Goal: Task Accomplishment & Management: Manage account settings

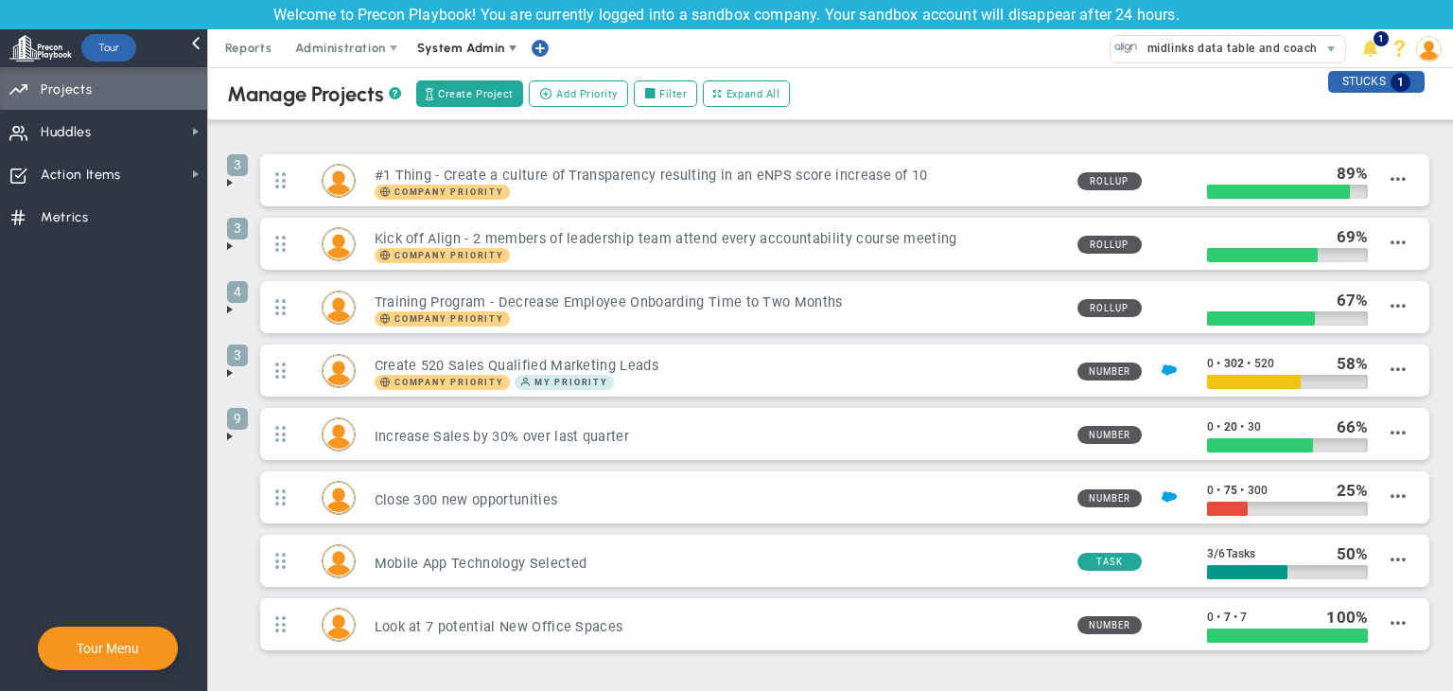
click at [492, 52] on span "System Admin" at bounding box center [461, 48] width 88 height 14
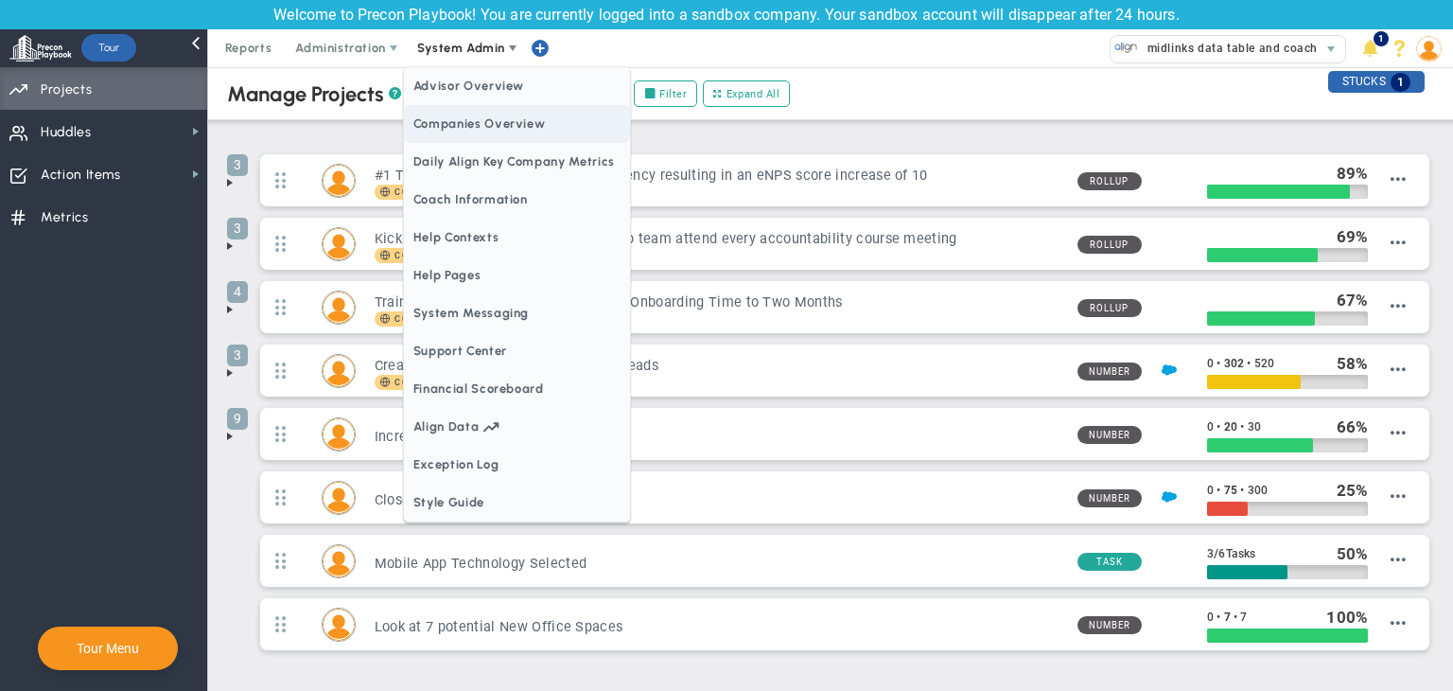
click at [488, 122] on span "Companies Overview" at bounding box center [517, 124] width 226 height 38
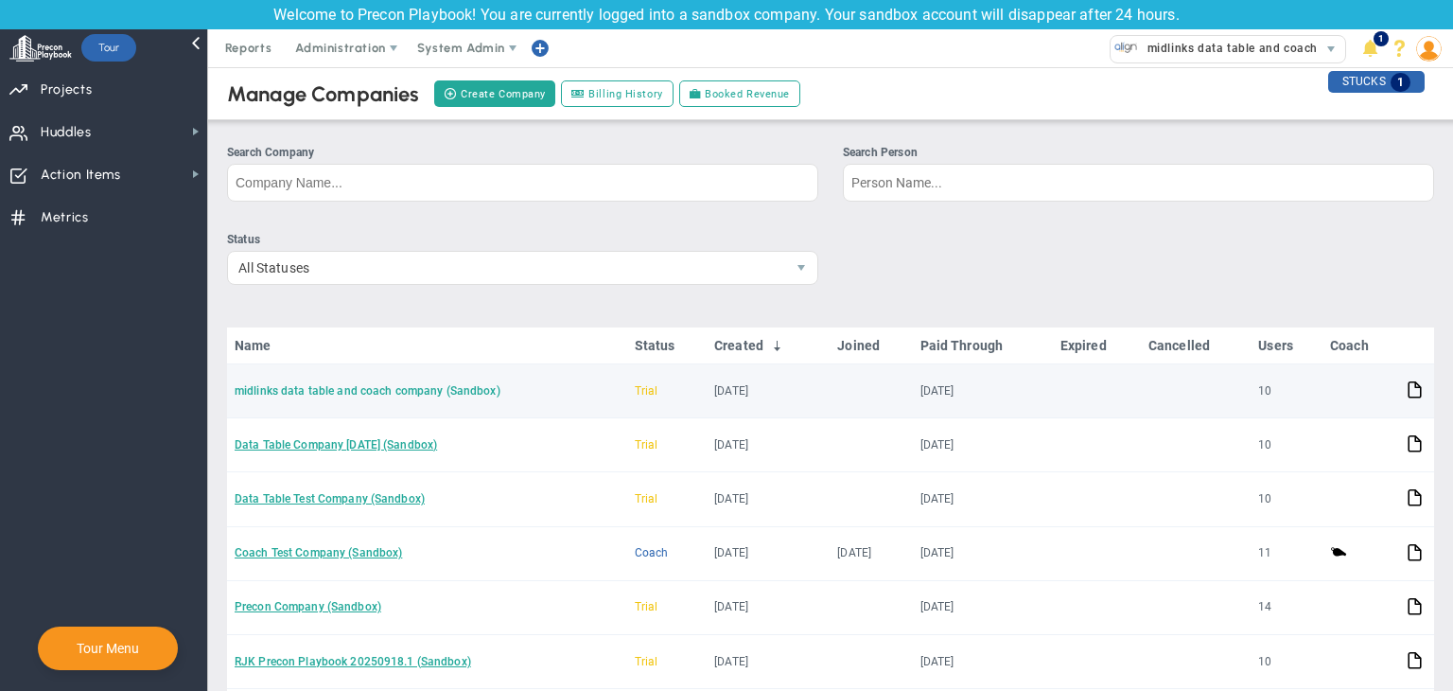
click at [401, 390] on link "midlinks data table and coach company (Sandbox)" at bounding box center [368, 390] width 266 height 13
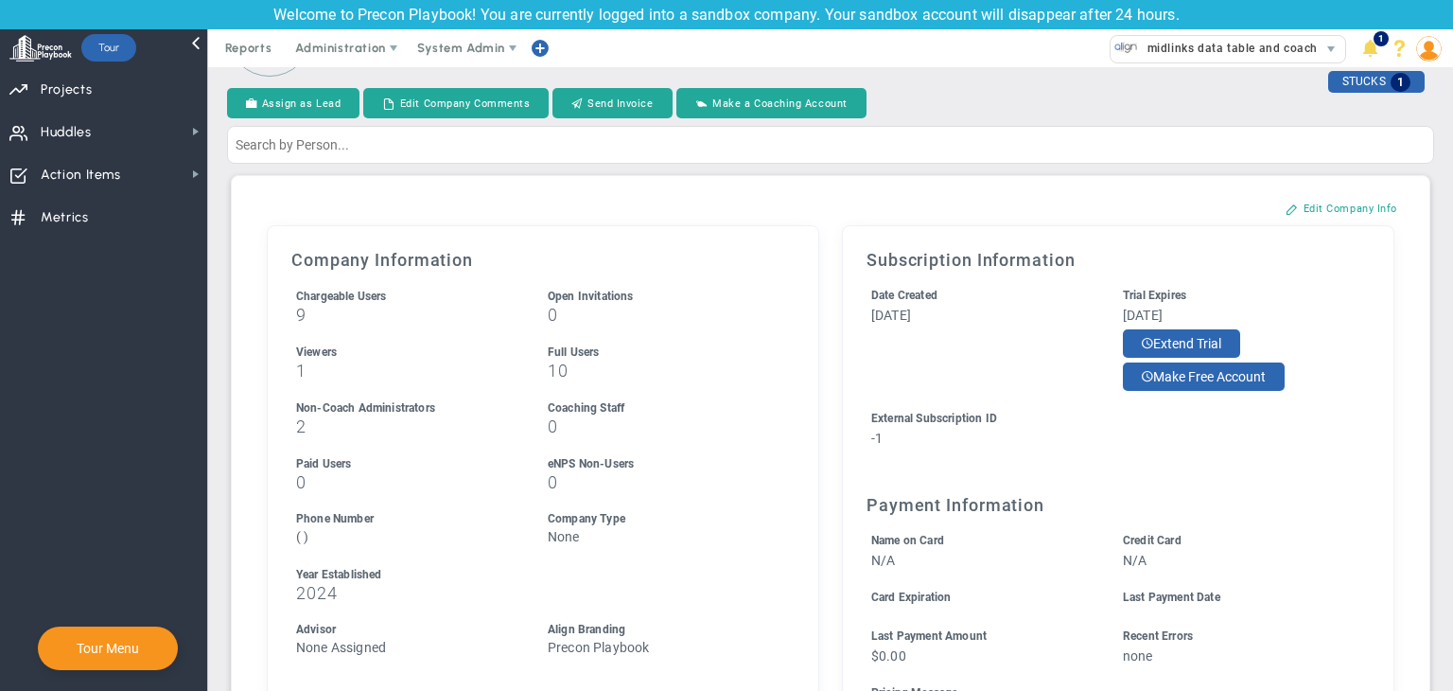
scroll to position [189, 0]
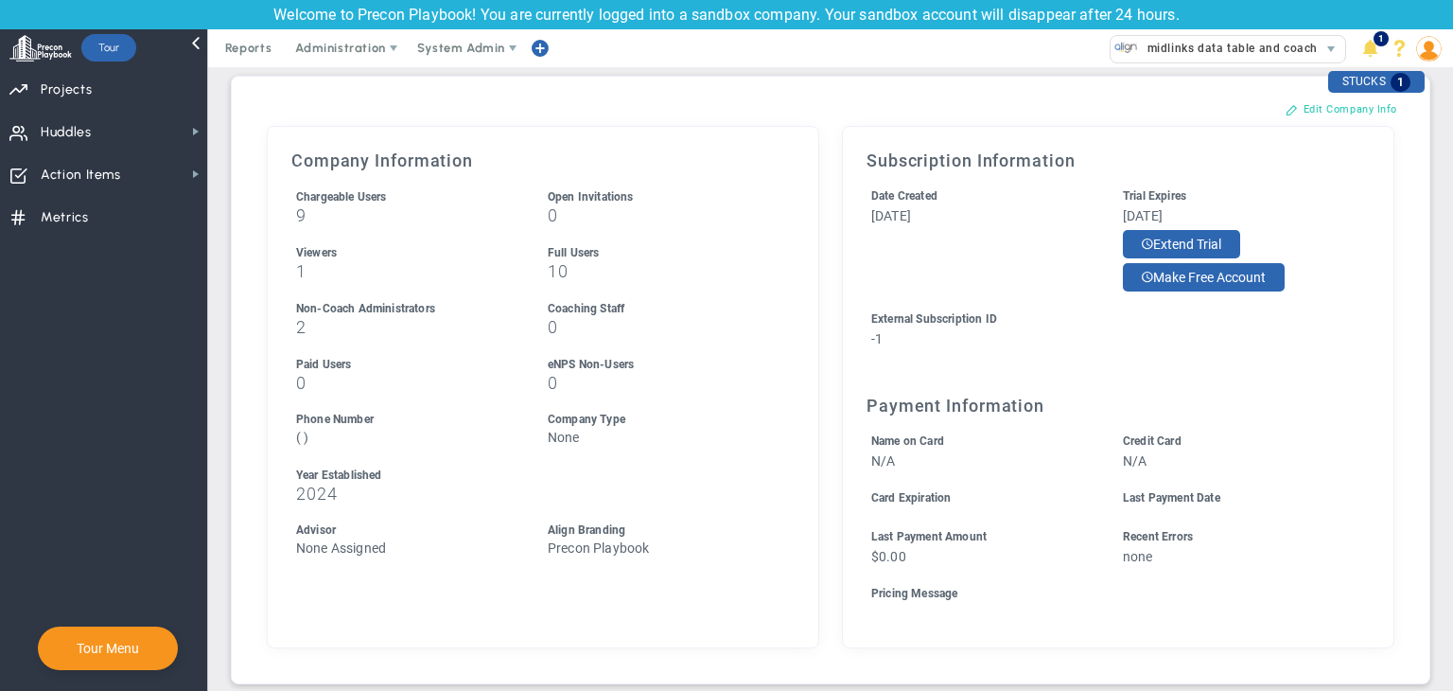
click at [1308, 110] on button "Edit Company Info" at bounding box center [1341, 109] width 149 height 30
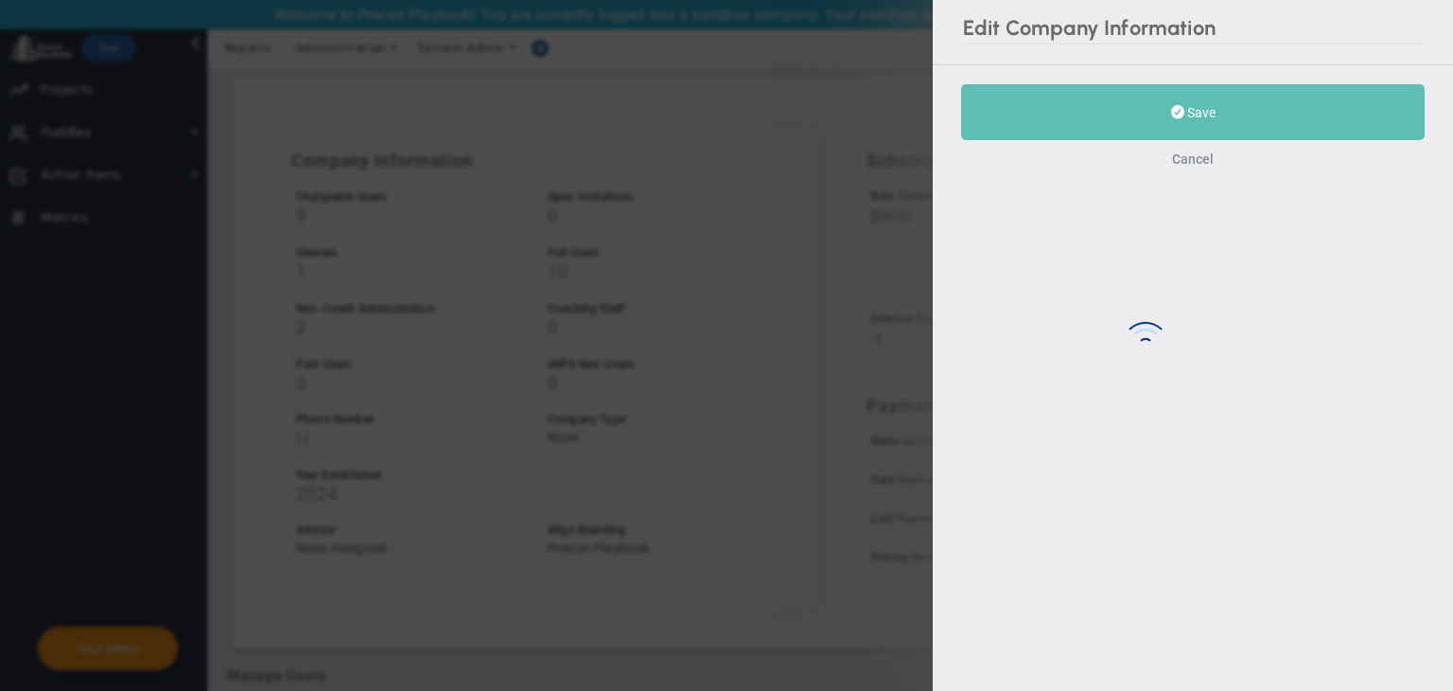
type input "2024"
type input "-1"
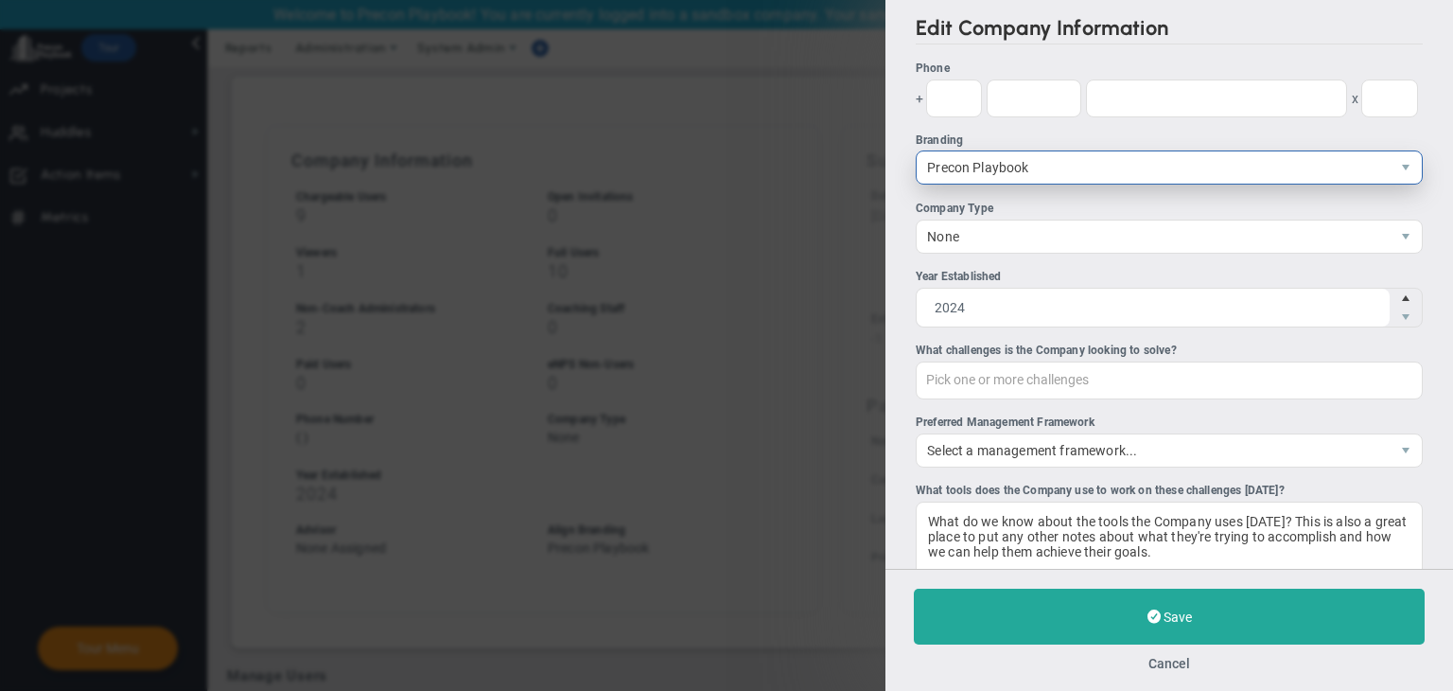
click at [1390, 171] on span "select" at bounding box center [1406, 167] width 32 height 32
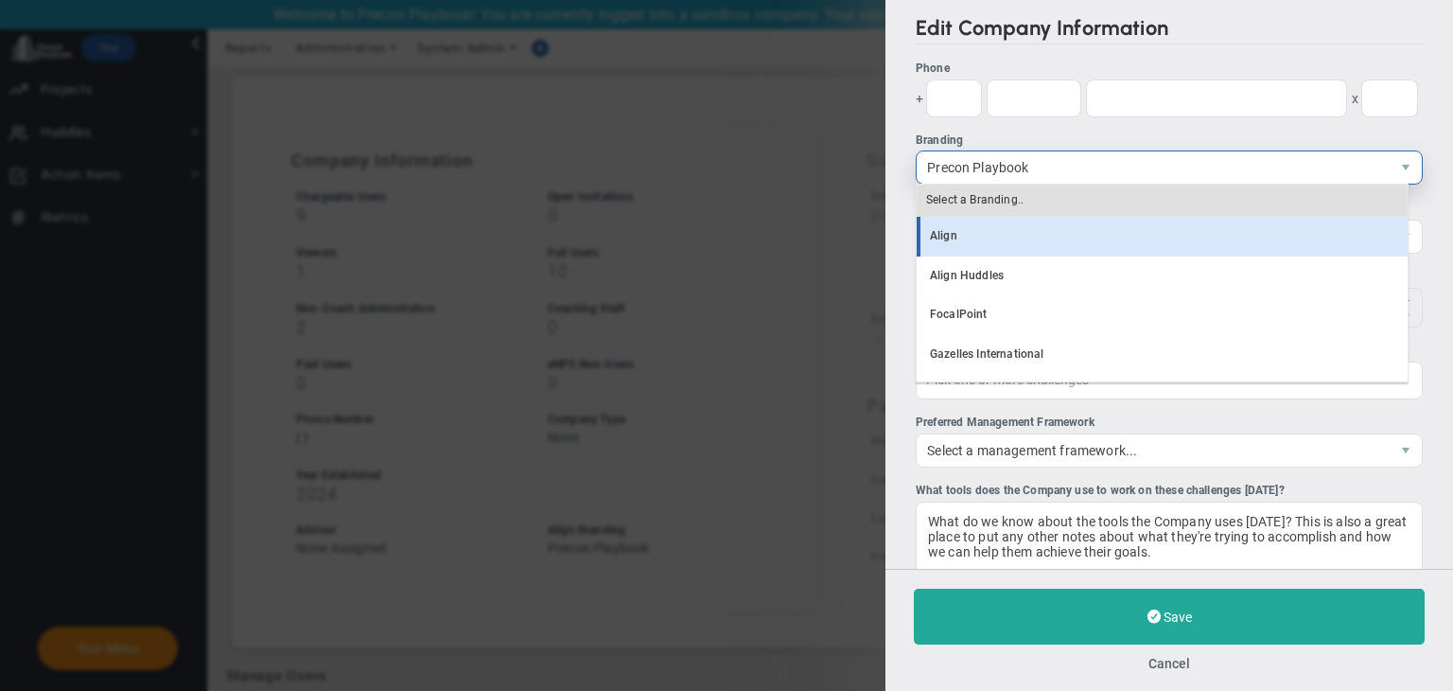
click at [1053, 247] on li "Align" at bounding box center [1162, 237] width 491 height 40
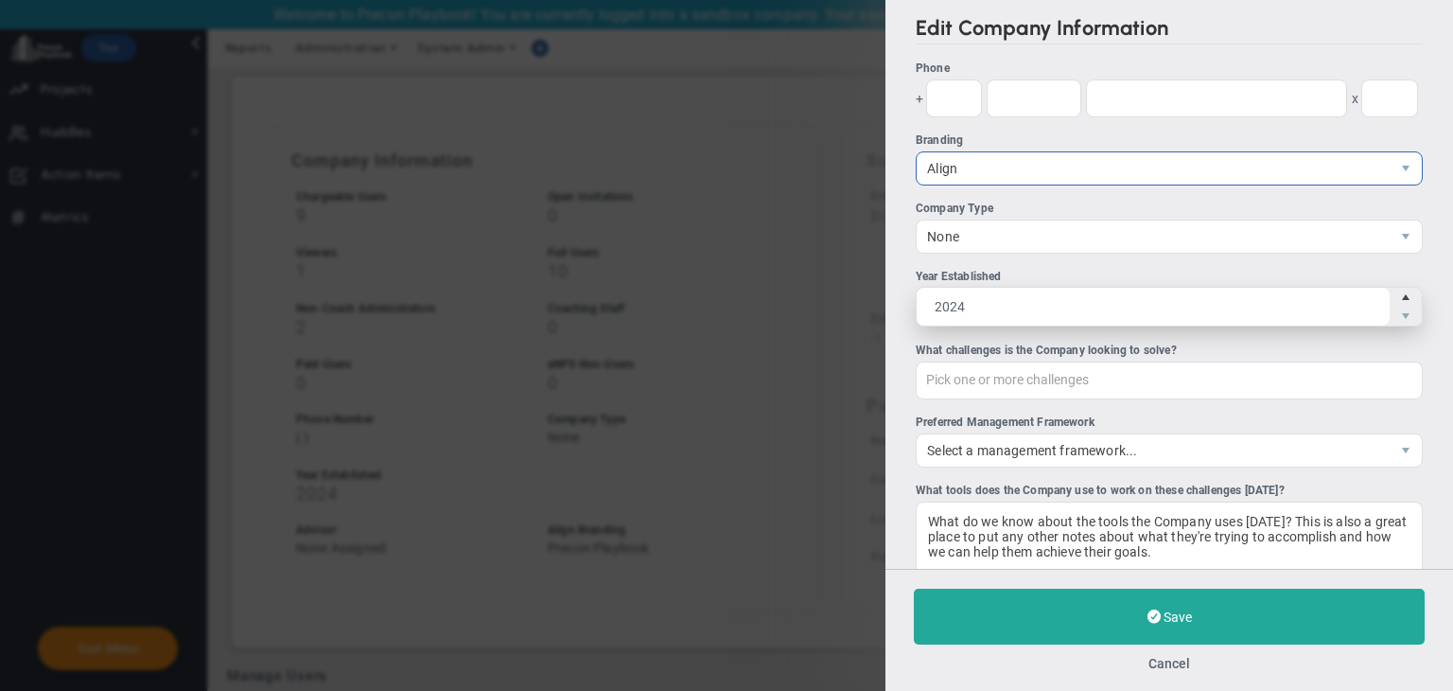
type input "2025"
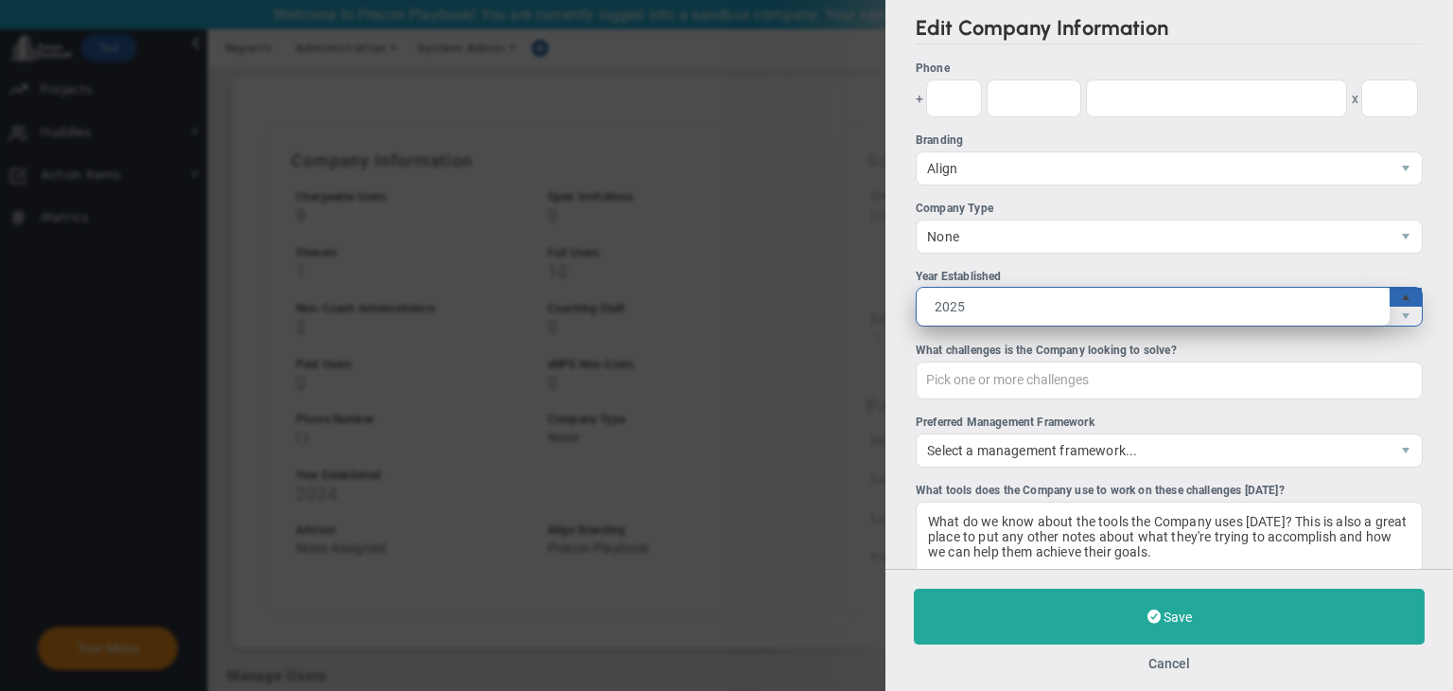
click at [1398, 296] on span "Increase value" at bounding box center [1405, 297] width 15 height 19
click at [0, 0] on input "2025" at bounding box center [0, 0] width 0 height 0
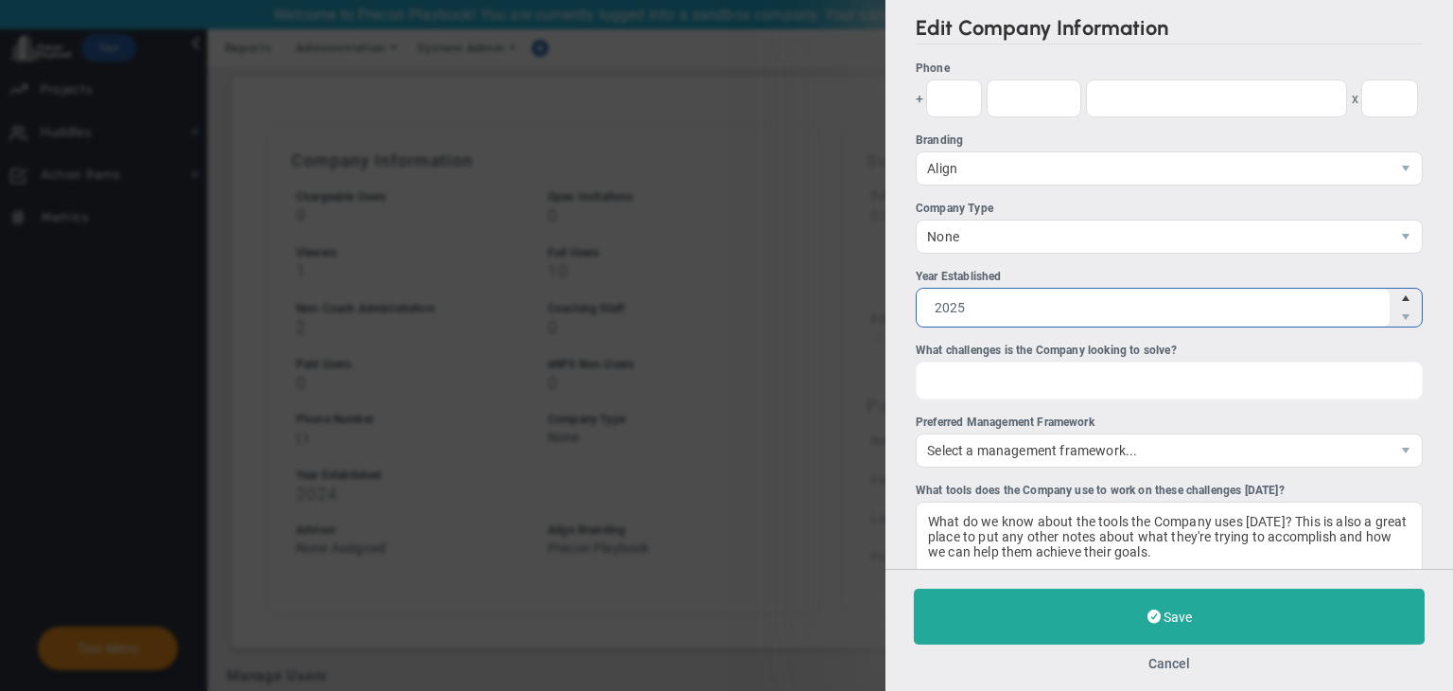
click at [1204, 378] on div "Pick one or more challenges" at bounding box center [1169, 380] width 507 height 38
click at [1126, 378] on input "What challenges is the Company looking to solve? Pick one or more challenges Fi…" at bounding box center [1021, 379] width 209 height 34
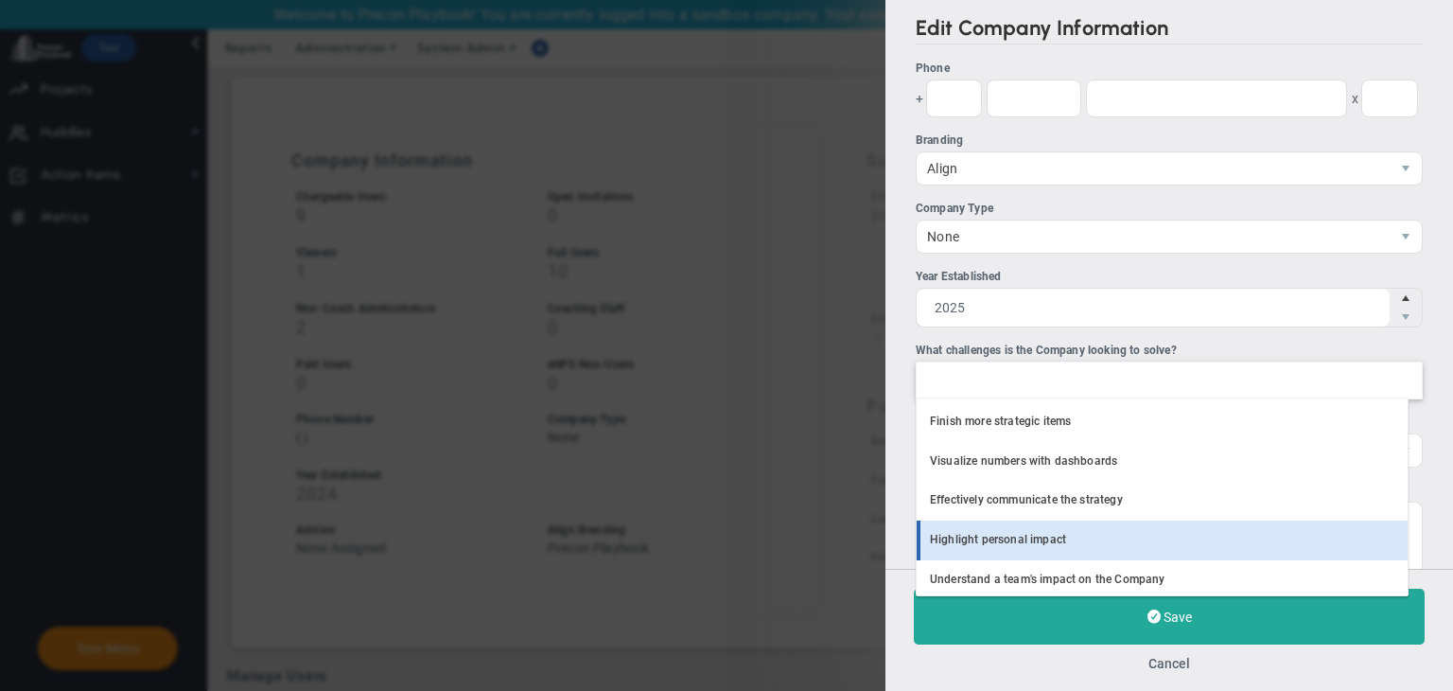
drag, startPoint x: 1068, startPoint y: 531, endPoint x: 1071, endPoint y: 519, distance: 11.7
click at [1071, 531] on li "Highlight personal impact" at bounding box center [1162, 540] width 491 height 40
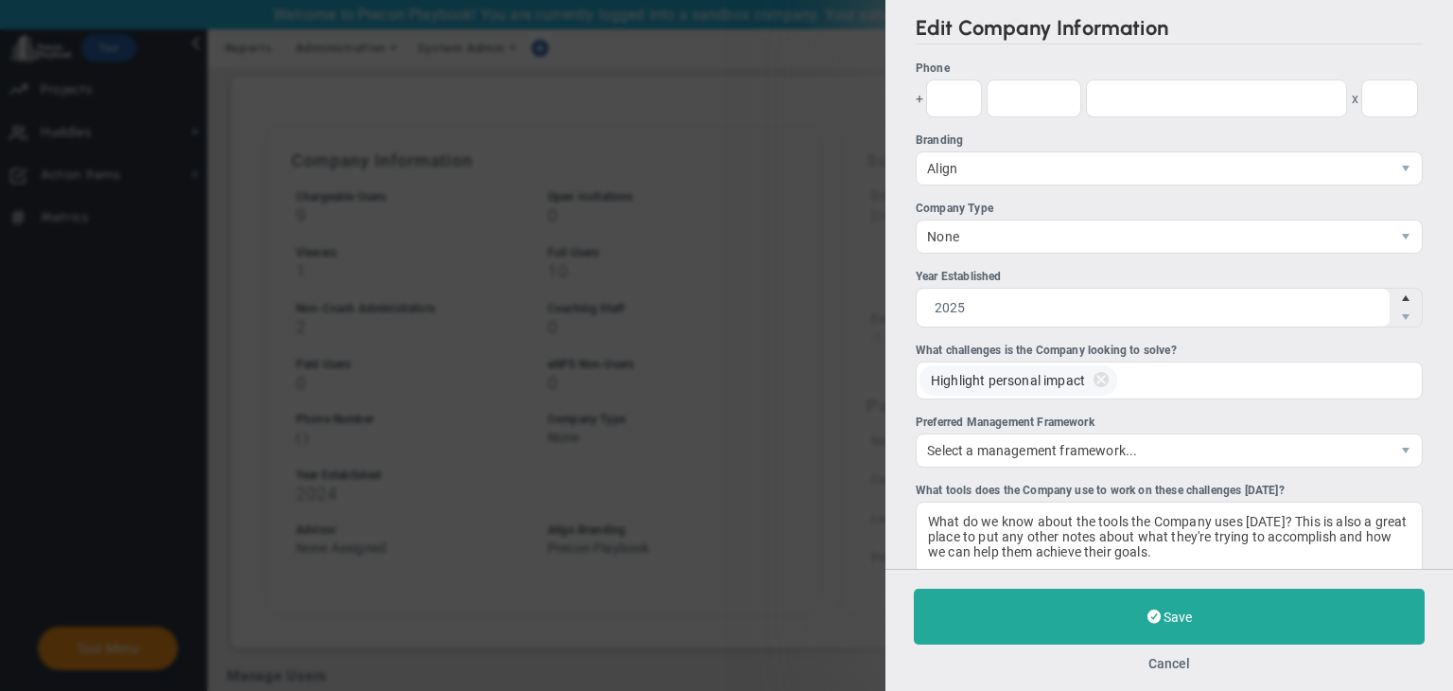
click at [1171, 269] on div "Year Established" at bounding box center [1169, 277] width 507 height 18
click at [1171, 289] on input "2025" at bounding box center [1153, 308] width 473 height 38
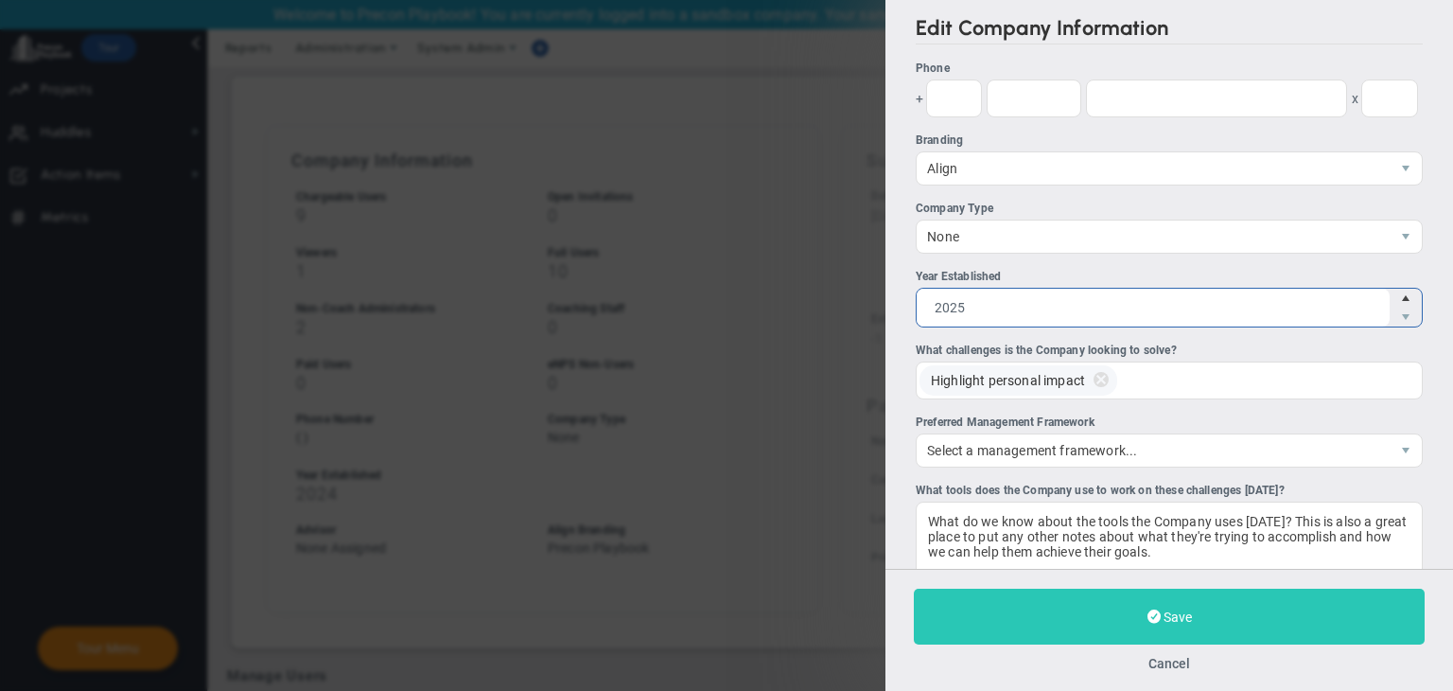
click at [1255, 615] on button "Save" at bounding box center [1169, 617] width 511 height 56
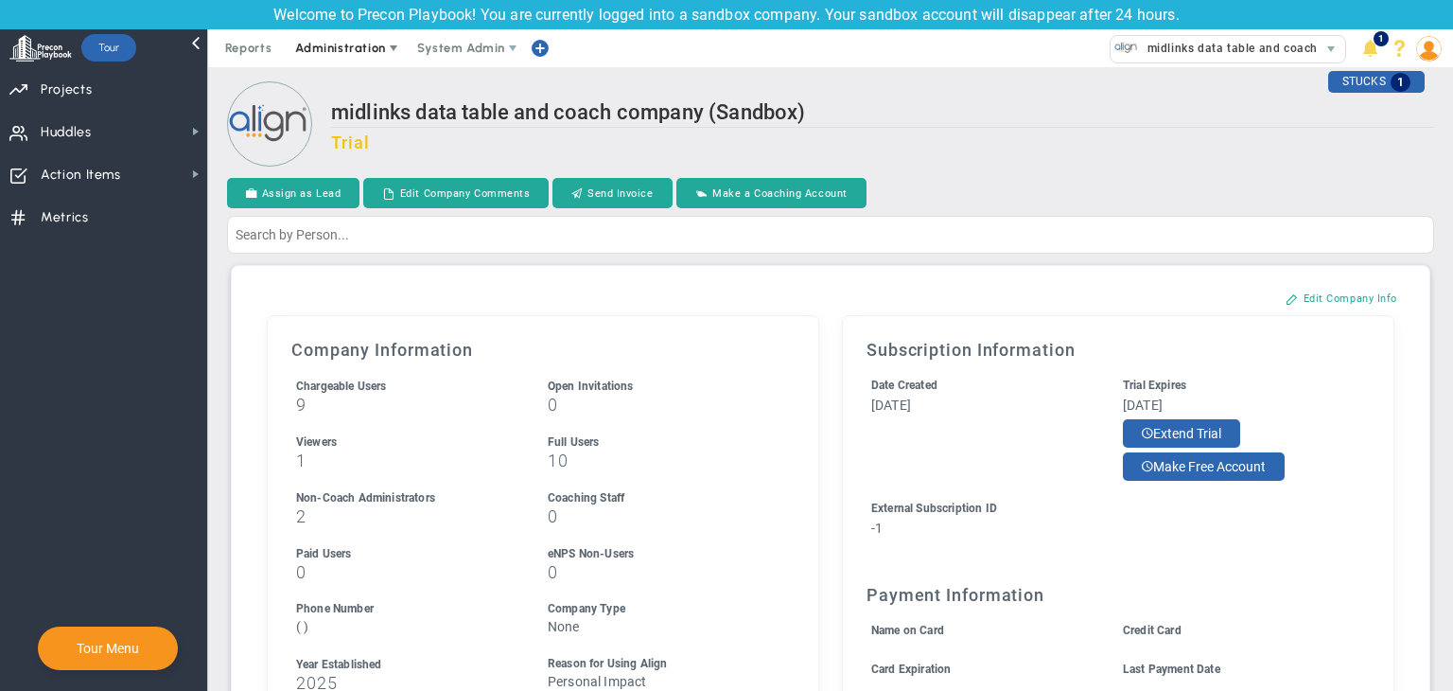
click at [382, 37] on span "Administration" at bounding box center [341, 48] width 121 height 38
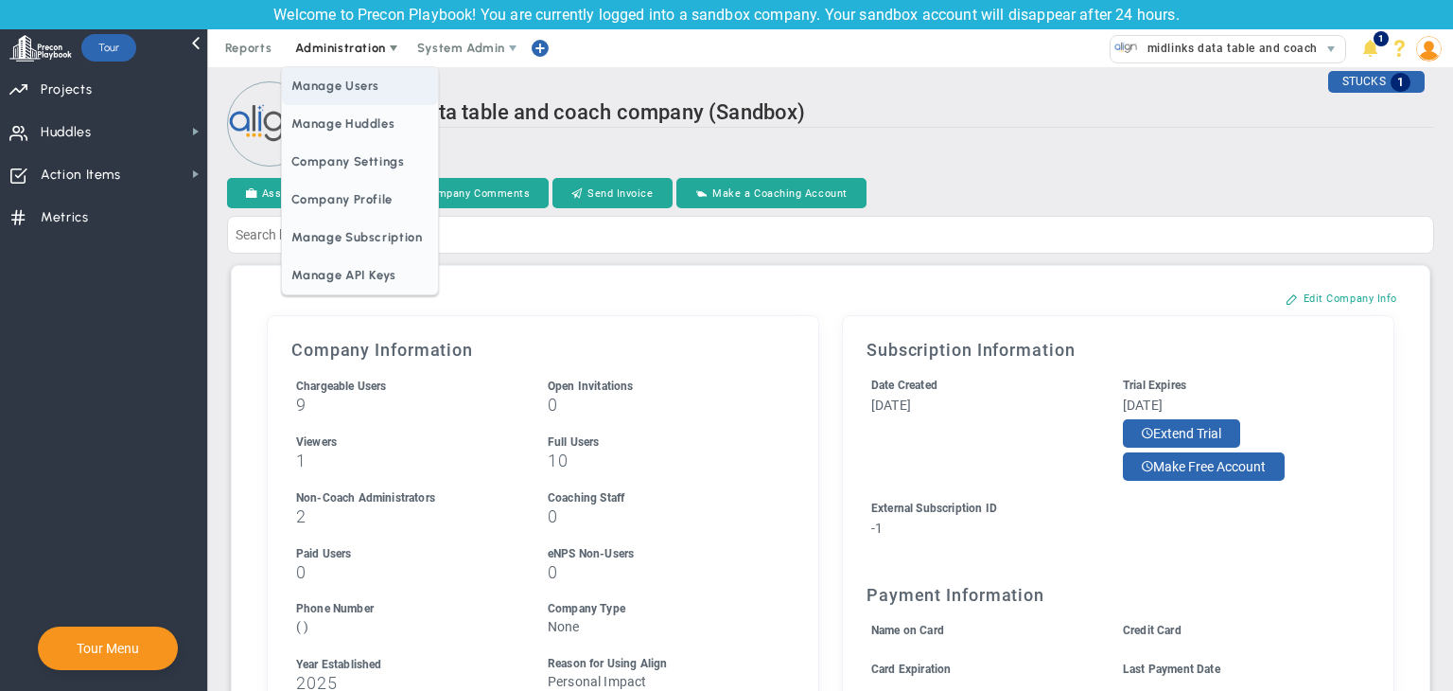
click at [356, 86] on span "Manage Users" at bounding box center [359, 86] width 155 height 38
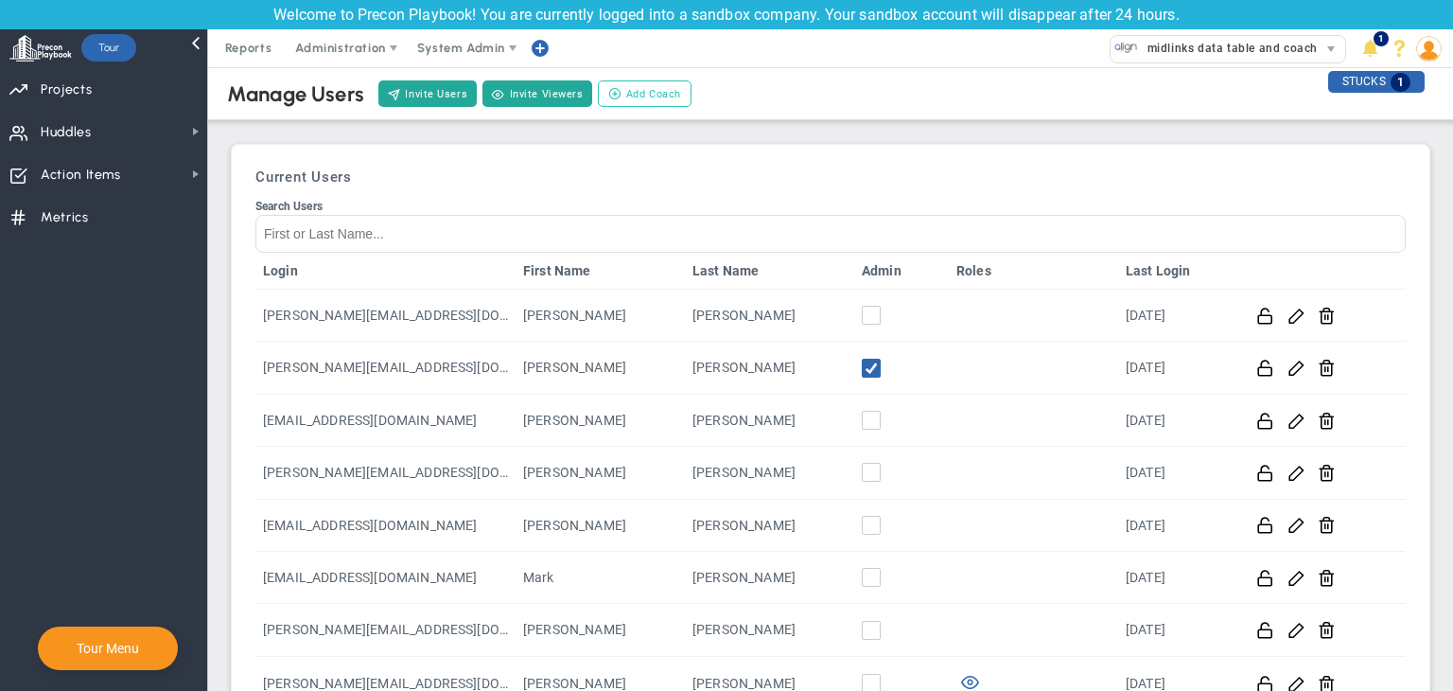
click at [636, 96] on span "Add Coach" at bounding box center [653, 94] width 55 height 16
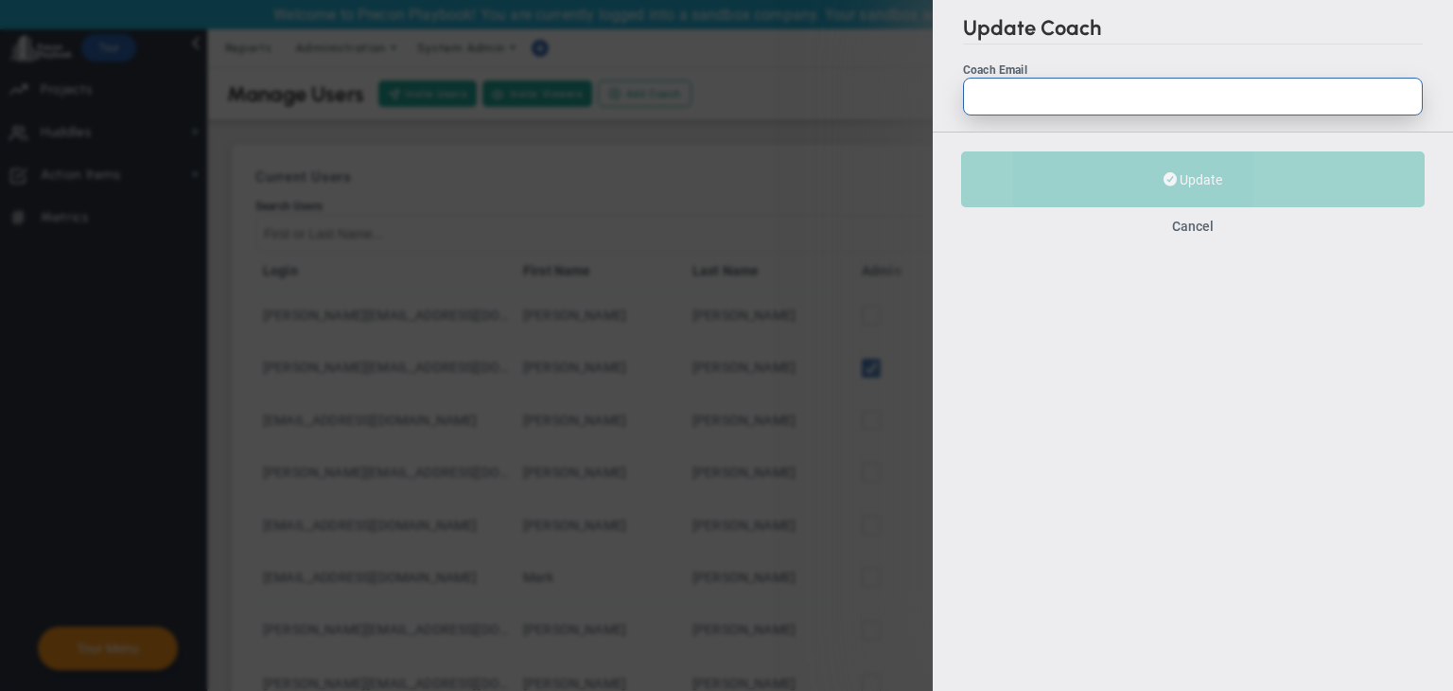
click at [1004, 109] on input "Coach Email" at bounding box center [1193, 97] width 460 height 38
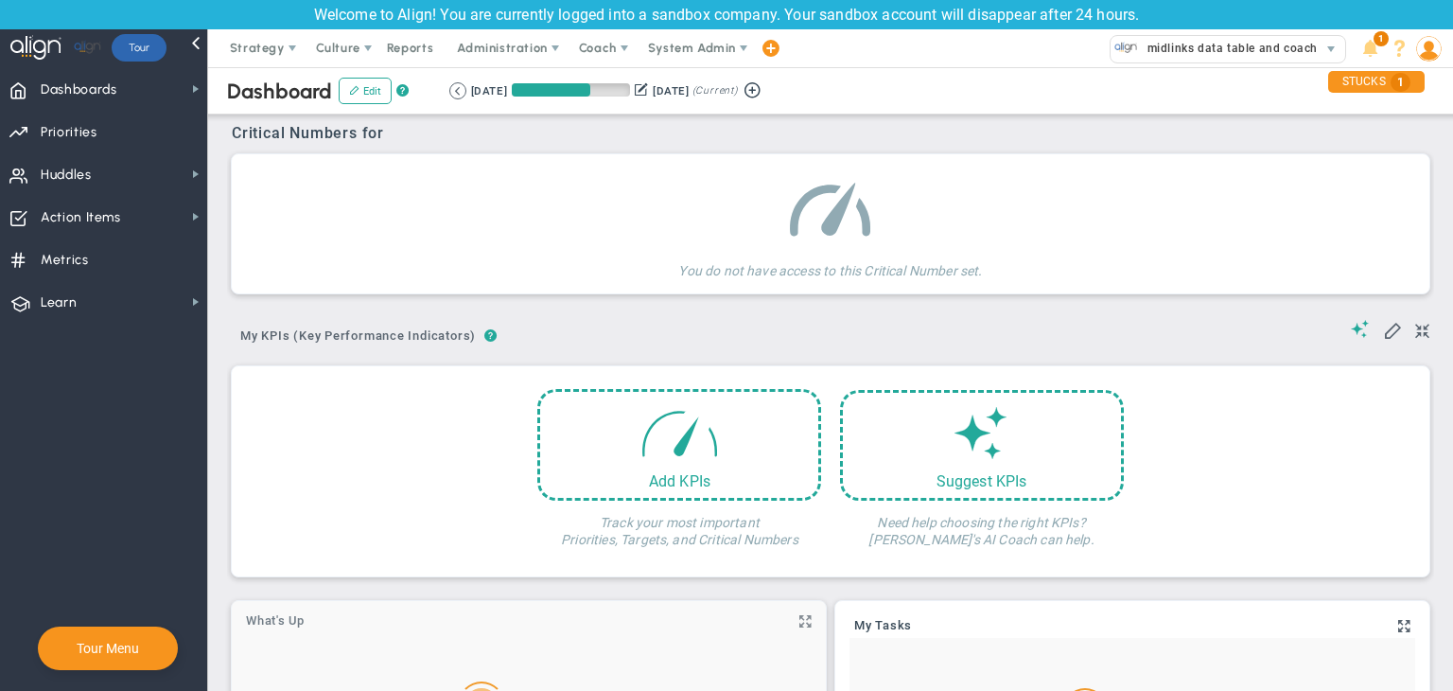
click at [585, 50] on span "Coach" at bounding box center [598, 48] width 38 height 14
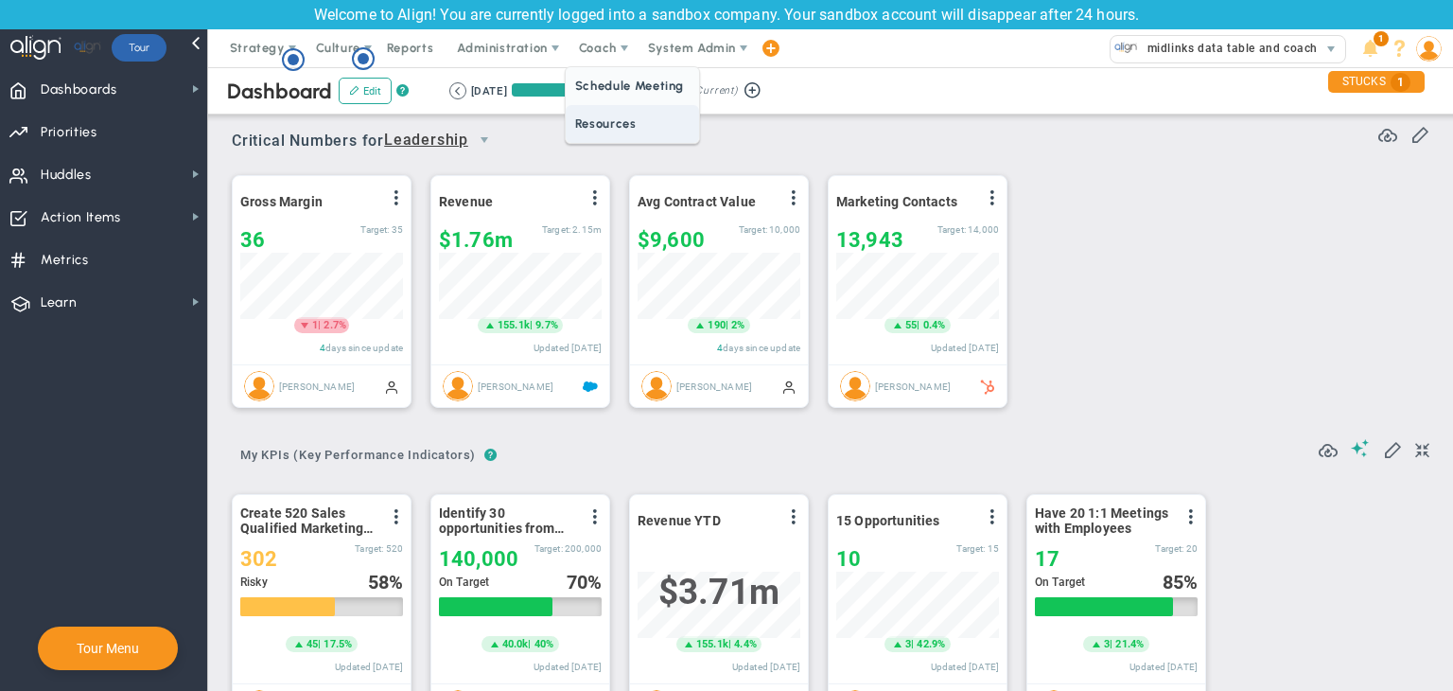
click at [617, 116] on span "Resources" at bounding box center [632, 124] width 133 height 38
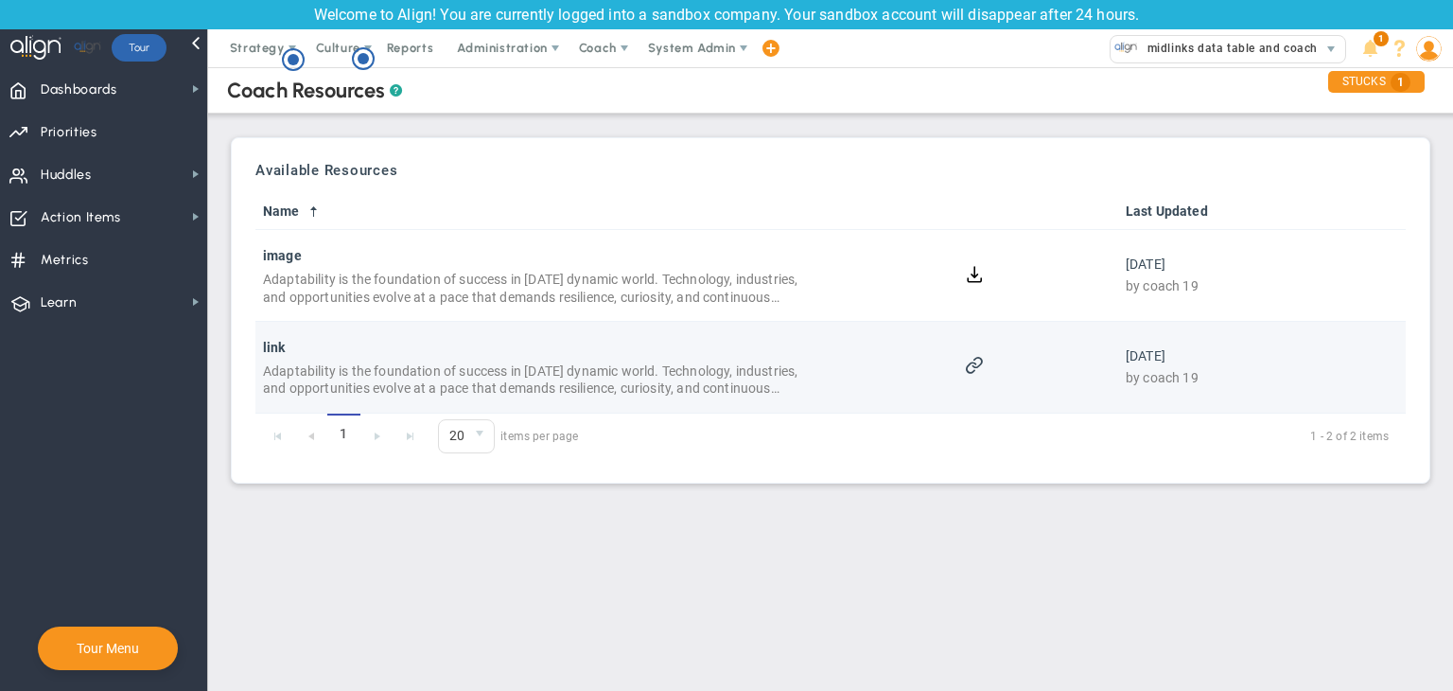
click at [980, 367] on span at bounding box center [974, 364] width 18 height 18
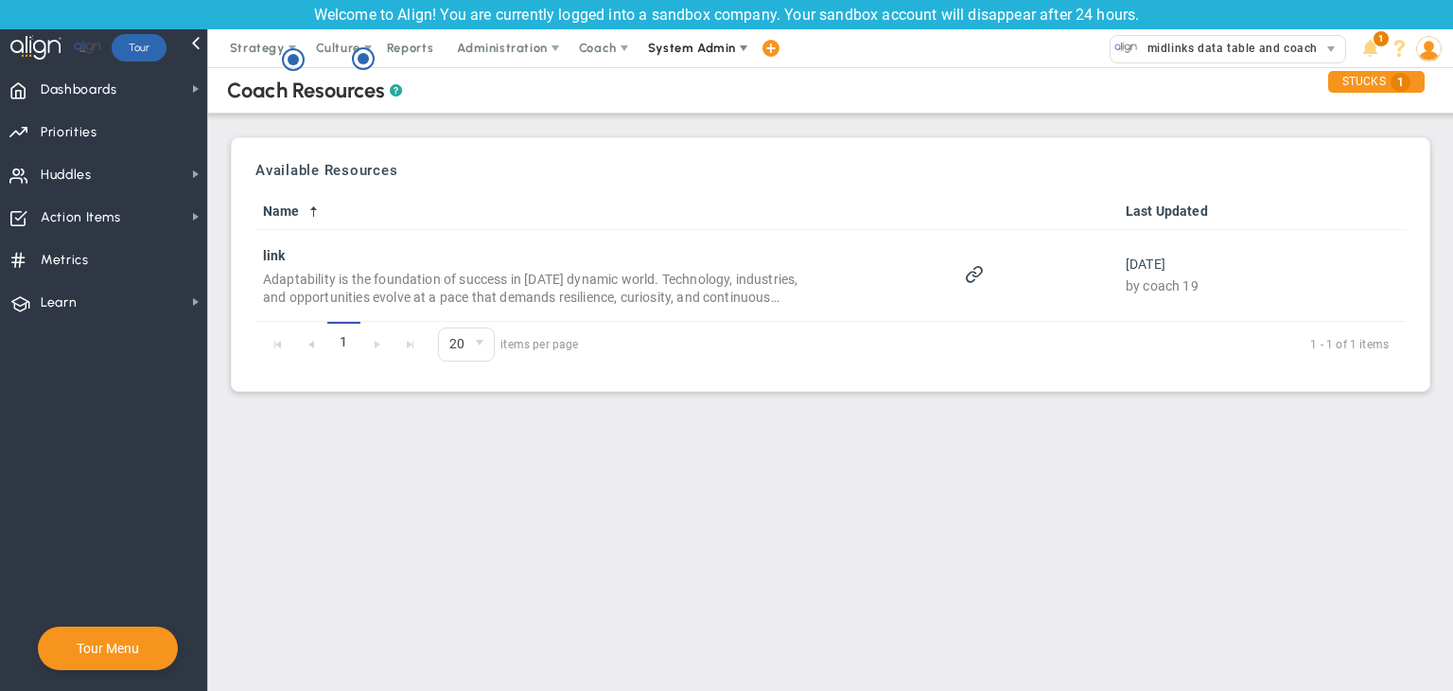
click at [686, 46] on span "System Admin" at bounding box center [692, 48] width 88 height 14
click at [606, 73] on span "Schedule Meeting" at bounding box center [632, 86] width 133 height 38
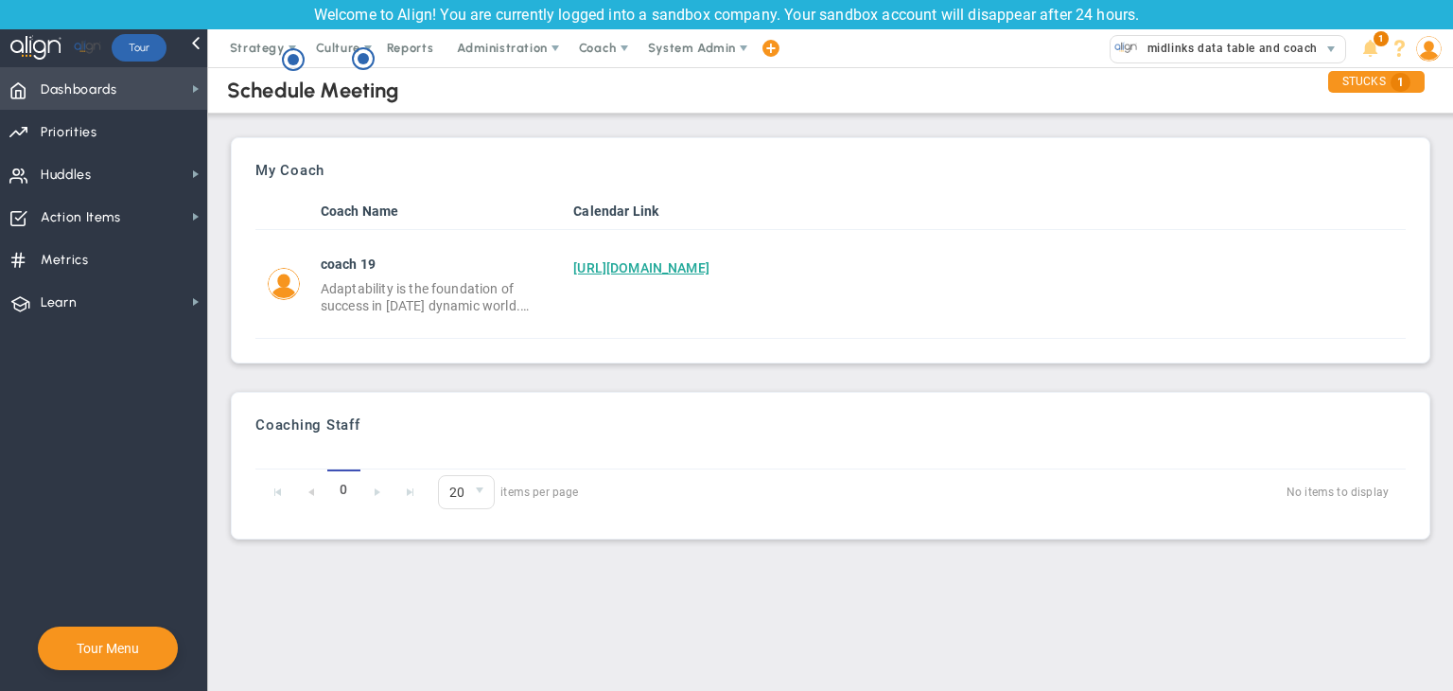
click at [132, 82] on span "Dashboards Dashboards" at bounding box center [103, 88] width 207 height 43
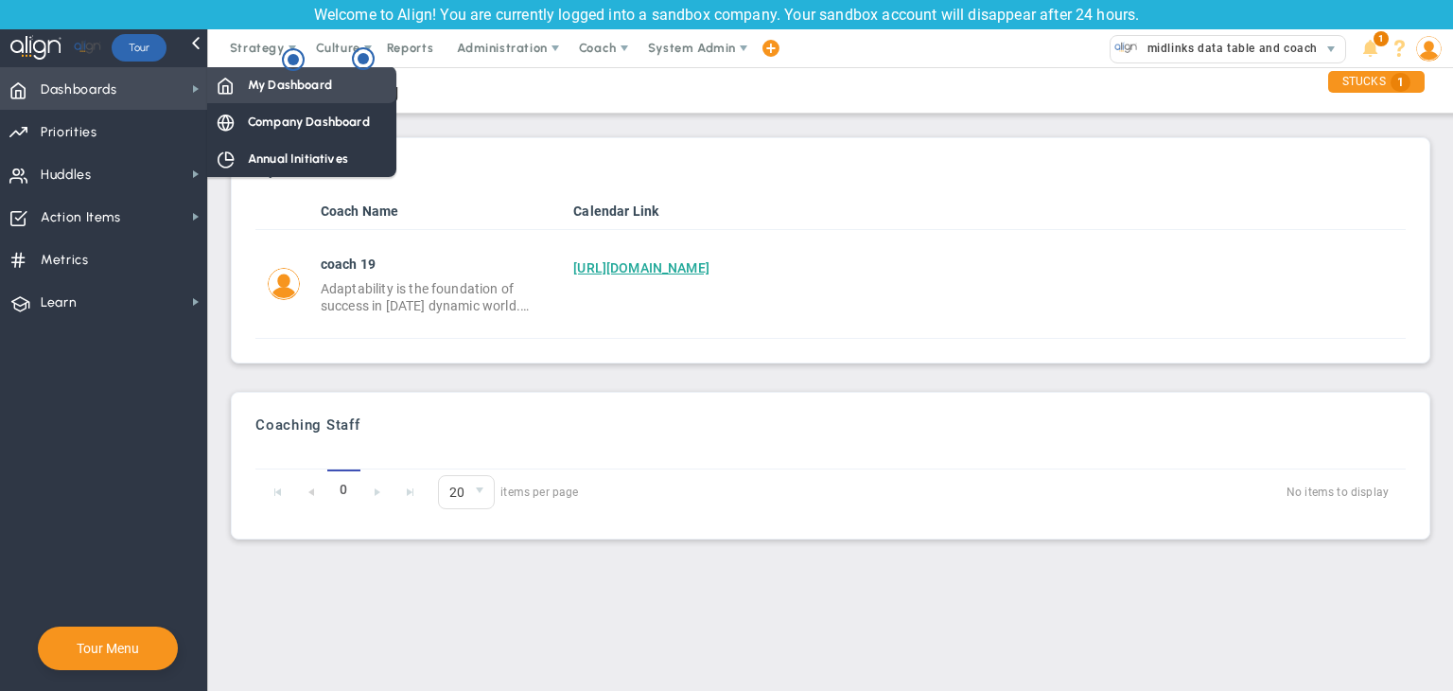
click at [238, 82] on div "My Dashboard" at bounding box center [301, 84] width 189 height 37
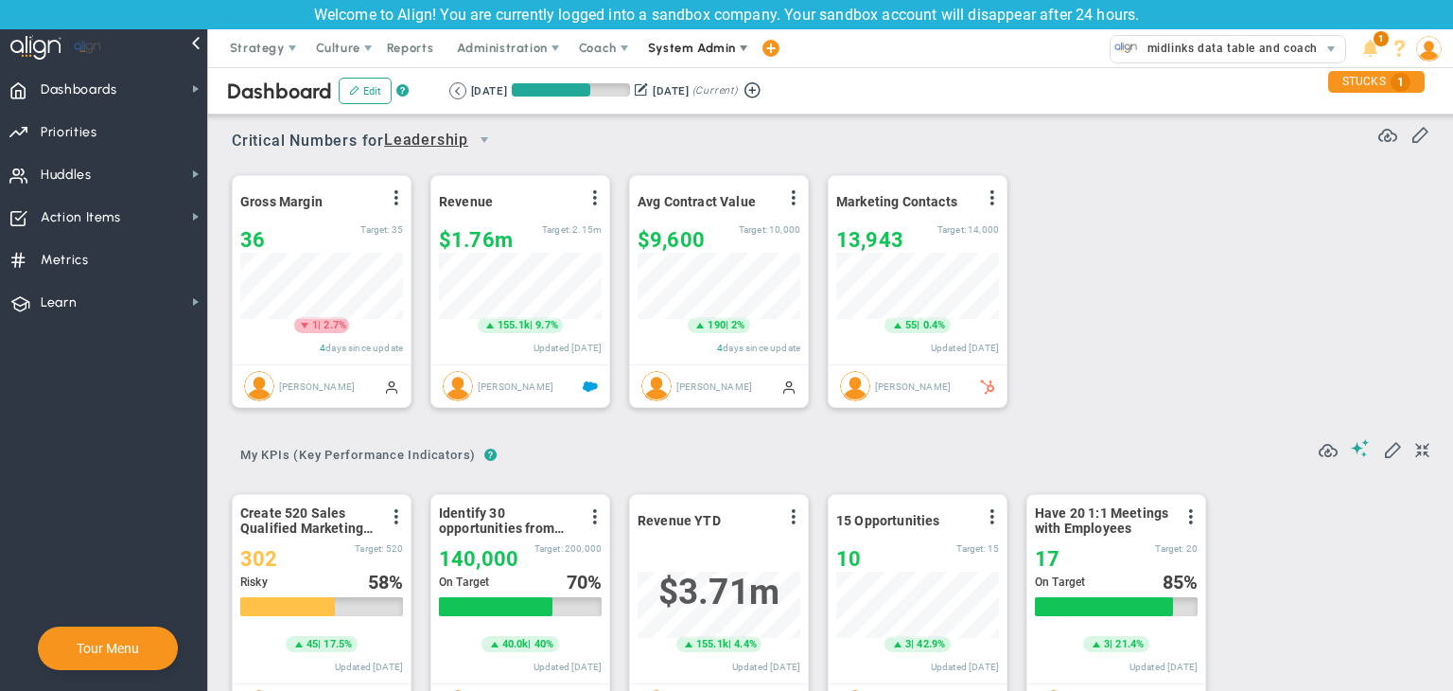
click at [681, 46] on span "System Admin" at bounding box center [692, 48] width 88 height 14
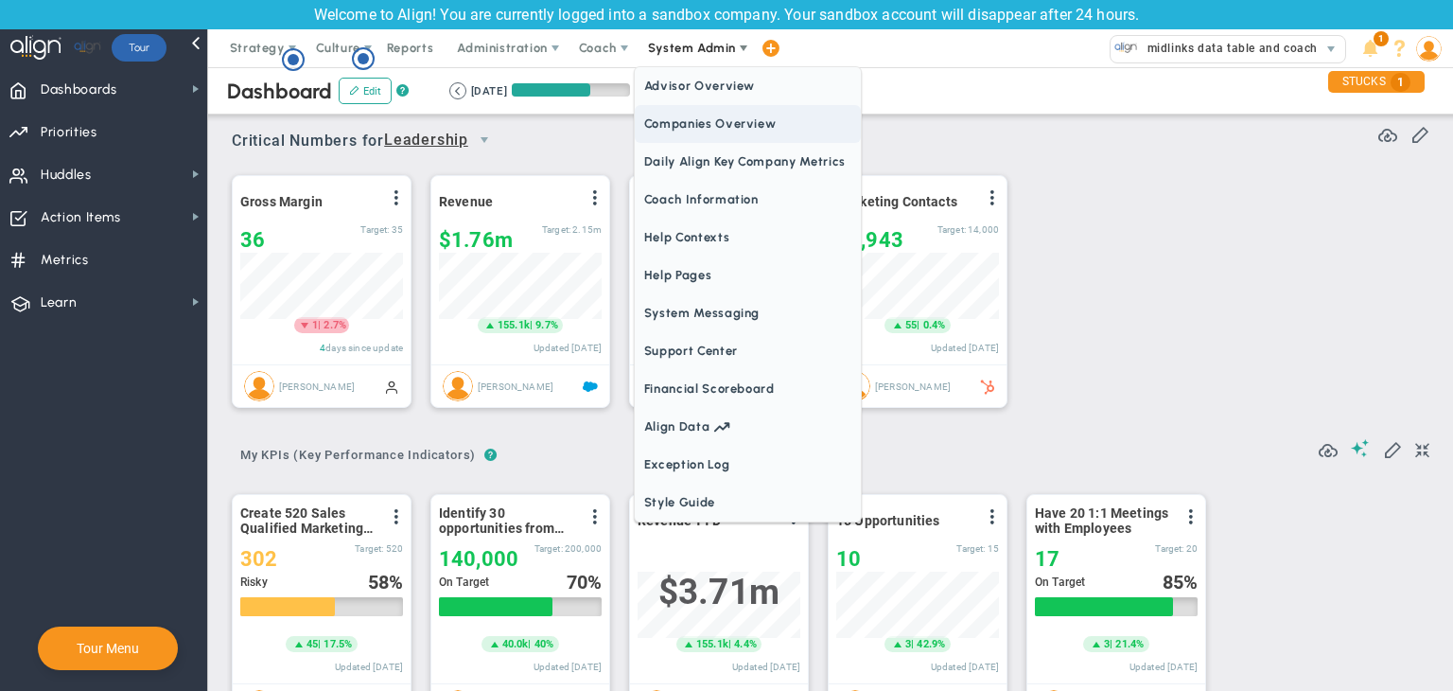
click at [704, 118] on span "Companies Overview" at bounding box center [748, 124] width 226 height 38
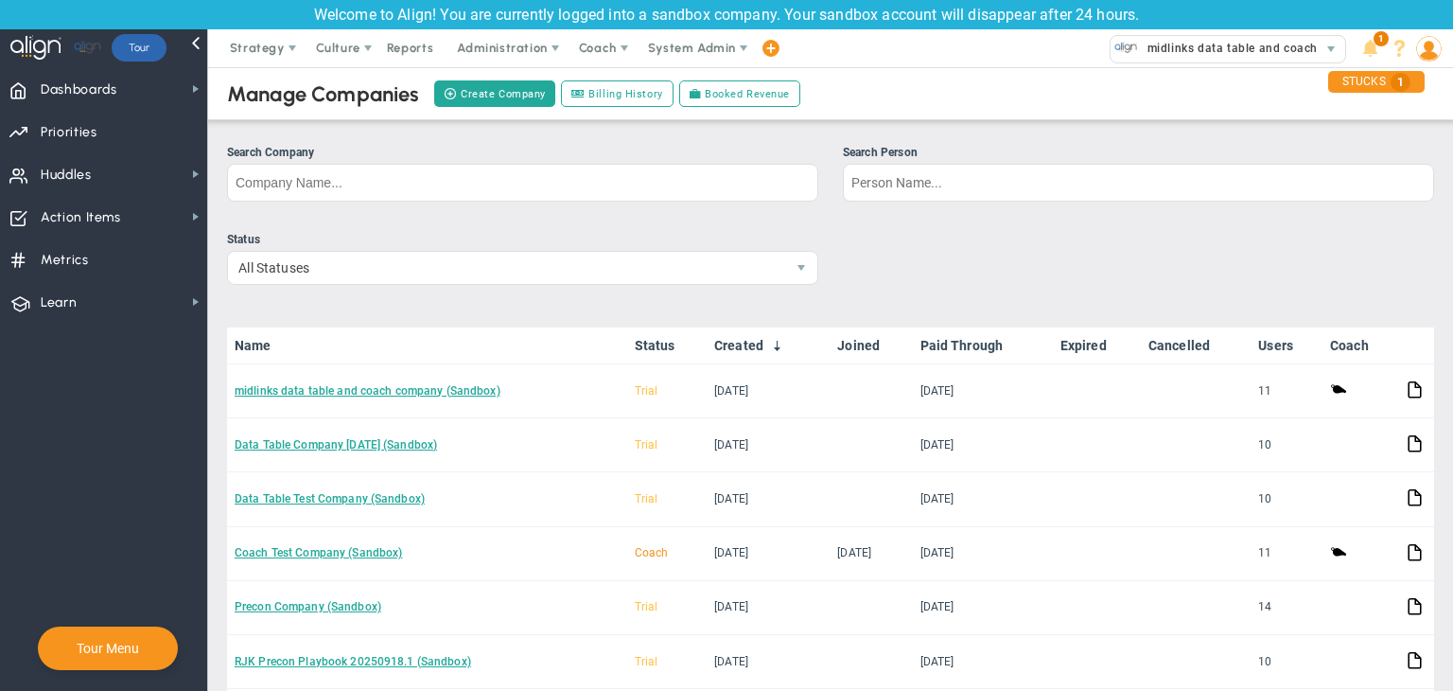
click at [386, 387] on link "midlinks data table and coach company (Sandbox)" at bounding box center [368, 390] width 266 height 13
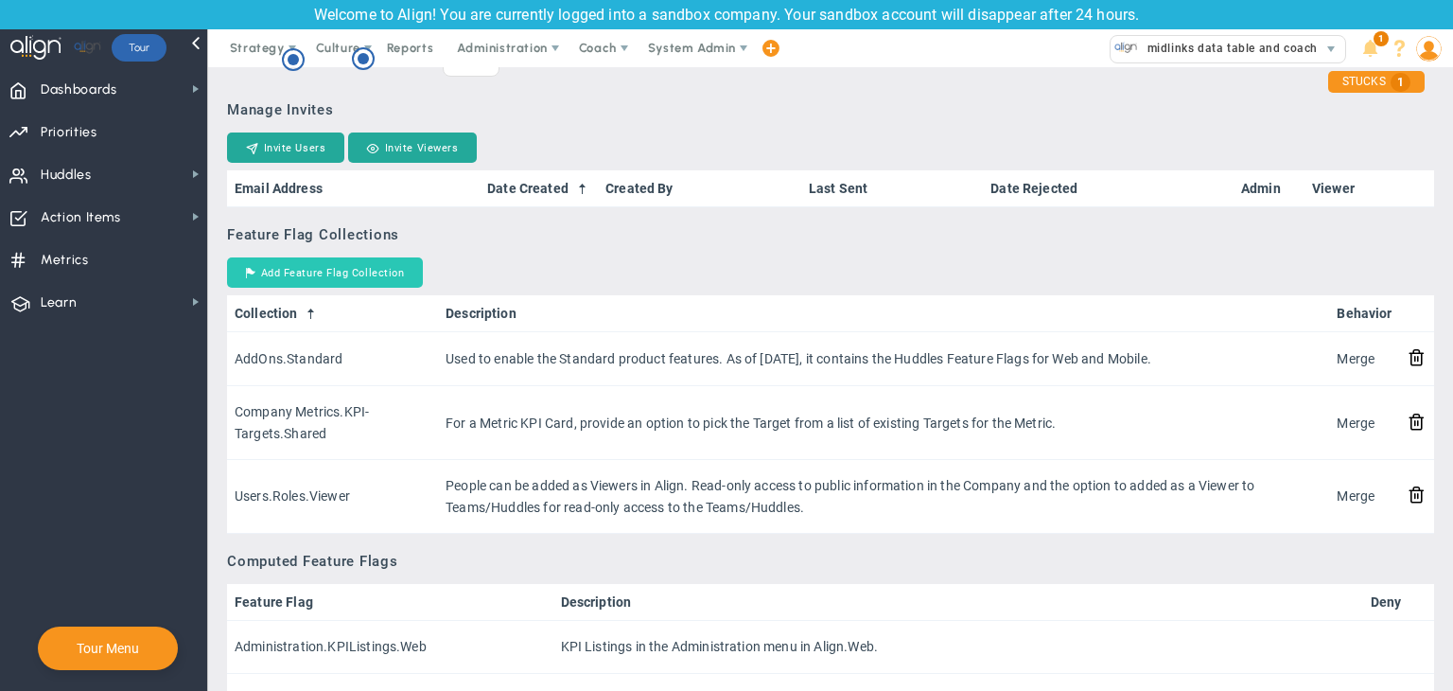
click at [373, 269] on button "Add Feature Flag Collection" at bounding box center [325, 272] width 196 height 30
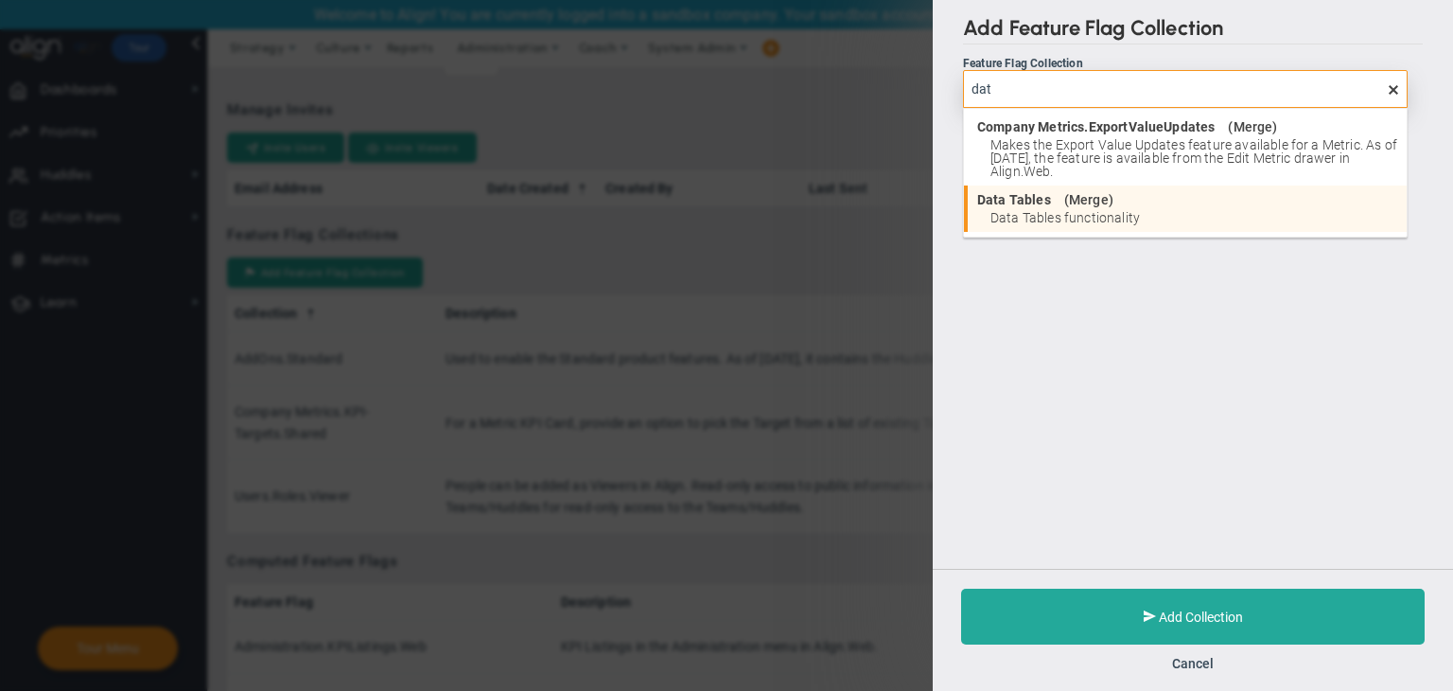
click at [1140, 191] on li "Data Tables ( Merge ) Data Tables functionality" at bounding box center [1185, 208] width 443 height 46
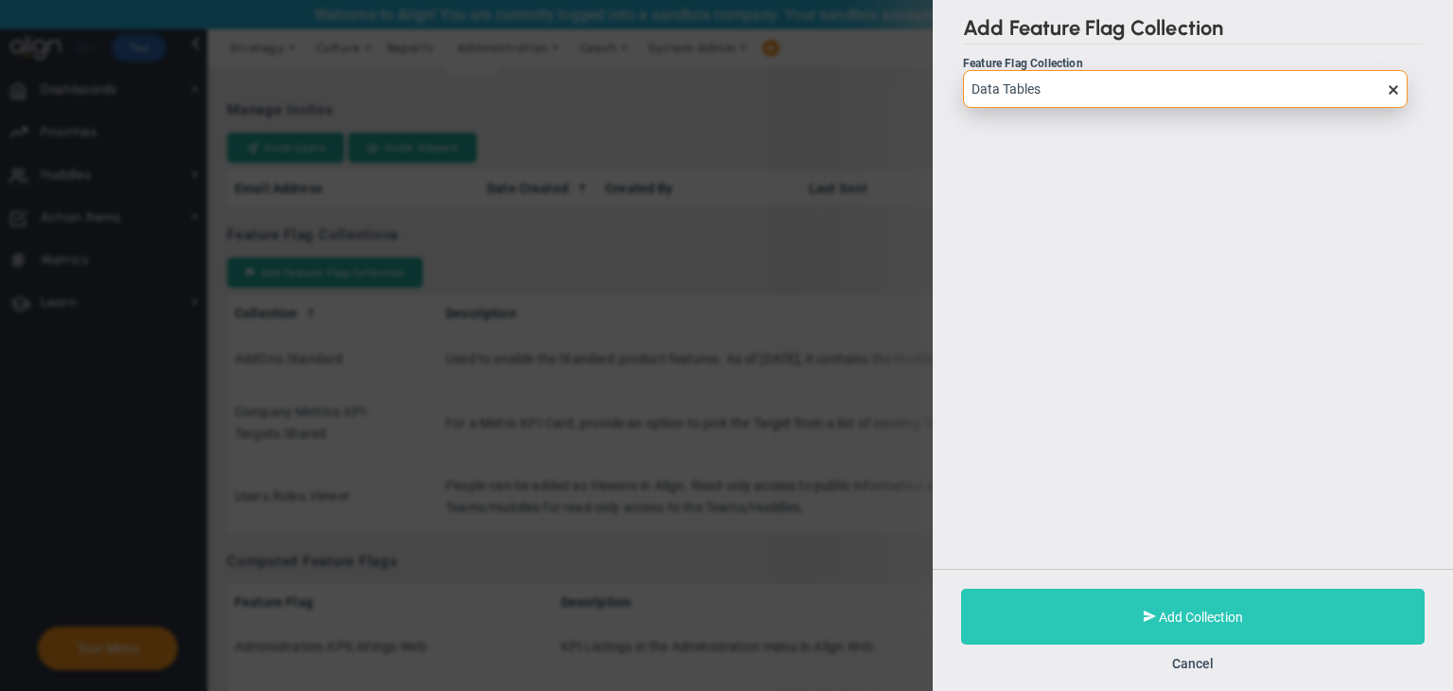
type input "Data Tables"
click at [1263, 595] on button "Add Collection" at bounding box center [1193, 617] width 464 height 56
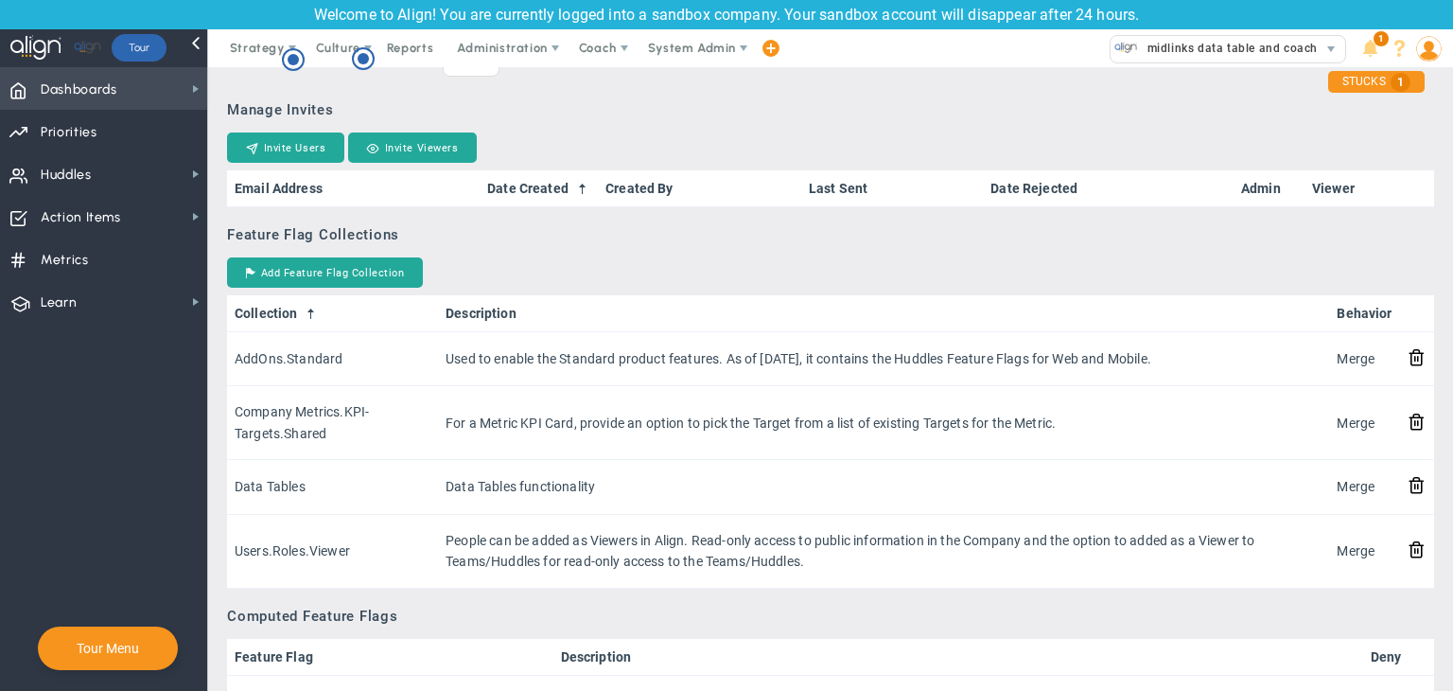
click at [97, 77] on span "Dashboards" at bounding box center [79, 90] width 77 height 40
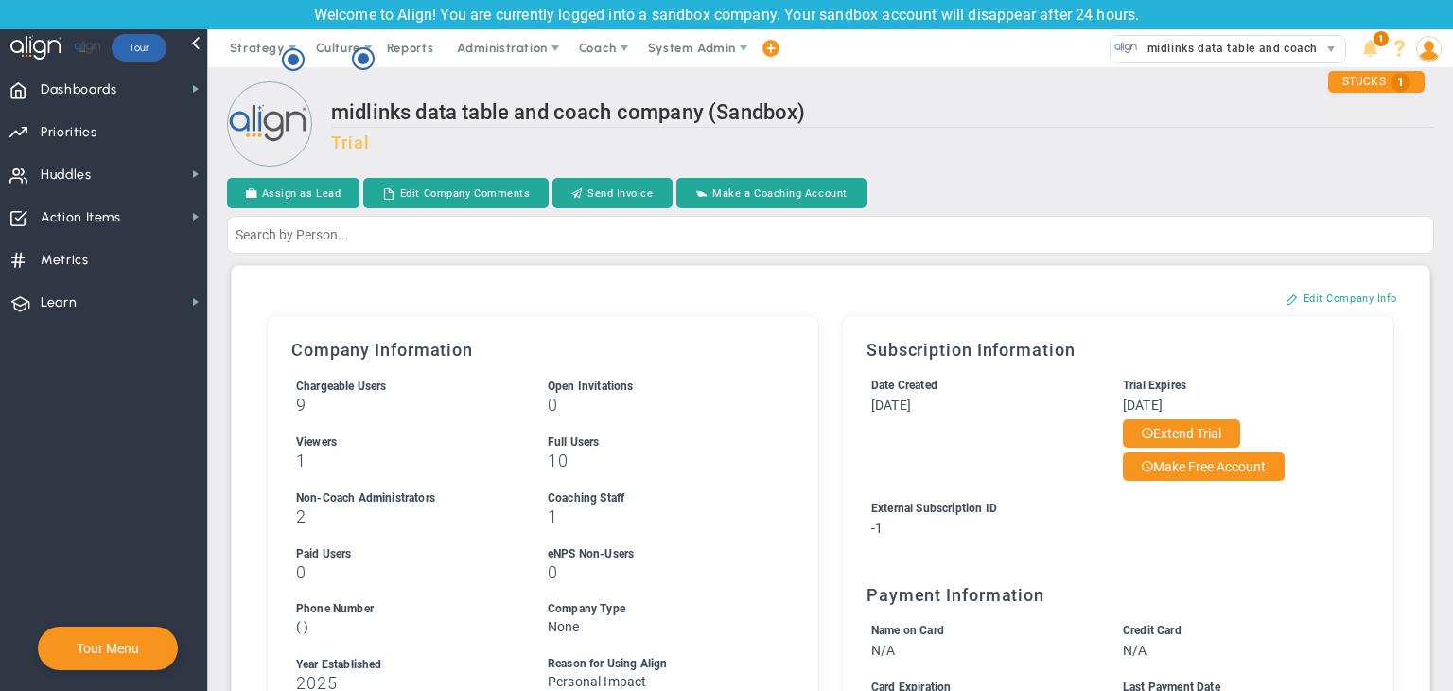
click at [57, 46] on div at bounding box center [36, 48] width 55 height 38
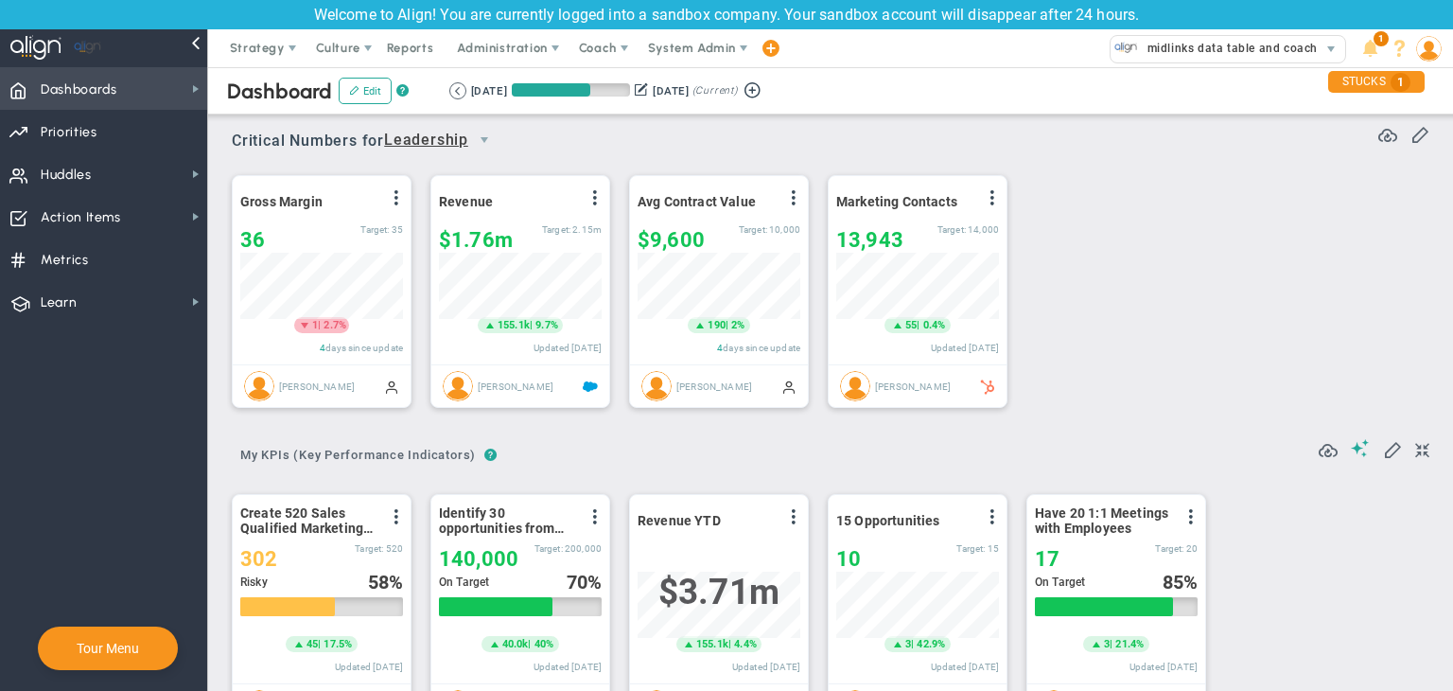
click at [109, 103] on span "Dashboards" at bounding box center [79, 90] width 77 height 40
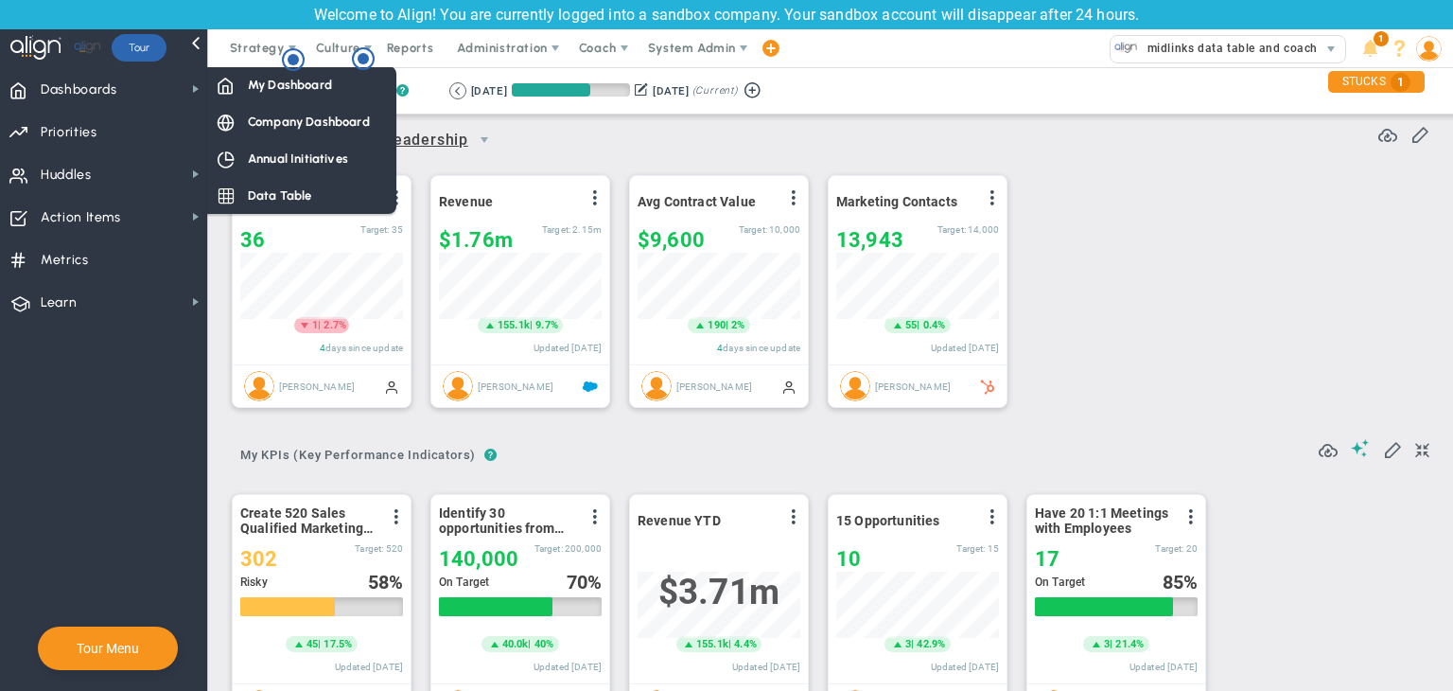
drag, startPoint x: 279, startPoint y: 201, endPoint x: 290, endPoint y: 197, distance: 11.1
click at [276, 200] on span "Data Table" at bounding box center [280, 195] width 64 height 18
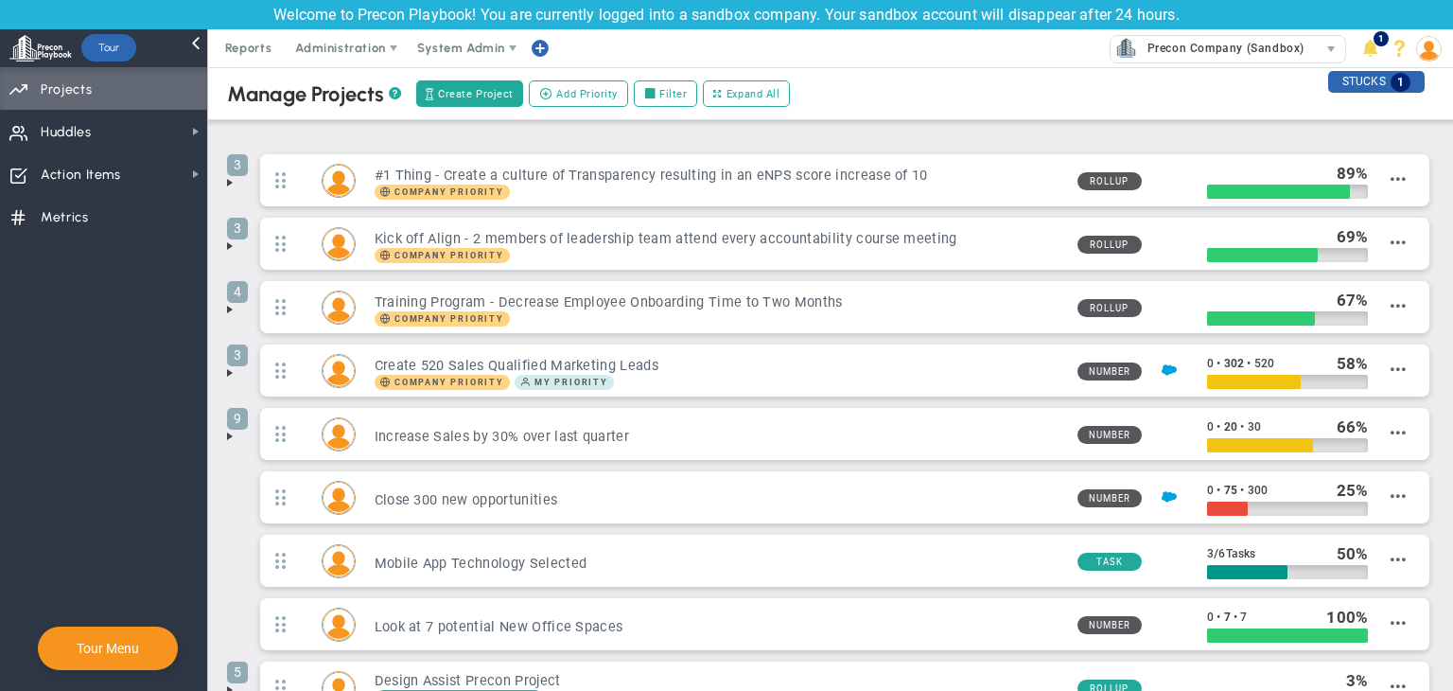
scroll to position [202, 0]
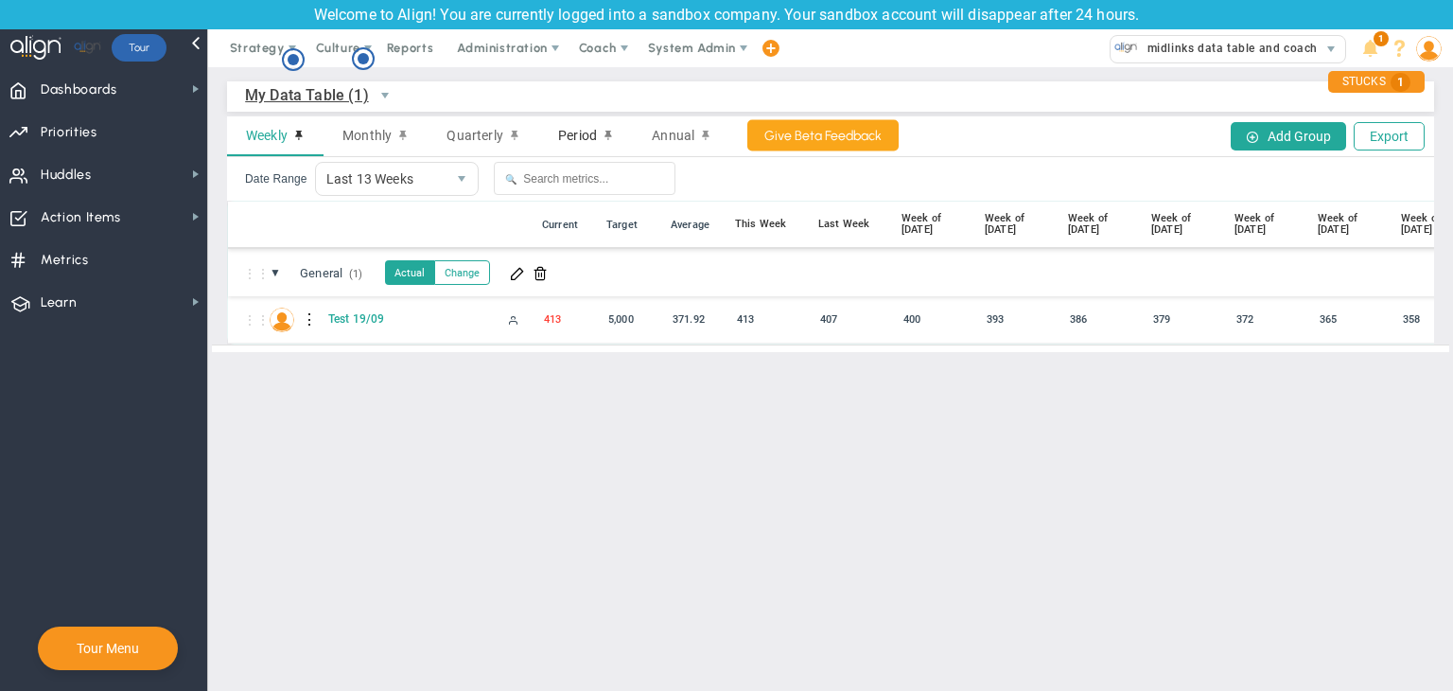
click at [569, 138] on span "Period" at bounding box center [577, 135] width 39 height 15
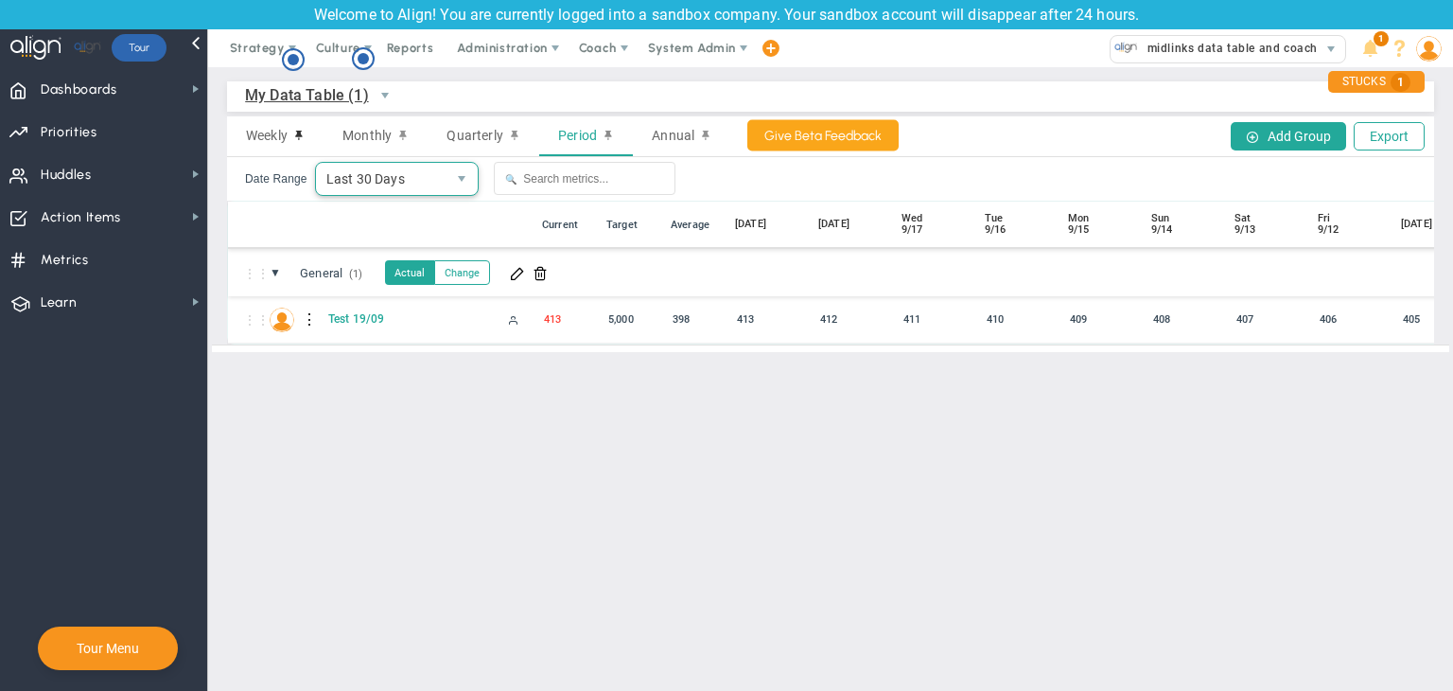
click at [443, 183] on span "Last 30 Days" at bounding box center [381, 179] width 131 height 32
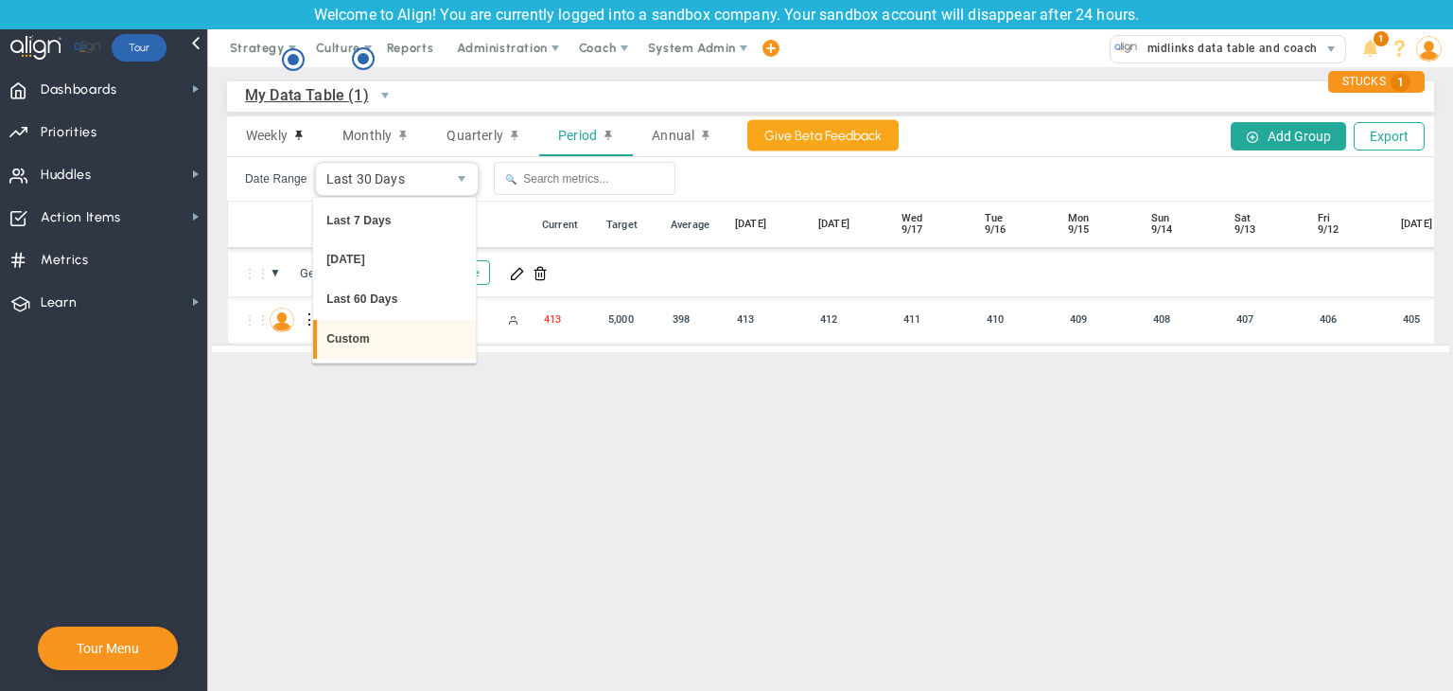
click at [365, 334] on li "Custom" at bounding box center [394, 340] width 163 height 40
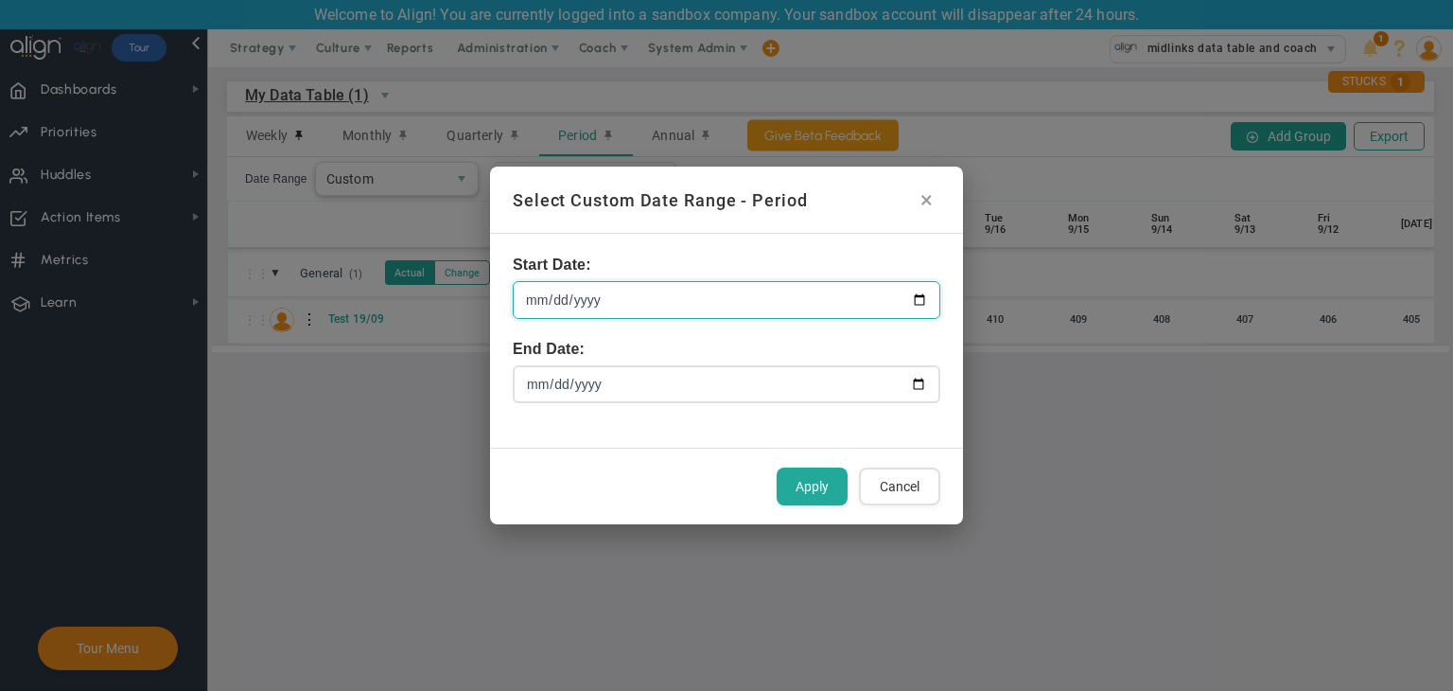
click at [916, 298] on input "[DATE]" at bounding box center [727, 300] width 428 height 38
type input "[DATE]"
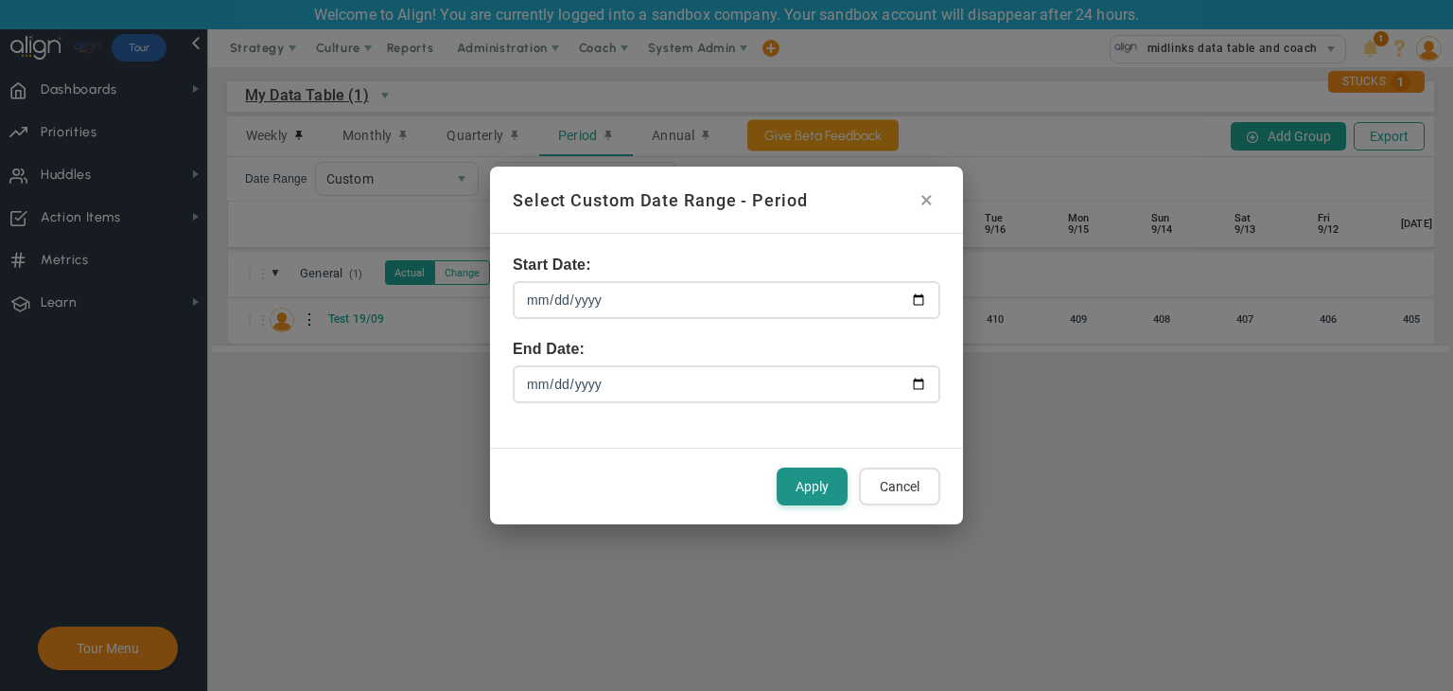
click at [810, 492] on button "Apply" at bounding box center [812, 486] width 71 height 38
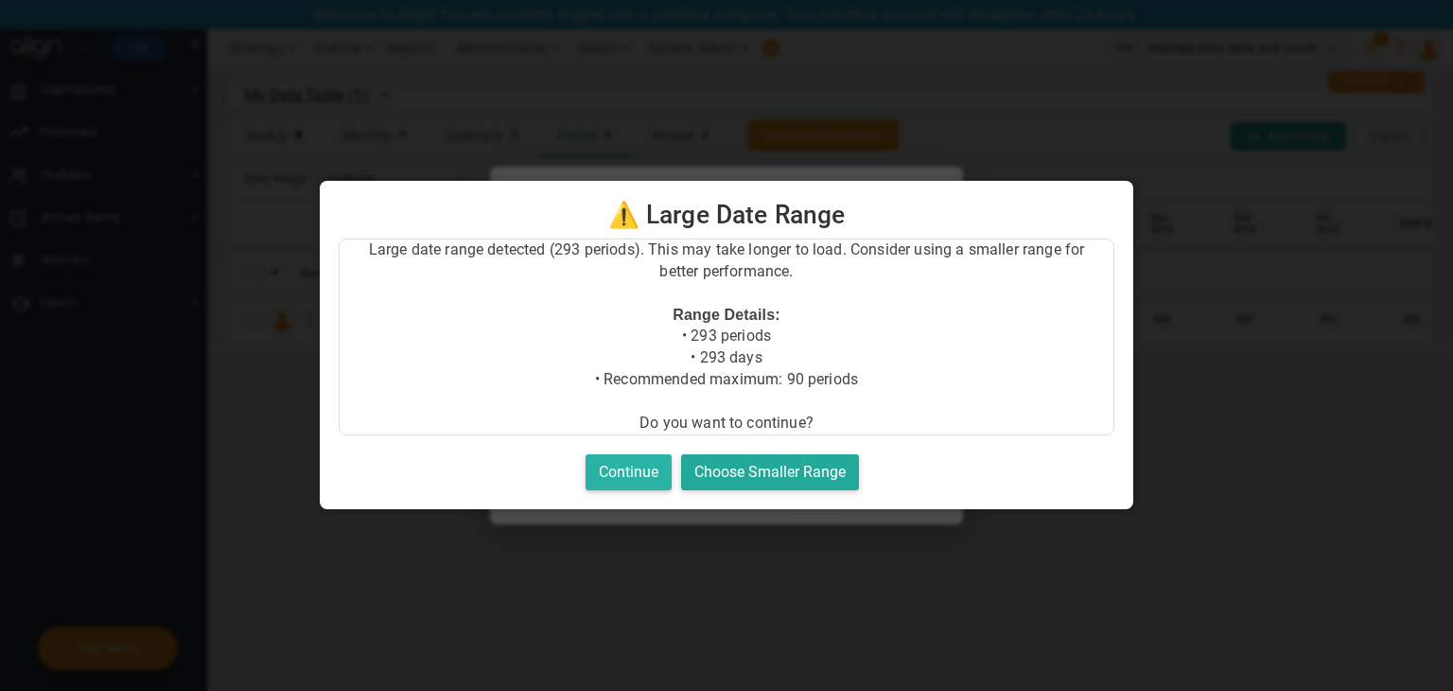
click at [634, 473] on button "Continue" at bounding box center [629, 472] width 86 height 37
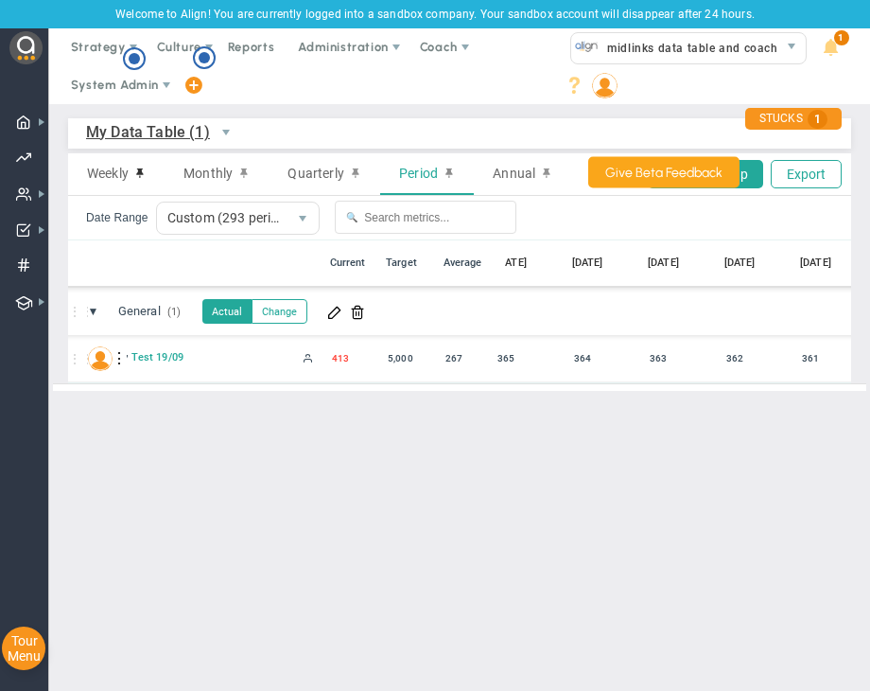
scroll to position [0, 5763]
click at [470, 509] on main "My Data Table (1) My Data Table → My Data Table Weekly Monthly Quarterly Period…" at bounding box center [459, 397] width 821 height 587
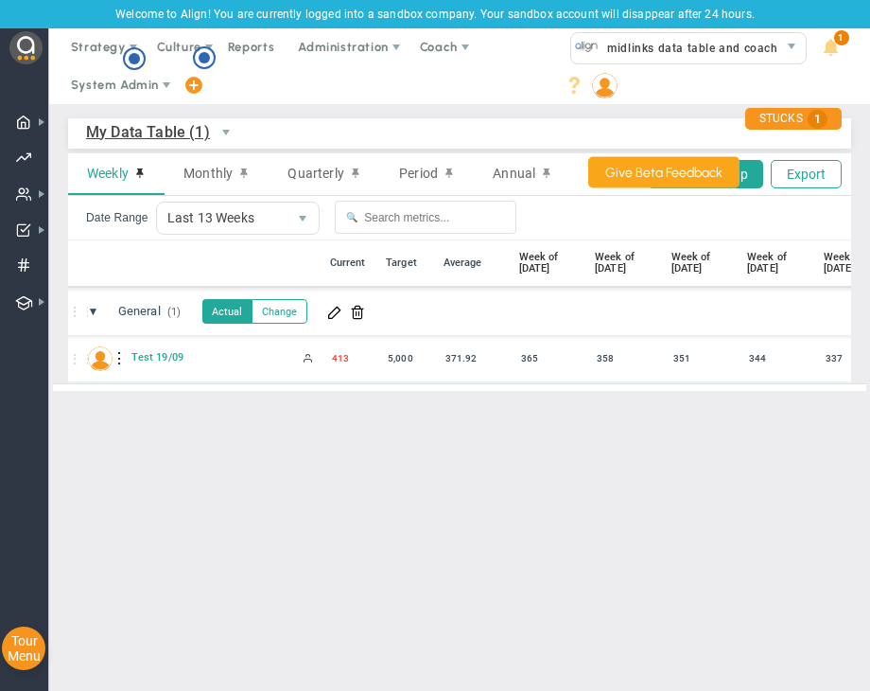
scroll to position [0, 645]
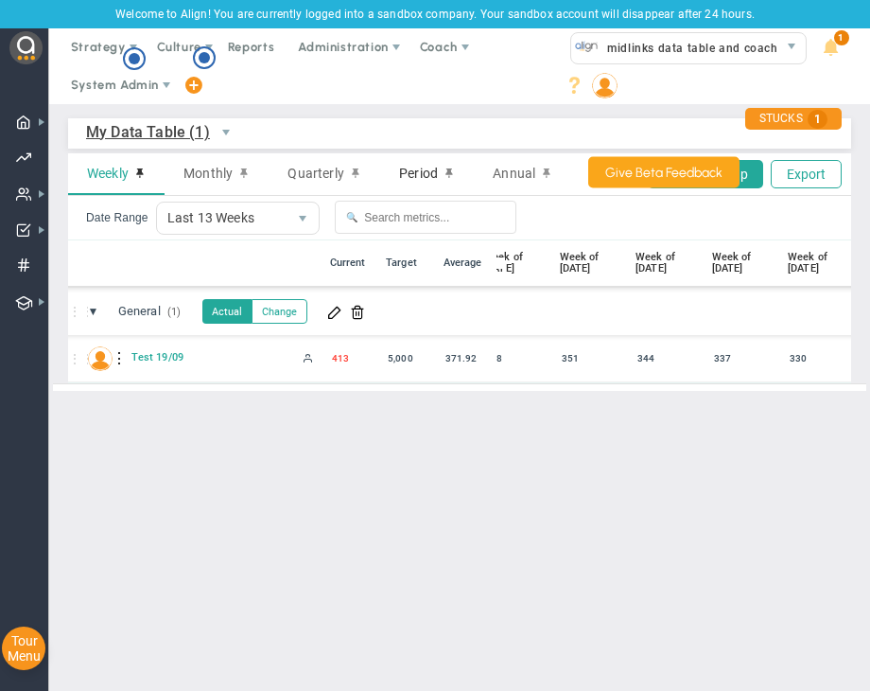
click at [416, 169] on span "Period" at bounding box center [418, 173] width 39 height 17
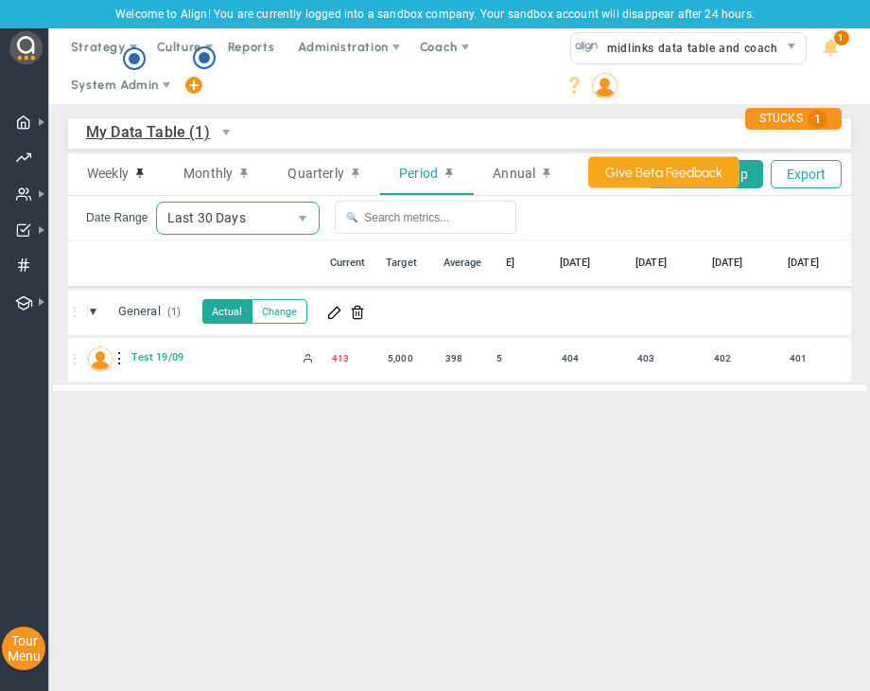
click at [248, 232] on span "Last 30 Days" at bounding box center [222, 217] width 131 height 31
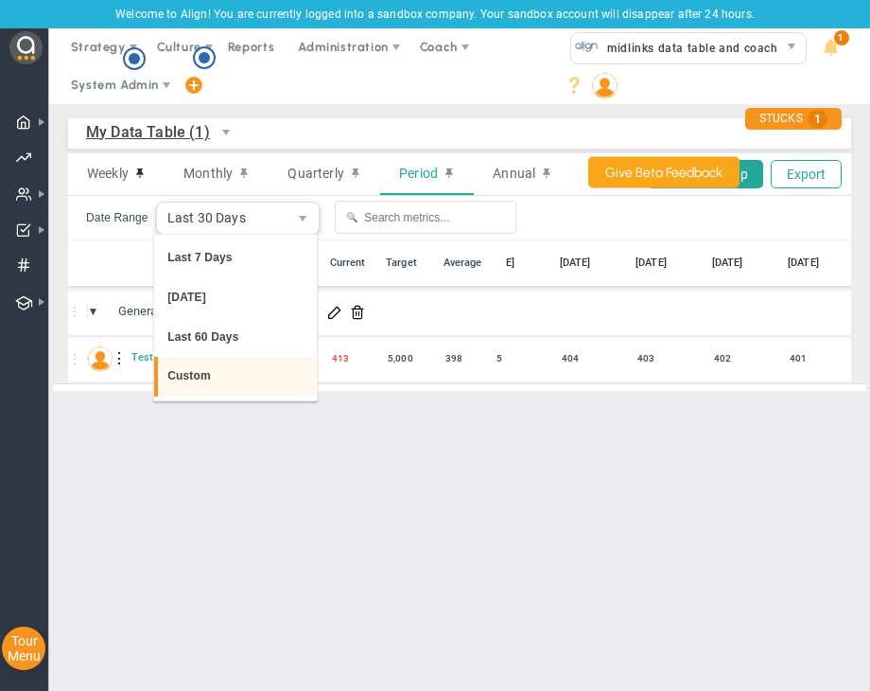
click at [244, 363] on li "Custom" at bounding box center [235, 377] width 163 height 40
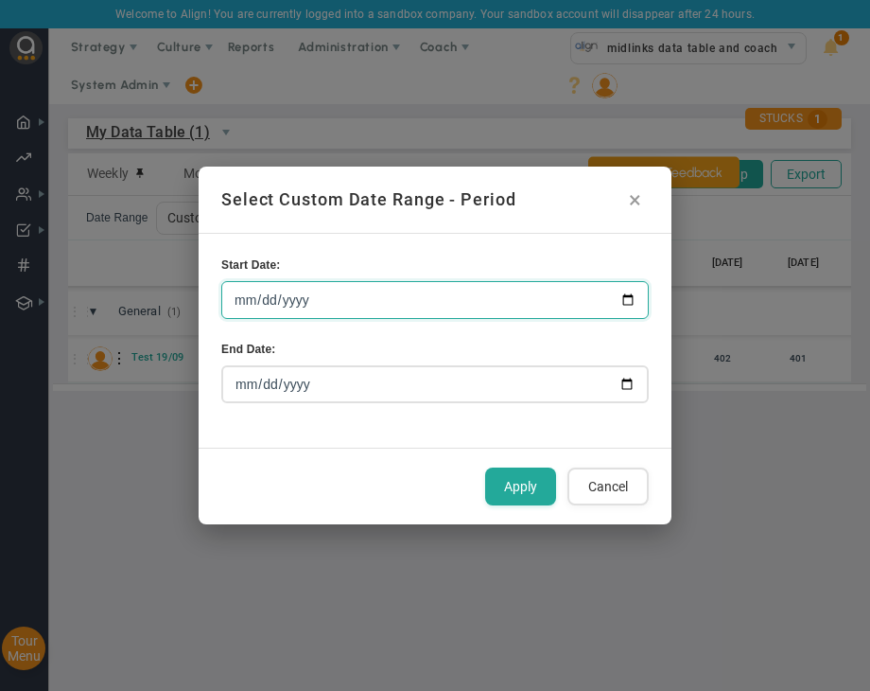
click at [631, 298] on input "[DATE]" at bounding box center [435, 300] width 428 height 38
type input "[DATE]"
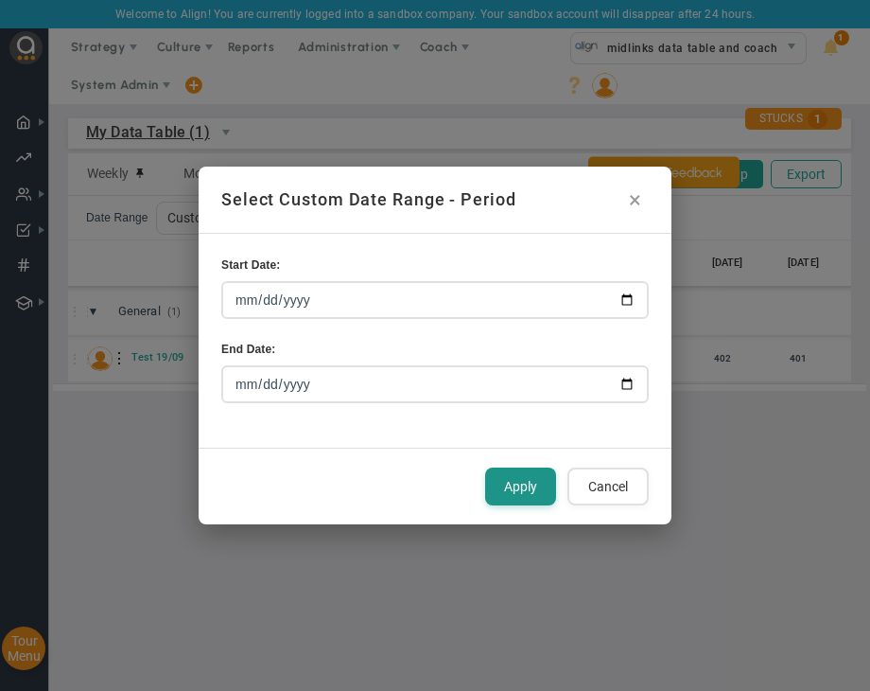
click at [525, 480] on button "Apply" at bounding box center [520, 486] width 71 height 38
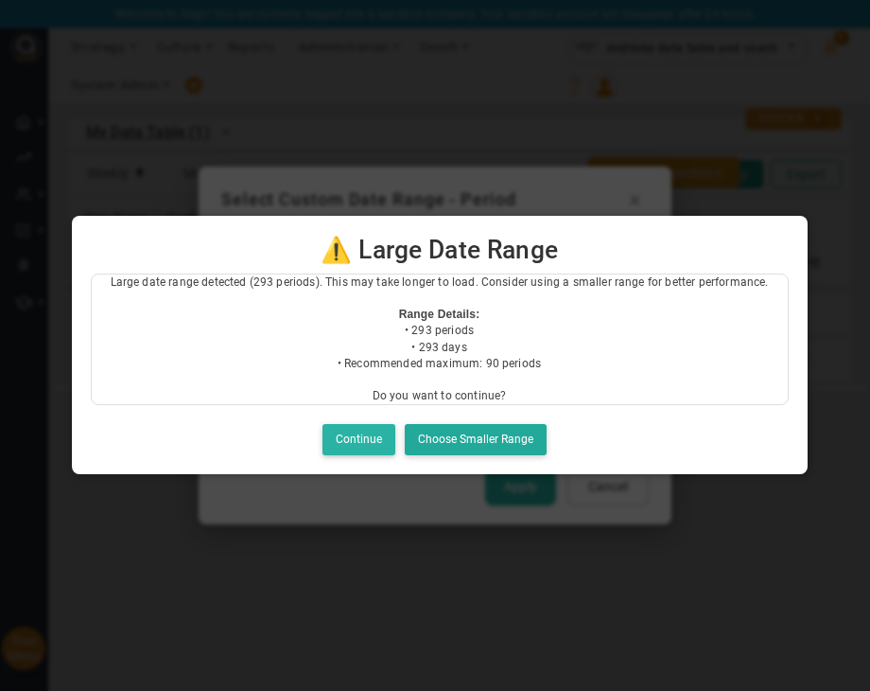
click at [344, 440] on button "Continue" at bounding box center [359, 439] width 73 height 31
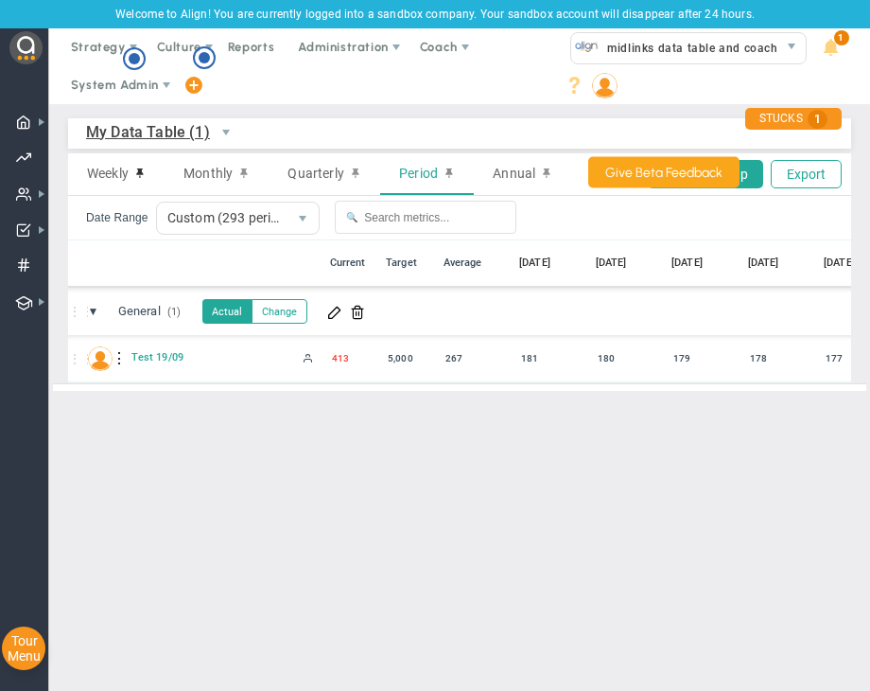
scroll to position [0, 16689]
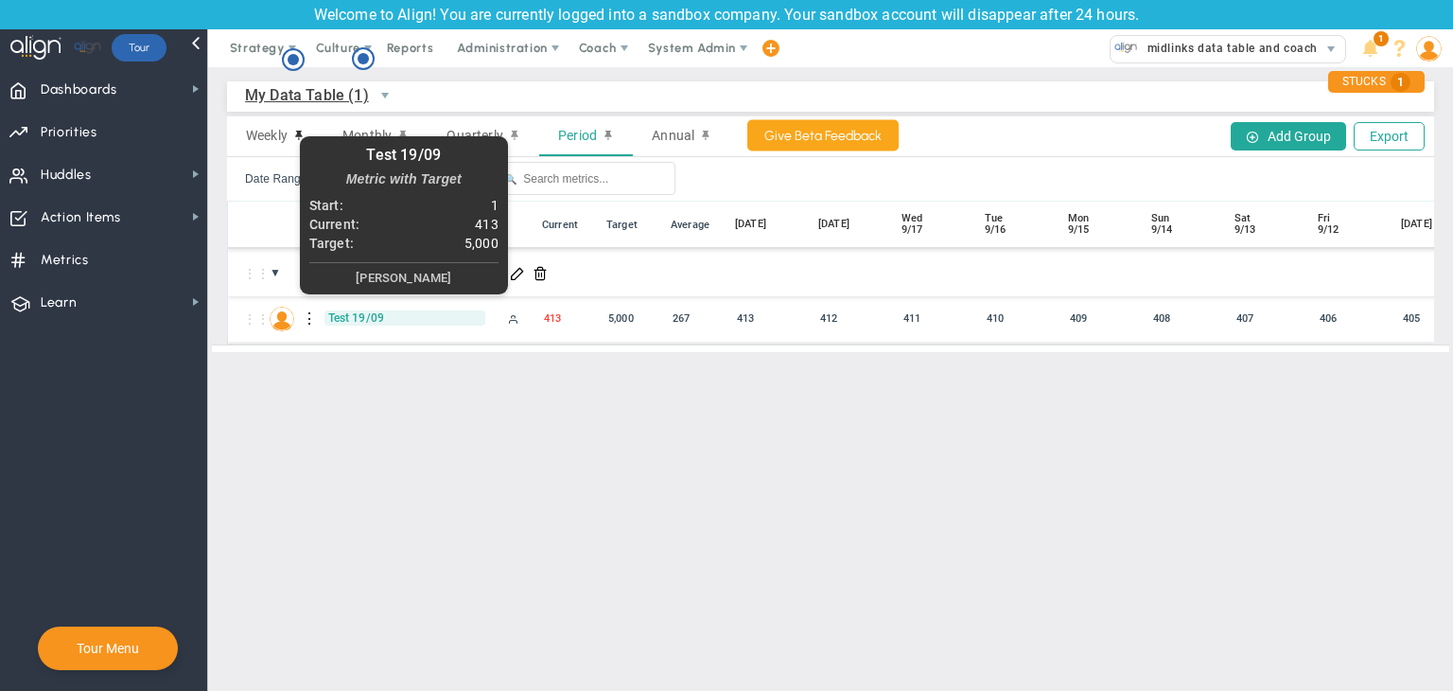
click at [372, 316] on span "Test 19/09" at bounding box center [405, 317] width 161 height 15
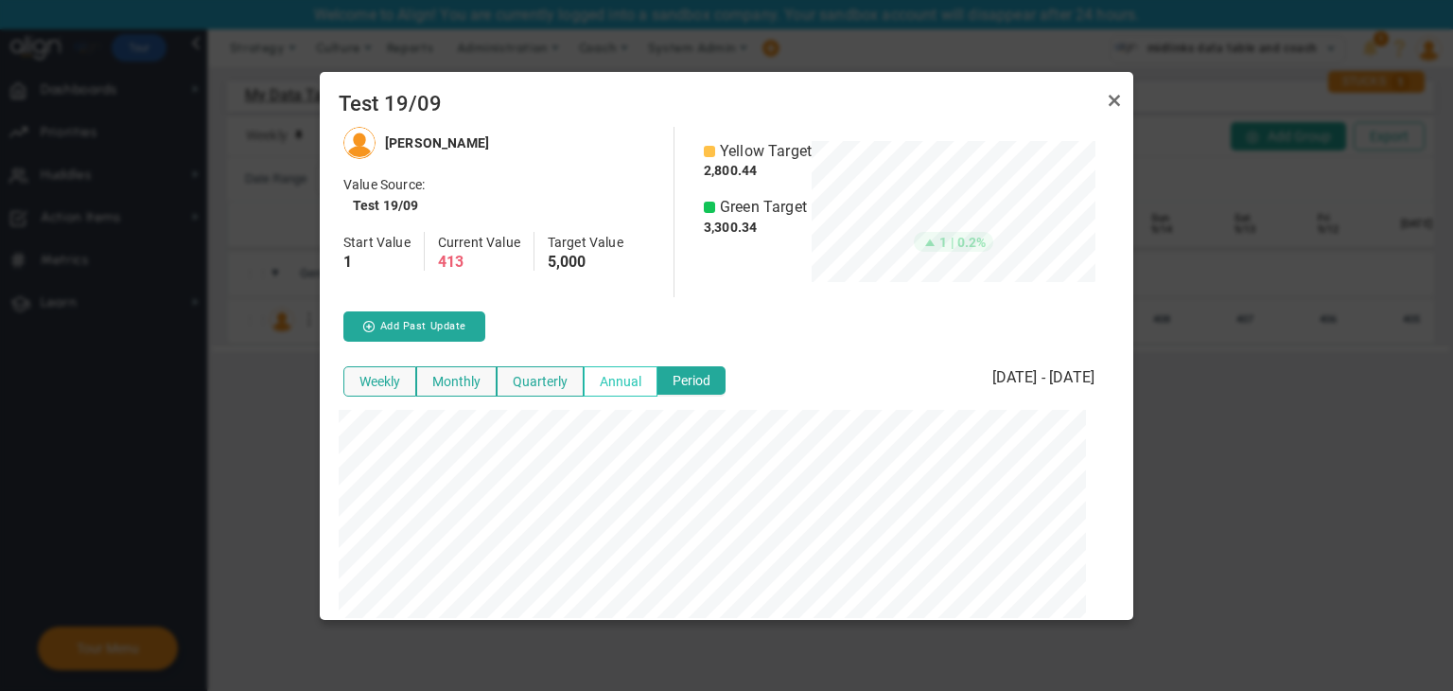
click at [624, 379] on button "Annual" at bounding box center [621, 381] width 74 height 30
click at [870, 520] on div at bounding box center [726, 345] width 1453 height 691
click at [557, 379] on button "Quarterly" at bounding box center [540, 381] width 87 height 30
click at [870, 91] on link "Close" at bounding box center [1114, 100] width 23 height 23
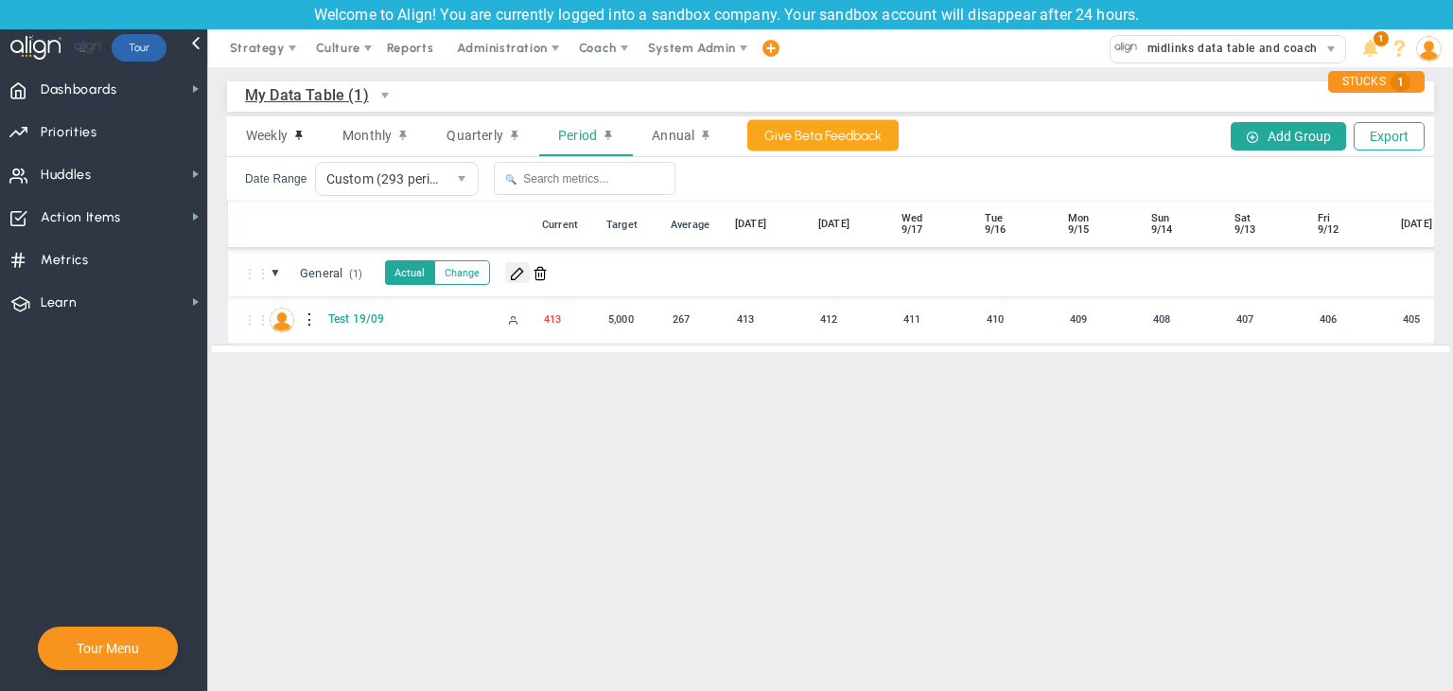
click at [525, 270] on span at bounding box center [517, 272] width 15 height 15
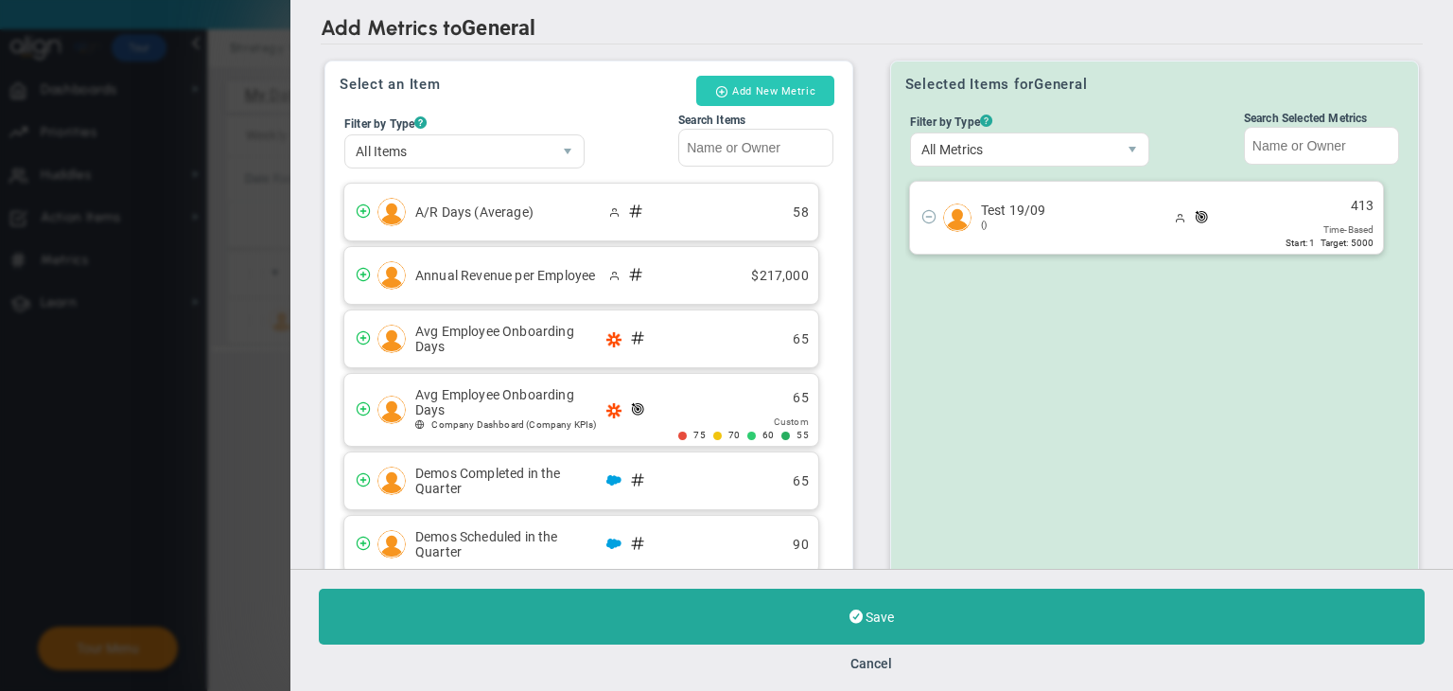
click at [760, 90] on button "Add New Metric" at bounding box center [765, 91] width 138 height 30
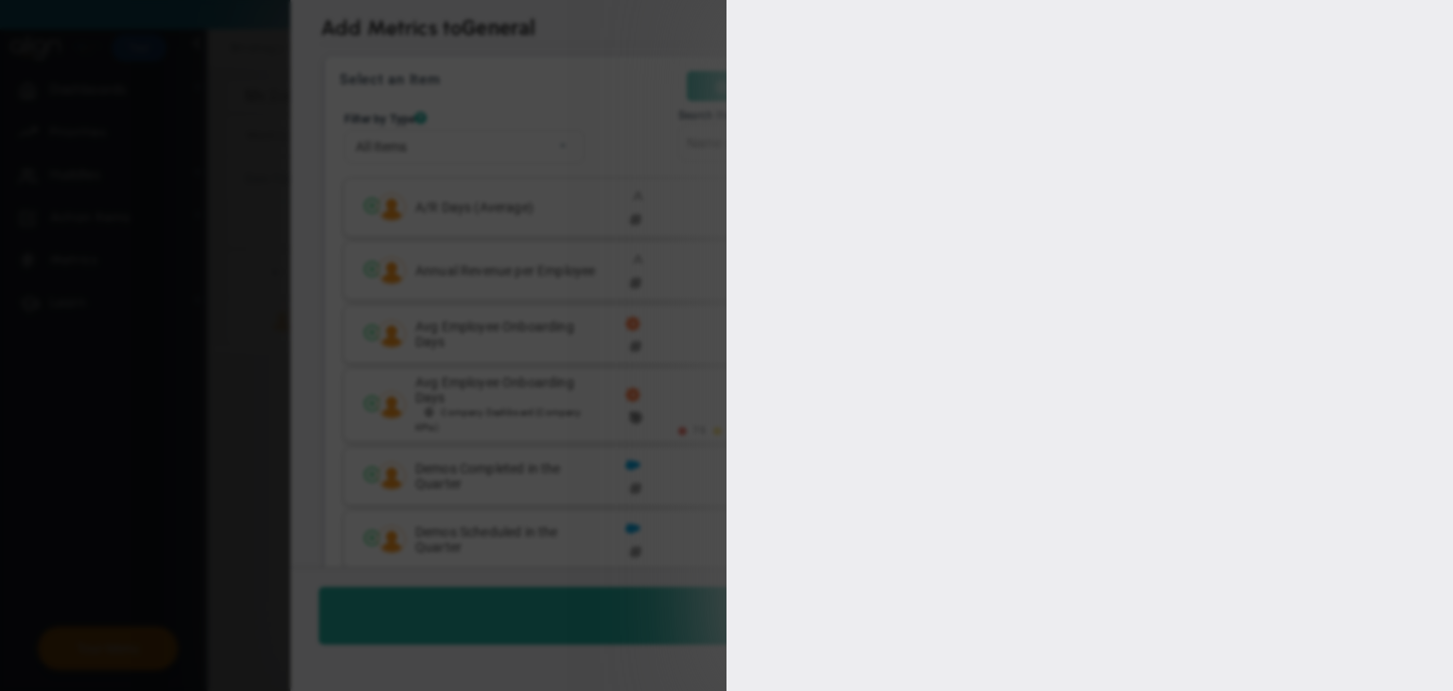
type input "[PERSON_NAME]"
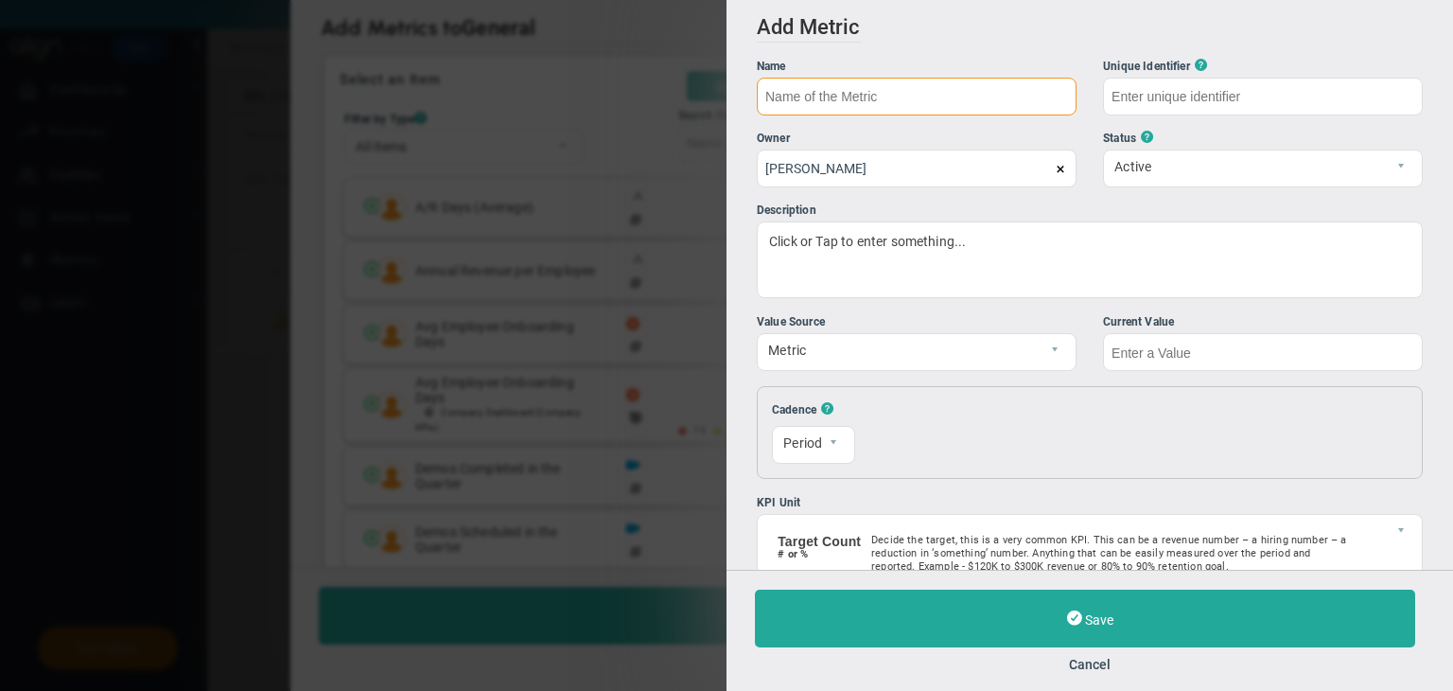
click at [870, 106] on input "text" at bounding box center [917, 97] width 320 height 38
type input "Test - 1"
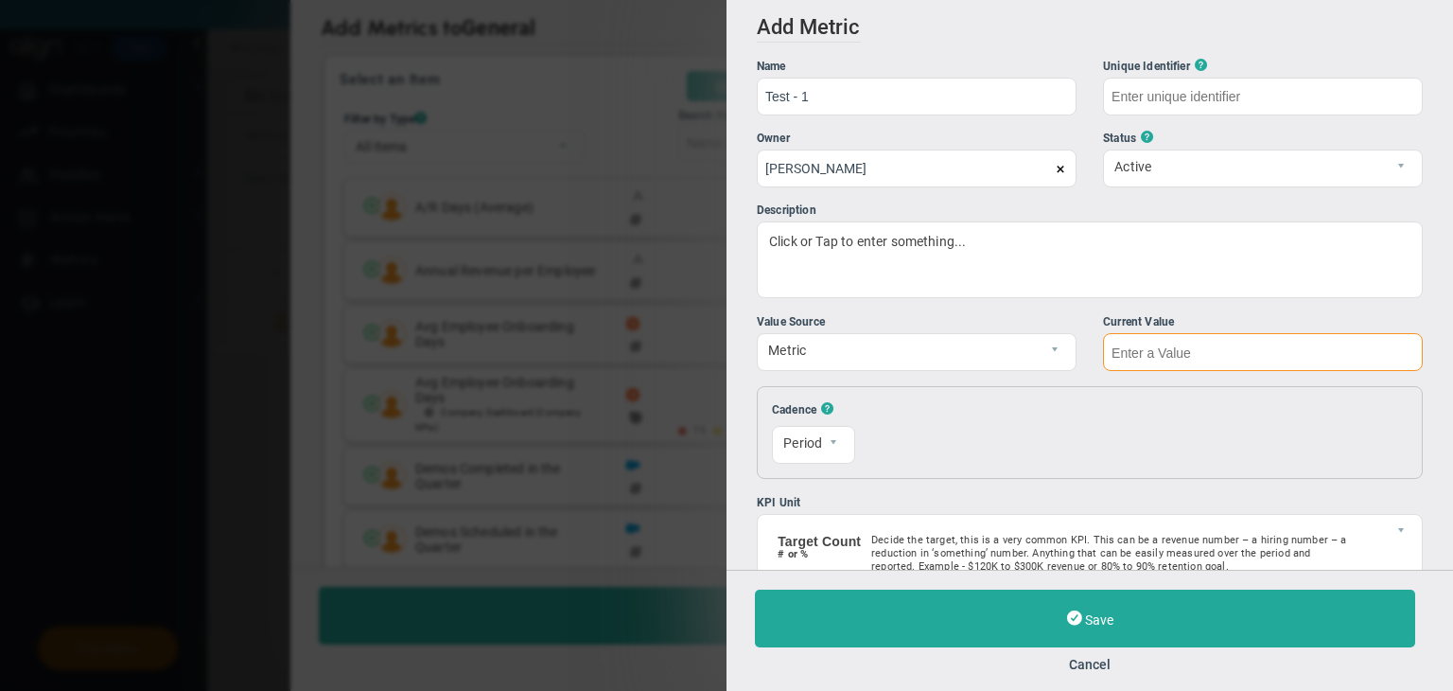
click at [870, 362] on input "text" at bounding box center [1263, 352] width 320 height 38
type input "Test---1"
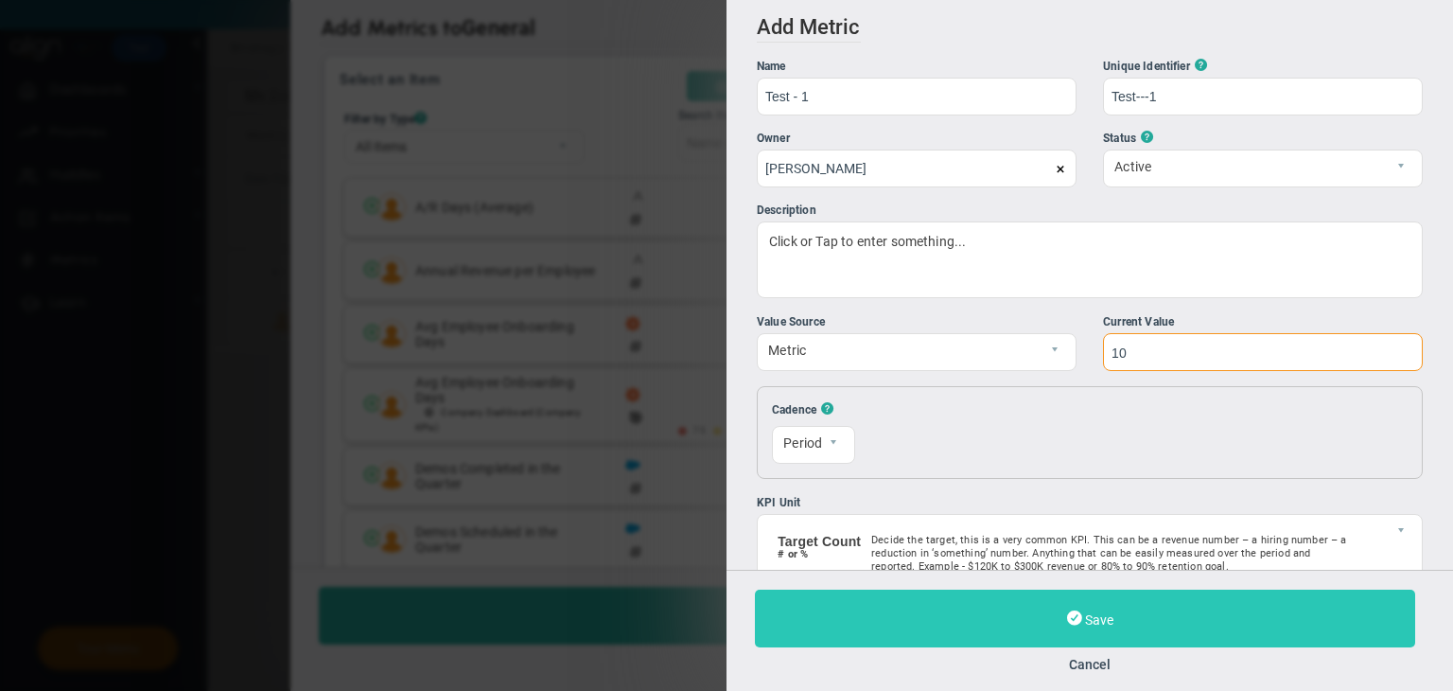
type input "10"
click at [870, 607] on button "Save" at bounding box center [1085, 618] width 660 height 58
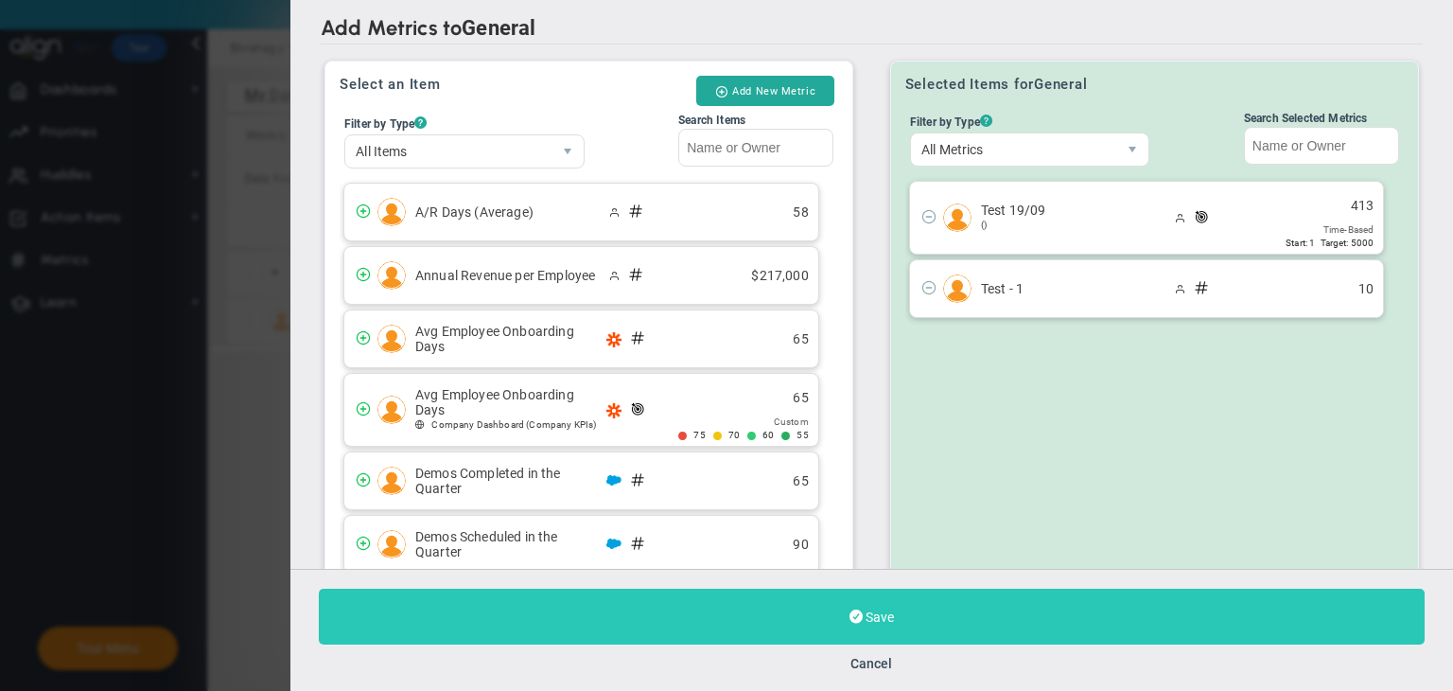
click at [870, 635] on button "Save" at bounding box center [872, 617] width 1106 height 56
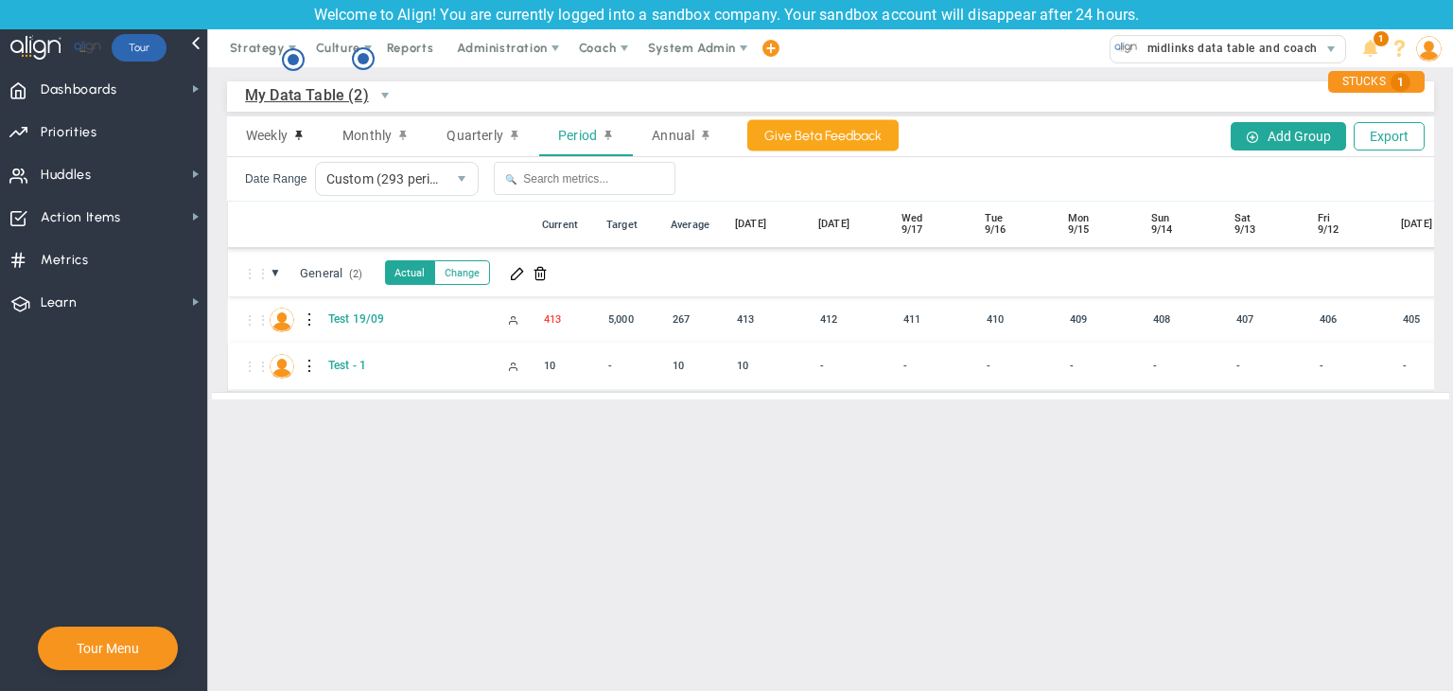
click at [308, 363] on div at bounding box center [310, 366] width 13 height 30
click at [382, 374] on div "Edit" at bounding box center [388, 371] width 131 height 39
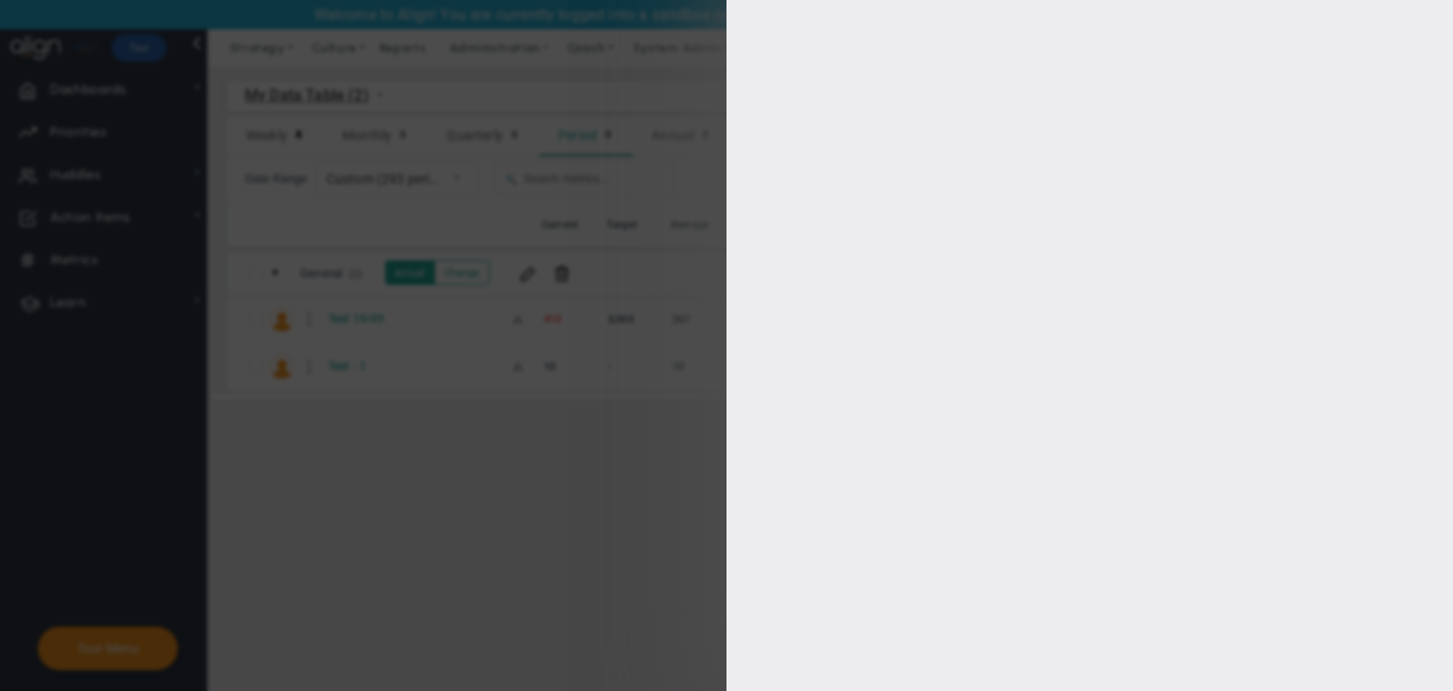
type input "[PERSON_NAME]"
type input "0"
checkbox input "true"
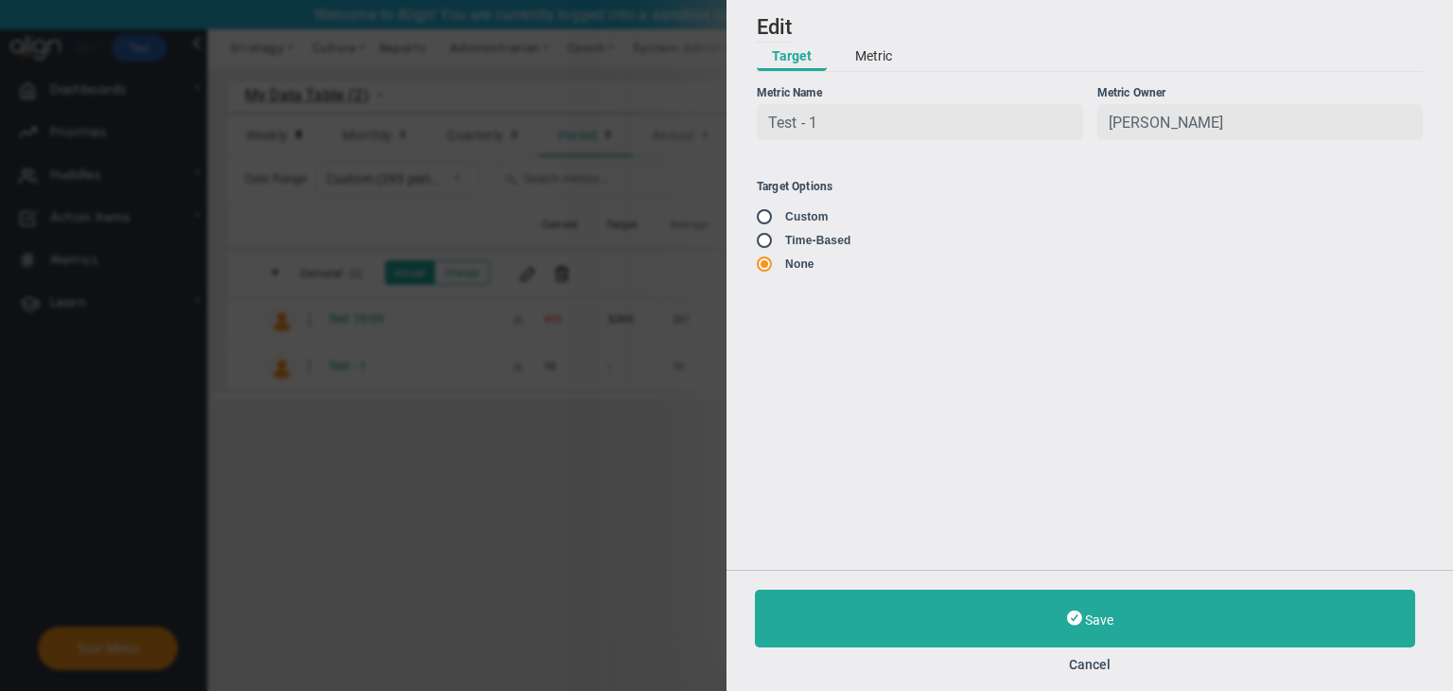
click at [771, 243] on input "radio" at bounding box center [771, 241] width 19 height 15
radio input "true"
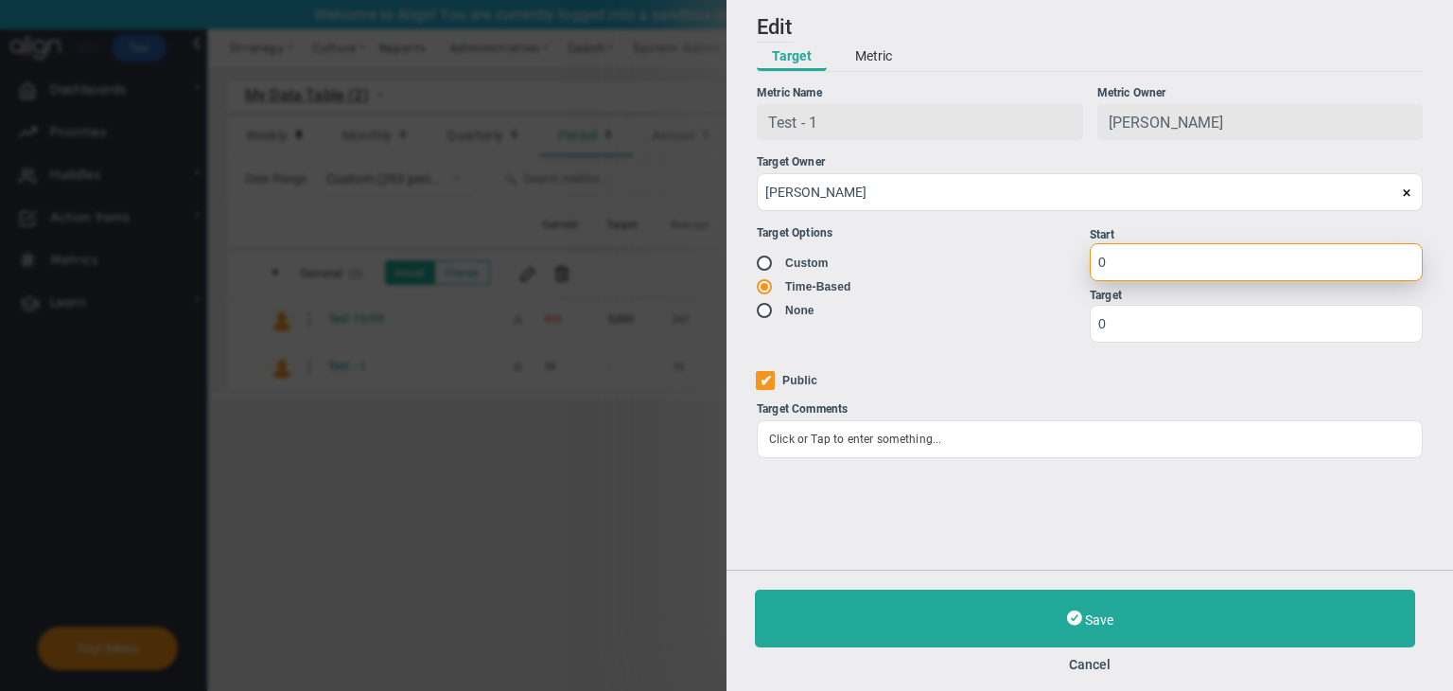
click at [870, 256] on input "0" at bounding box center [1256, 262] width 333 height 38
type input "1"
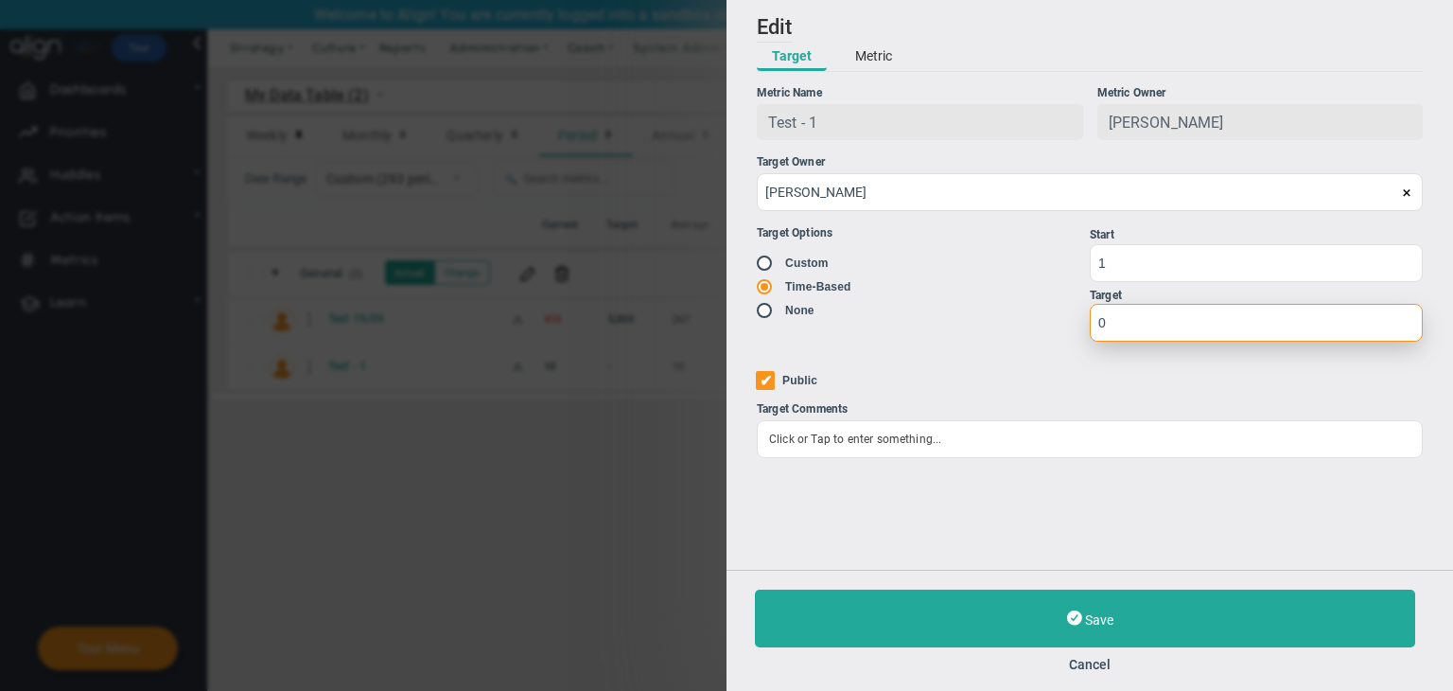
click at [870, 314] on input "0" at bounding box center [1256, 323] width 333 height 38
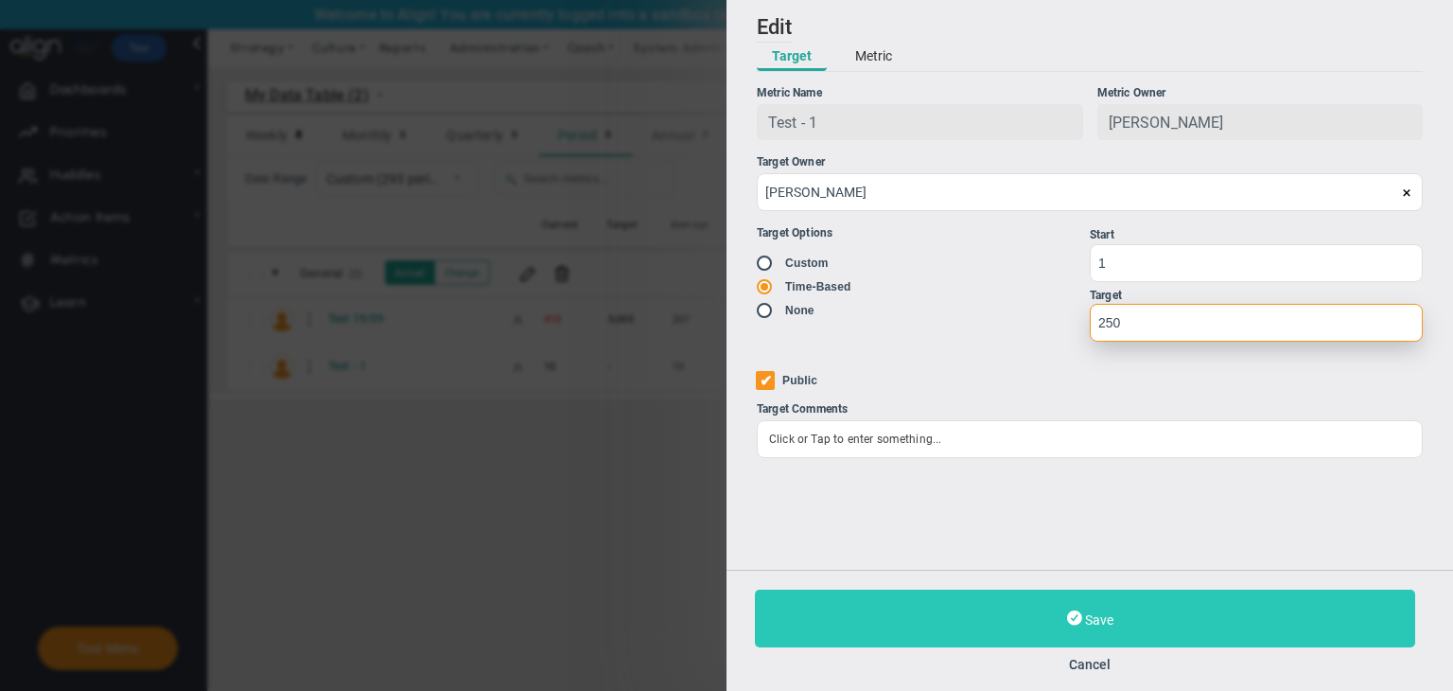
type input "250"
click at [870, 606] on button "Save" at bounding box center [1085, 618] width 660 height 58
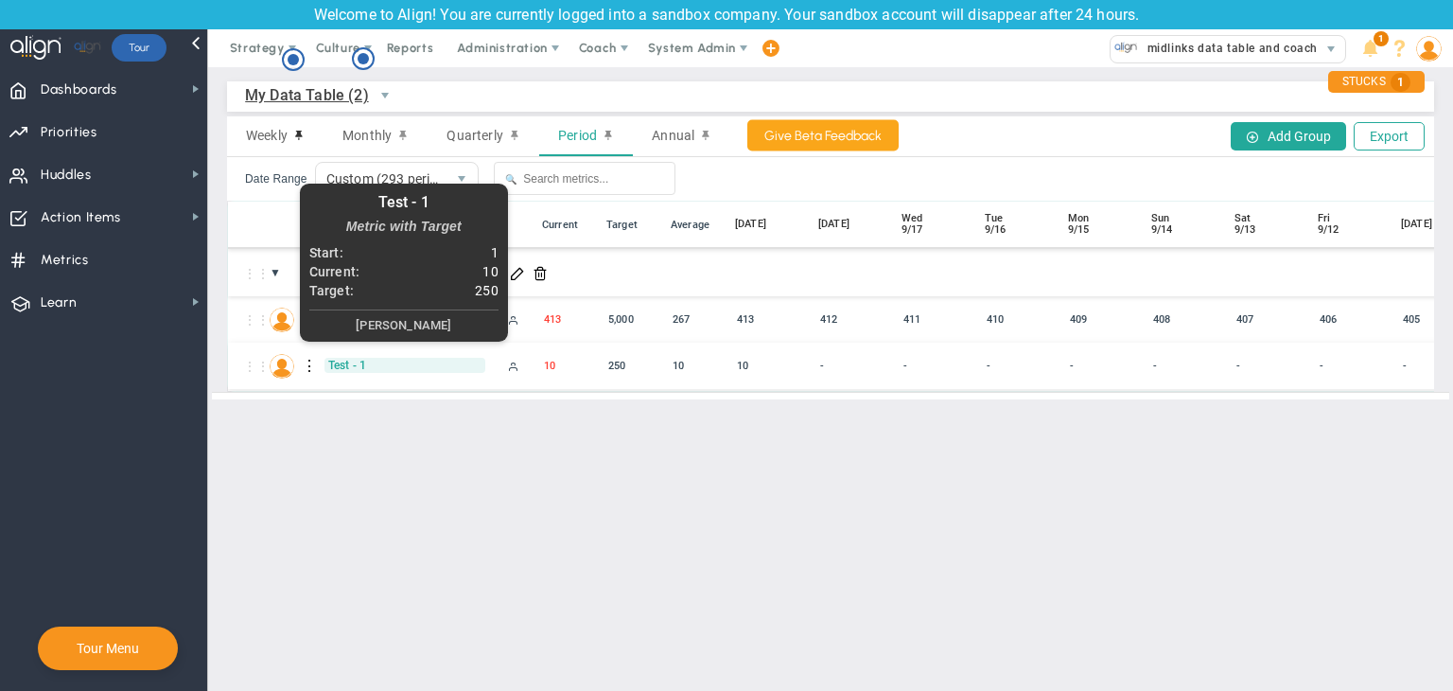
click at [337, 364] on span "Test - 1" at bounding box center [405, 365] width 161 height 15
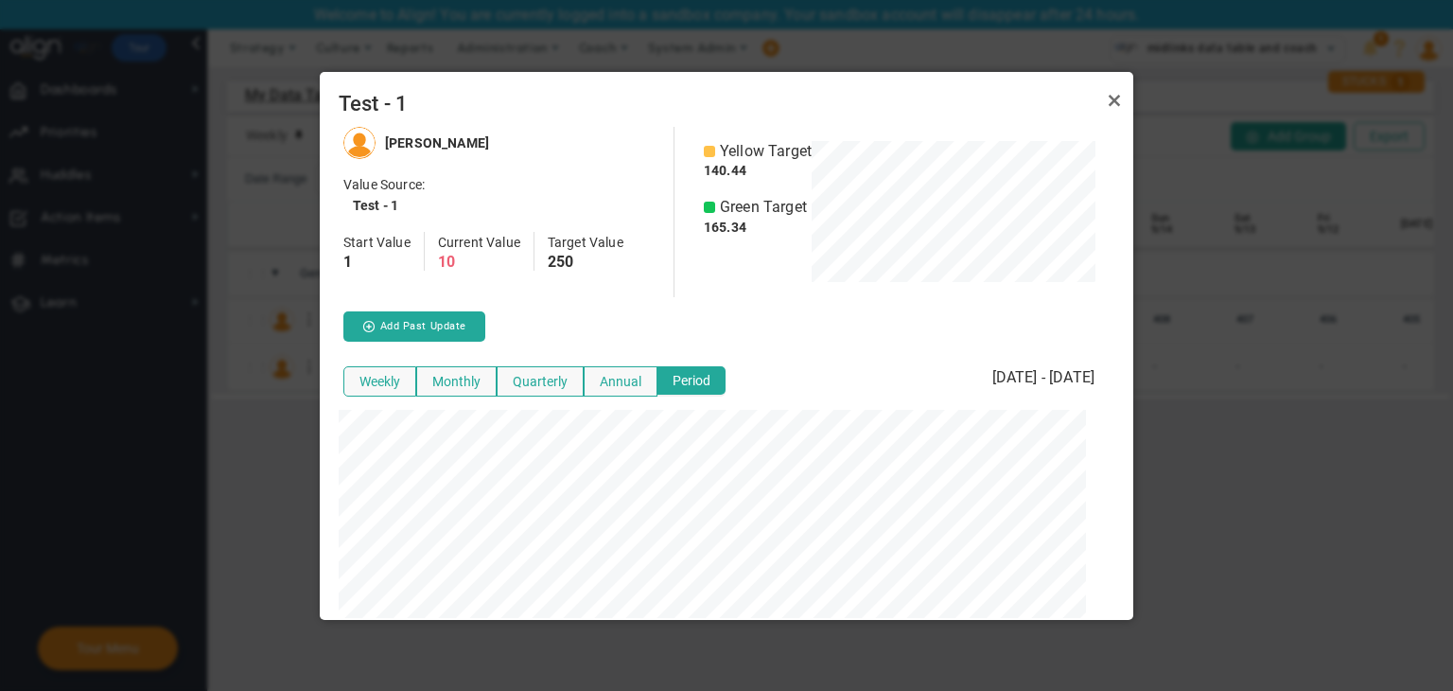
scroll to position [945667, 945360]
click at [870, 99] on link "Close" at bounding box center [1114, 100] width 23 height 23
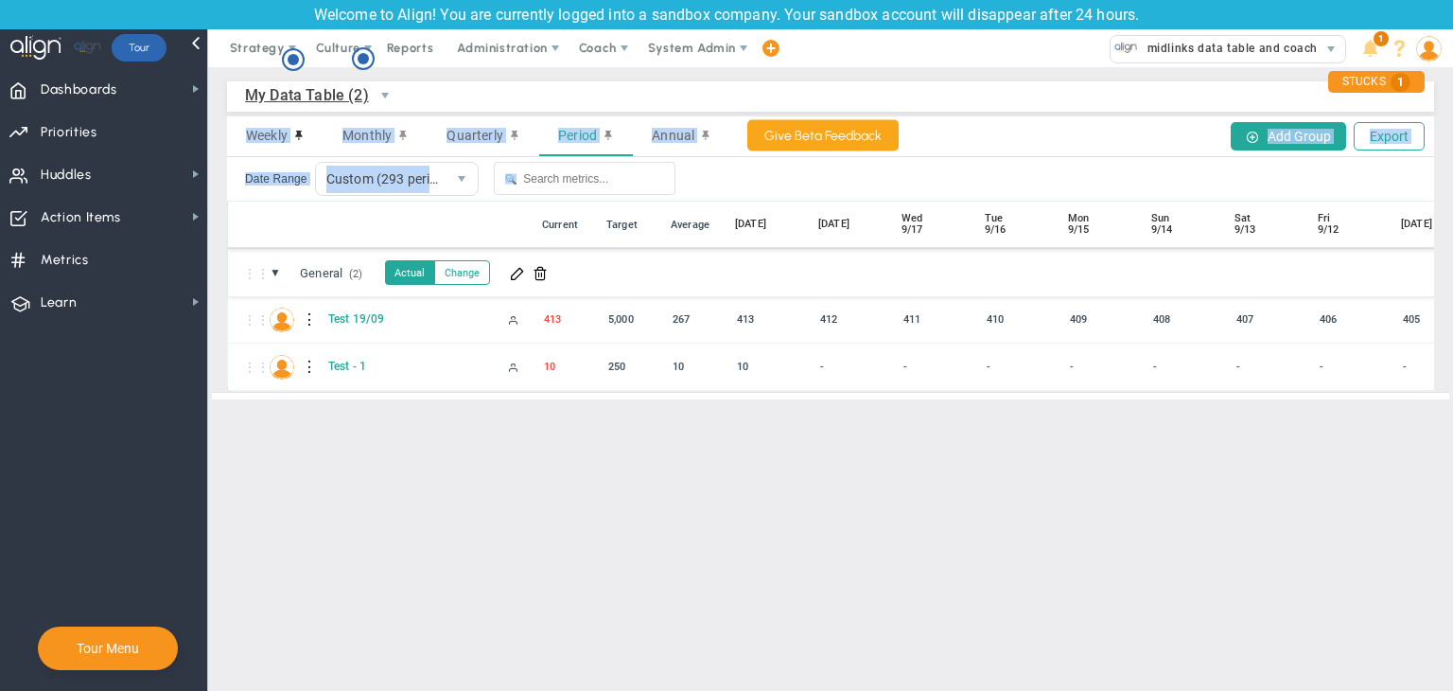
drag, startPoint x: 719, startPoint y: 88, endPoint x: 782, endPoint y: 158, distance: 93.8
click at [782, 158] on div "My Data Table (2) My Data Table → My Data Table Weekly Monthly Quarterly Period…" at bounding box center [830, 236] width 1207 height 310
click at [870, 141] on div "Weekly Monthly Quarterly Period Annual Add Group Export" at bounding box center [830, 136] width 1207 height 41
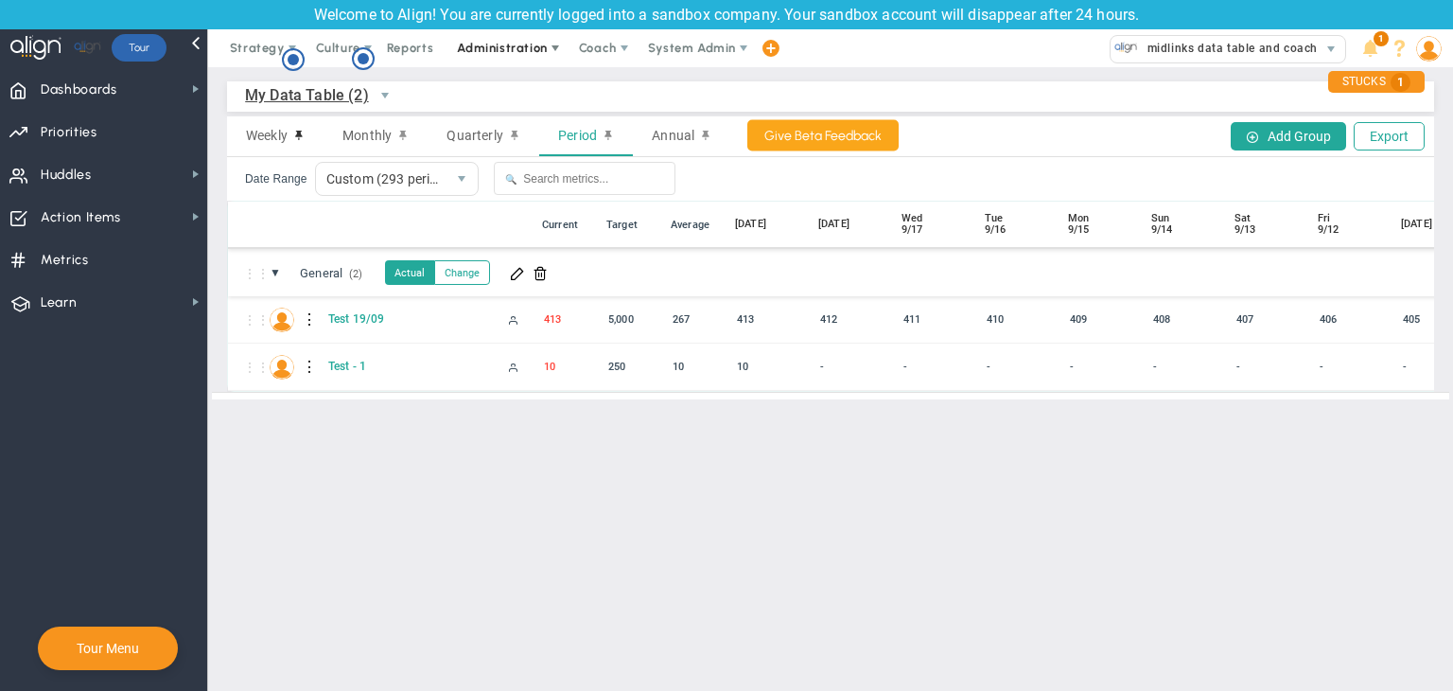
click at [479, 38] on span "Administration" at bounding box center [503, 48] width 121 height 38
click at [335, 97] on span "My Data Table (2)" at bounding box center [307, 95] width 124 height 24
click at [518, 273] on span at bounding box center [517, 272] width 15 height 15
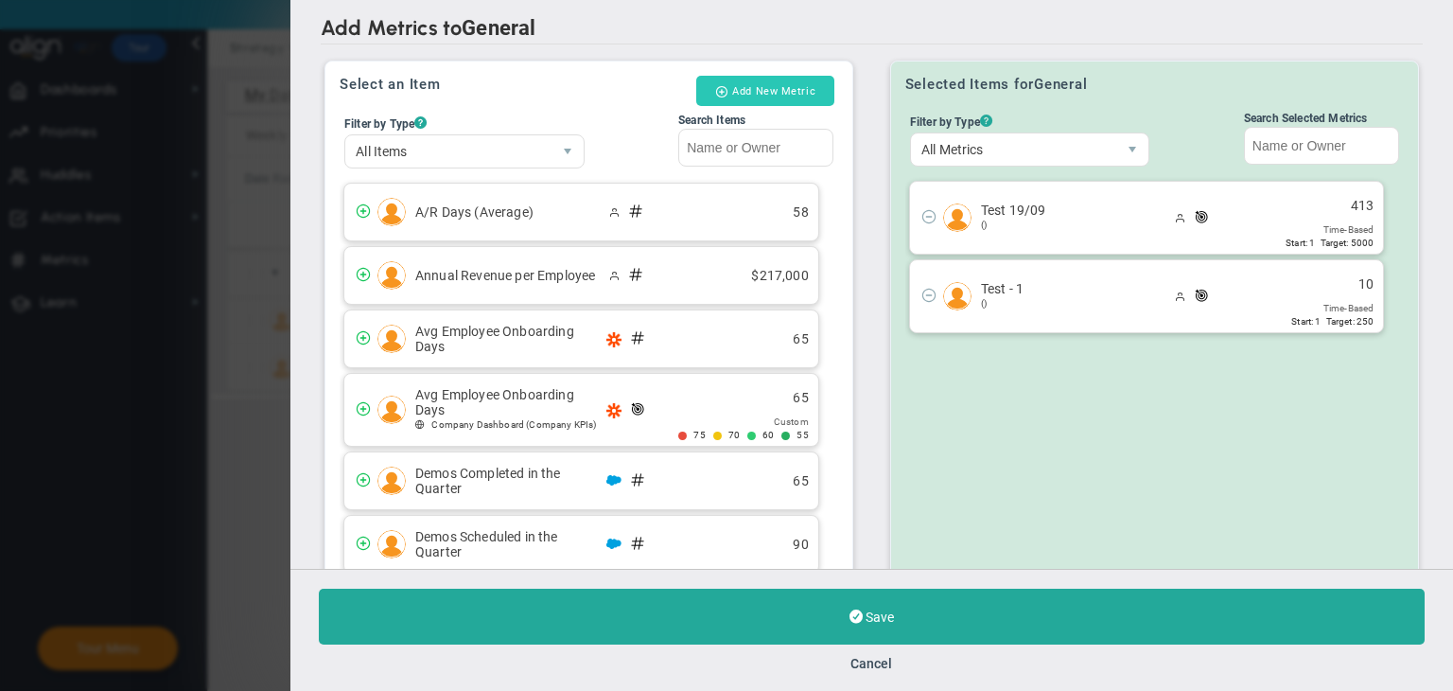
click at [795, 98] on button "Add New Metric" at bounding box center [765, 91] width 138 height 30
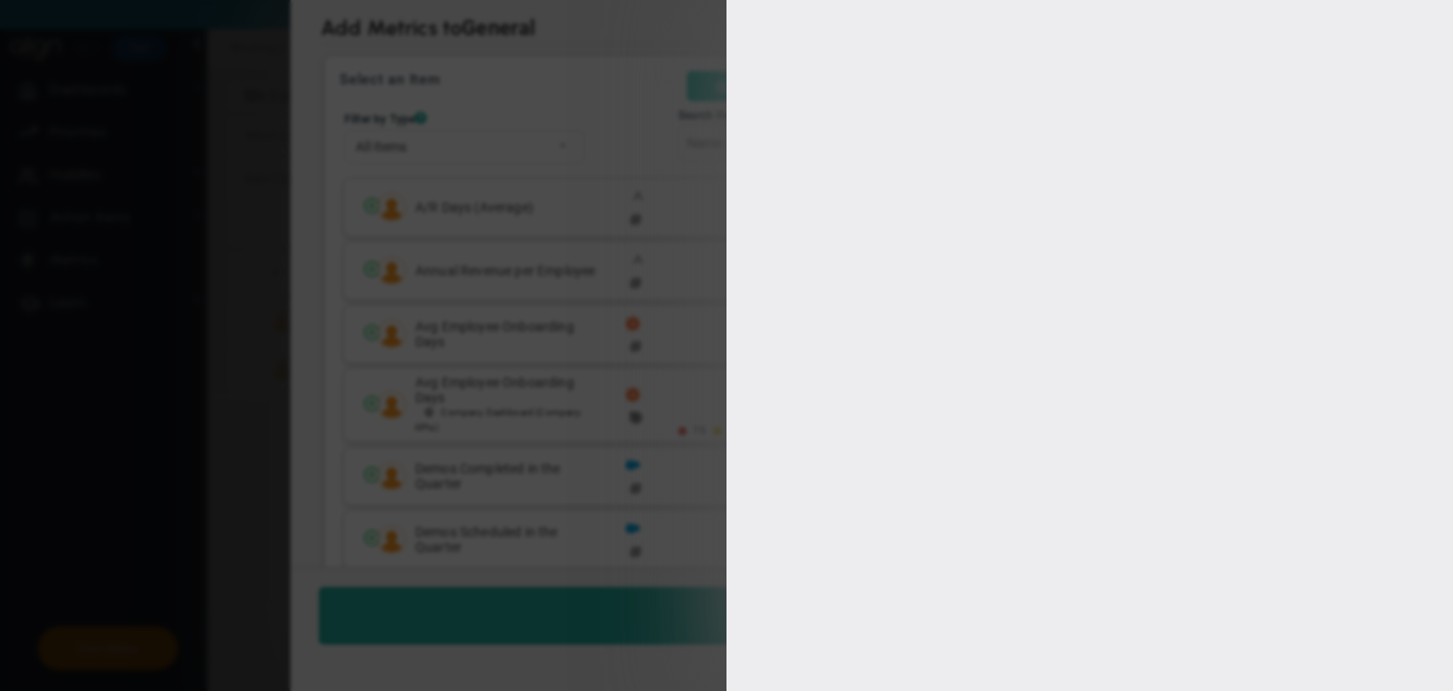
type input "[PERSON_NAME]"
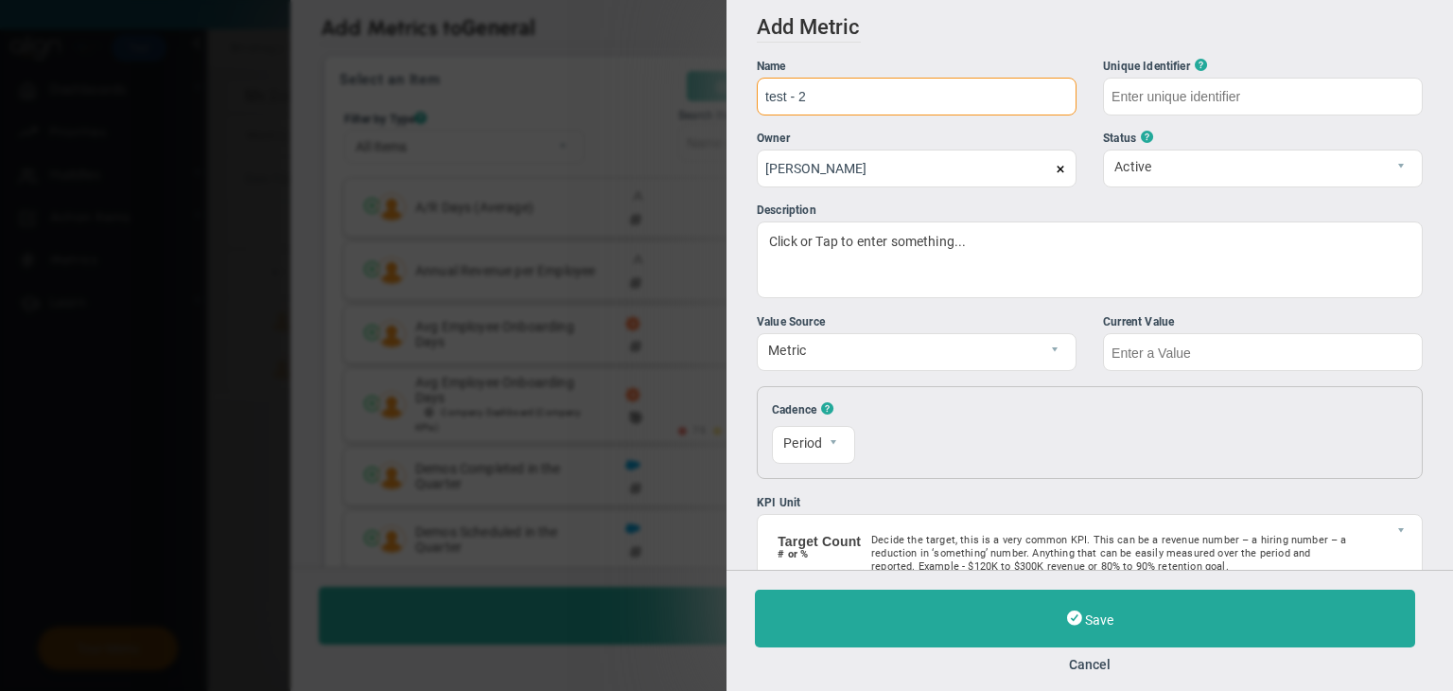
type input "test - 2"
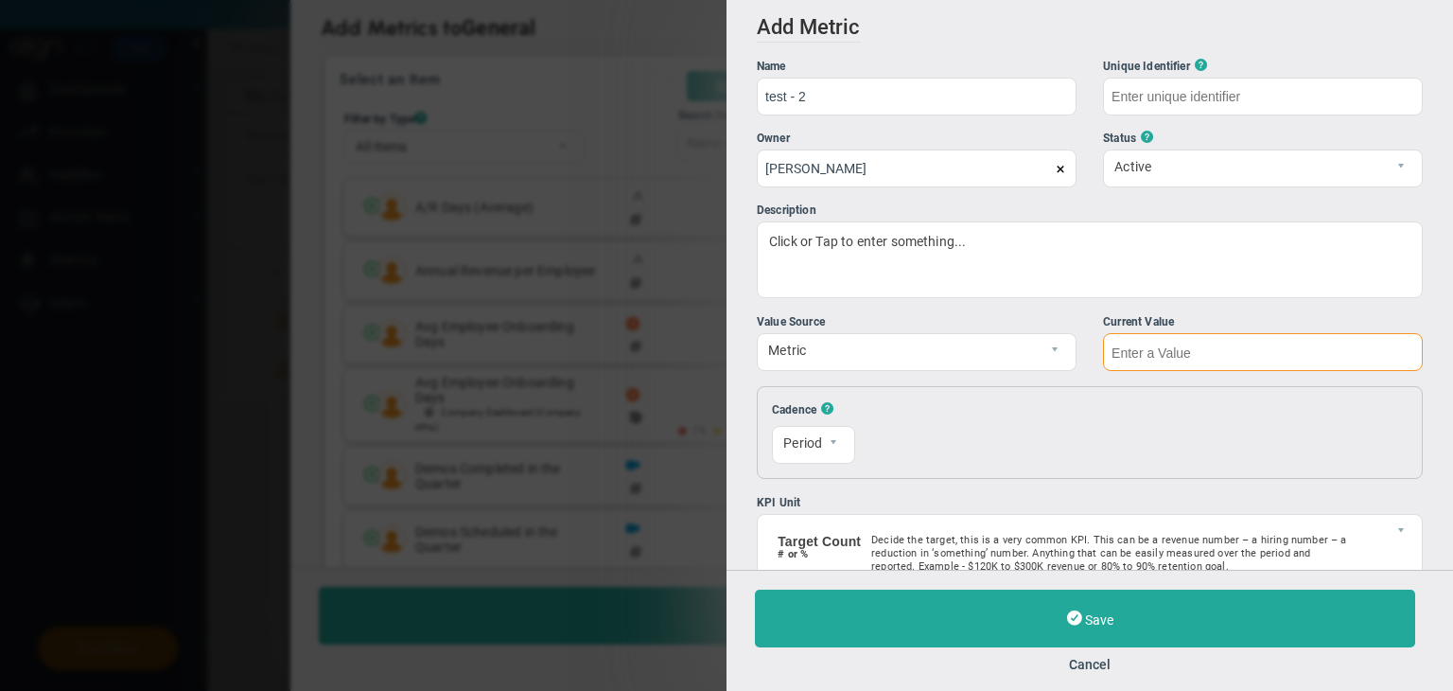
click at [870, 360] on input "text" at bounding box center [1263, 352] width 320 height 38
type input "test---2"
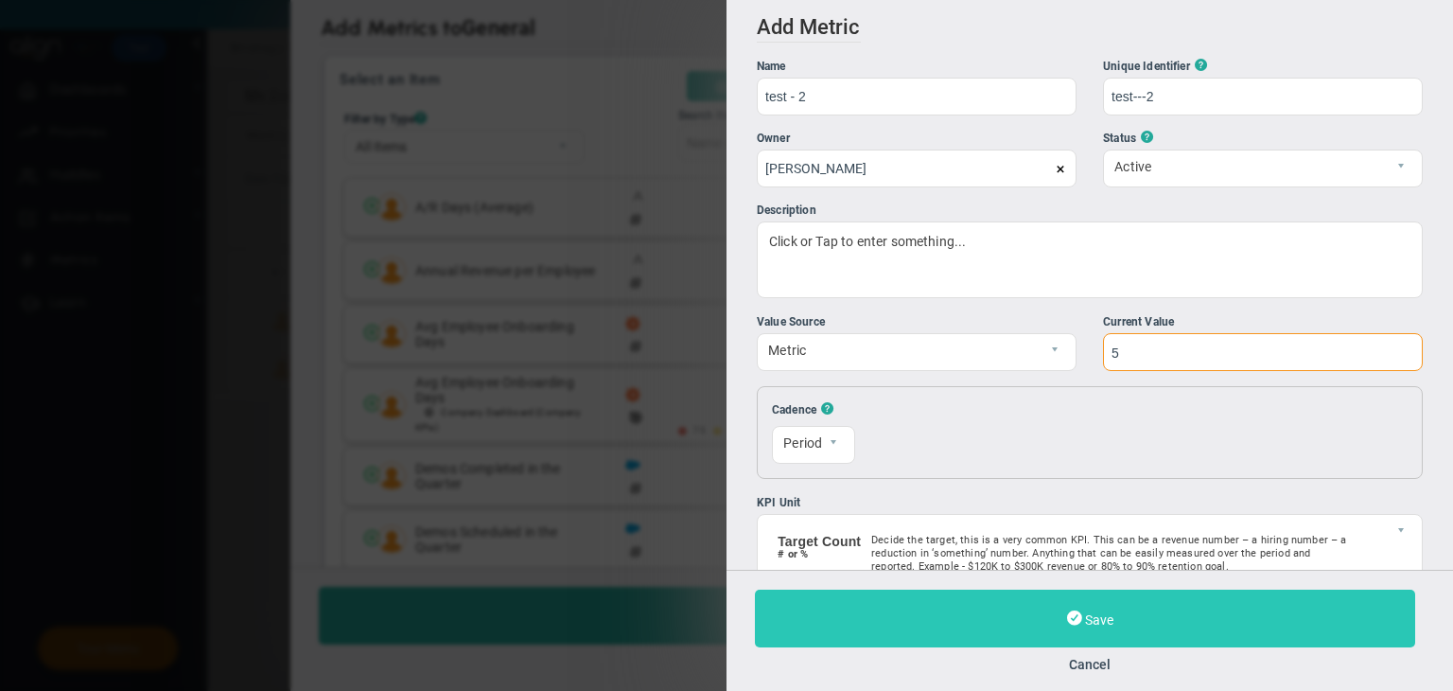
type input "5"
click at [870, 618] on button "Save" at bounding box center [1085, 618] width 660 height 58
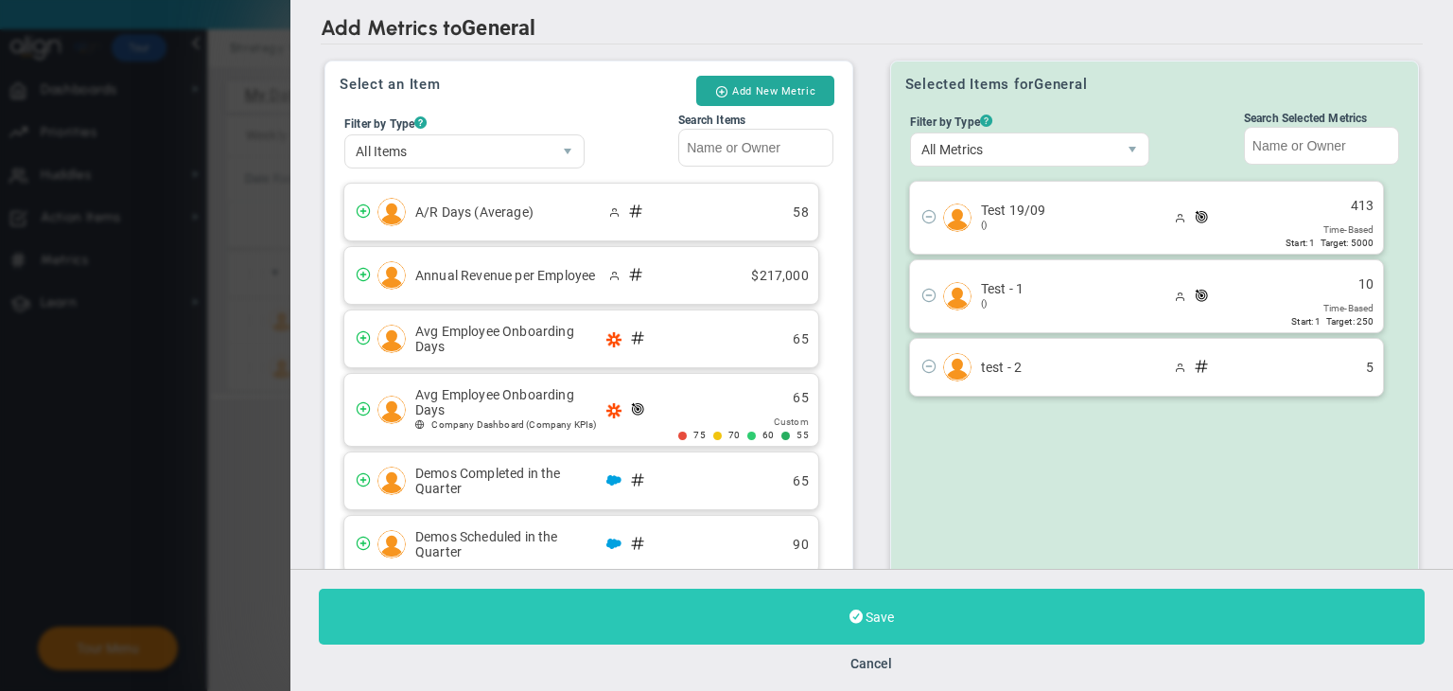
click at [870, 603] on button "Save" at bounding box center [872, 617] width 1106 height 56
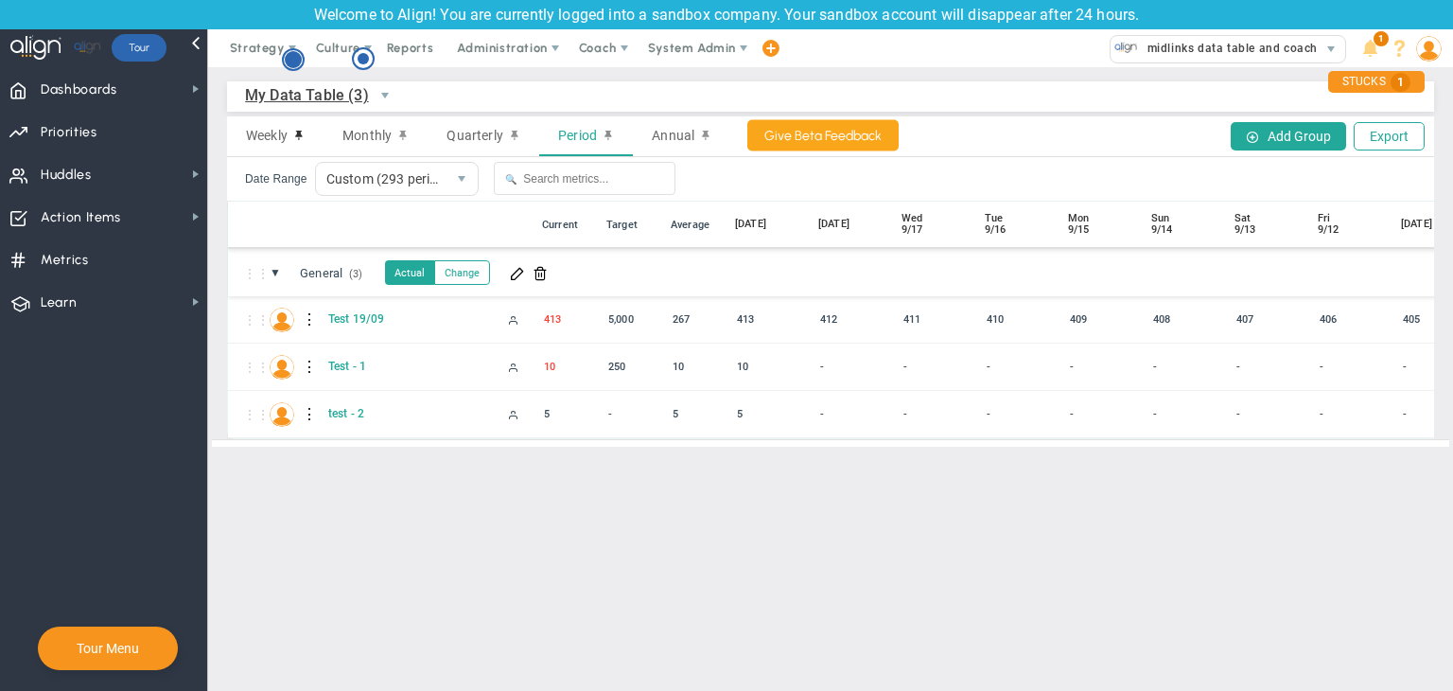
click at [293, 60] on circle "Hotspot (open by clicking or pressing space/enter)" at bounding box center [293, 59] width 17 height 17
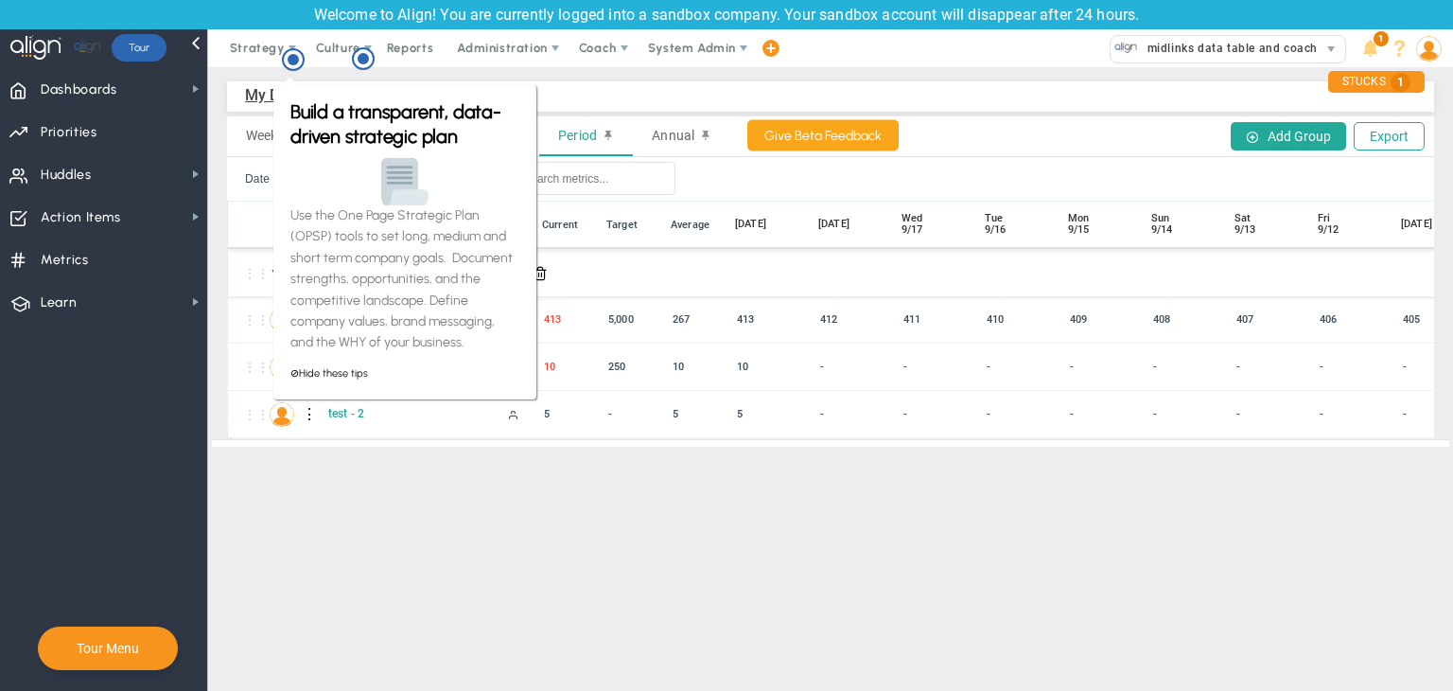
click at [510, 72] on div "Build a transparent, data-driven strategic plan Use the One Page Strategic Plan…" at bounding box center [405, 236] width 269 height 330
click at [378, 67] on div "My Data Table (3) My Data Table → My Data Table Weekly Monthly Quarterly Period…" at bounding box center [830, 264] width 1245 height 394
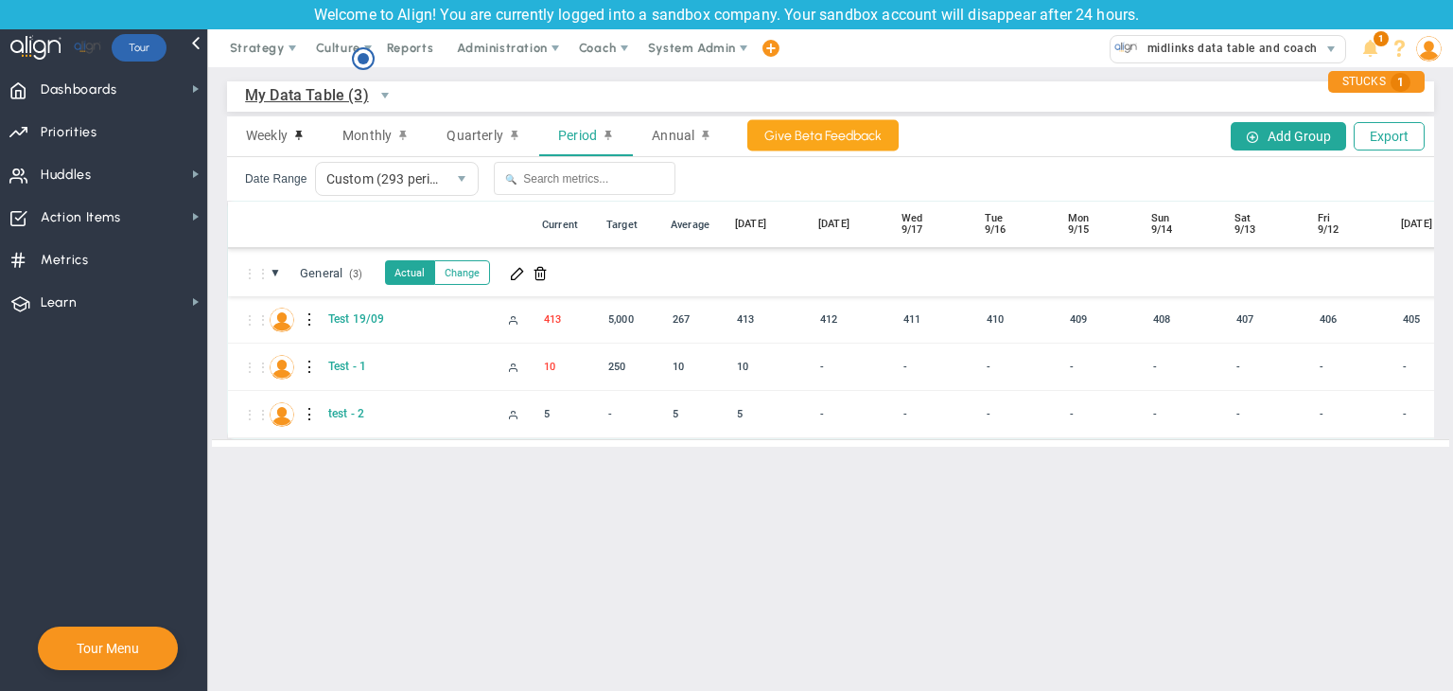
click at [371, 58] on icon "Hotspot (open by clicking or pressing space/enter)" at bounding box center [363, 58] width 23 height 23
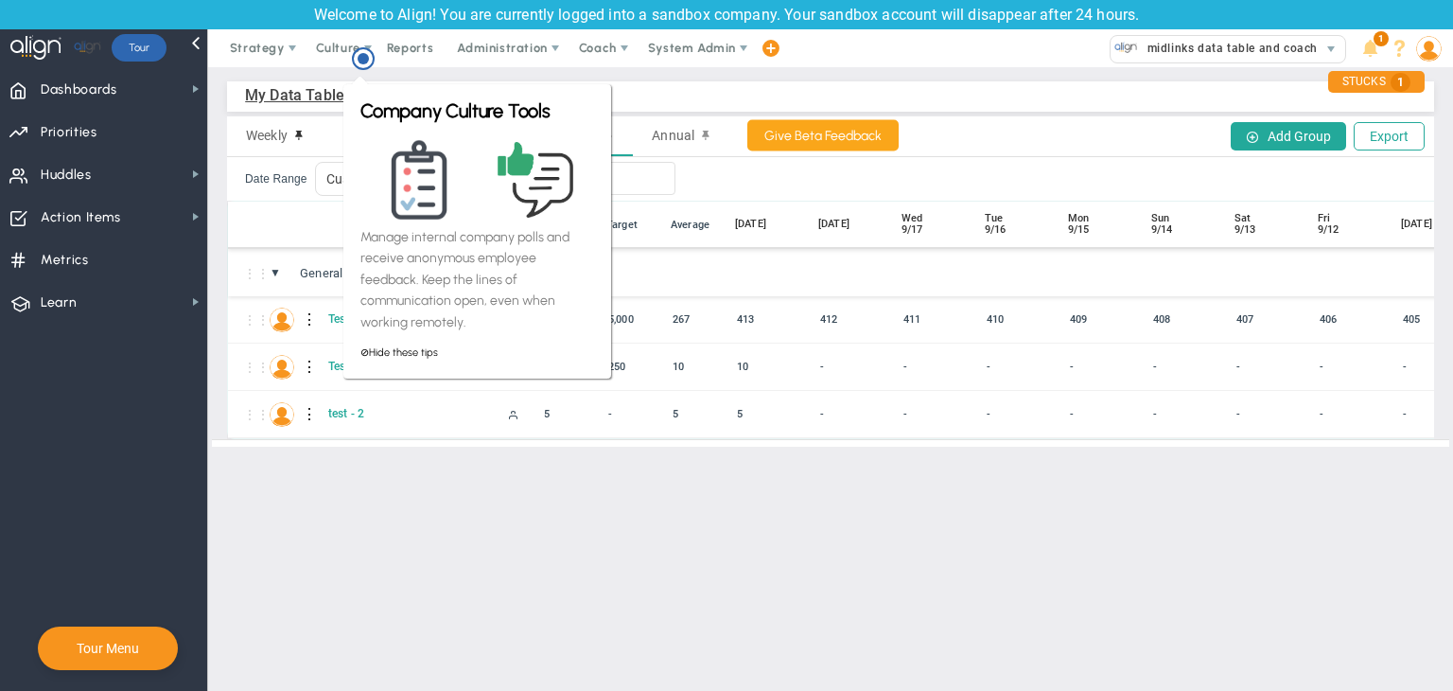
click at [659, 89] on div "My Data Table (3) My Data Table → My Data Table" at bounding box center [830, 96] width 1207 height 30
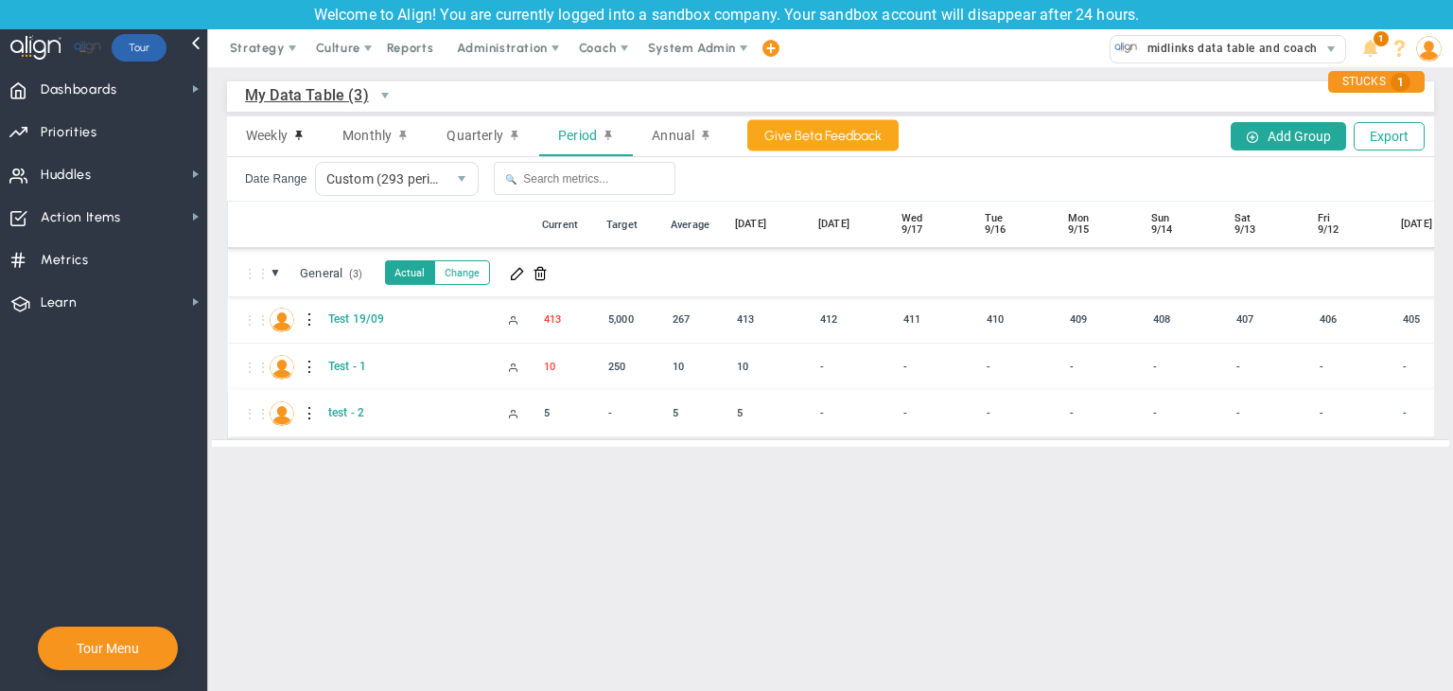
click at [307, 414] on div at bounding box center [310, 413] width 13 height 30
click at [338, 414] on span at bounding box center [344, 418] width 13 height 13
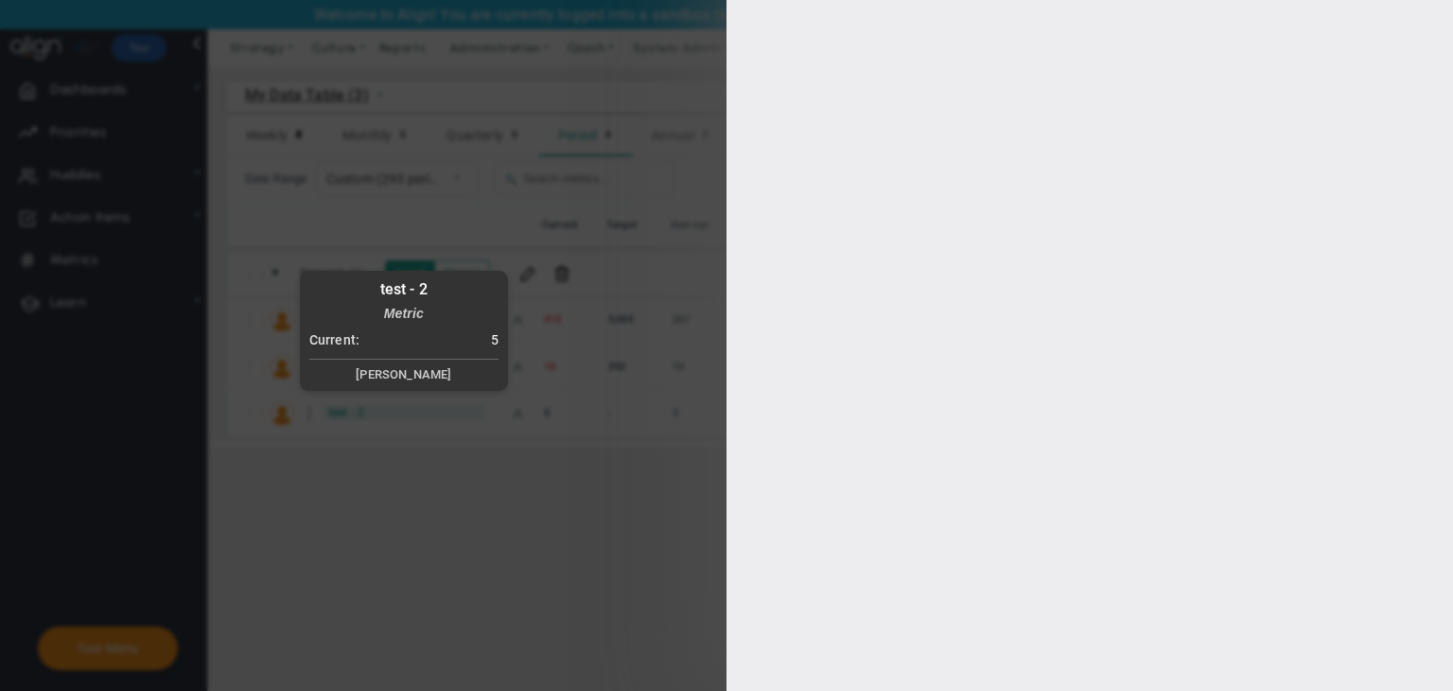
type input "[PERSON_NAME]"
checkbox input "true"
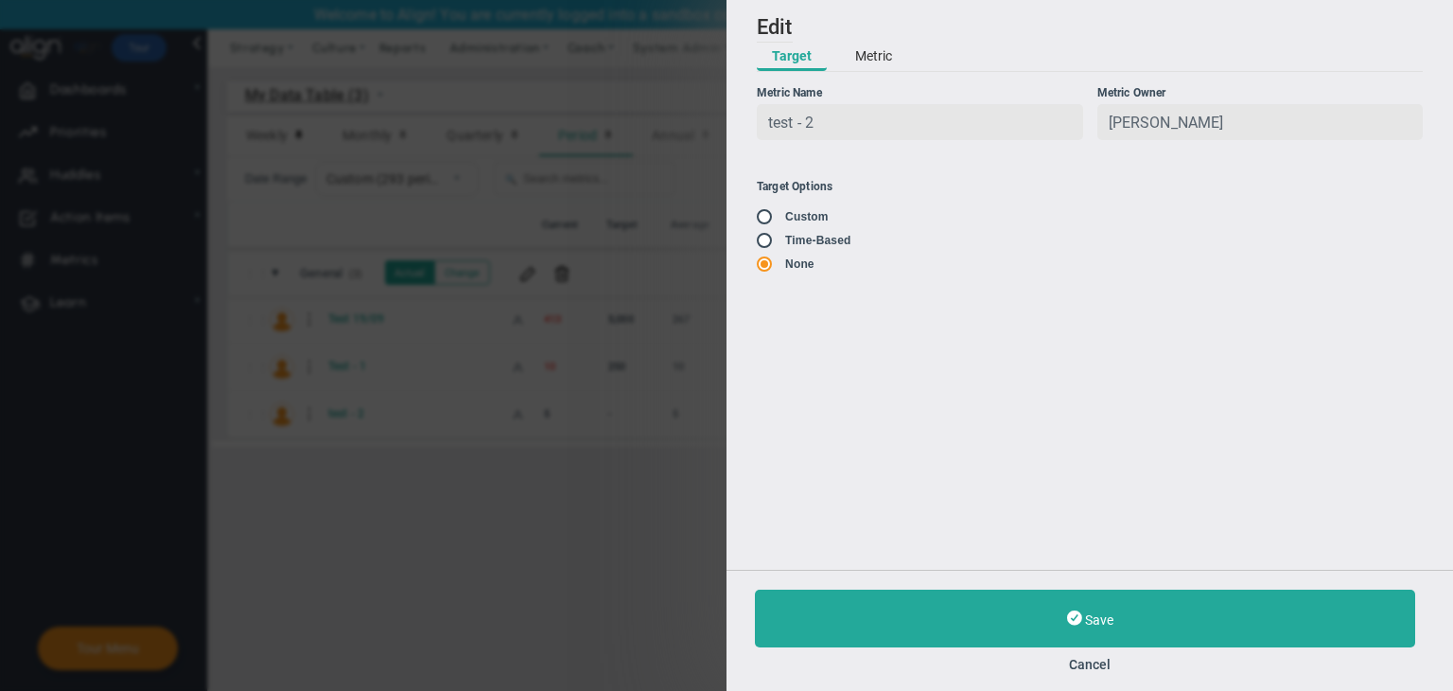
click at [774, 215] on input "radio" at bounding box center [771, 217] width 19 height 15
radio input "true"
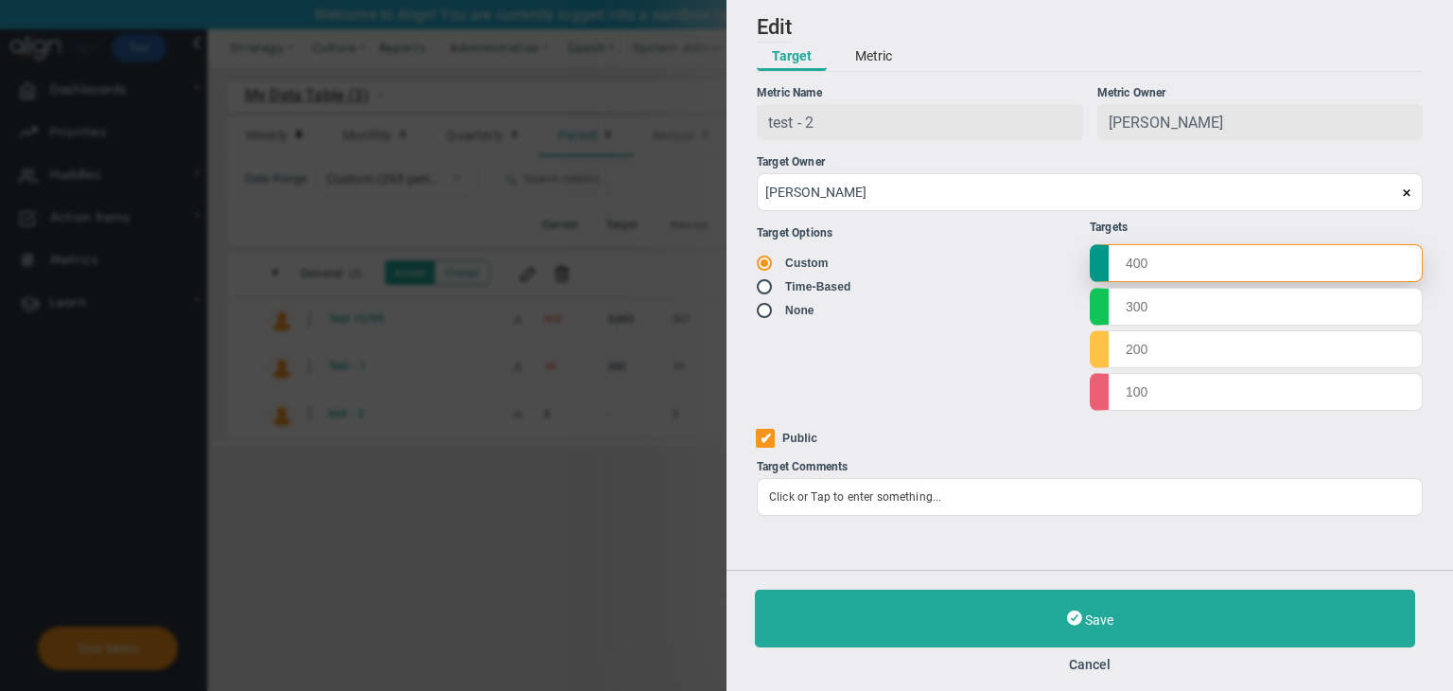
click at [870, 276] on input "text" at bounding box center [1256, 263] width 333 height 38
type input "1000"
click at [870, 304] on input "text" at bounding box center [1256, 306] width 333 height 38
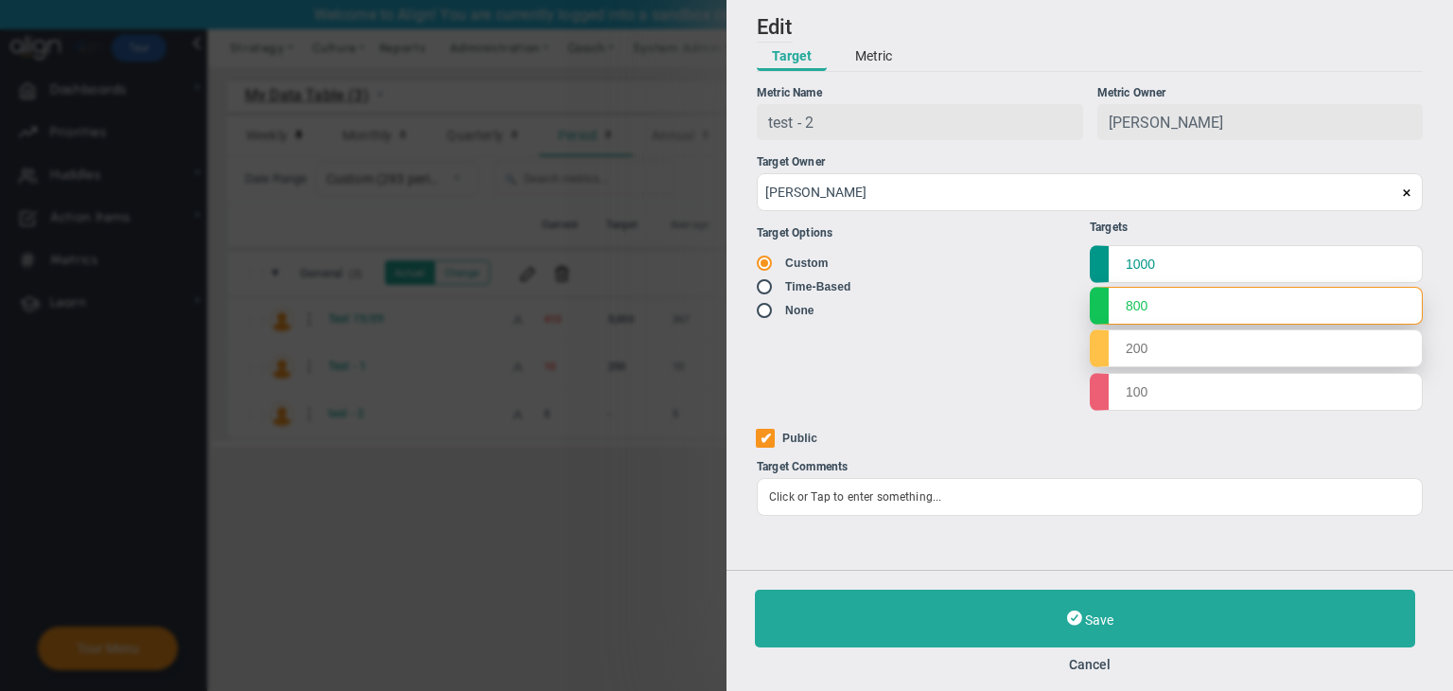
type input "800"
click at [870, 349] on input "text" at bounding box center [1256, 348] width 333 height 38
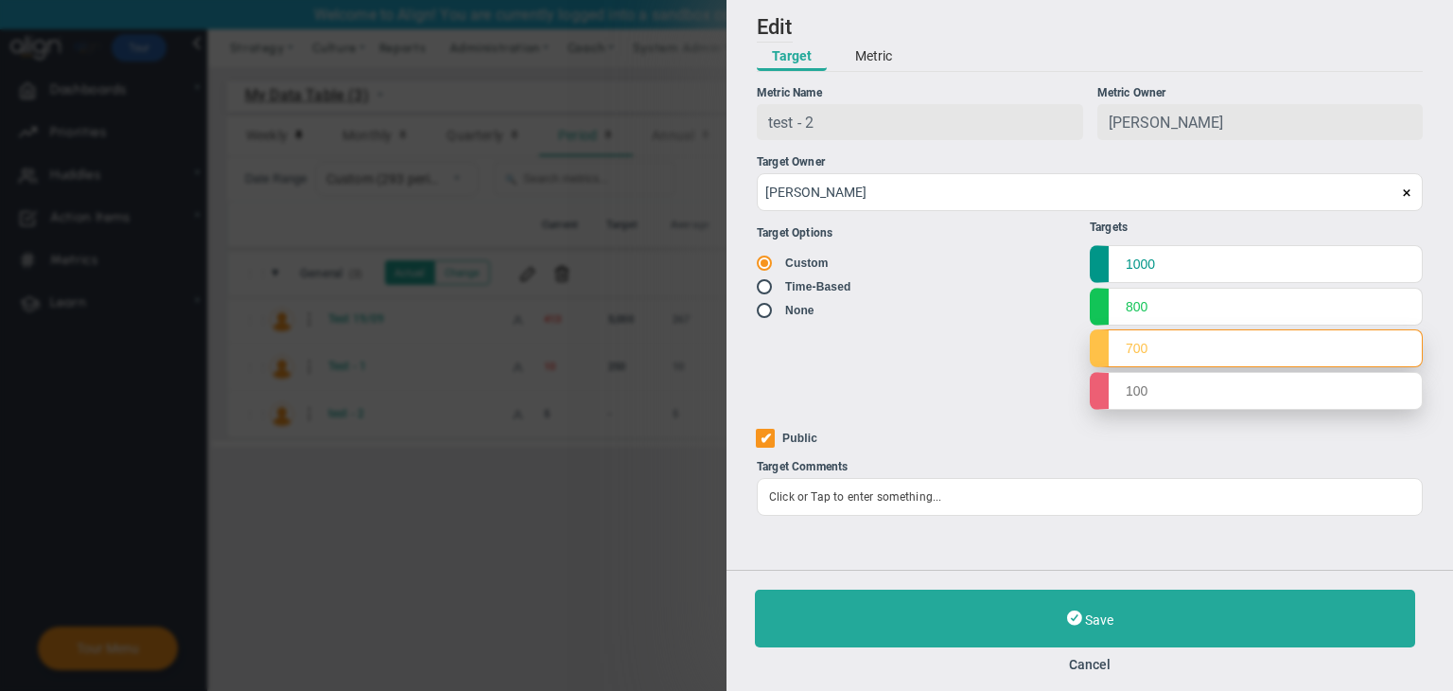
type input "700"
click at [870, 378] on input "text" at bounding box center [1256, 391] width 333 height 38
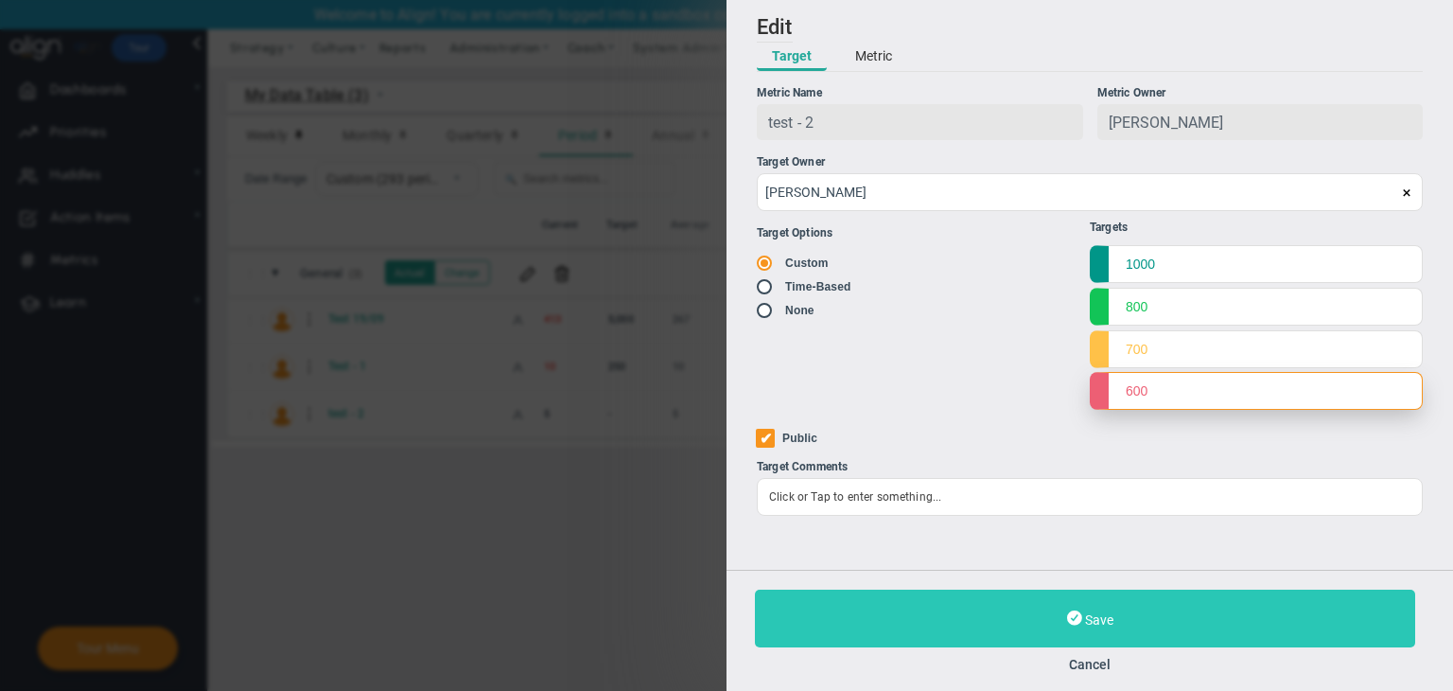
type input "600"
click at [870, 603] on button "Save" at bounding box center [1085, 618] width 660 height 58
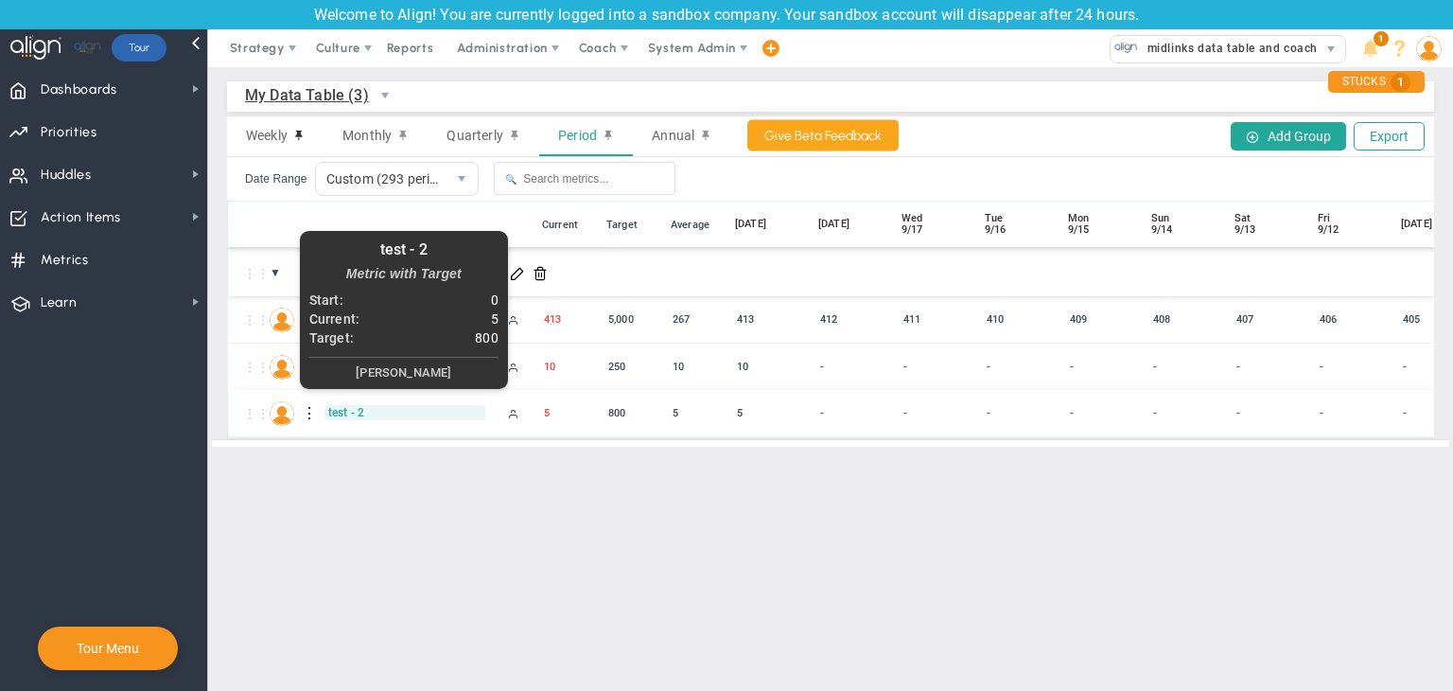
click at [344, 410] on span "test - 2" at bounding box center [405, 412] width 161 height 15
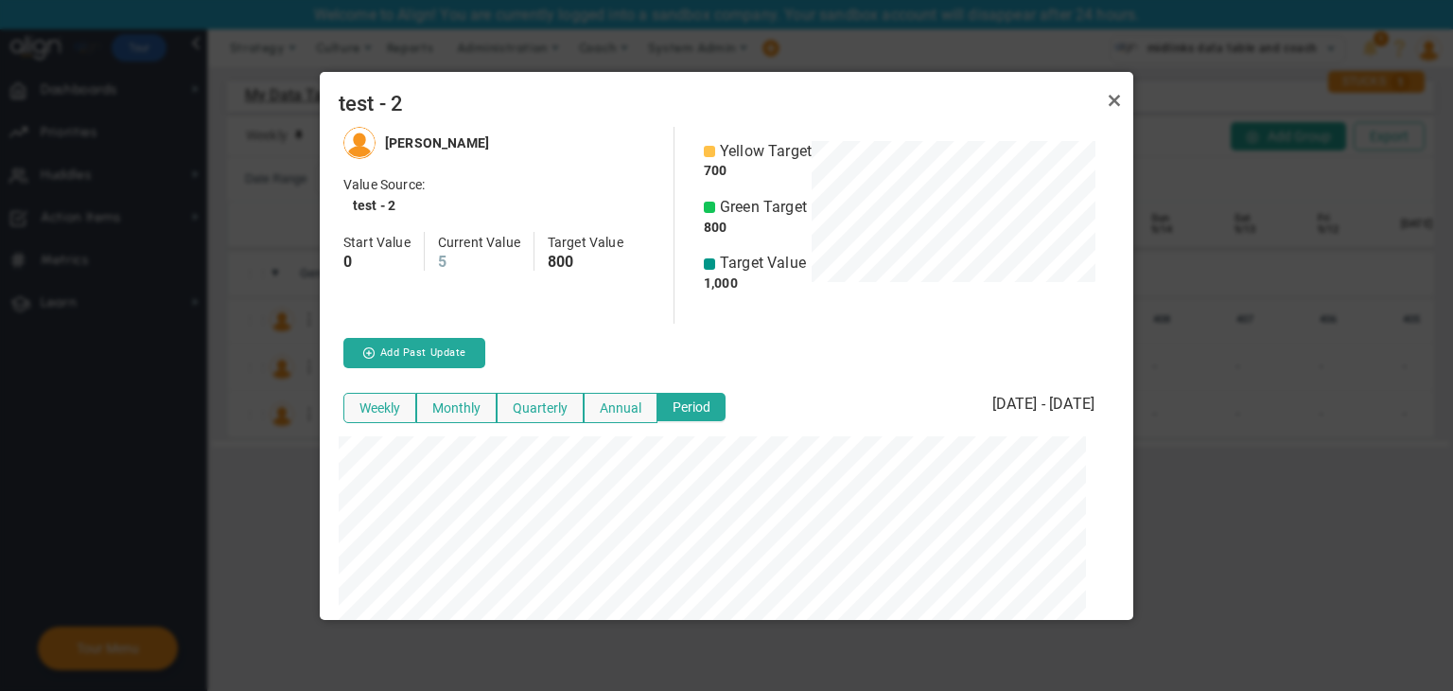
scroll to position [945667, 945360]
click at [579, 401] on button "Quarterly" at bounding box center [540, 408] width 87 height 30
click at [621, 410] on button "Annual" at bounding box center [619, 408] width 74 height 30
click at [870, 111] on link "Close" at bounding box center [1114, 100] width 23 height 23
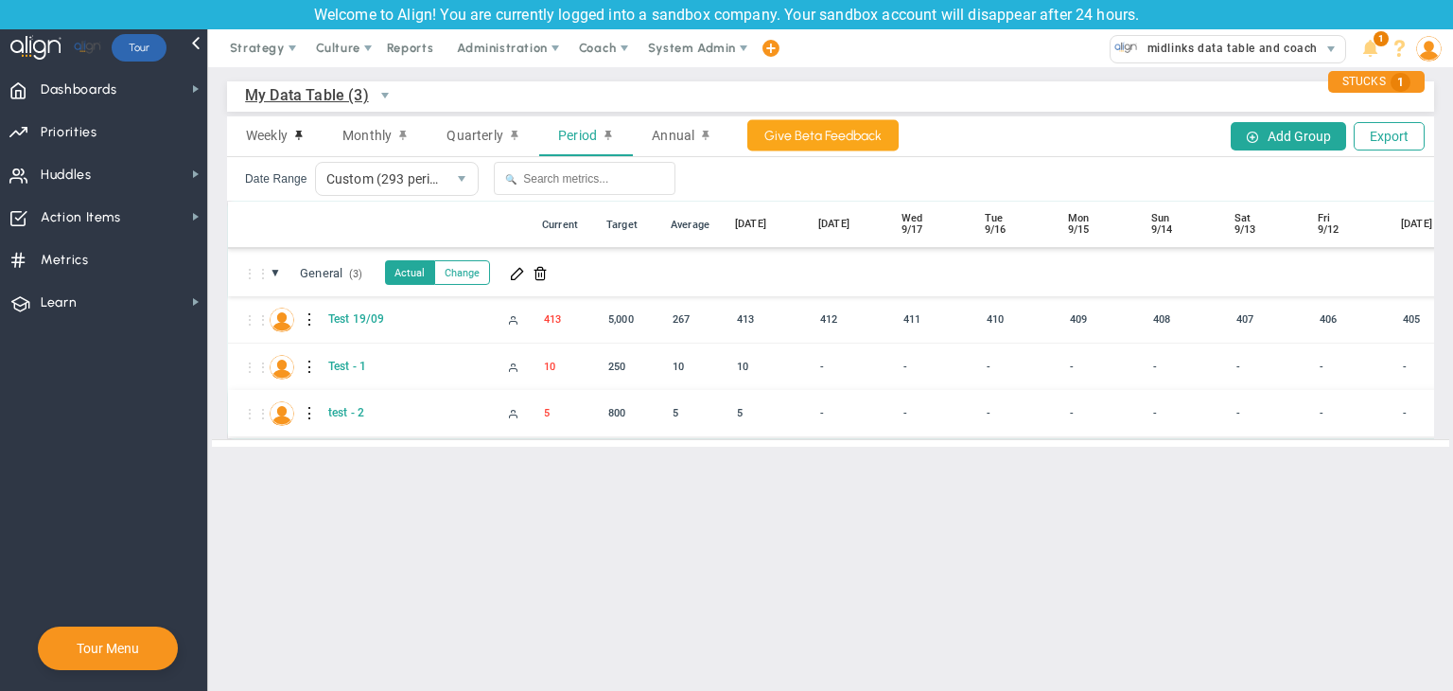
click at [308, 408] on div at bounding box center [310, 413] width 13 height 30
click at [374, 412] on div "Edit" at bounding box center [388, 418] width 131 height 39
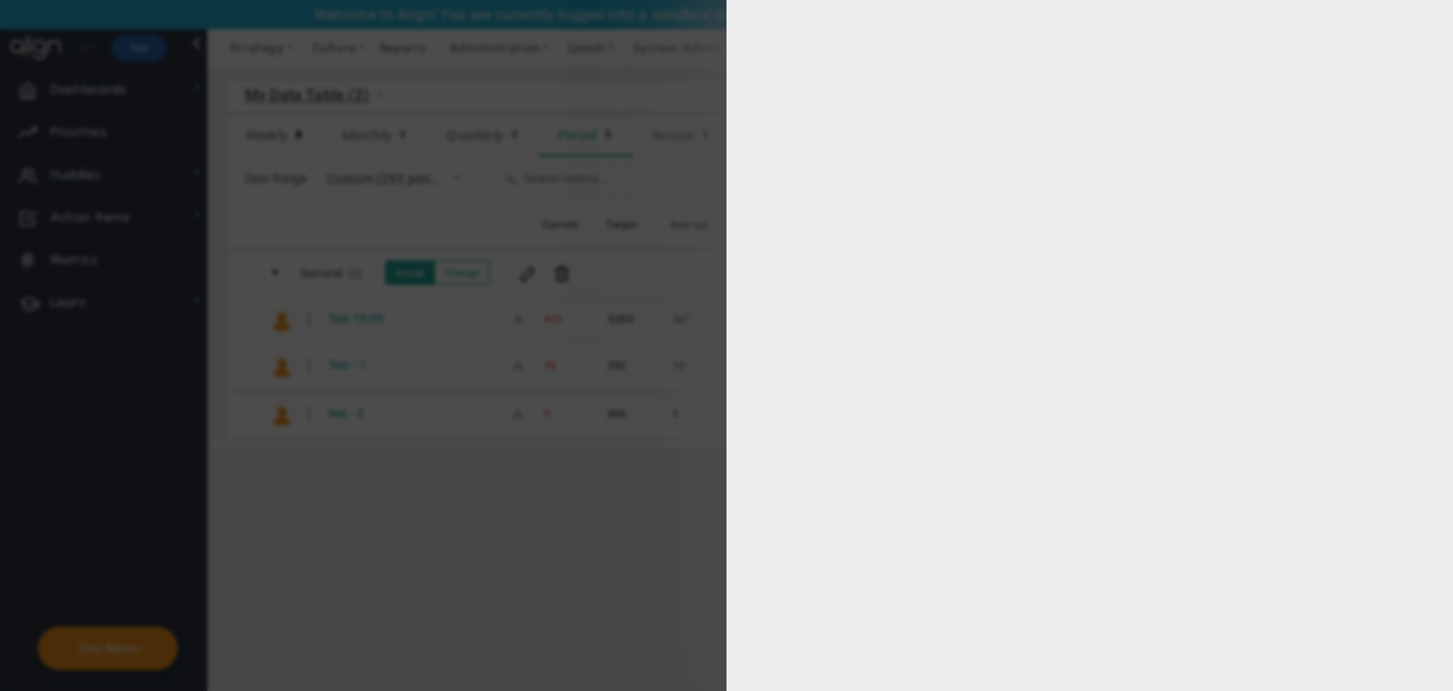
type input "test - 2"
type input "test---2"
type input "[PERSON_NAME]"
type input "5"
type input "[PERSON_NAME]"
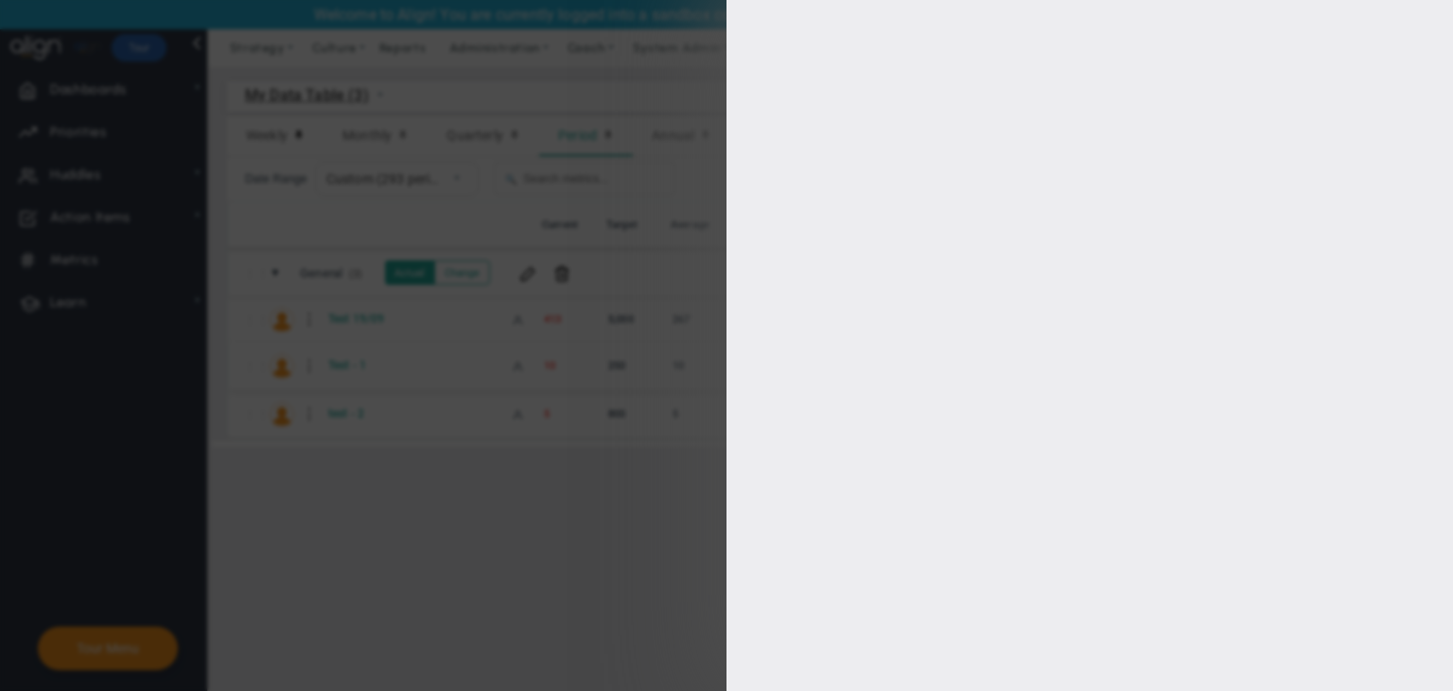
radio input "true"
type input "1000"
type input "800"
type input "700"
type input "600"
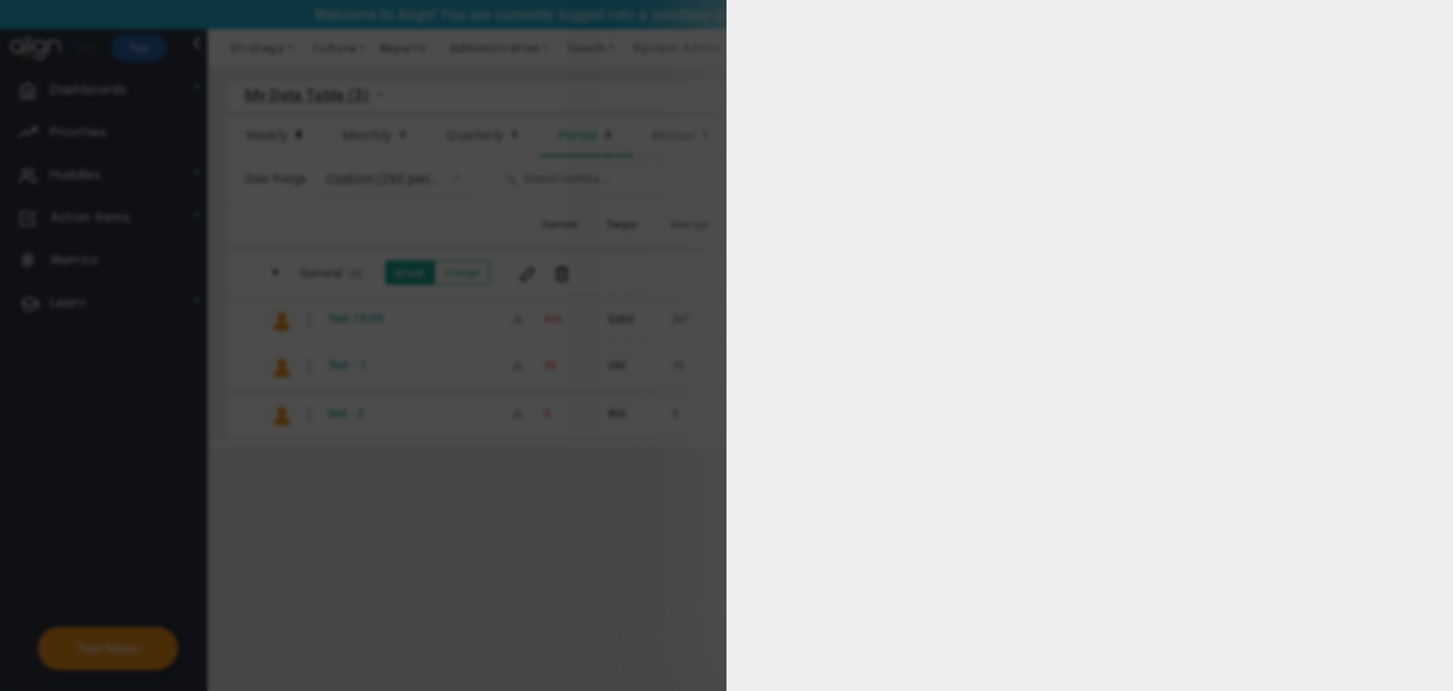
checkbox input "true"
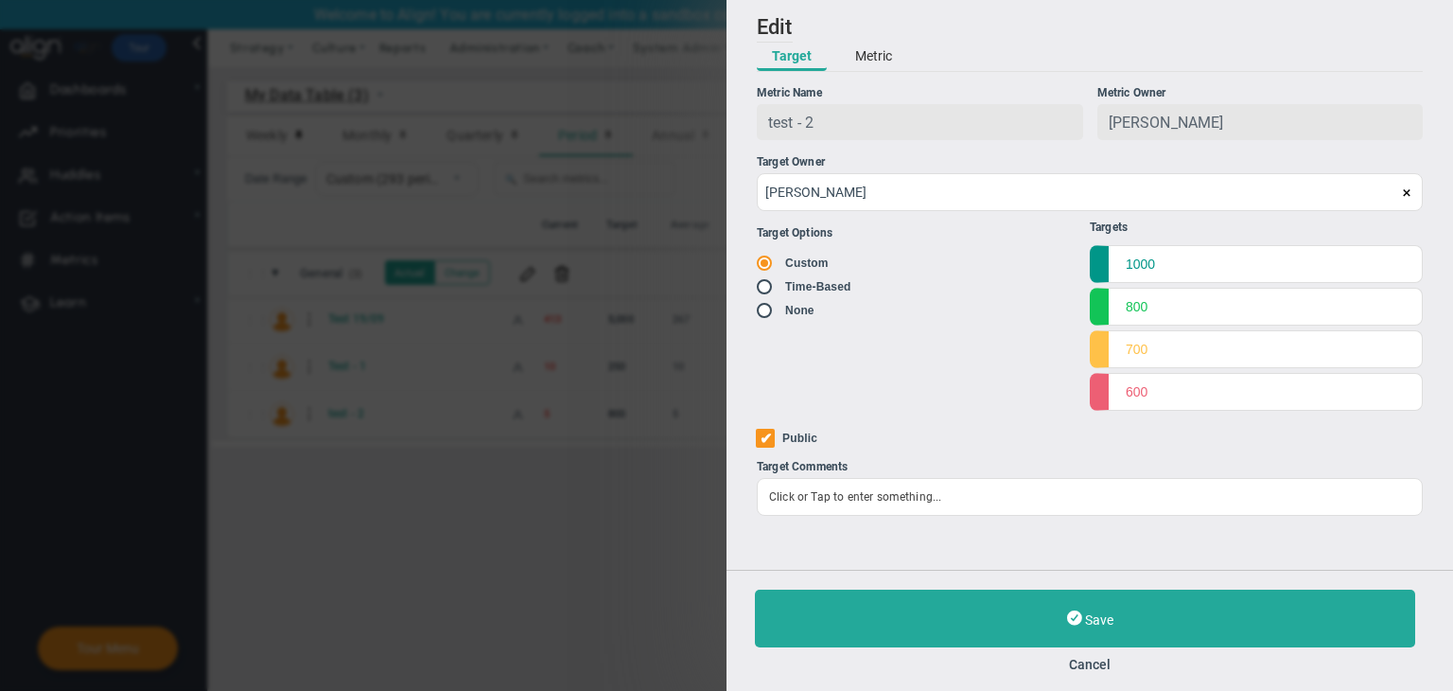
click at [865, 54] on button "Metric" at bounding box center [873, 57] width 67 height 28
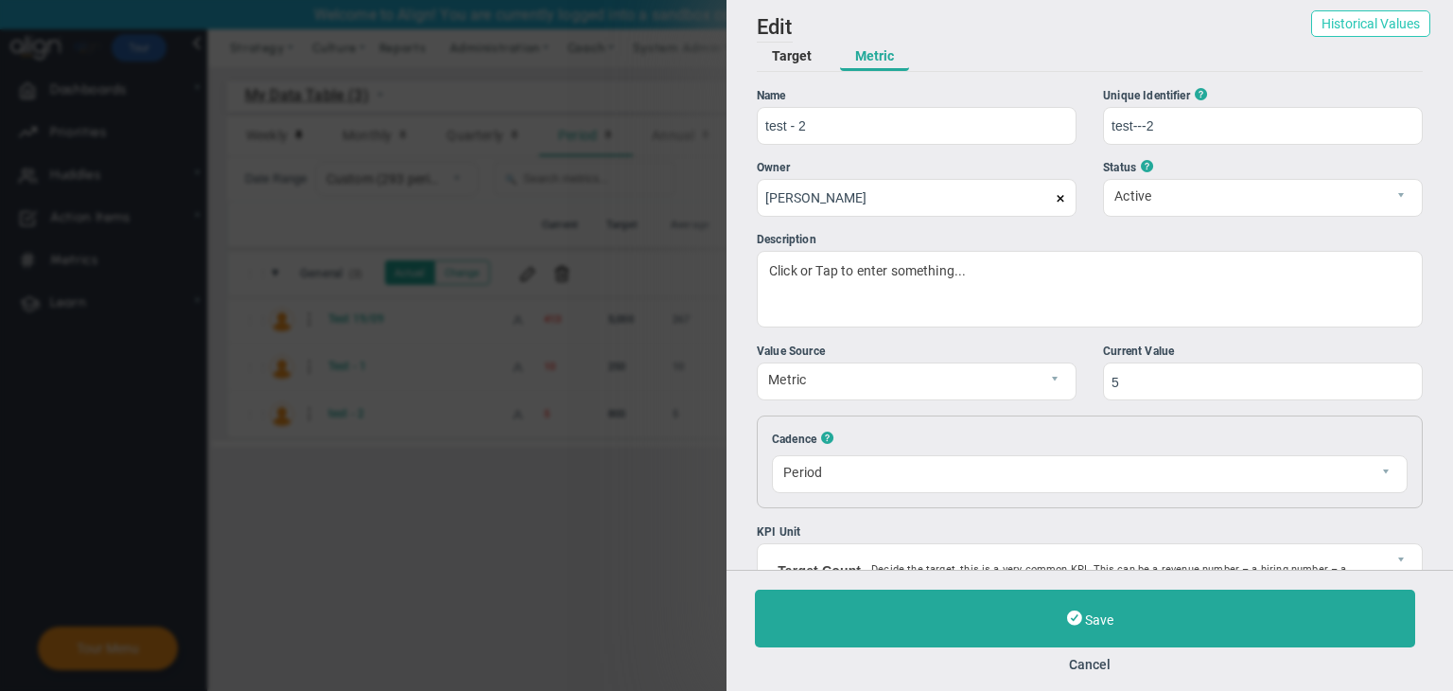
click at [870, 16] on button "Historical Values" at bounding box center [1370, 23] width 119 height 26
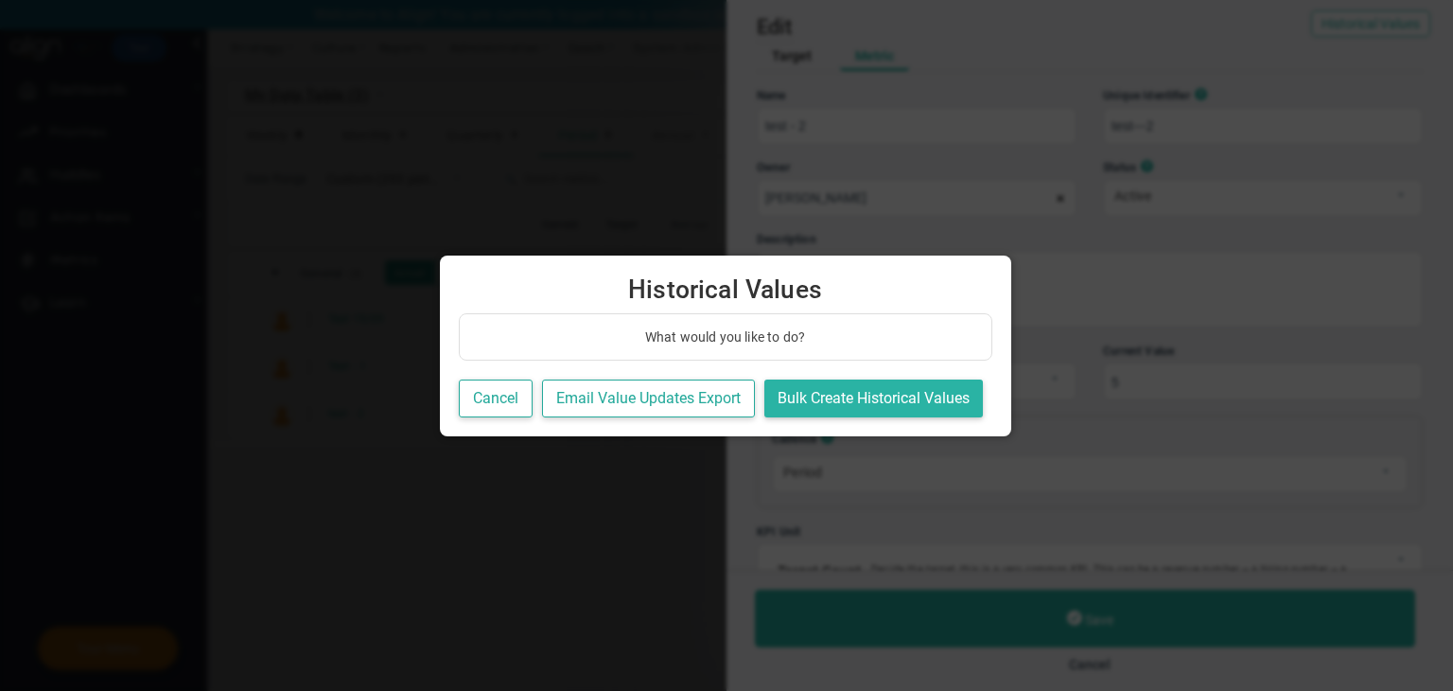
click at [870, 389] on button "Bulk Create Historical Values" at bounding box center [873, 398] width 219 height 39
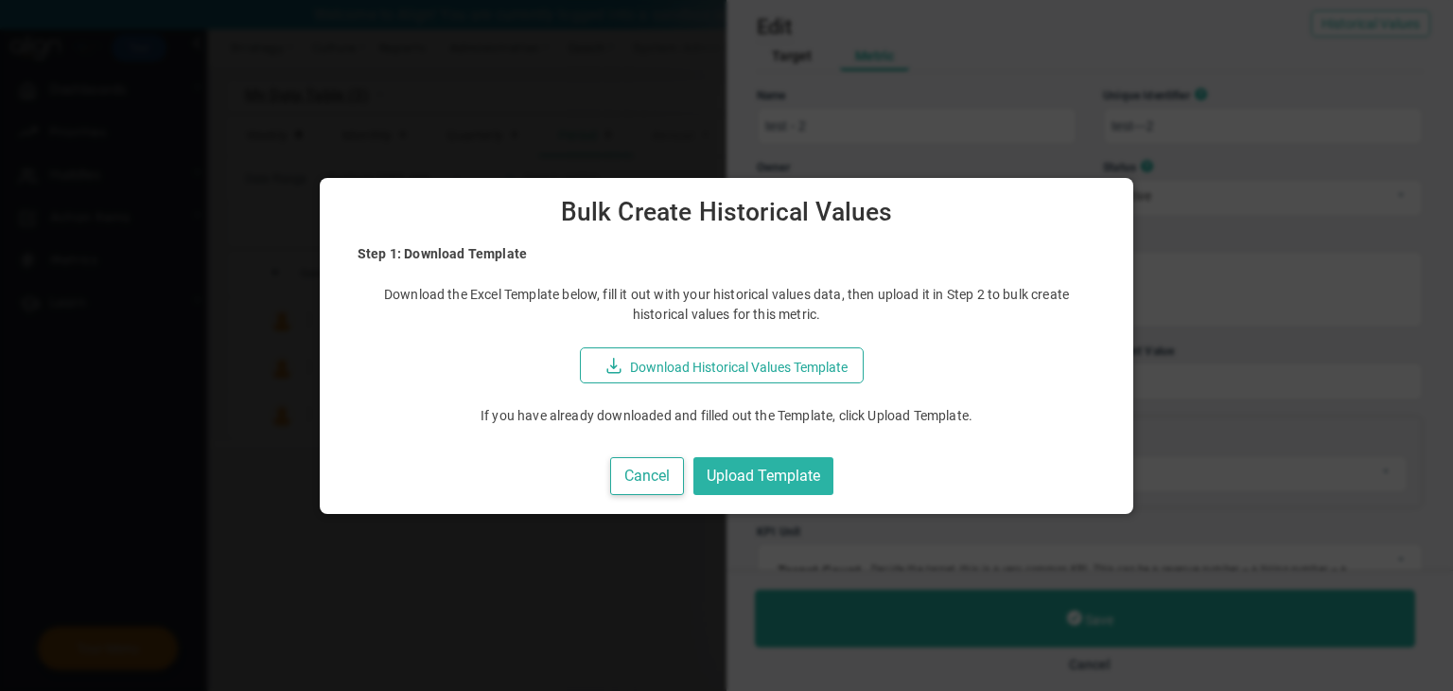
click at [775, 472] on button "Upload Template" at bounding box center [764, 476] width 140 height 39
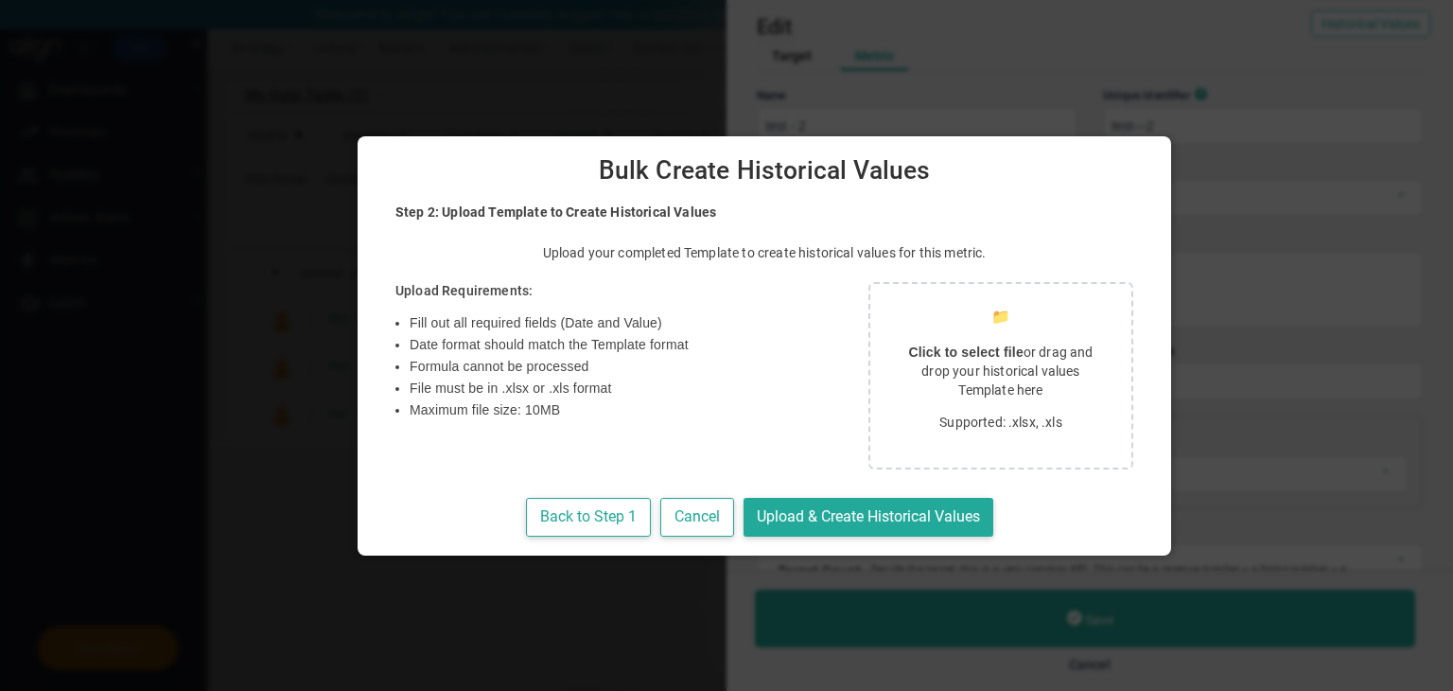
click at [869, 403] on div "📁 Click to select file or drag and drop your historical values Template here Su…" at bounding box center [1001, 376] width 265 height 188
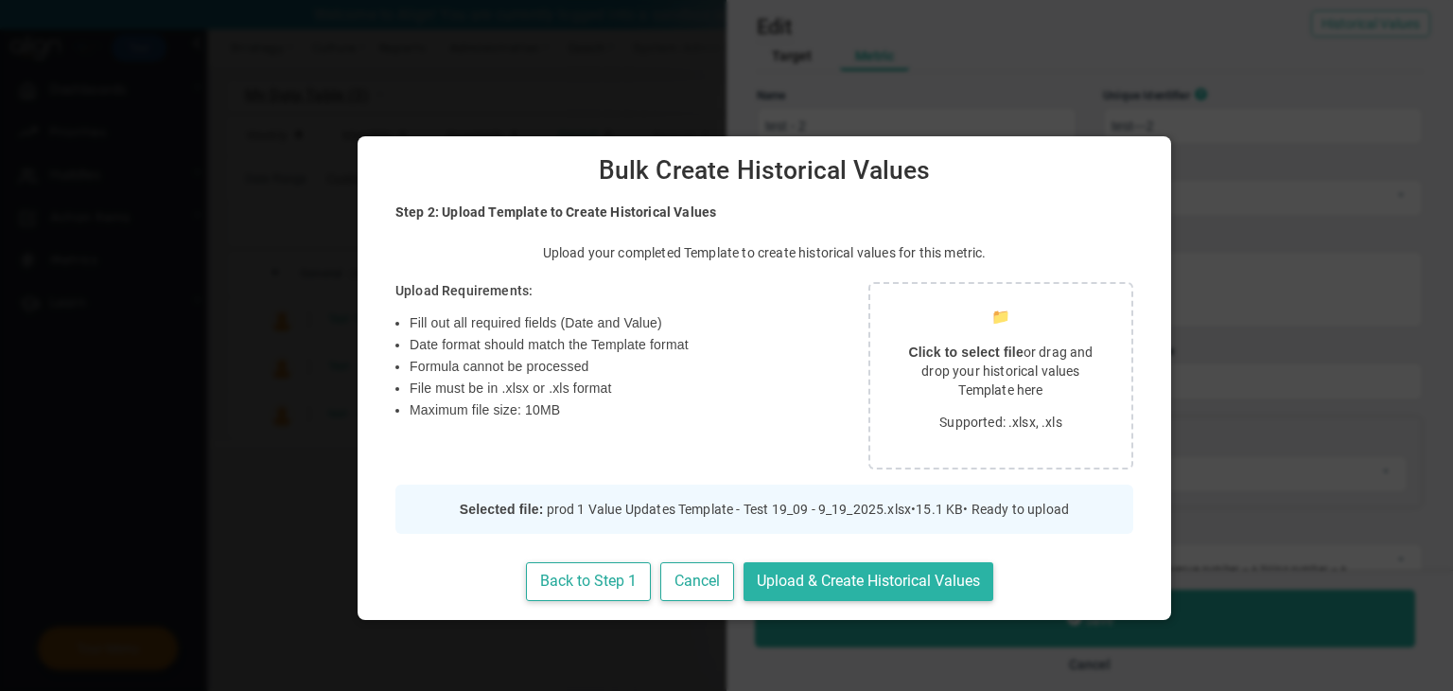
click at [870, 576] on button "Upload & Create Historical Values" at bounding box center [869, 581] width 250 height 39
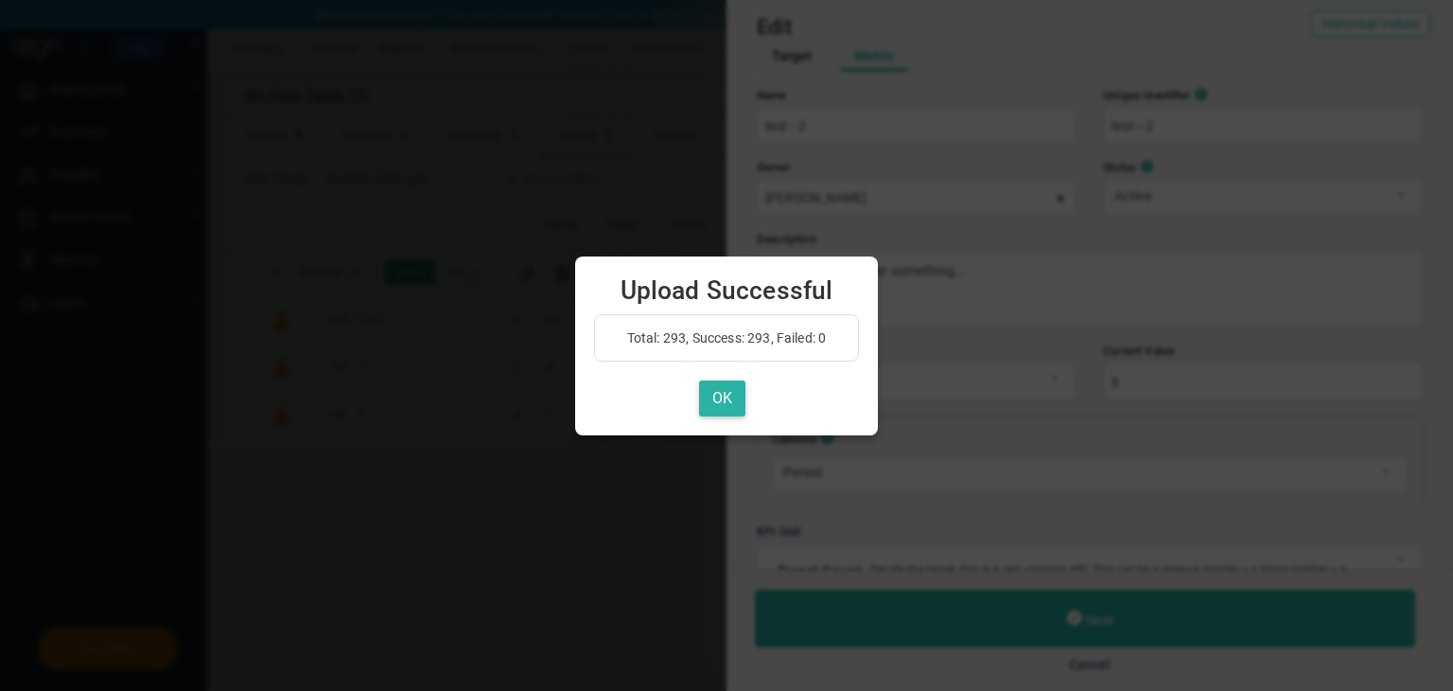
click at [721, 389] on button "OK" at bounding box center [722, 398] width 46 height 37
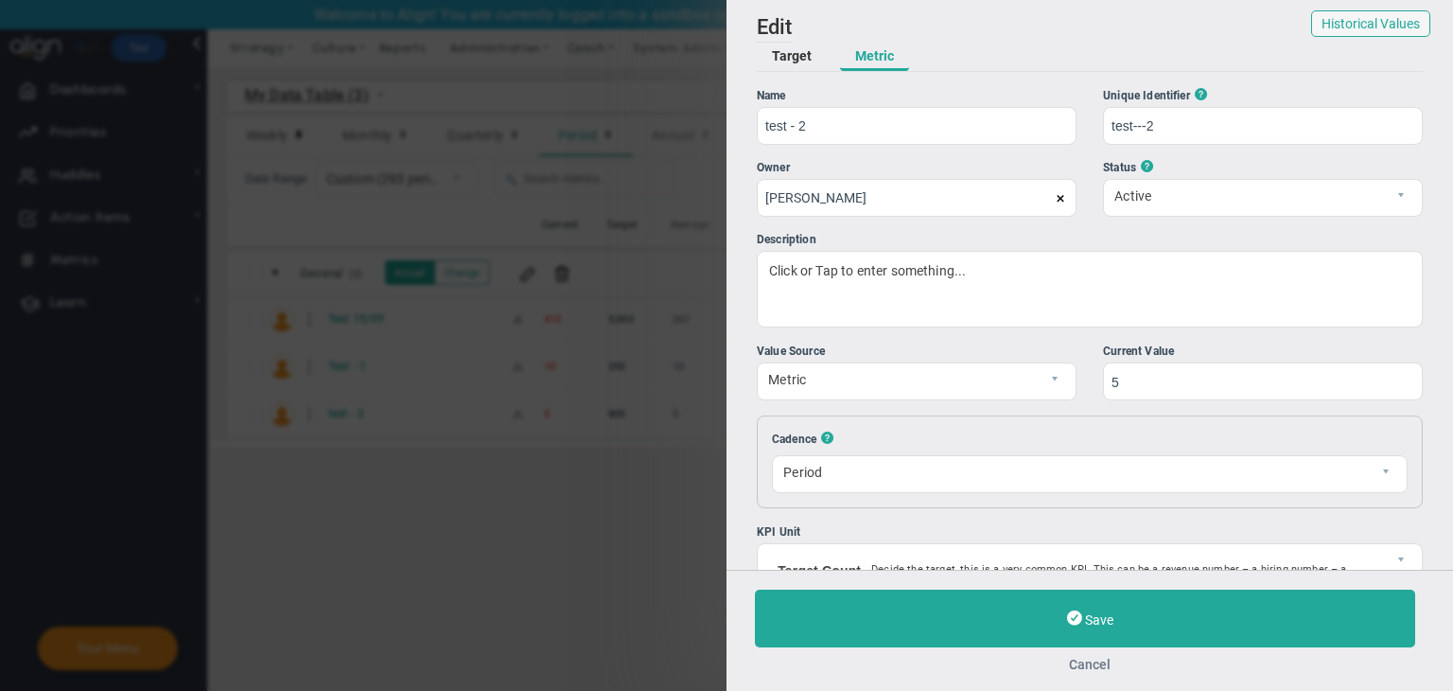
click at [870, 657] on button "Cancel" at bounding box center [1090, 664] width 670 height 15
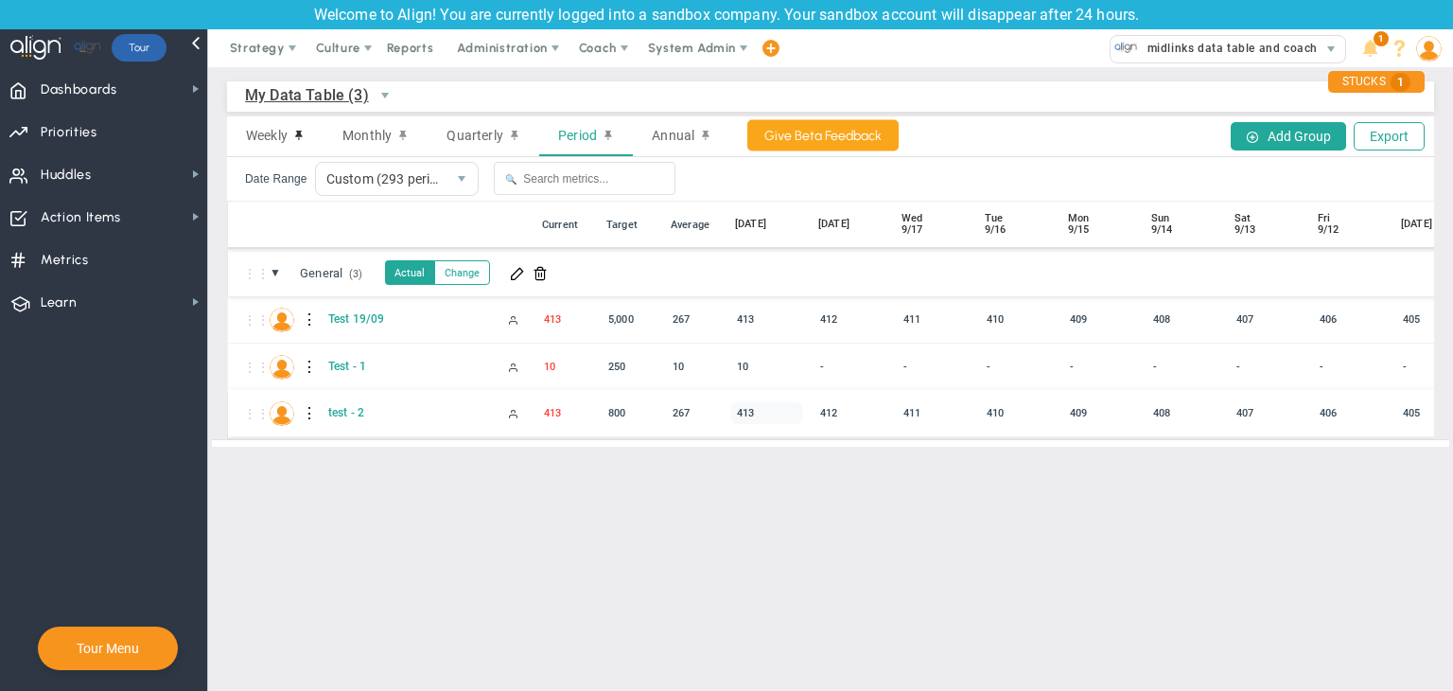
click at [755, 414] on div "413" at bounding box center [766, 413] width 71 height 22
type input "1"
click at [843, 419] on div "412" at bounding box center [850, 413] width 71 height 22
type input "3"
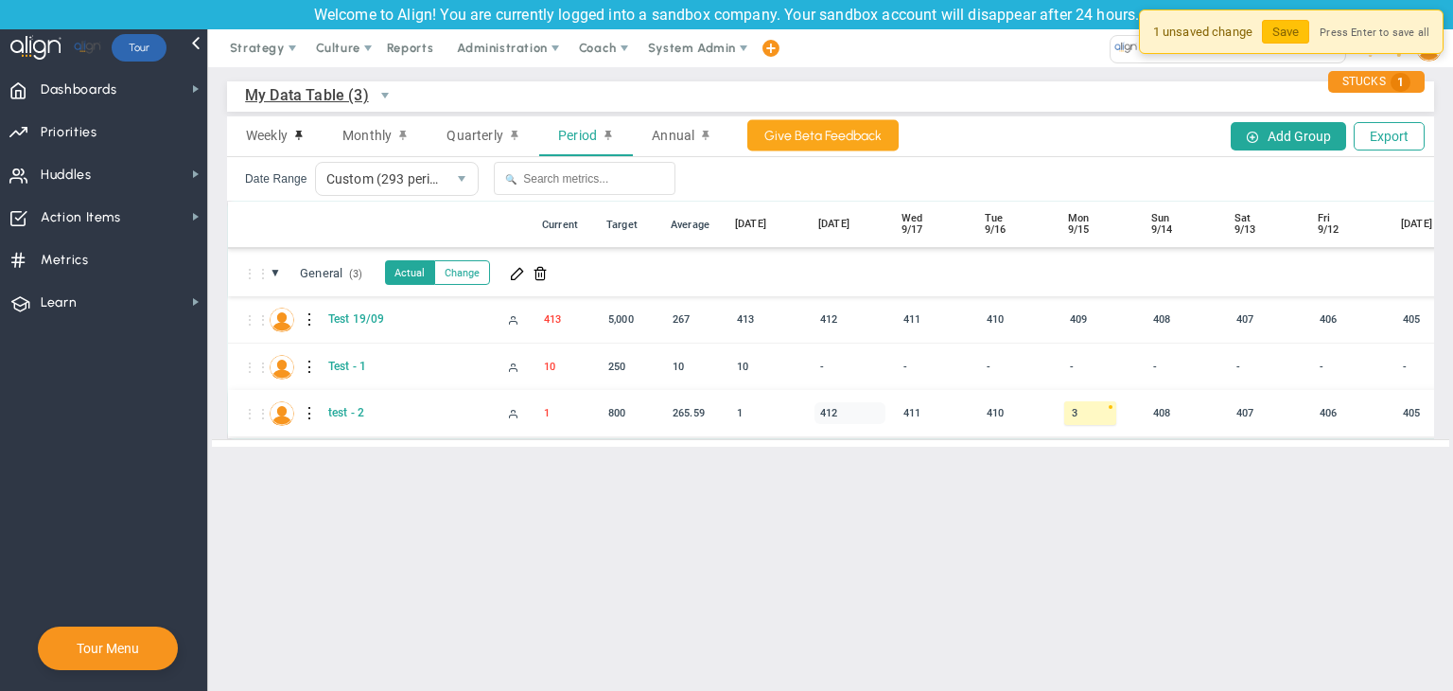
scroll to position [0, 43]
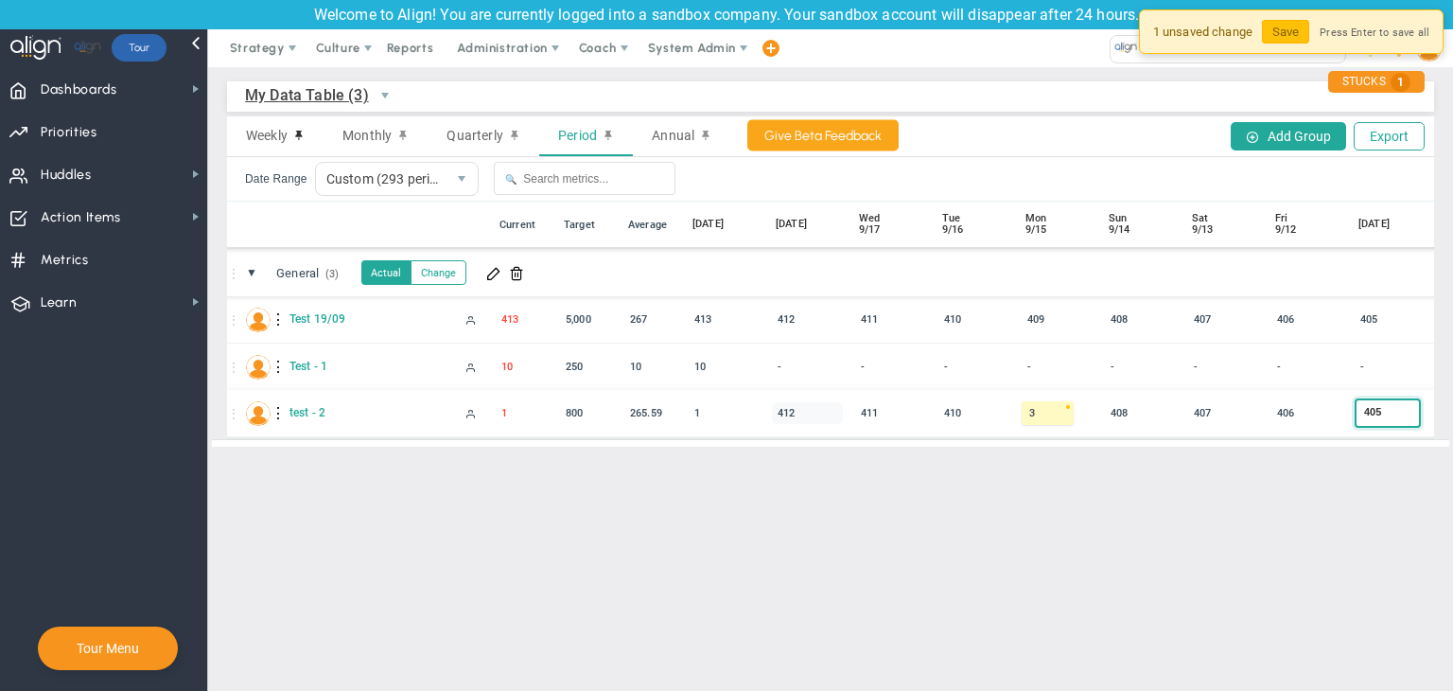
type input "4"
click at [870, 34] on button "Save" at bounding box center [1285, 32] width 47 height 24
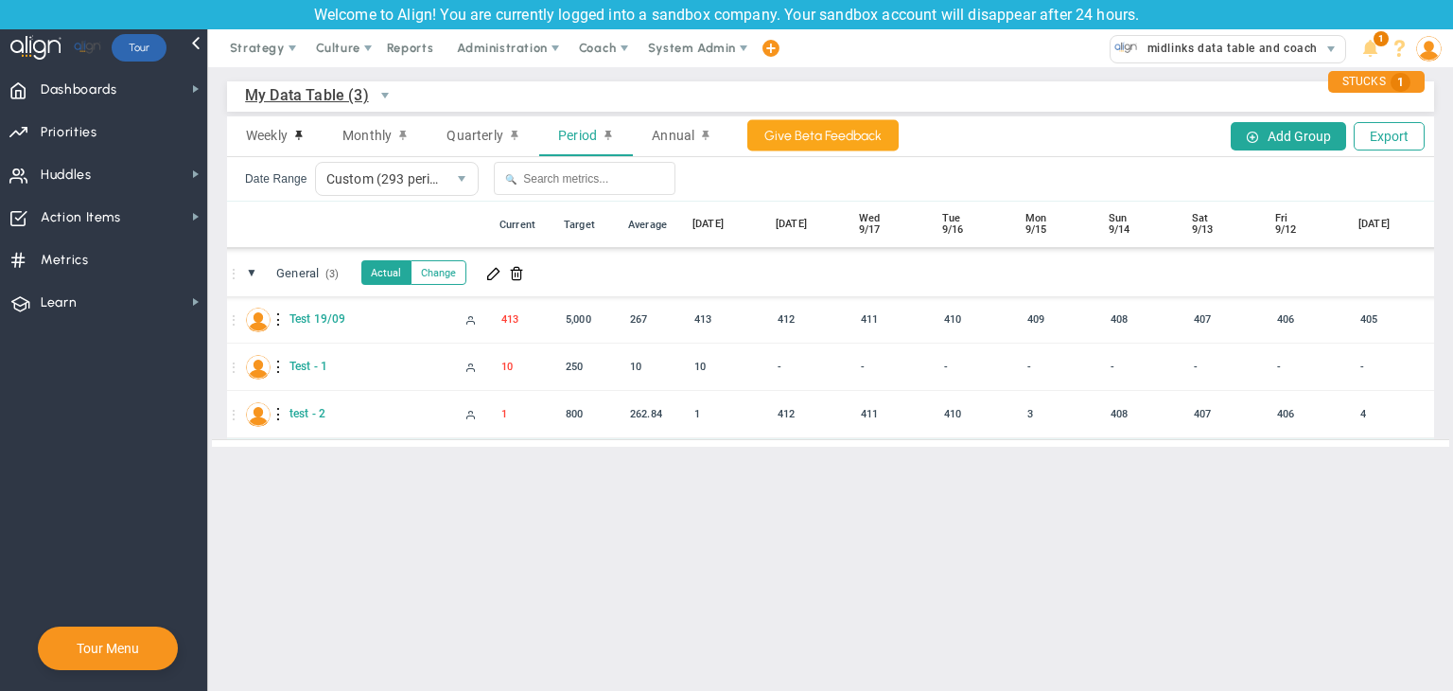
click at [444, 270] on button "Change" at bounding box center [439, 272] width 56 height 25
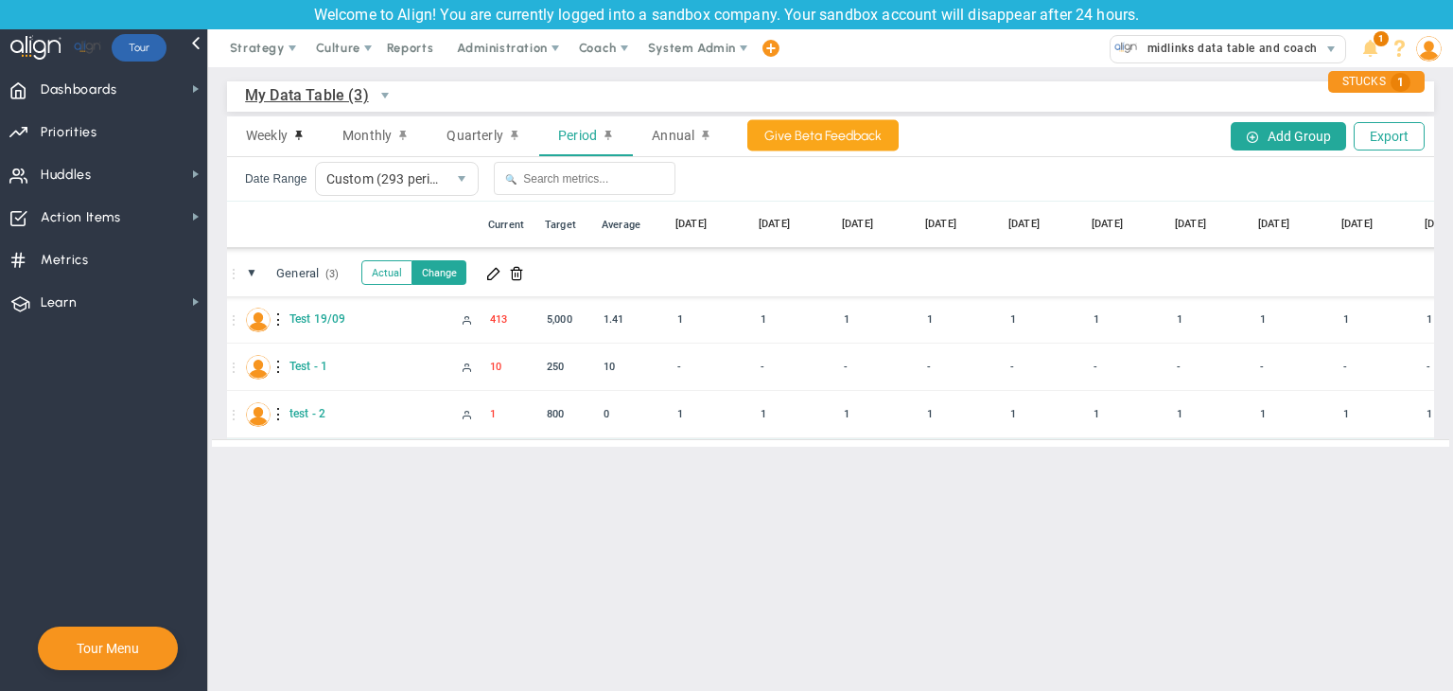
scroll to position [0, 8115]
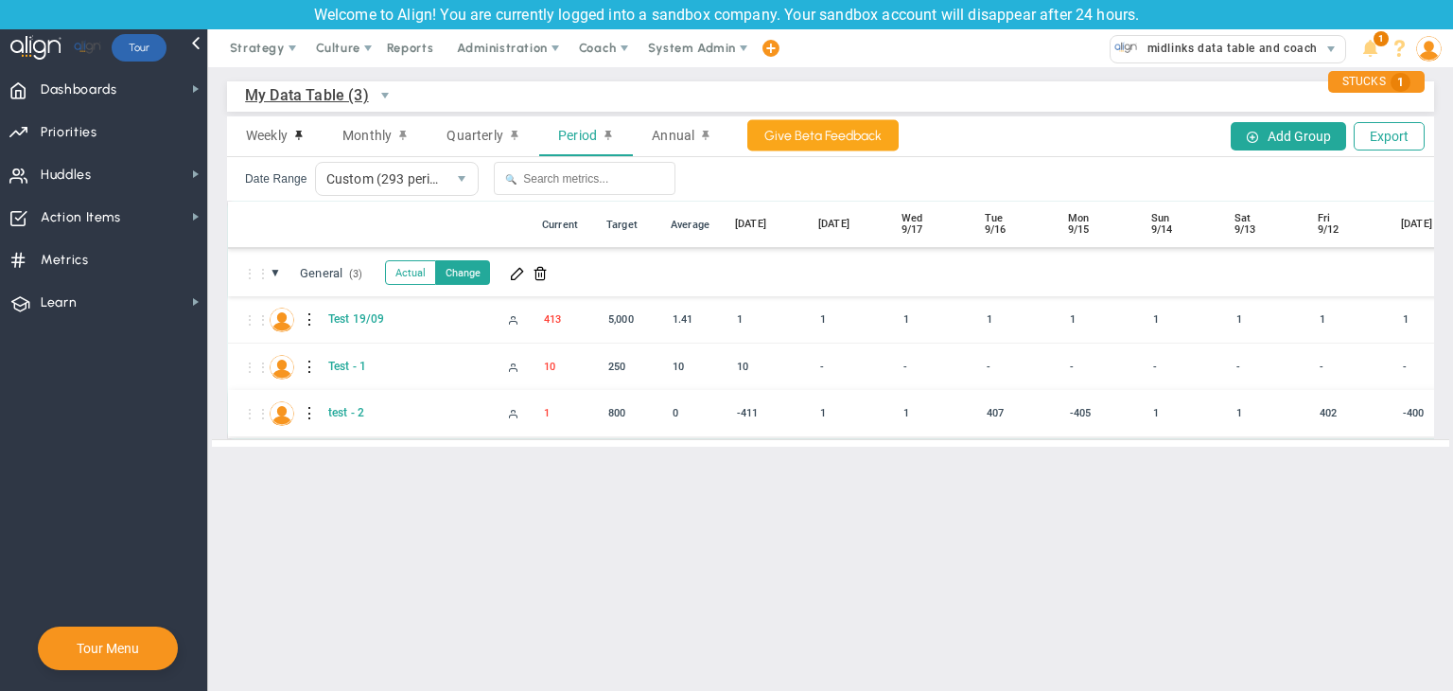
click at [308, 410] on div at bounding box center [310, 413] width 13 height 30
click at [870, 138] on button "Add Group" at bounding box center [1288, 136] width 115 height 28
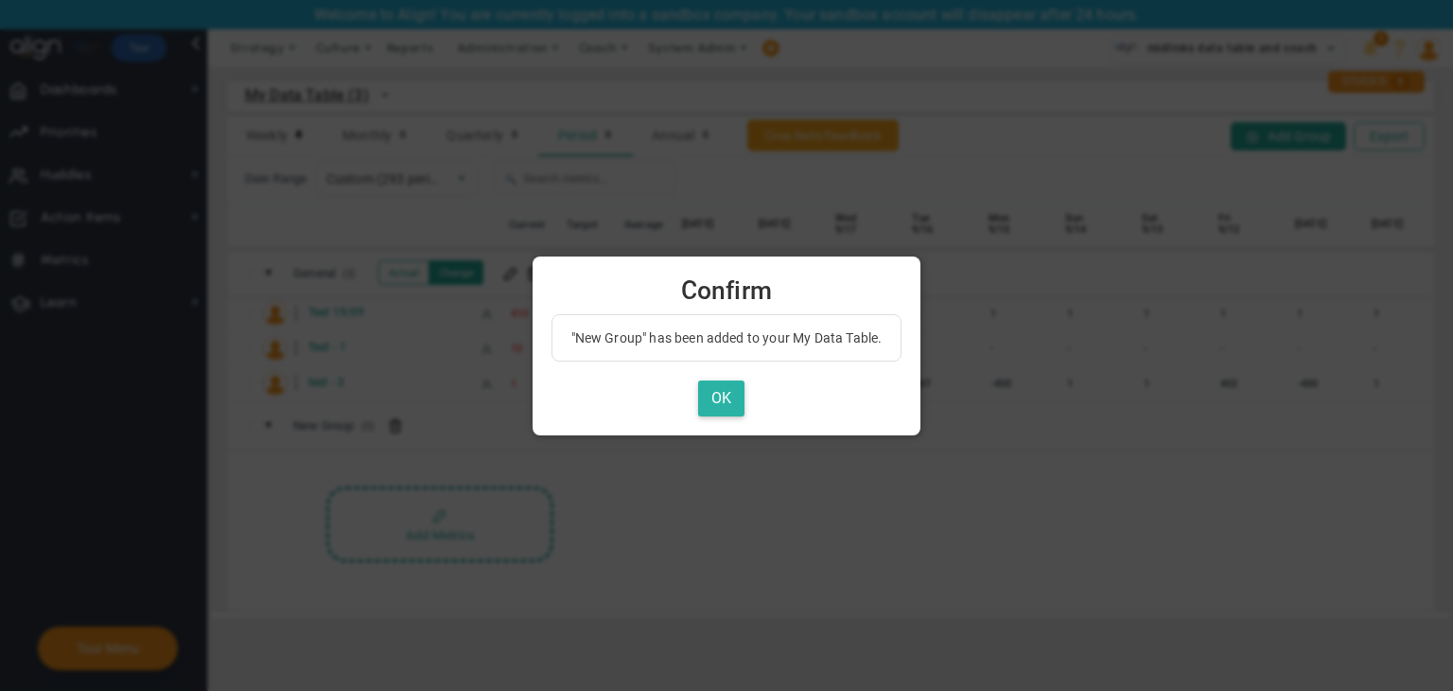
click at [735, 396] on button "OK" at bounding box center [721, 398] width 46 height 37
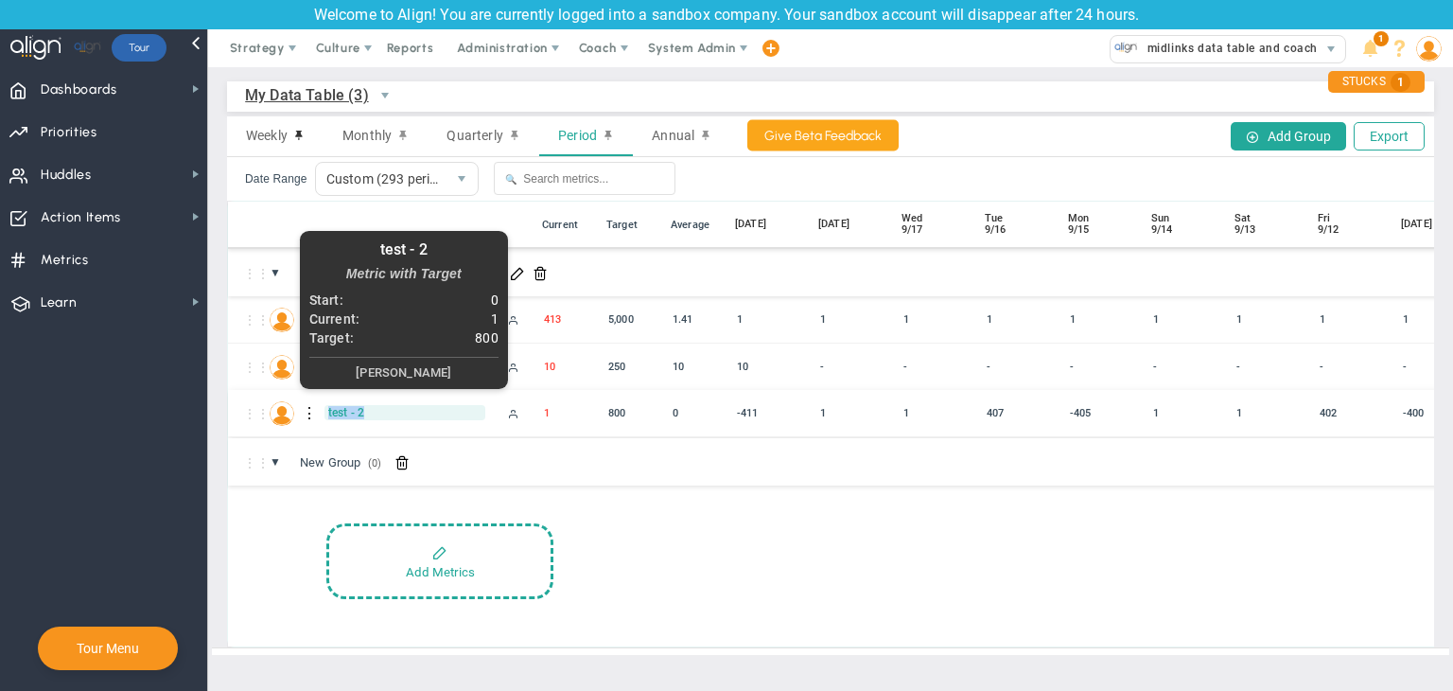
copy span "test - 2"
drag, startPoint x: 388, startPoint y: 410, endPoint x: 325, endPoint y: 416, distance: 62.8
click at [325, 416] on span "test - 2" at bounding box center [405, 412] width 161 height 15
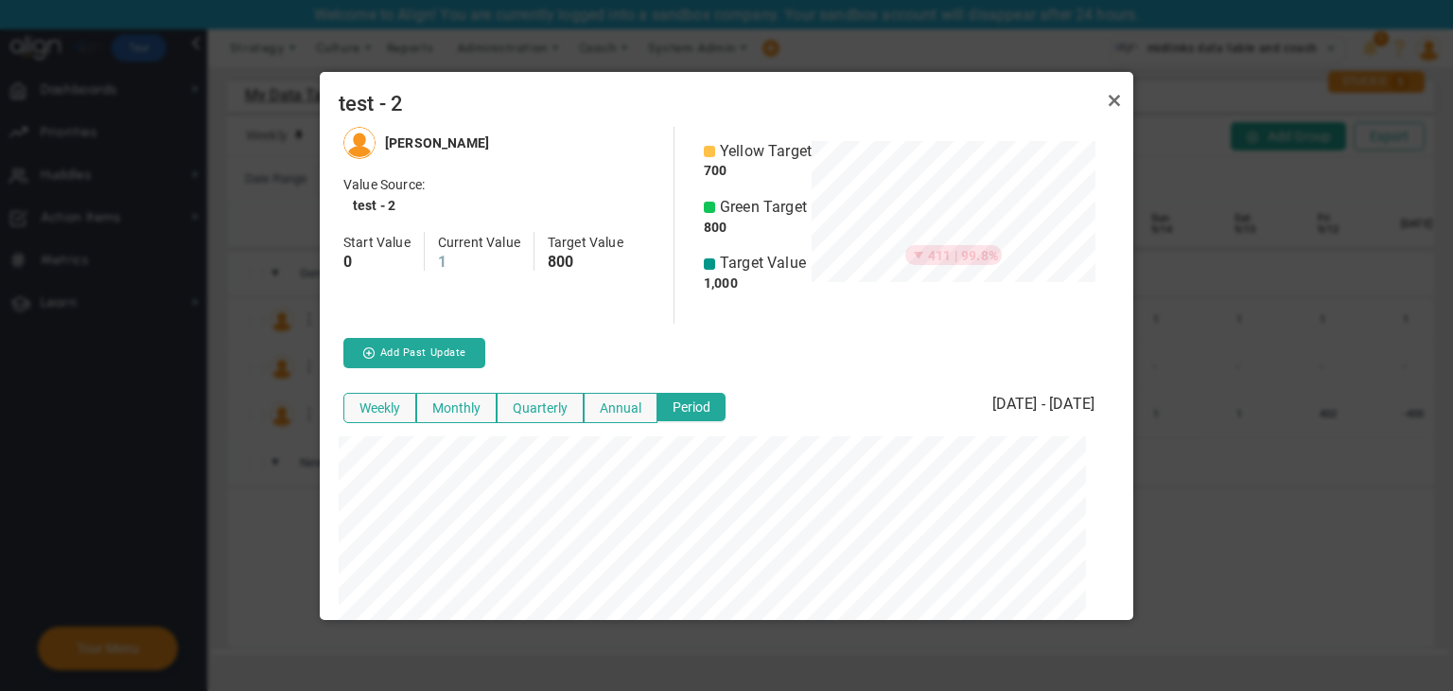
click at [870, 99] on span "test - 2" at bounding box center [727, 104] width 776 height 26
click at [870, 92] on link "Close" at bounding box center [1114, 100] width 23 height 23
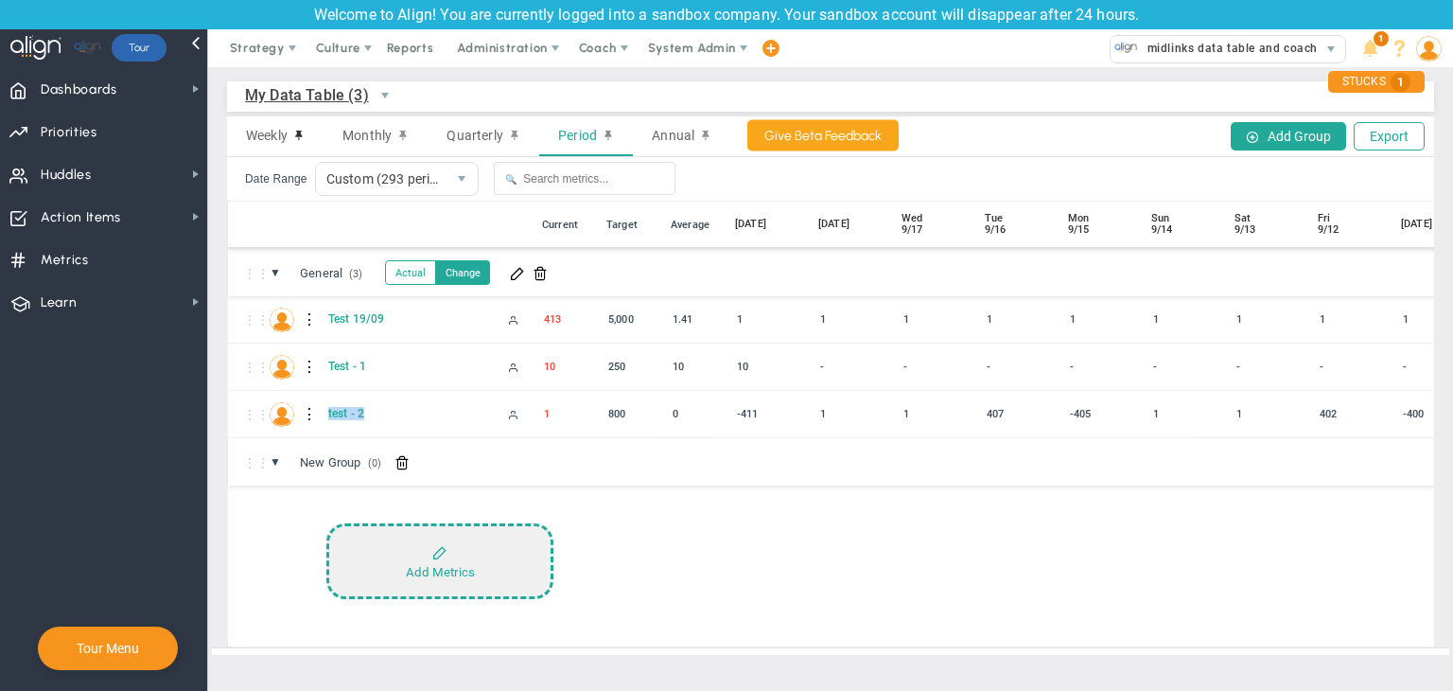
click at [397, 555] on button "Add Metrics" at bounding box center [439, 561] width 227 height 76
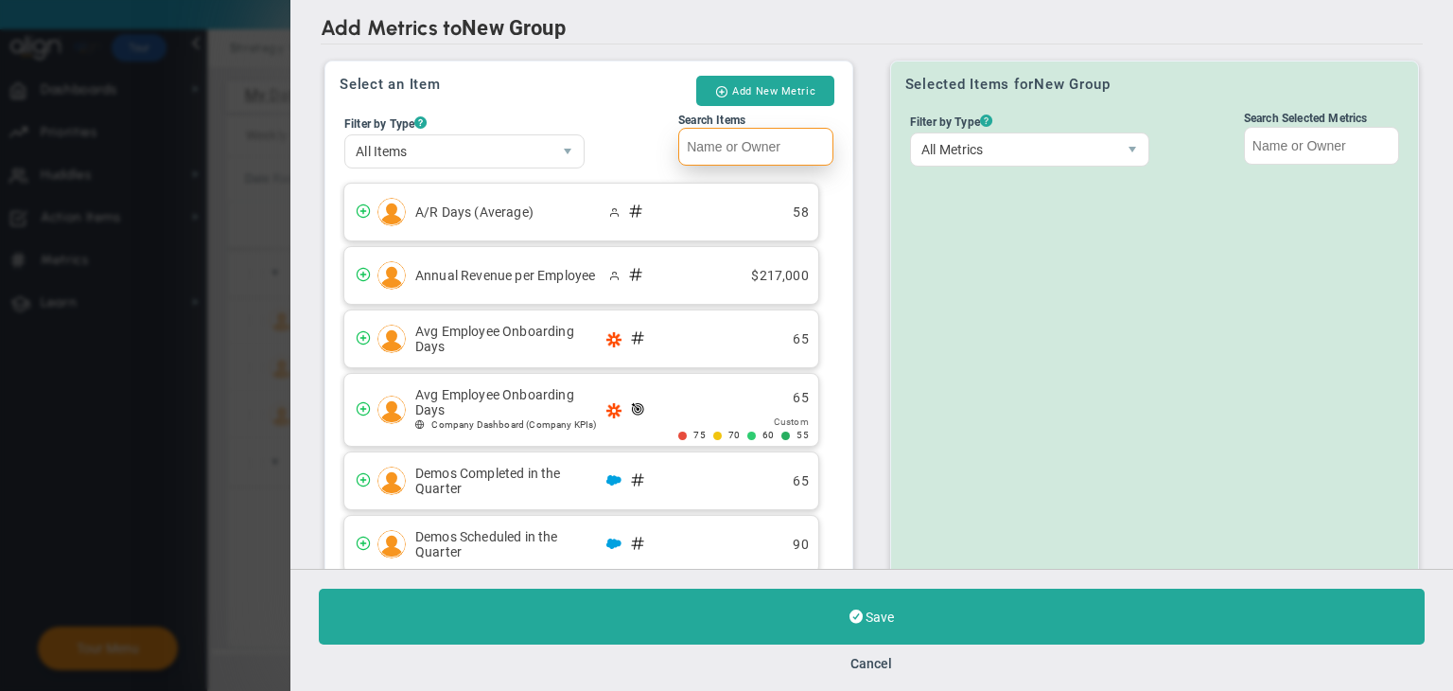
click at [764, 145] on input "Search Items" at bounding box center [755, 147] width 155 height 38
paste input "test - 2"
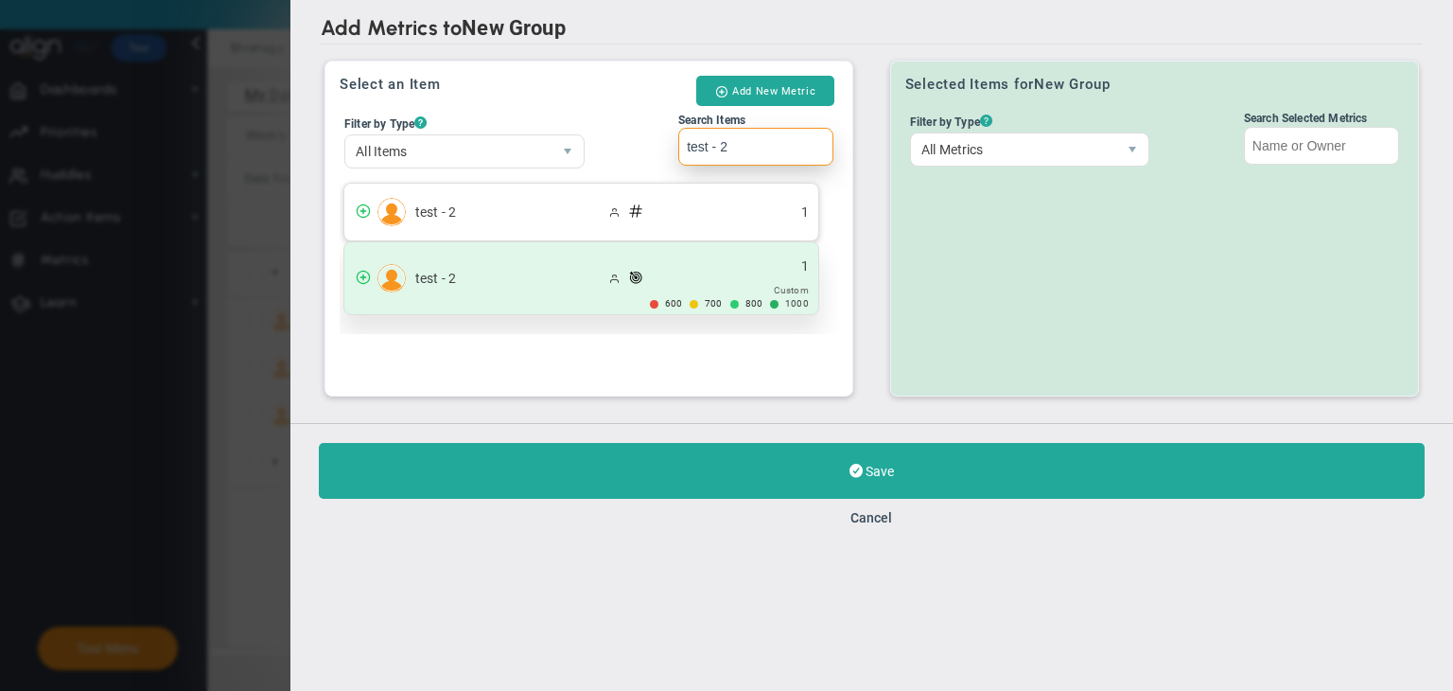
type input "test - 2"
click at [674, 256] on div "test - 2 1 Custom" at bounding box center [581, 278] width 474 height 72
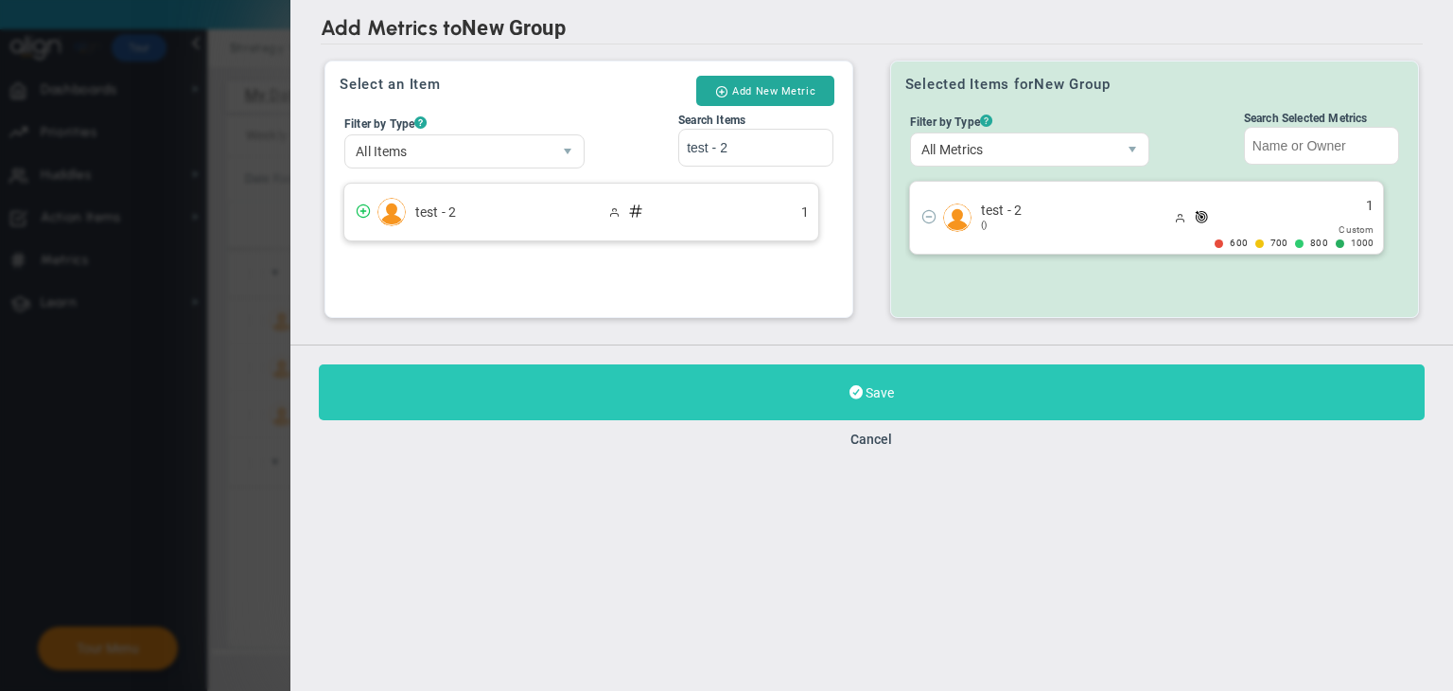
click at [870, 378] on button "Save" at bounding box center [872, 392] width 1106 height 56
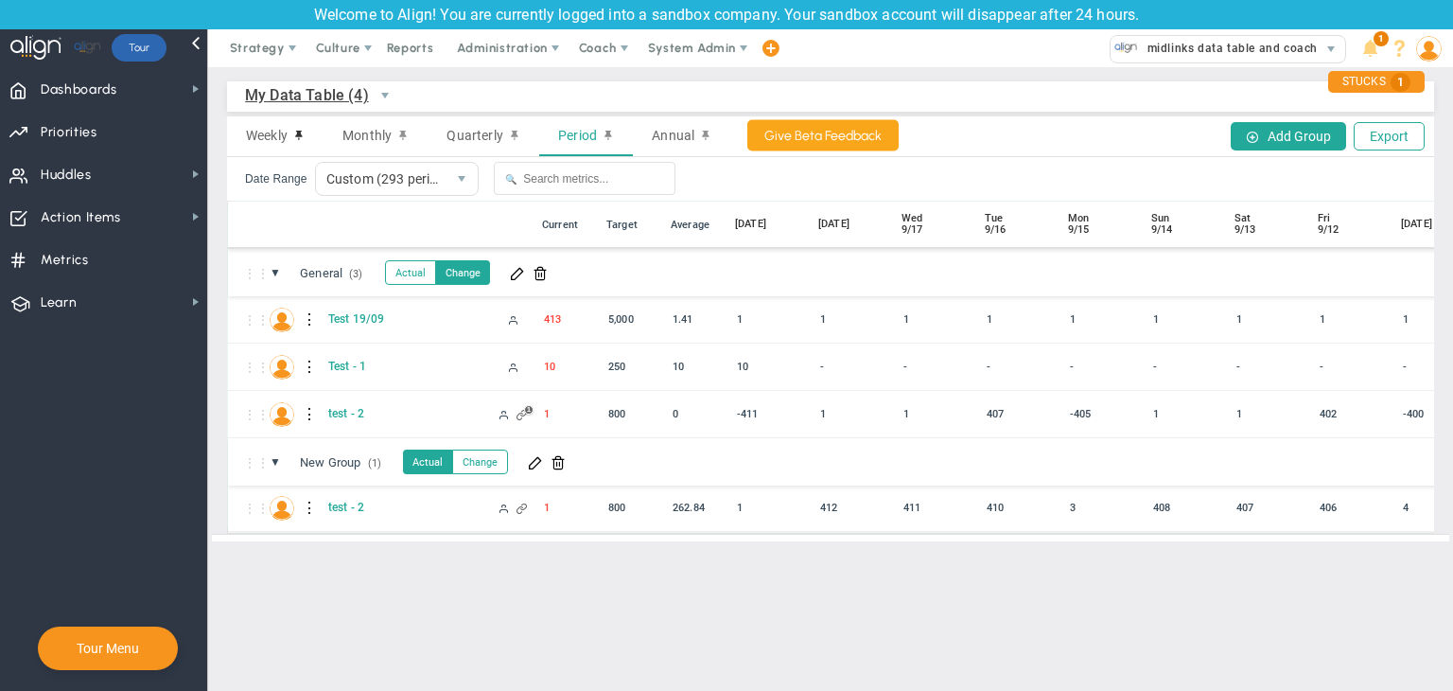
click at [305, 512] on div at bounding box center [310, 508] width 13 height 30
drag, startPoint x: 318, startPoint y: 512, endPoint x: 410, endPoint y: 510, distance: 91.8
click at [375, 514] on div "Edit" at bounding box center [388, 513] width 131 height 39
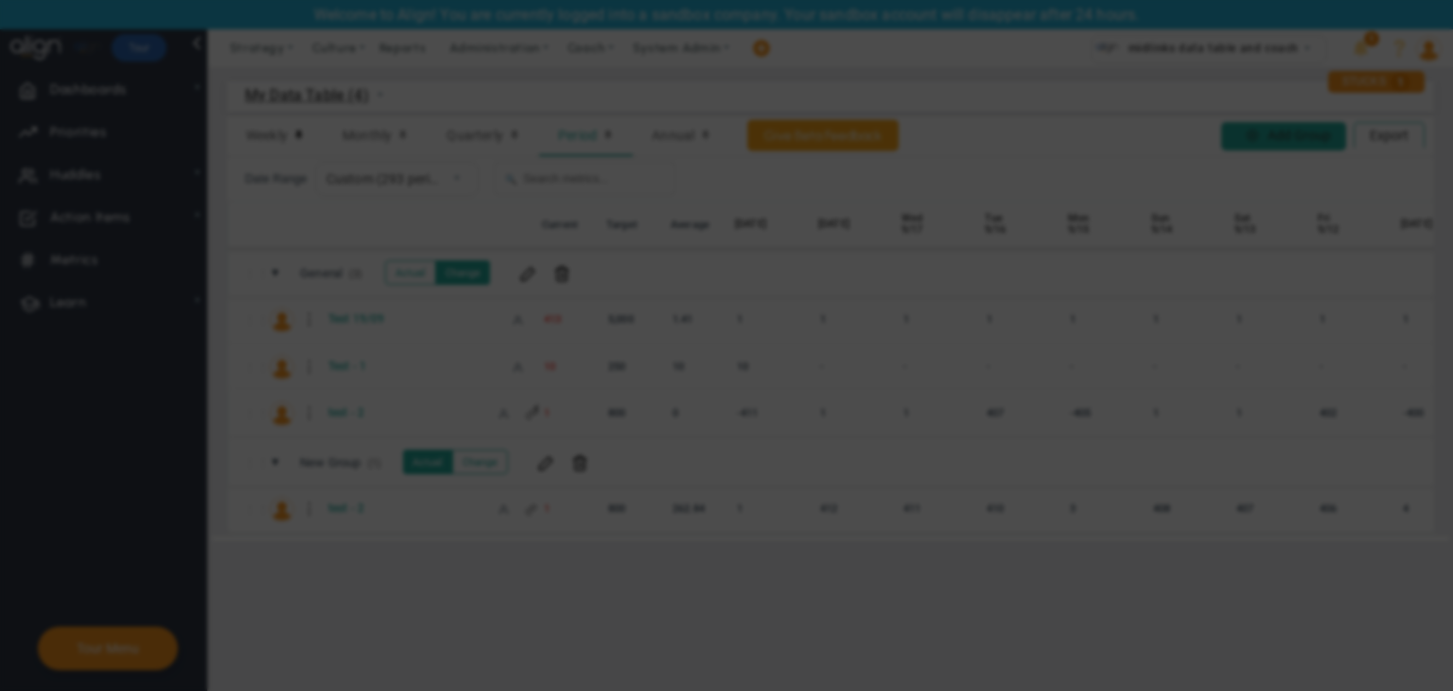
radio input "true"
checkbox input "false"
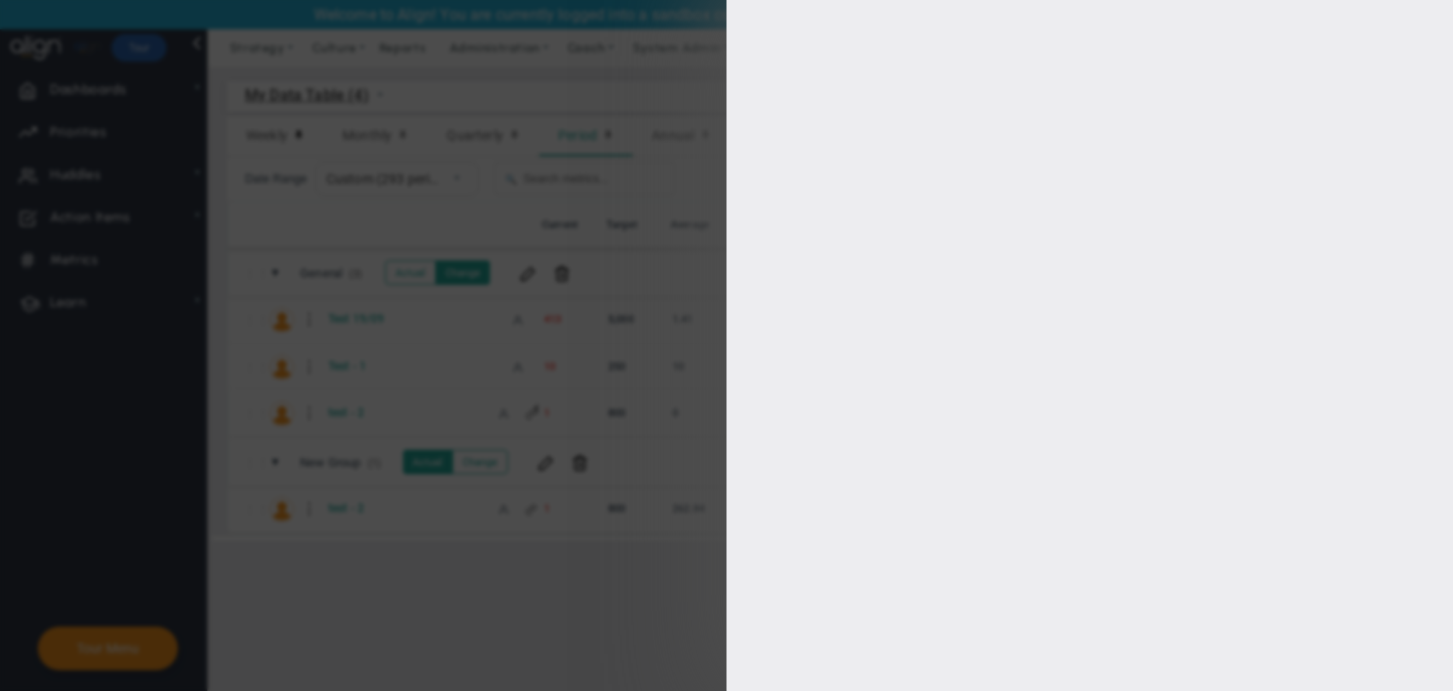
type input "1000"
type input "800"
type input "700"
type input "600"
checkbox input "true"
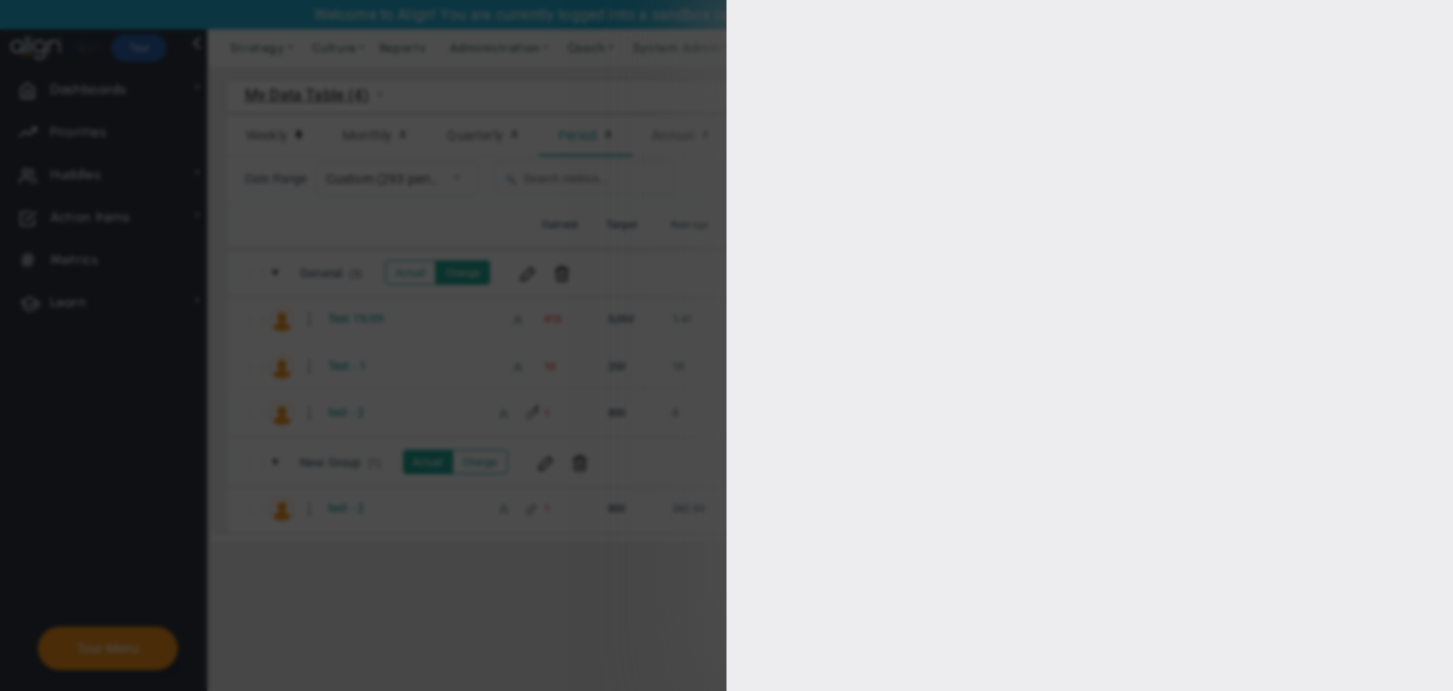
type input "[PERSON_NAME]"
radio input "true"
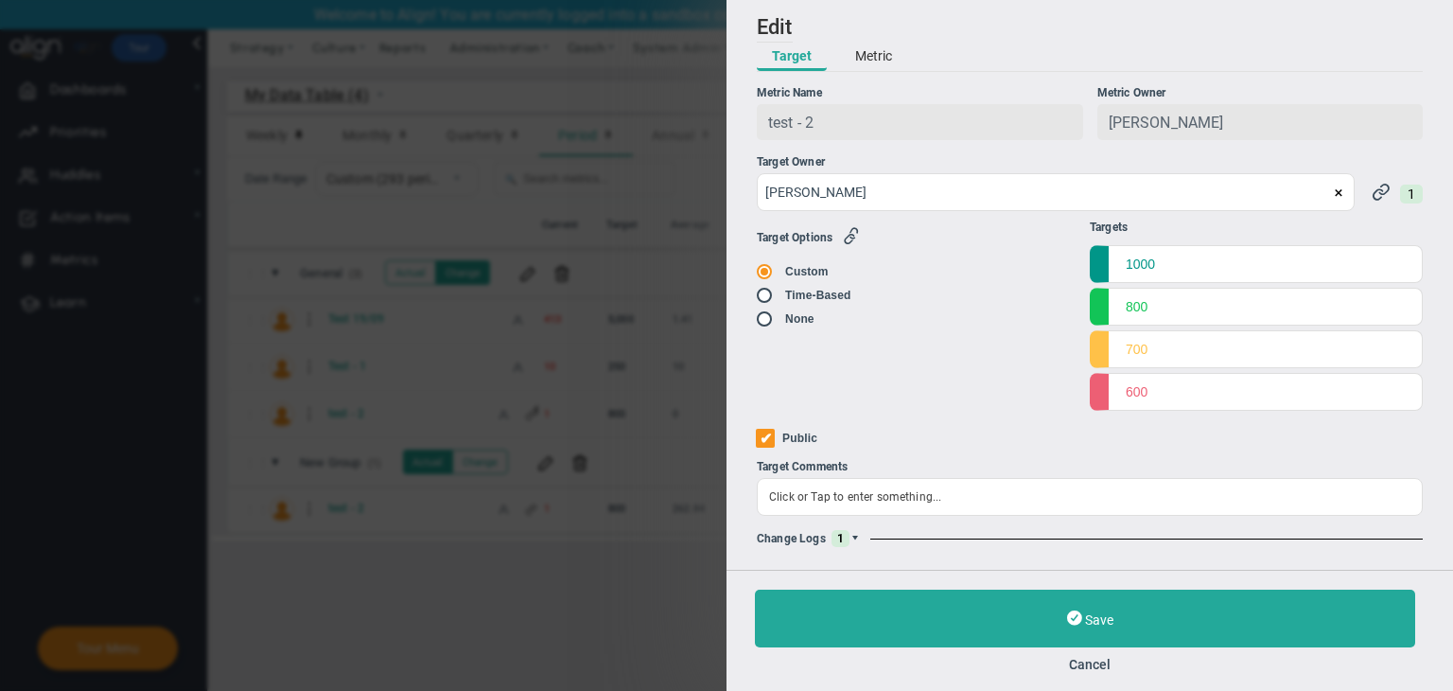
click at [858, 535] on span at bounding box center [855, 538] width 11 height 11
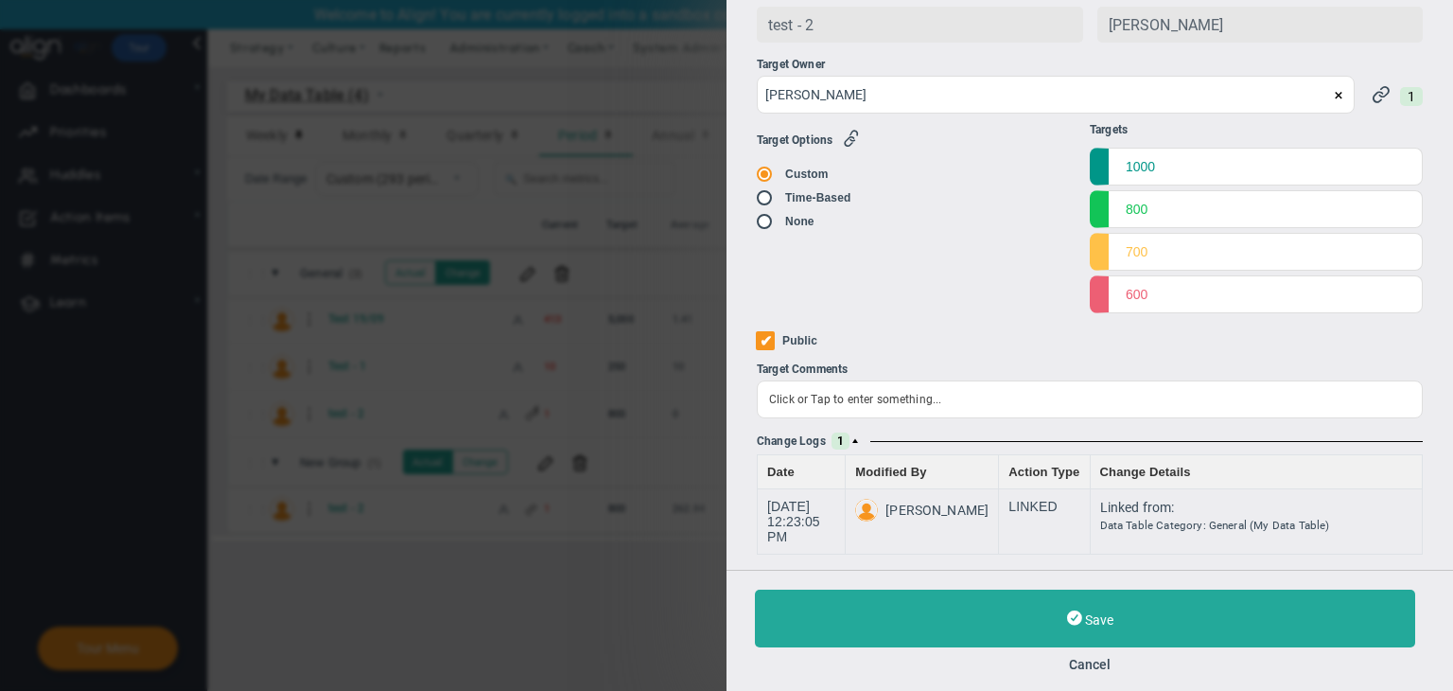
drag, startPoint x: 1090, startPoint y: 667, endPoint x: 1078, endPoint y: 667, distance: 12.3
click at [870, 666] on button "Cancel" at bounding box center [1090, 664] width 670 height 15
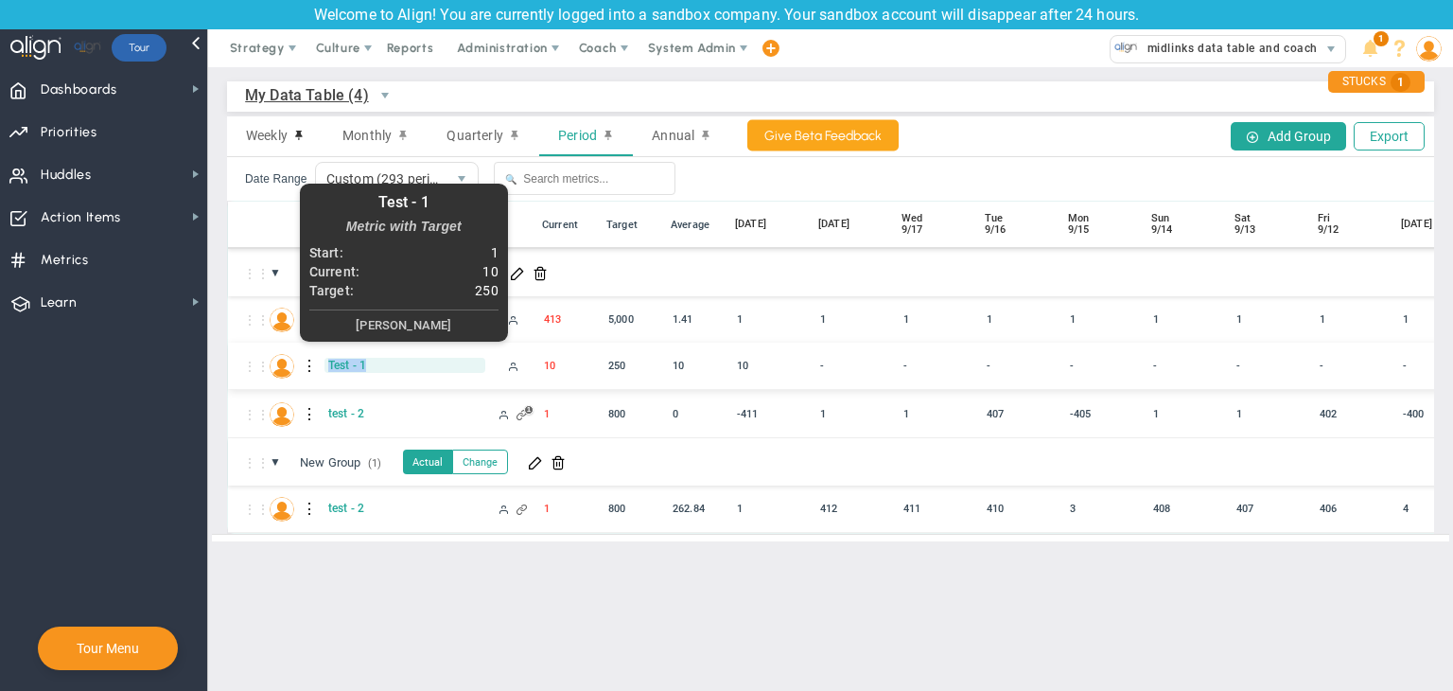
drag, startPoint x: 394, startPoint y: 360, endPoint x: 328, endPoint y: 361, distance: 65.3
click at [328, 361] on span "Test - 1" at bounding box center [405, 365] width 161 height 15
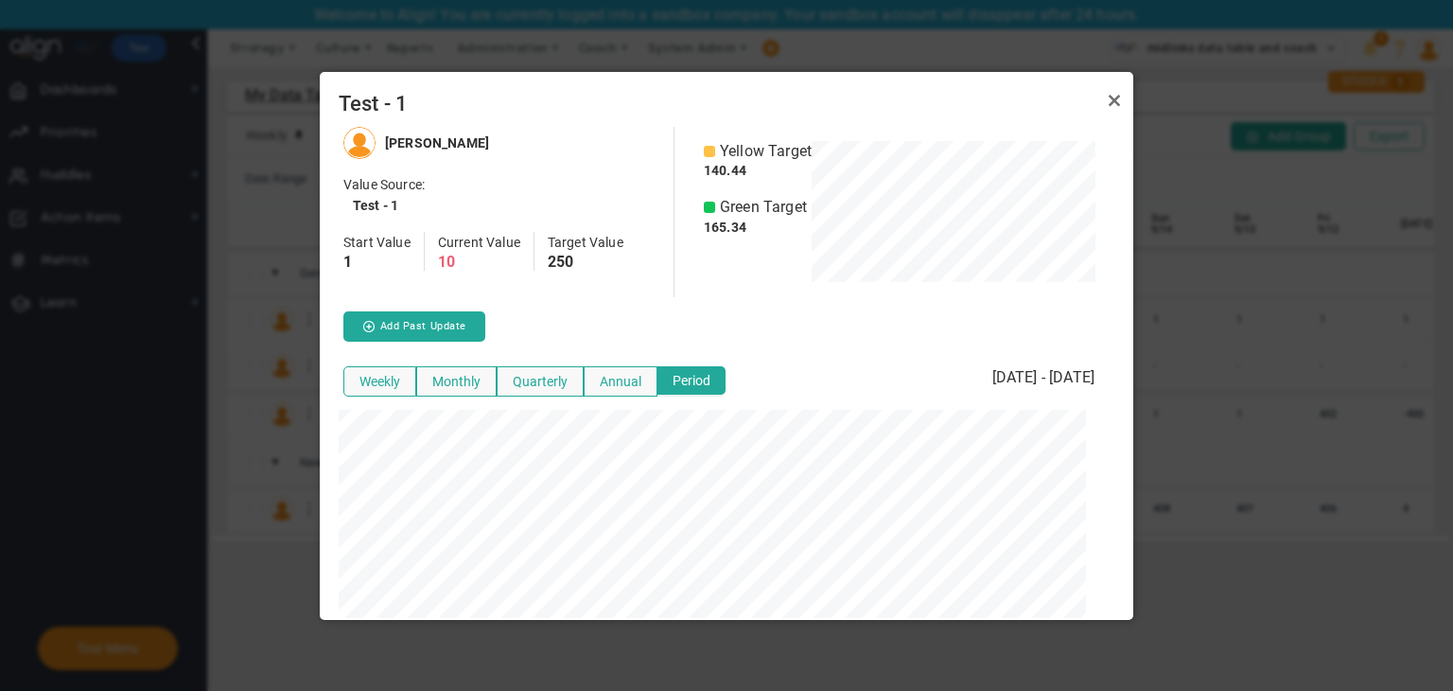
scroll to position [945667, 945346]
copy span "Test - 1"
click at [870, 100] on link "Close" at bounding box center [1114, 100] width 23 height 23
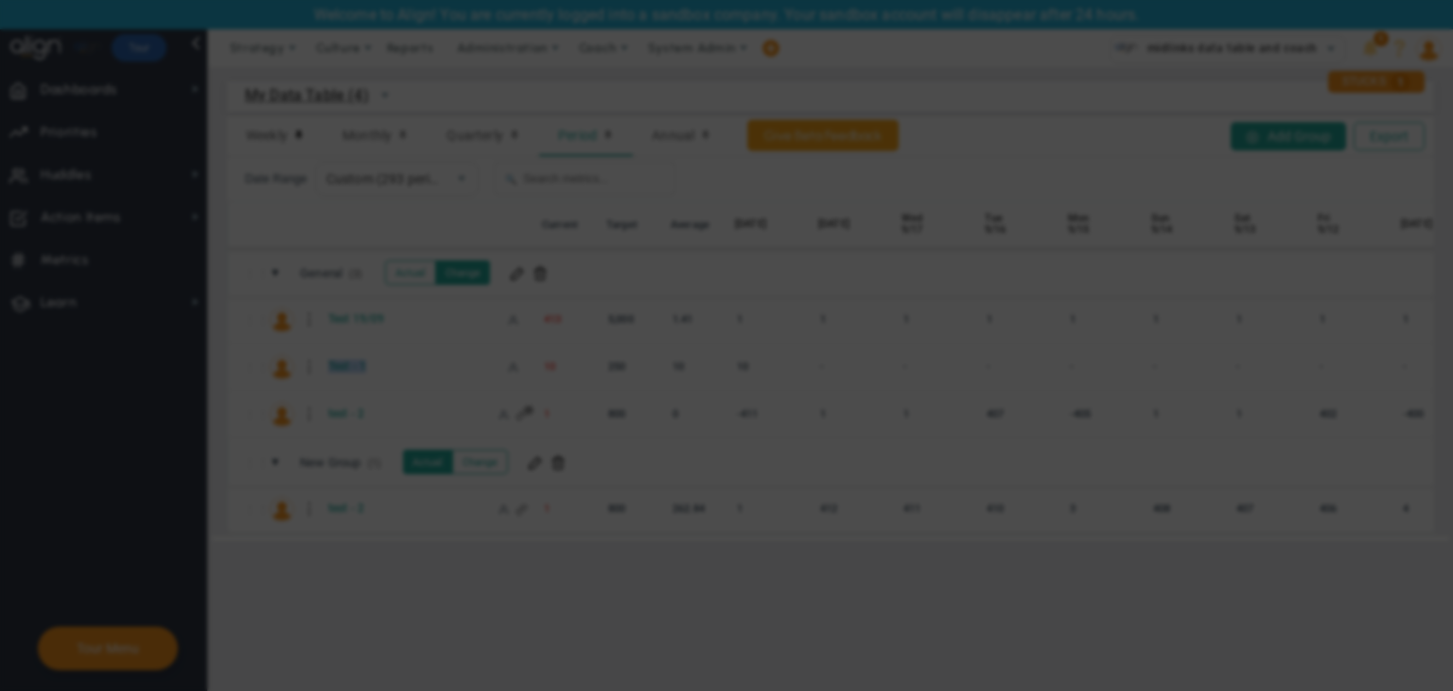
scroll to position [0, 0]
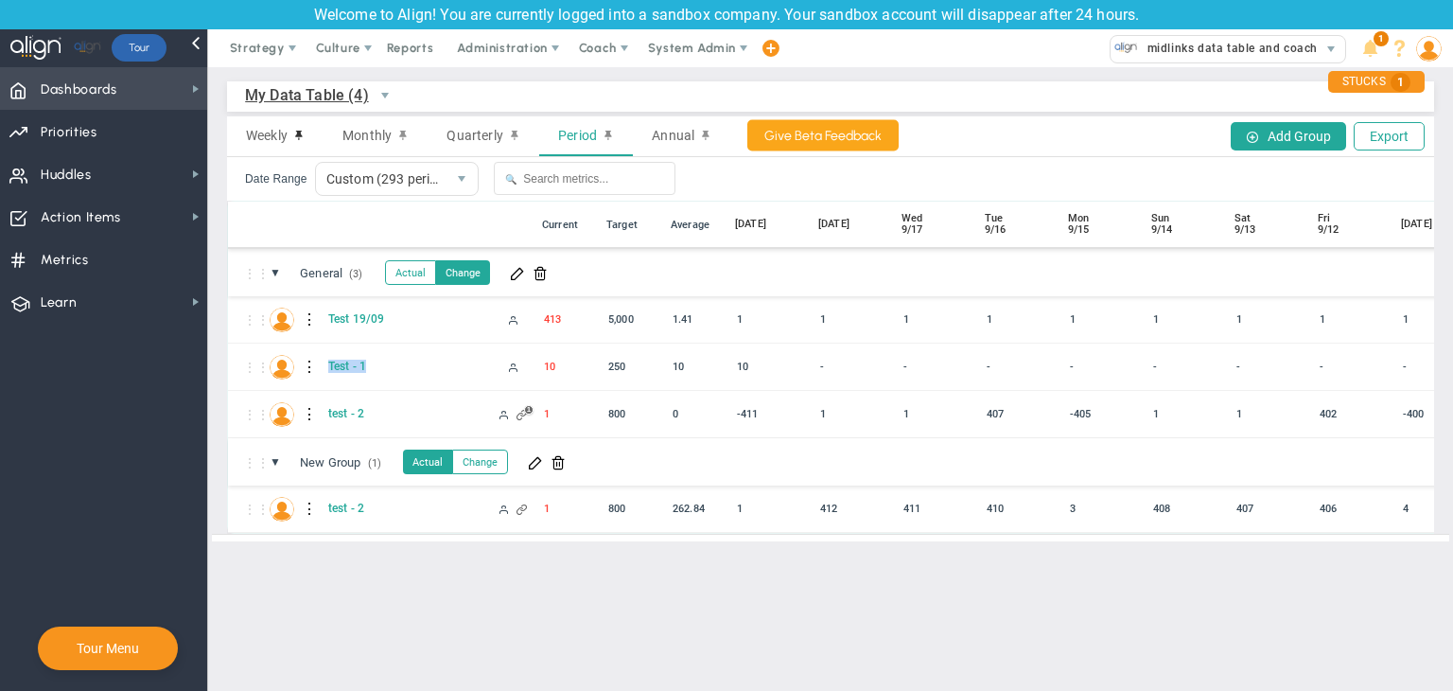
click at [138, 78] on span "Dashboards Dashboards" at bounding box center [103, 88] width 207 height 43
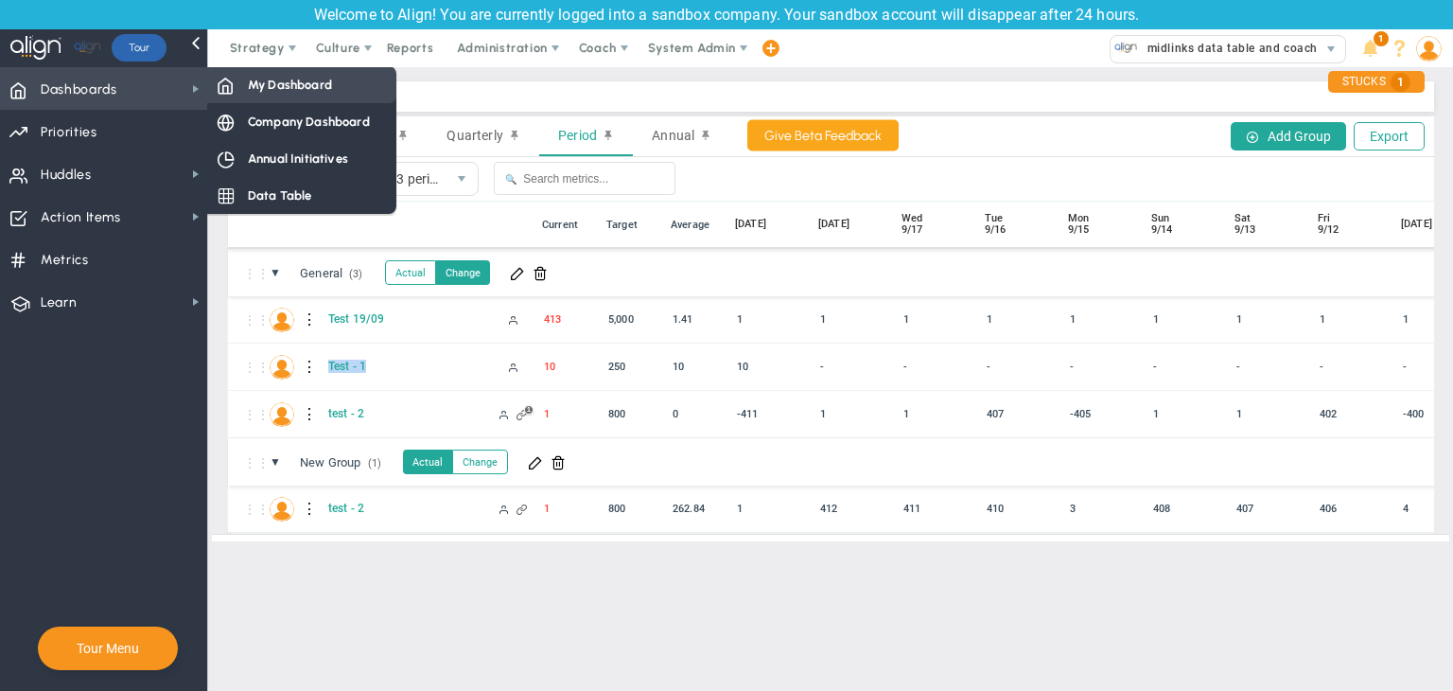
click at [287, 75] on div "My Dashboard" at bounding box center [301, 84] width 189 height 37
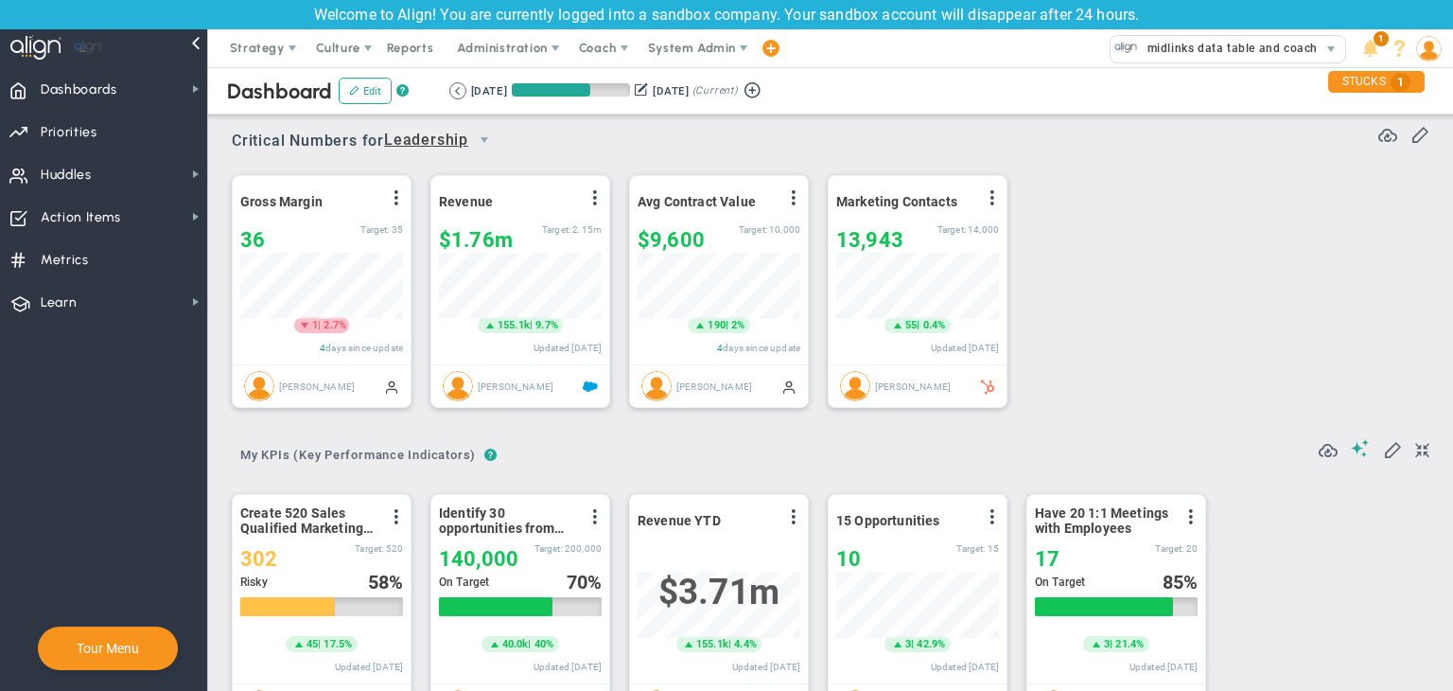
scroll to position [65, 163]
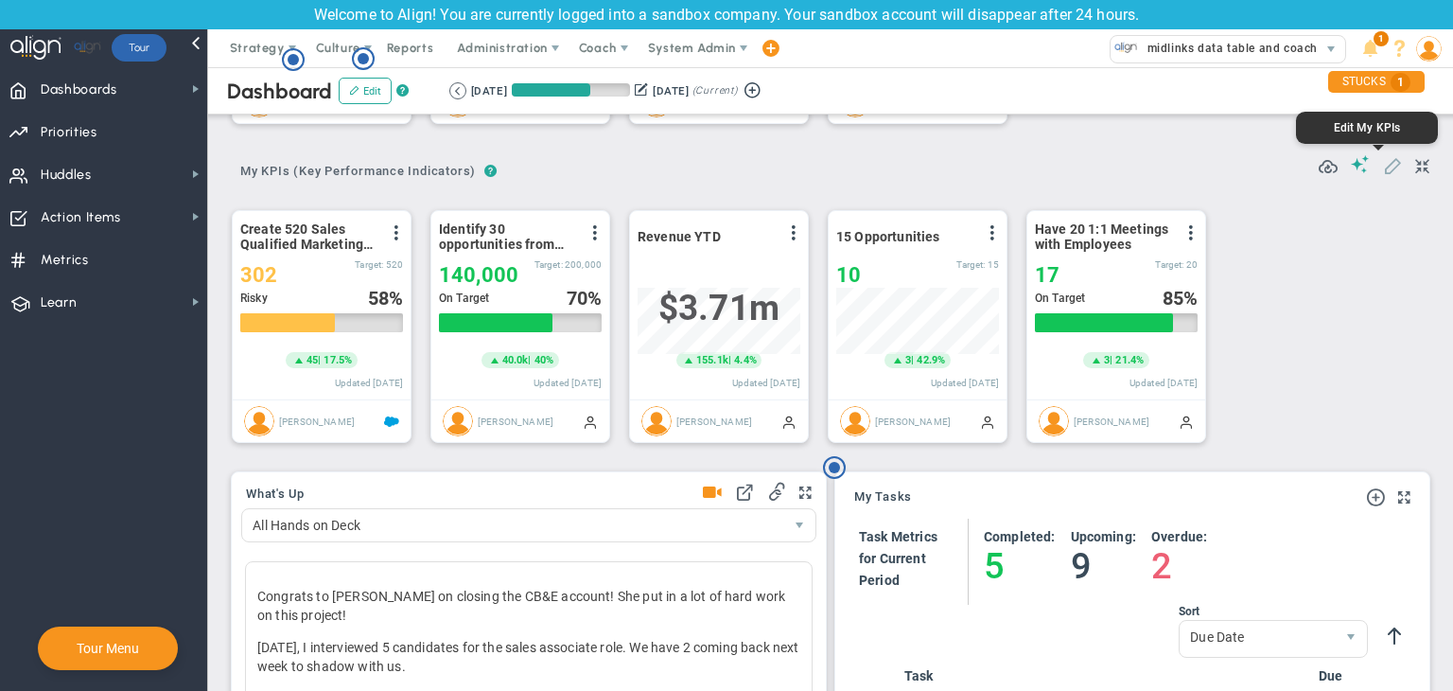
click at [870, 164] on span at bounding box center [1392, 164] width 19 height 19
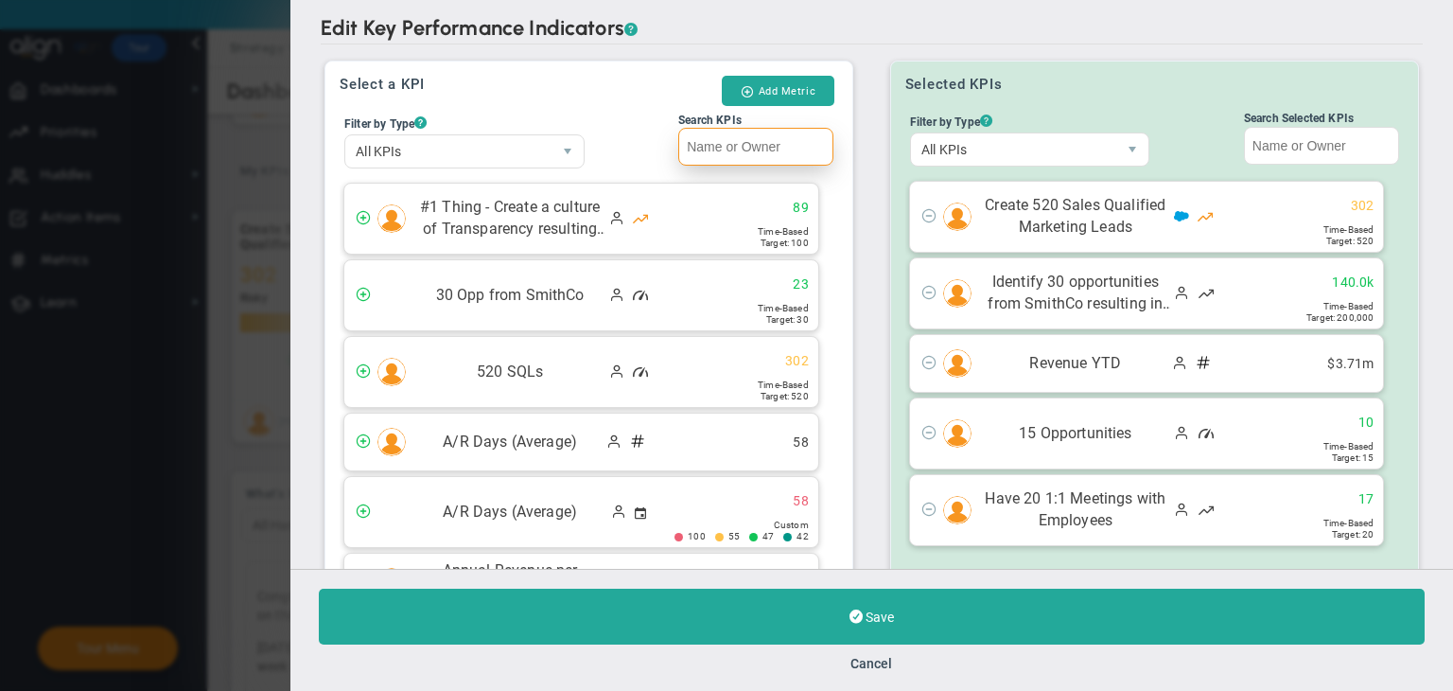
click at [723, 152] on input "Search KPIs" at bounding box center [755, 147] width 155 height 38
paste input "Test - 1"
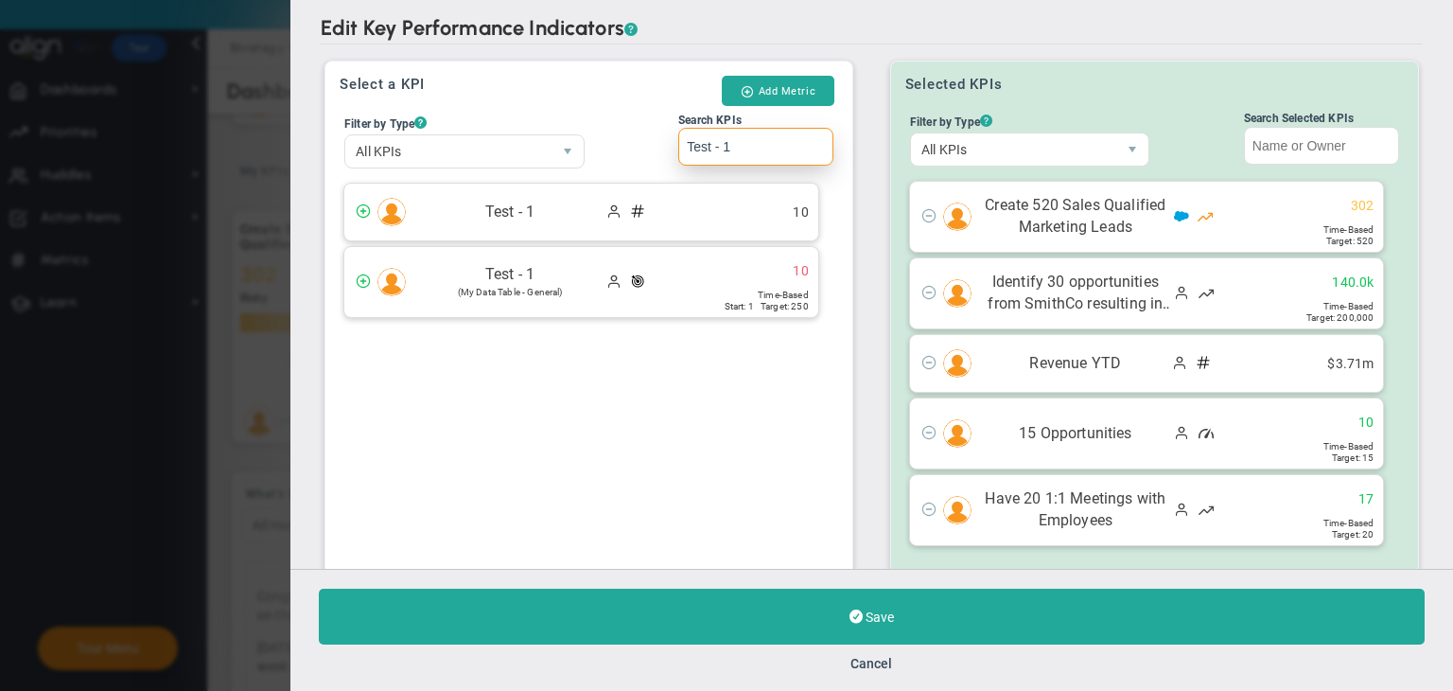
click at [696, 215] on div "Test - 1 10" at bounding box center [581, 212] width 474 height 57
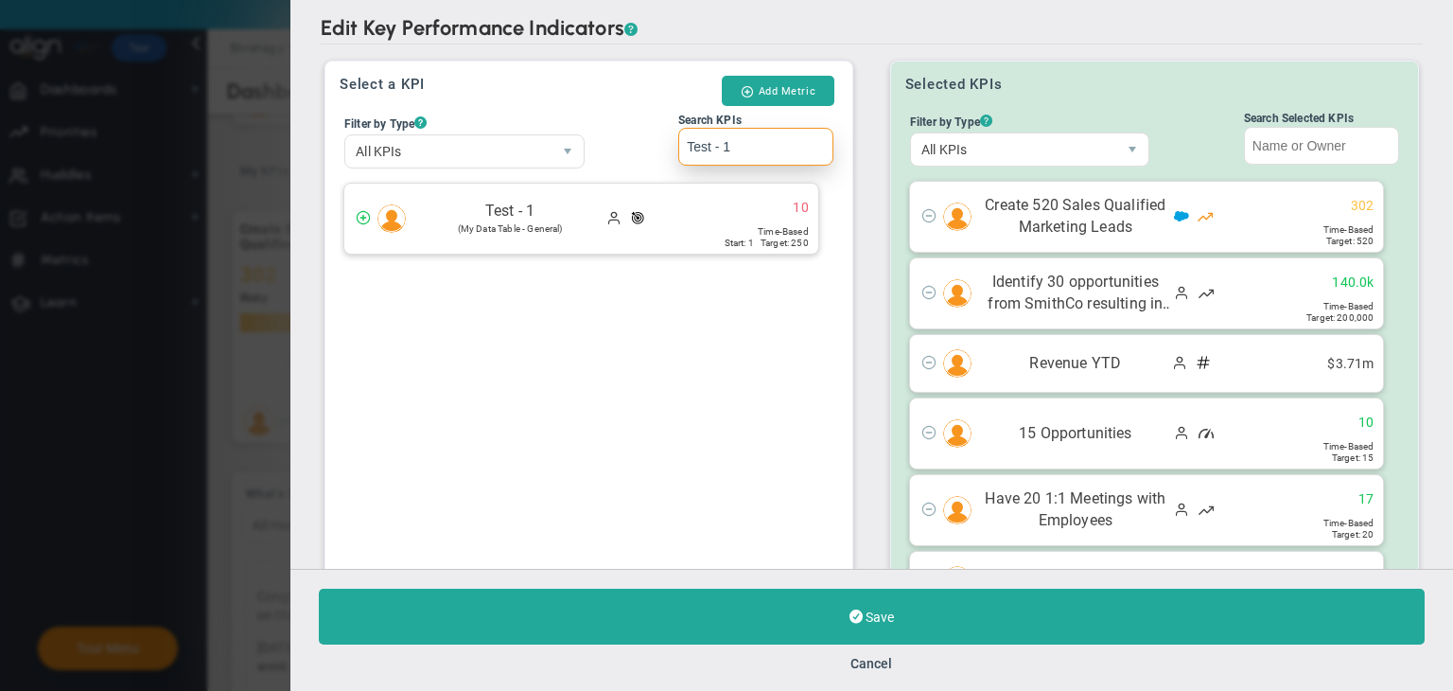
scroll to position [93, 0]
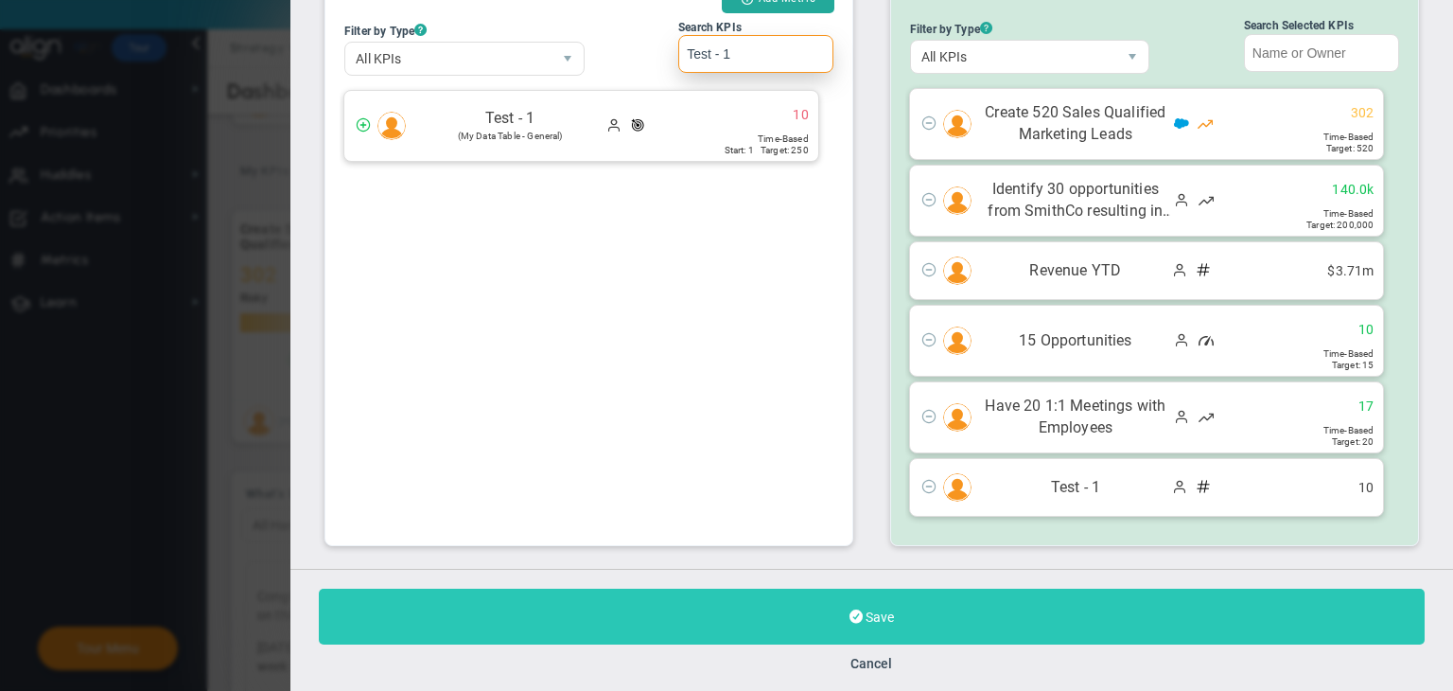
type input "Test - 1"
click at [870, 606] on button "Save" at bounding box center [872, 617] width 1106 height 56
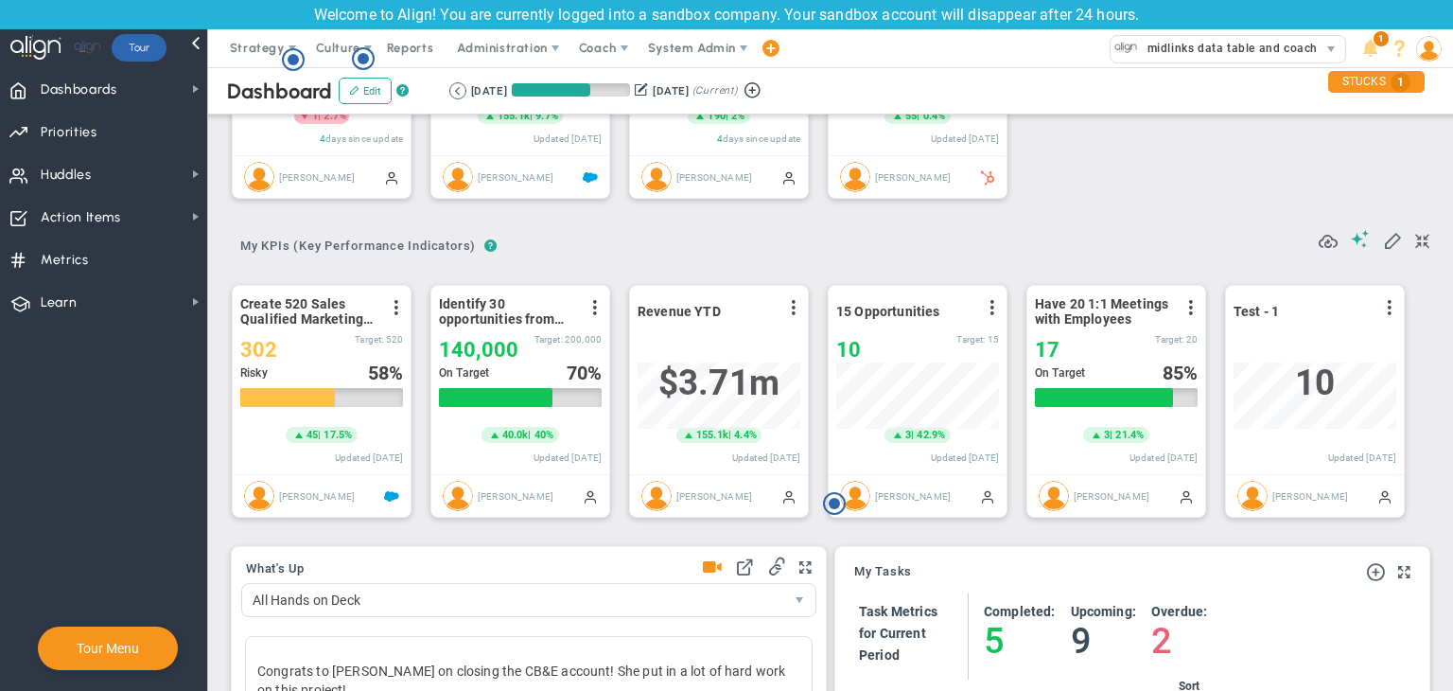
scroll to position [189, 0]
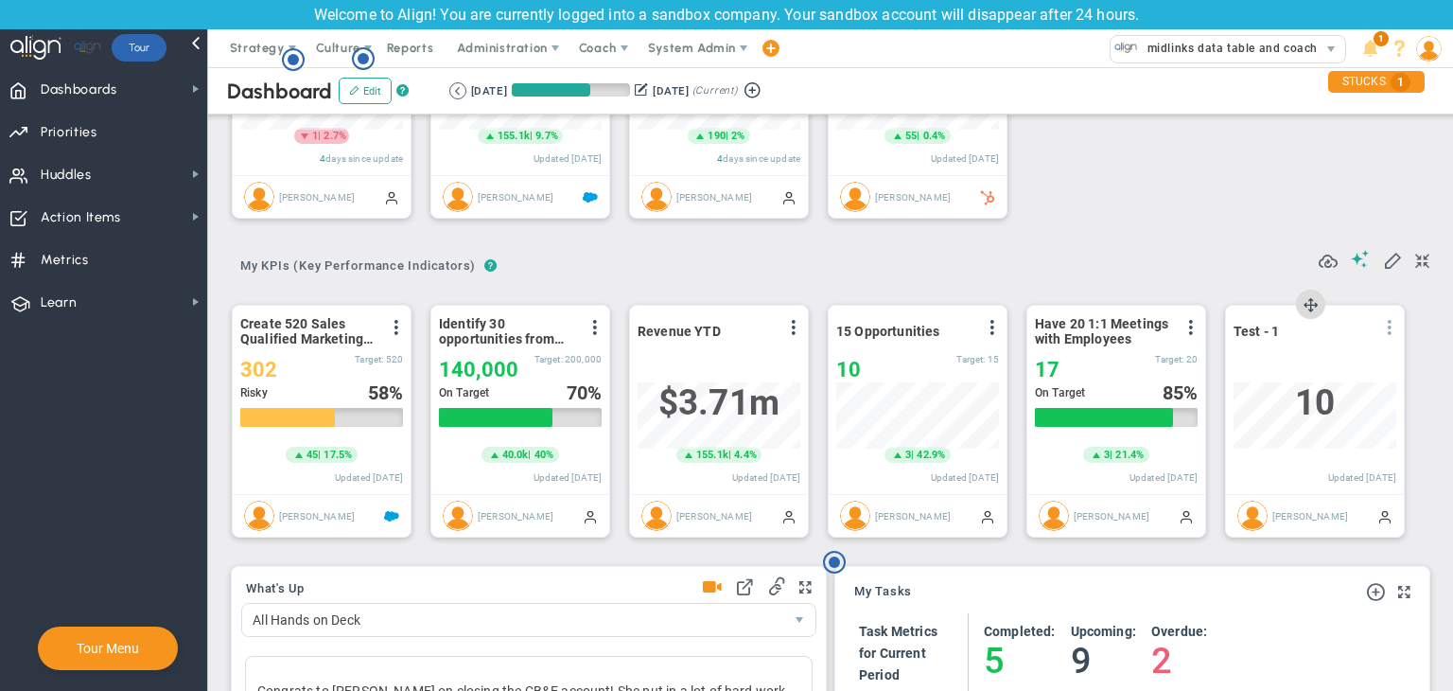
click at [870, 327] on span at bounding box center [1389, 327] width 15 height 15
click at [870, 359] on li "Edit" at bounding box center [1337, 366] width 134 height 24
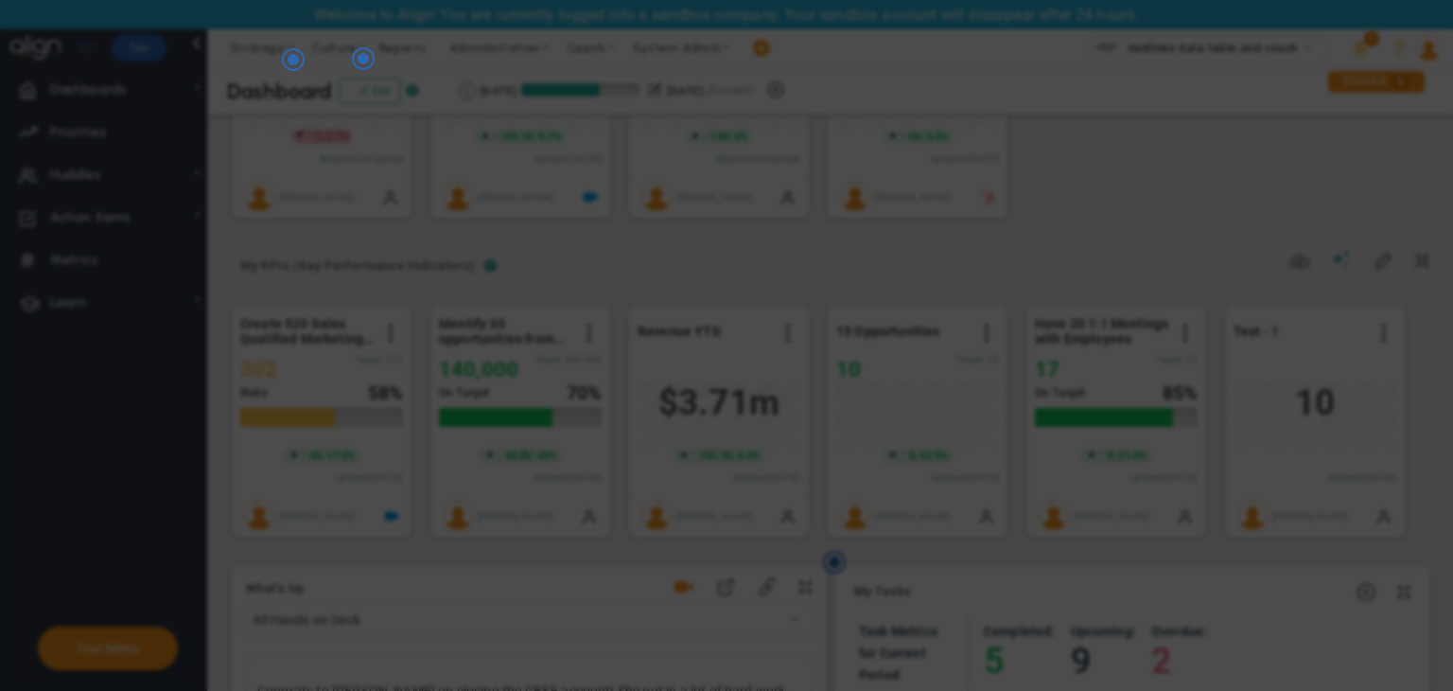
radio input "true"
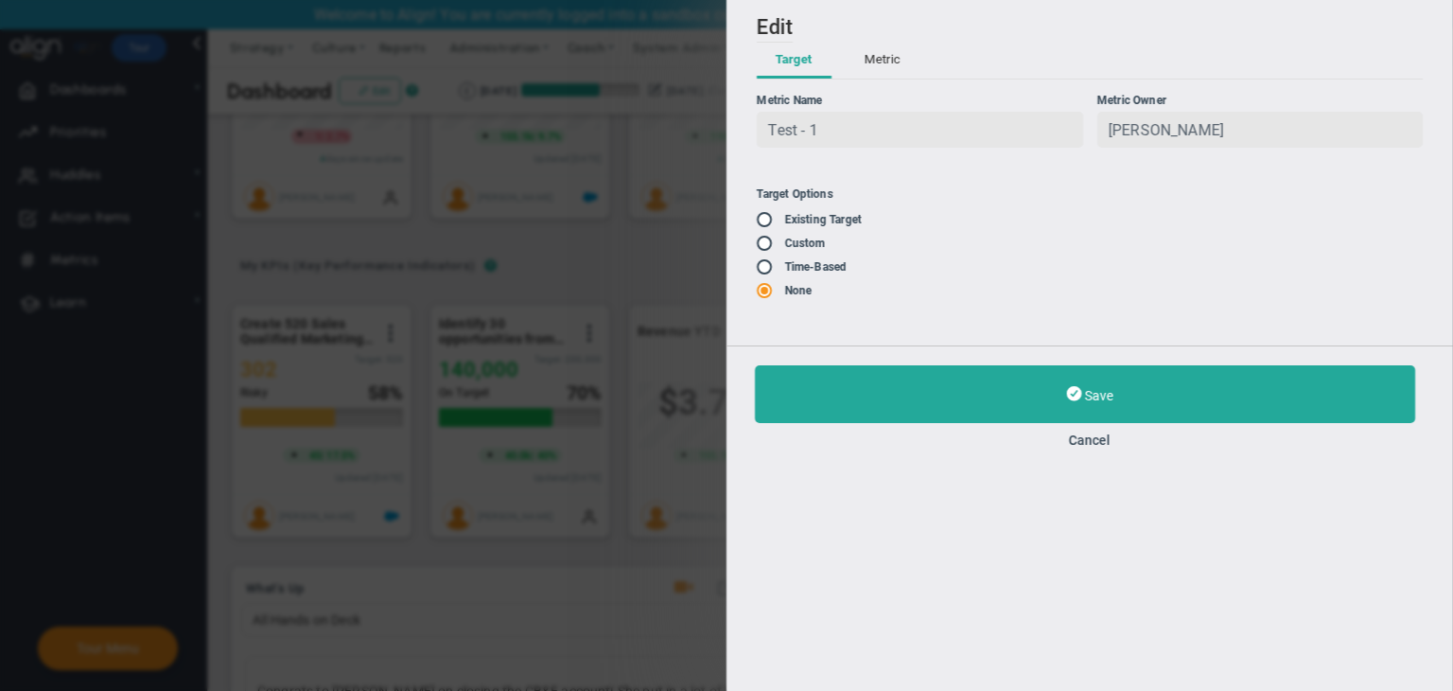
click at [763, 222] on input "radio" at bounding box center [771, 220] width 19 height 15
radio input "true"
type input "1"
type input "250"
radio input "false"
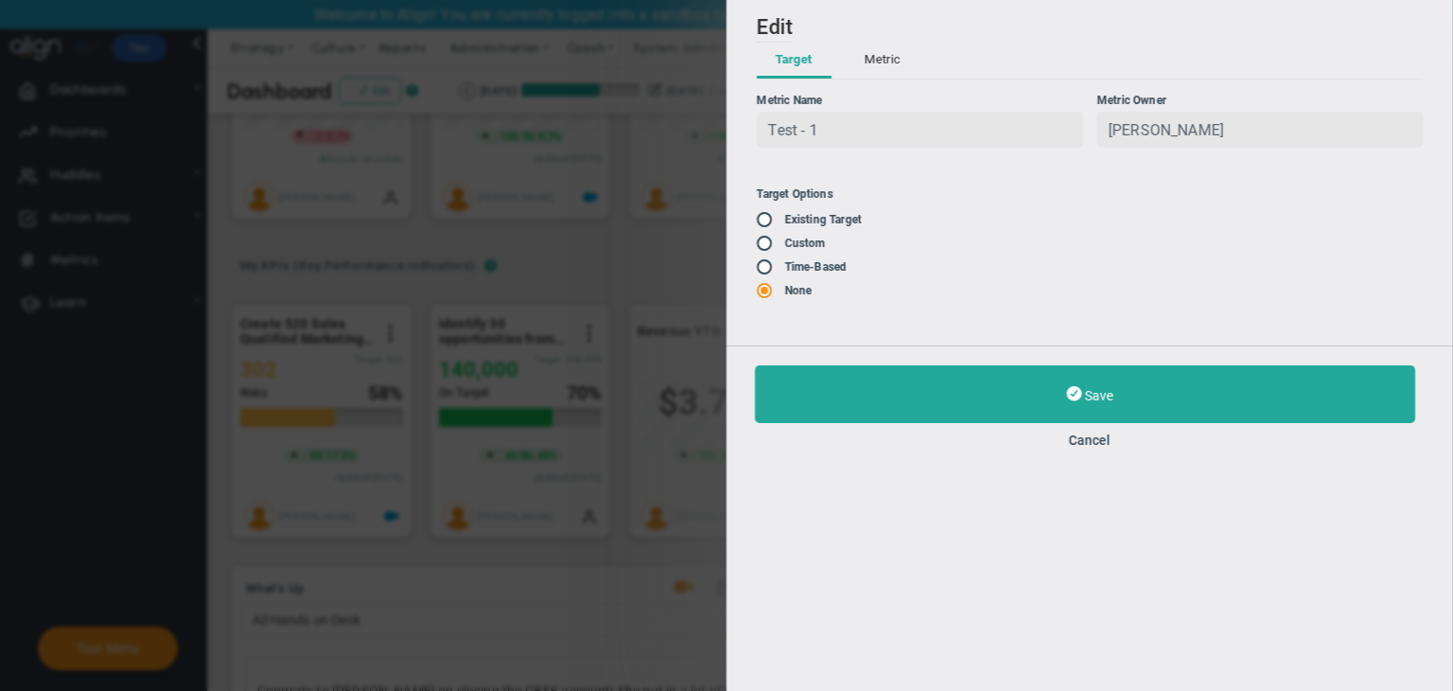
radio input "true"
radio input "false"
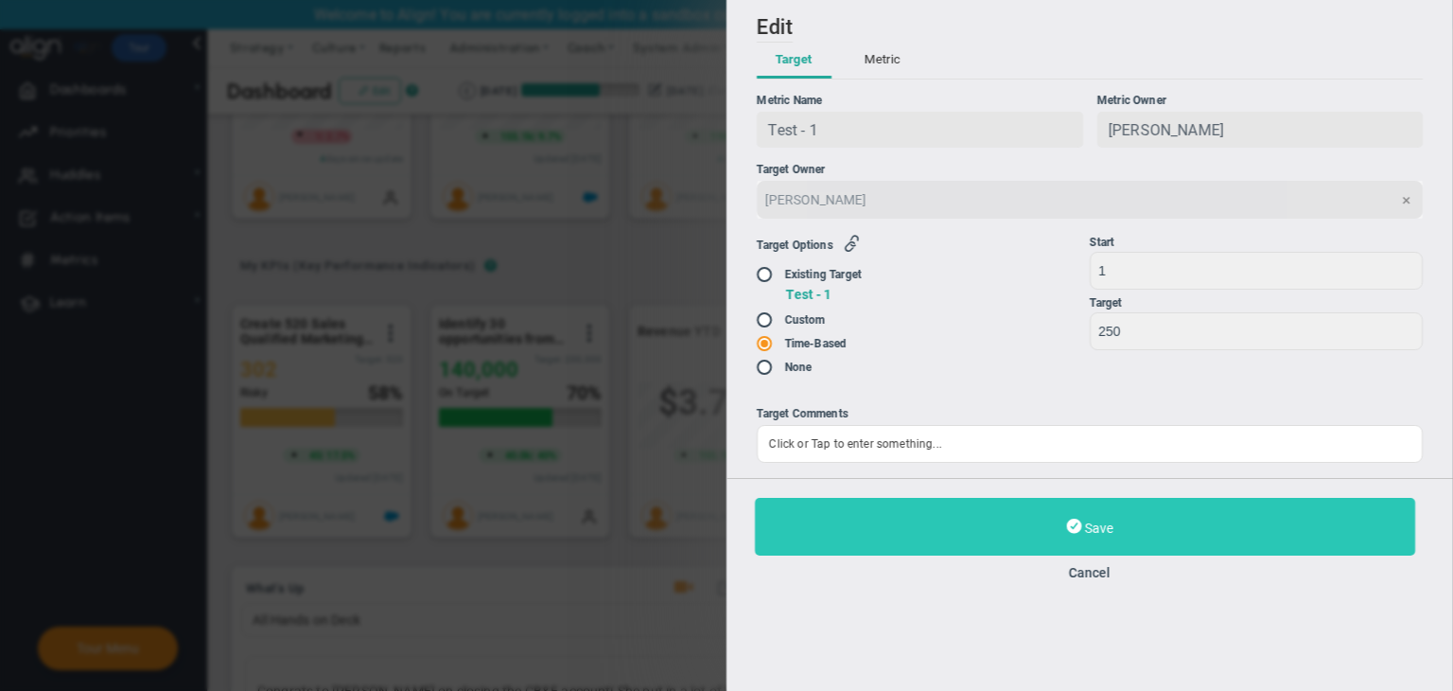
click at [870, 510] on button "Save" at bounding box center [1085, 527] width 660 height 58
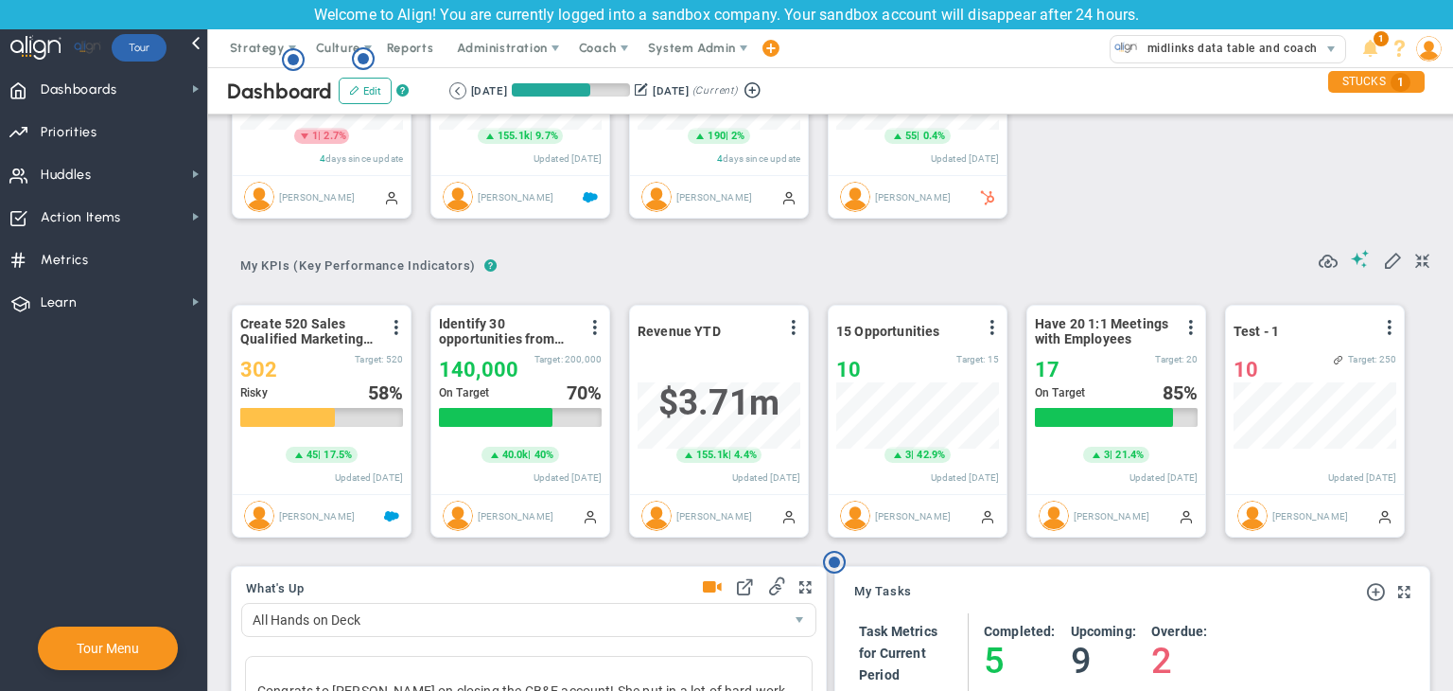
scroll to position [65, 163]
click at [766, 90] on button at bounding box center [752, 89] width 28 height 22
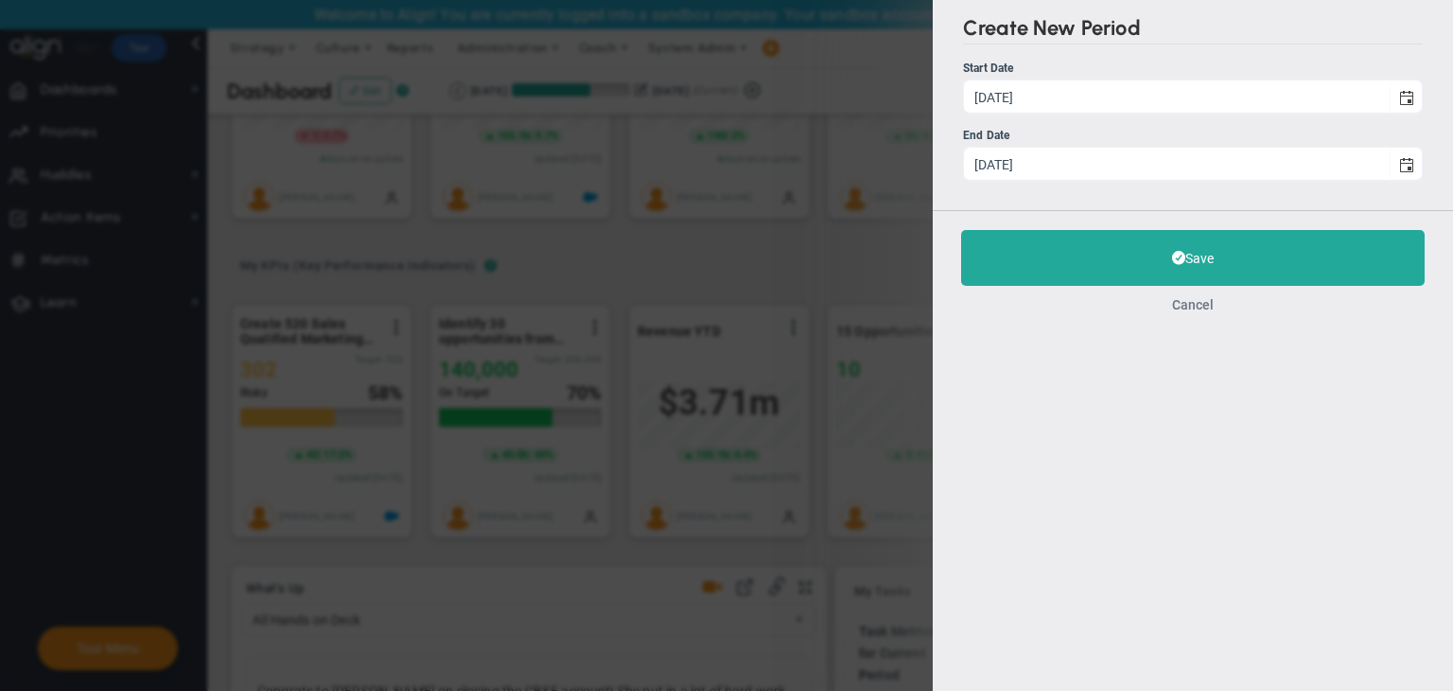
click at [870, 305] on button "Cancel" at bounding box center [1193, 304] width 42 height 15
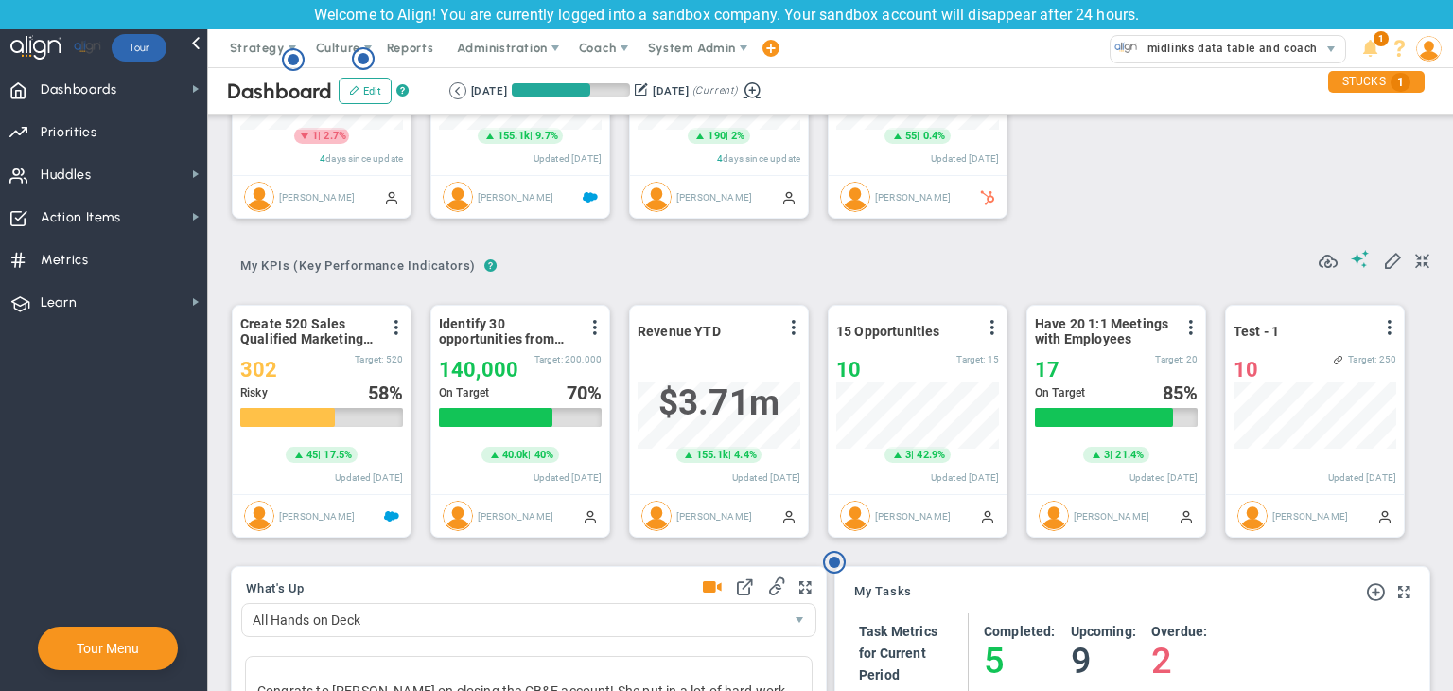
click at [766, 86] on button at bounding box center [752, 89] width 28 height 22
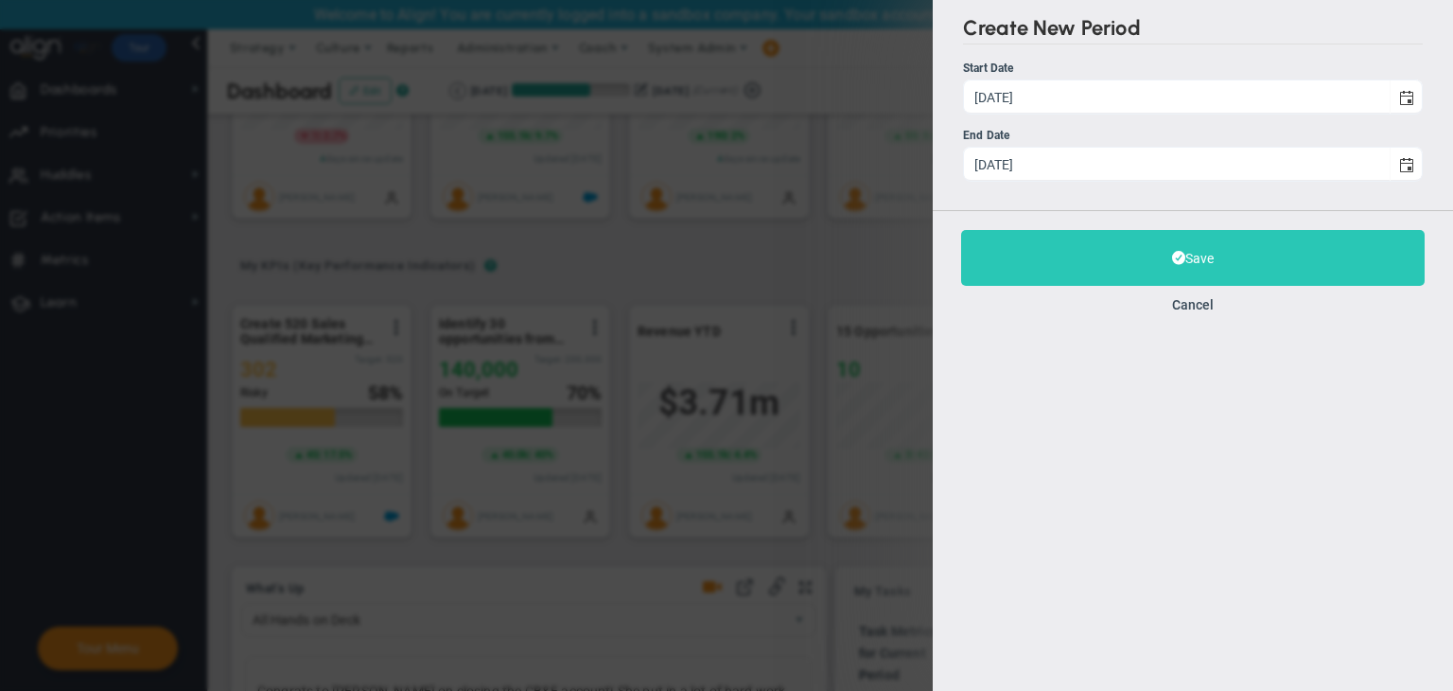
click at [870, 270] on button "Save" at bounding box center [1193, 258] width 464 height 56
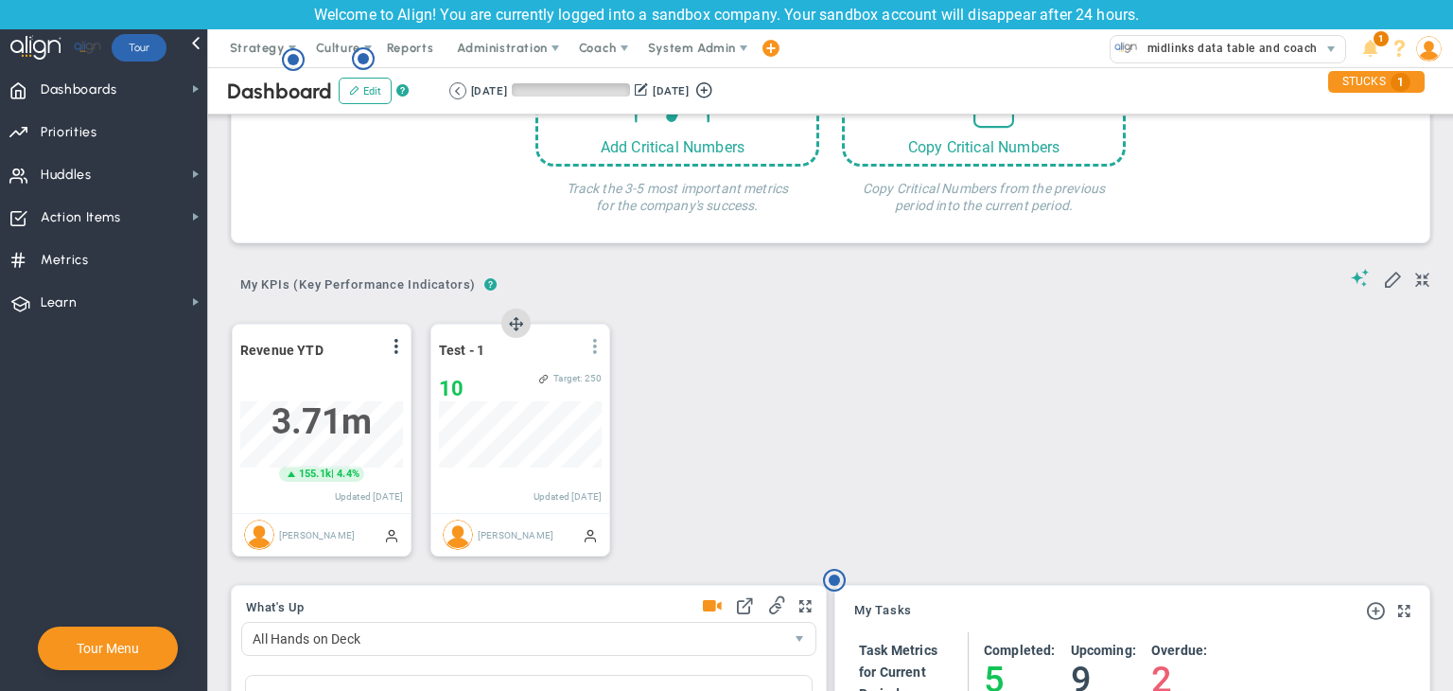
click at [593, 346] on span at bounding box center [595, 346] width 15 height 15
click at [545, 380] on li "Edit" at bounding box center [542, 385] width 134 height 24
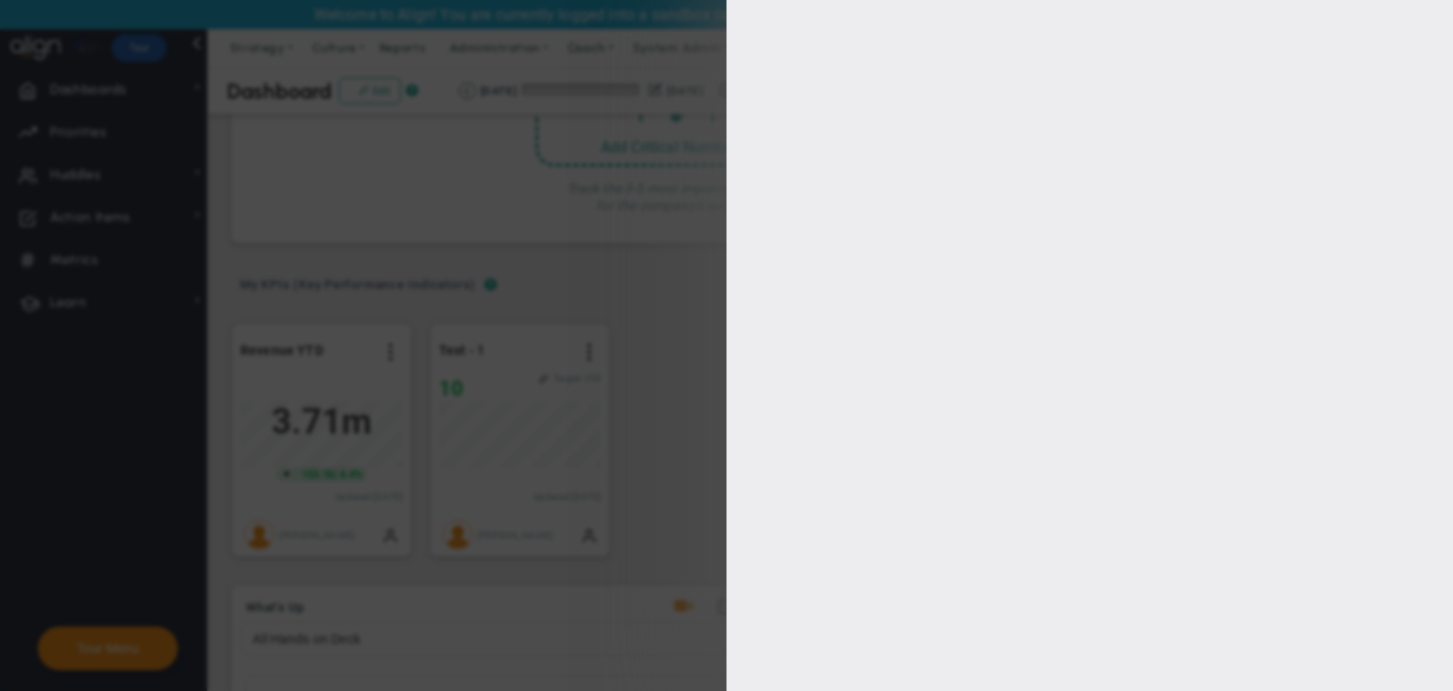
type input "[PERSON_NAME]"
radio input "true"
type input "1"
type input "250"
checkbox input "true"
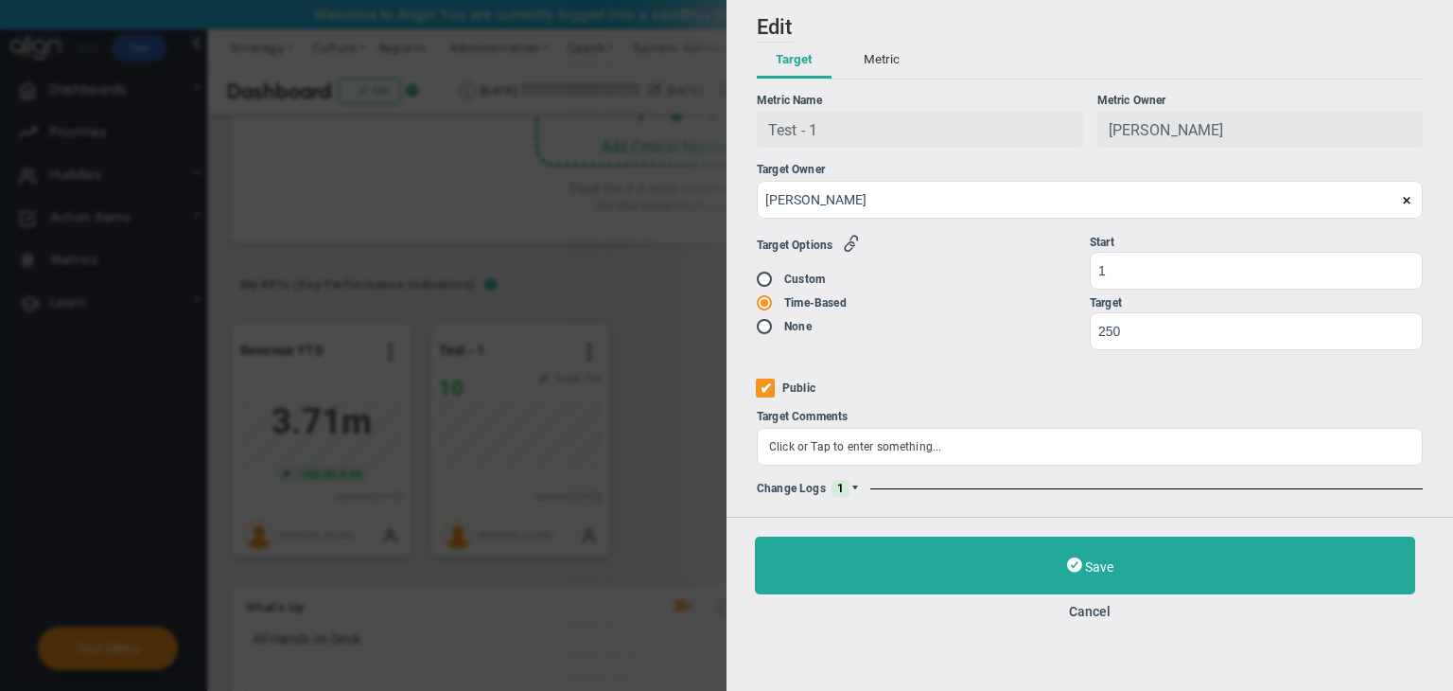
click at [857, 491] on span at bounding box center [855, 488] width 11 height 11
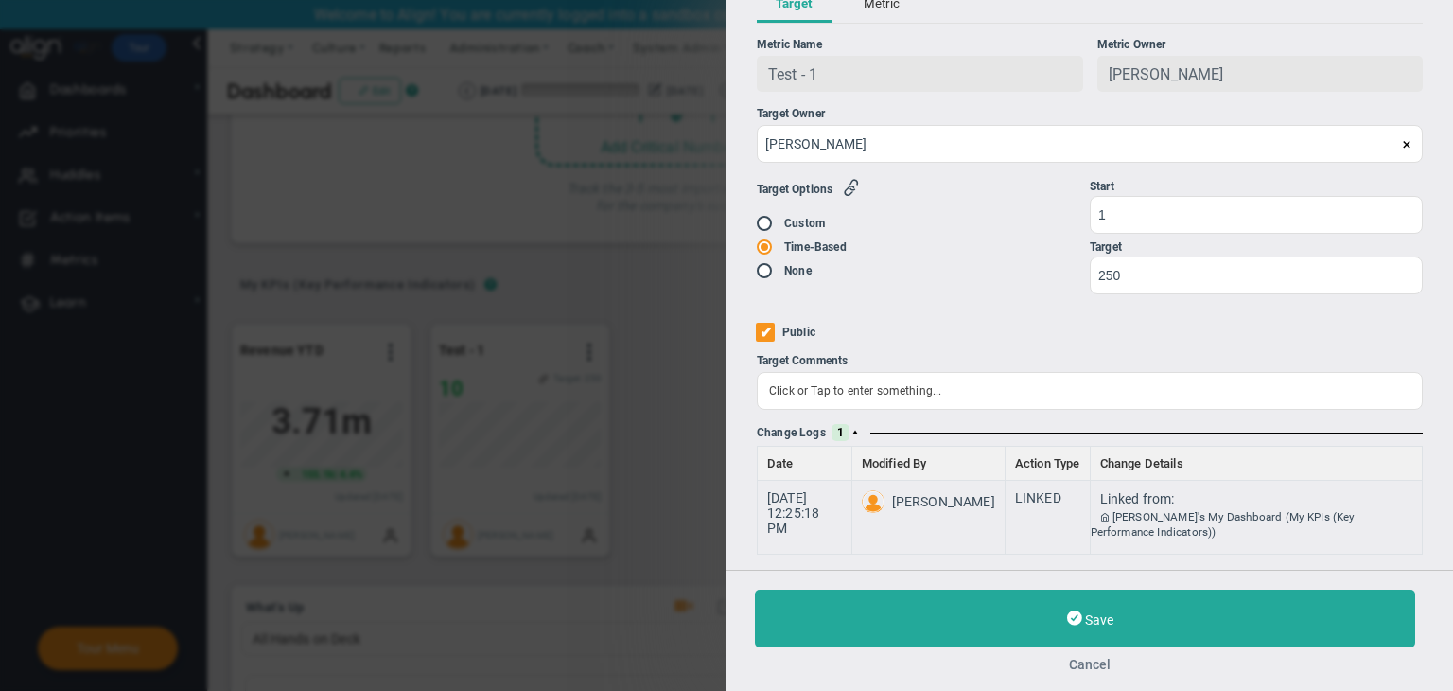
click at [870, 658] on button "Cancel" at bounding box center [1090, 664] width 670 height 15
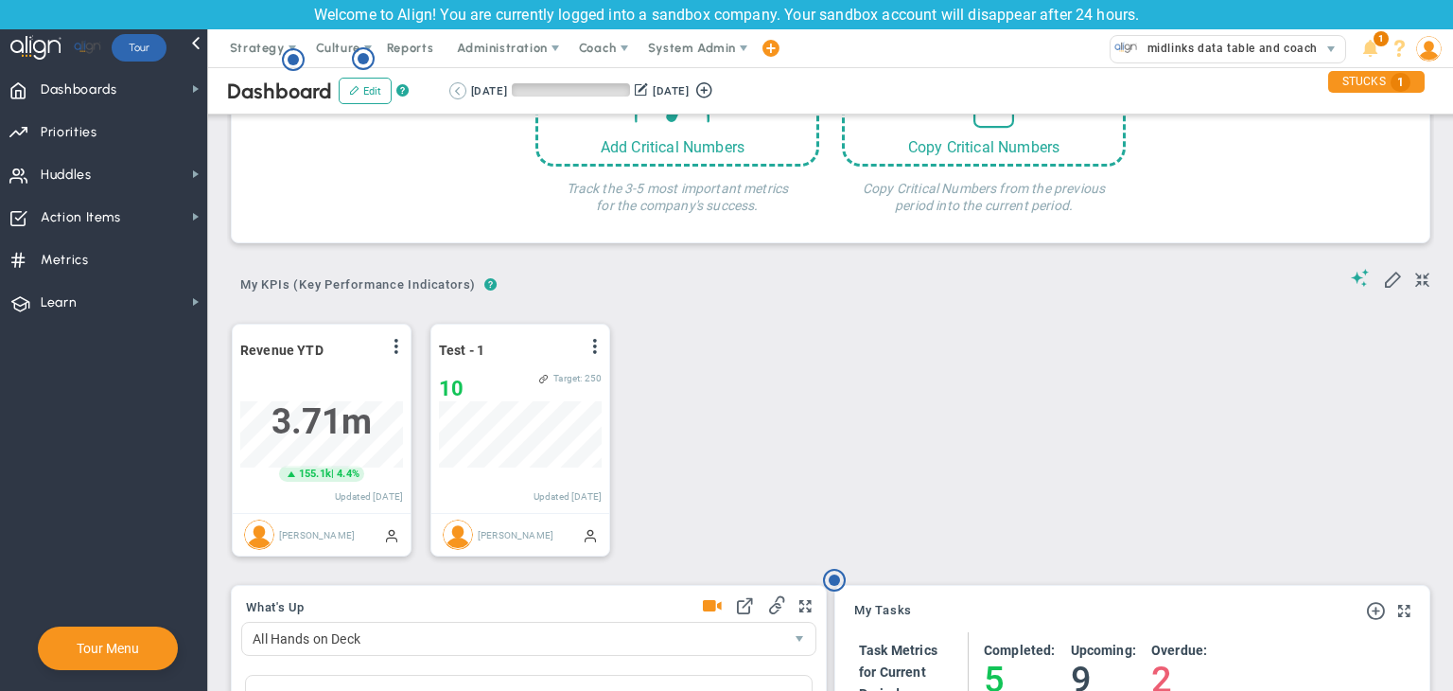
click at [454, 93] on button at bounding box center [457, 90] width 17 height 17
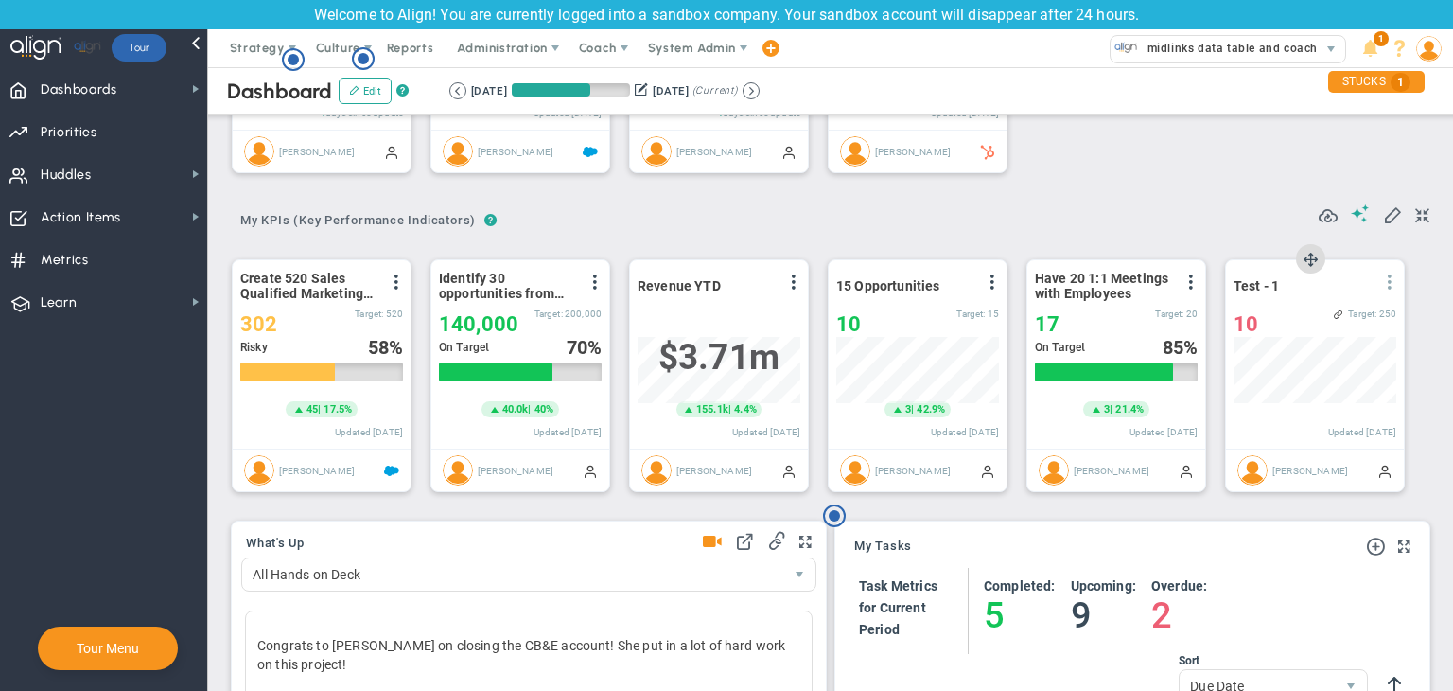
click at [870, 278] on span at bounding box center [1389, 281] width 15 height 15
click at [870, 315] on span "Edit" at bounding box center [1287, 319] width 22 height 13
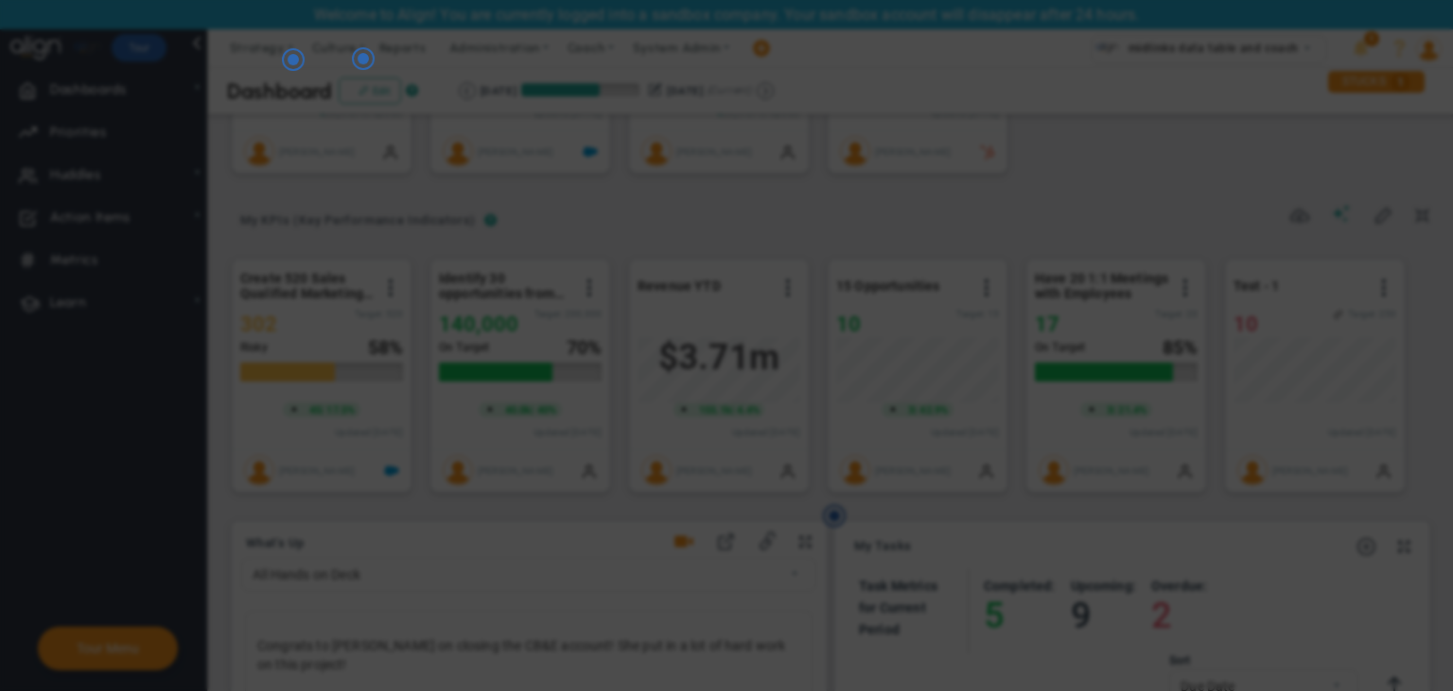
radio input "true"
checkbox input "false"
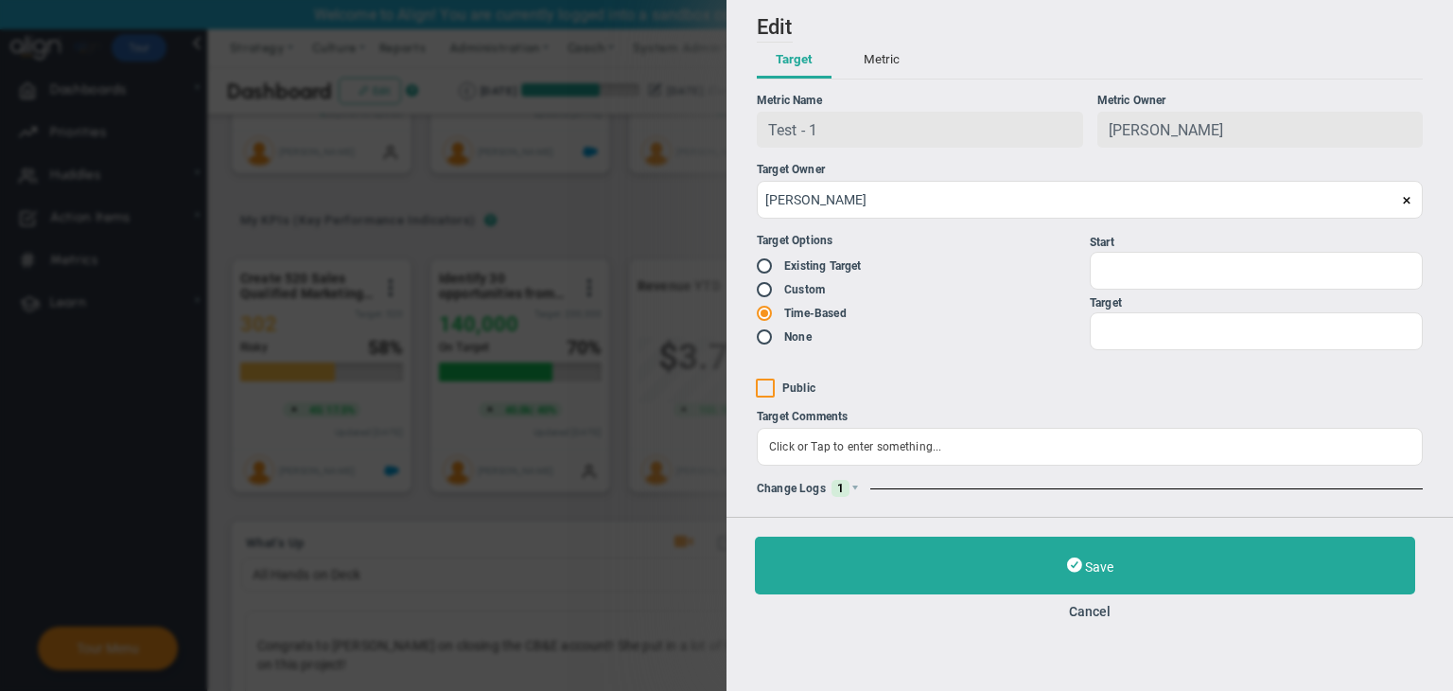
type input "1"
type input "250"
checkbox input "true"
click at [838, 493] on span "1" at bounding box center [841, 488] width 18 height 17
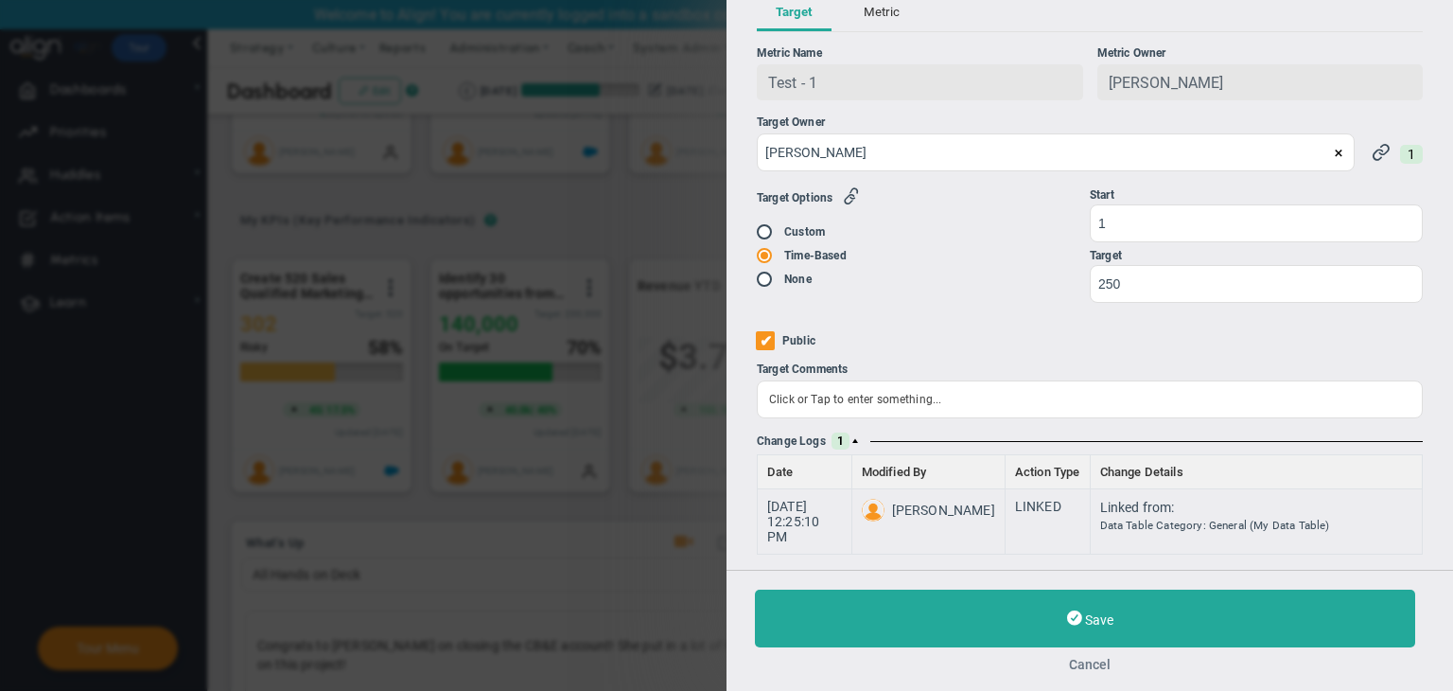
click at [870, 659] on button "Cancel" at bounding box center [1090, 664] width 670 height 15
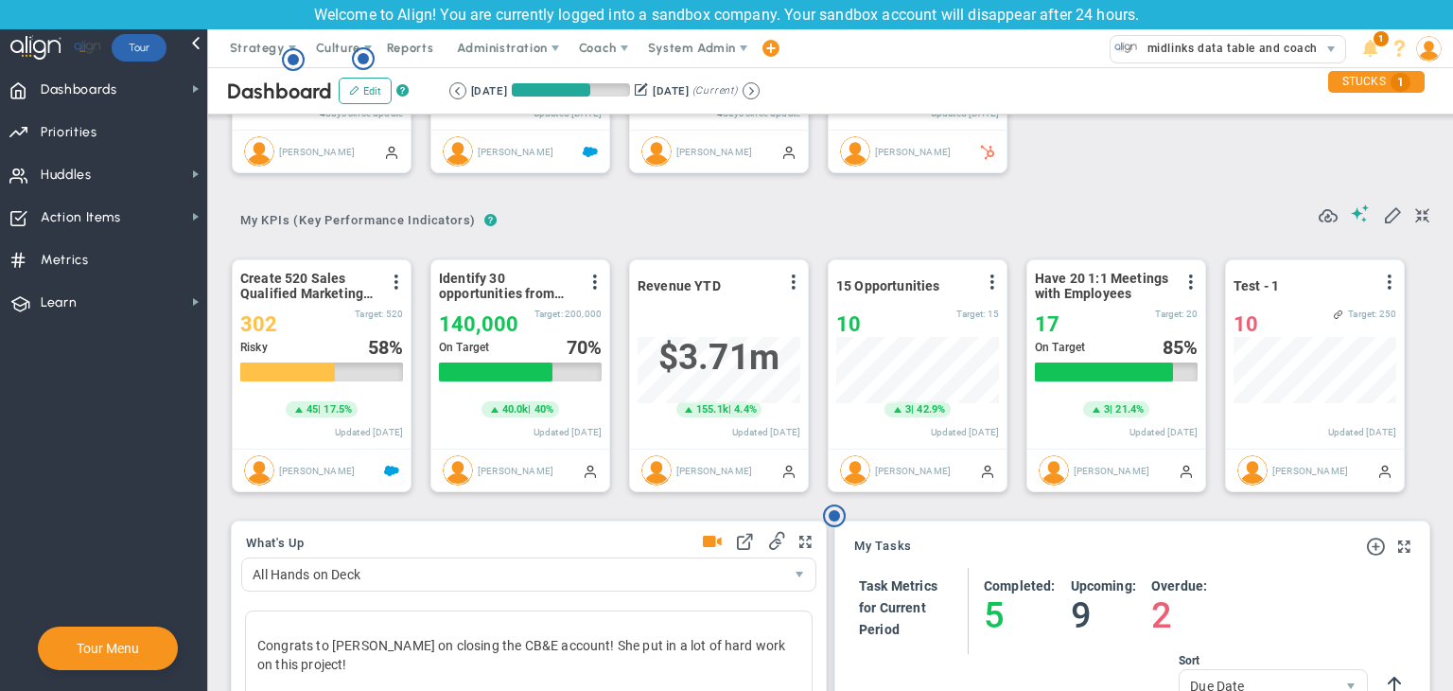
click at [796, 100] on div "Dashboard Edit ? Retrieving period... 7/21/2025 10/19/2025 (Current)" at bounding box center [830, 90] width 1283 height 47
click at [760, 92] on button at bounding box center [751, 90] width 17 height 17
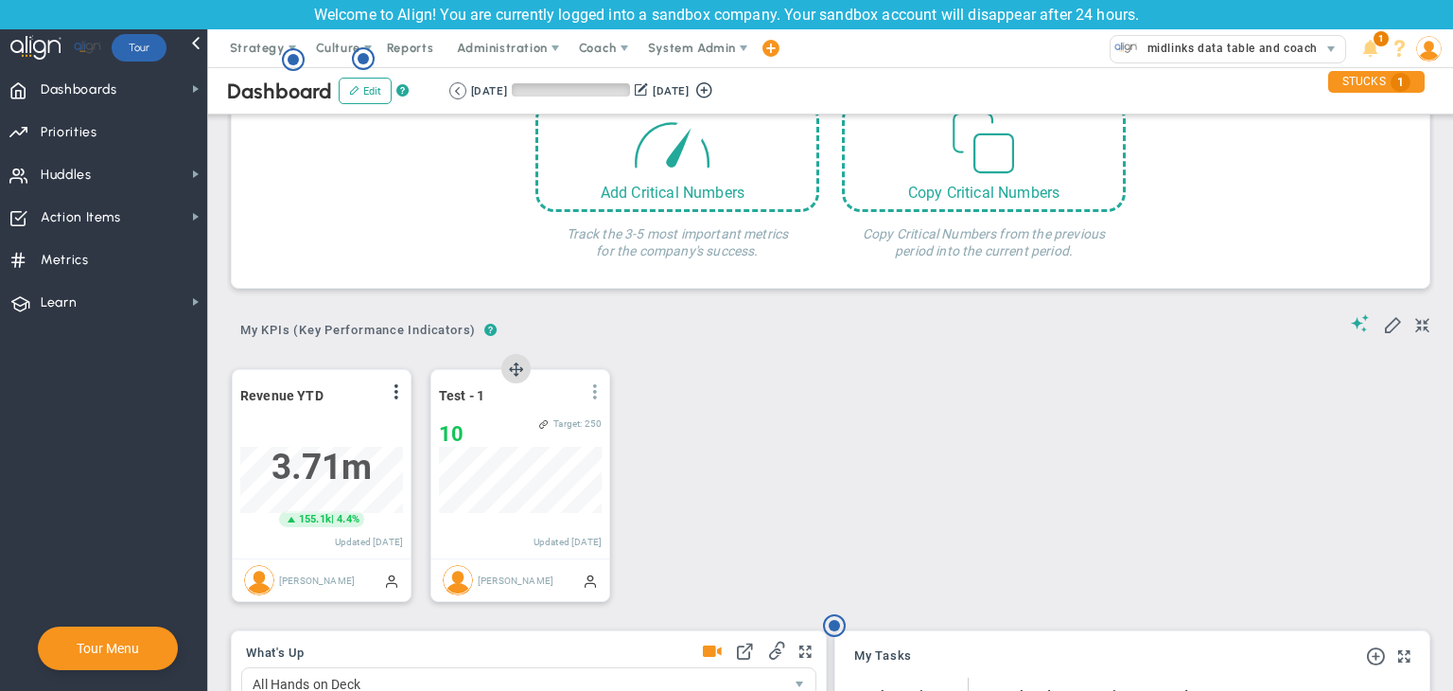
click at [602, 387] on span at bounding box center [595, 391] width 15 height 15
drag, startPoint x: 523, startPoint y: 426, endPoint x: 530, endPoint y: 413, distance: 14.8
click at [0, 0] on li "Edit" at bounding box center [0, 0] width 0 height 0
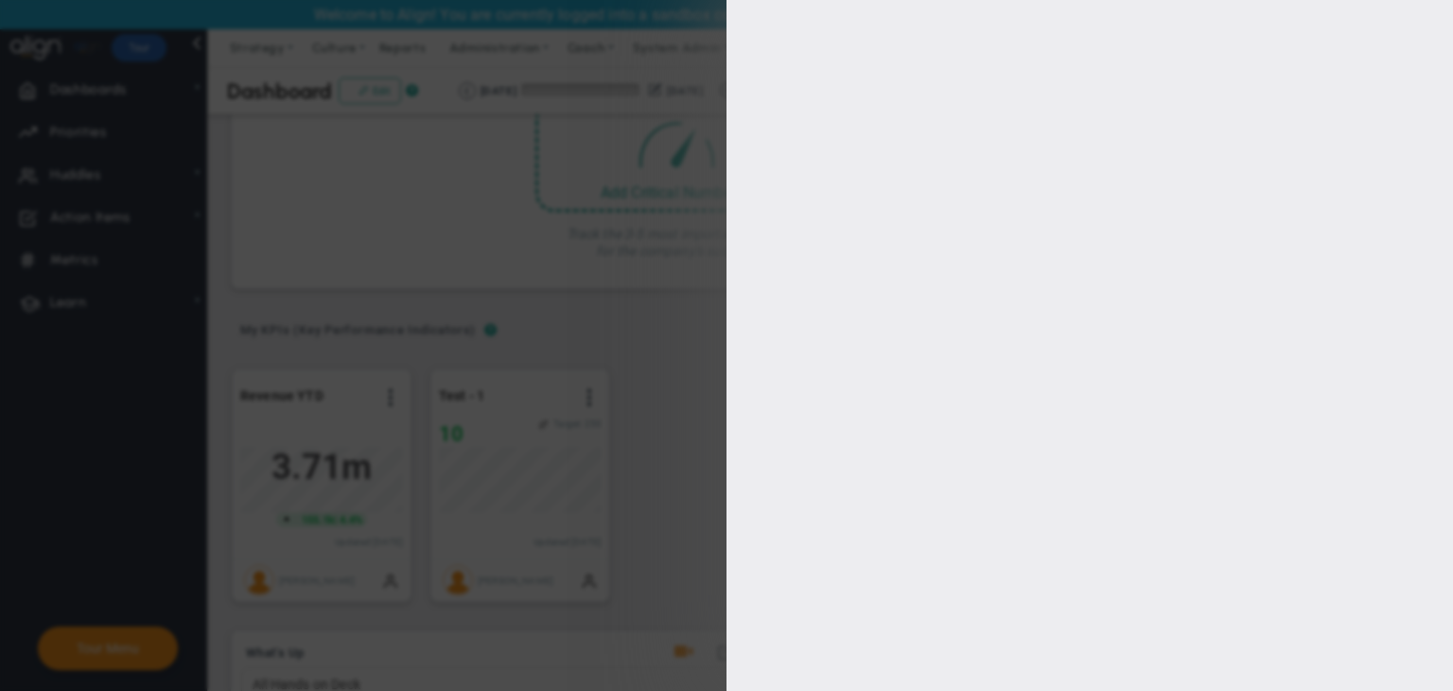
type input "[PERSON_NAME]"
radio input "true"
type input "1"
type input "250"
checkbox input "true"
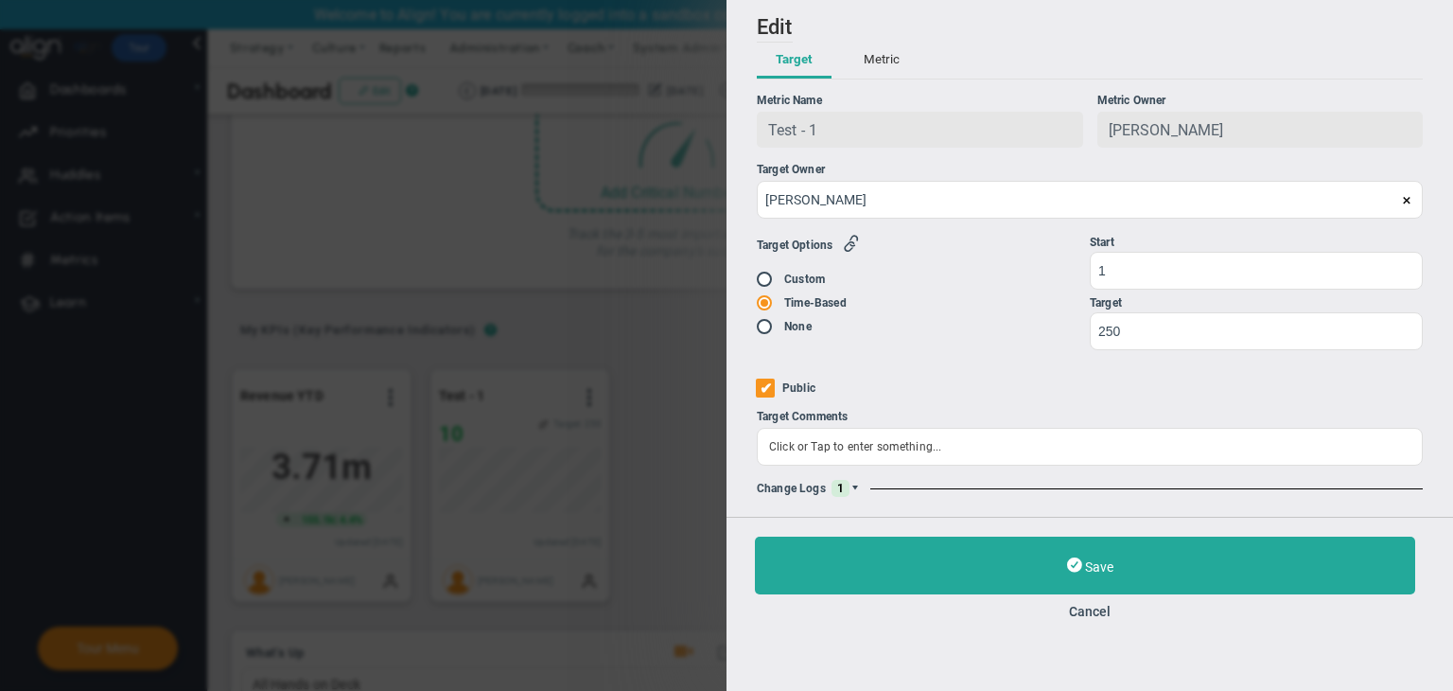
click at [856, 489] on span at bounding box center [855, 488] width 11 height 11
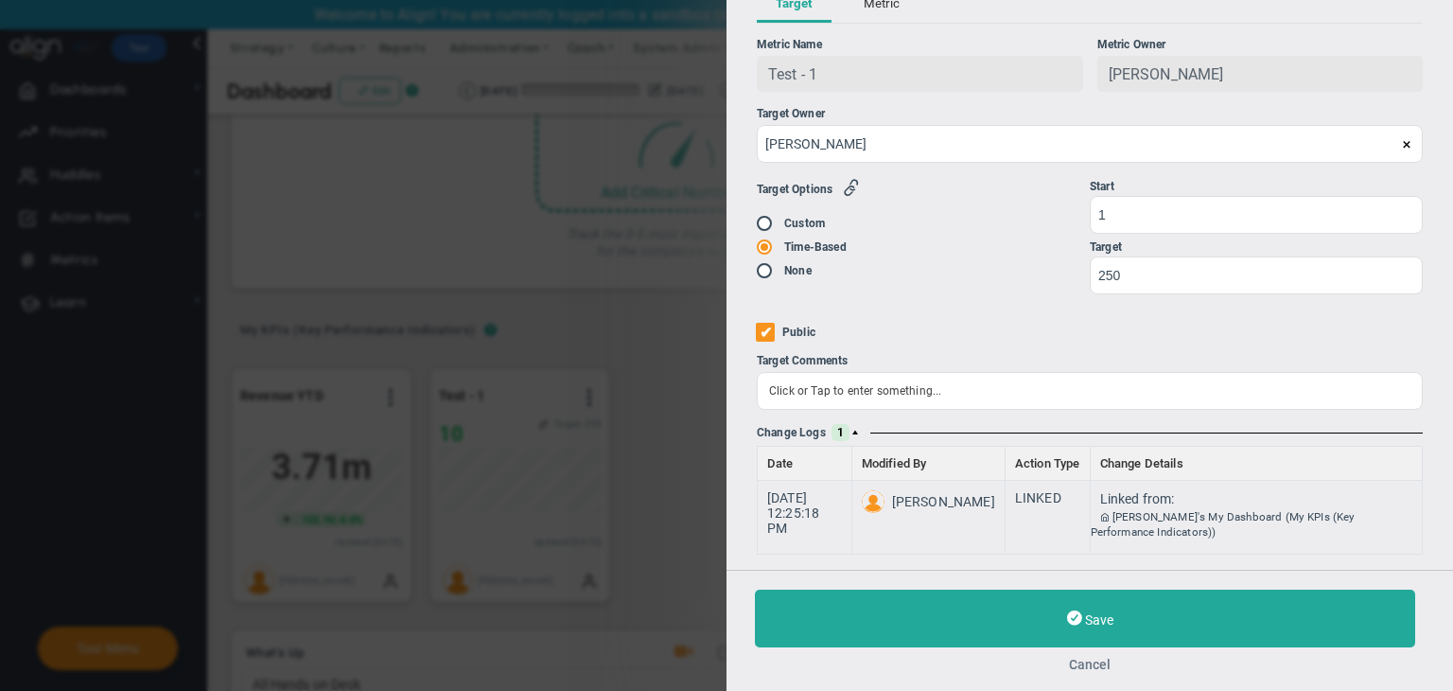
click at [870, 657] on button "Cancel" at bounding box center [1090, 664] width 670 height 15
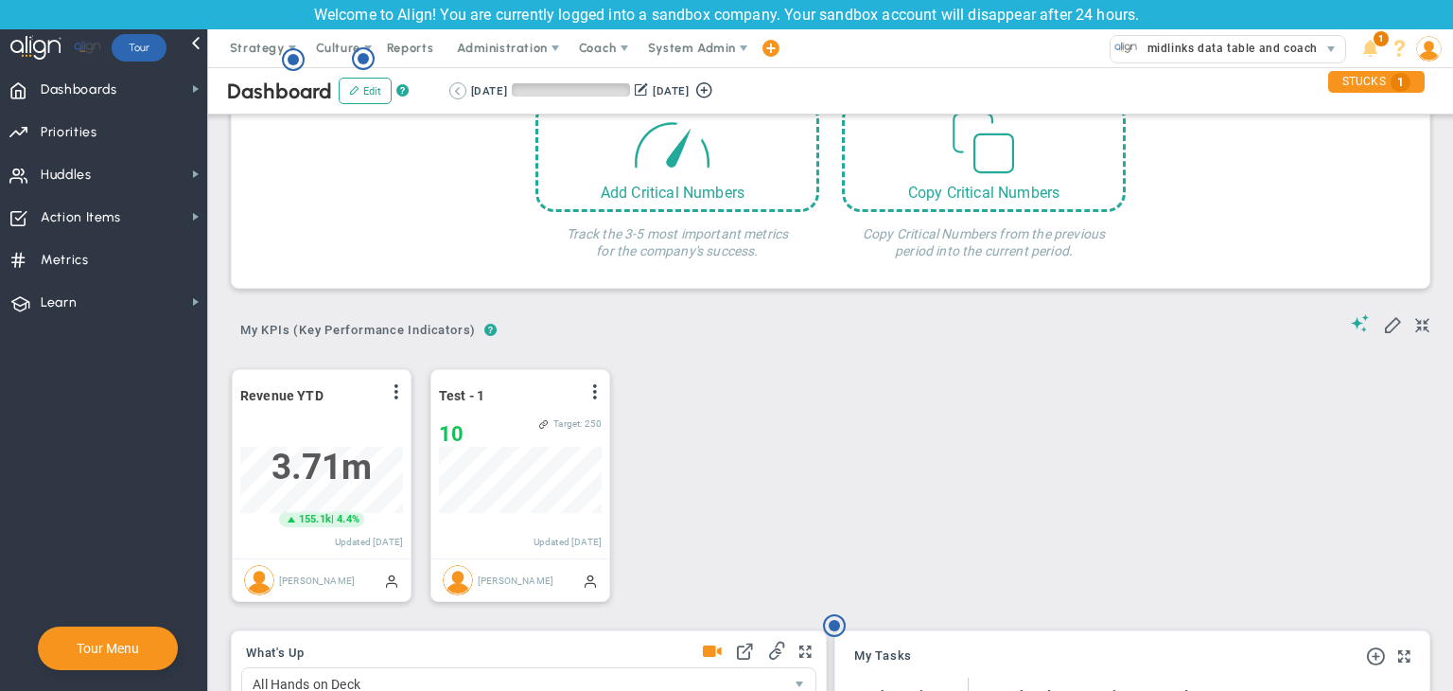
click at [454, 92] on button at bounding box center [457, 90] width 17 height 17
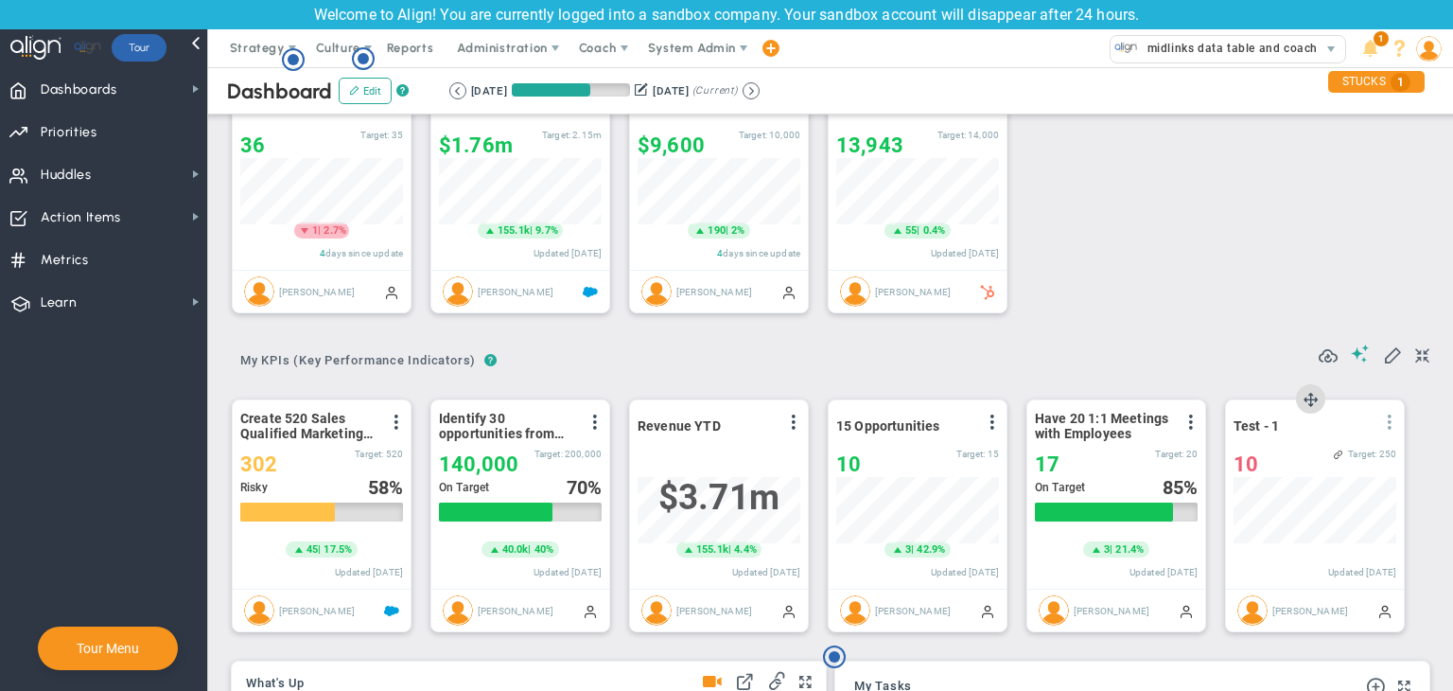
click at [870, 424] on span at bounding box center [1389, 421] width 15 height 15
click at [870, 461] on li "Edit" at bounding box center [1337, 460] width 134 height 24
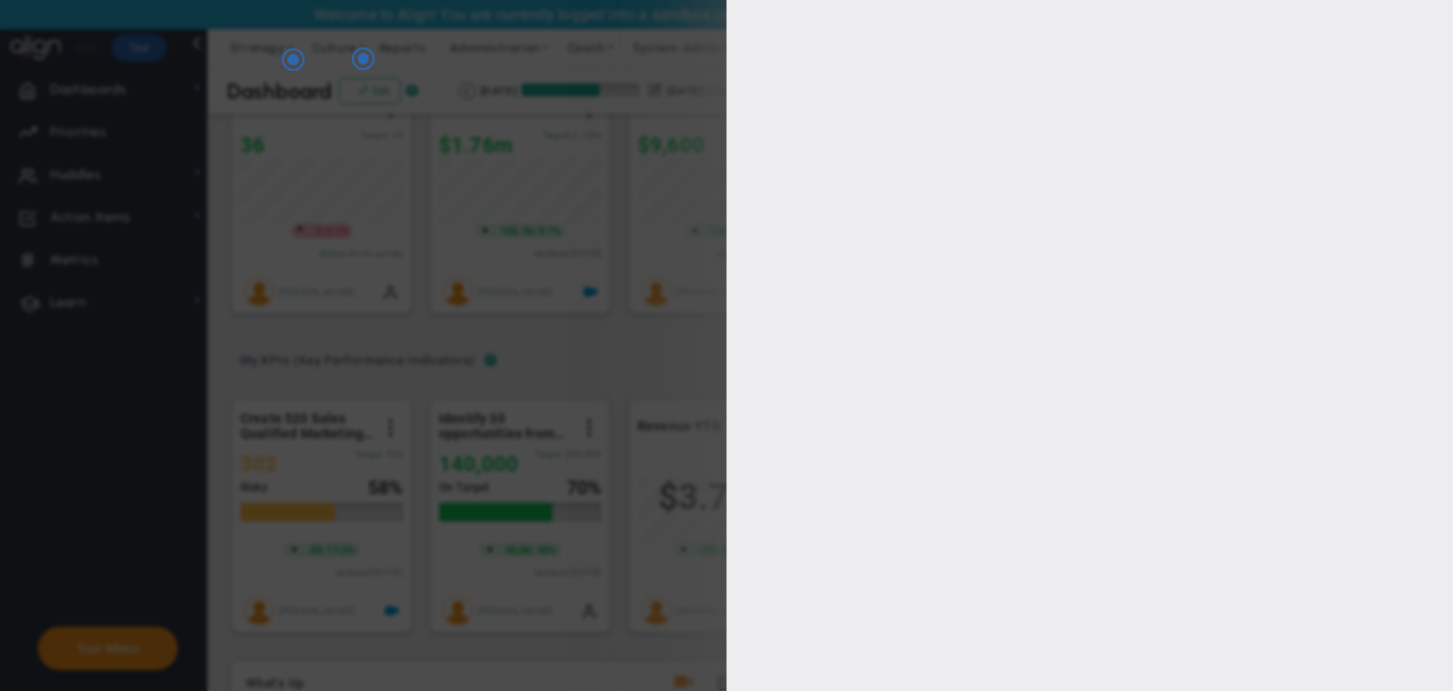
type input "[PERSON_NAME]"
radio input "true"
type input "1"
type input "250"
checkbox input "true"
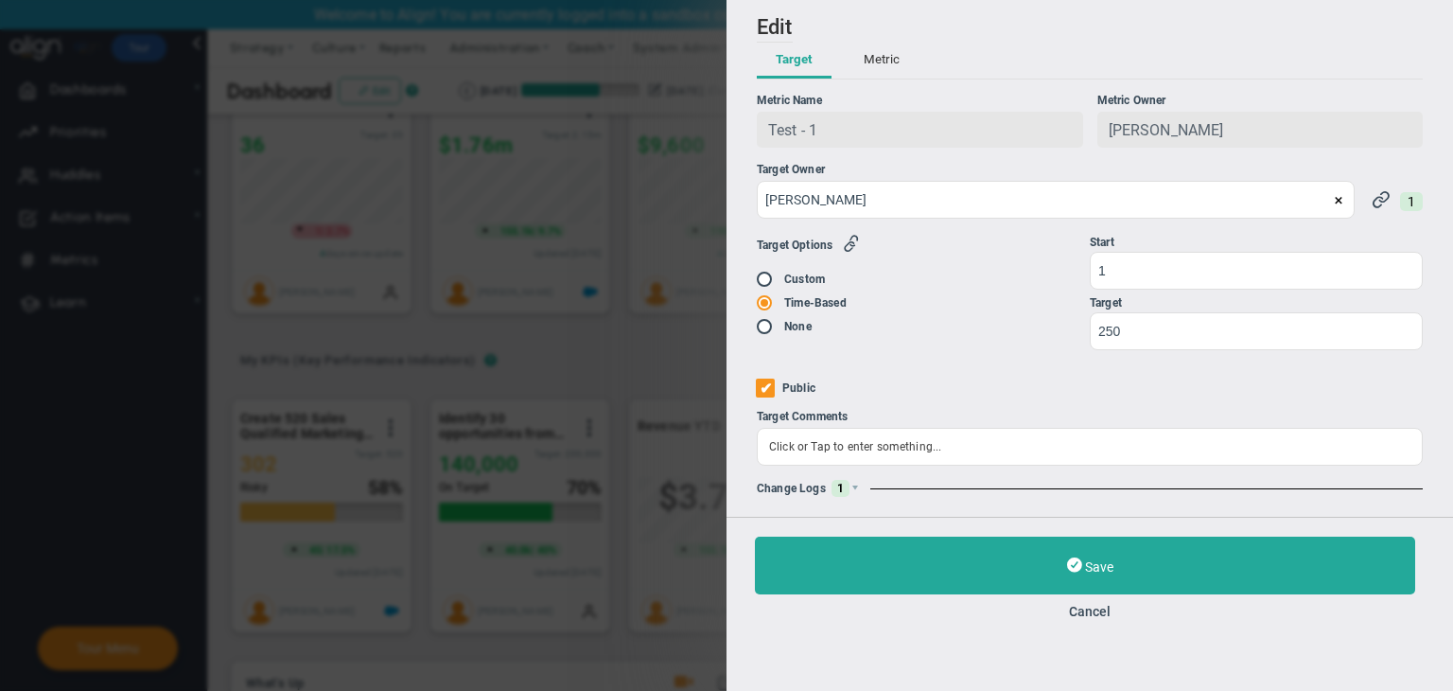
click at [861, 489] on div "Change Logs 1" at bounding box center [1090, 488] width 666 height 17
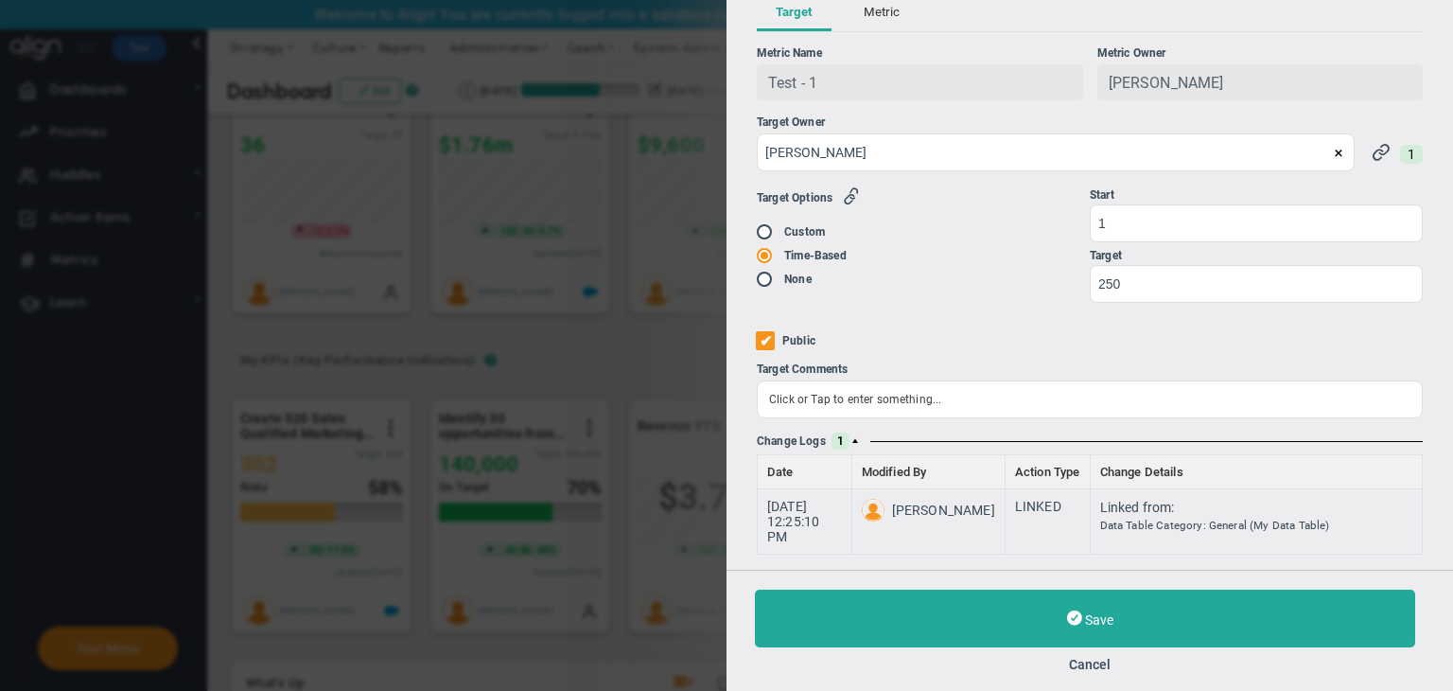
click at [870, 659] on button "Cancel" at bounding box center [1090, 664] width 670 height 15
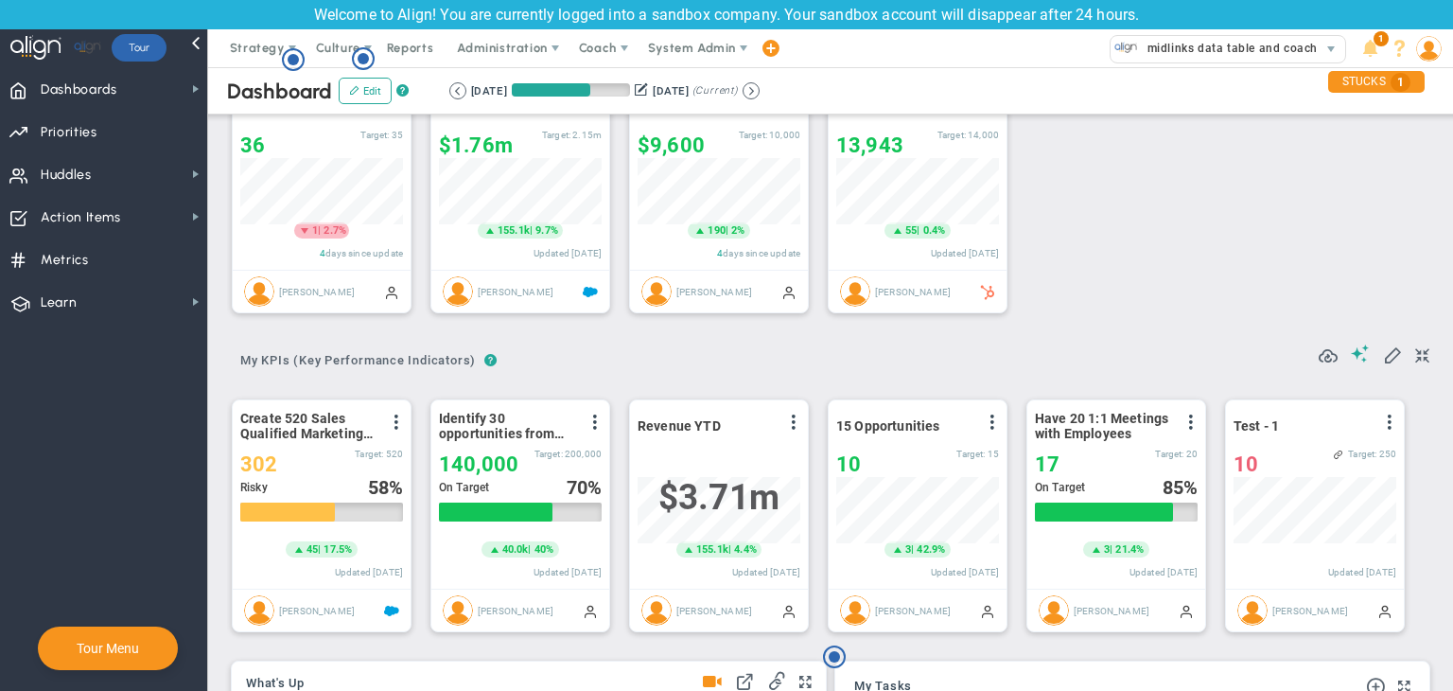
click at [870, 343] on div "? ? My KPIs (Key Performance Indicators) My KPIs (Key Performance Indicators) M…" at bounding box center [831, 354] width 1198 height 48
click at [870, 355] on span at bounding box center [1392, 353] width 19 height 19
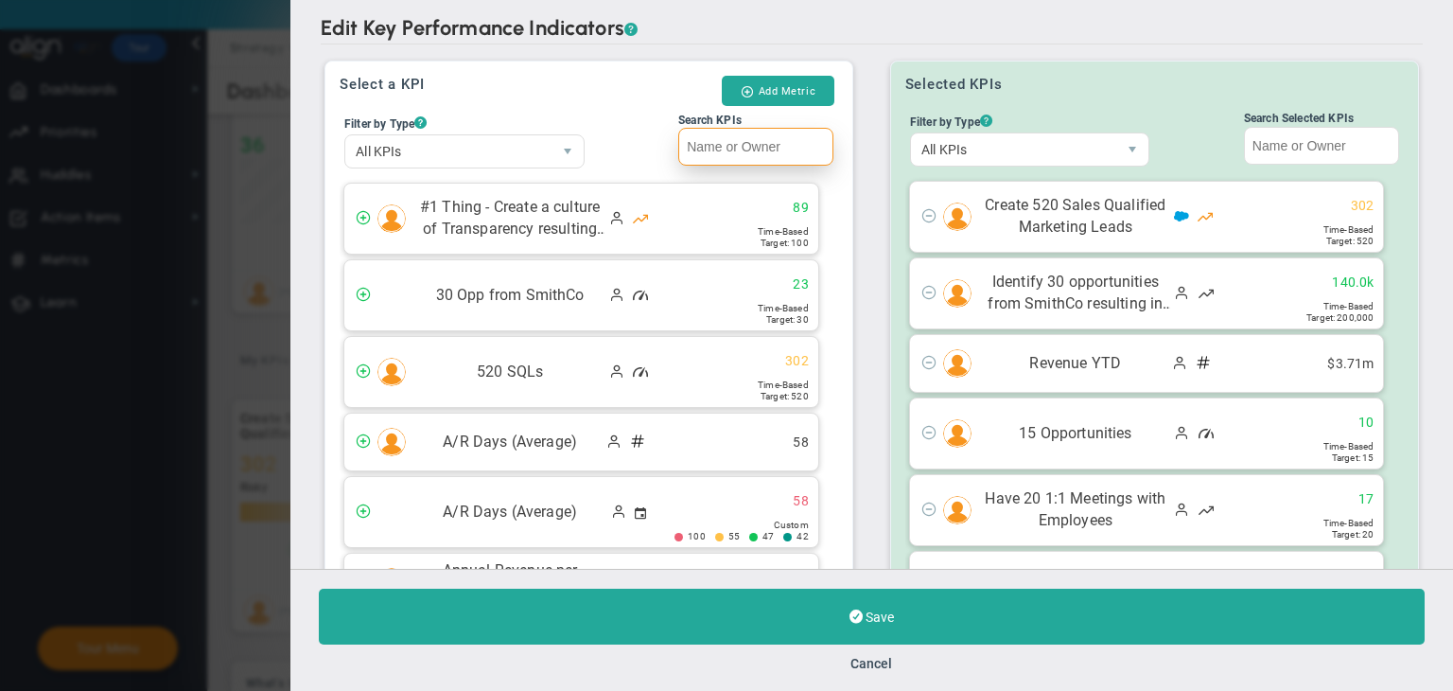
click at [767, 148] on input "Search KPIs" at bounding box center [755, 147] width 155 height 38
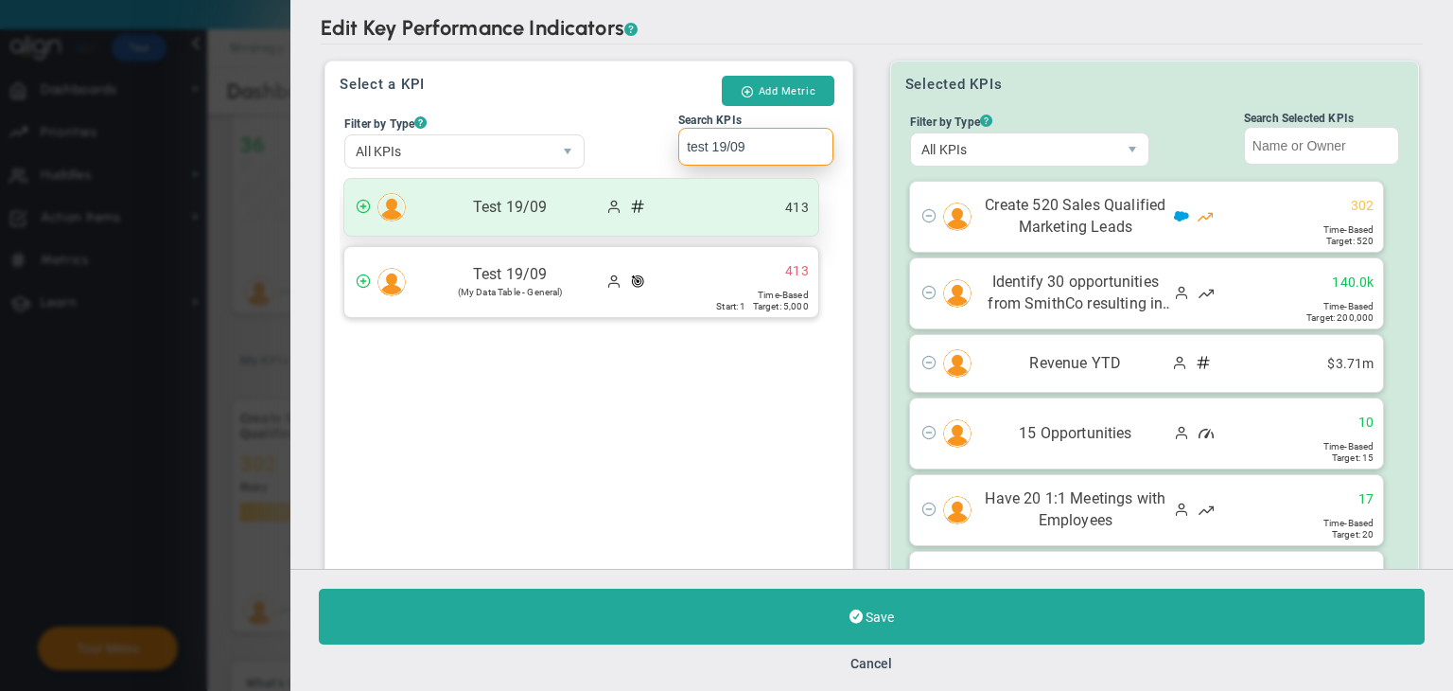
click at [759, 202] on ul "413" at bounding box center [782, 208] width 71 height 18
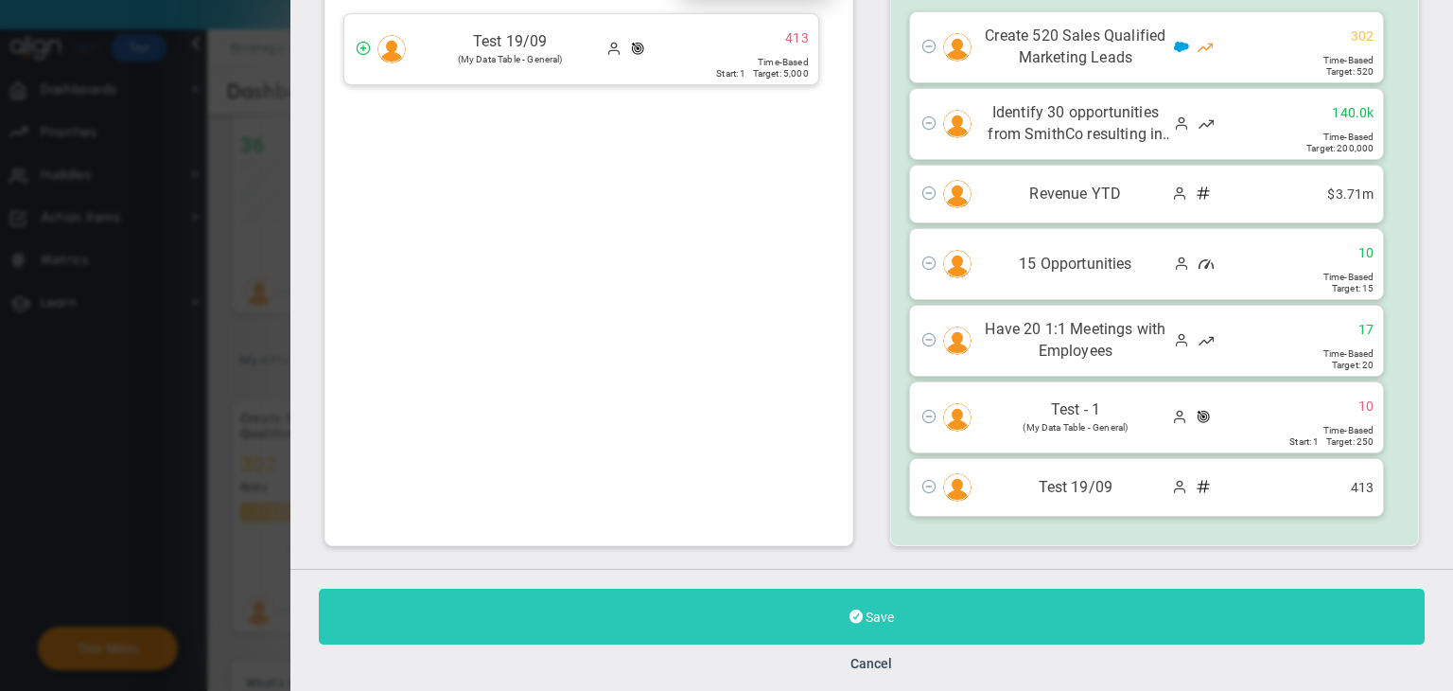
type input "test 19/09"
click at [870, 601] on button "Save" at bounding box center [872, 617] width 1106 height 56
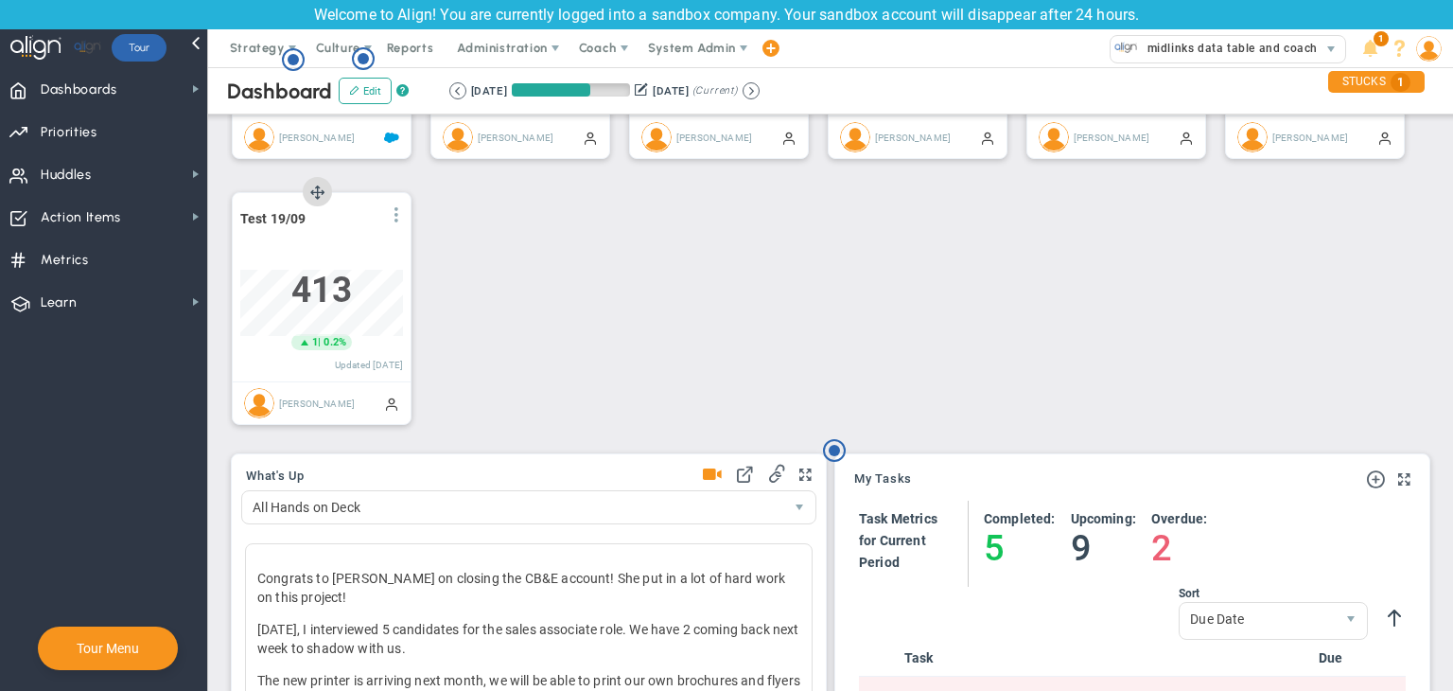
click at [394, 208] on span at bounding box center [396, 214] width 15 height 15
click at [295, 248] on span "Edit" at bounding box center [294, 252] width 22 height 13
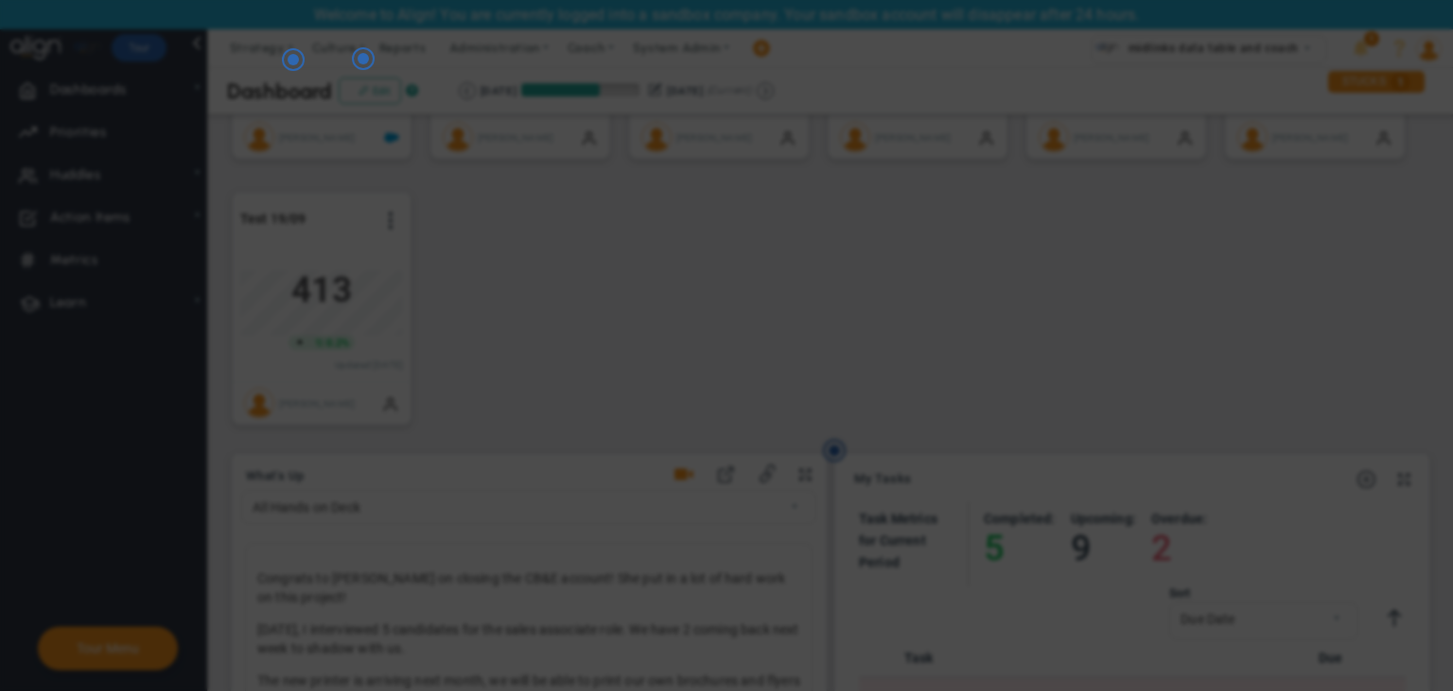
radio input "true"
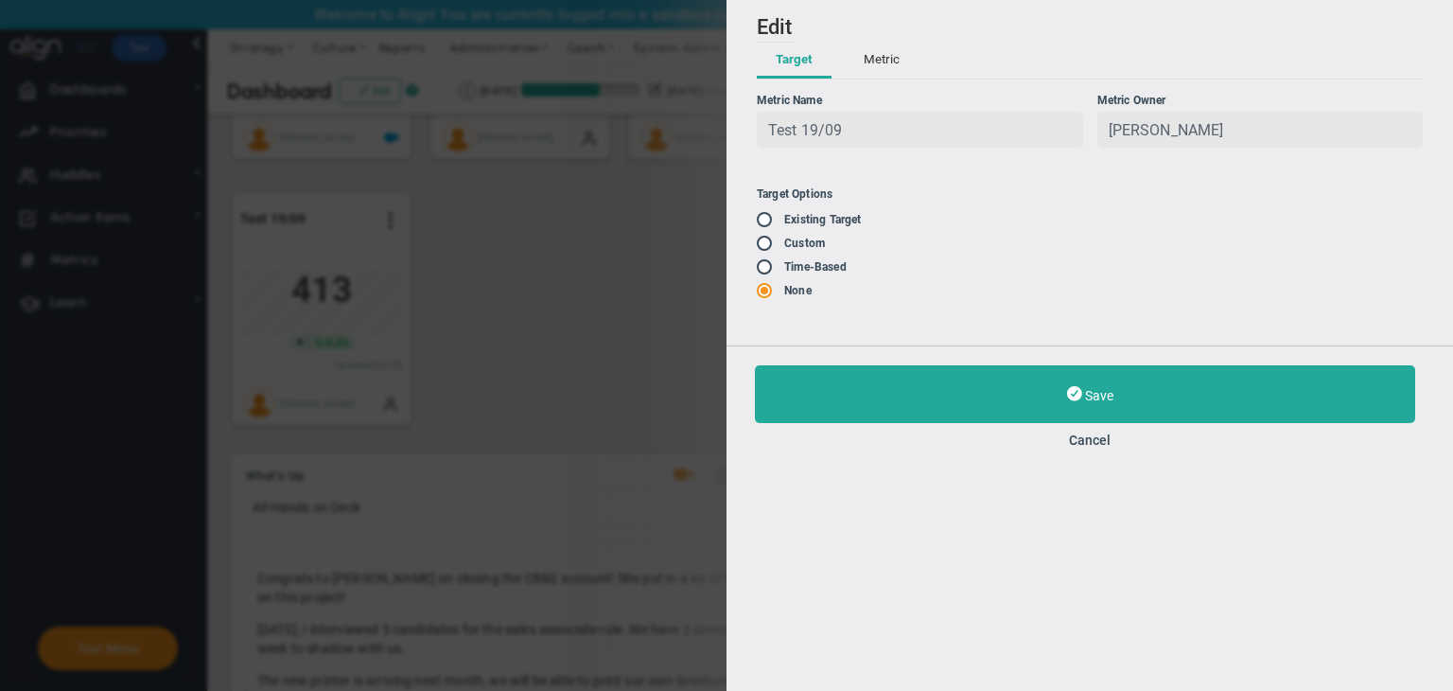
click at [772, 217] on input "radio" at bounding box center [771, 220] width 19 height 15
radio input "true"
type input "1"
type input "5000"
radio input "false"
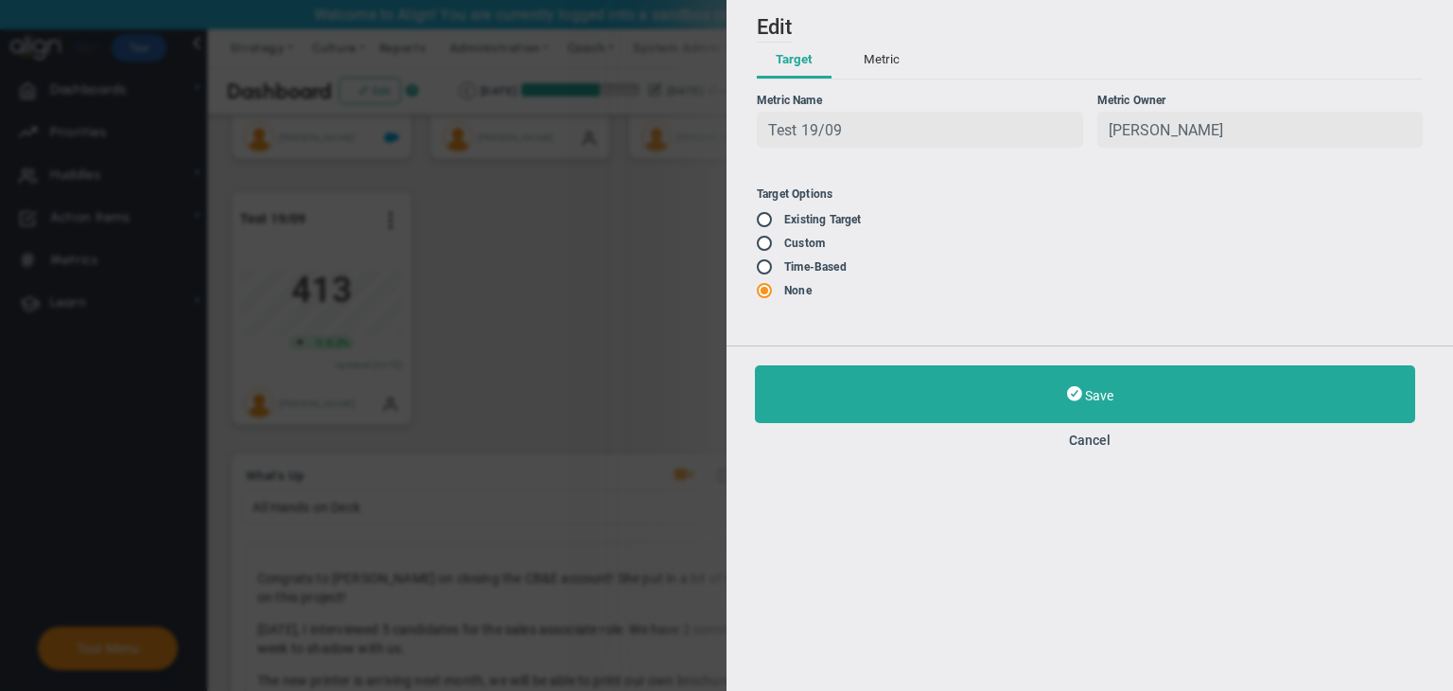
radio input "true"
radio input "false"
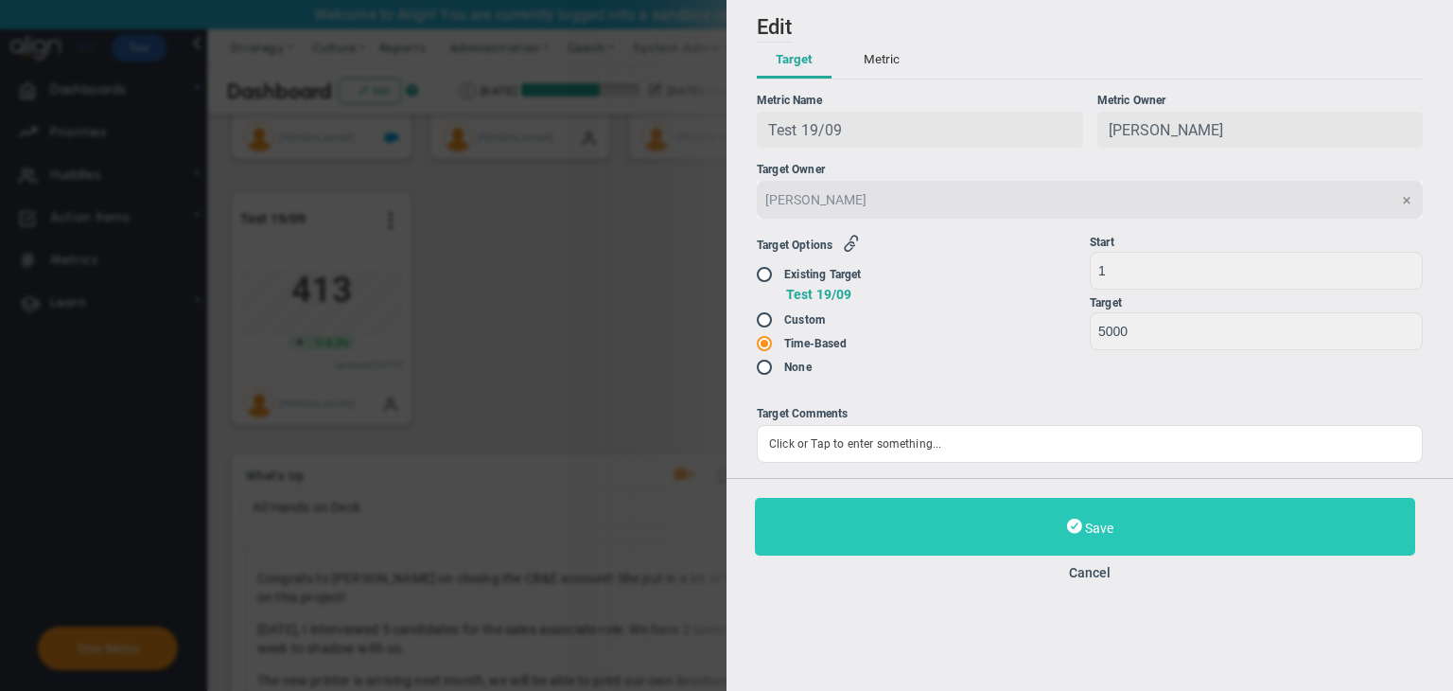
click at [870, 530] on button "Save" at bounding box center [1085, 527] width 660 height 58
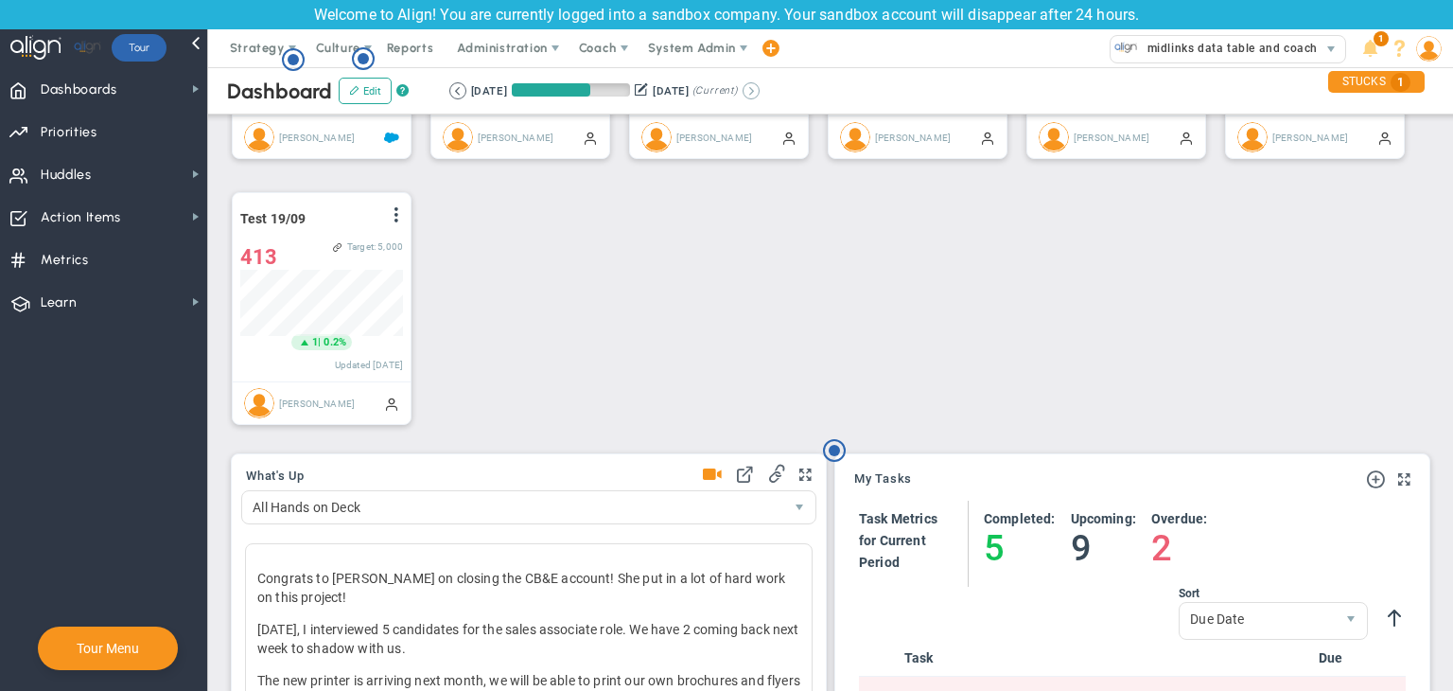
click at [760, 94] on button at bounding box center [751, 90] width 17 height 17
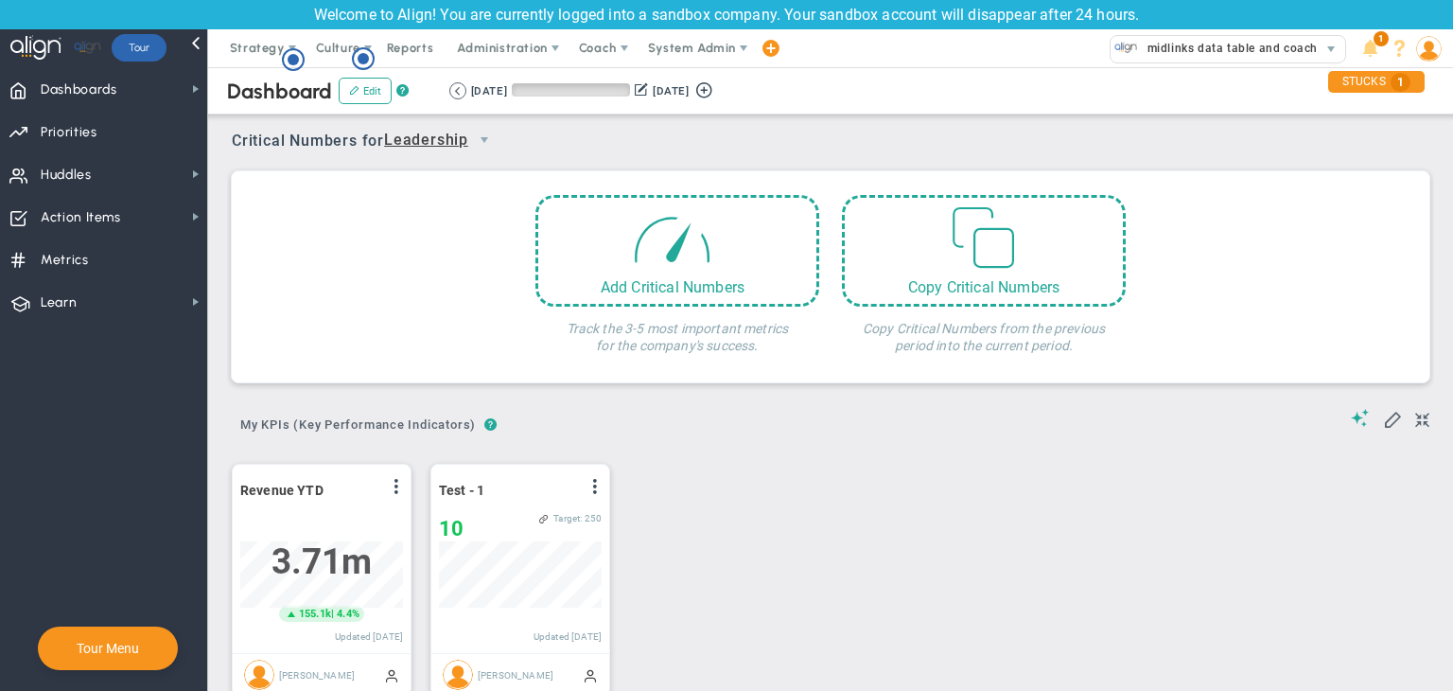
click at [449, 97] on div "[DATE] [DATE] (Current)" at bounding box center [583, 90] width 269 height 17
click at [452, 92] on button at bounding box center [457, 90] width 17 height 17
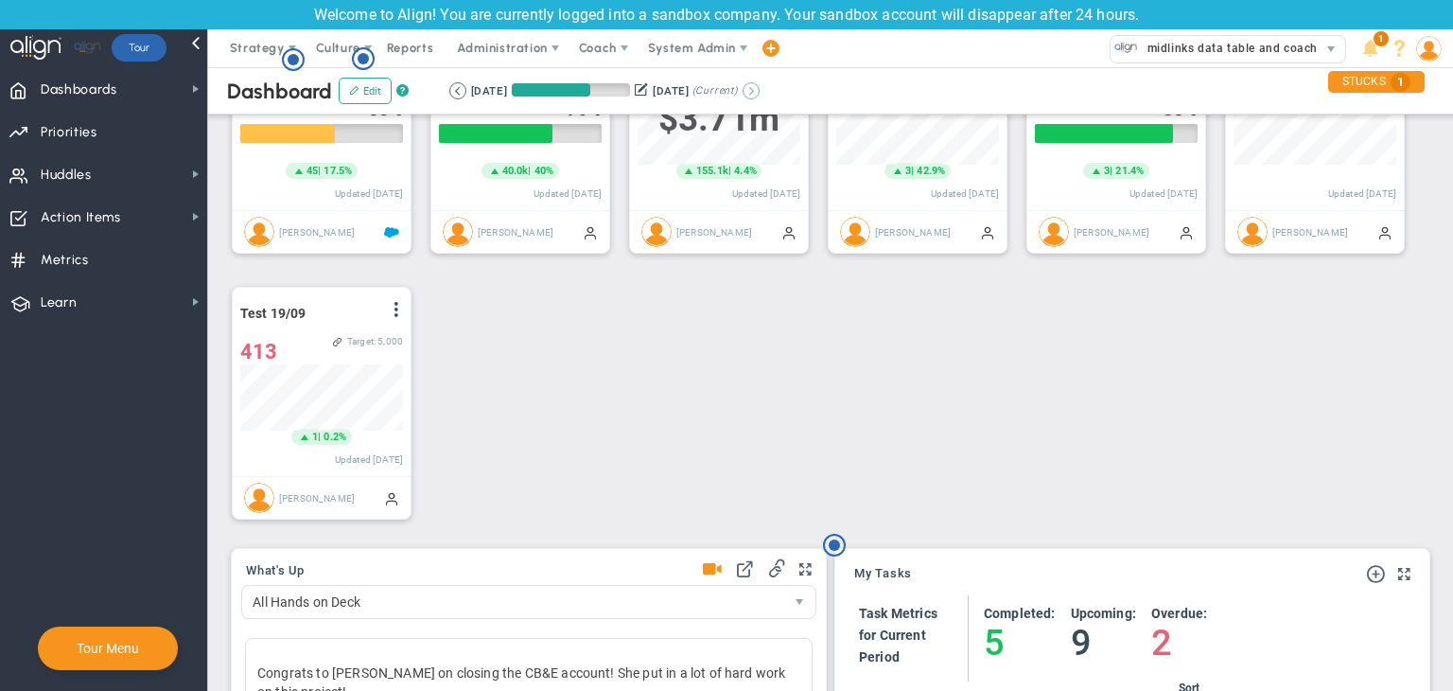
click at [760, 89] on button at bounding box center [751, 90] width 17 height 17
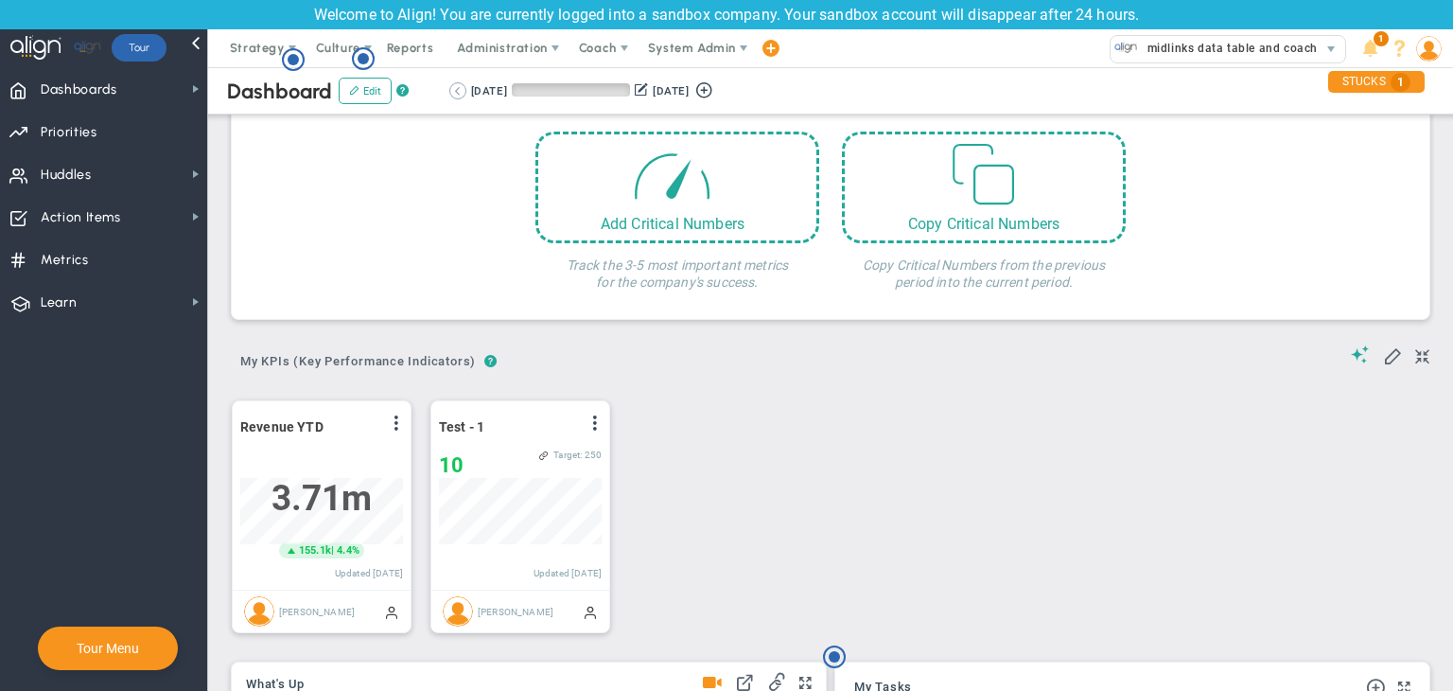
click at [460, 94] on button at bounding box center [457, 90] width 17 height 17
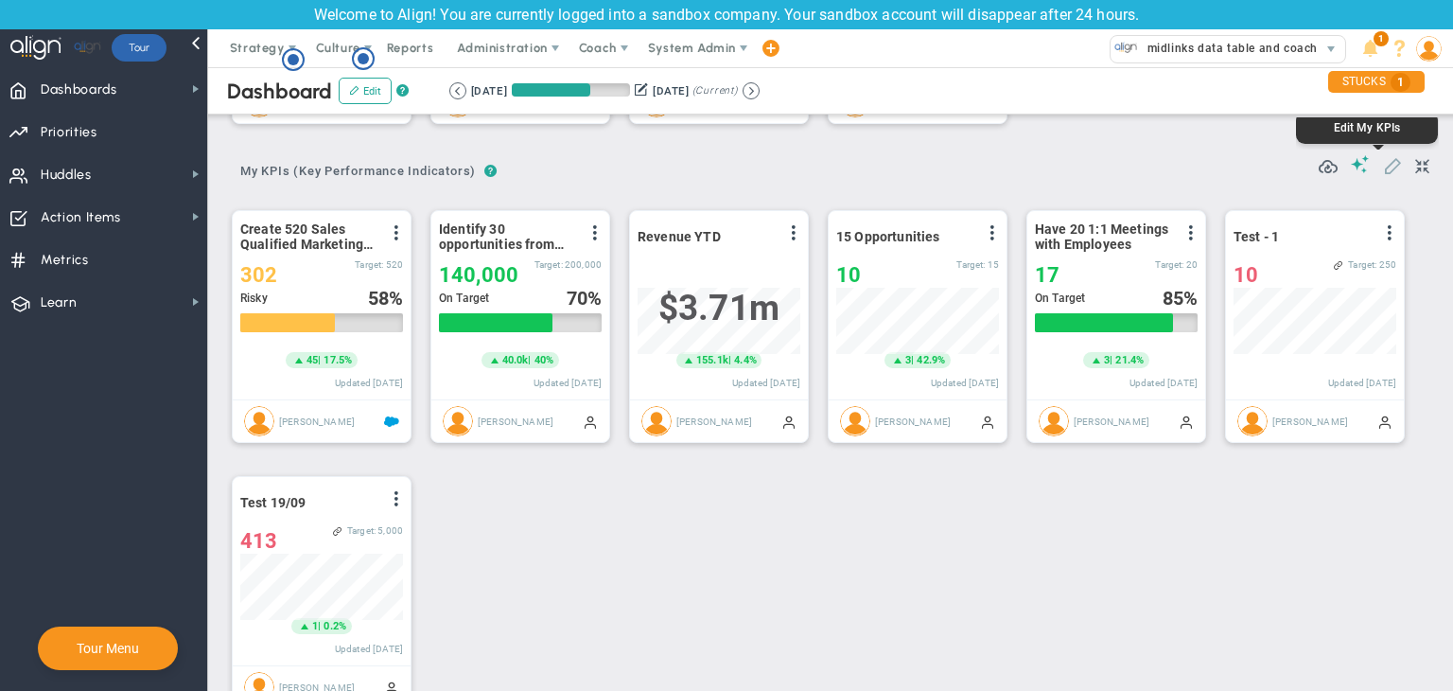
click at [870, 162] on span at bounding box center [1392, 164] width 19 height 19
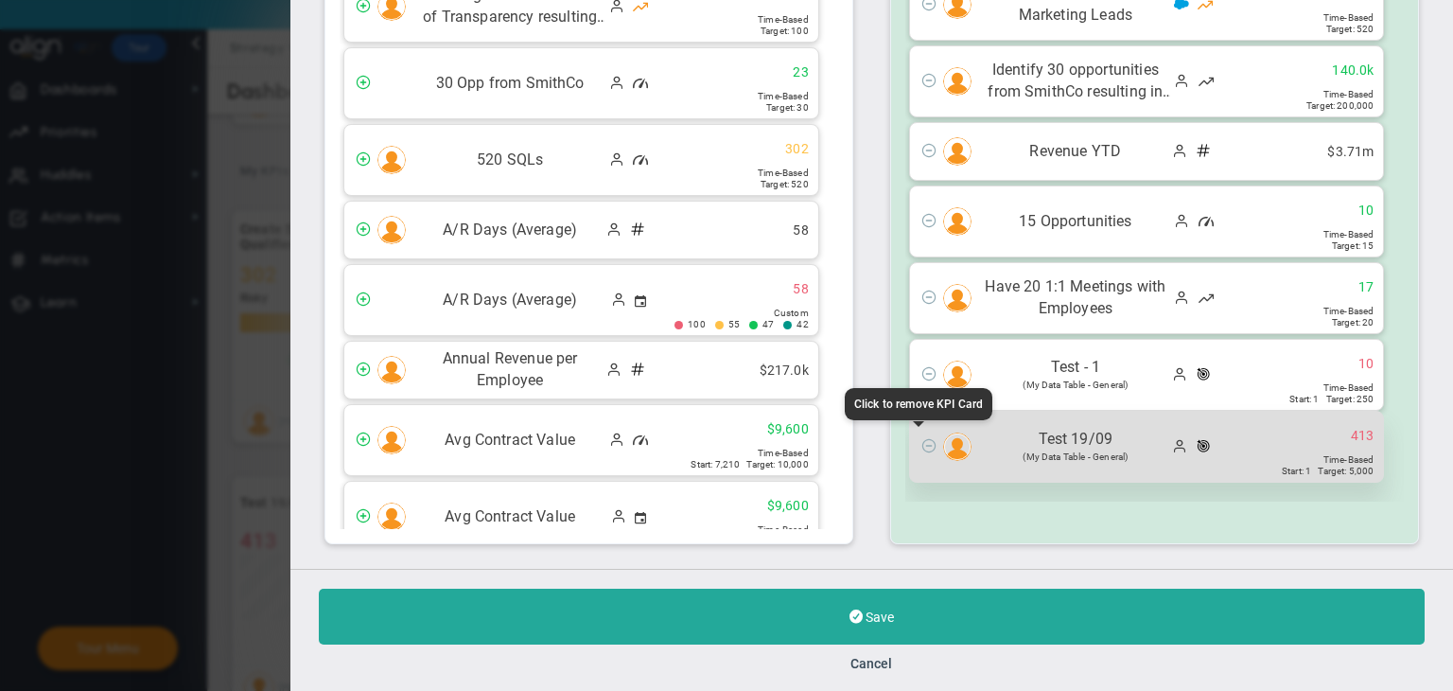
click at [870, 437] on span at bounding box center [929, 444] width 15 height 15
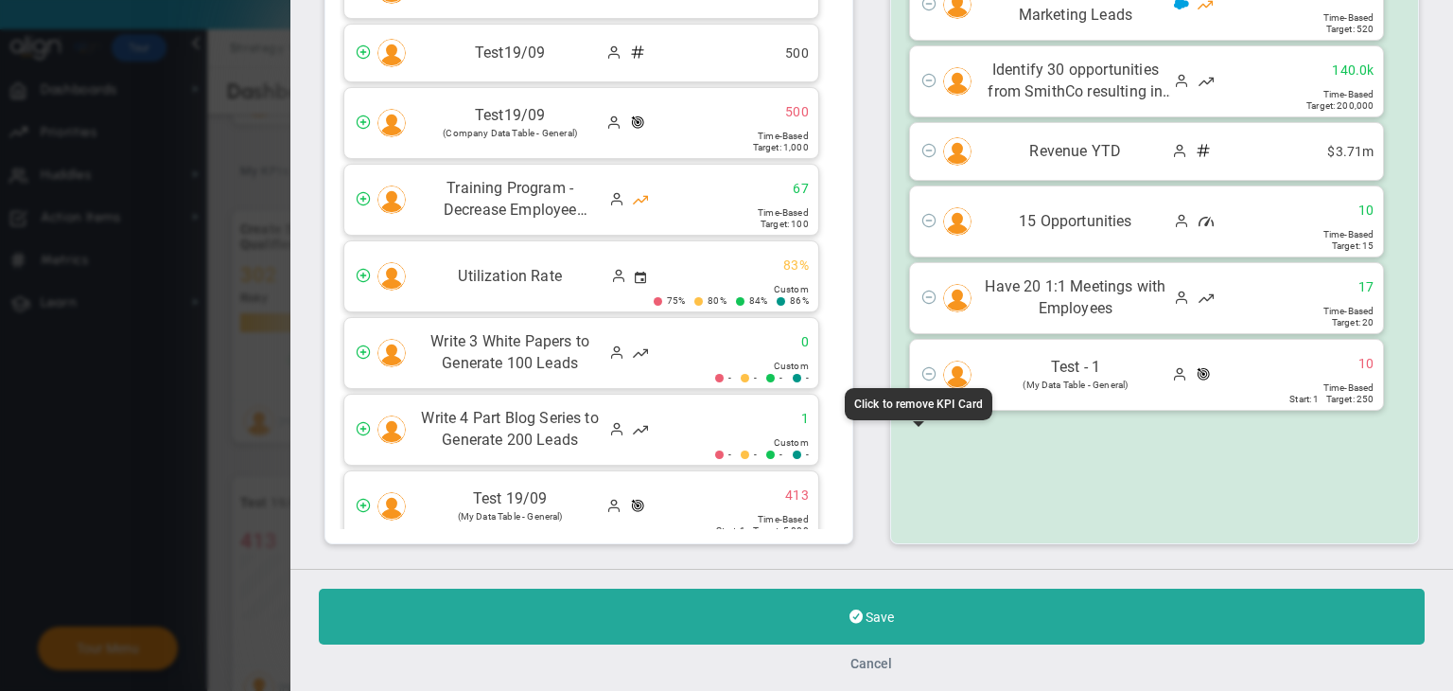
click at [870, 656] on button "Cancel" at bounding box center [873, 663] width 42 height 15
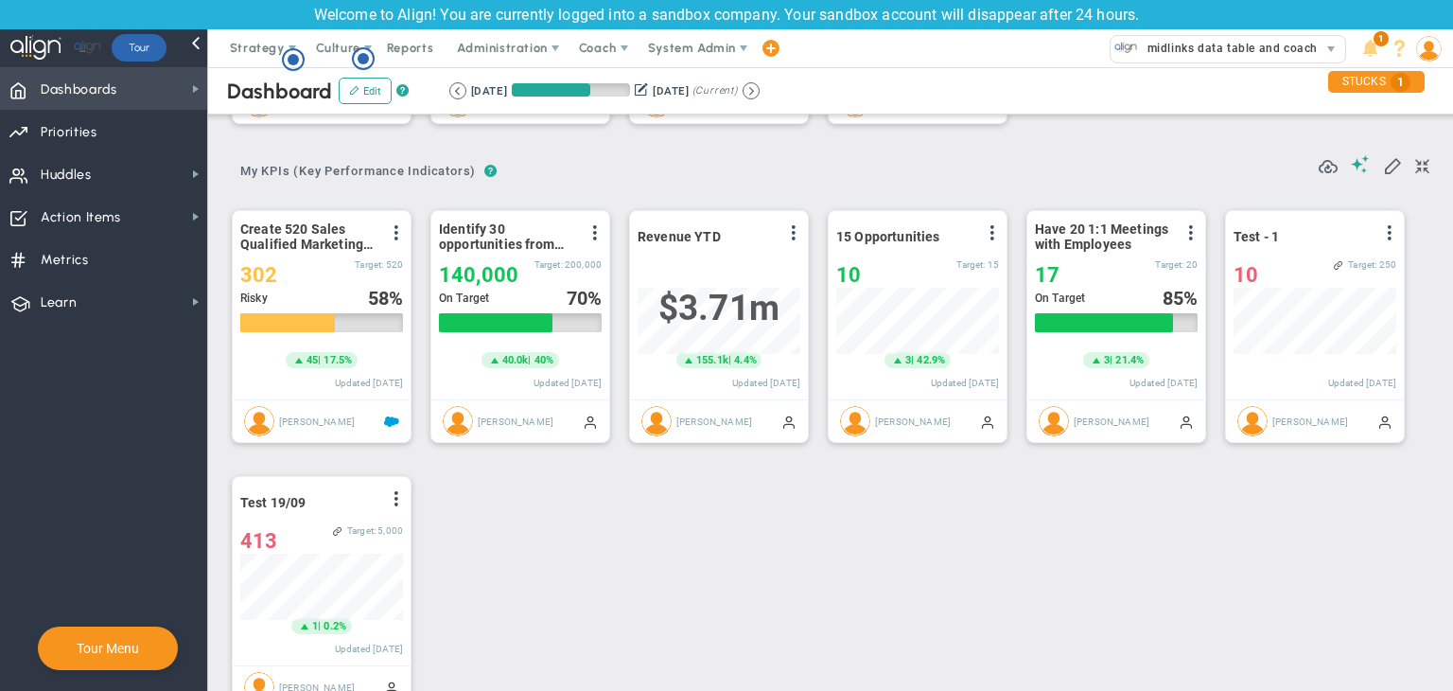
click at [163, 99] on span "Dashboards Dashboards" at bounding box center [103, 88] width 207 height 43
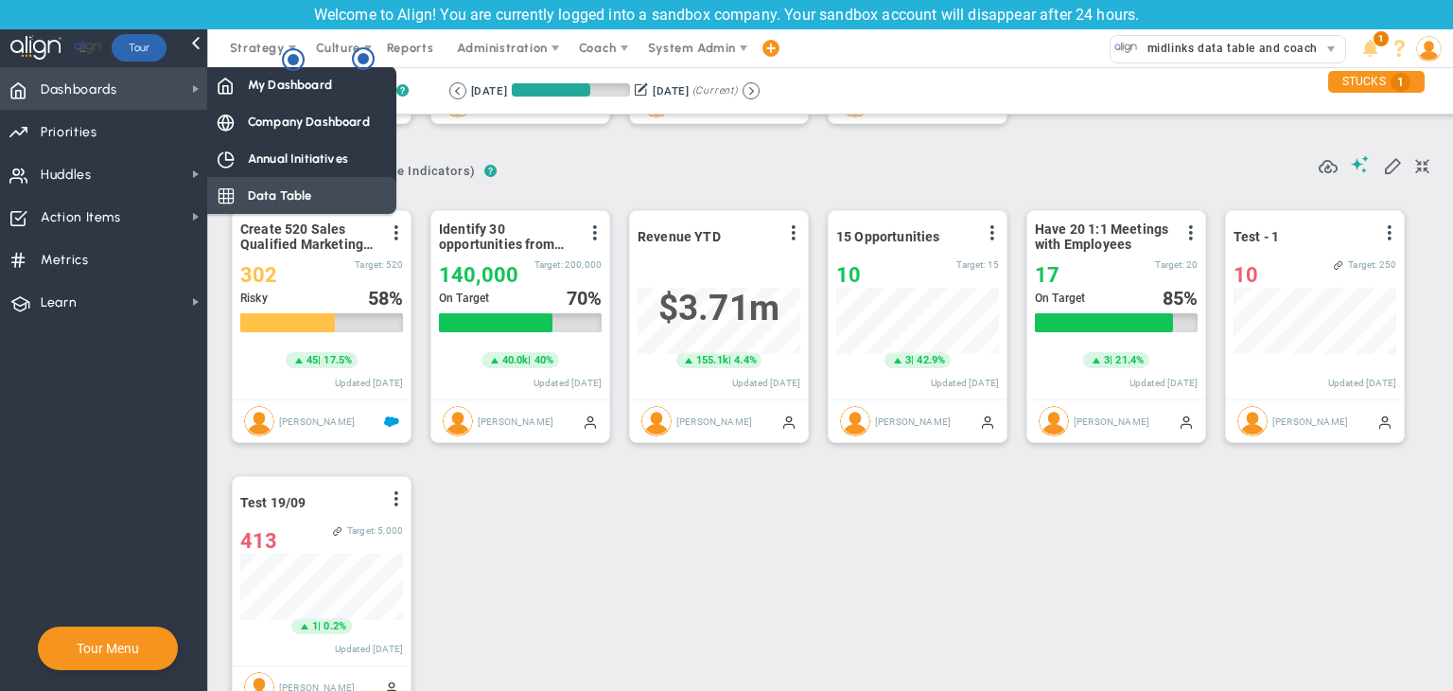
click at [297, 192] on span "Data Table" at bounding box center [280, 195] width 64 height 18
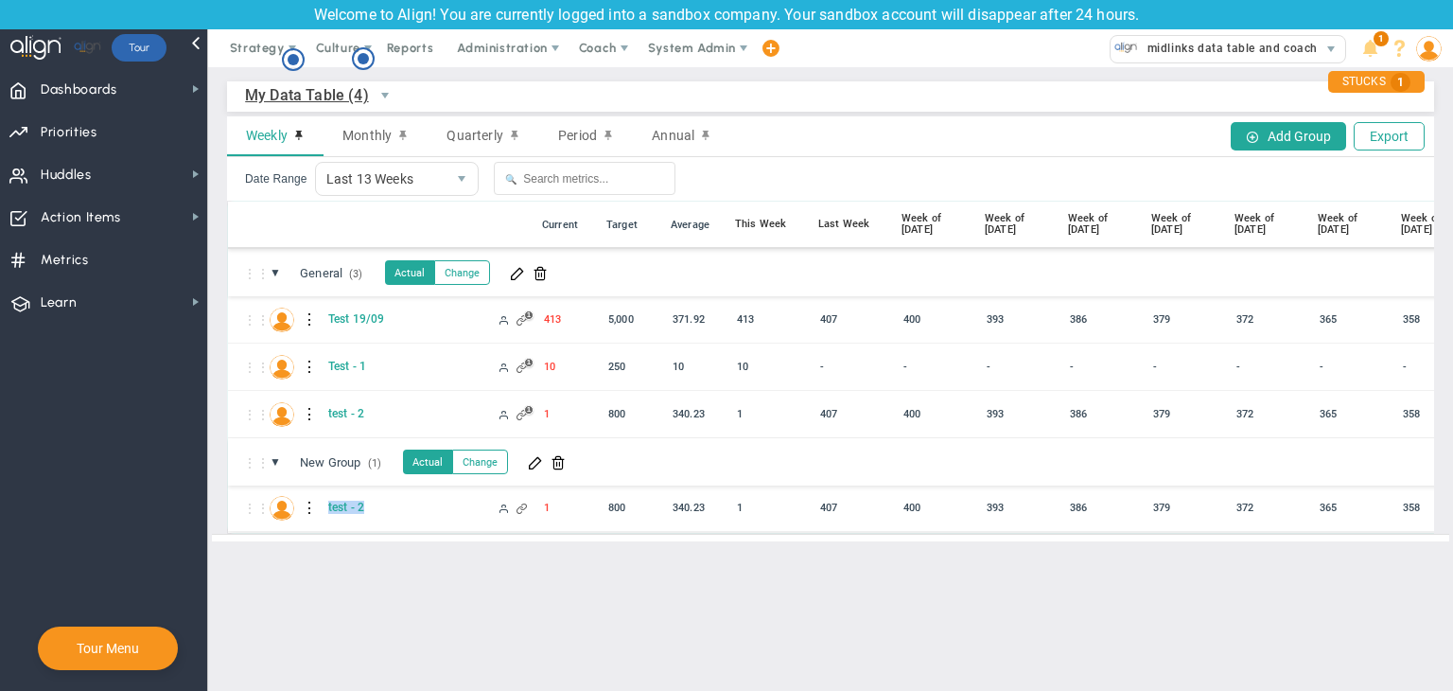
copy span "test - 2"
drag, startPoint x: 413, startPoint y: 501, endPoint x: 325, endPoint y: 516, distance: 89.3
click at [325, 516] on div "⋮⋮ T- test - 2 1 340.23 1" at bounding box center [1024, 507] width 1593 height 47
click at [185, 77] on span "Dashboards Dashboards" at bounding box center [103, 88] width 207 height 43
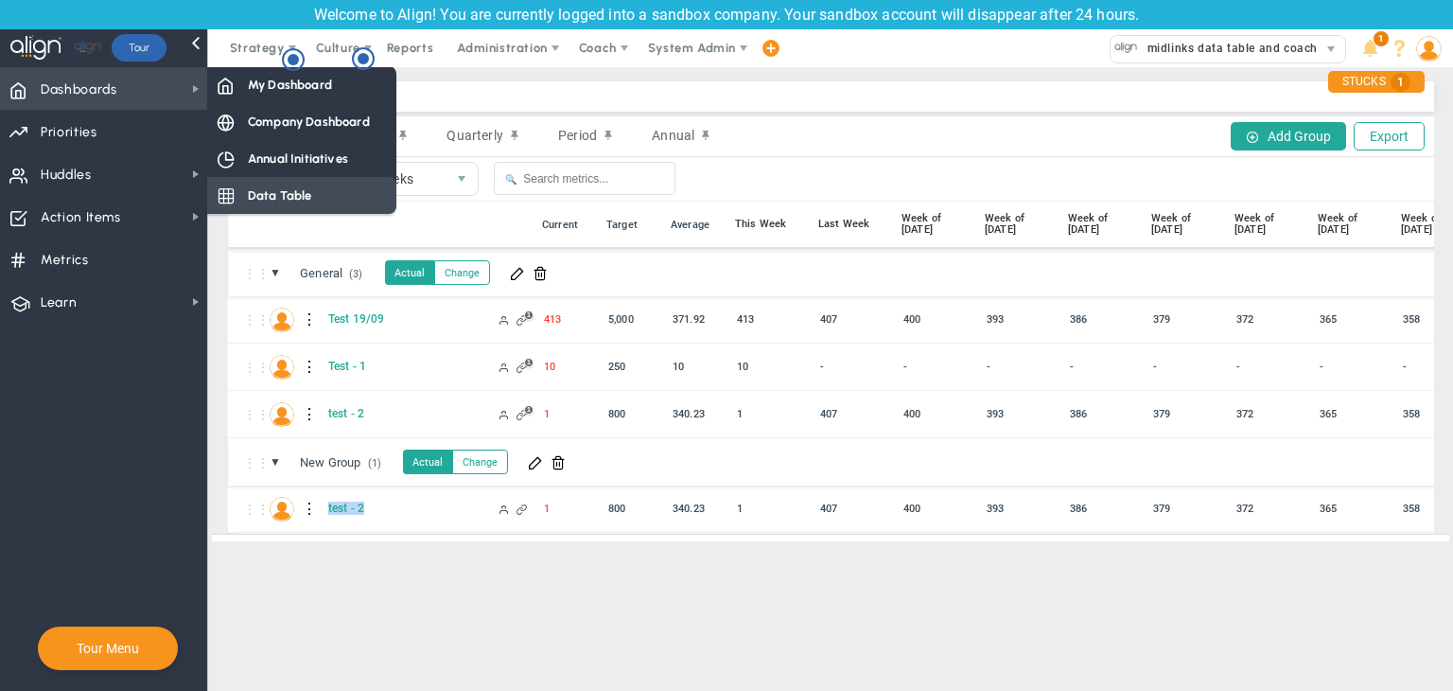
click at [294, 202] on span "Data Table" at bounding box center [280, 195] width 64 height 18
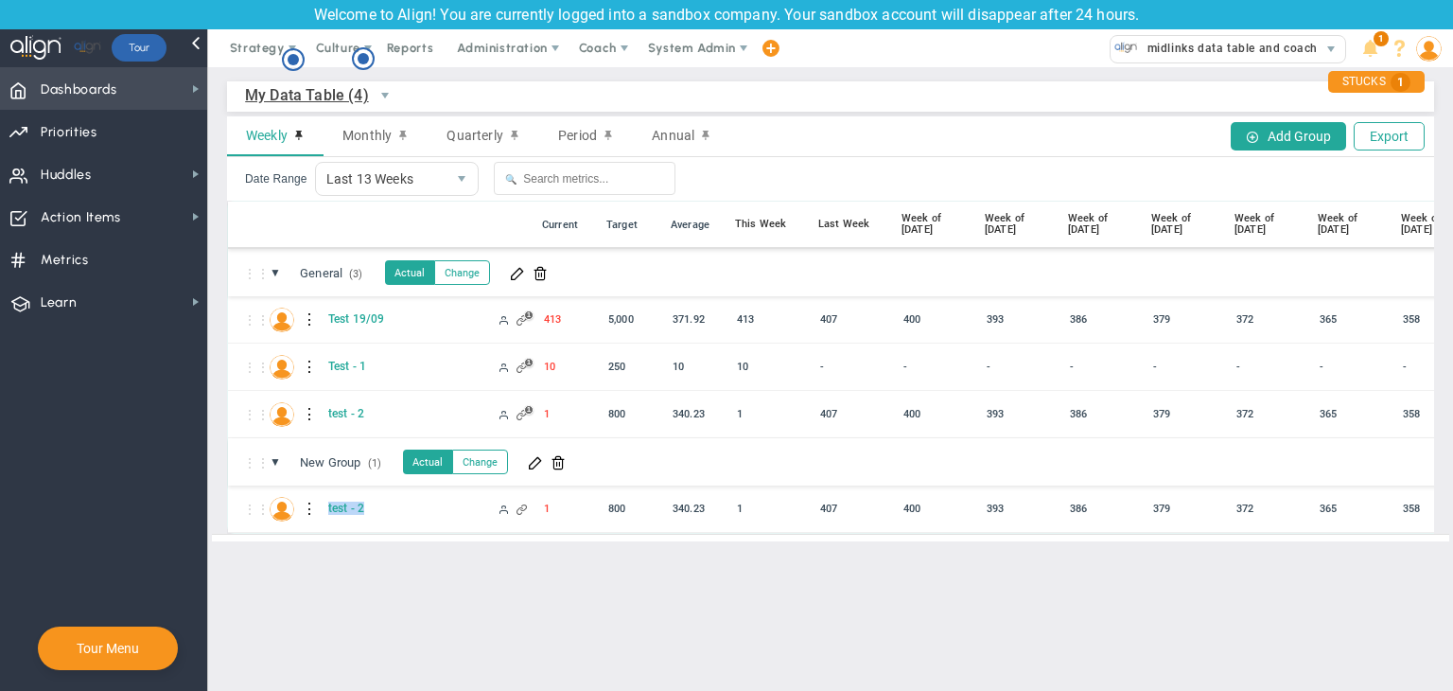
click at [79, 83] on span "Dashboards" at bounding box center [79, 90] width 77 height 40
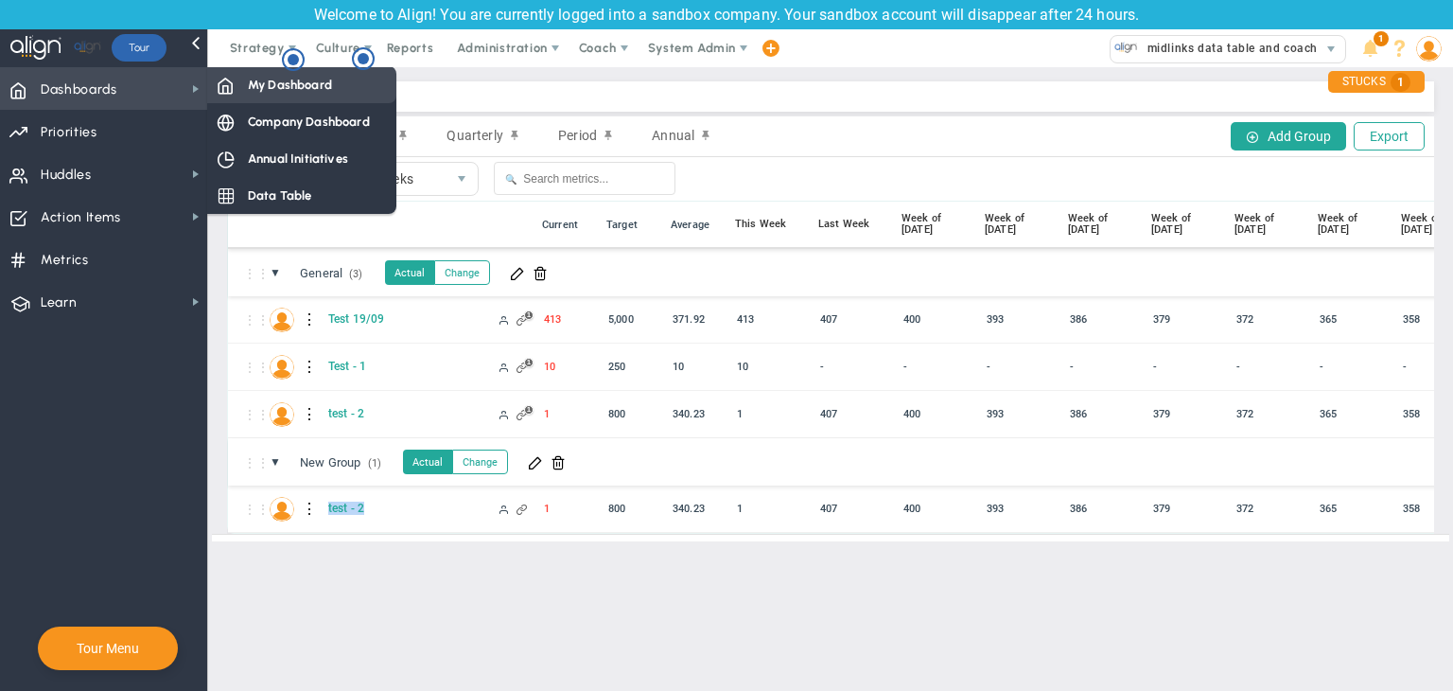
click at [334, 76] on div "My Dashboard" at bounding box center [301, 84] width 189 height 37
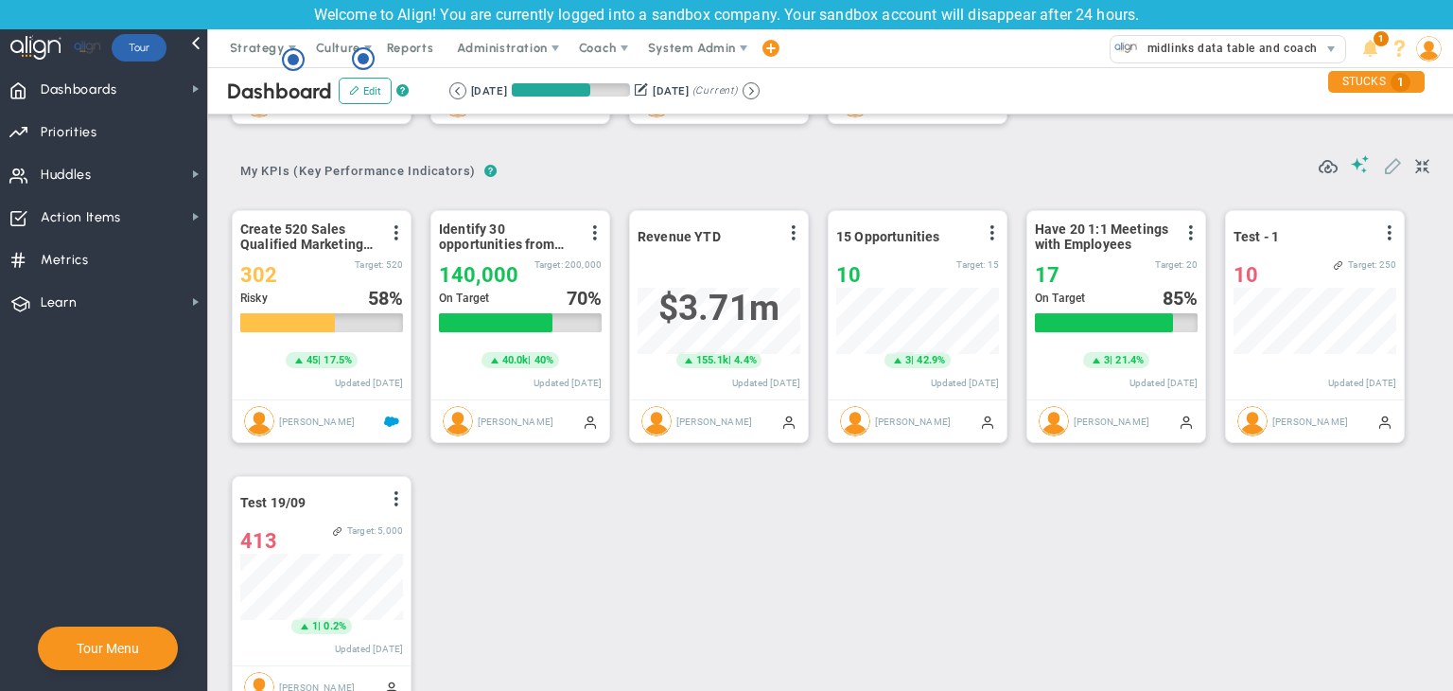
click at [870, 167] on span at bounding box center [1392, 164] width 19 height 19
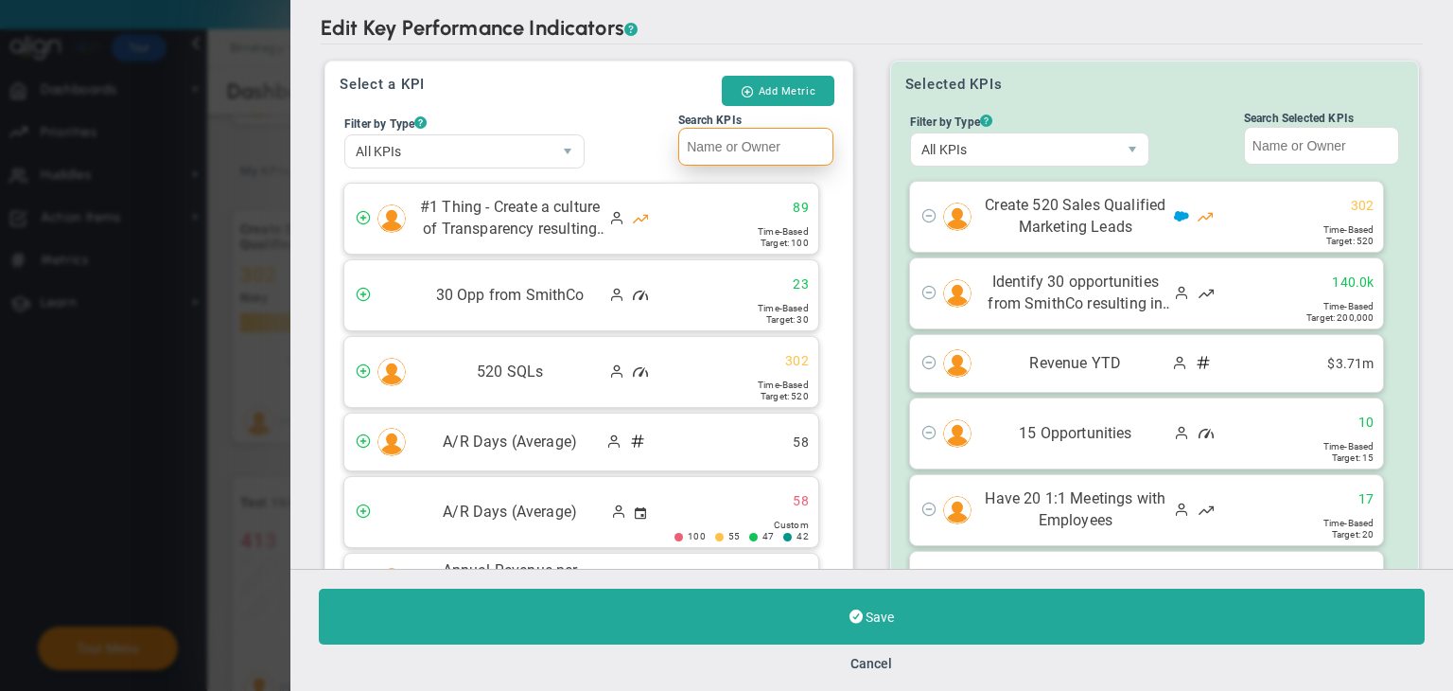
click at [718, 132] on input "Search KPIs" at bounding box center [755, 147] width 155 height 38
paste input "test - 2"
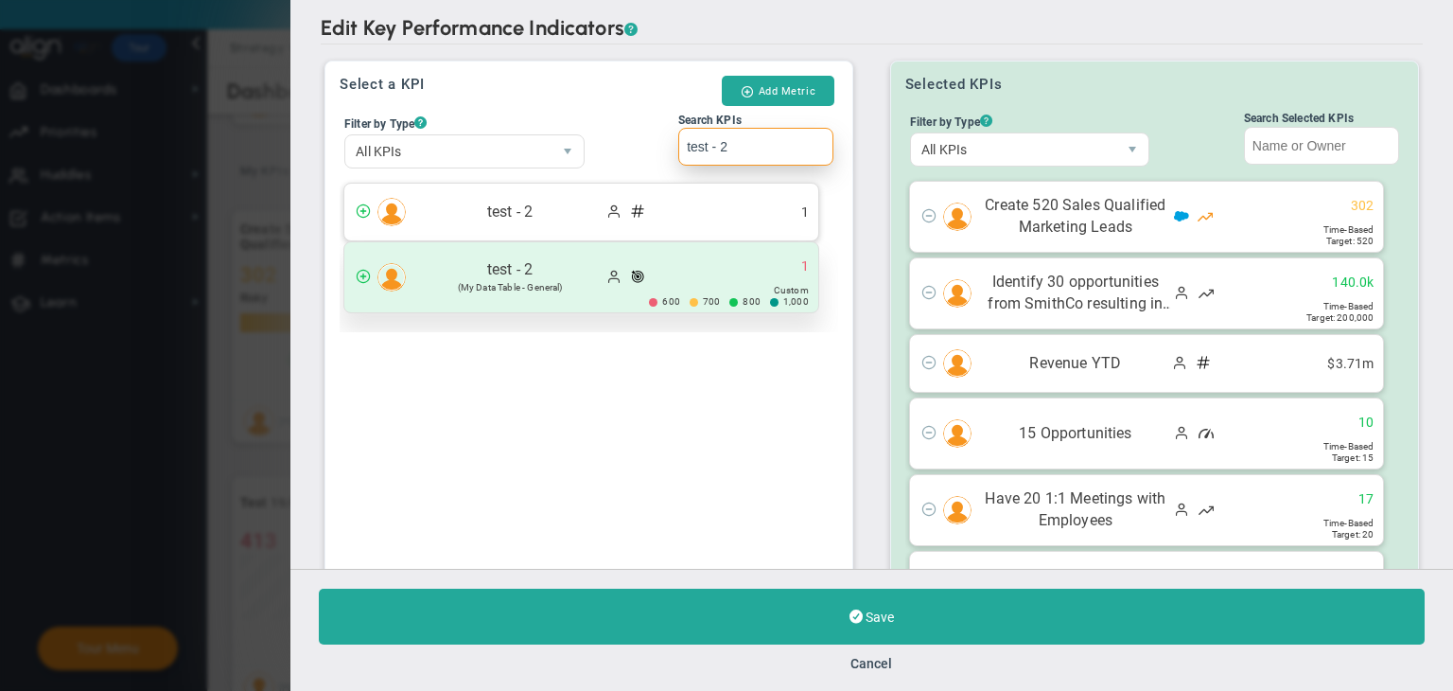
click at [624, 269] on span at bounding box center [631, 278] width 52 height 22
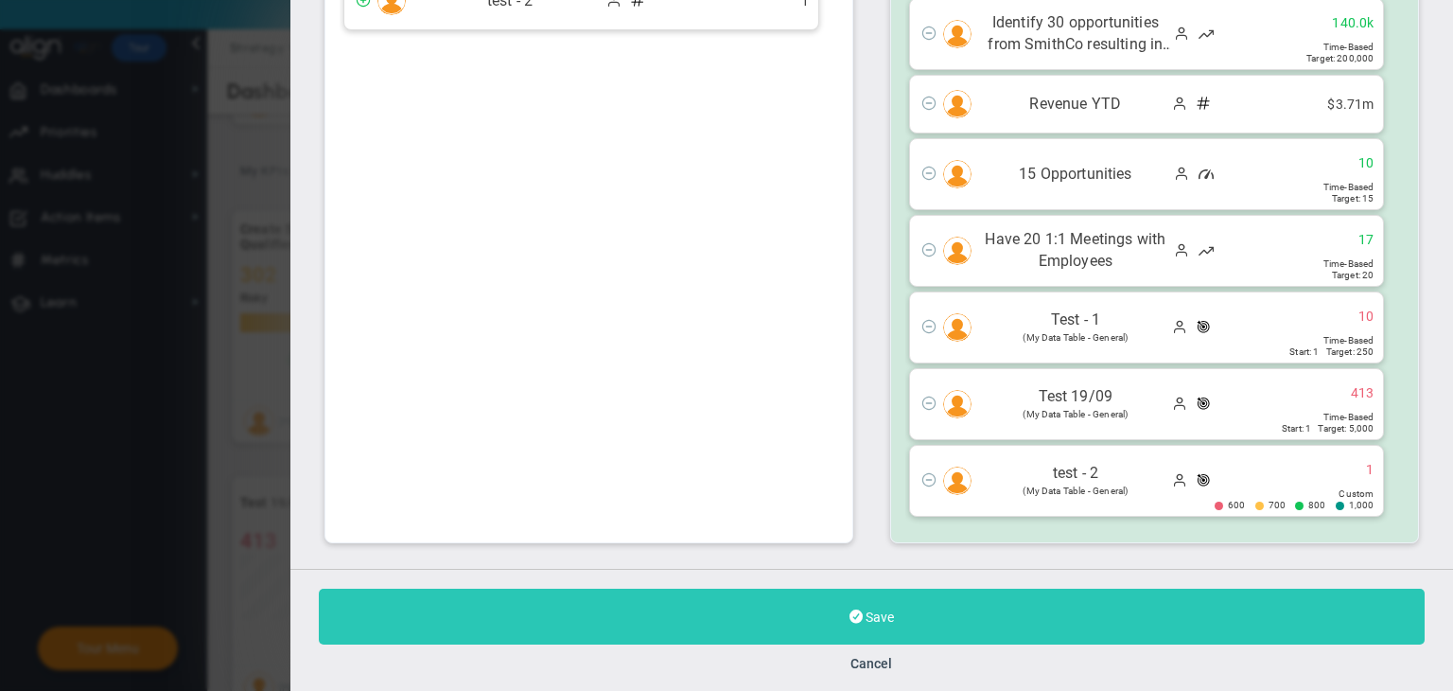
type input "test - 2"
click at [739, 624] on button "Save" at bounding box center [872, 617] width 1106 height 56
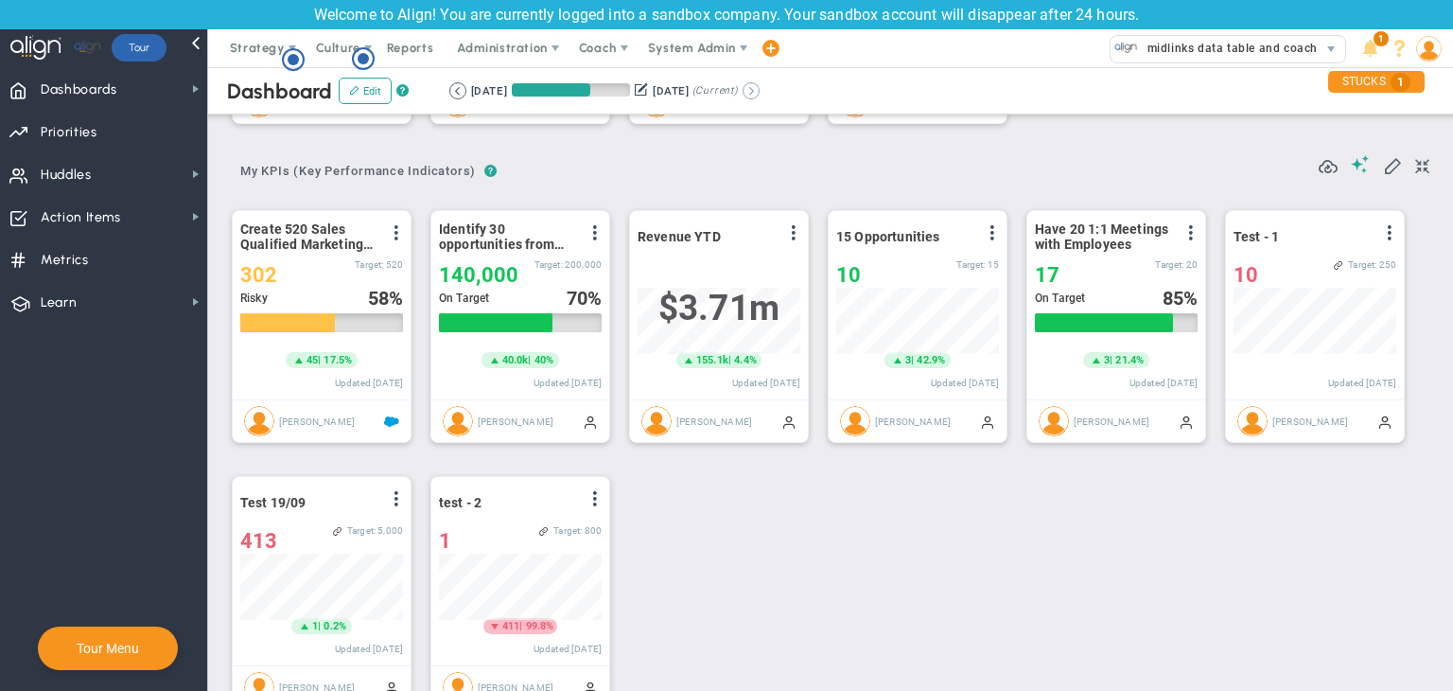
click at [760, 88] on button at bounding box center [751, 90] width 17 height 17
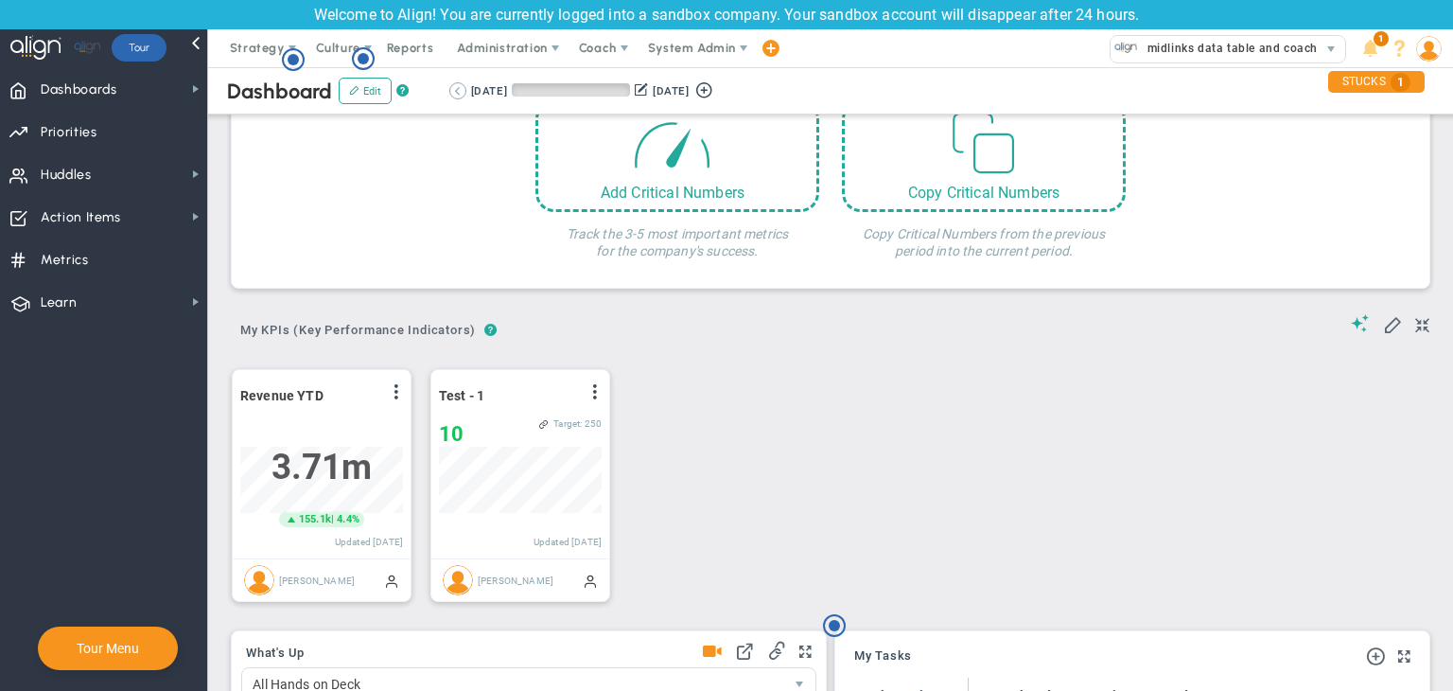
click at [450, 90] on button at bounding box center [457, 90] width 17 height 17
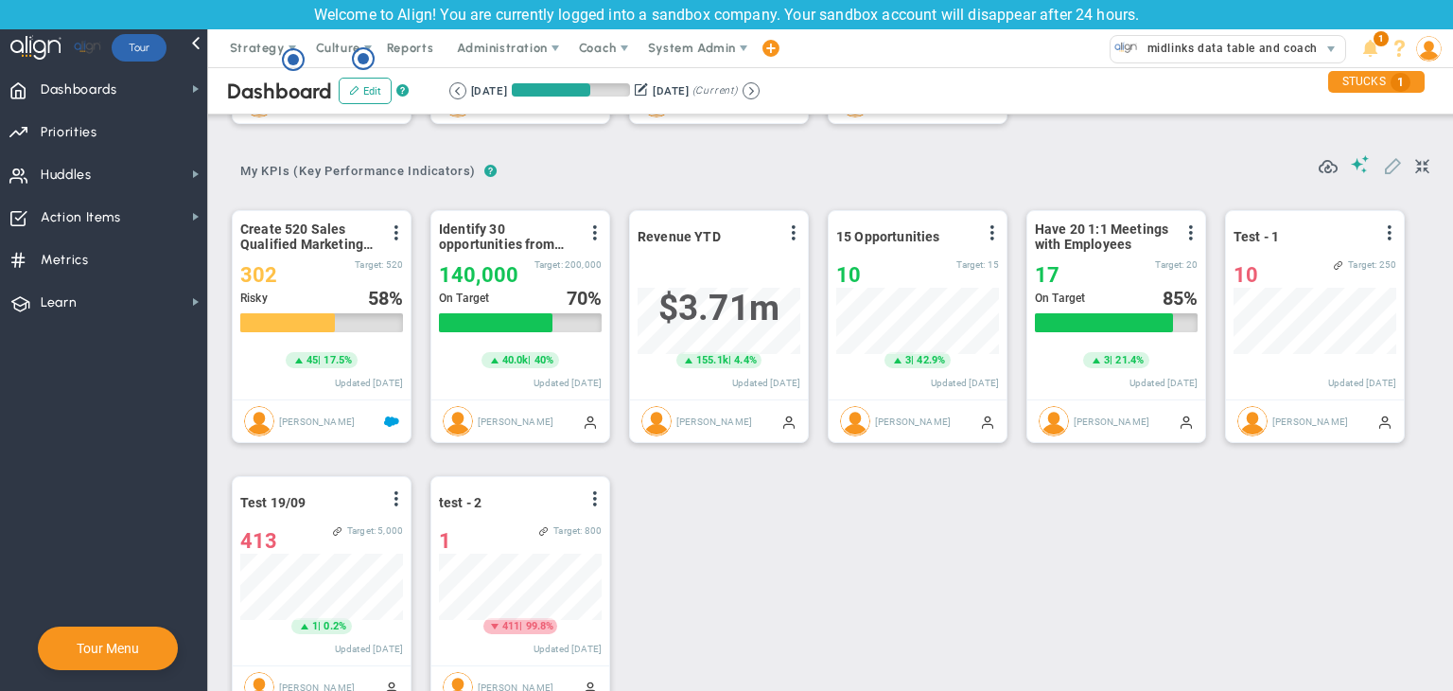
click at [870, 159] on span at bounding box center [1392, 164] width 19 height 19
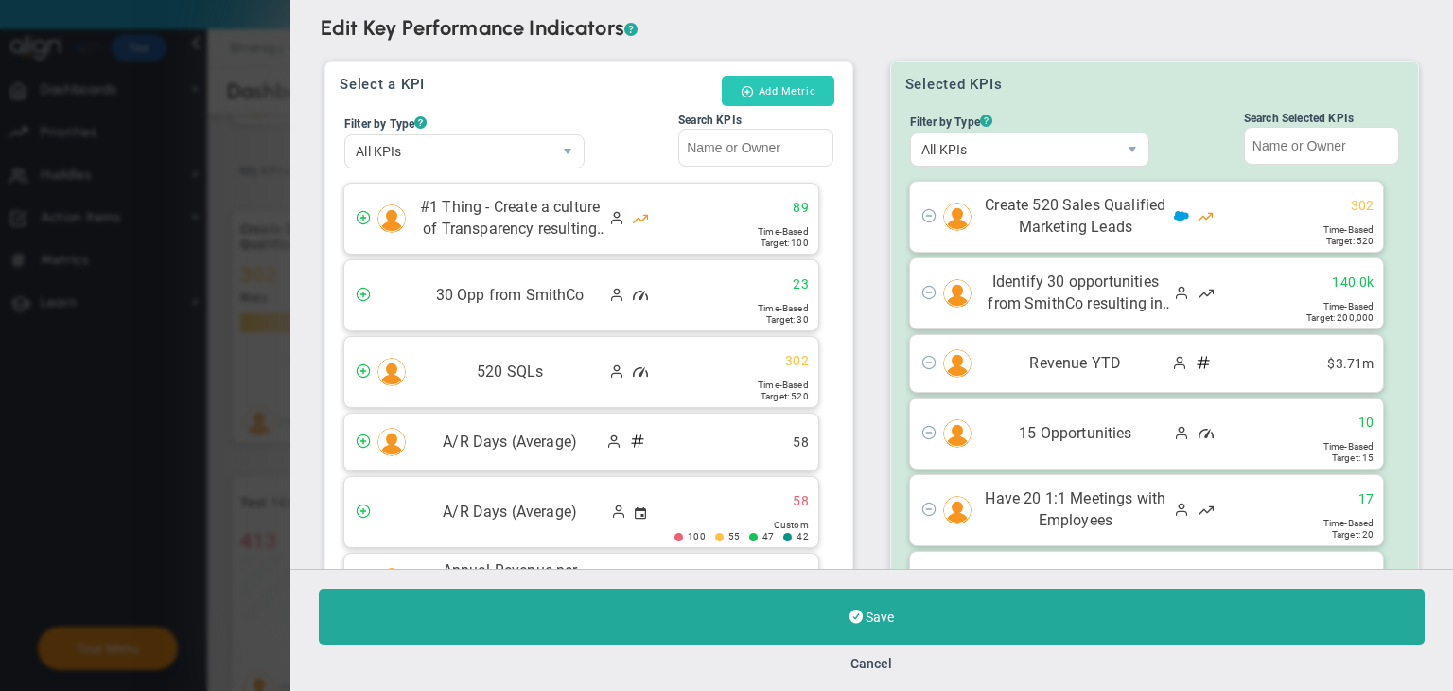
click at [799, 97] on button "Add Metric" at bounding box center [778, 91] width 113 height 30
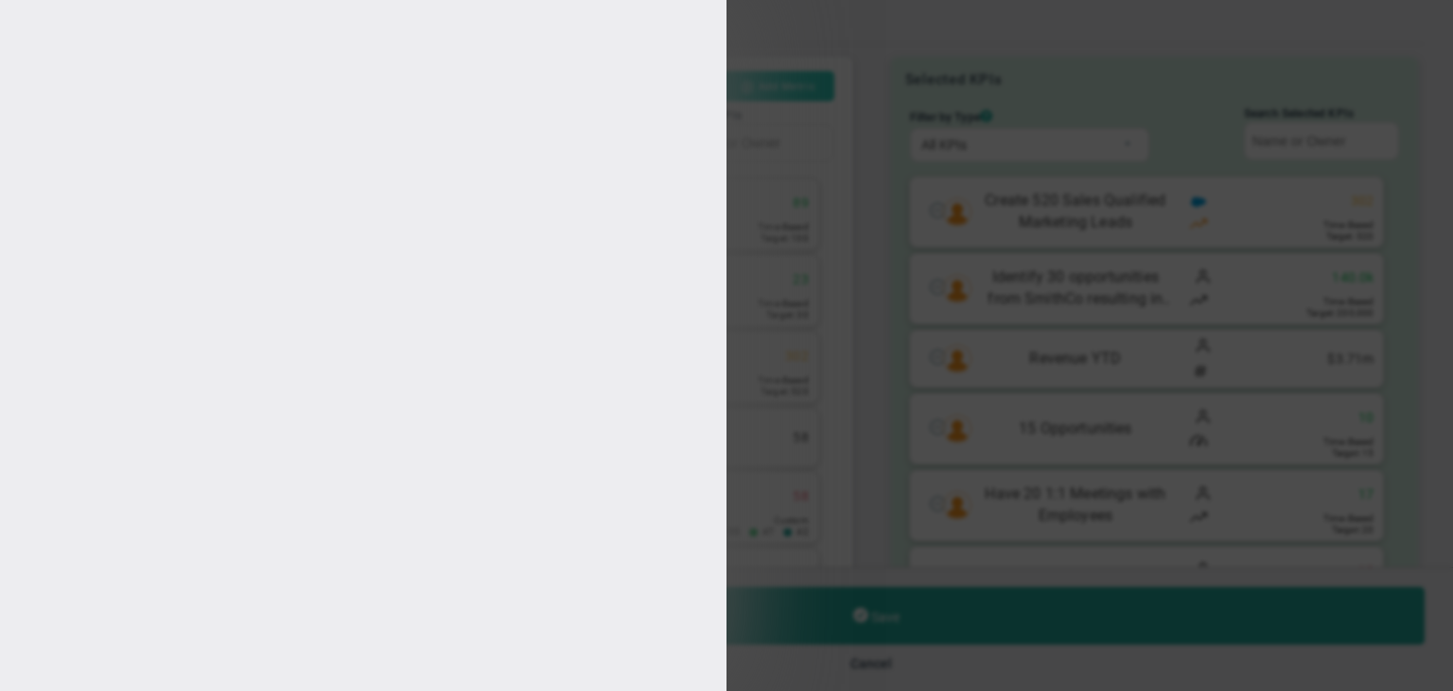
type input "[PERSON_NAME]"
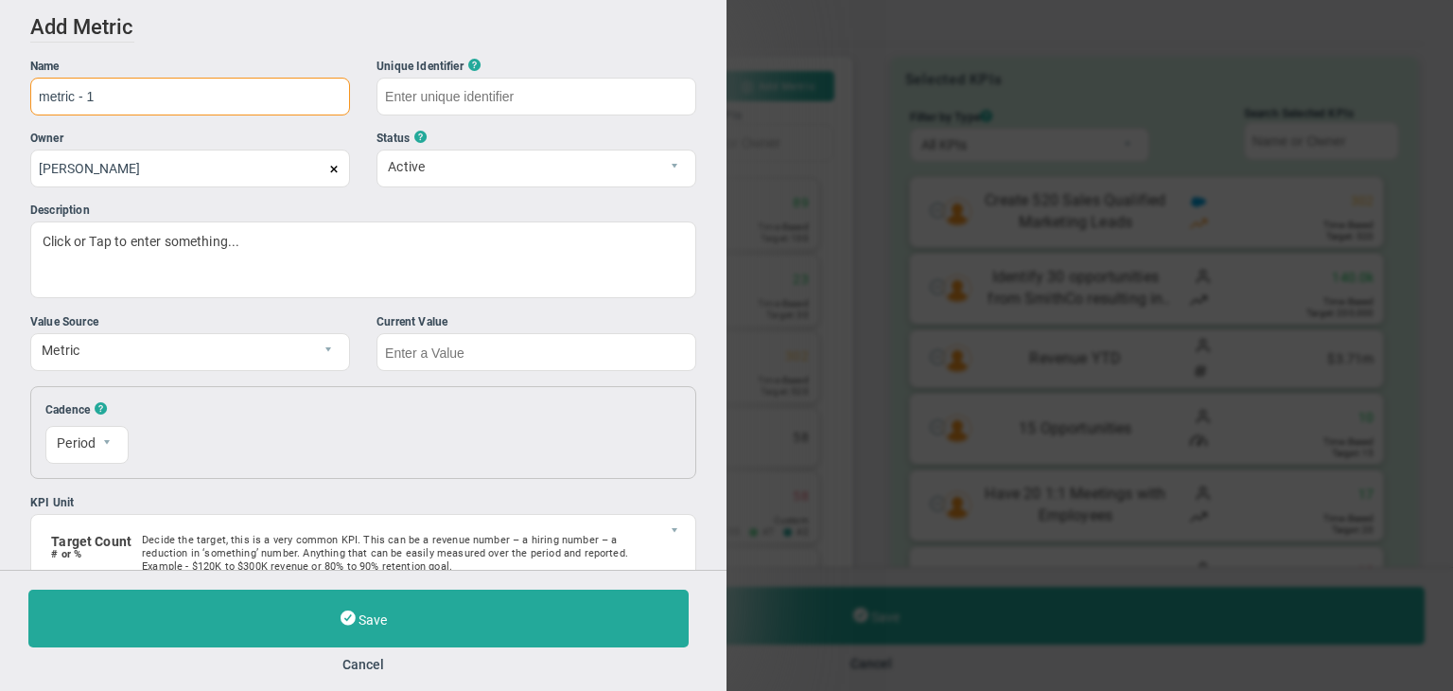
type input "metric - 1"
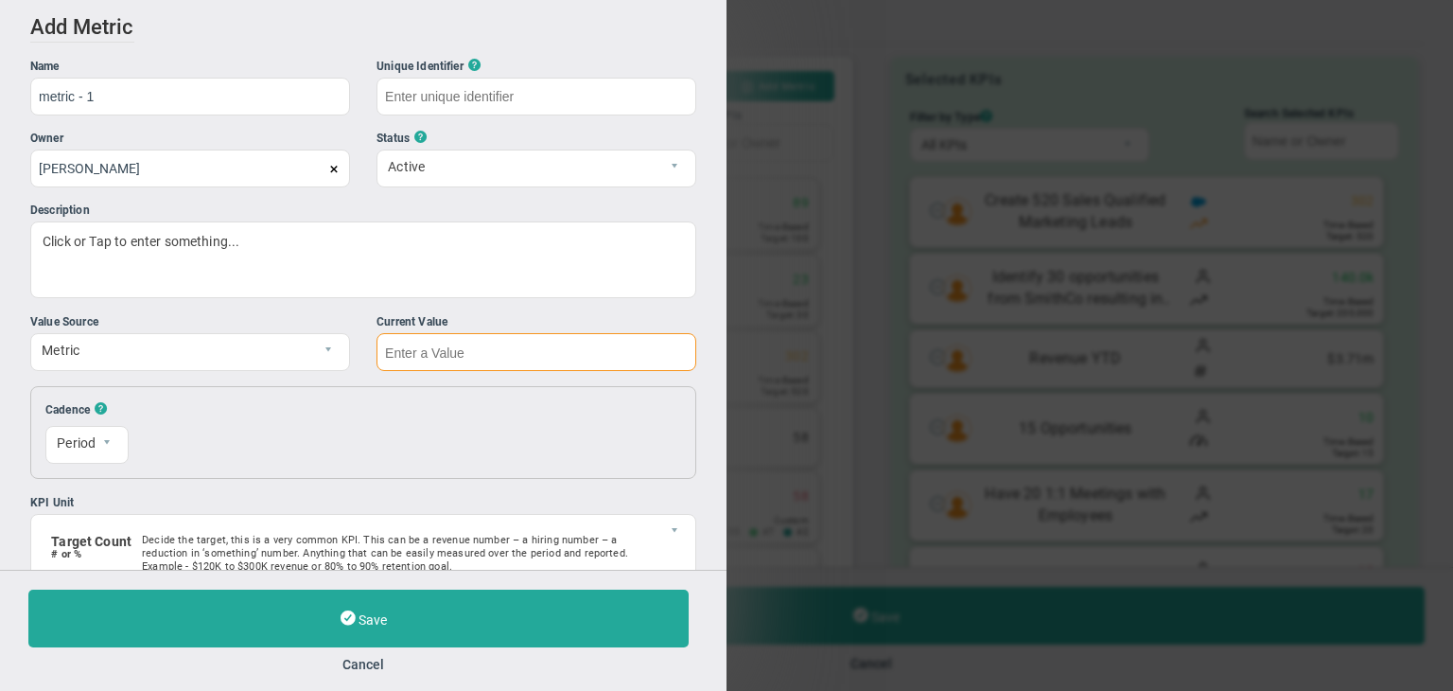
click at [420, 350] on input "text" at bounding box center [537, 352] width 320 height 38
type input "metric---1"
type input "1"
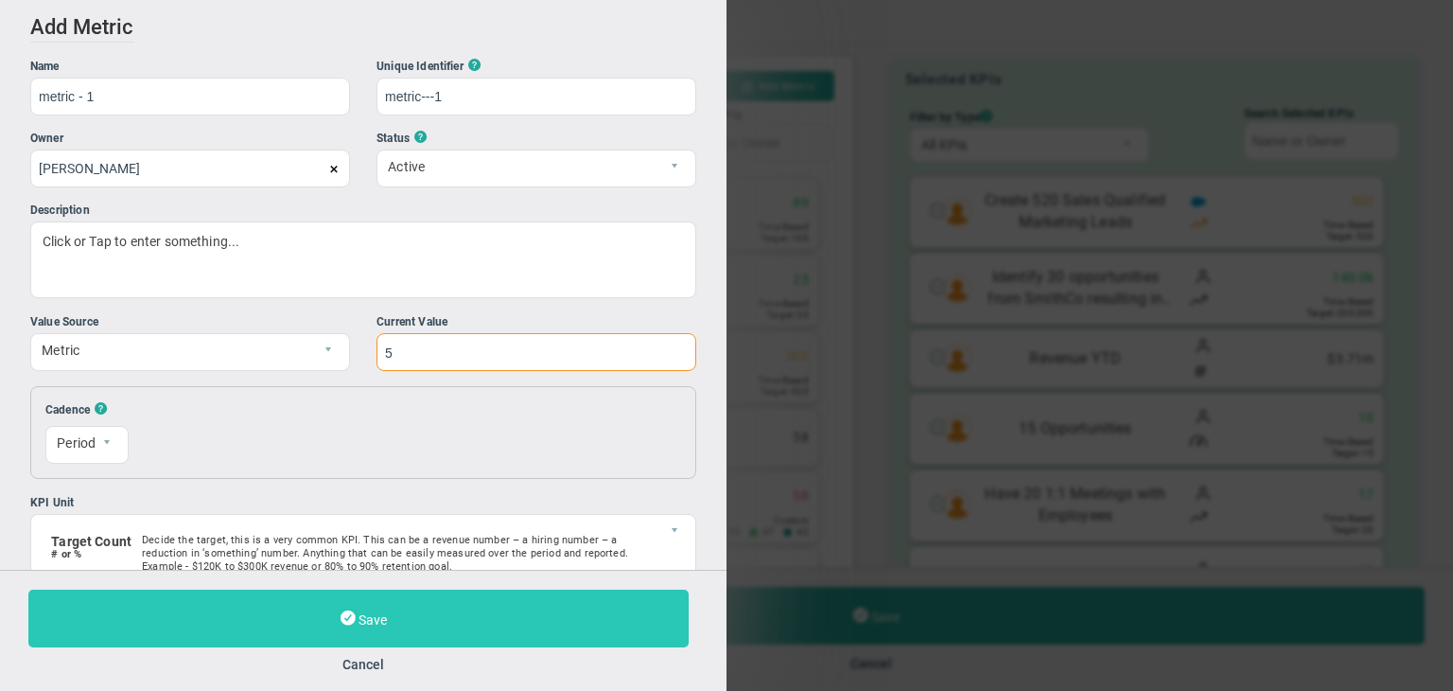
type input "5"
click at [450, 610] on button "Save" at bounding box center [358, 618] width 660 height 58
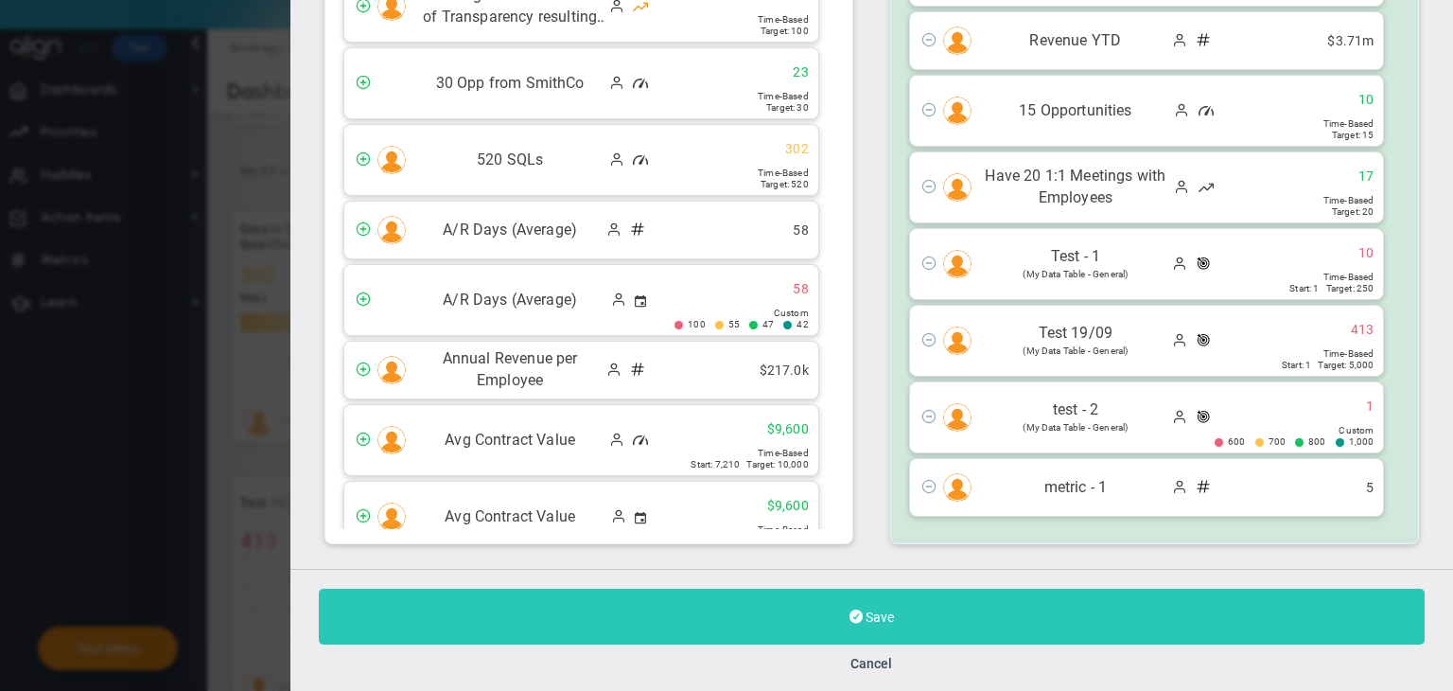
click at [870, 626] on button "Save" at bounding box center [872, 617] width 1106 height 56
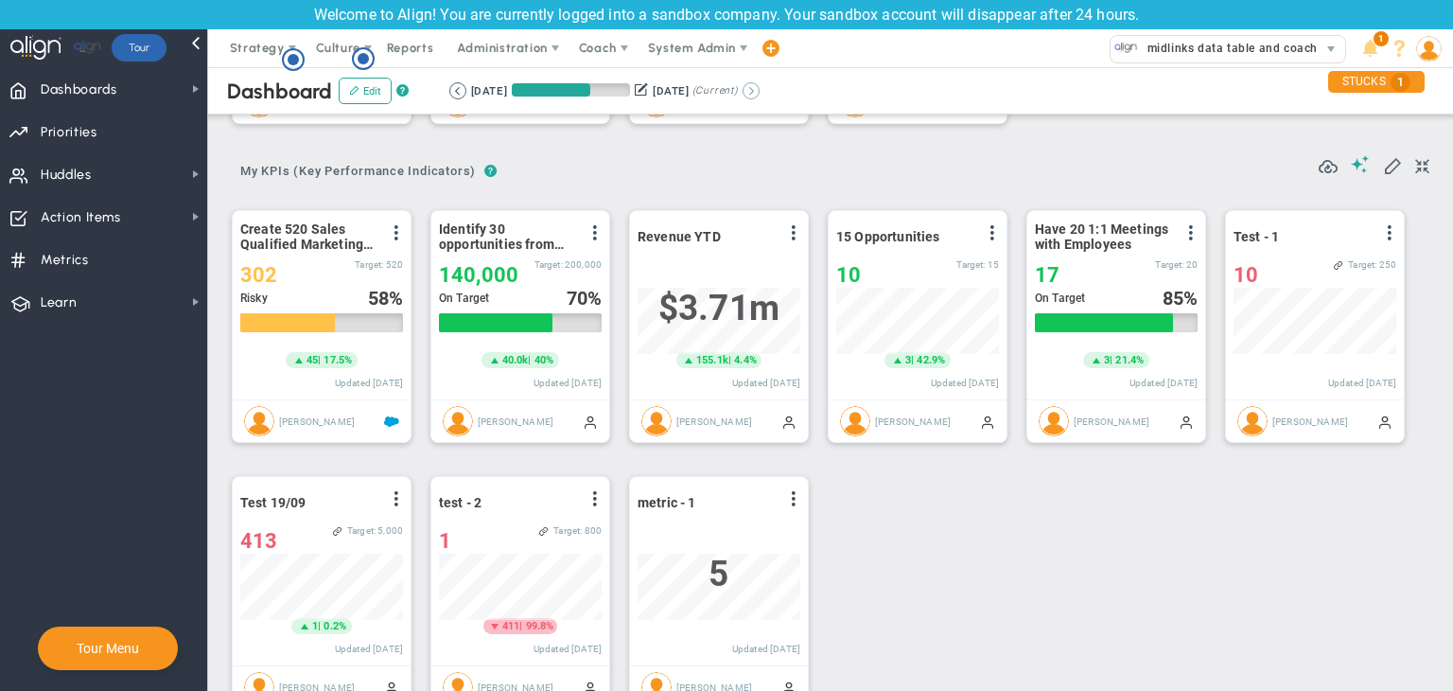
click at [760, 84] on button at bounding box center [751, 90] width 17 height 17
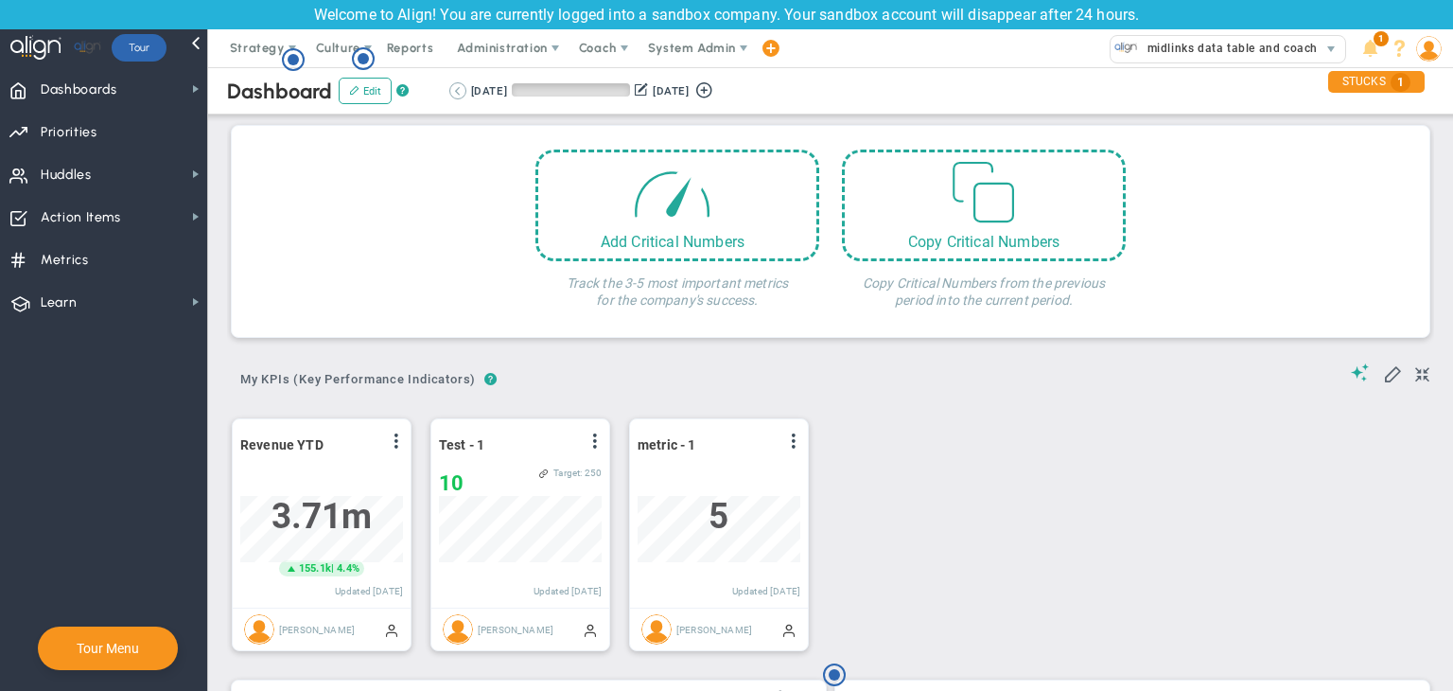
click at [462, 88] on button at bounding box center [457, 90] width 17 height 17
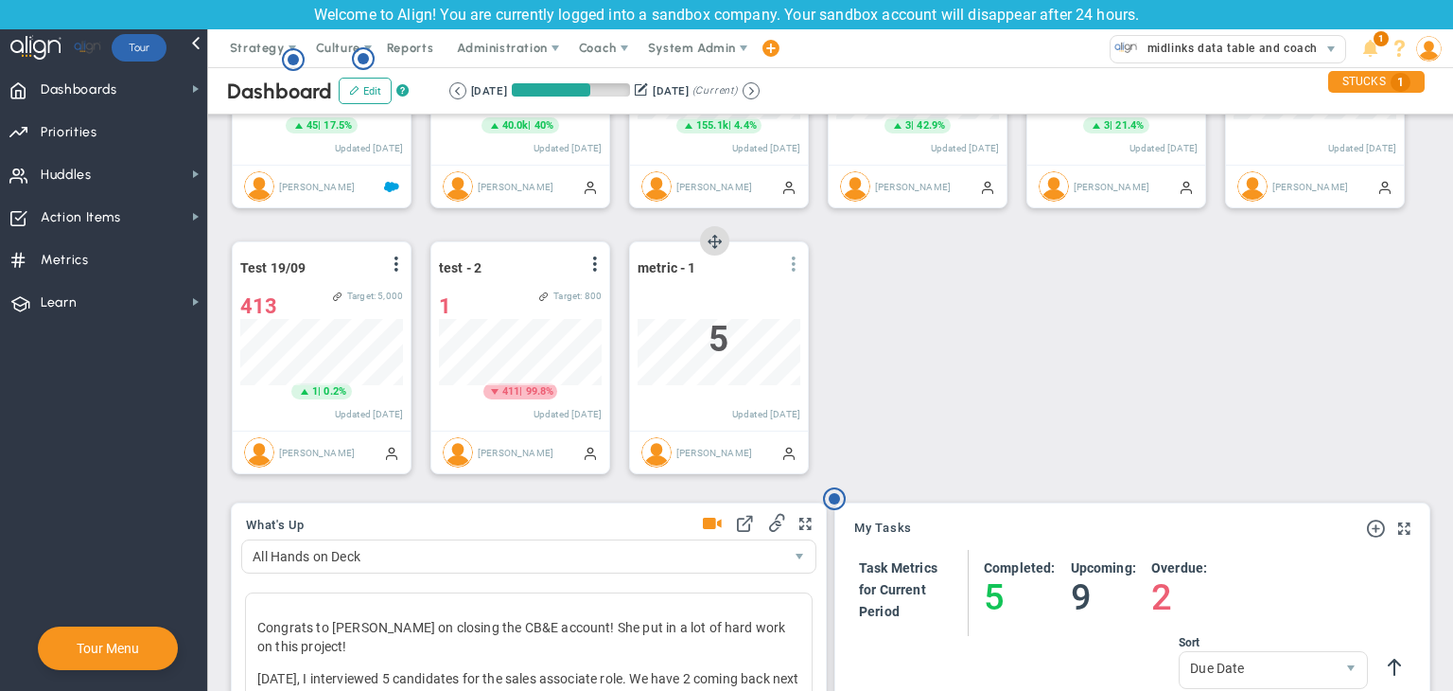
click at [789, 266] on span at bounding box center [793, 263] width 15 height 15
click at [734, 304] on li "Edit" at bounding box center [741, 302] width 134 height 24
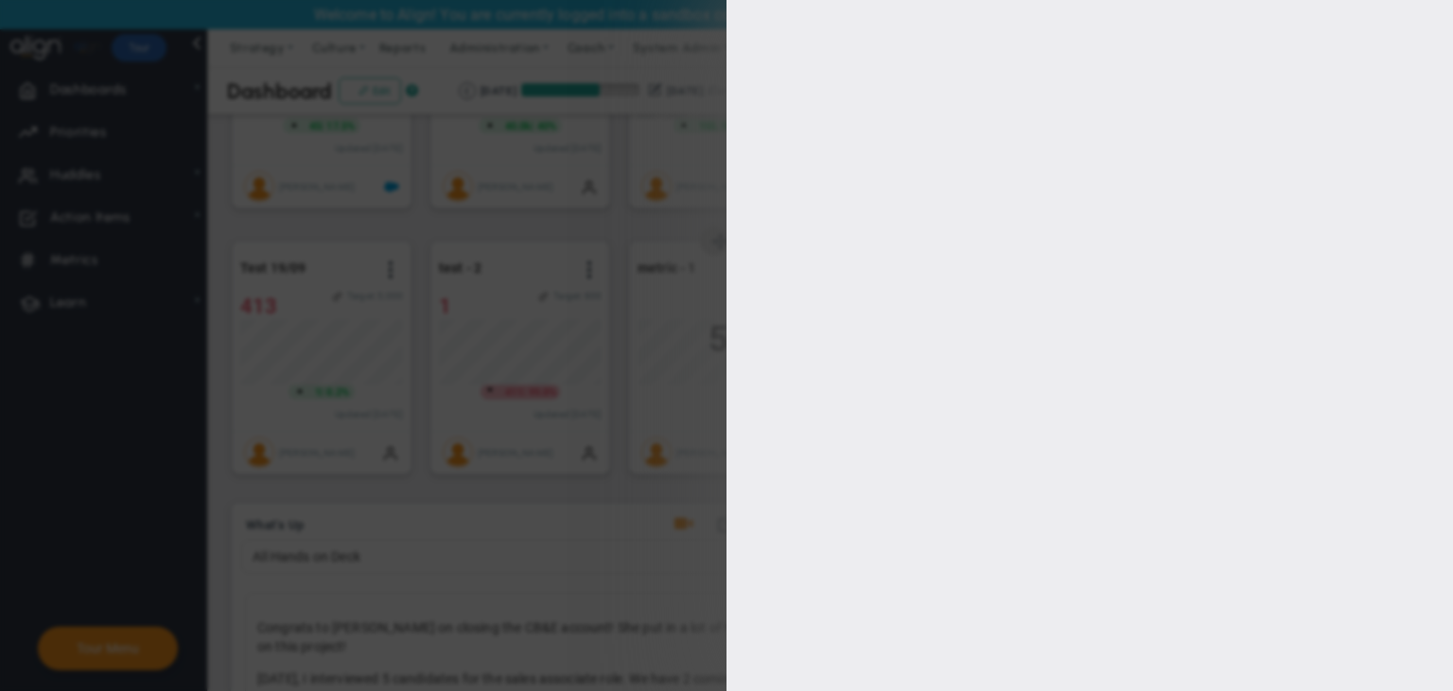
type input "[PERSON_NAME]"
checkbox input "true"
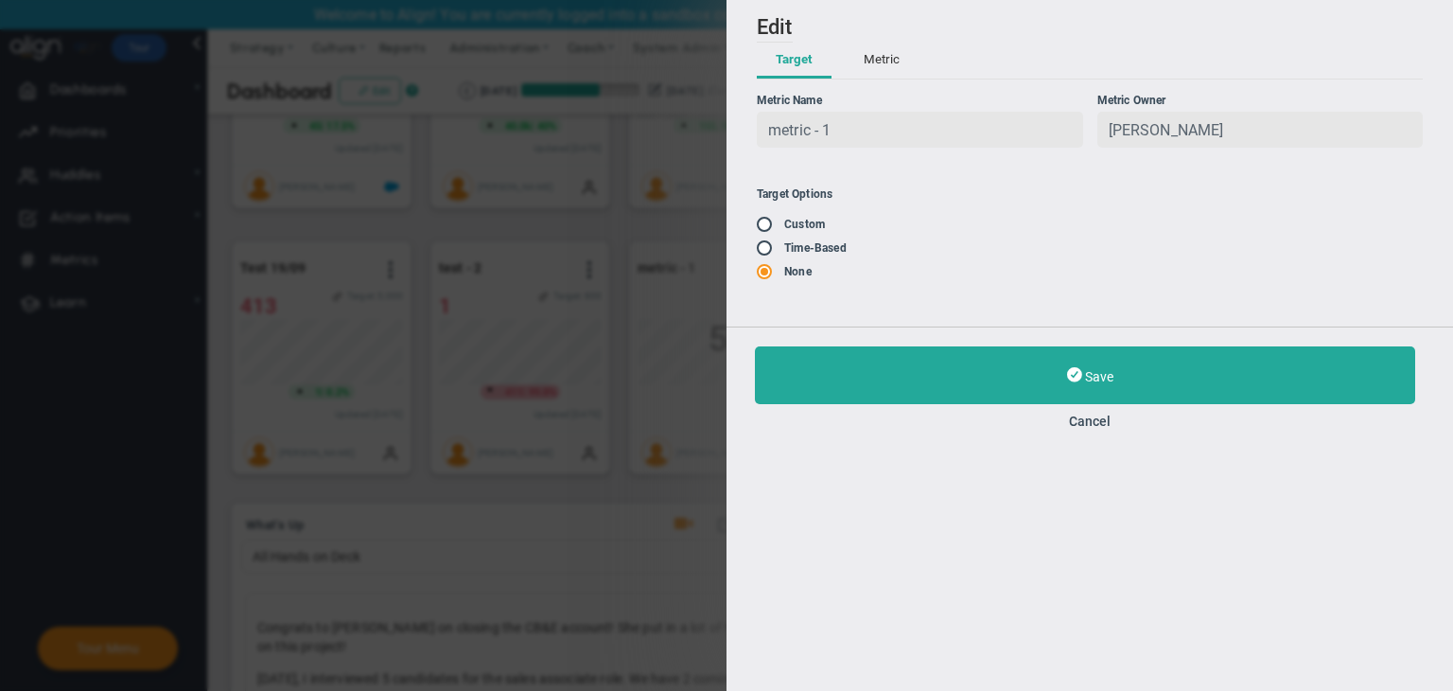
click at [772, 230] on input "radio" at bounding box center [771, 225] width 19 height 15
radio input "true"
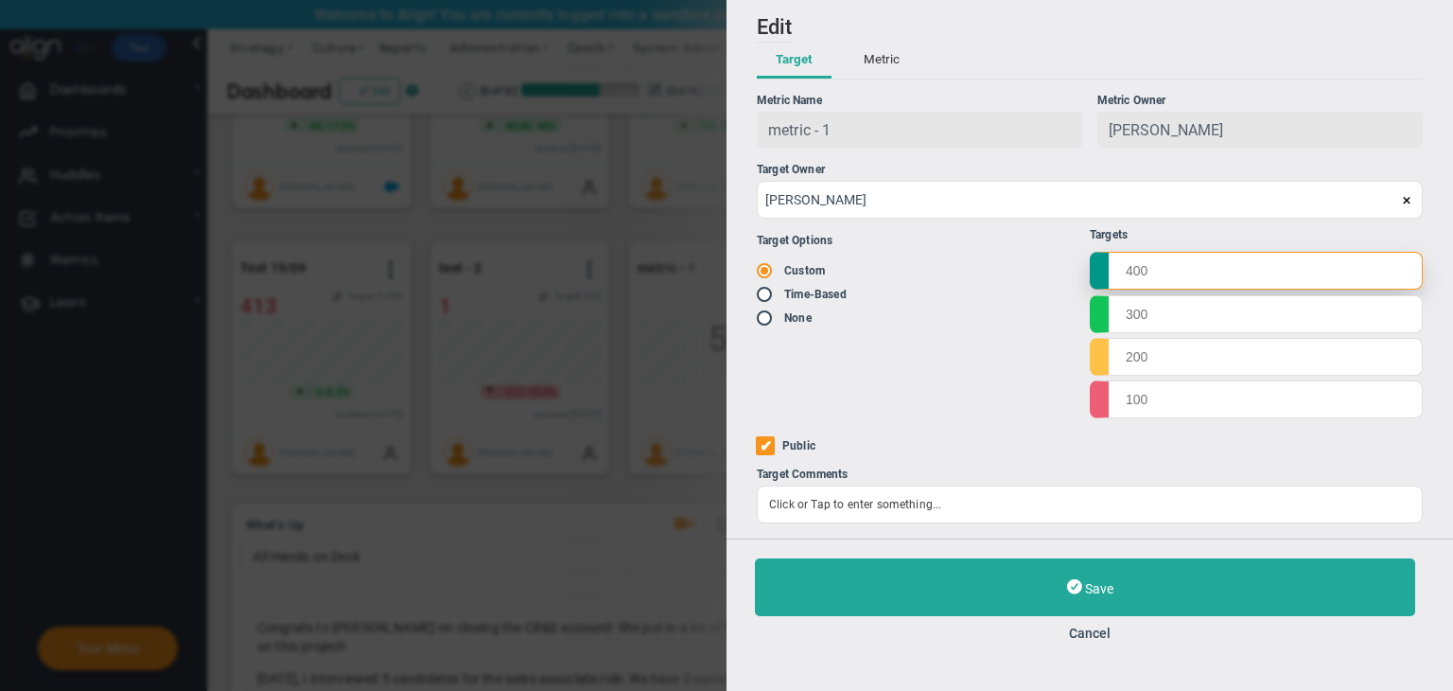
click at [870, 282] on input "text" at bounding box center [1256, 271] width 333 height 38
type input "1000"
click at [870, 309] on input "text" at bounding box center [1256, 313] width 333 height 38
type input "800"
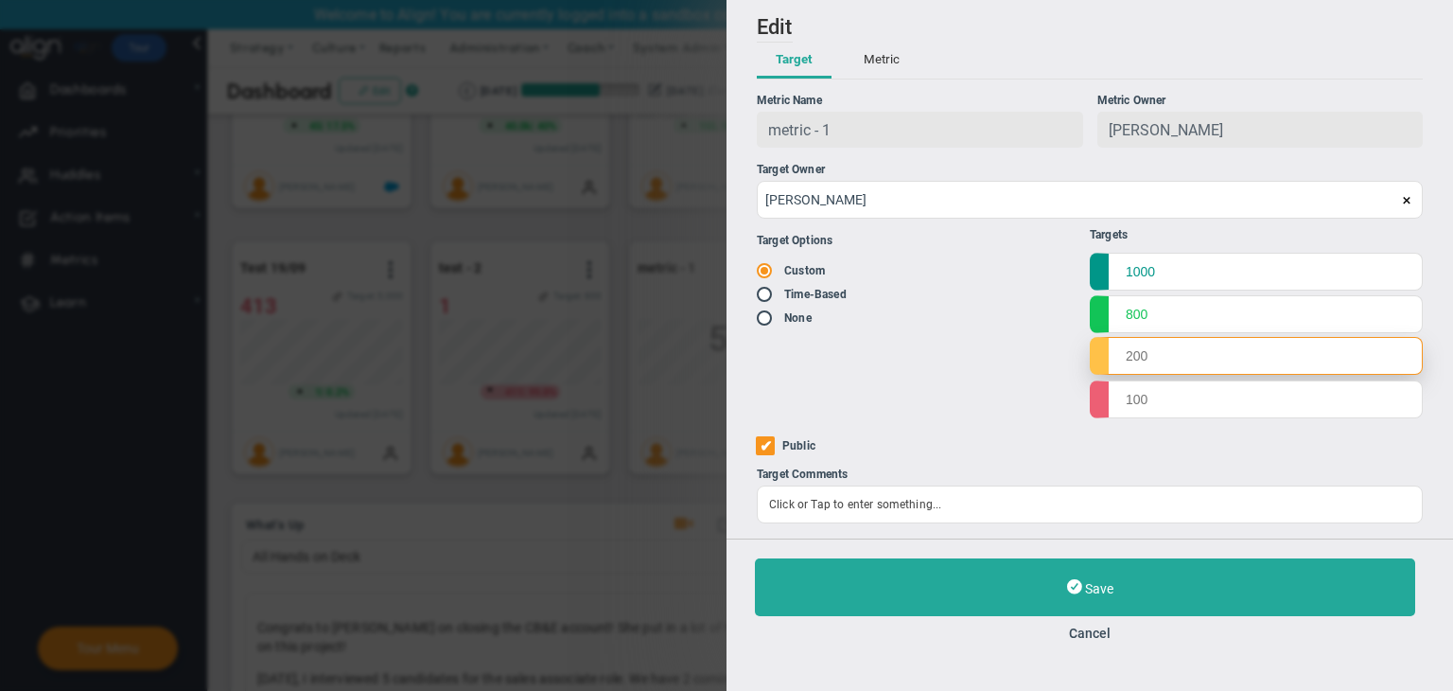
click at [870, 344] on input "text" at bounding box center [1256, 356] width 333 height 38
type input "400"
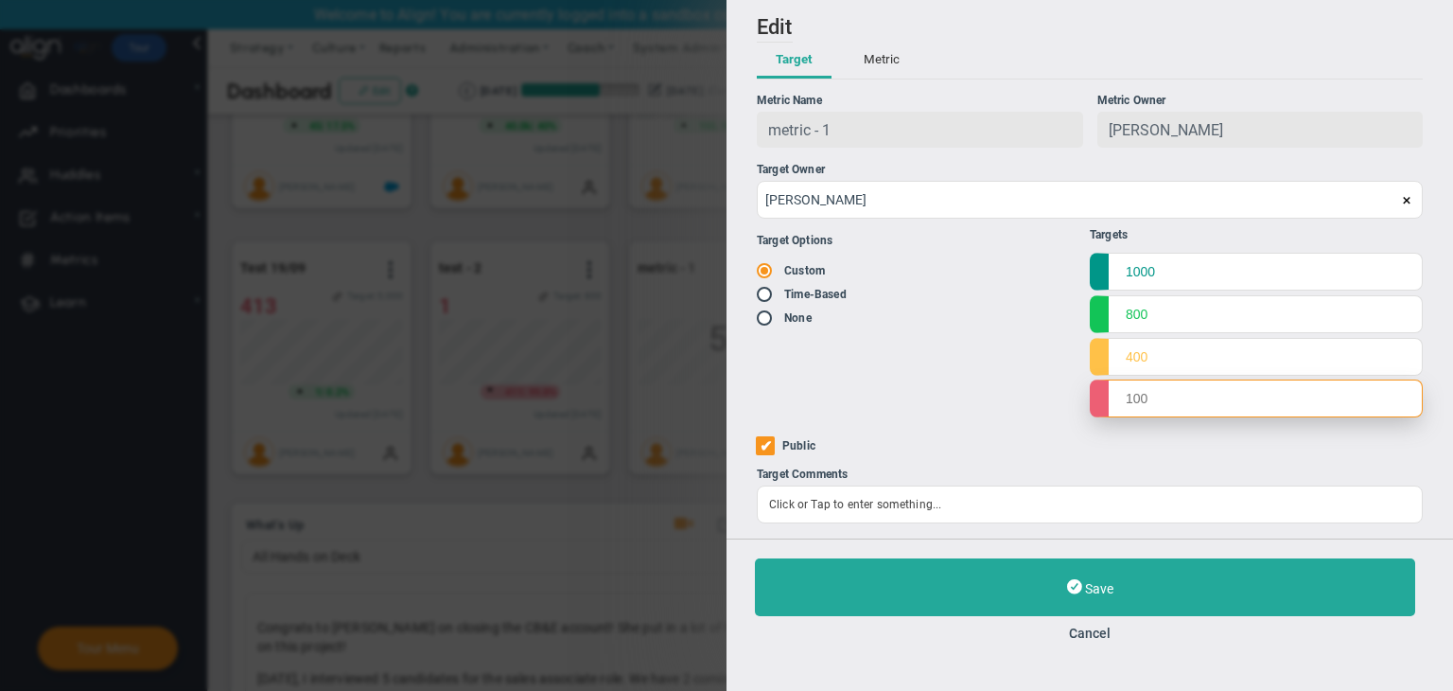
click at [870, 404] on input "text" at bounding box center [1256, 398] width 333 height 38
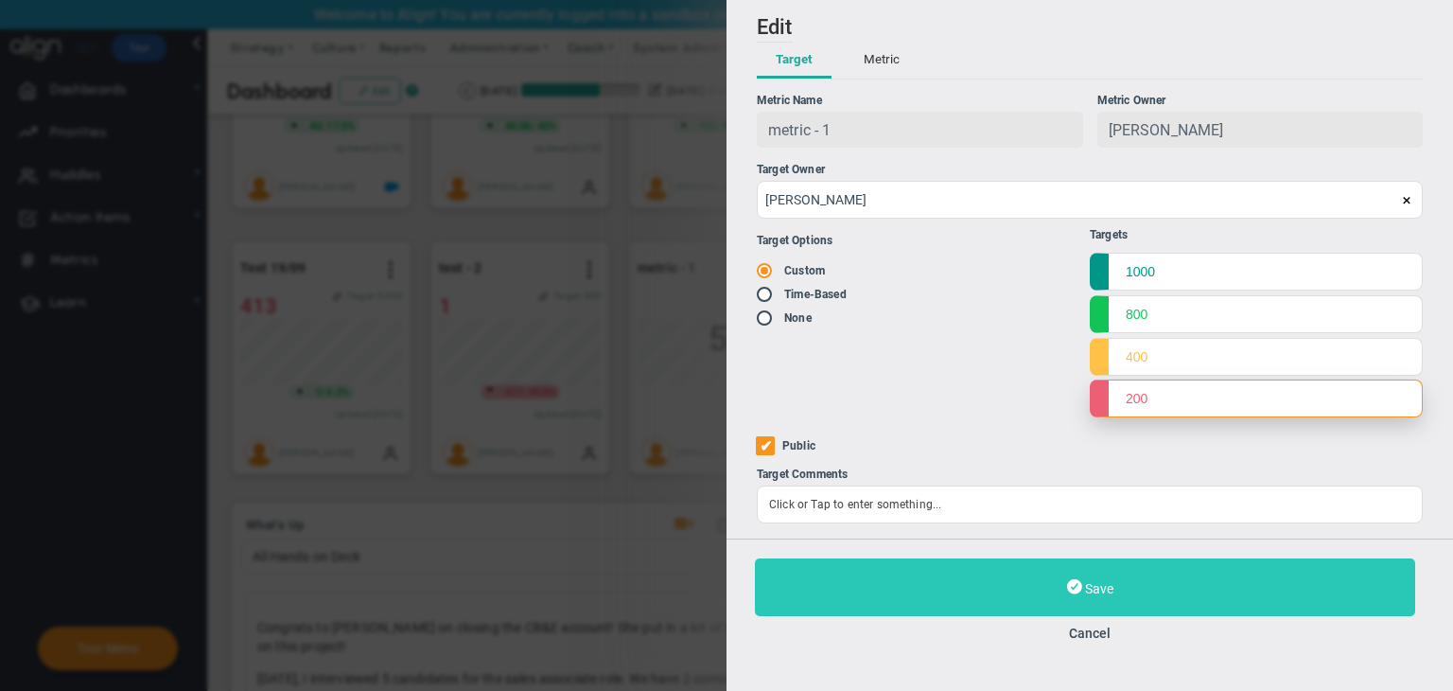
type input "200"
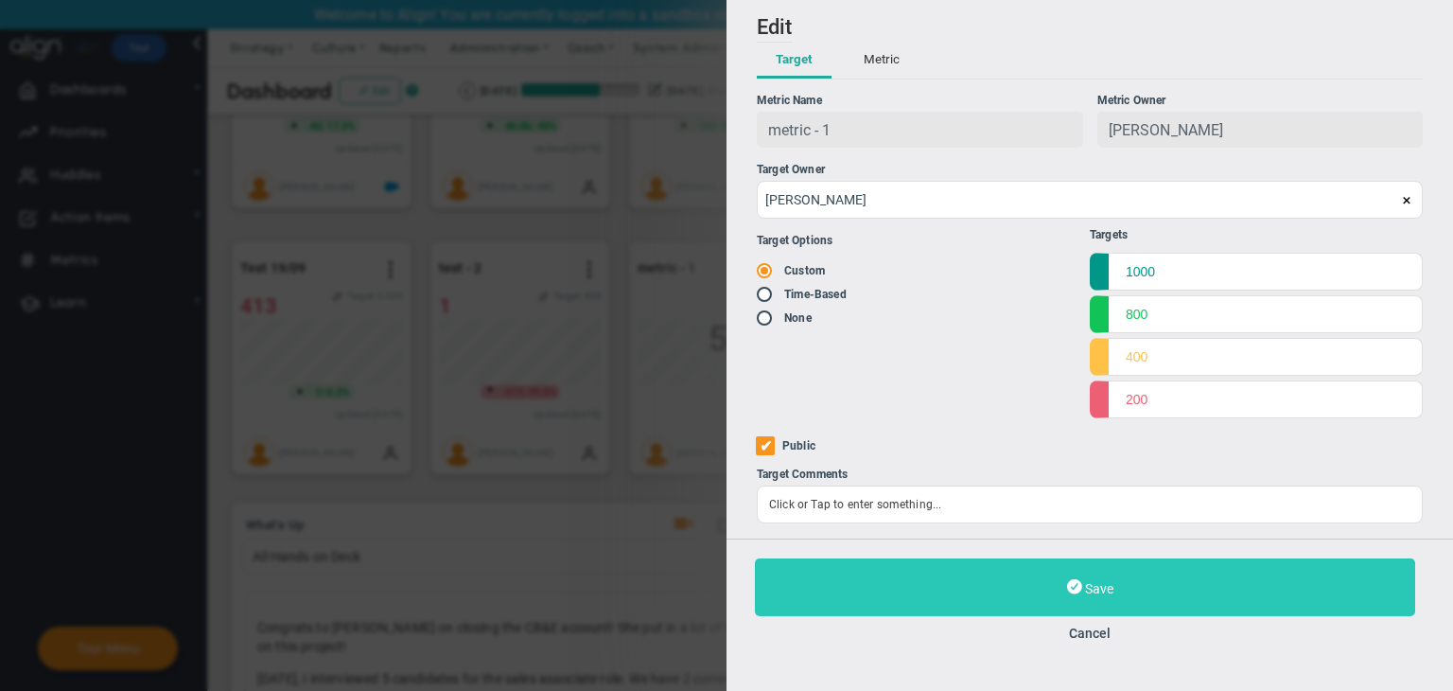
click at [870, 592] on button "Save" at bounding box center [1085, 587] width 660 height 58
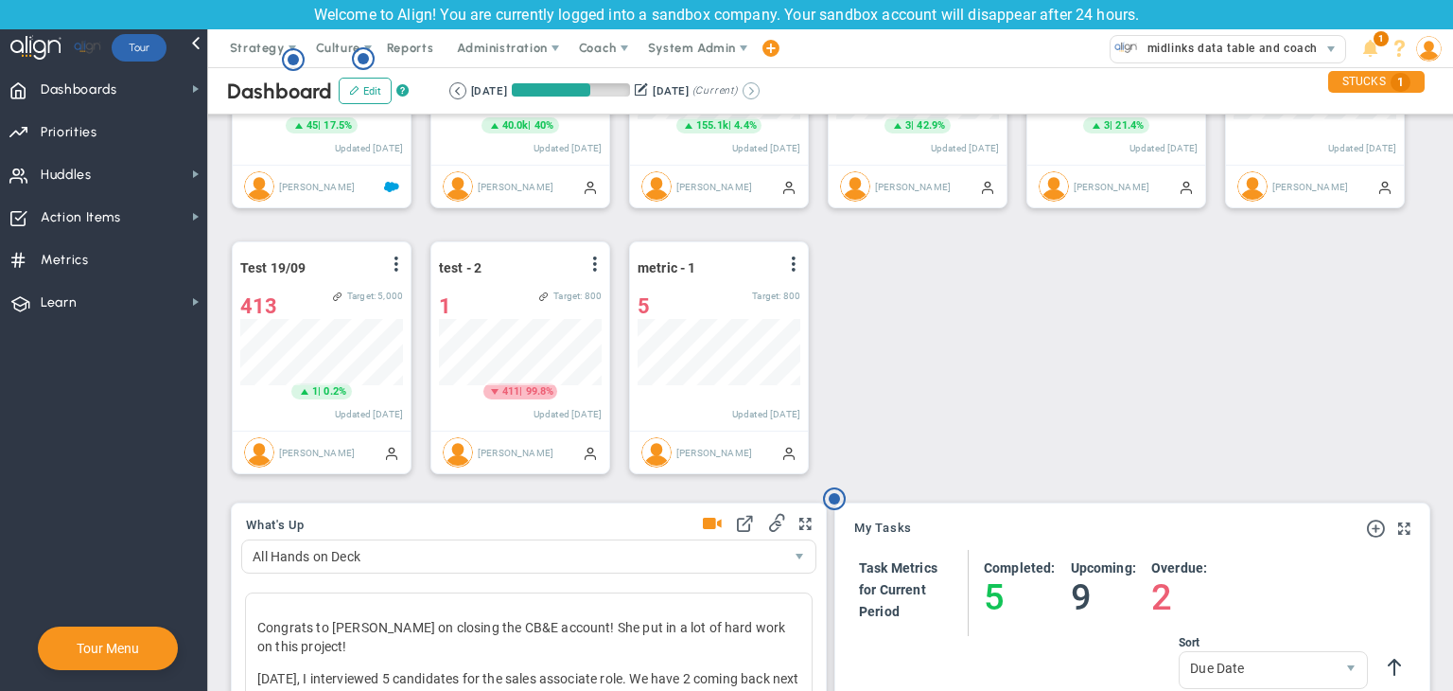
click at [760, 83] on button at bounding box center [751, 90] width 17 height 17
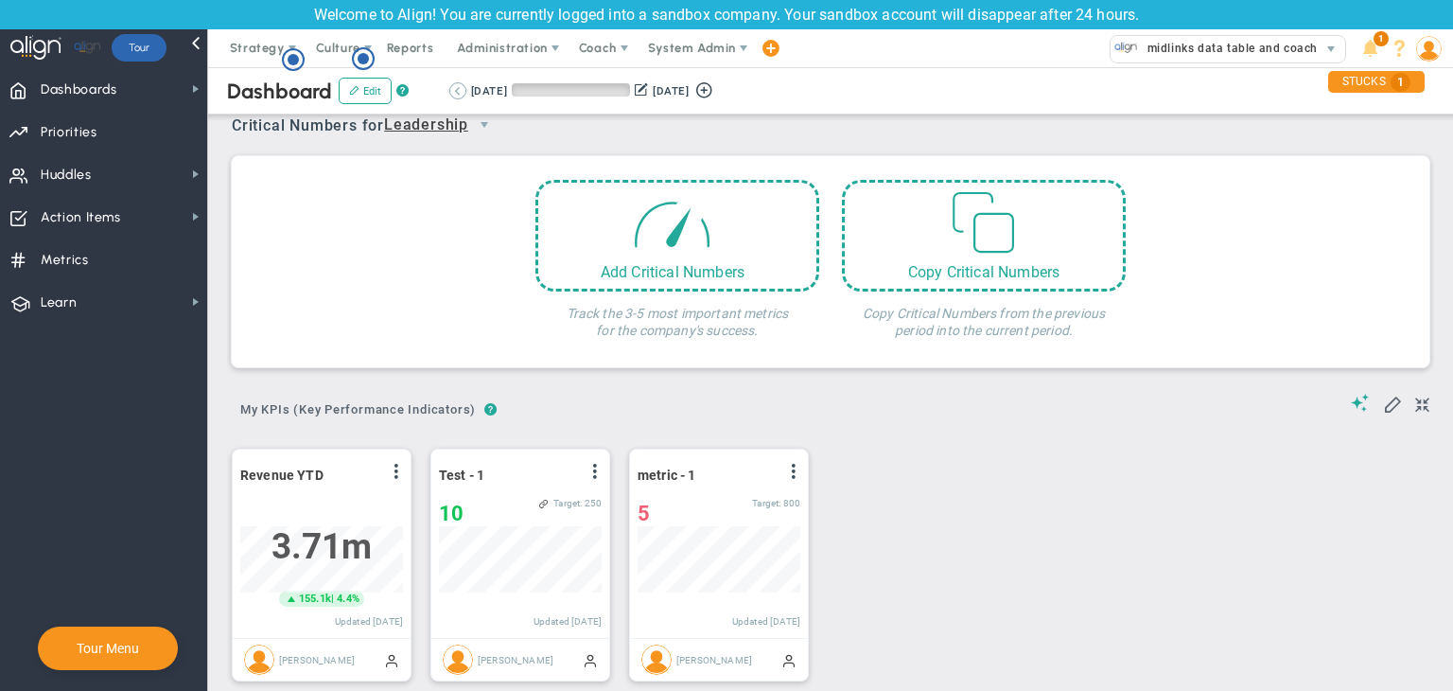
click at [462, 96] on button at bounding box center [457, 90] width 17 height 17
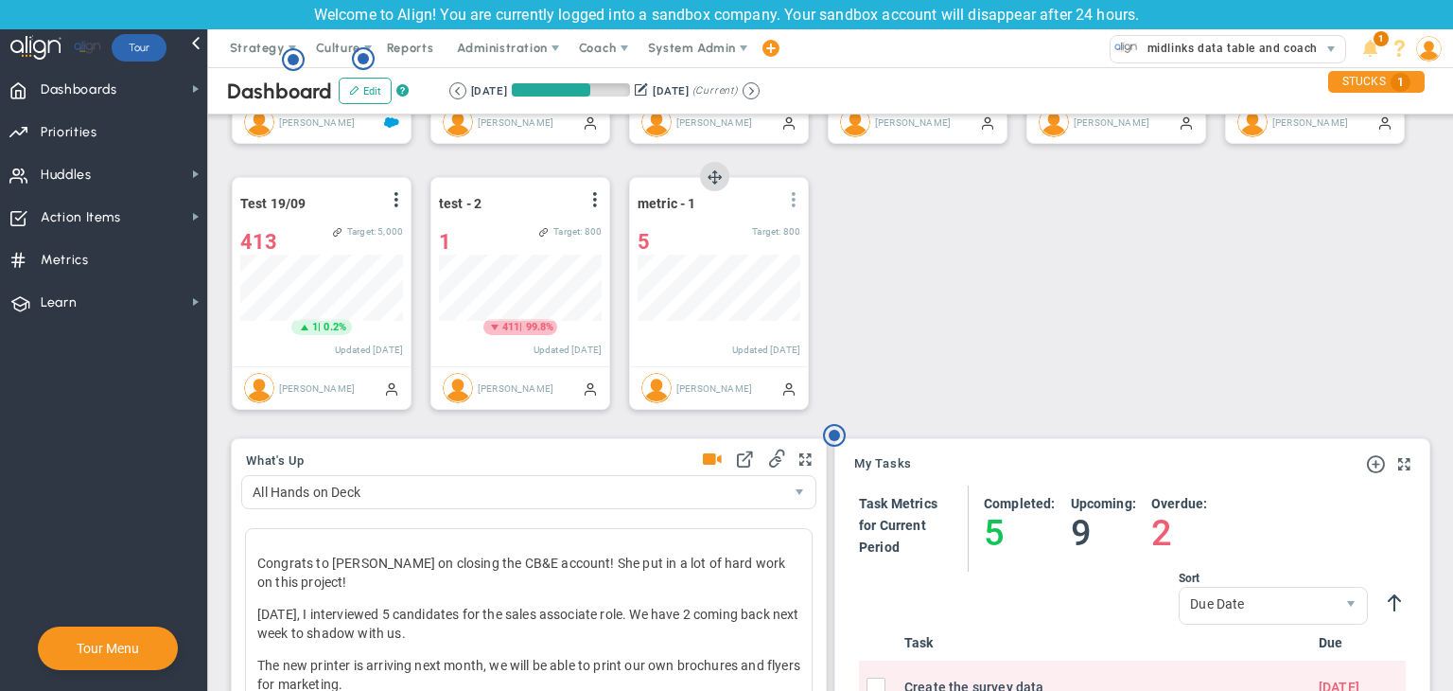
click at [798, 199] on span at bounding box center [793, 199] width 15 height 15
click at [739, 230] on li "Edit" at bounding box center [741, 238] width 134 height 24
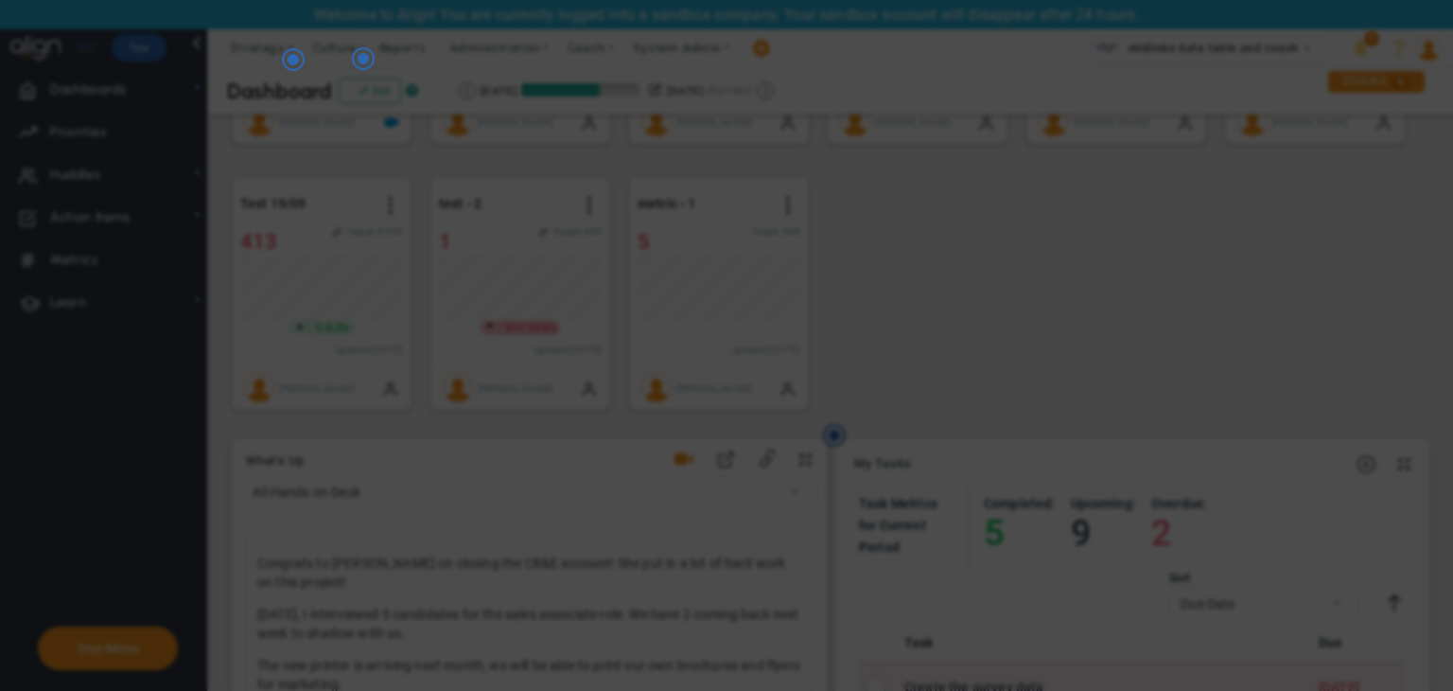
radio input "true"
checkbox input "false"
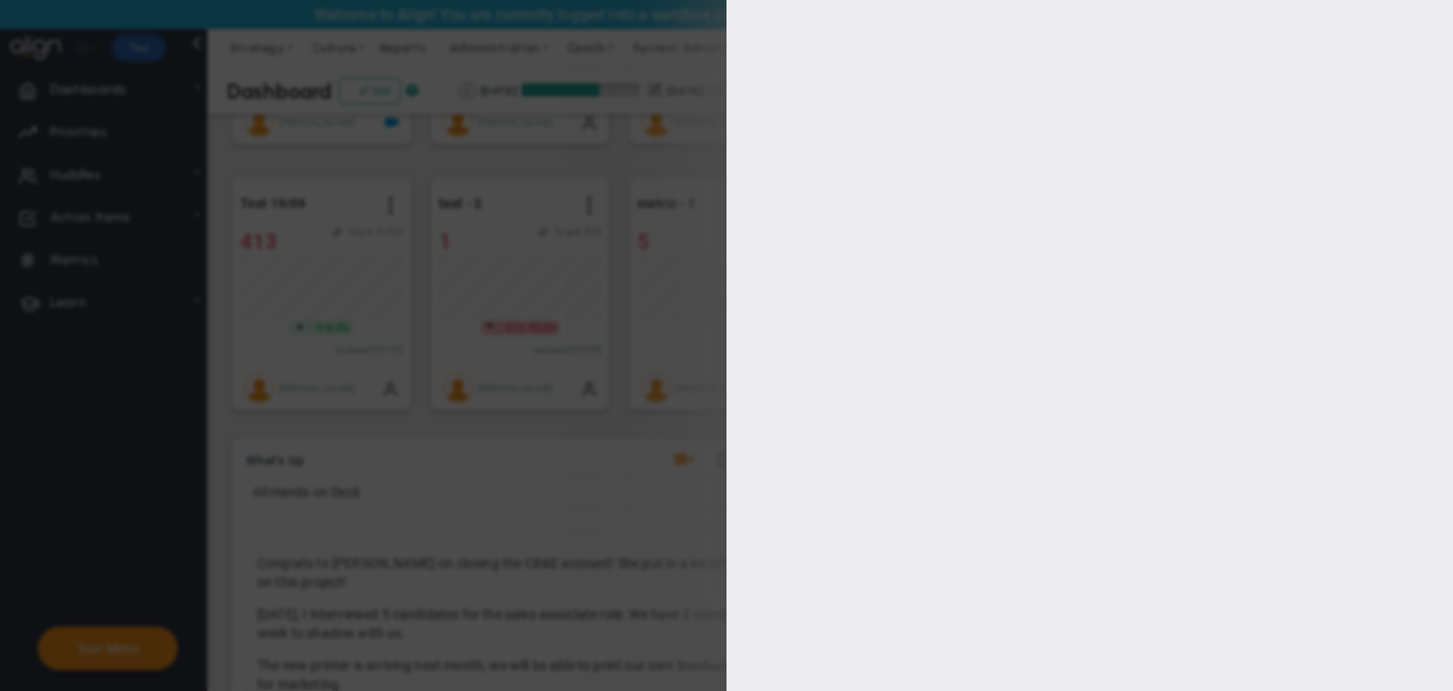
type input "1000"
type input "800"
type input "400"
type input "200"
checkbox input "true"
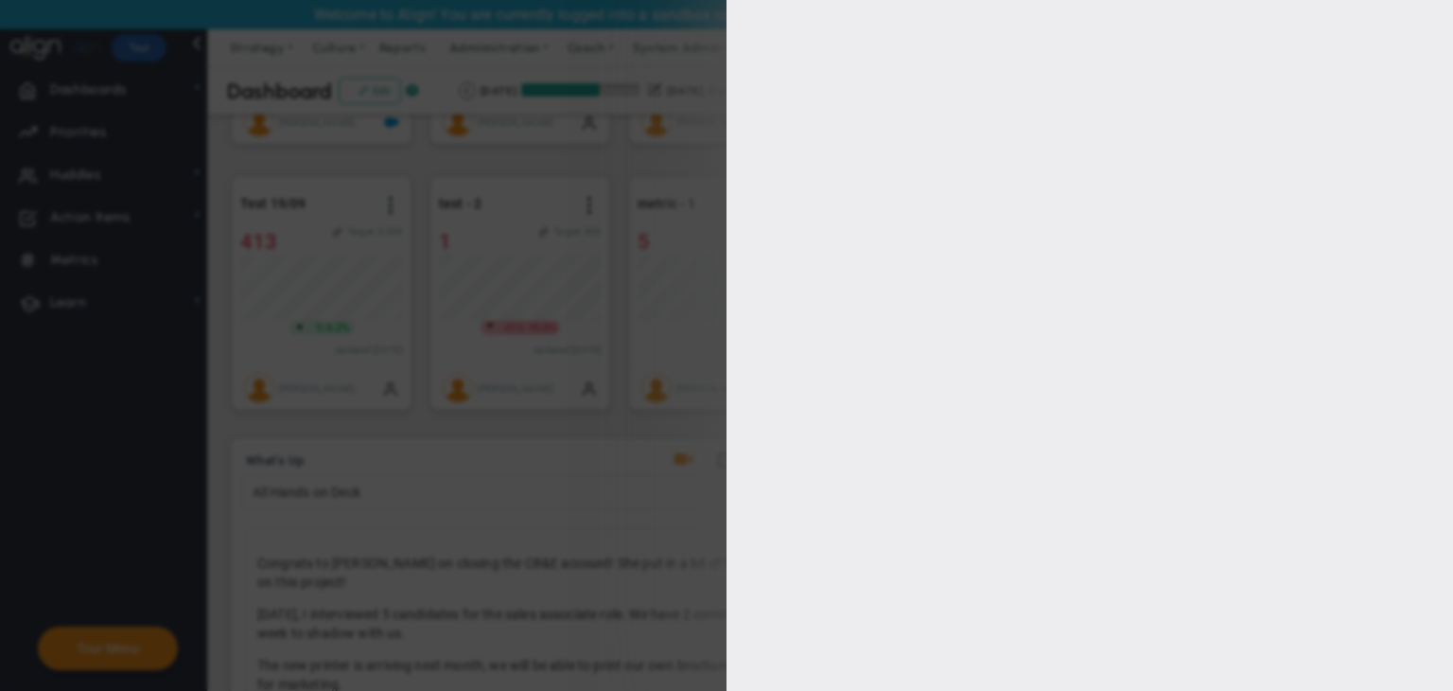
type input "[PERSON_NAME]"
radio input "true"
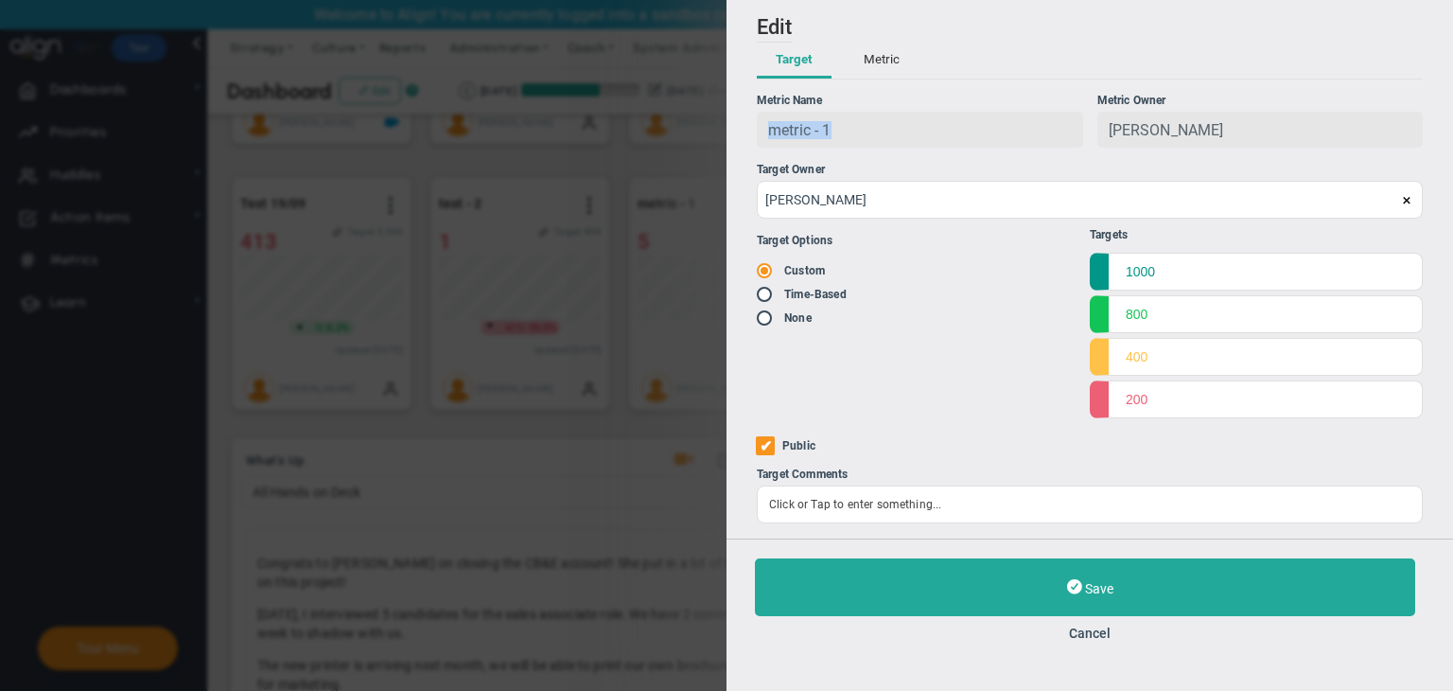
drag, startPoint x: 879, startPoint y: 132, endPoint x: 754, endPoint y: 132, distance: 124.9
click at [754, 132] on div "Add Edit Metric Historical Values Target Metric Name metric - 1 Unique Identifi…" at bounding box center [1090, 269] width 727 height 538
copy span "metric - 1"
click at [870, 635] on button "Cancel" at bounding box center [1090, 632] width 670 height 15
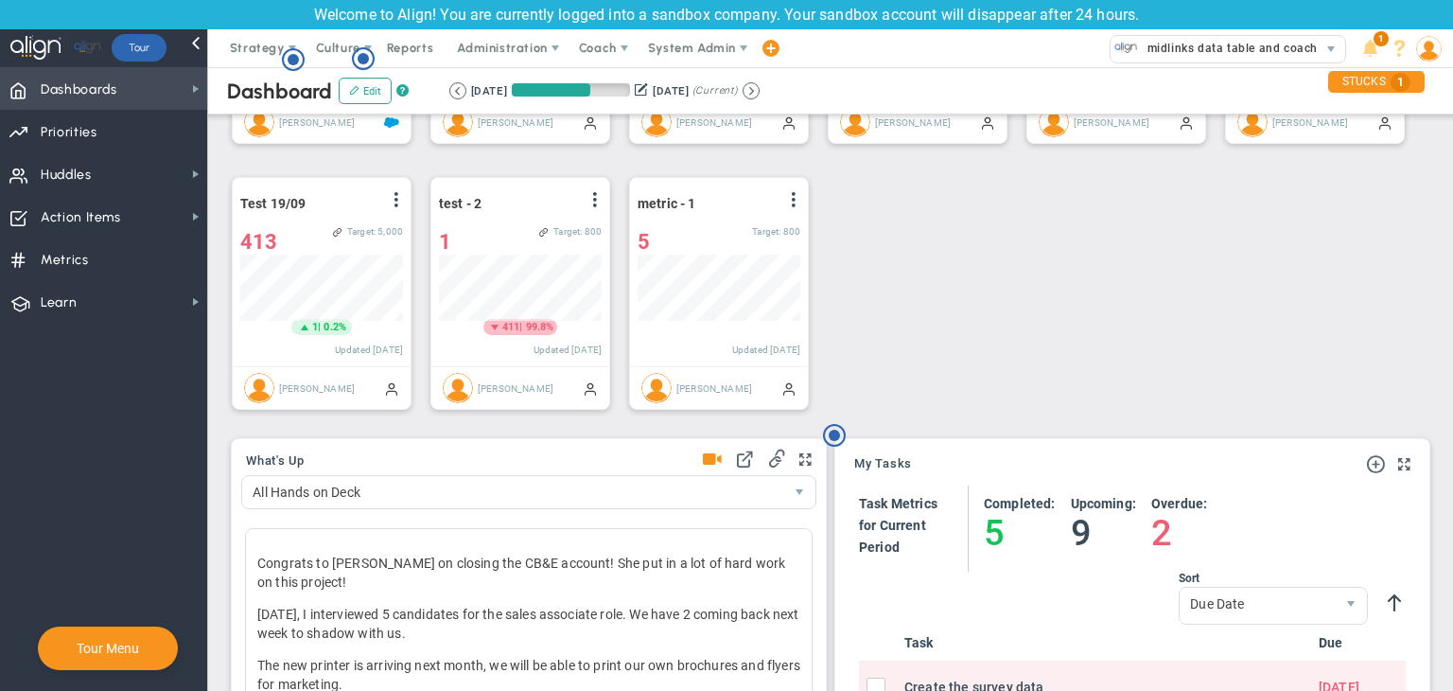
click at [197, 96] on span "Dashboards Dashboards" at bounding box center [103, 88] width 207 height 43
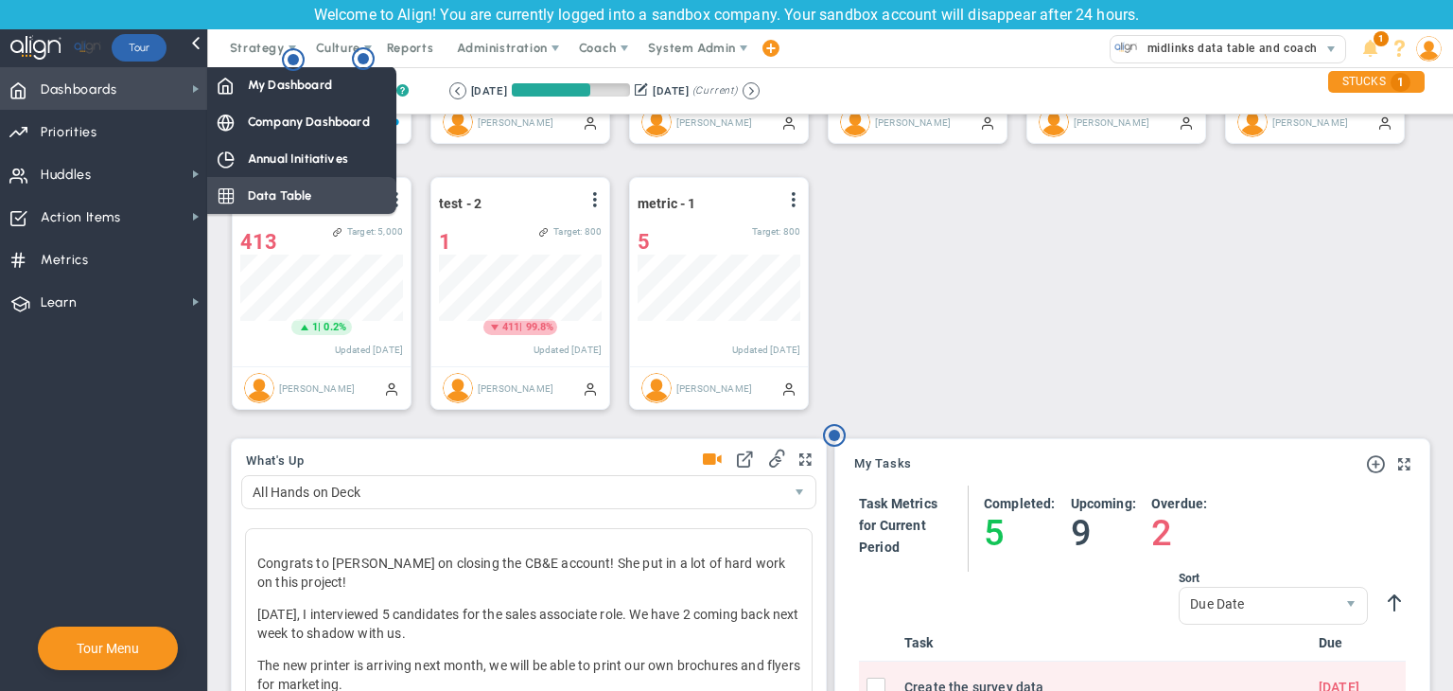
click at [268, 187] on span "Data Table" at bounding box center [280, 195] width 64 height 18
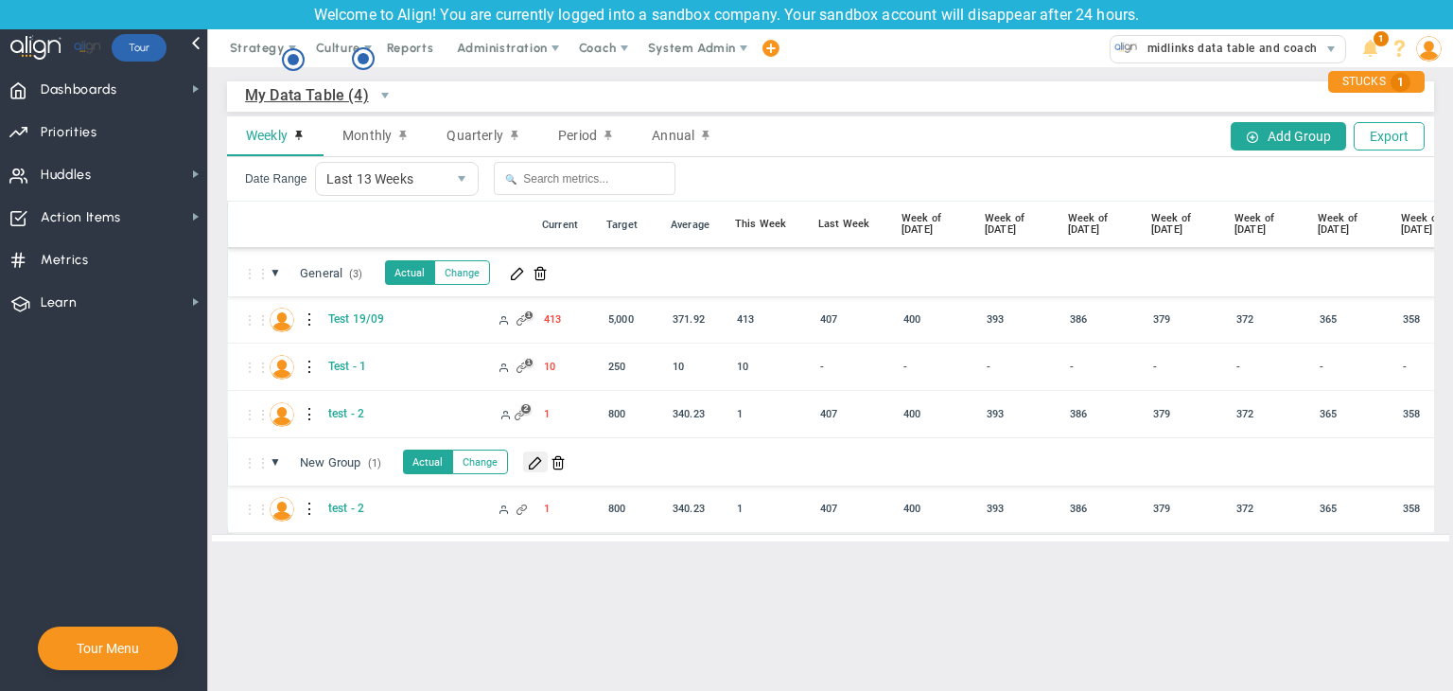
click at [537, 466] on span at bounding box center [535, 461] width 15 height 15
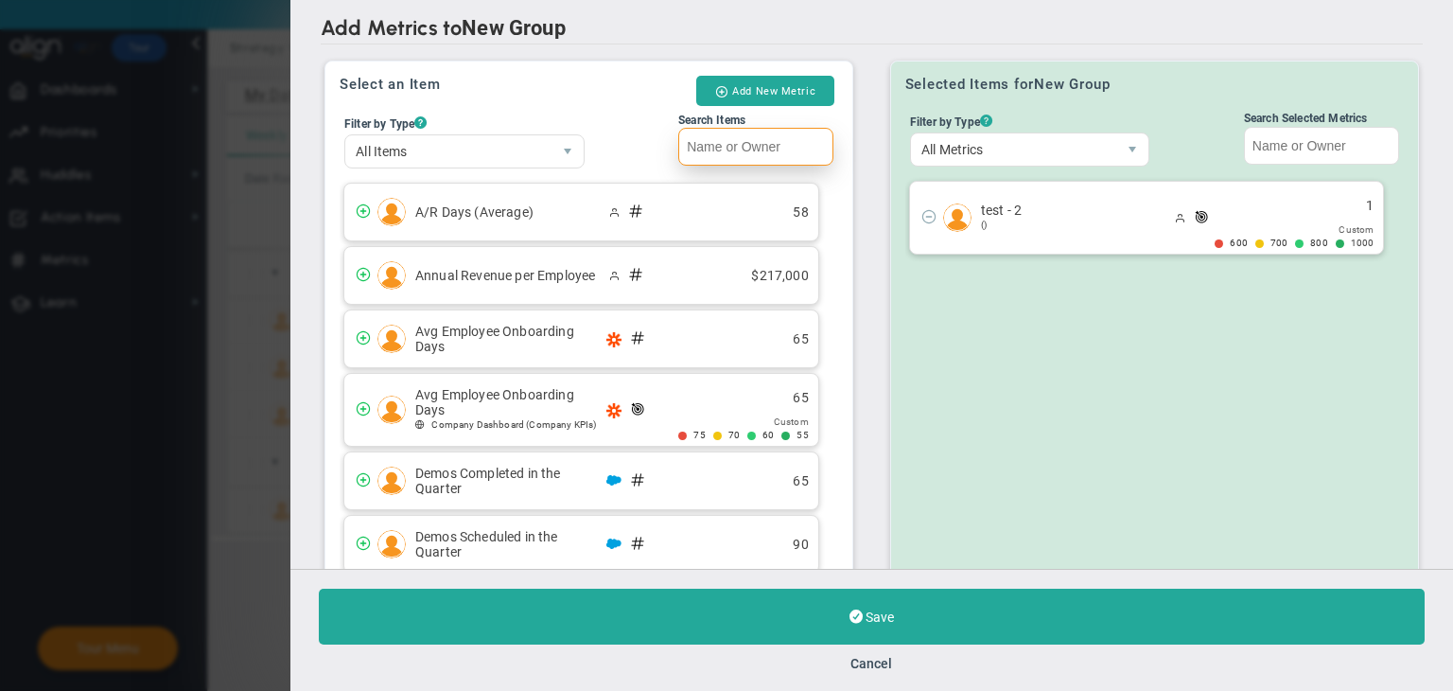
click at [772, 148] on input "Search Items" at bounding box center [755, 147] width 155 height 38
paste input "metric - 1"
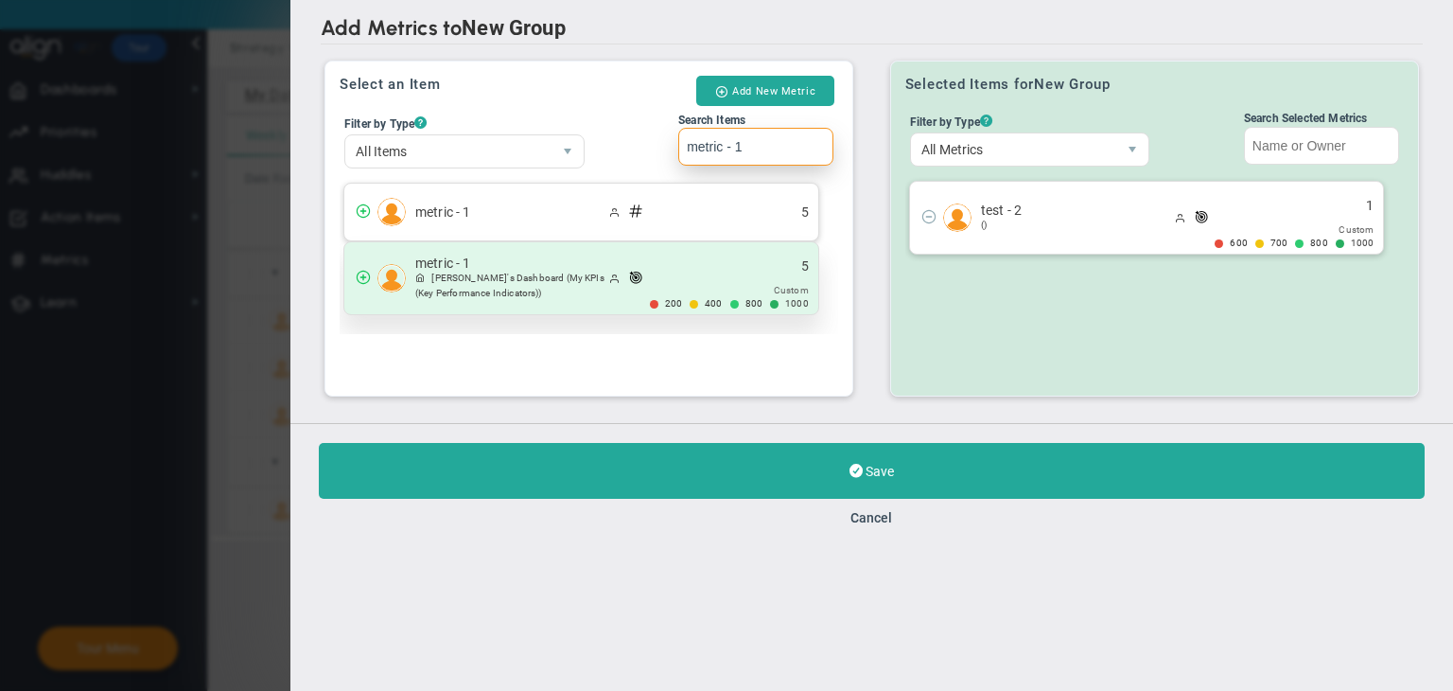
type input "metric - 1"
click at [712, 267] on div "metric - 1 Sudhir Dakshinamurthy's Dashboard (My KPIs (Key Performance Indicato…" at bounding box center [581, 278] width 474 height 72
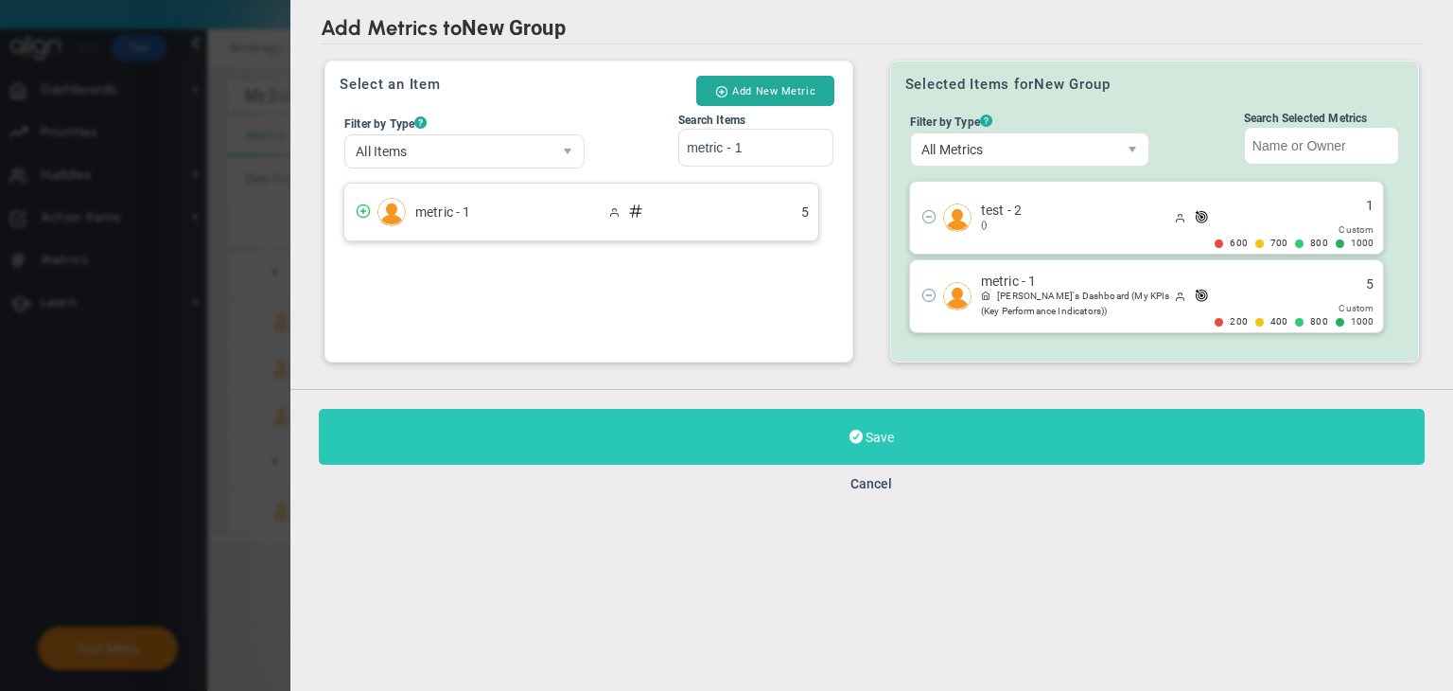
click at [817, 435] on button "Save" at bounding box center [872, 437] width 1106 height 56
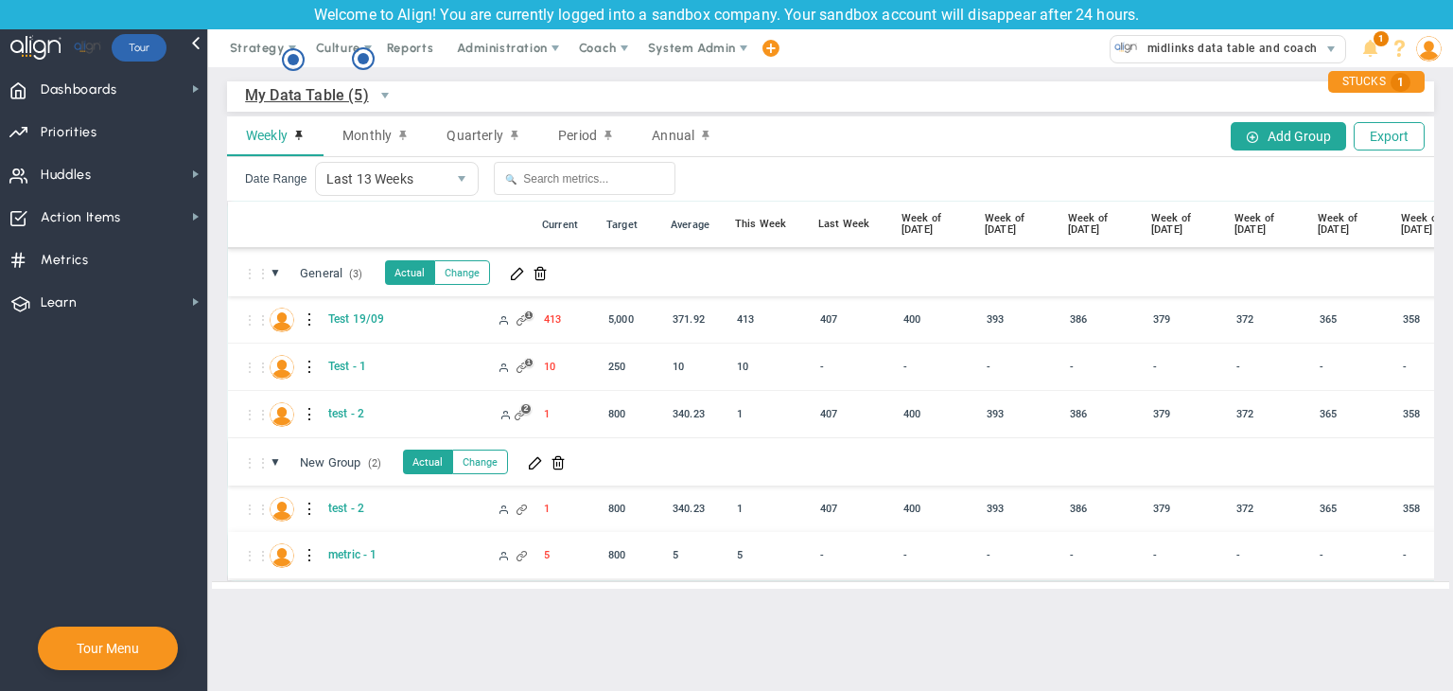
click at [309, 553] on div at bounding box center [310, 555] width 13 height 30
click at [378, 554] on div "Edit" at bounding box center [388, 560] width 131 height 39
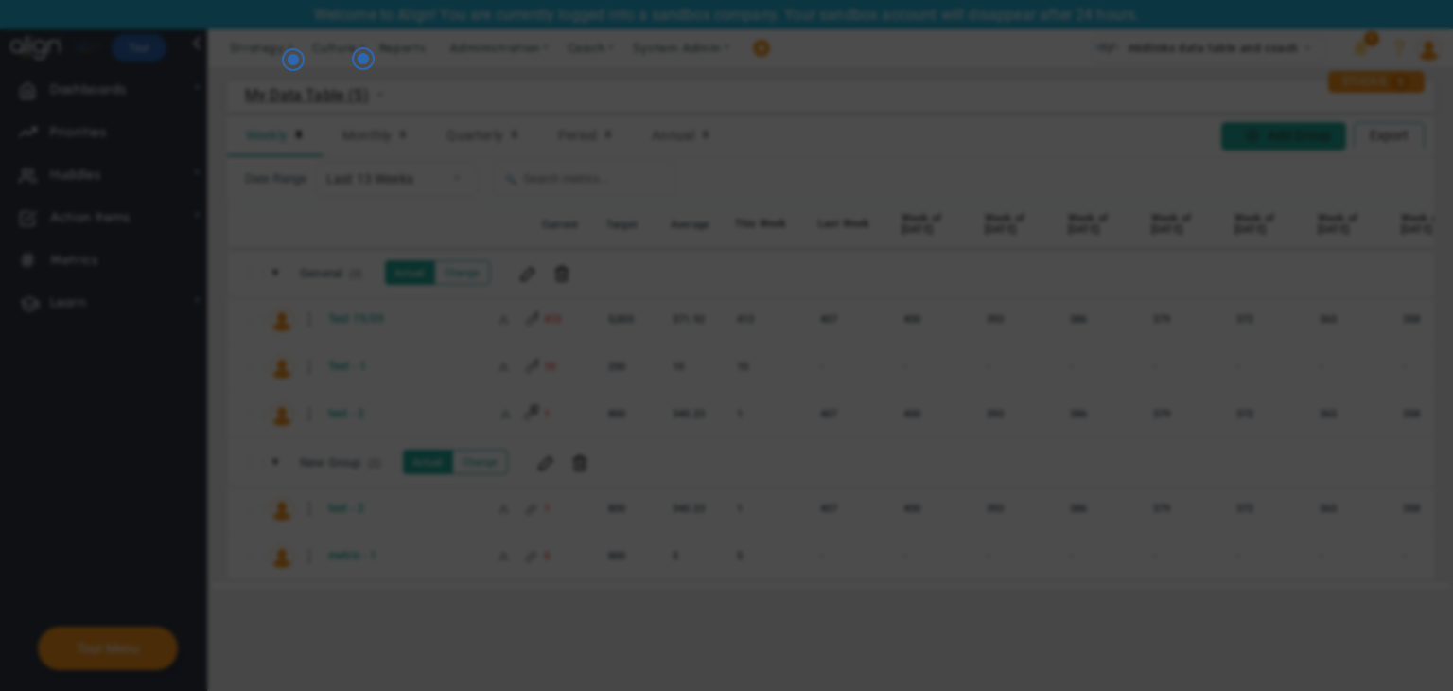
radio input "true"
checkbox input "false"
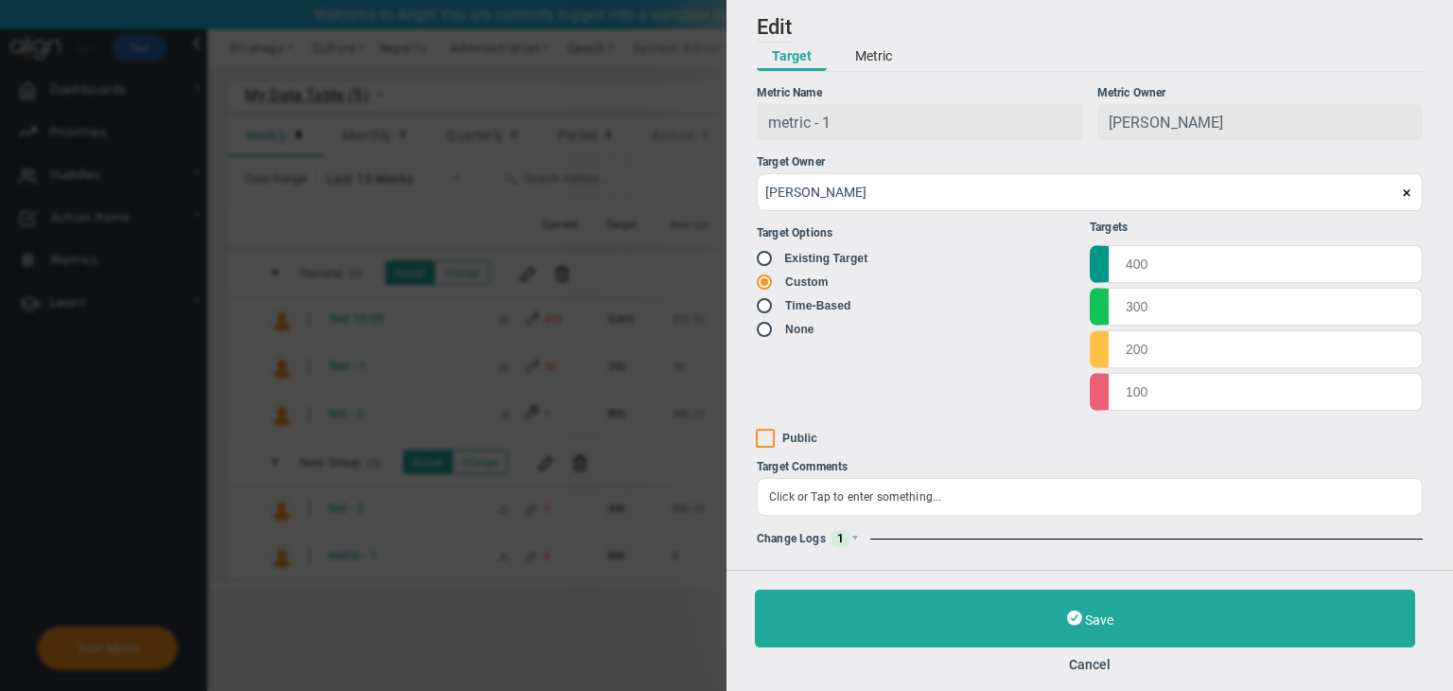
type input "1000"
type input "800"
type input "400"
type input "200"
checkbox input "true"
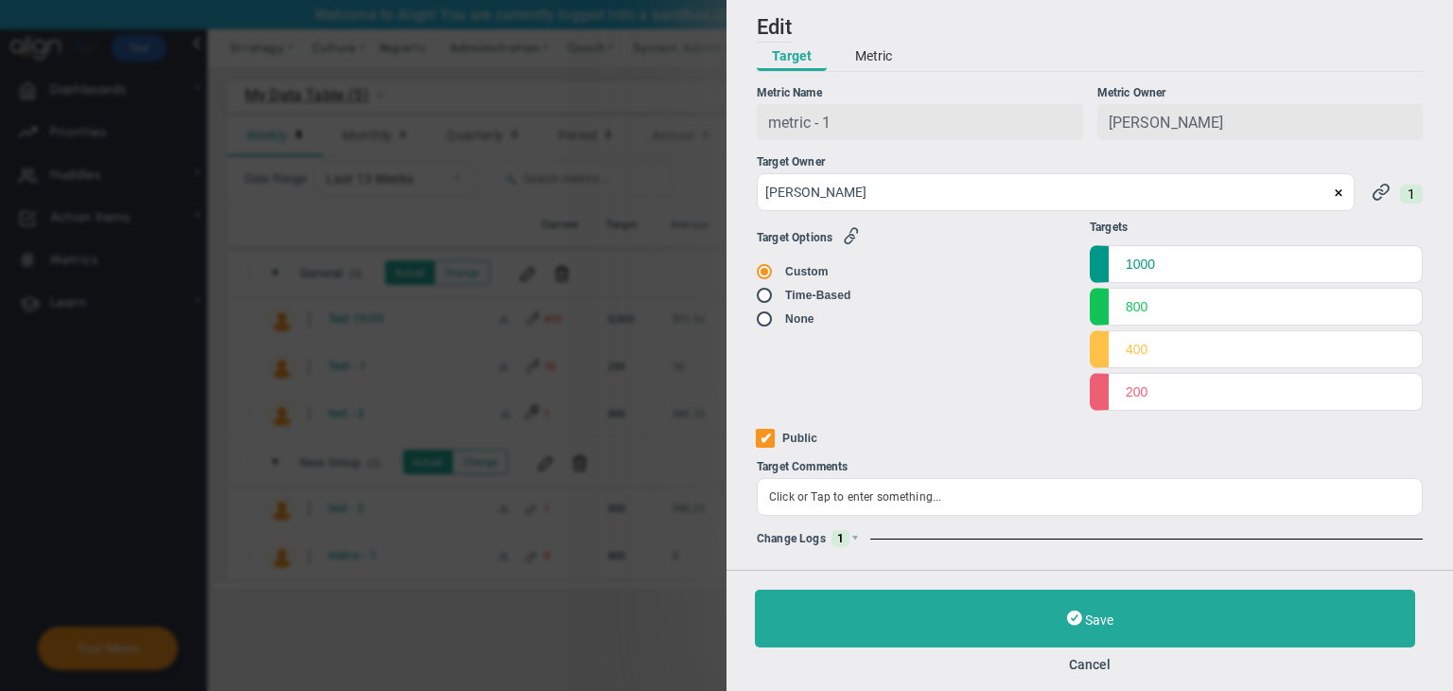
click at [865, 539] on div "Change Logs 1" at bounding box center [1090, 538] width 666 height 17
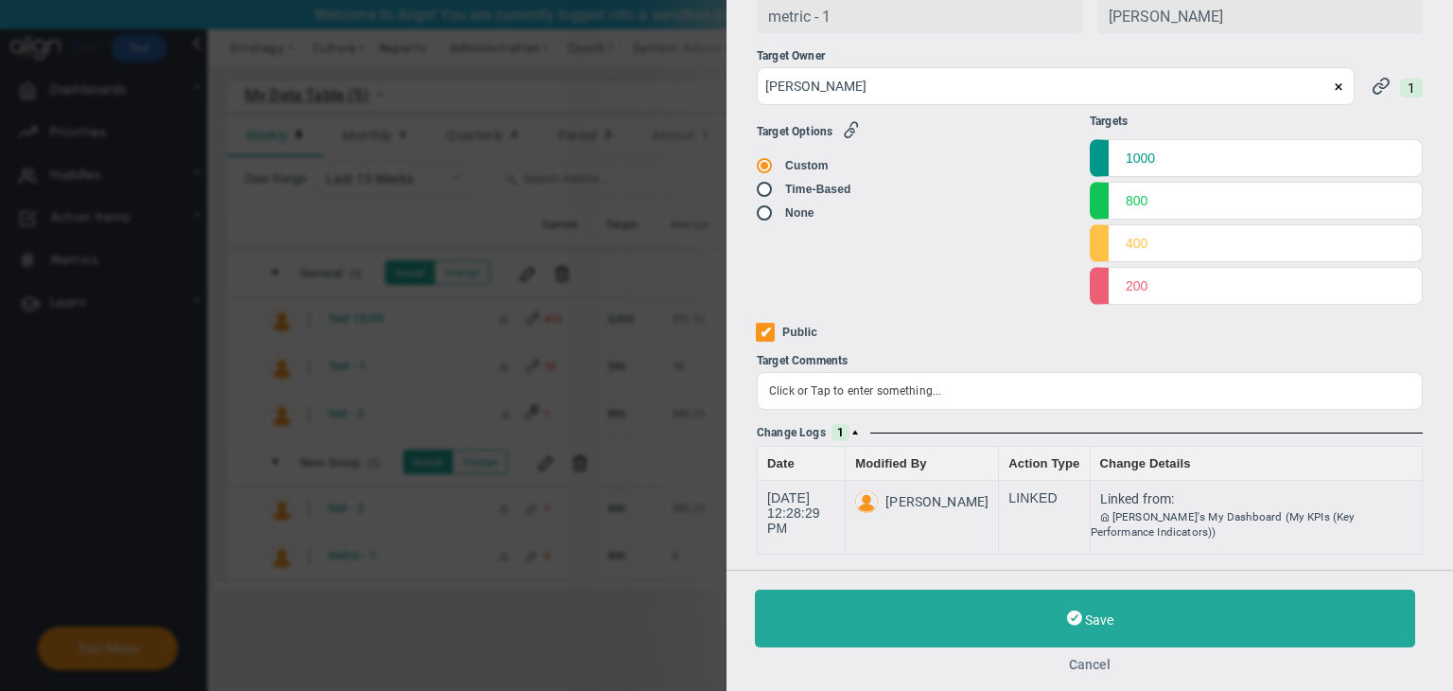
click at [870, 663] on button "Cancel" at bounding box center [1090, 664] width 670 height 15
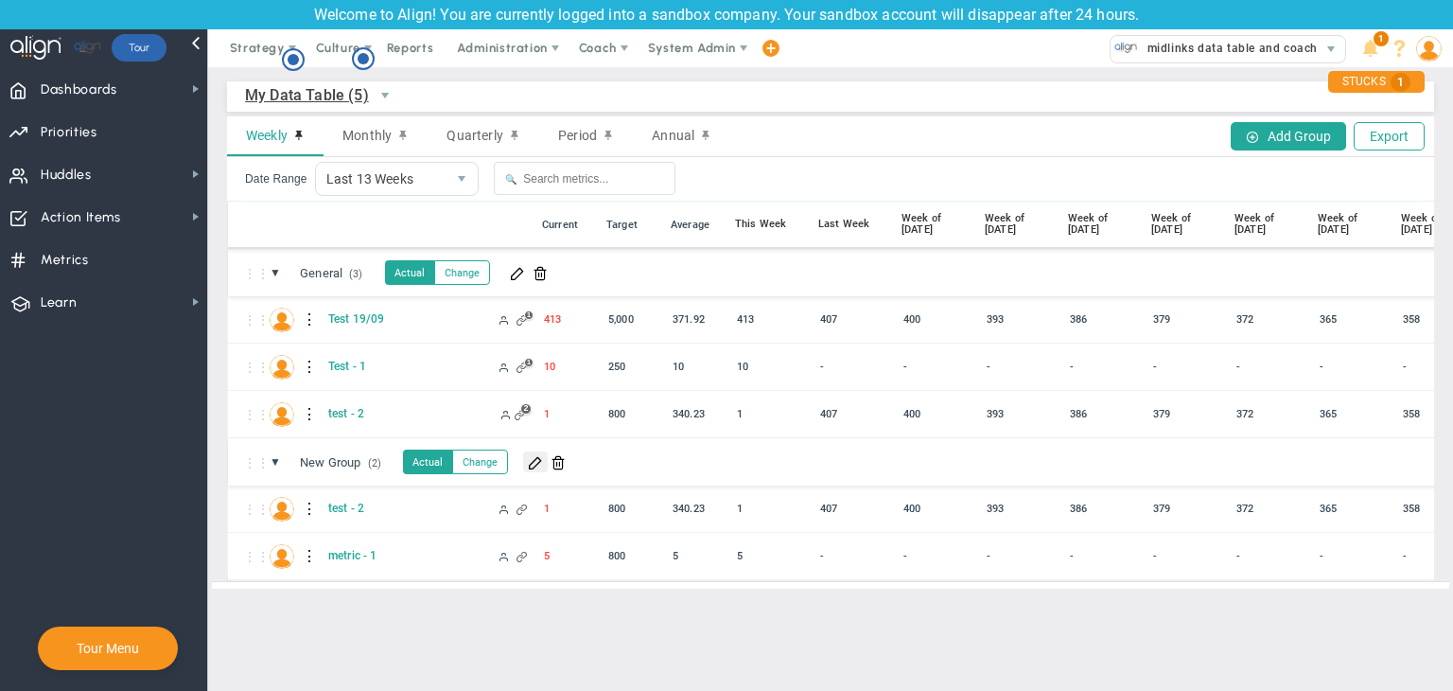
click at [539, 455] on span at bounding box center [535, 461] width 15 height 15
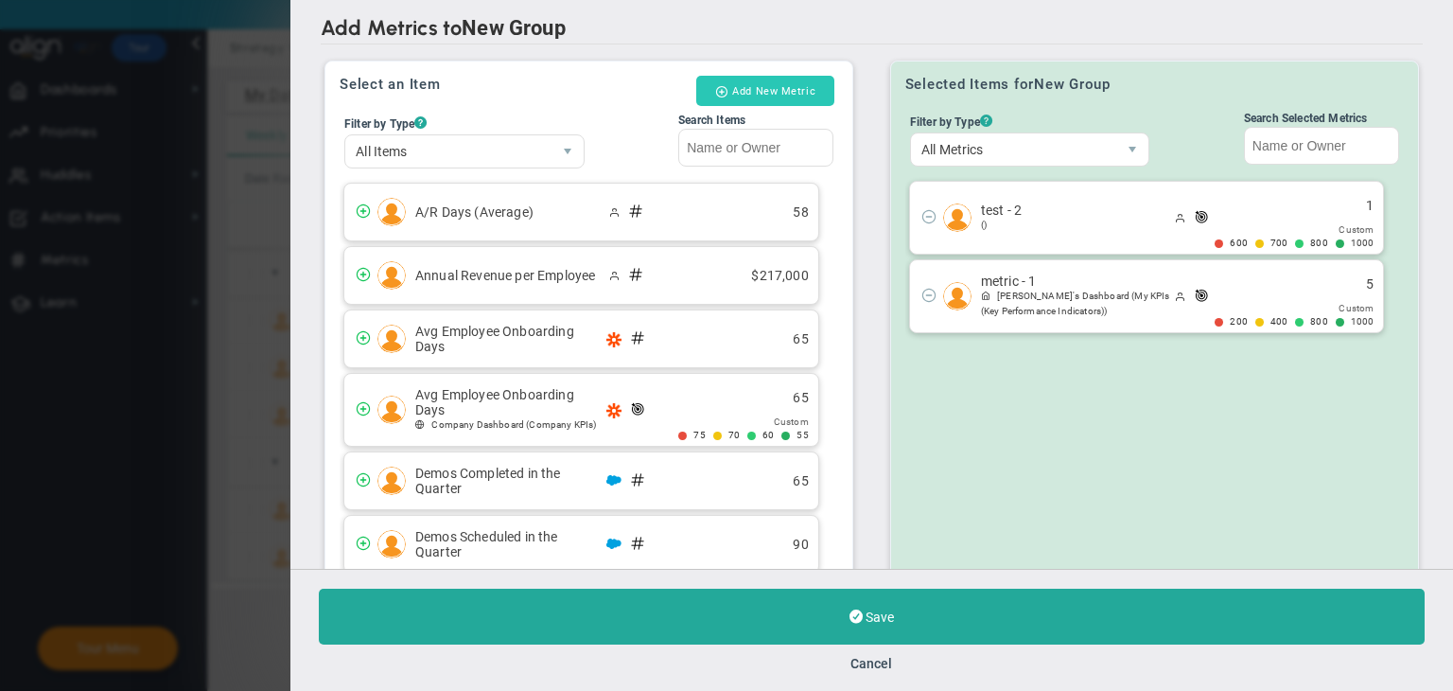
click at [791, 96] on button "Add New Metric" at bounding box center [765, 91] width 138 height 30
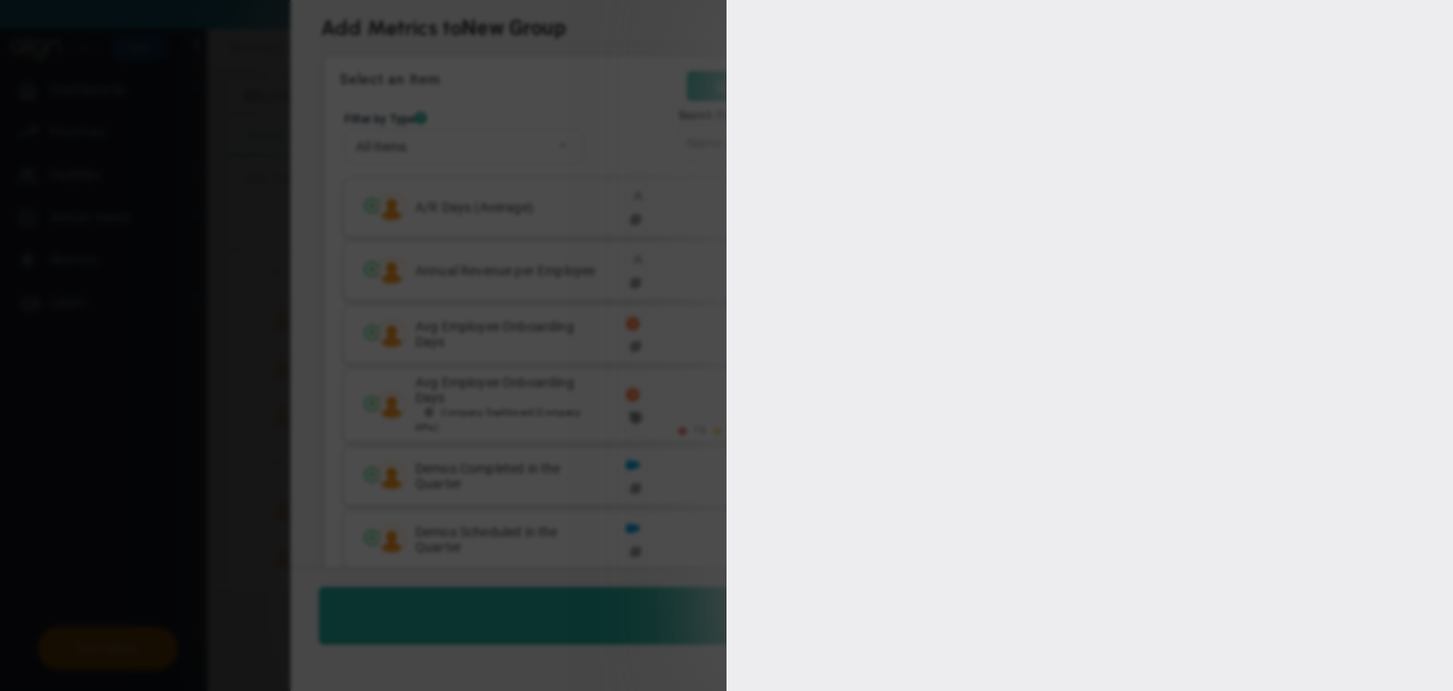
type input "[PERSON_NAME]"
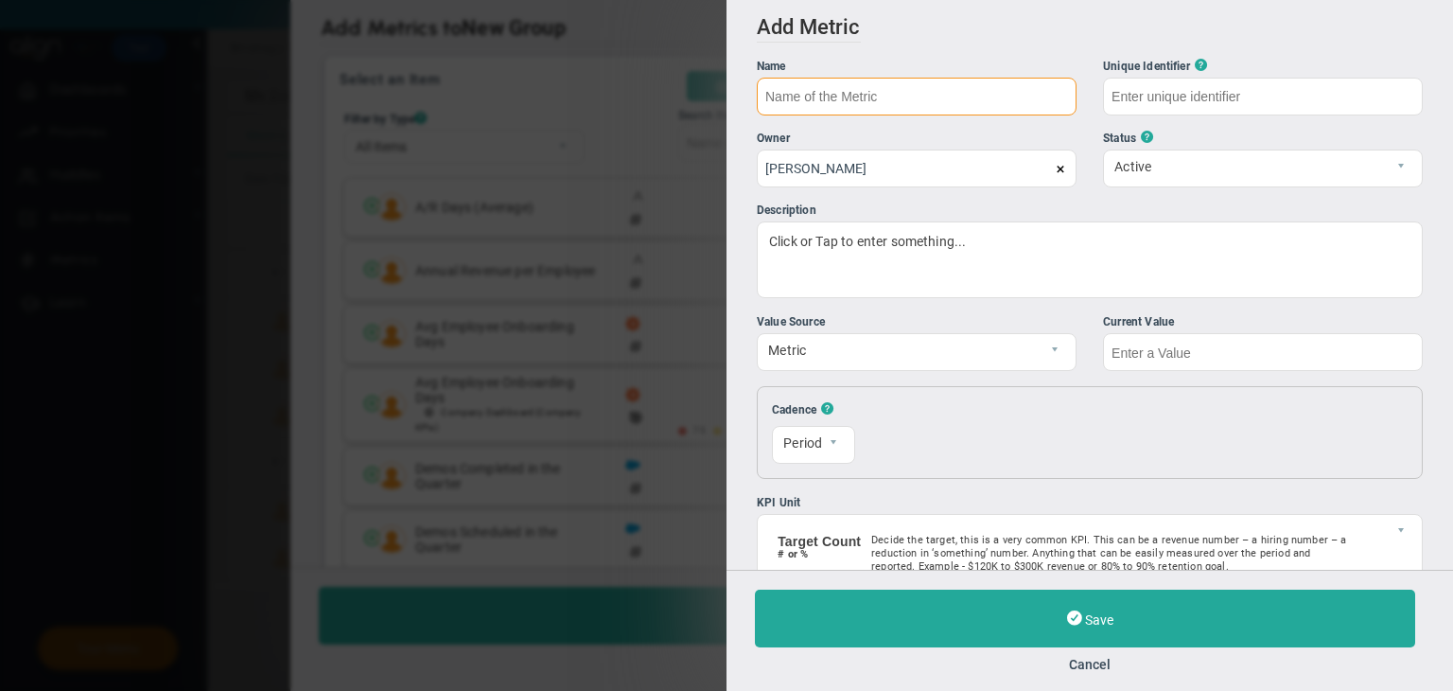
click at [815, 103] on input "text" at bounding box center [917, 97] width 320 height 38
type input "Metric 2"
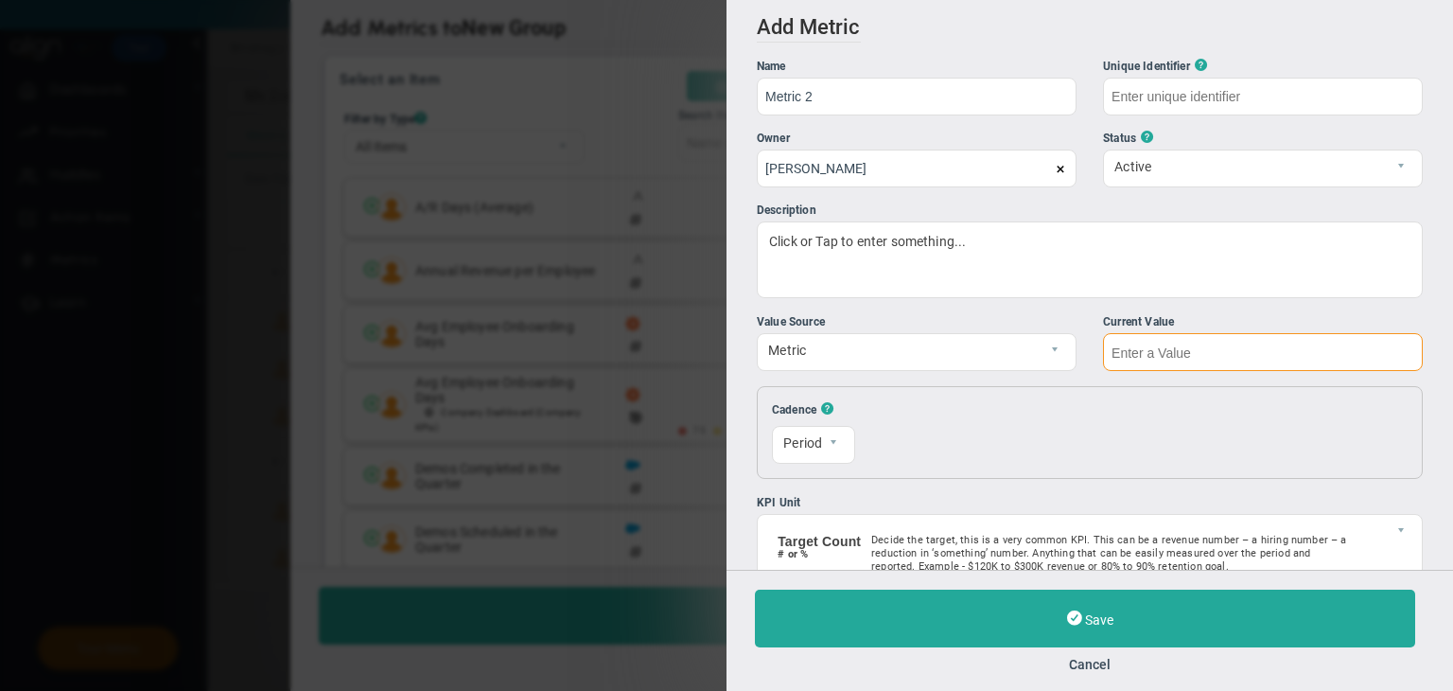
click at [1210, 333] on input "text" at bounding box center [1263, 352] width 320 height 38
type input "Metric-2"
type input "2"
click at [1243, 573] on div "Save Cancel" at bounding box center [1090, 630] width 727 height 121
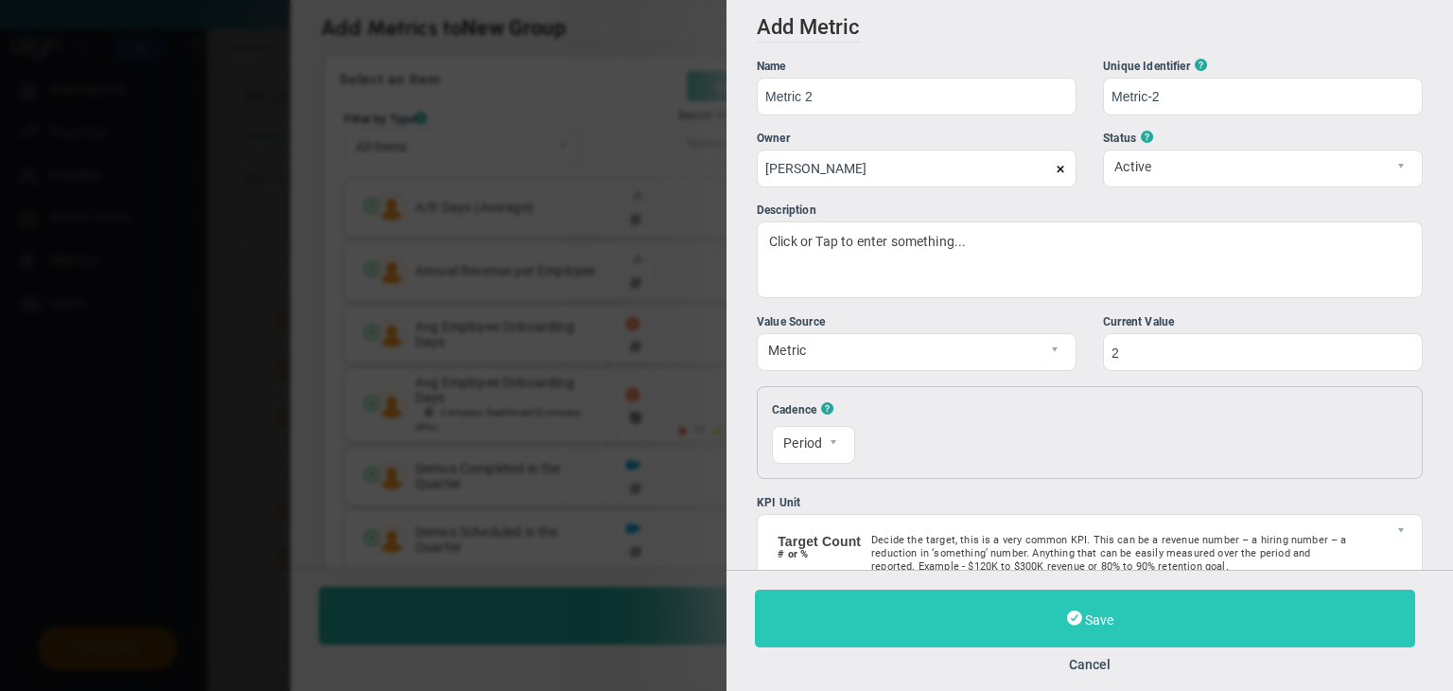
click at [1237, 596] on button "Save" at bounding box center [1085, 618] width 660 height 58
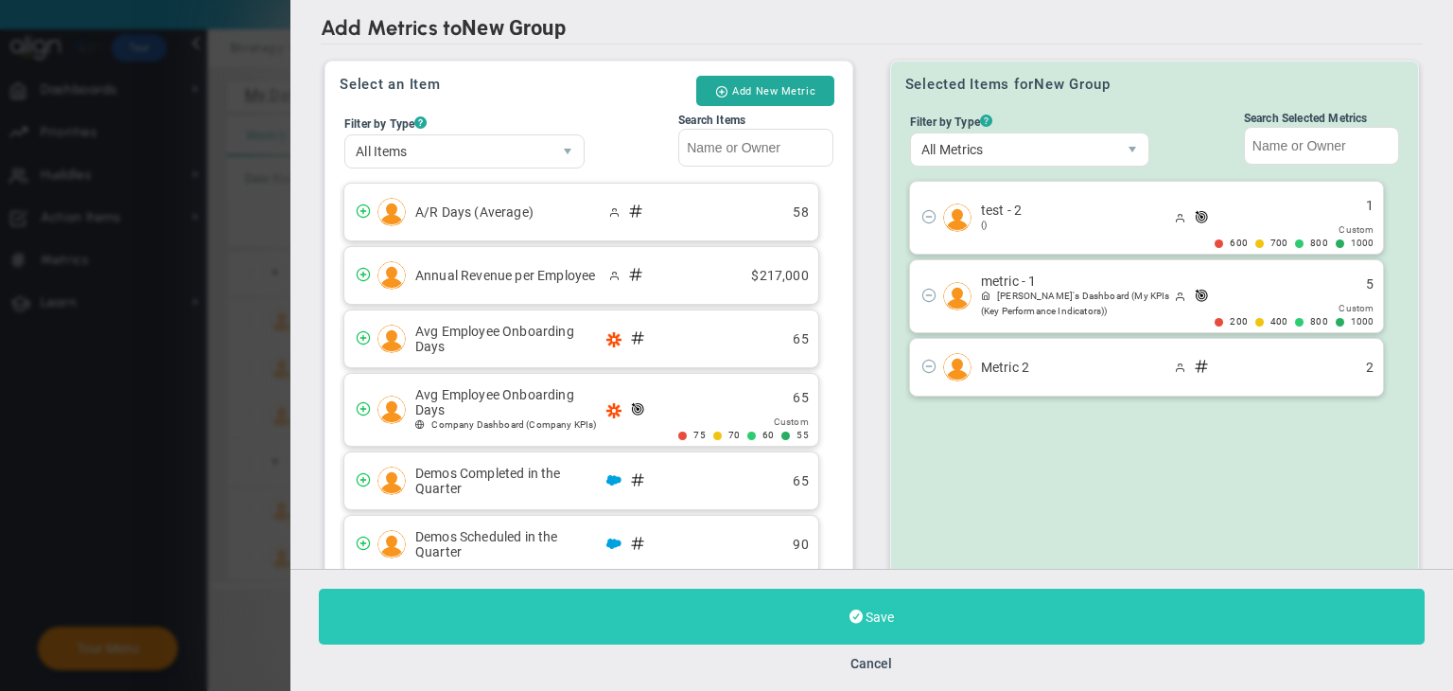
click at [935, 606] on button "Save" at bounding box center [872, 617] width 1106 height 56
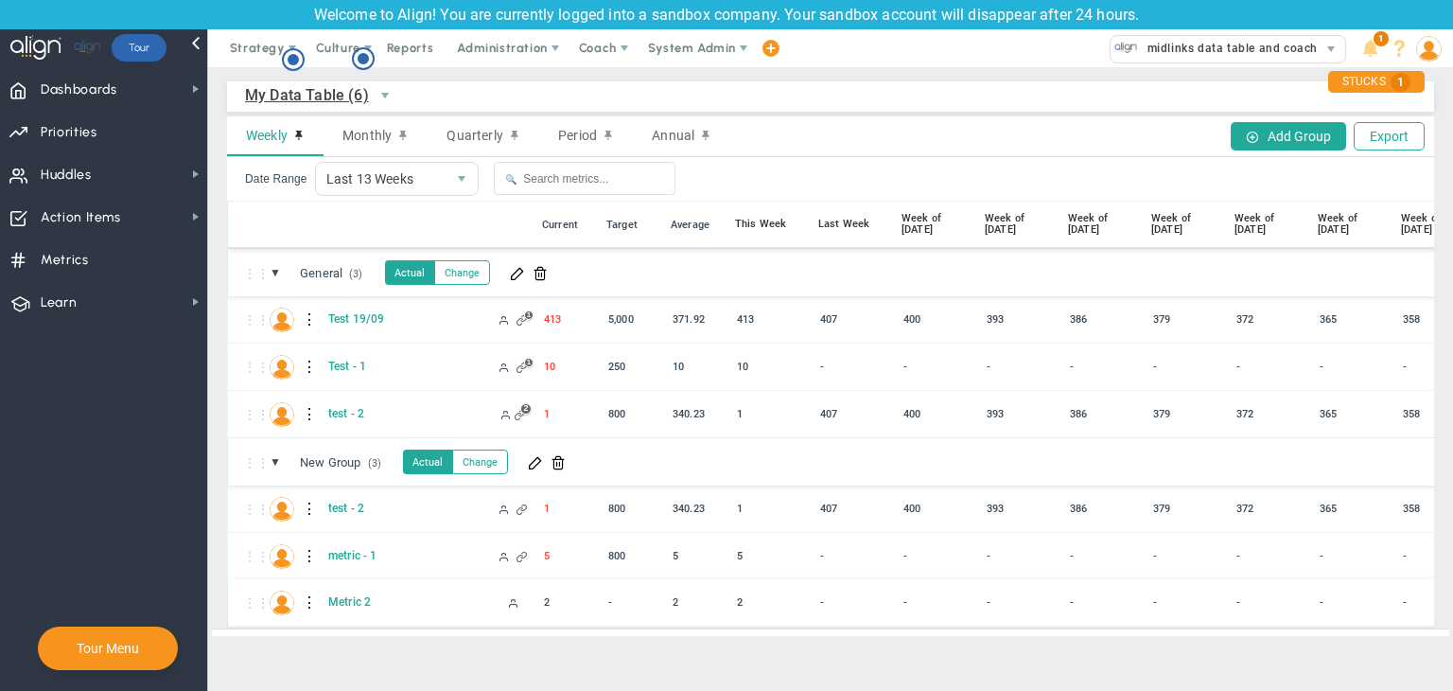
click at [308, 600] on div at bounding box center [310, 603] width 13 height 30
click at [394, 603] on div "Edit" at bounding box center [388, 608] width 131 height 39
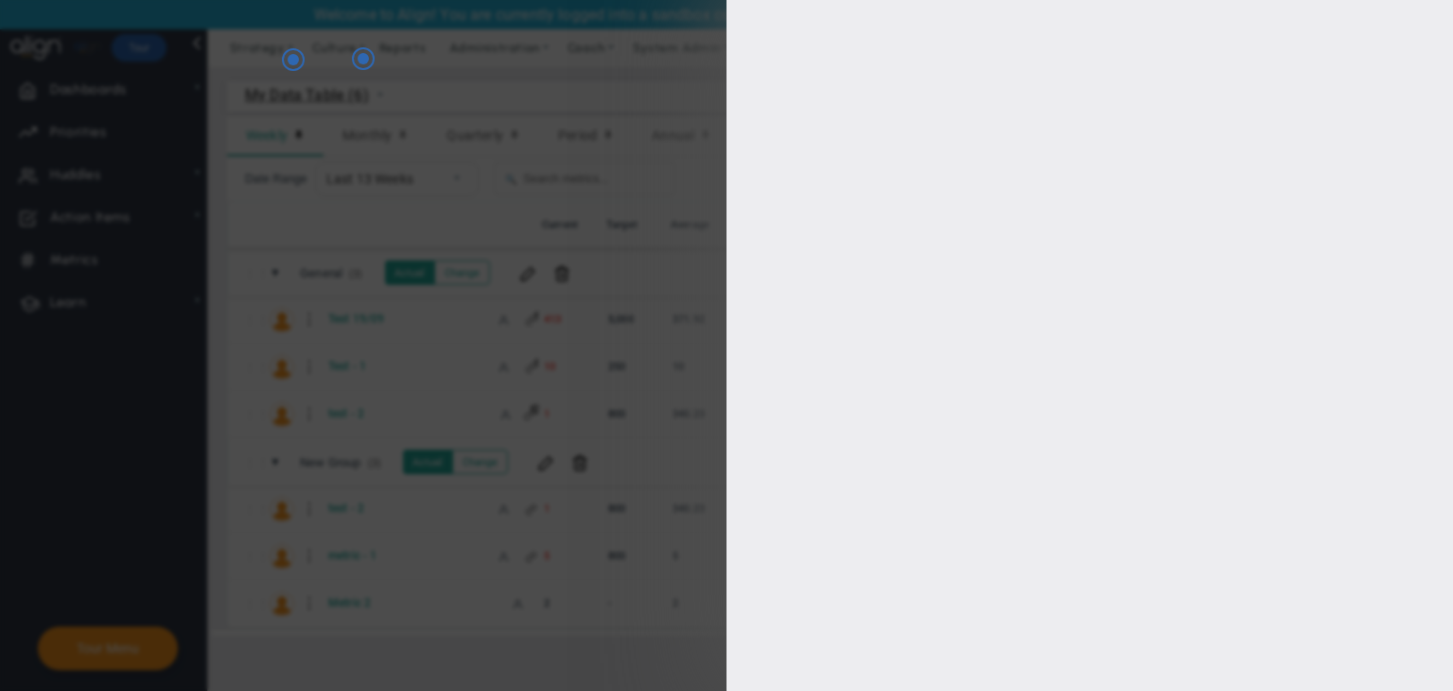
type input "[PERSON_NAME]"
type input "0"
checkbox input "true"
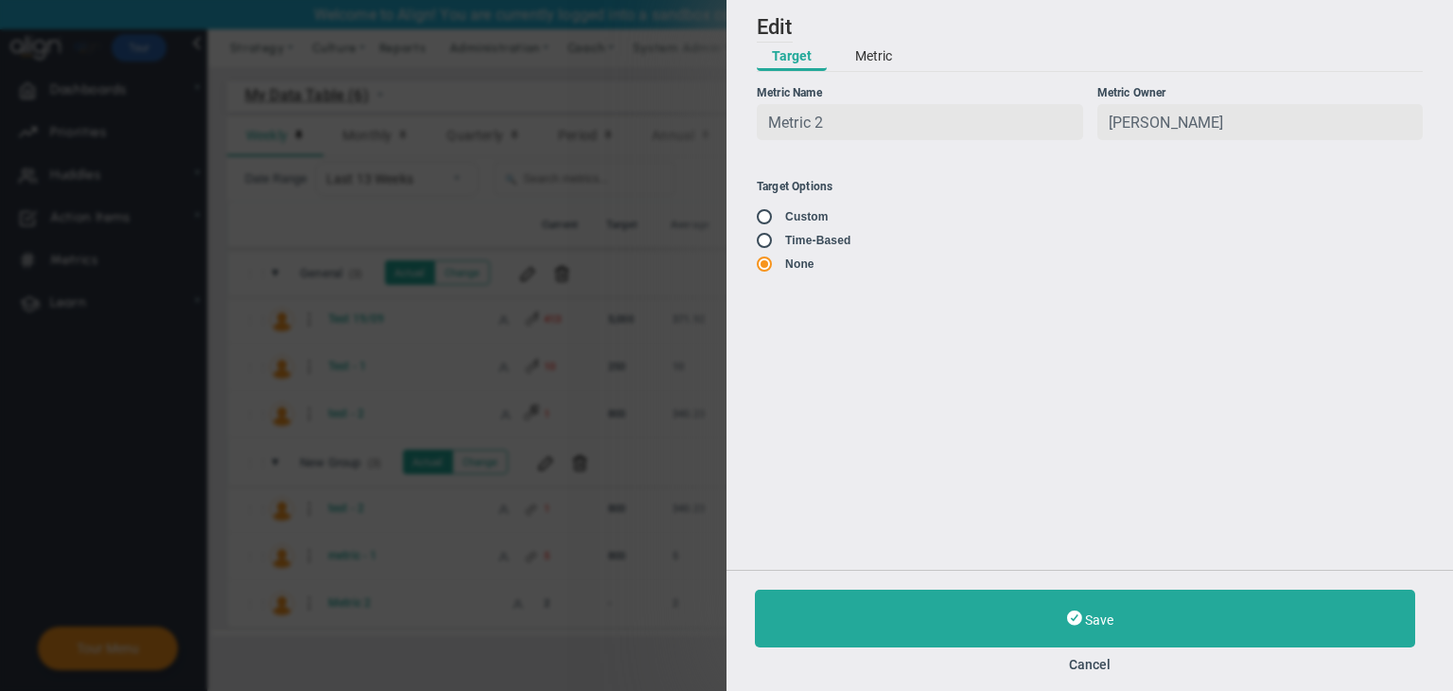
click at [766, 241] on input "radio" at bounding box center [771, 241] width 19 height 15
radio input "true"
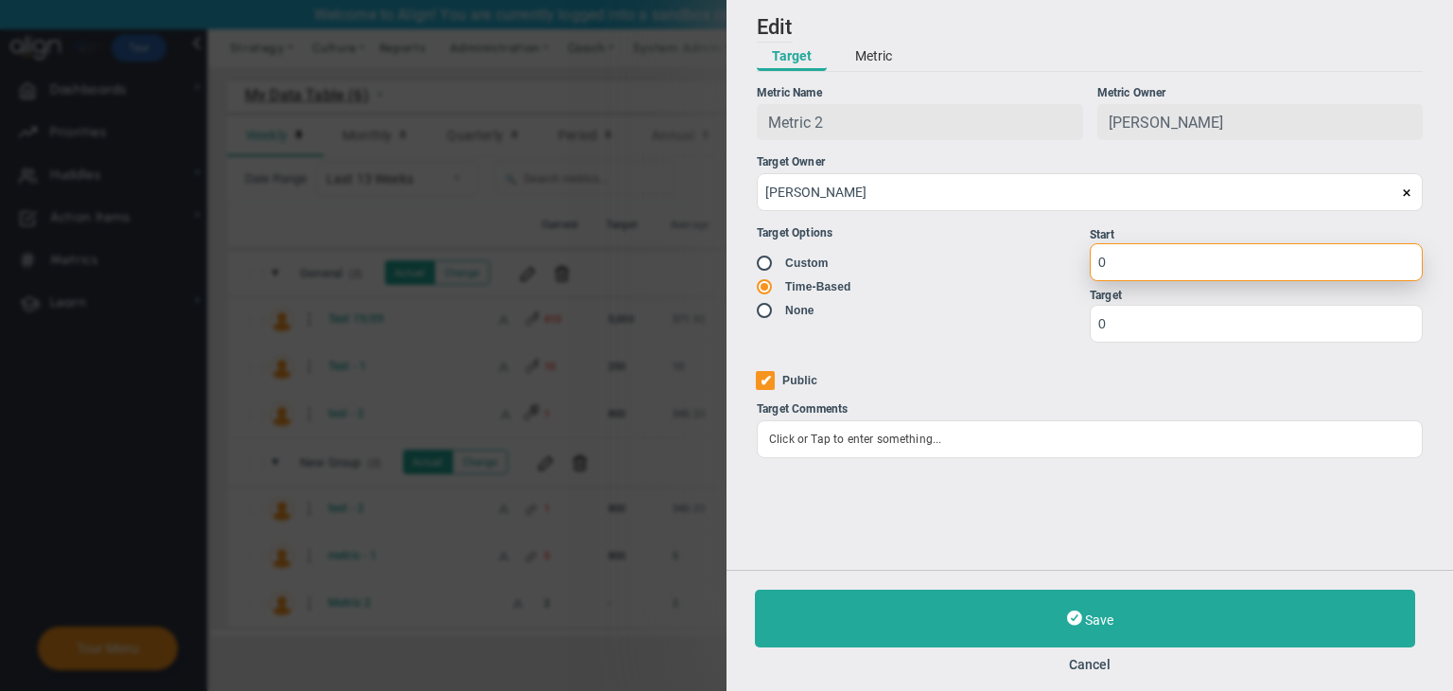
click at [1316, 280] on input "0" at bounding box center [1256, 262] width 333 height 38
type input "1"
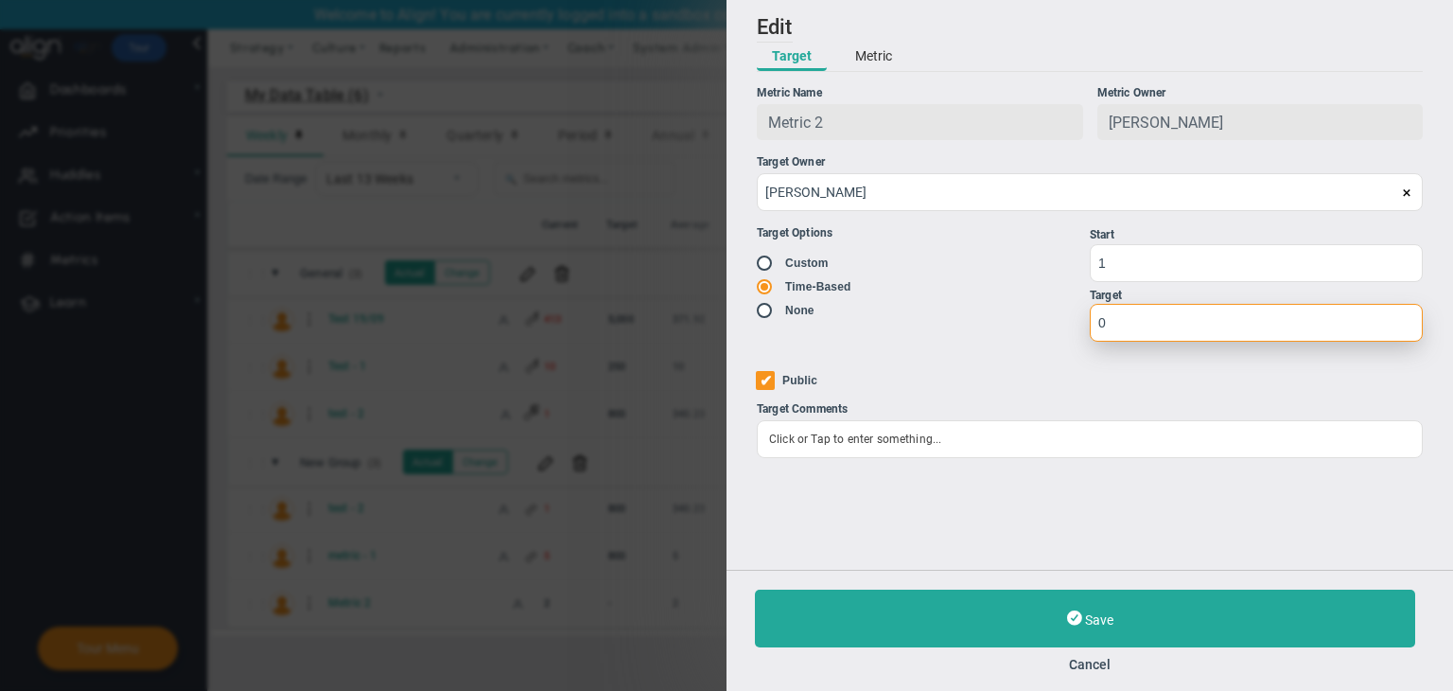
click at [1204, 342] on input "0" at bounding box center [1256, 323] width 333 height 38
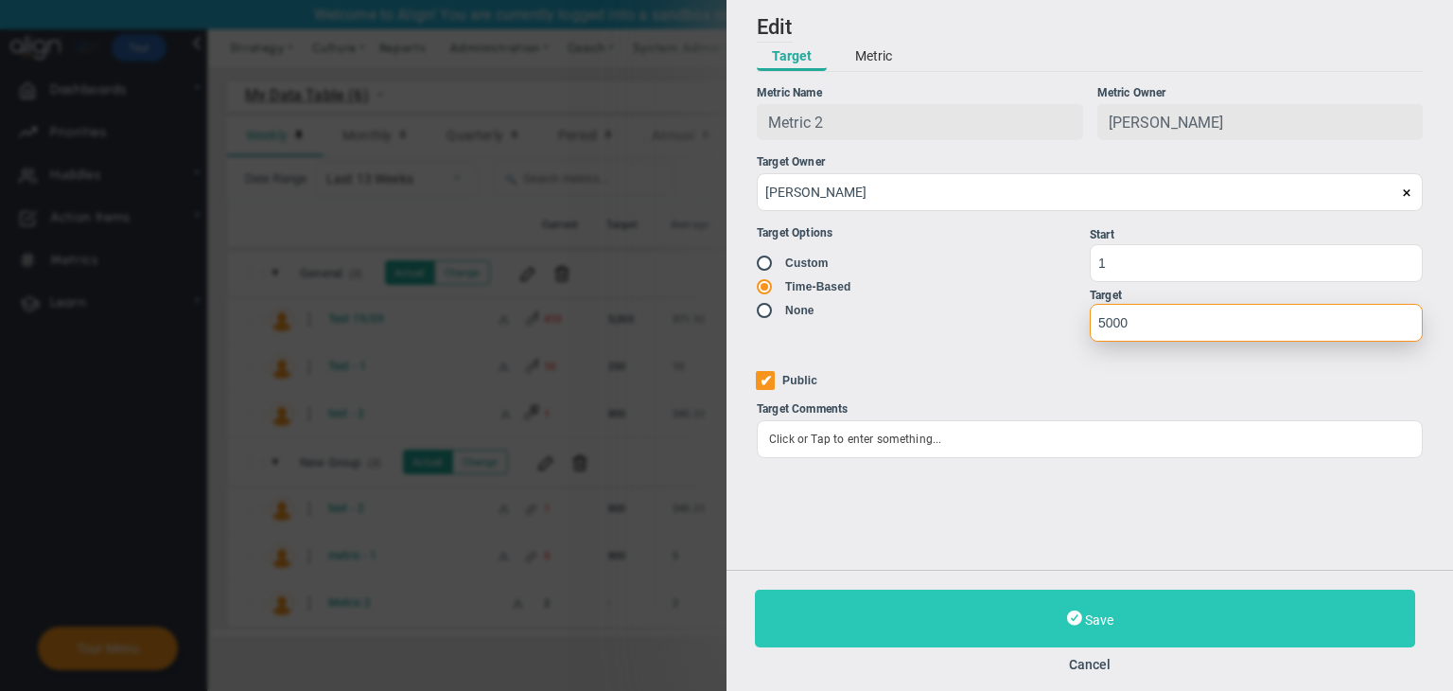
type input "5000"
click at [1145, 604] on button "Save" at bounding box center [1085, 618] width 660 height 58
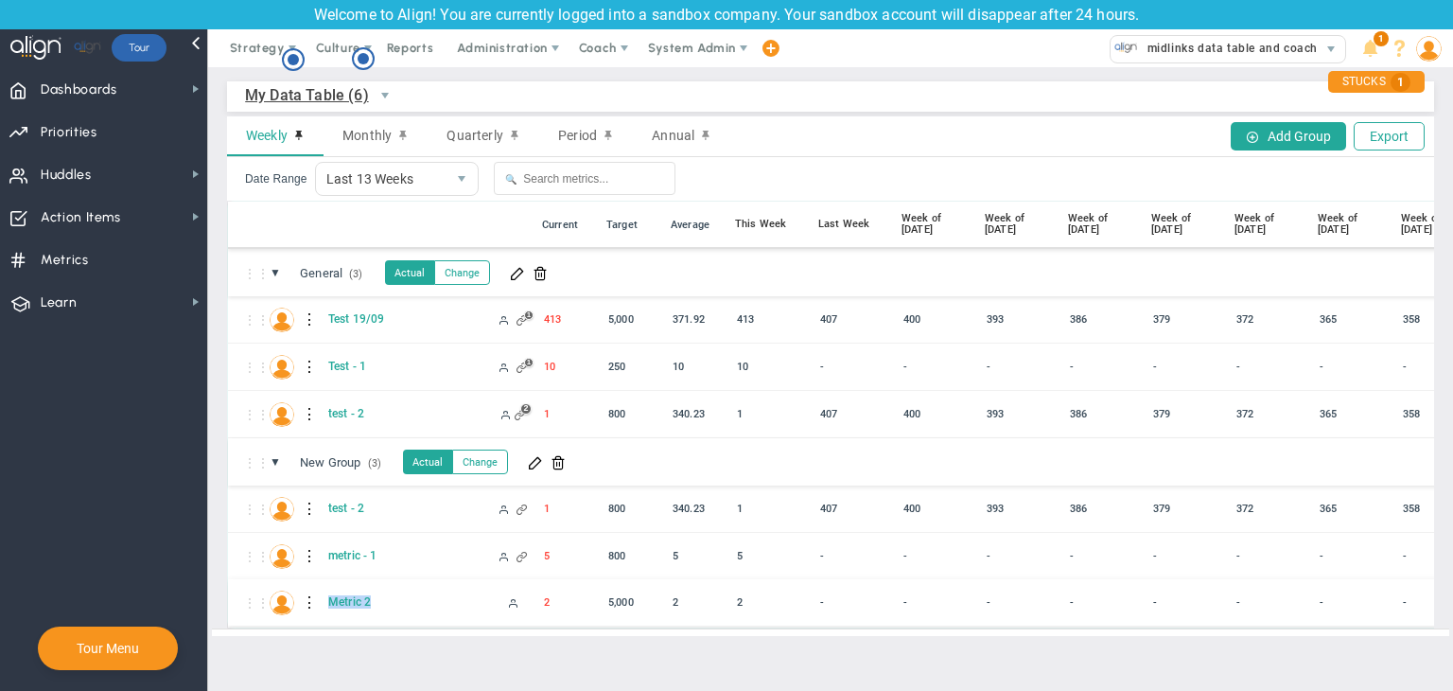
copy div "Metric 2"
drag, startPoint x: 390, startPoint y: 583, endPoint x: 308, endPoint y: 601, distance: 83.3
click at [308, 601] on div "⋮⋮ M2 Metric 2 2 2 2 - - - - - - - -" at bounding box center [1024, 602] width 1593 height 47
click at [151, 86] on span "Dashboards Dashboards" at bounding box center [103, 88] width 207 height 43
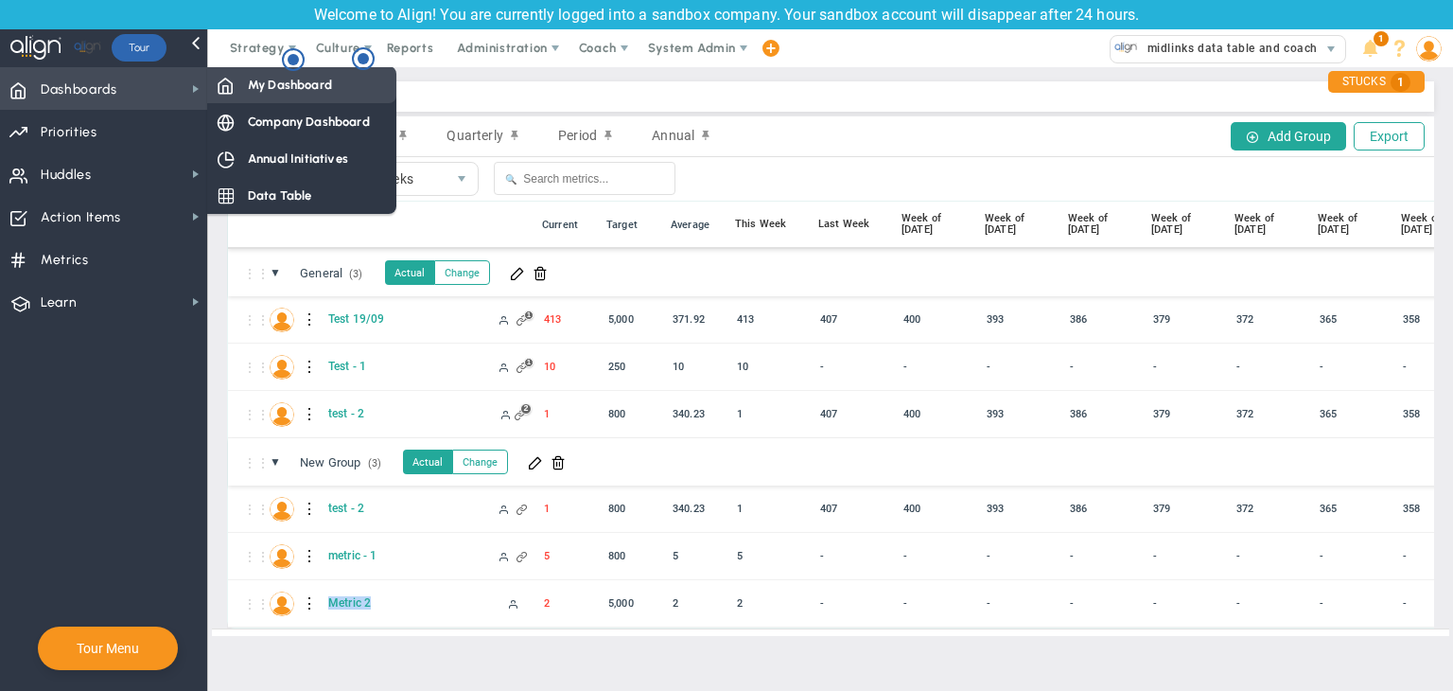
click at [339, 90] on div "My Dashboard" at bounding box center [301, 84] width 189 height 37
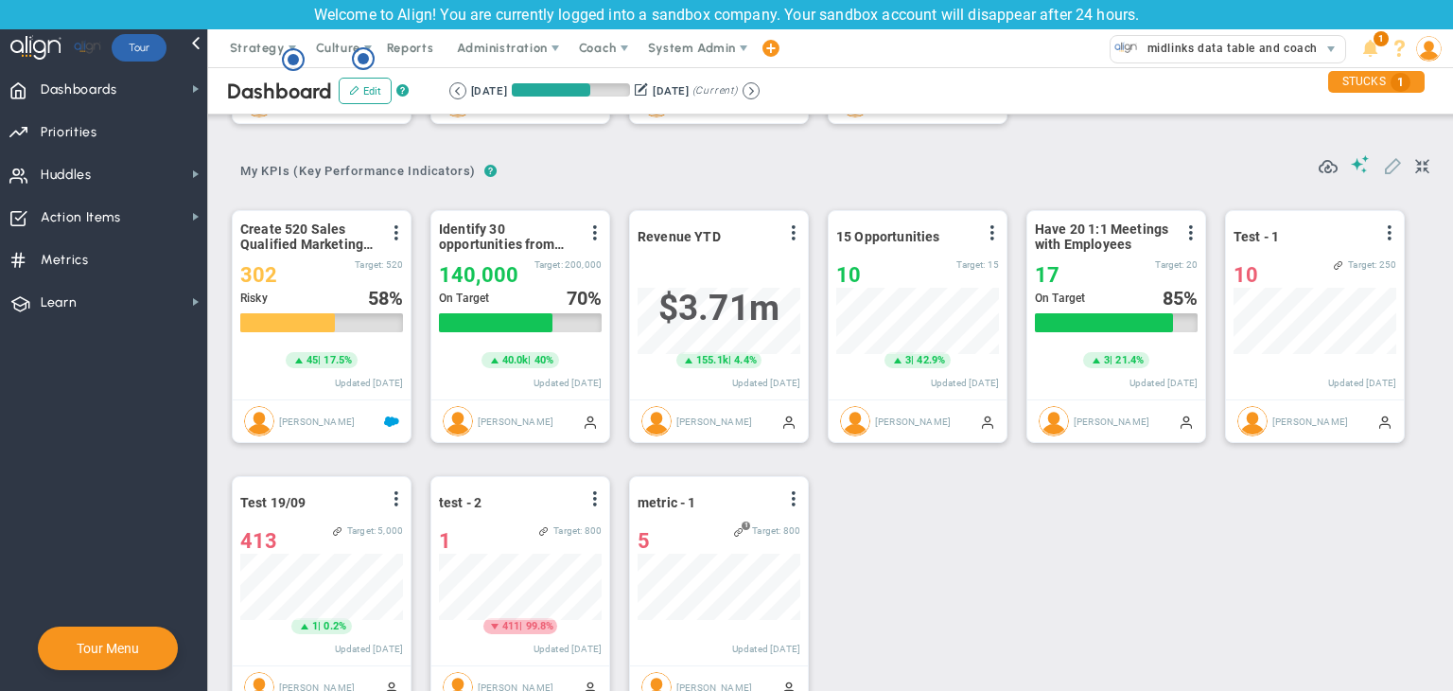
click at [1383, 167] on span at bounding box center [1392, 164] width 19 height 19
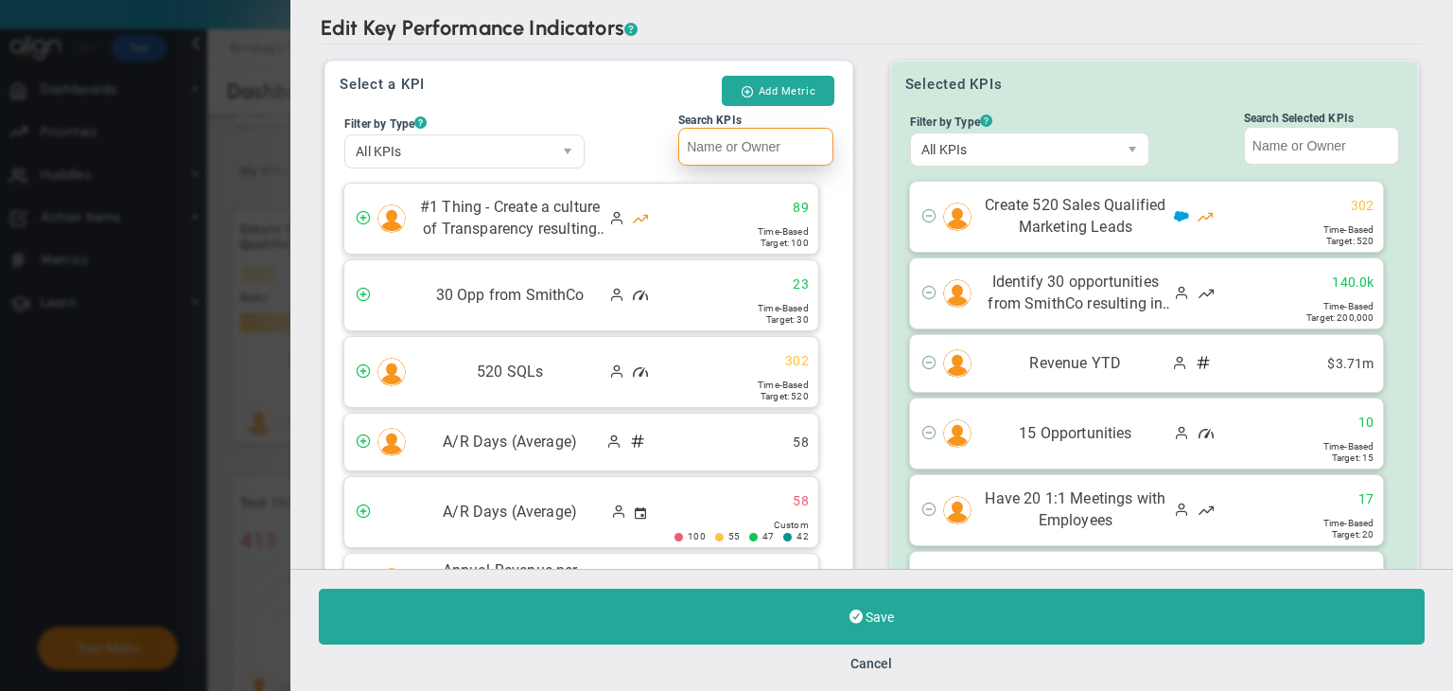
click at [721, 133] on input "Search KPIs" at bounding box center [755, 147] width 155 height 38
paste input "Metric 2"
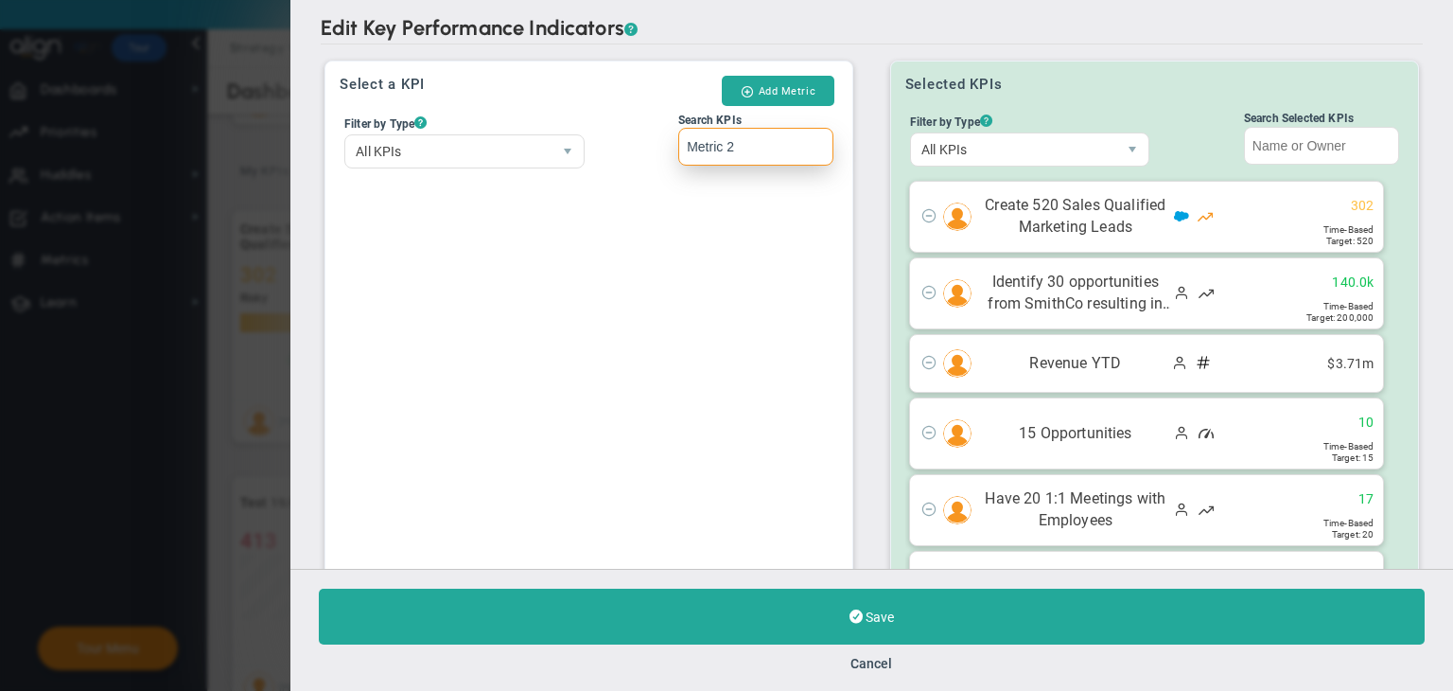
click at [690, 142] on input "Metric 2" at bounding box center [755, 147] width 155 height 38
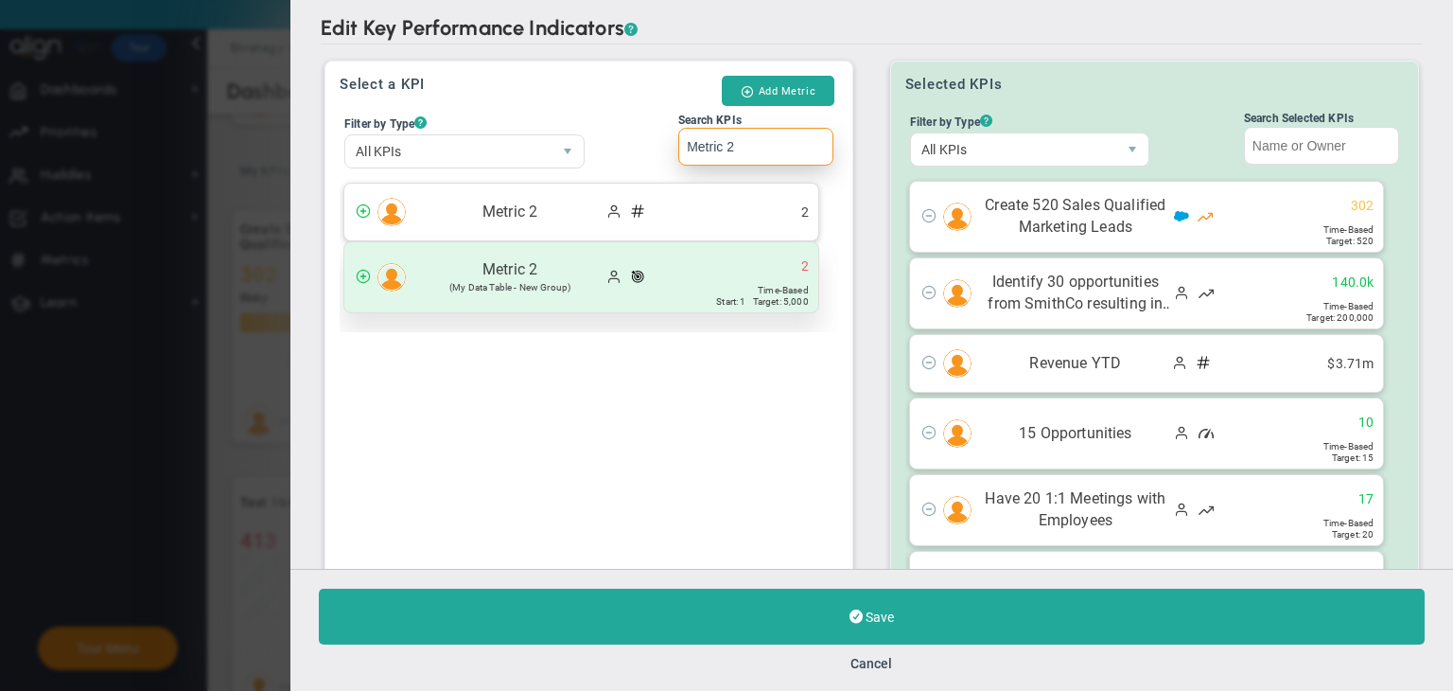
click at [669, 270] on div "Metric 2 (My Data Table - New Group) 2" at bounding box center [581, 277] width 474 height 70
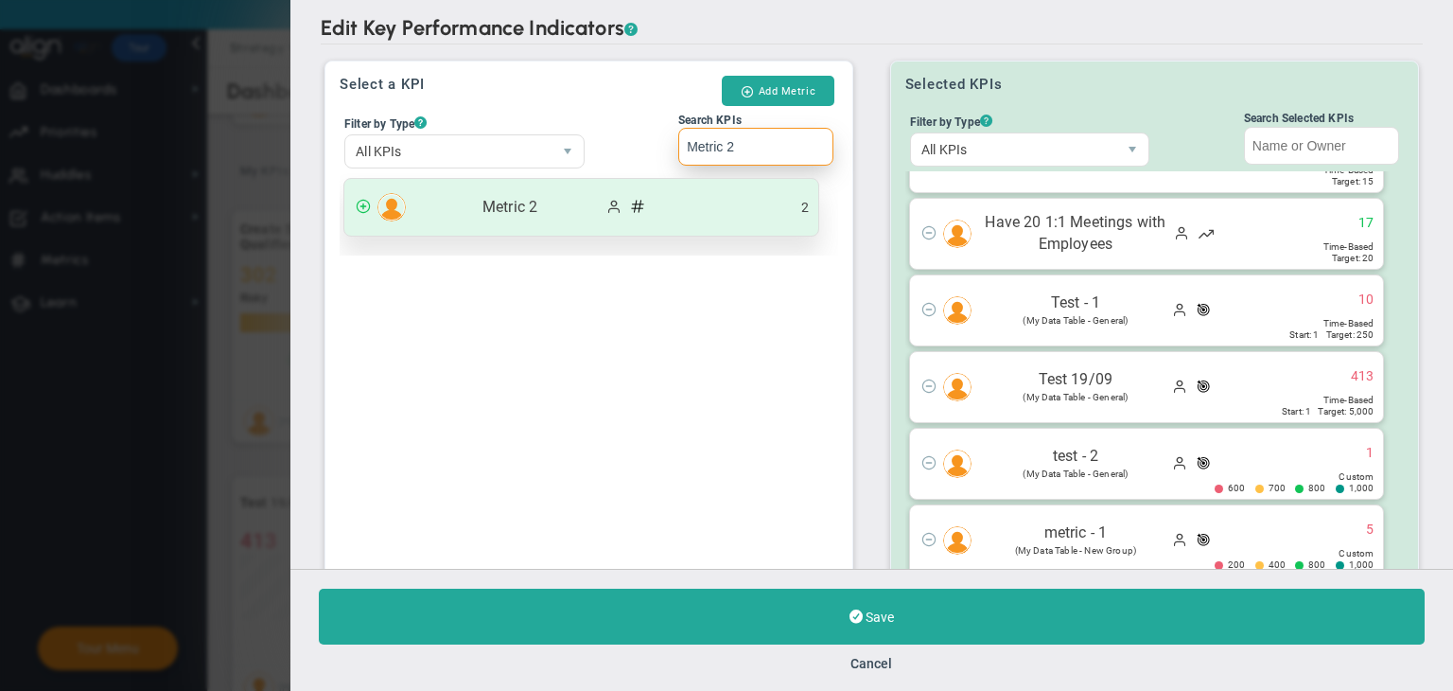
click at [735, 192] on div "Metric 2 2" at bounding box center [581, 207] width 474 height 57
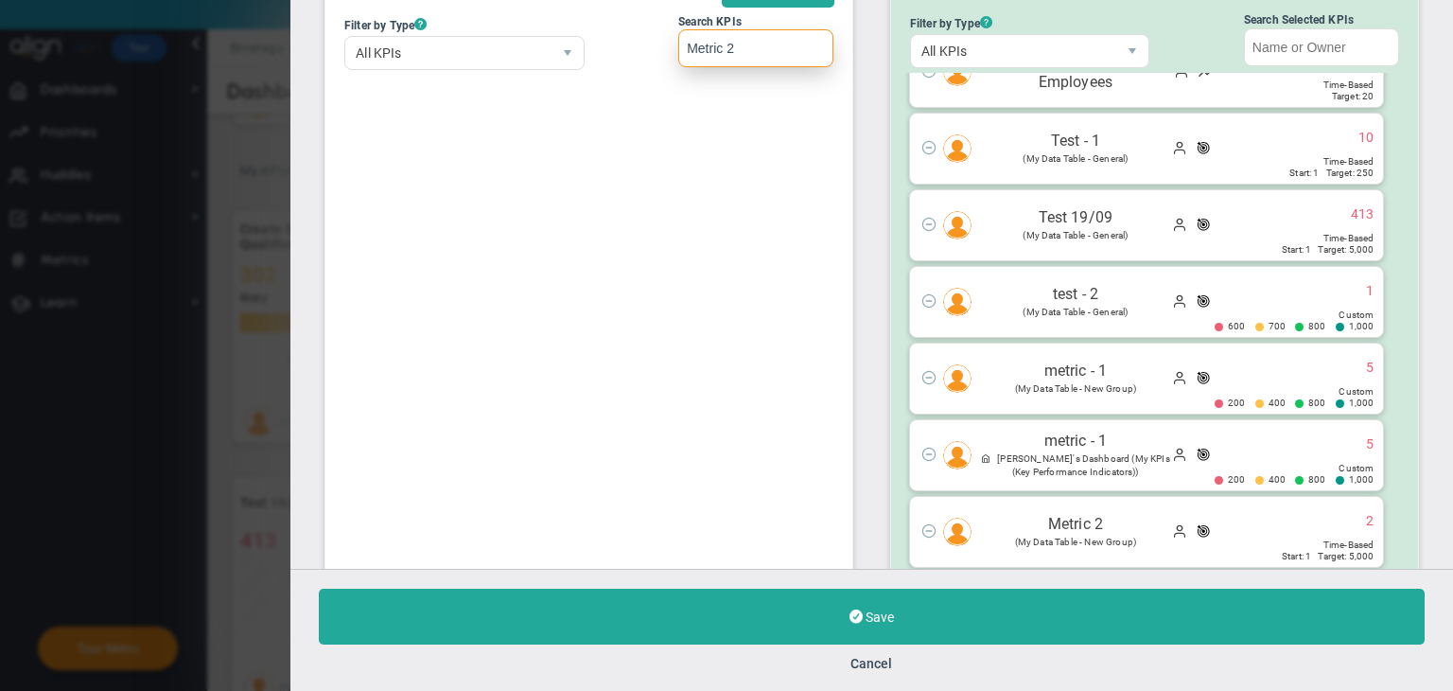
scroll to position [211, 0]
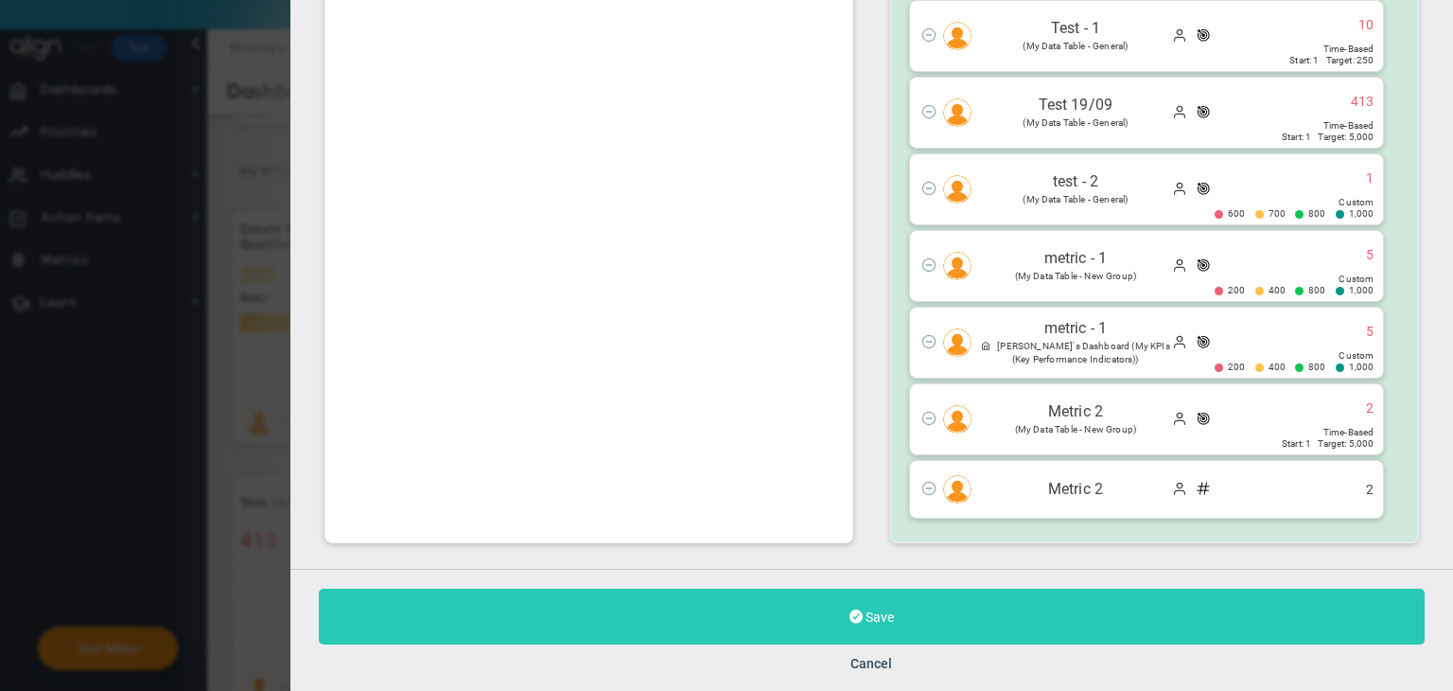
type input "Metric 2"
click at [949, 623] on button "Save" at bounding box center [872, 617] width 1106 height 56
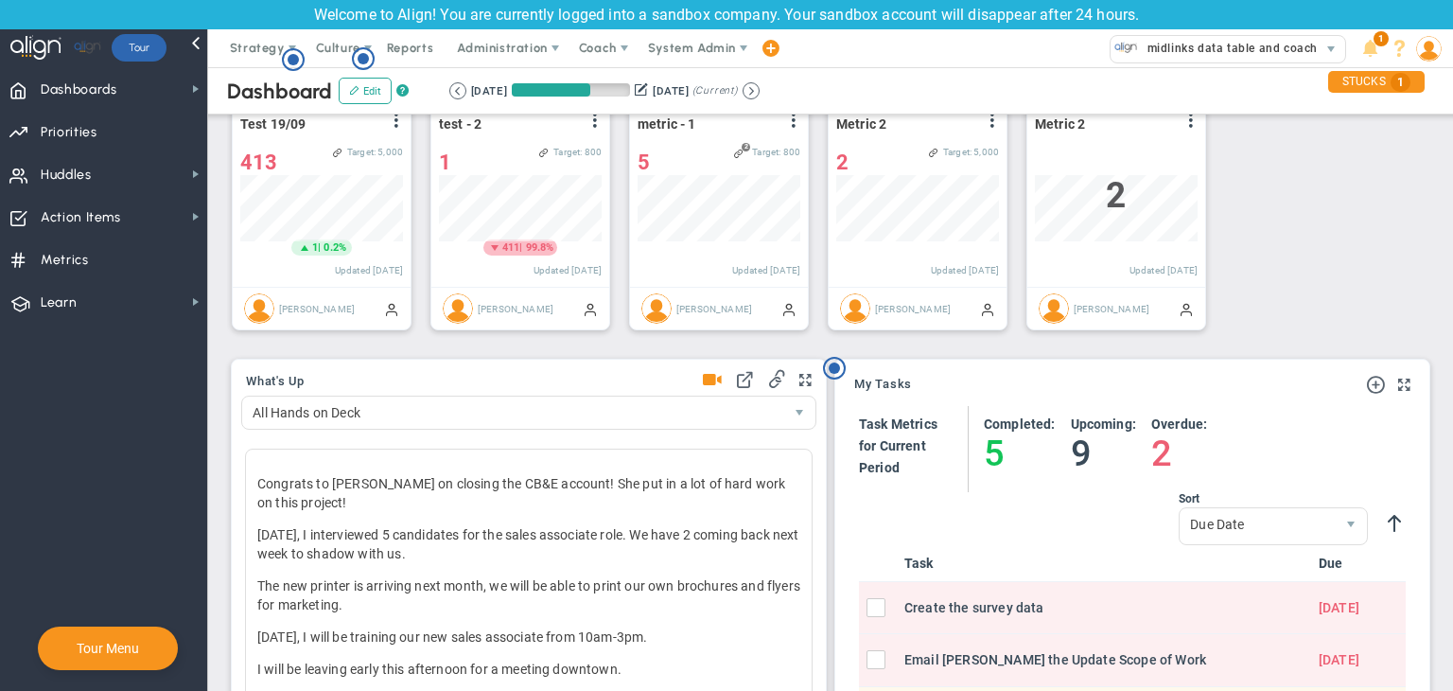
scroll to position [473, 0]
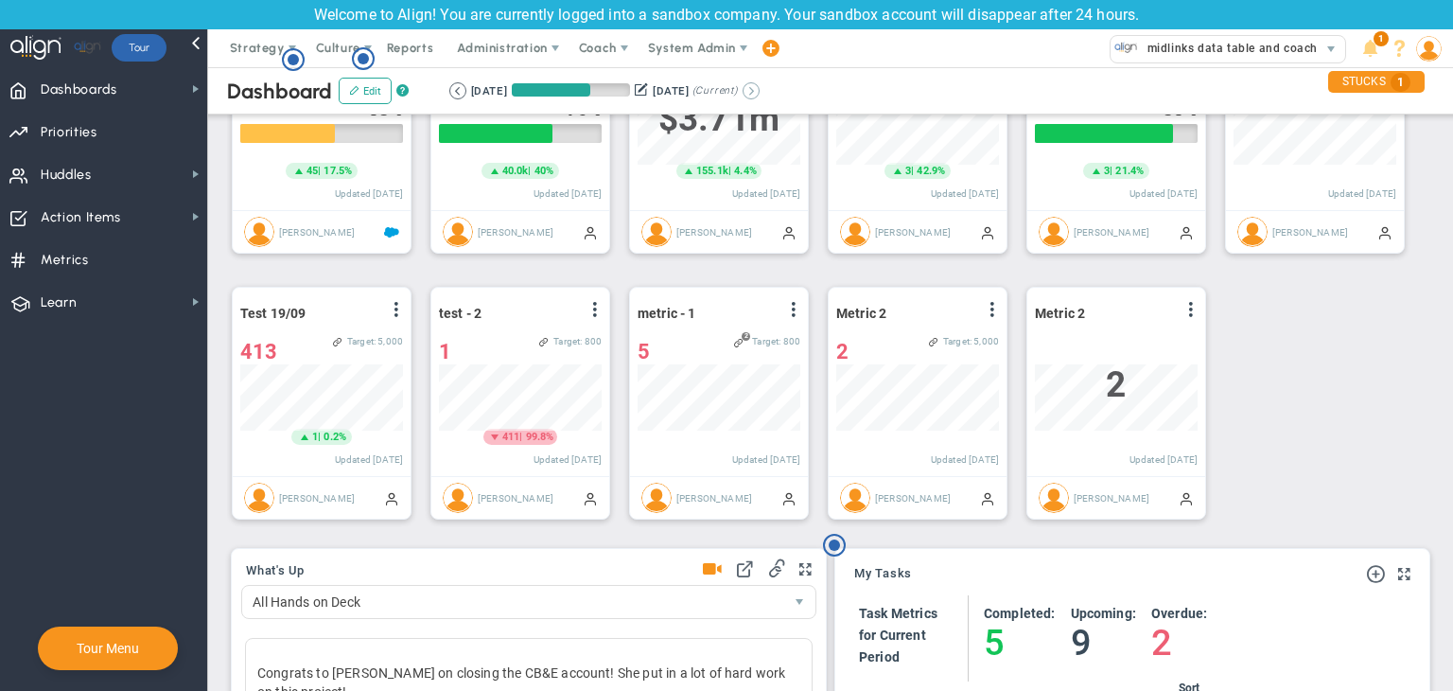
click at [760, 89] on button at bounding box center [751, 90] width 17 height 17
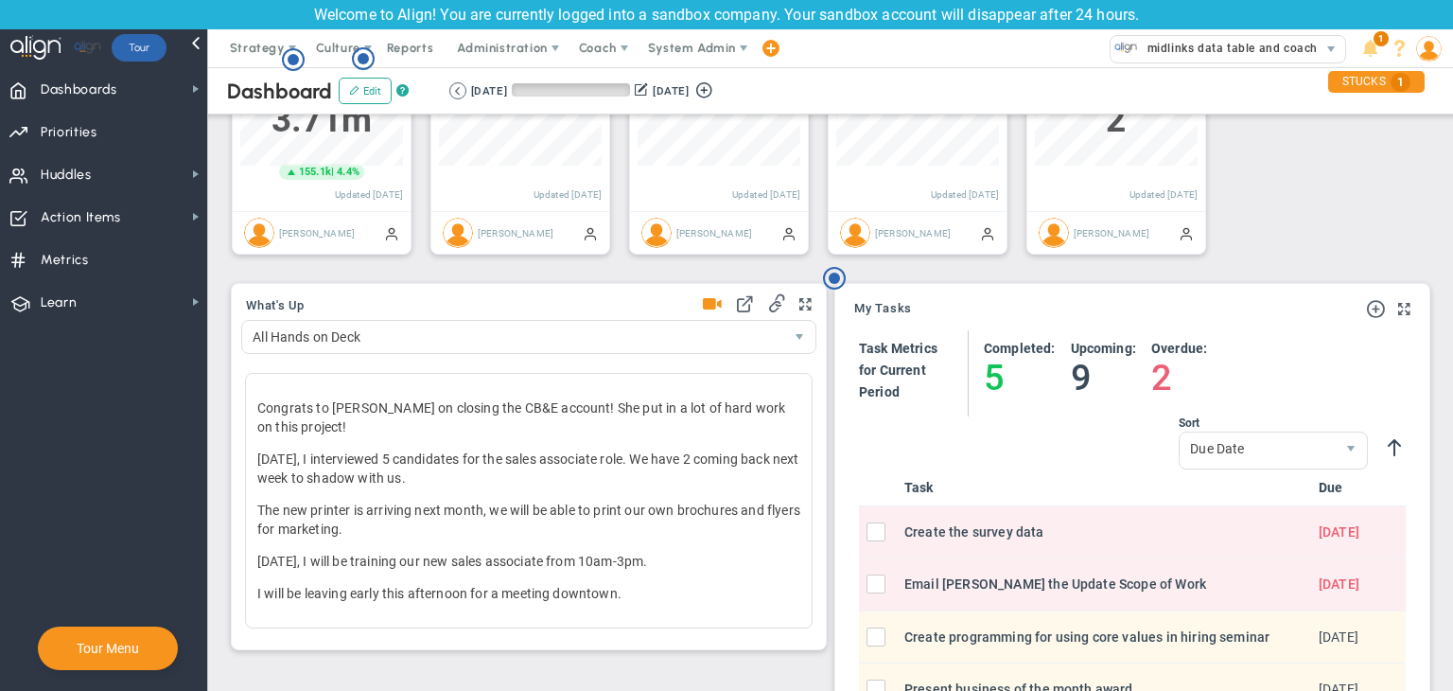
scroll to position [946093, 945996]
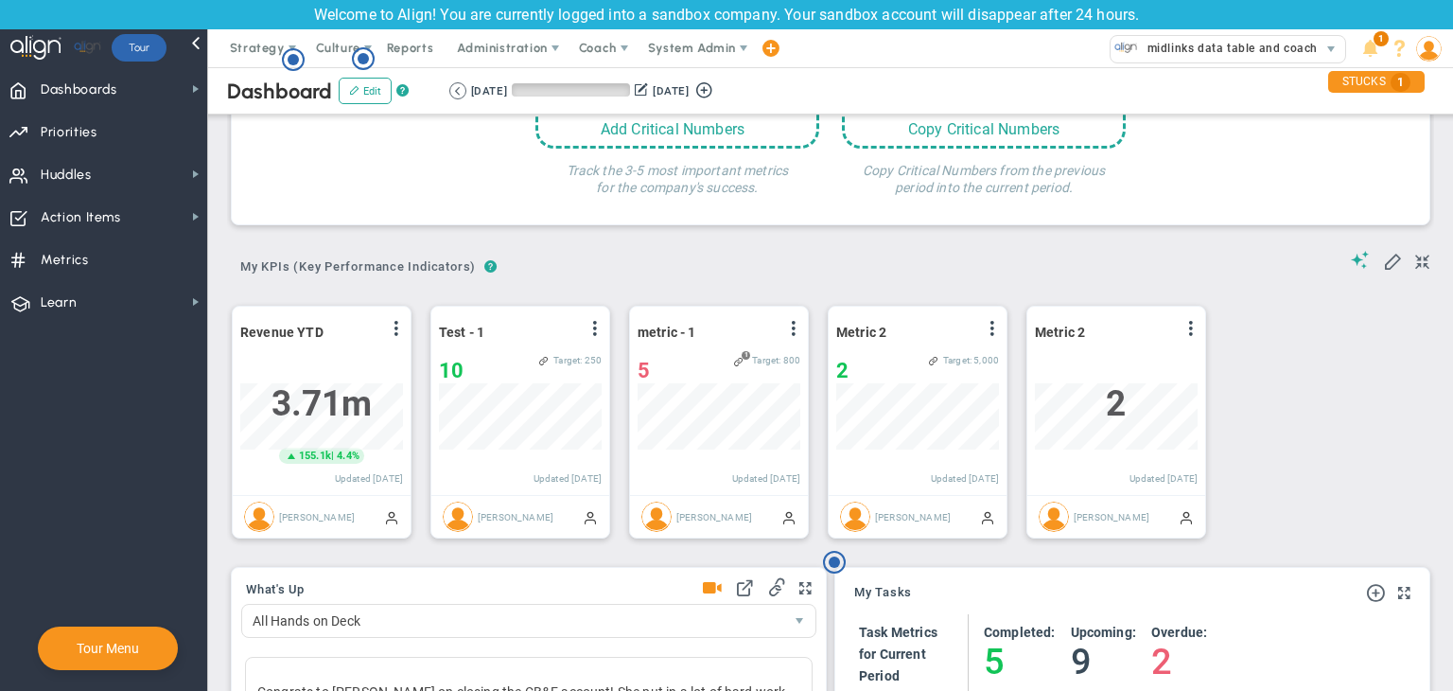
click at [453, 92] on button at bounding box center [457, 90] width 17 height 17
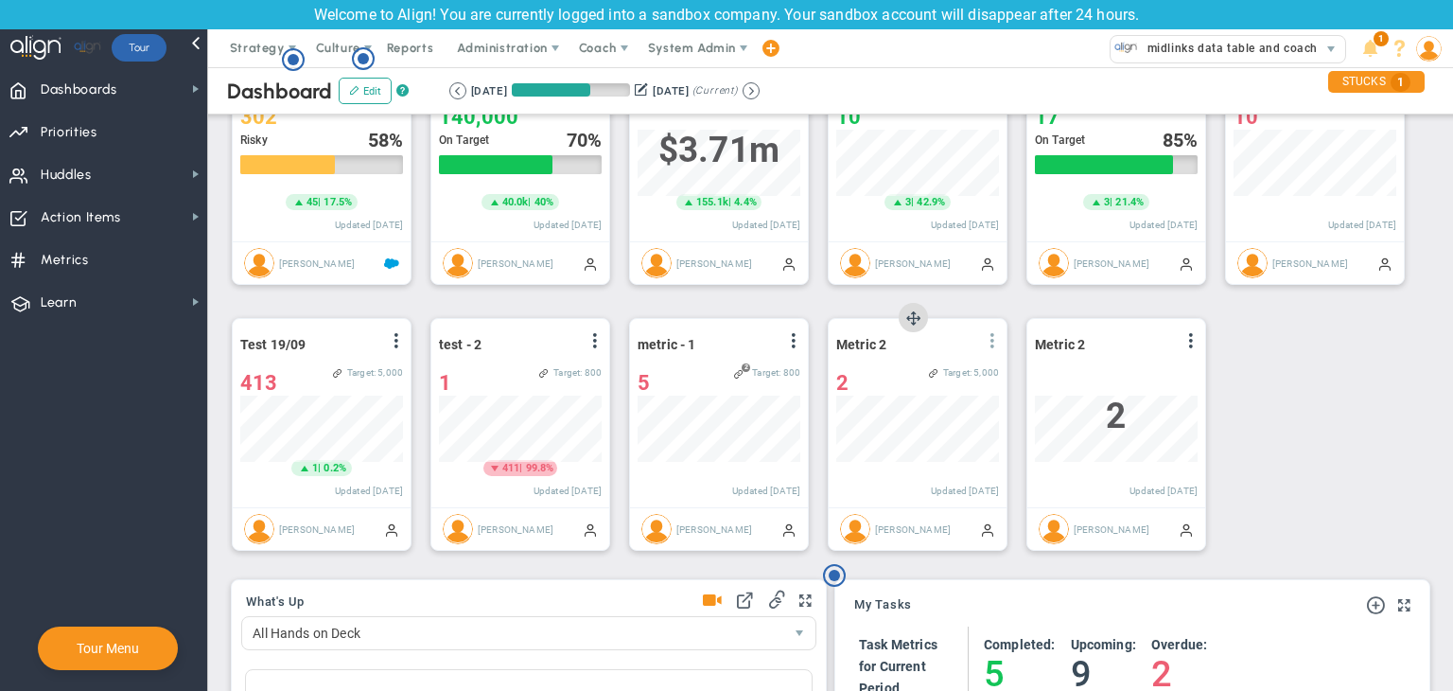
click at [997, 343] on span at bounding box center [992, 340] width 15 height 15
click at [941, 376] on li "Edit" at bounding box center [939, 379] width 134 height 24
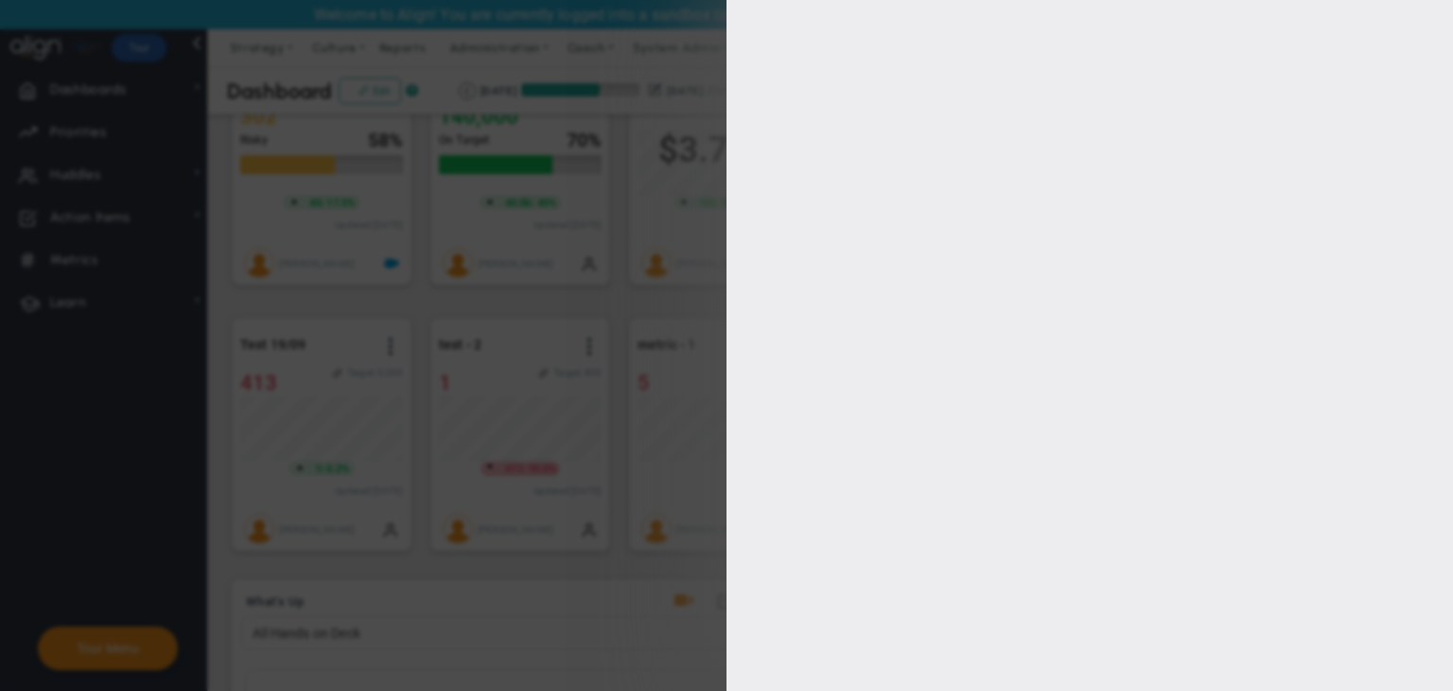
type input "[PERSON_NAME]"
radio input "true"
type input "1"
type input "5000"
checkbox input "true"
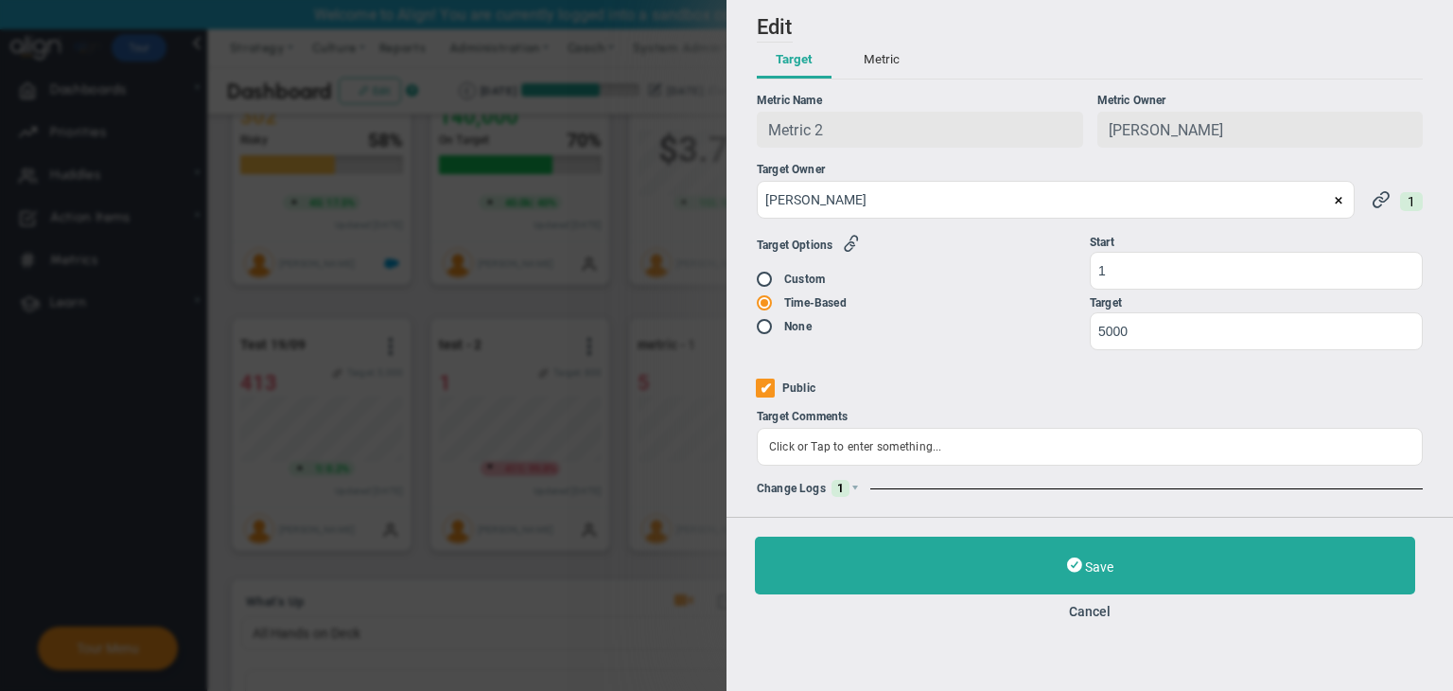
click at [865, 497] on div "Change Logs 1" at bounding box center [1090, 488] width 666 height 17
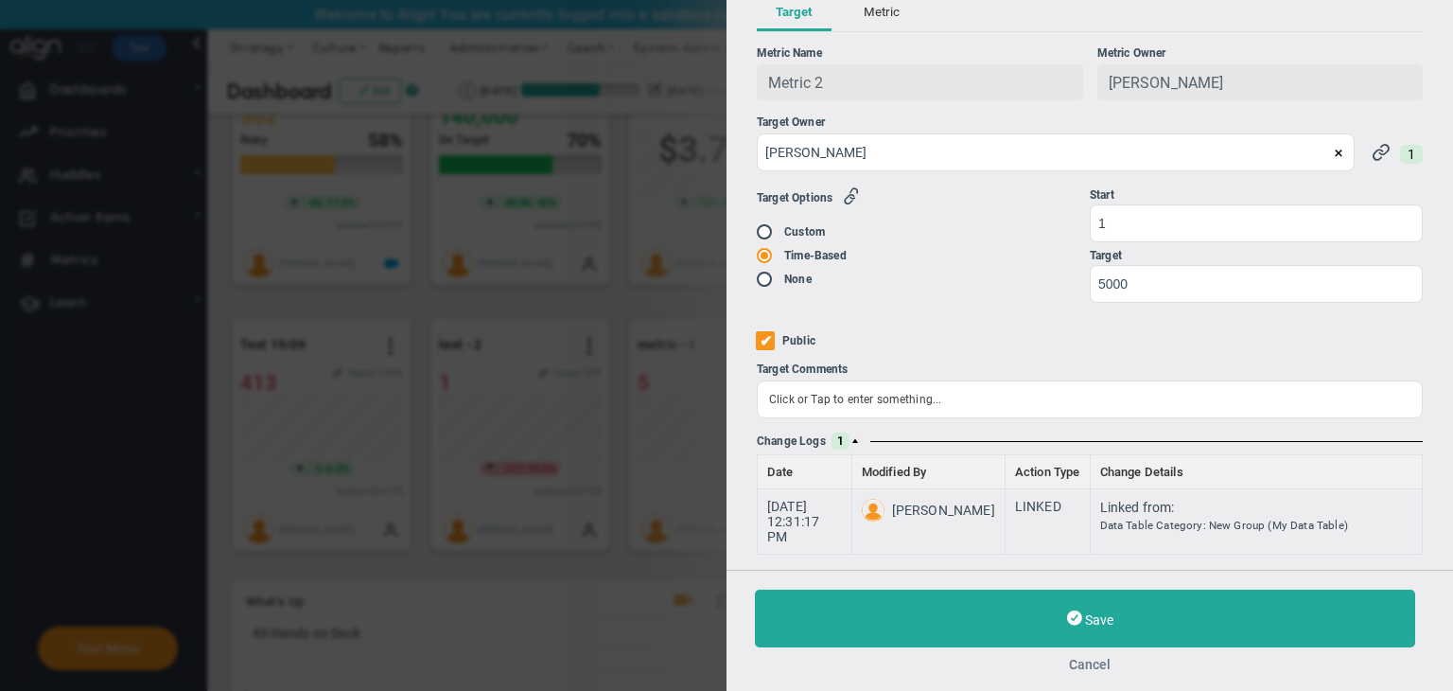
click at [1108, 663] on button "Cancel" at bounding box center [1090, 664] width 670 height 15
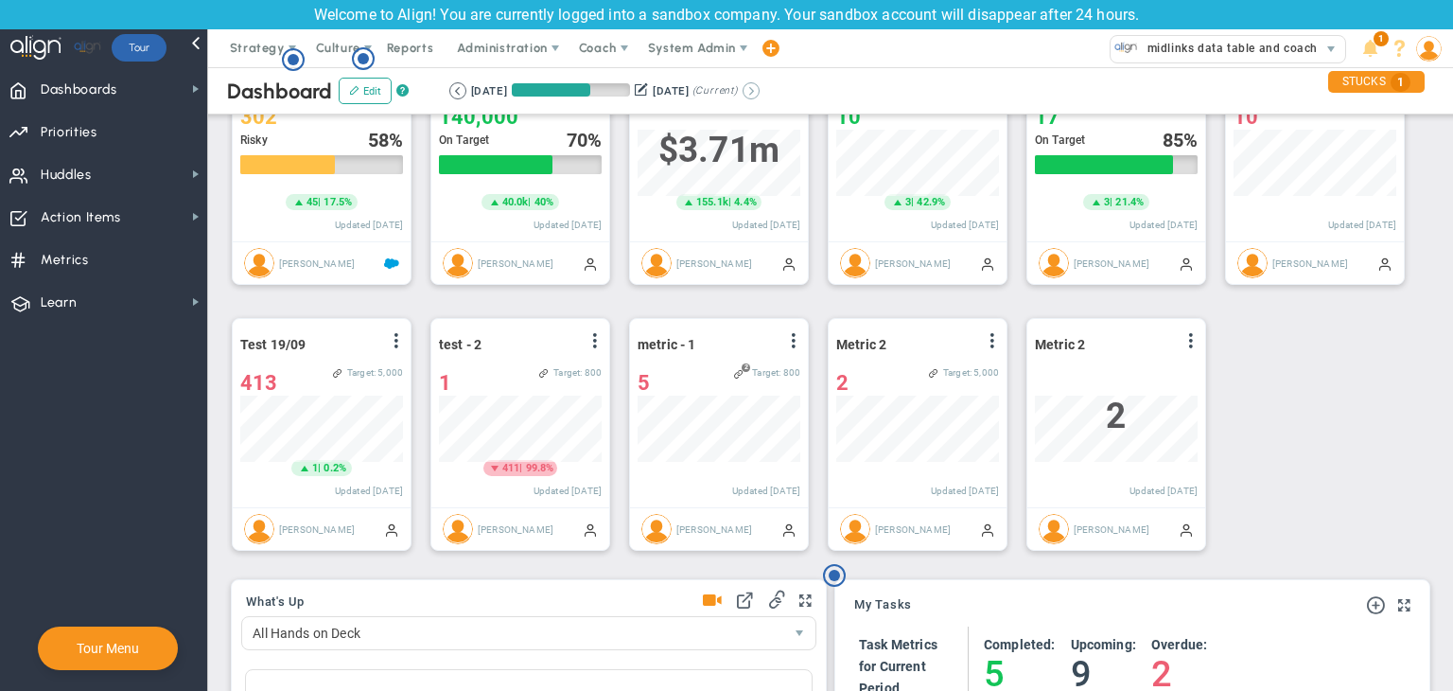
click at [760, 86] on button at bounding box center [751, 90] width 17 height 17
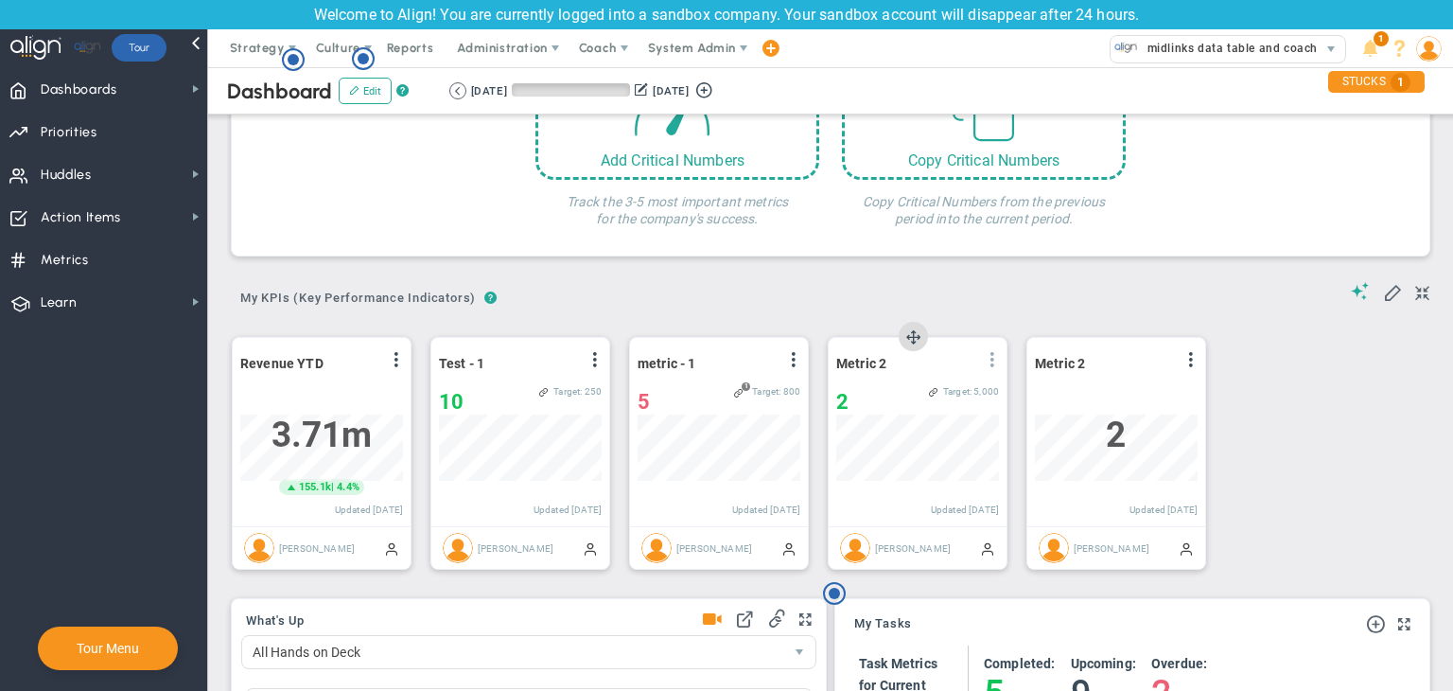
click at [987, 360] on span at bounding box center [992, 359] width 15 height 15
click at [950, 406] on li "Edit" at bounding box center [939, 398] width 134 height 24
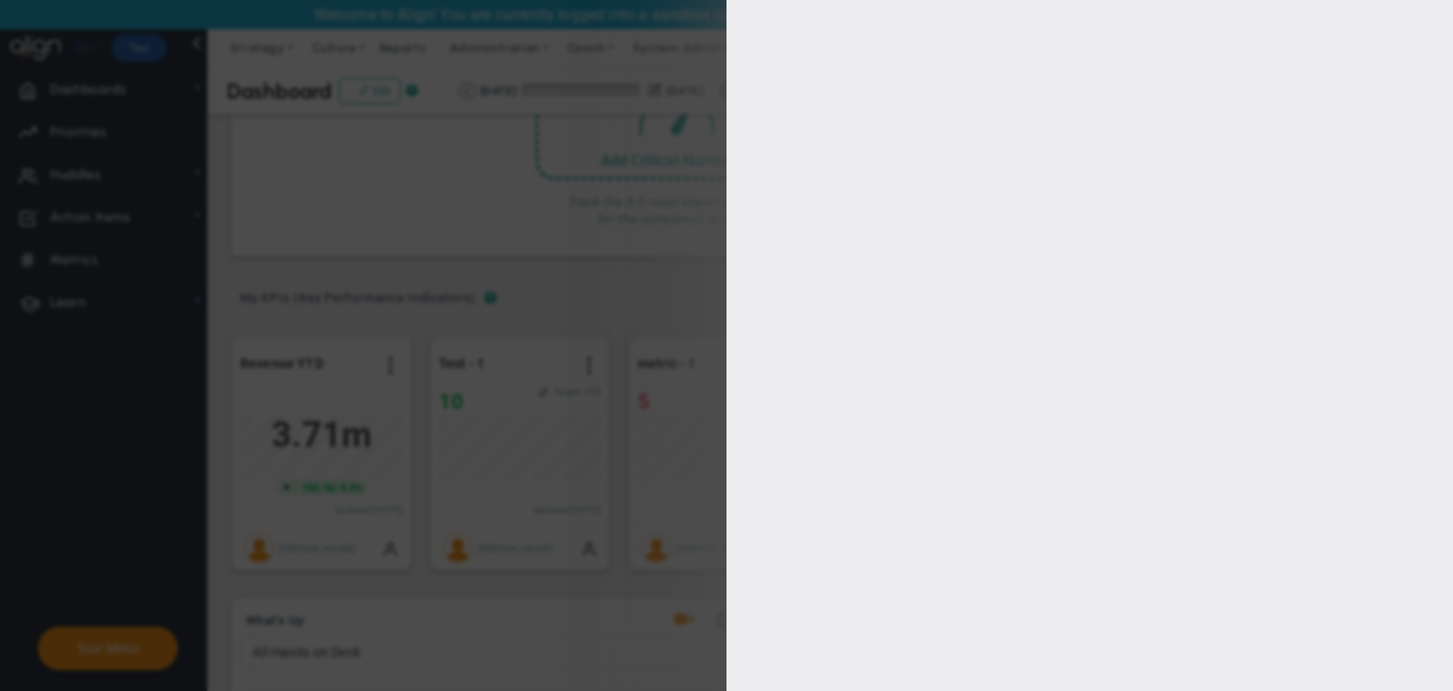
type input "[PERSON_NAME]"
radio input "true"
type input "1"
type input "5000"
checkbox input "true"
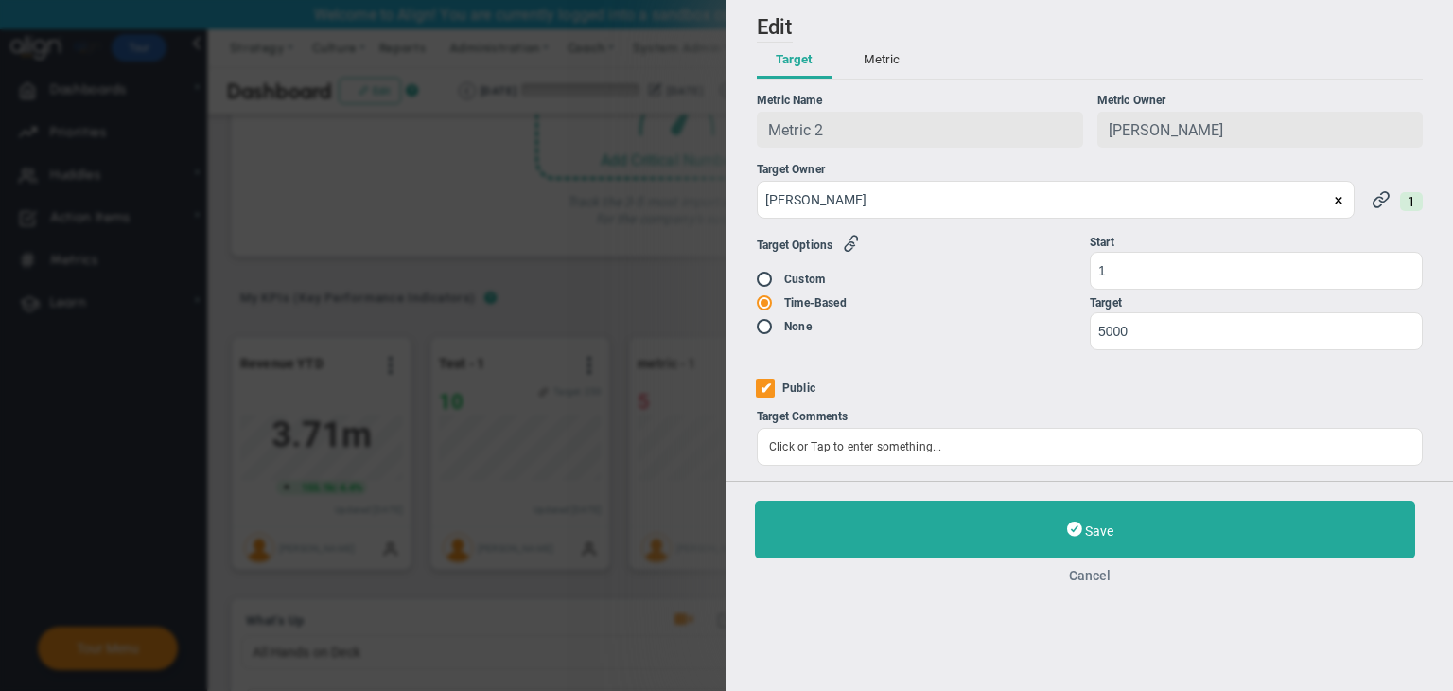
click at [1102, 578] on button "Cancel" at bounding box center [1090, 575] width 670 height 15
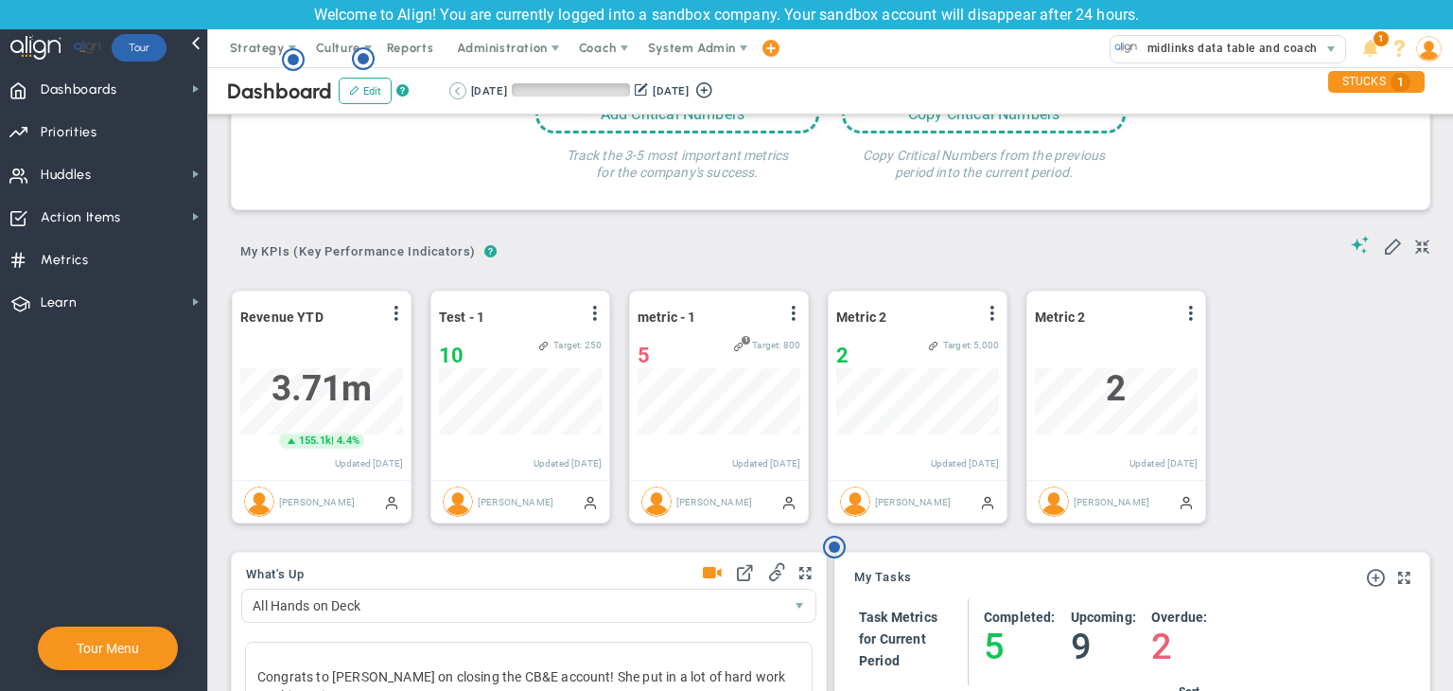
click at [450, 92] on button at bounding box center [457, 90] width 17 height 17
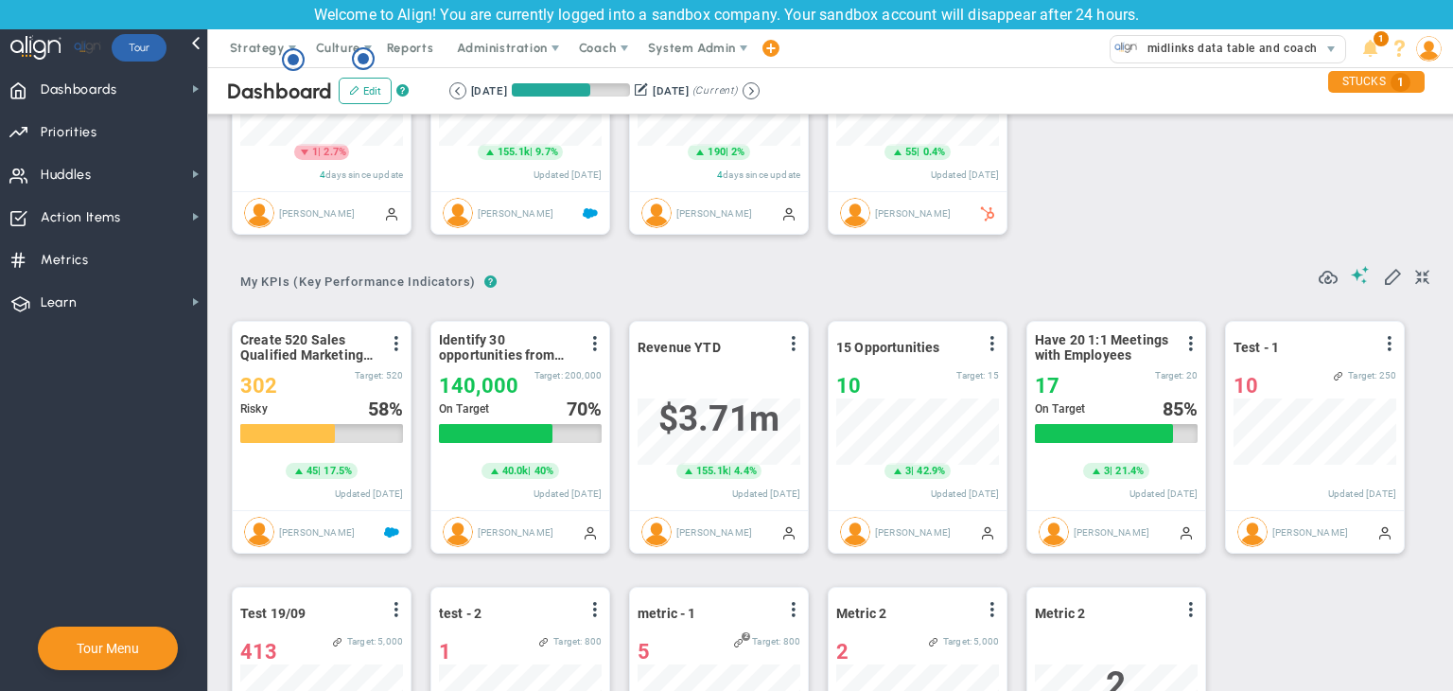
scroll to position [65, 163]
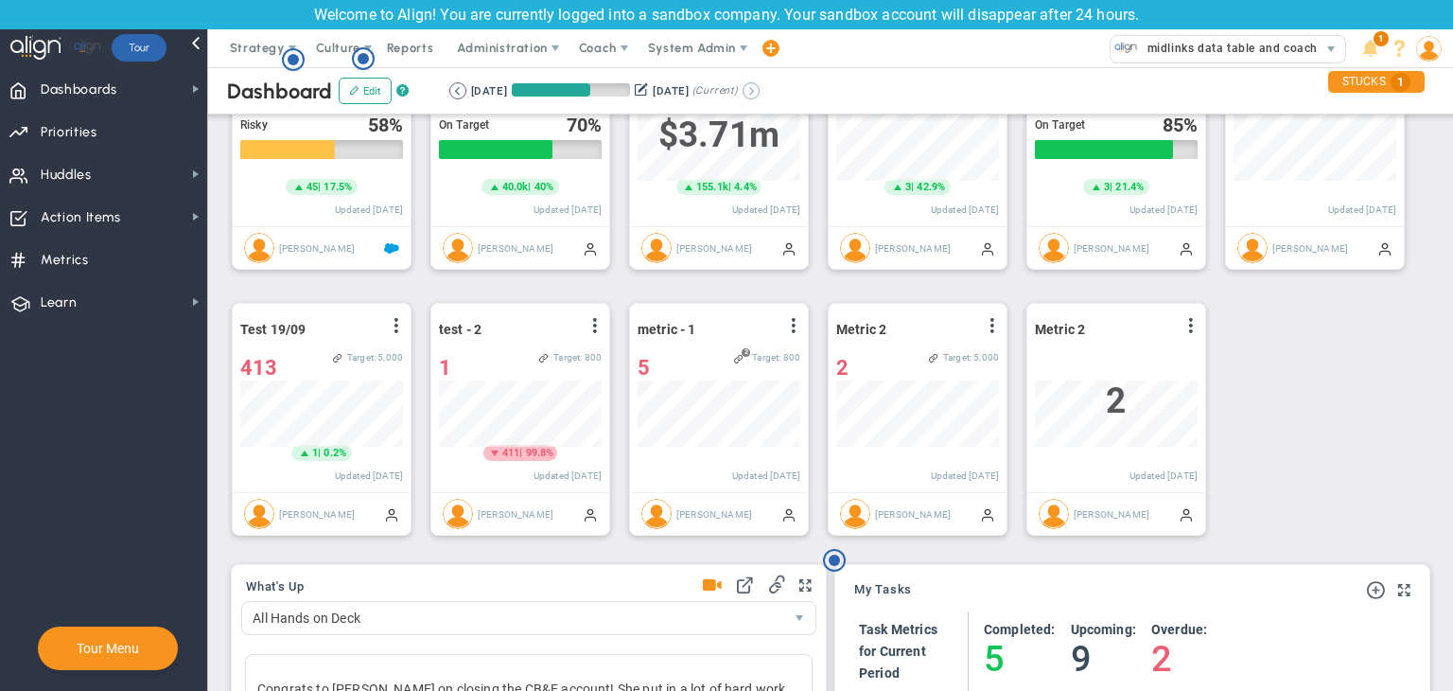
click at [760, 91] on button at bounding box center [751, 90] width 17 height 17
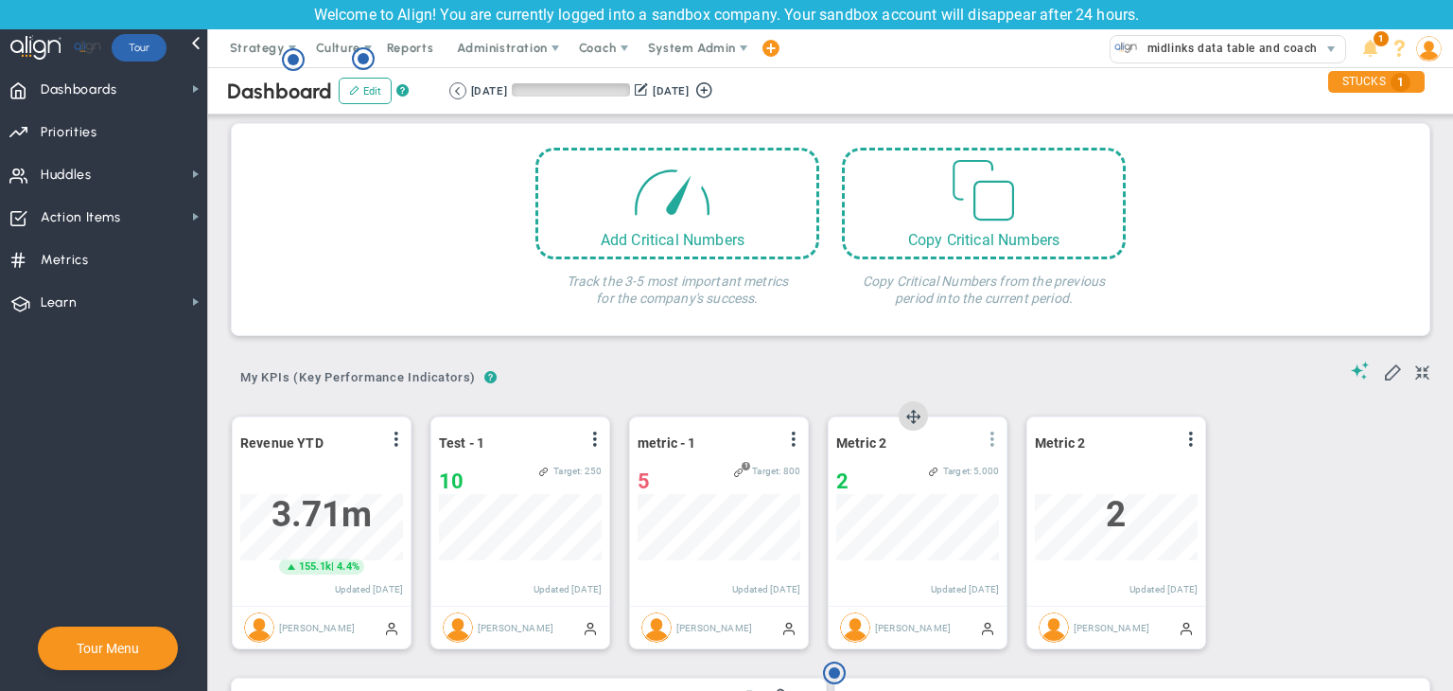
click at [993, 438] on span at bounding box center [992, 438] width 15 height 15
click at [956, 466] on li "Edit" at bounding box center [939, 478] width 134 height 24
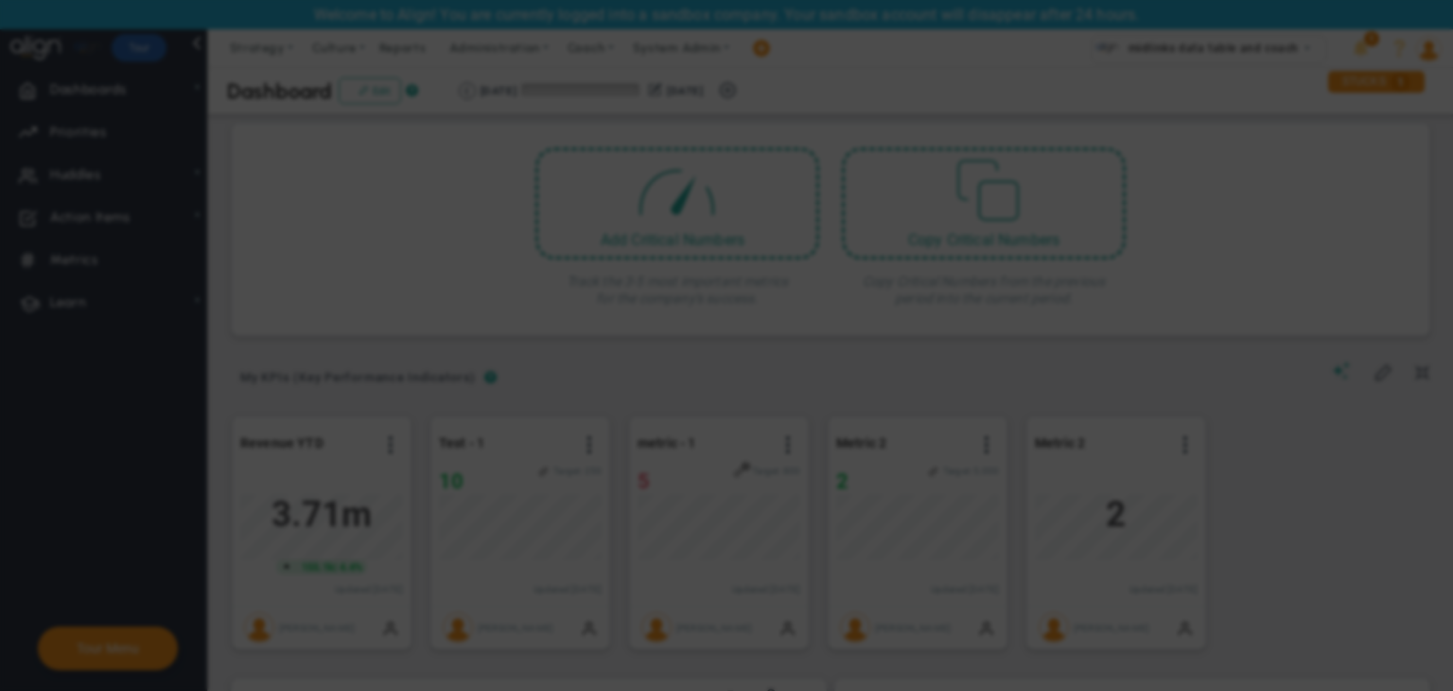
radio input "true"
checkbox input "false"
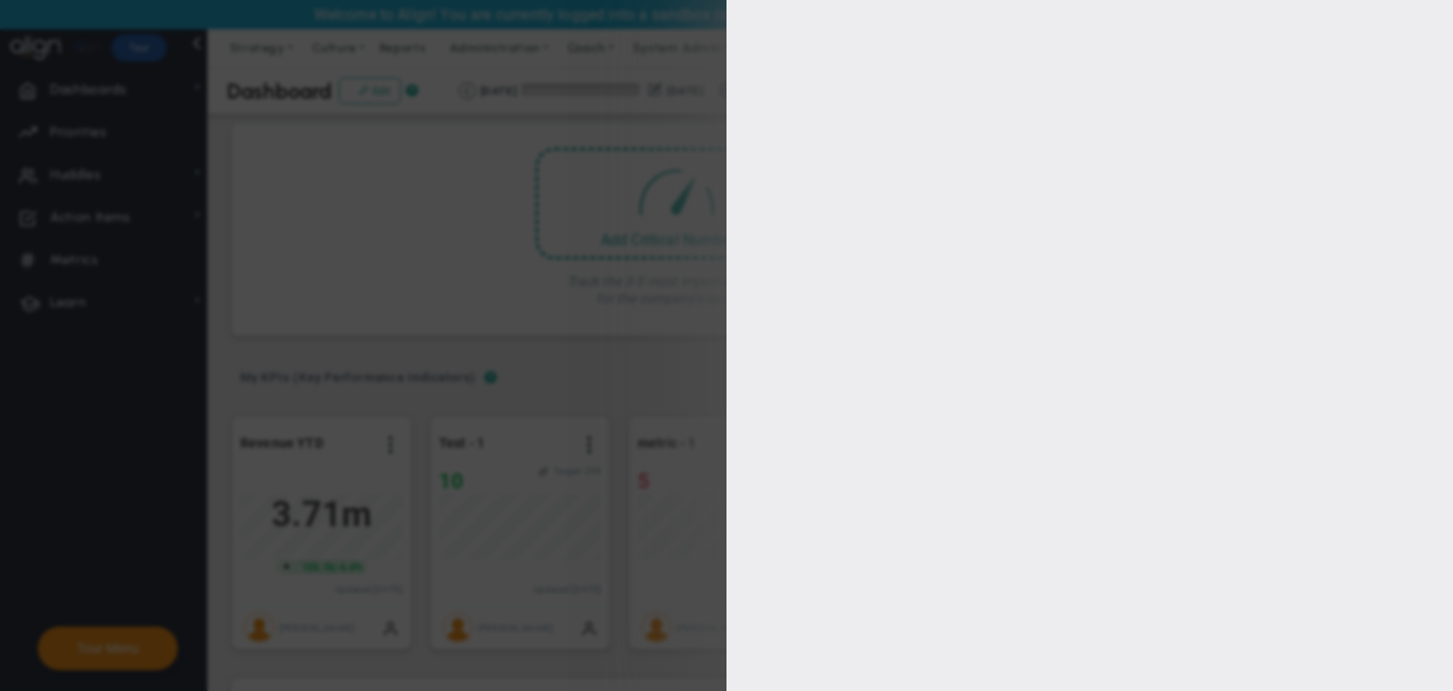
type input "1"
type input "5000"
checkbox input "true"
type input "[PERSON_NAME]"
radio input "true"
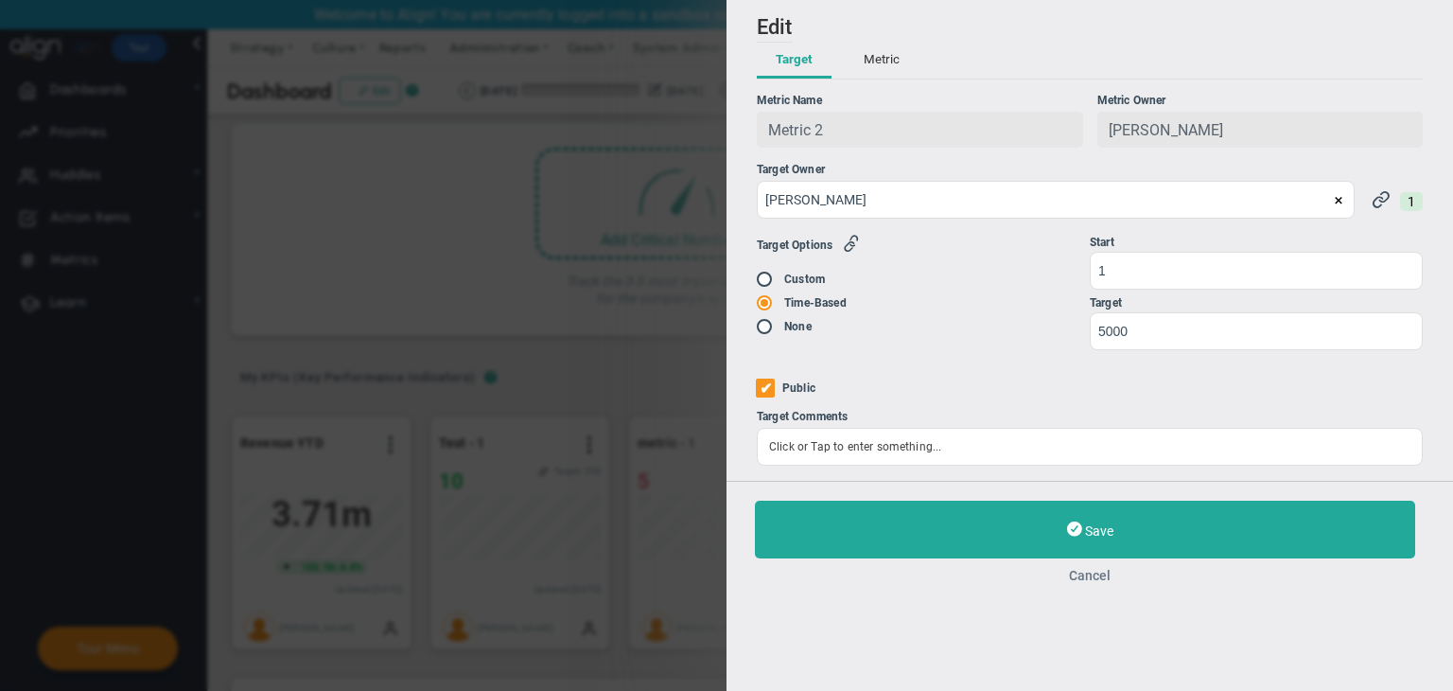
click at [1074, 576] on button "Cancel" at bounding box center [1090, 575] width 670 height 15
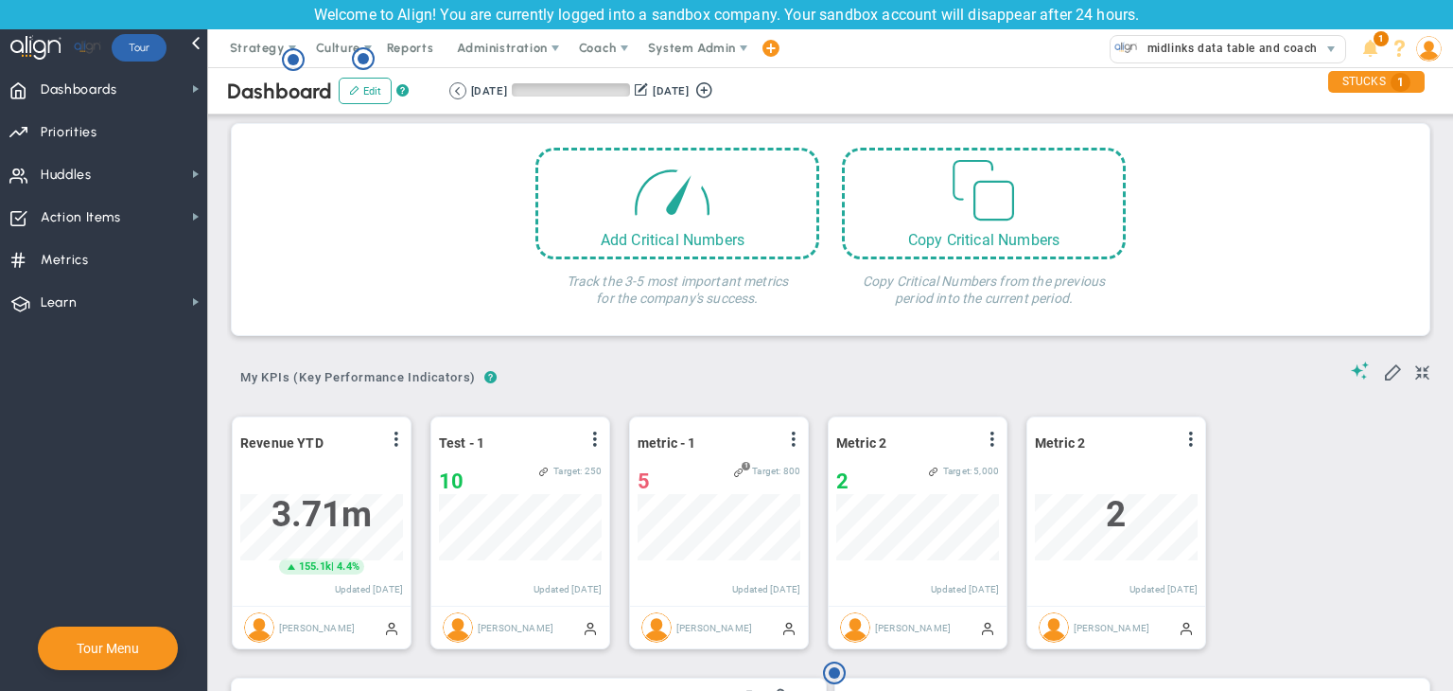
click at [471, 92] on div "[DATE]" at bounding box center [489, 90] width 36 height 17
click at [459, 93] on button at bounding box center [457, 90] width 17 height 17
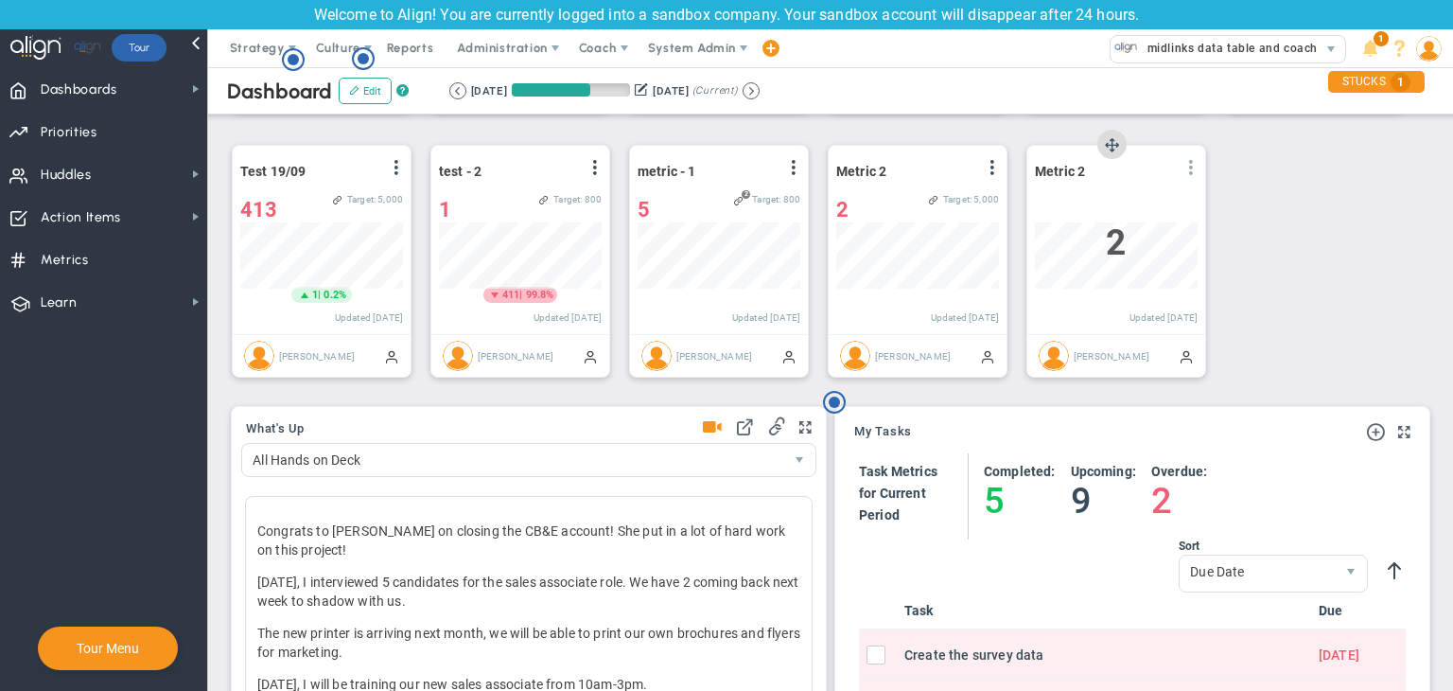
click at [1149, 162] on span at bounding box center [1191, 167] width 15 height 15
click at [1149, 199] on li "Edit" at bounding box center [1138, 206] width 134 height 24
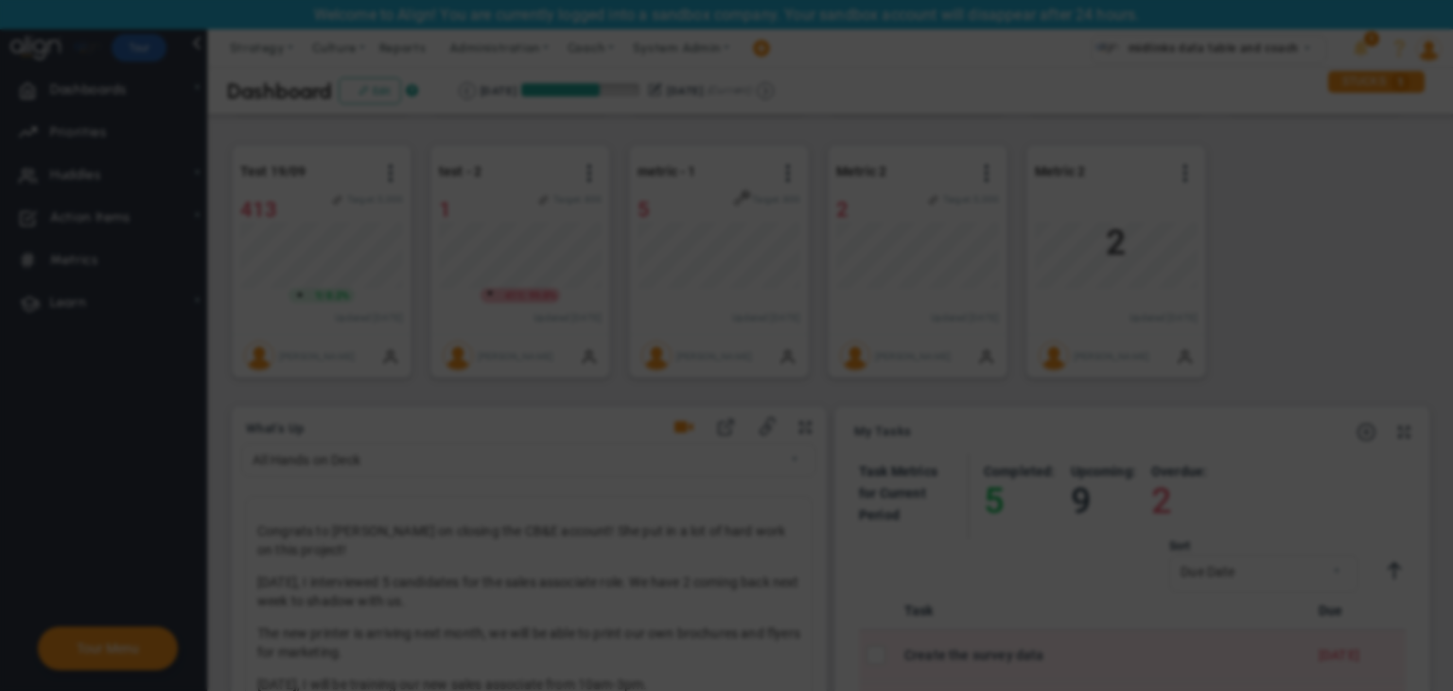
radio input "true"
checkbox input "false"
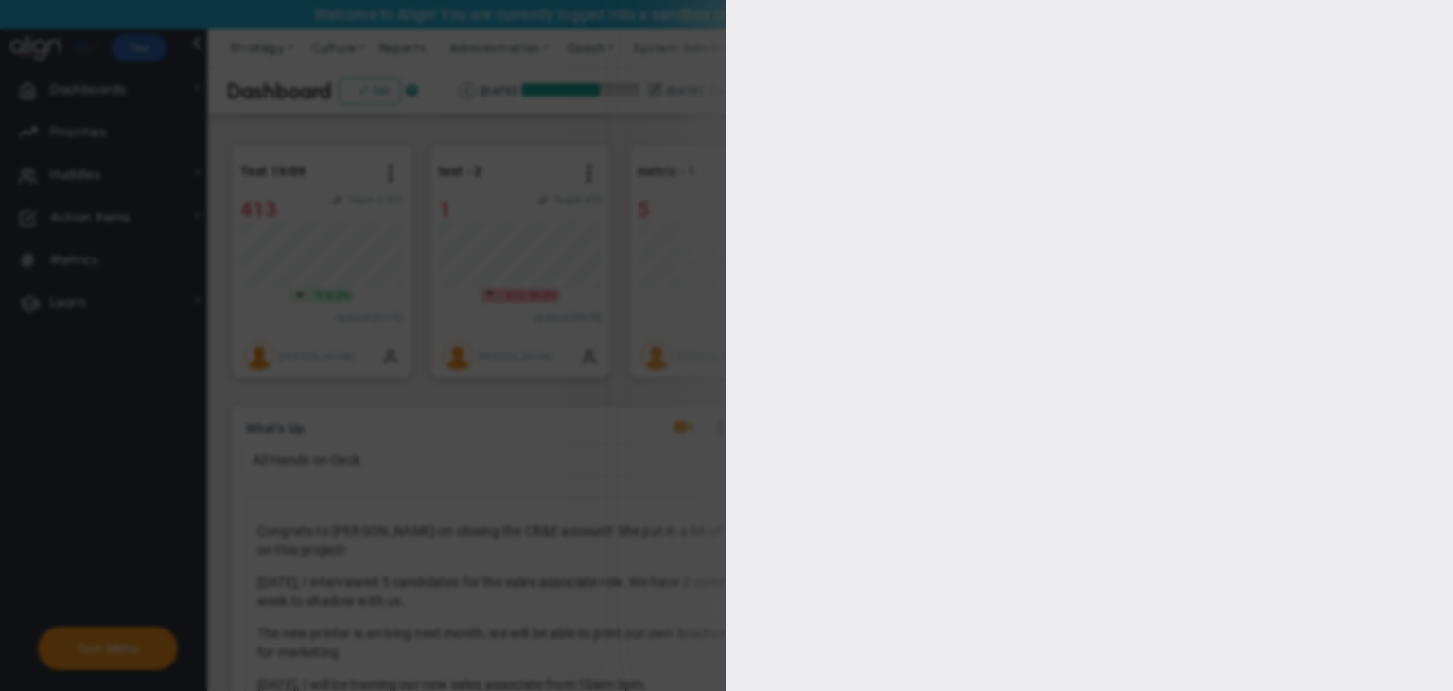
type input "0"
checkbox input "true"
type input "[PERSON_NAME]"
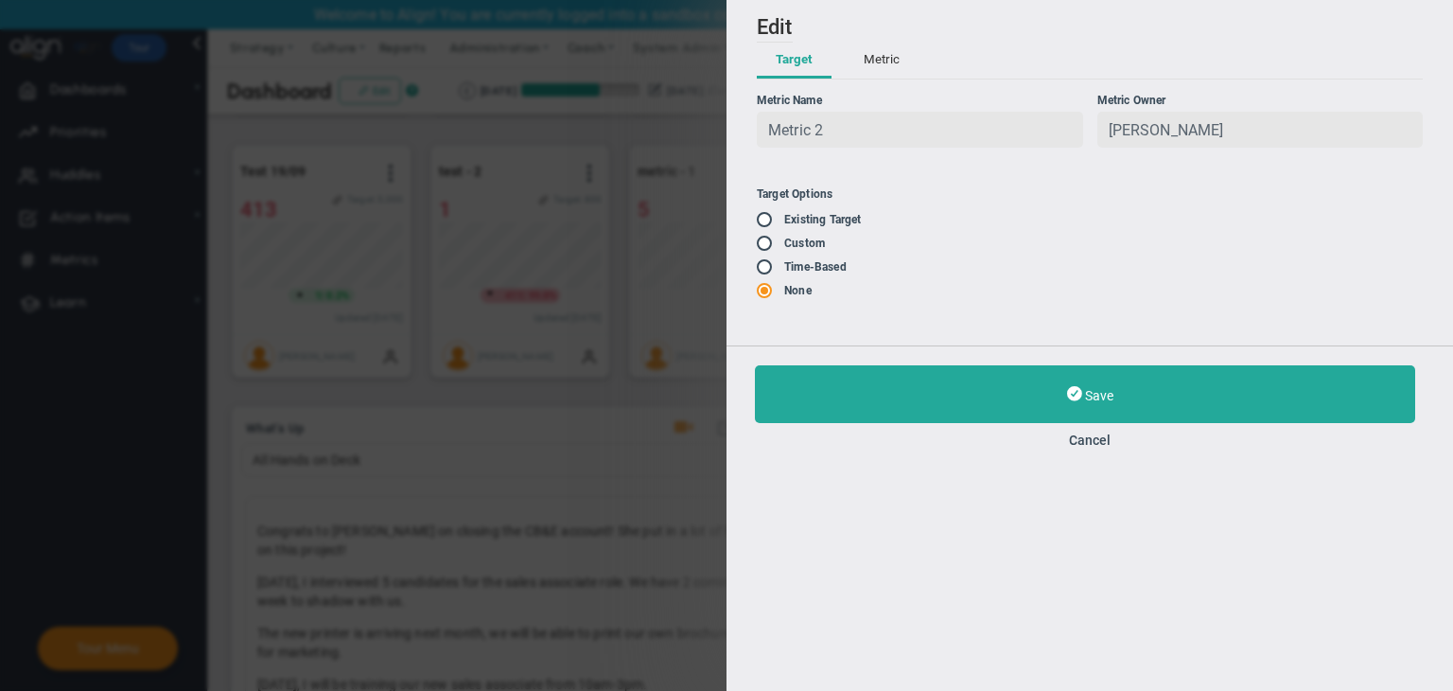
click at [772, 220] on input "radio" at bounding box center [771, 220] width 19 height 15
radio input "true"
type input "1"
type input "5000"
checkbox input "false"
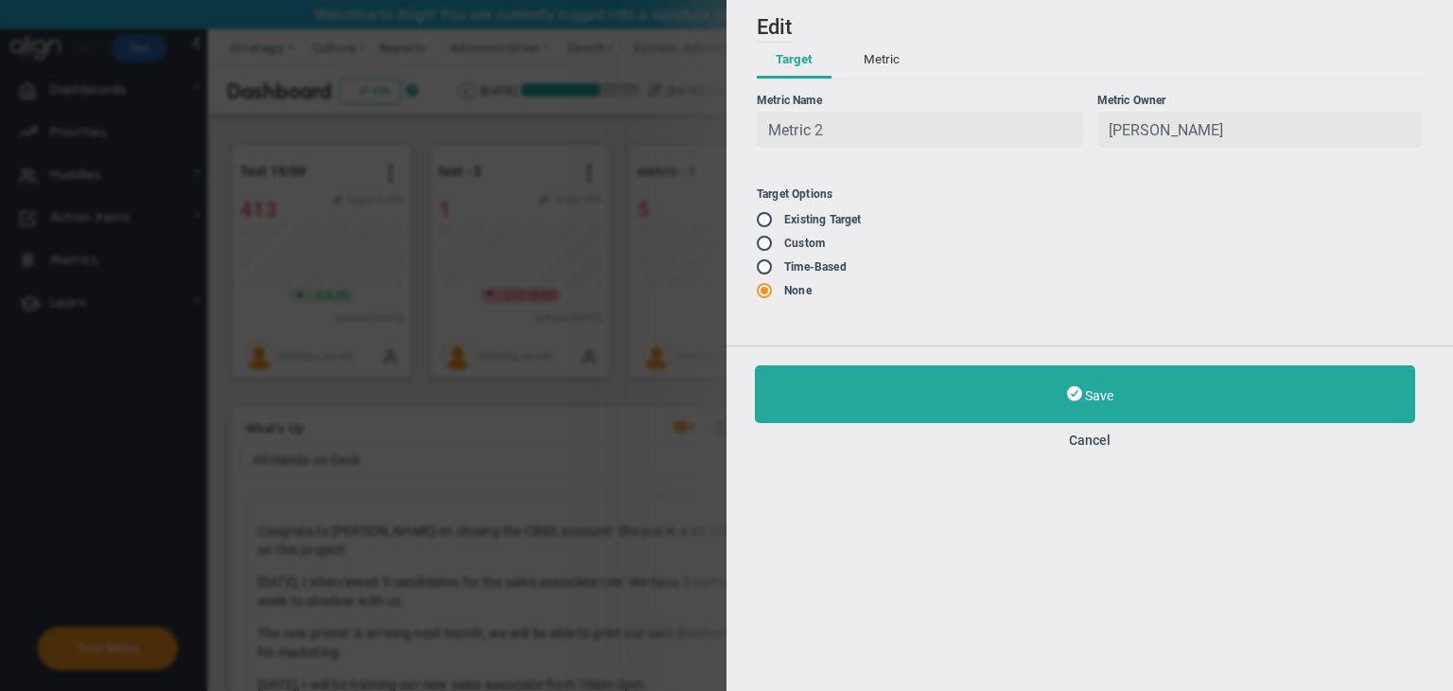
radio input "false"
radio input "true"
radio input "false"
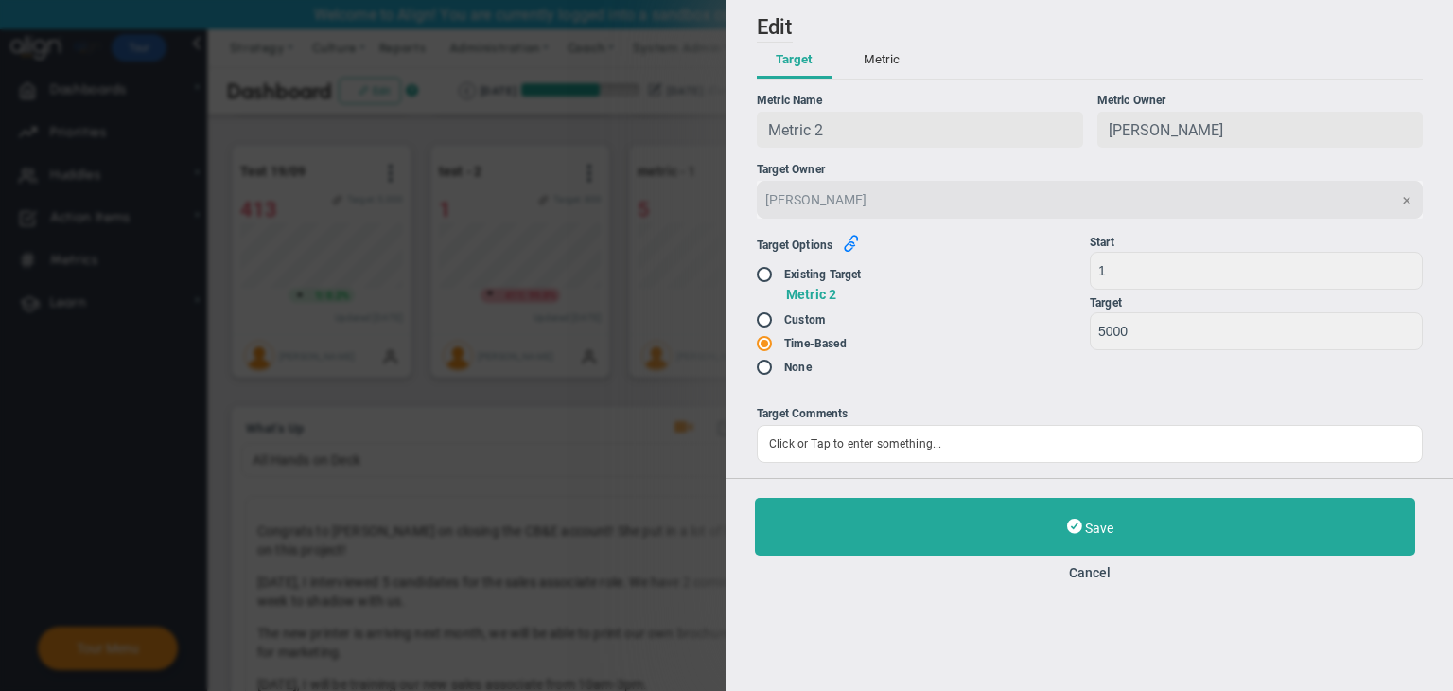
click at [856, 247] on icon "button" at bounding box center [851, 243] width 17 height 17
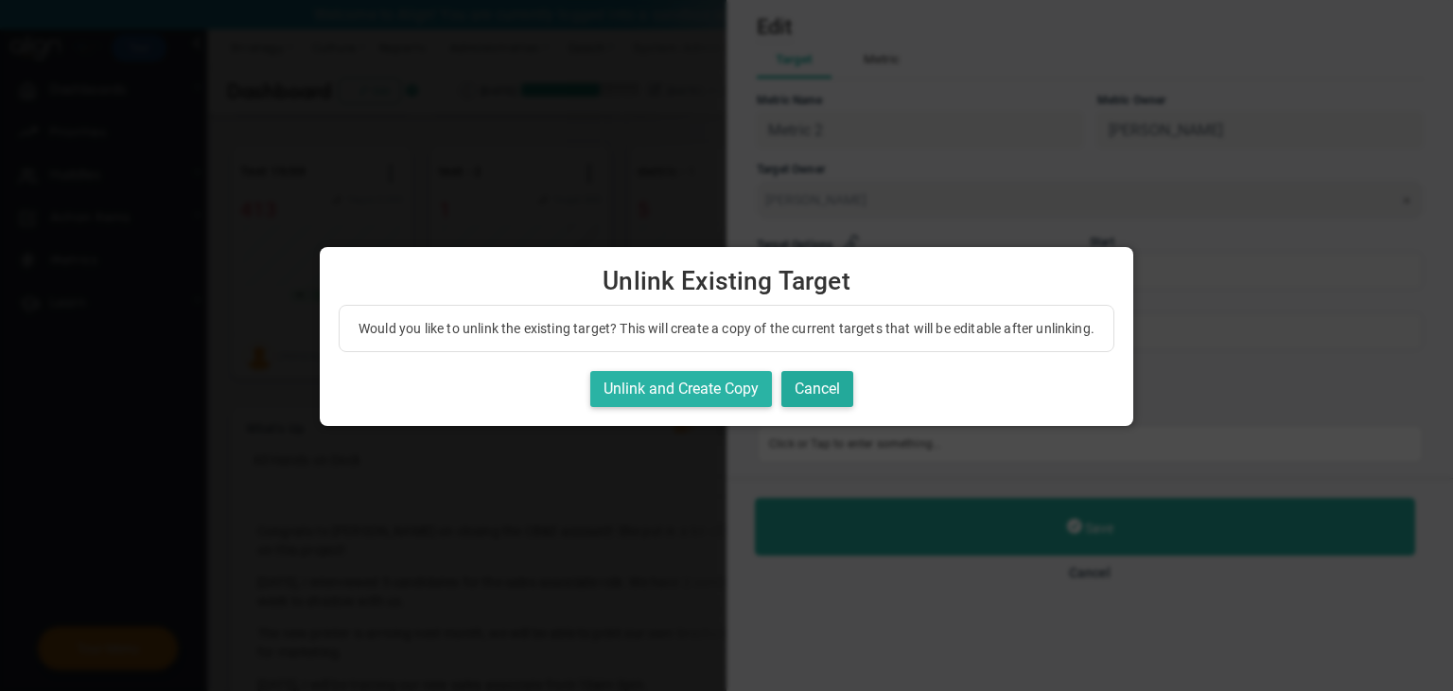
click at [714, 408] on button "Unlink and Create Copy" at bounding box center [681, 389] width 182 height 37
checkbox input "true"
radio input "true"
radio input "false"
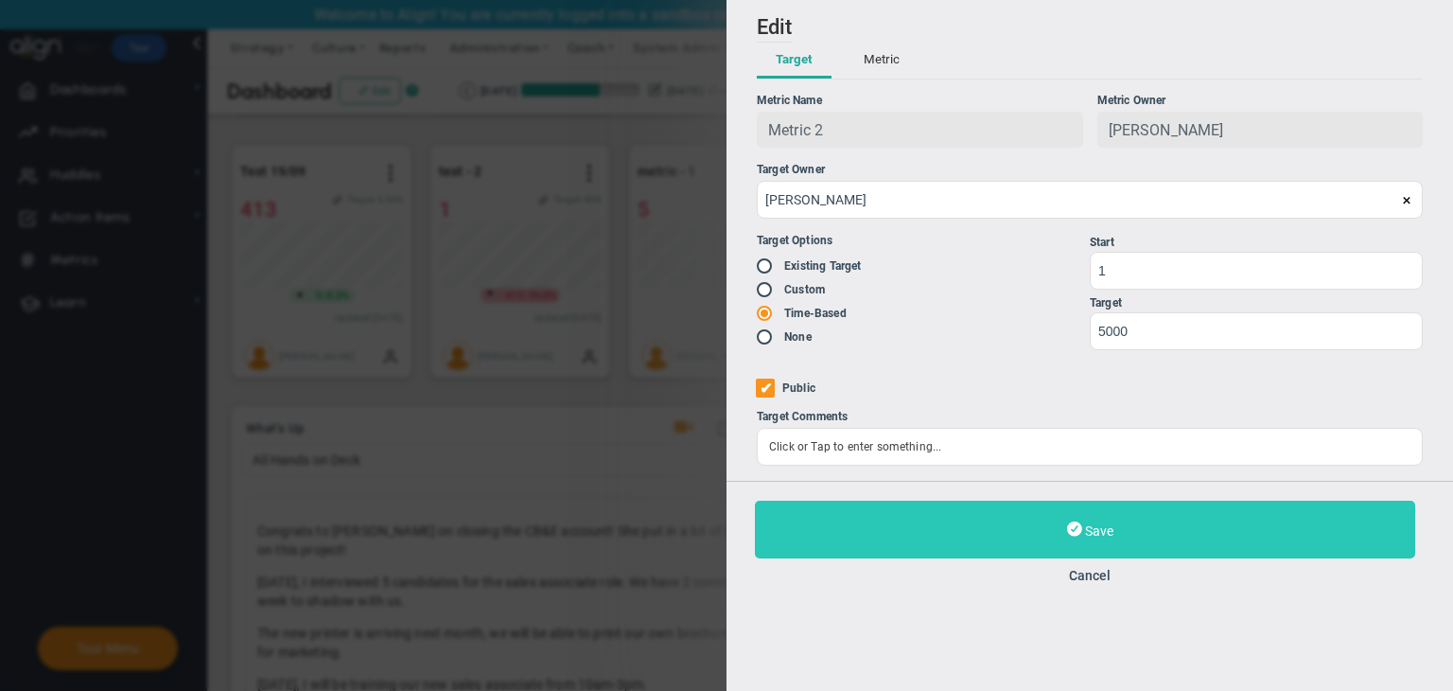
click at [1099, 510] on button "Save" at bounding box center [1085, 530] width 660 height 58
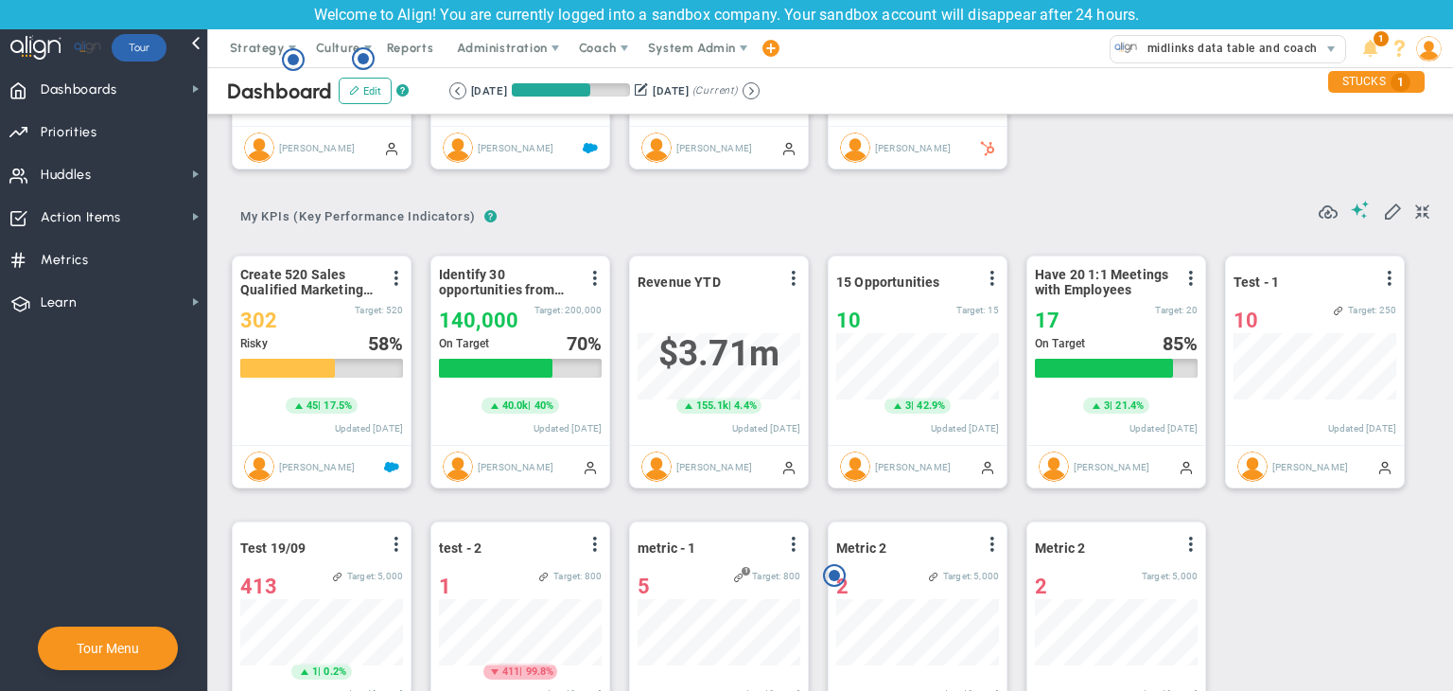
scroll to position [237, 0]
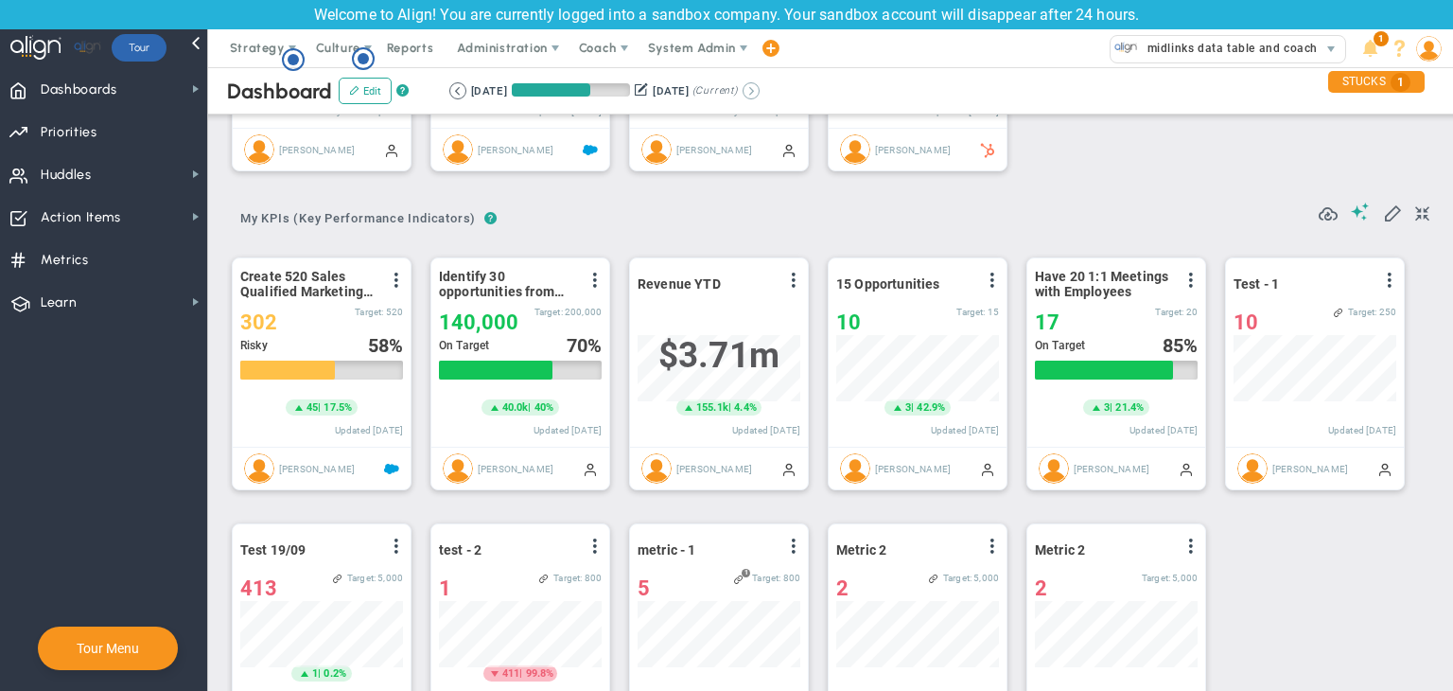
click at [760, 89] on button at bounding box center [751, 90] width 17 height 17
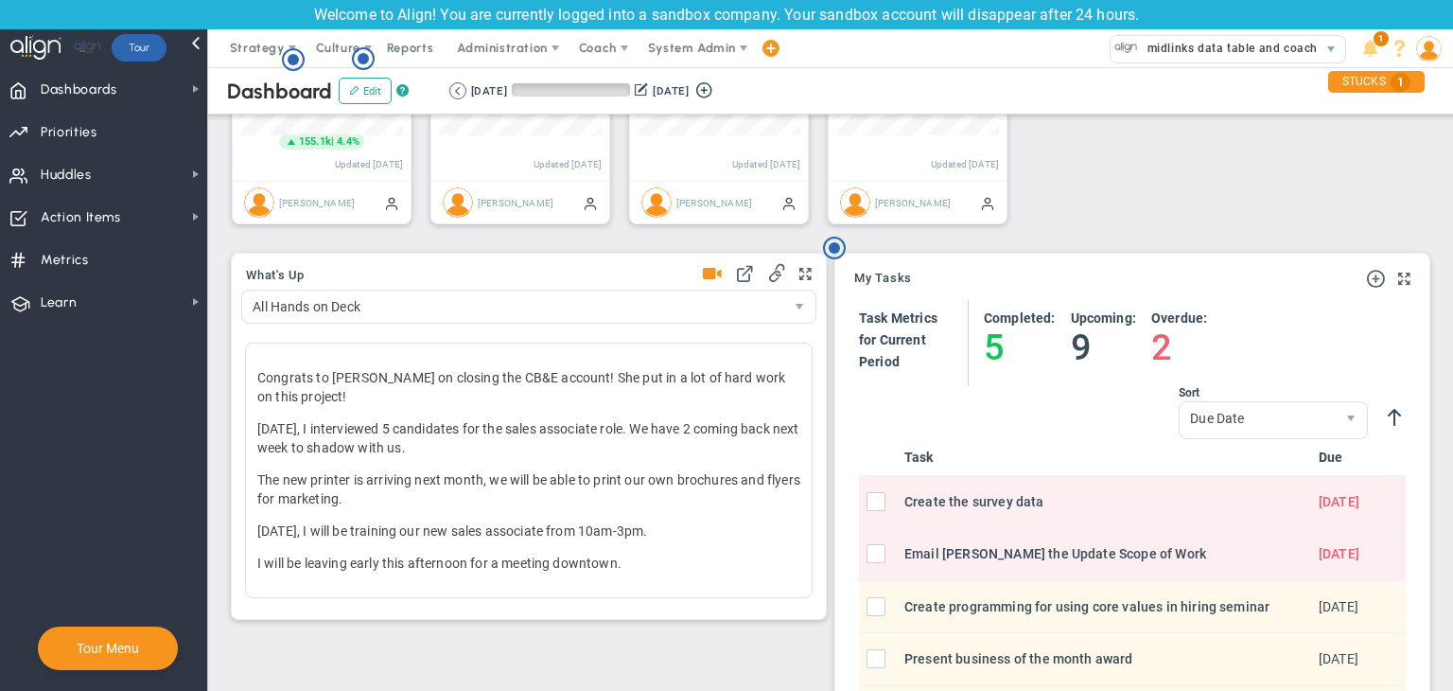
scroll to position [946093, 945996]
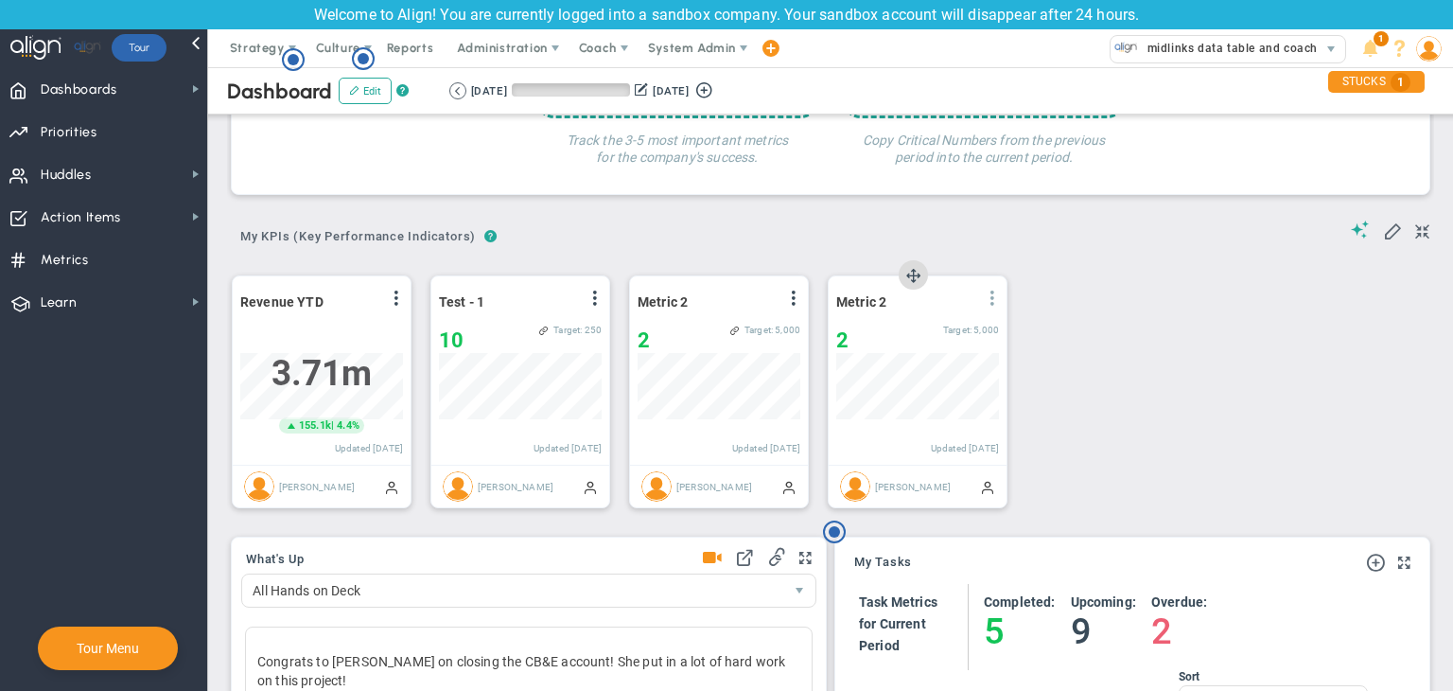
click at [992, 303] on span at bounding box center [992, 297] width 15 height 15
click at [951, 333] on li "Edit" at bounding box center [939, 337] width 134 height 24
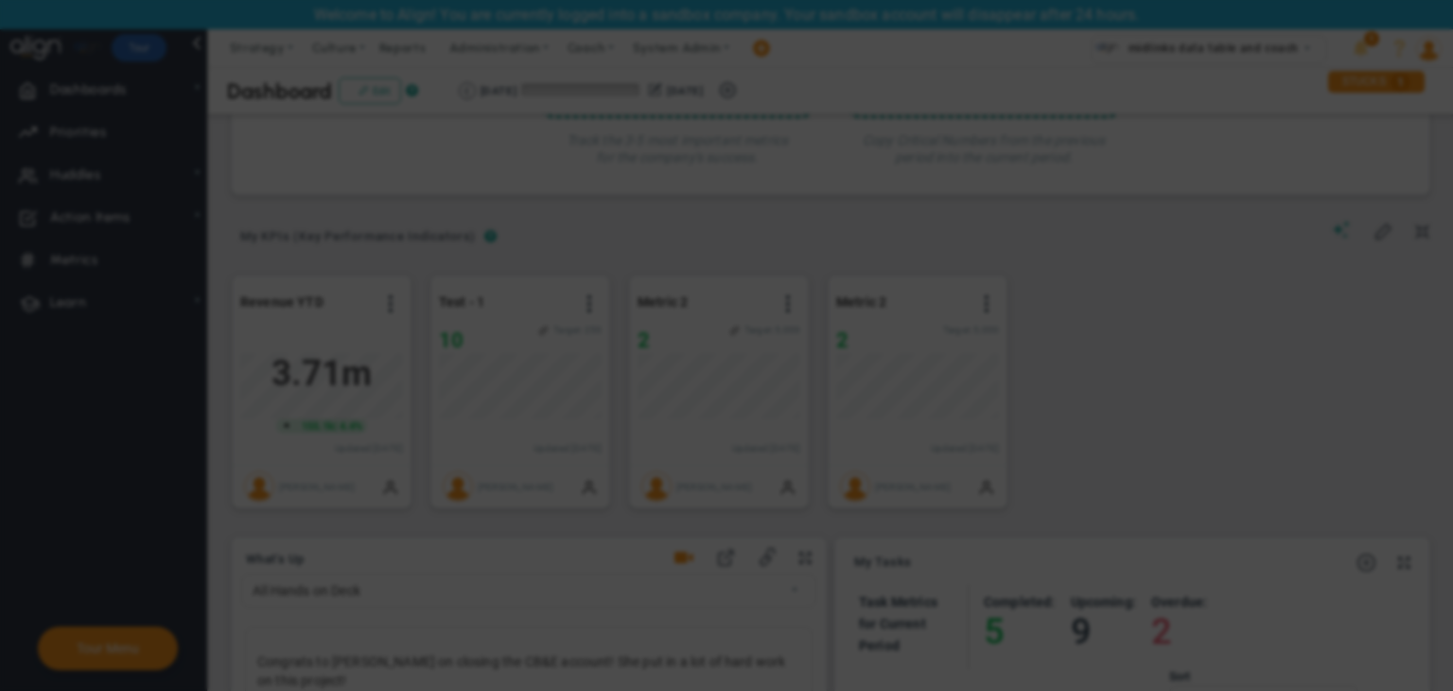
radio input "true"
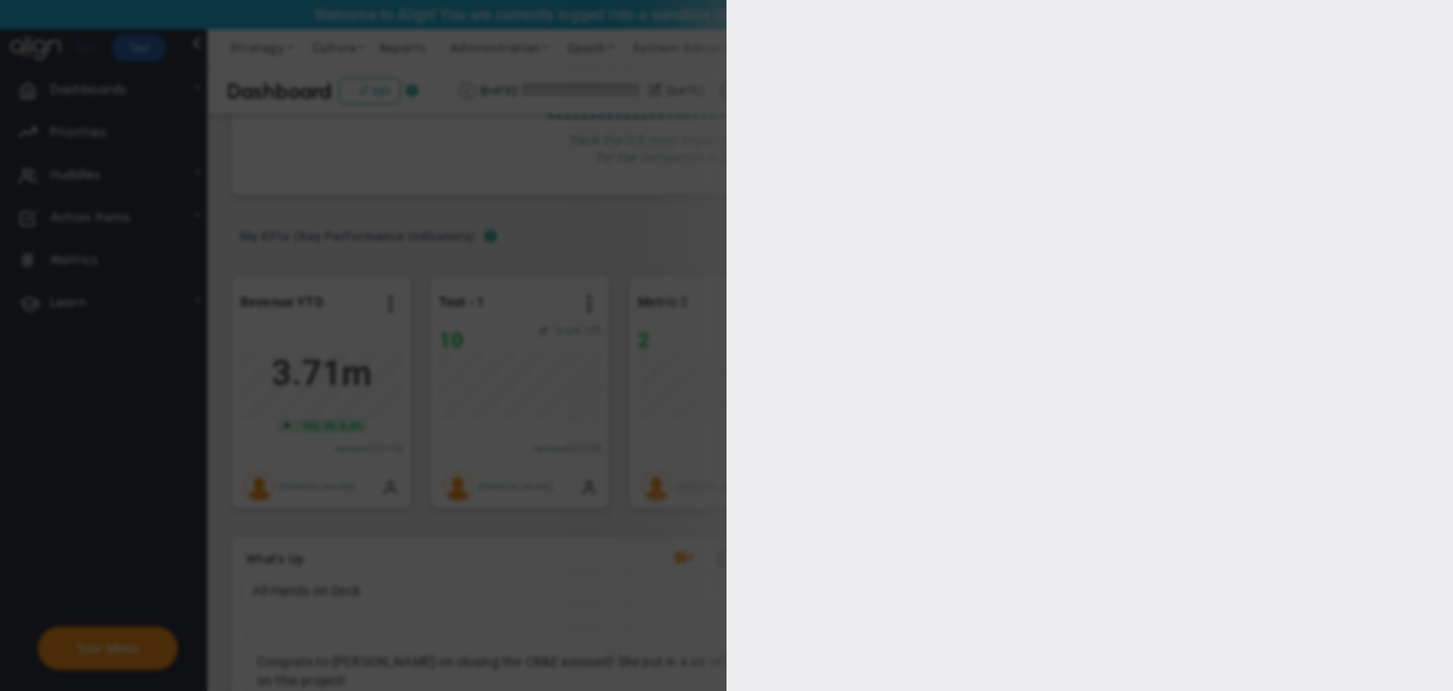
type input "1"
type input "5000"
checkbox input "true"
type input "[PERSON_NAME]"
radio input "true"
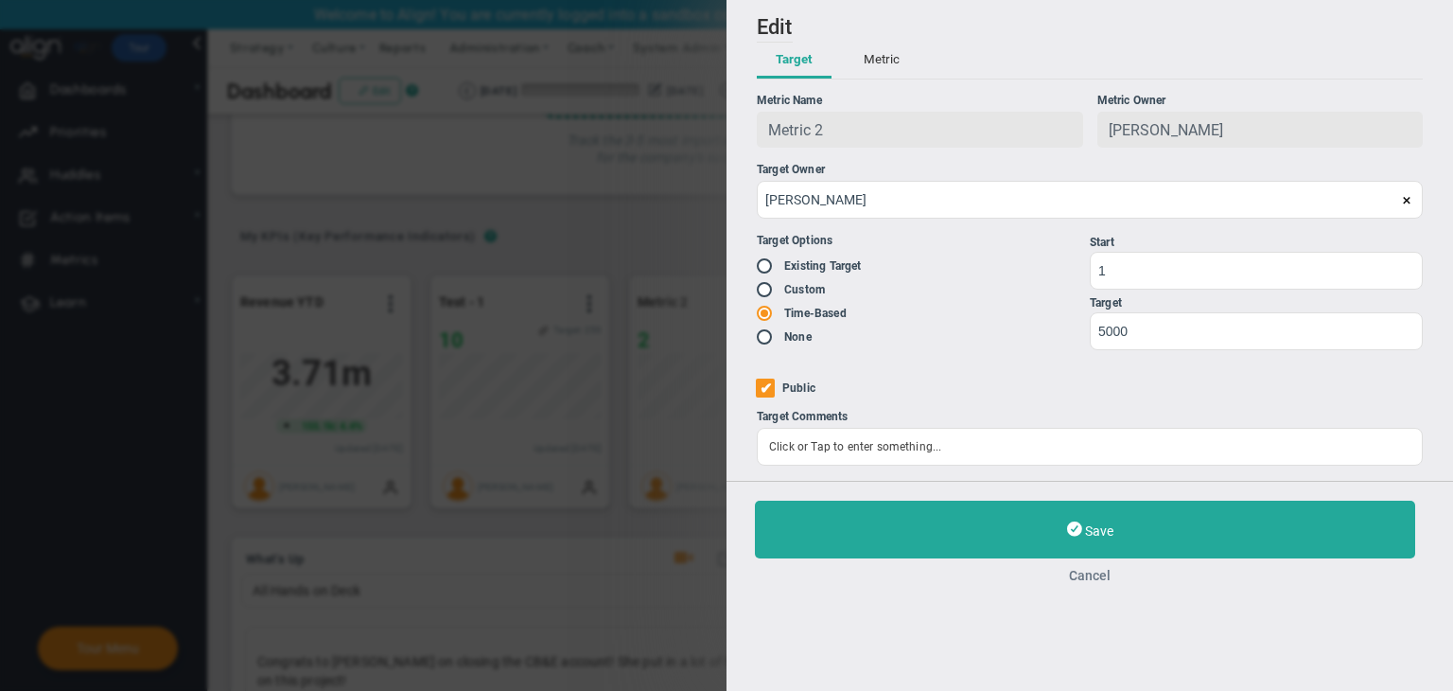
click at [1113, 574] on button "Cancel" at bounding box center [1090, 575] width 670 height 15
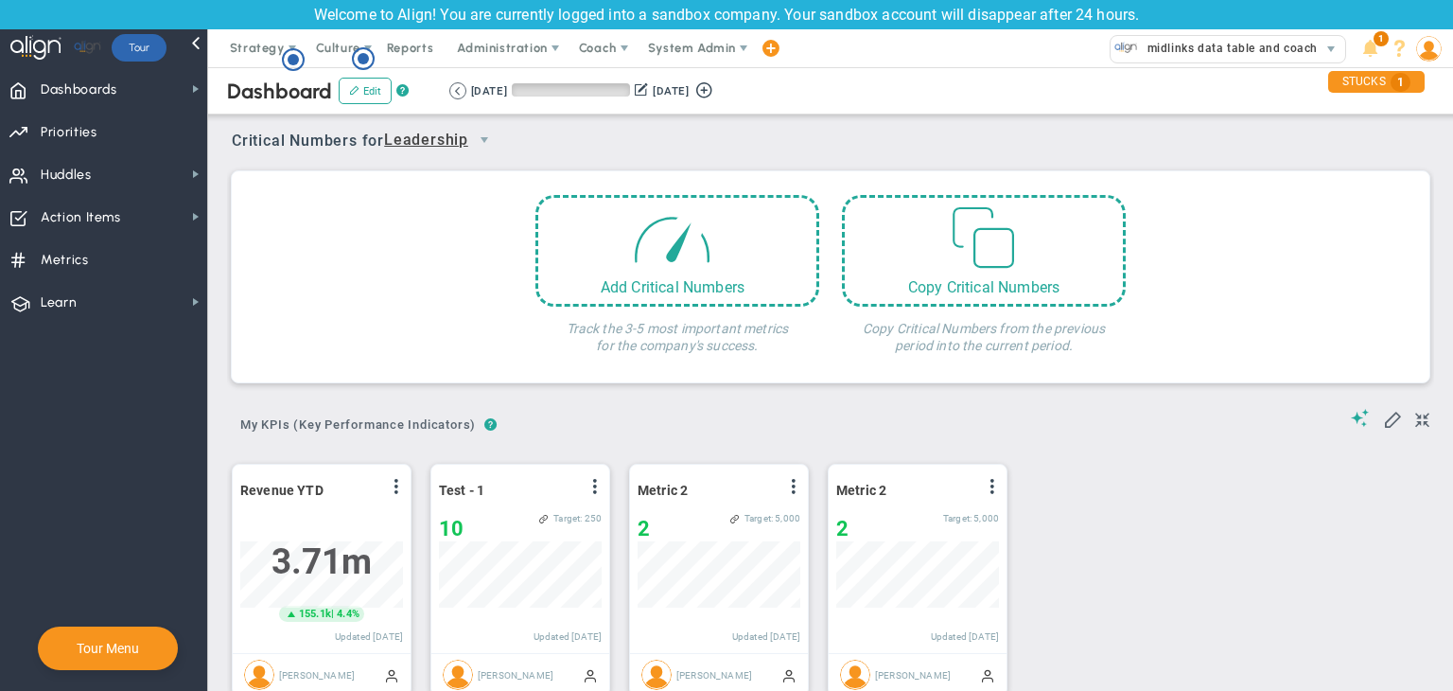
click at [464, 84] on div "[DATE] [DATE] (Current)" at bounding box center [583, 90] width 269 height 17
click at [458, 98] on button at bounding box center [457, 90] width 17 height 17
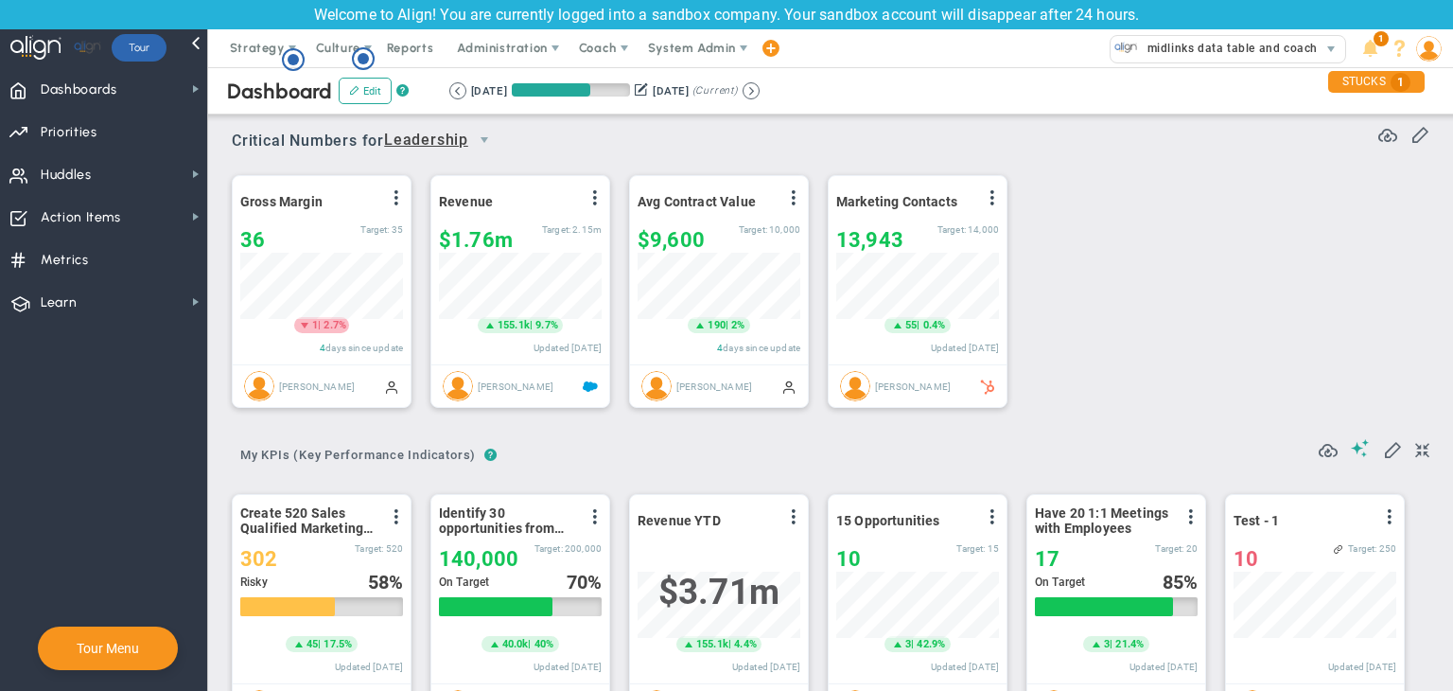
scroll to position [65, 163]
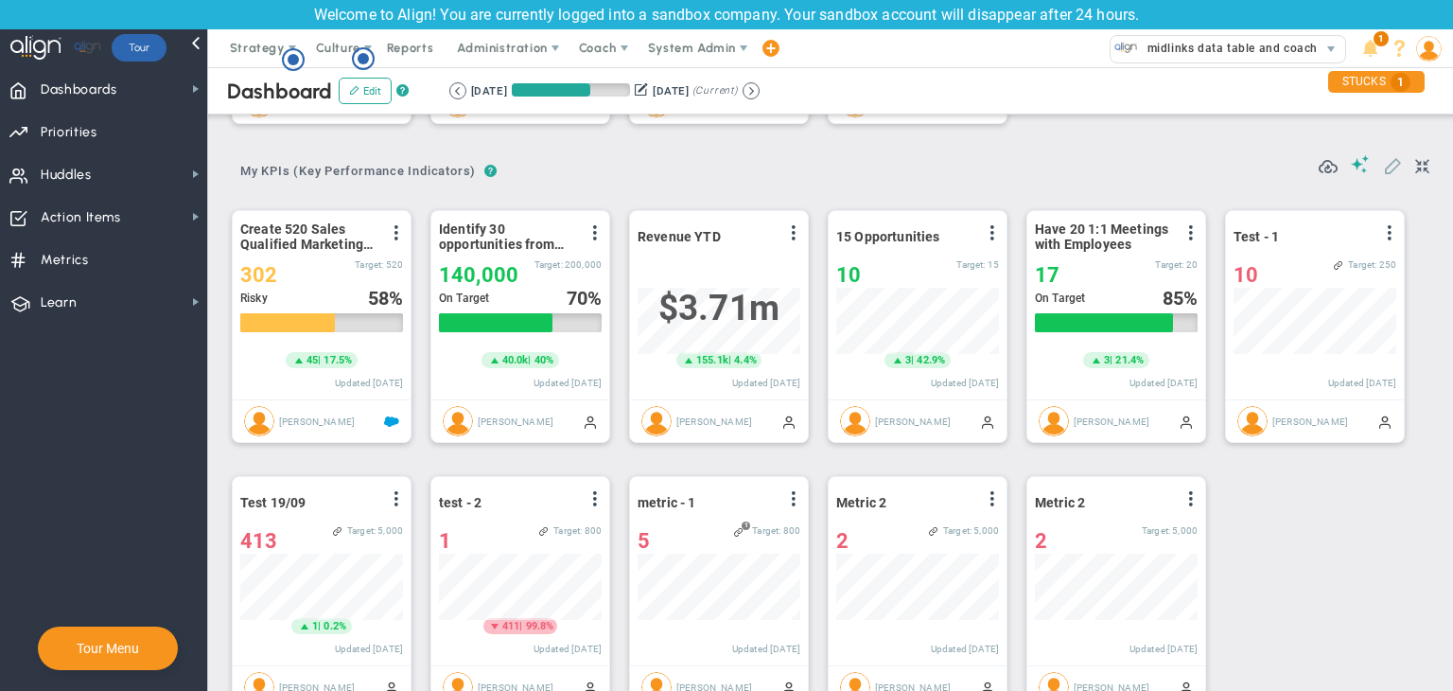
click at [1149, 161] on span at bounding box center [1392, 164] width 19 height 19
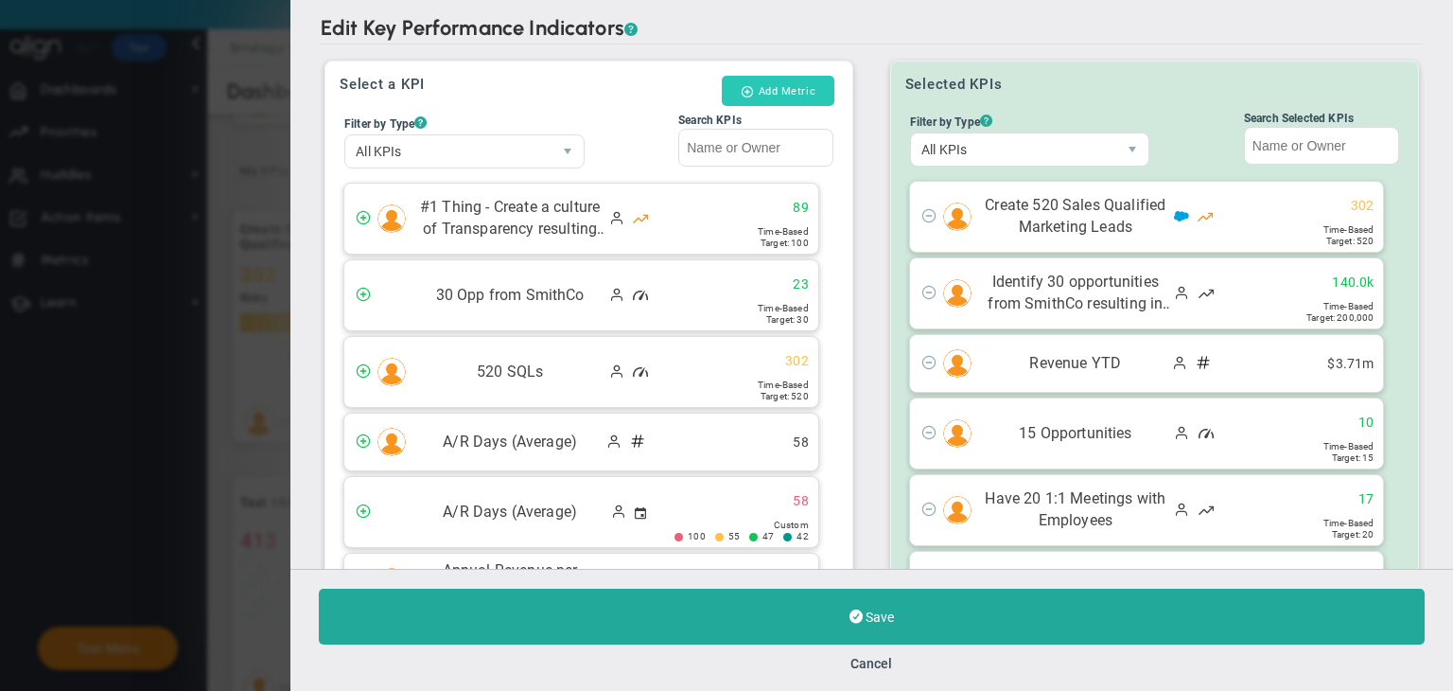
click at [745, 96] on span at bounding box center [747, 91] width 13 height 12
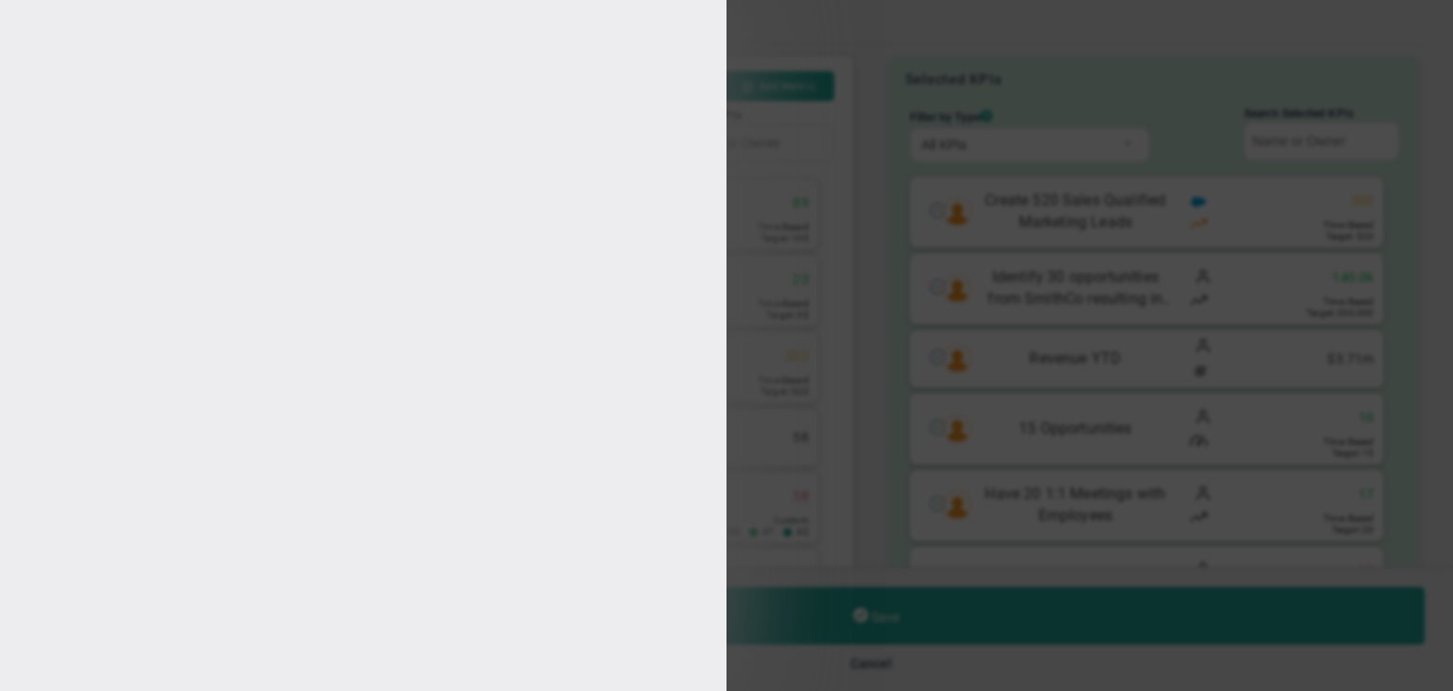
type input "[PERSON_NAME]"
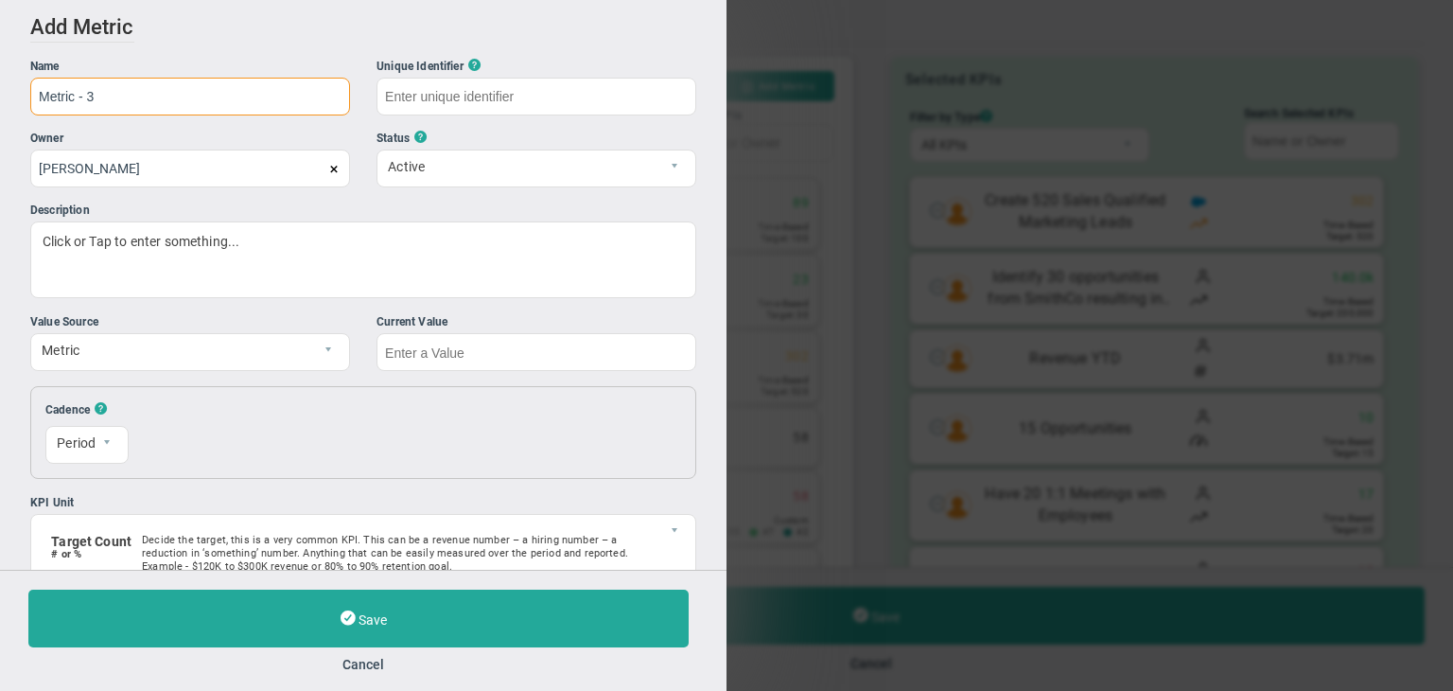
type input "Metric - 3"
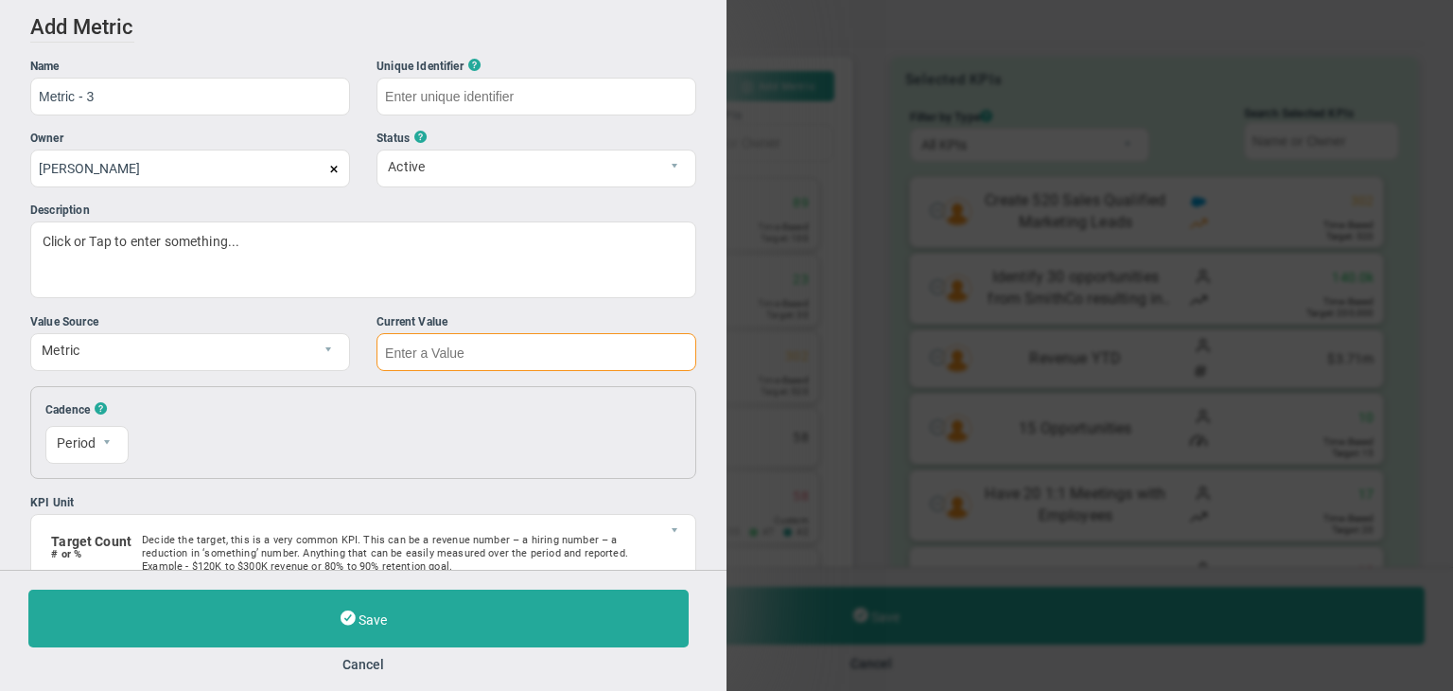
click at [664, 365] on input "text" at bounding box center [537, 352] width 320 height 38
type input "Metric---3"
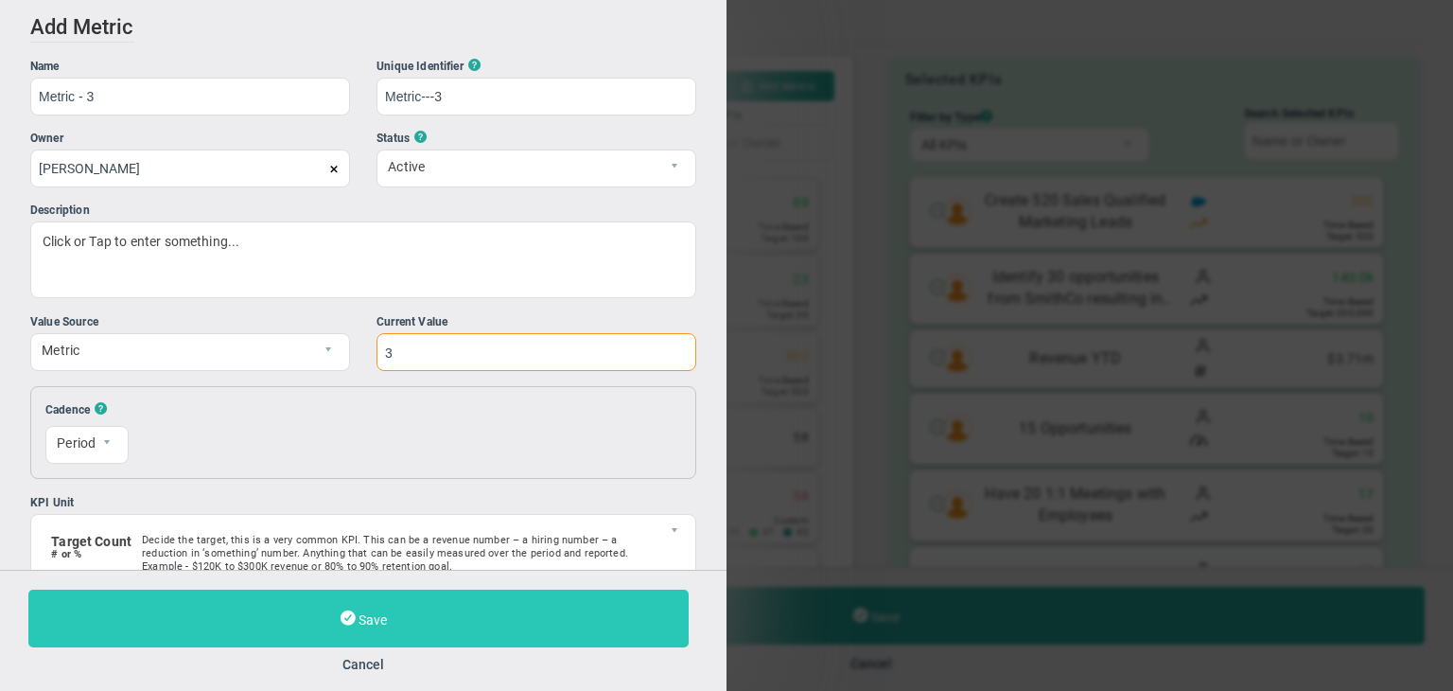
type input "3"
click at [558, 599] on button "Save" at bounding box center [358, 618] width 660 height 58
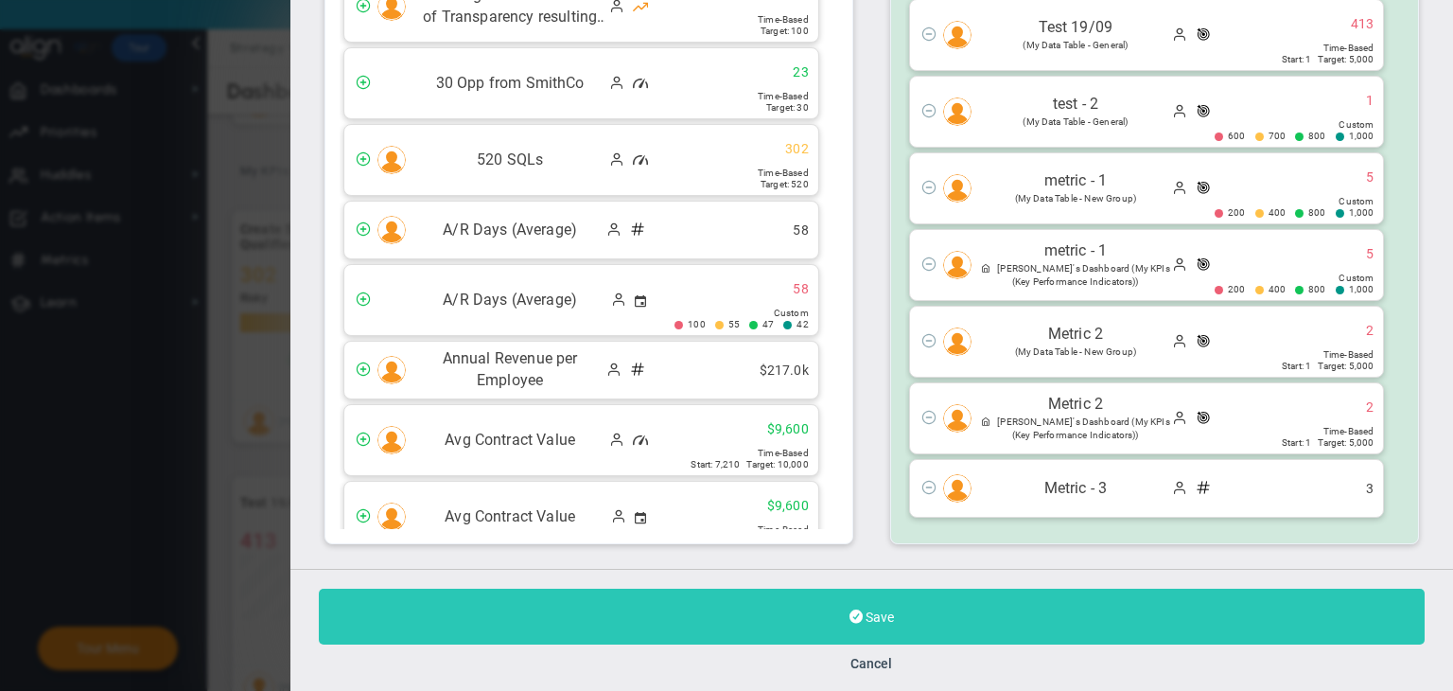
click at [975, 618] on button "Save" at bounding box center [872, 617] width 1106 height 56
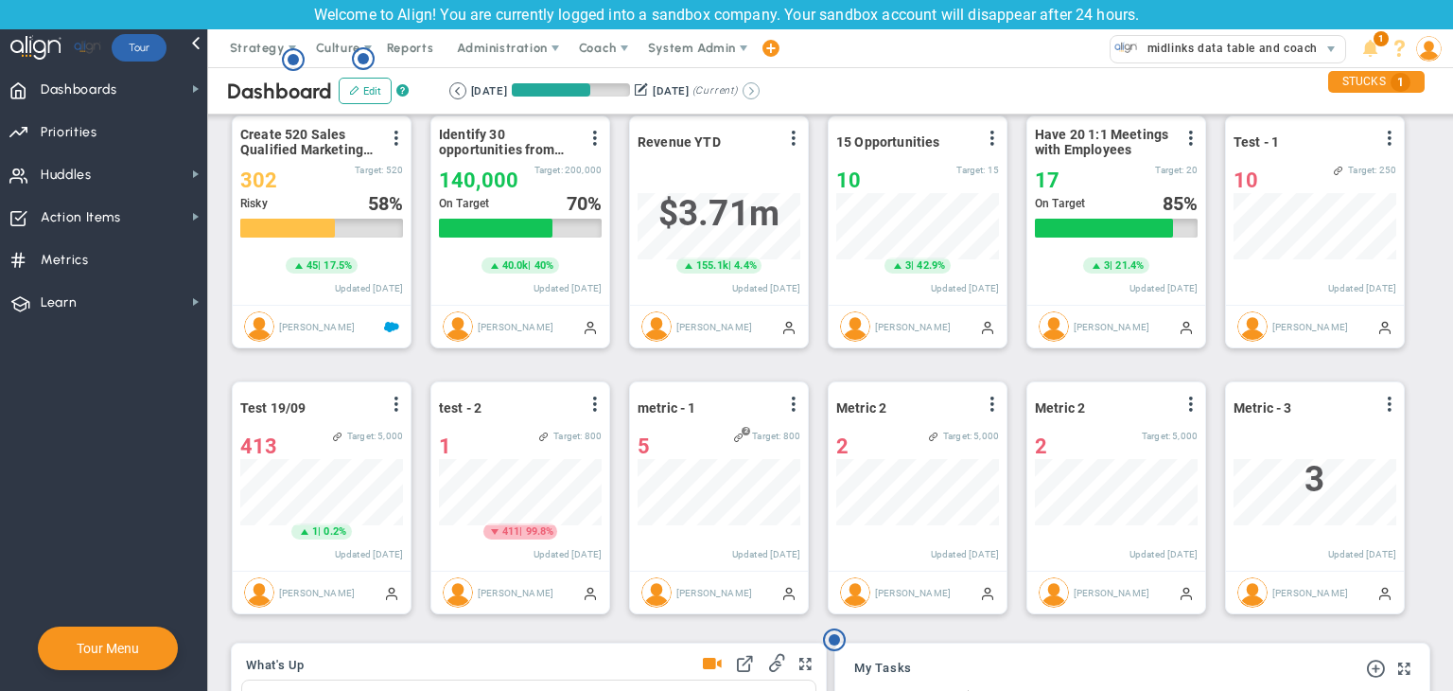
click at [760, 90] on button at bounding box center [751, 90] width 17 height 17
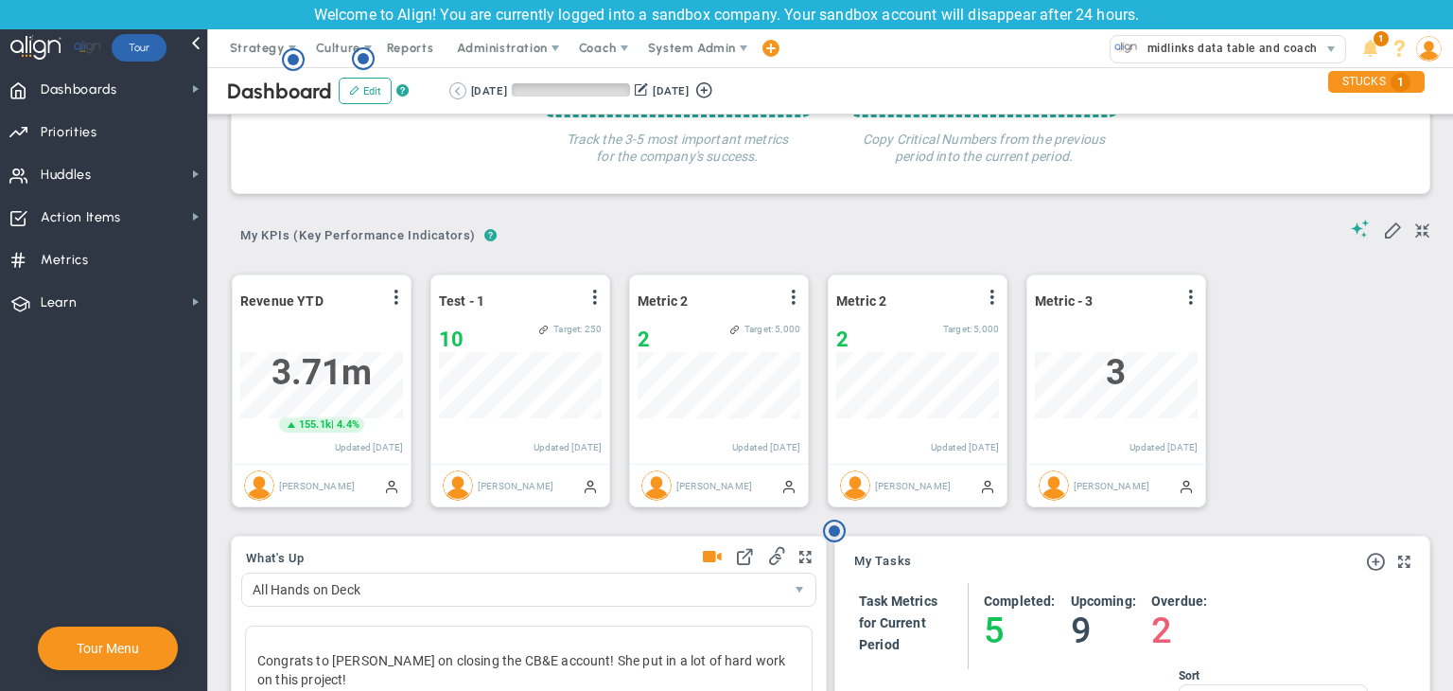
click at [456, 96] on button at bounding box center [457, 90] width 17 height 17
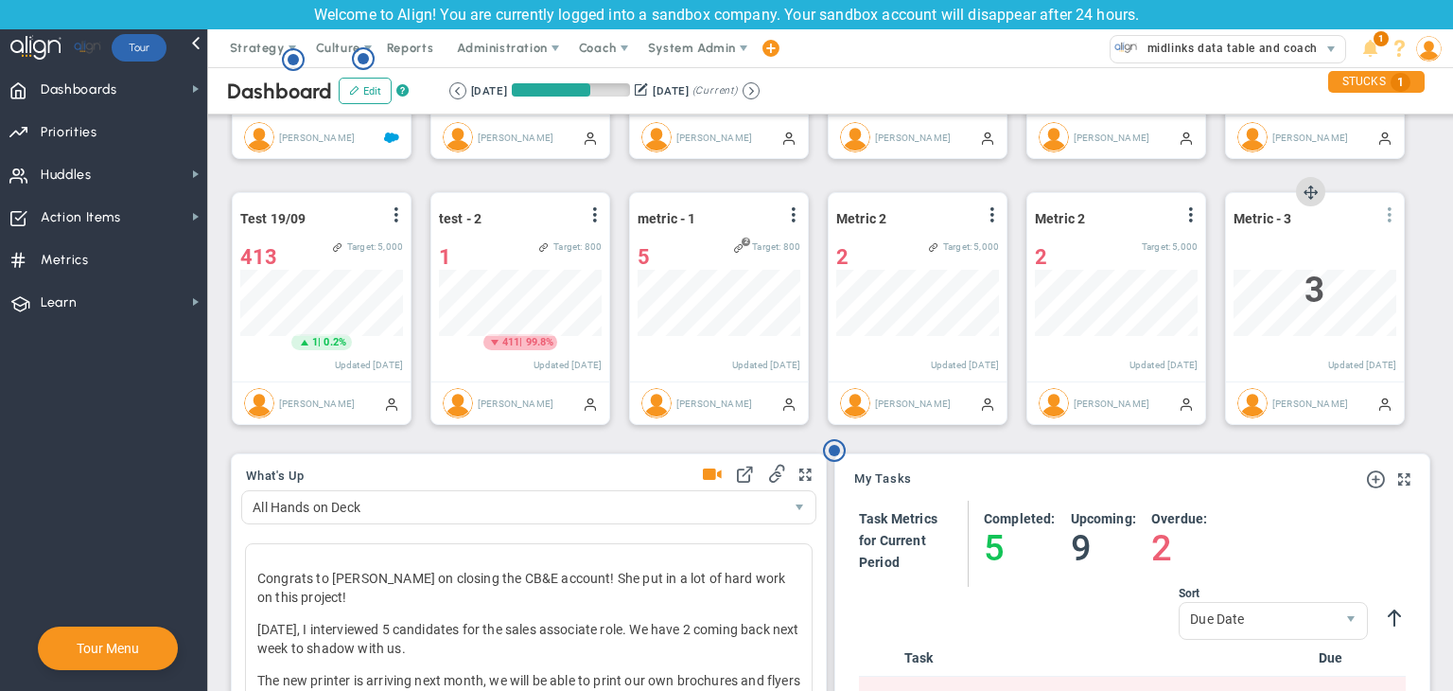
click at [1149, 216] on span at bounding box center [1389, 214] width 15 height 15
click at [1149, 248] on span "Edit" at bounding box center [1287, 252] width 22 height 13
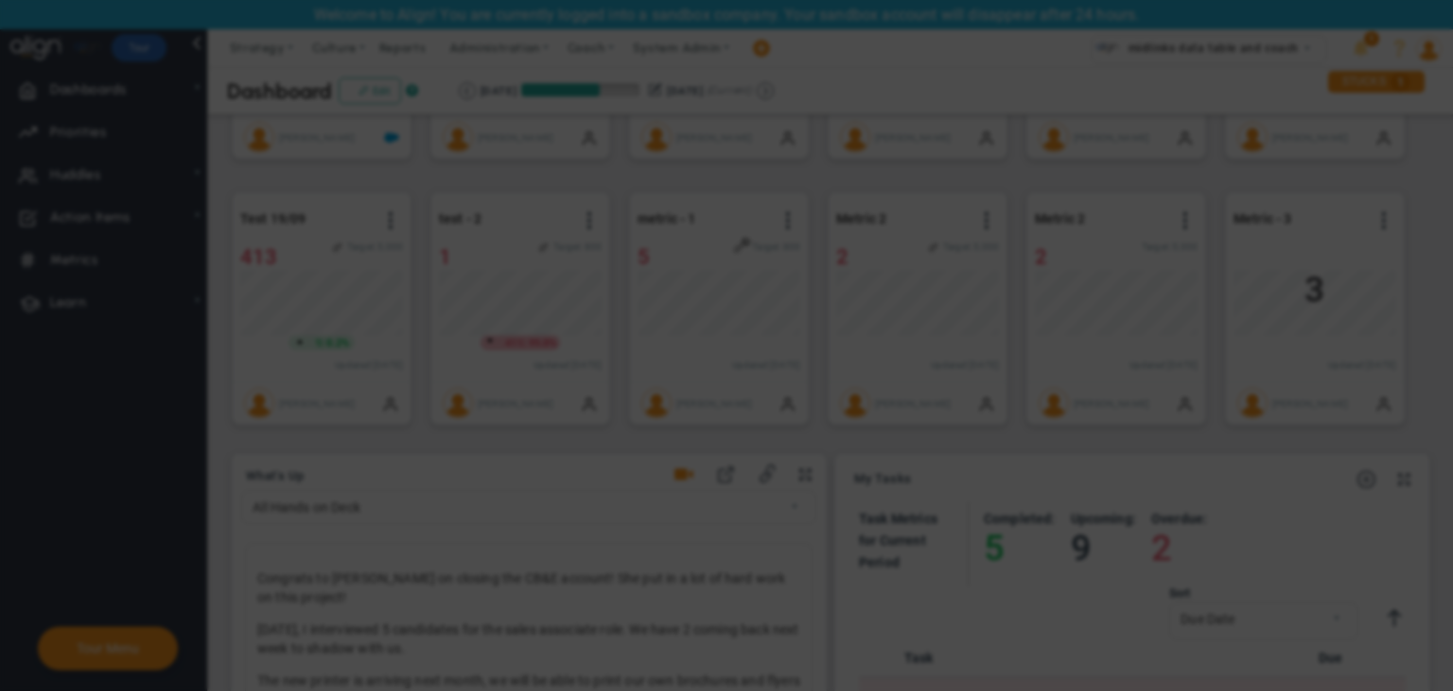
radio input "true"
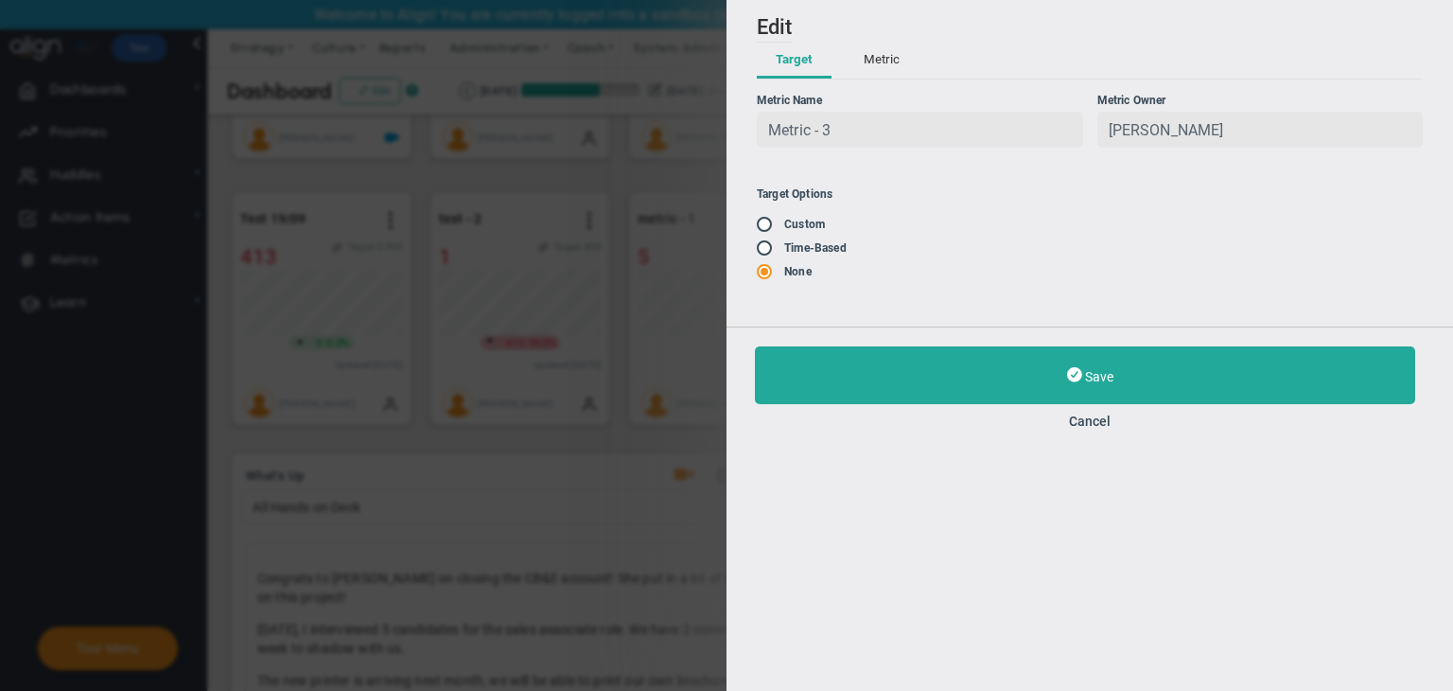
click at [770, 255] on input "radio" at bounding box center [771, 248] width 19 height 15
radio input "true"
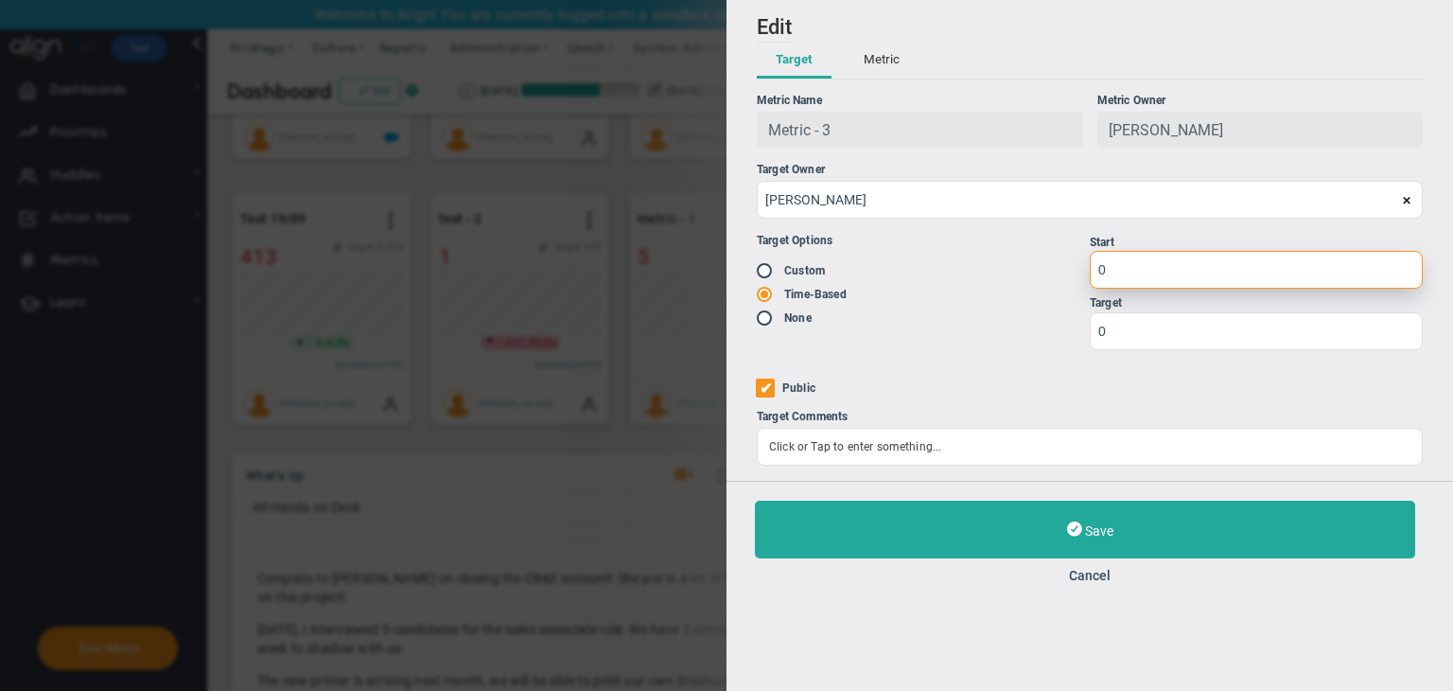
click at [1149, 264] on input "0" at bounding box center [1256, 270] width 333 height 38
type input "1"
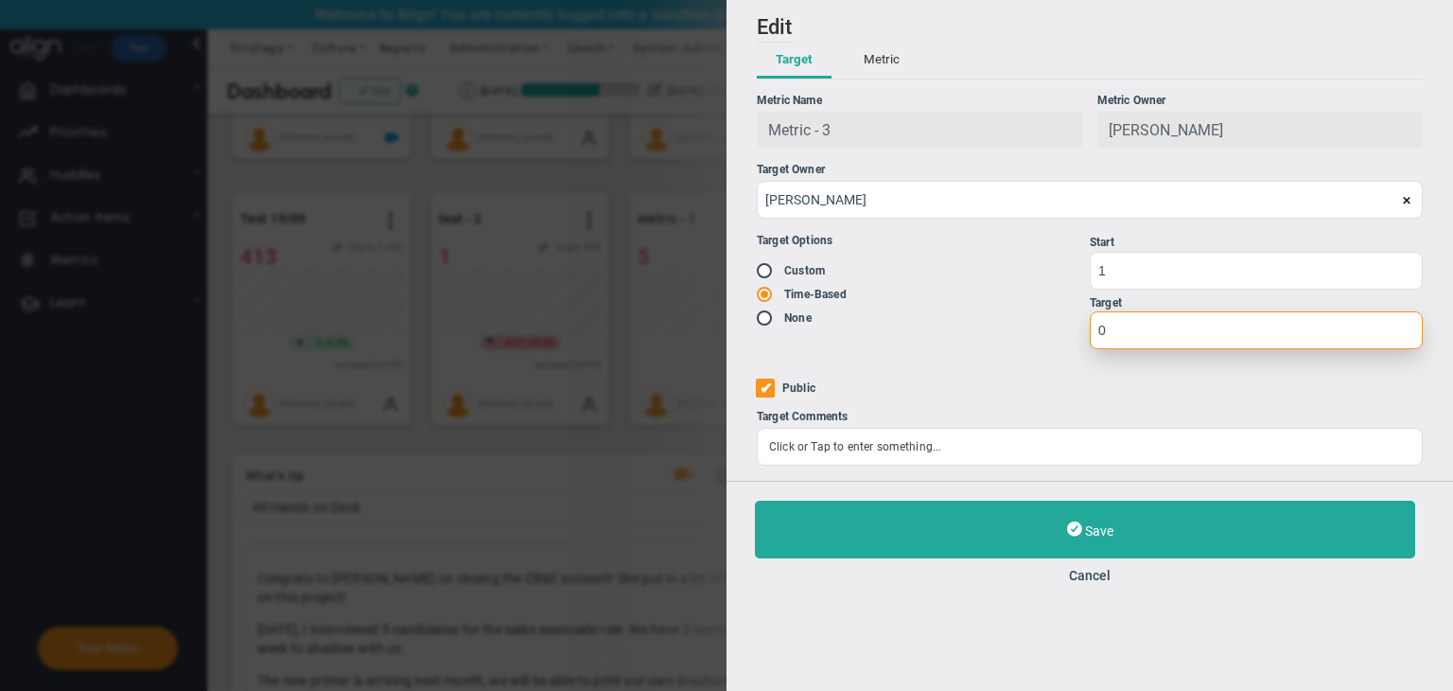
click at [1133, 333] on input "0" at bounding box center [1256, 330] width 333 height 38
click at [1133, 333] on input "2300" at bounding box center [1256, 330] width 333 height 38
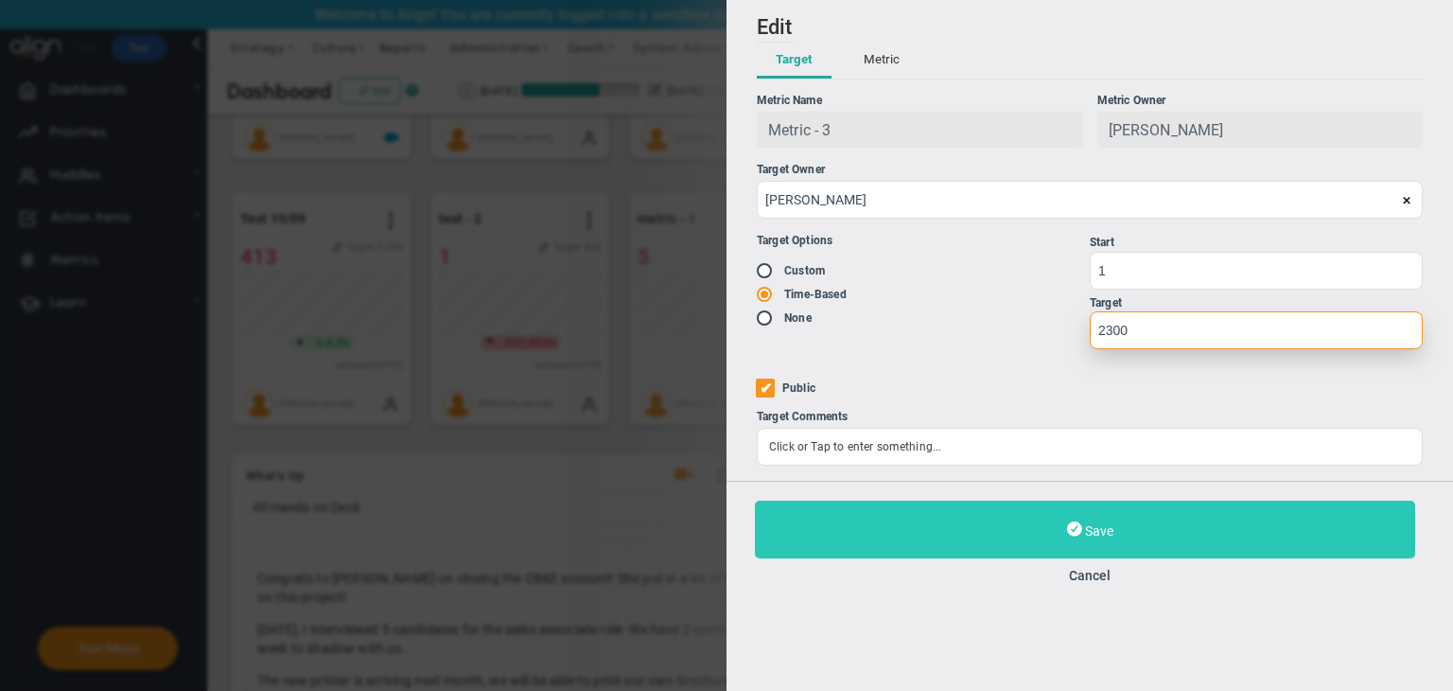
type input "2300"
click at [1149, 523] on button "Save" at bounding box center [1085, 530] width 660 height 58
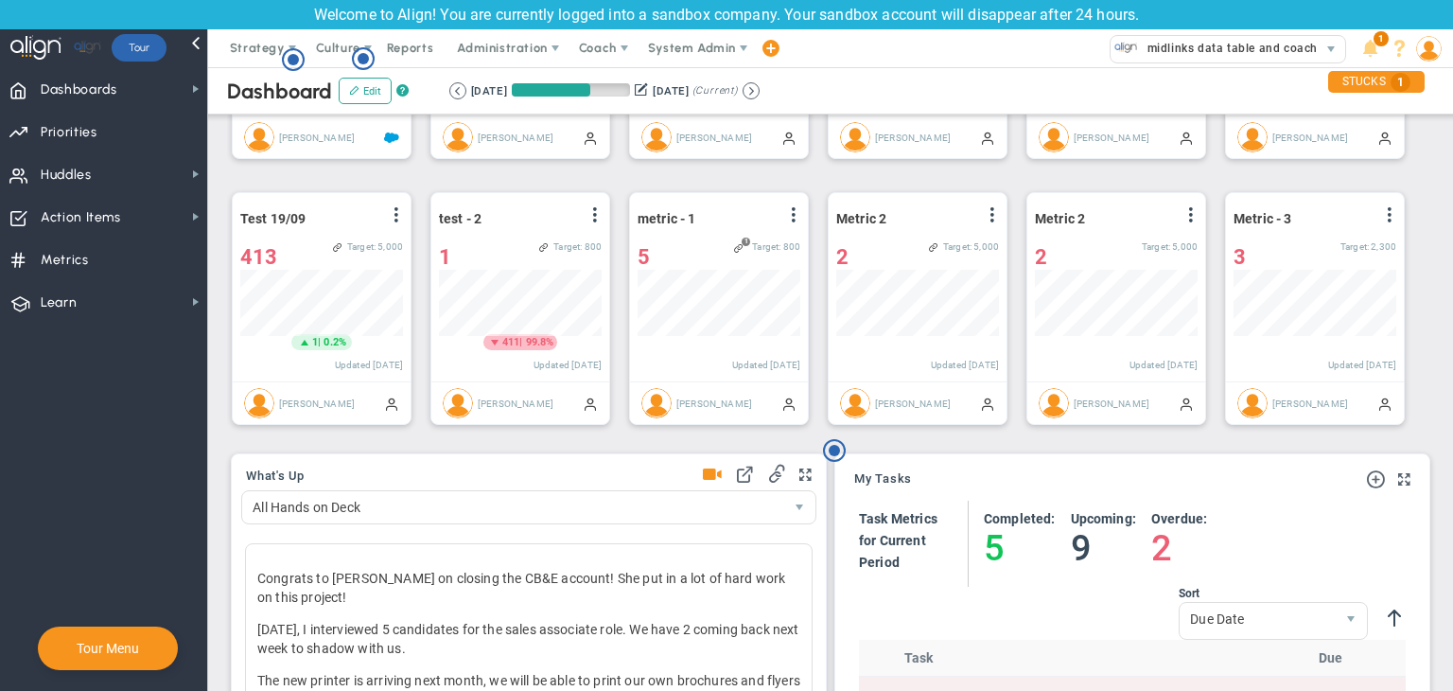
scroll to position [65, 163]
click at [760, 89] on button at bounding box center [751, 90] width 17 height 17
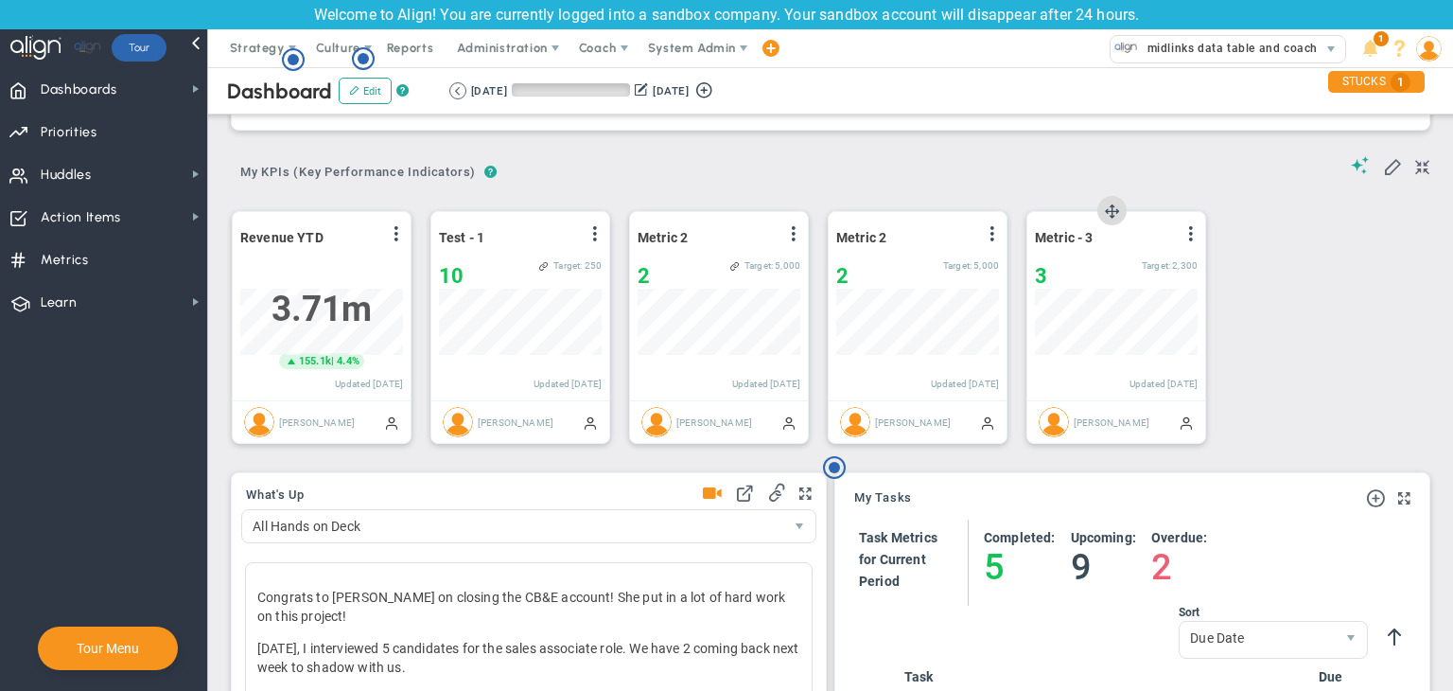
drag, startPoint x: 1191, startPoint y: 234, endPoint x: 1186, endPoint y: 246, distance: 13.5
click at [1149, 234] on span at bounding box center [1191, 233] width 15 height 15
click at [1131, 275] on li "Edit" at bounding box center [1138, 272] width 134 height 24
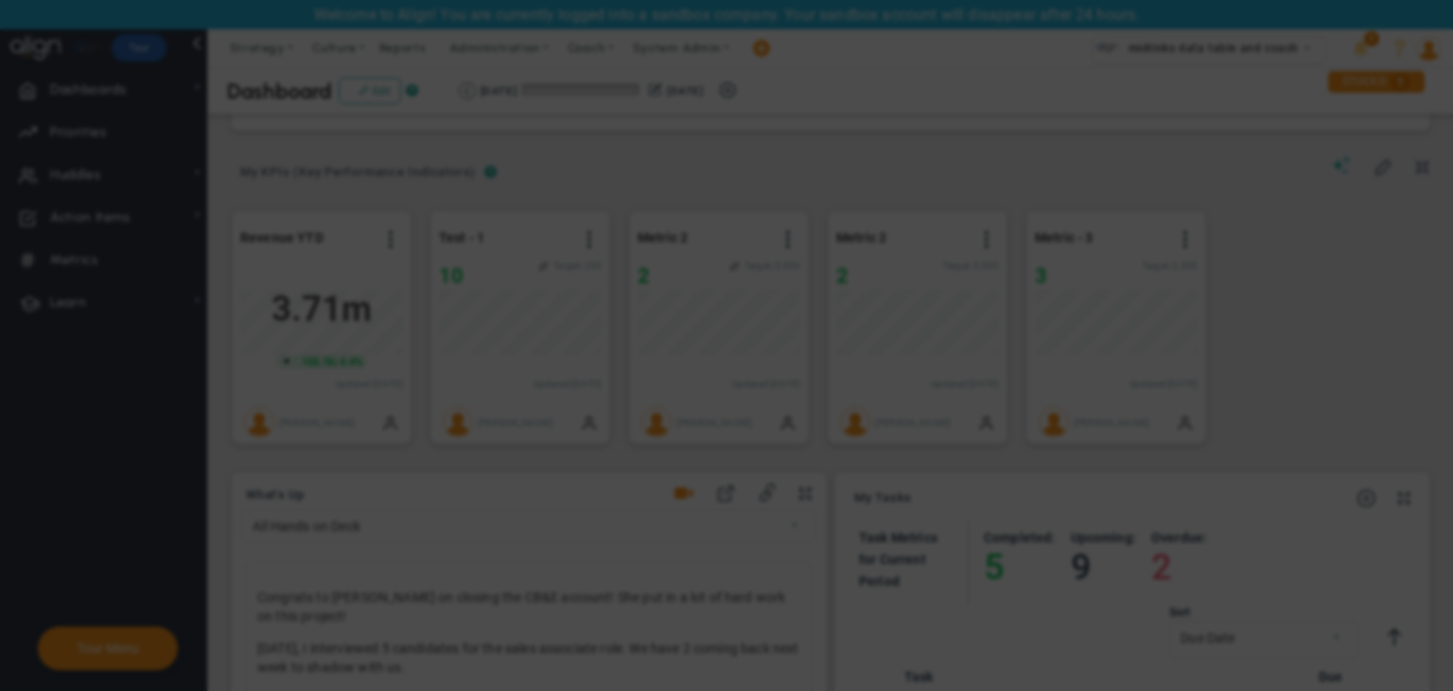
radio input "true"
checkbox input "false"
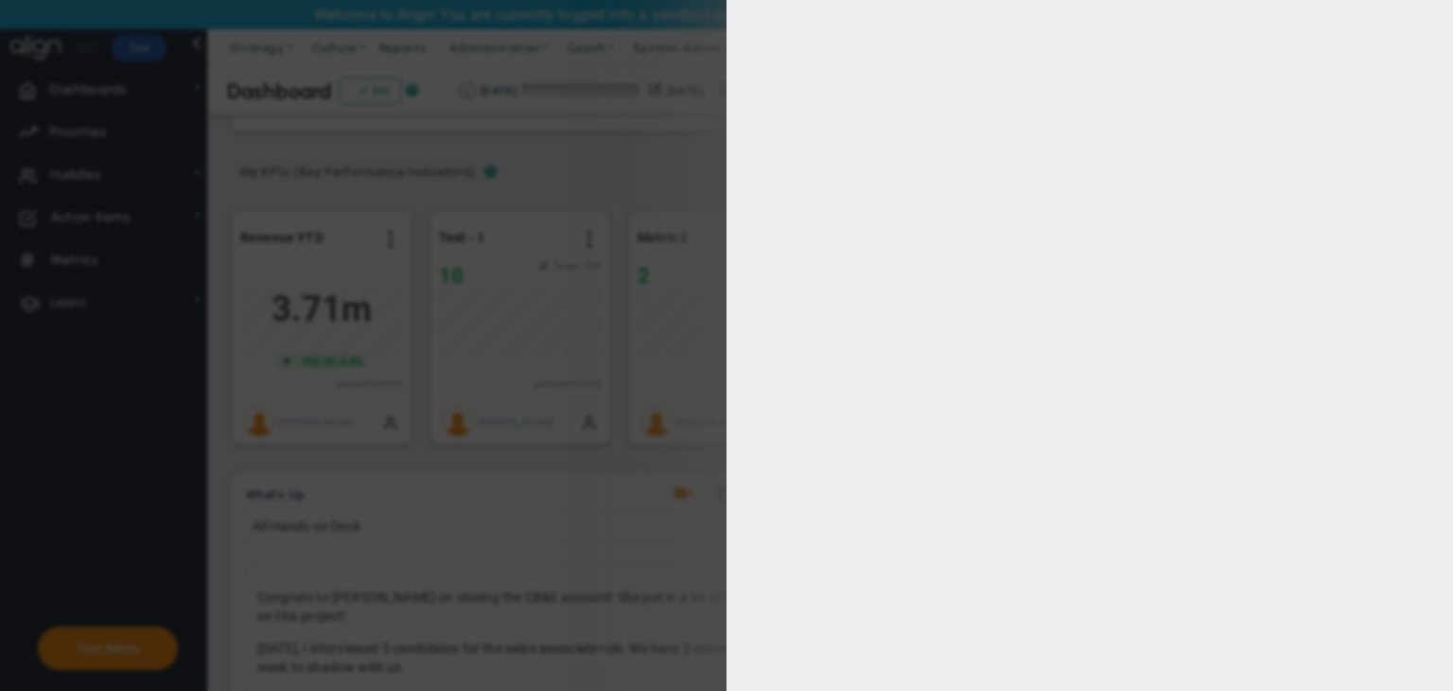
type input "1"
type input "2300"
checkbox input "true"
type input "[PERSON_NAME]"
radio input "true"
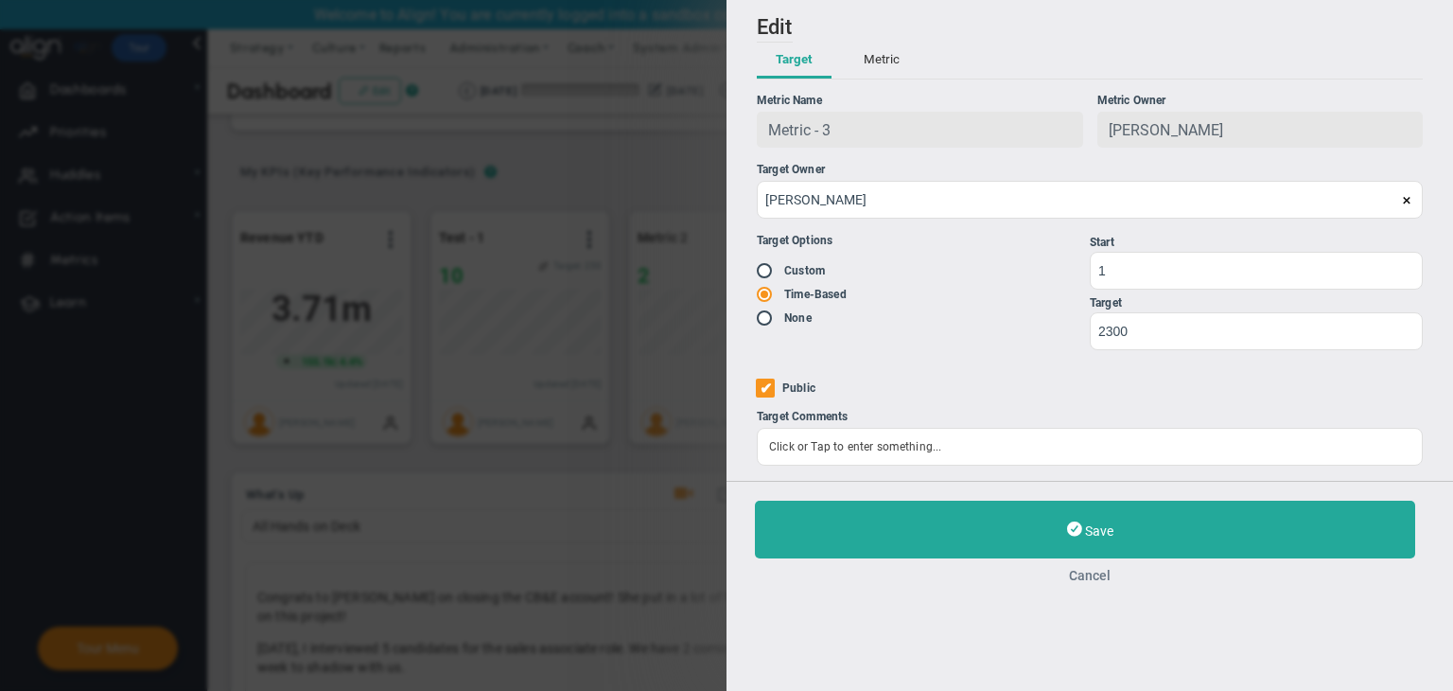
click at [1109, 580] on button "Cancel" at bounding box center [1090, 575] width 670 height 15
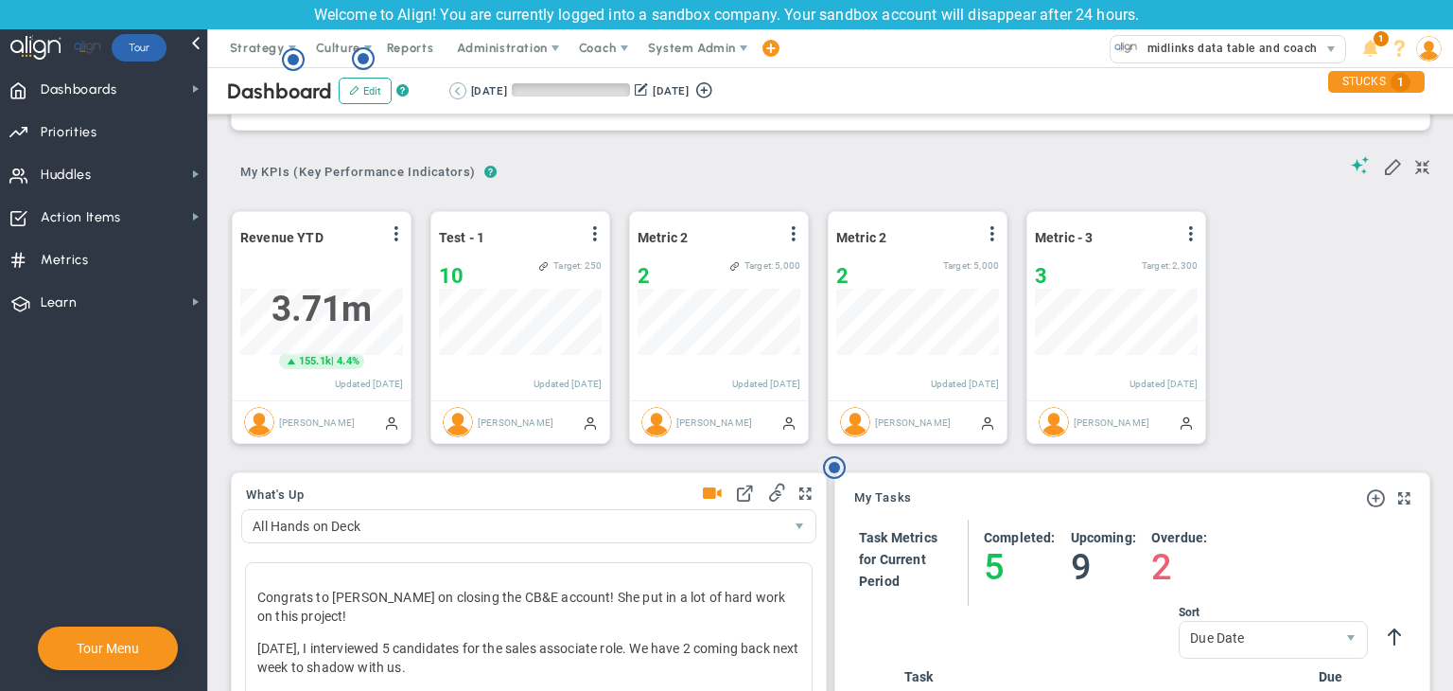
click at [460, 88] on button at bounding box center [457, 90] width 17 height 17
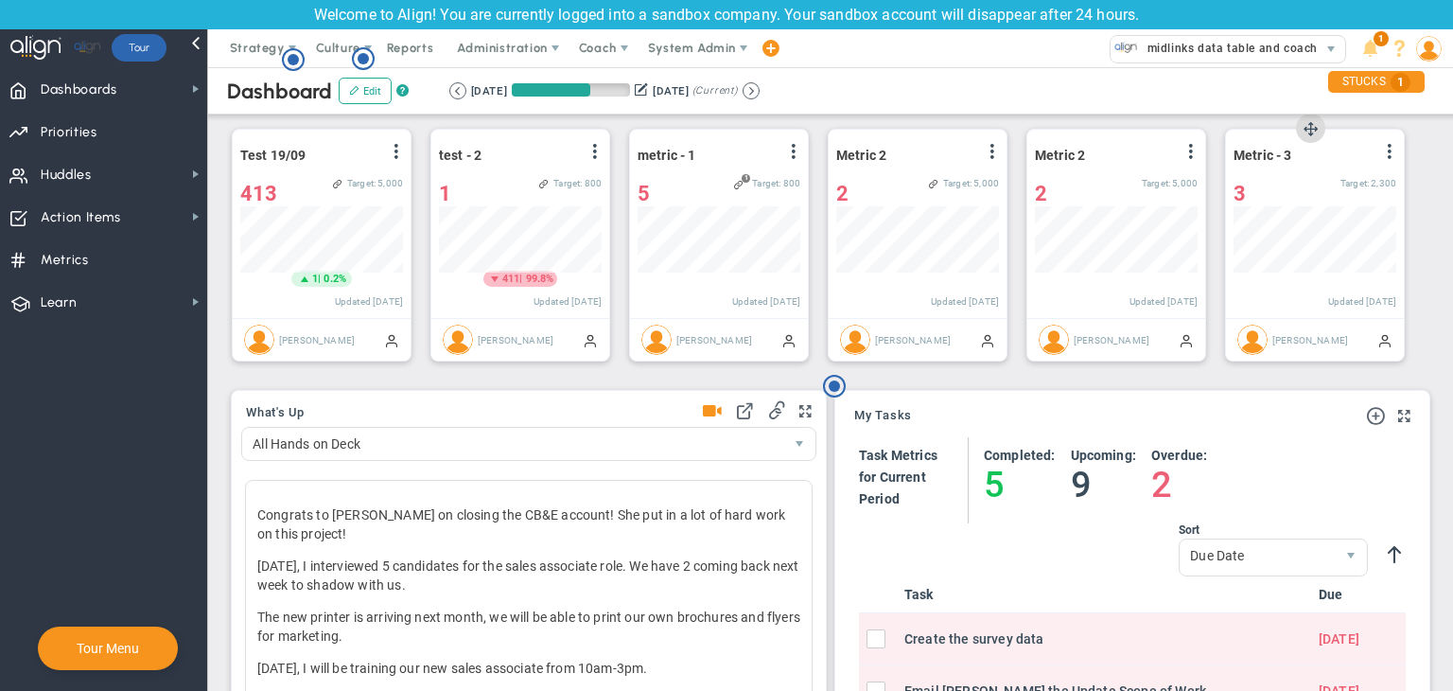
drag, startPoint x: 1307, startPoint y: 164, endPoint x: 1244, endPoint y: 145, distance: 65.3
click at [1149, 145] on div "Metric - 3 View Historical Graph Edit Make "No Change" Update Add Past Update" at bounding box center [1315, 155] width 163 height 25
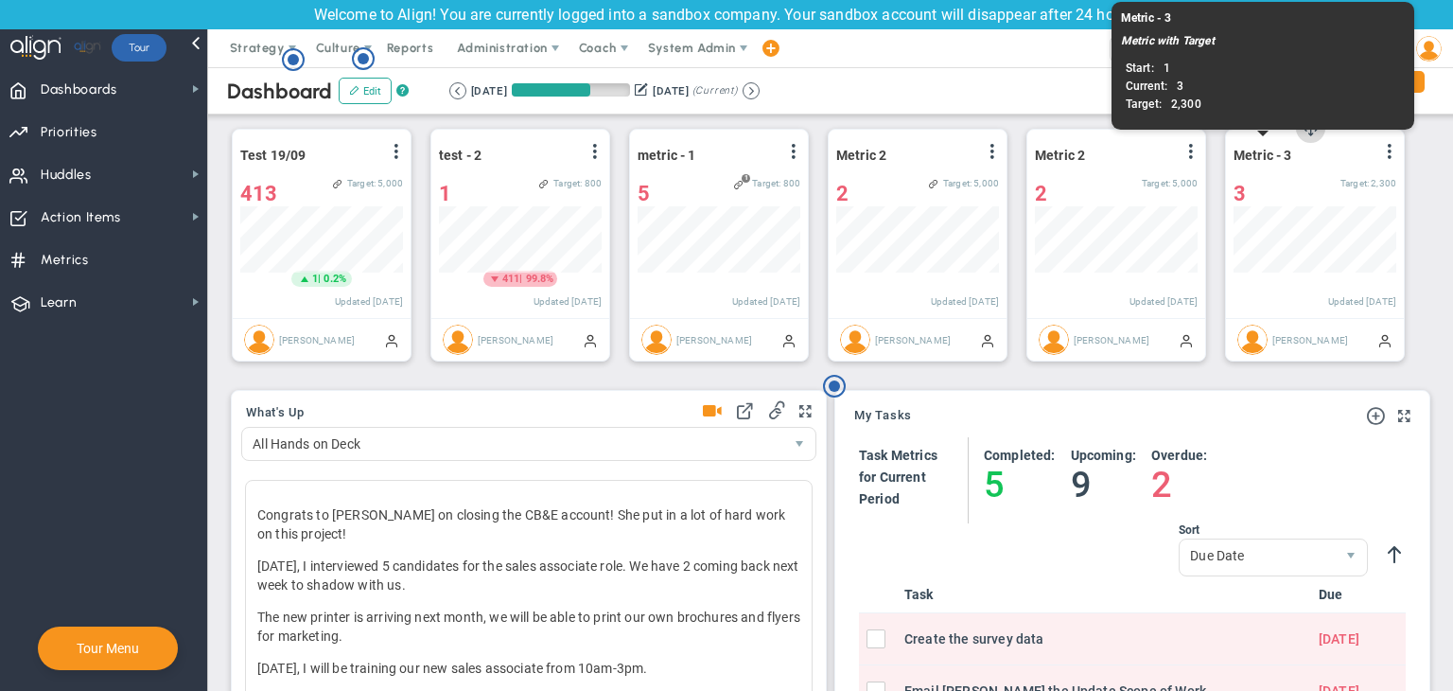
drag, startPoint x: 1301, startPoint y: 156, endPoint x: 1244, endPoint y: 154, distance: 56.8
click at [1149, 154] on div "Metric - 3 View Historical Graph Edit Make "No Change" Update Add Past Update" at bounding box center [1315, 155] width 163 height 25
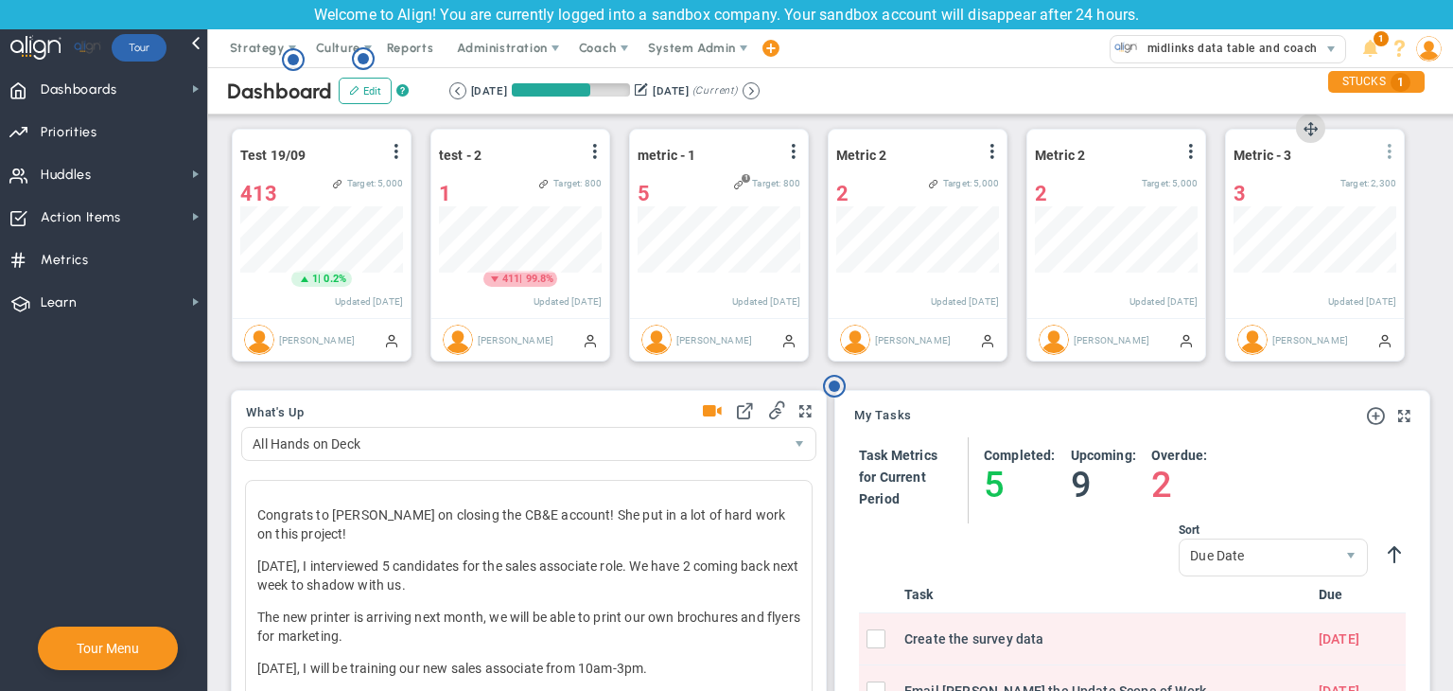
click at [1149, 145] on span at bounding box center [1389, 151] width 15 height 15
click at [1149, 183] on li "Edit" at bounding box center [1337, 190] width 134 height 24
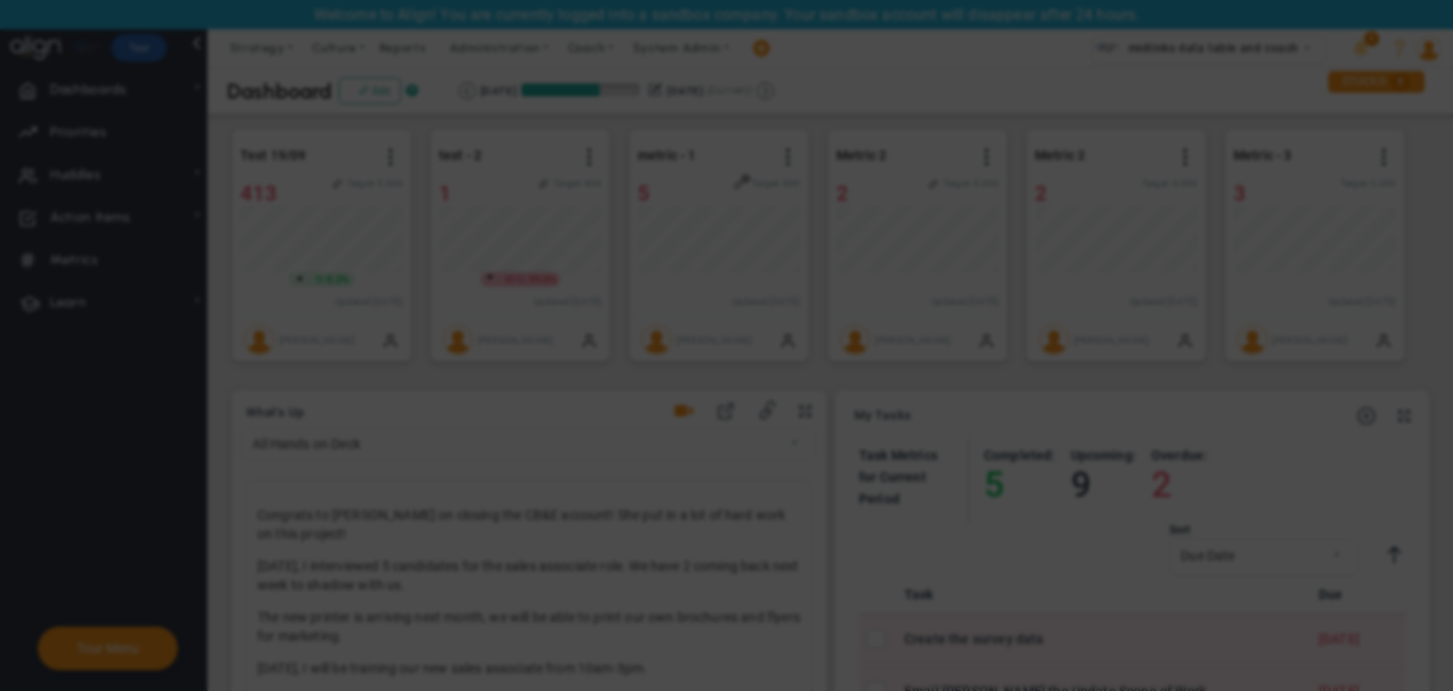
radio input "true"
checkbox input "false"
type input "[PERSON_NAME]"
radio input "true"
type input "1"
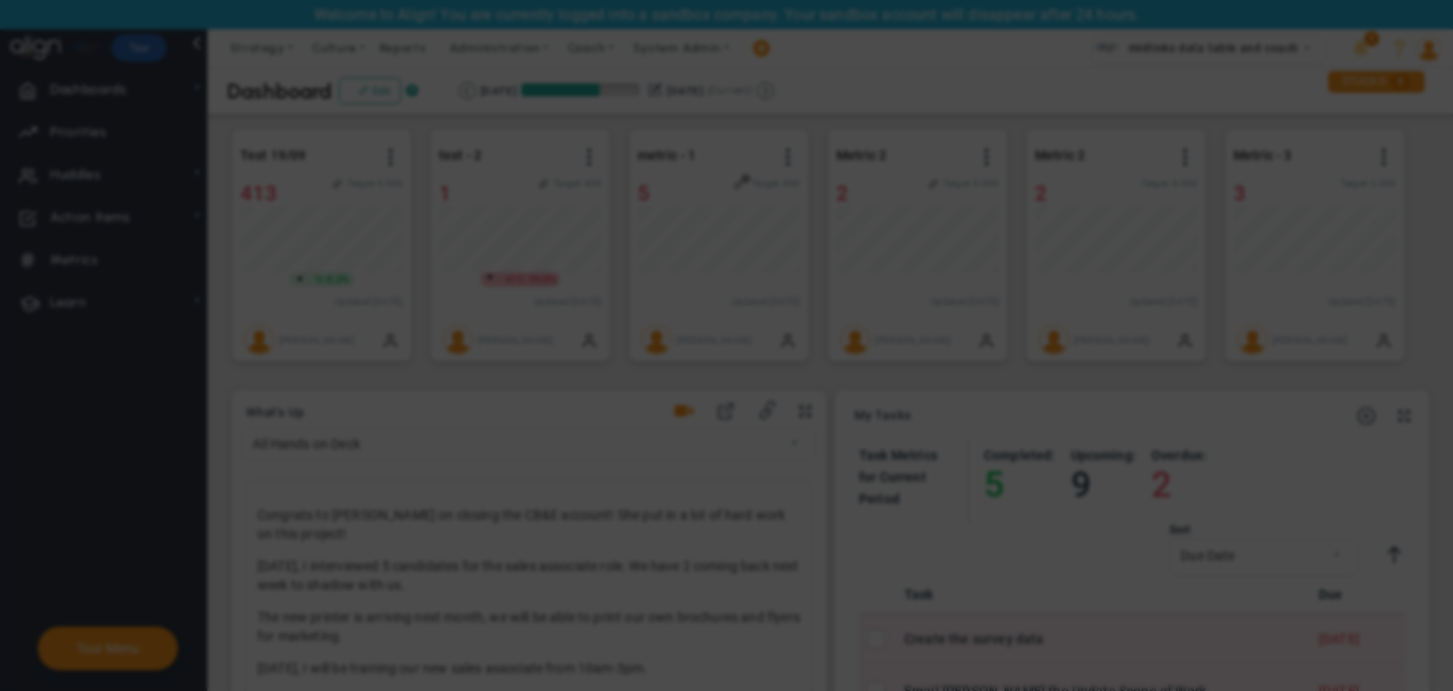
type input "2300"
checkbox input "true"
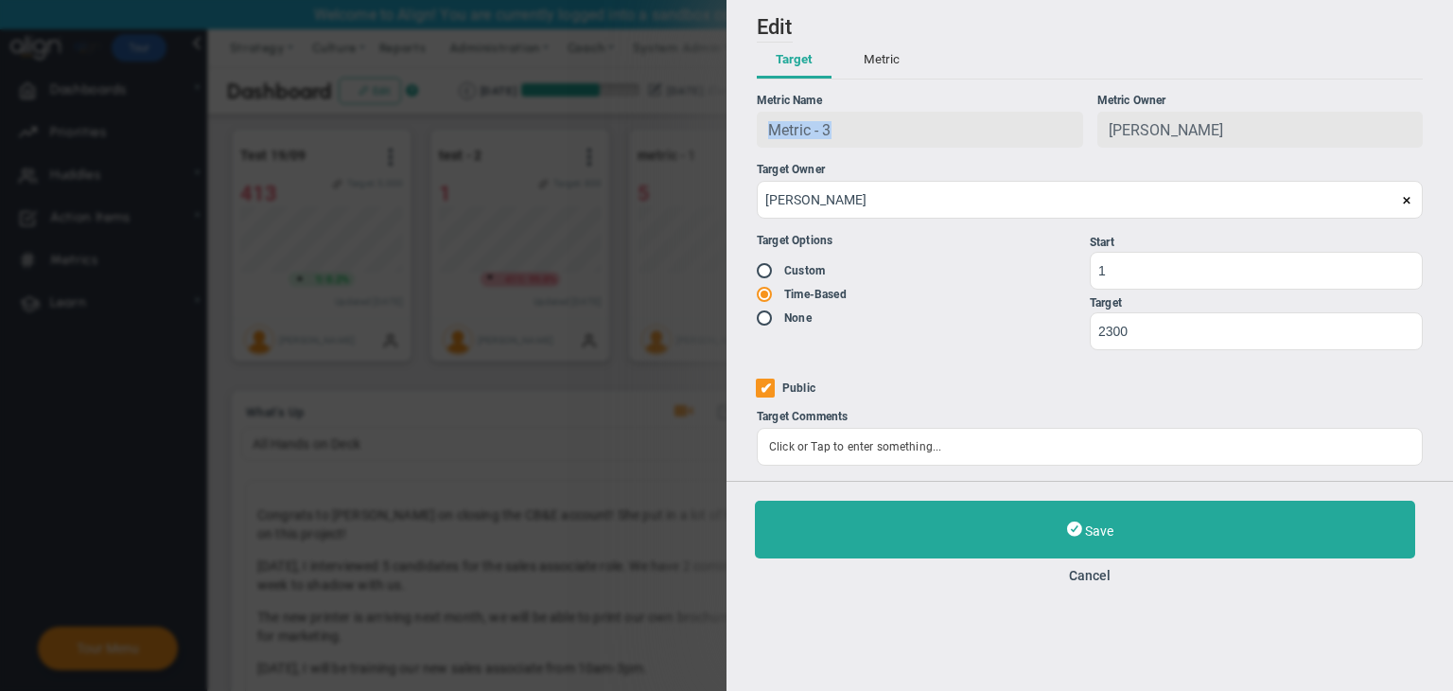
drag, startPoint x: 890, startPoint y: 130, endPoint x: 771, endPoint y: 145, distance: 120.2
click at [771, 145] on div "Metric - 3" at bounding box center [920, 130] width 326 height 36
copy span "Metric - 3"
click at [1074, 569] on div "Save Cancel" at bounding box center [1090, 542] width 670 height 82
click at [1106, 581] on button "Cancel" at bounding box center [1090, 575] width 670 height 15
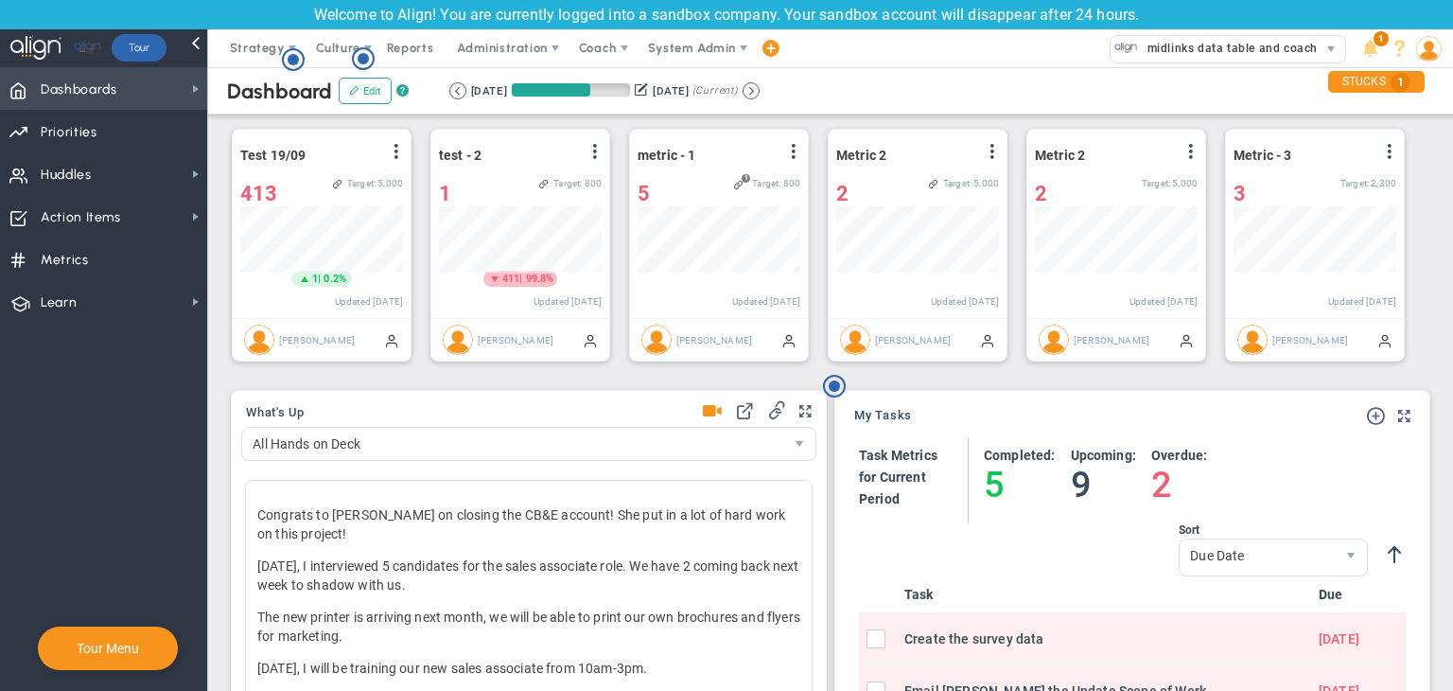
click at [128, 103] on span "Dashboards Dashboards" at bounding box center [103, 88] width 207 height 43
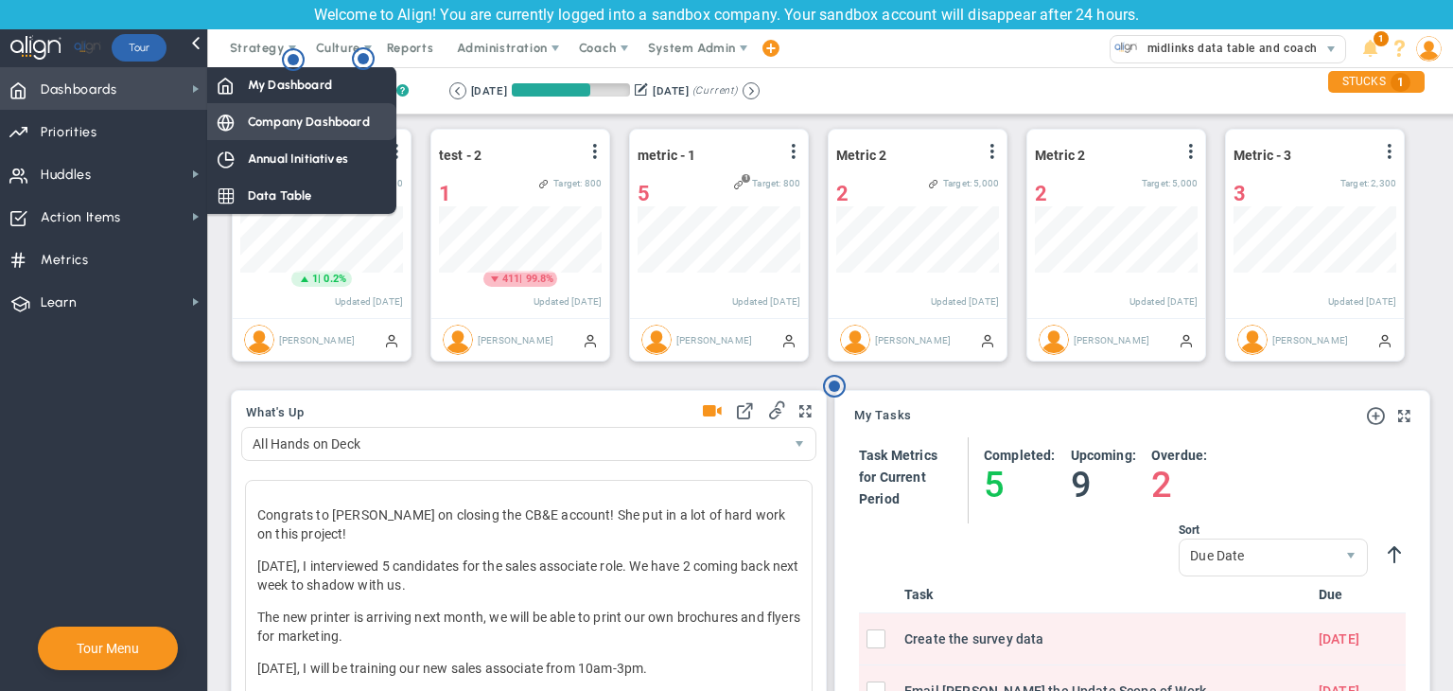
click at [308, 129] on span "Company Dashboard" at bounding box center [309, 122] width 122 height 18
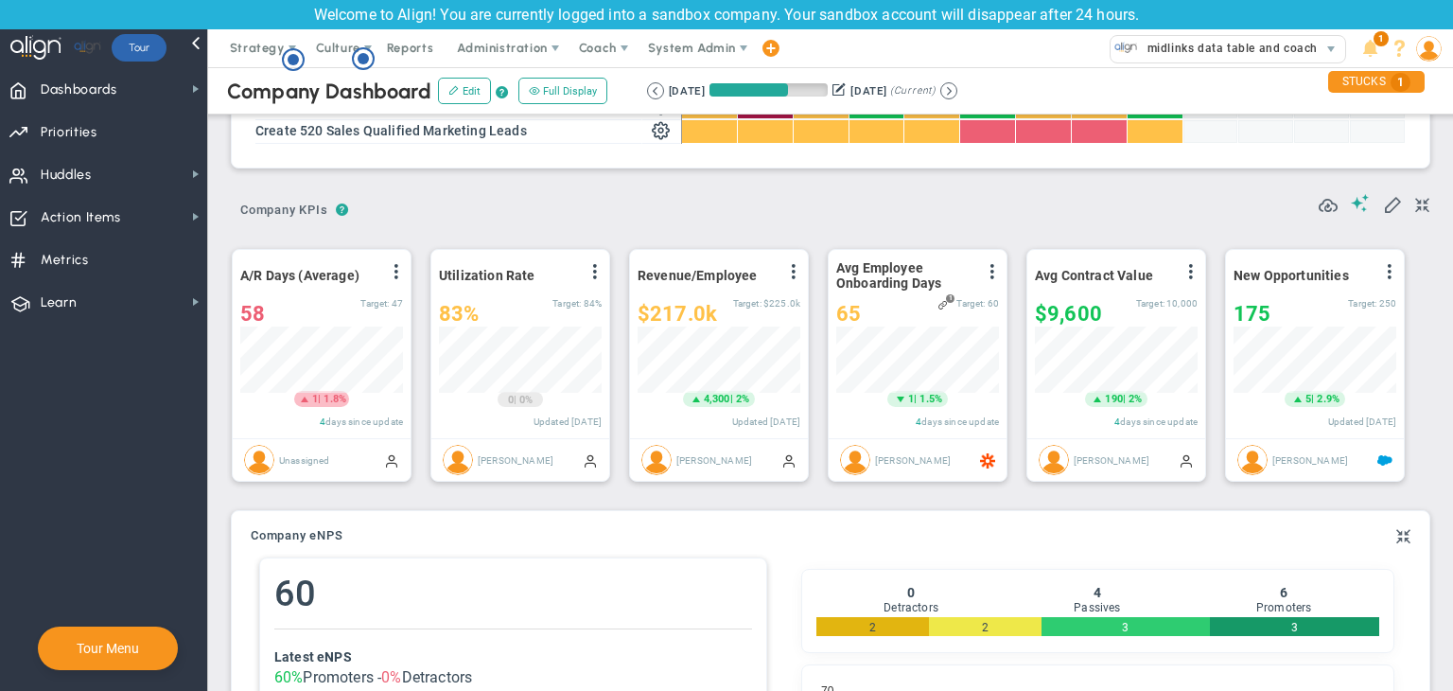
click at [1149, 215] on div at bounding box center [1374, 205] width 111 height 23
click at [1149, 210] on span at bounding box center [1392, 203] width 19 height 19
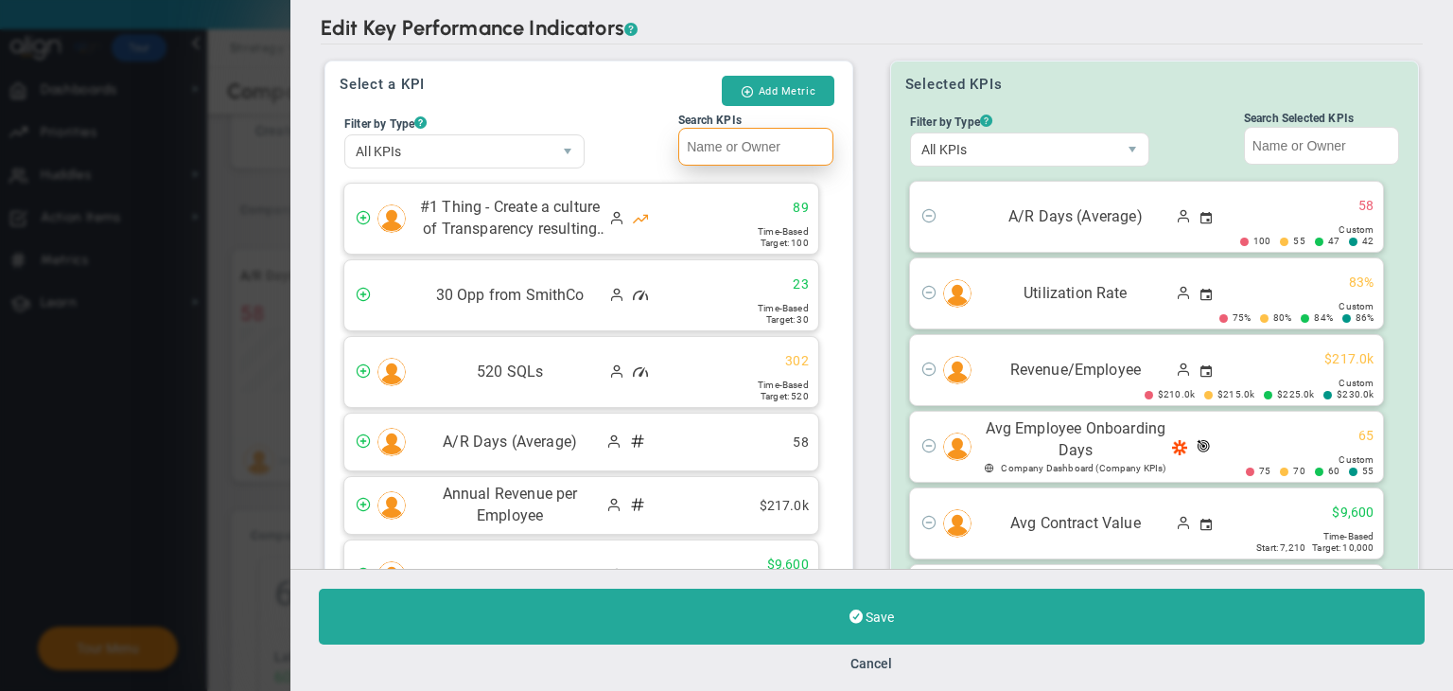
click at [742, 140] on input "Search KPIs" at bounding box center [755, 147] width 155 height 38
paste input "Metric - 3"
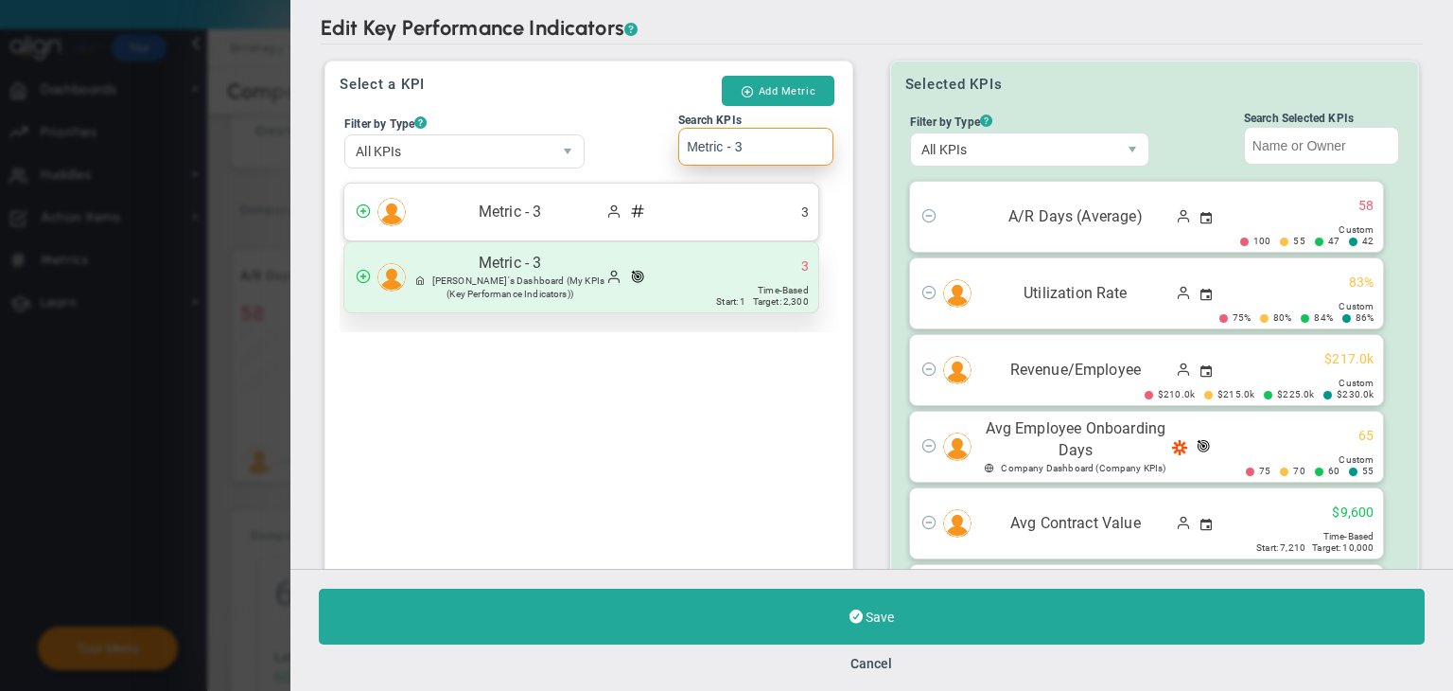
click at [679, 273] on div "Metric - 3 Sudhir Dakshinamurthy's Dashboard (My KPIs (Key Performance Indicato…" at bounding box center [581, 277] width 474 height 70
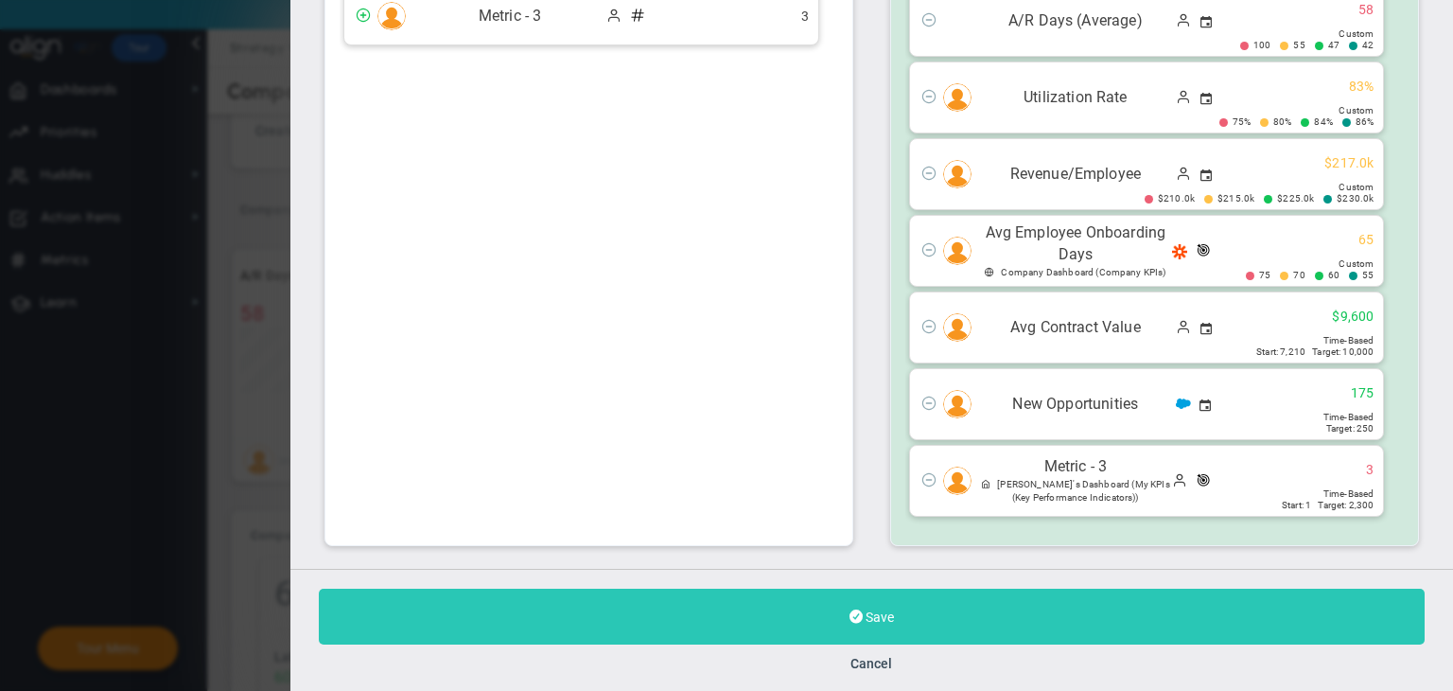
type input "Metric - 3"
click at [961, 618] on button "Save" at bounding box center [872, 617] width 1106 height 56
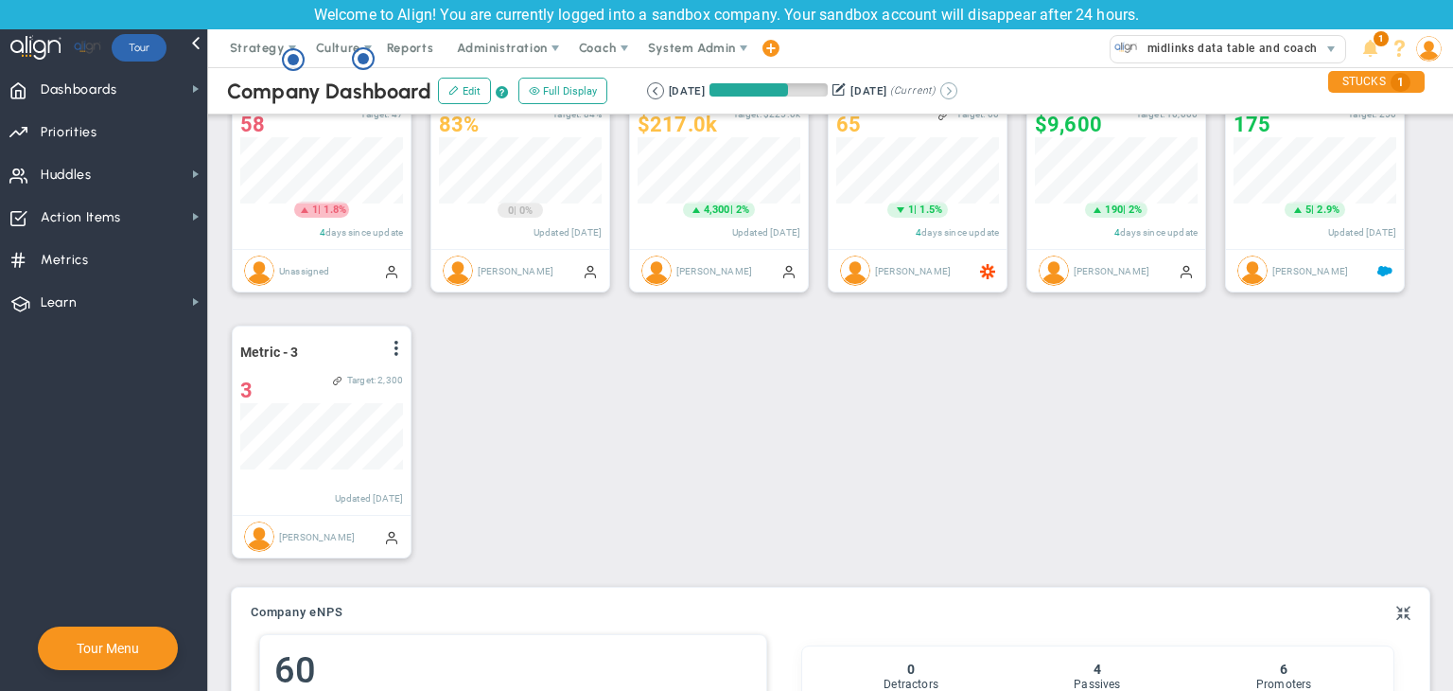
click at [958, 89] on button at bounding box center [948, 90] width 17 height 17
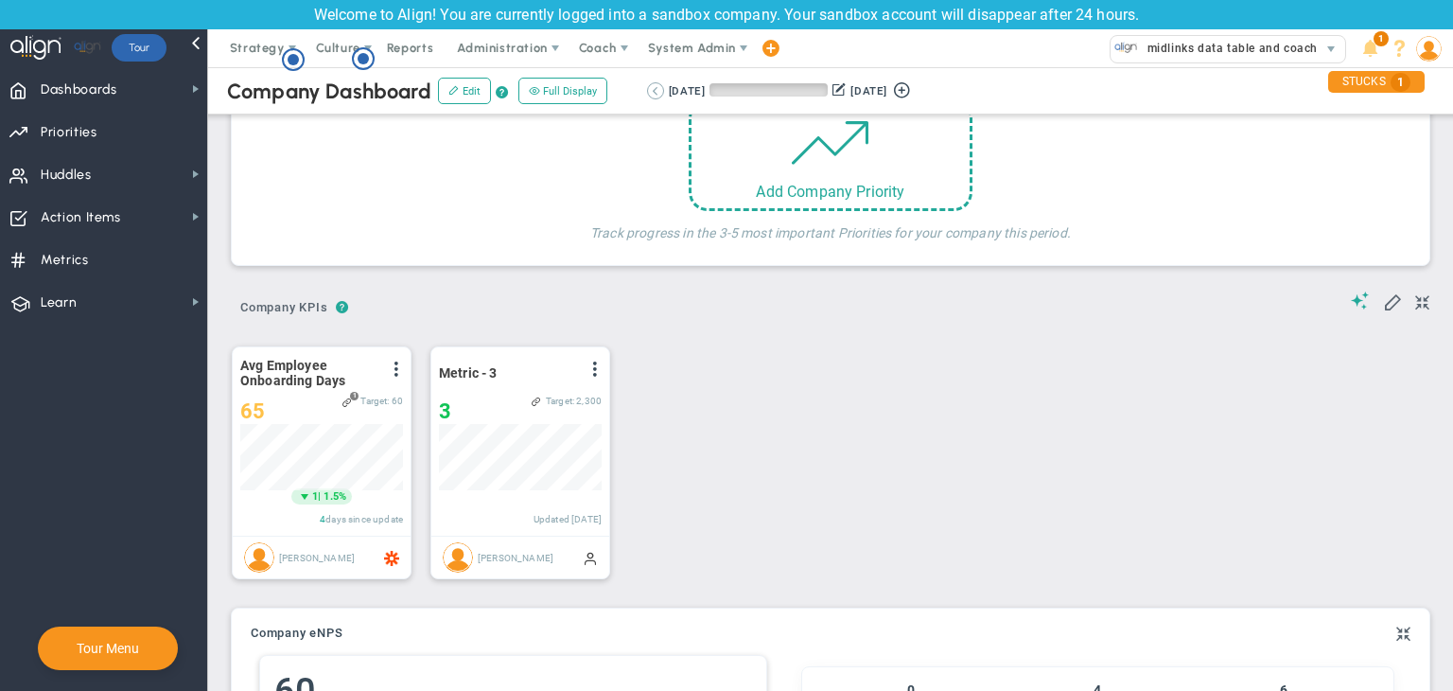
click at [651, 84] on button at bounding box center [655, 90] width 17 height 17
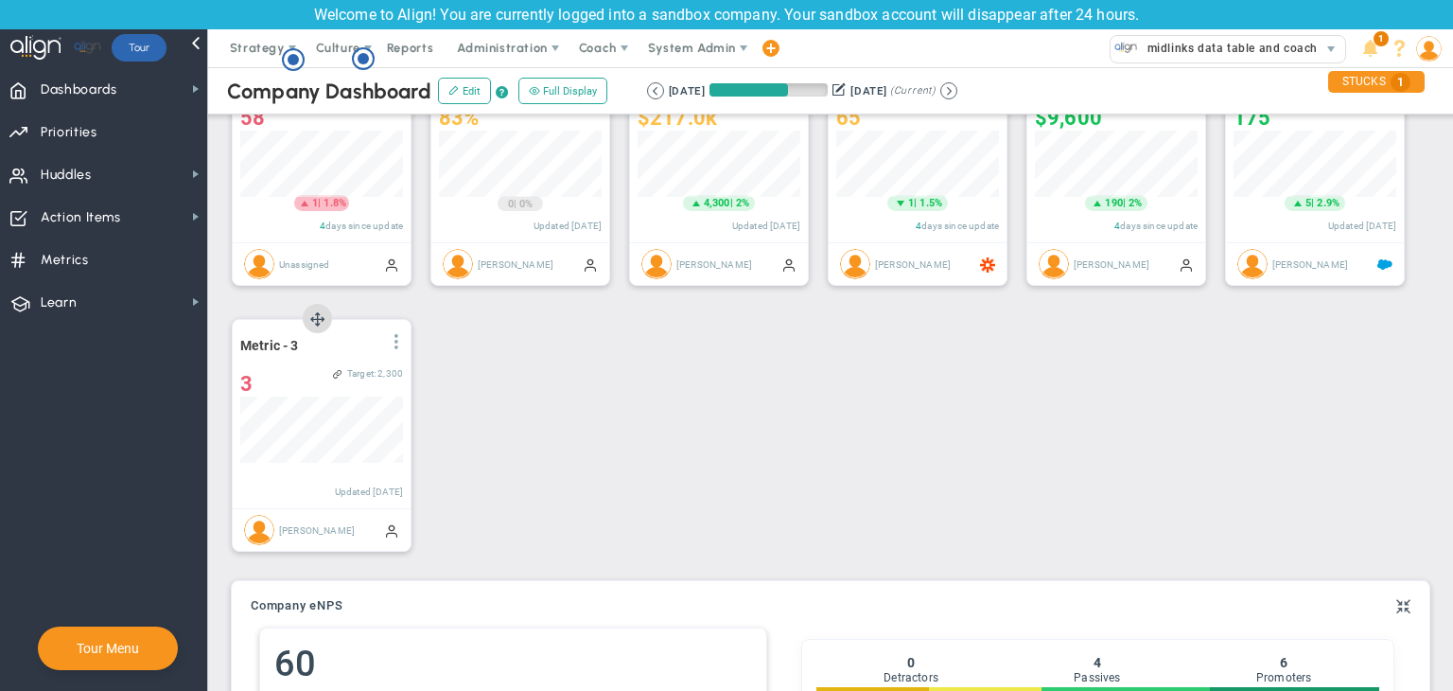
click at [395, 345] on span at bounding box center [396, 341] width 15 height 15
click at [378, 382] on li "Edit" at bounding box center [343, 380] width 134 height 24
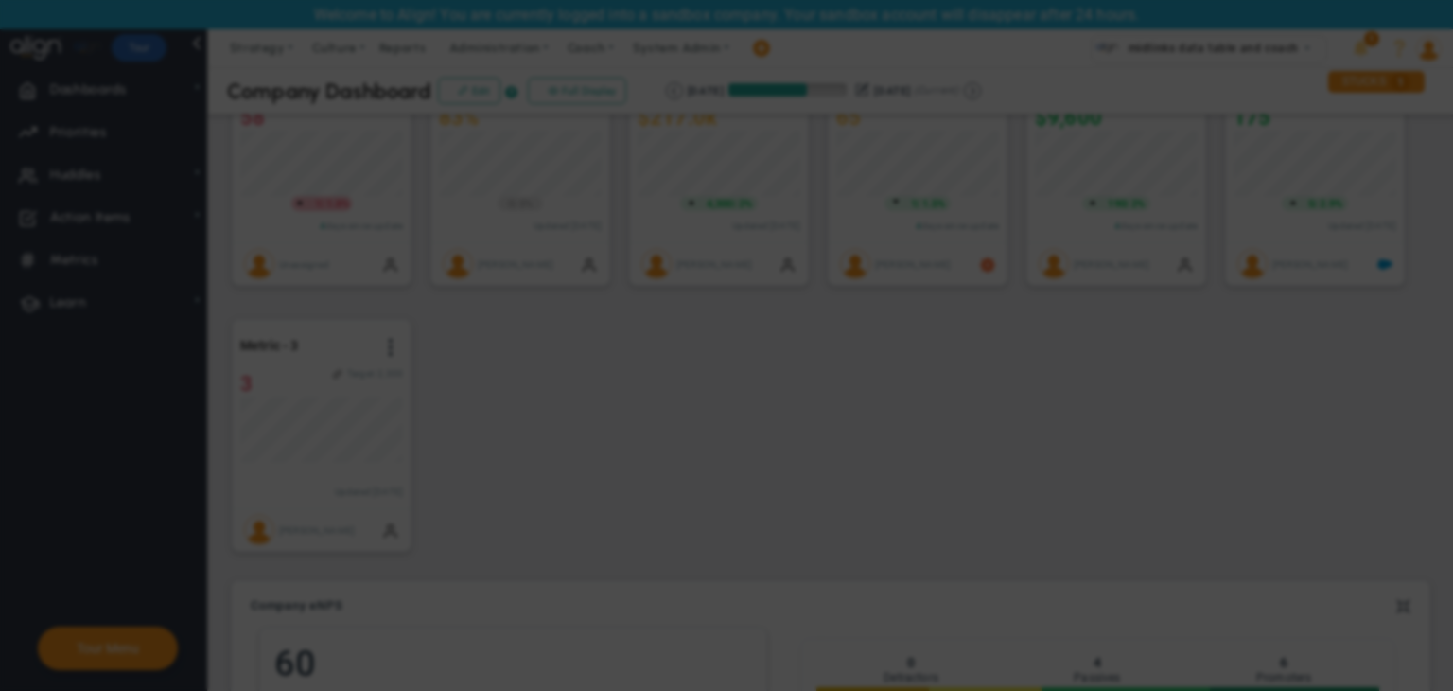
radio input "true"
checkbox input "false"
type input "[PERSON_NAME]"
radio input "true"
type input "1"
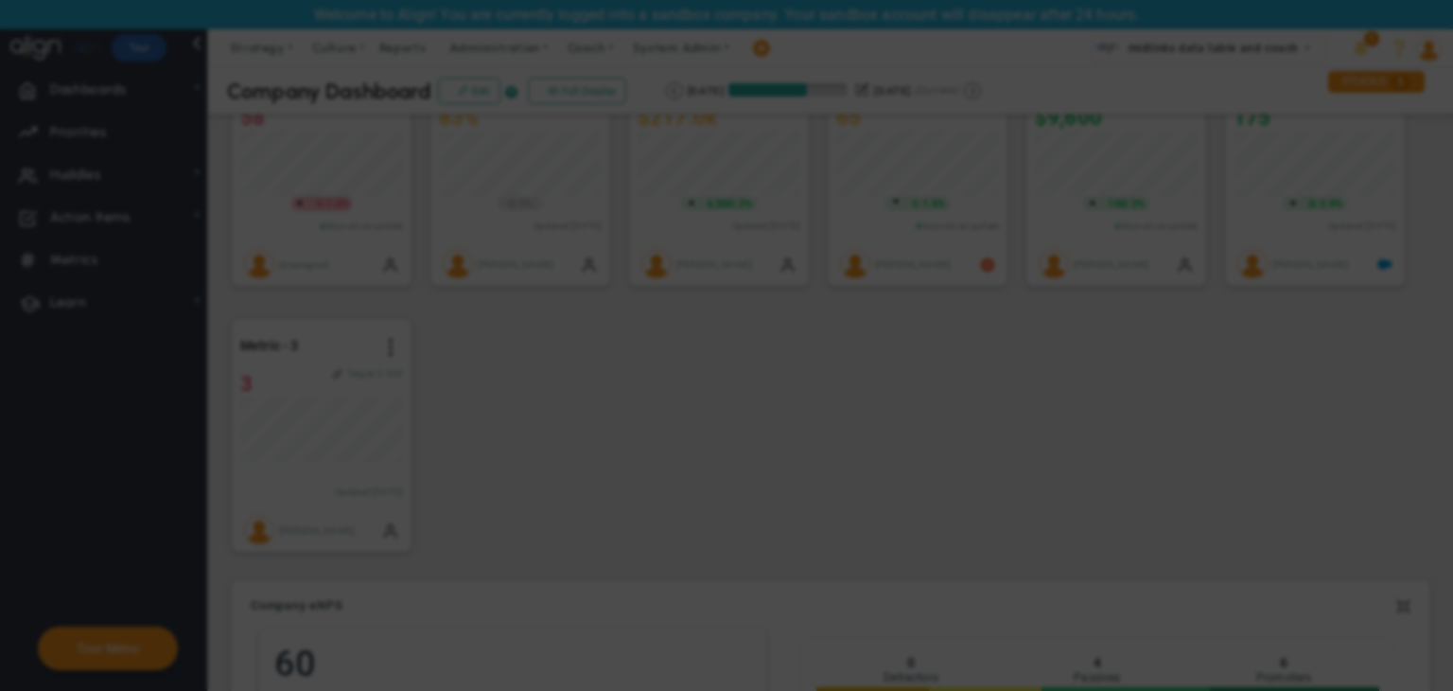
type input "2300"
checkbox input "true"
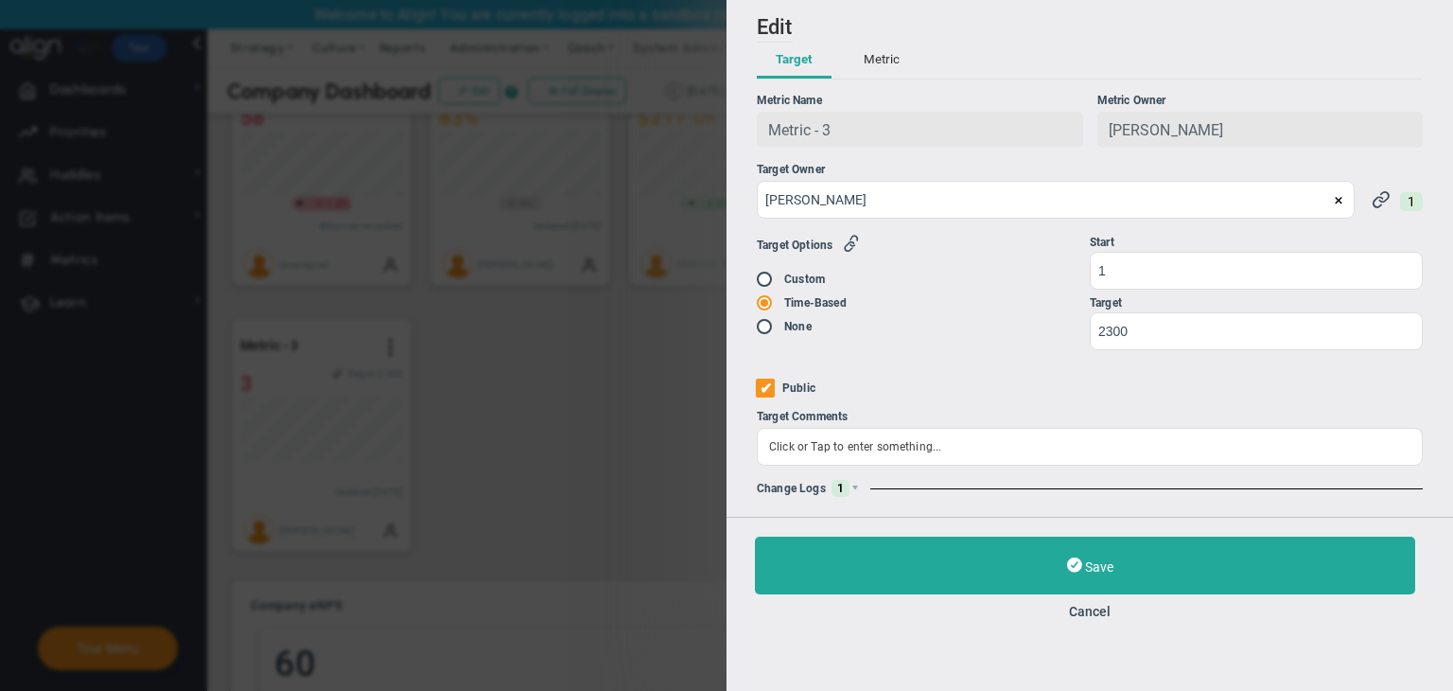
click at [849, 496] on div "Change Logs 1" at bounding box center [1090, 488] width 666 height 17
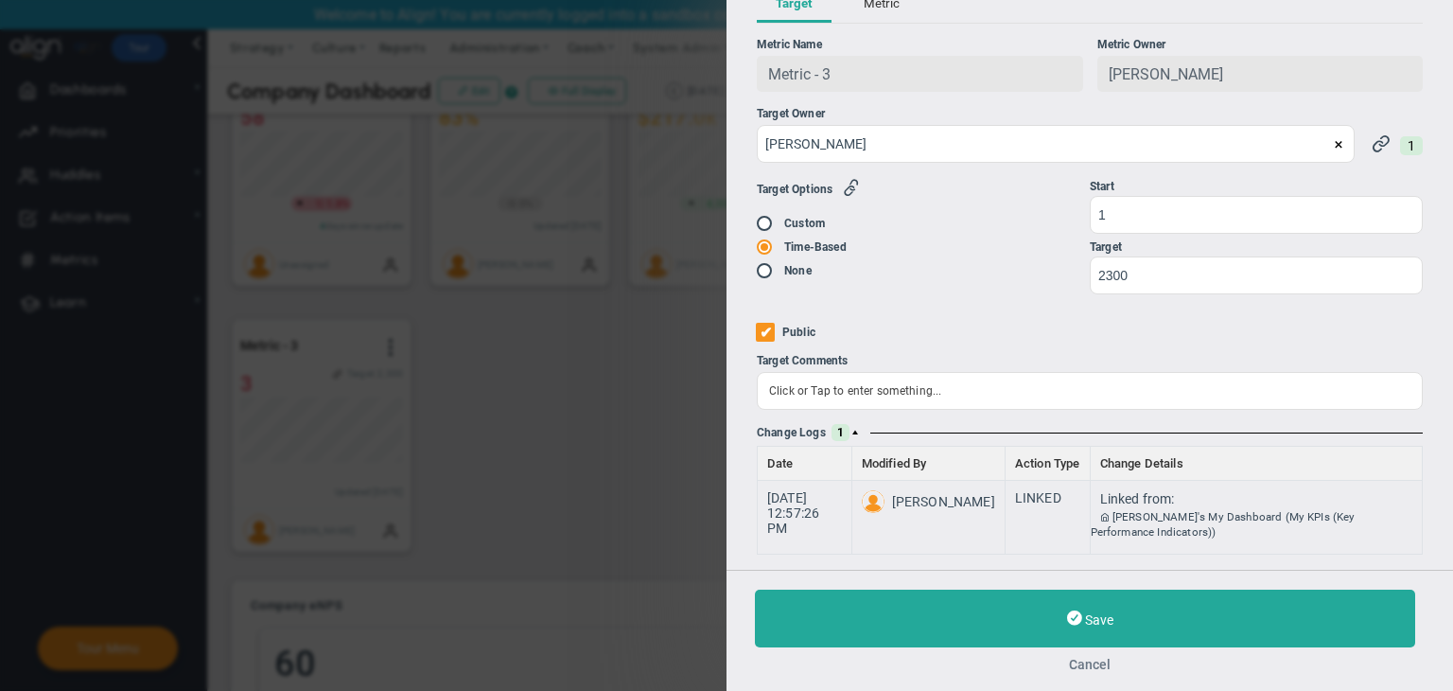
click at [1098, 664] on button "Cancel" at bounding box center [1090, 664] width 670 height 15
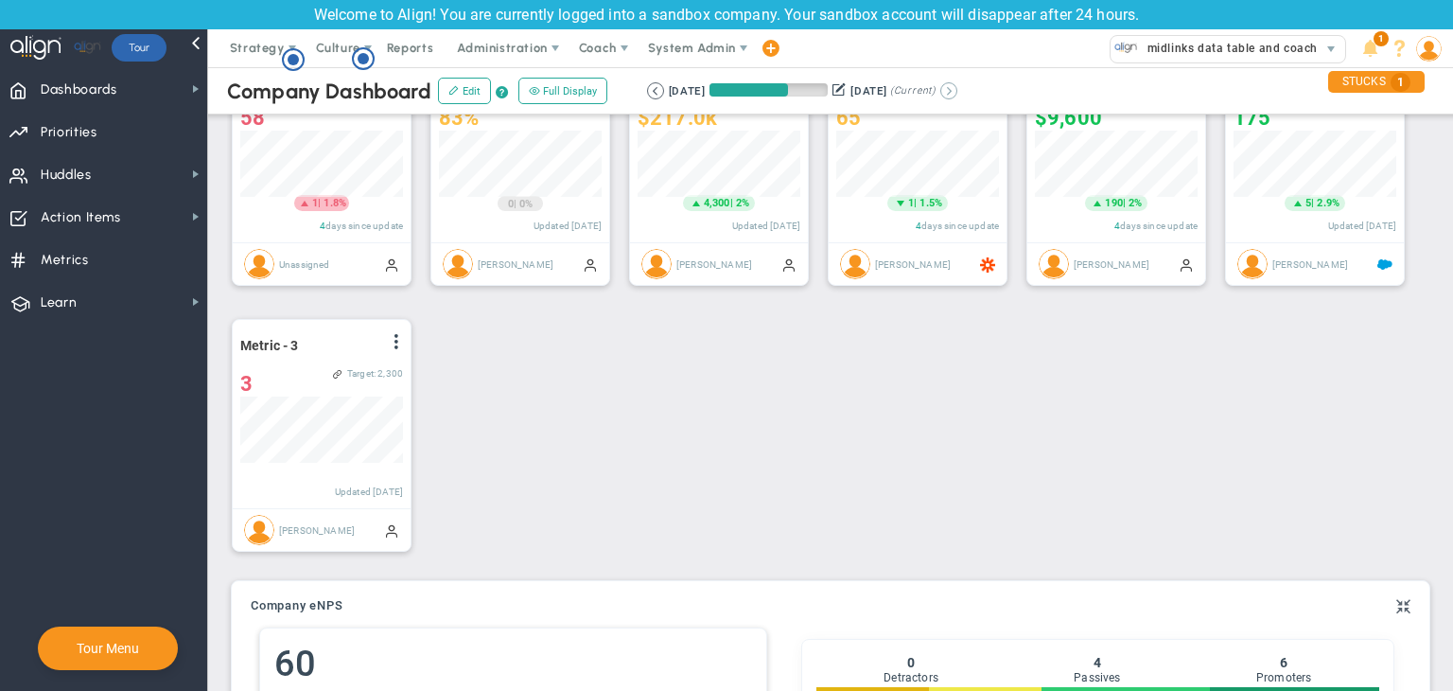
click at [958, 96] on button at bounding box center [948, 90] width 17 height 17
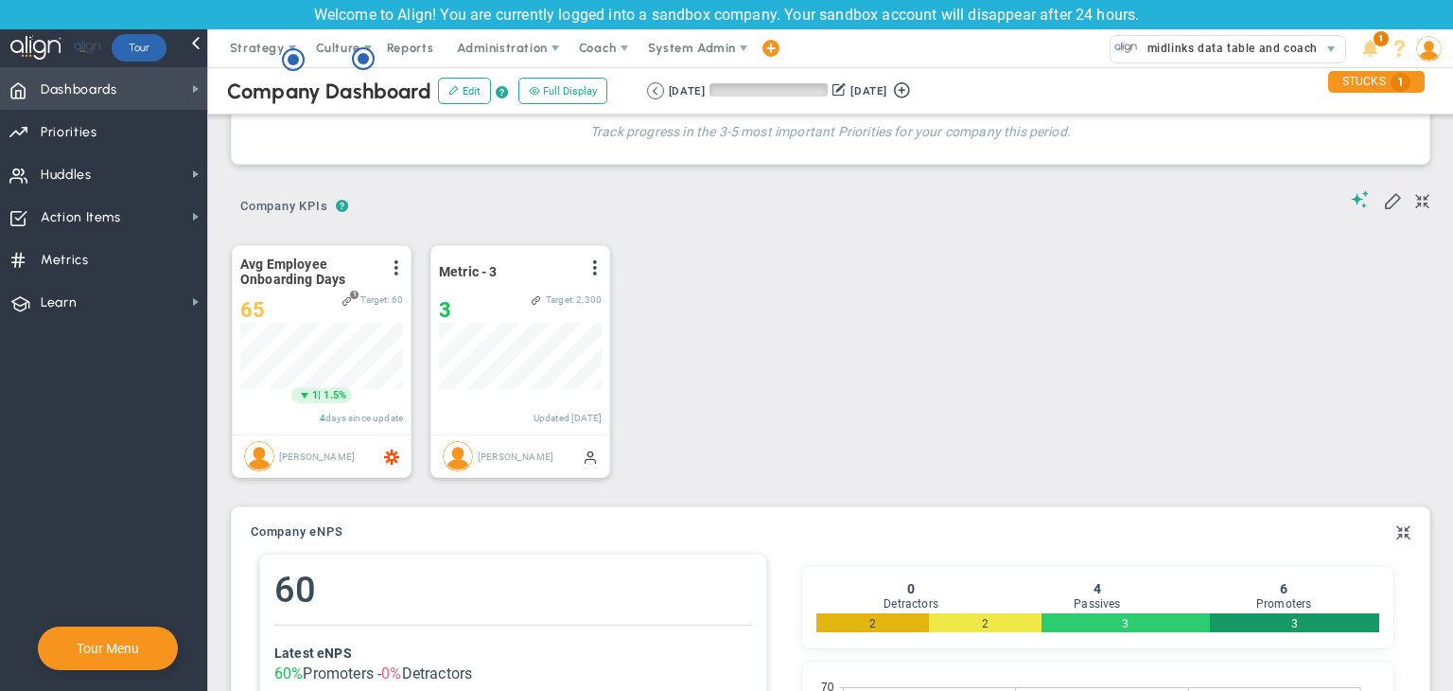
click at [167, 80] on span "Dashboards Dashboards" at bounding box center [103, 88] width 207 height 43
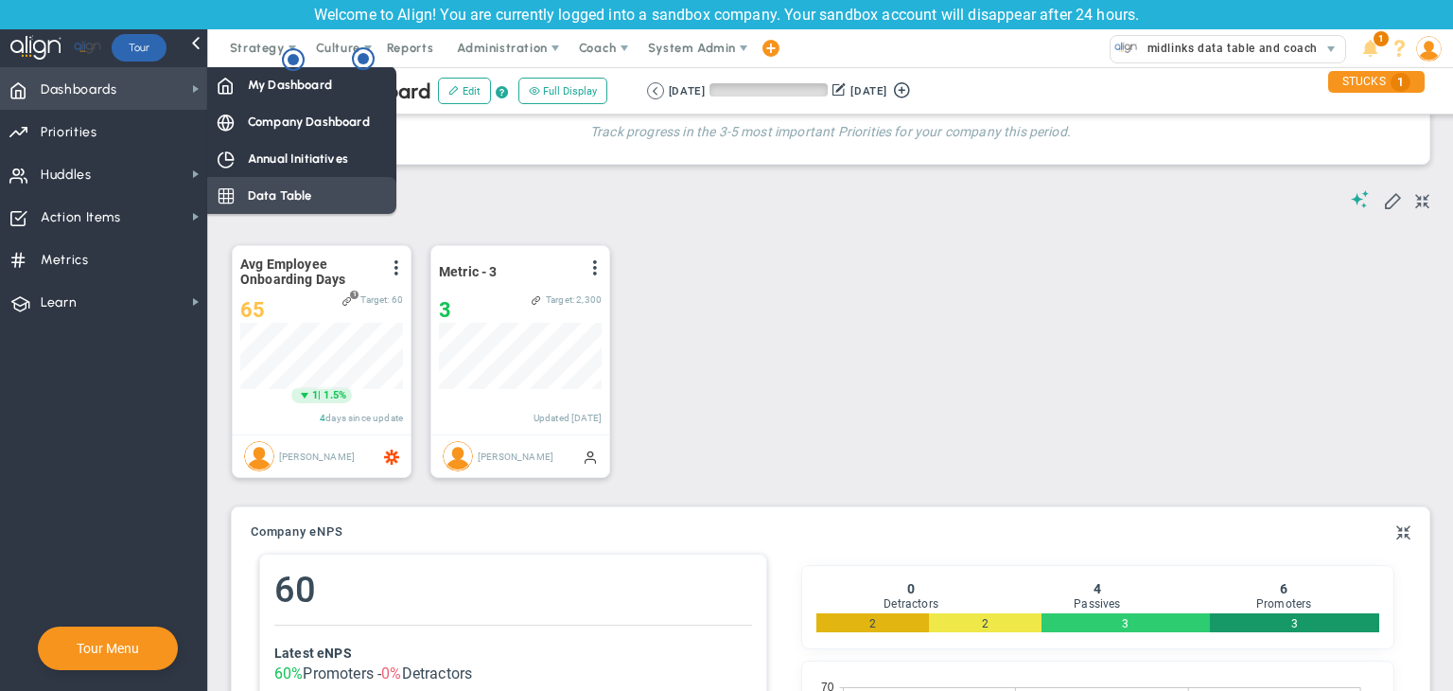
click at [250, 190] on span "Data Table" at bounding box center [280, 195] width 64 height 18
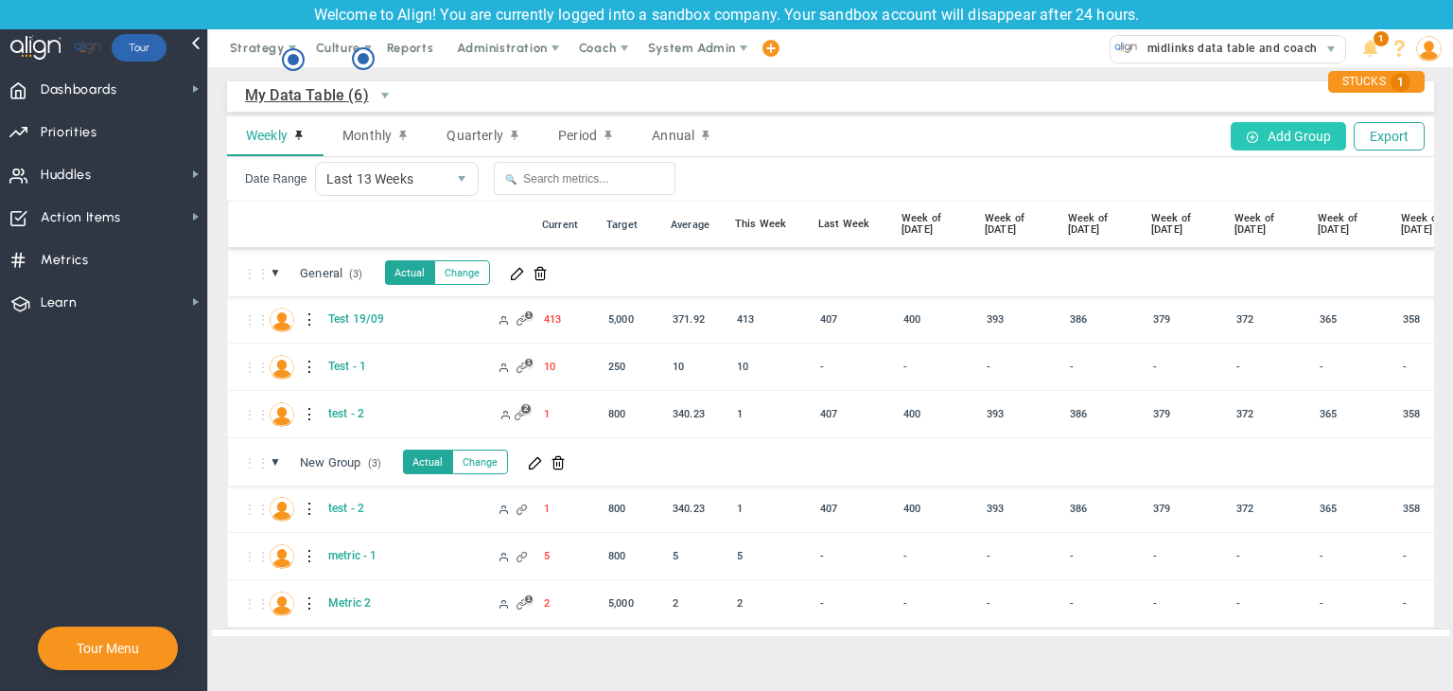
click at [1149, 132] on button "Add Group" at bounding box center [1288, 136] width 115 height 28
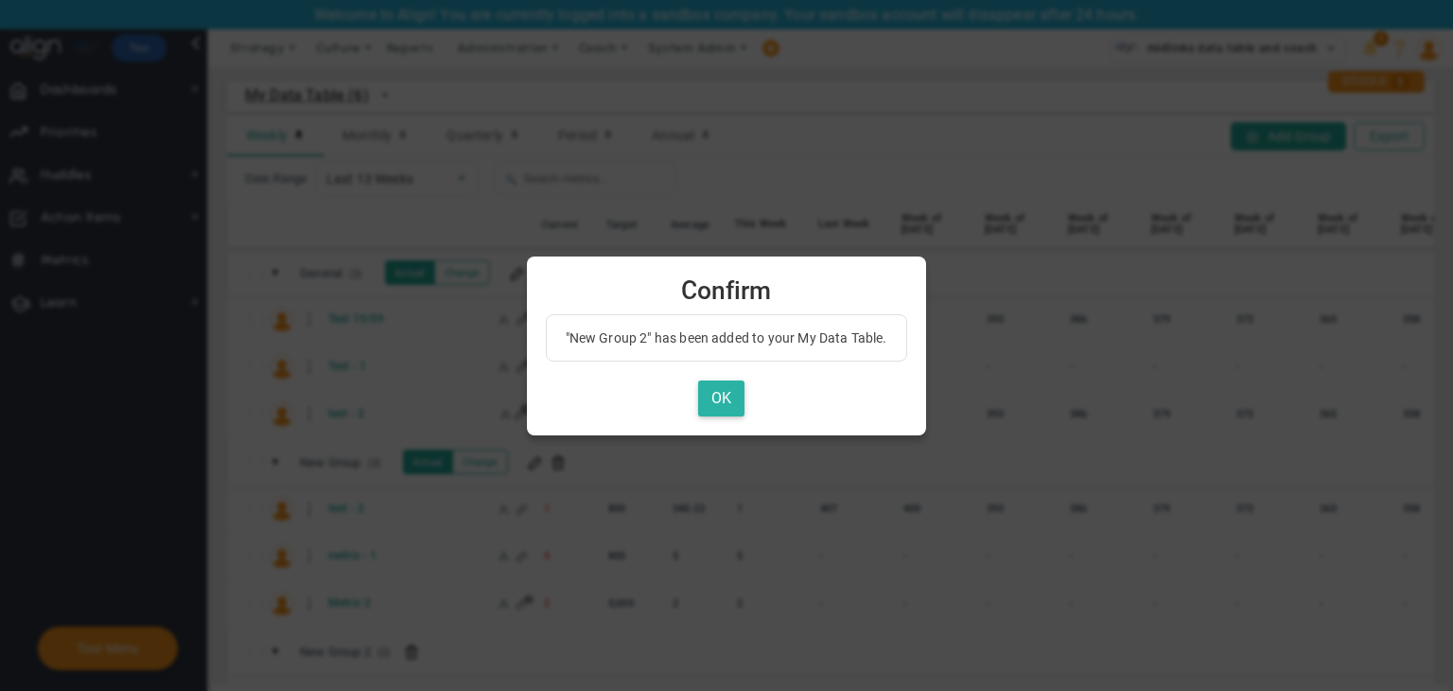
click at [733, 409] on button "OK" at bounding box center [721, 398] width 46 height 37
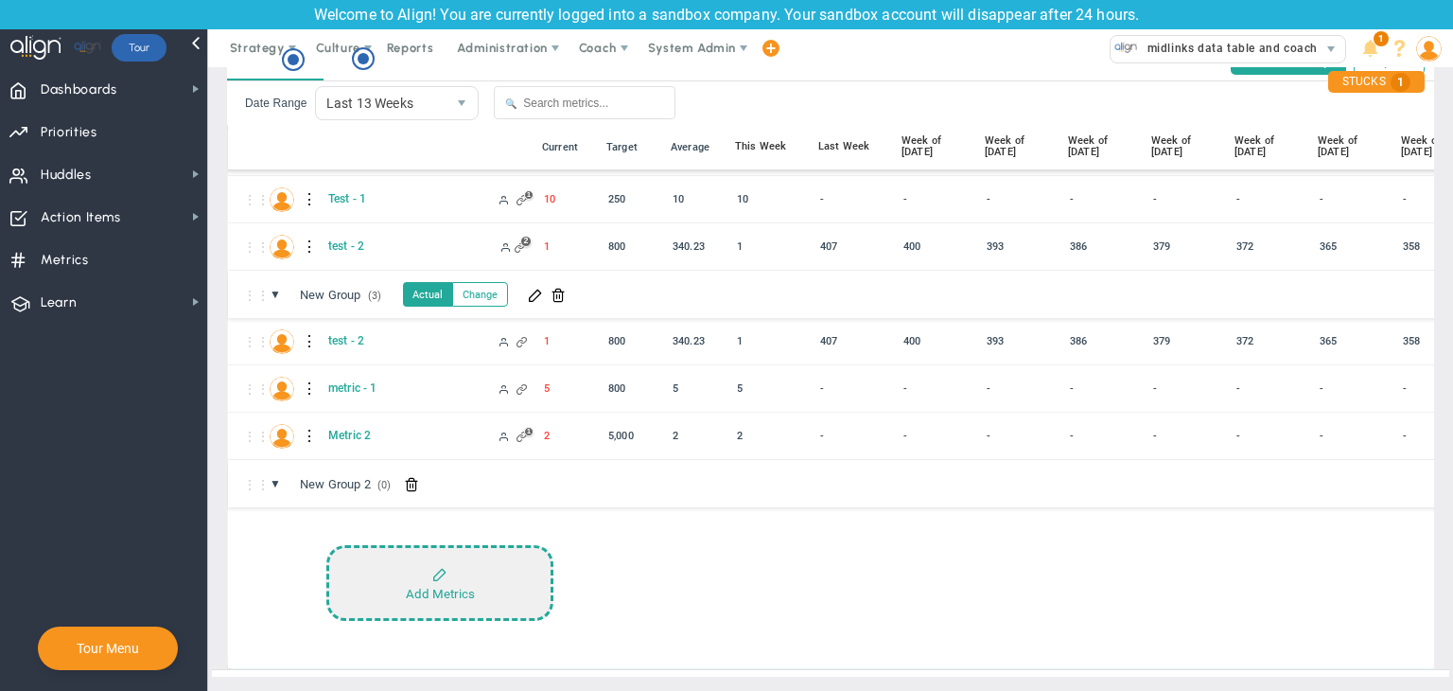
click at [486, 546] on button "Add Metrics" at bounding box center [439, 583] width 227 height 76
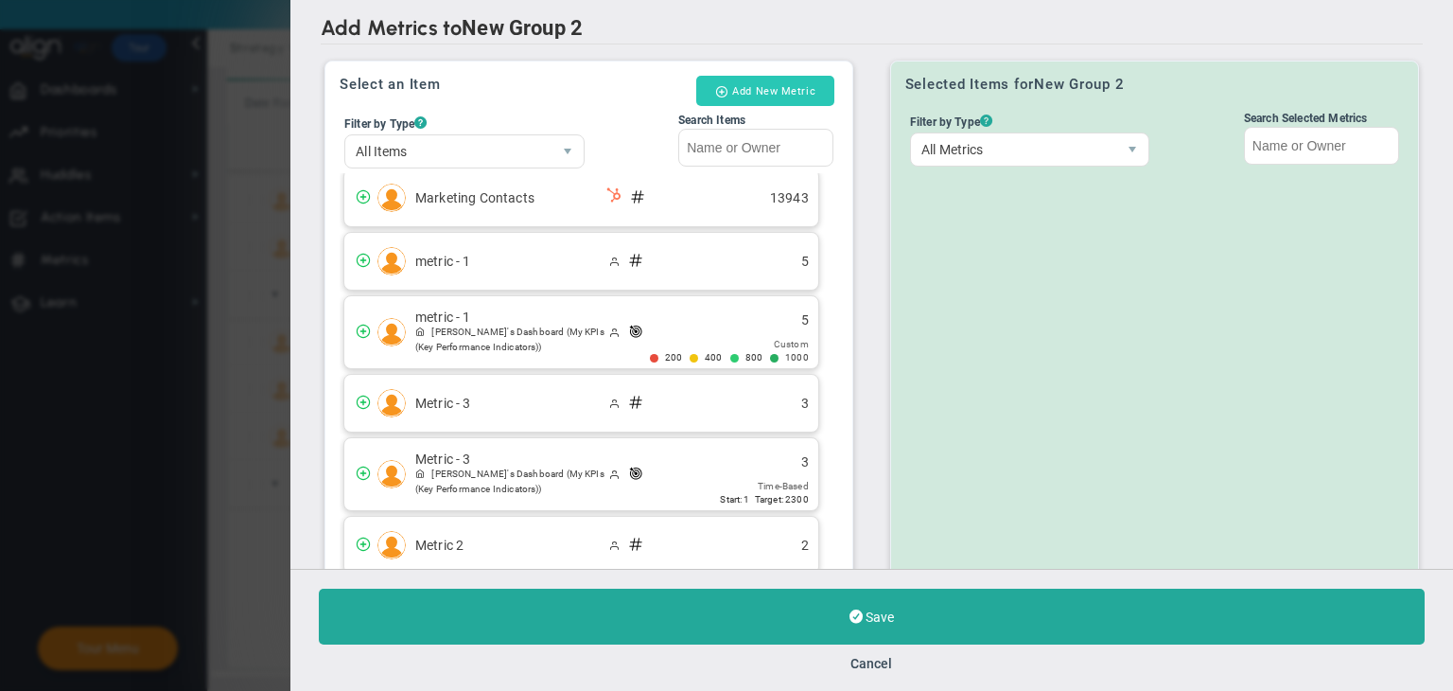
click at [753, 86] on button "Add New Metric" at bounding box center [765, 91] width 138 height 30
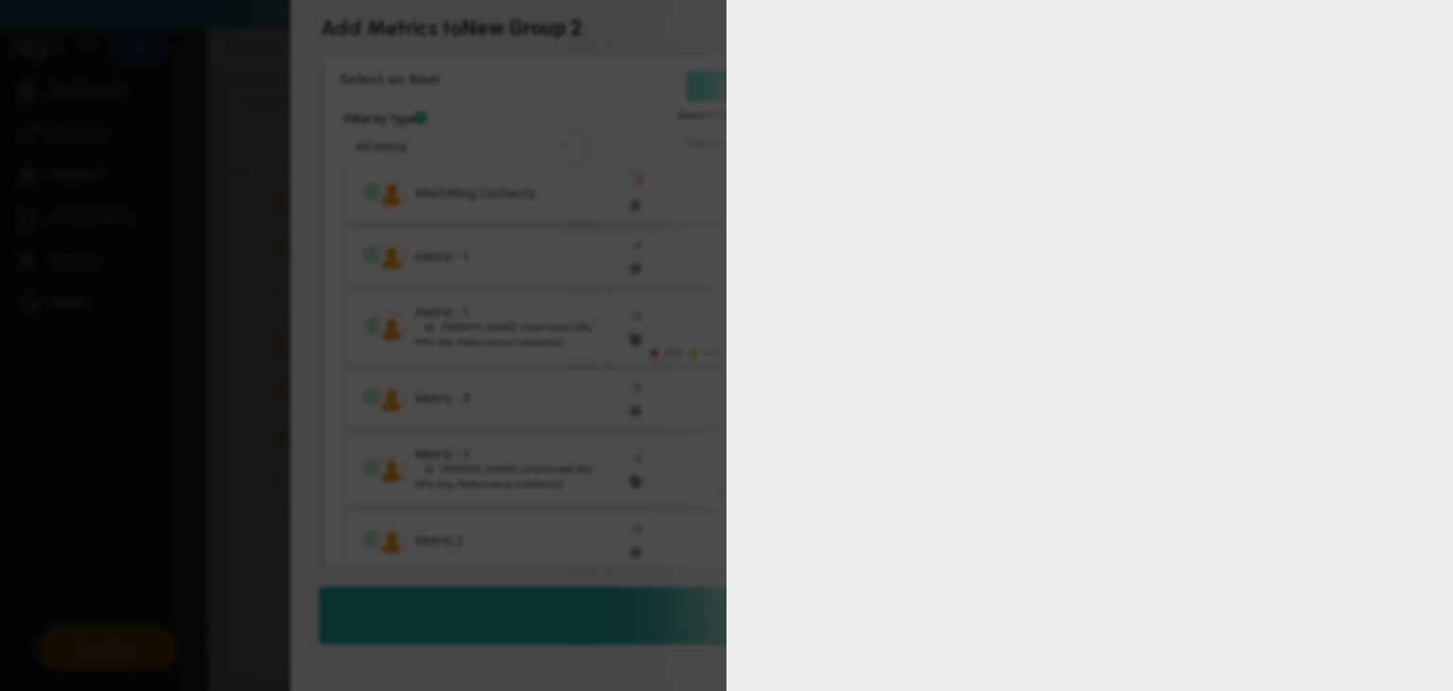
type input "[PERSON_NAME]"
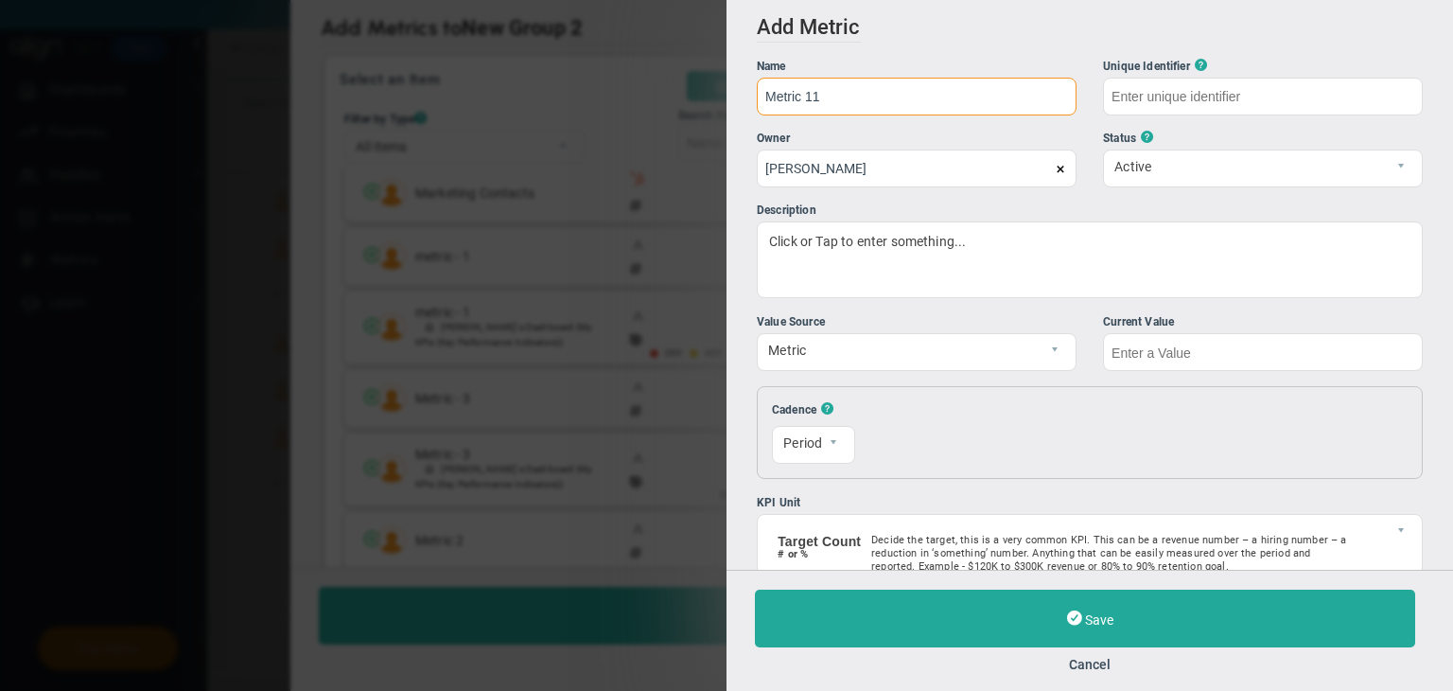
type input "Metric 11"
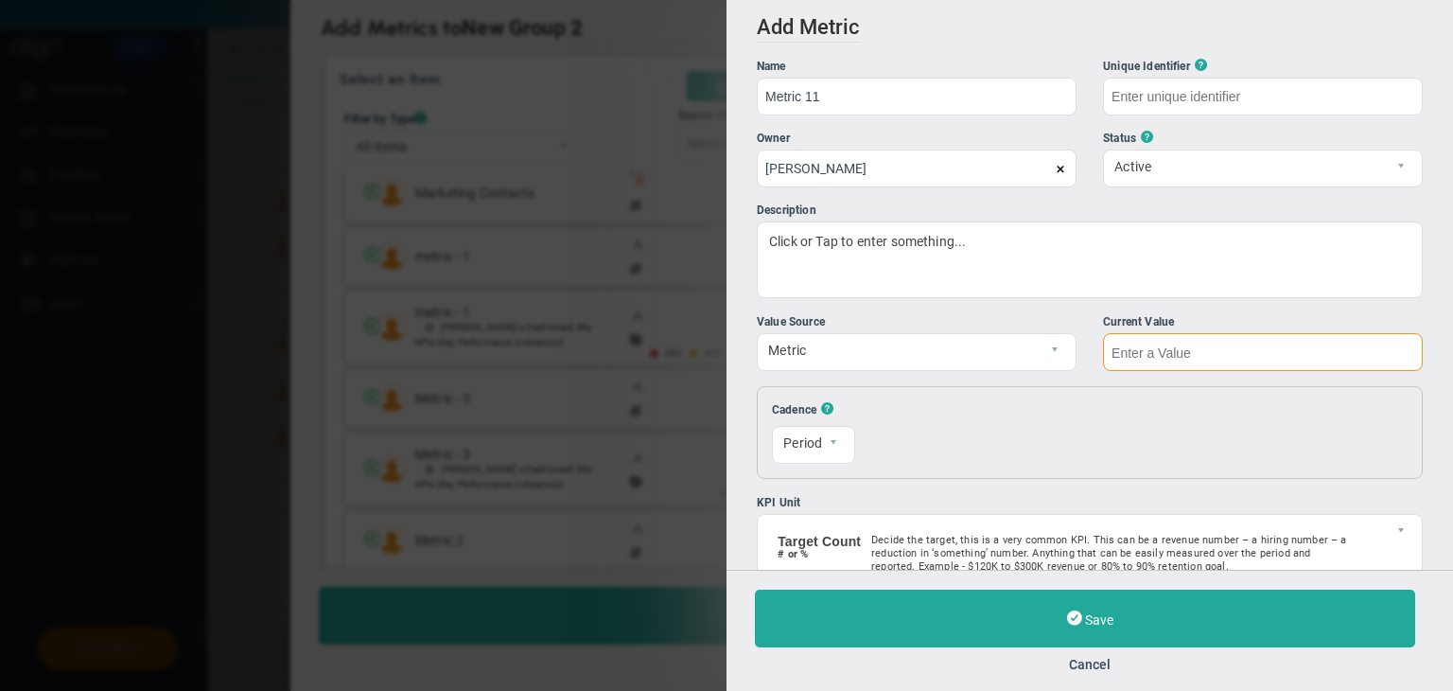
click at [1149, 352] on input "text" at bounding box center [1263, 352] width 320 height 38
type input "Metric-11"
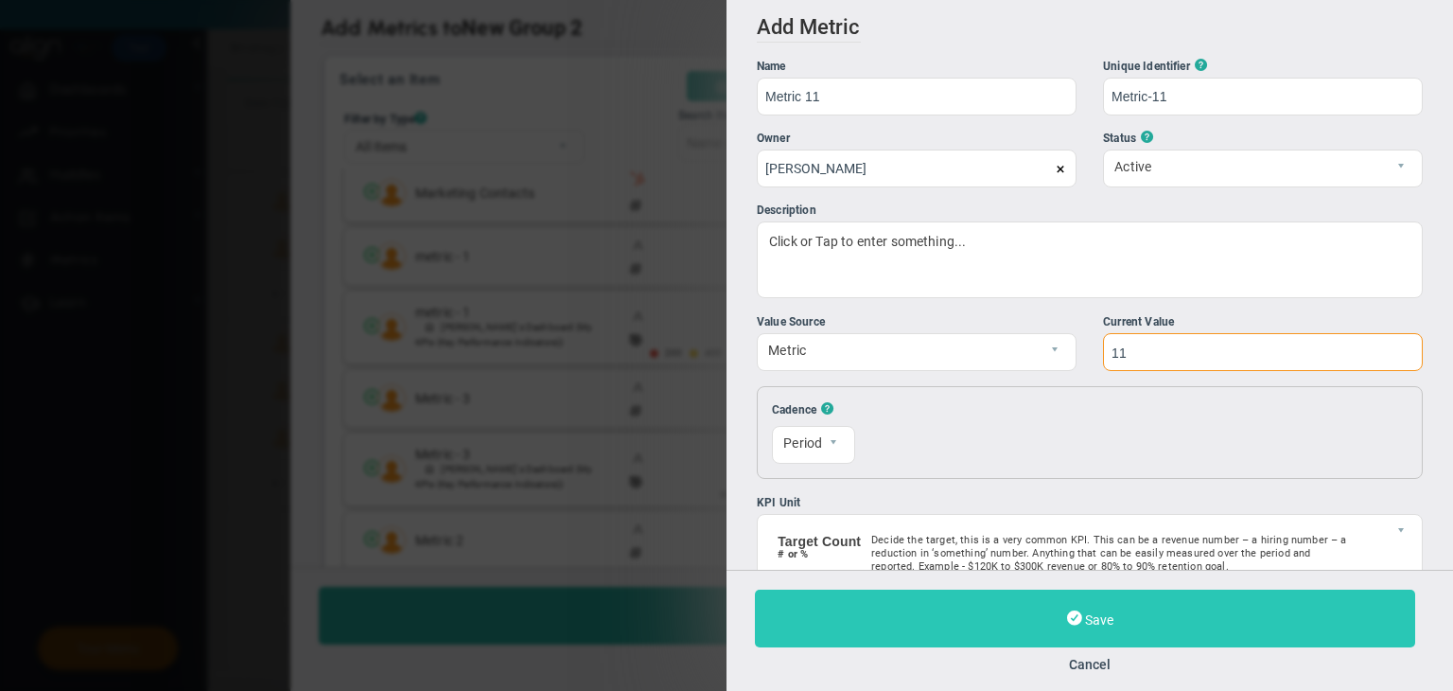
type input "11"
click at [1101, 624] on span "Save" at bounding box center [1099, 619] width 28 height 15
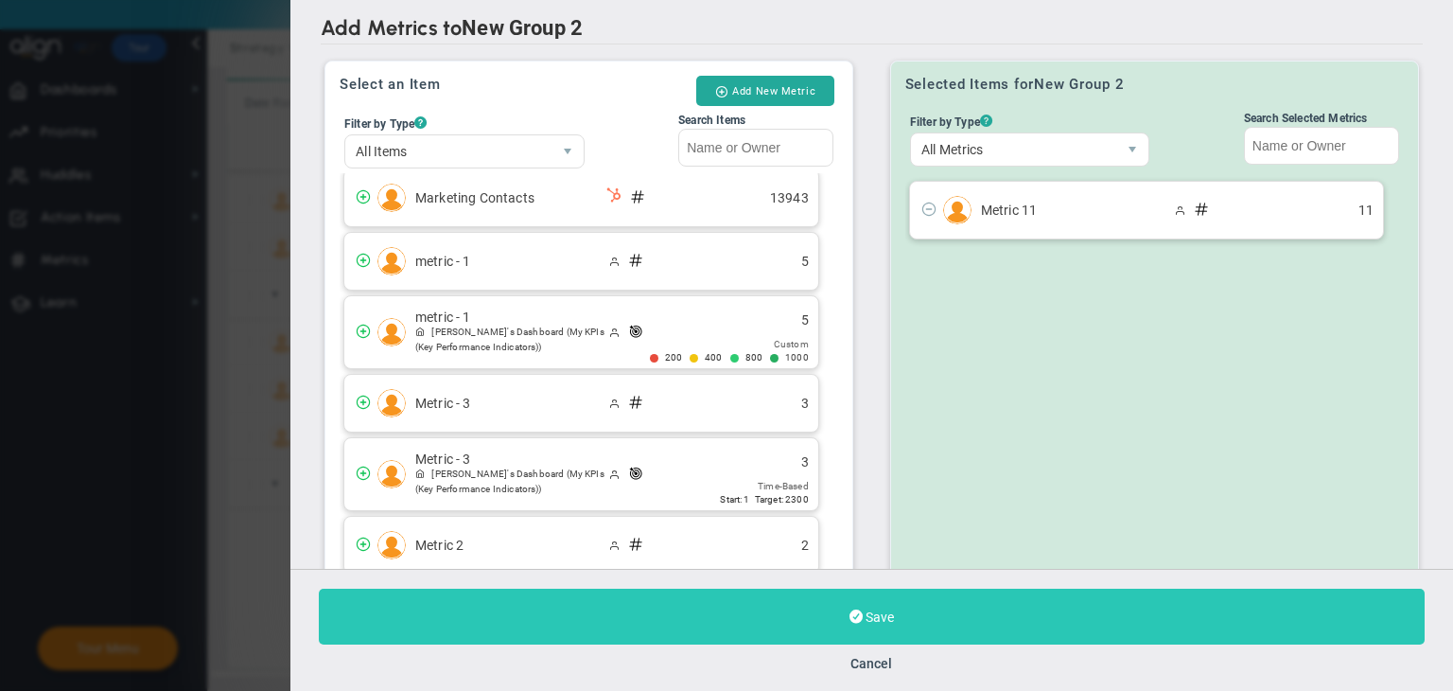
click at [1086, 637] on button "Save" at bounding box center [872, 617] width 1106 height 56
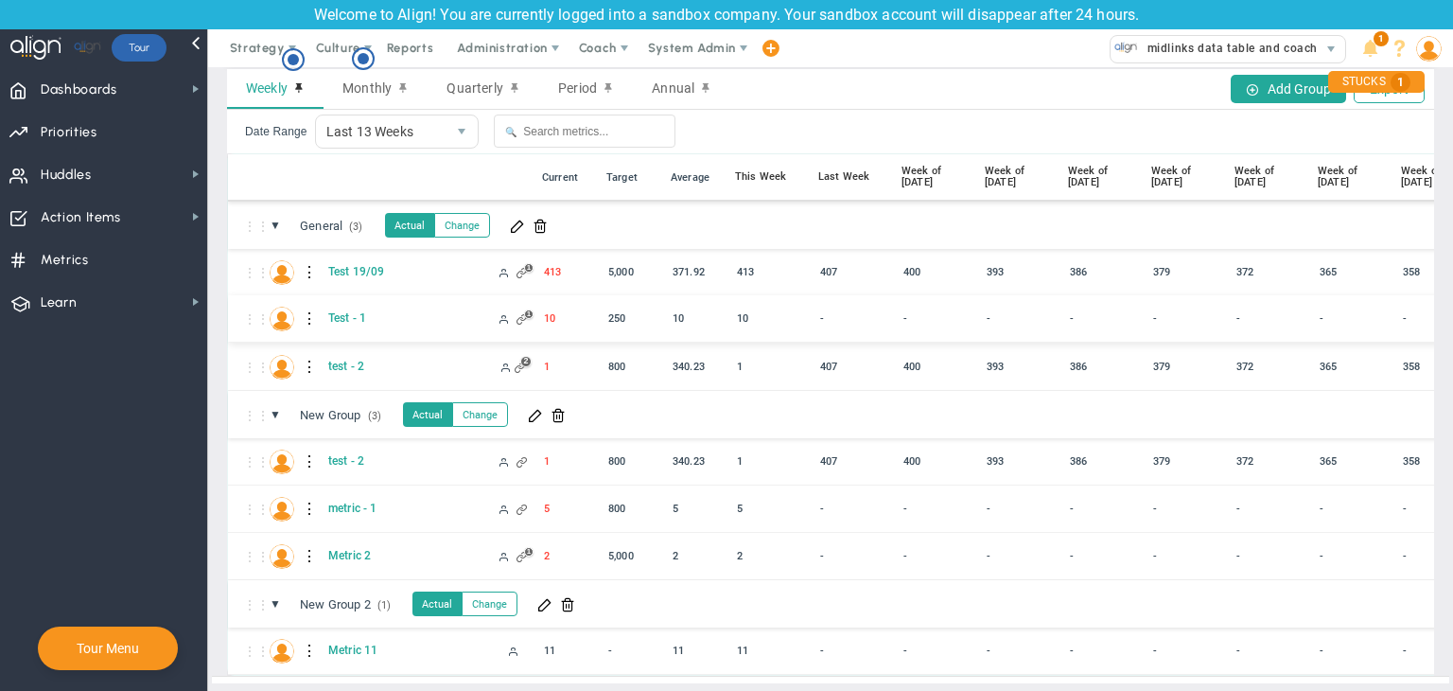
scroll to position [68, 0]
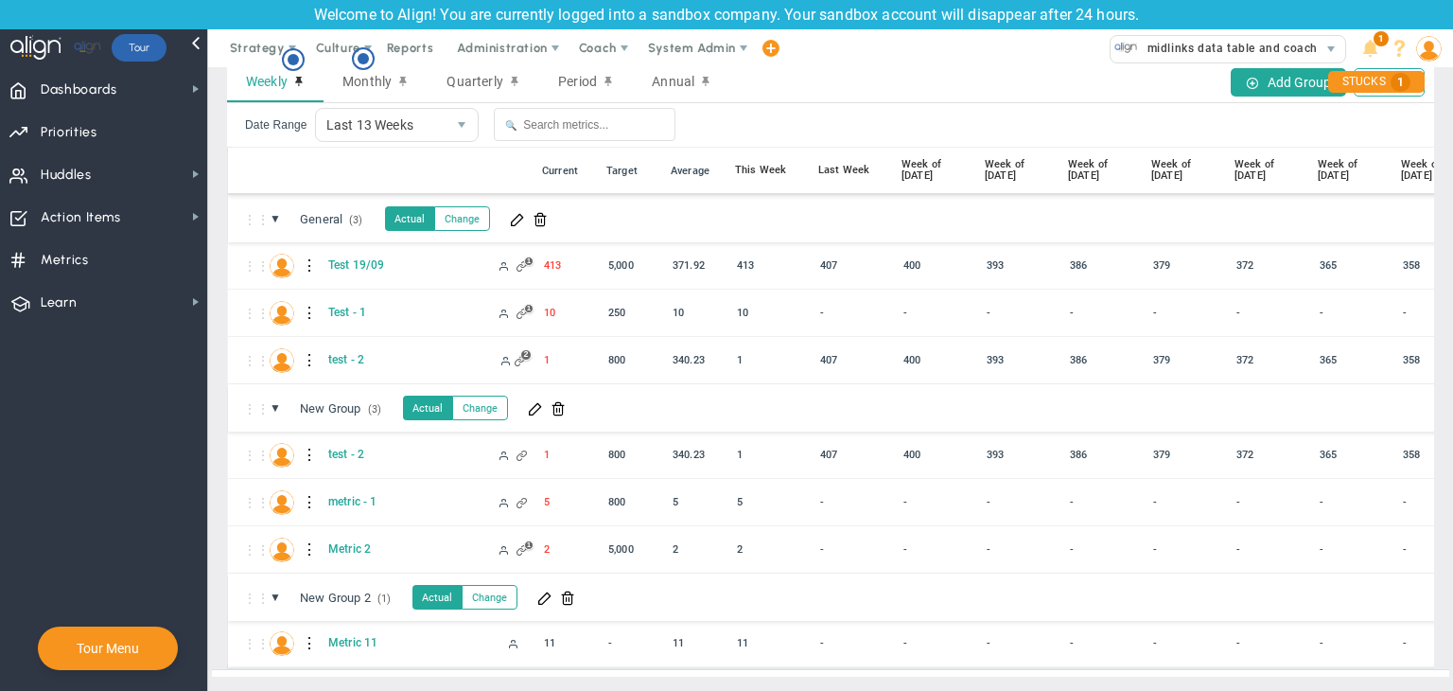
click at [307, 628] on div at bounding box center [310, 643] width 13 height 30
click at [401, 631] on div "Edit" at bounding box center [388, 633] width 131 height 39
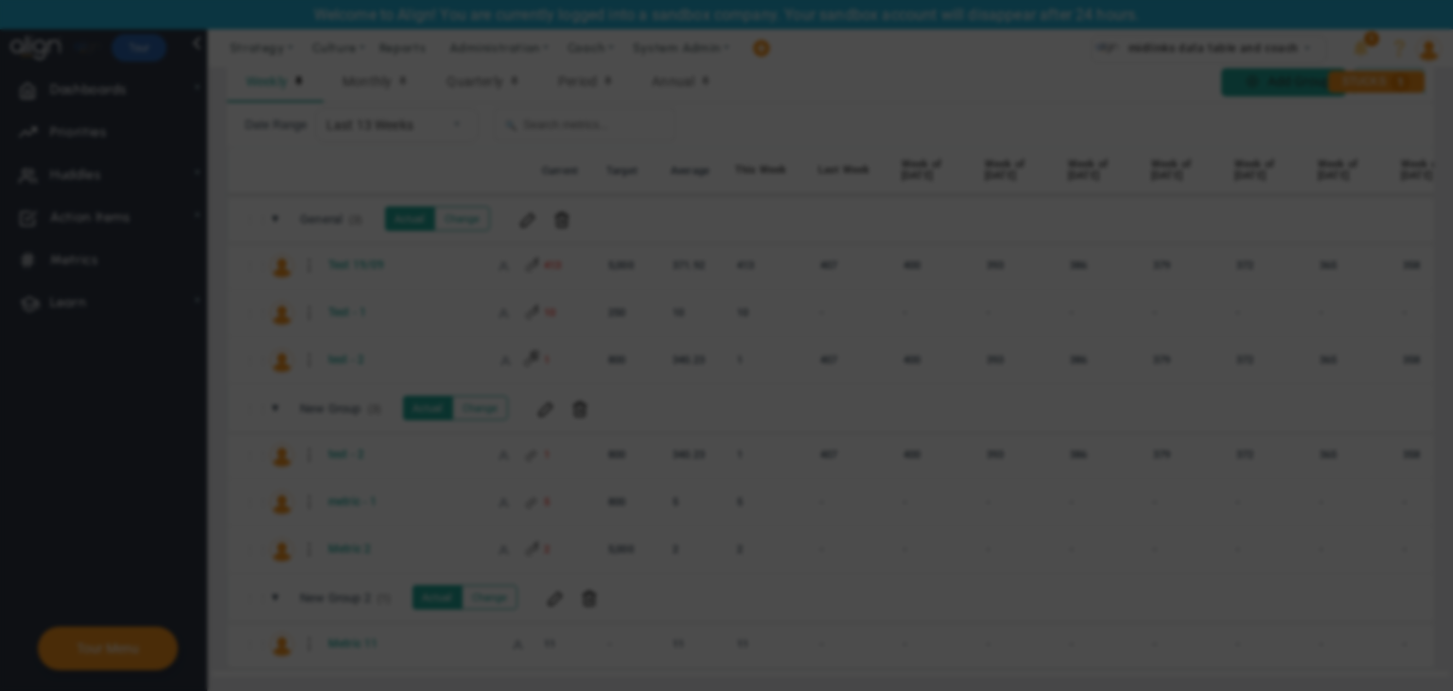
radio input "true"
checkbox input "false"
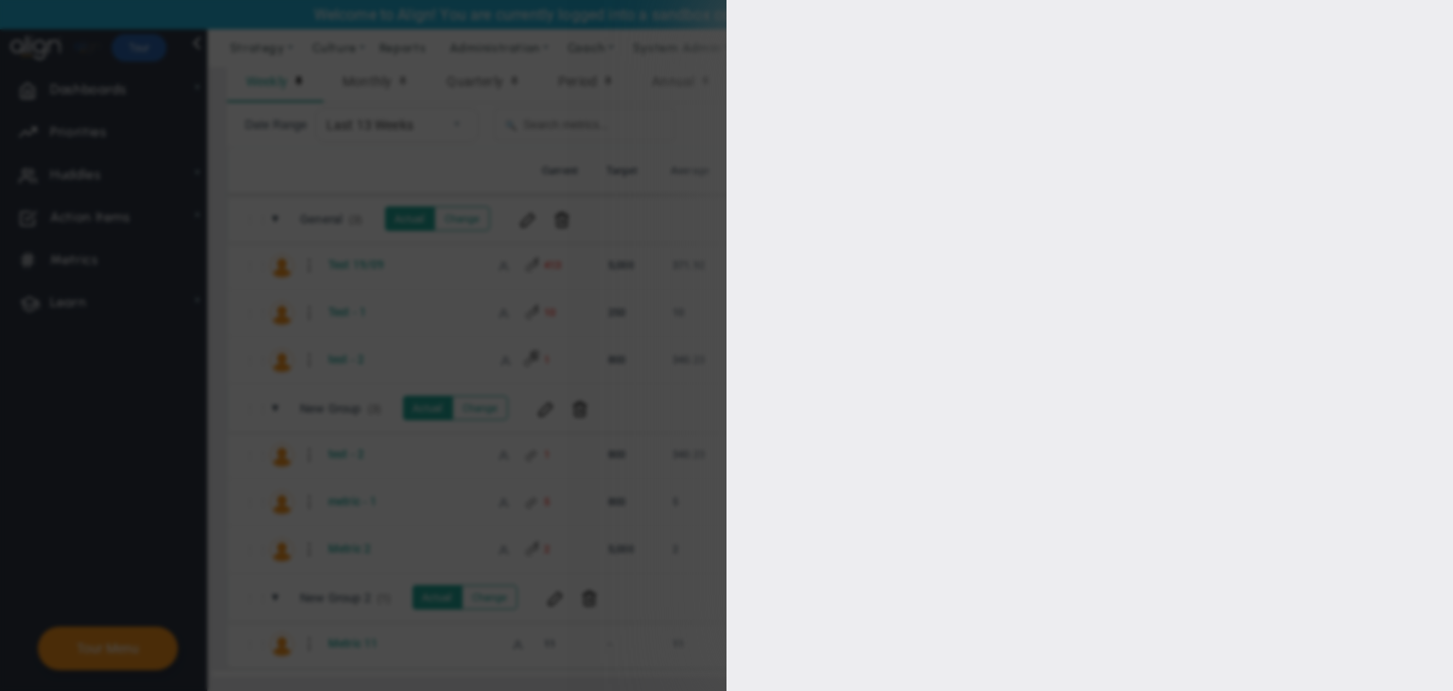
type input "0"
checkbox input "true"
type input "[PERSON_NAME]"
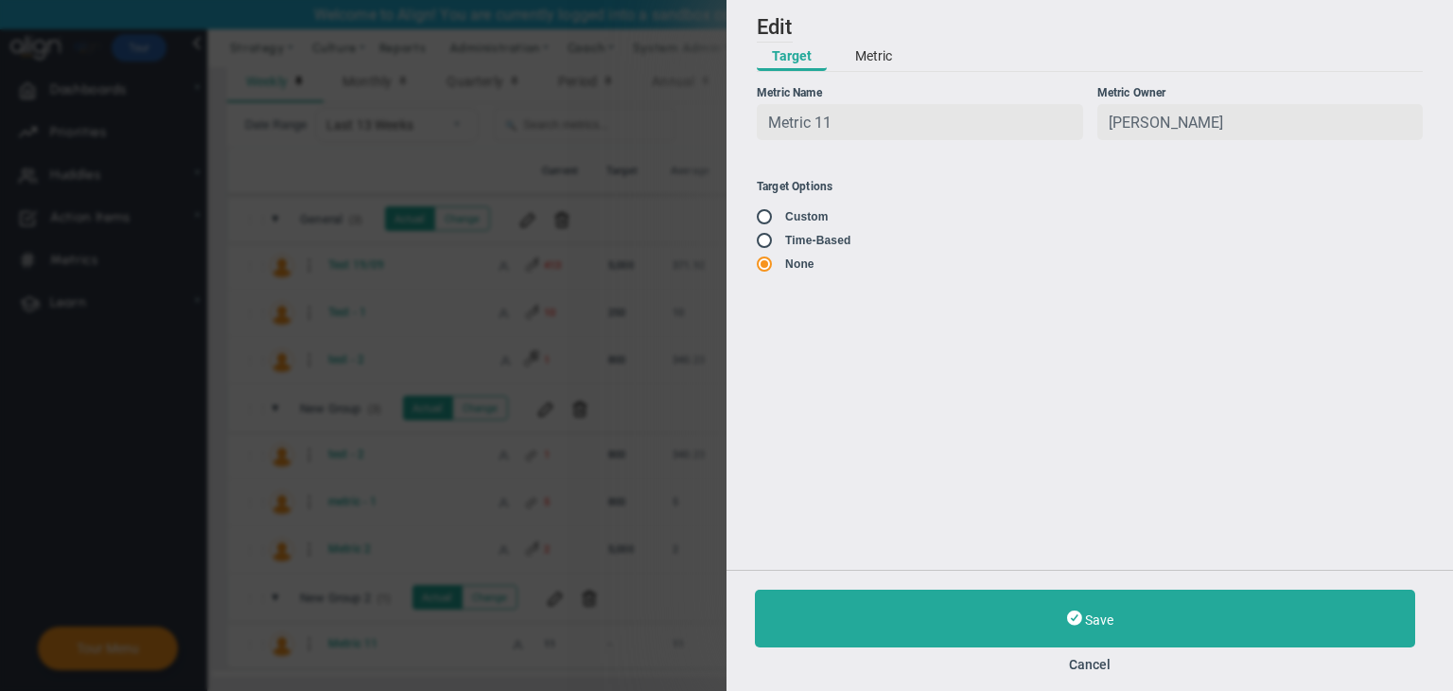
click at [760, 242] on span at bounding box center [766, 239] width 19 height 15
click at [759, 243] on span at bounding box center [766, 239] width 19 height 15
click at [778, 247] on input "radio" at bounding box center [771, 241] width 19 height 15
radio input "true"
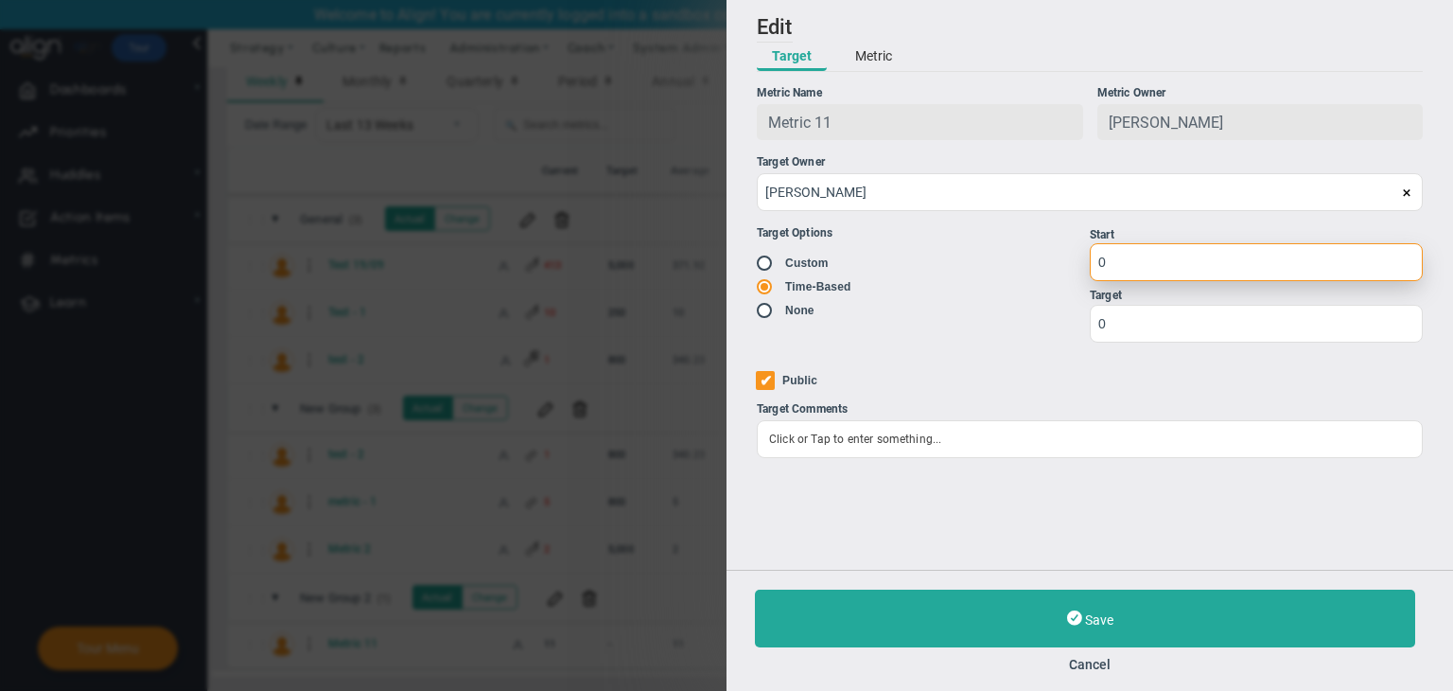
click at [1132, 272] on input "0" at bounding box center [1256, 262] width 333 height 38
type input "1"
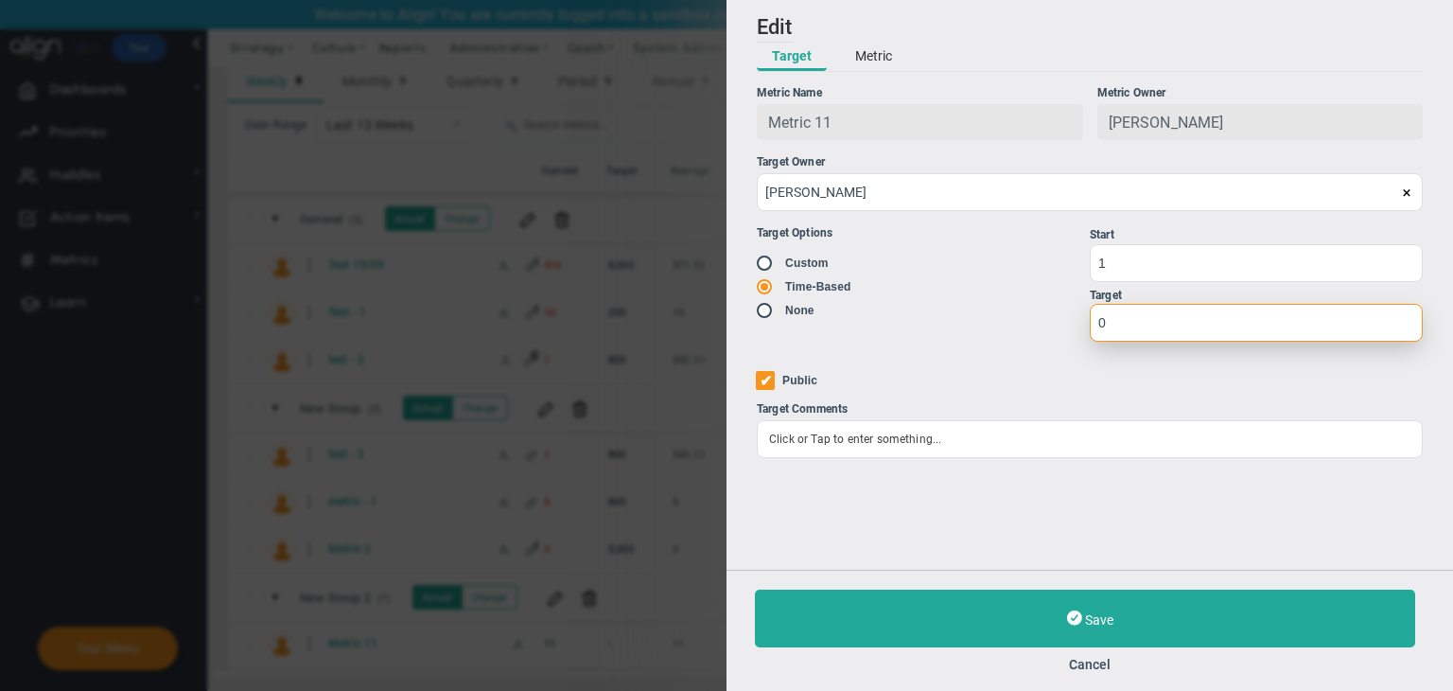
click at [1127, 338] on input "0" at bounding box center [1256, 323] width 333 height 38
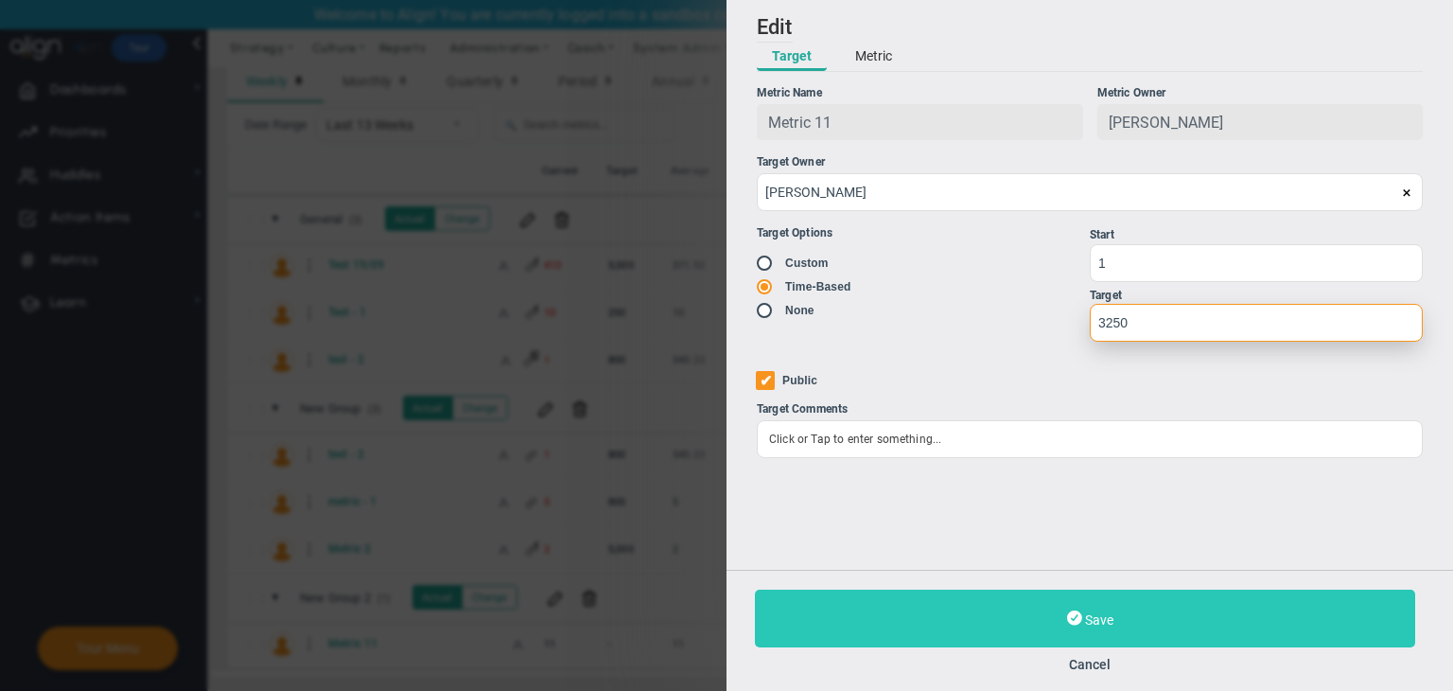
type input "3250"
click at [1135, 601] on button "Save" at bounding box center [1085, 618] width 660 height 58
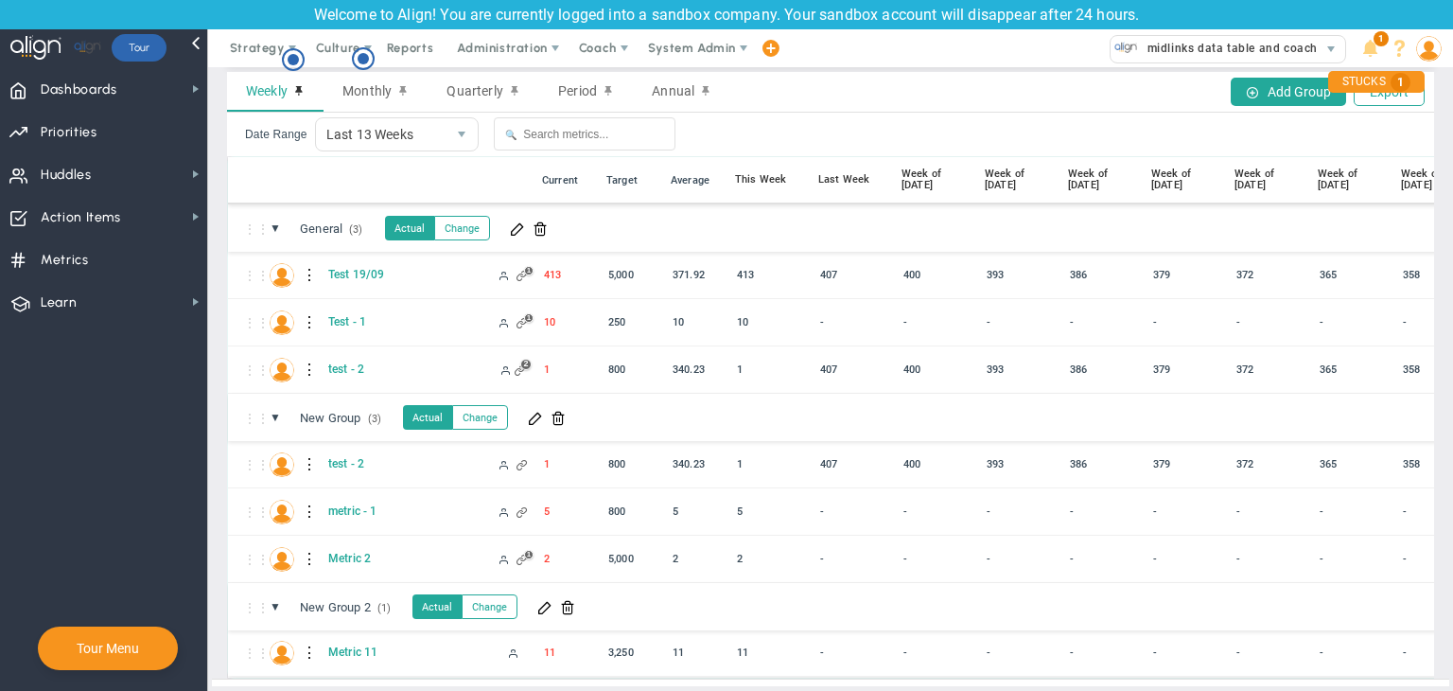
scroll to position [68, 0]
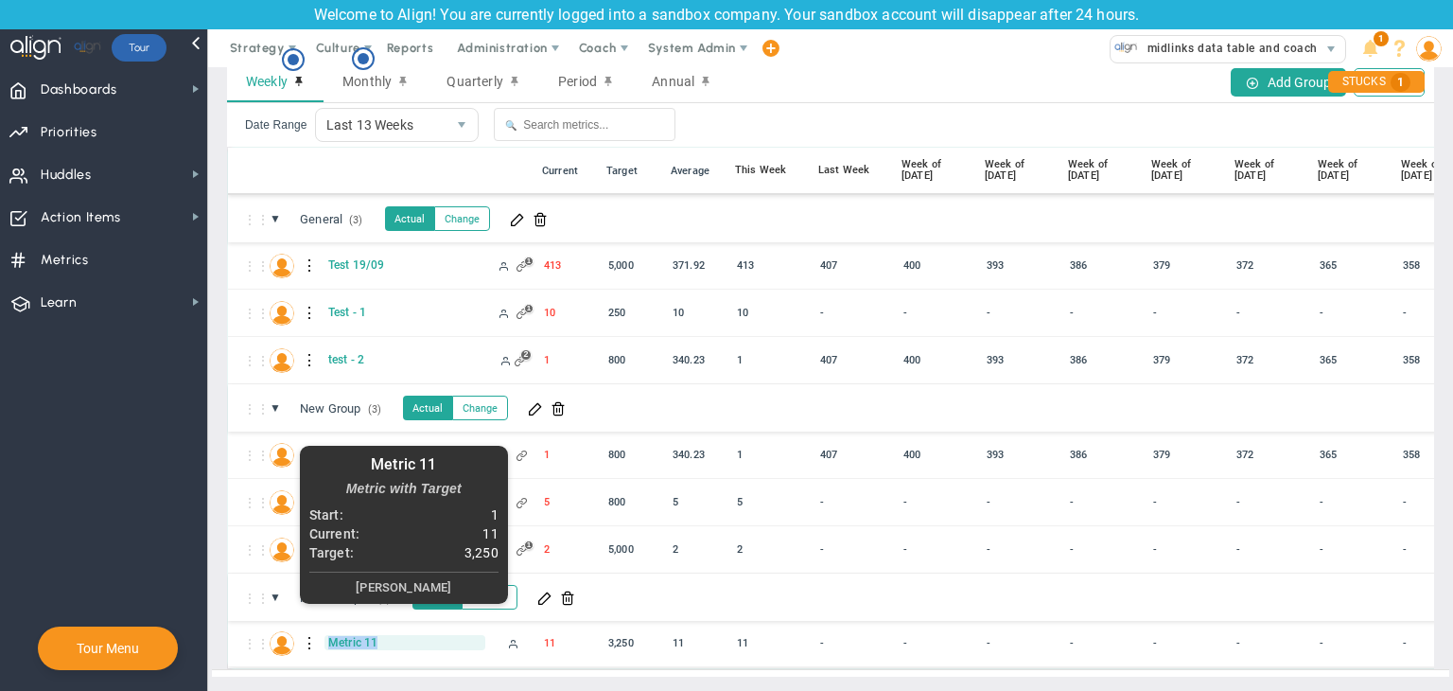
copy span "Metric 11"
drag, startPoint x: 402, startPoint y: 625, endPoint x: 329, endPoint y: 629, distance: 73.0
click at [329, 635] on span "Metric 11" at bounding box center [405, 642] width 161 height 15
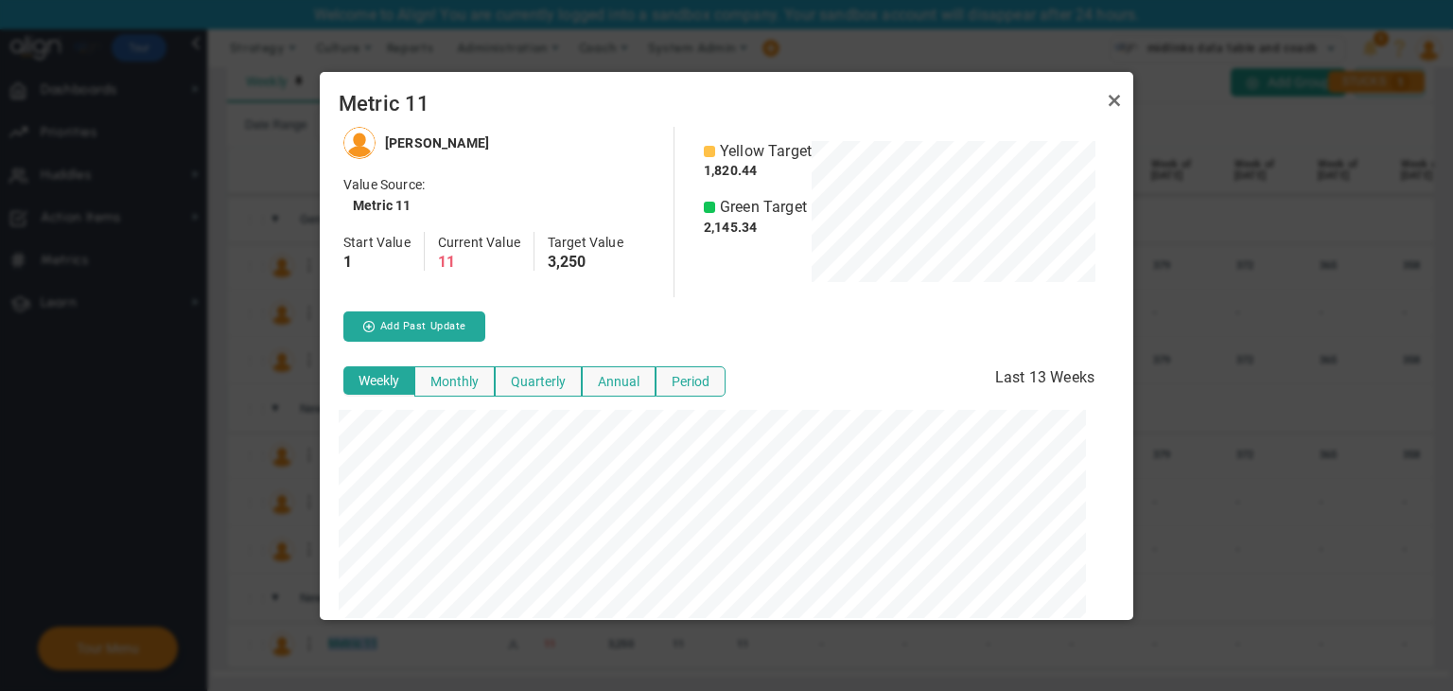
scroll to position [945667, 945346]
click at [1109, 104] on link "Close" at bounding box center [1114, 100] width 23 height 23
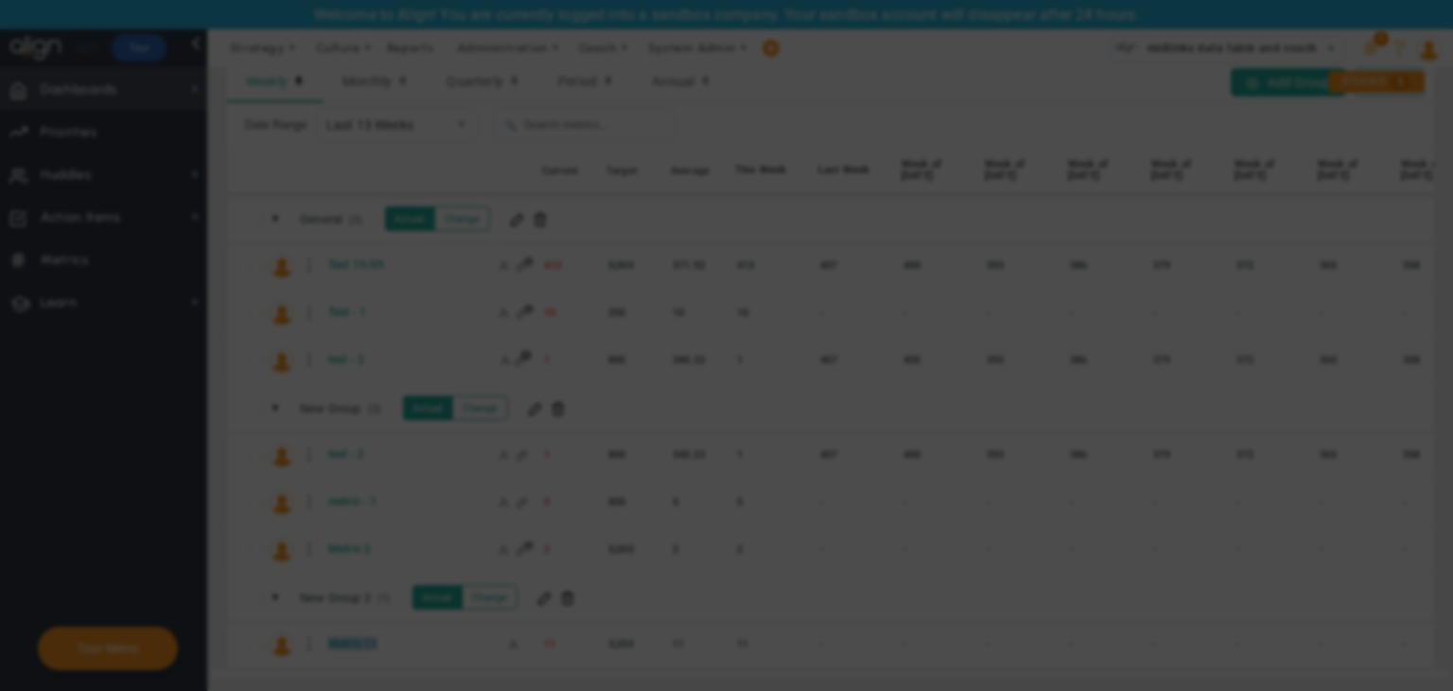
scroll to position [492, 799]
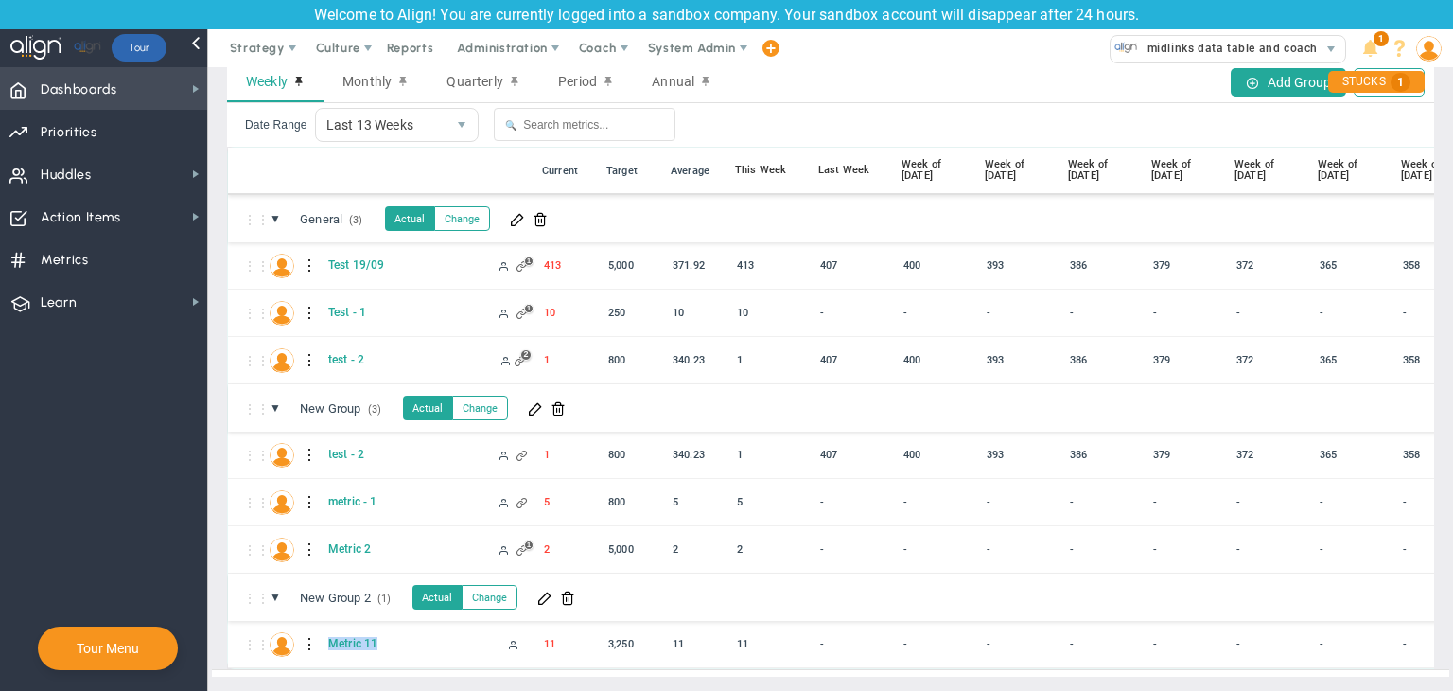
click at [34, 96] on span "Dashboards Dashboards" at bounding box center [103, 88] width 207 height 43
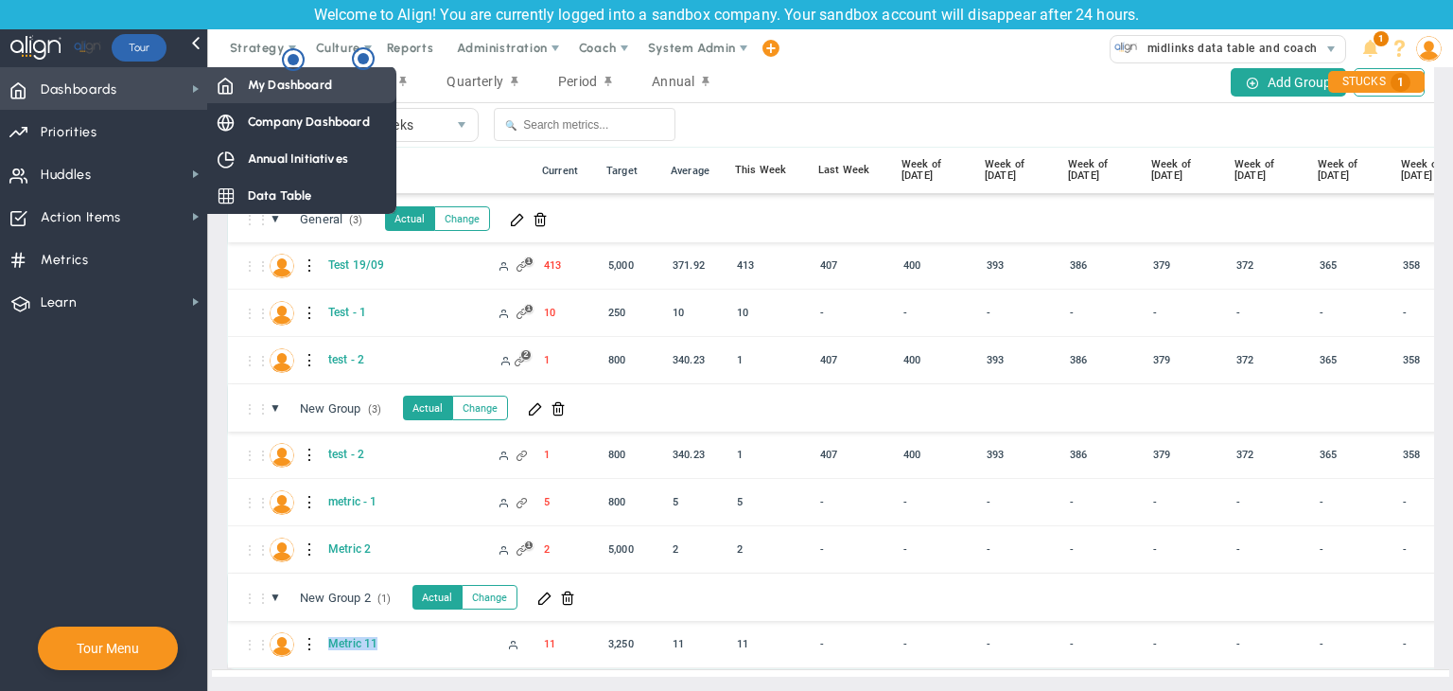
click at [260, 77] on span "My Dashboard" at bounding box center [290, 85] width 84 height 18
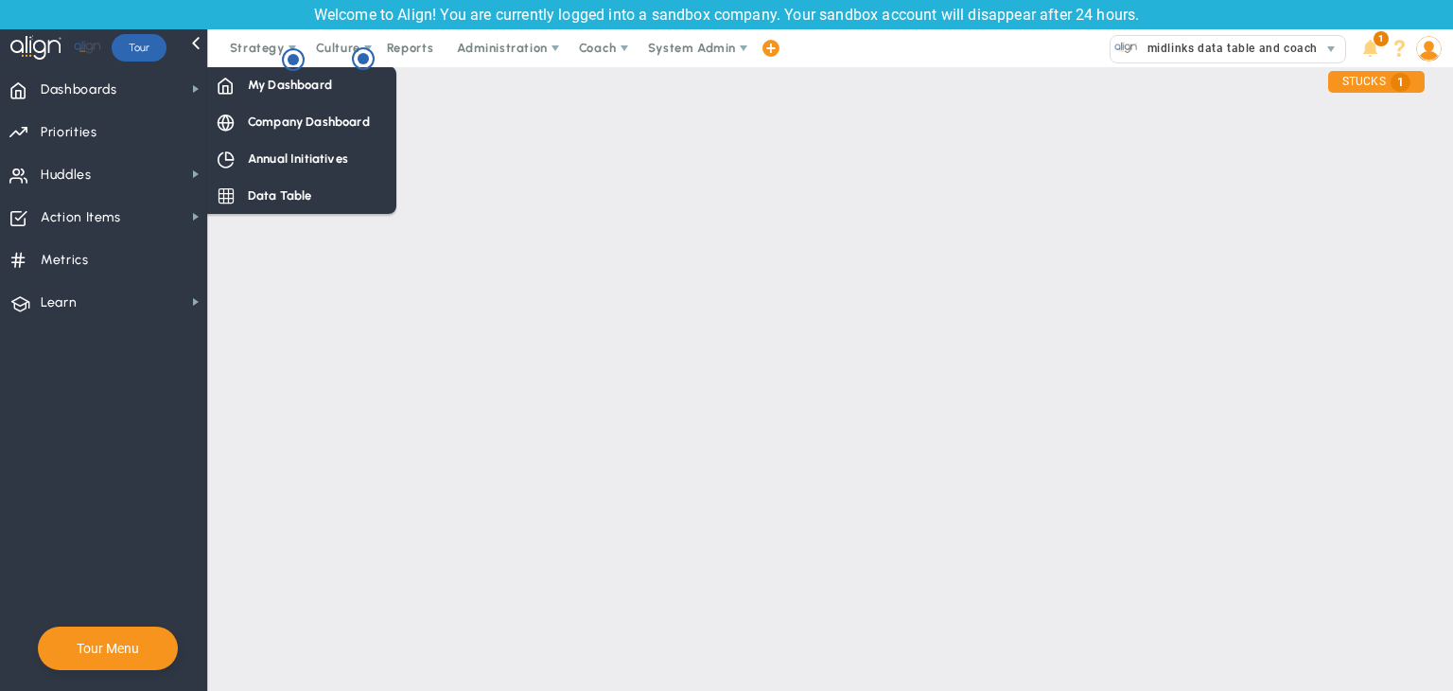
scroll to position [0, 0]
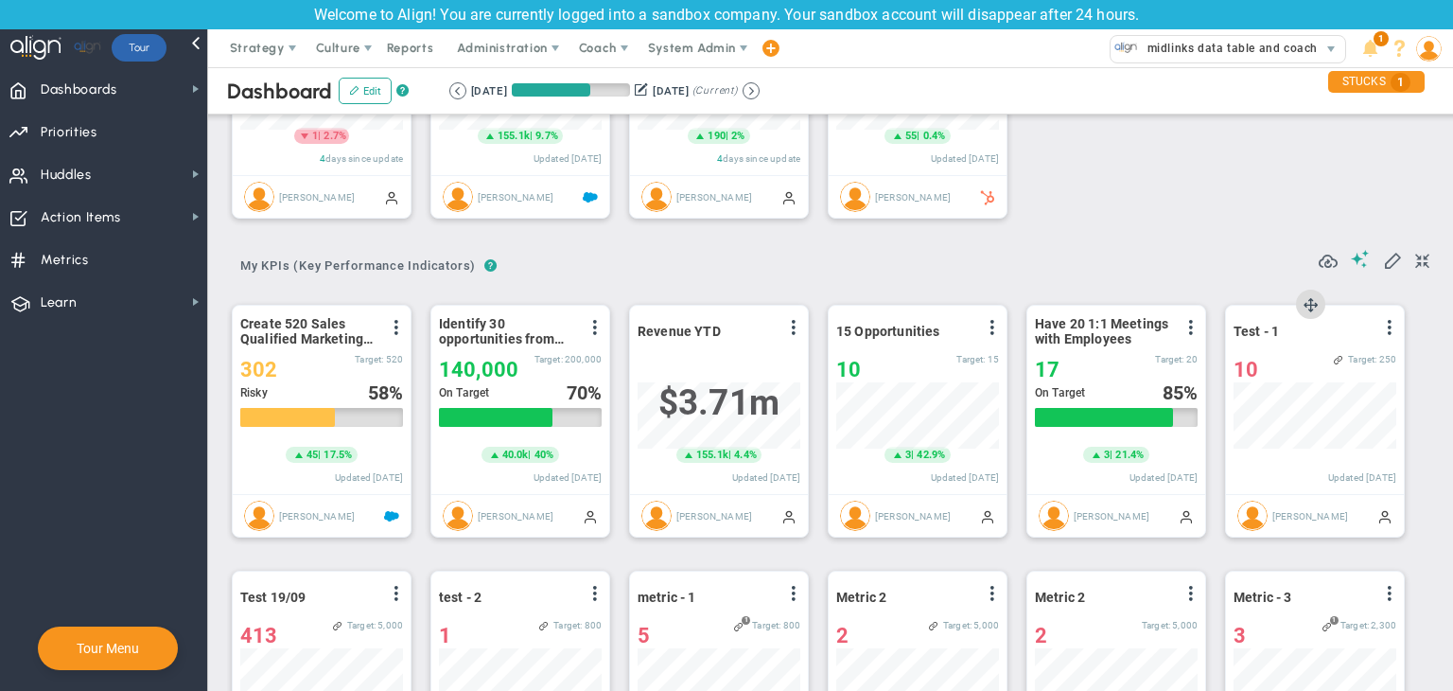
scroll to position [946093, 945996]
click at [1149, 261] on span at bounding box center [1392, 259] width 19 height 19
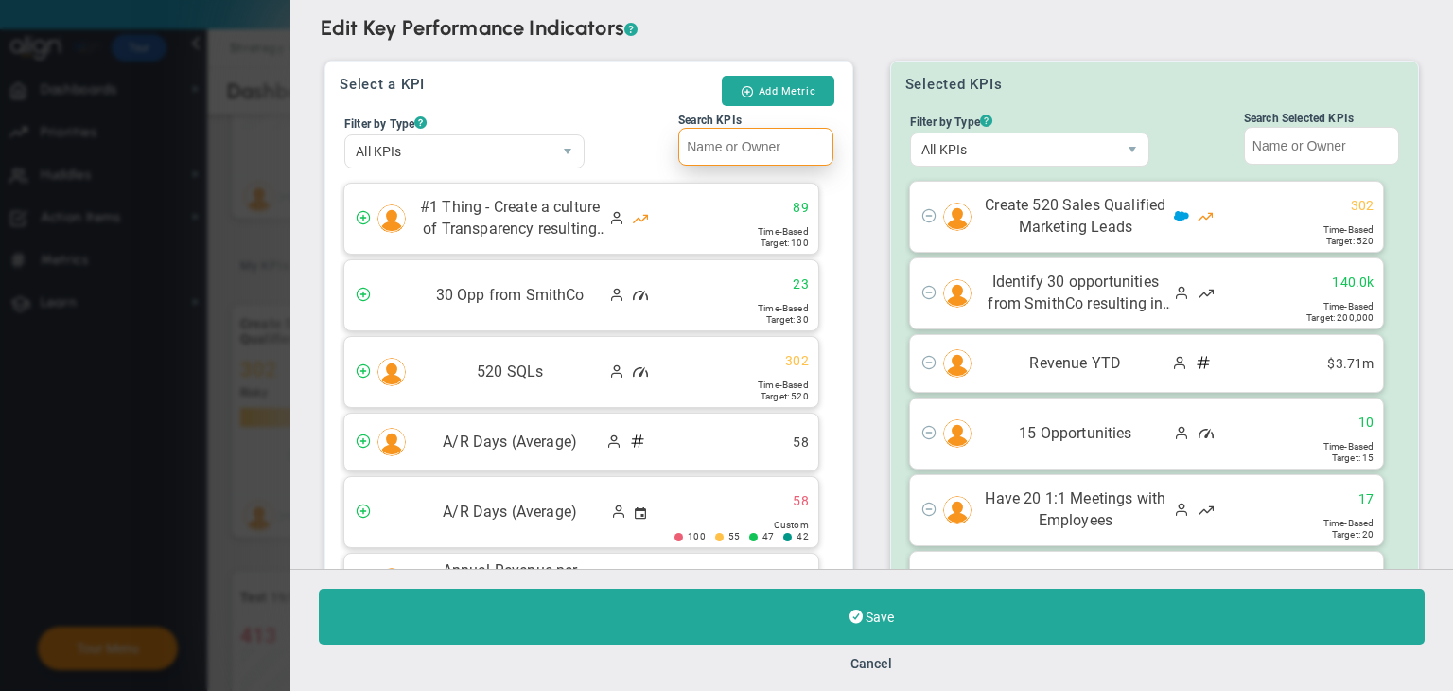
click at [705, 157] on input "Search KPIs" at bounding box center [755, 147] width 155 height 38
paste input "Metric 11"
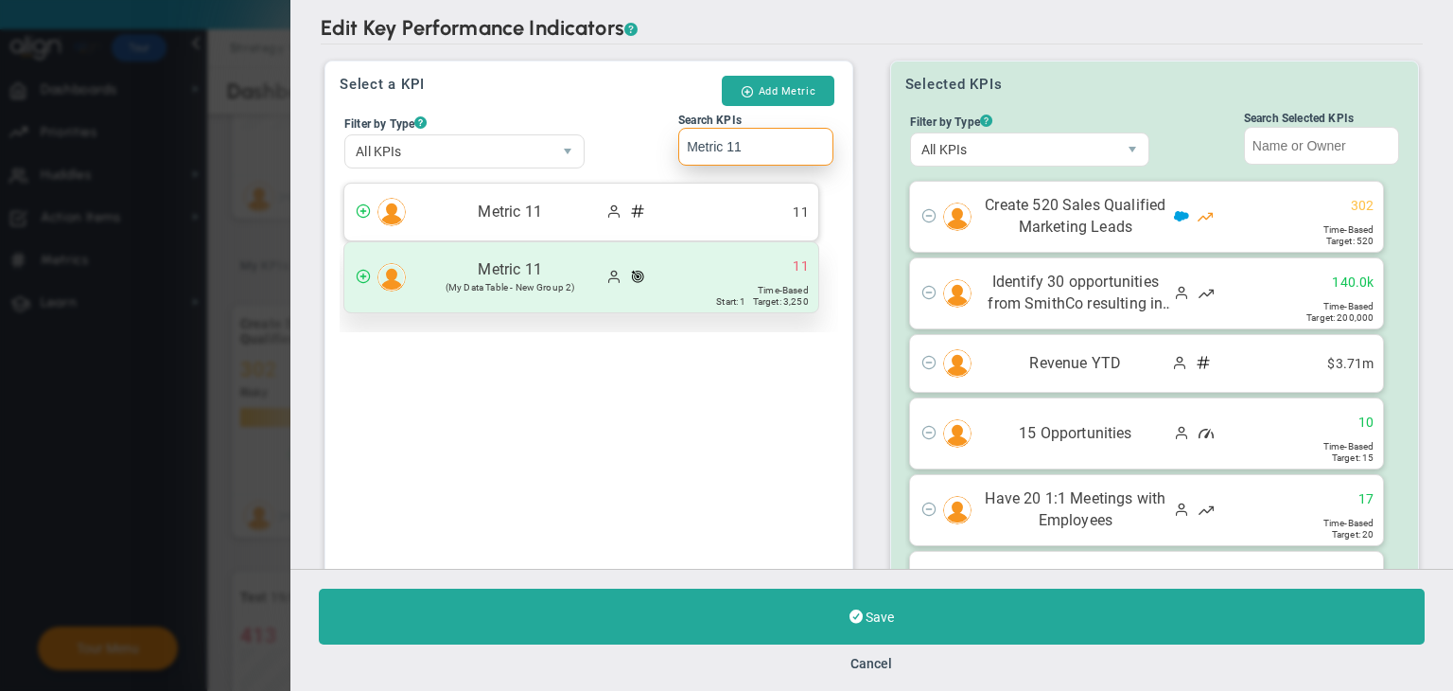
click at [716, 296] on span "Start: 1" at bounding box center [730, 301] width 29 height 10
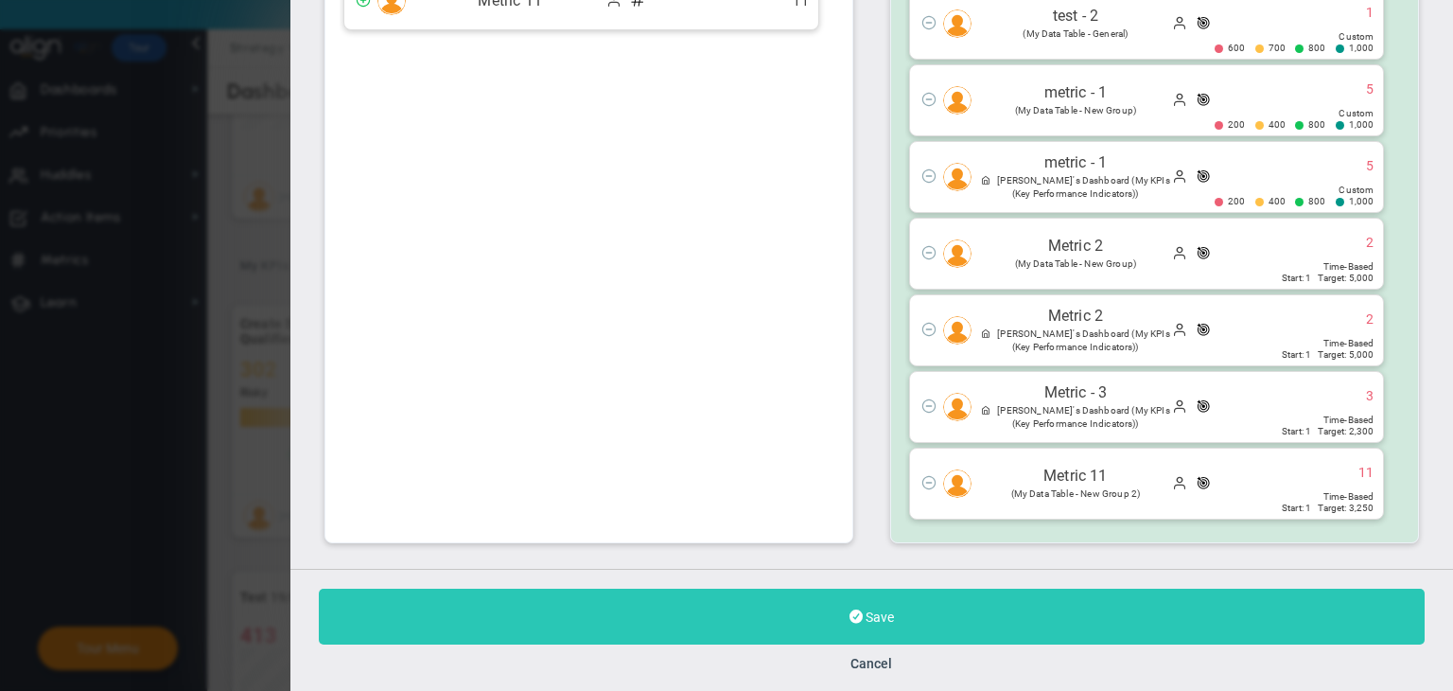
type input "Metric 11"
click at [961, 593] on button "Save" at bounding box center [872, 617] width 1106 height 56
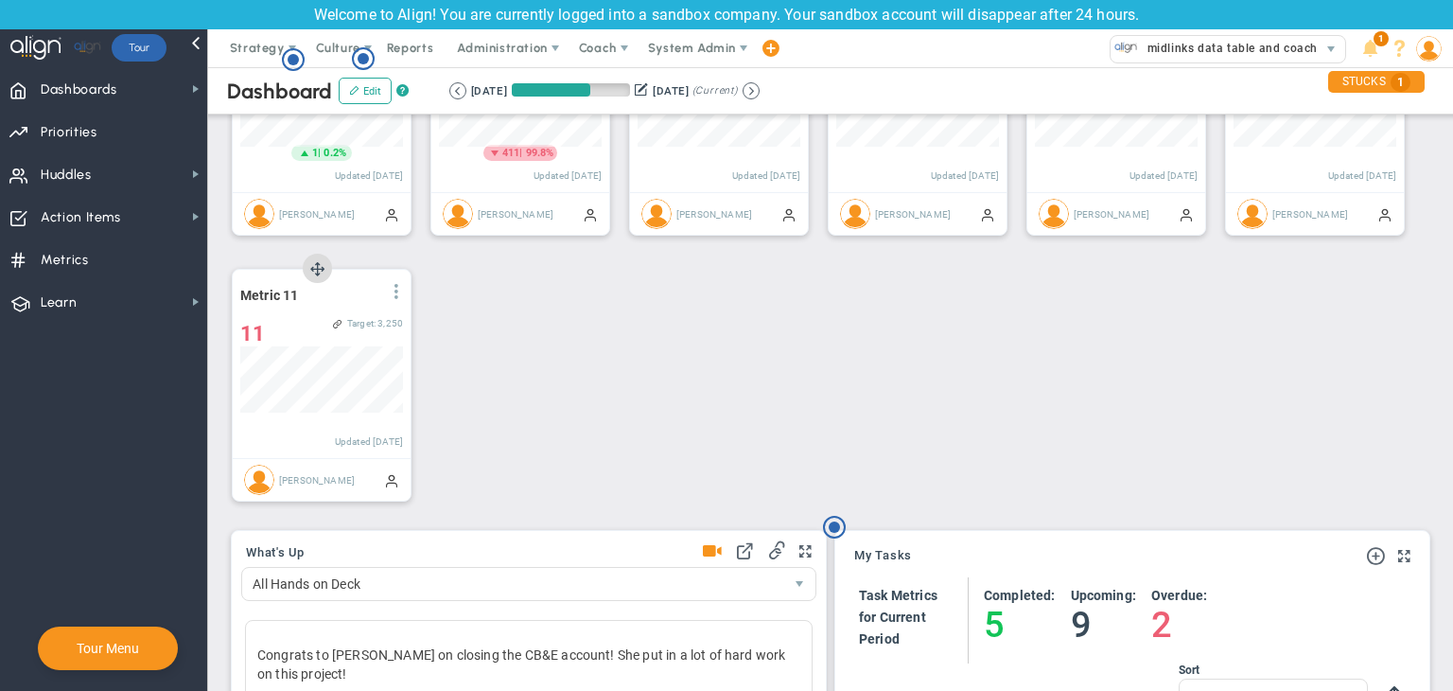
click at [395, 290] on span at bounding box center [396, 291] width 15 height 15
click at [360, 323] on li "Edit" at bounding box center [343, 330] width 134 height 24
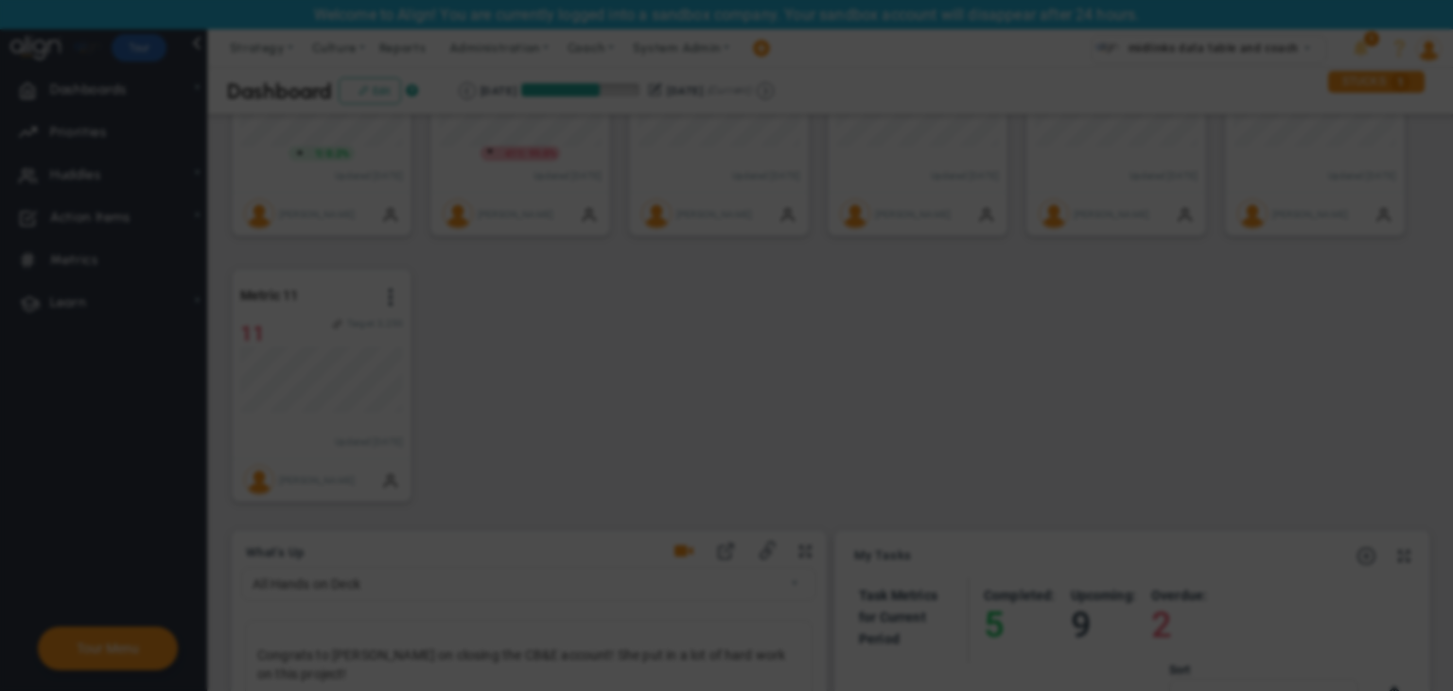
radio input "true"
checkbox input "false"
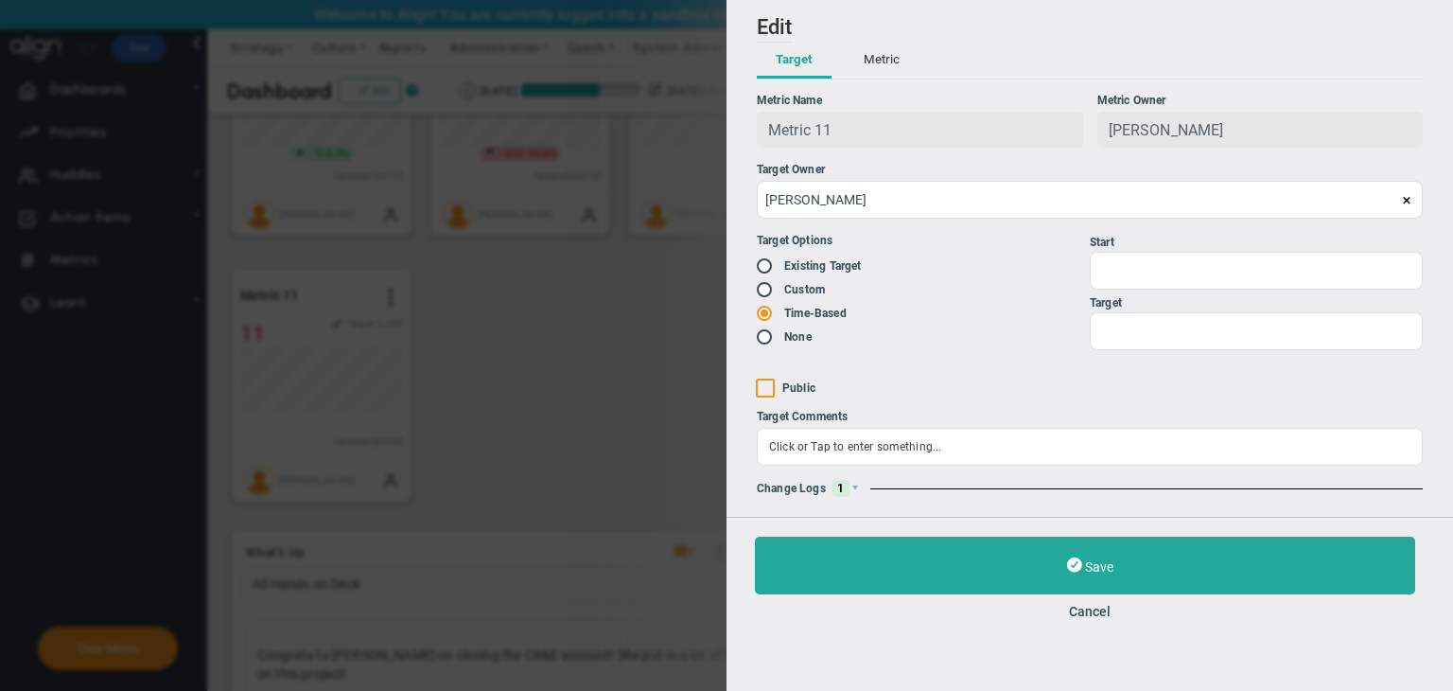
type input "1"
type input "3250"
checkbox input "true"
click at [869, 493] on div "Change Logs 1" at bounding box center [1090, 488] width 666 height 17
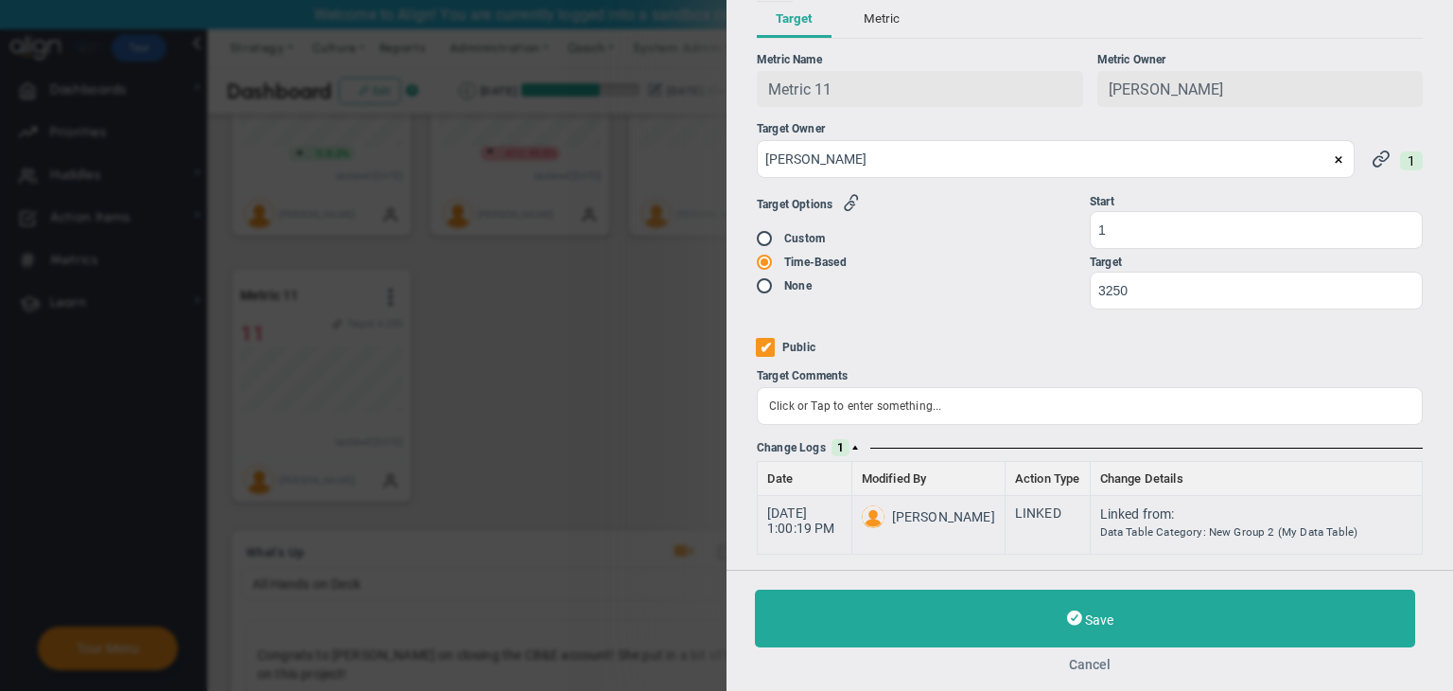
click at [1095, 659] on button "Cancel" at bounding box center [1090, 664] width 670 height 15
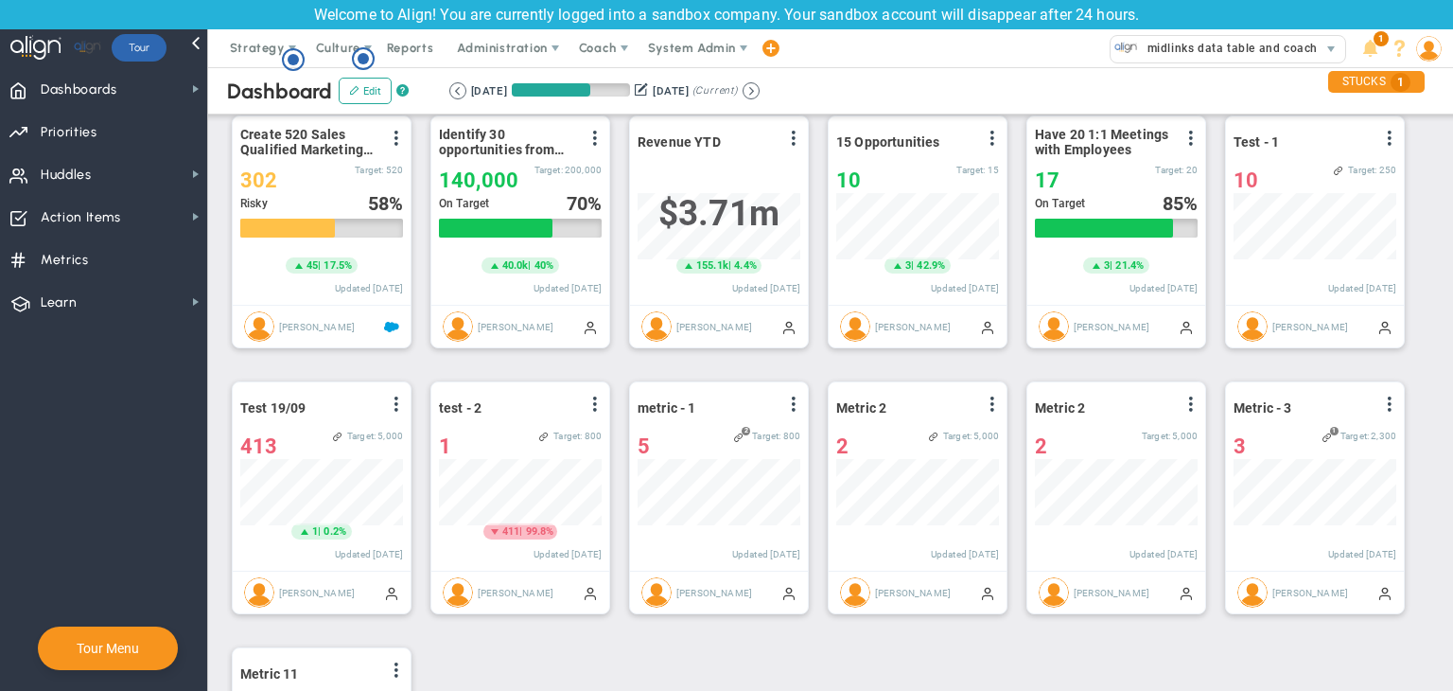
click at [760, 96] on button at bounding box center [751, 90] width 17 height 17
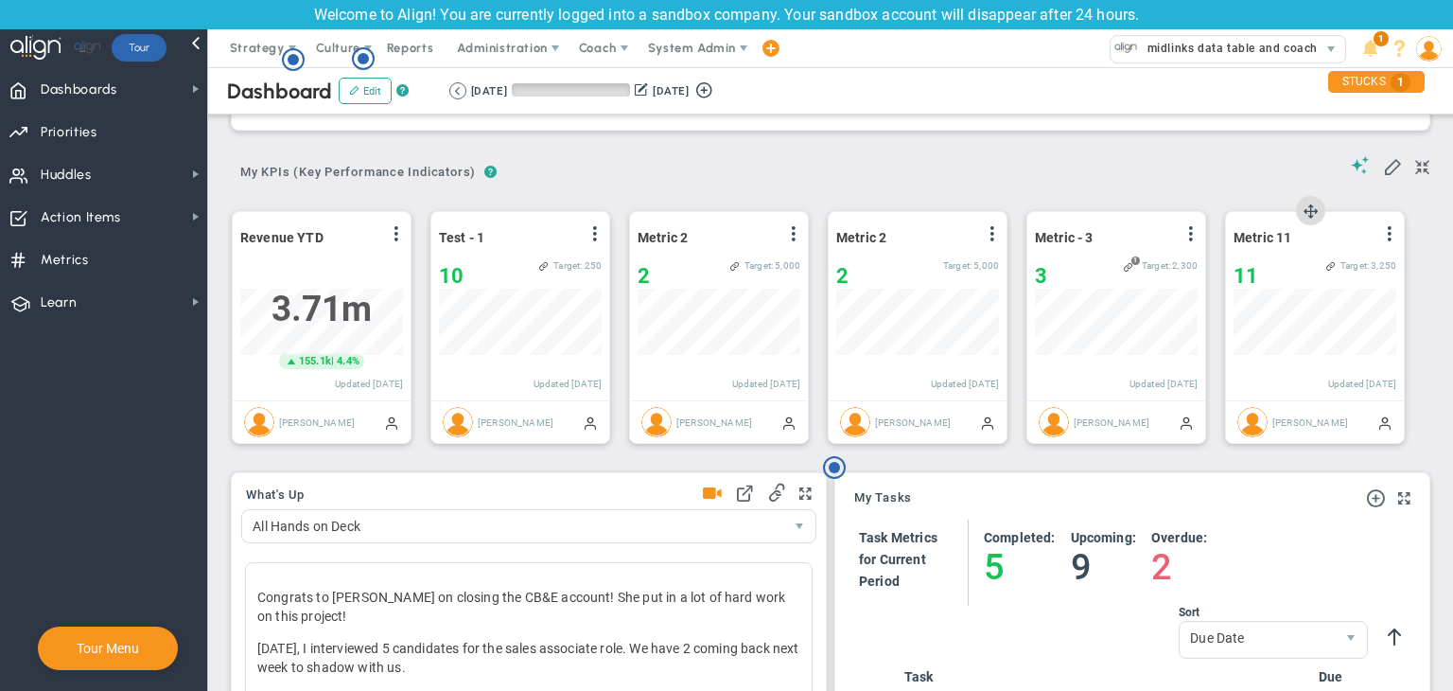
click at [1149, 230] on div "Metric 11 View Historical Graph Edit Make "No Change" Update Add Past Update 11…" at bounding box center [1315, 306] width 178 height 188
click at [1149, 238] on span at bounding box center [1389, 233] width 15 height 15
click at [1149, 273] on li "Edit" at bounding box center [1337, 272] width 134 height 24
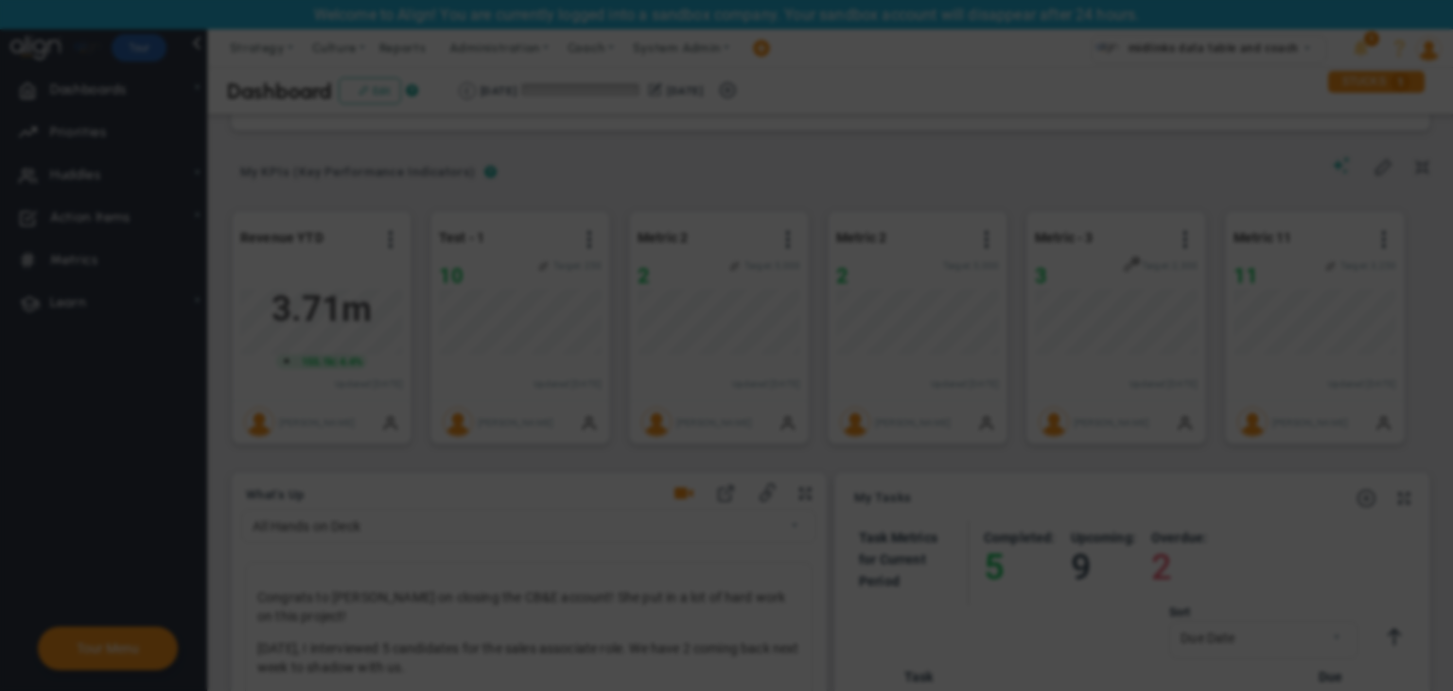
radio input "true"
checkbox input "false"
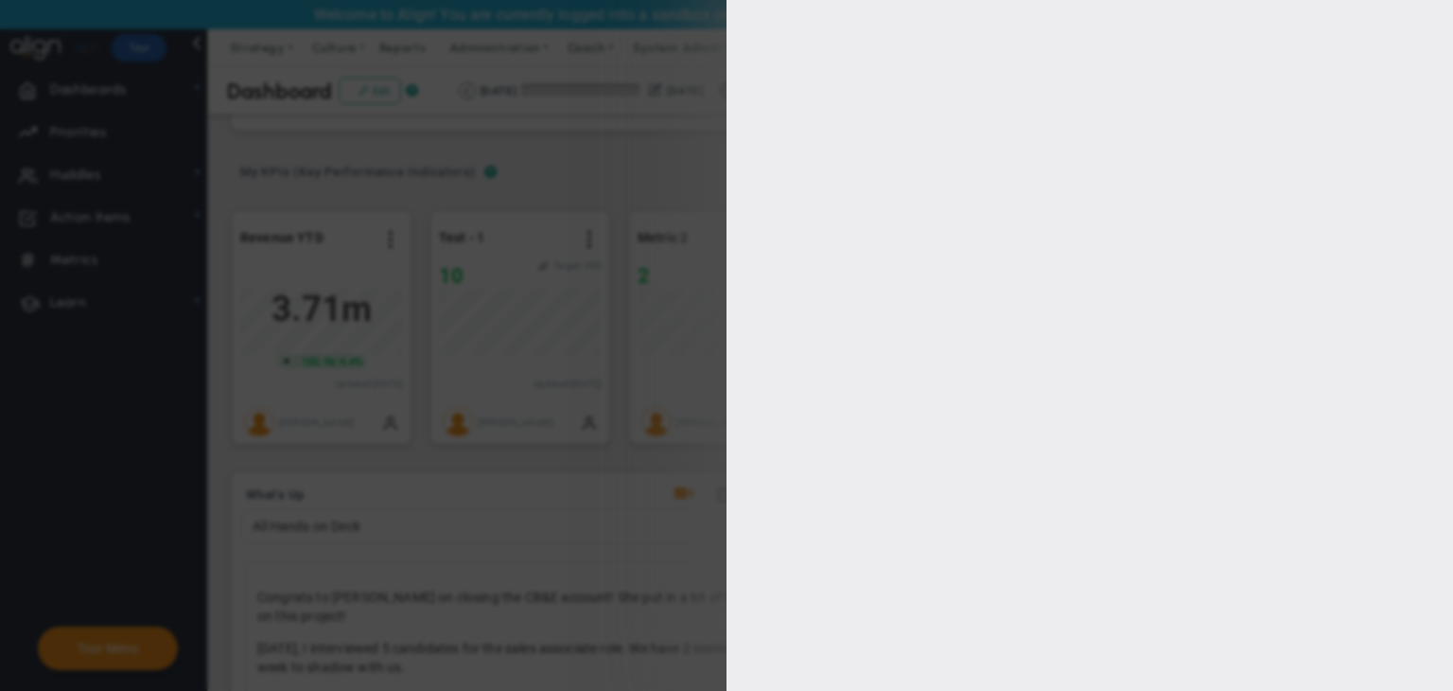
type input "1"
type input "3250"
checkbox input "true"
type input "[PERSON_NAME]"
radio input "true"
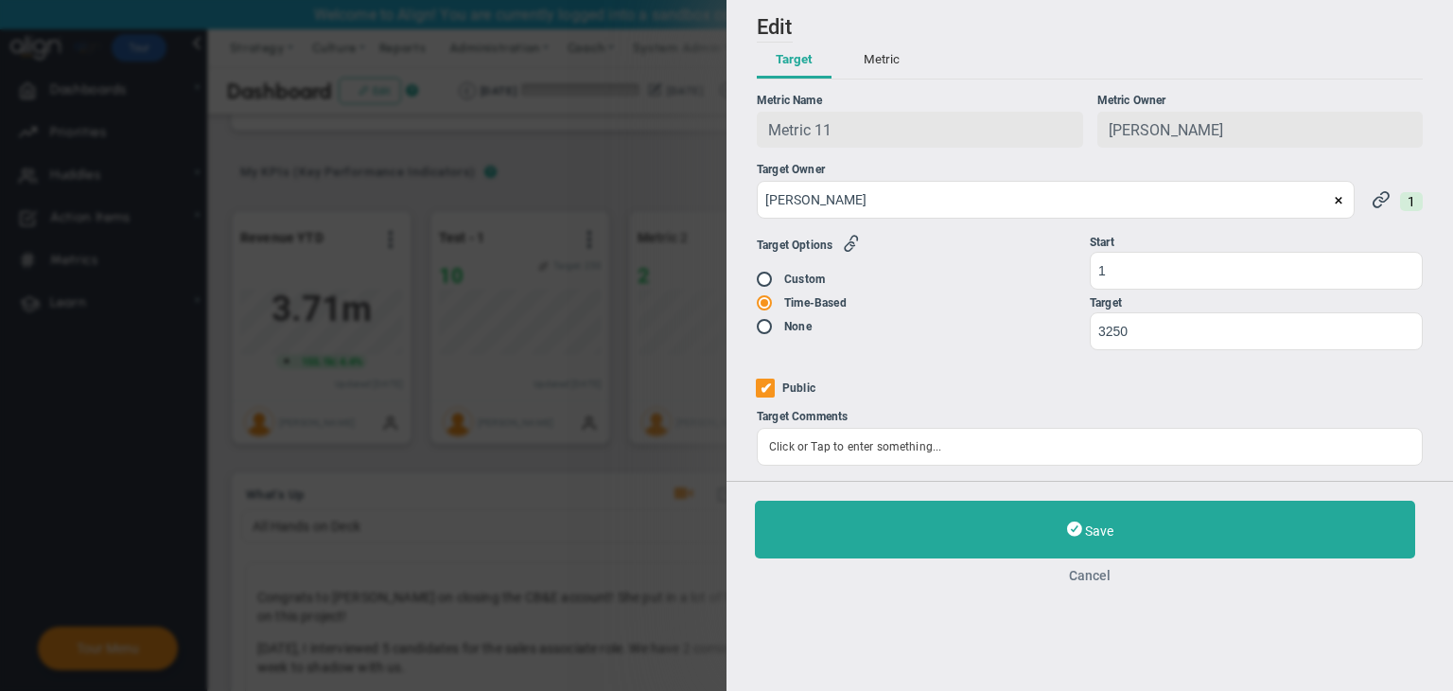
click at [1083, 576] on button "Cancel" at bounding box center [1090, 575] width 670 height 15
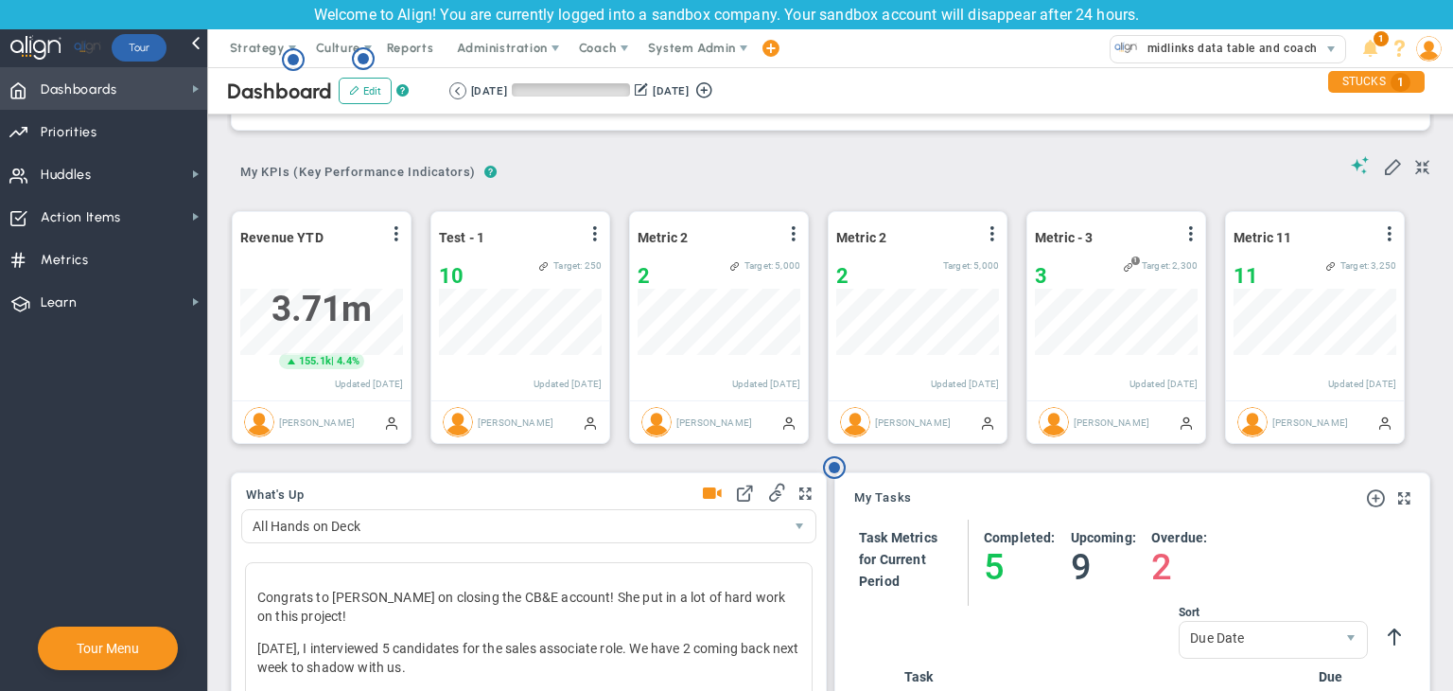
click at [151, 78] on span "Dashboards Dashboards" at bounding box center [103, 88] width 207 height 43
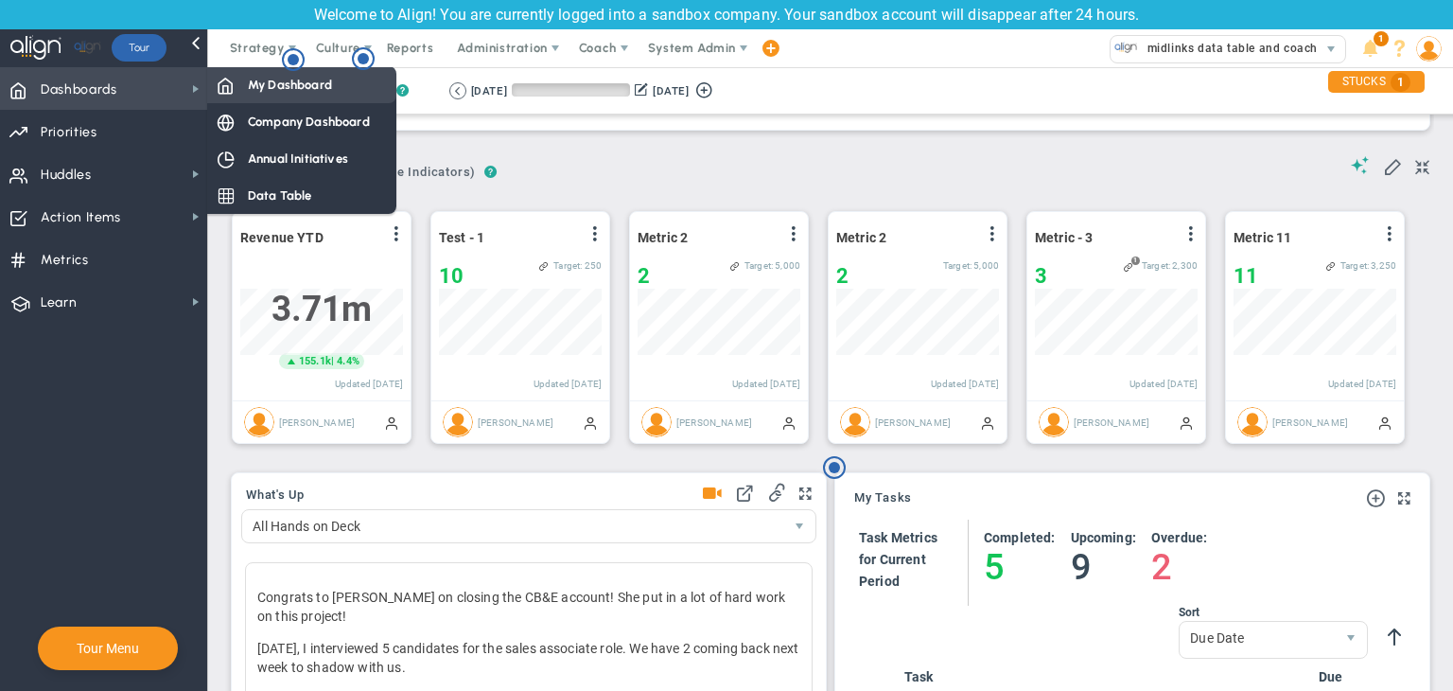
click at [280, 84] on span "My Dashboard" at bounding box center [290, 85] width 84 height 18
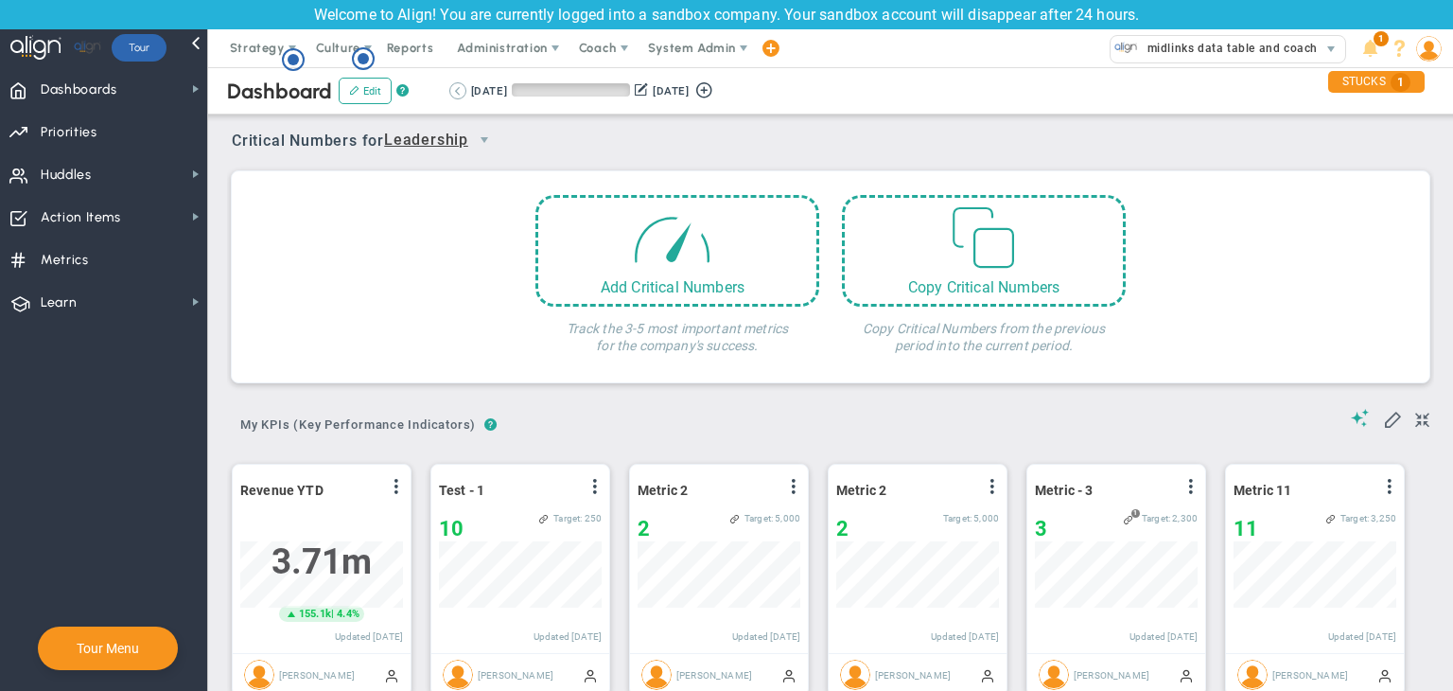
click at [463, 87] on button at bounding box center [457, 90] width 17 height 17
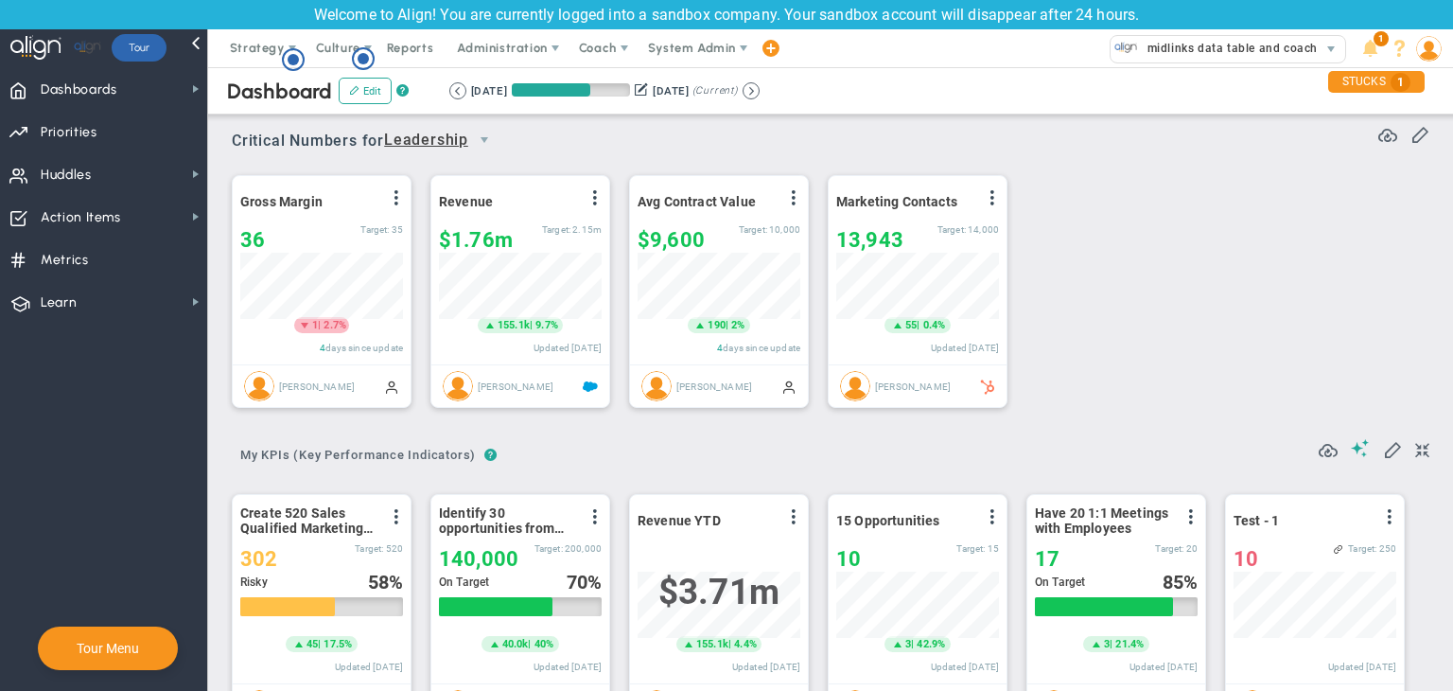
scroll to position [65, 163]
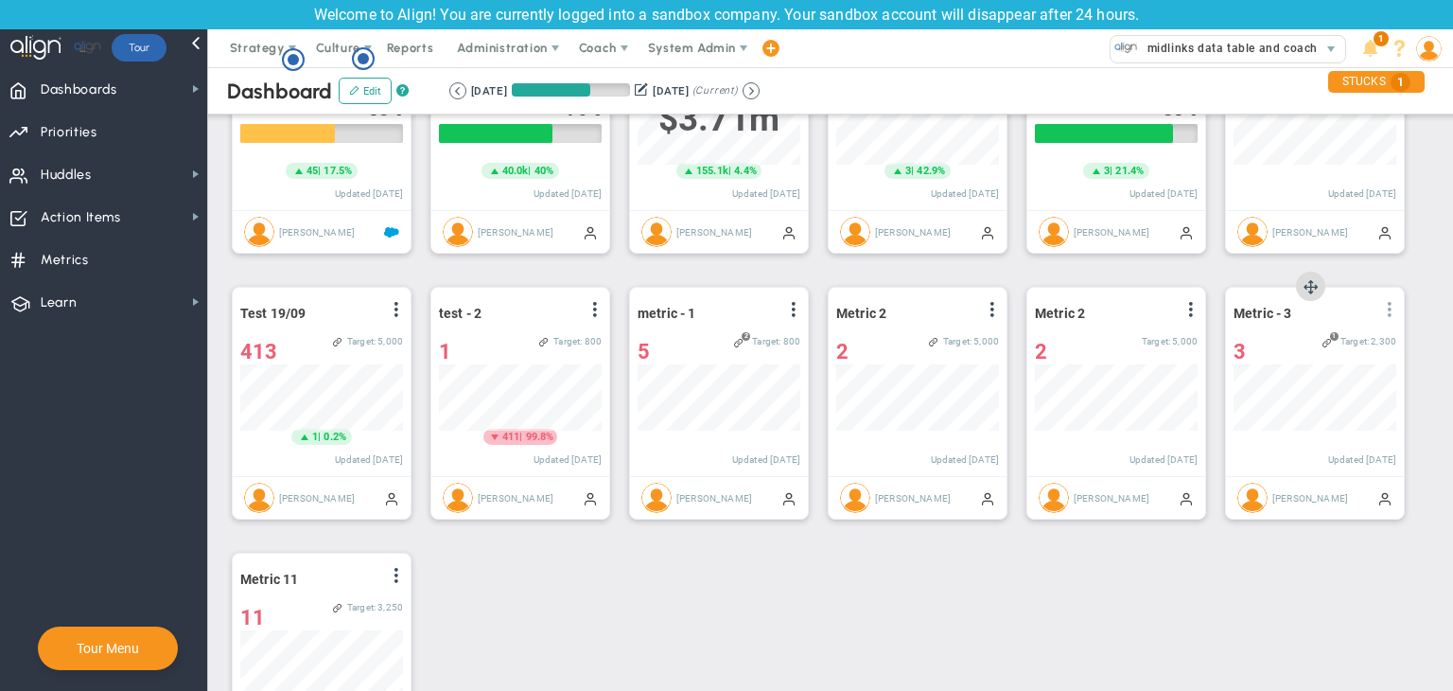
click at [1149, 315] on span at bounding box center [1389, 309] width 15 height 15
click at [1149, 339] on li "Edit" at bounding box center [1337, 348] width 134 height 24
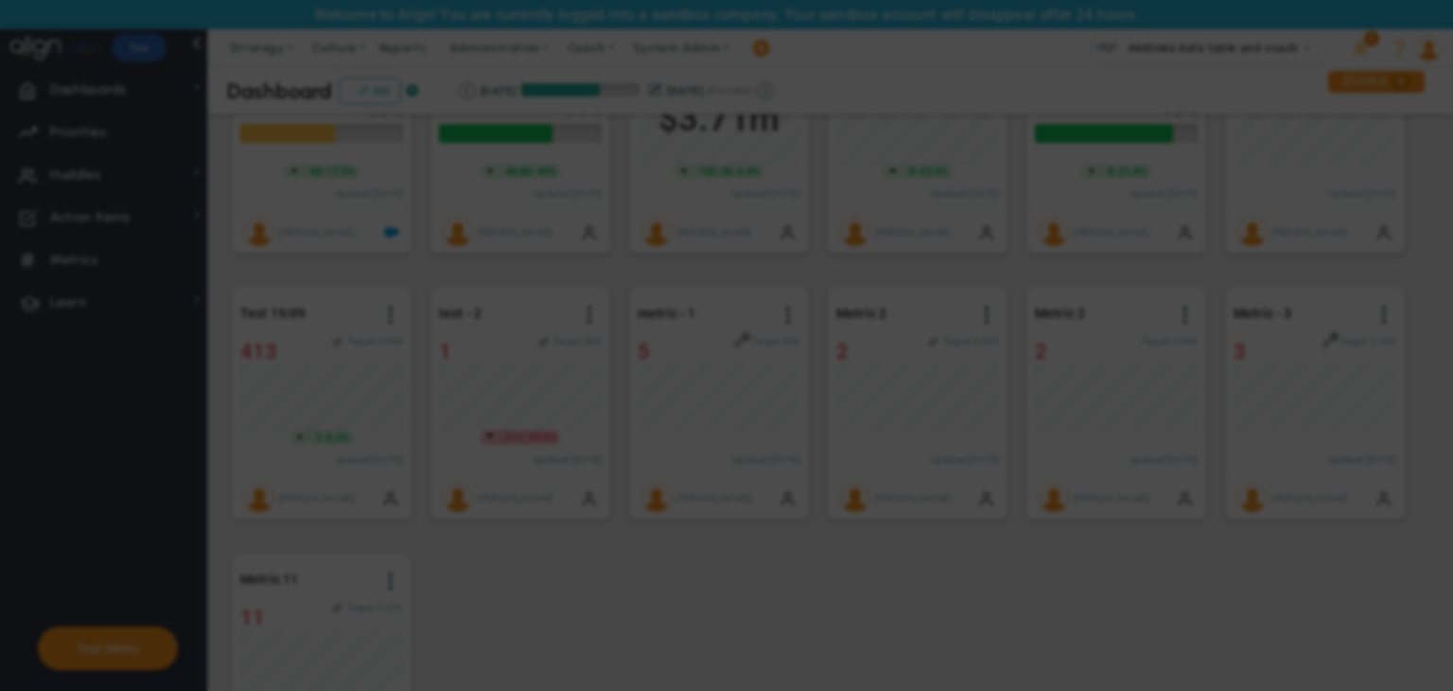
radio input "true"
checkbox input "false"
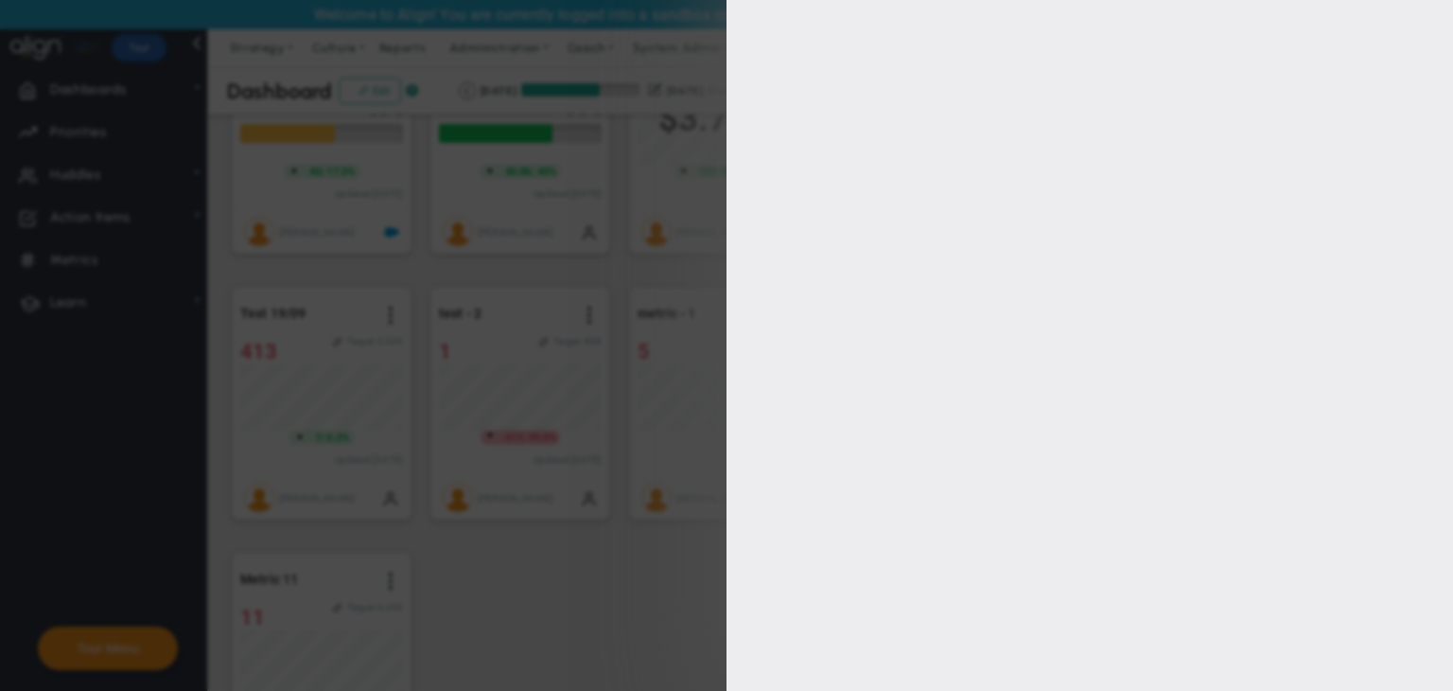
type input "1"
type input "2300"
checkbox input "true"
type input "[PERSON_NAME]"
radio input "true"
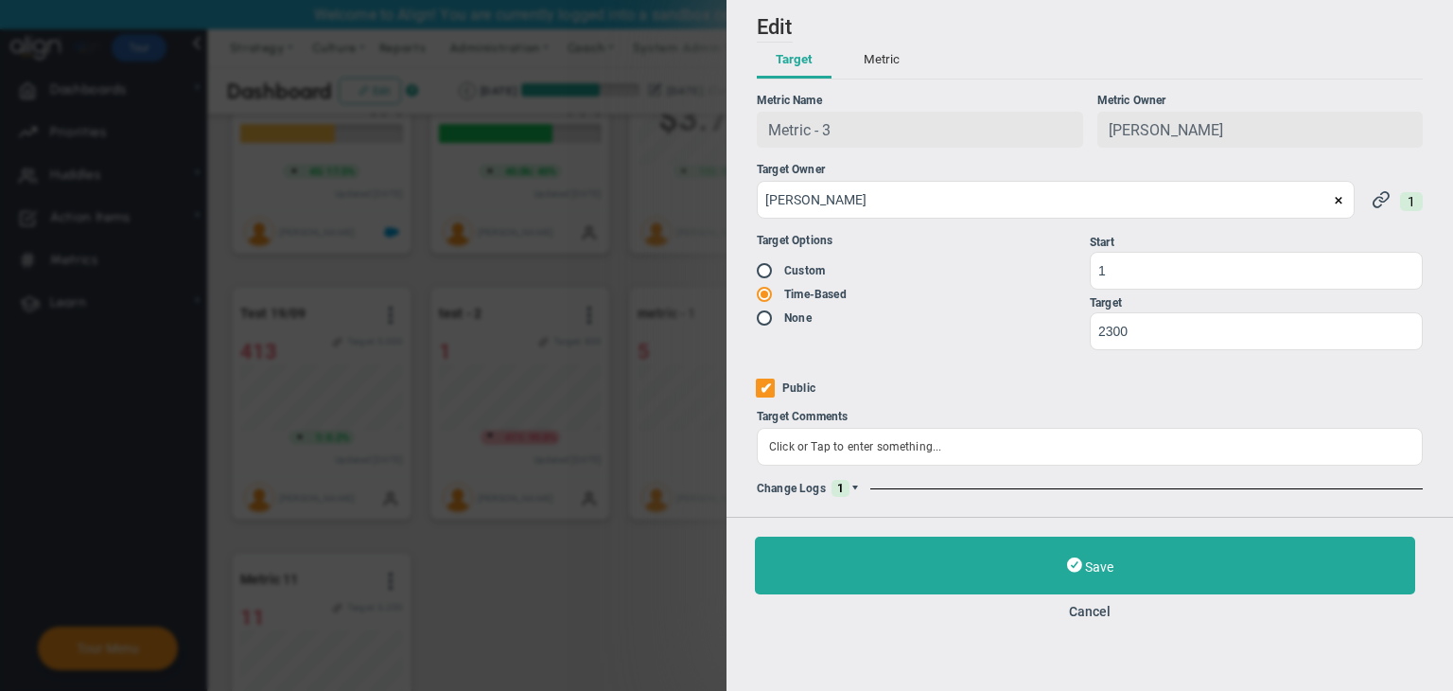
click at [857, 483] on span at bounding box center [855, 488] width 11 height 11
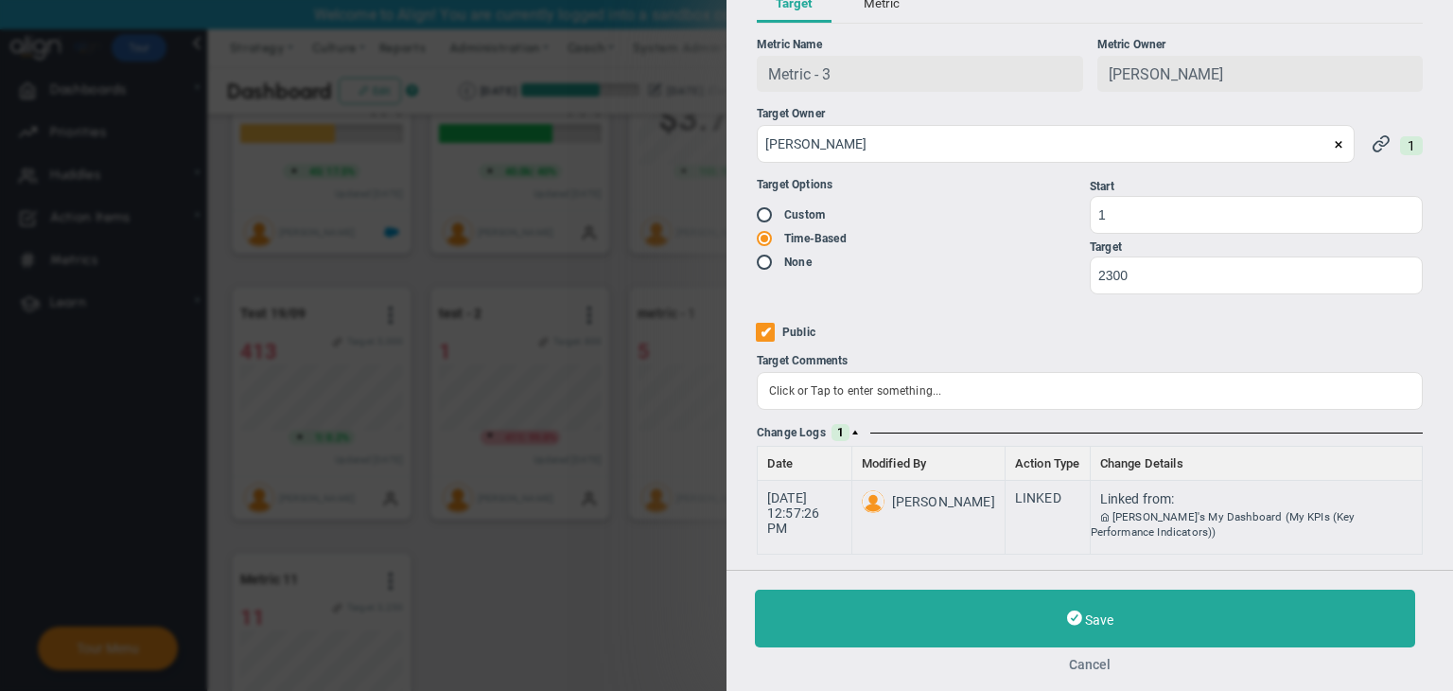
click at [1085, 669] on button "Cancel" at bounding box center [1090, 664] width 670 height 15
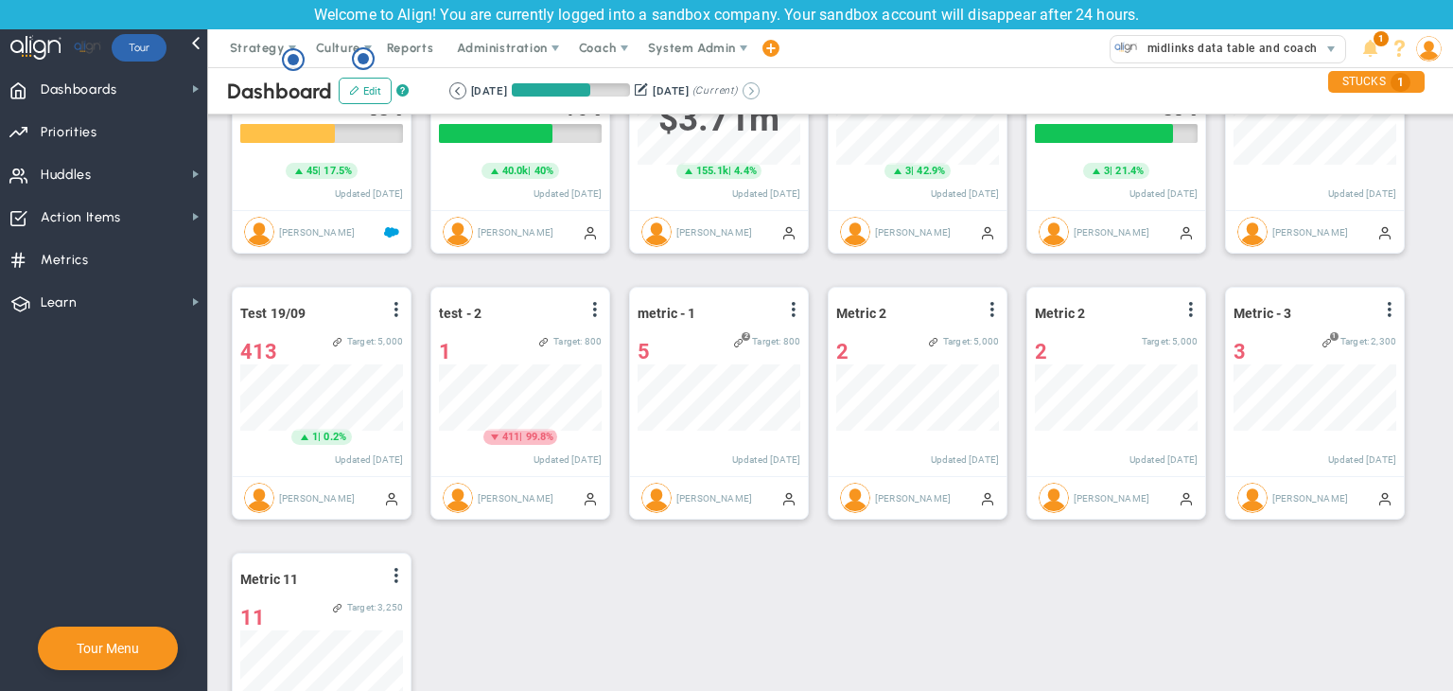
click at [760, 95] on button at bounding box center [751, 90] width 17 height 17
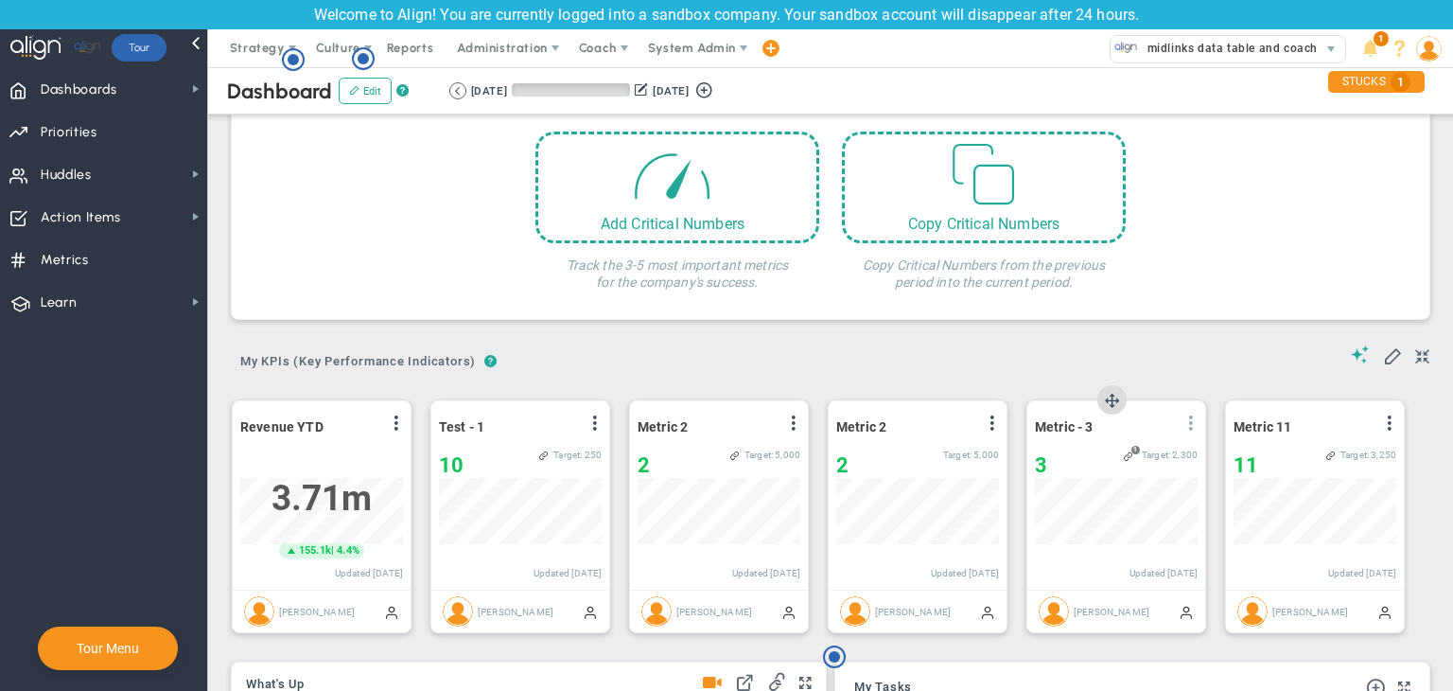
click at [1149, 415] on span at bounding box center [1191, 422] width 15 height 15
click at [1139, 453] on li "Edit" at bounding box center [1138, 461] width 134 height 24
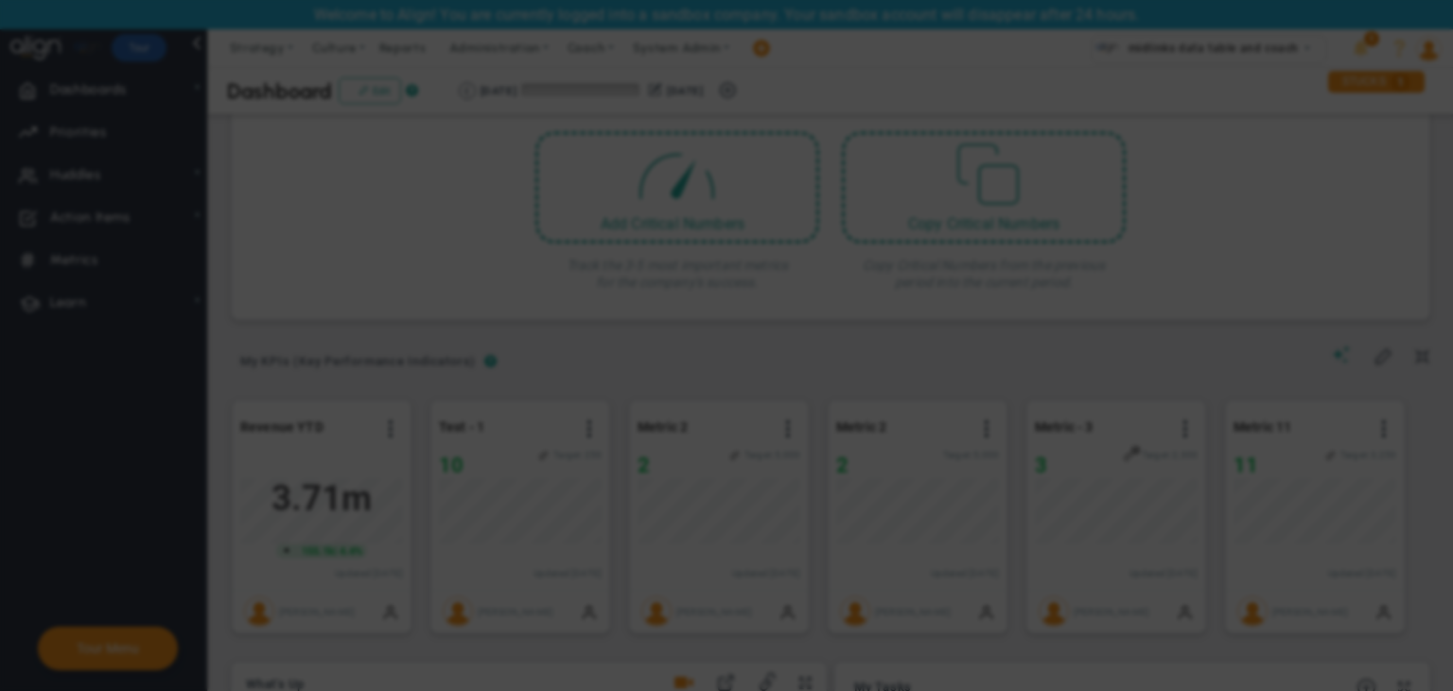
radio input "true"
checkbox input "false"
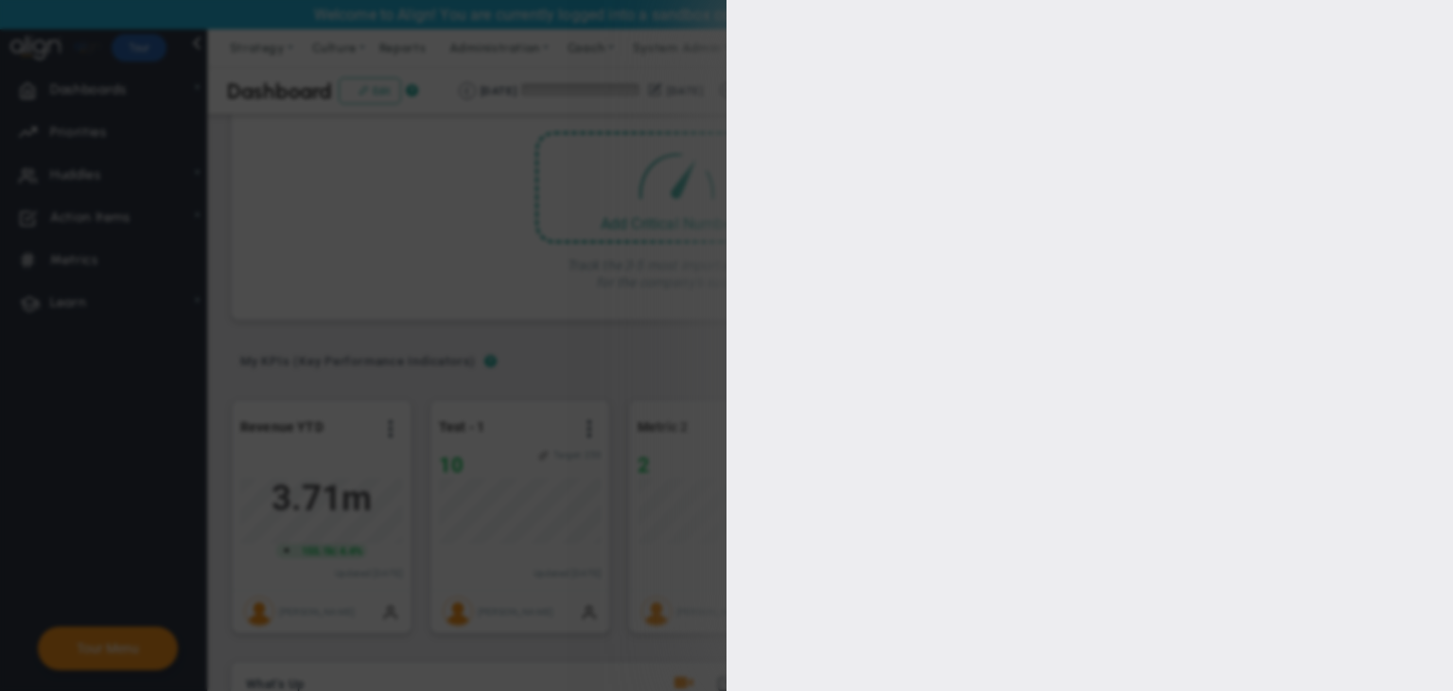
type input "1"
type input "2300"
checkbox input "true"
type input "[PERSON_NAME]"
radio input "true"
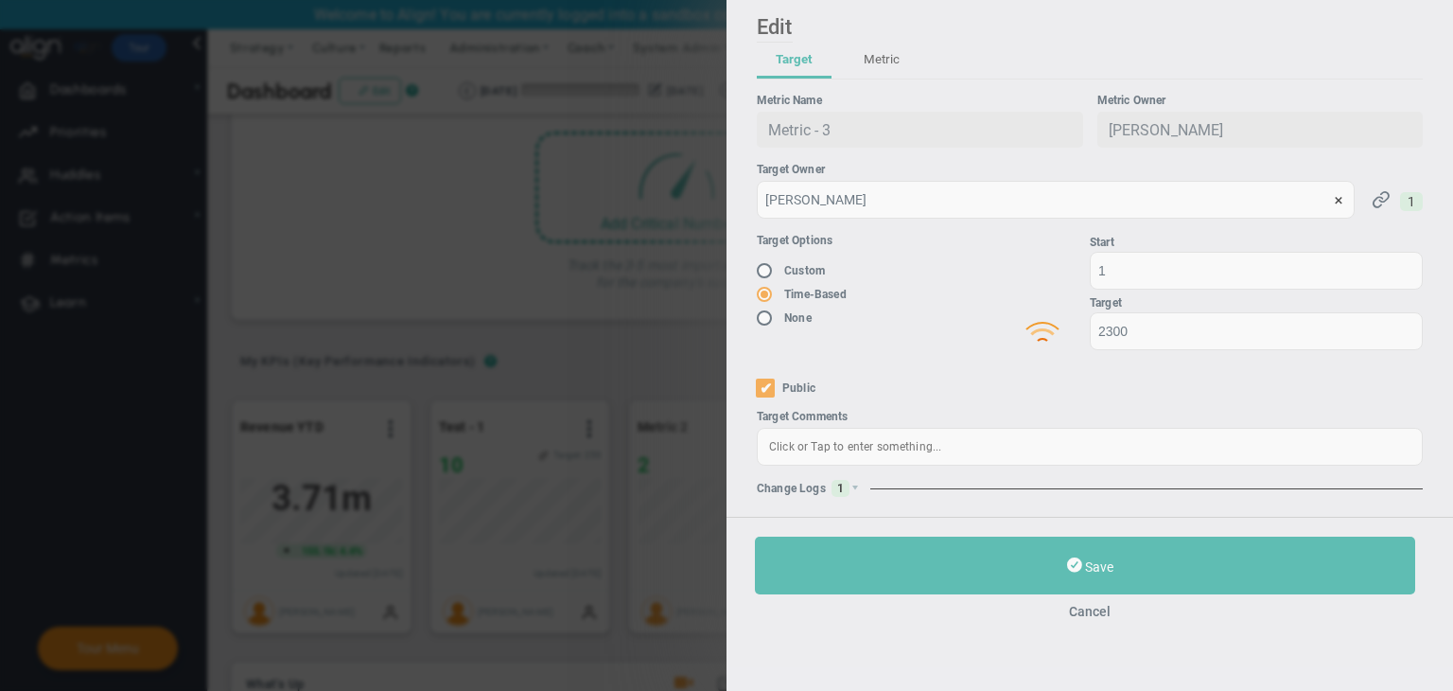
click at [860, 481] on div at bounding box center [1090, 321] width 727 height 691
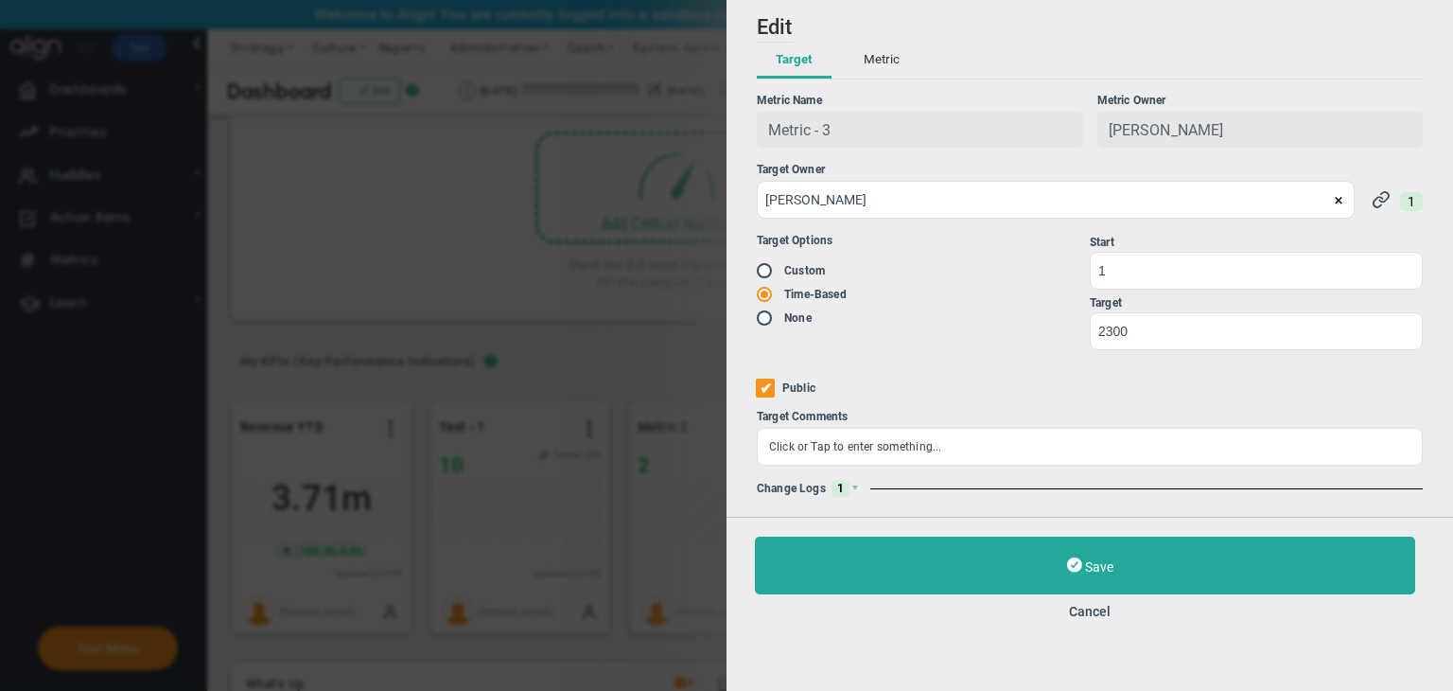
click at [867, 486] on div "Change Logs 1" at bounding box center [1090, 488] width 666 height 17
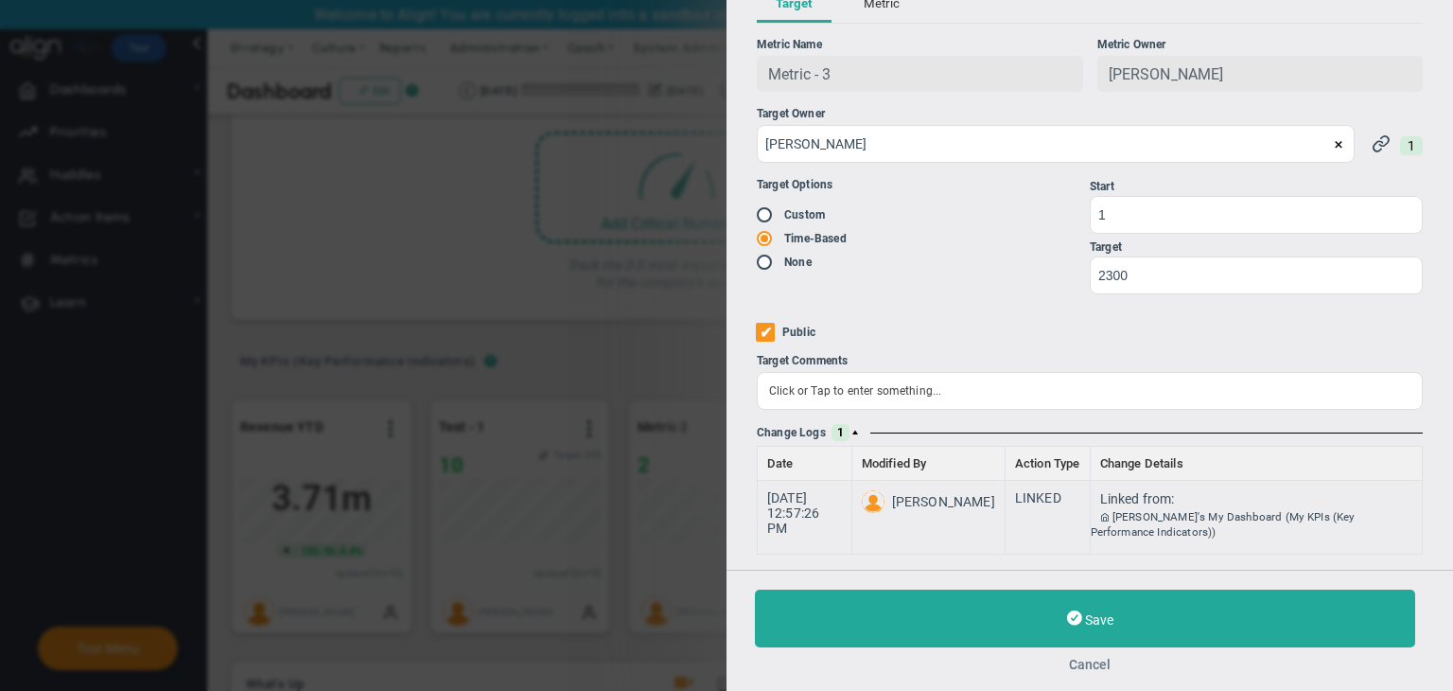
click at [1095, 662] on button "Cancel" at bounding box center [1090, 664] width 670 height 15
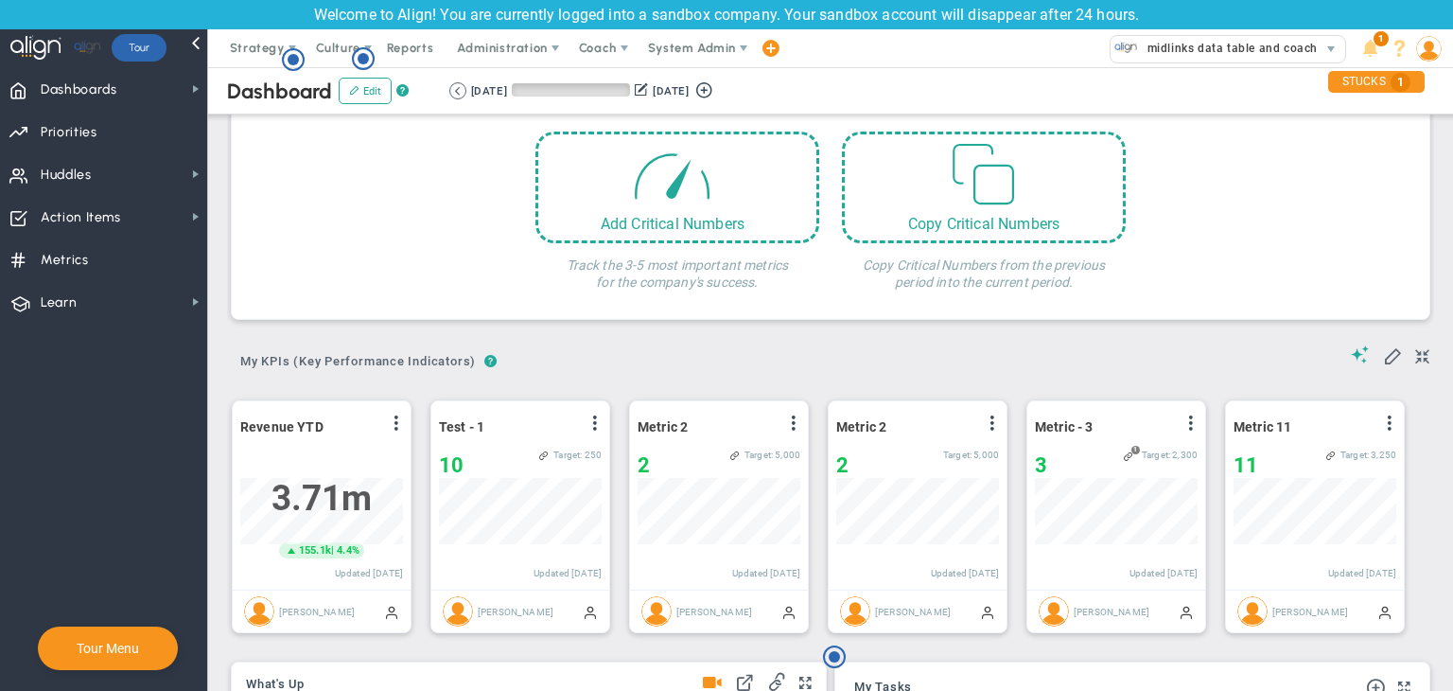
click at [464, 95] on div "[DATE] [DATE] (Current)" at bounding box center [583, 90] width 269 height 17
click at [458, 97] on button at bounding box center [457, 90] width 17 height 17
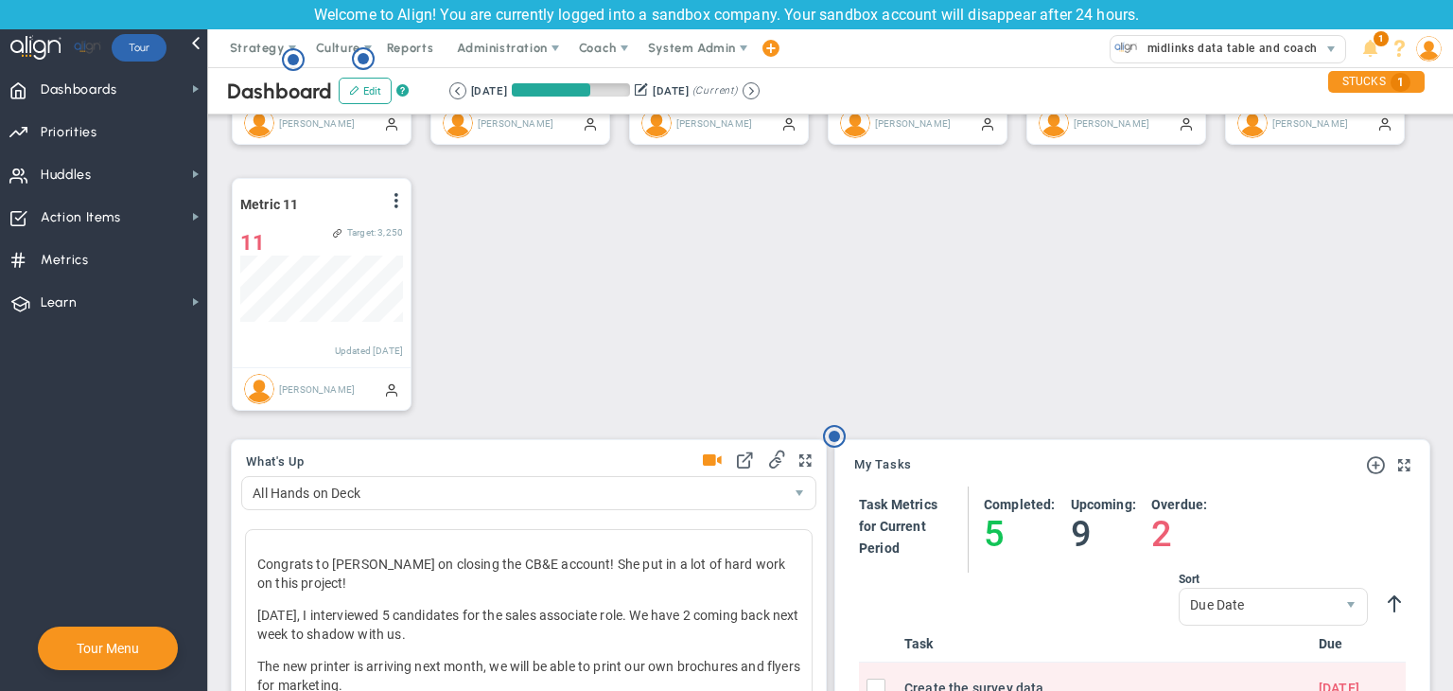
scroll to position [726, 0]
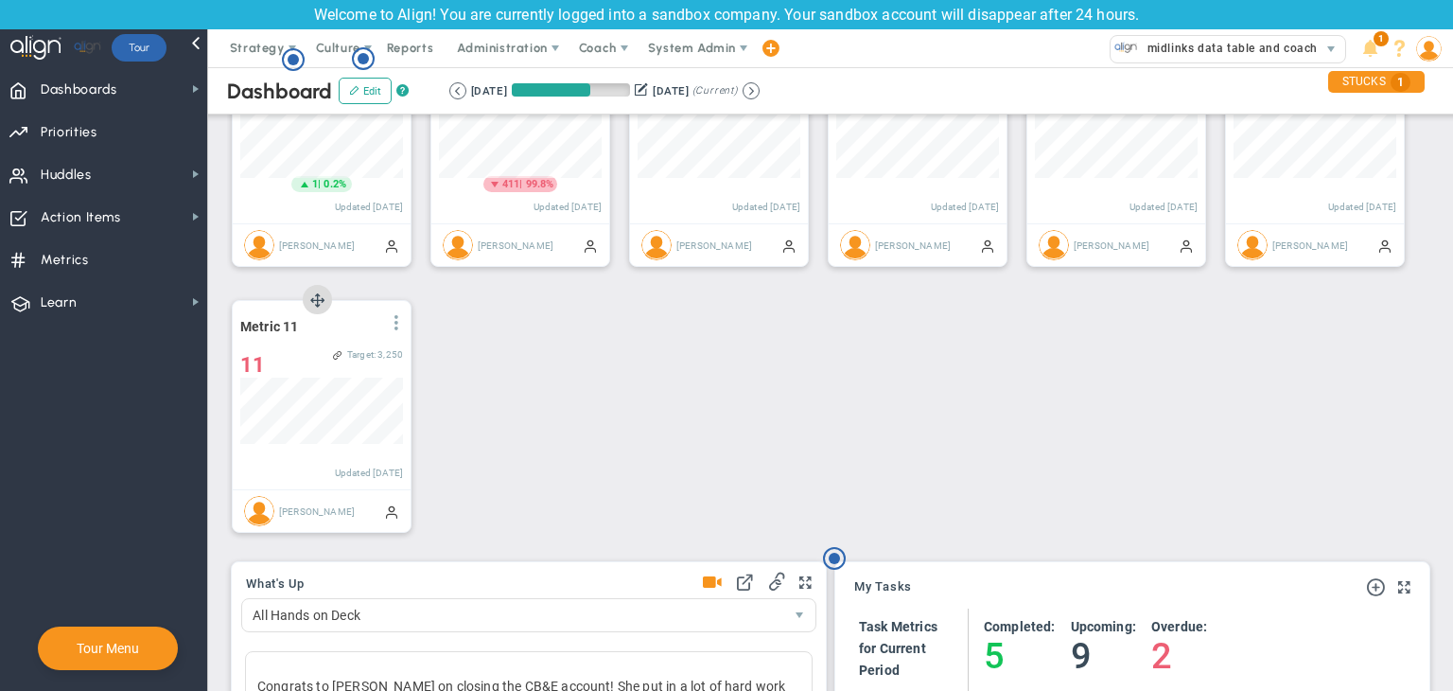
click at [397, 323] on span at bounding box center [396, 322] width 15 height 15
click at [296, 364] on span "Edit" at bounding box center [294, 360] width 22 height 13
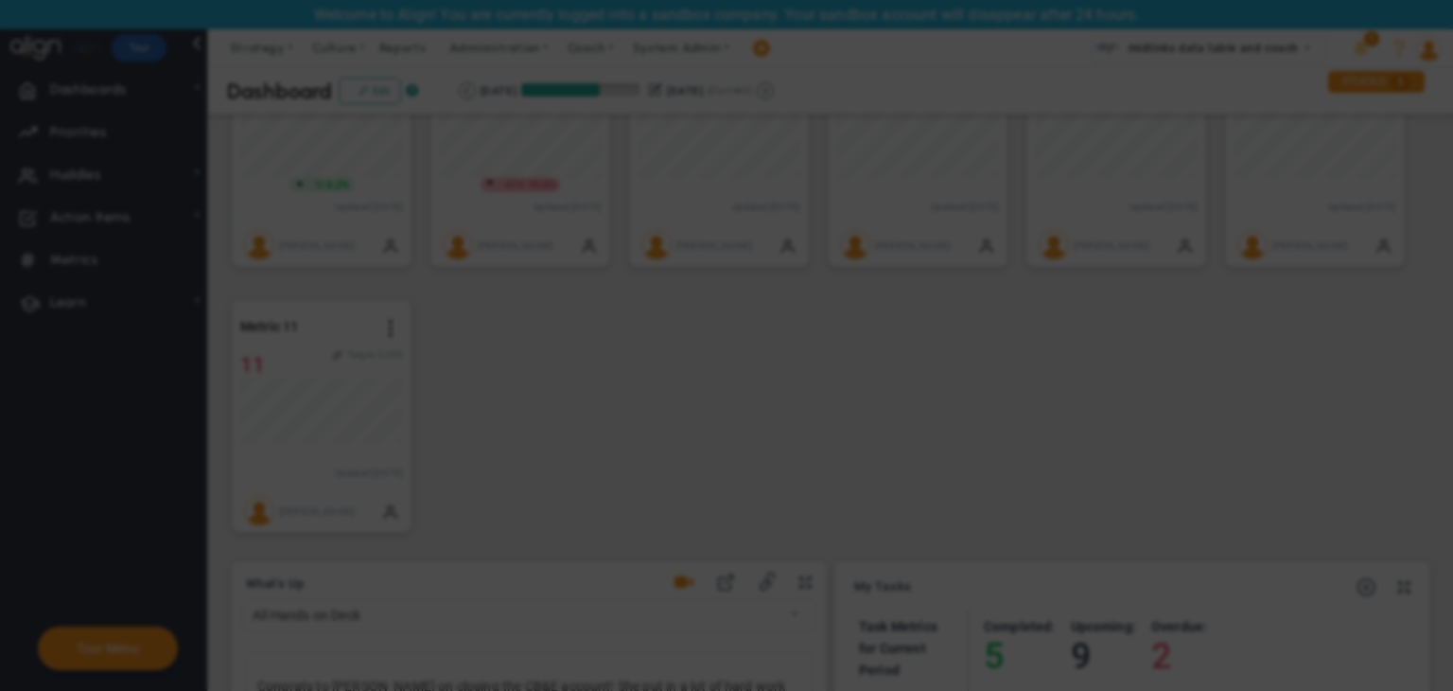
radio input "true"
checkbox input "false"
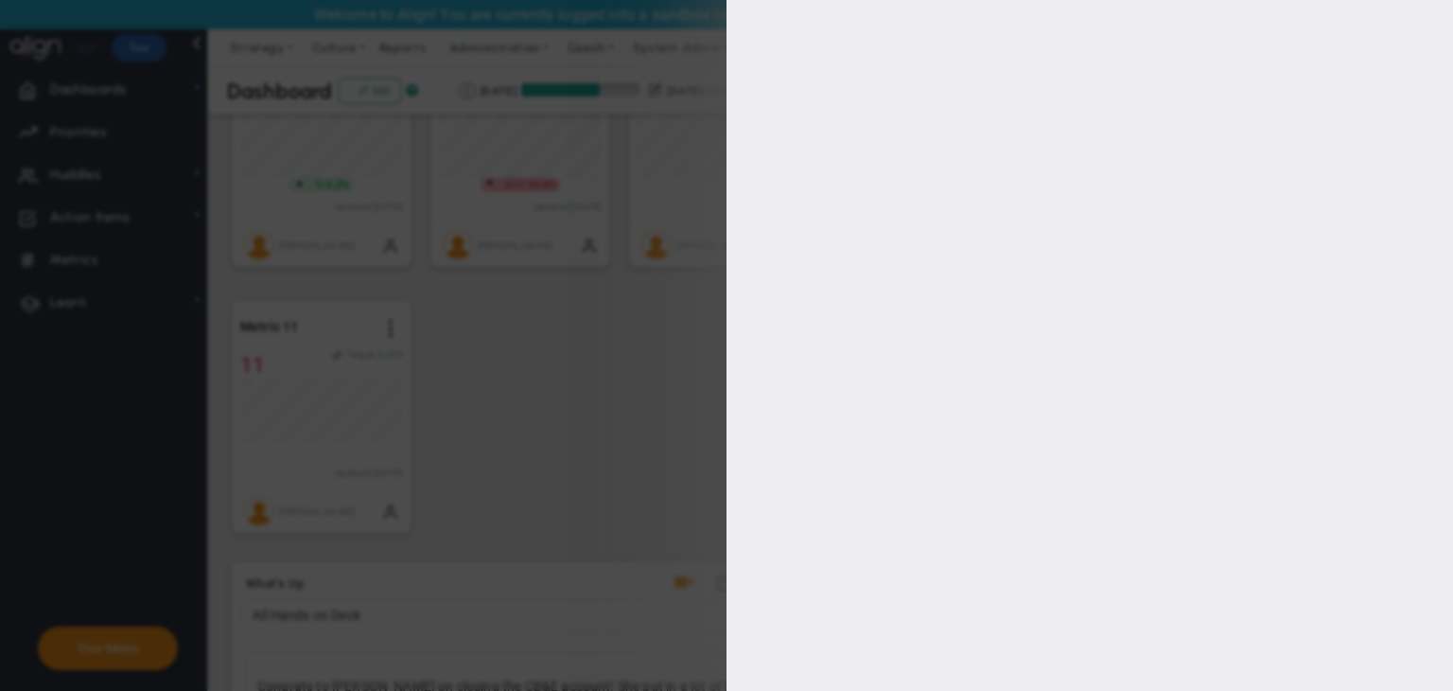
type input "1"
type input "3250"
checkbox input "true"
type input "[PERSON_NAME]"
radio input "true"
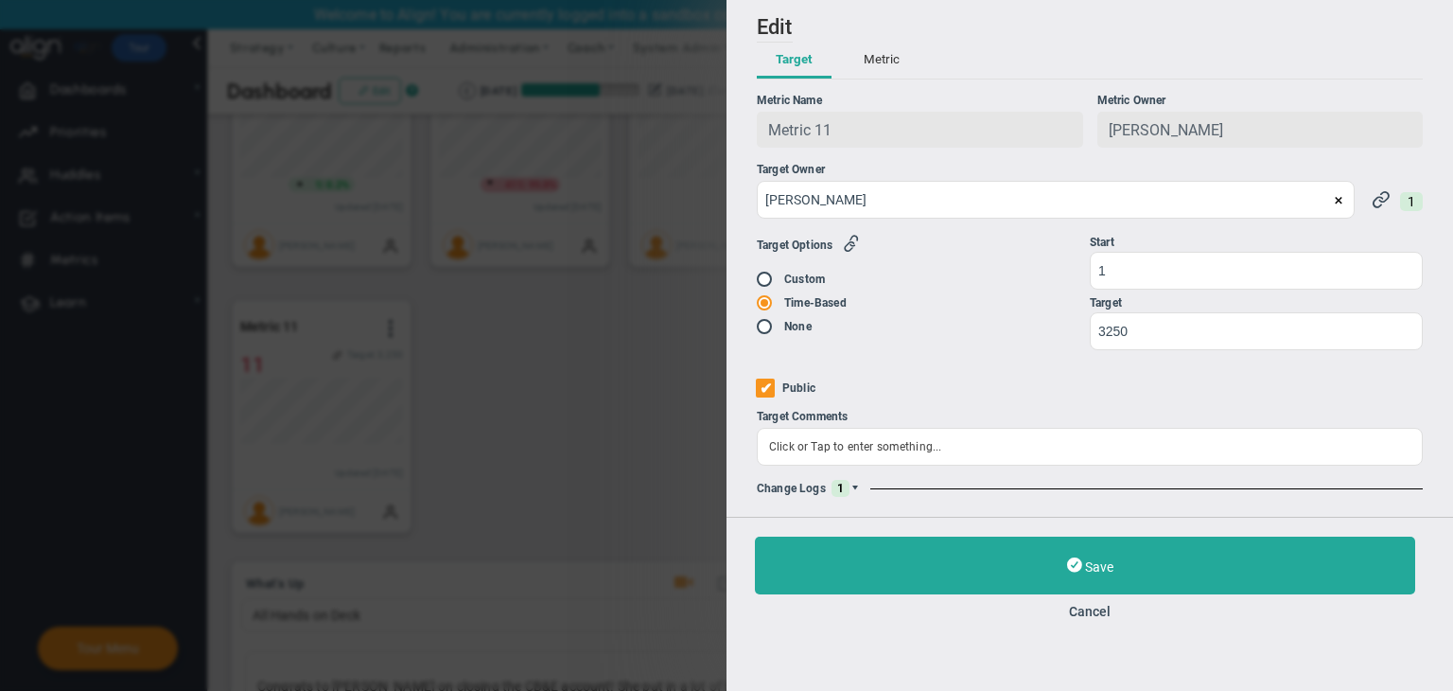
click at [857, 490] on span at bounding box center [855, 488] width 11 height 11
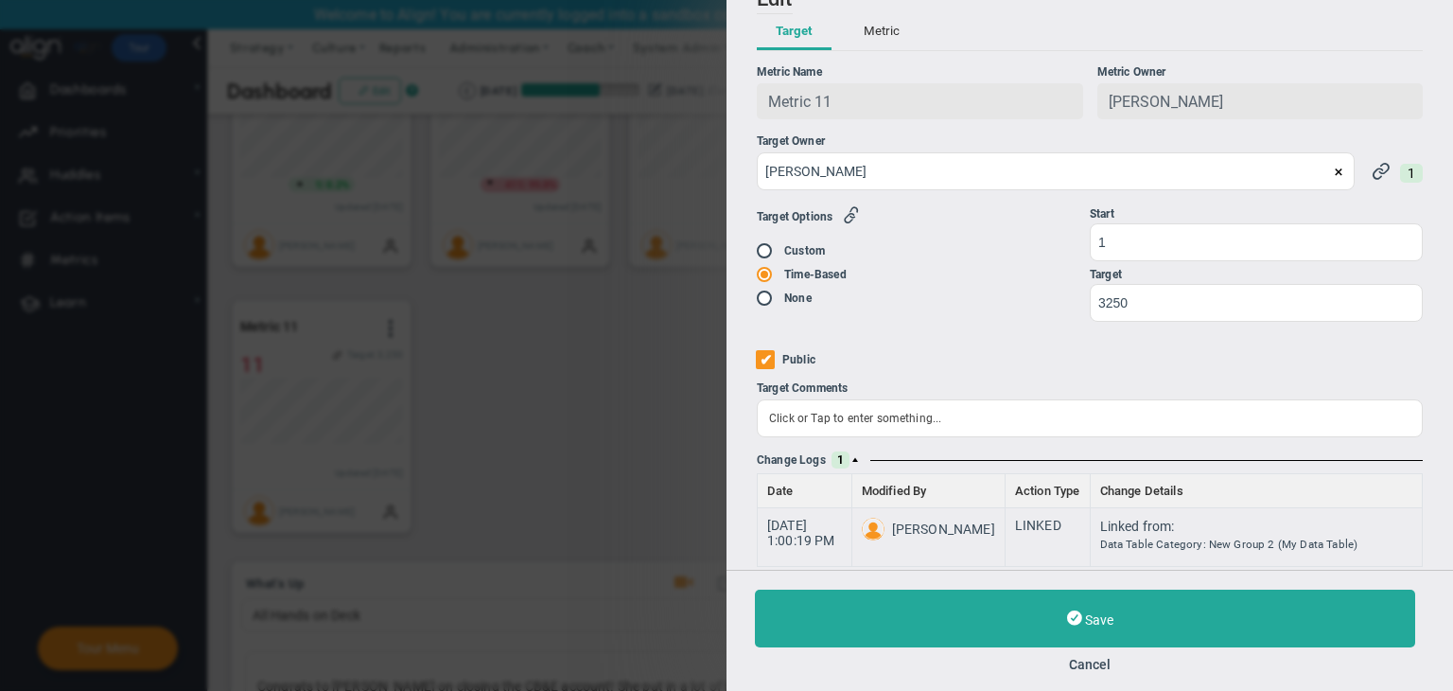
scroll to position [43, 0]
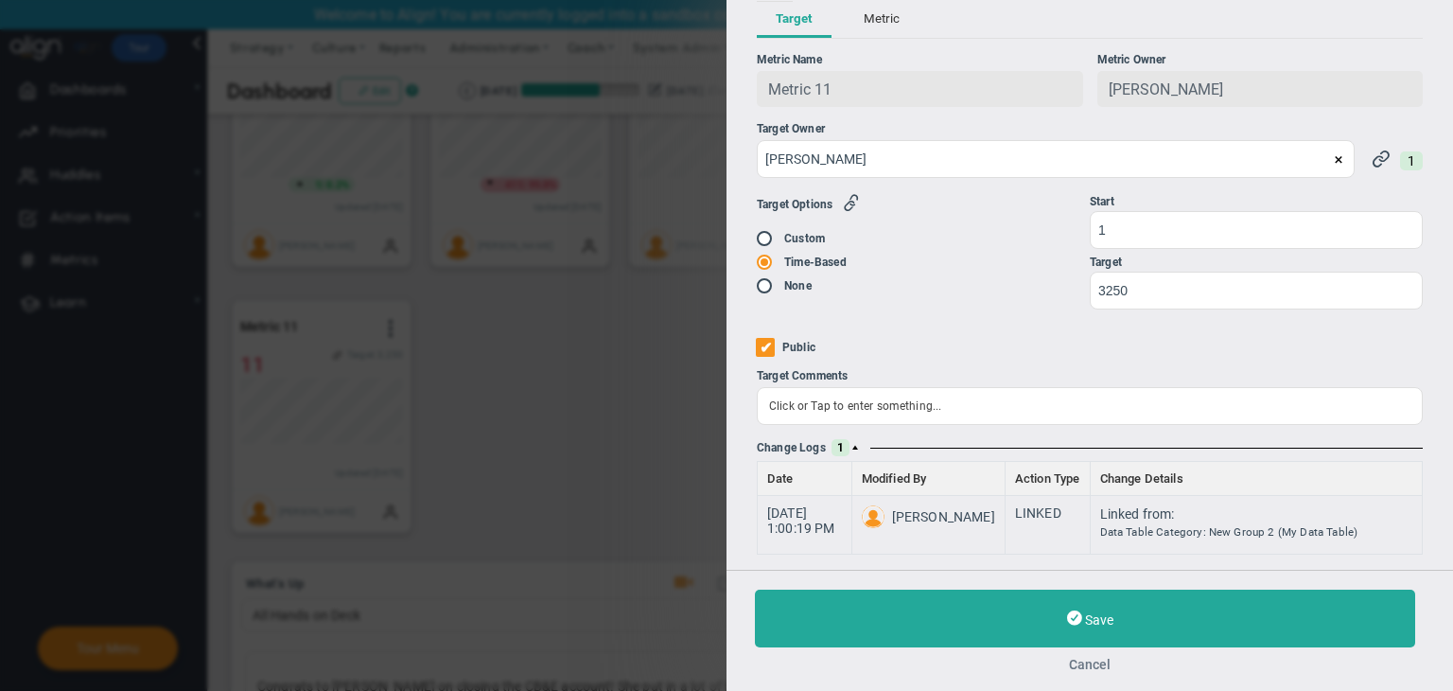
click at [1094, 661] on button "Cancel" at bounding box center [1090, 664] width 670 height 15
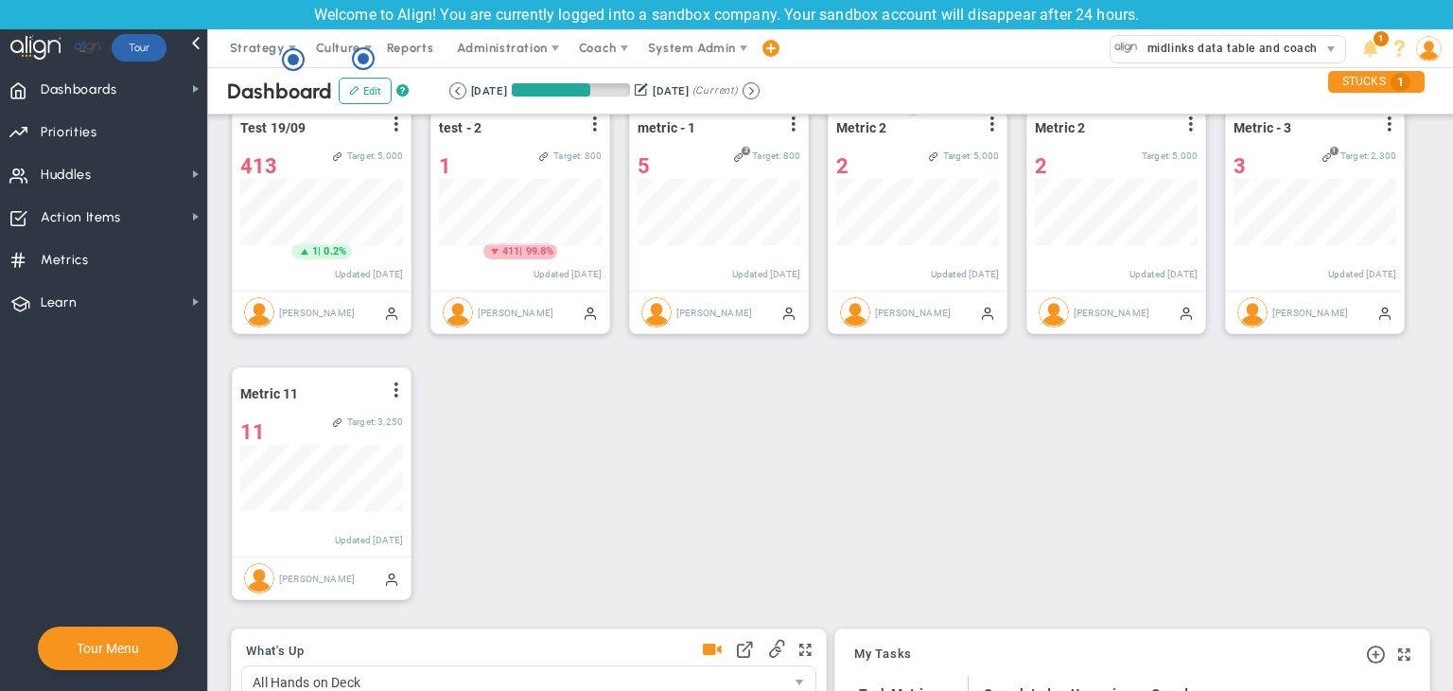
scroll to position [536, 0]
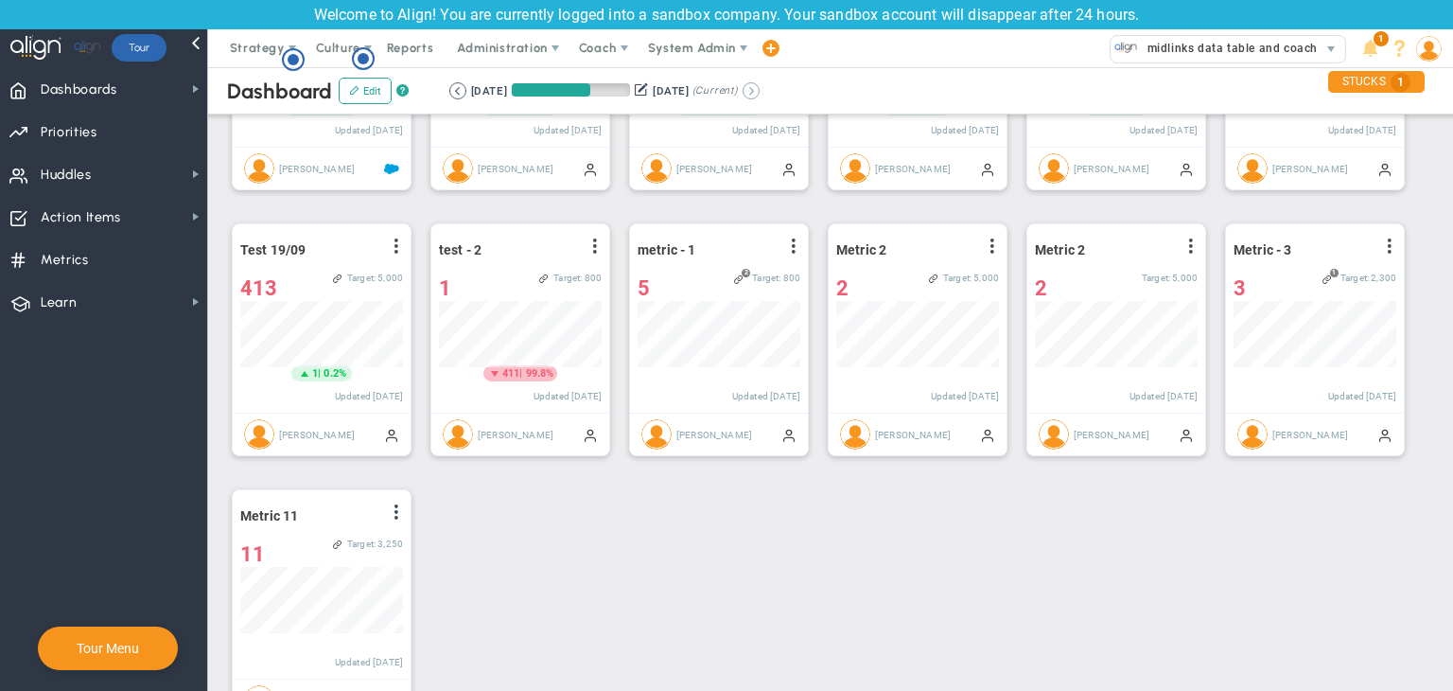
click at [760, 91] on button at bounding box center [751, 90] width 17 height 17
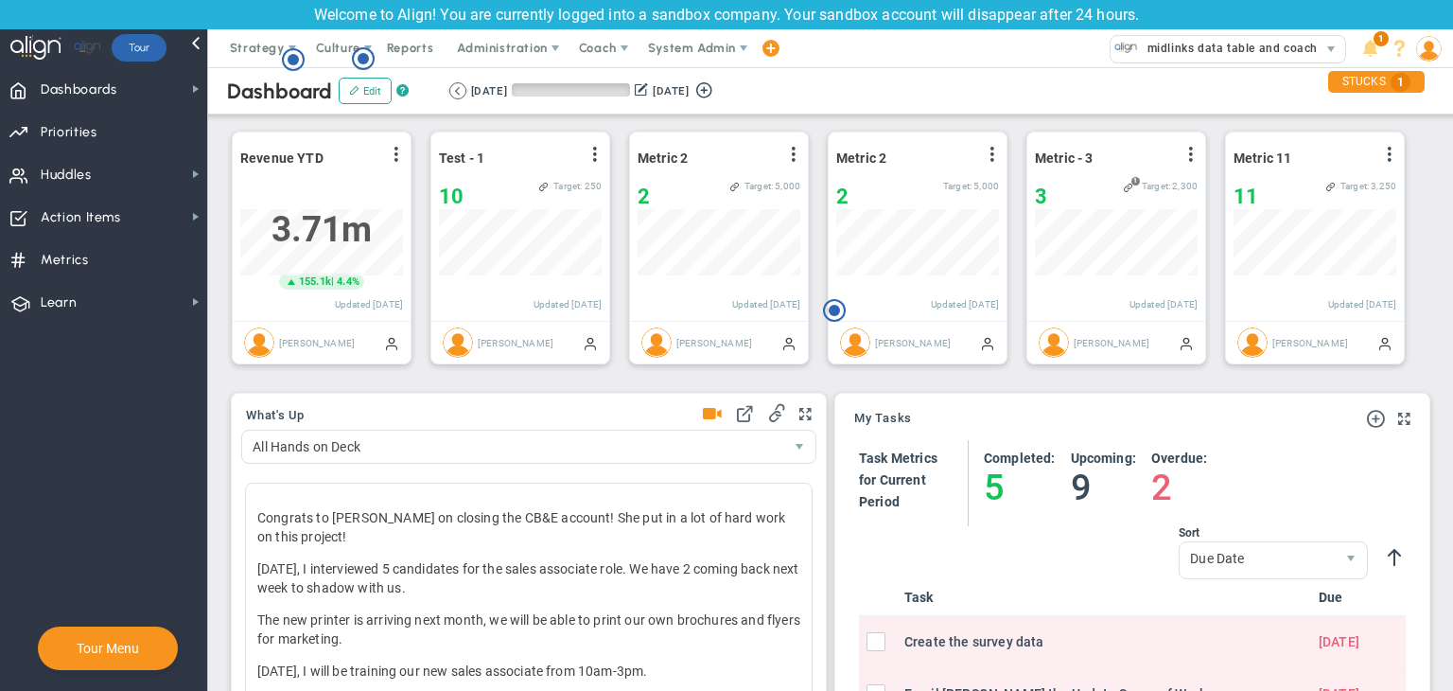
scroll to position [126, 0]
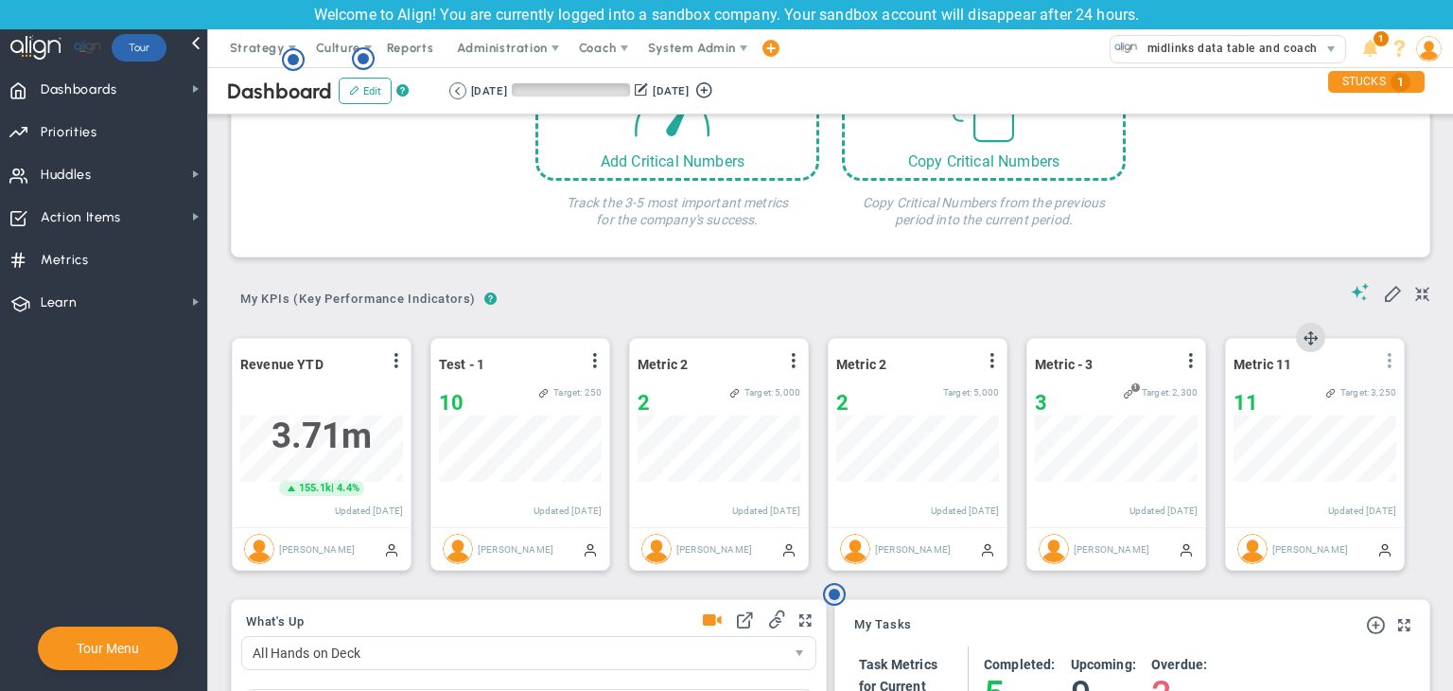
click at [1149, 353] on span at bounding box center [1389, 360] width 15 height 15
click at [1149, 387] on li "Edit" at bounding box center [1337, 399] width 134 height 24
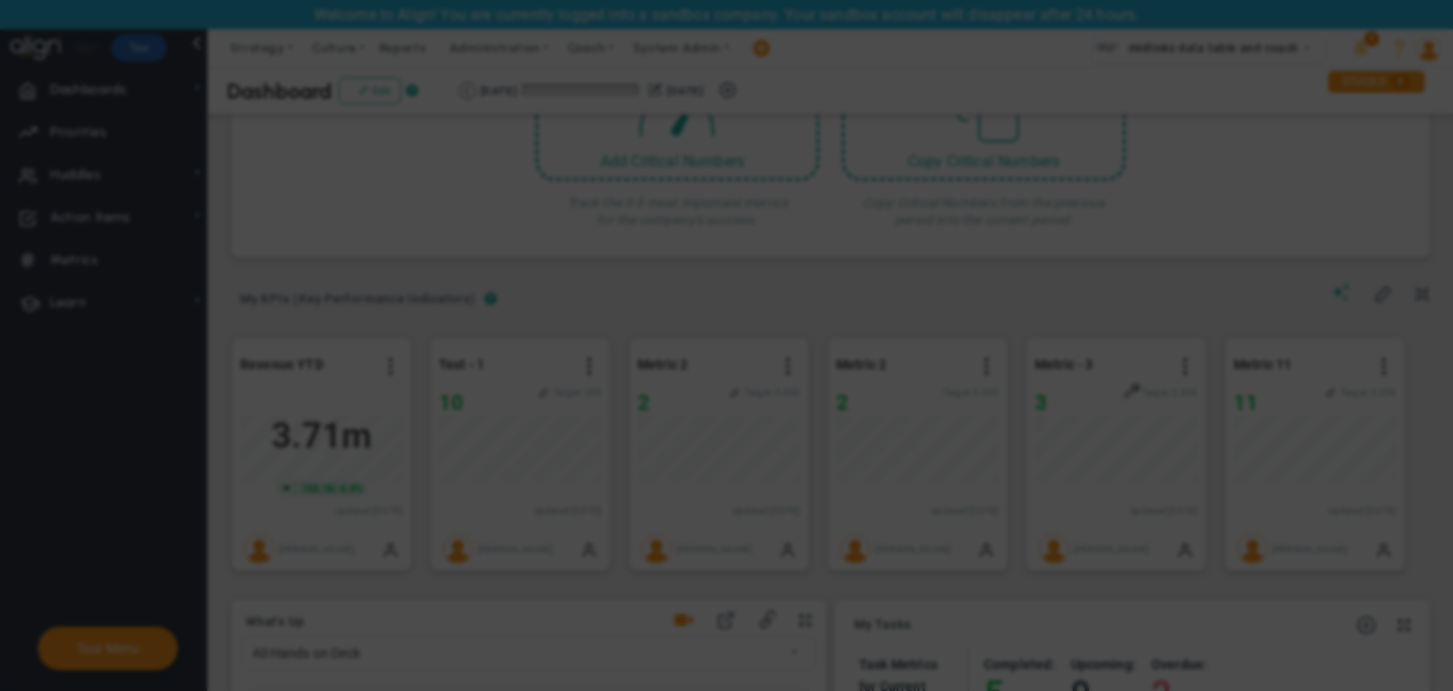
radio input "true"
checkbox input "false"
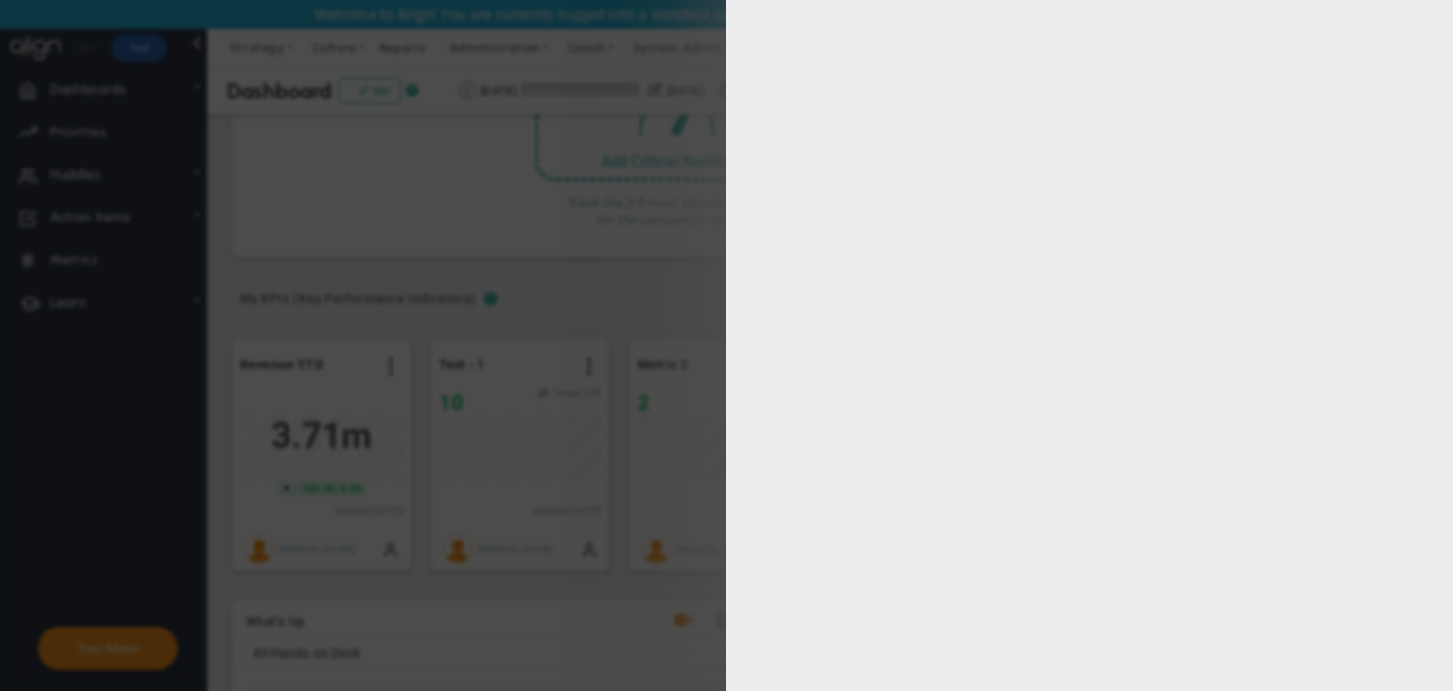
type input "1"
type input "3250"
checkbox input "true"
type input "[PERSON_NAME]"
radio input "true"
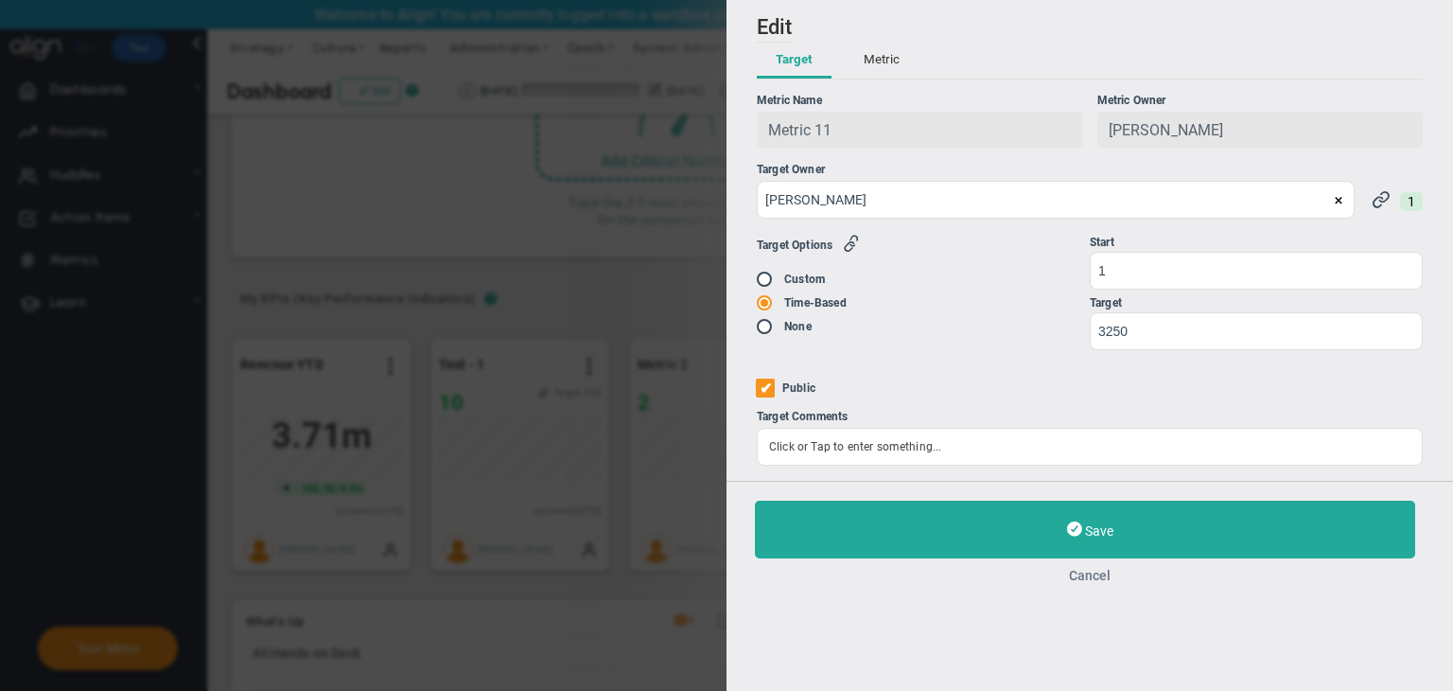
click at [1095, 580] on button "Cancel" at bounding box center [1090, 575] width 670 height 15
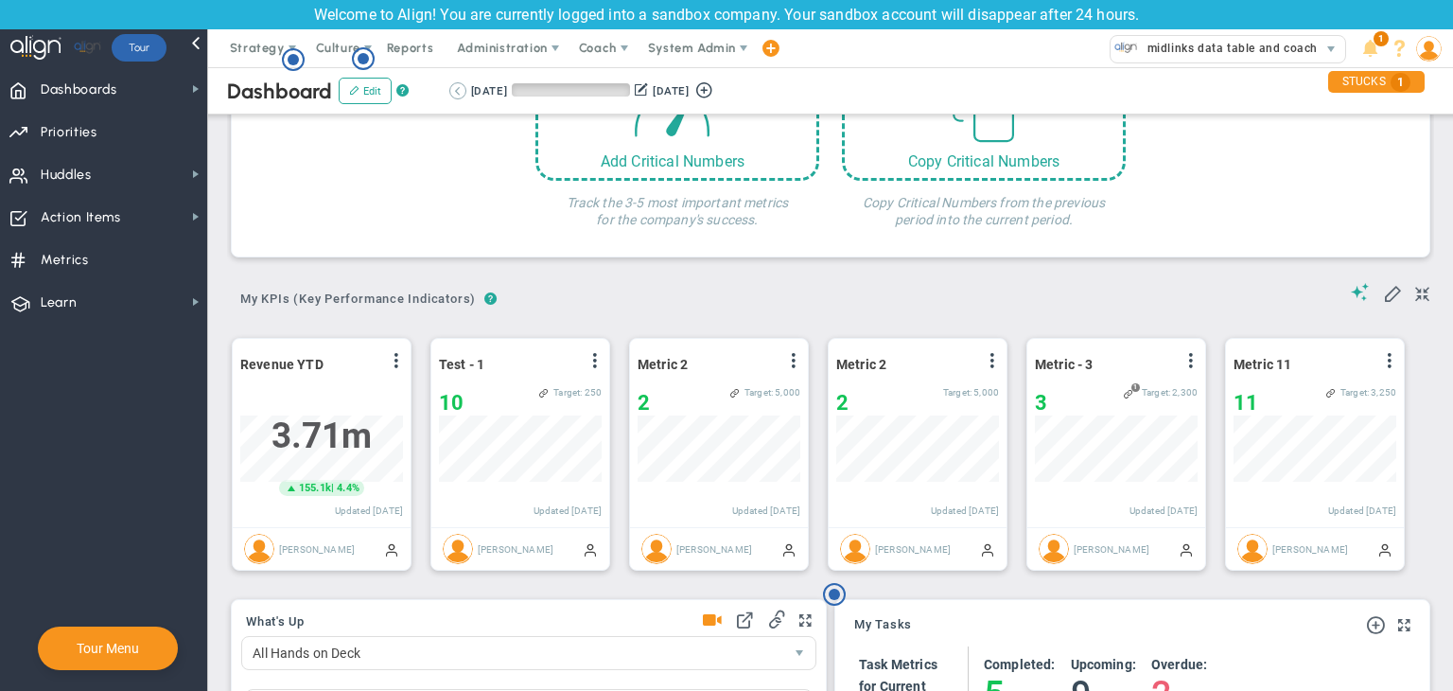
click at [455, 88] on button at bounding box center [457, 90] width 17 height 17
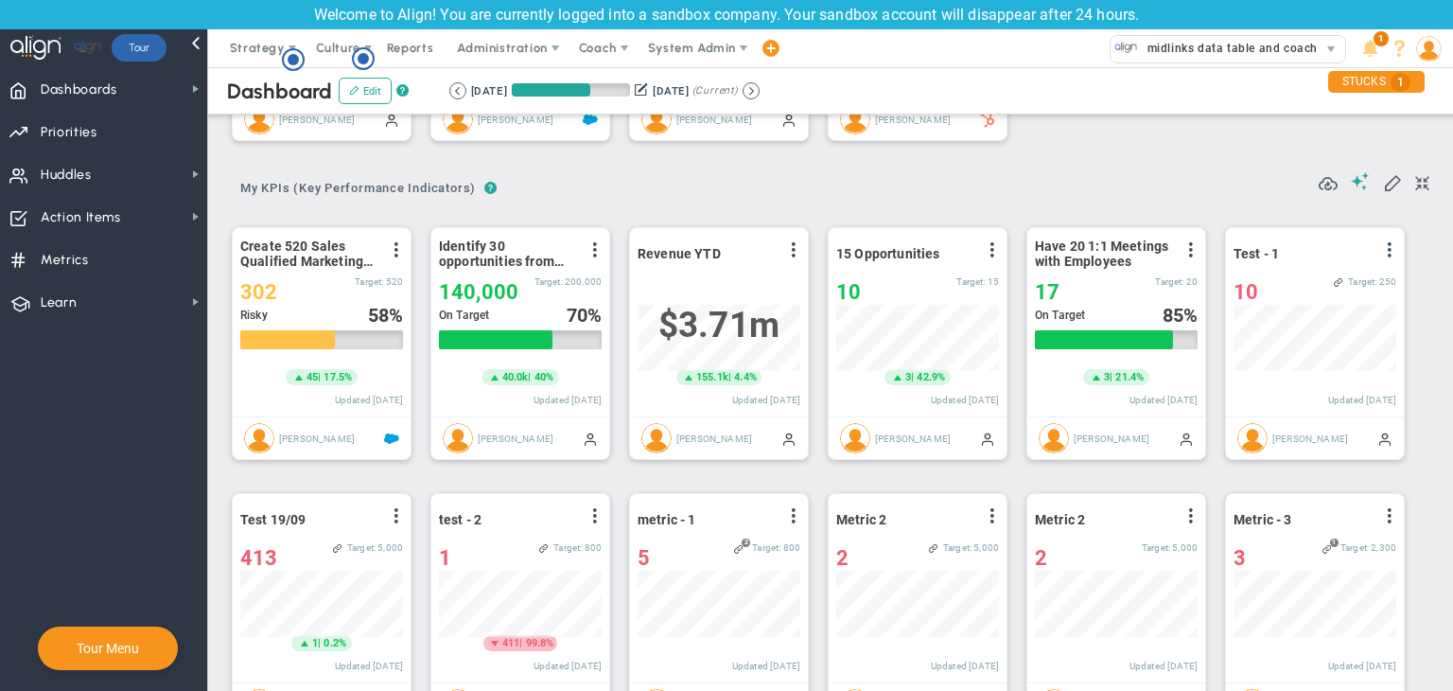
scroll to position [946093, 945996]
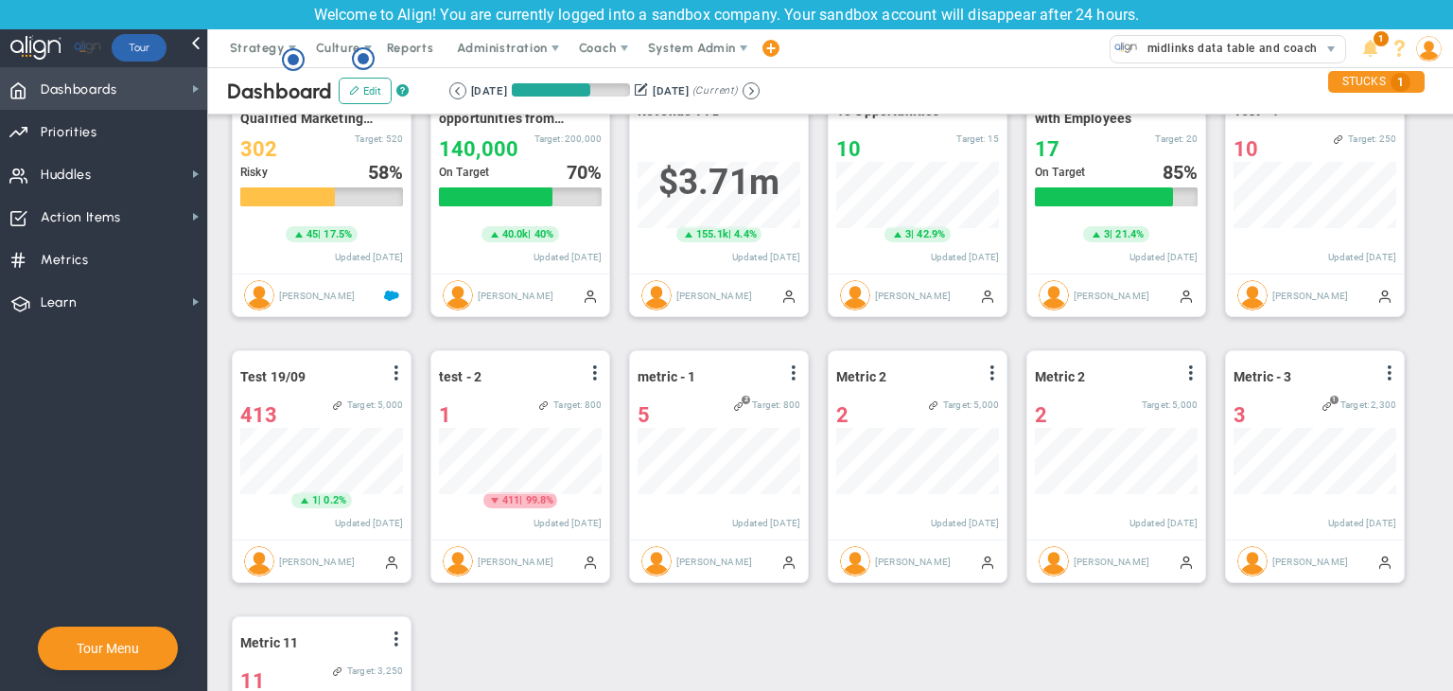
click at [115, 87] on span "Dashboards" at bounding box center [79, 90] width 77 height 40
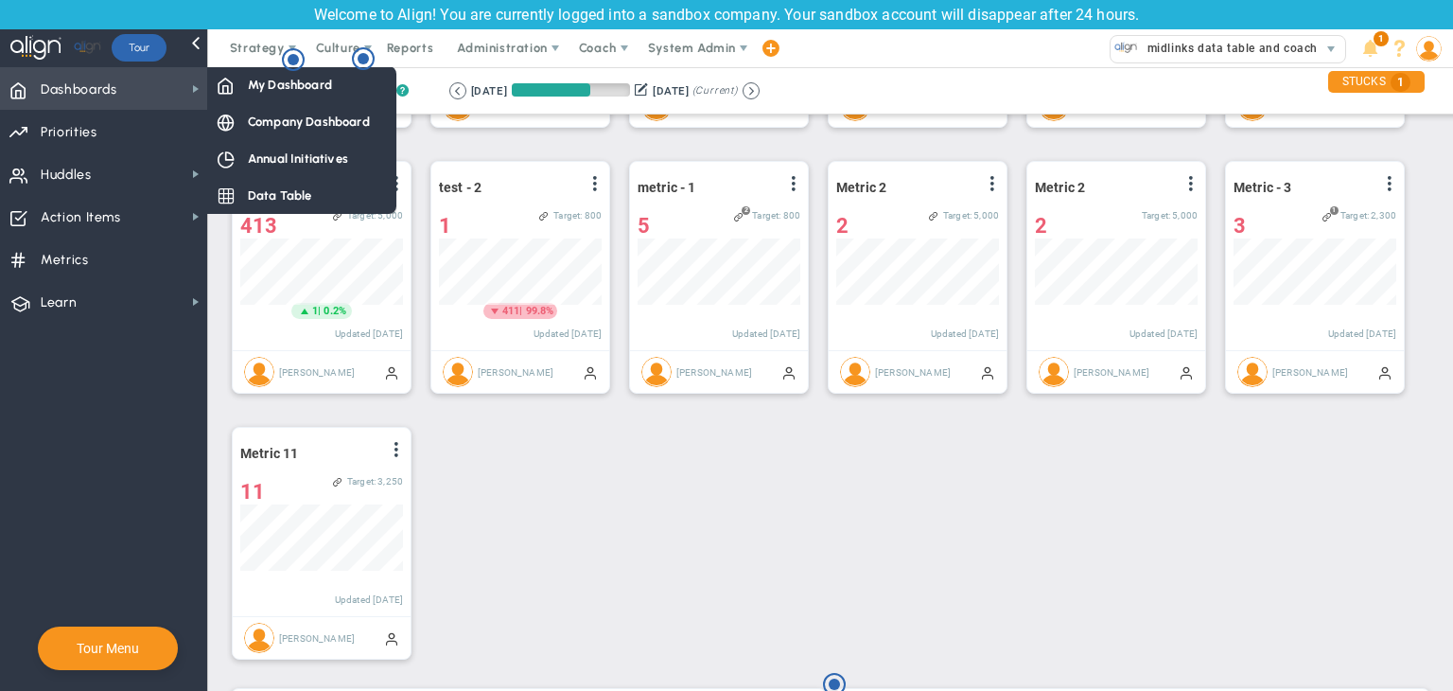
click at [106, 69] on span "Dashboards Dashboards" at bounding box center [103, 88] width 207 height 43
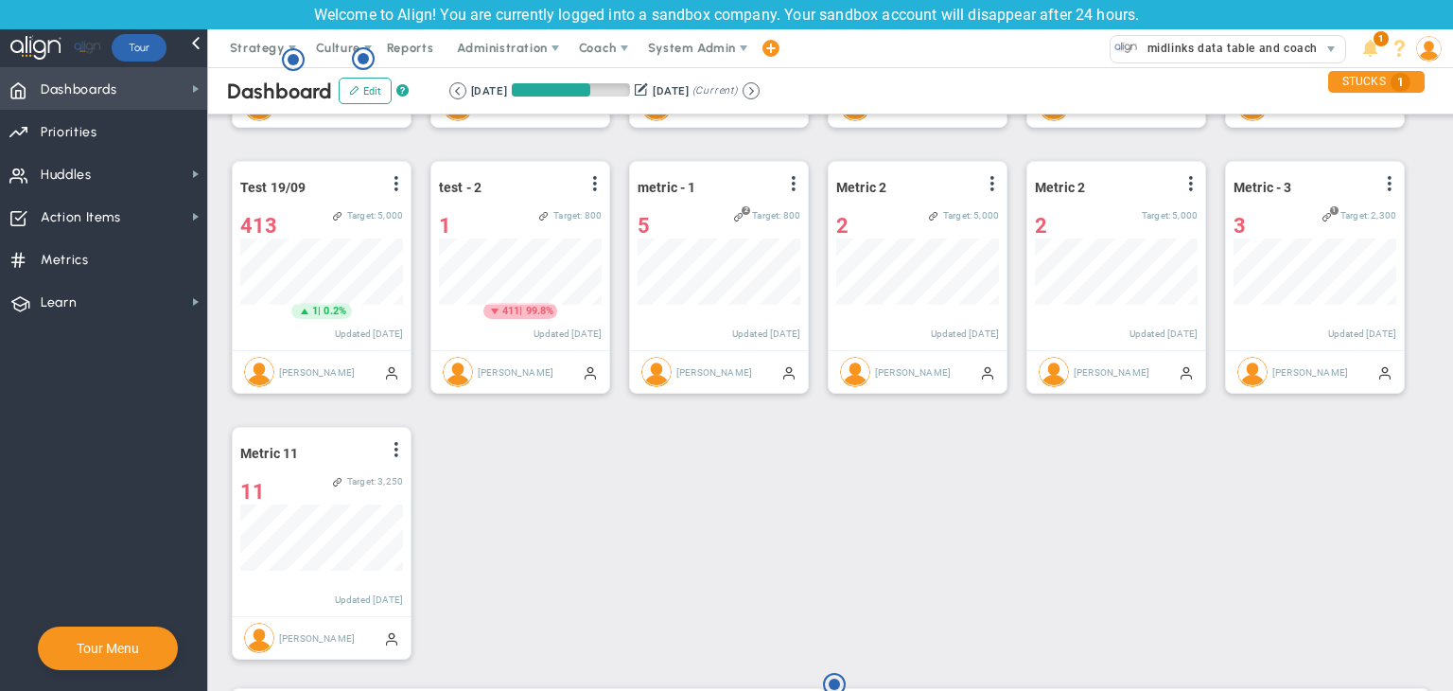
click at [121, 80] on span "Dashboards Dashboards" at bounding box center [103, 88] width 207 height 43
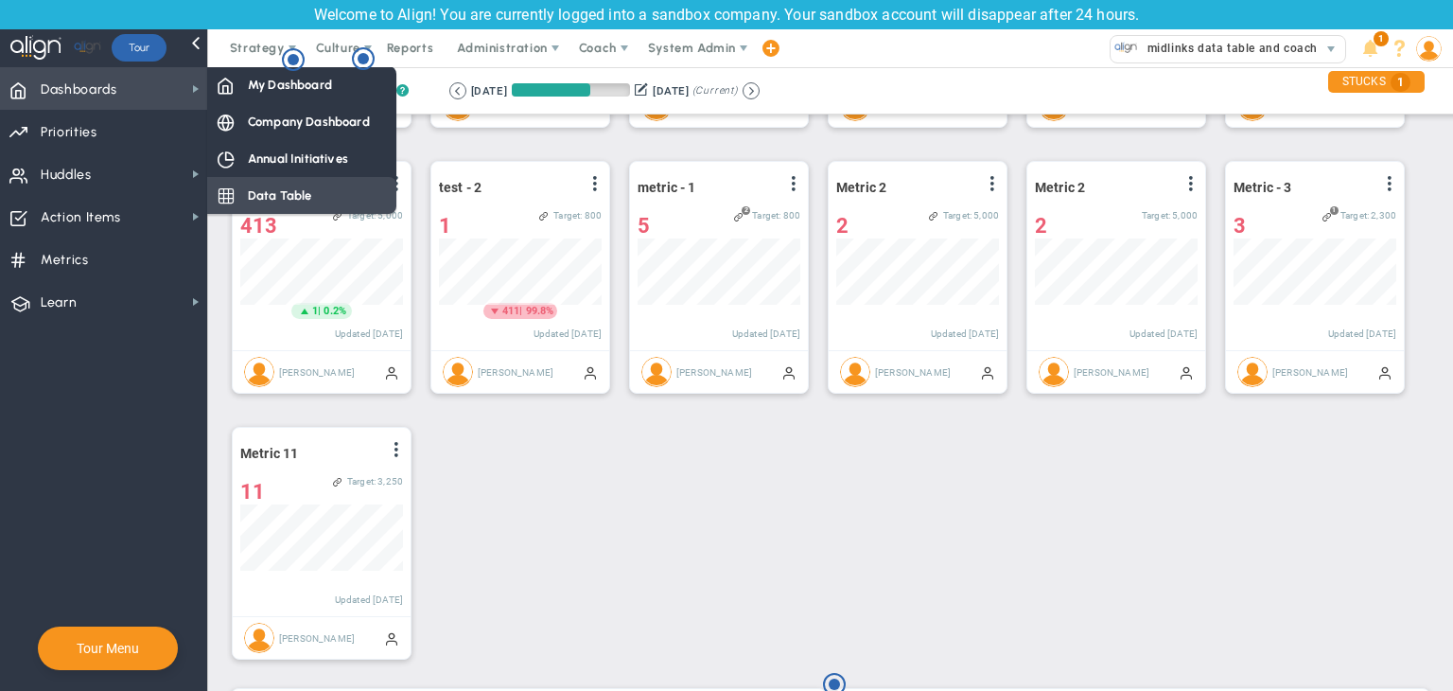
click at [303, 197] on span "Data Table" at bounding box center [280, 195] width 64 height 18
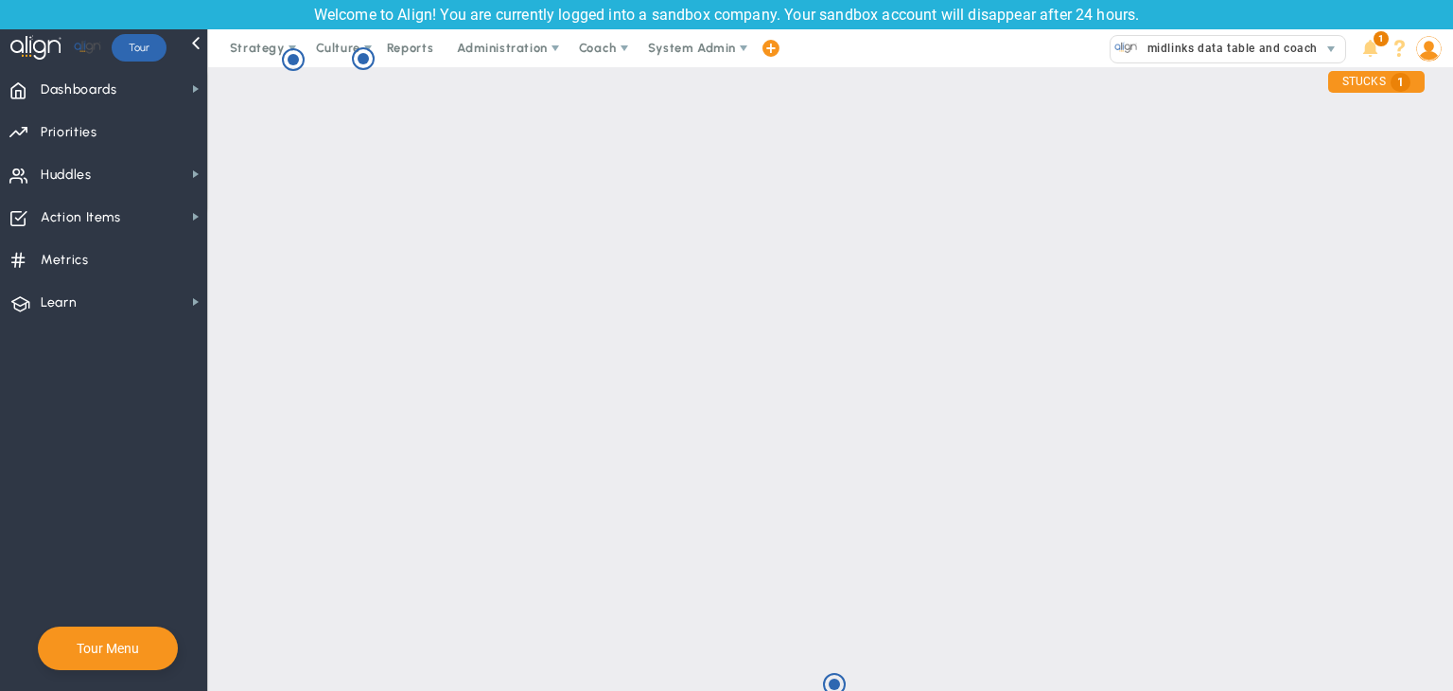
scroll to position [0, 0]
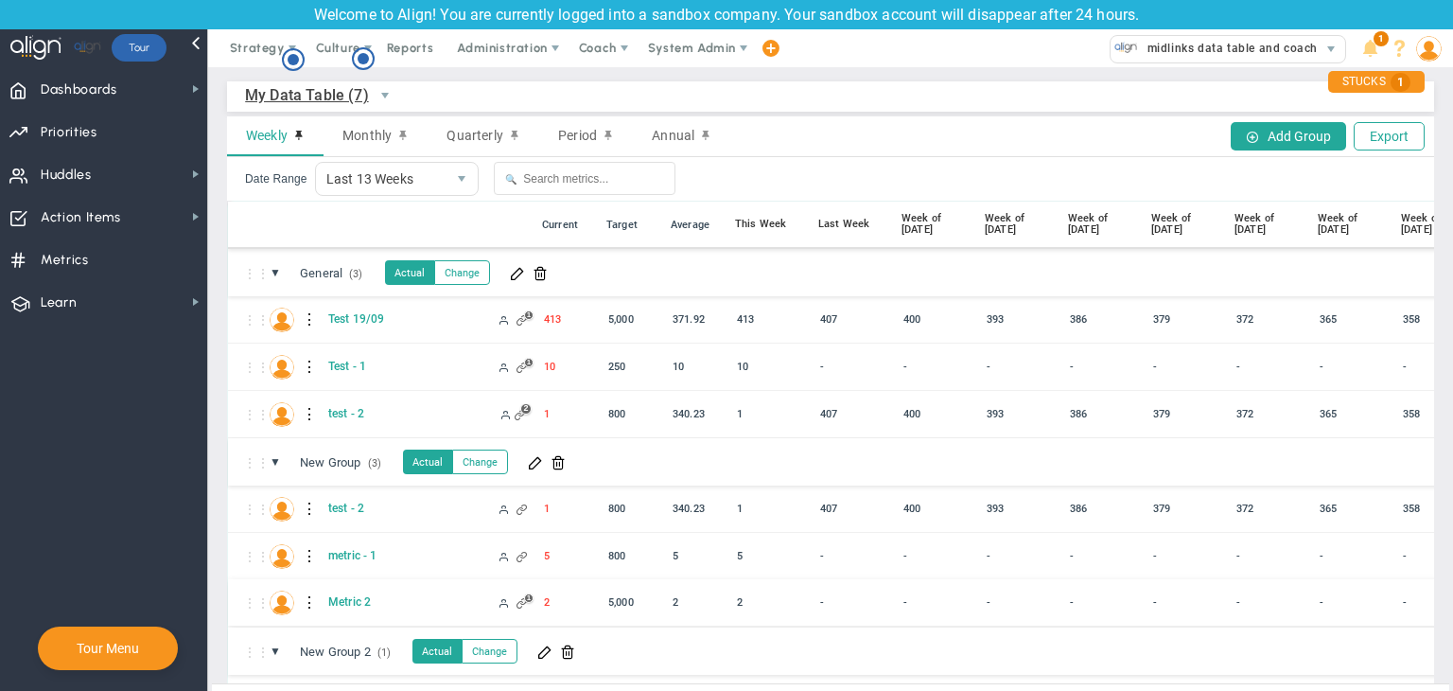
scroll to position [68, 0]
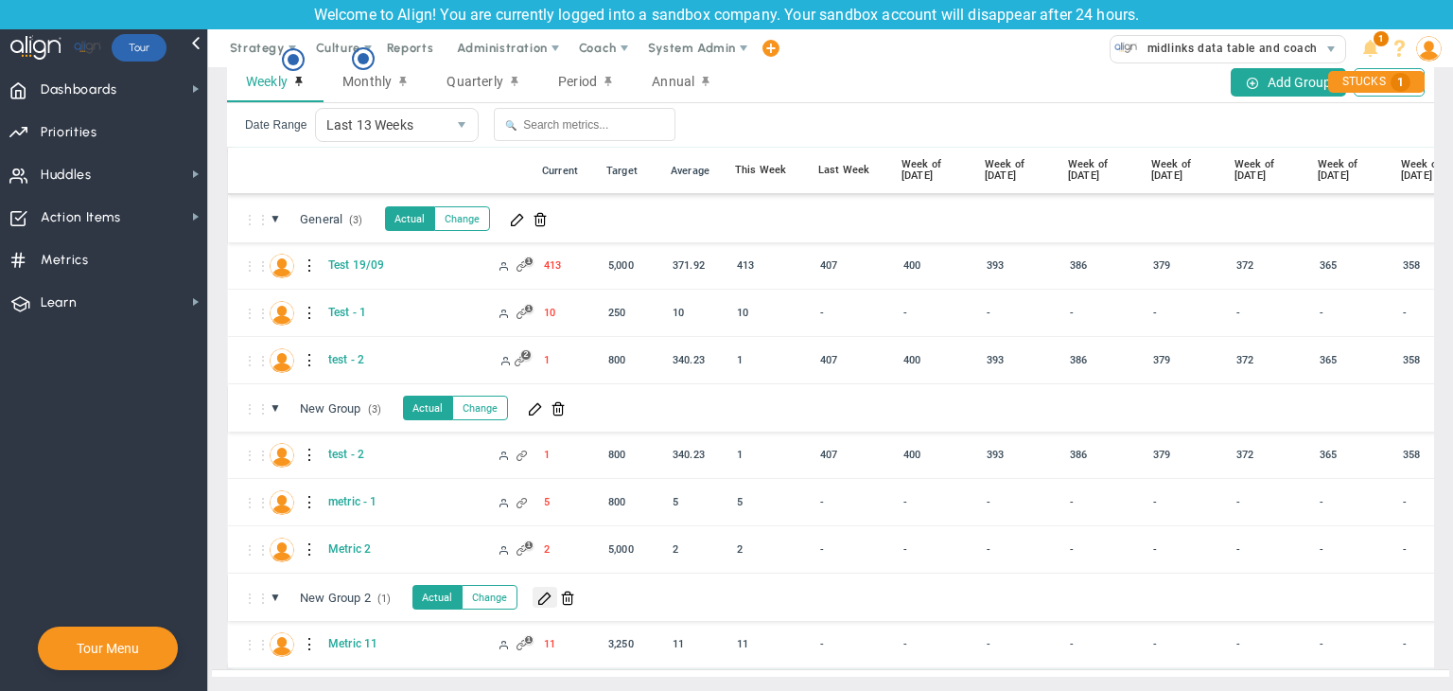
click at [546, 589] on span at bounding box center [544, 596] width 15 height 15
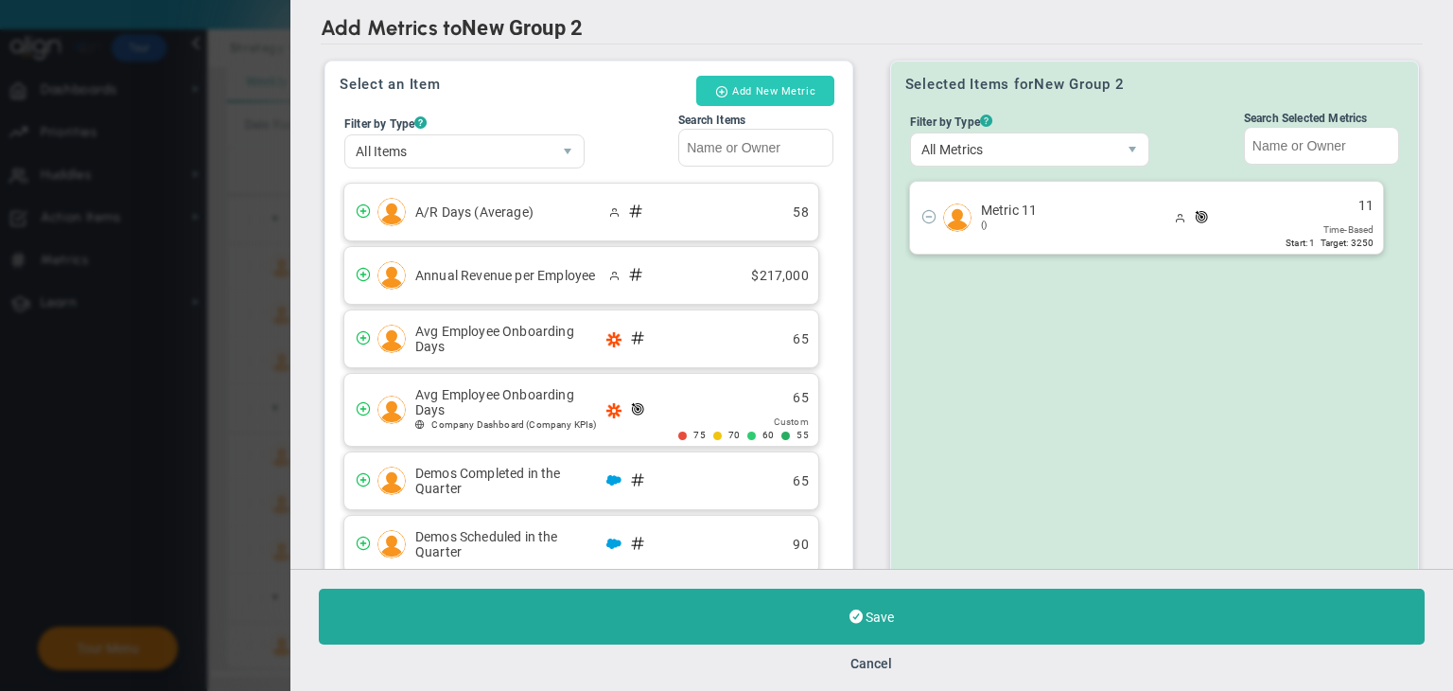
click at [768, 89] on button "Add New Metric" at bounding box center [765, 91] width 138 height 30
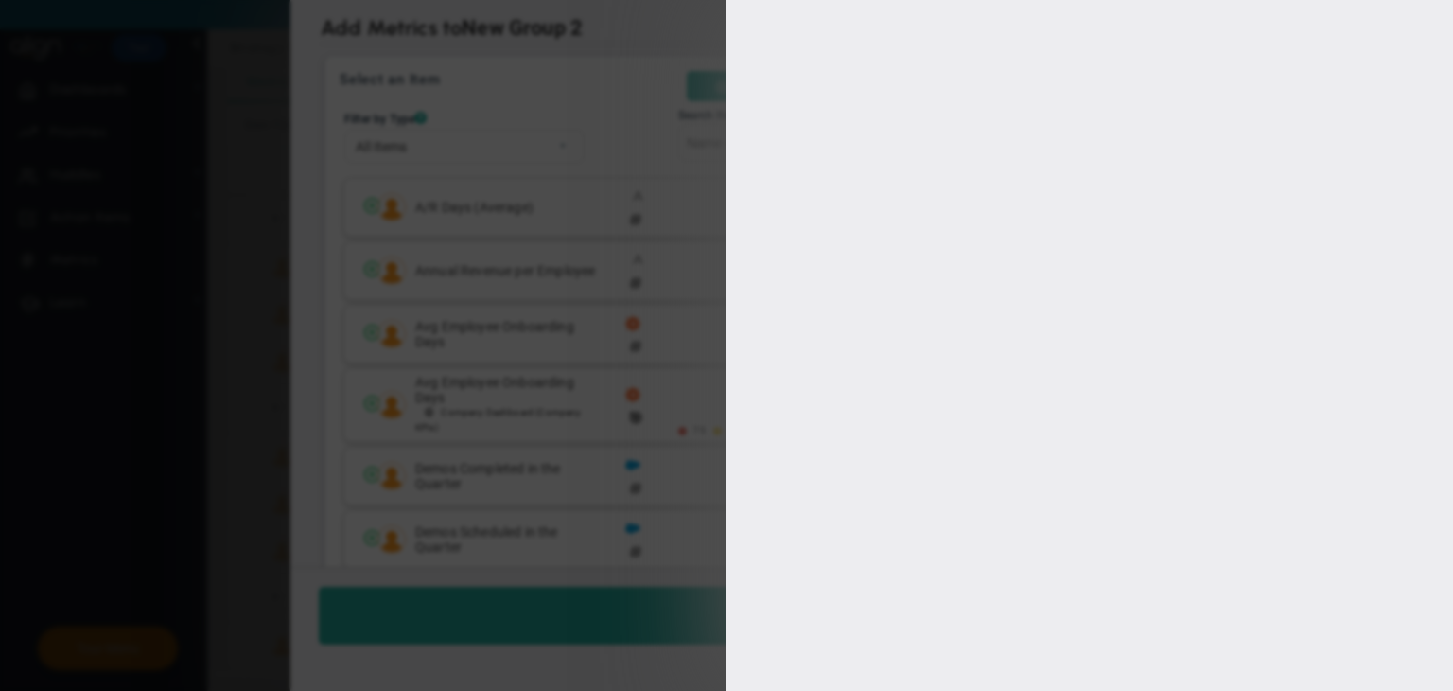
type input "[PERSON_NAME]"
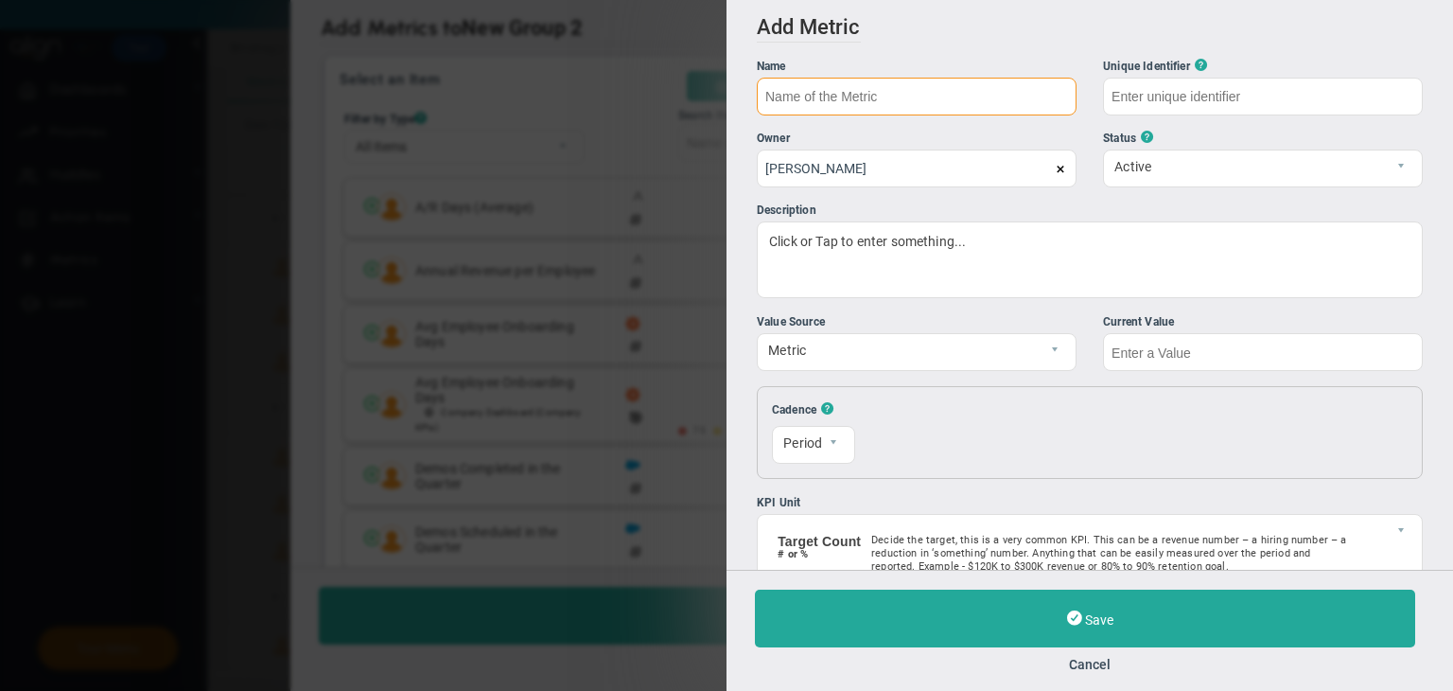
click at [884, 102] on input "text" at bounding box center [917, 97] width 320 height 38
type input "Metric 12"
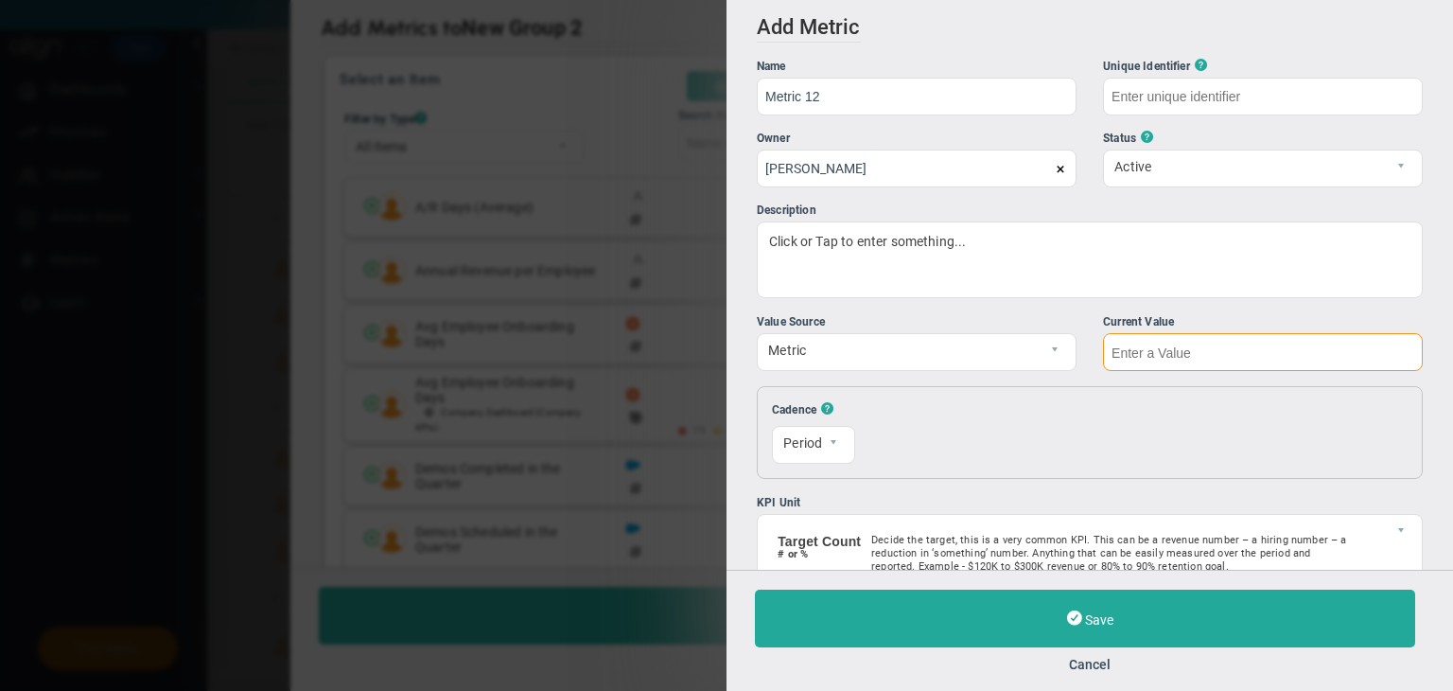
click at [1149, 339] on input "text" at bounding box center [1263, 352] width 320 height 38
type input "Metric-12"
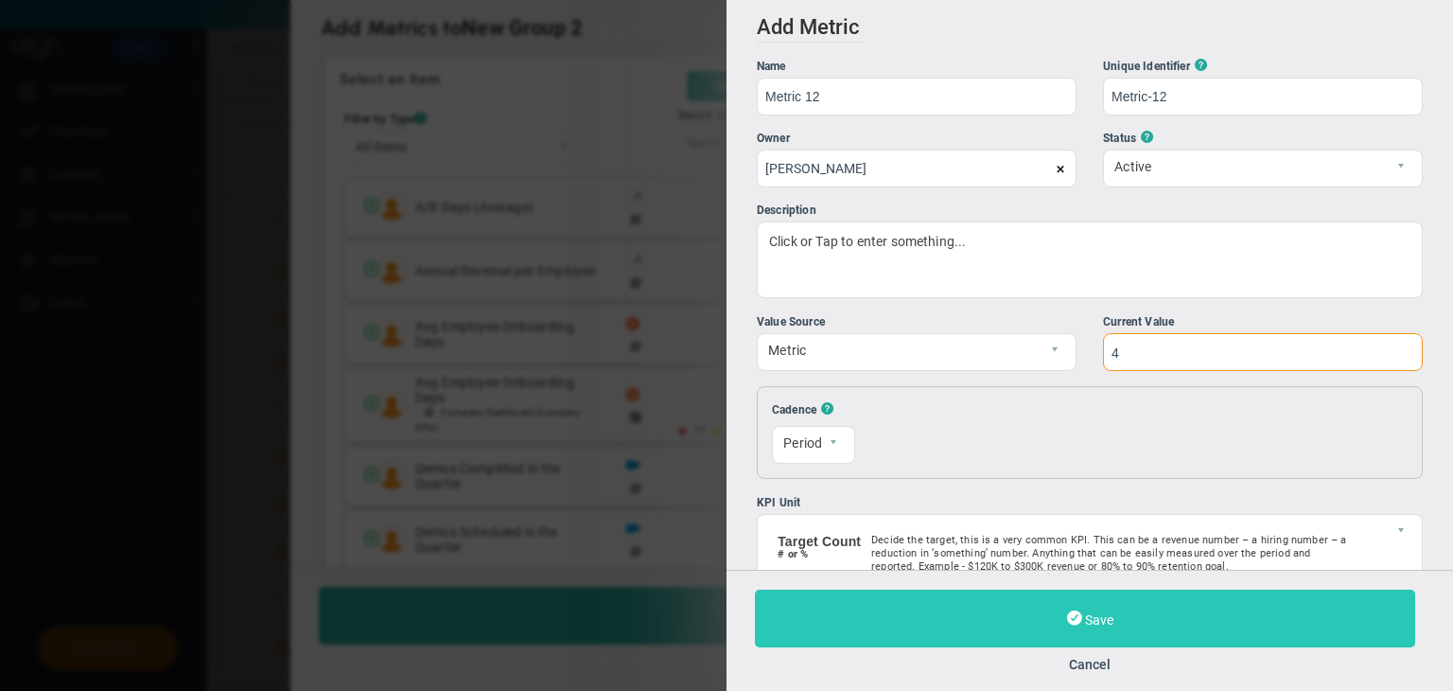
type input "4"
click at [1093, 621] on span "Save" at bounding box center [1099, 619] width 28 height 15
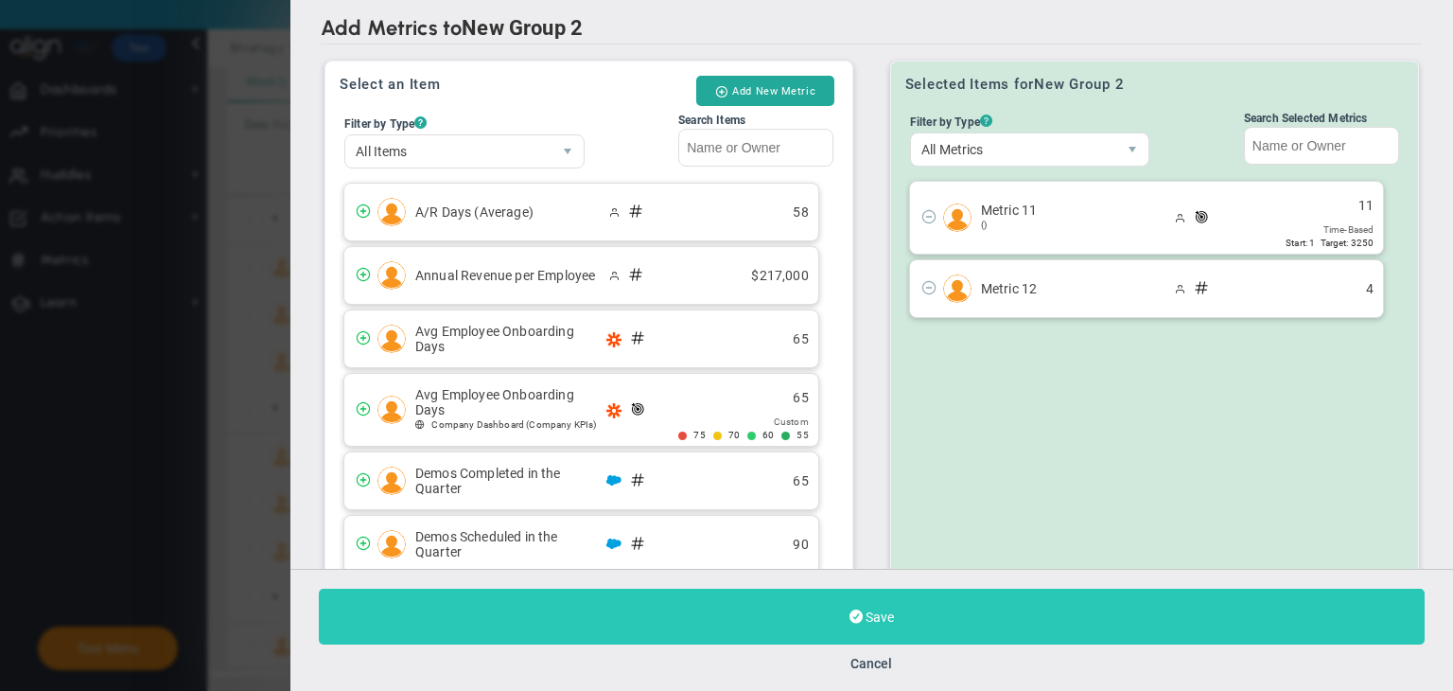
click at [963, 627] on button "Save" at bounding box center [872, 617] width 1106 height 56
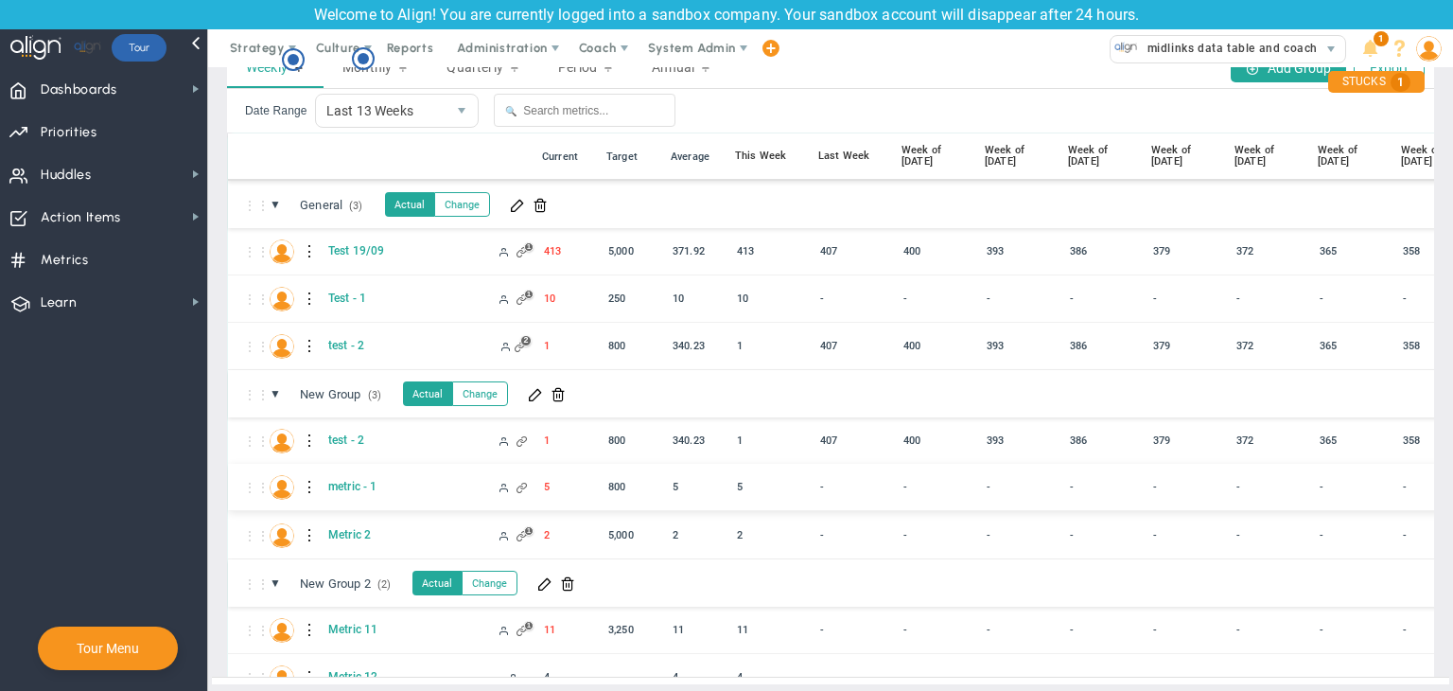
scroll to position [26, 0]
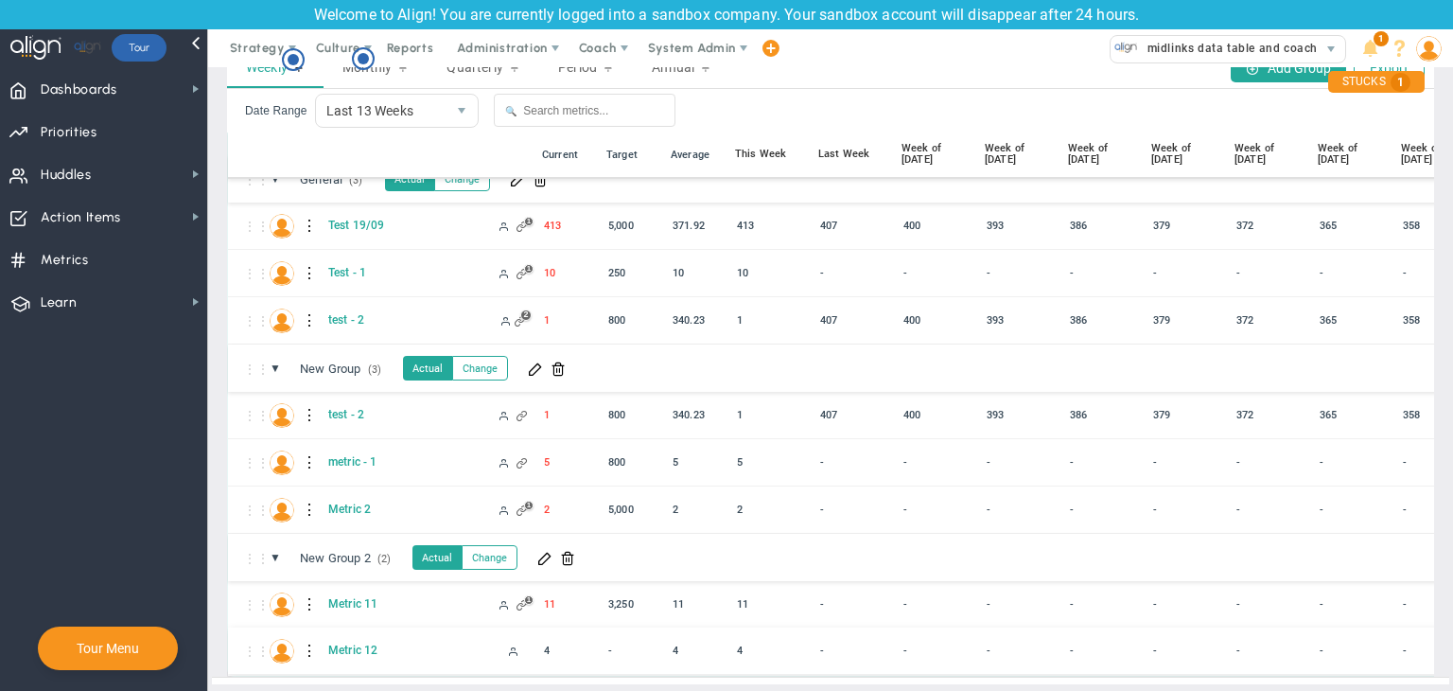
click at [304, 644] on div at bounding box center [310, 651] width 13 height 30
click at [340, 644] on div "Edit" at bounding box center [388, 654] width 131 height 39
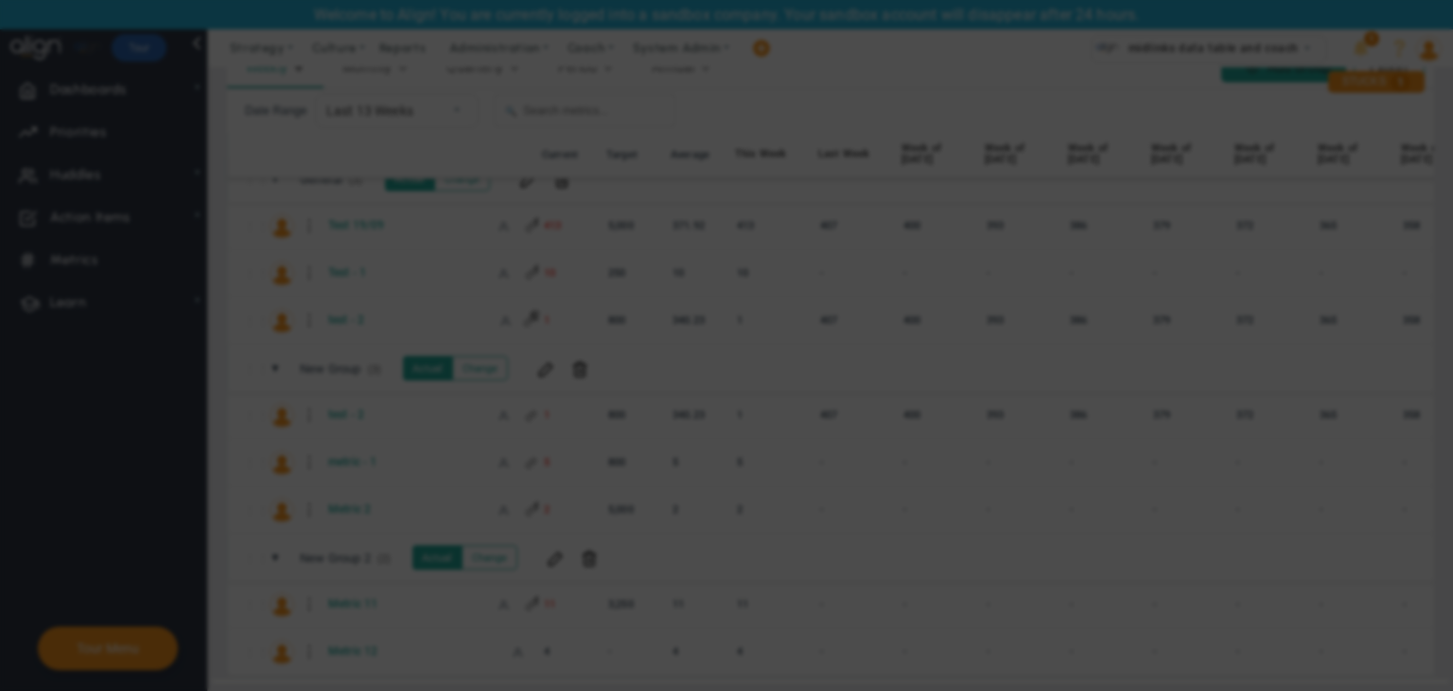
radio input "true"
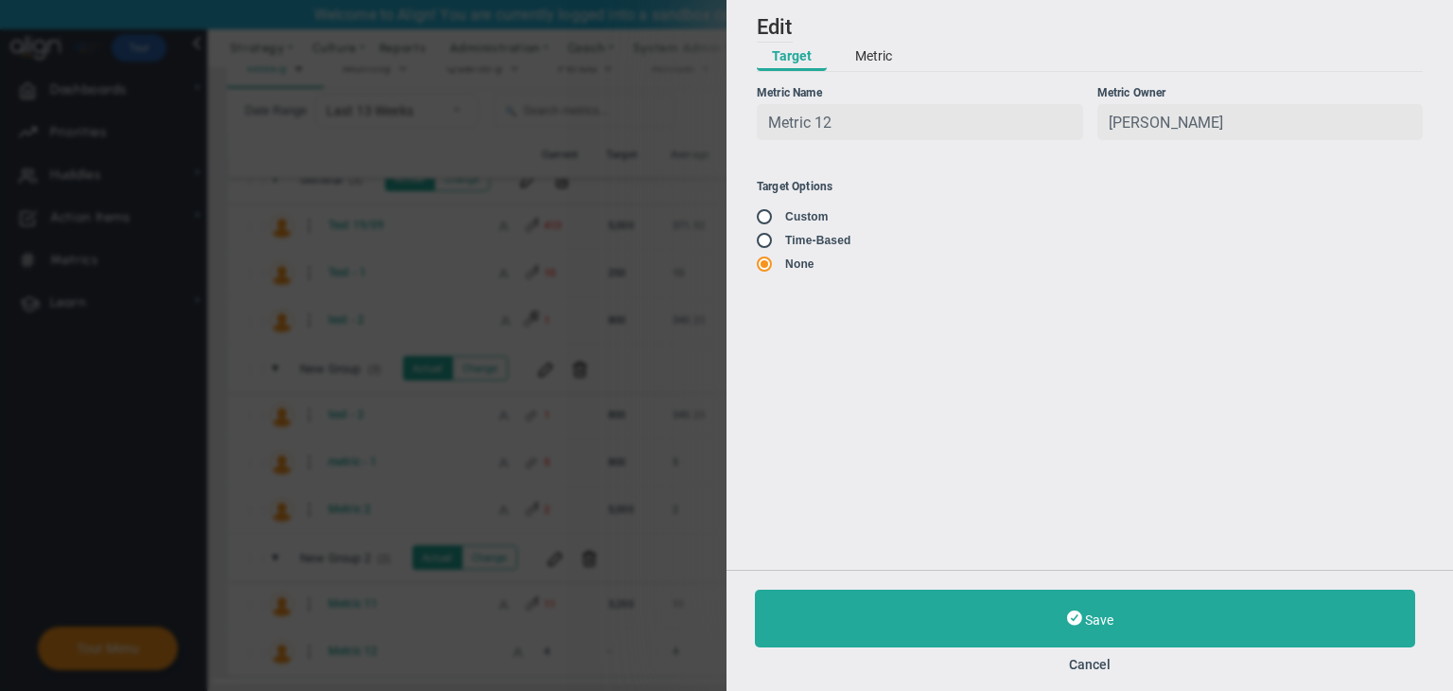
click at [772, 245] on input "radio" at bounding box center [771, 241] width 19 height 15
radio input "true"
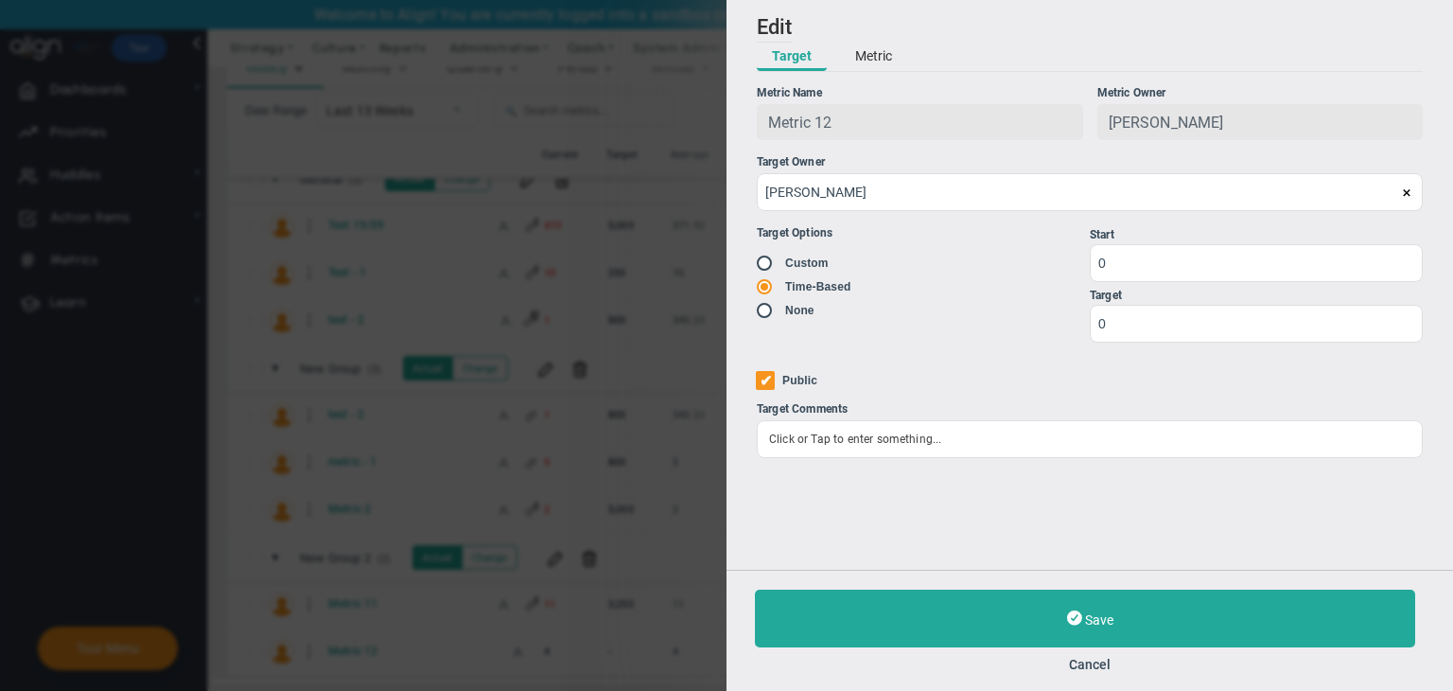
click at [771, 262] on input "radio" at bounding box center [771, 263] width 19 height 15
radio input "true"
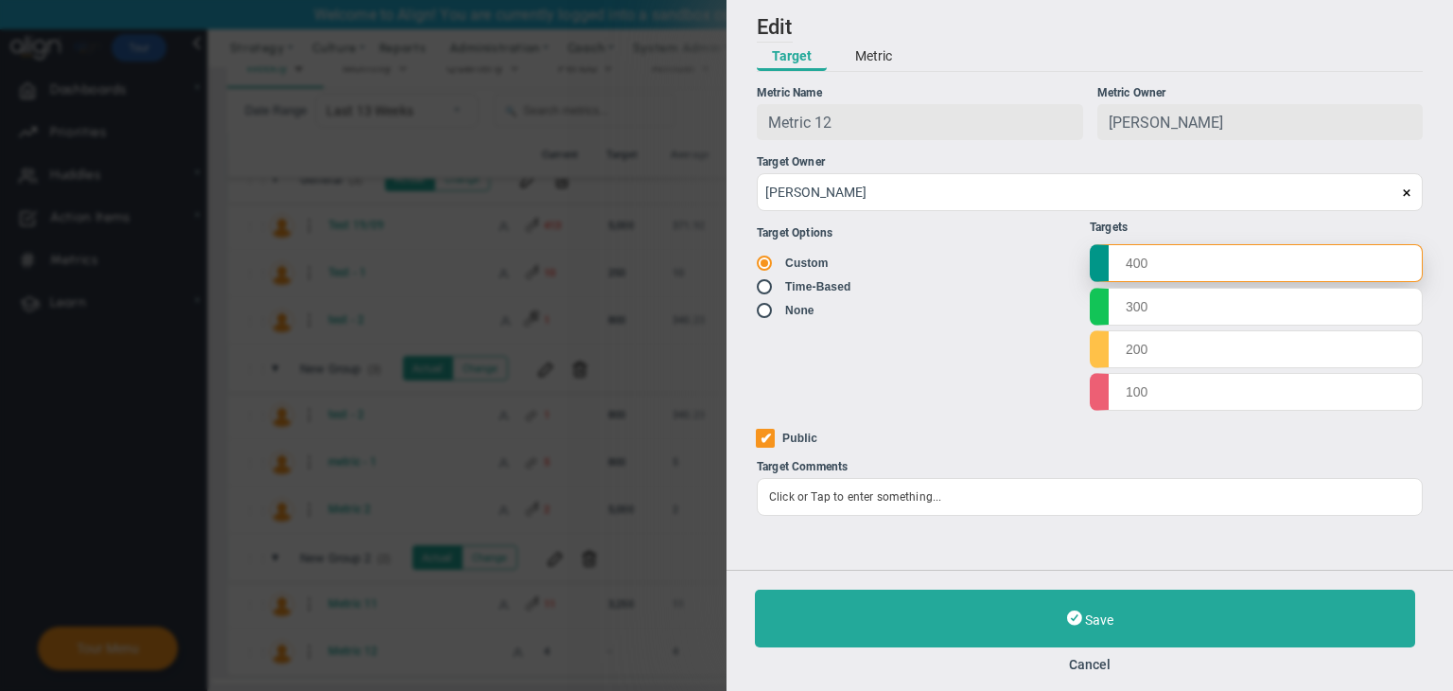
click at [1128, 269] on input "text" at bounding box center [1256, 263] width 333 height 38
type input "500"
click at [1149, 306] on input "text" at bounding box center [1256, 306] width 333 height 38
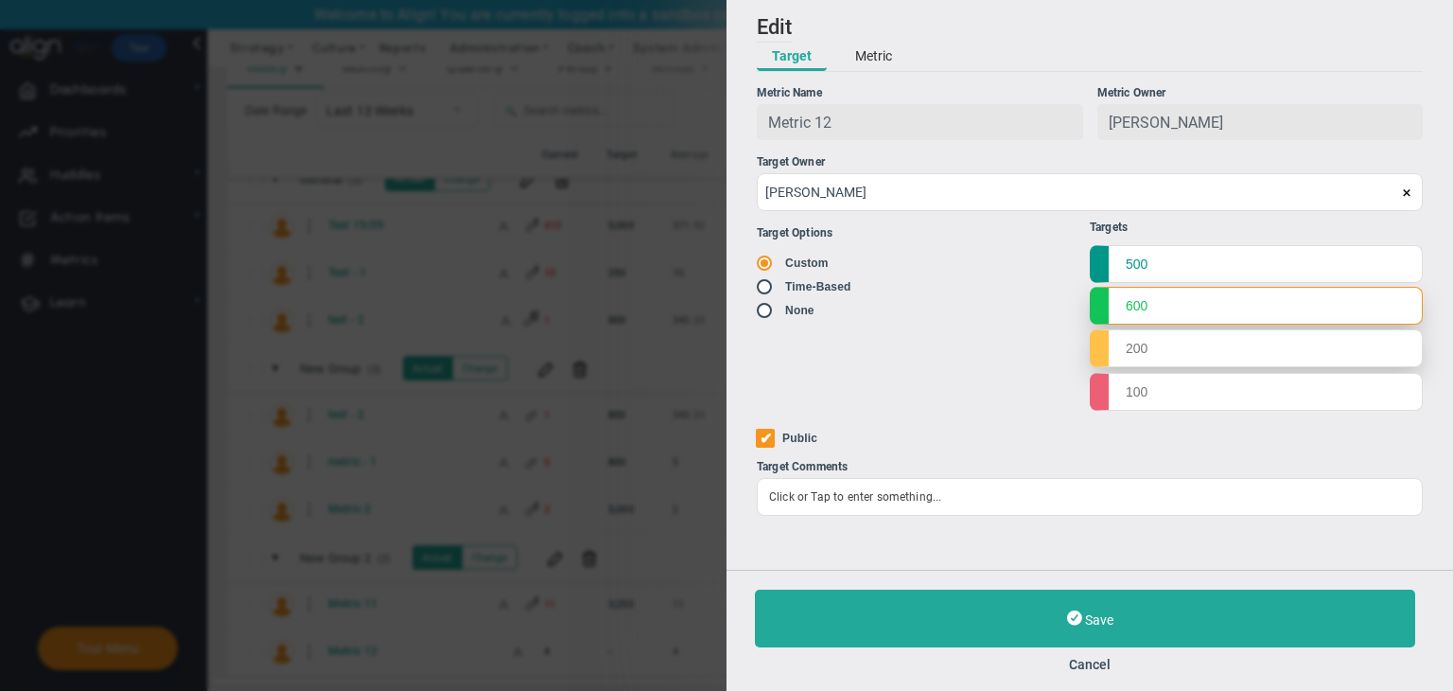
type input "600"
click at [1149, 358] on input "text" at bounding box center [1256, 348] width 333 height 38
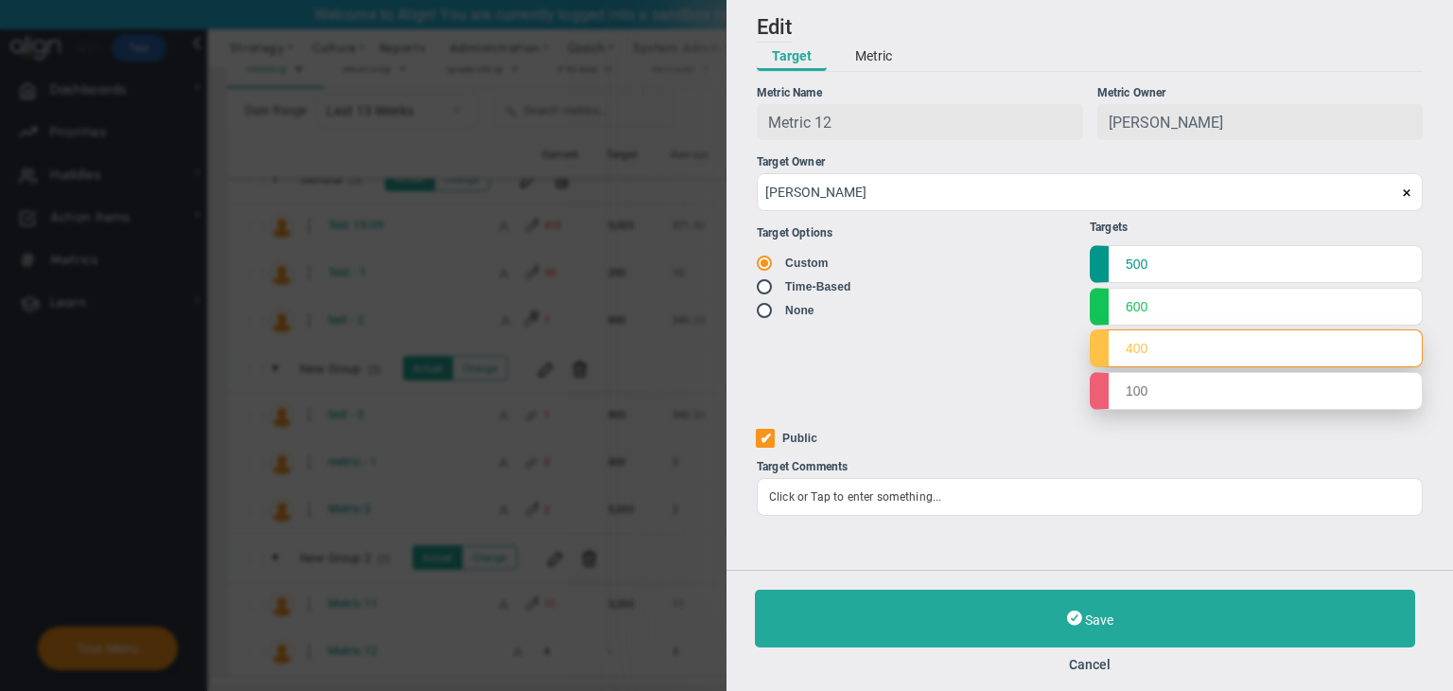
type input "400"
click at [1149, 388] on input "text" at bounding box center [1256, 391] width 333 height 38
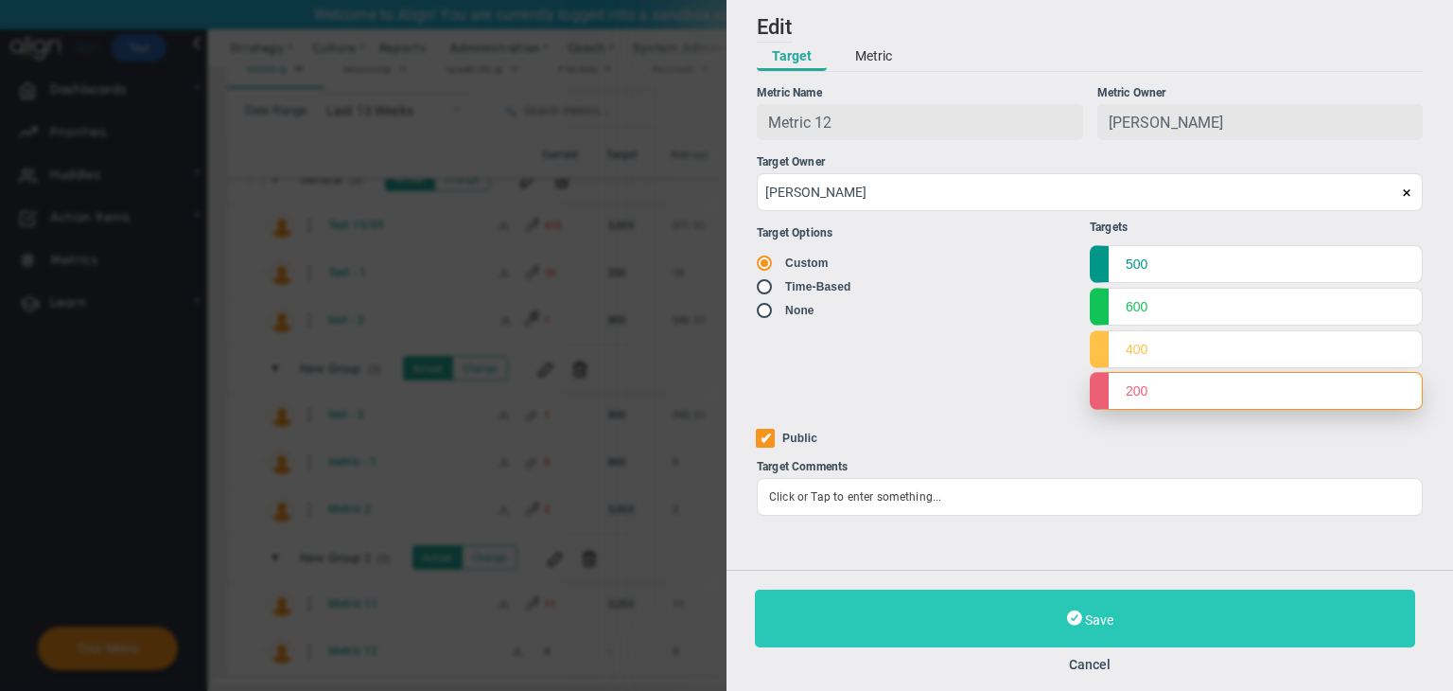
type input "200"
click at [1115, 606] on button "Save" at bounding box center [1085, 618] width 660 height 58
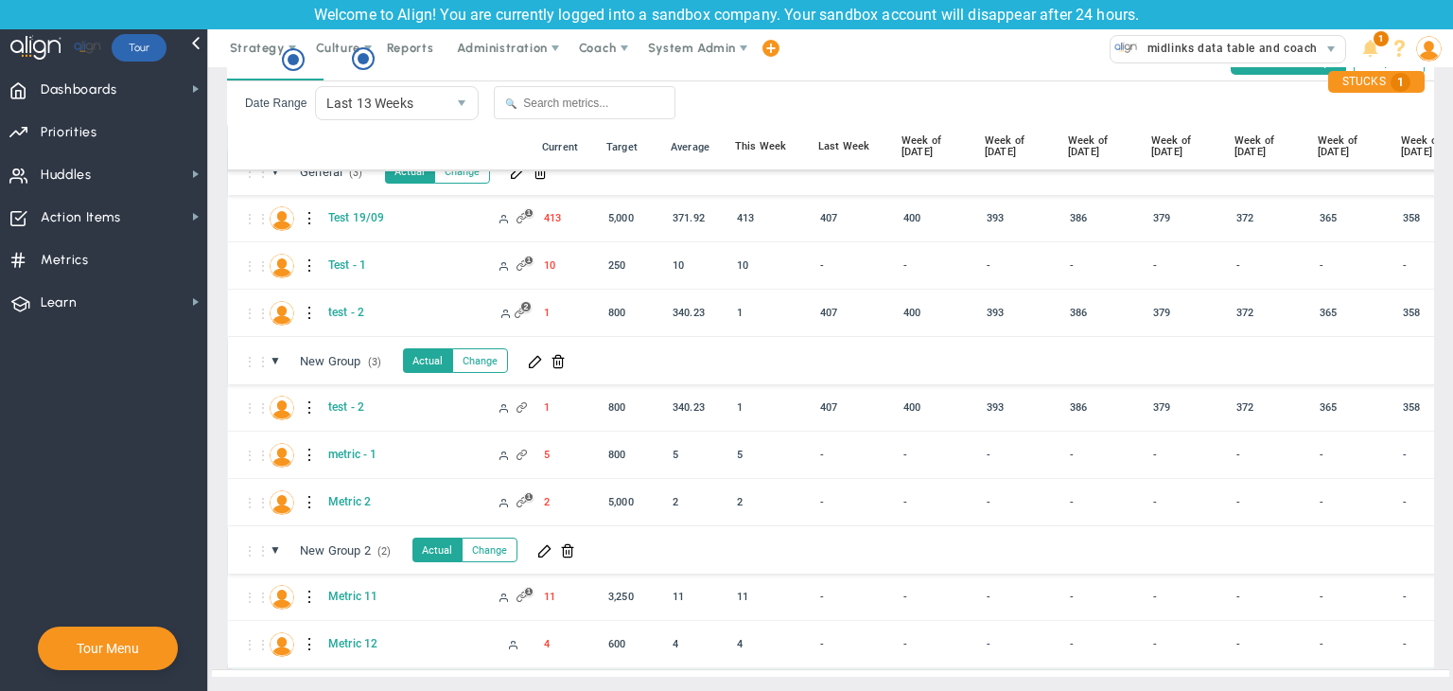
scroll to position [90, 0]
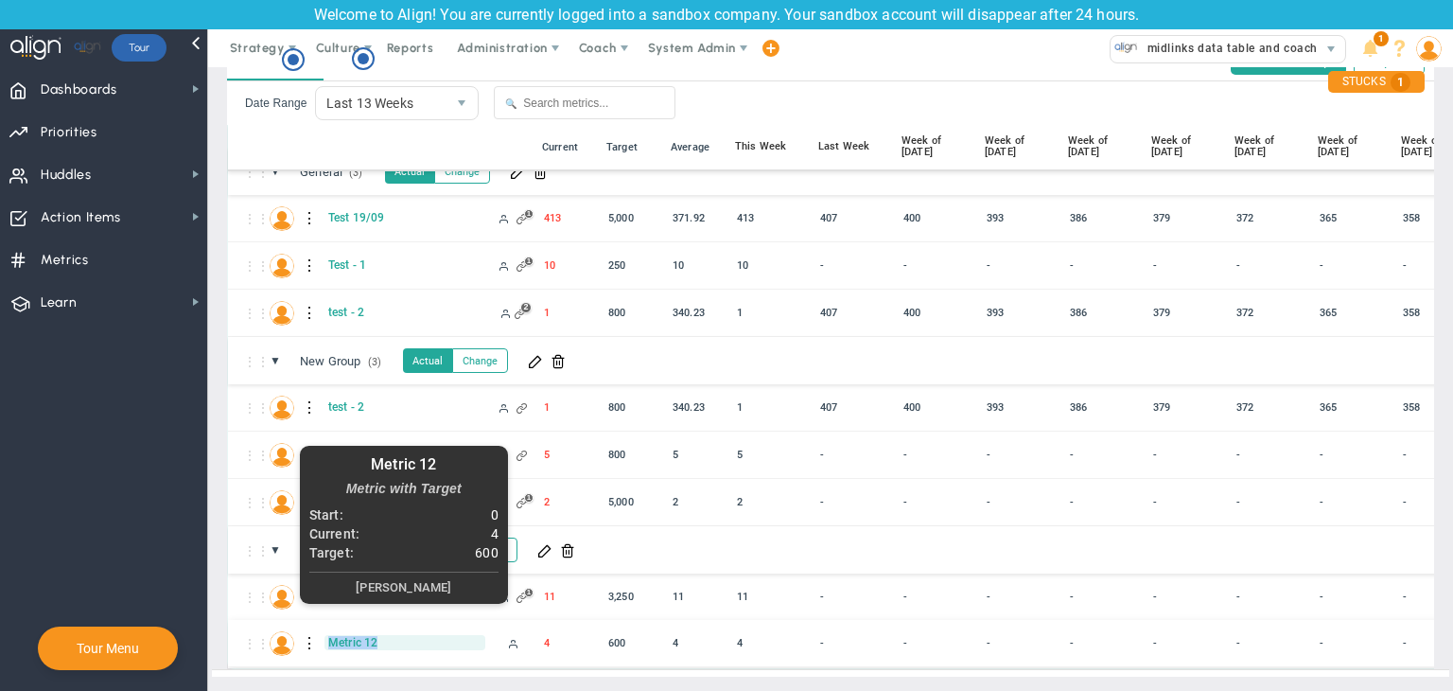
drag, startPoint x: 413, startPoint y: 624, endPoint x: 329, endPoint y: 621, distance: 83.3
click at [329, 635] on span "Metric 12" at bounding box center [405, 642] width 161 height 15
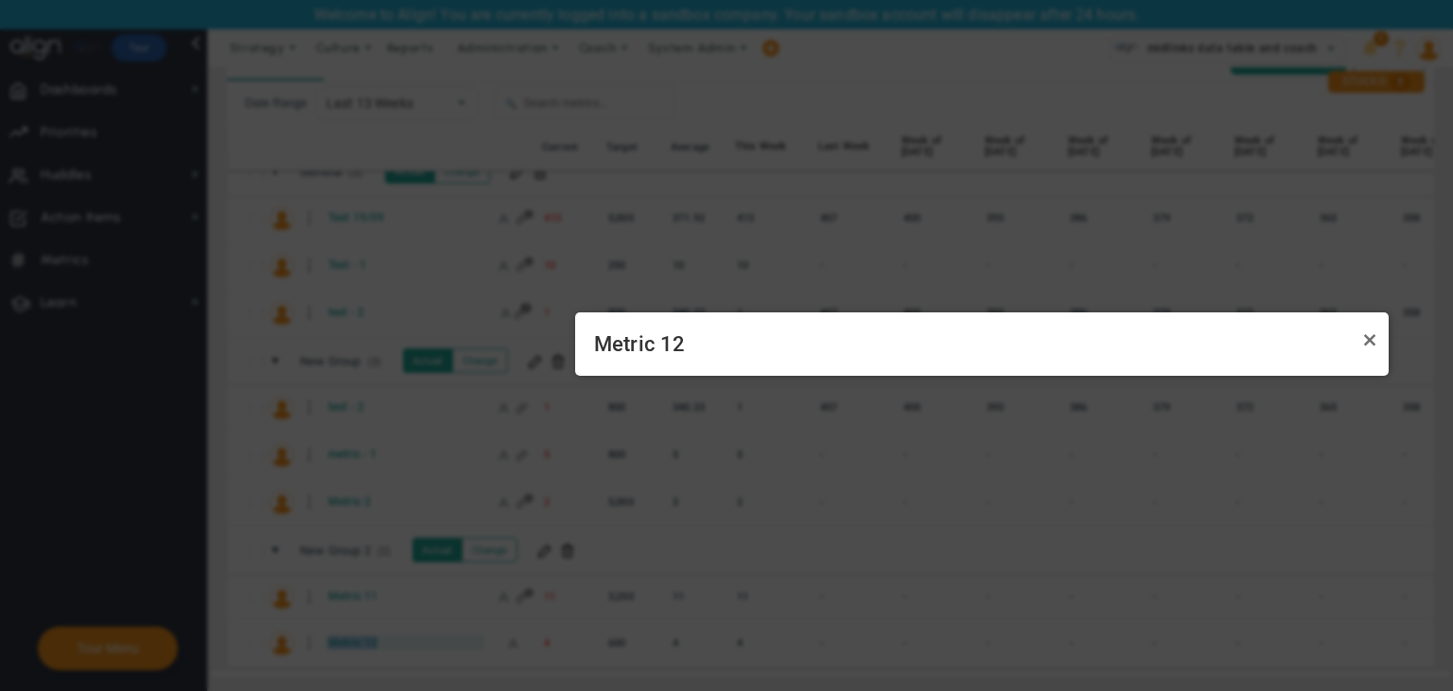
copy span "Metric 12"
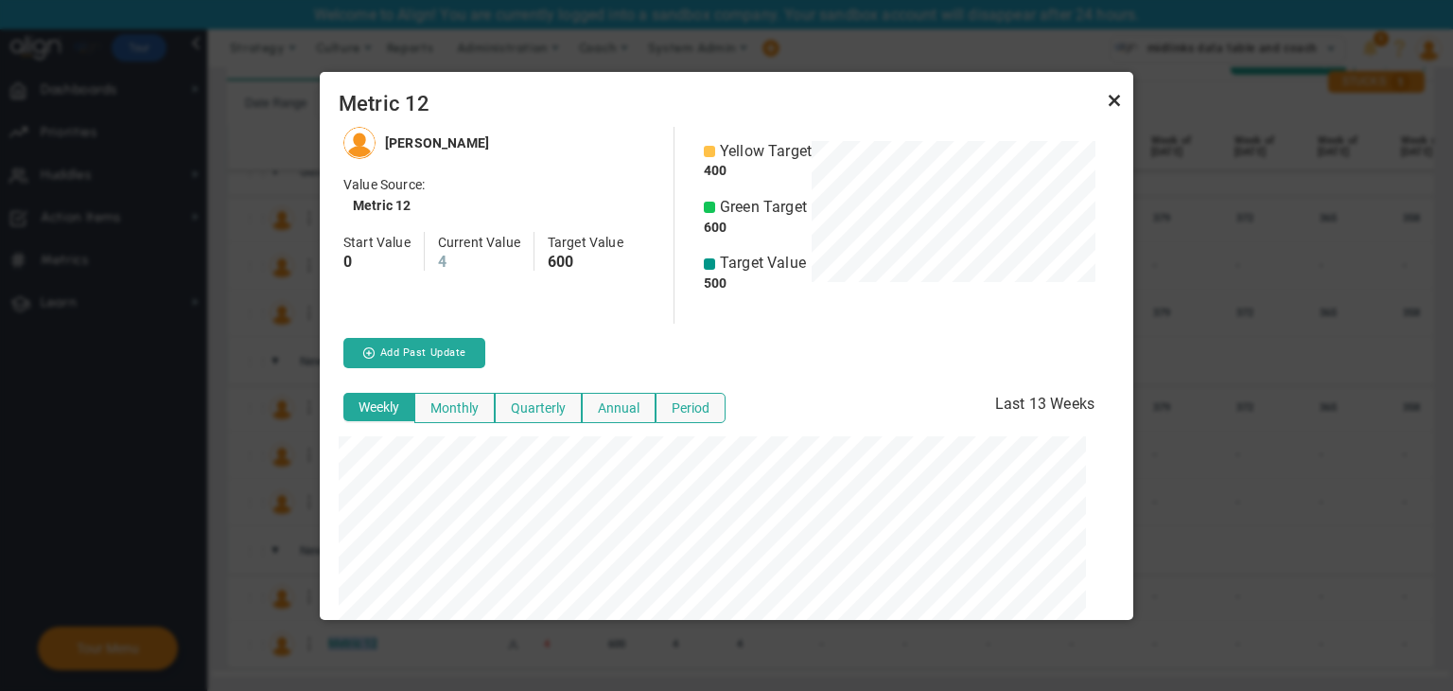
scroll to position [492, 799]
click at [1120, 100] on link "Close" at bounding box center [1114, 100] width 23 height 23
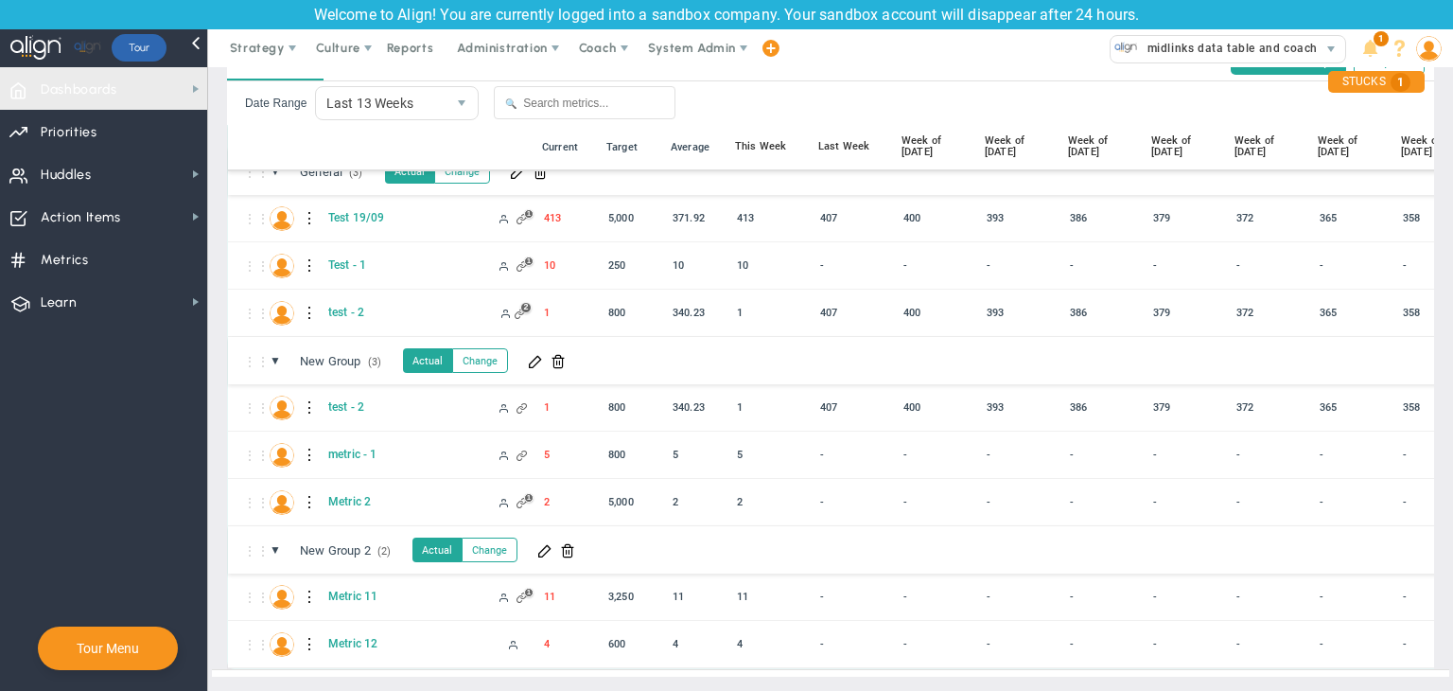
click at [64, 58] on div at bounding box center [92, 48] width 185 height 38
click at [72, 78] on span "Dashboards" at bounding box center [79, 90] width 77 height 40
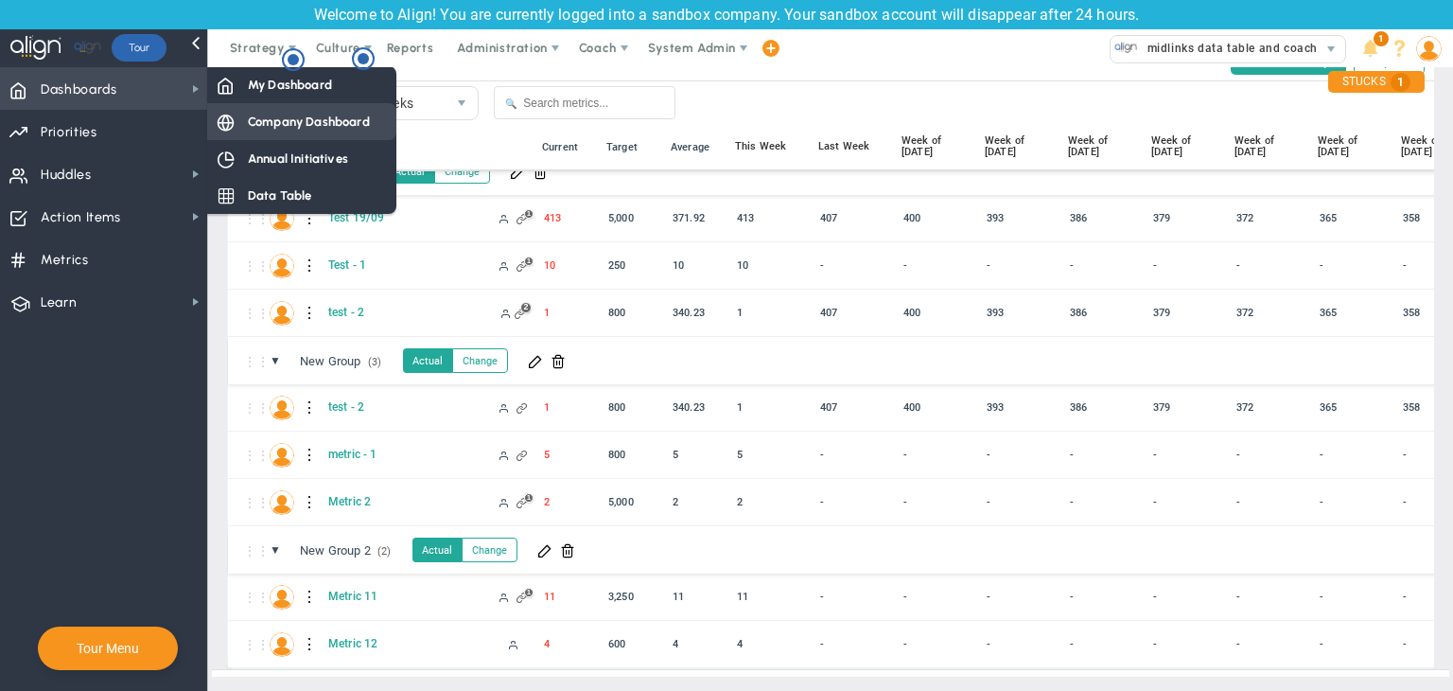
click at [231, 114] on span at bounding box center [225, 121] width 17 height 17
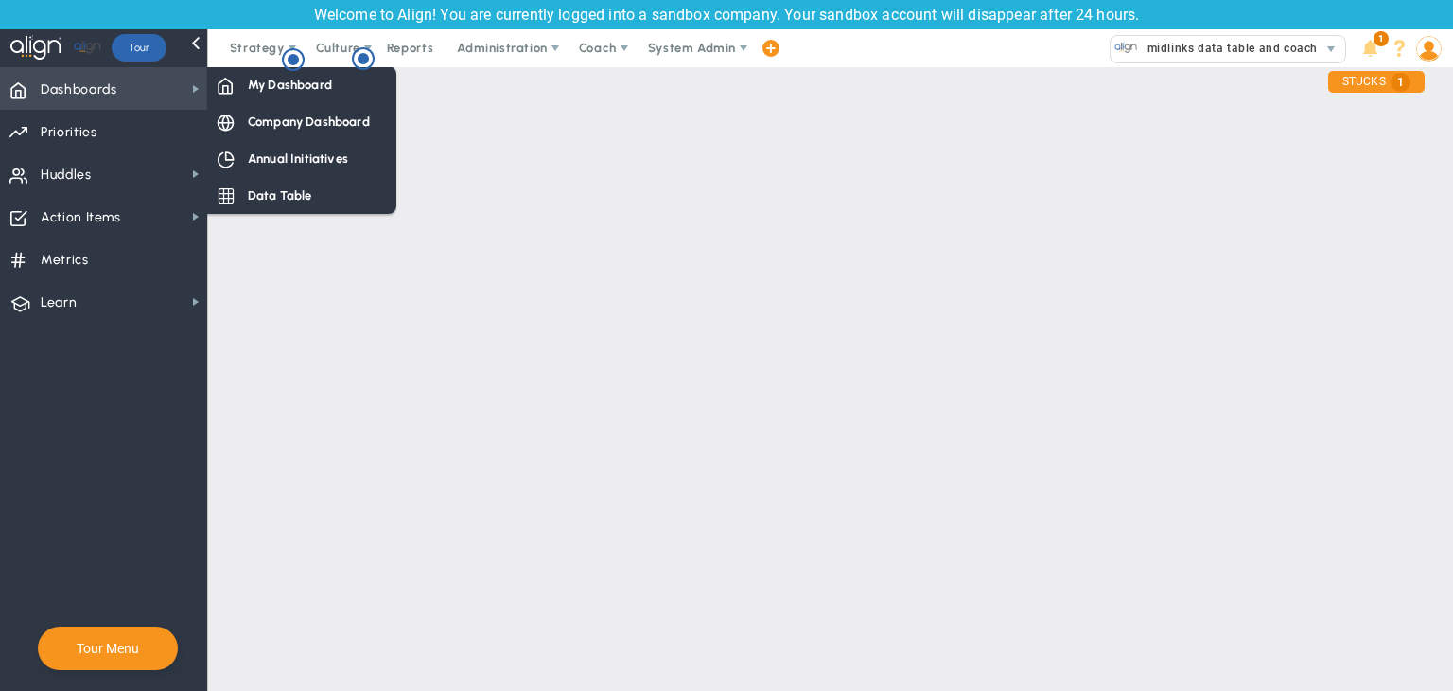
scroll to position [0, 0]
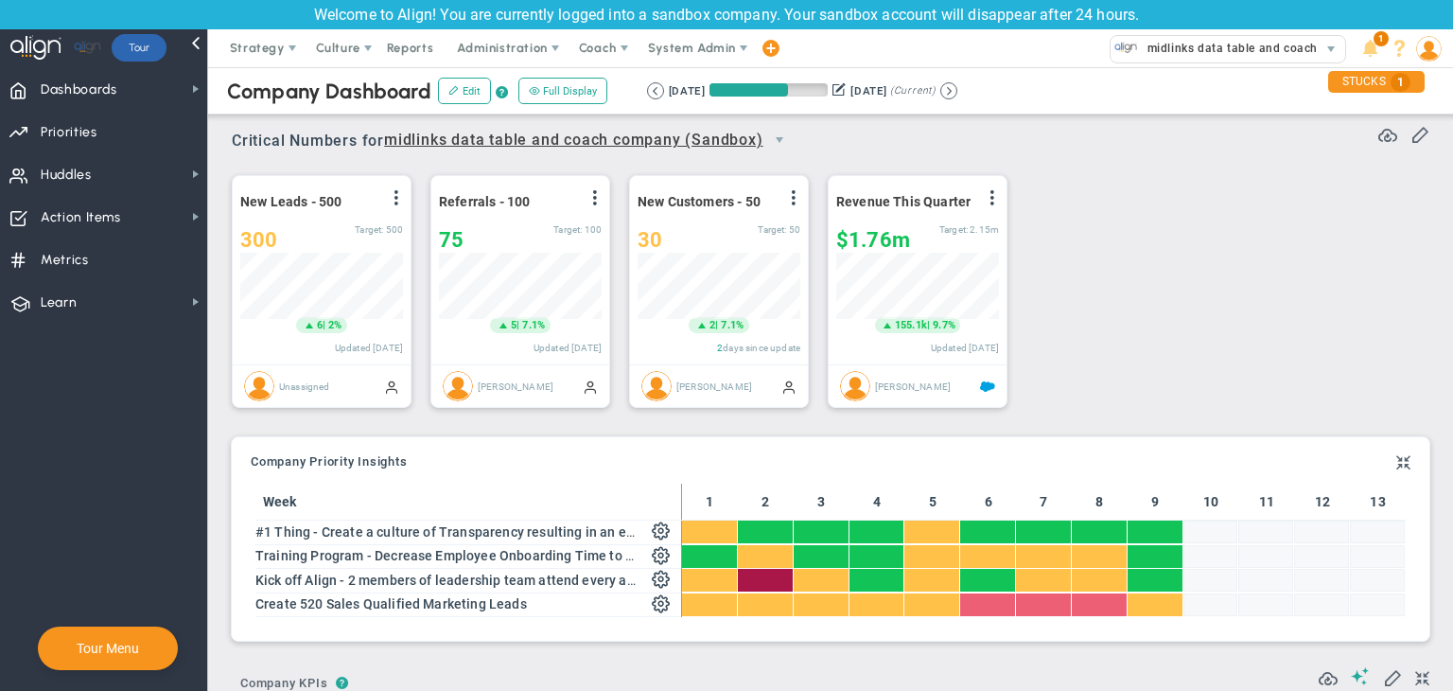
scroll to position [65, 163]
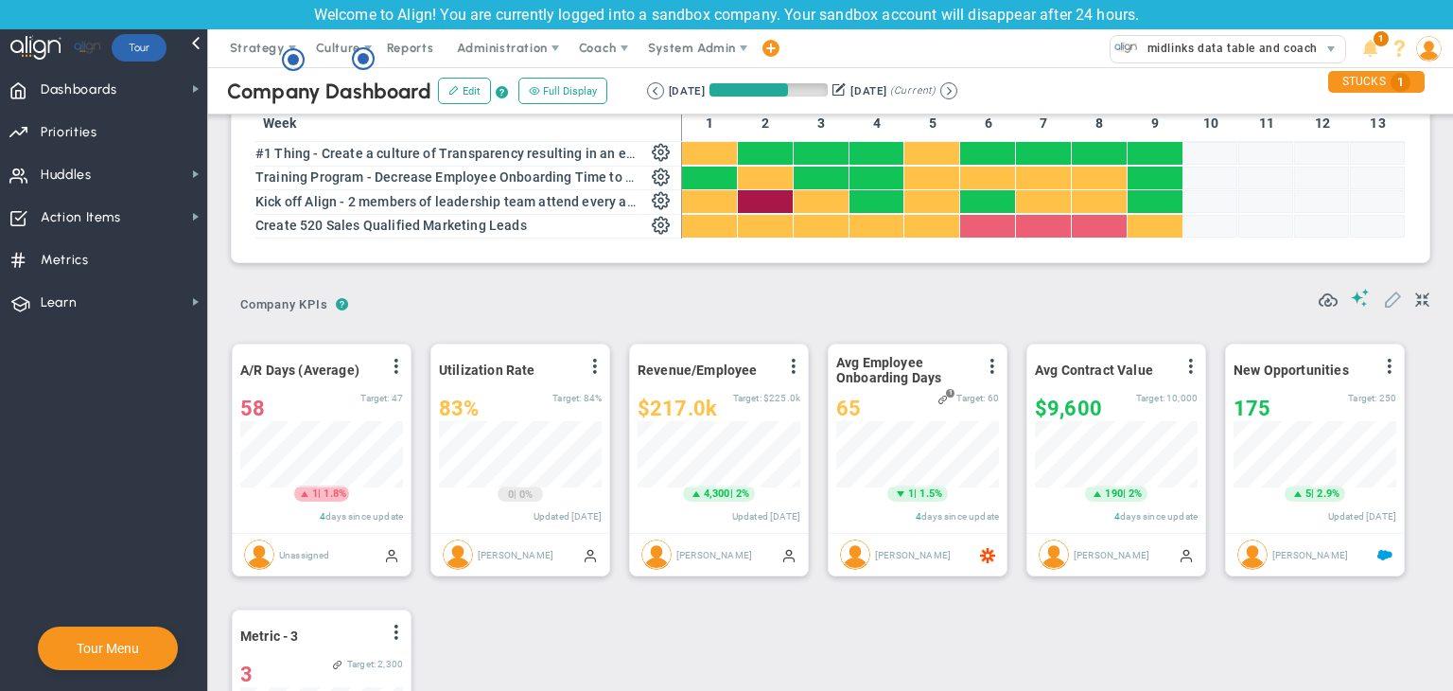
click at [1149, 307] on span at bounding box center [1392, 298] width 19 height 19
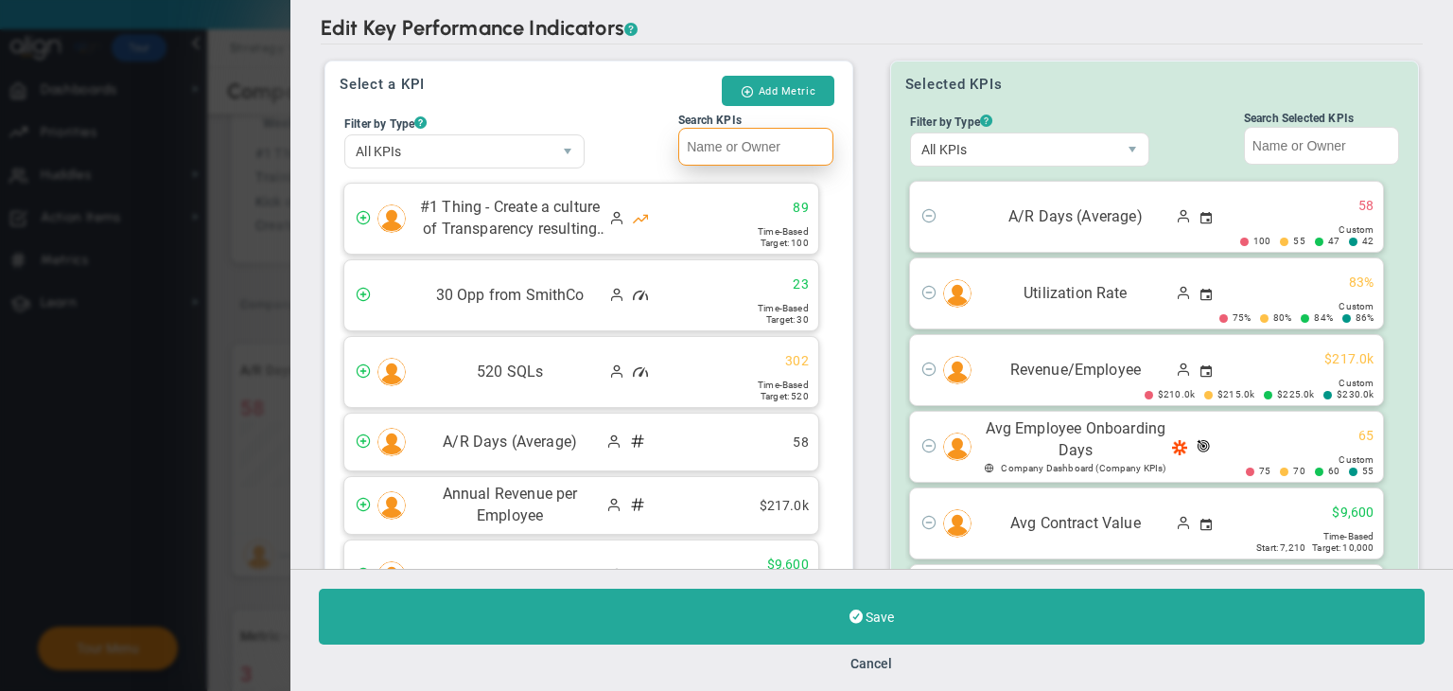
click at [678, 138] on input "Search KPIs" at bounding box center [755, 147] width 155 height 38
paste input "Metric 12"
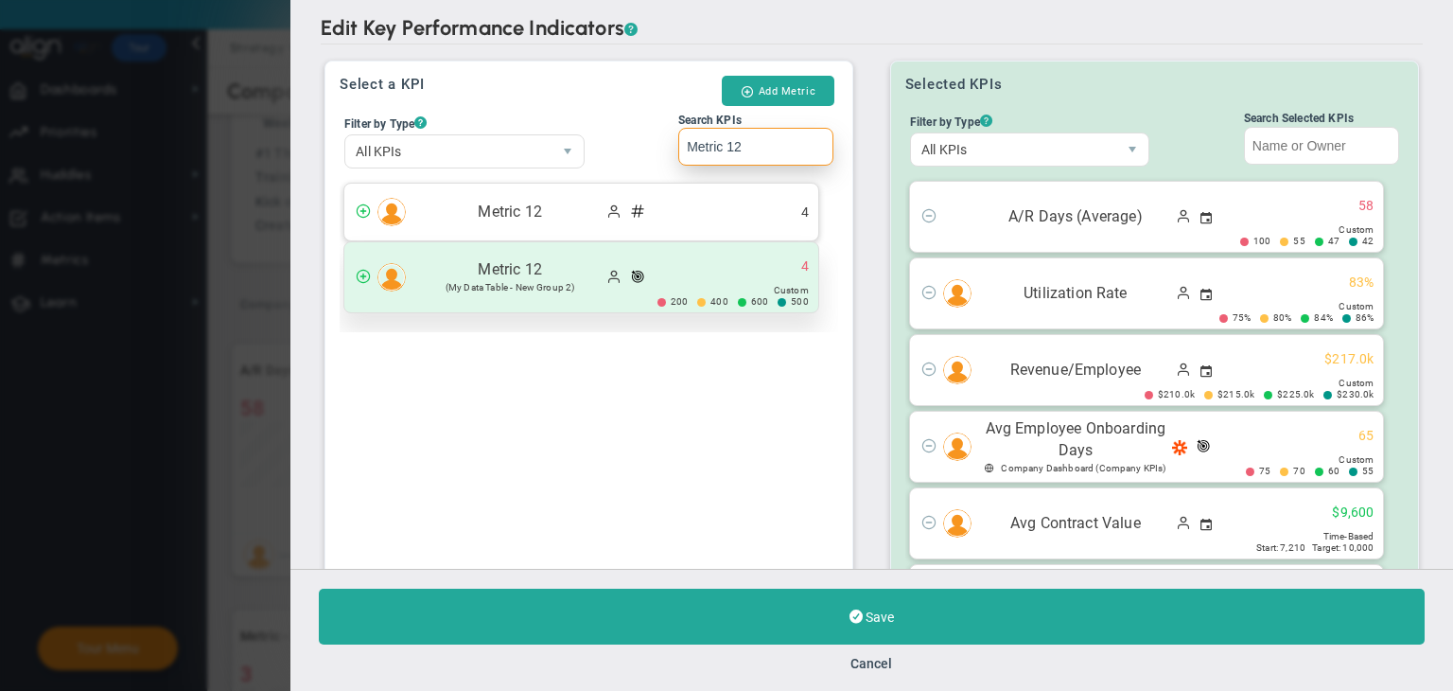
click at [665, 270] on div "Metric 12 (My Data Table - New Group 2) 4" at bounding box center [581, 277] width 474 height 70
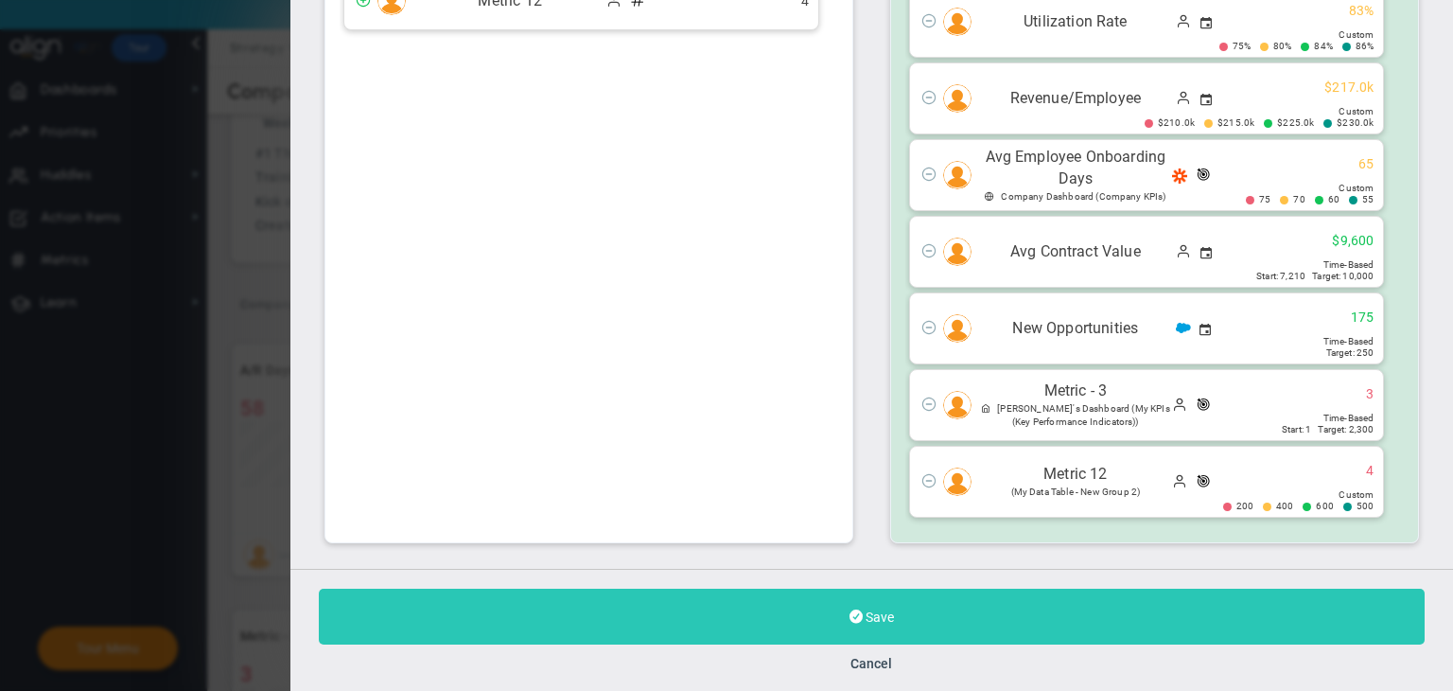
type input "Metric 12"
click at [939, 612] on button "Save" at bounding box center [872, 617] width 1106 height 56
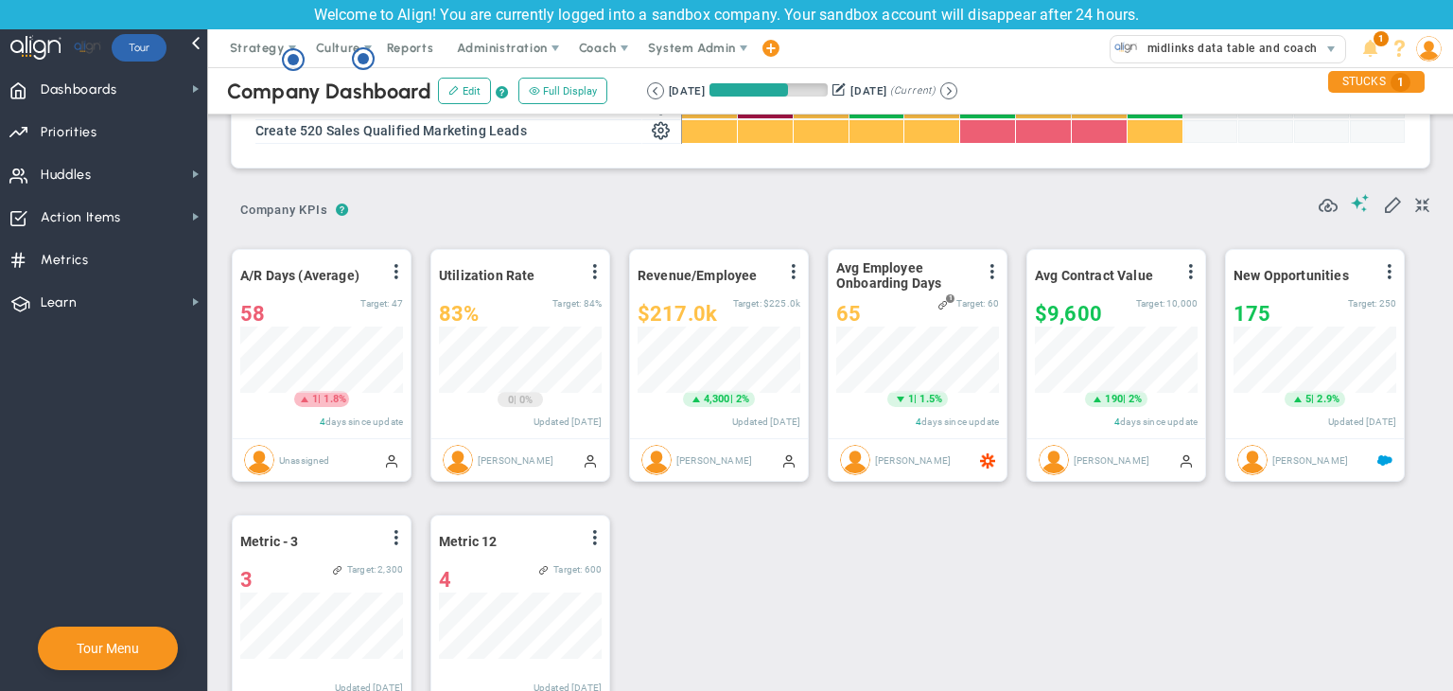
scroll to position [662, 0]
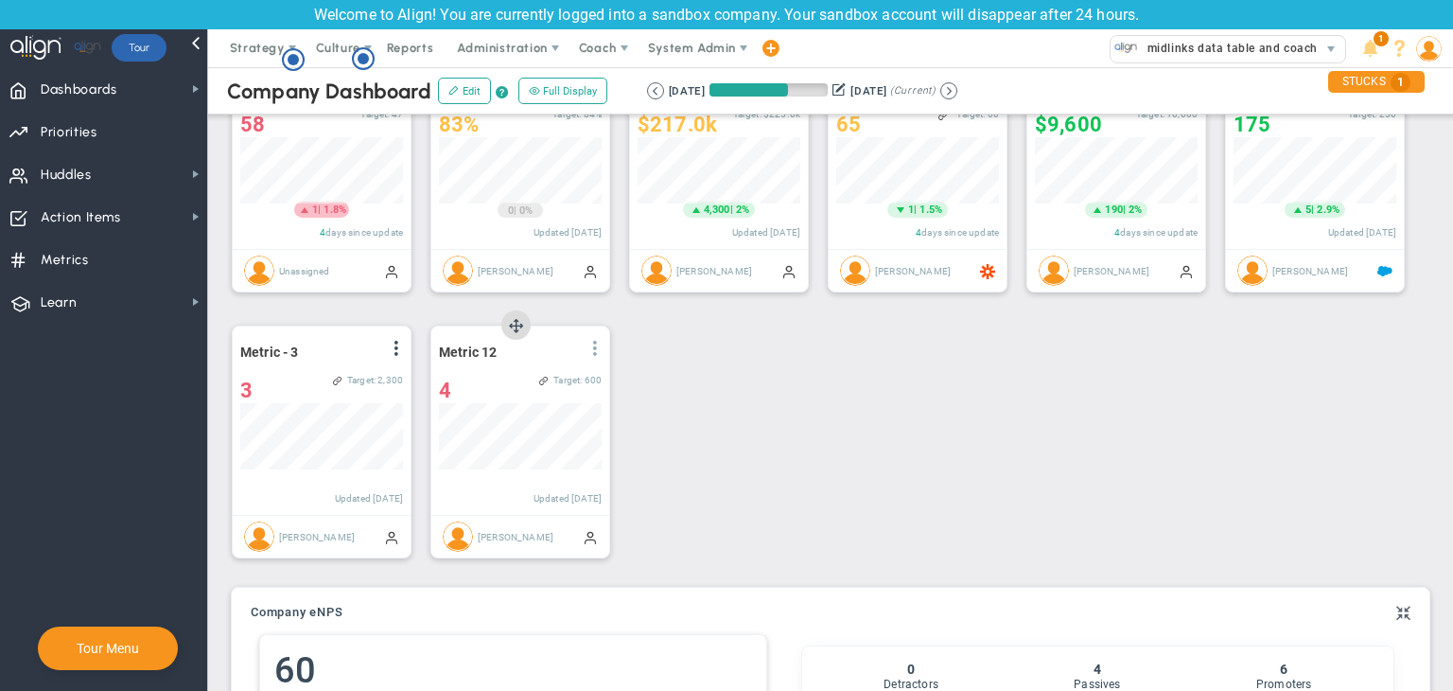
click at [598, 352] on span at bounding box center [595, 348] width 15 height 15
click at [546, 383] on li "Edit" at bounding box center [542, 387] width 134 height 24
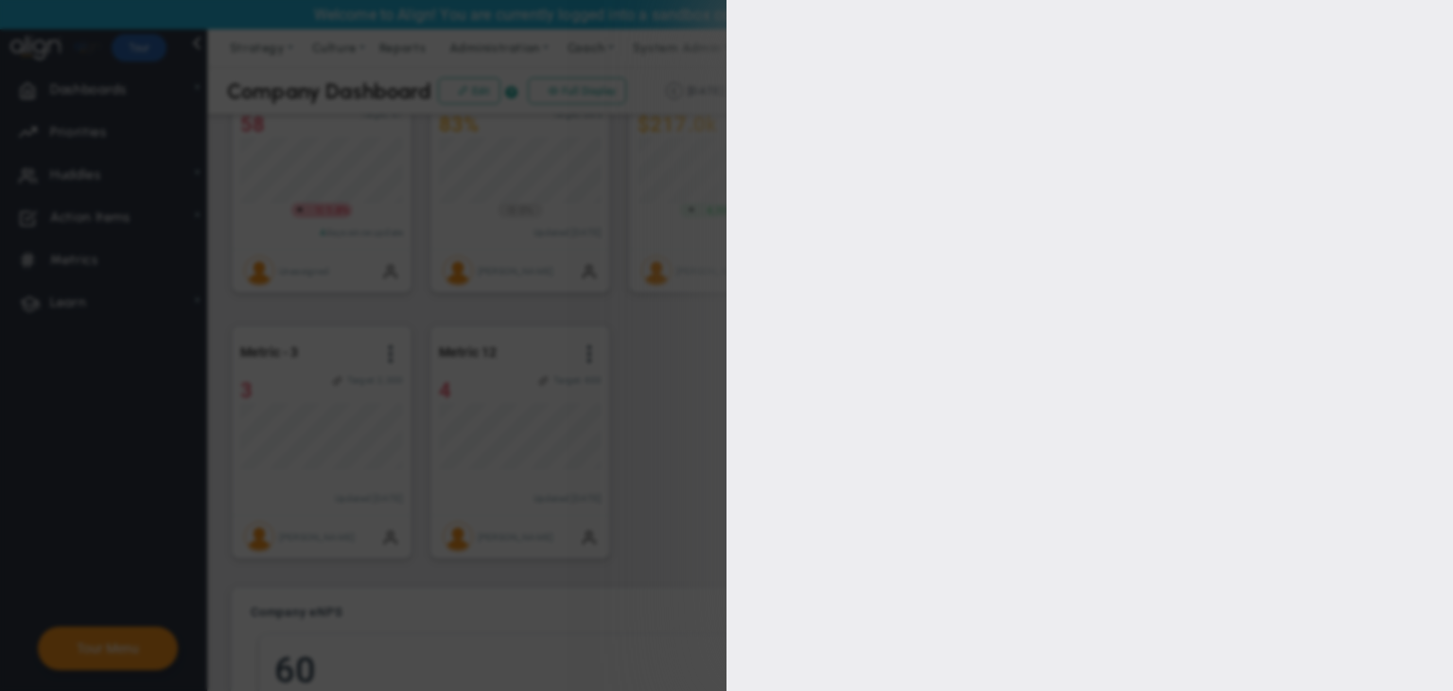
type input "[PERSON_NAME]"
radio input "true"
type input "500"
type input "600"
type input "400"
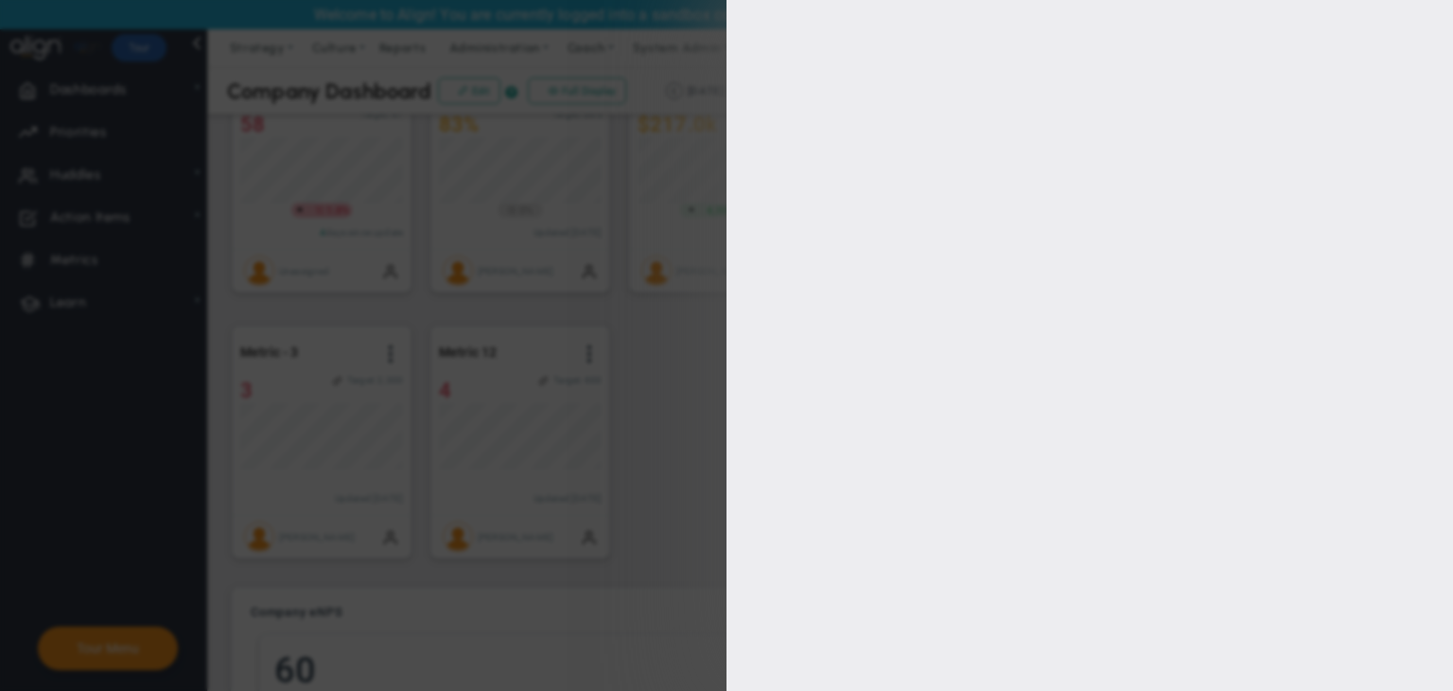
type input "200"
checkbox input "true"
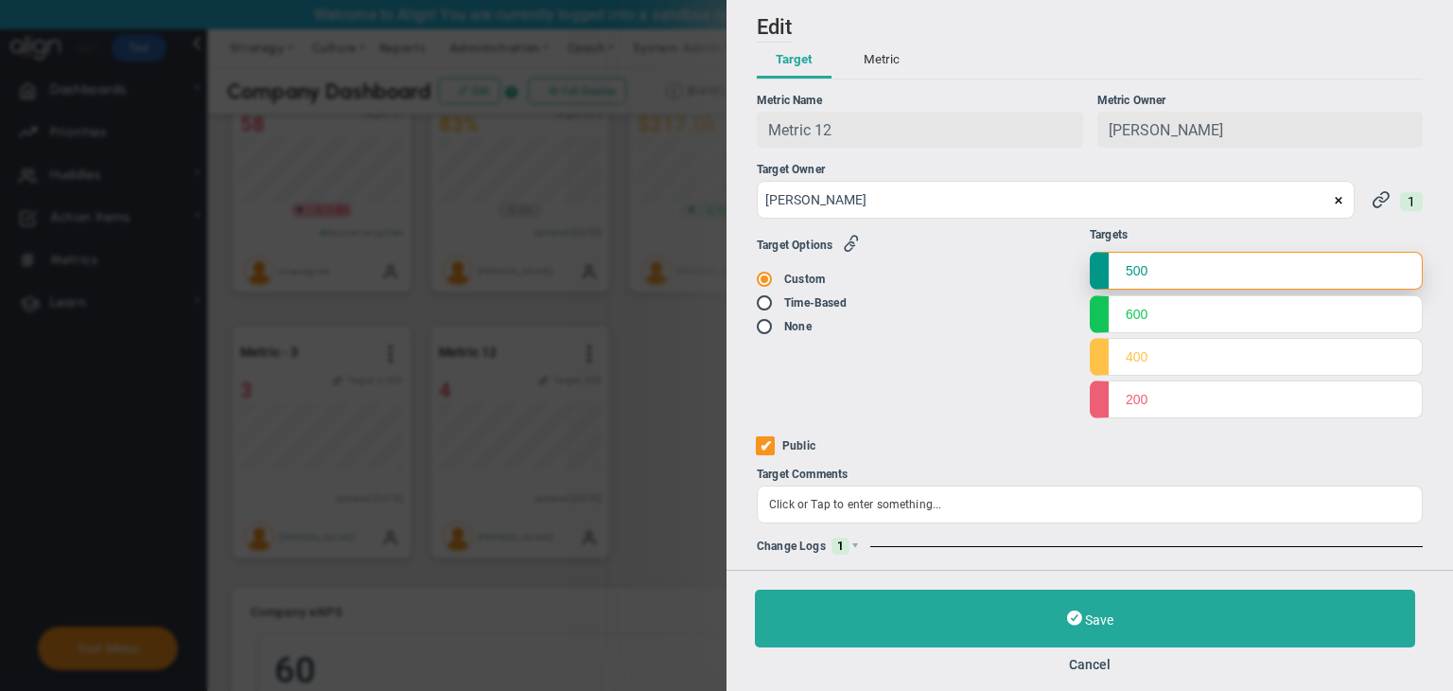
click at [1126, 272] on input "500" at bounding box center [1256, 271] width 333 height 38
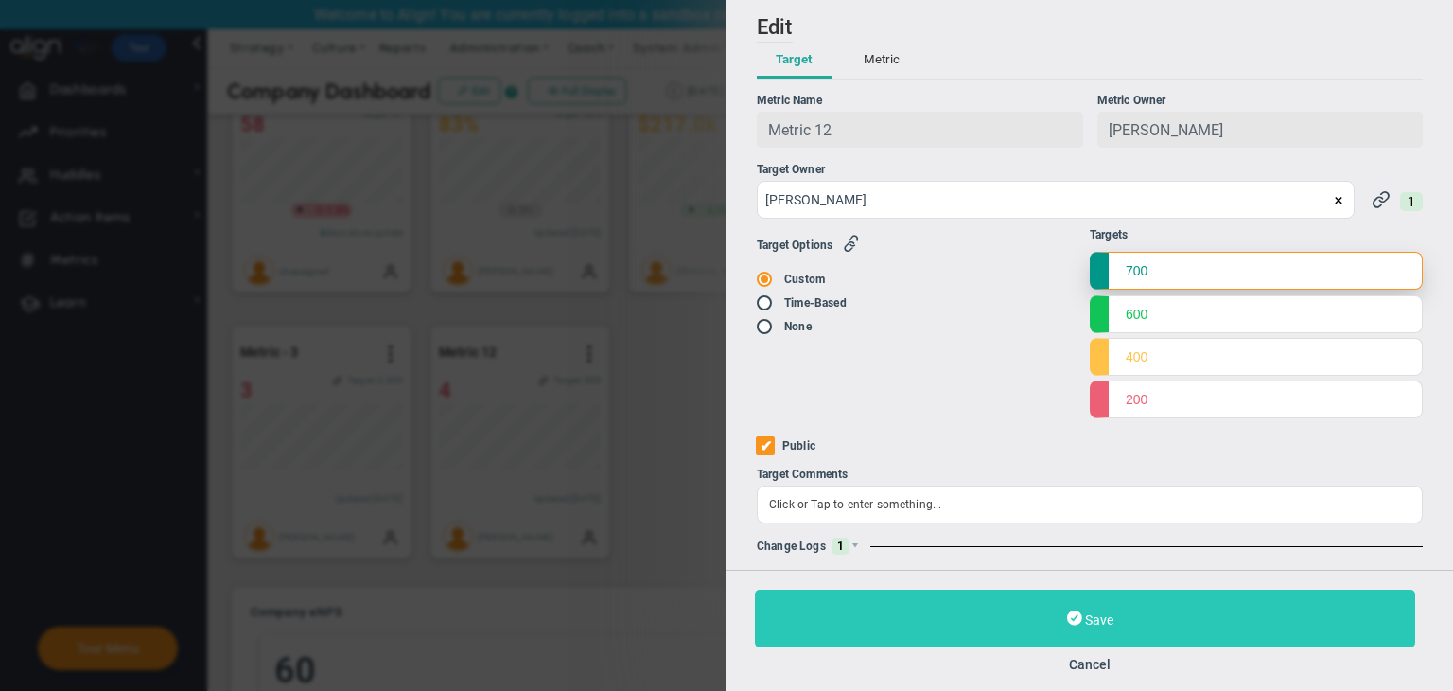
type input "700"
click at [1115, 609] on button "Save" at bounding box center [1085, 618] width 660 height 58
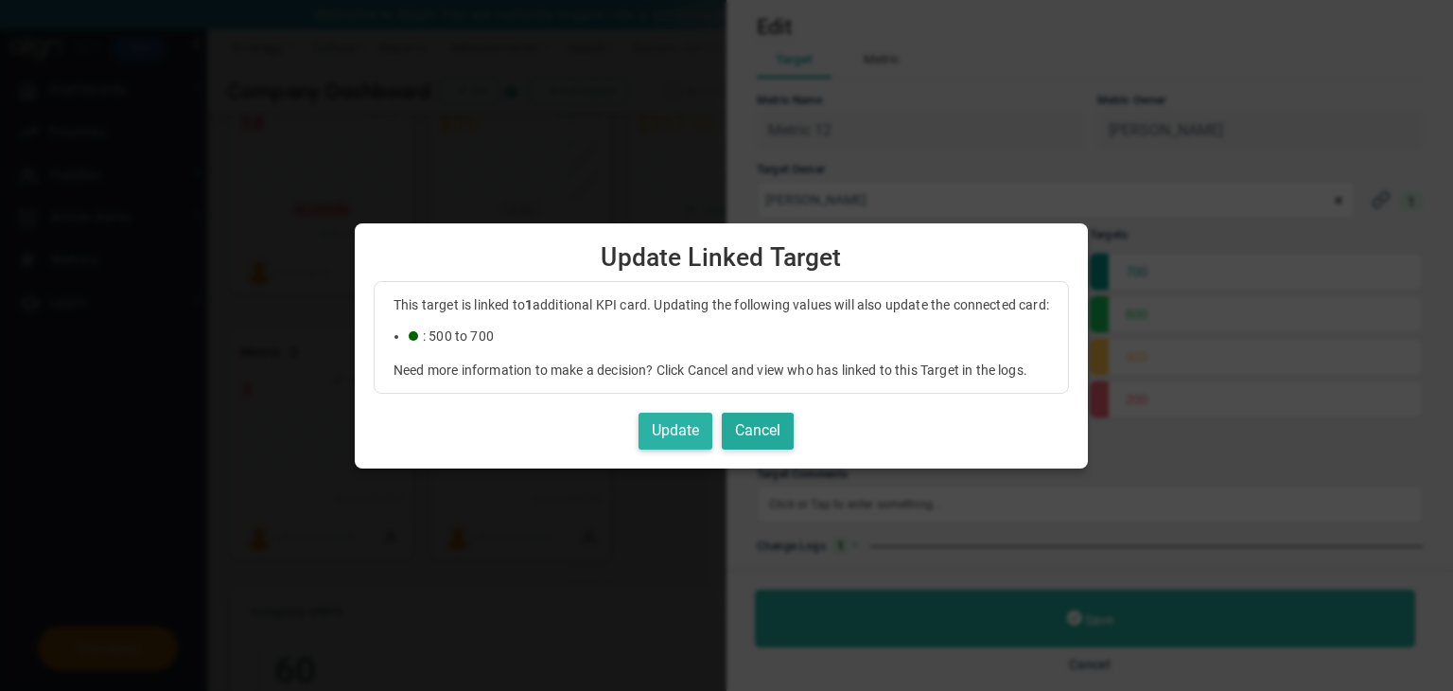
click at [706, 417] on button "Update" at bounding box center [676, 431] width 74 height 37
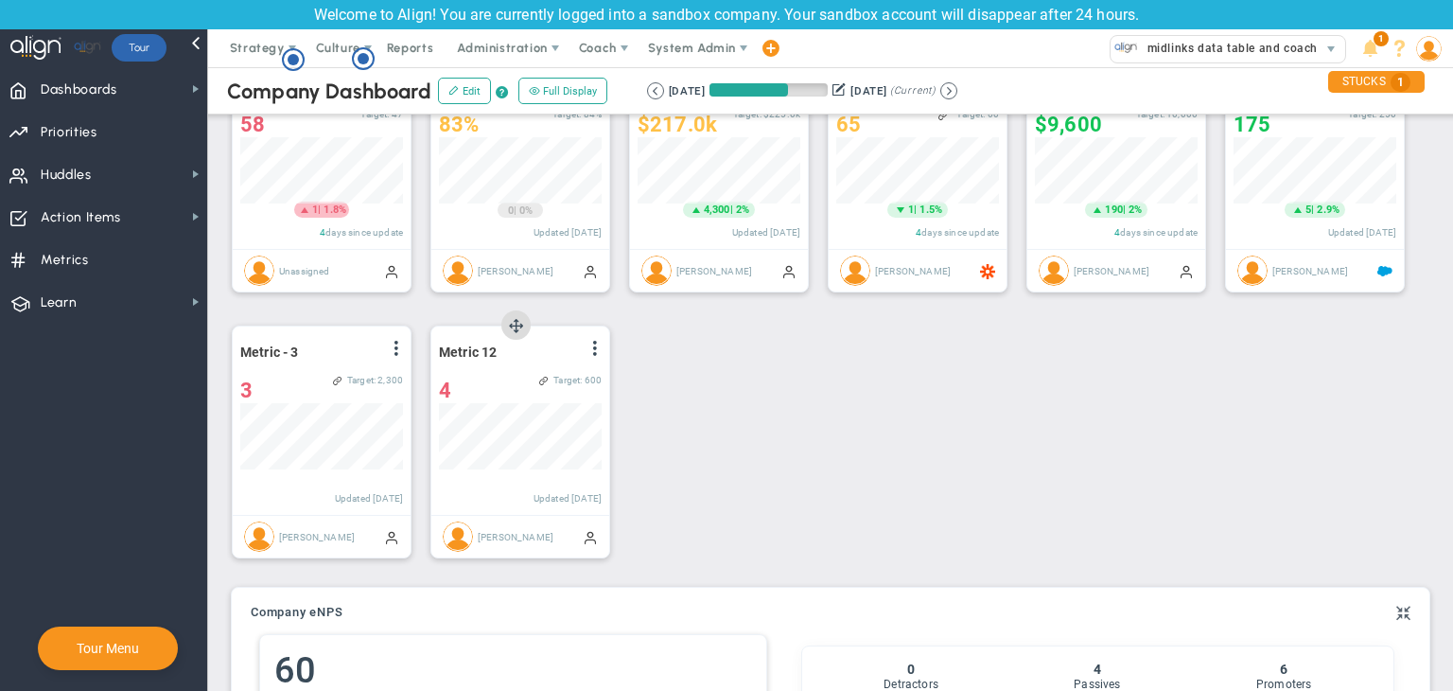
click at [601, 351] on span at bounding box center [595, 348] width 15 height 15
click at [505, 387] on li "Edit" at bounding box center [542, 387] width 134 height 24
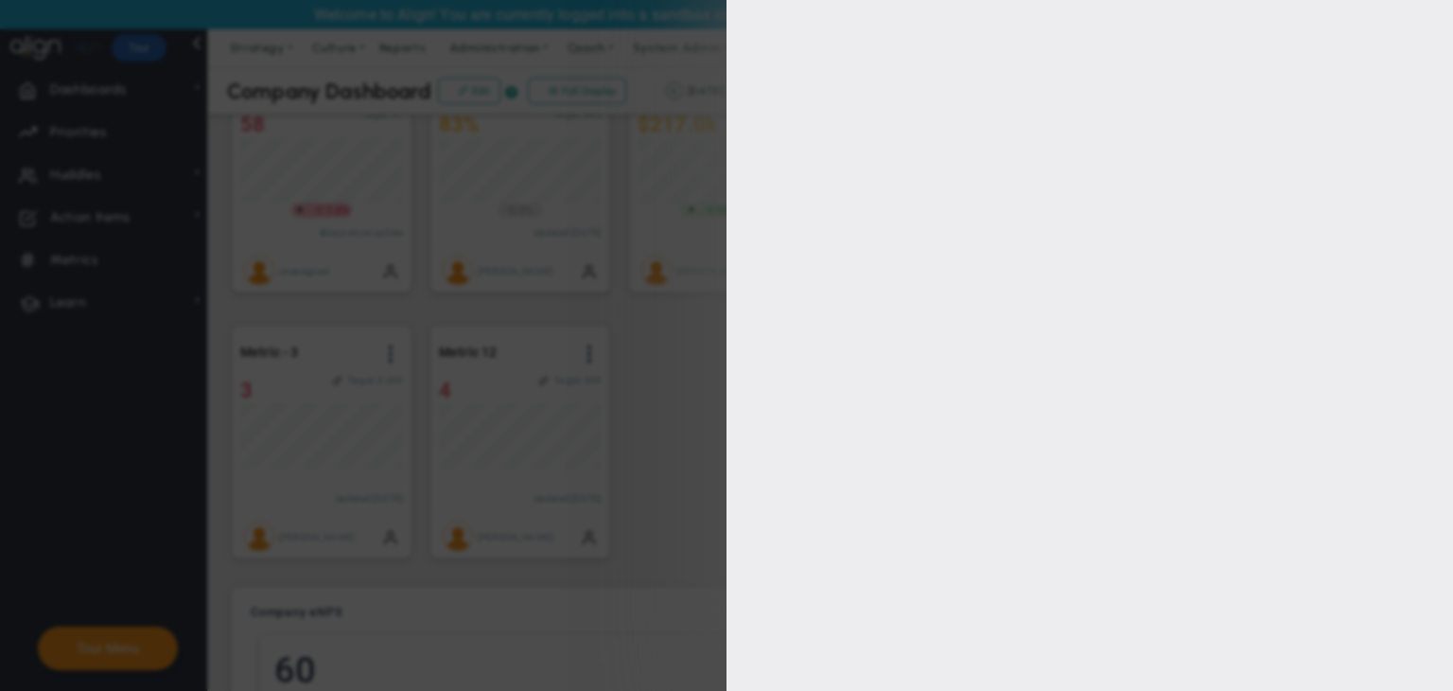
type input "[PERSON_NAME]"
radio input "true"
type input "700"
type input "600"
type input "400"
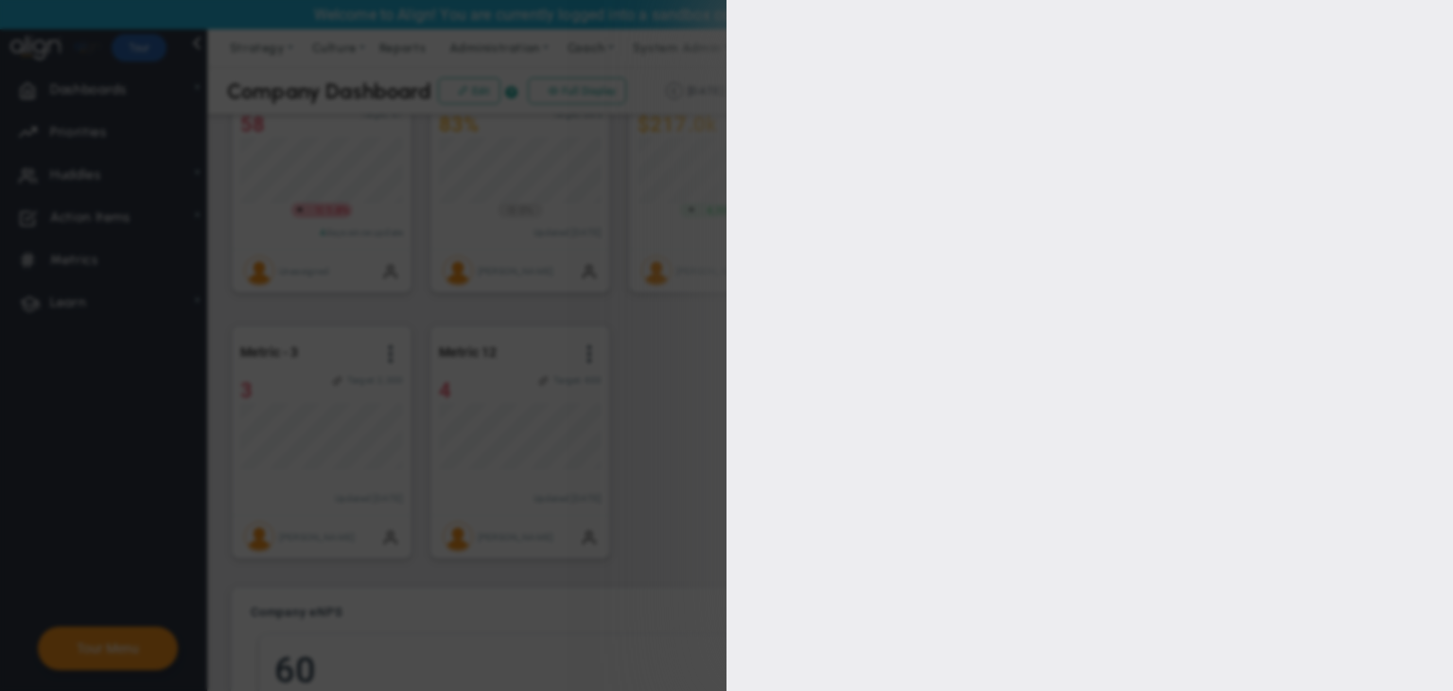
type input "200"
checkbox input "true"
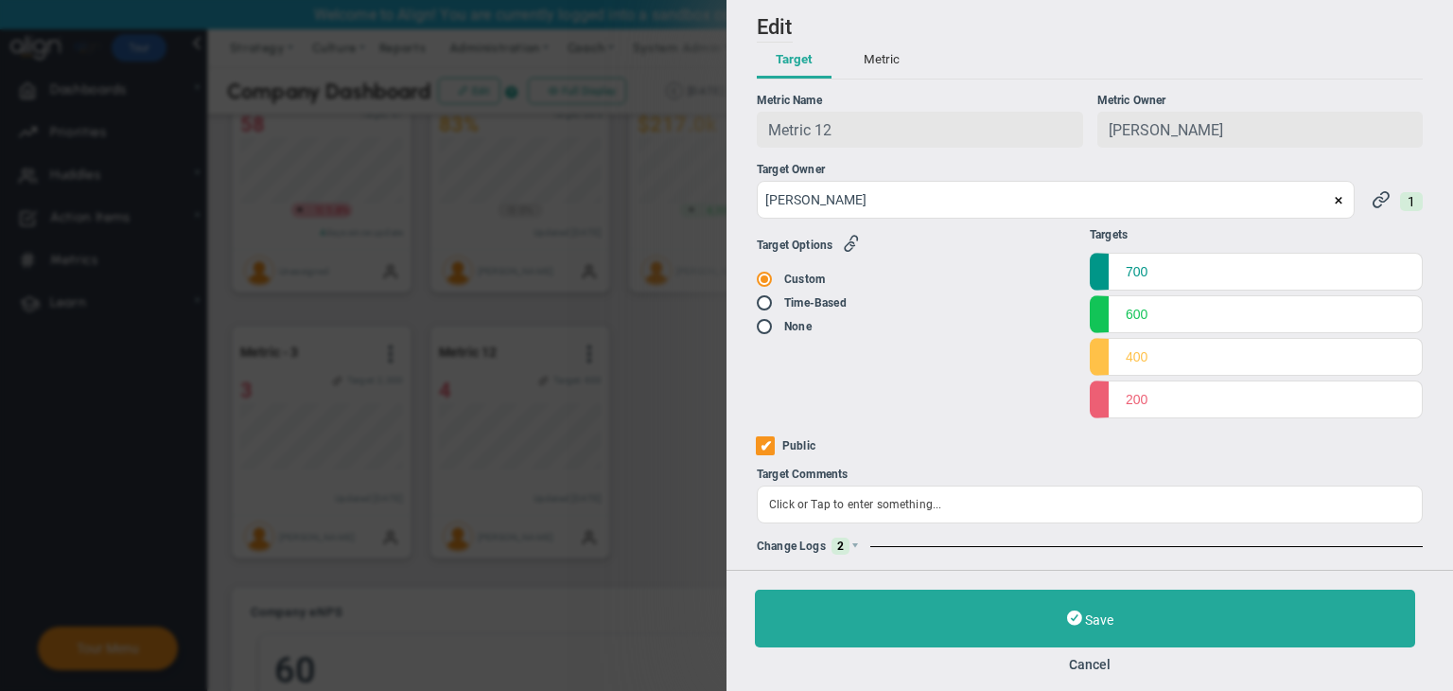
click at [845, 545] on span "2" at bounding box center [841, 545] width 18 height 17
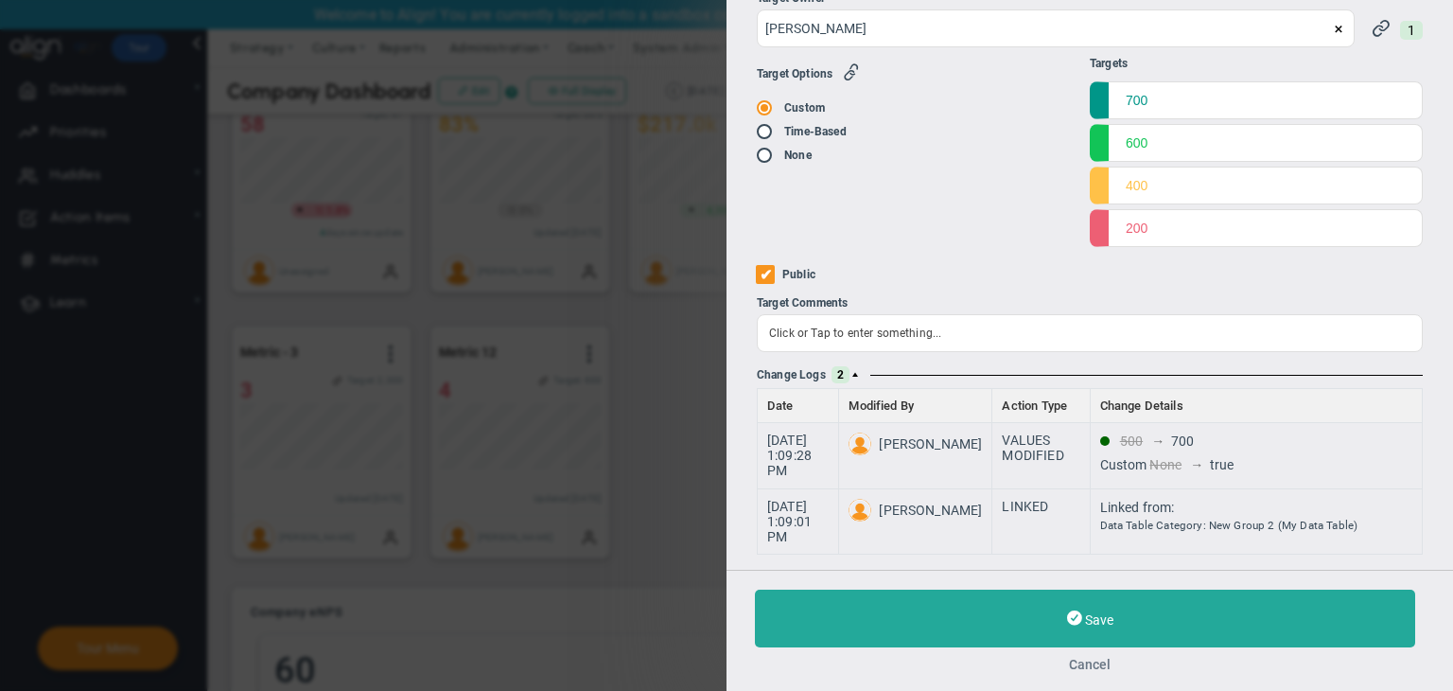
click at [1098, 662] on button "Cancel" at bounding box center [1090, 664] width 670 height 15
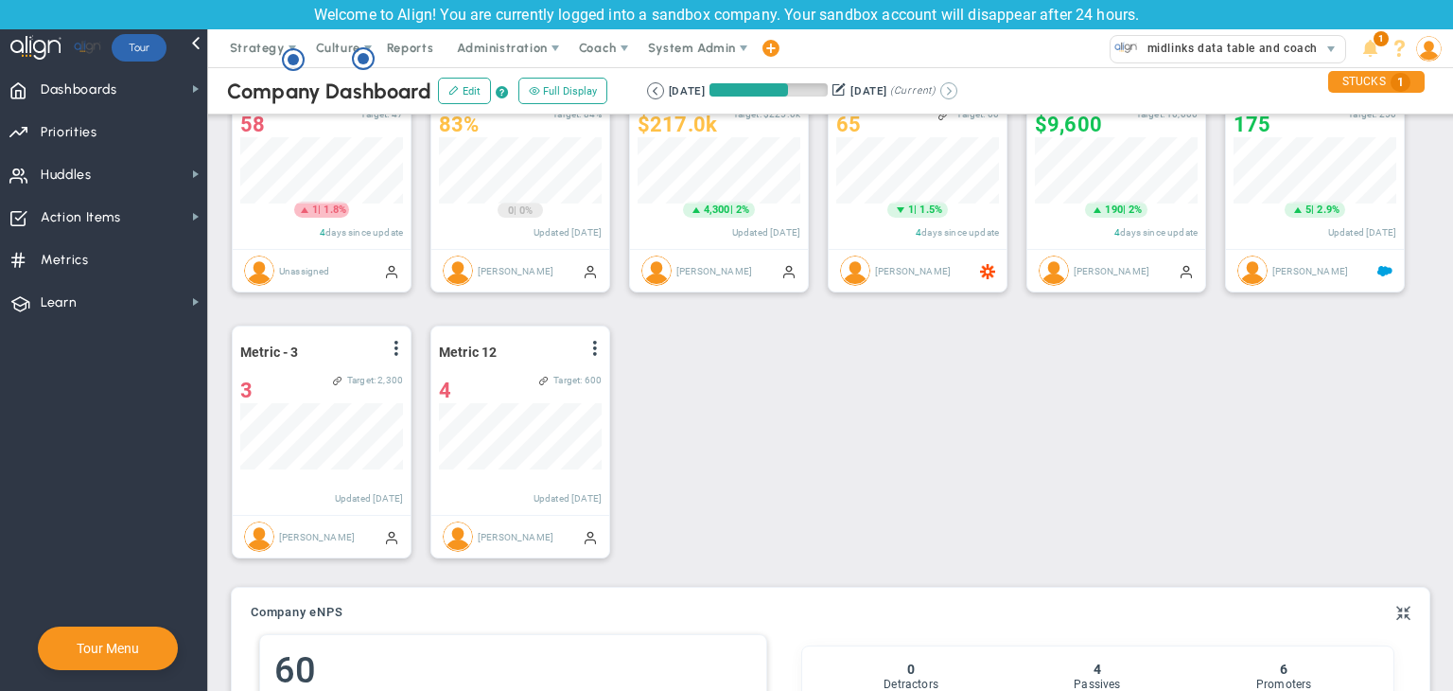
click at [958, 96] on button at bounding box center [948, 90] width 17 height 17
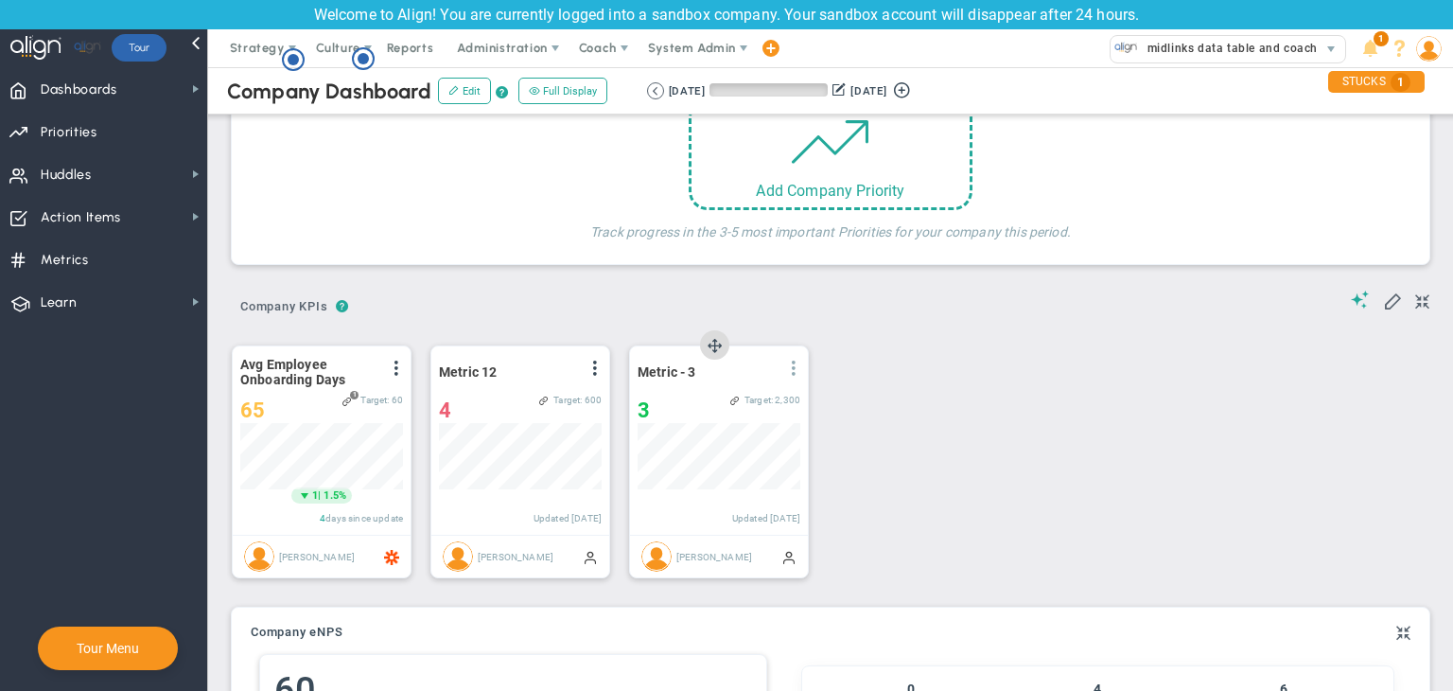
click at [799, 370] on span at bounding box center [793, 367] width 15 height 15
click at [594, 369] on span at bounding box center [595, 367] width 15 height 15
click at [545, 395] on li "Edit" at bounding box center [542, 407] width 134 height 24
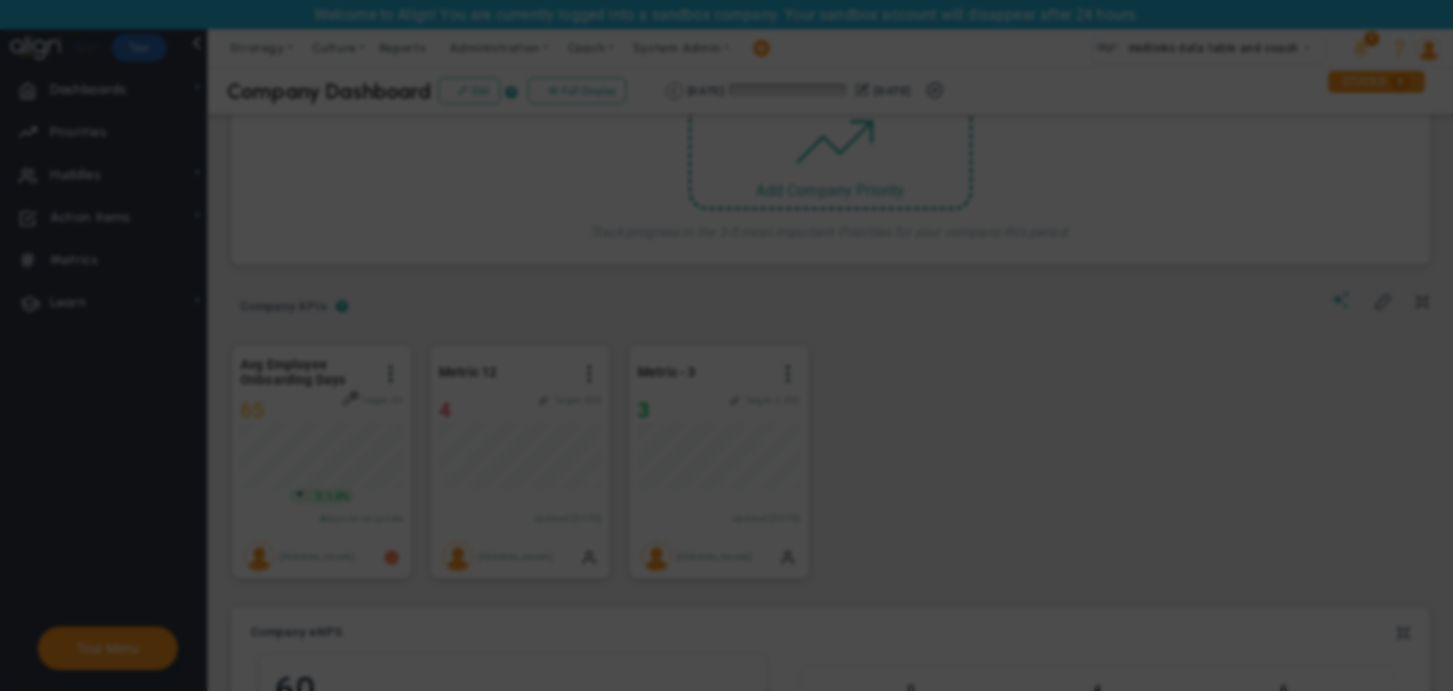
radio input "true"
checkbox input "false"
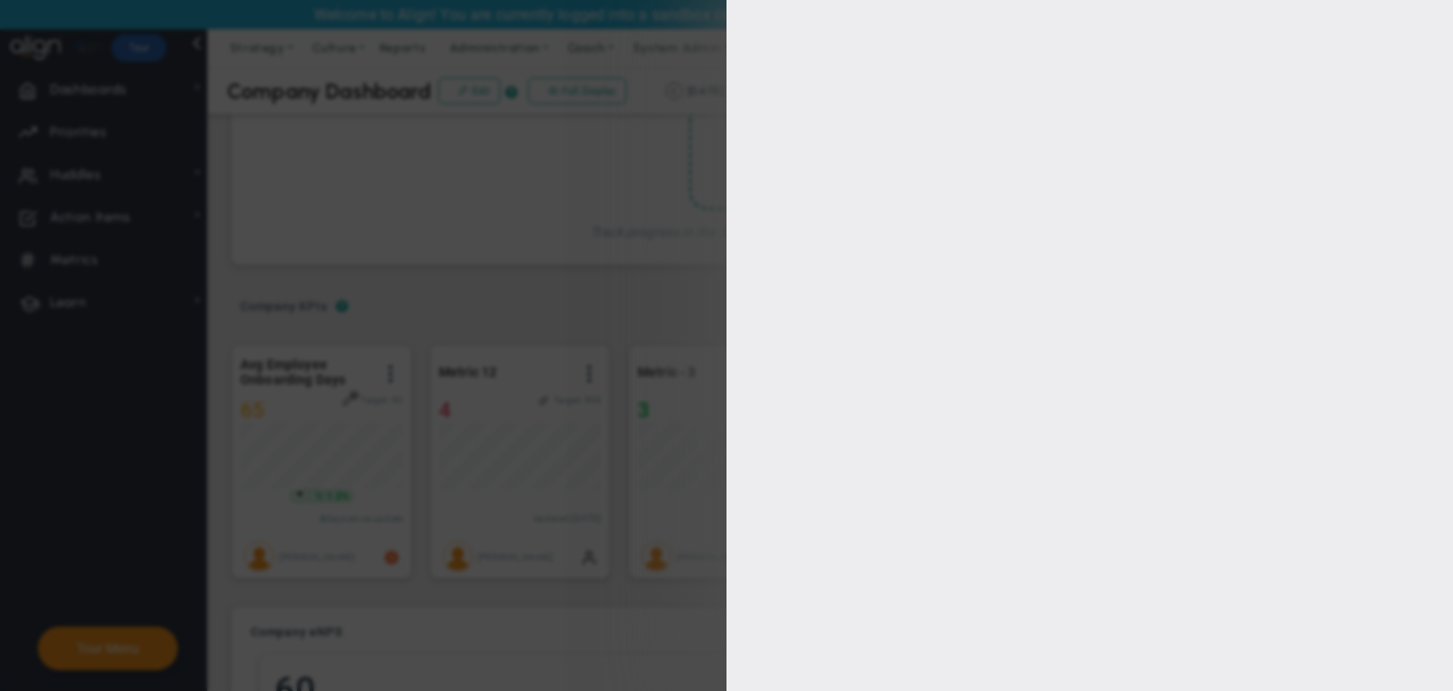
type input "700"
type input "600"
type input "400"
type input "200"
checkbox input "true"
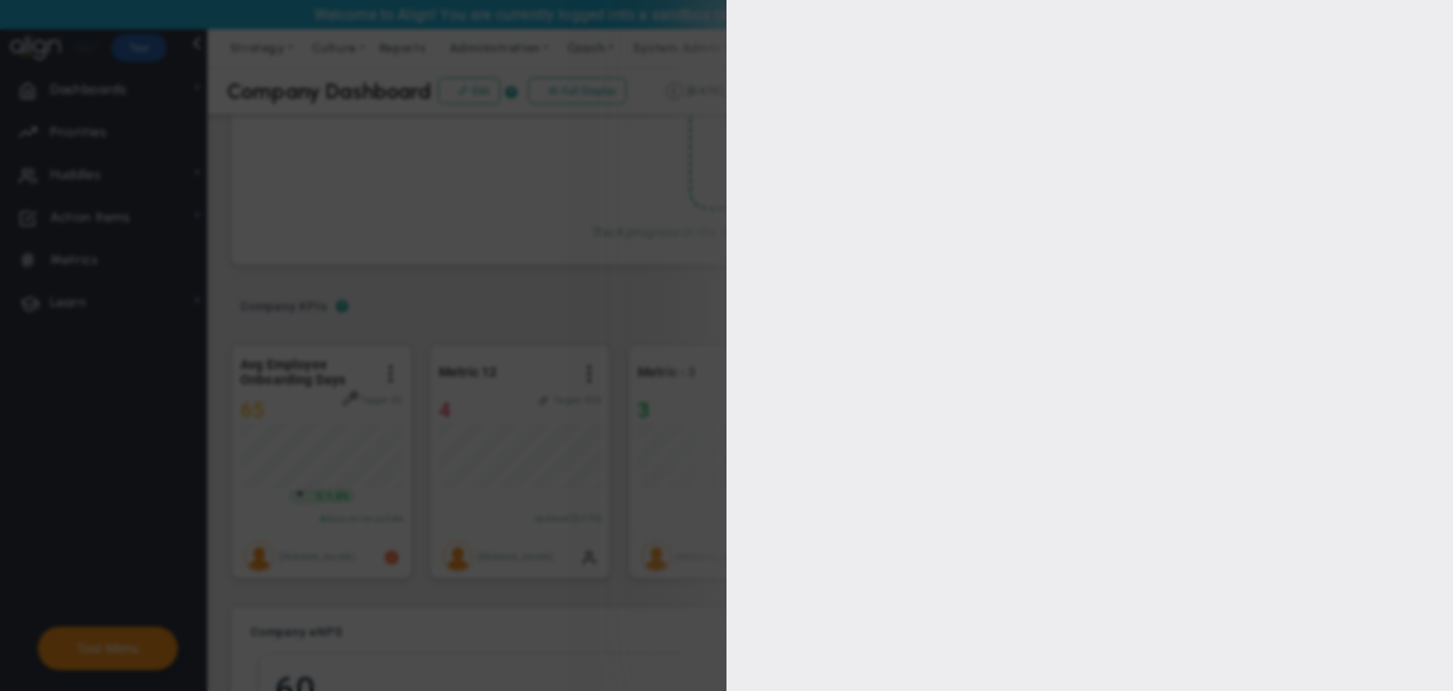
type input "[PERSON_NAME]"
radio input "true"
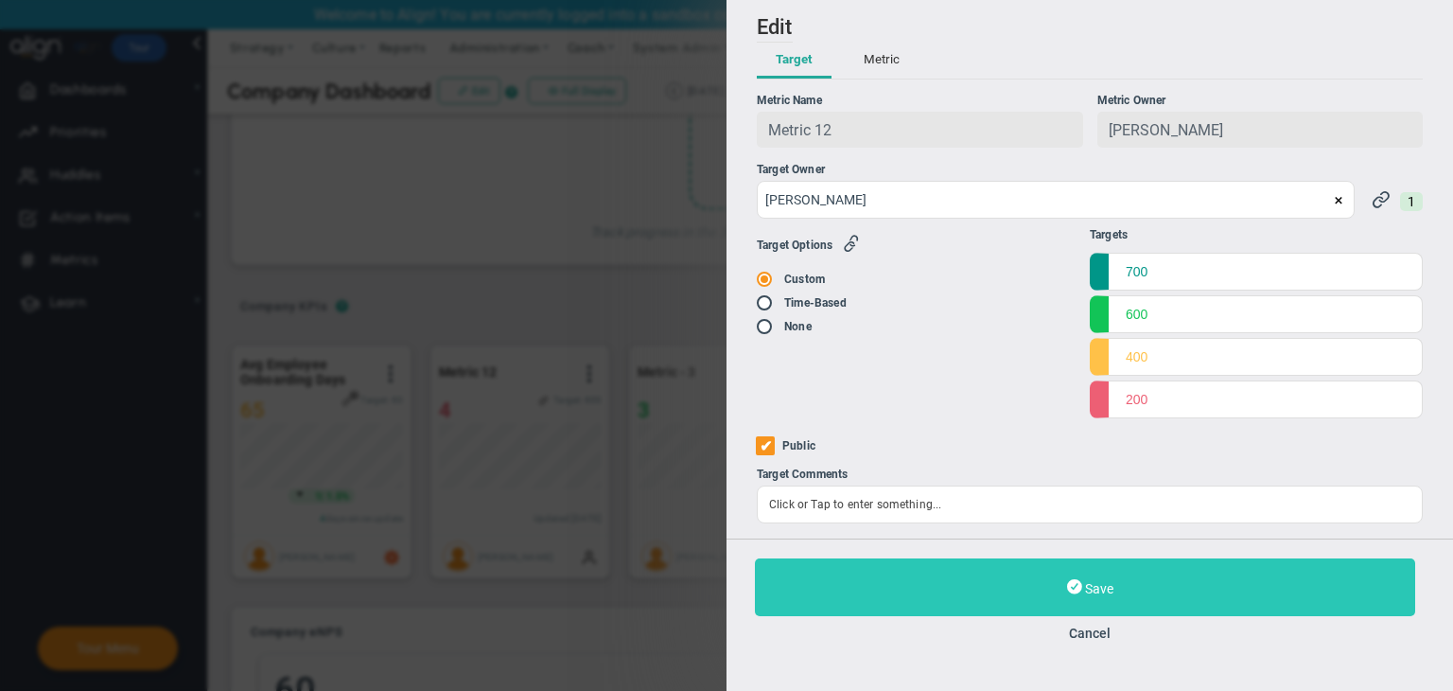
drag, startPoint x: 1086, startPoint y: 624, endPoint x: 1019, endPoint y: 582, distance: 79.0
click at [1086, 624] on div "Save Cancel" at bounding box center [1090, 599] width 670 height 82
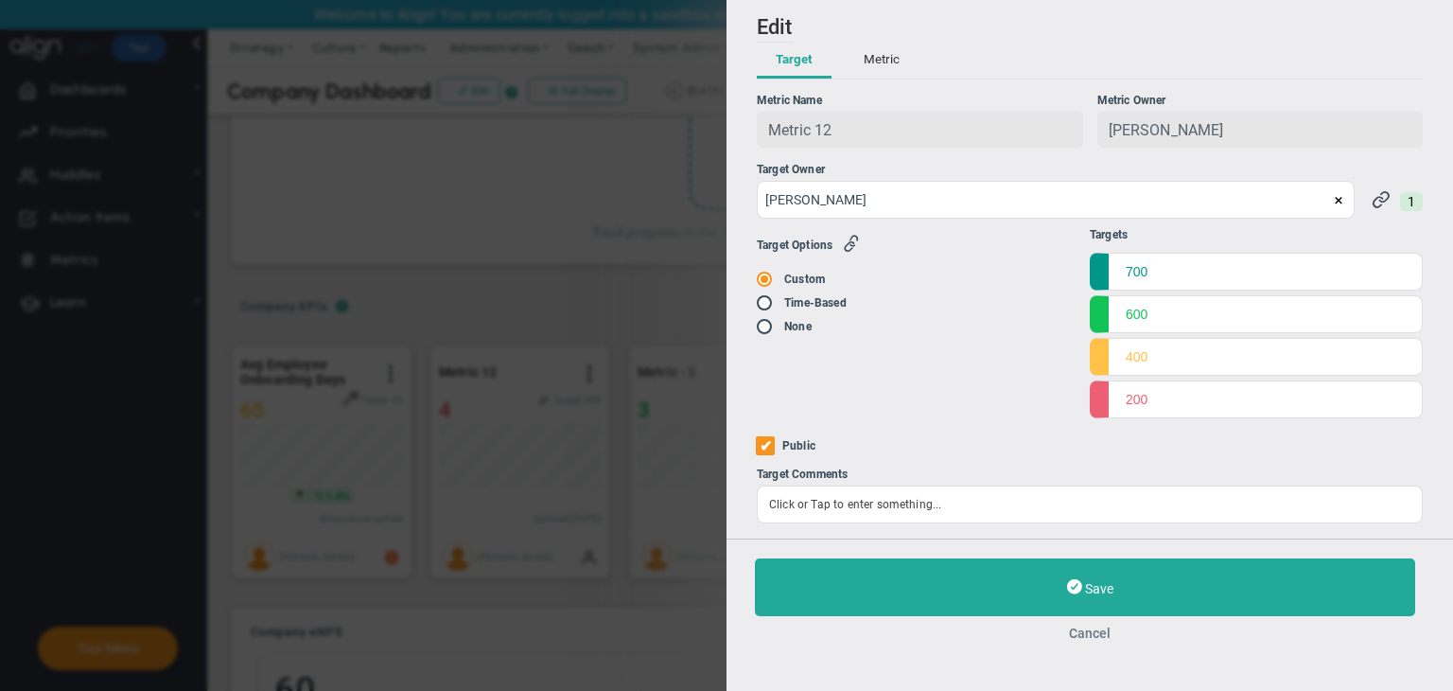
click at [1092, 641] on button "Cancel" at bounding box center [1090, 632] width 670 height 15
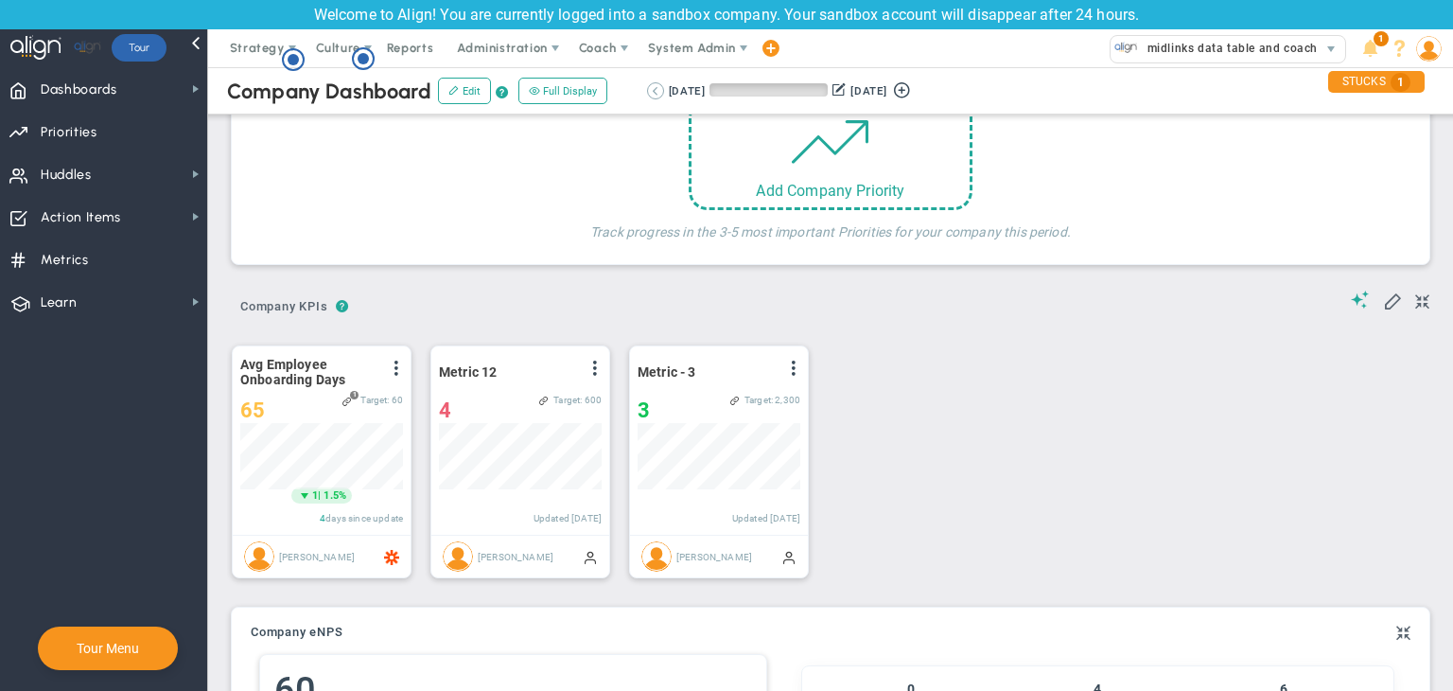
click at [653, 88] on button at bounding box center [655, 90] width 17 height 17
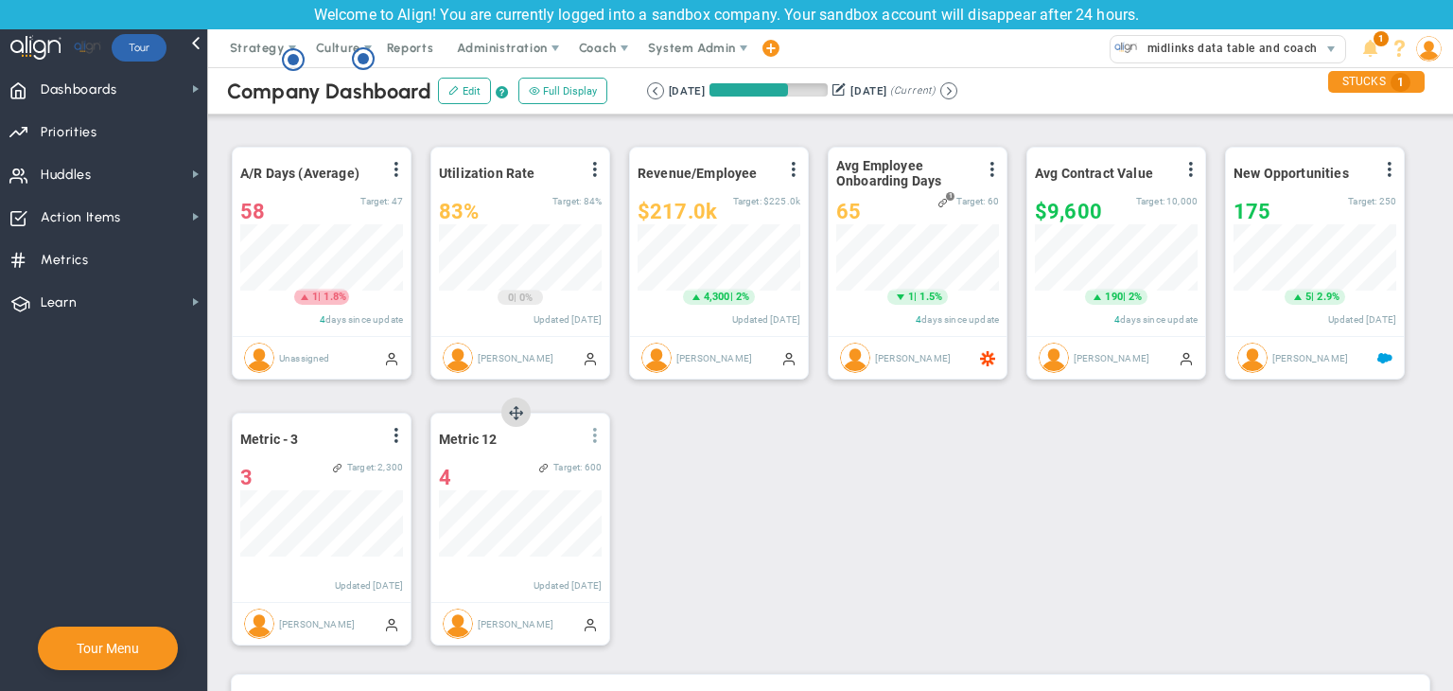
click at [600, 436] on span at bounding box center [595, 435] width 15 height 15
click at [543, 466] on li "Edit" at bounding box center [542, 474] width 134 height 24
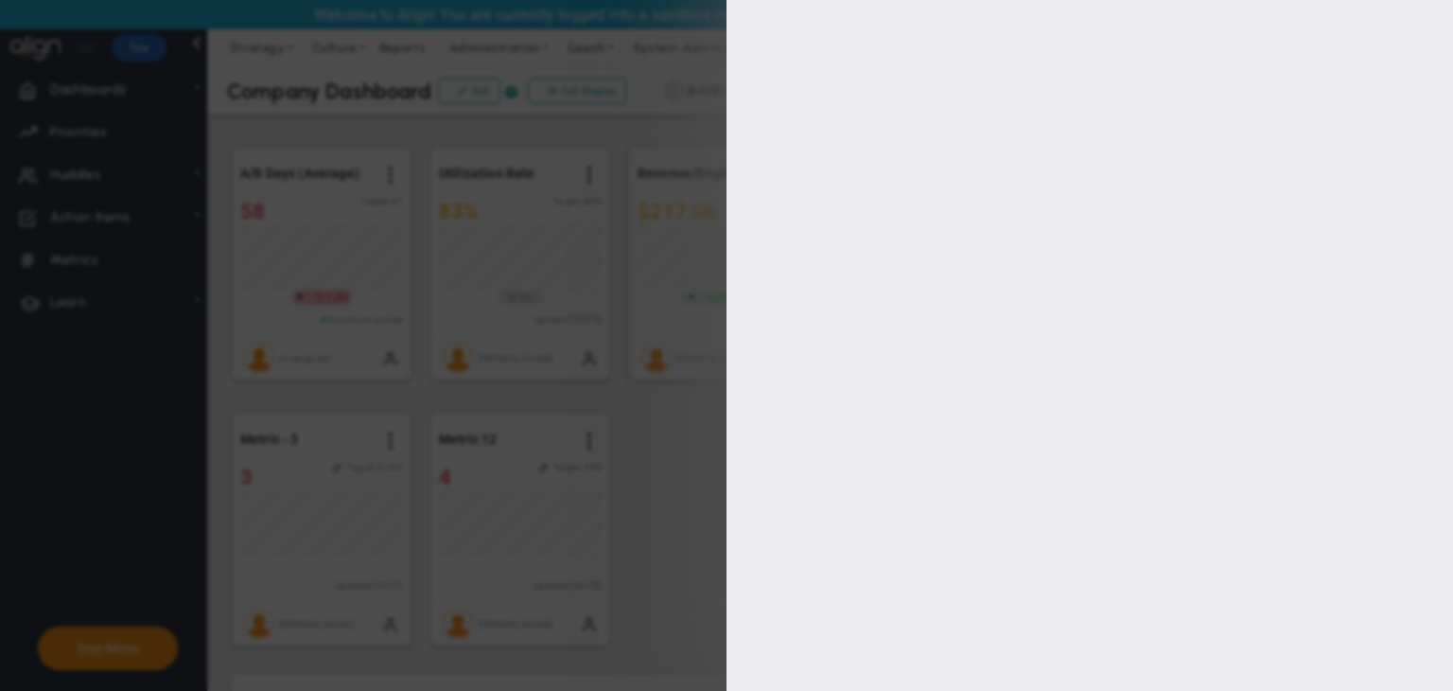
type input "[PERSON_NAME]"
radio input "true"
type input "700"
type input "600"
type input "400"
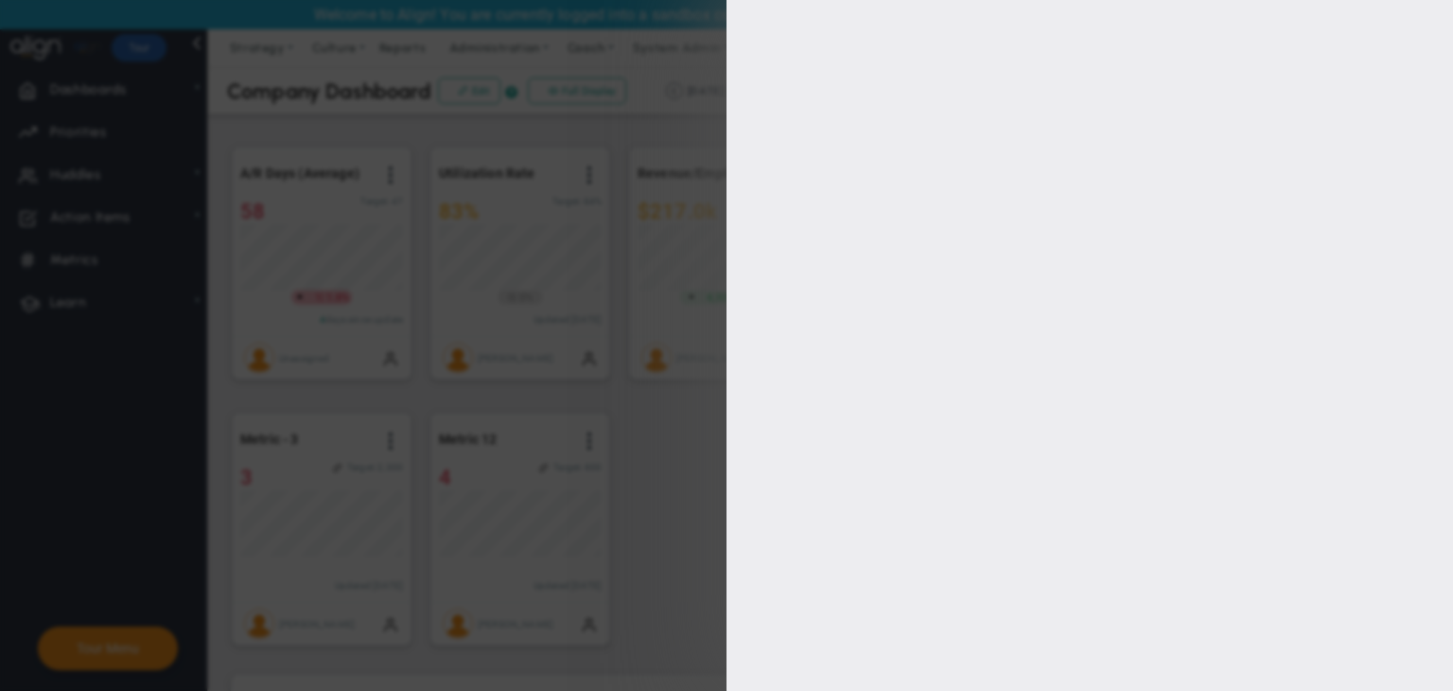
type input "200"
checkbox input "true"
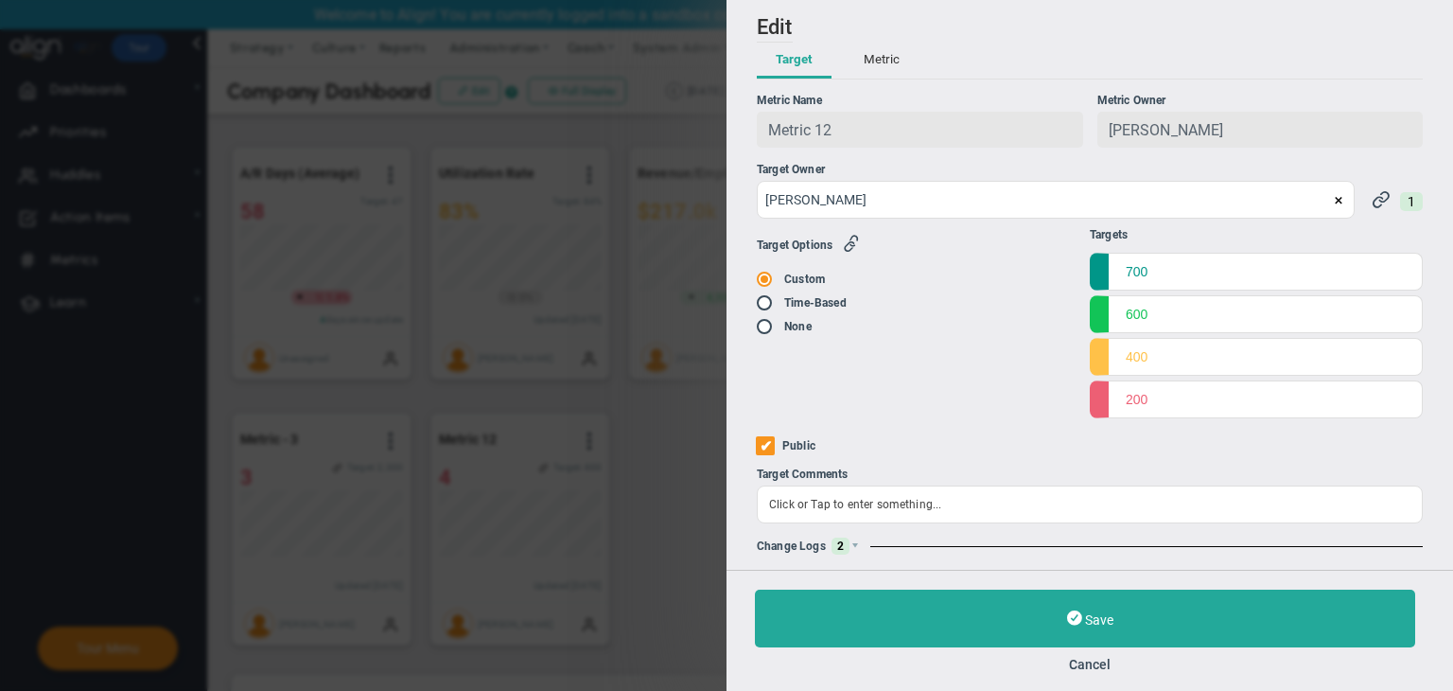
click at [861, 554] on div "Change Logs 2" at bounding box center [1090, 545] width 666 height 17
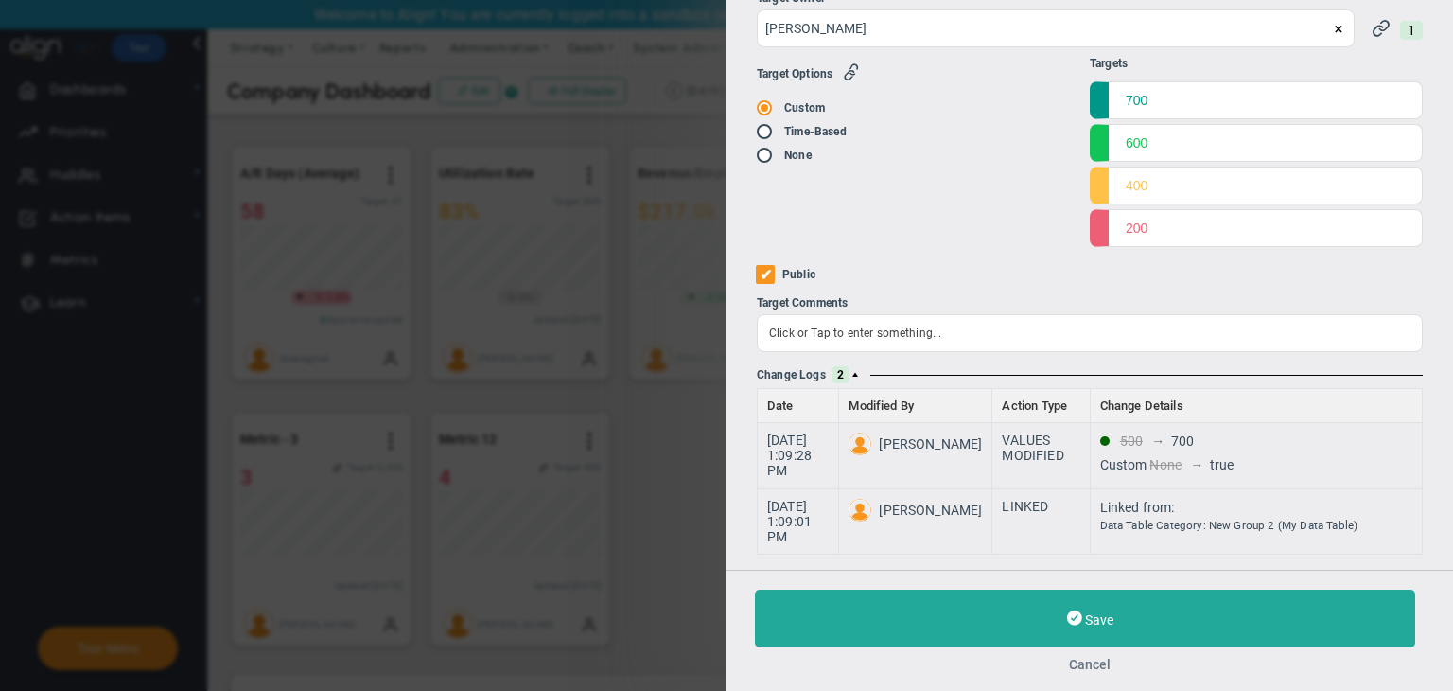
click at [1109, 668] on button "Cancel" at bounding box center [1090, 664] width 670 height 15
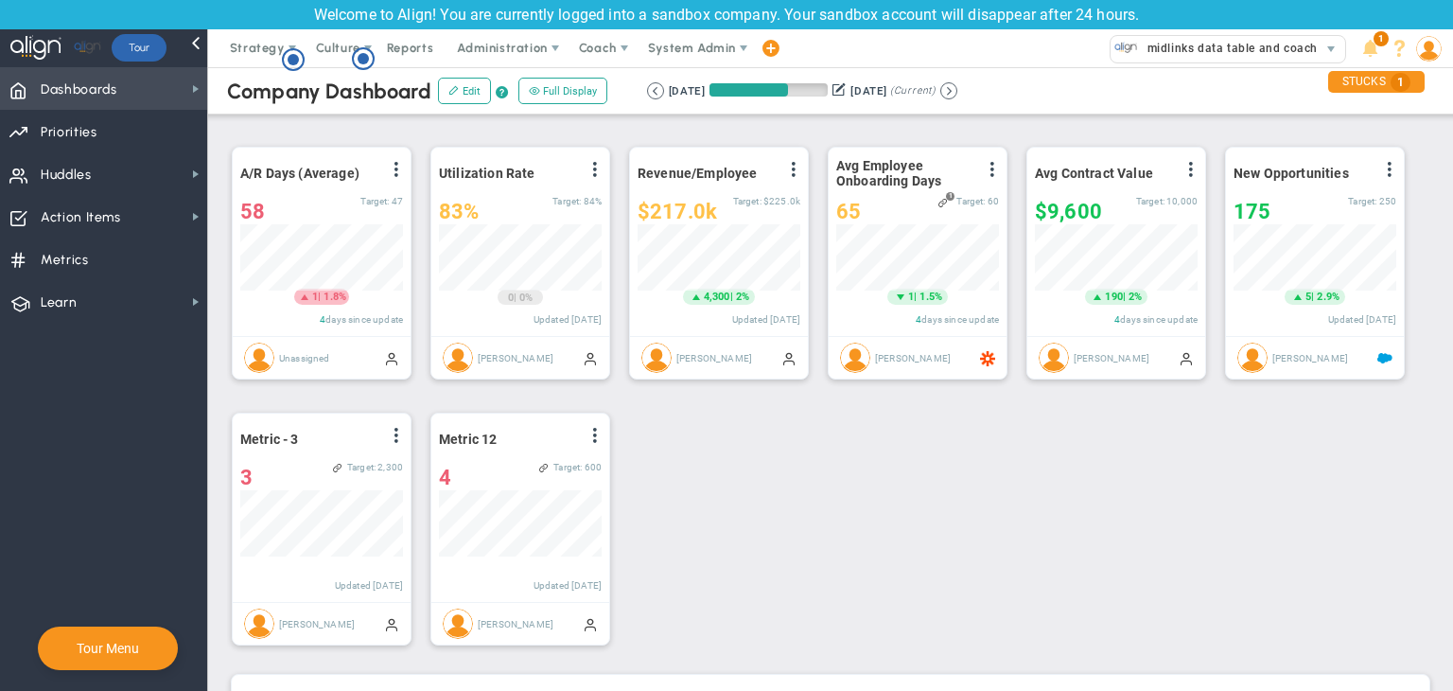
click at [70, 79] on span "Dashboards" at bounding box center [79, 90] width 77 height 40
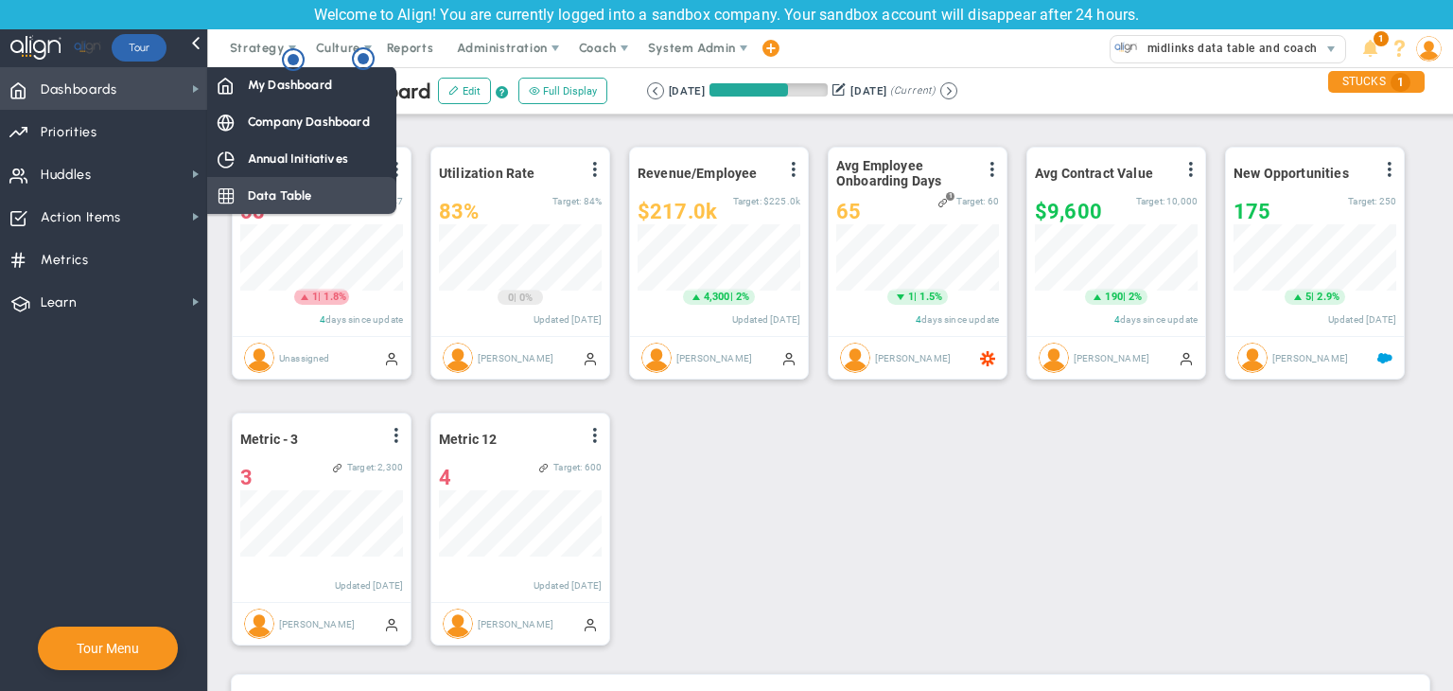
click at [266, 201] on span "Data Table" at bounding box center [280, 195] width 64 height 18
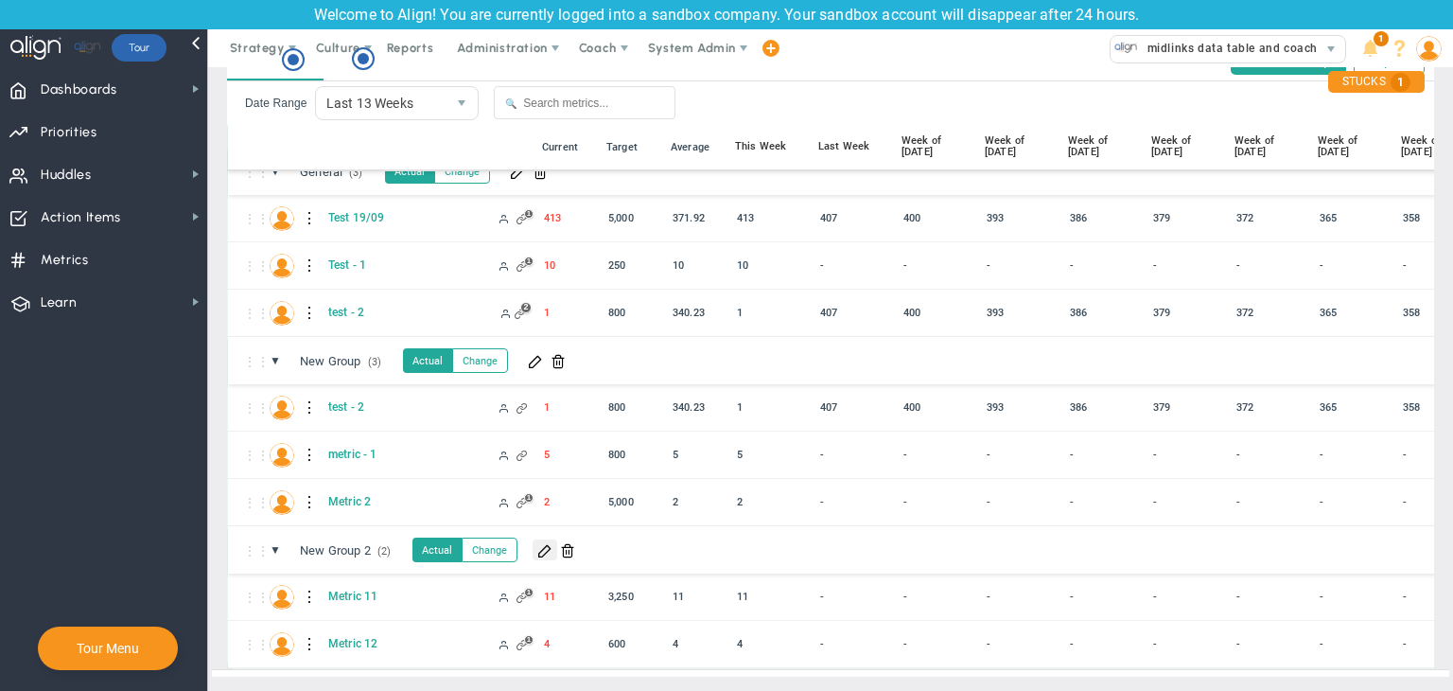
click at [553, 542] on span at bounding box center [544, 549] width 15 height 15
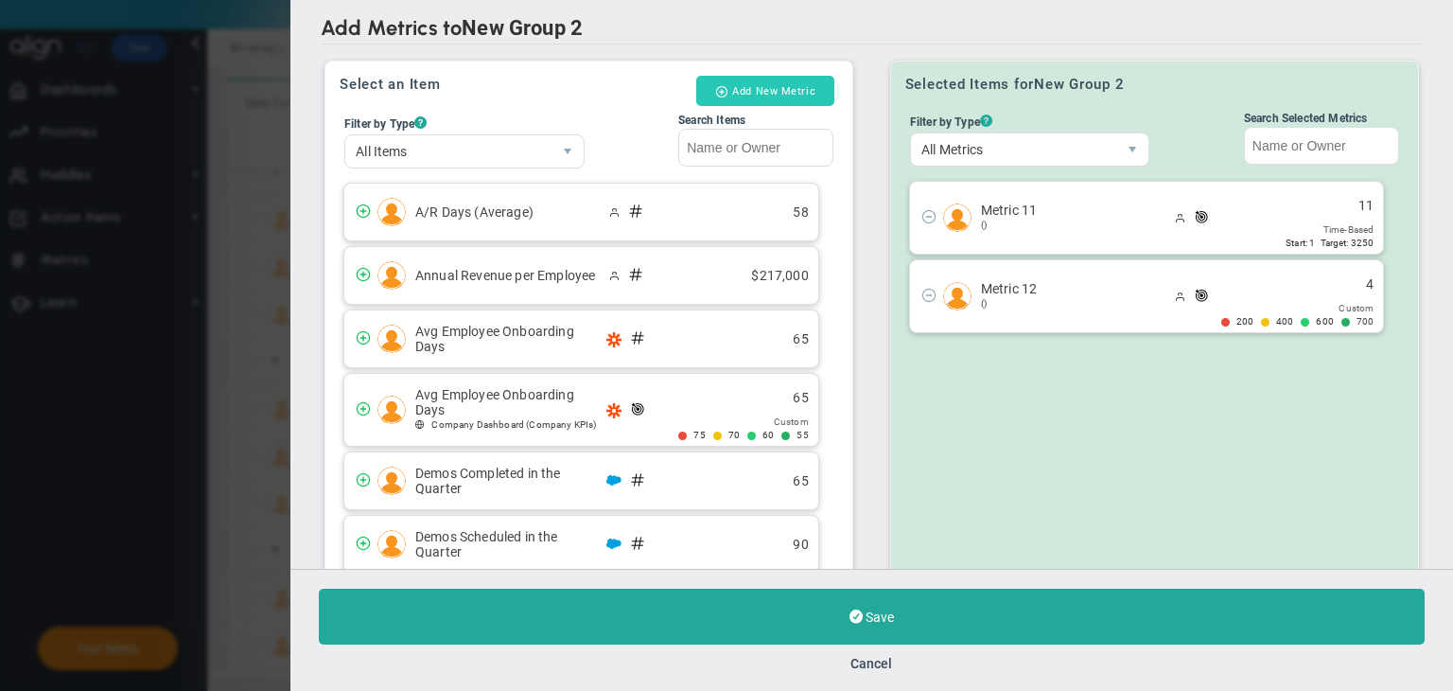
click at [767, 95] on button "Add New Metric" at bounding box center [765, 91] width 138 height 30
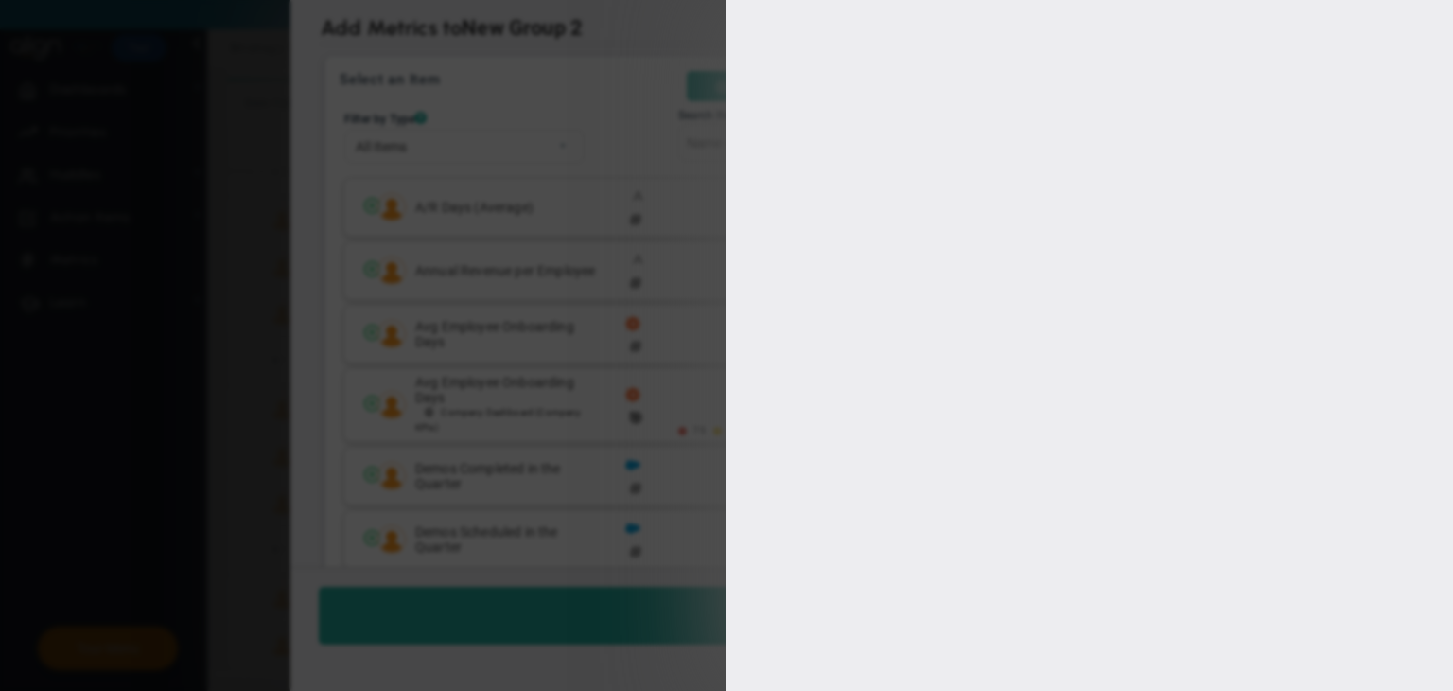
type input "[PERSON_NAME]"
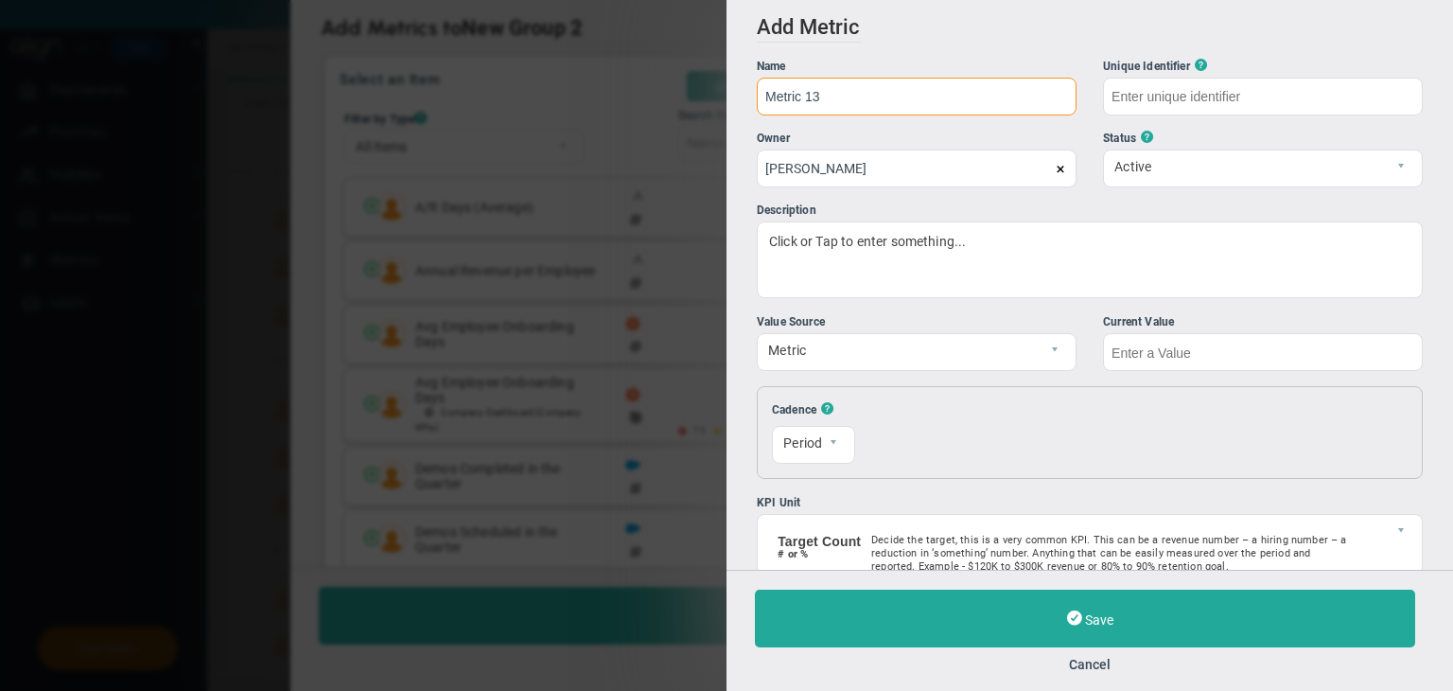
type input "Metric 13"
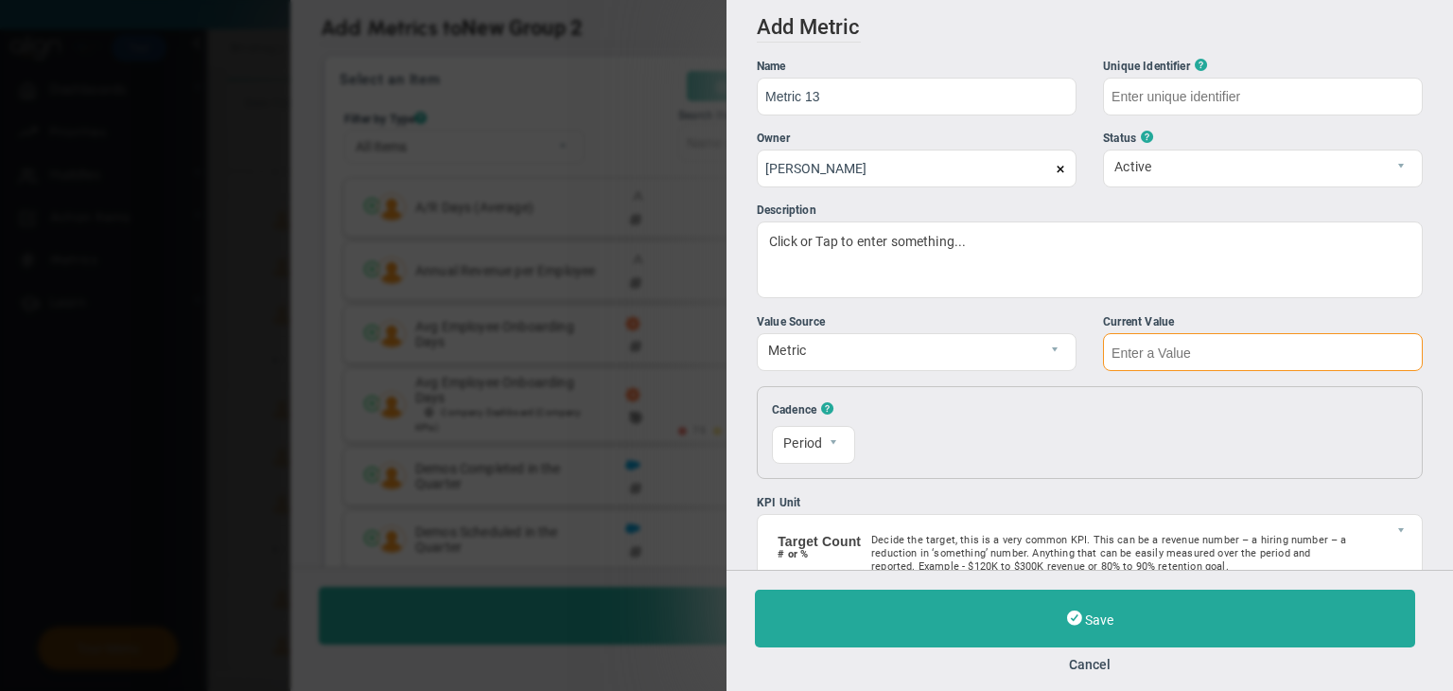
click at [1187, 338] on input "text" at bounding box center [1263, 352] width 320 height 38
type input "Metric-13"
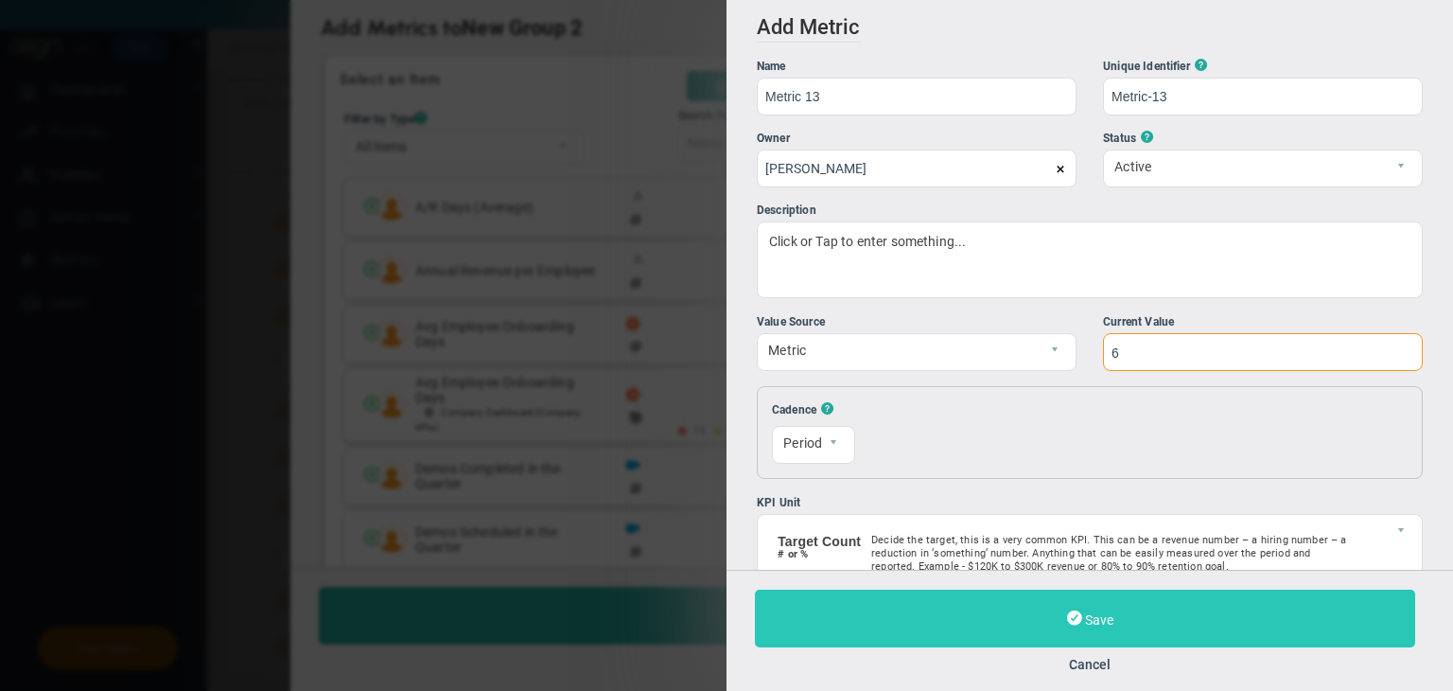
type input "6"
click at [1151, 612] on button "Save" at bounding box center [1085, 618] width 660 height 58
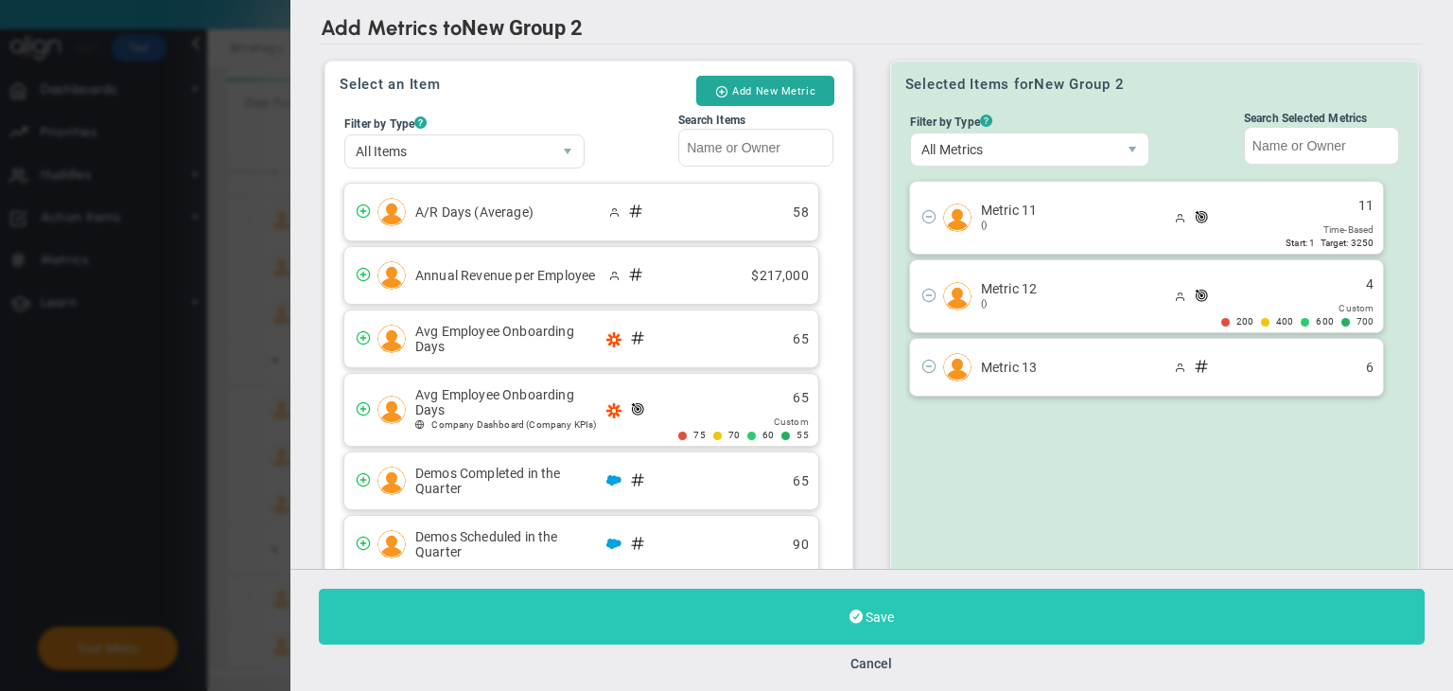
click at [1007, 624] on button "Save" at bounding box center [872, 617] width 1106 height 56
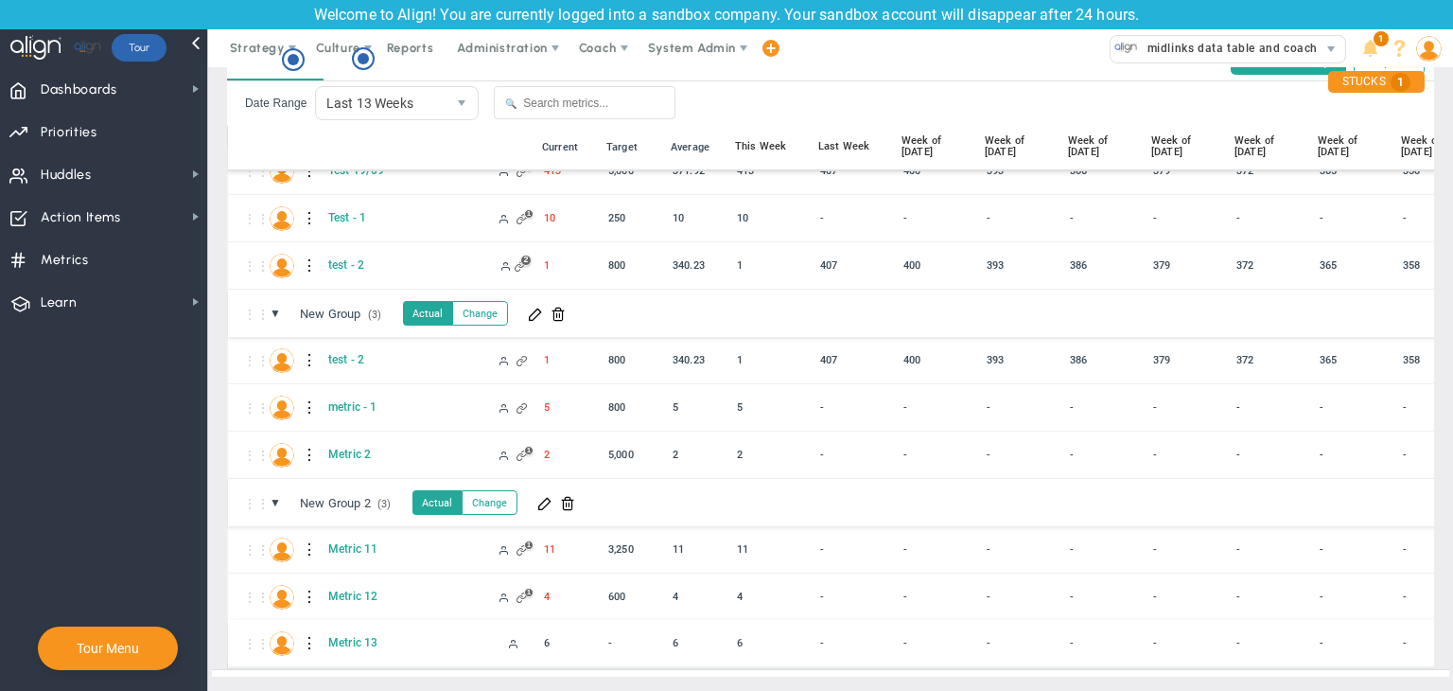
click at [295, 631] on div "M1" at bounding box center [283, 643] width 26 height 25
click at [306, 628] on div at bounding box center [310, 643] width 13 height 30
click at [360, 634] on div "Edit" at bounding box center [388, 633] width 131 height 39
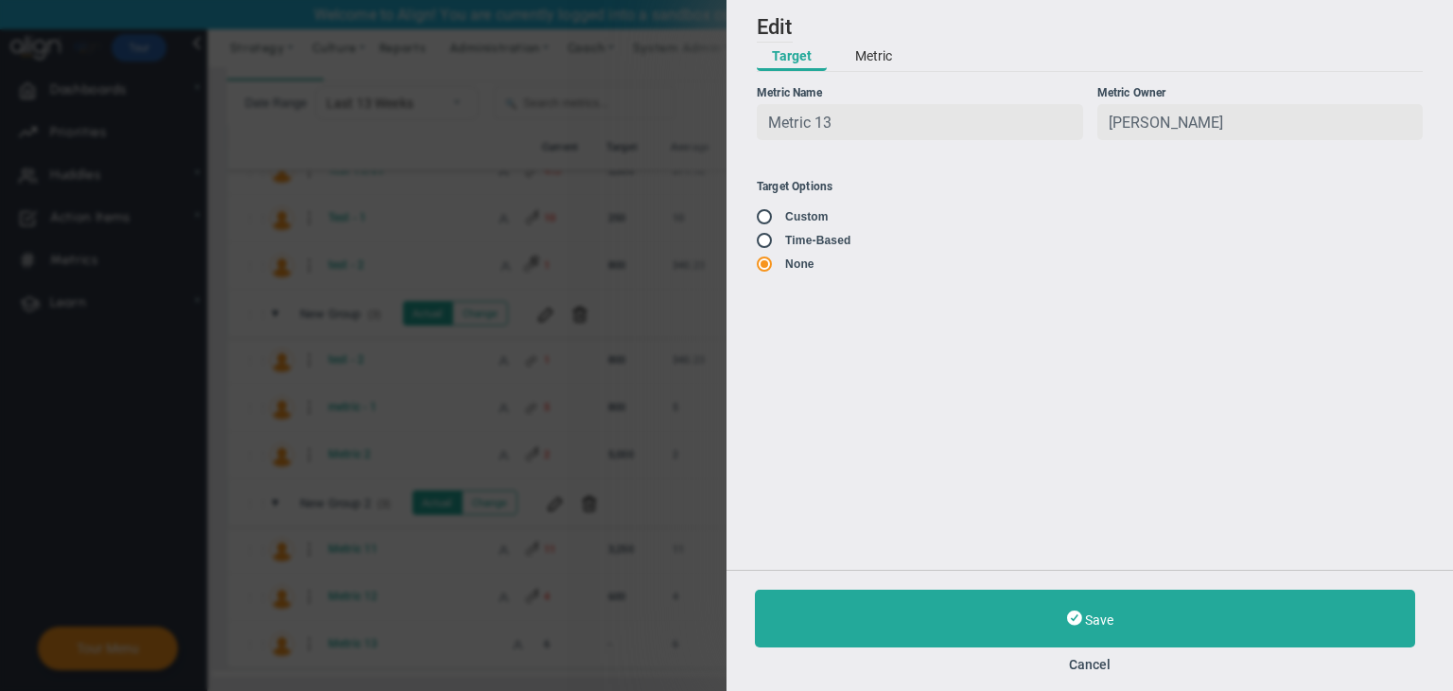
click at [769, 220] on input "radio" at bounding box center [771, 217] width 19 height 15
radio input "true"
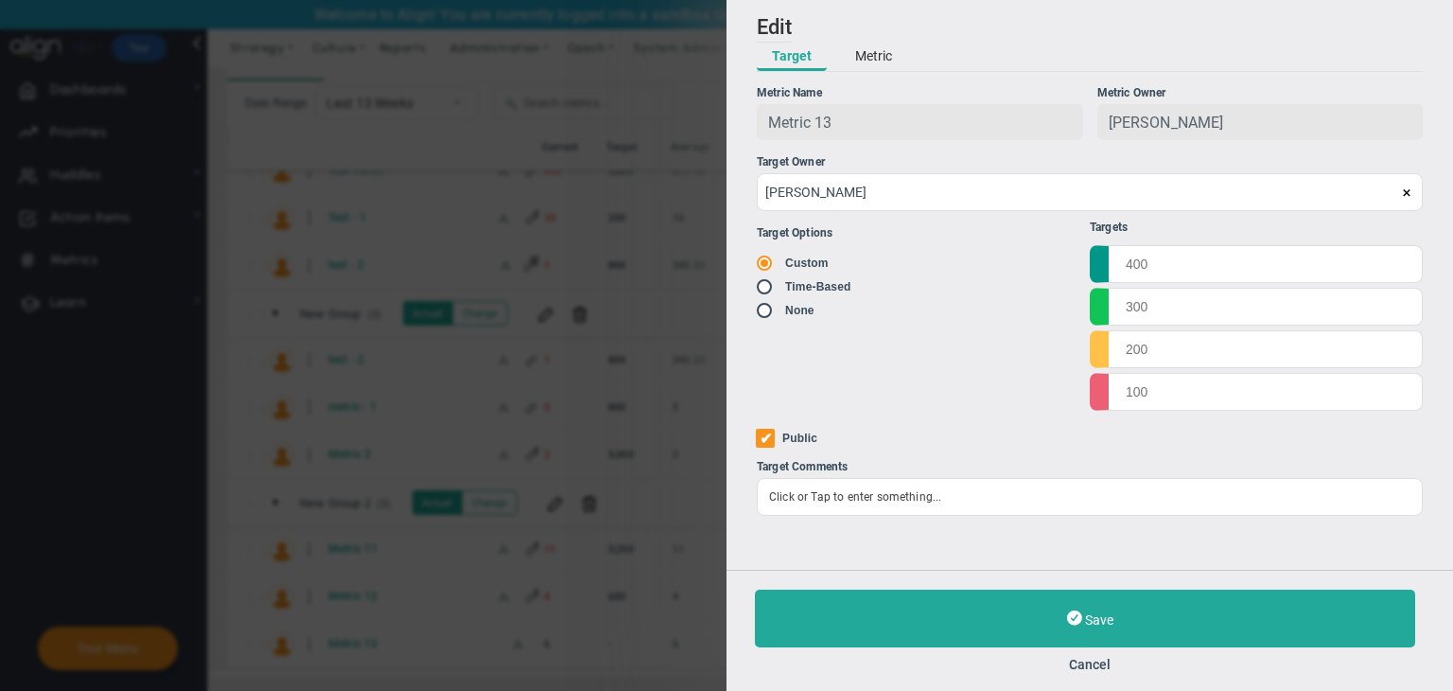
click at [765, 292] on input "radio" at bounding box center [771, 287] width 19 height 15
radio input "true"
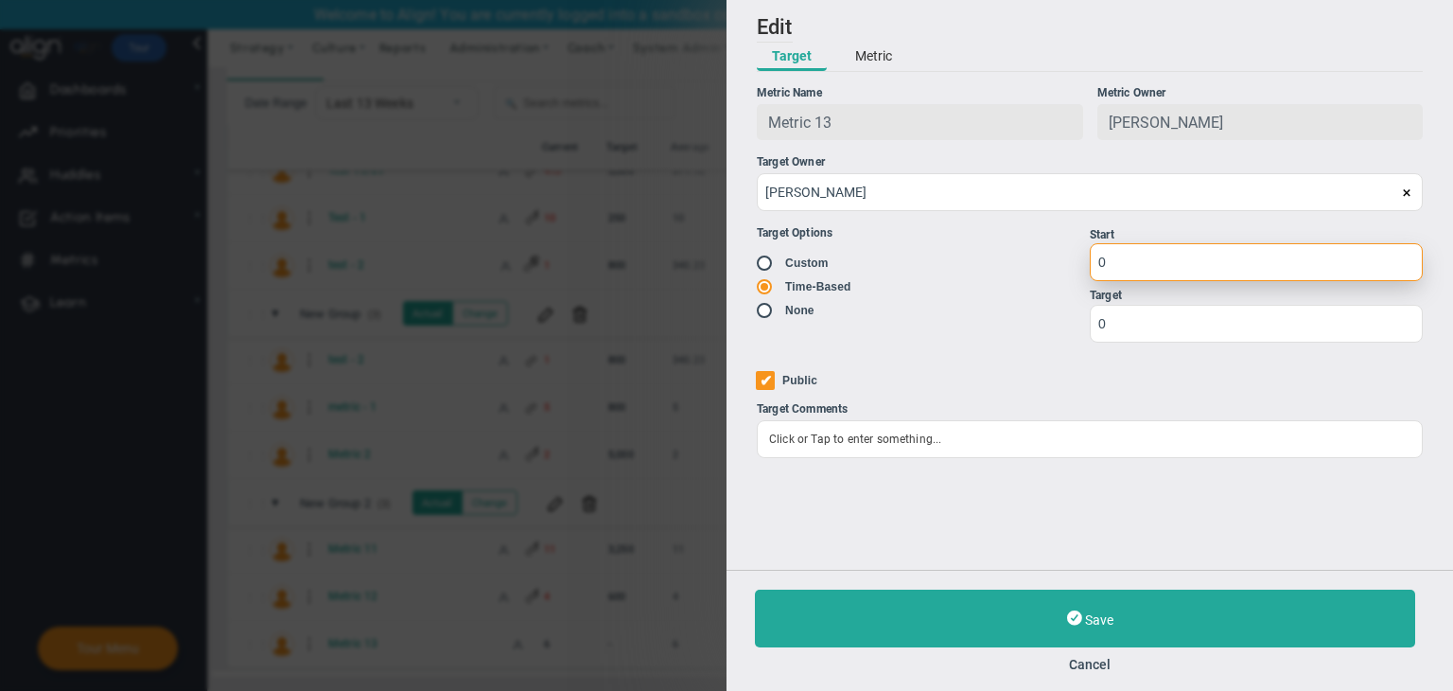
click at [1189, 276] on input "0" at bounding box center [1256, 262] width 333 height 38
type input "1"
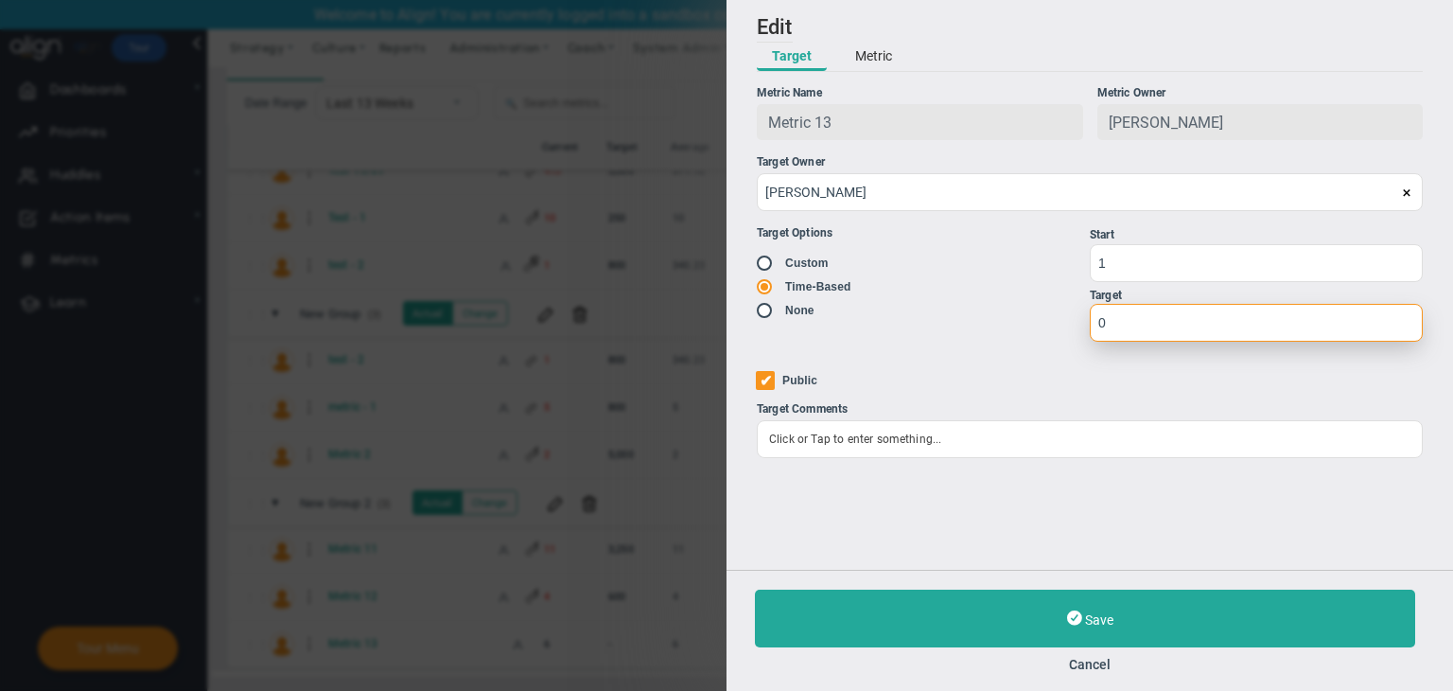
click at [1177, 313] on input "0" at bounding box center [1256, 323] width 333 height 38
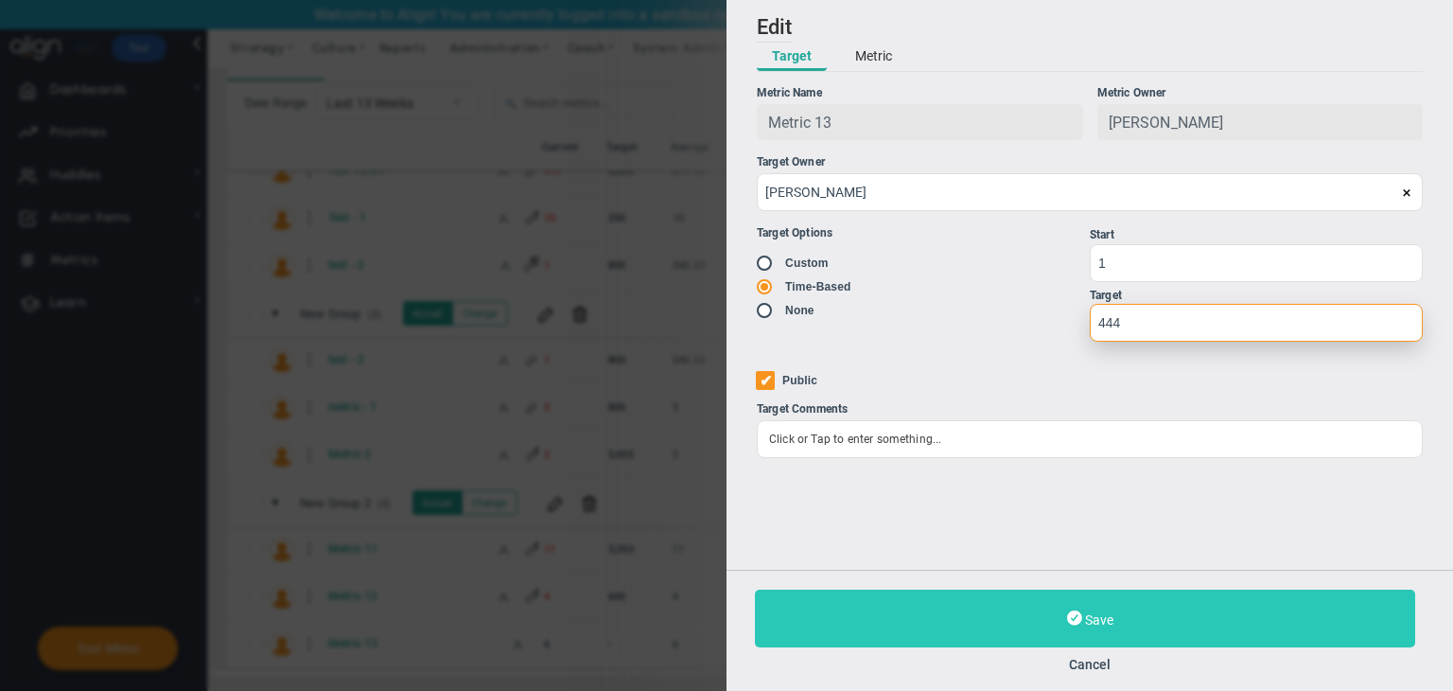
type input "444"
click at [1162, 595] on button "Save" at bounding box center [1085, 618] width 660 height 58
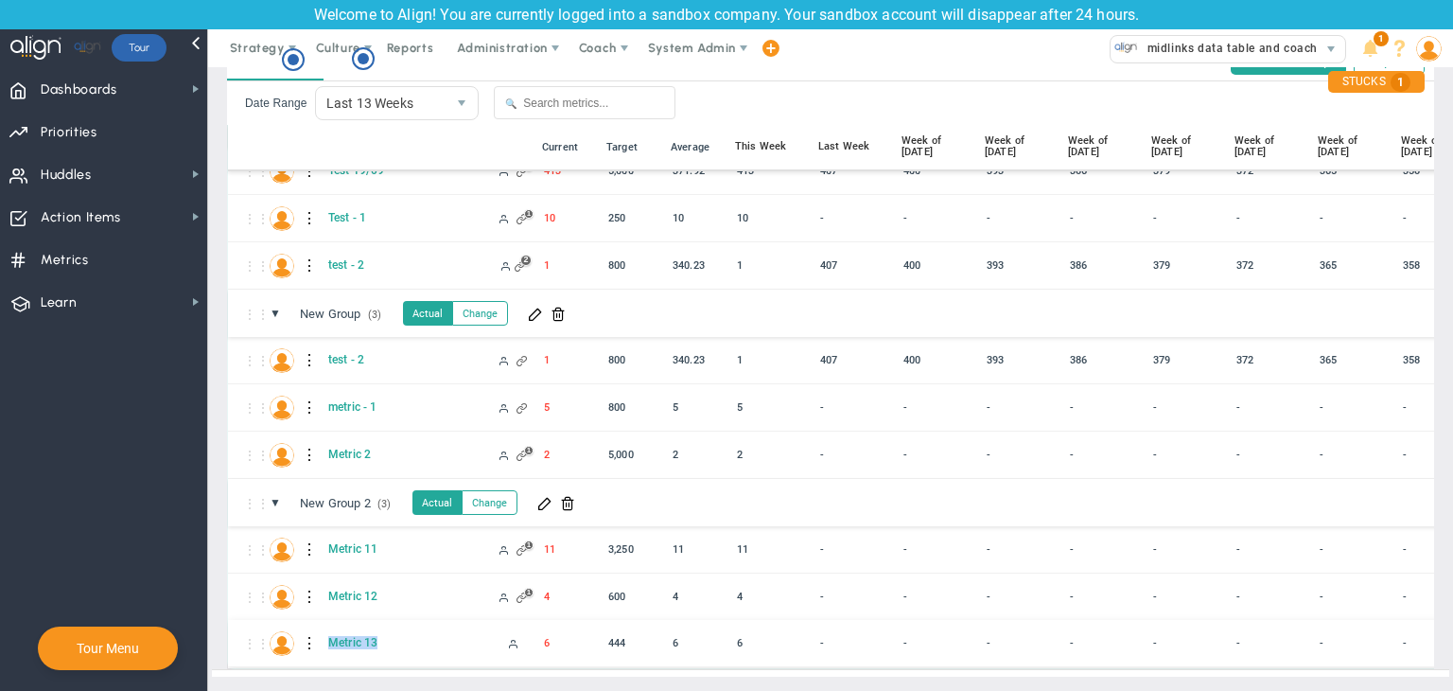
copy div "Metric 13"
drag, startPoint x: 390, startPoint y: 620, endPoint x: 306, endPoint y: 617, distance: 84.3
click at [306, 620] on div "⋮⋮ M1 Metric 13 6 6 6 - - - - - - -" at bounding box center [1024, 643] width 1593 height 47
click at [195, 83] on span at bounding box center [195, 88] width 15 height 15
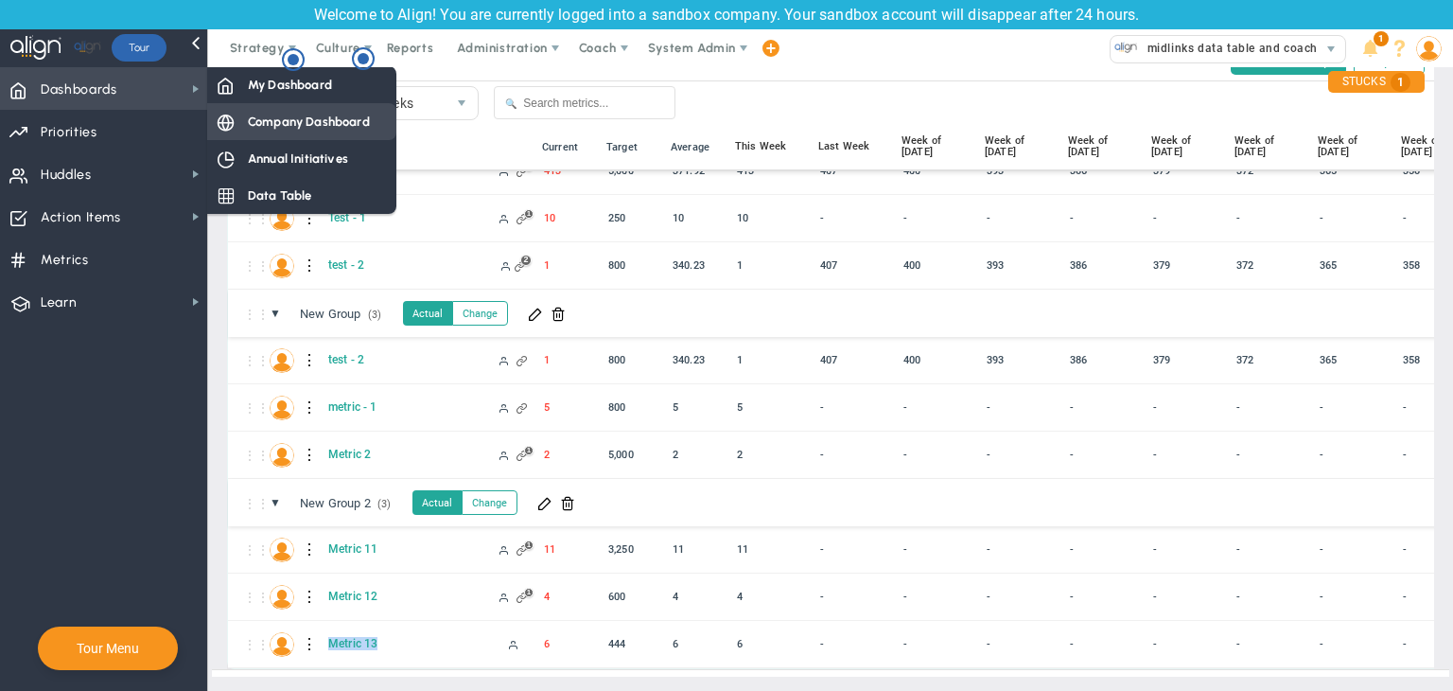
click at [271, 118] on span "Company Dashboard" at bounding box center [309, 122] width 122 height 18
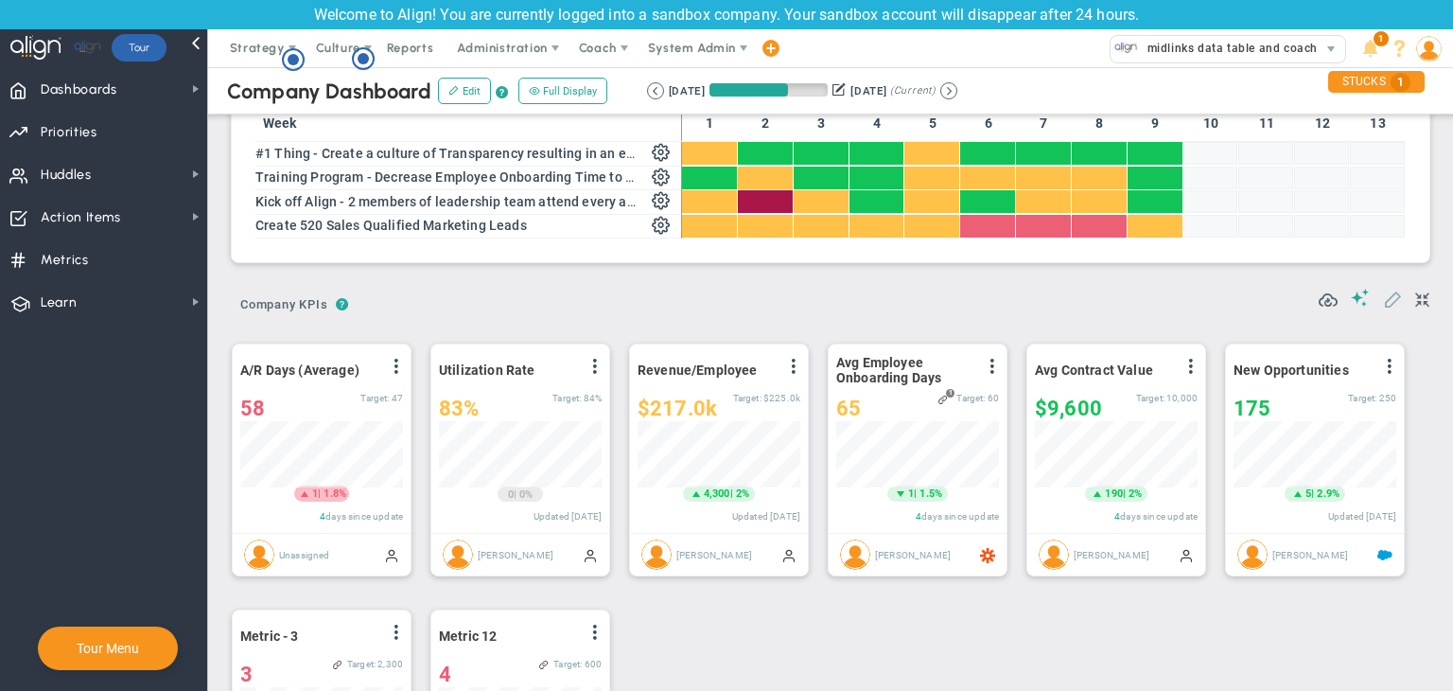
click at [1383, 305] on span at bounding box center [1392, 298] width 19 height 19
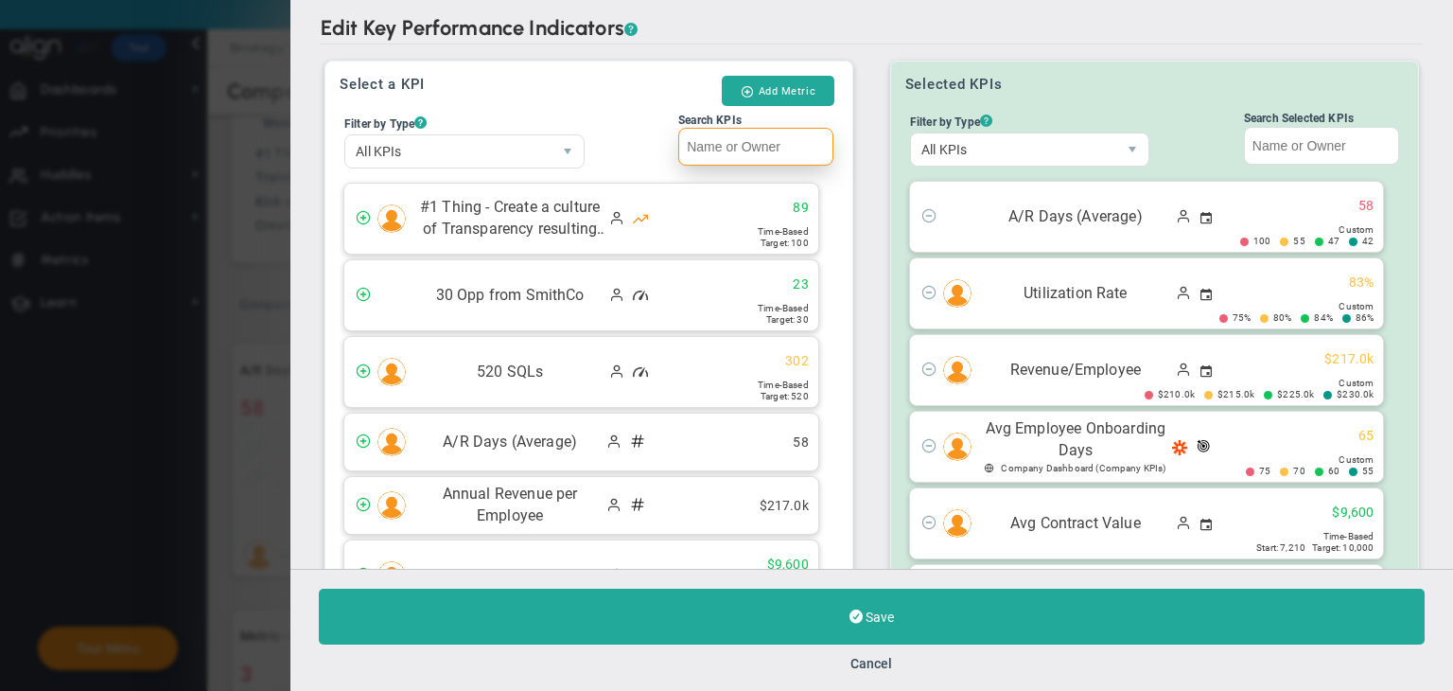
click at [708, 141] on input "Search KPIs" at bounding box center [755, 147] width 155 height 38
paste input "Metric 13"
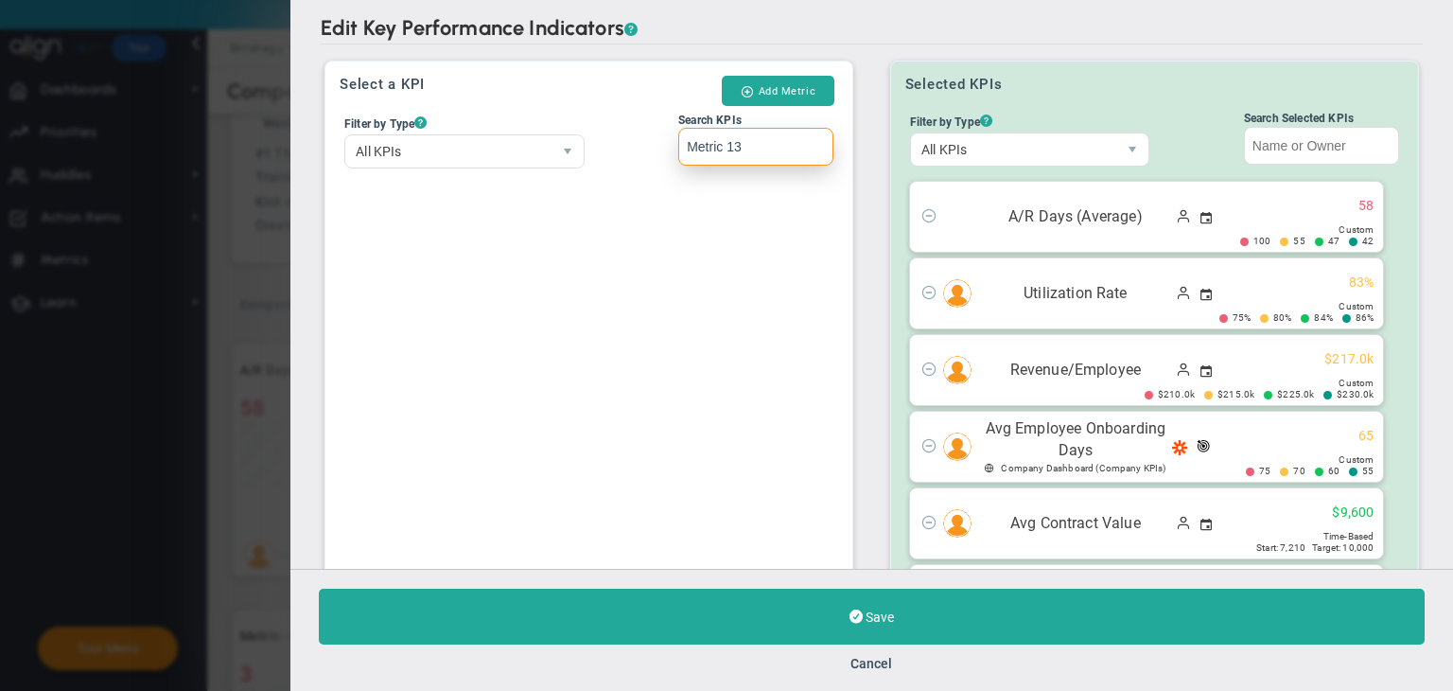
click at [690, 143] on input "Metric 13" at bounding box center [755, 147] width 155 height 38
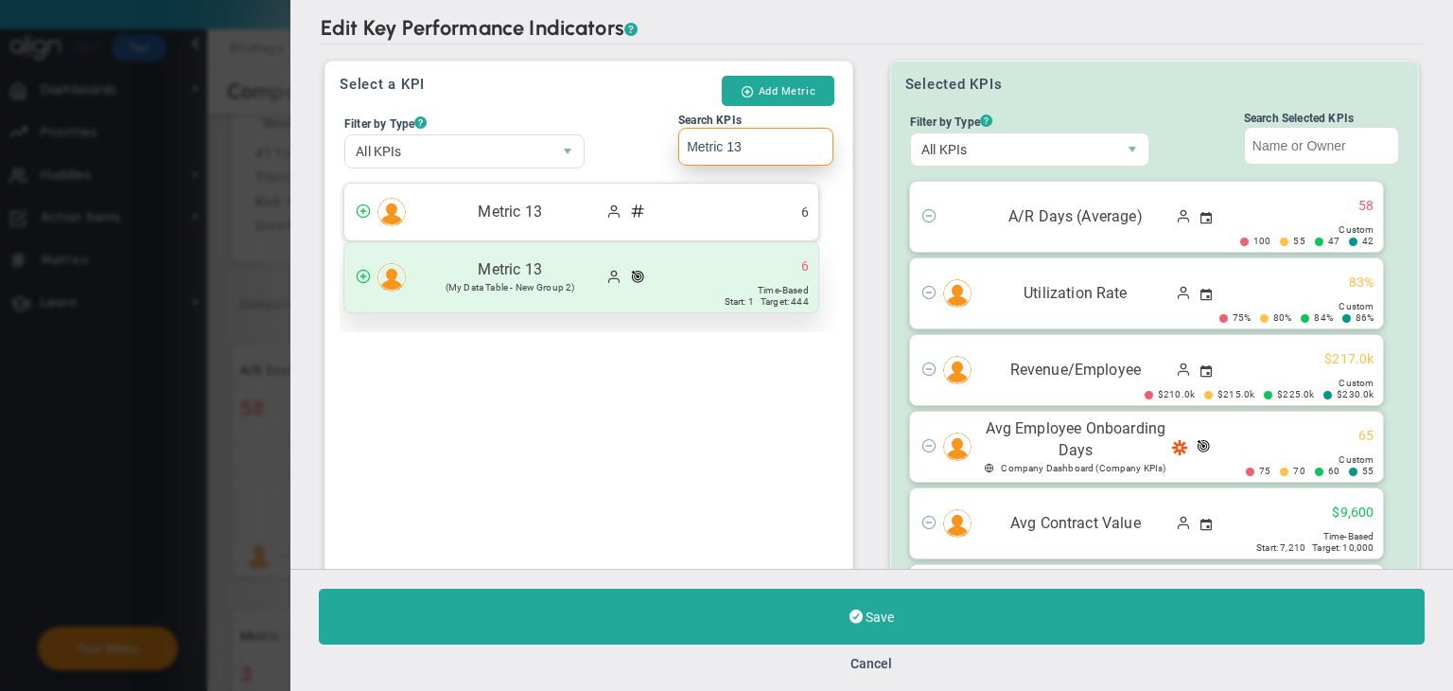
click at [693, 288] on div "Metric 13 (My Data Table - New Group 2) 6" at bounding box center [581, 277] width 474 height 70
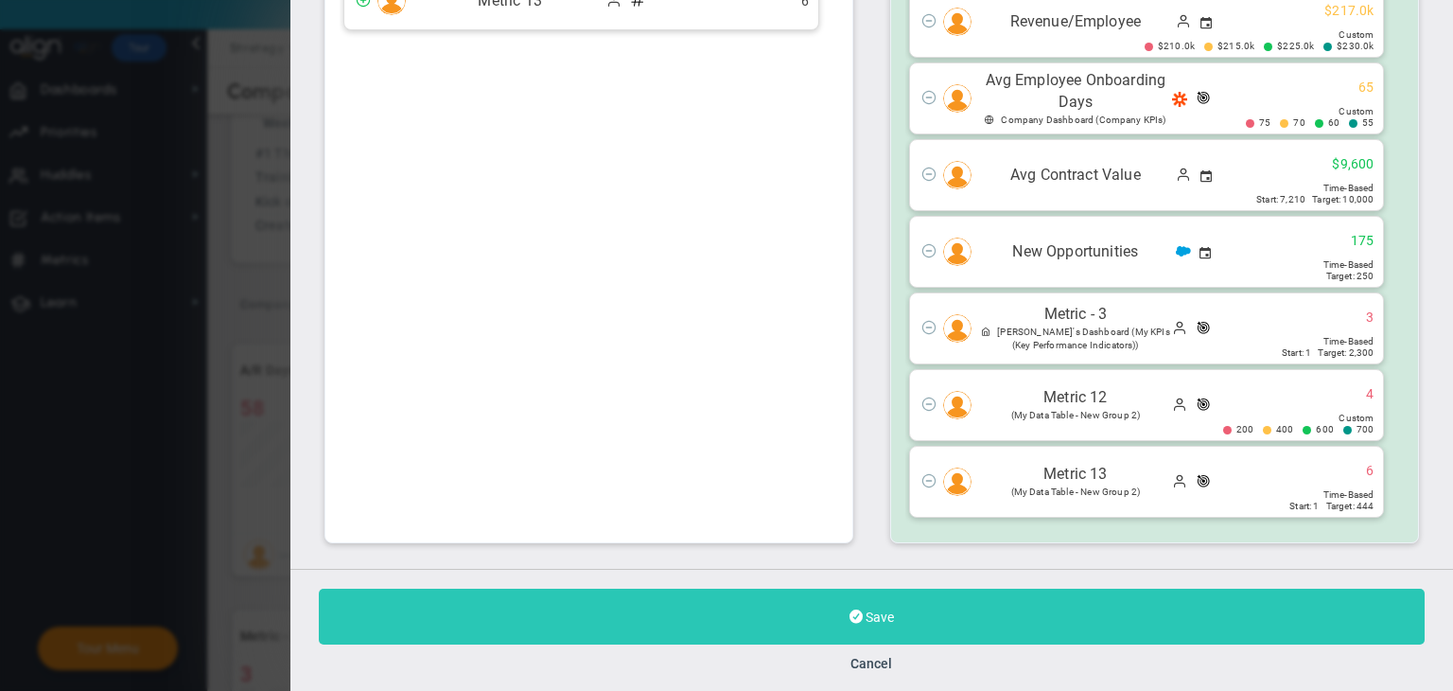
type input "Metric 13"
click at [980, 624] on button "Save" at bounding box center [872, 617] width 1106 height 56
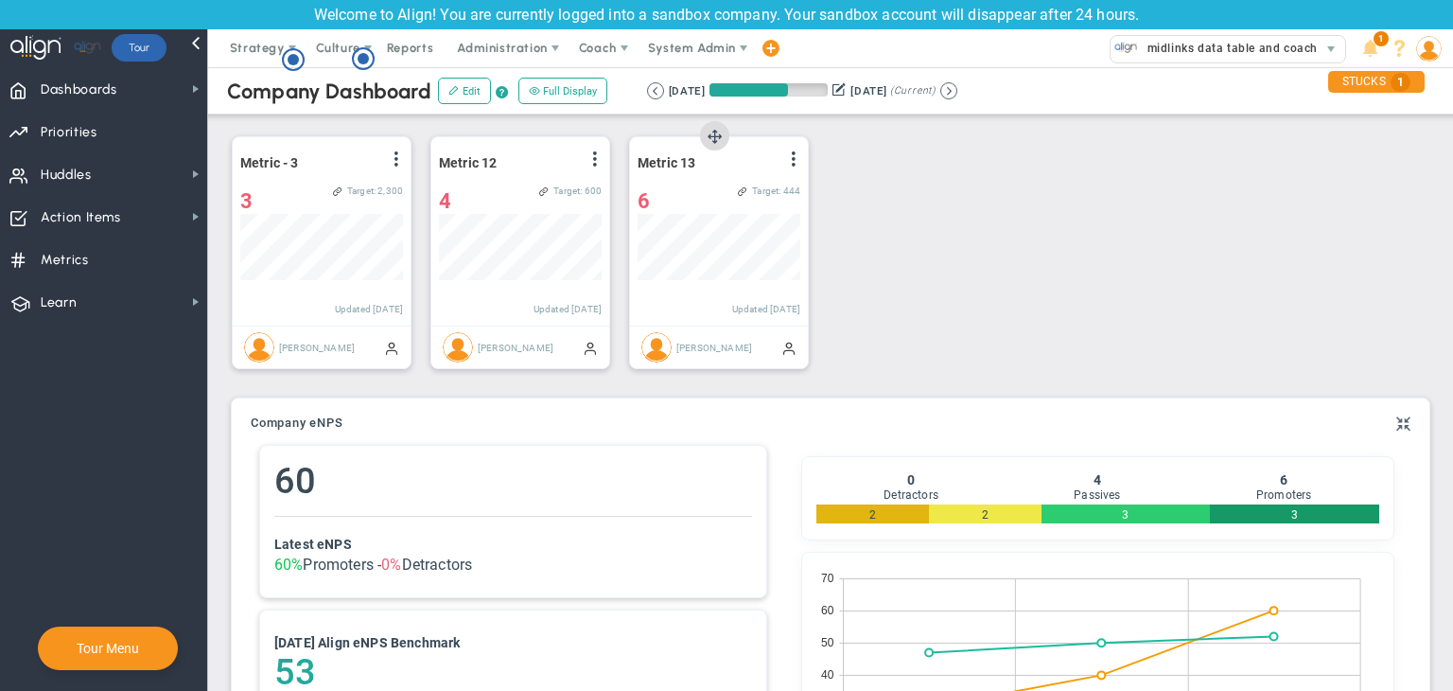
click at [787, 158] on span at bounding box center [793, 158] width 15 height 15
click at [770, 196] on li "Edit" at bounding box center [741, 197] width 134 height 24
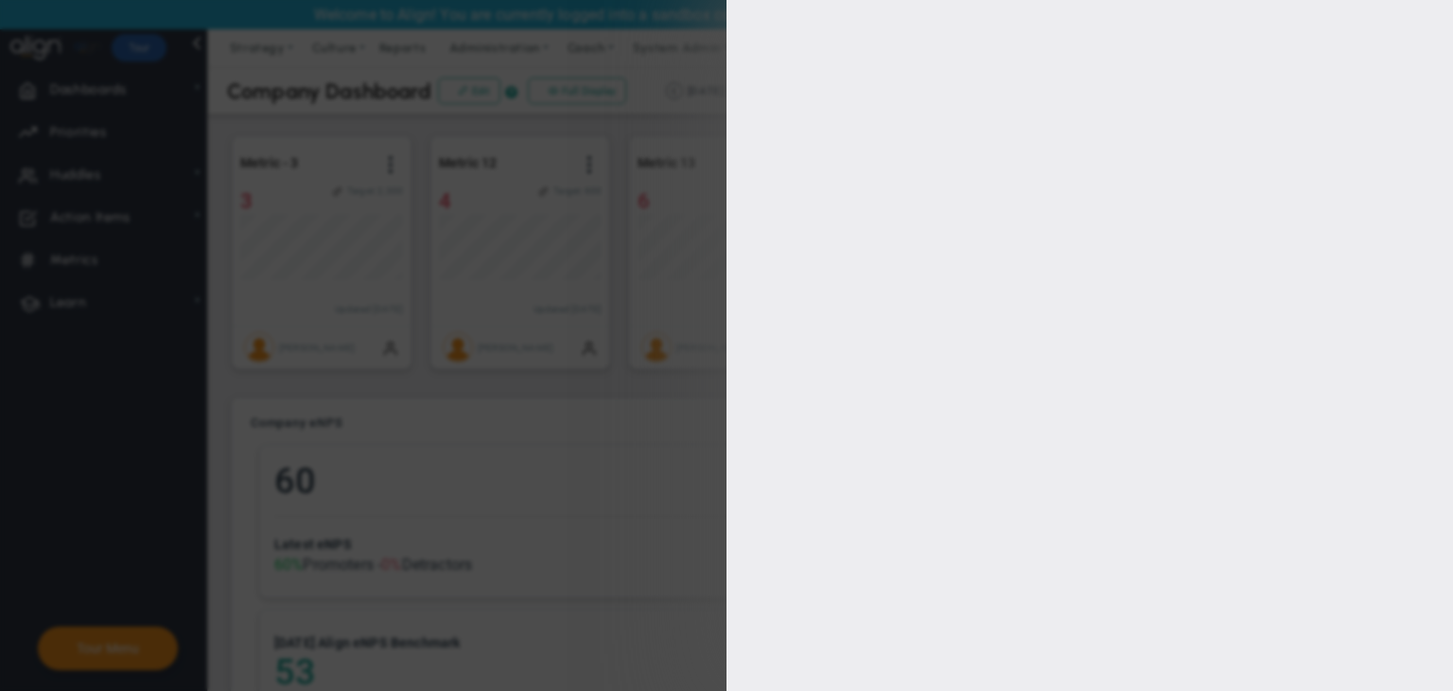
type input "[PERSON_NAME]"
radio input "true"
type input "1"
type input "444"
checkbox input "true"
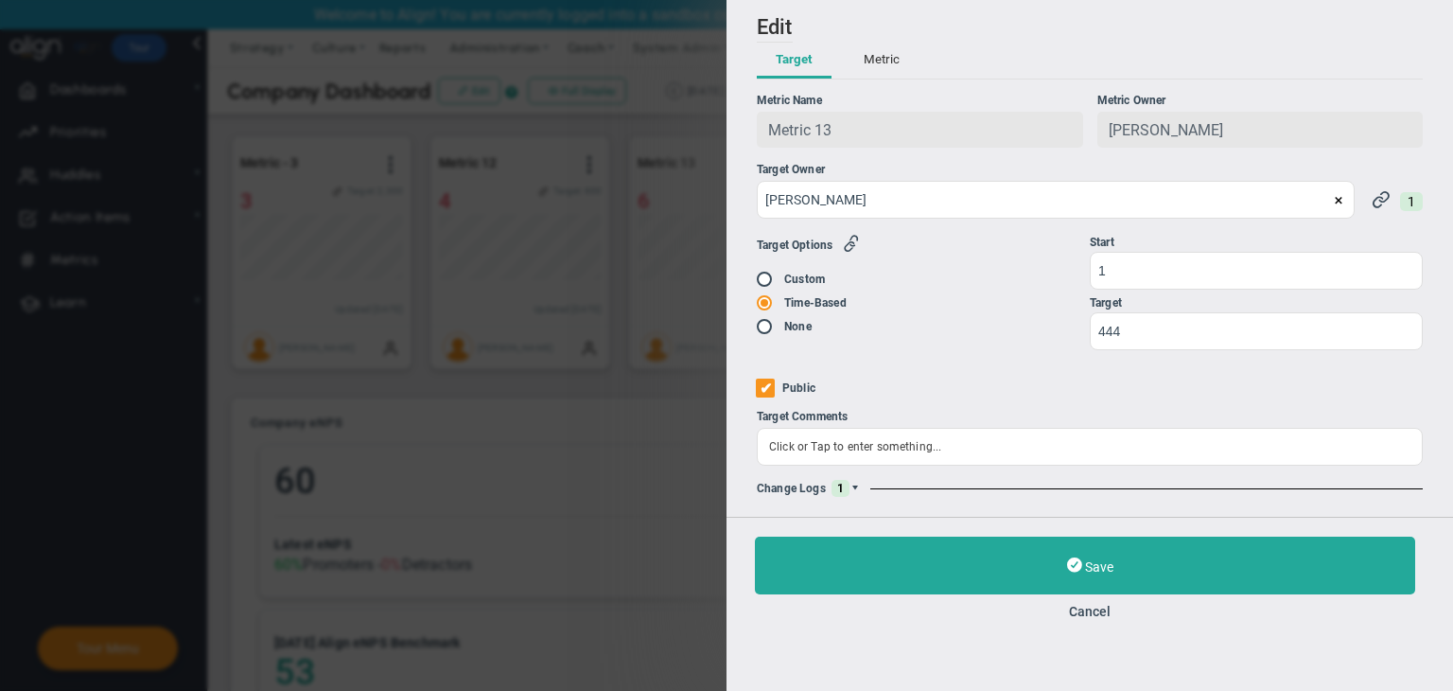
click at [852, 488] on span at bounding box center [855, 488] width 11 height 11
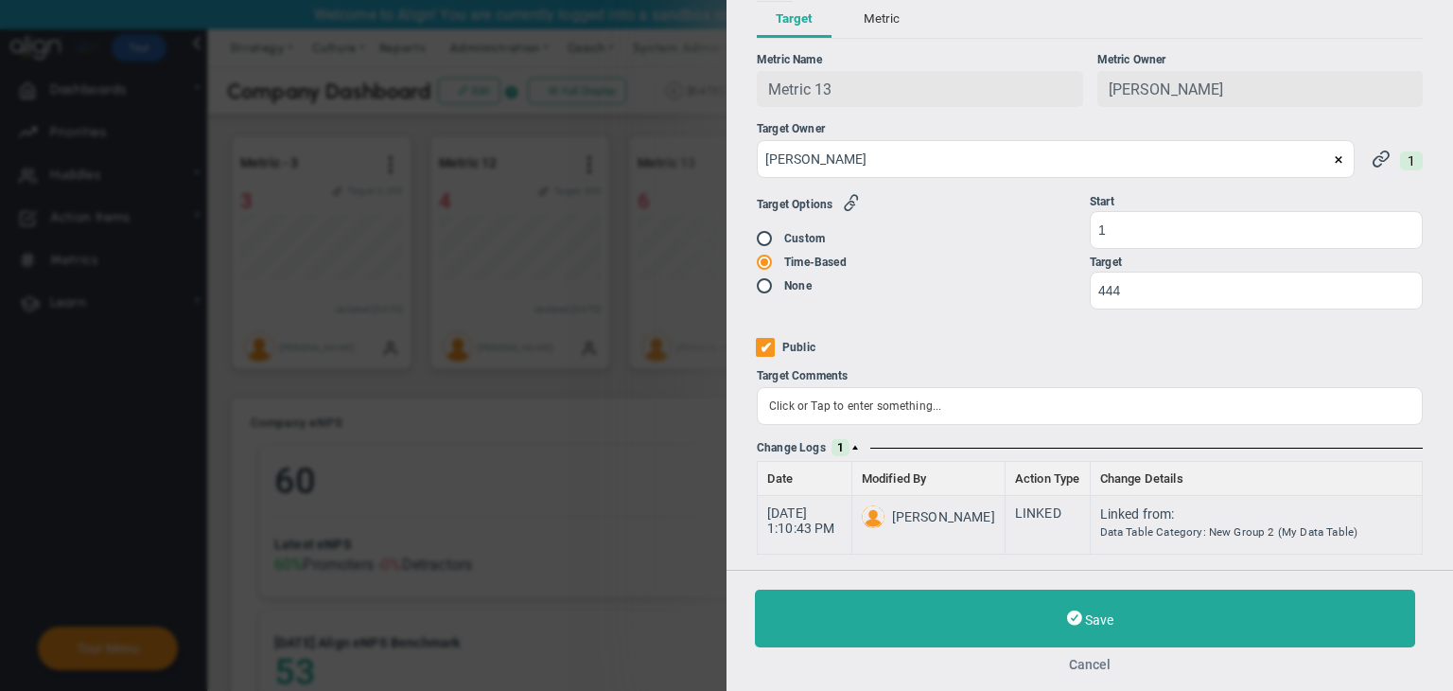
click at [1098, 668] on button "Cancel" at bounding box center [1090, 664] width 670 height 15
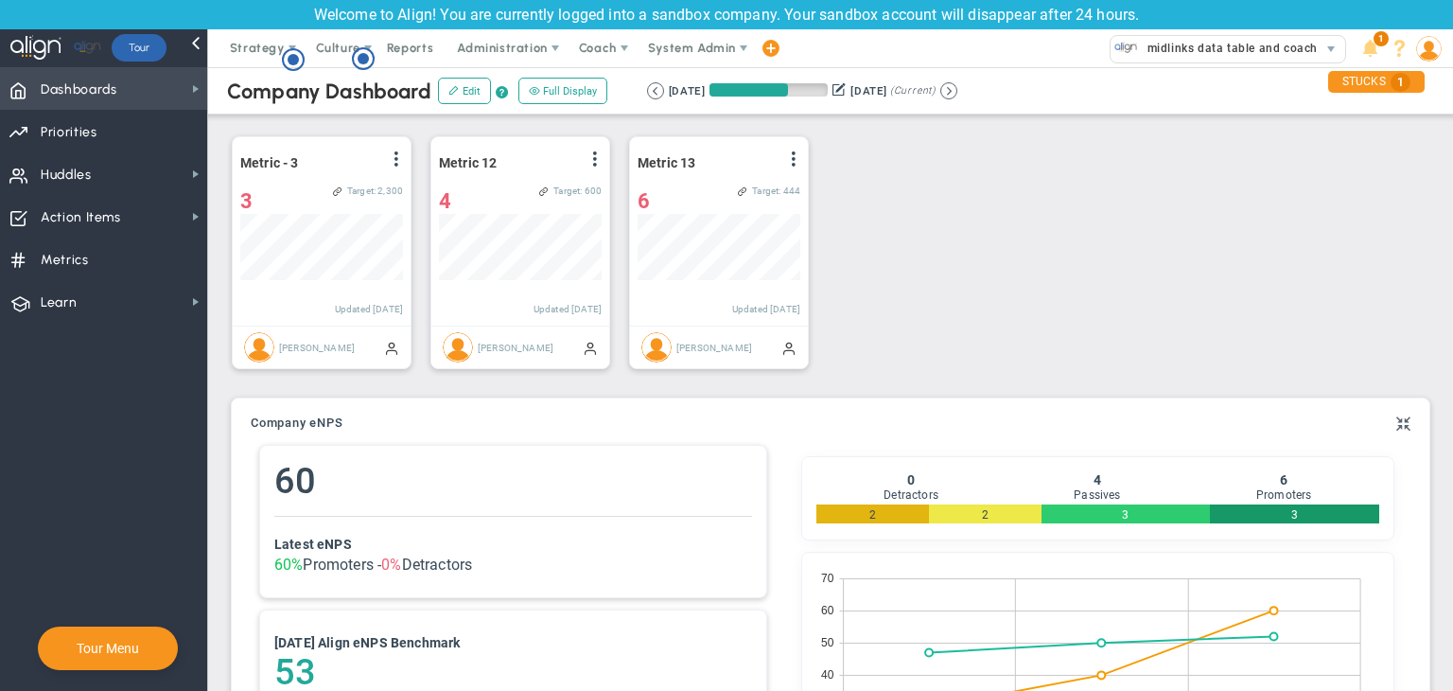
click at [158, 78] on span "Dashboards Dashboards" at bounding box center [103, 88] width 207 height 43
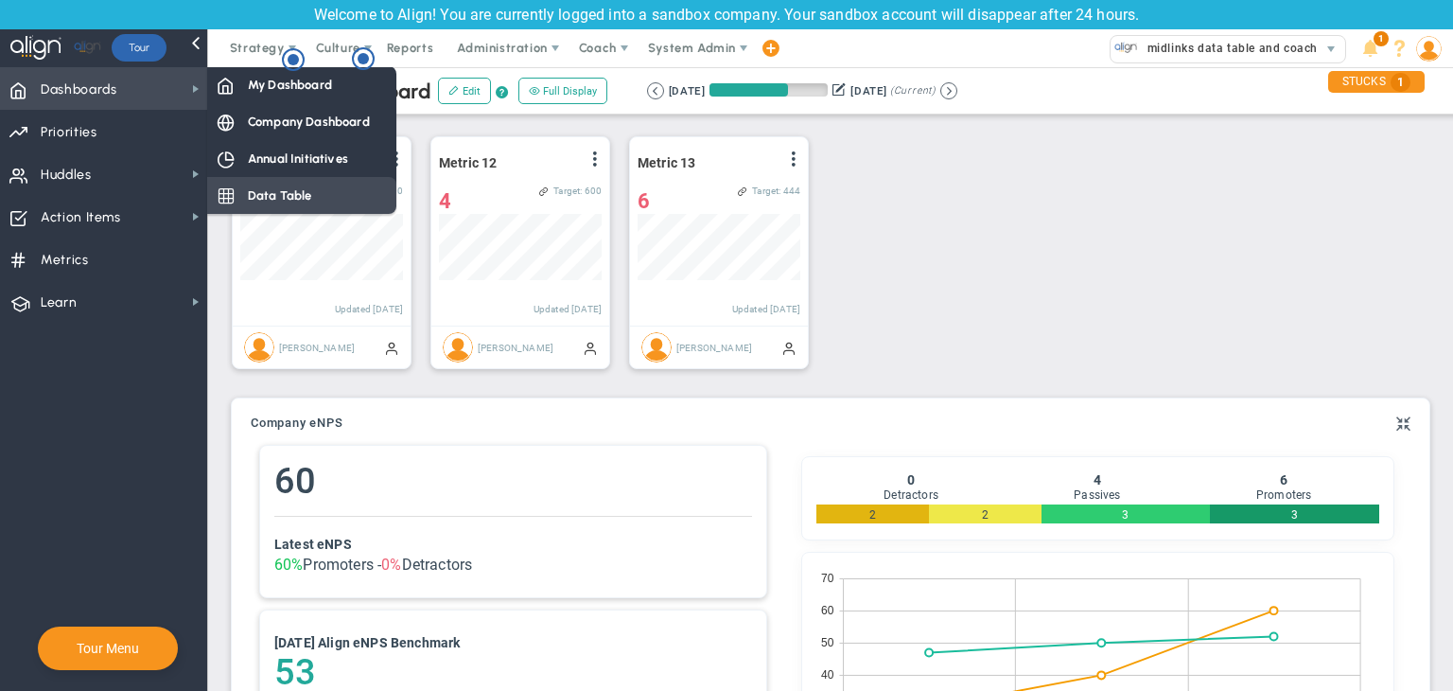
click at [273, 186] on span "Data Table" at bounding box center [280, 195] width 64 height 18
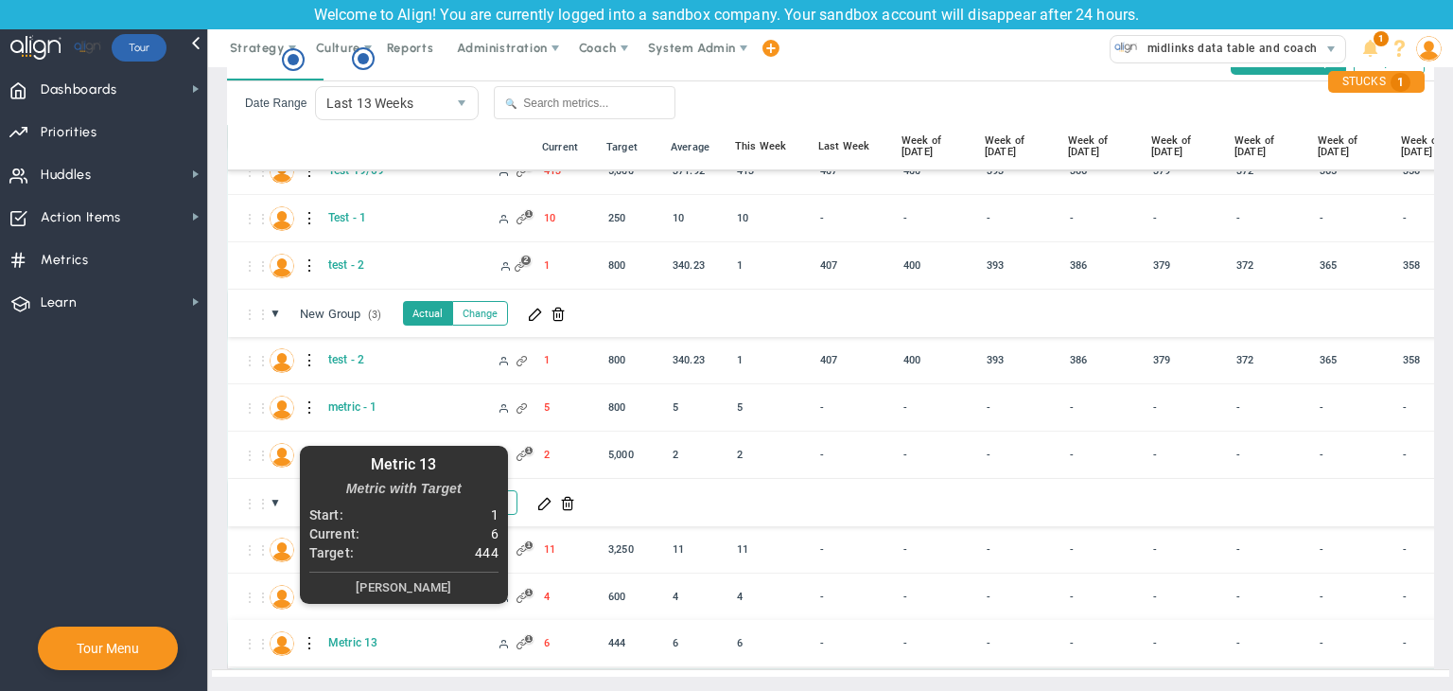
click at [306, 628] on div at bounding box center [310, 643] width 13 height 30
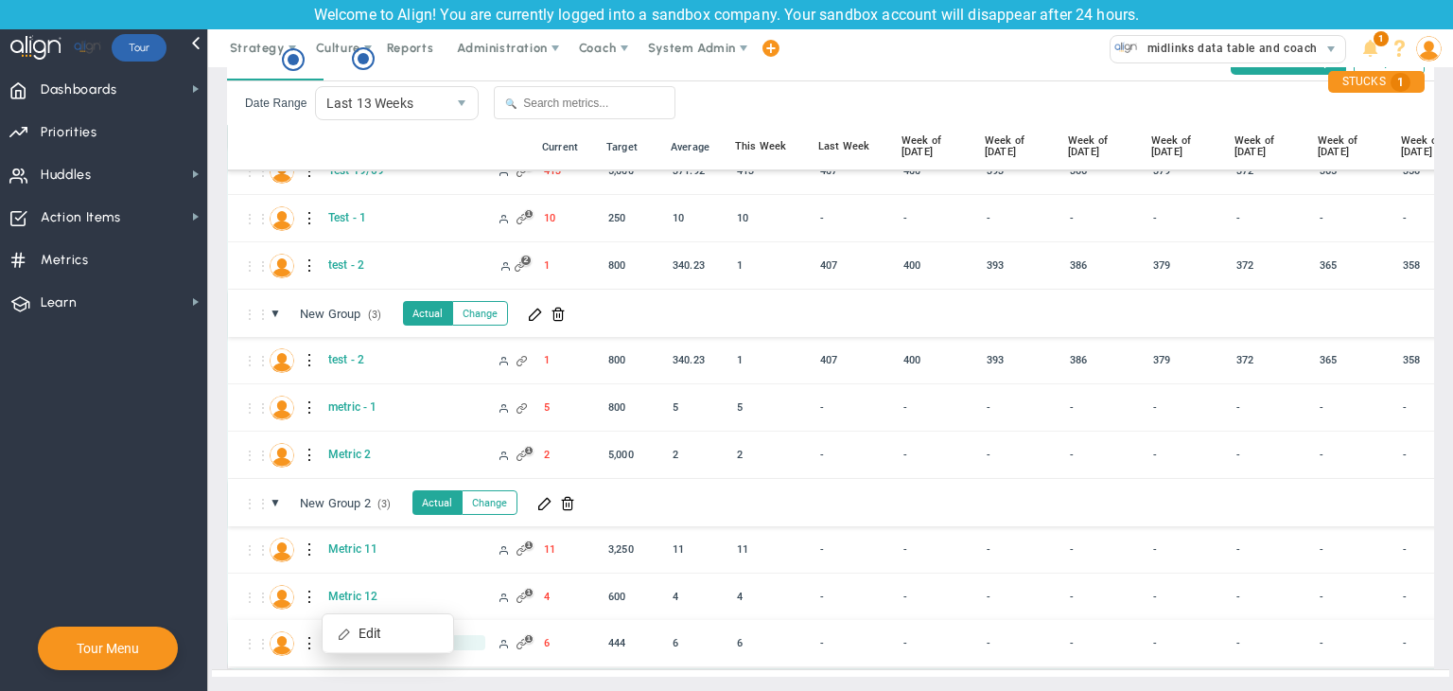
click at [353, 630] on div "Edit" at bounding box center [388, 633] width 131 height 39
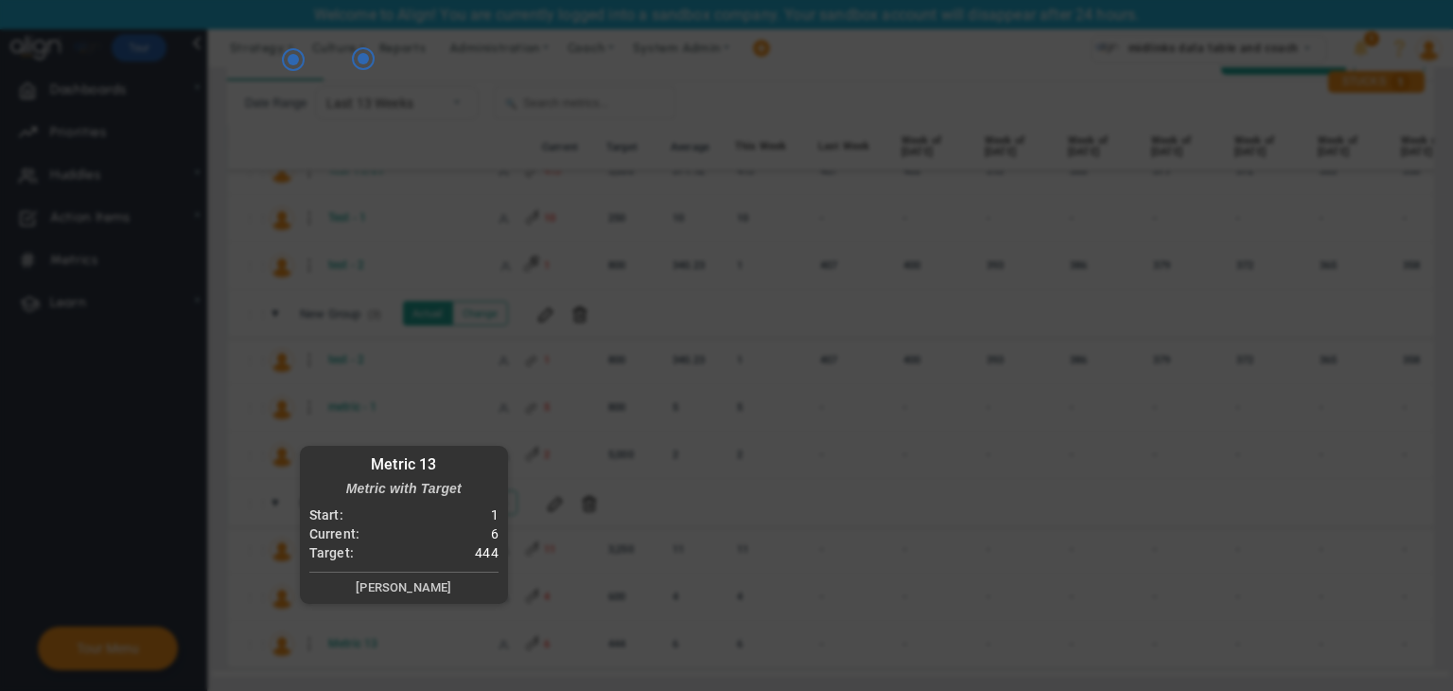
radio input "true"
checkbox input "false"
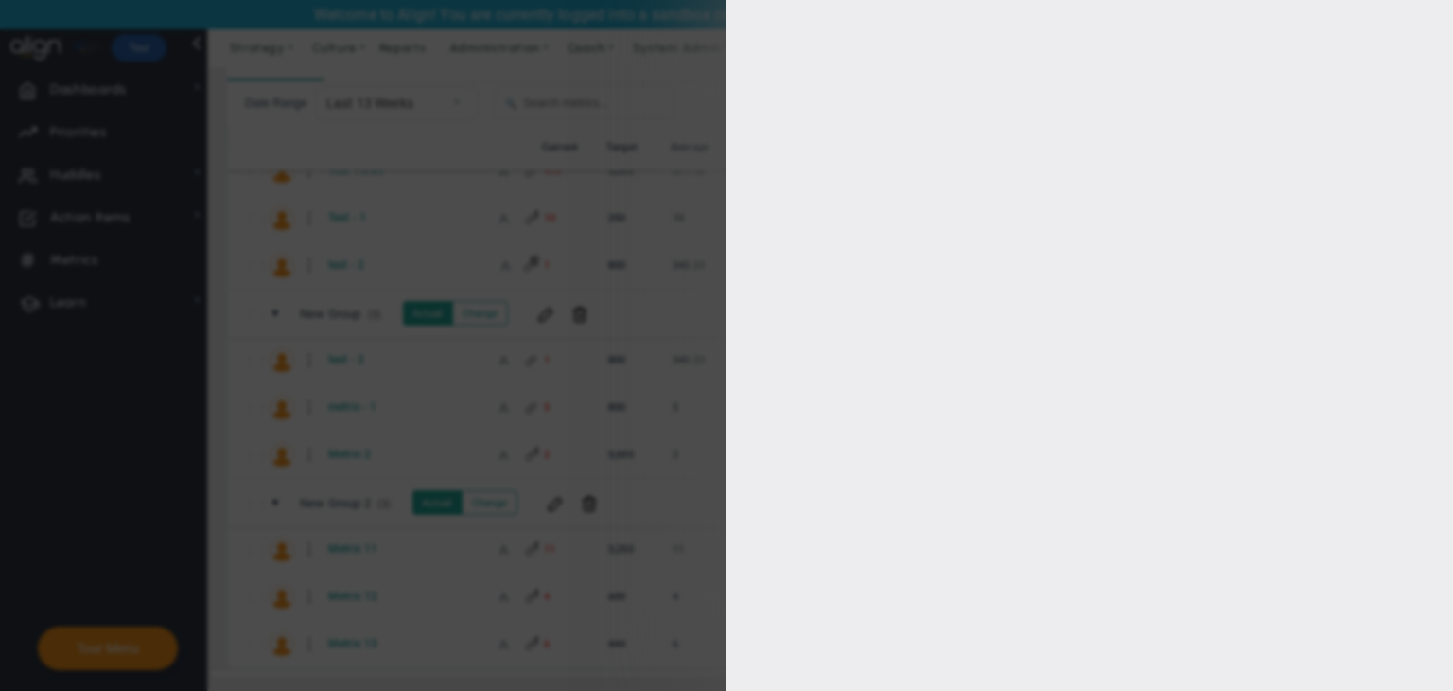
type input "1"
type input "444"
checkbox input "true"
type input "[PERSON_NAME]"
radio input "true"
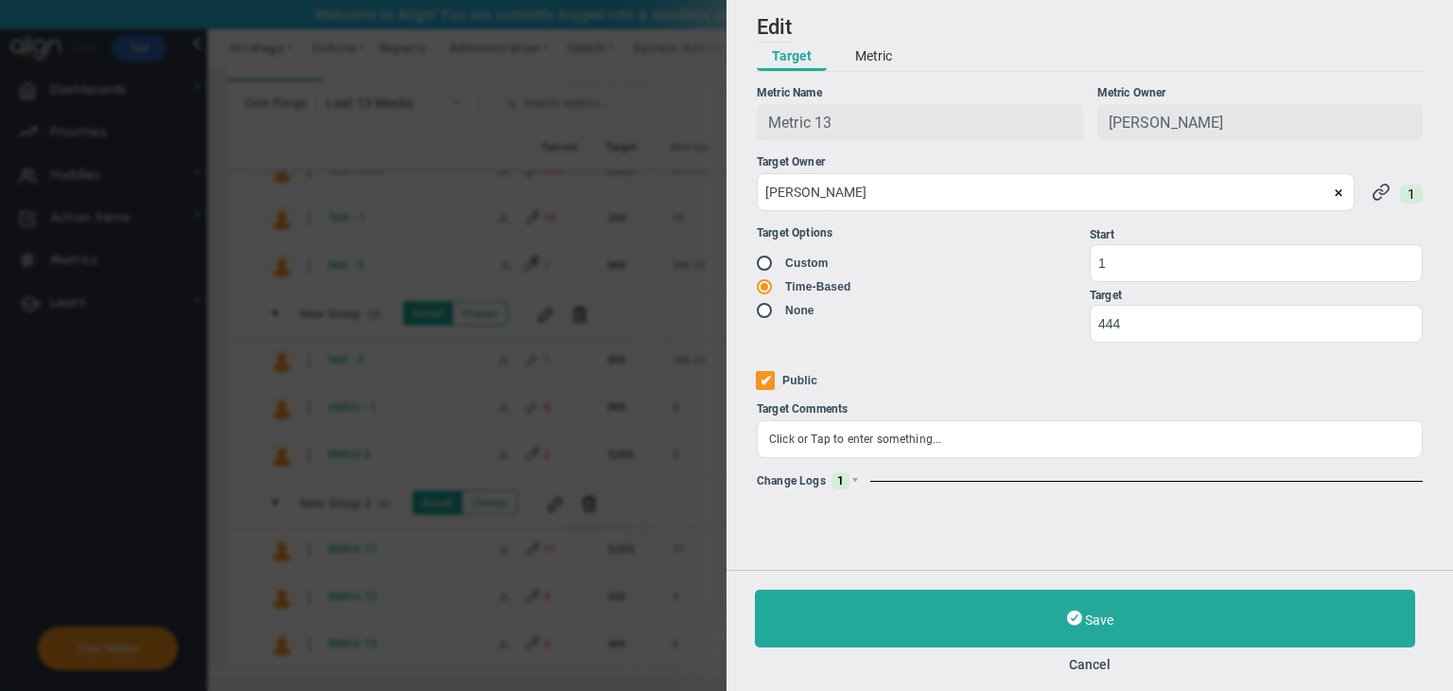
click at [852, 489] on div "Change Logs 1" at bounding box center [1090, 480] width 666 height 17
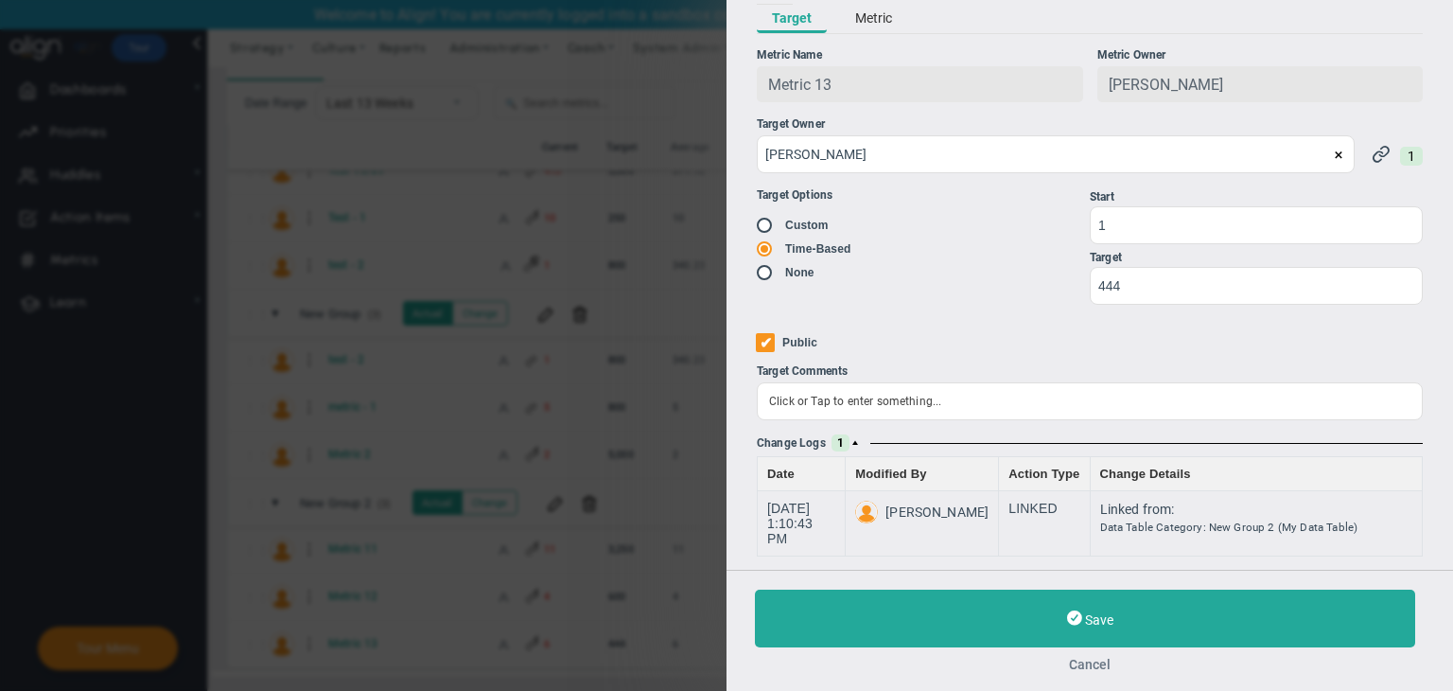
click at [1090, 664] on button "Cancel" at bounding box center [1090, 664] width 670 height 15
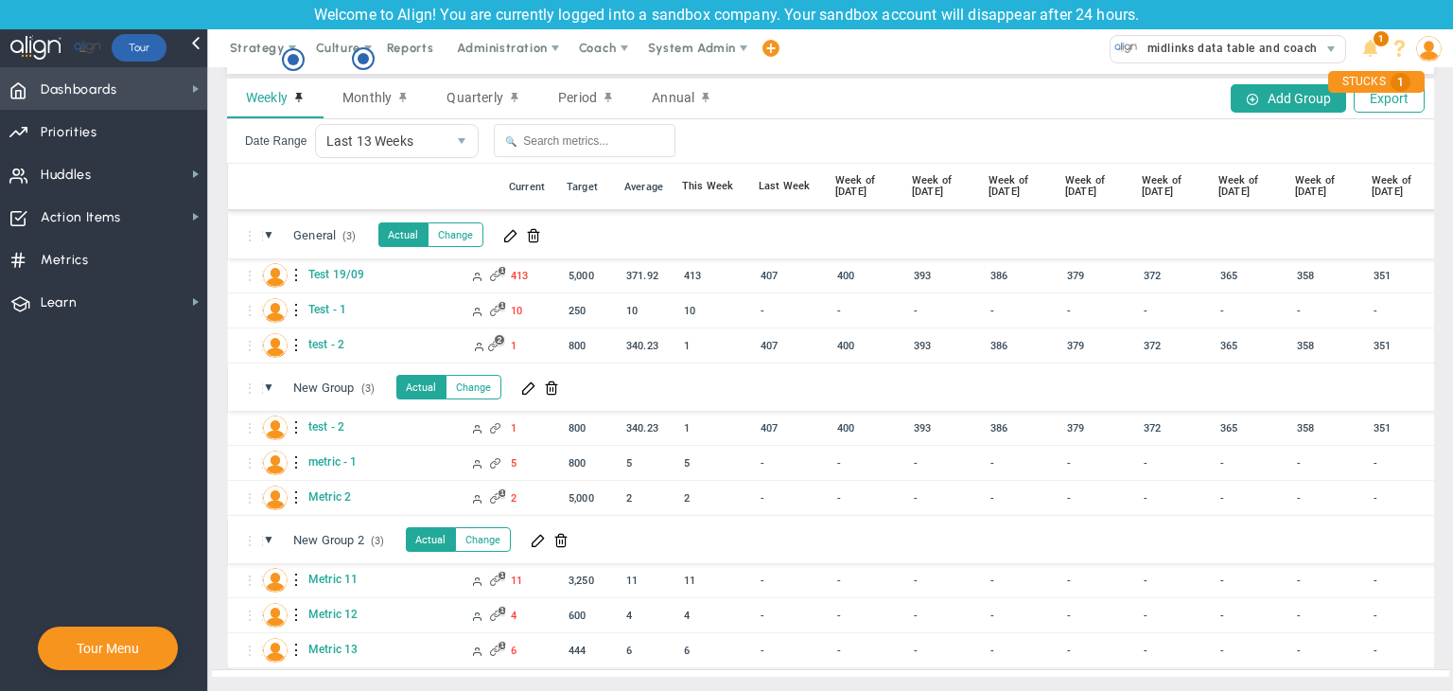
click at [170, 93] on span "Dashboards Dashboards" at bounding box center [103, 88] width 207 height 43
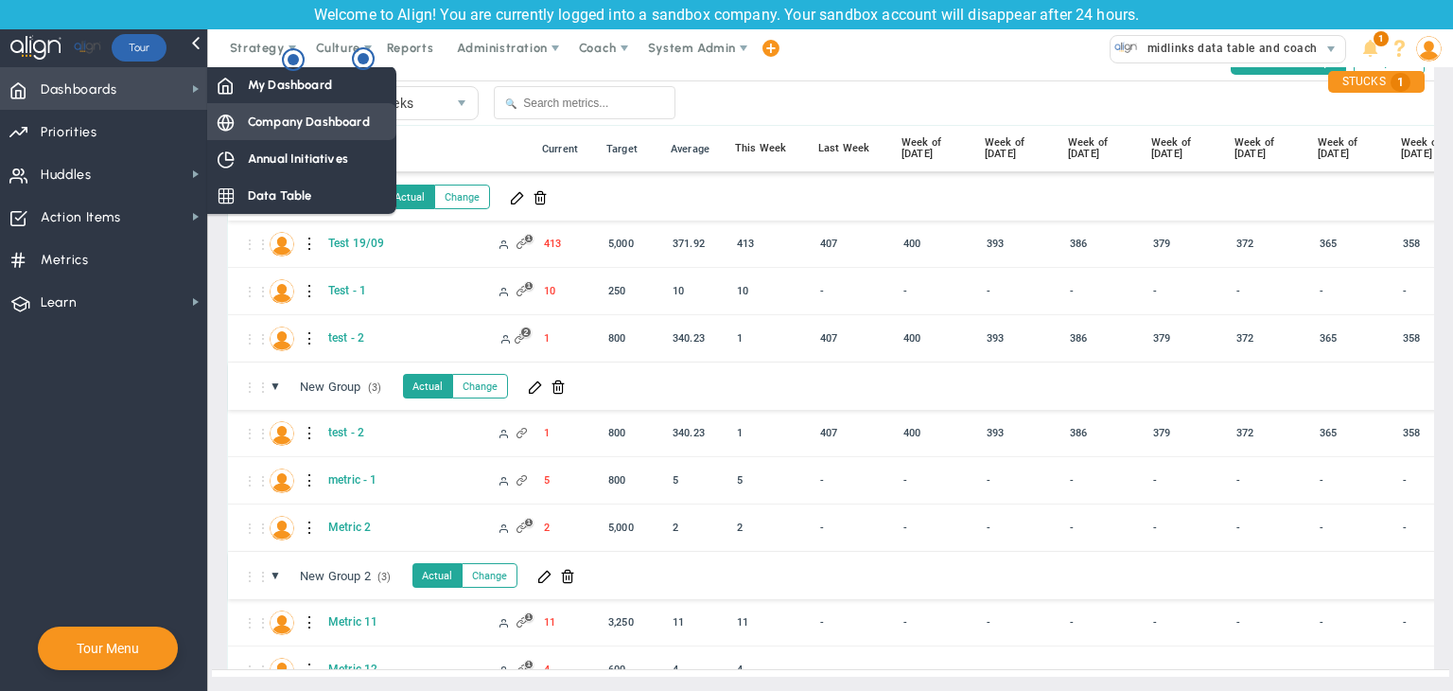
click at [272, 120] on span "Company Dashboard" at bounding box center [309, 122] width 122 height 18
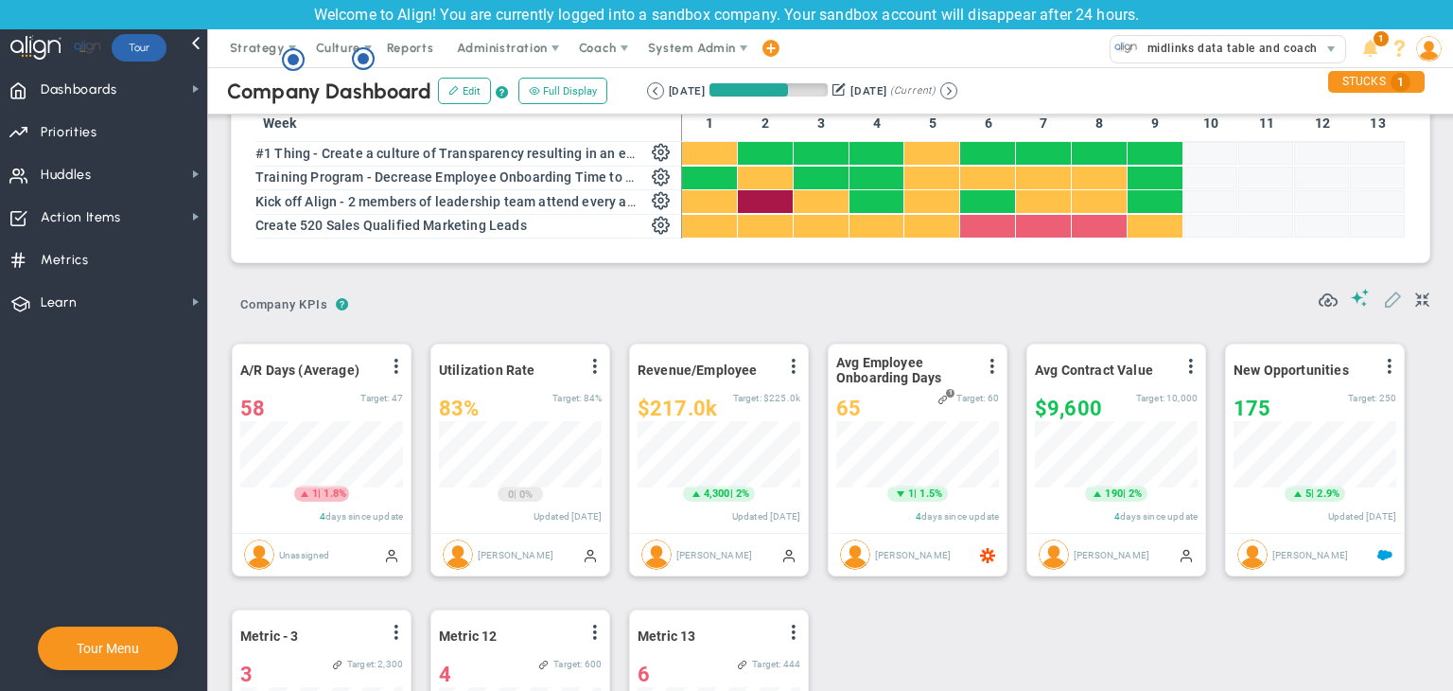
click at [1384, 308] on span at bounding box center [1392, 298] width 19 height 19
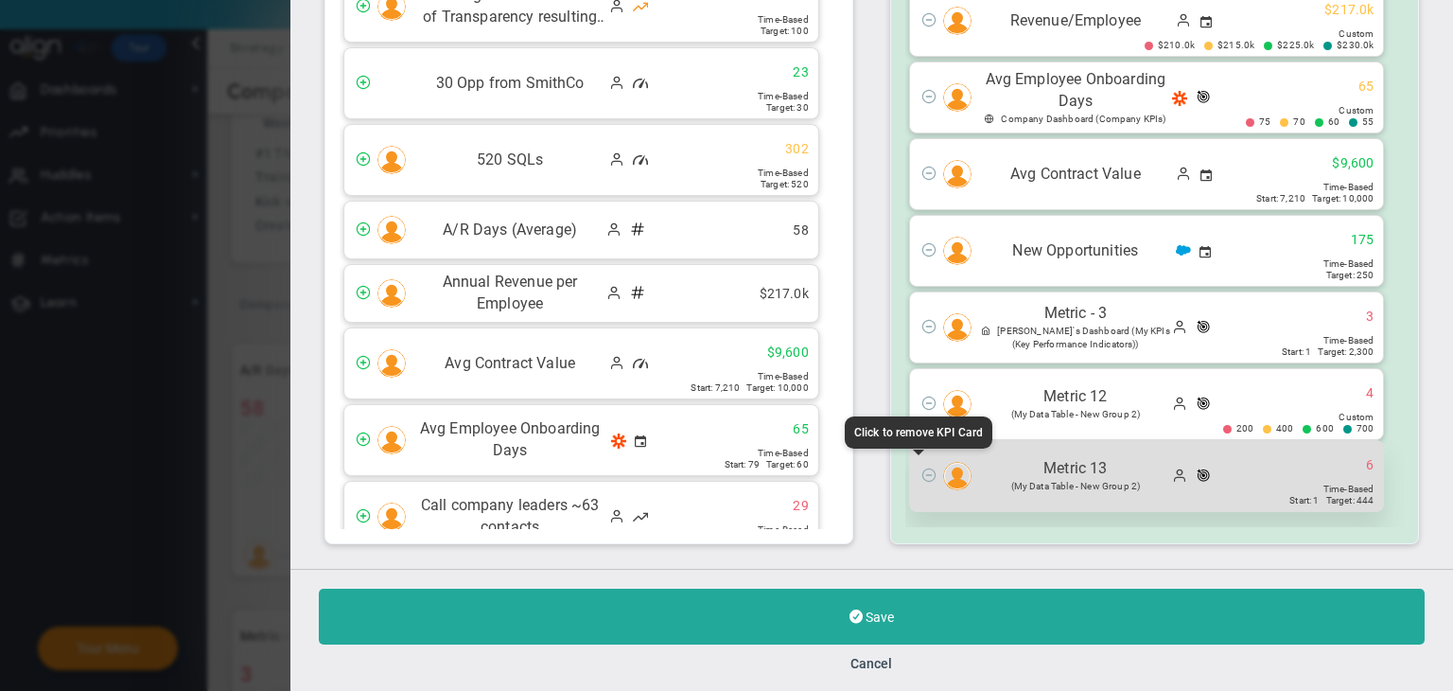
click at [922, 470] on span at bounding box center [929, 473] width 15 height 15
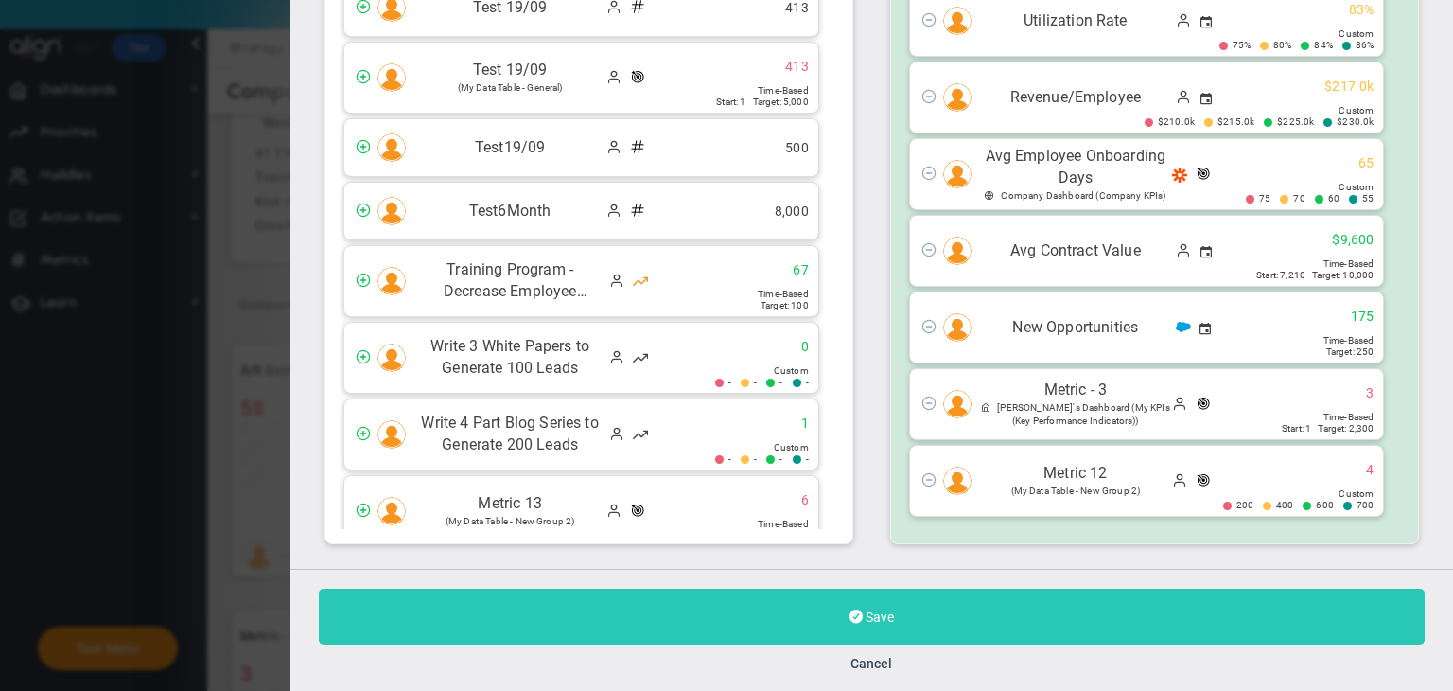
click at [946, 598] on button "Save" at bounding box center [872, 617] width 1106 height 56
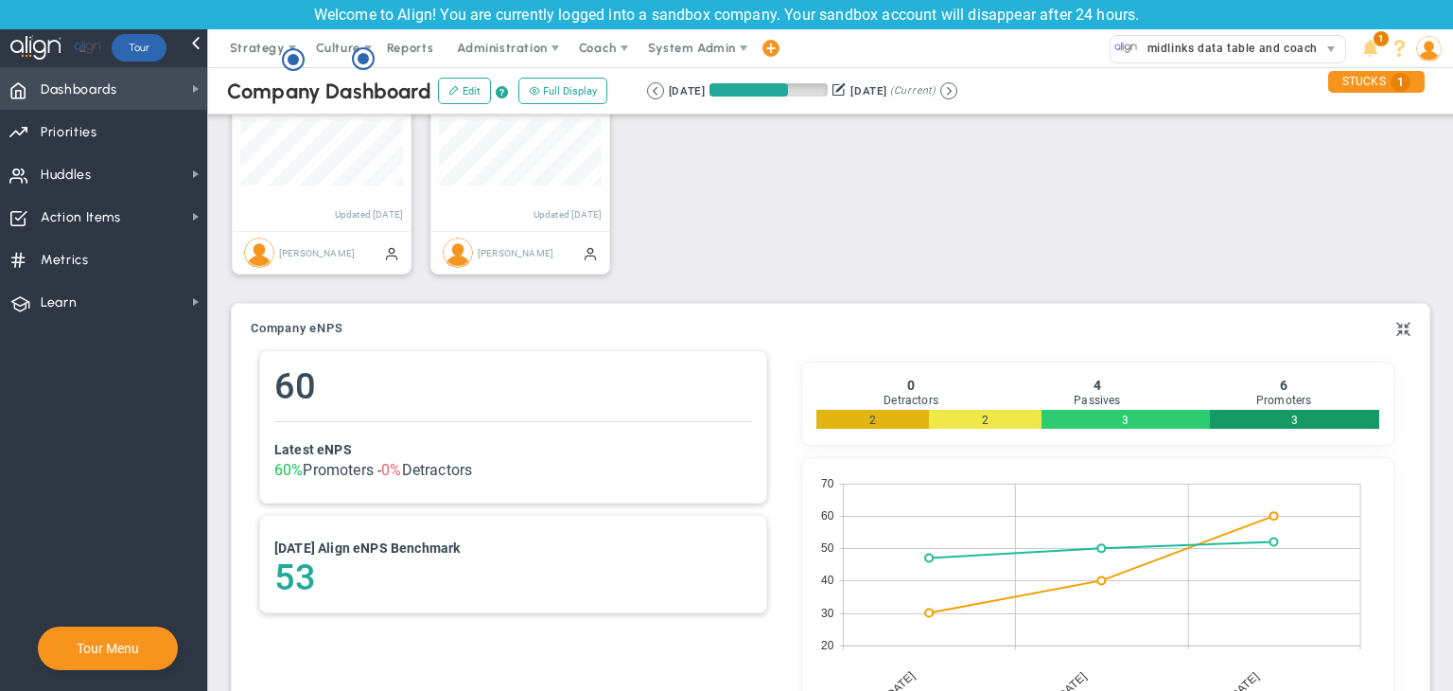
click at [151, 80] on span "Dashboards Dashboards" at bounding box center [103, 88] width 207 height 43
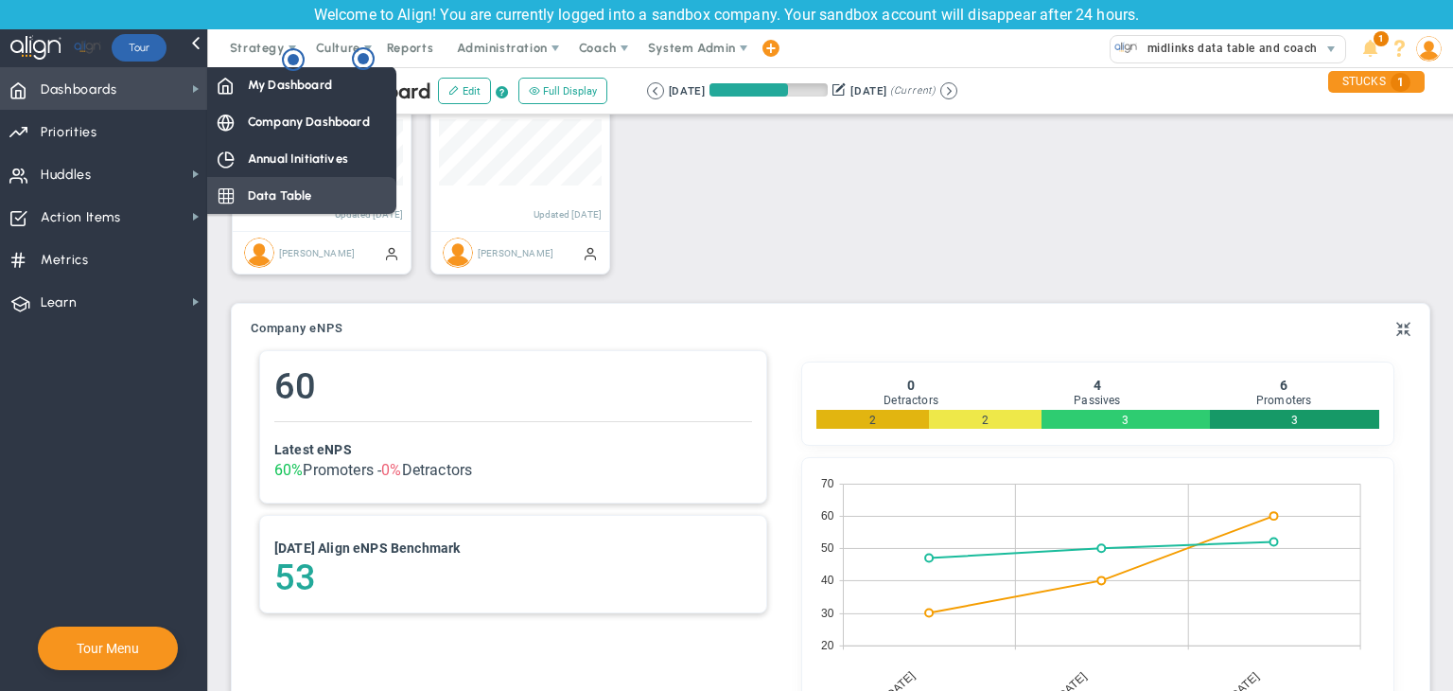
click at [298, 191] on span "Data Table" at bounding box center [280, 195] width 64 height 18
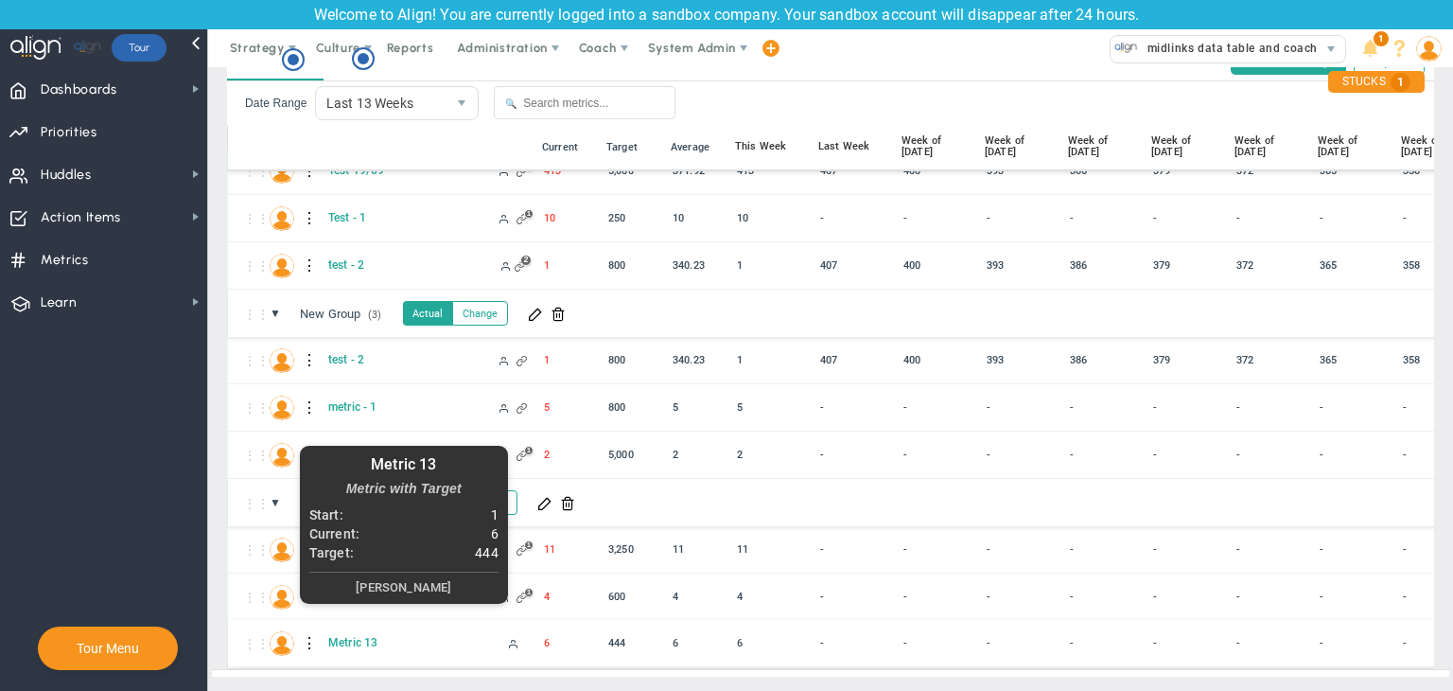
click at [304, 628] on div at bounding box center [310, 643] width 13 height 30
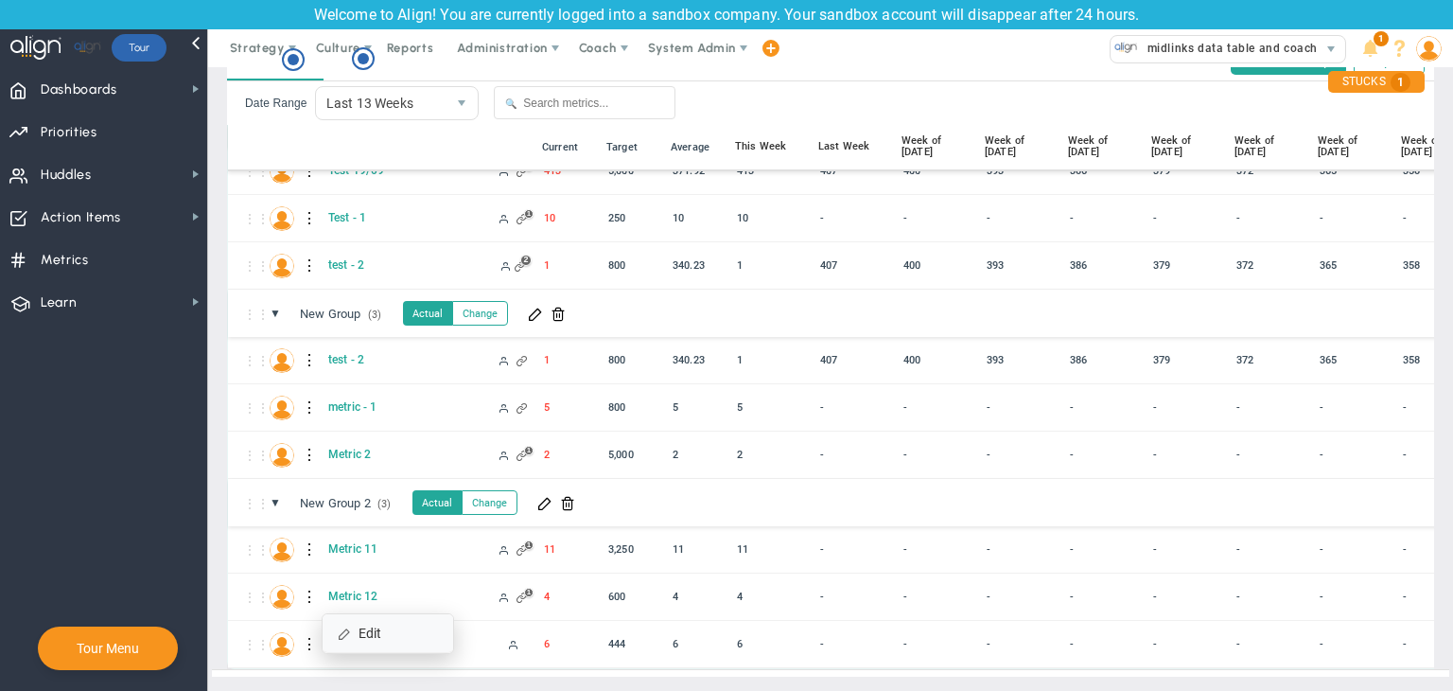
click at [348, 629] on span at bounding box center [344, 632] width 13 height 13
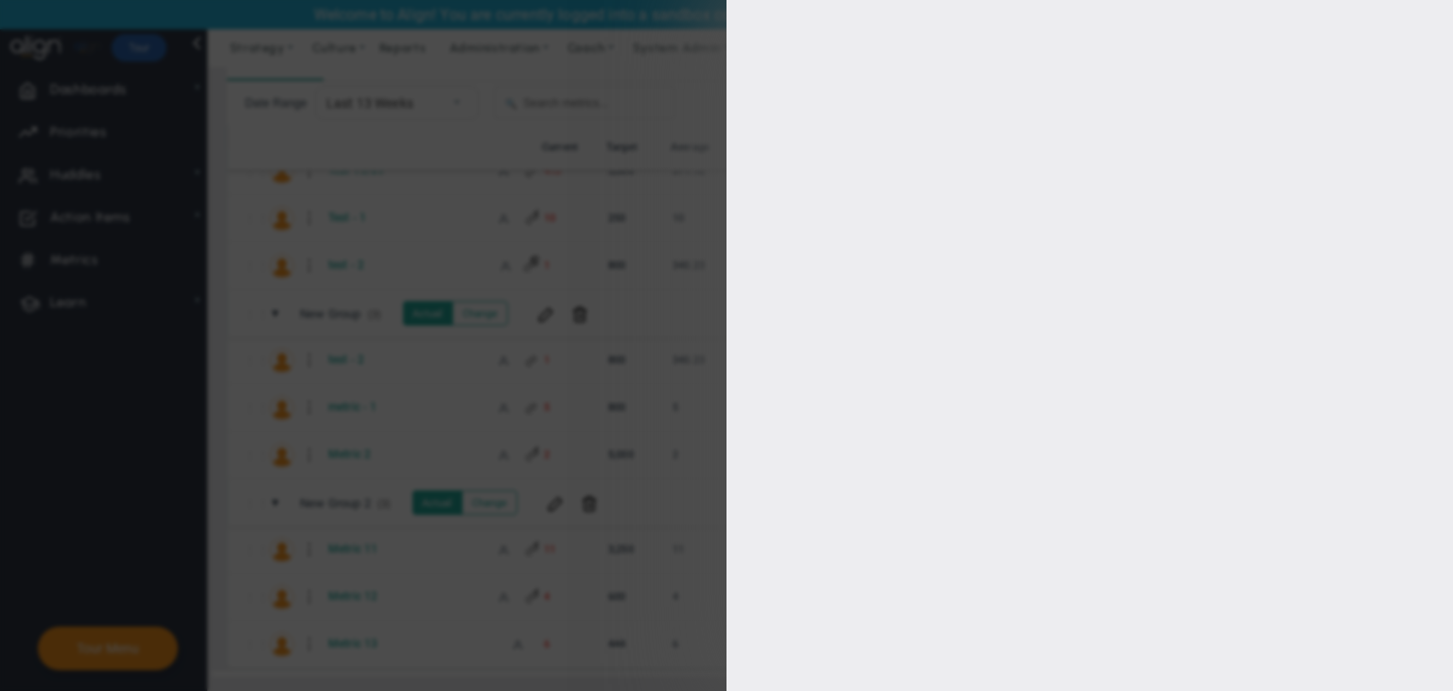
type input "[PERSON_NAME]"
radio input "true"
type input "1"
type input "444"
checkbox input "true"
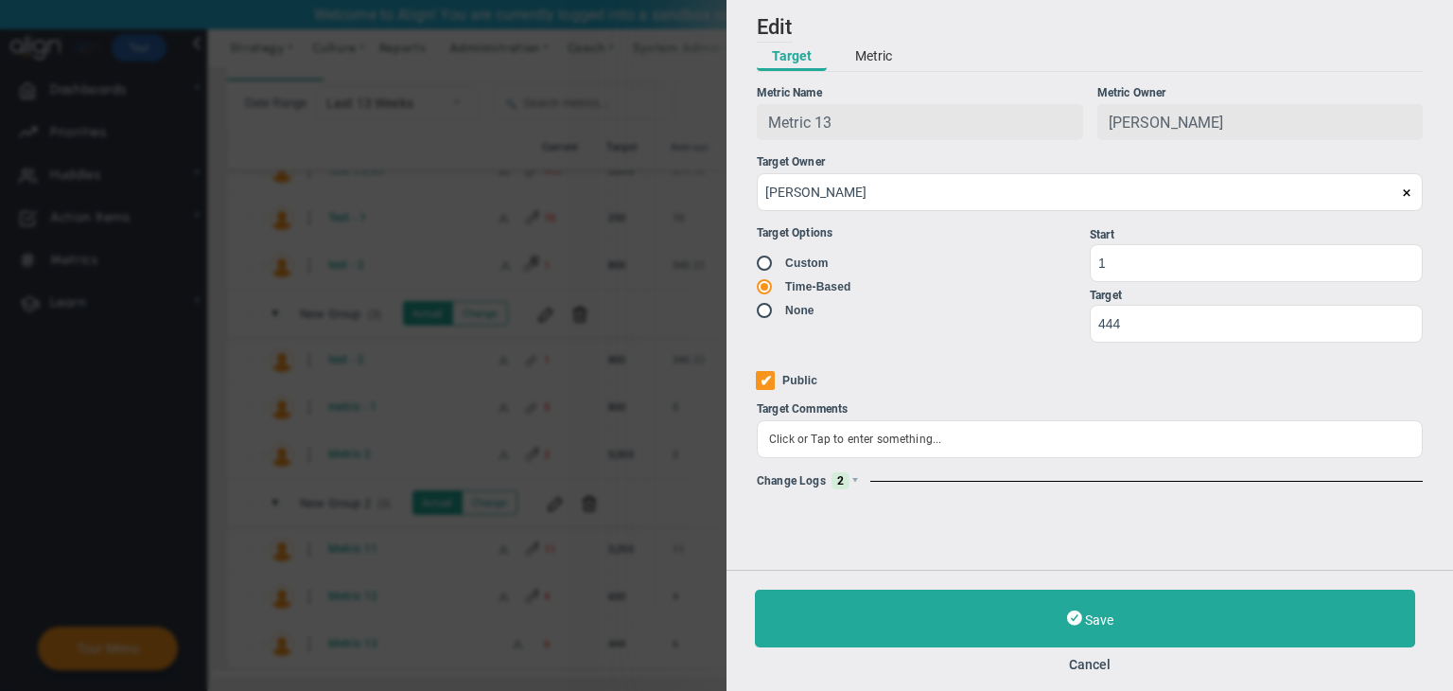
click at [863, 478] on div "Change Logs 2" at bounding box center [1090, 480] width 666 height 17
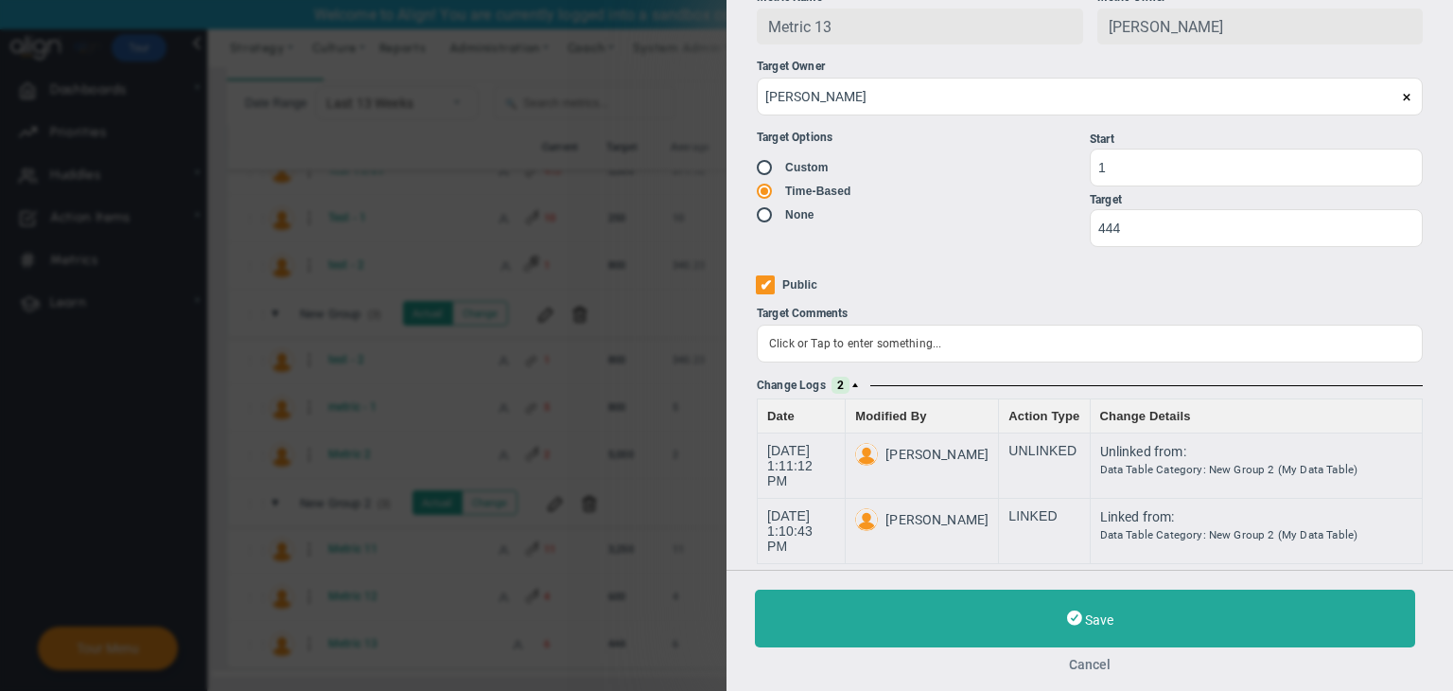
click at [1097, 665] on button "Cancel" at bounding box center [1090, 664] width 670 height 15
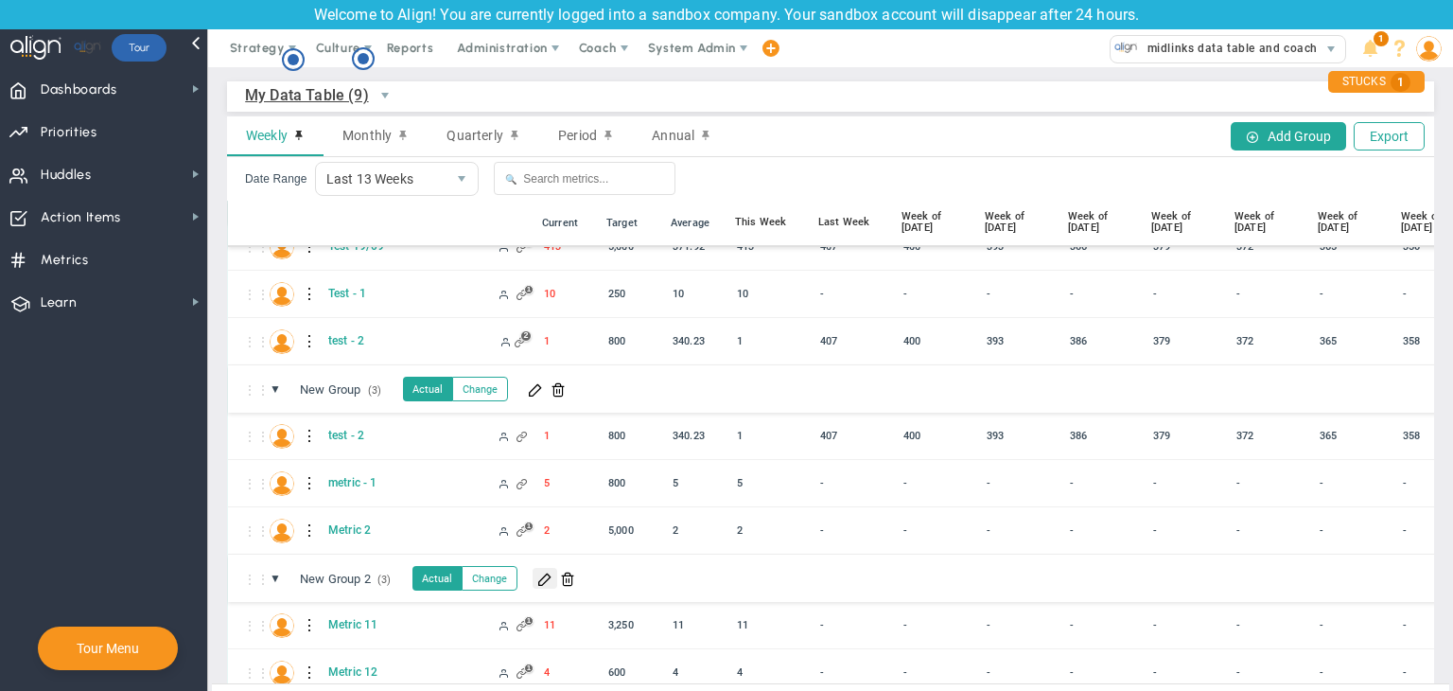
click at [547, 579] on span at bounding box center [544, 578] width 15 height 15
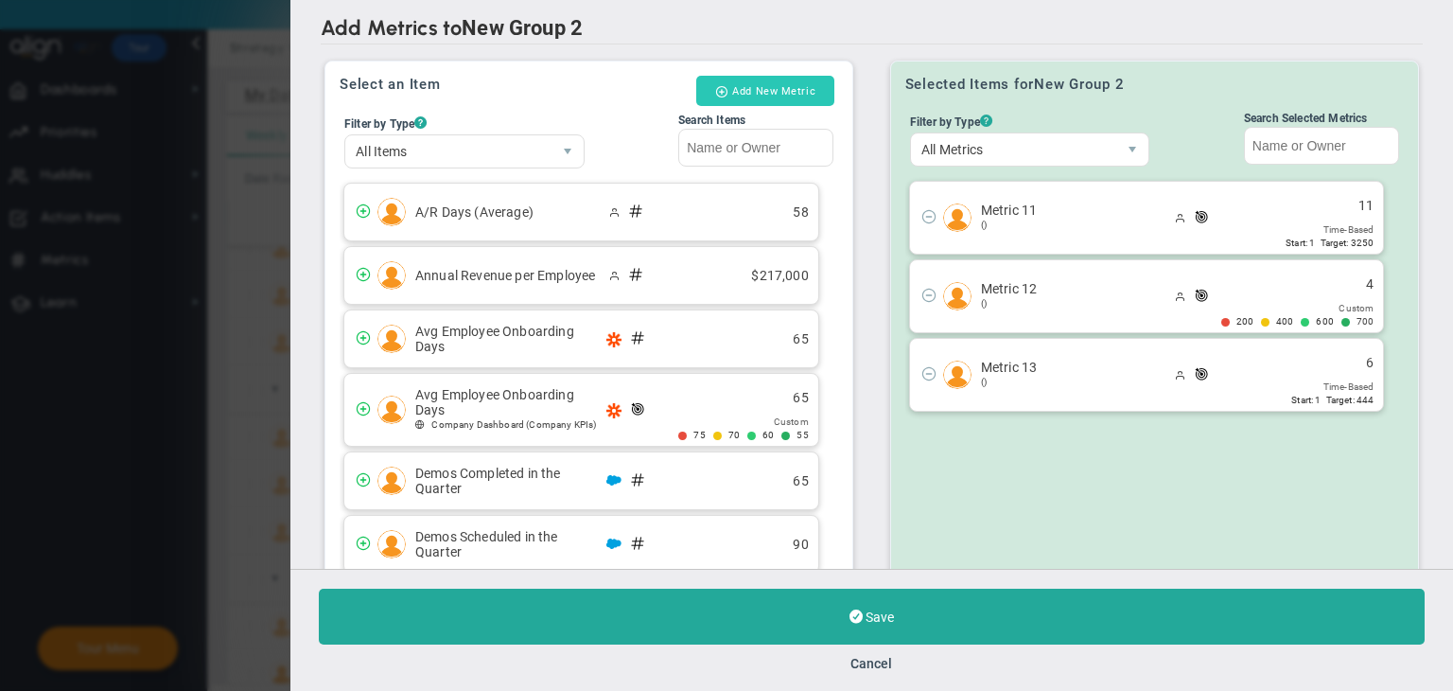
click at [790, 96] on button "Add New Metric" at bounding box center [765, 91] width 138 height 30
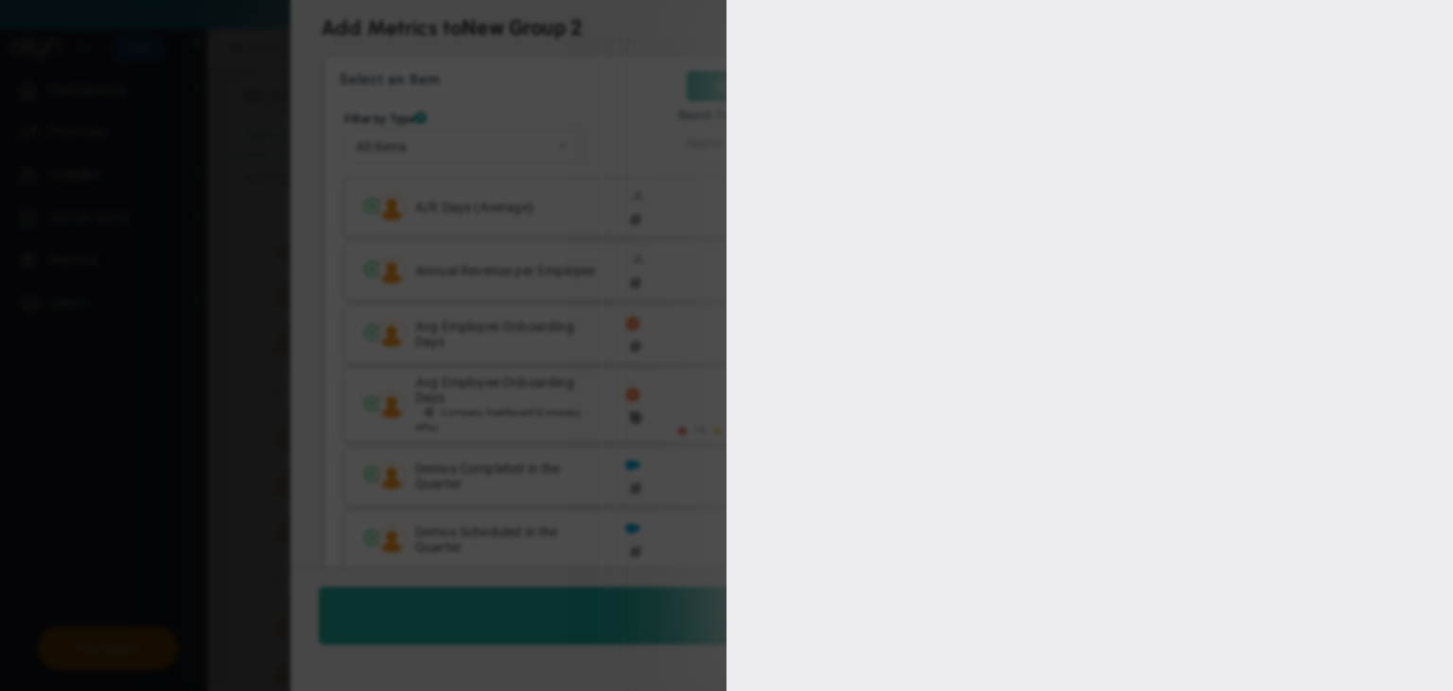
type input "[PERSON_NAME]"
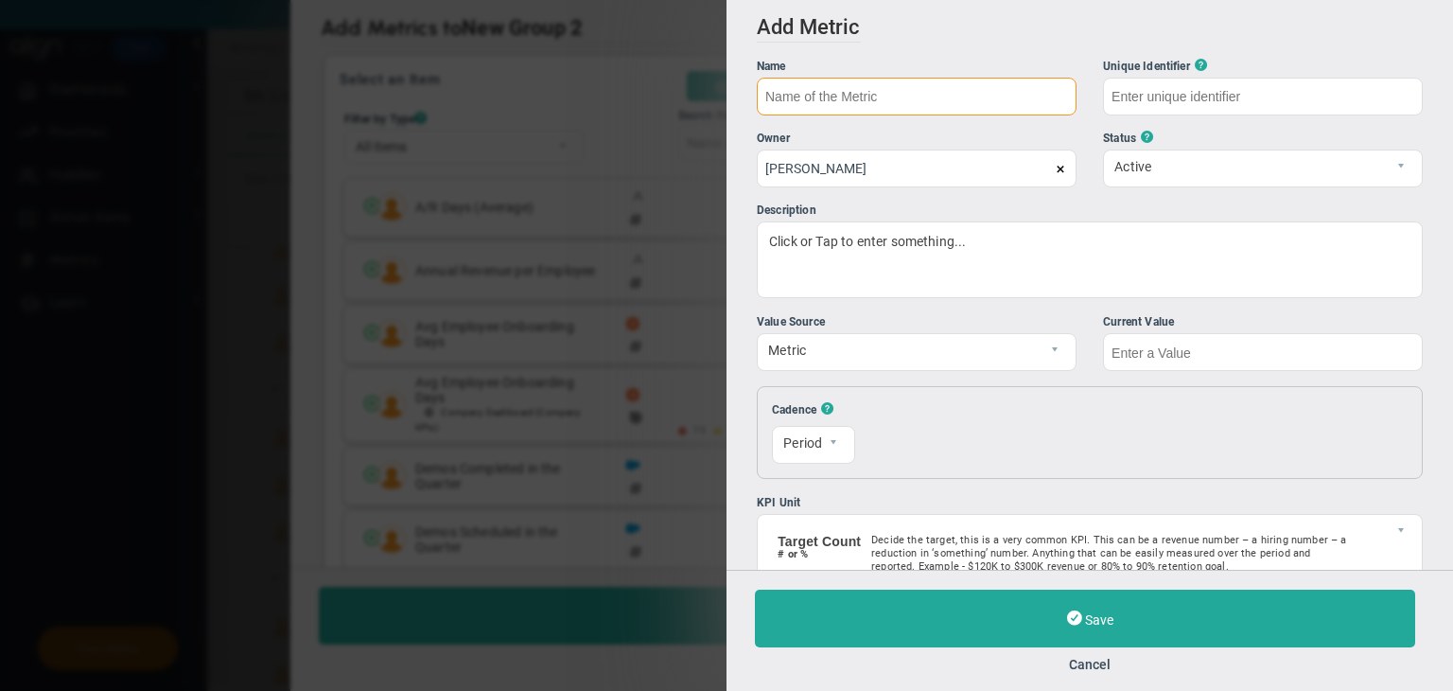
click at [940, 97] on input "text" at bounding box center [917, 97] width 320 height 38
type input "Copy Metric"
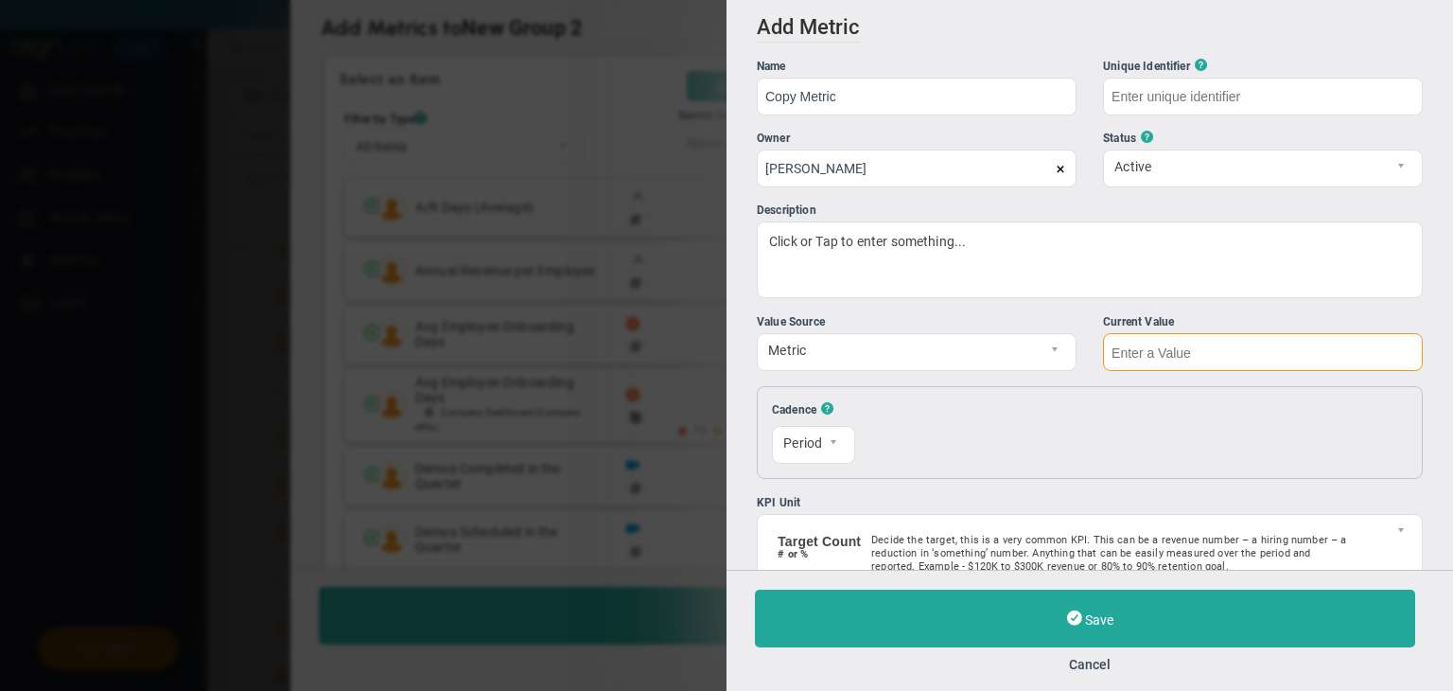
click at [1279, 340] on input "text" at bounding box center [1263, 352] width 320 height 38
type input "Copy-Metric"
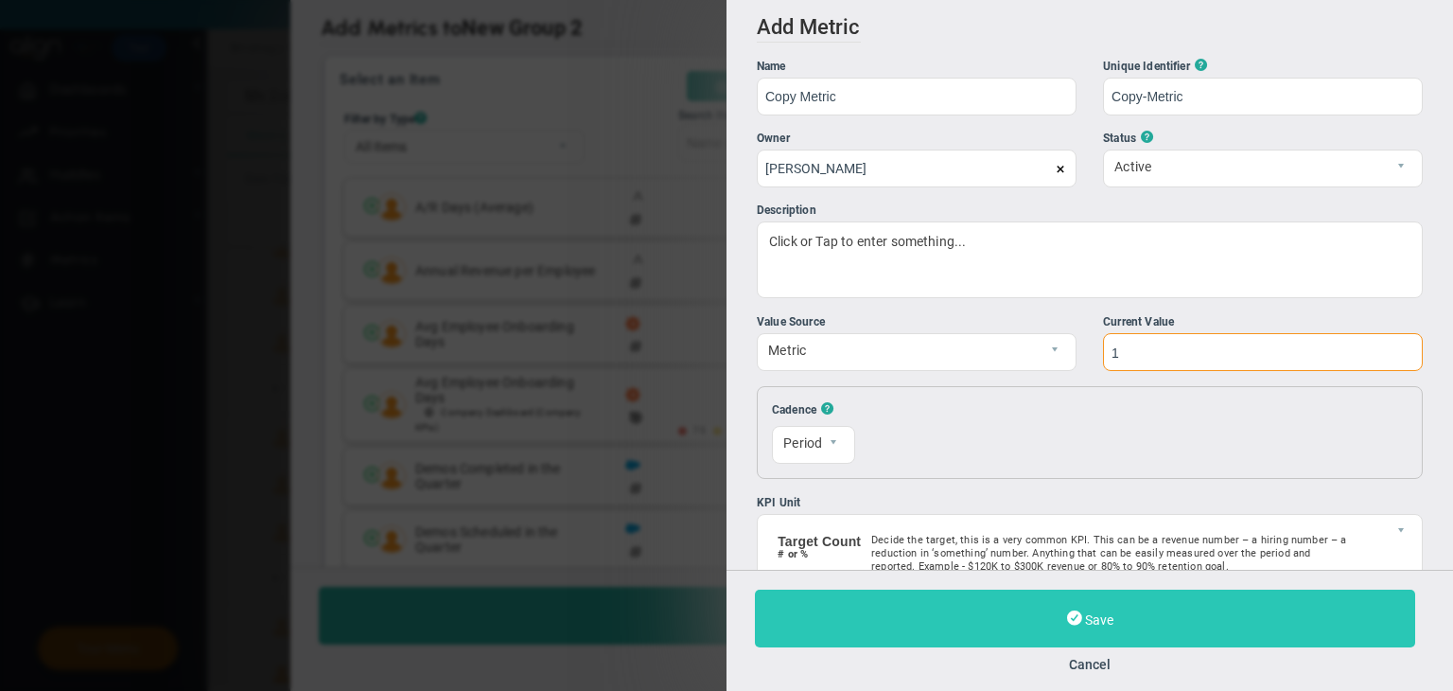
type input "1"
click at [1208, 614] on button "Save" at bounding box center [1085, 618] width 660 height 58
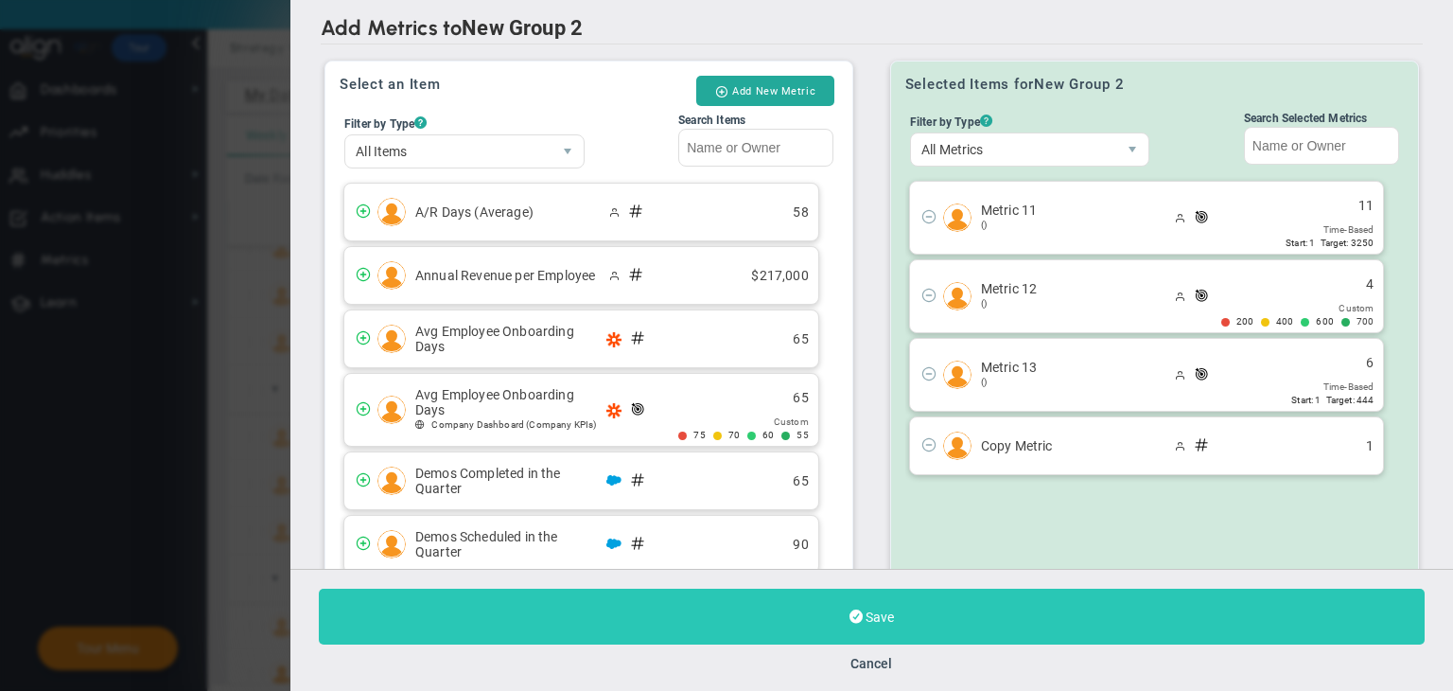
click at [1071, 608] on button "Save" at bounding box center [872, 617] width 1106 height 56
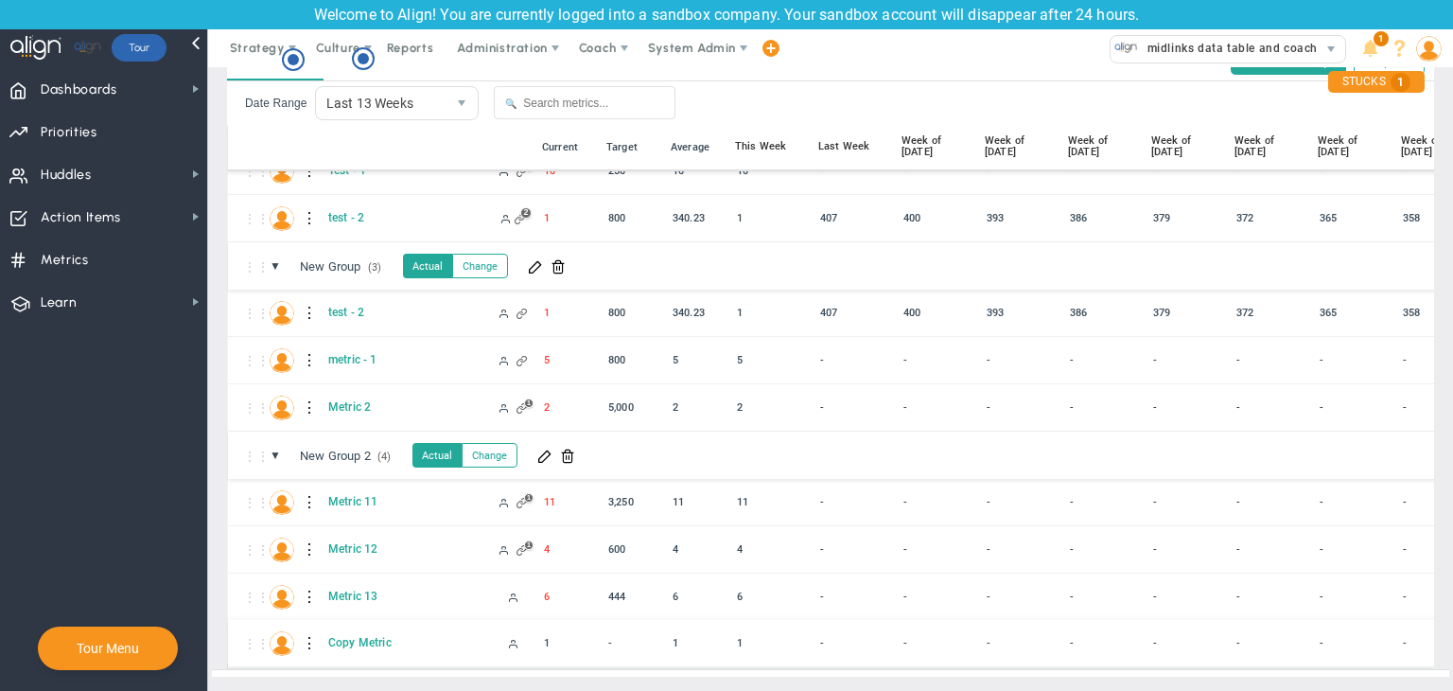
click at [310, 632] on div at bounding box center [310, 643] width 13 height 30
click at [362, 628] on div "Edit" at bounding box center [388, 633] width 131 height 39
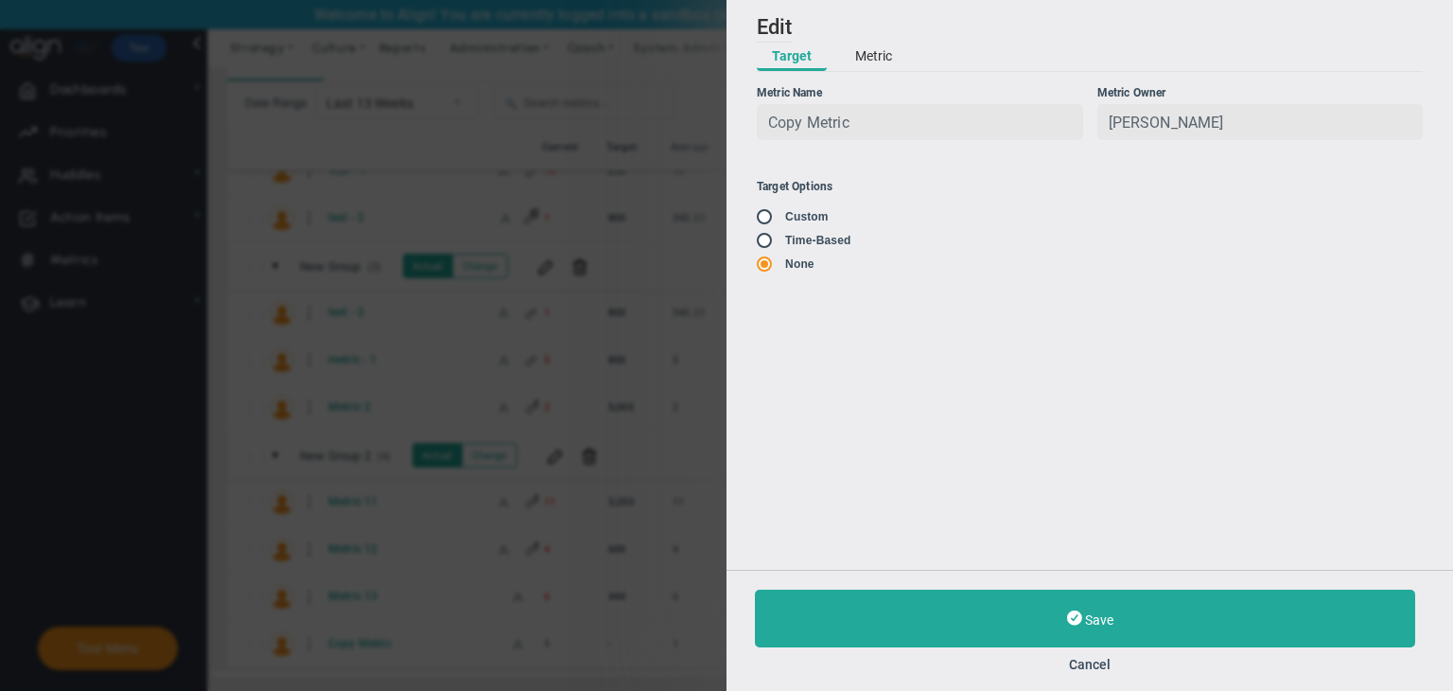
click at [766, 242] on input "radio" at bounding box center [771, 241] width 19 height 15
radio input "true"
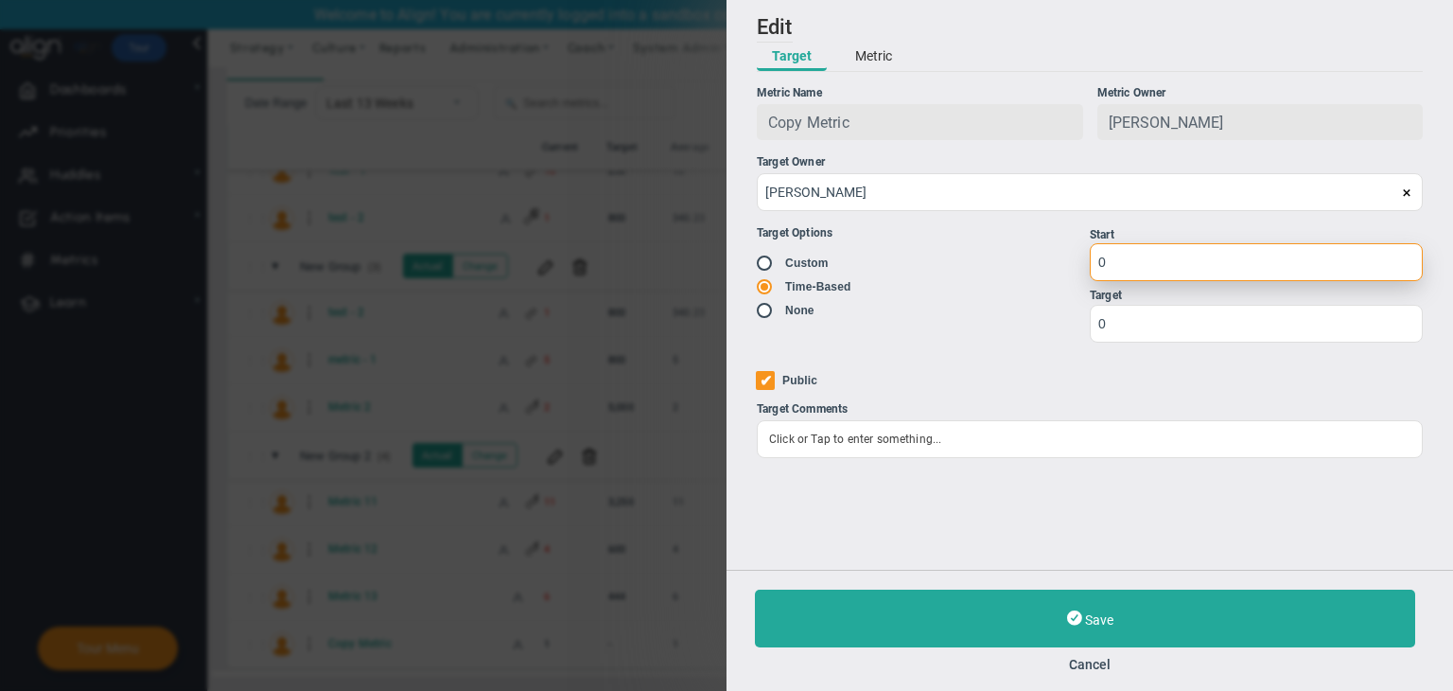
click at [1136, 265] on input "0" at bounding box center [1256, 262] width 333 height 38
type input "1"
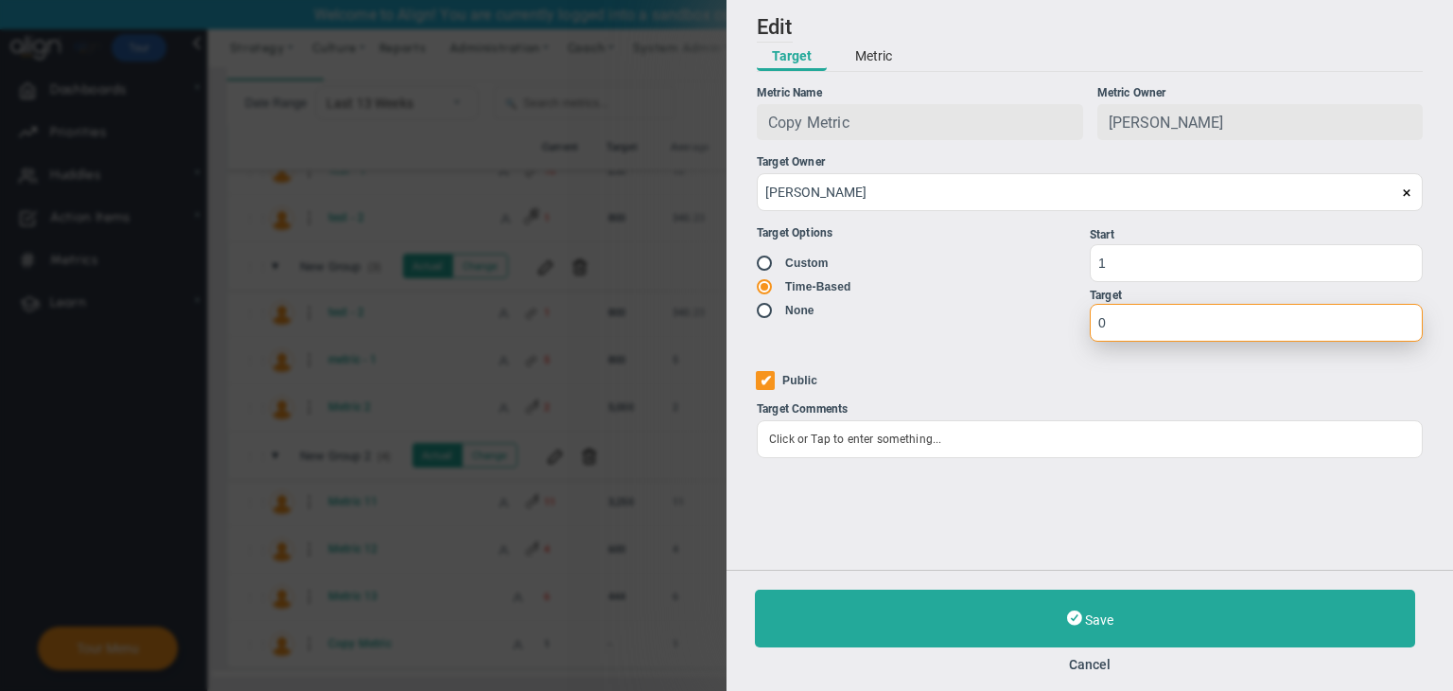
click at [1138, 341] on input "0" at bounding box center [1256, 323] width 333 height 38
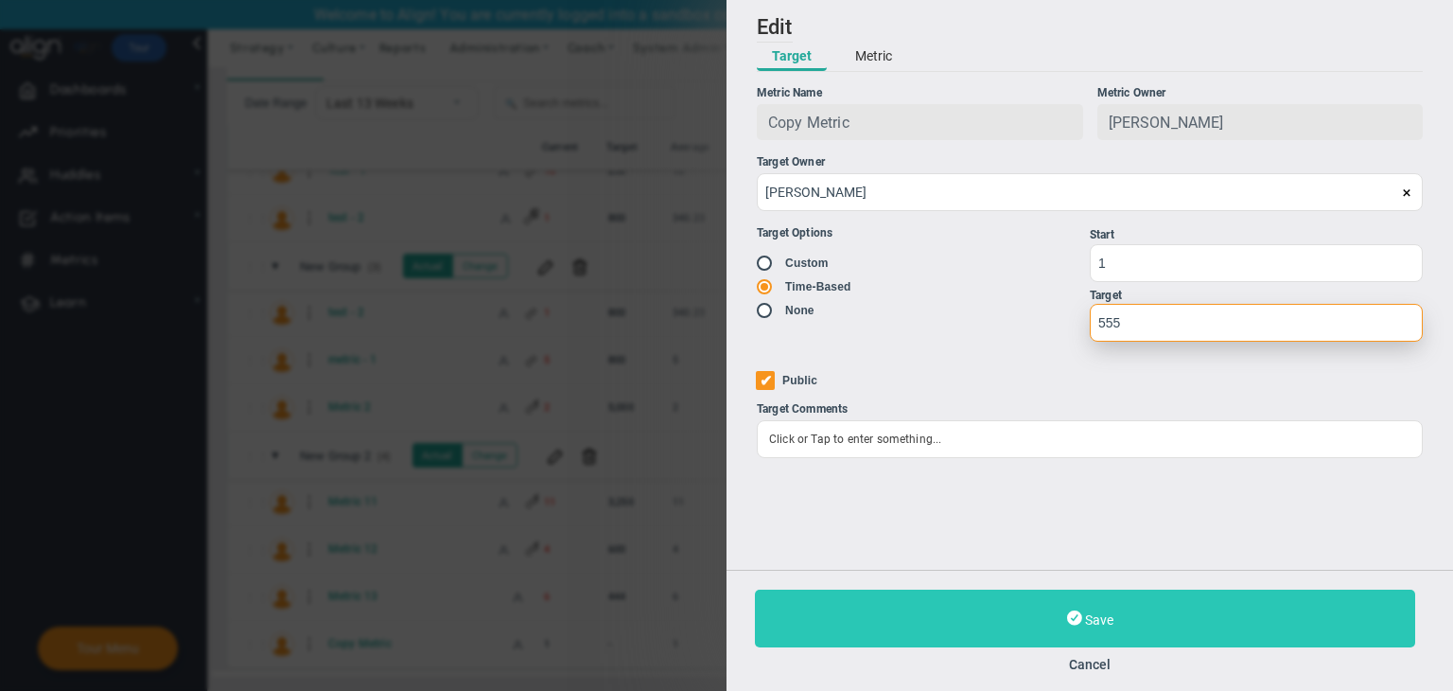
type input "555"
click at [1158, 598] on button "Save" at bounding box center [1085, 618] width 660 height 58
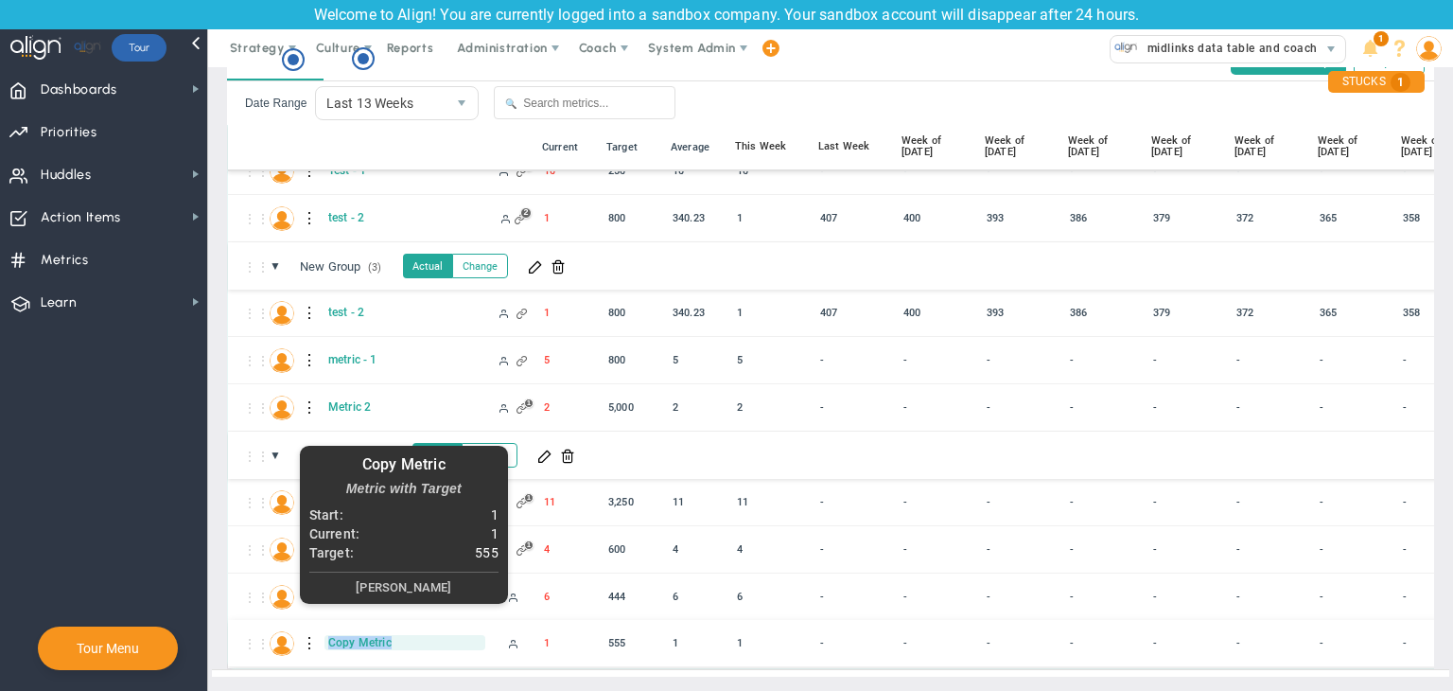
copy span "Copy Metric"
drag, startPoint x: 417, startPoint y: 629, endPoint x: 325, endPoint y: 624, distance: 92.8
click at [325, 635] on span "Copy Metric" at bounding box center [405, 642] width 161 height 15
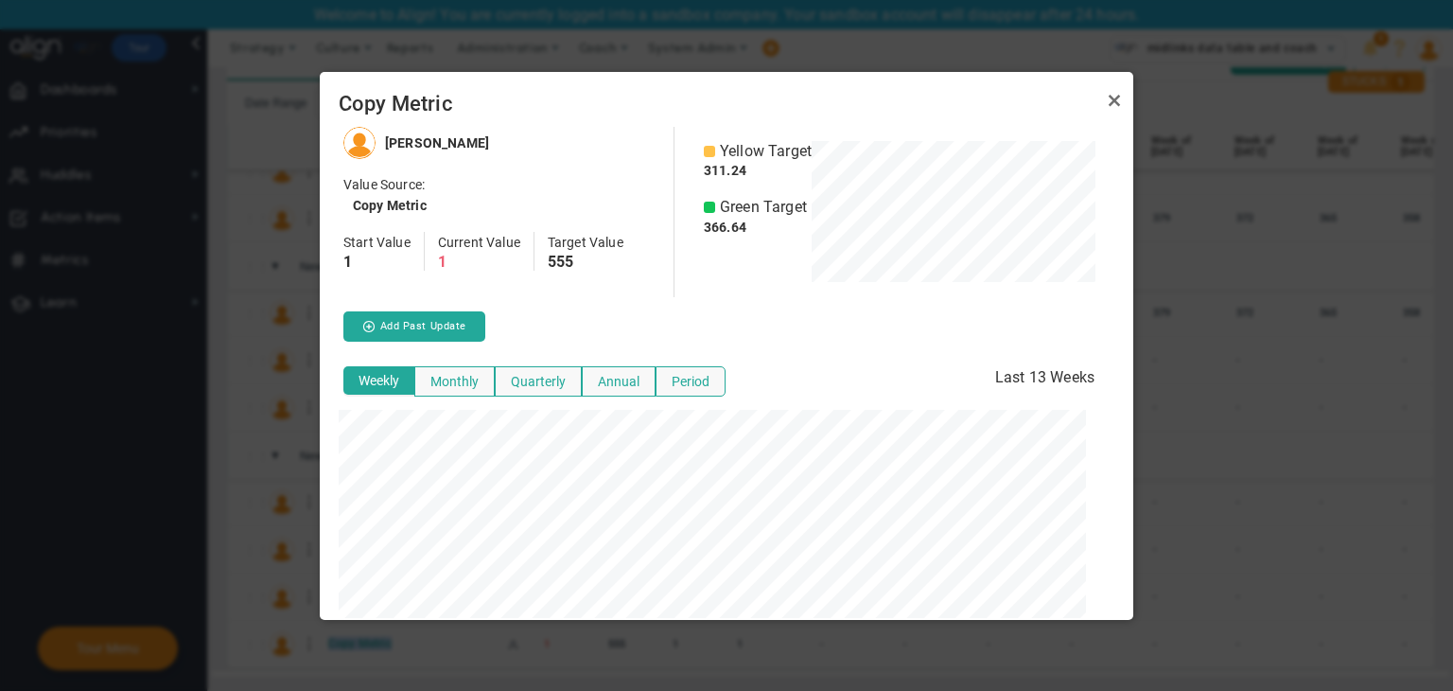
click at [1126, 103] on div "Copy Metric" at bounding box center [727, 99] width 814 height 55
click at [1117, 99] on link "Close" at bounding box center [1114, 100] width 23 height 23
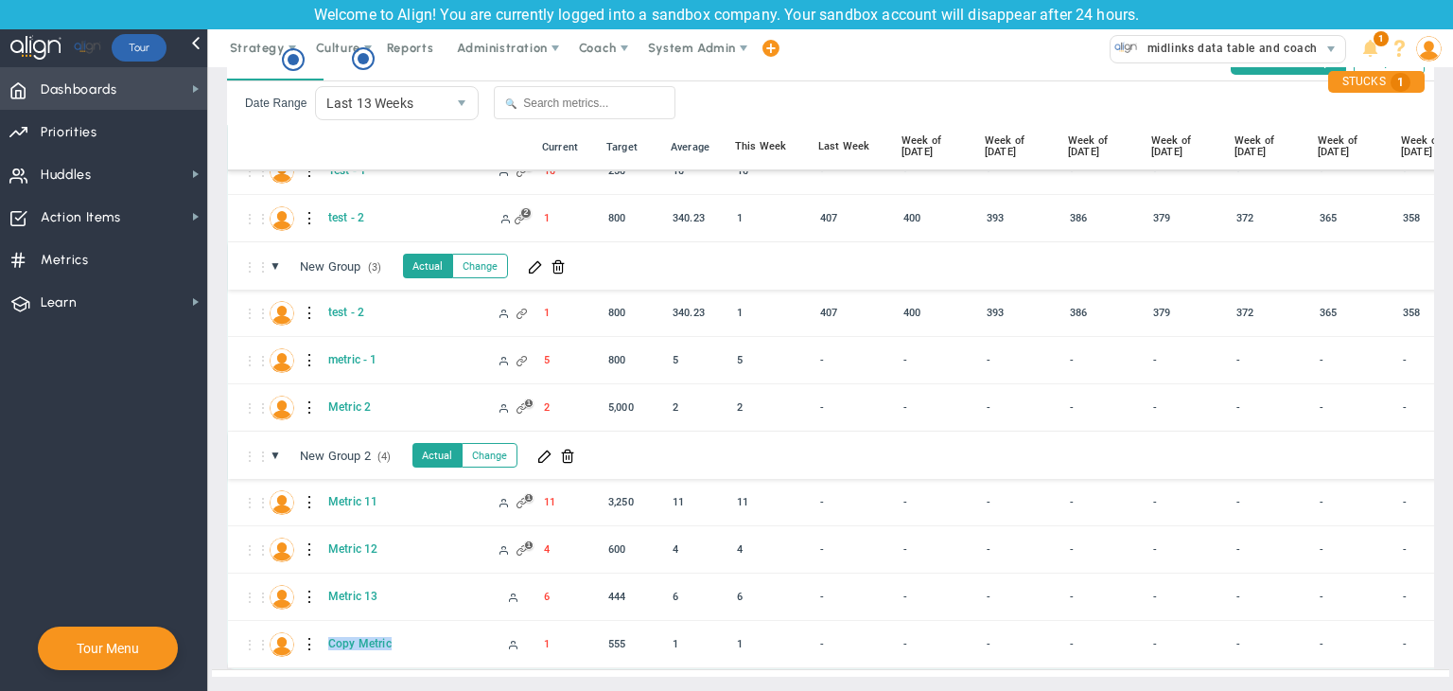
click at [168, 91] on span "Dashboards Dashboards" at bounding box center [103, 88] width 207 height 43
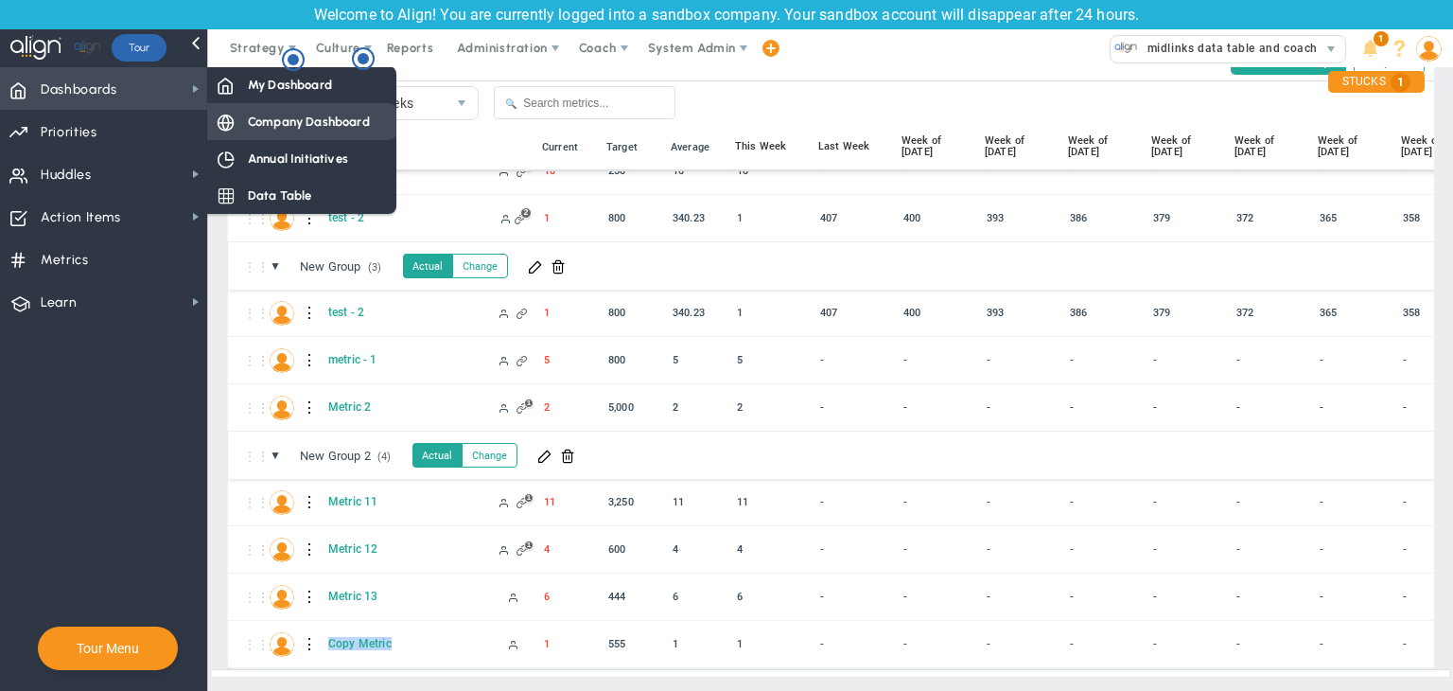
click at [294, 120] on span "Company Dashboard" at bounding box center [309, 122] width 122 height 18
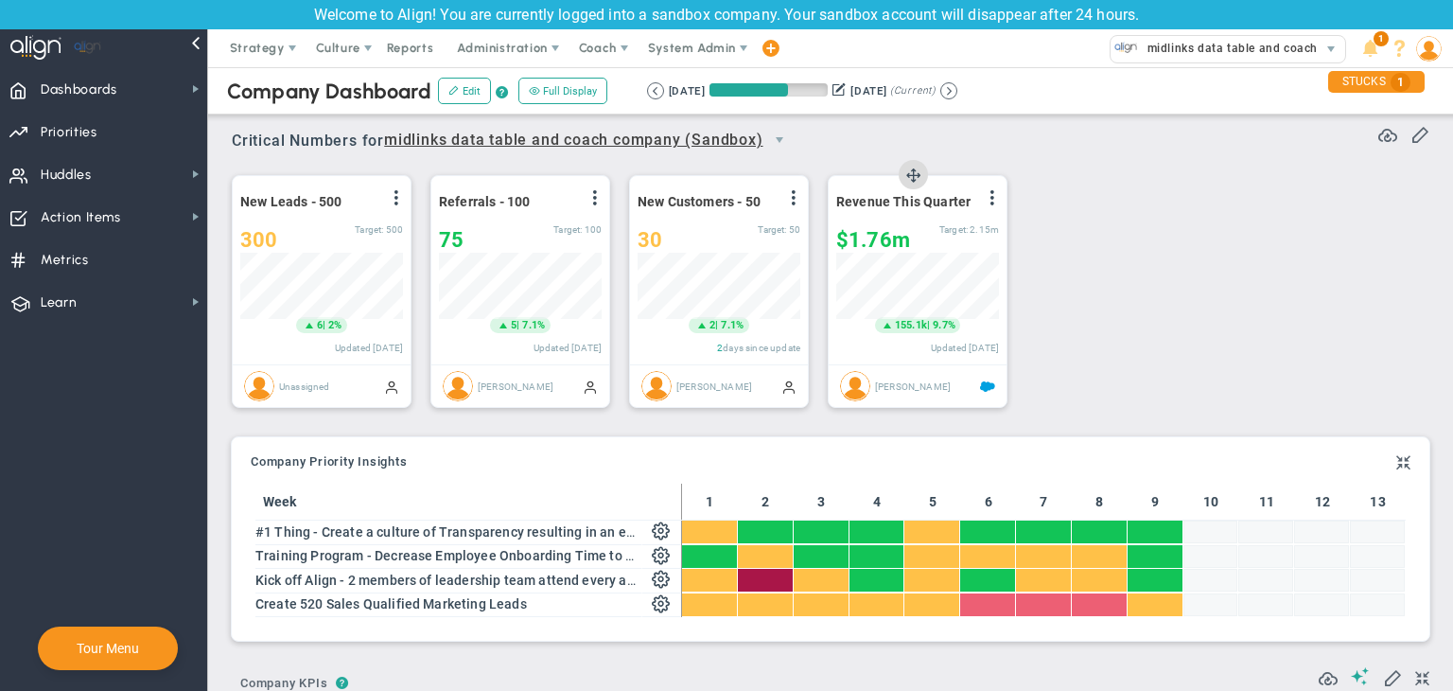
scroll to position [65, 163]
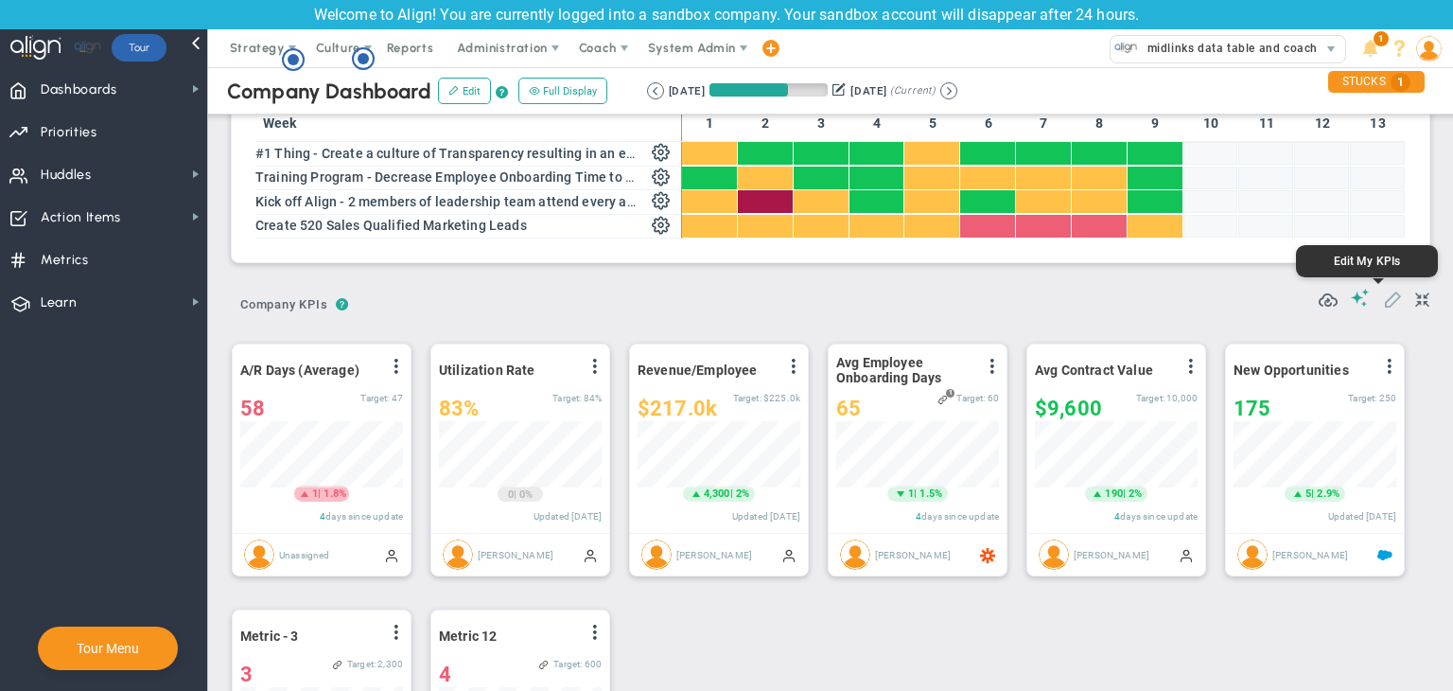
click at [1383, 299] on span at bounding box center [1392, 298] width 19 height 19
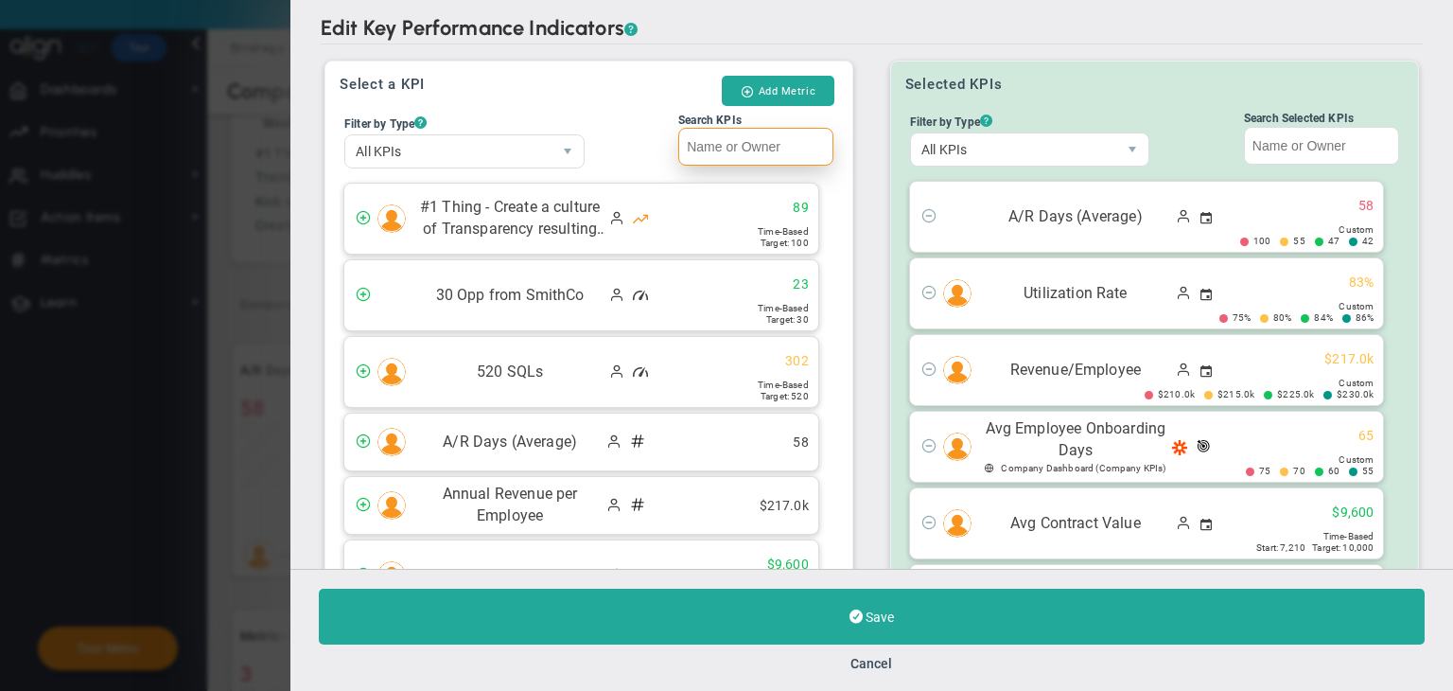
click at [758, 136] on input "Search KPIs" at bounding box center [755, 147] width 155 height 38
paste input "Copy Metric"
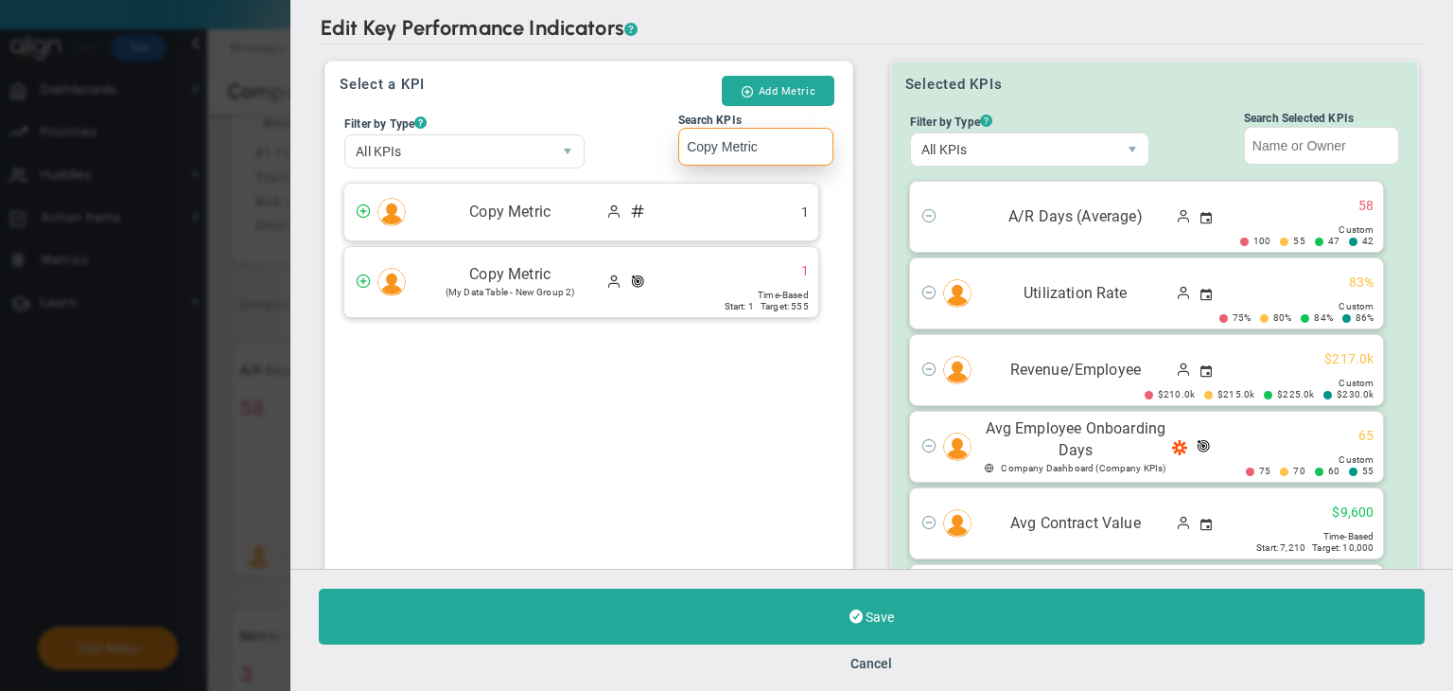
type input "Copy Metric"
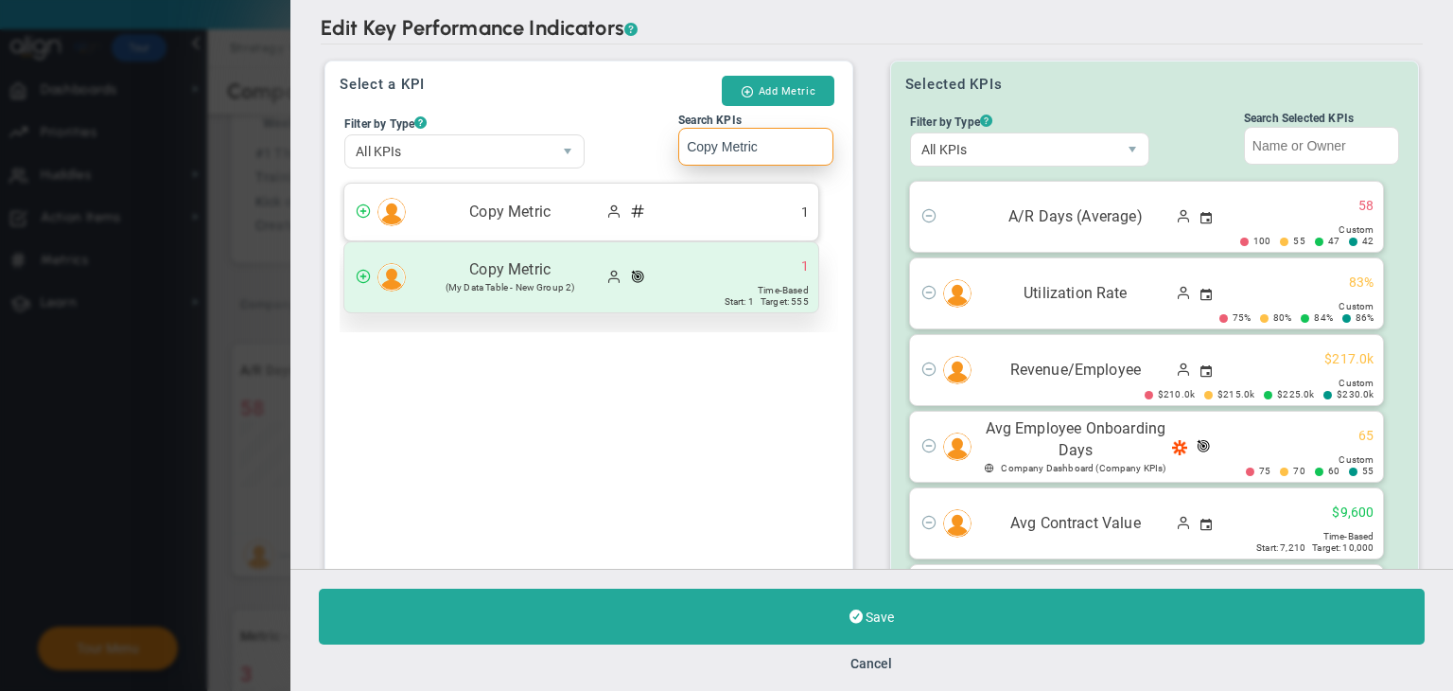
click at [712, 242] on div "Copy Metric (My Data Table - New Group 2) 1" at bounding box center [581, 277] width 474 height 70
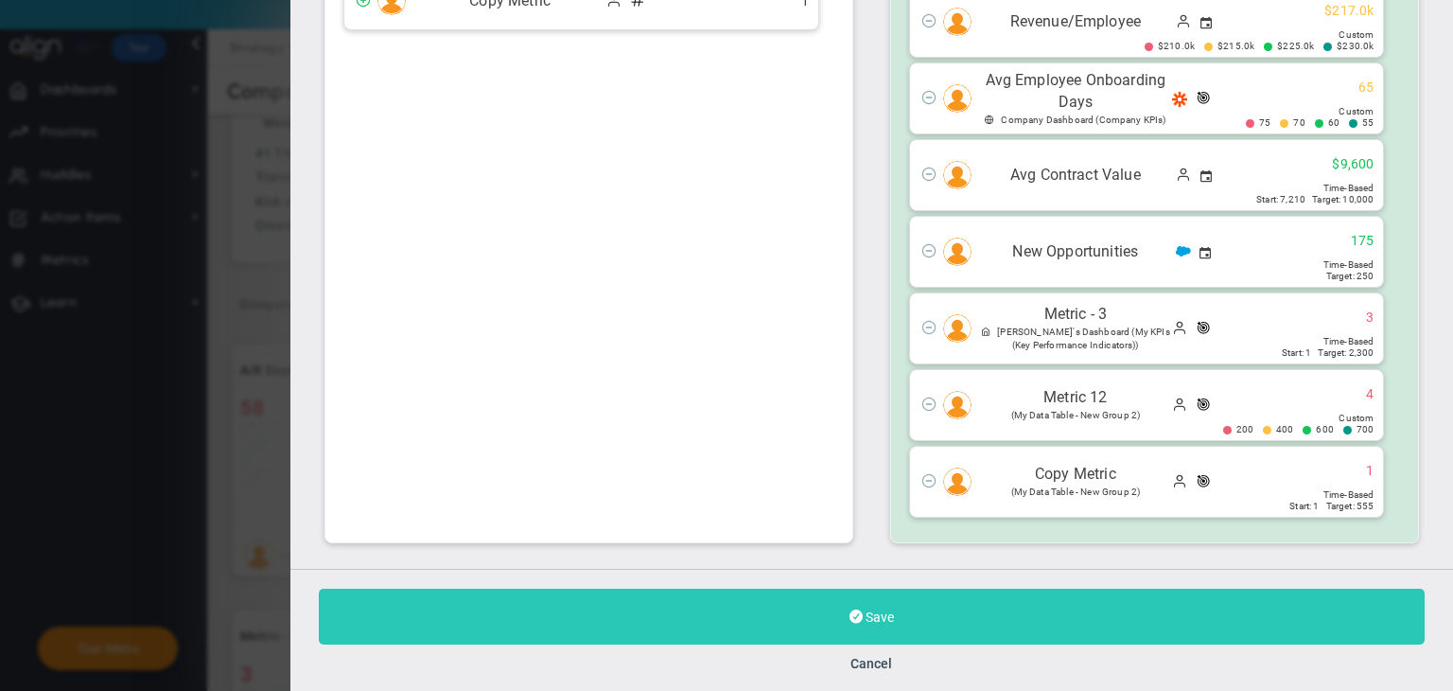
click at [886, 630] on button "Save" at bounding box center [872, 617] width 1106 height 56
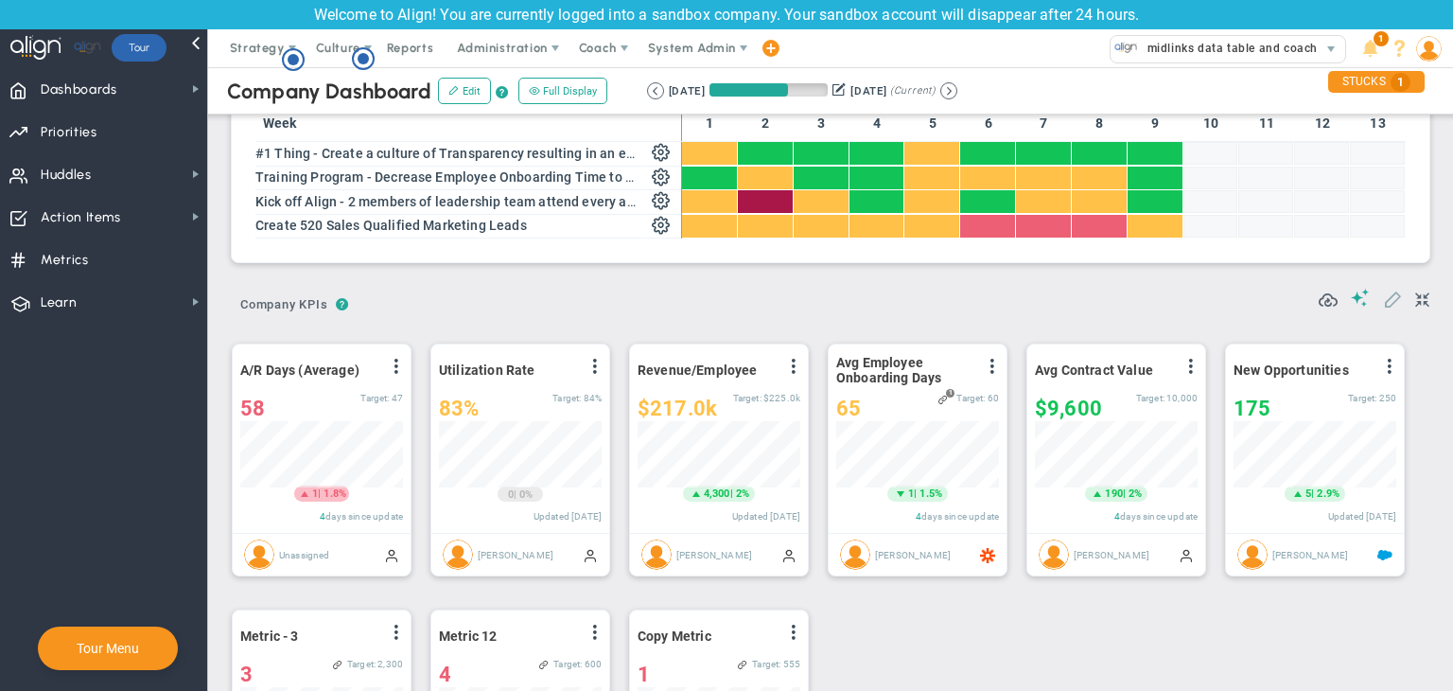
click at [1383, 303] on span at bounding box center [1392, 298] width 19 height 19
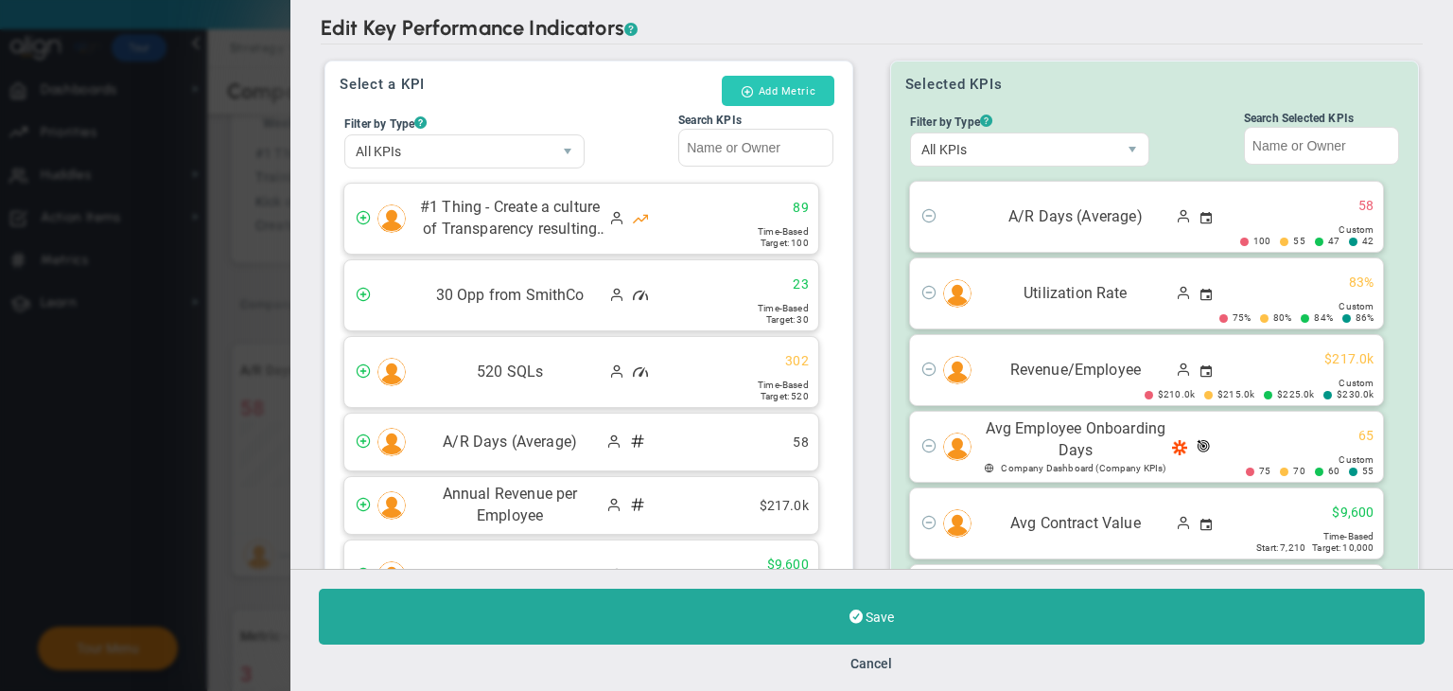
click at [766, 95] on button "Add Metric" at bounding box center [778, 91] width 113 height 30
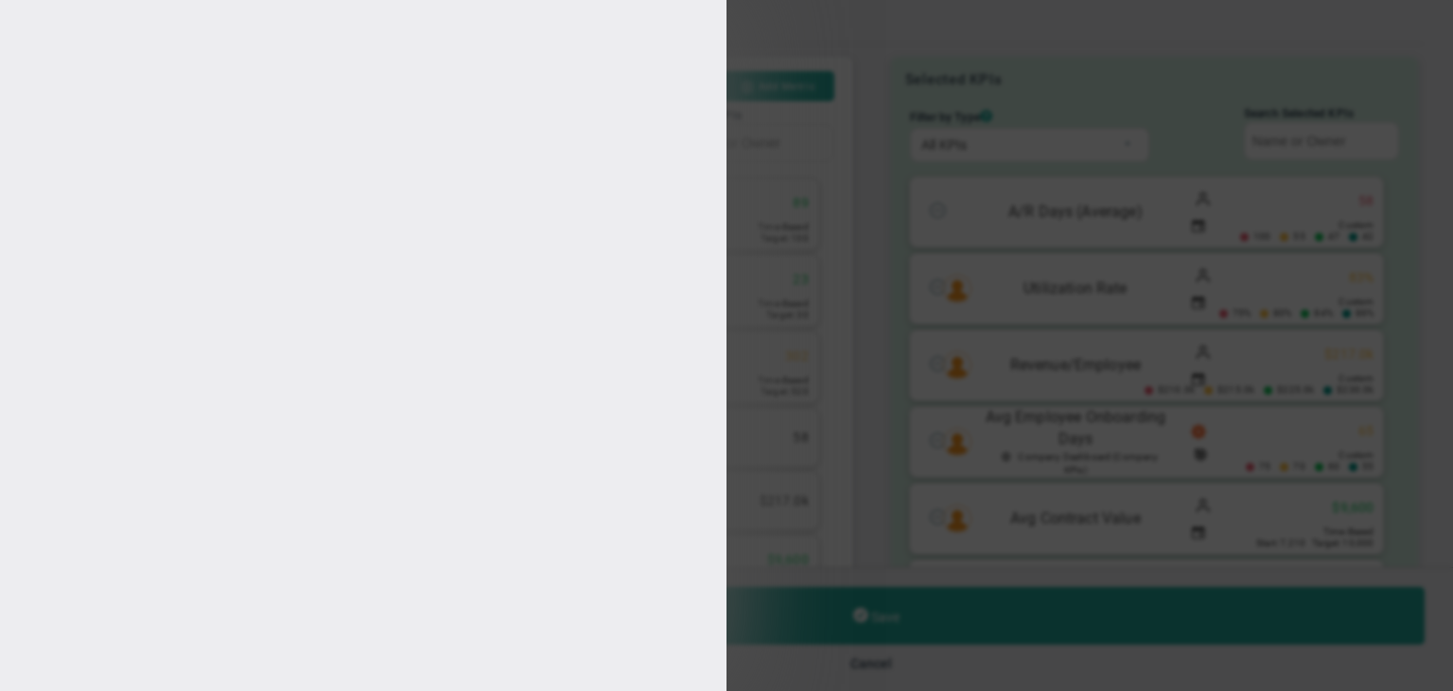
type input "[PERSON_NAME]"
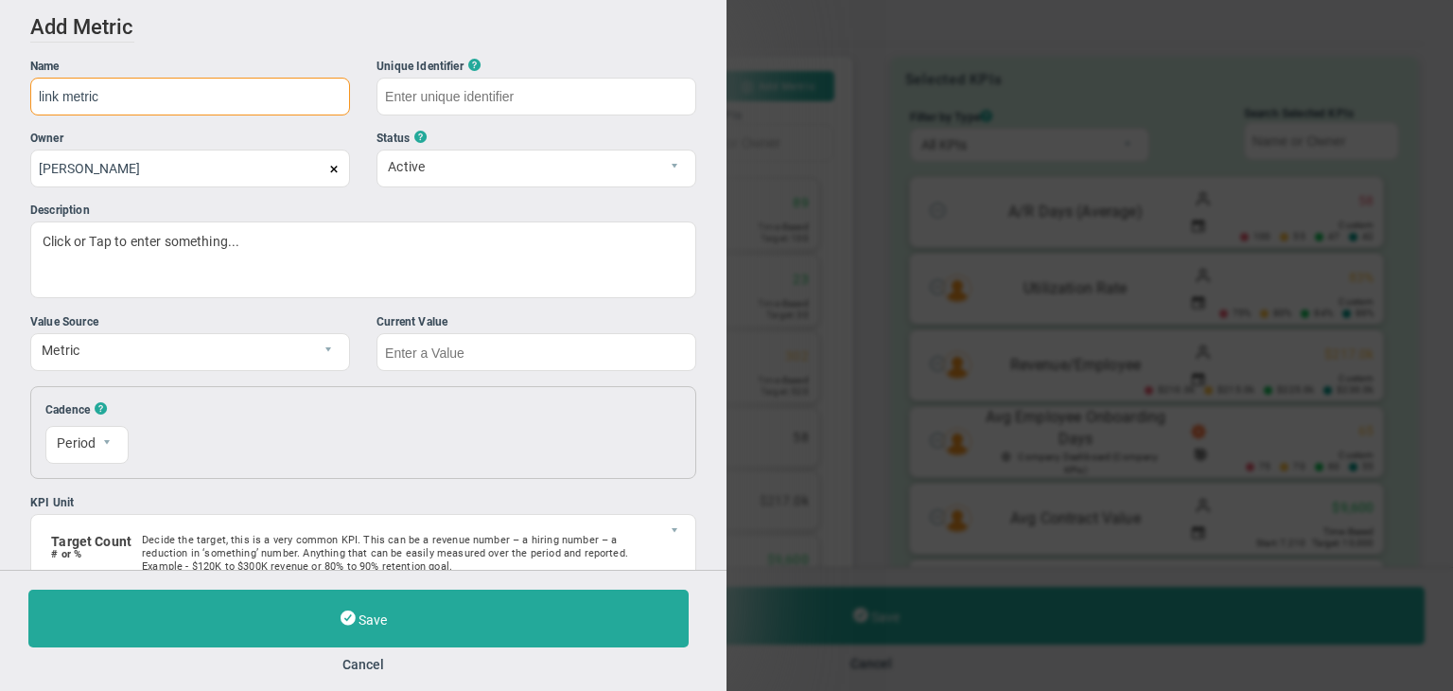
type input "link metric"
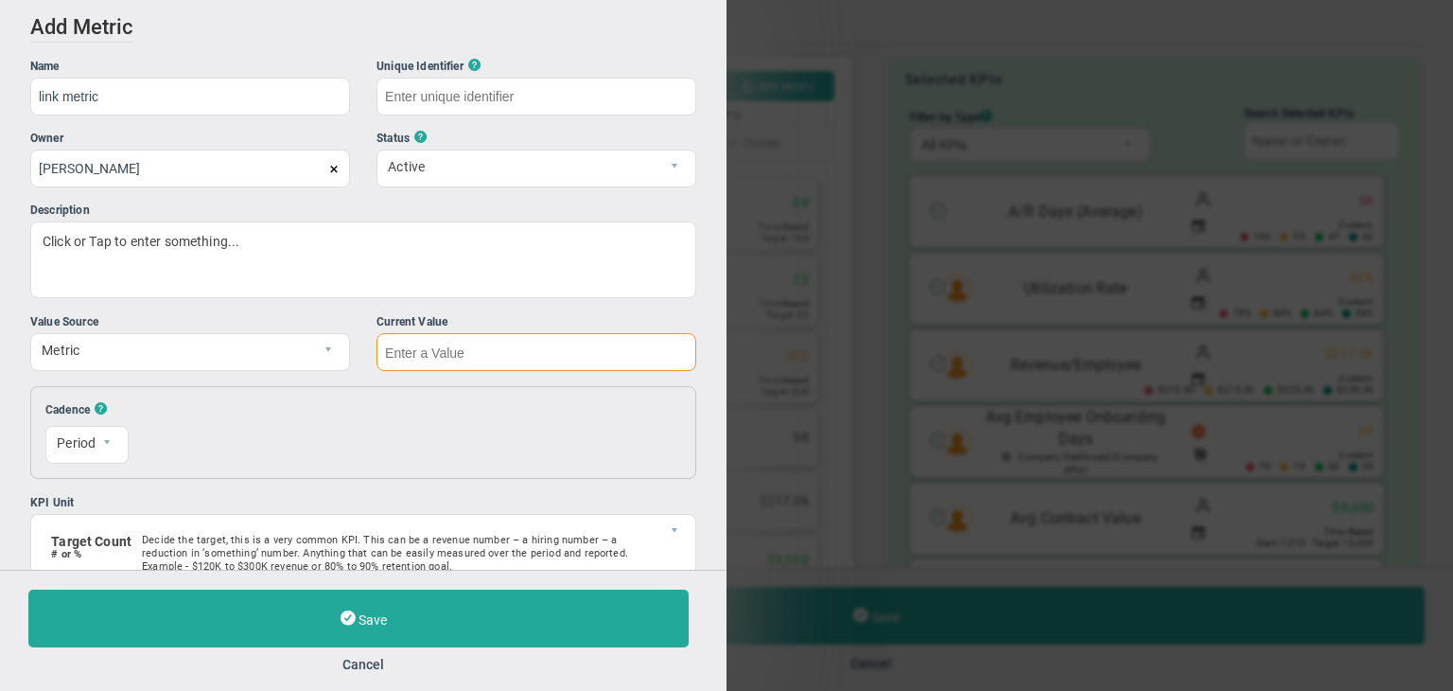
click at [462, 353] on input "text" at bounding box center [537, 352] width 320 height 38
type input "link-metric"
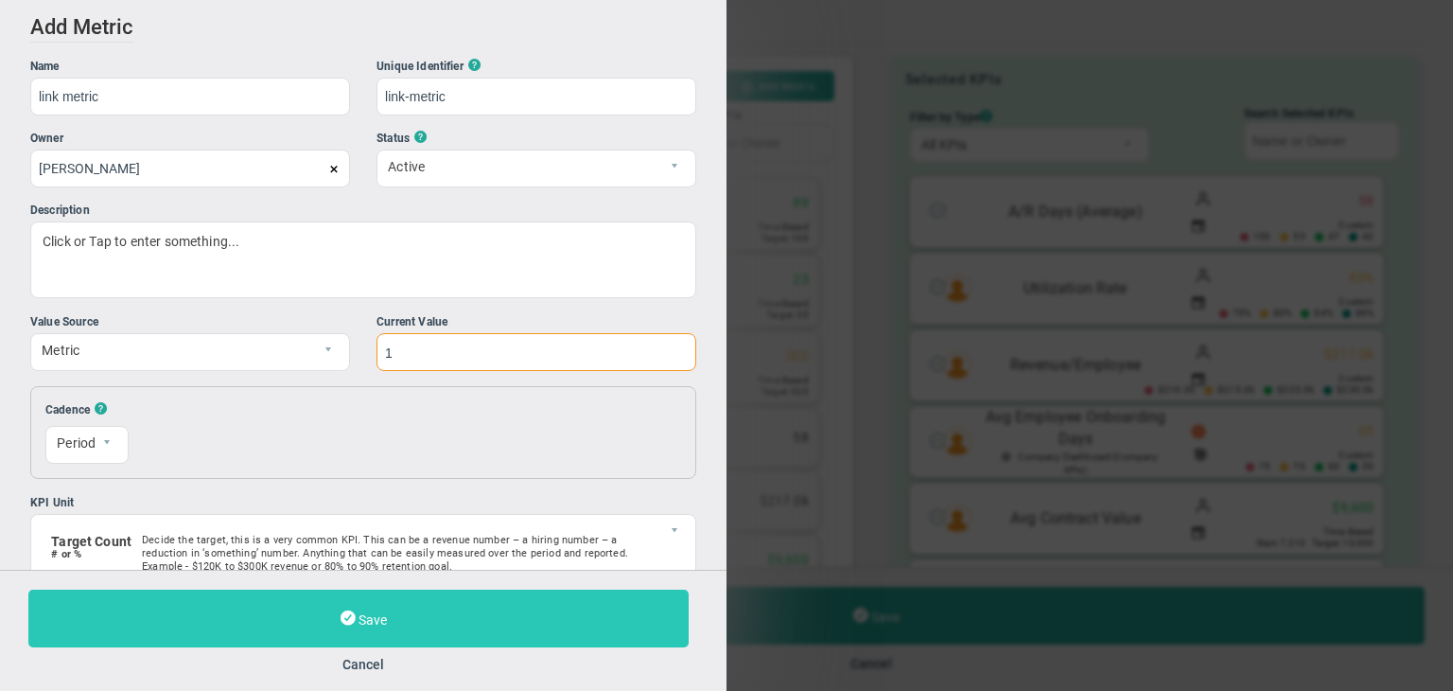
type input "1"
click at [510, 608] on button "Save" at bounding box center [358, 618] width 660 height 58
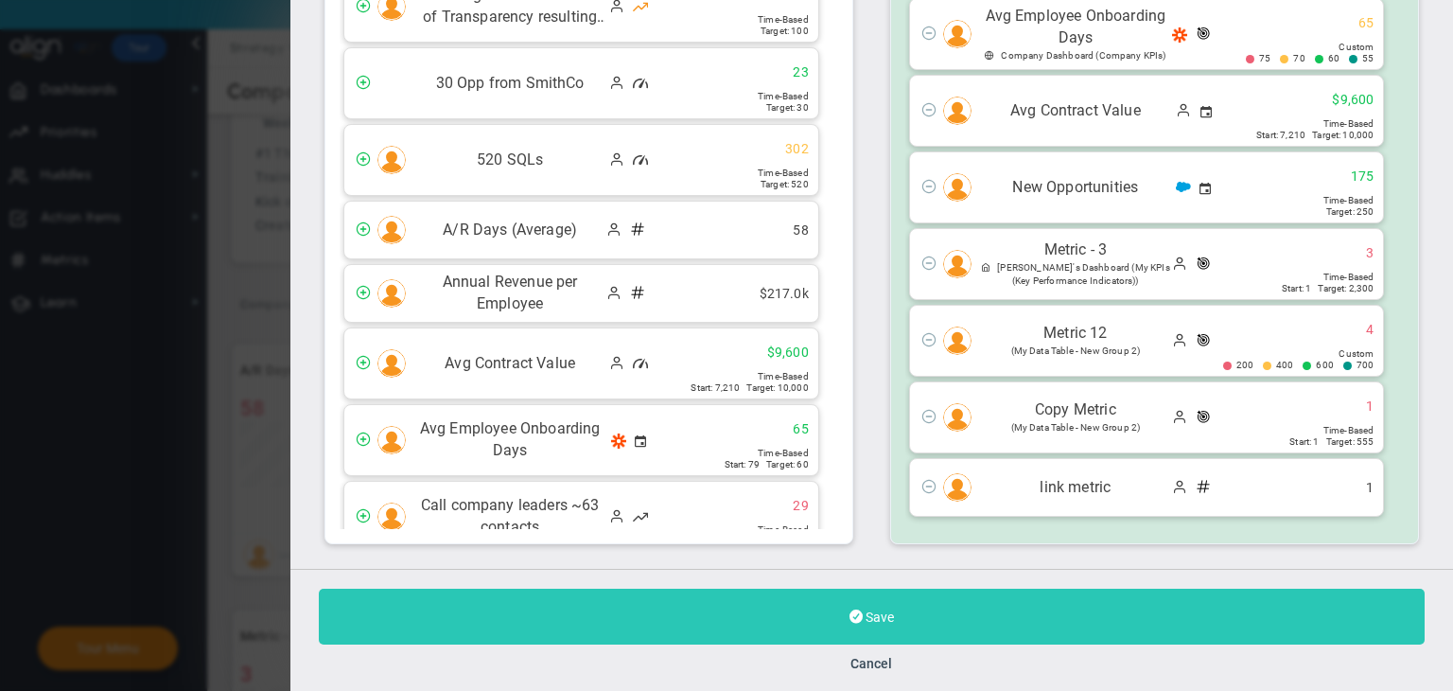
click at [911, 617] on button "Save" at bounding box center [872, 617] width 1106 height 56
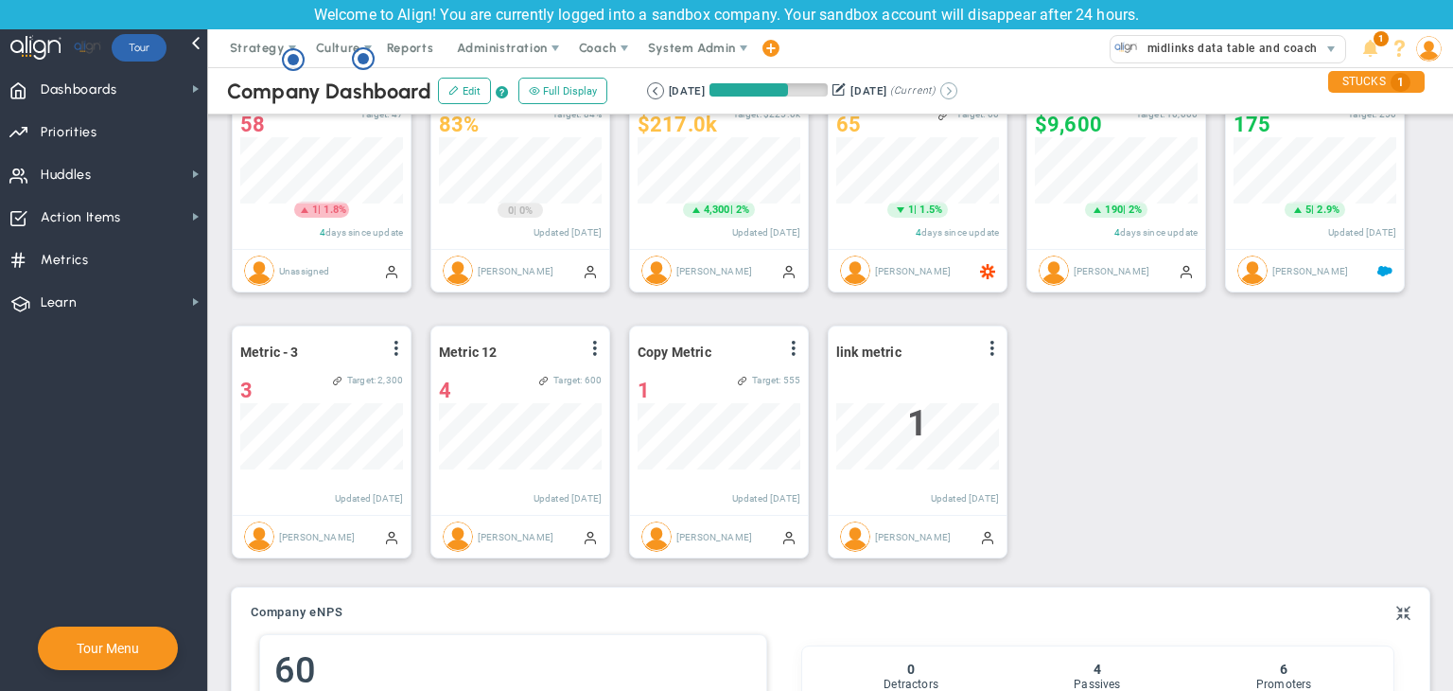
click at [958, 92] on button at bounding box center [948, 90] width 17 height 17
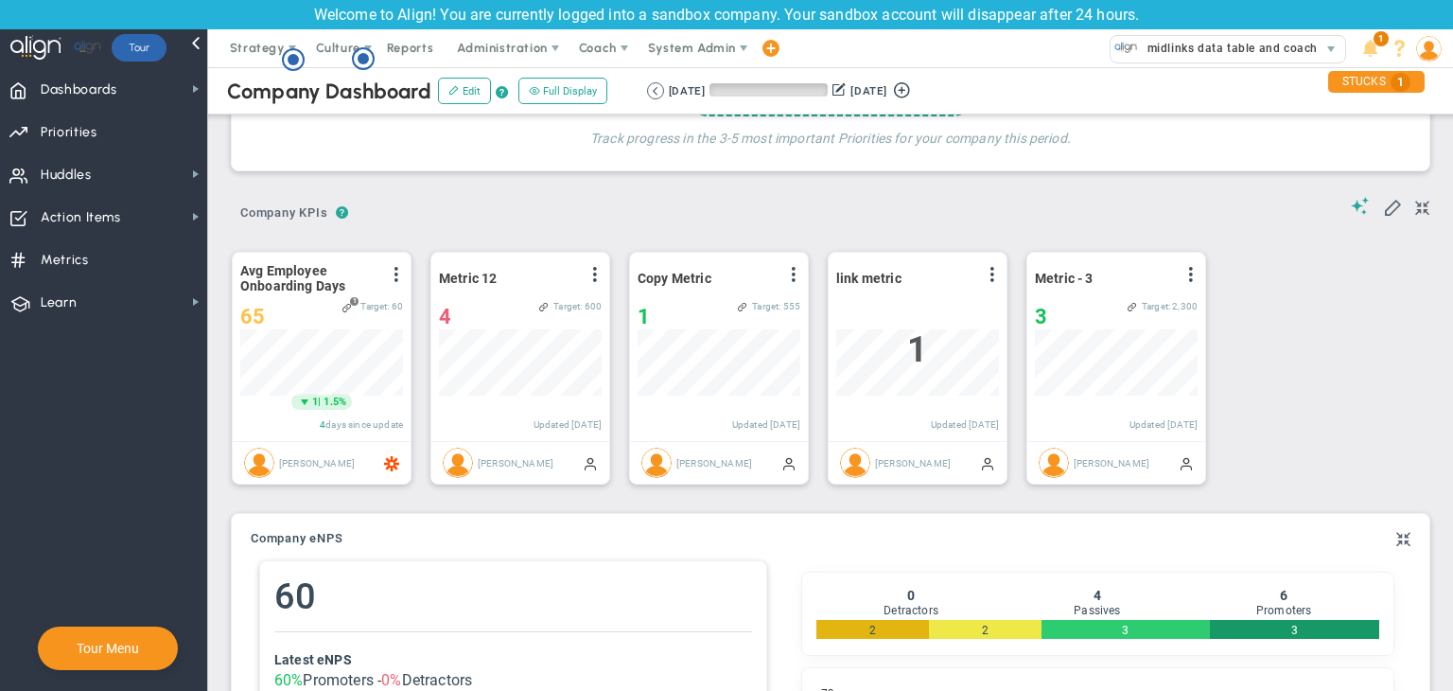
click at [640, 89] on div "Retrieving period... [DATE] [DATE] (Current)" at bounding box center [782, 90] width 288 height 17
click at [656, 89] on button at bounding box center [655, 90] width 17 height 17
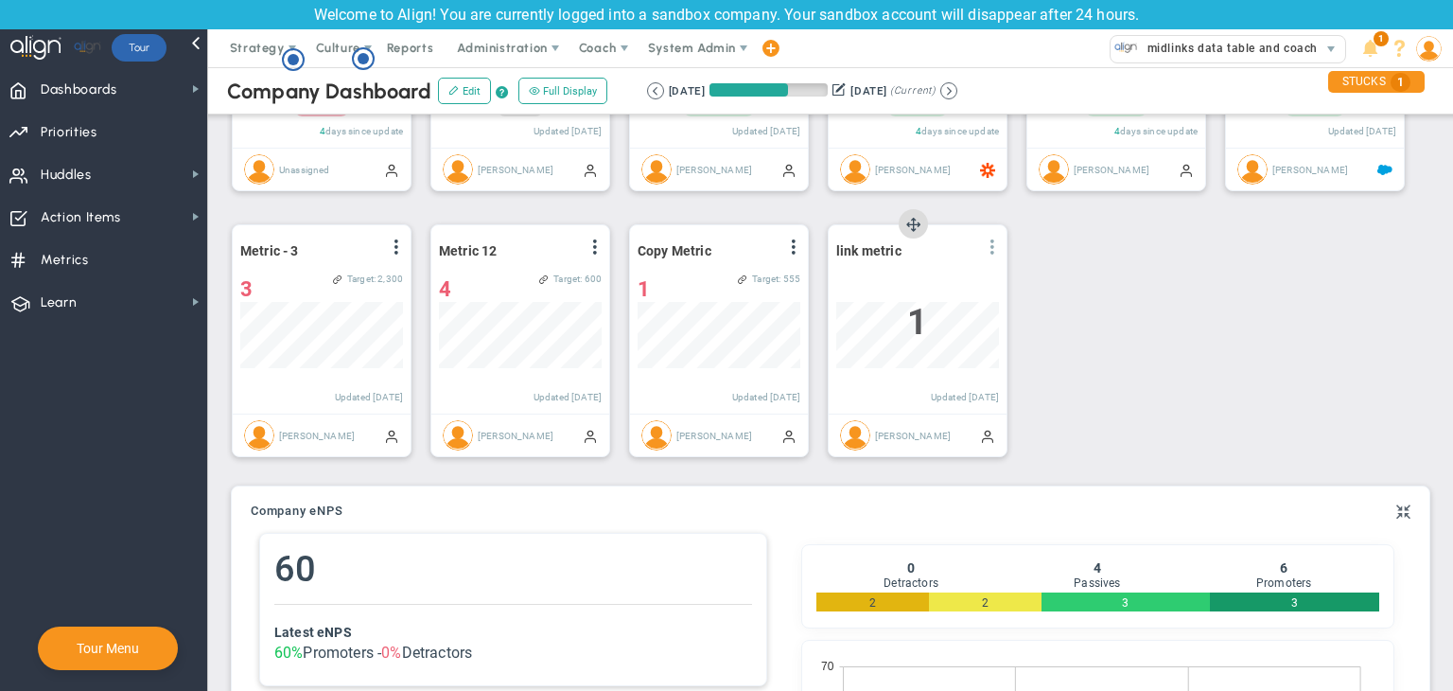
click at [996, 249] on span at bounding box center [992, 246] width 15 height 15
click at [933, 283] on li "Edit" at bounding box center [939, 285] width 134 height 24
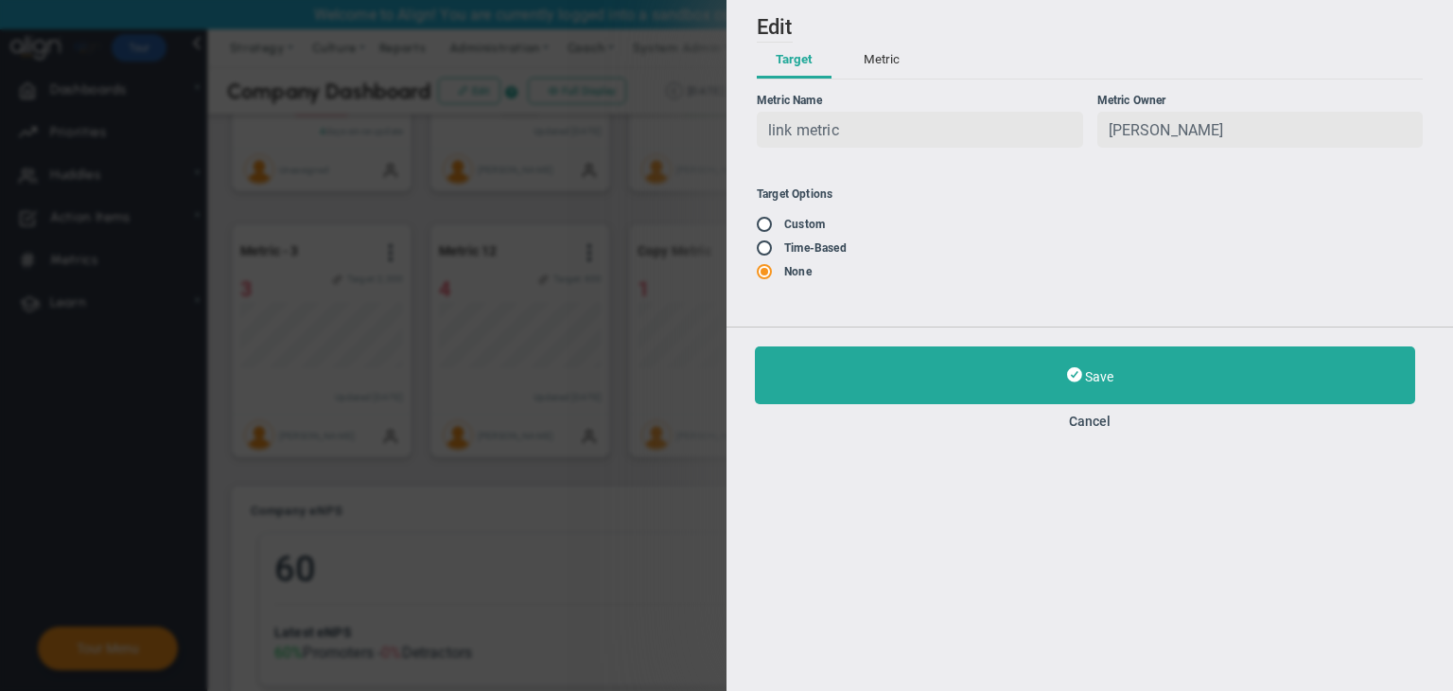
click at [778, 249] on input "radio" at bounding box center [771, 248] width 19 height 15
radio input "true"
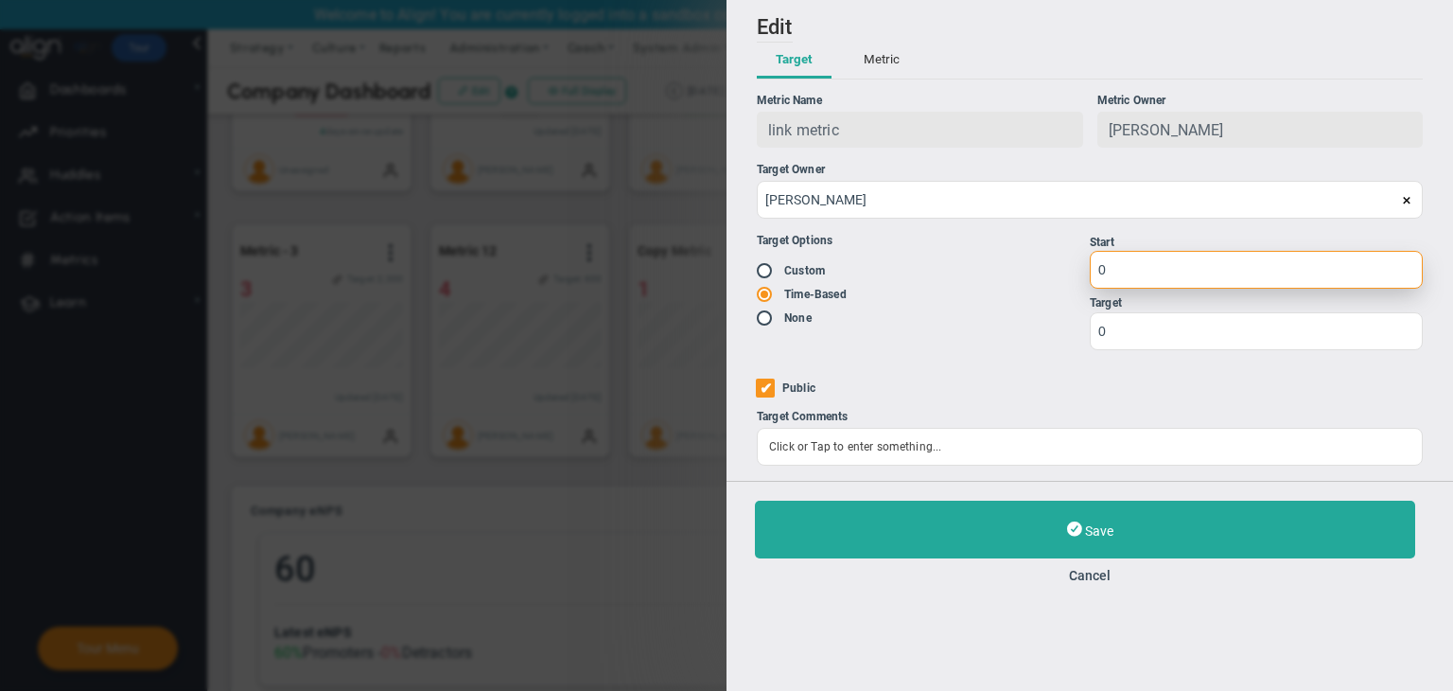
click at [1131, 281] on input "0" at bounding box center [1256, 270] width 333 height 38
type input "1"
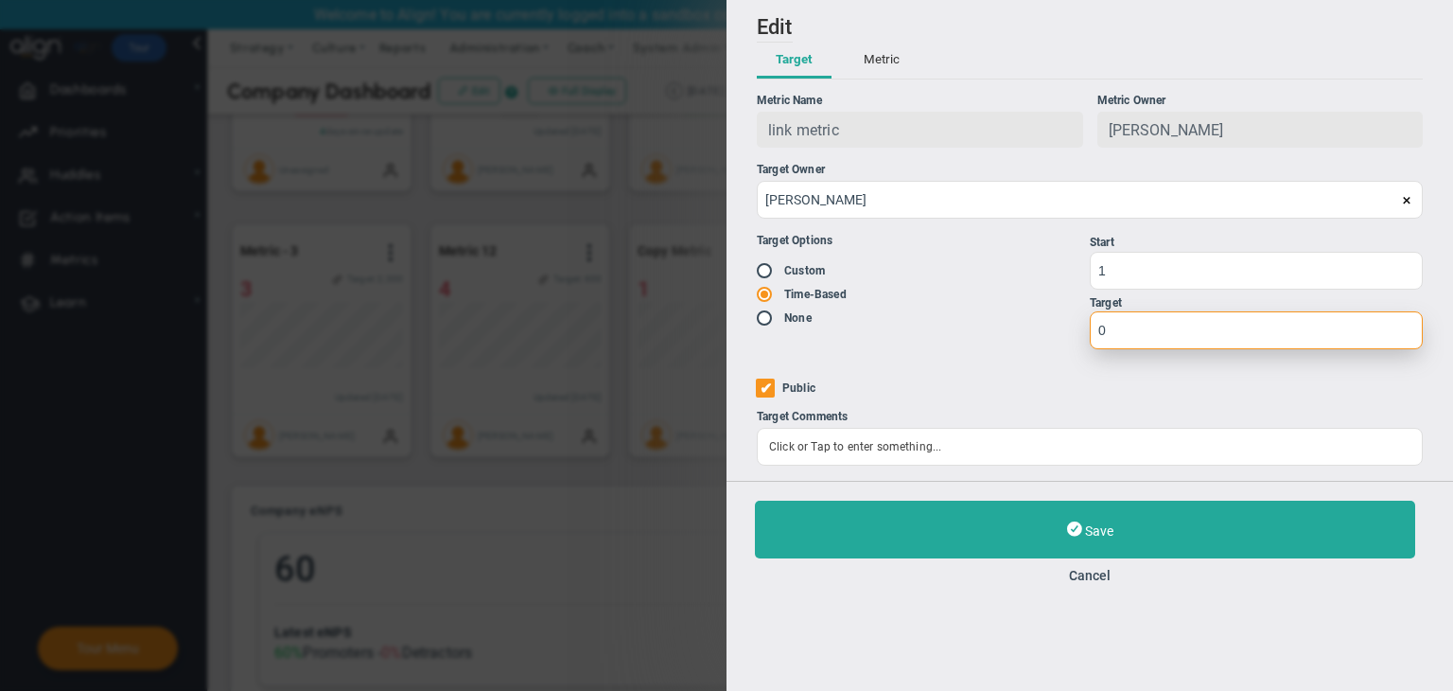
click at [1120, 326] on input "0" at bounding box center [1256, 330] width 333 height 38
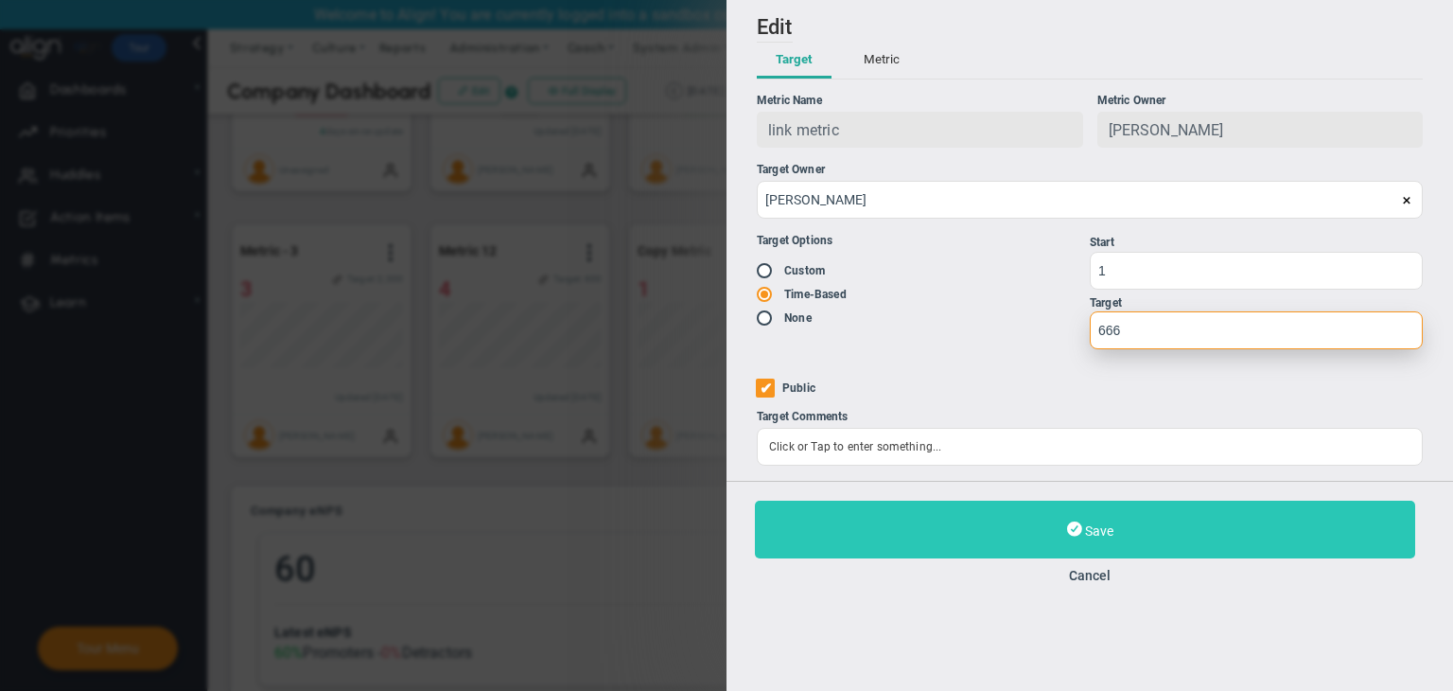
type input "666"
click at [1185, 531] on button "Save" at bounding box center [1085, 530] width 660 height 58
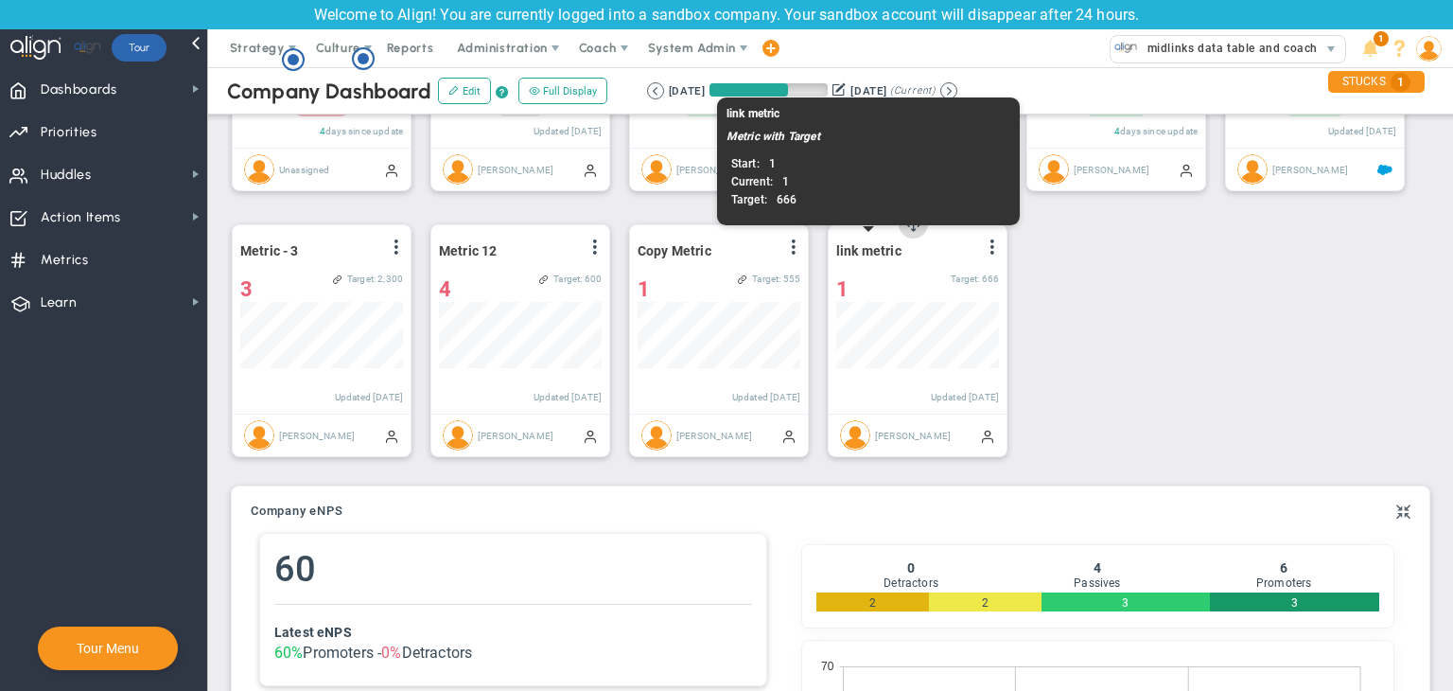
drag, startPoint x: 912, startPoint y: 250, endPoint x: 873, endPoint y: 249, distance: 38.8
click at [843, 250] on div "link metric View Historical Graph Edit Make "No Change" Update Add Past Update" at bounding box center [917, 250] width 163 height 25
drag, startPoint x: 910, startPoint y: 247, endPoint x: 835, endPoint y: 247, distance: 75.7
click at [835, 247] on div "link metric View Historical Graph Edit Make "No Change" Update Add Past Update …" at bounding box center [918, 319] width 178 height 188
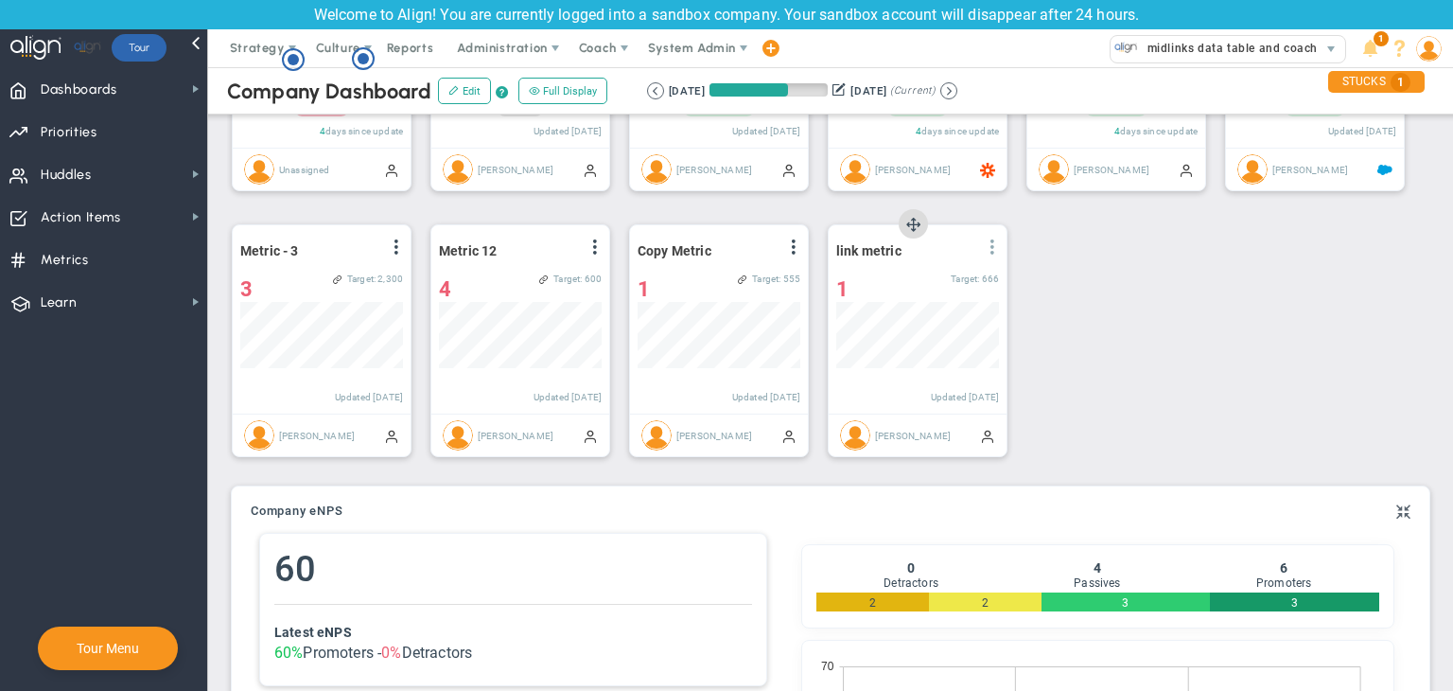
click at [985, 251] on span at bounding box center [992, 246] width 15 height 15
click at [956, 280] on li "Edit" at bounding box center [939, 285] width 134 height 24
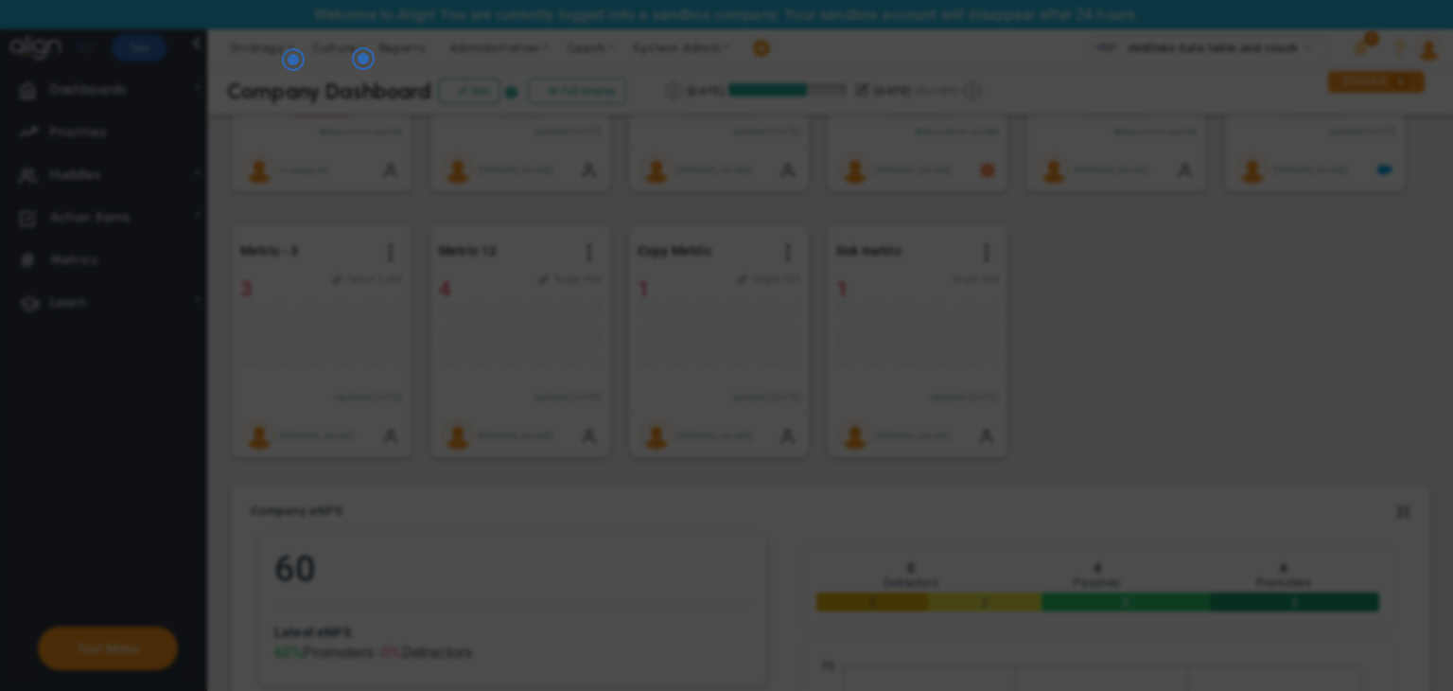
radio input "true"
checkbox input "false"
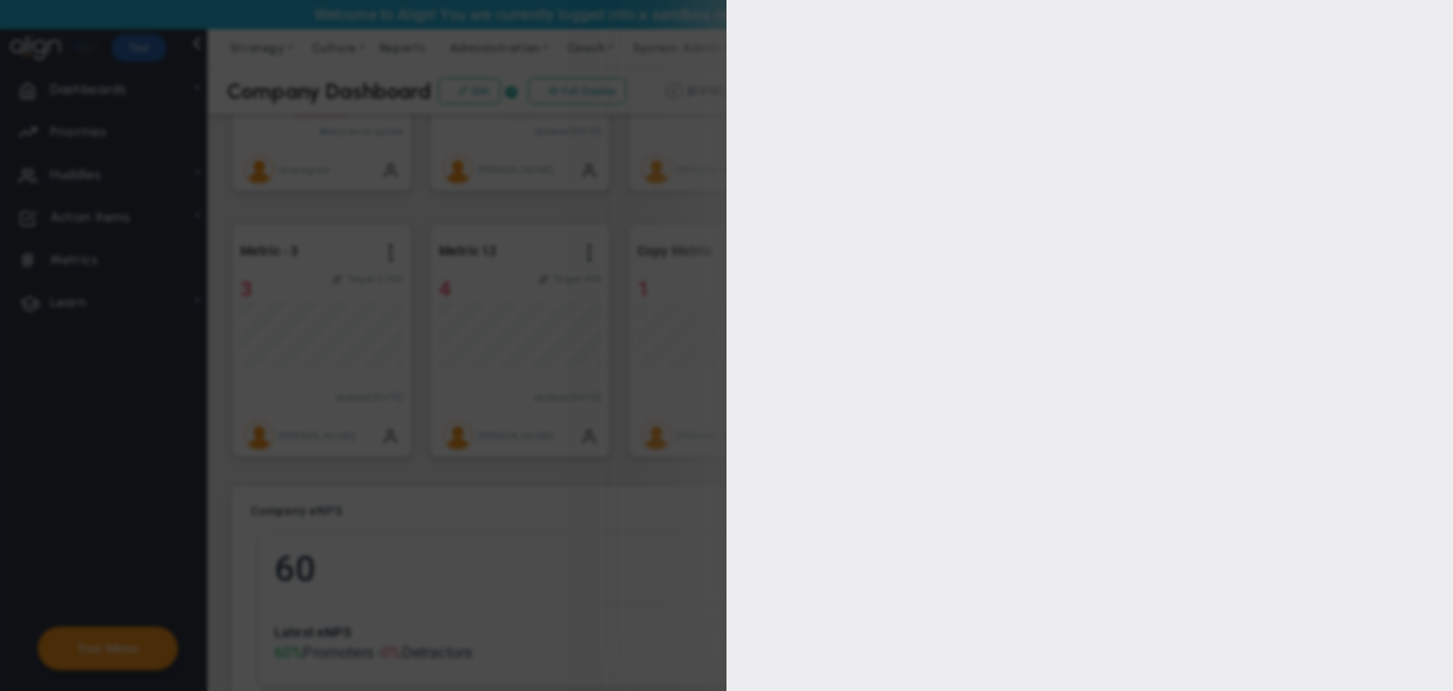
type input "1"
type input "666"
checkbox input "true"
type input "[PERSON_NAME]"
radio input "true"
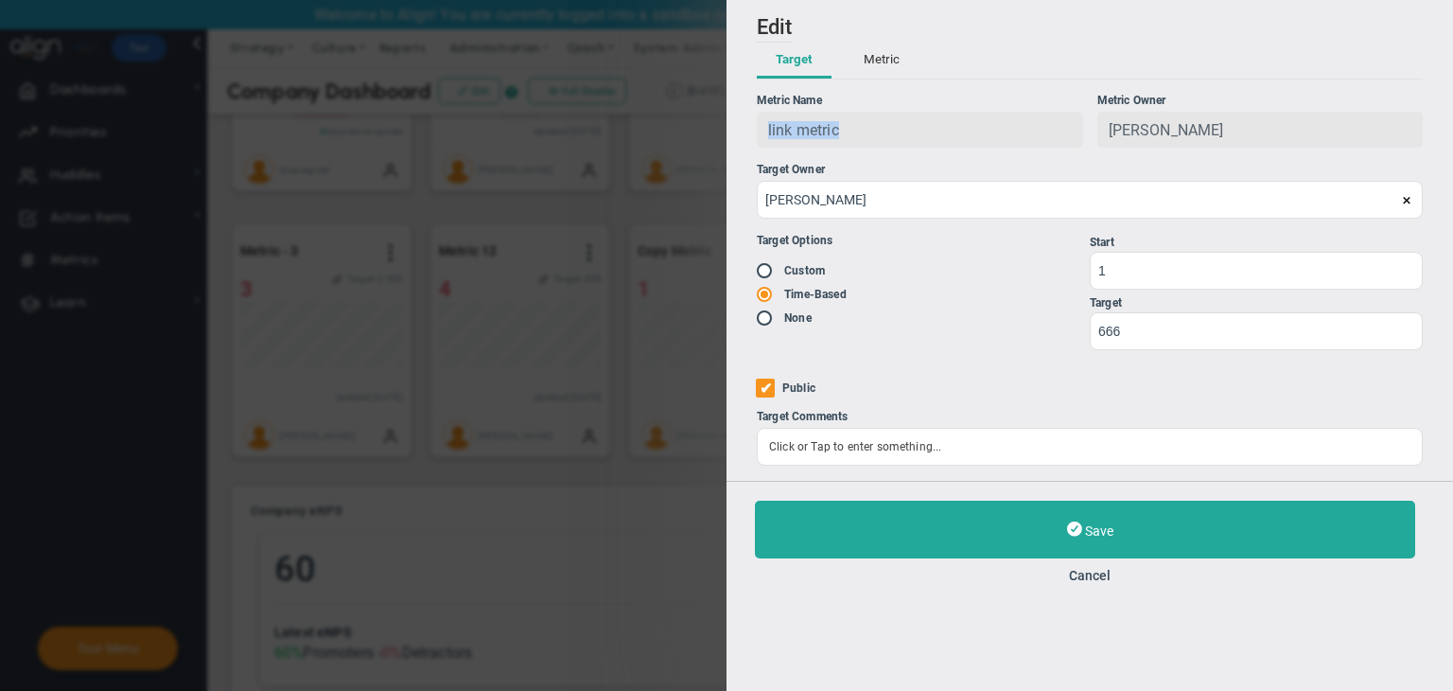
drag, startPoint x: 867, startPoint y: 136, endPoint x: 756, endPoint y: 135, distance: 110.7
click at [756, 135] on div "Add Edit Metric Historical Values Target Metric Name link metric Unique Identif…" at bounding box center [1090, 240] width 727 height 481
copy span "link metric"
click at [1090, 566] on div "Save Cancel" at bounding box center [1090, 542] width 670 height 82
click at [1094, 580] on button "Cancel" at bounding box center [1090, 575] width 670 height 15
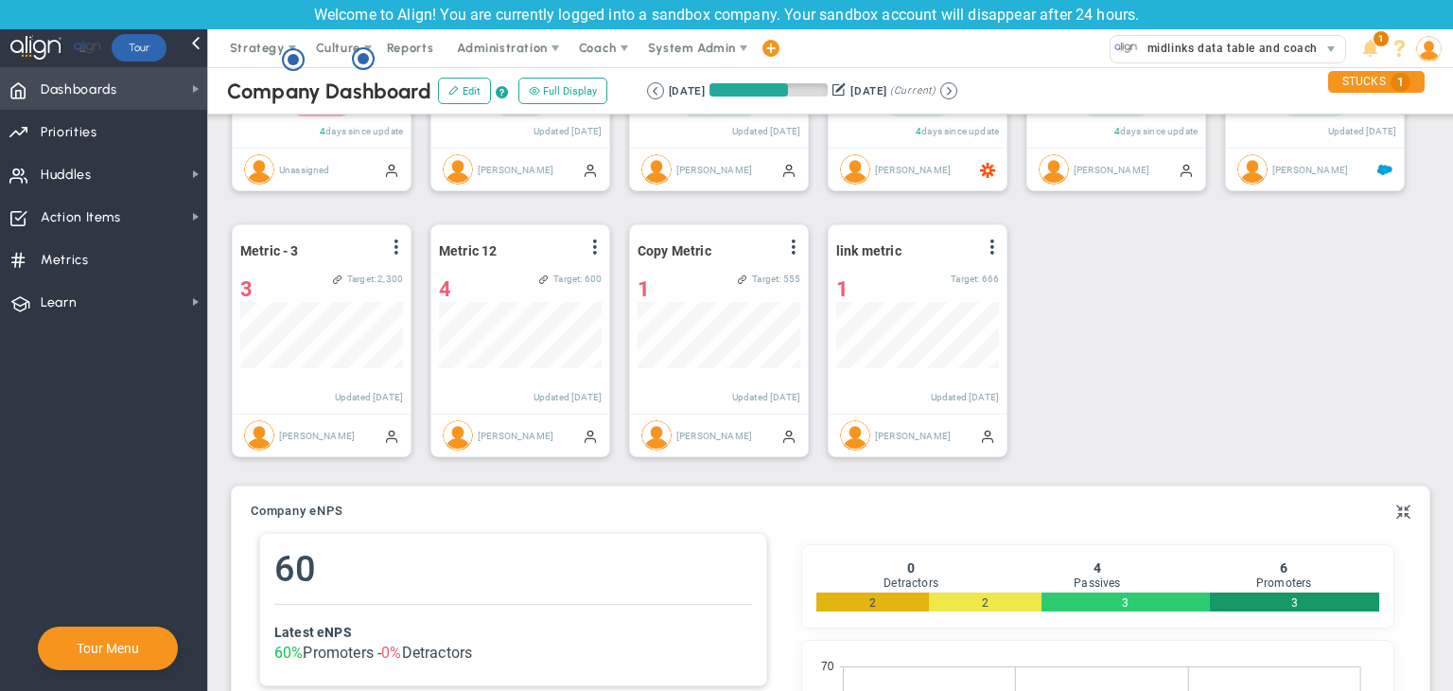
click at [157, 103] on span "Dashboards Dashboards" at bounding box center [103, 88] width 207 height 43
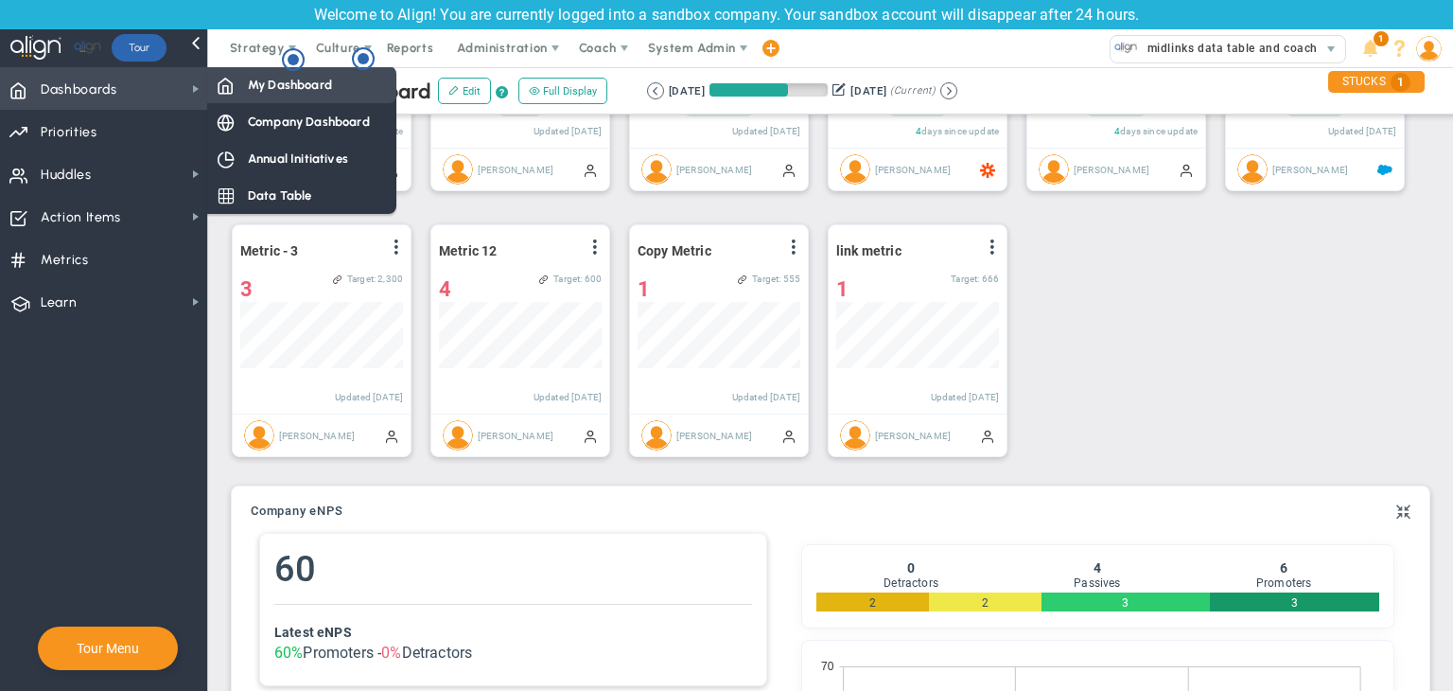
click at [275, 84] on span "My Dashboard" at bounding box center [290, 85] width 84 height 18
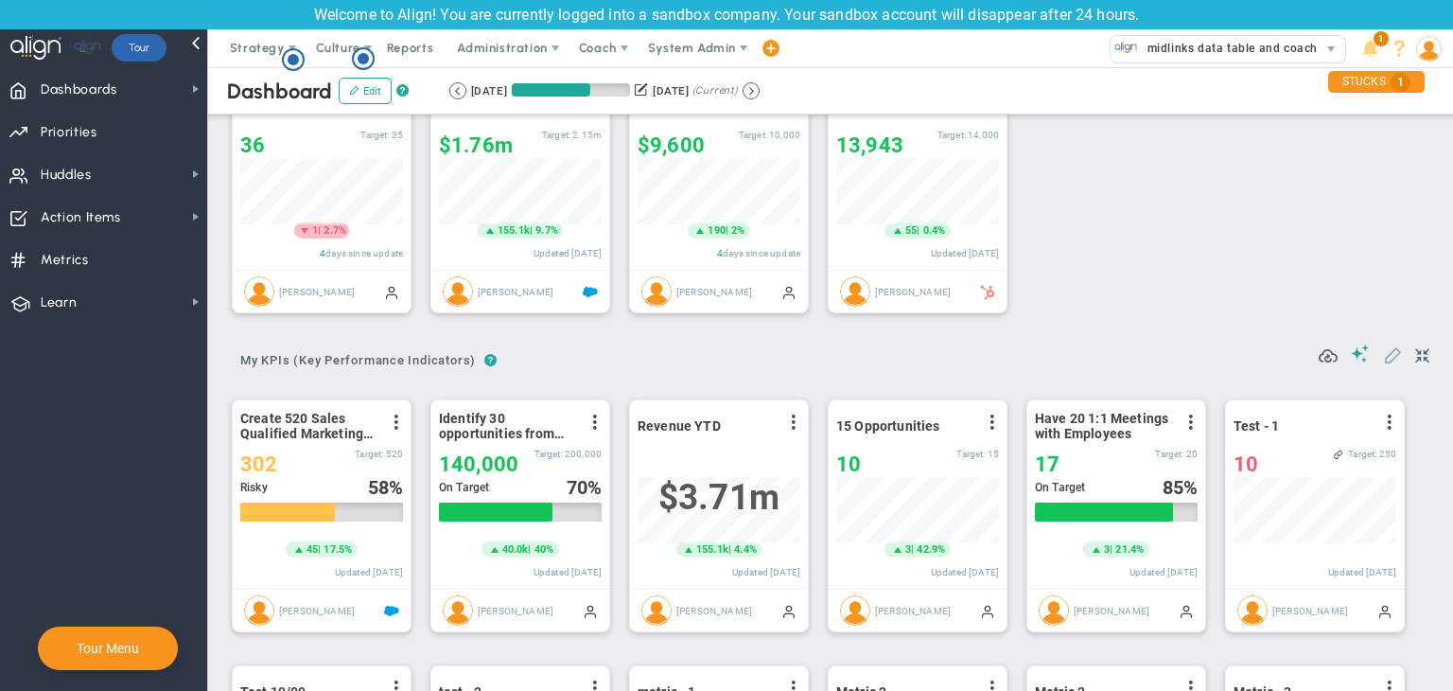
click at [1383, 360] on span at bounding box center [1392, 353] width 19 height 19
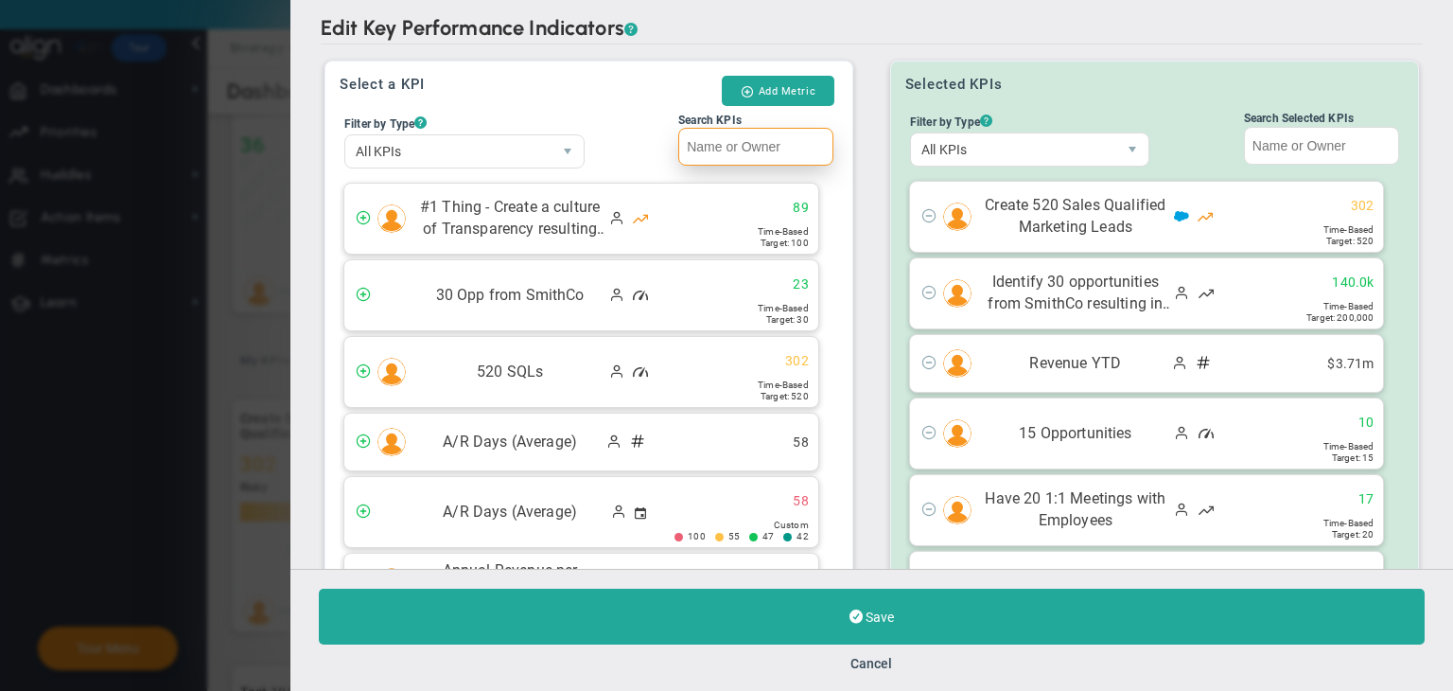
click at [708, 147] on input "Search KPIs" at bounding box center [755, 147] width 155 height 38
paste input "link metric"
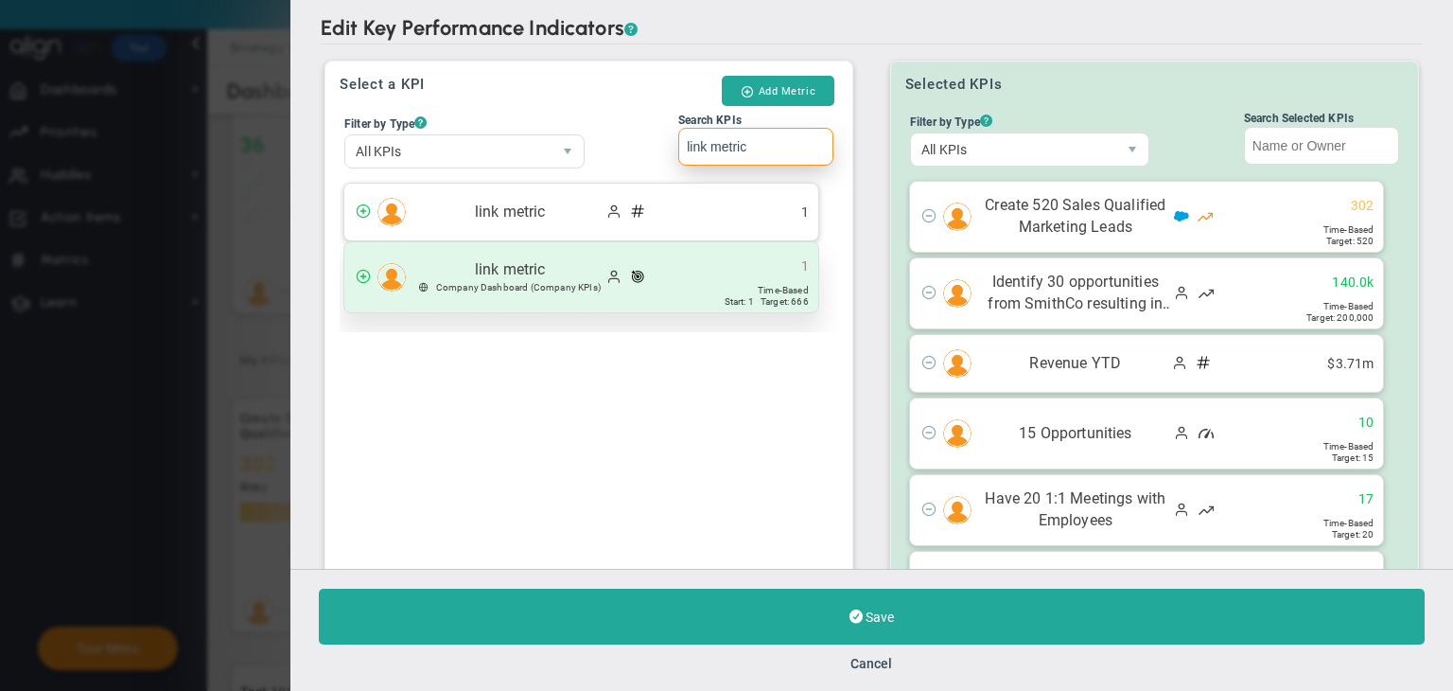
click at [747, 262] on span "1 Time-Based Start: 1 Target: 666" at bounding box center [782, 277] width 71 height 70
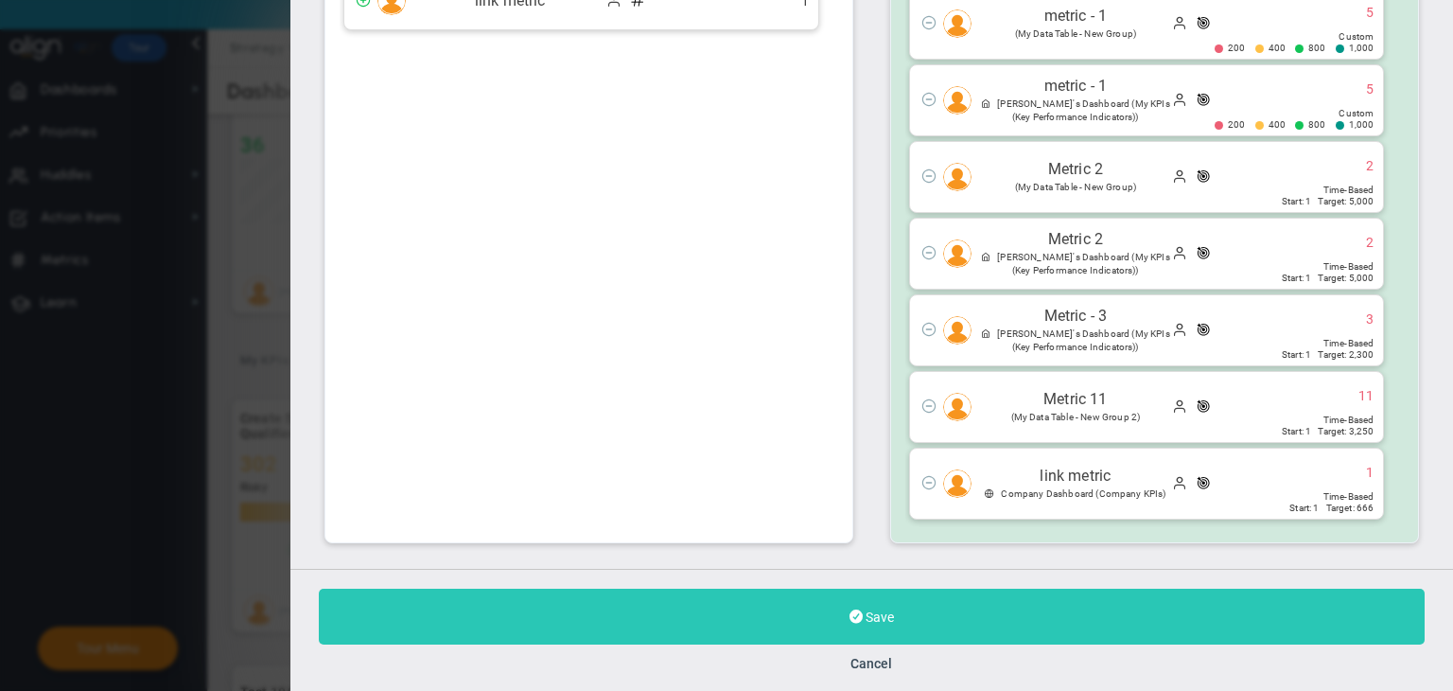
type input "link metric"
click at [955, 606] on button "Save" at bounding box center [872, 617] width 1106 height 56
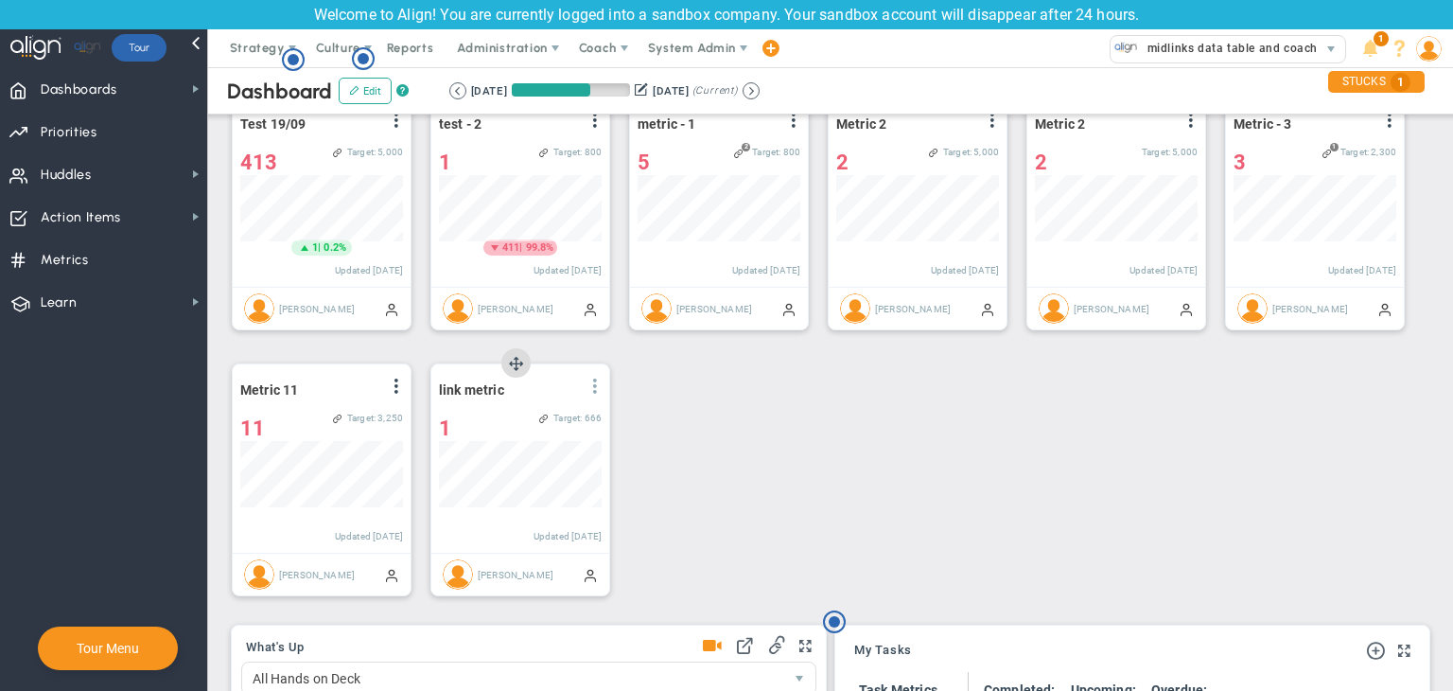
click at [596, 390] on span at bounding box center [595, 385] width 15 height 15
click at [525, 425] on li "Edit" at bounding box center [542, 425] width 134 height 24
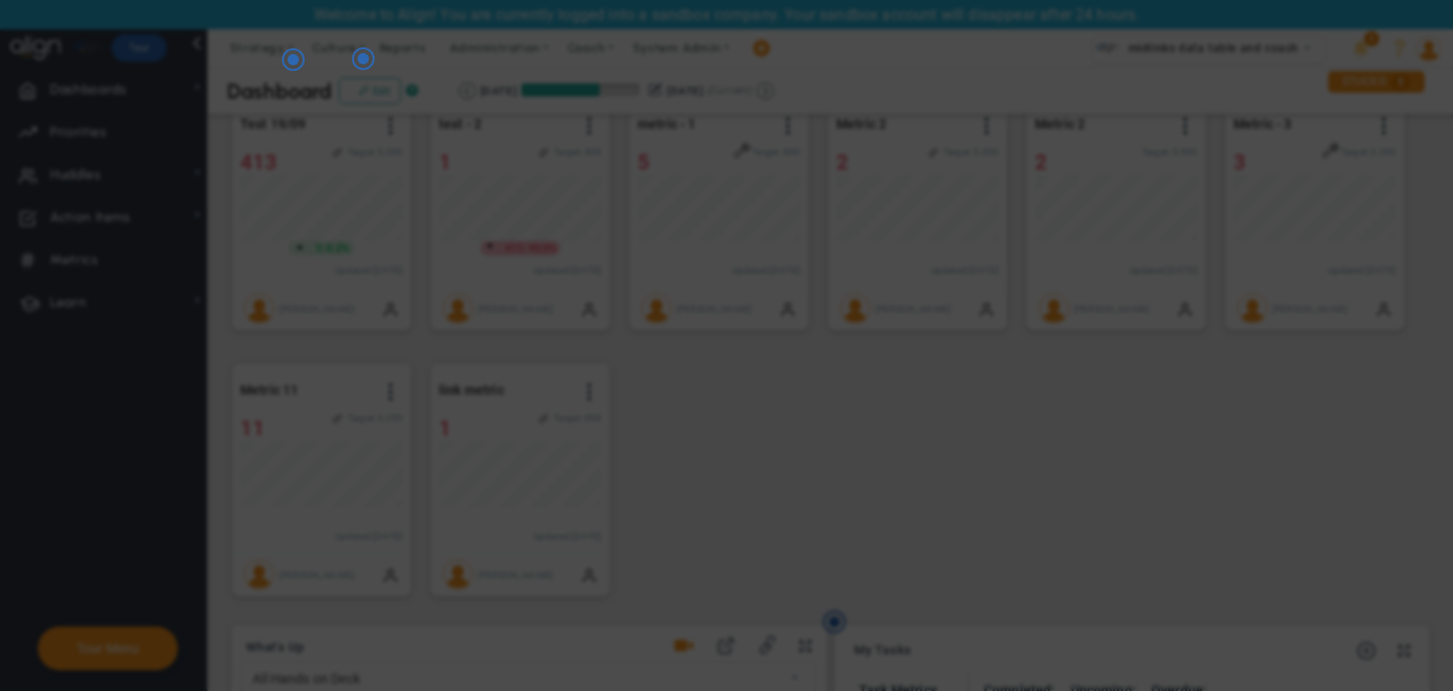
radio input "true"
checkbox input "false"
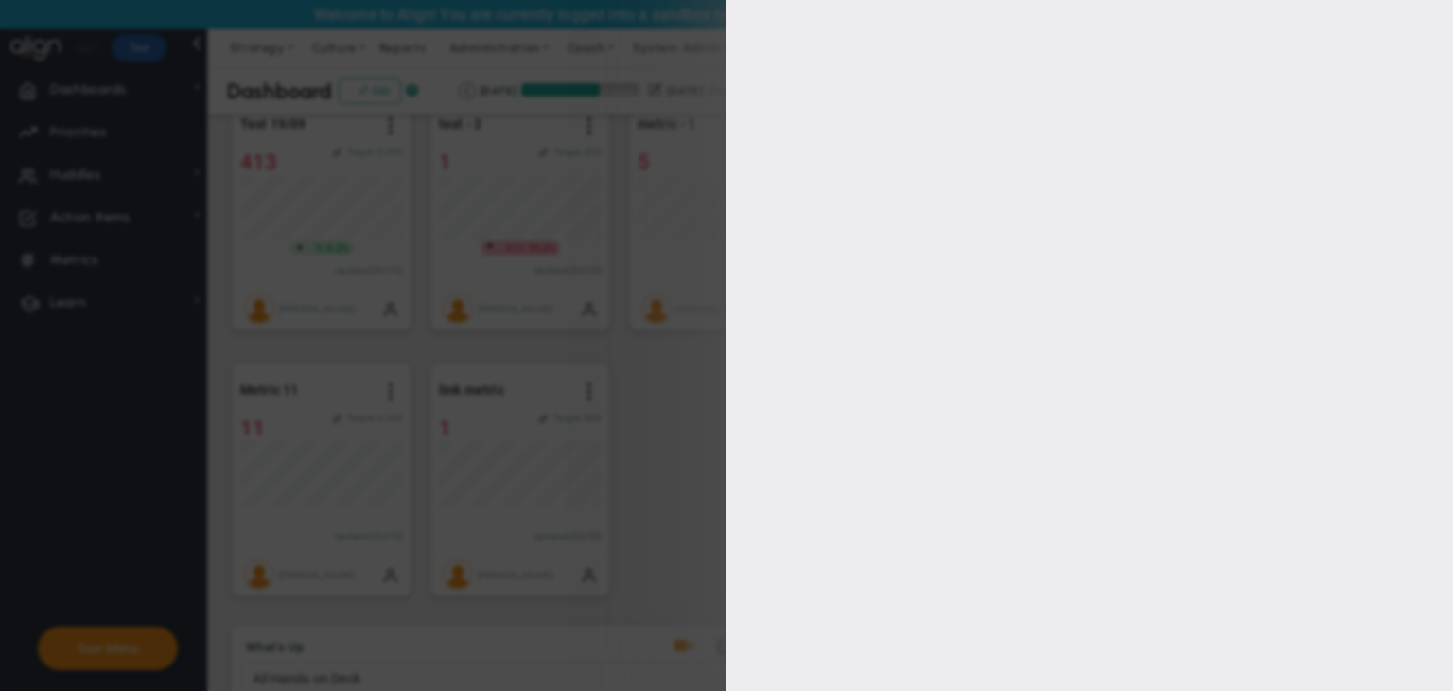
type input "1"
type input "666"
checkbox input "true"
type input "[PERSON_NAME]"
radio input "true"
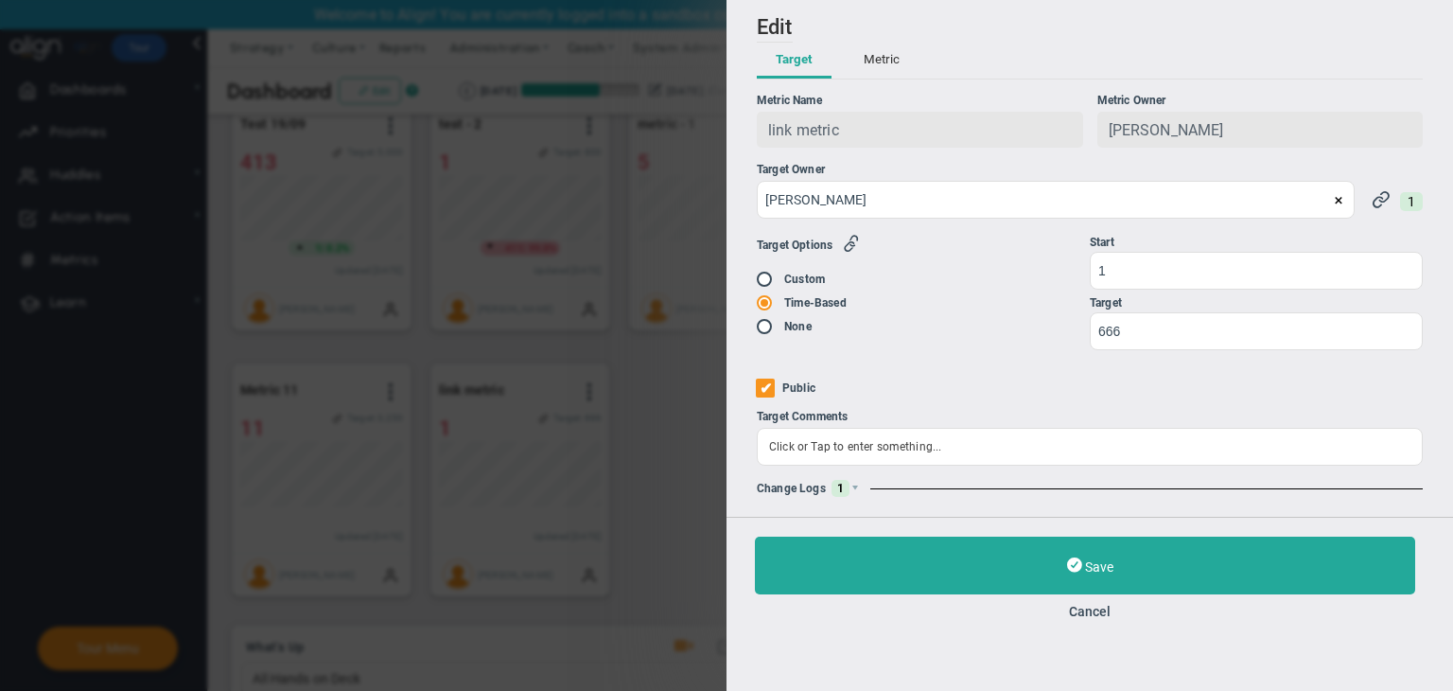
click at [859, 491] on span at bounding box center [855, 488] width 11 height 11
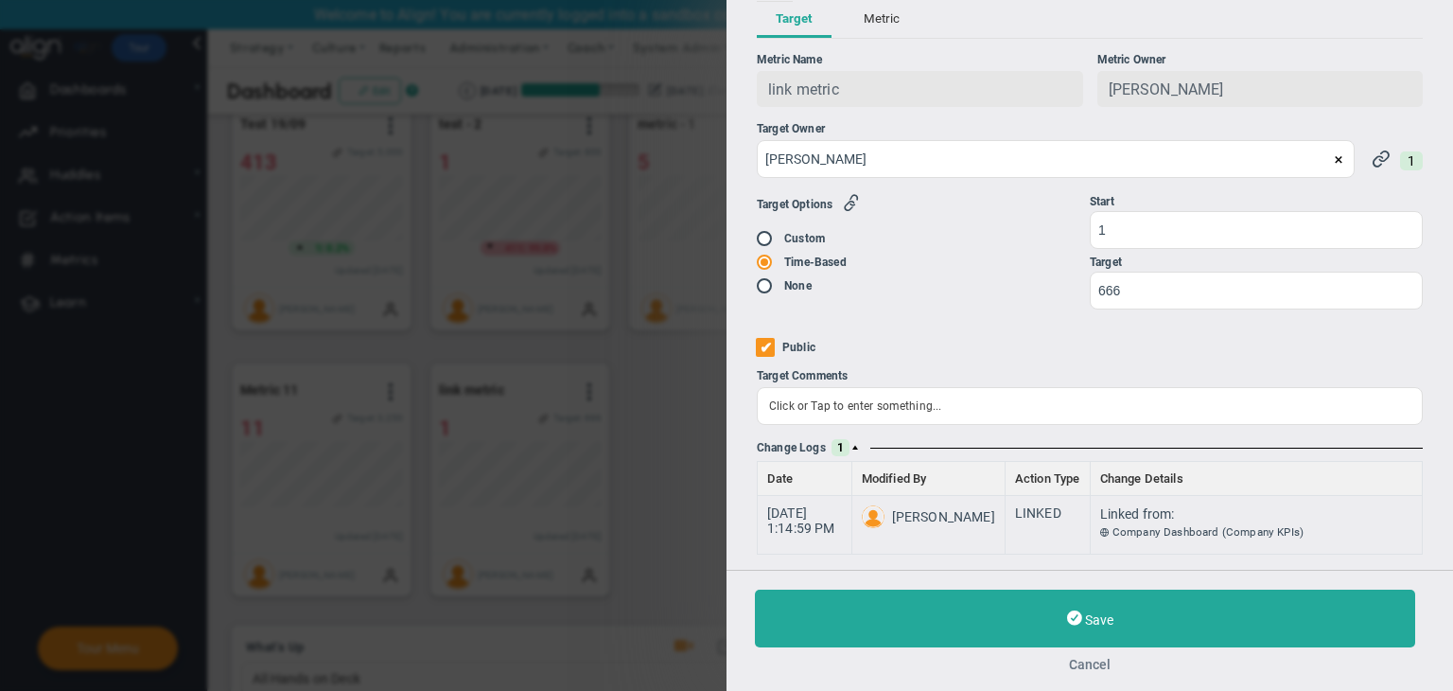
click at [1082, 671] on div "Save Cancel" at bounding box center [1090, 630] width 727 height 121
click at [1082, 661] on button "Cancel" at bounding box center [1090, 664] width 670 height 15
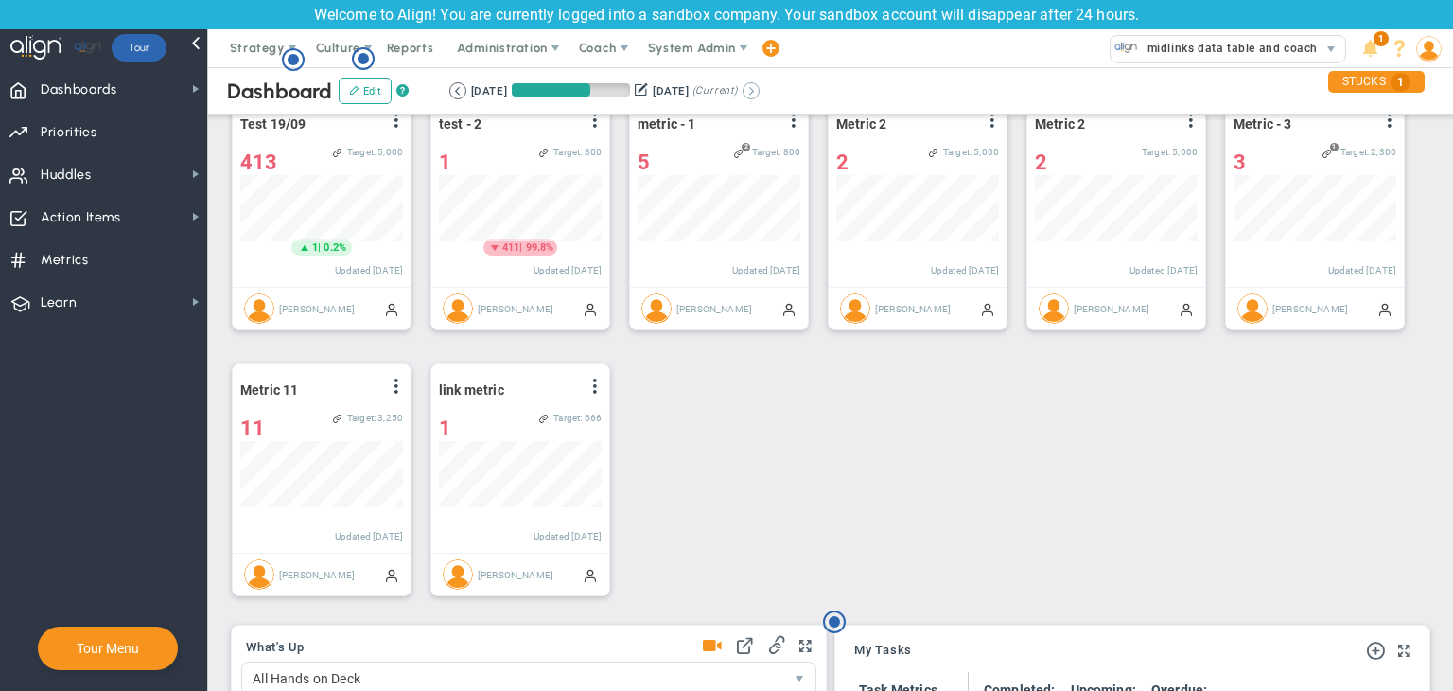
click at [760, 91] on button at bounding box center [751, 90] width 17 height 17
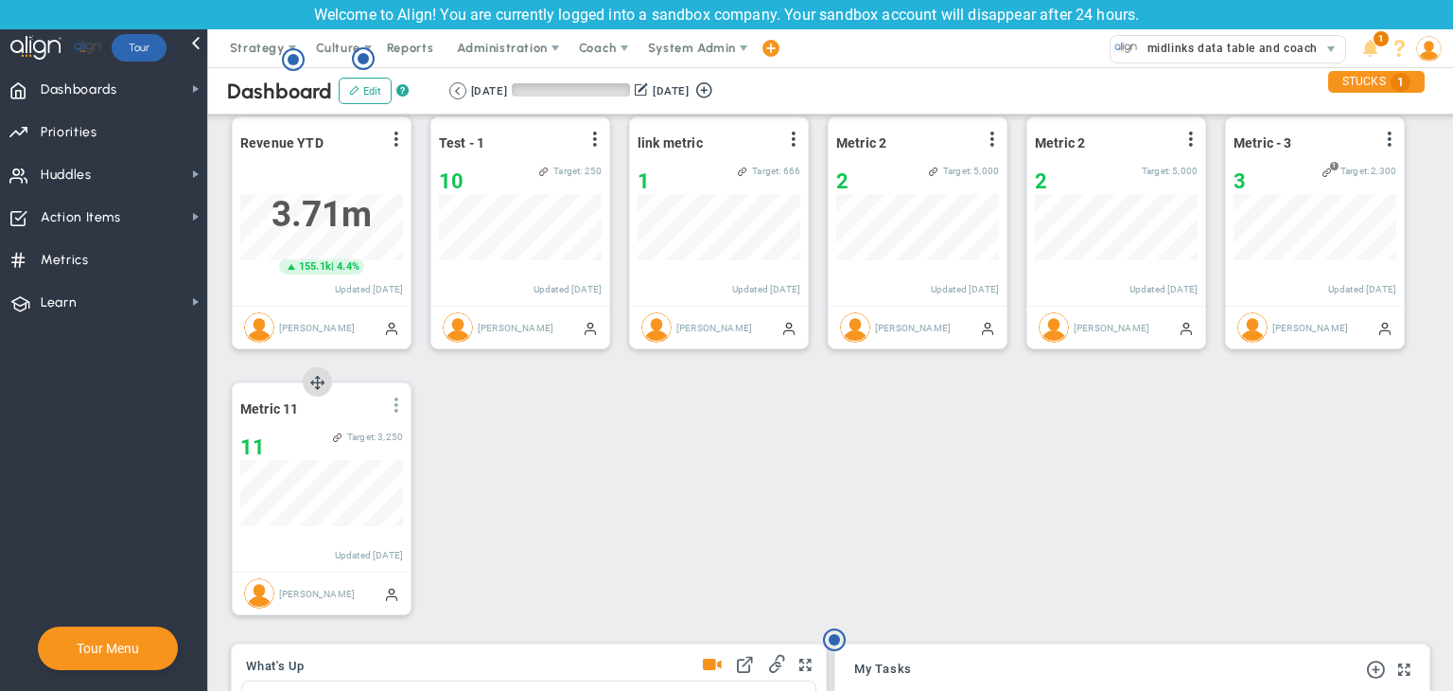
click at [398, 402] on span at bounding box center [396, 404] width 15 height 15
click at [332, 443] on li "Edit" at bounding box center [343, 443] width 134 height 24
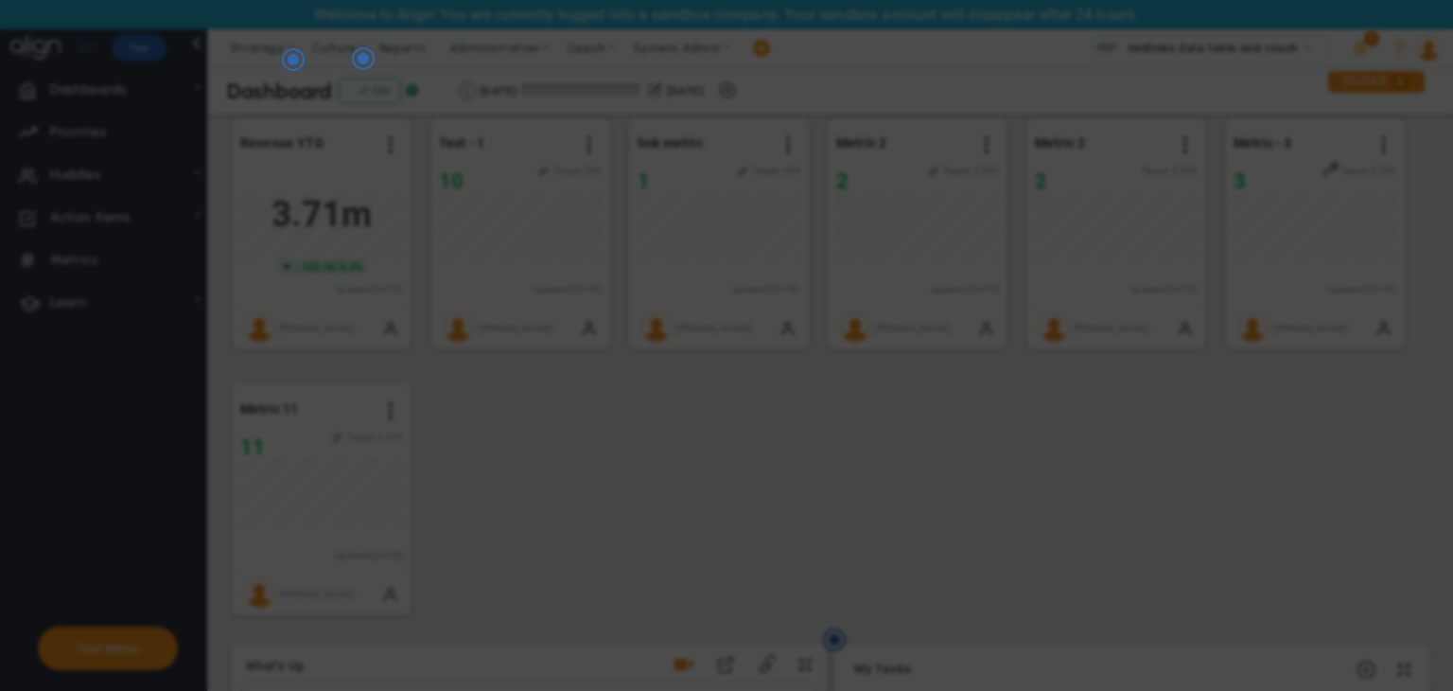
radio input "true"
checkbox input "false"
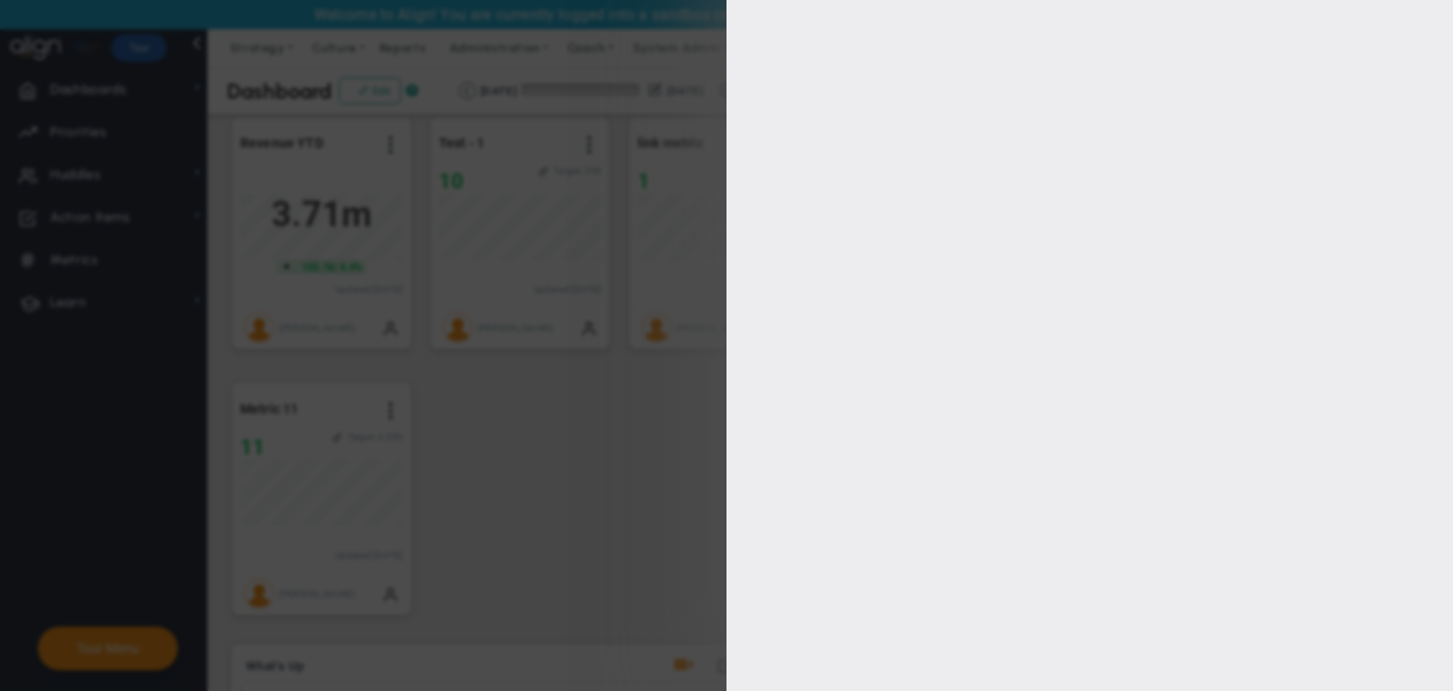
type input "1"
type input "3250"
checkbox input "true"
type input "[PERSON_NAME]"
radio input "true"
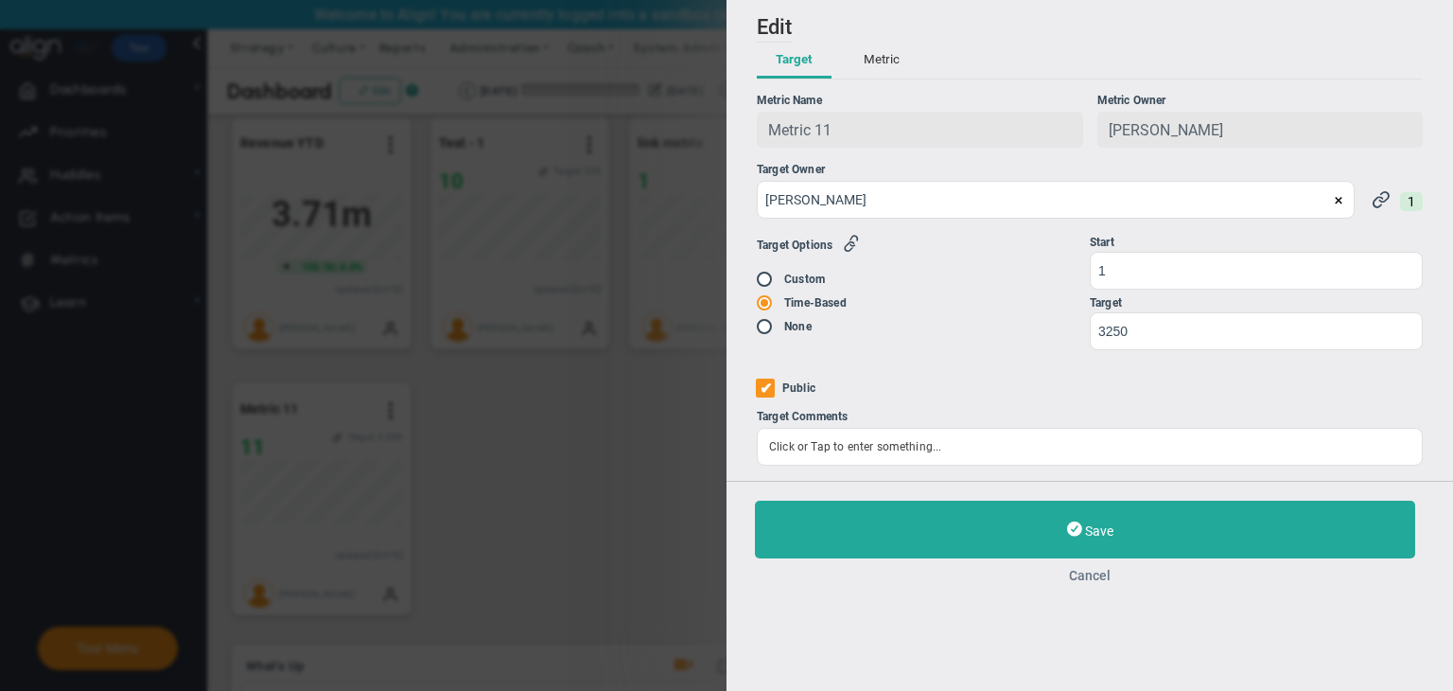
click at [1093, 576] on button "Cancel" at bounding box center [1090, 575] width 670 height 15
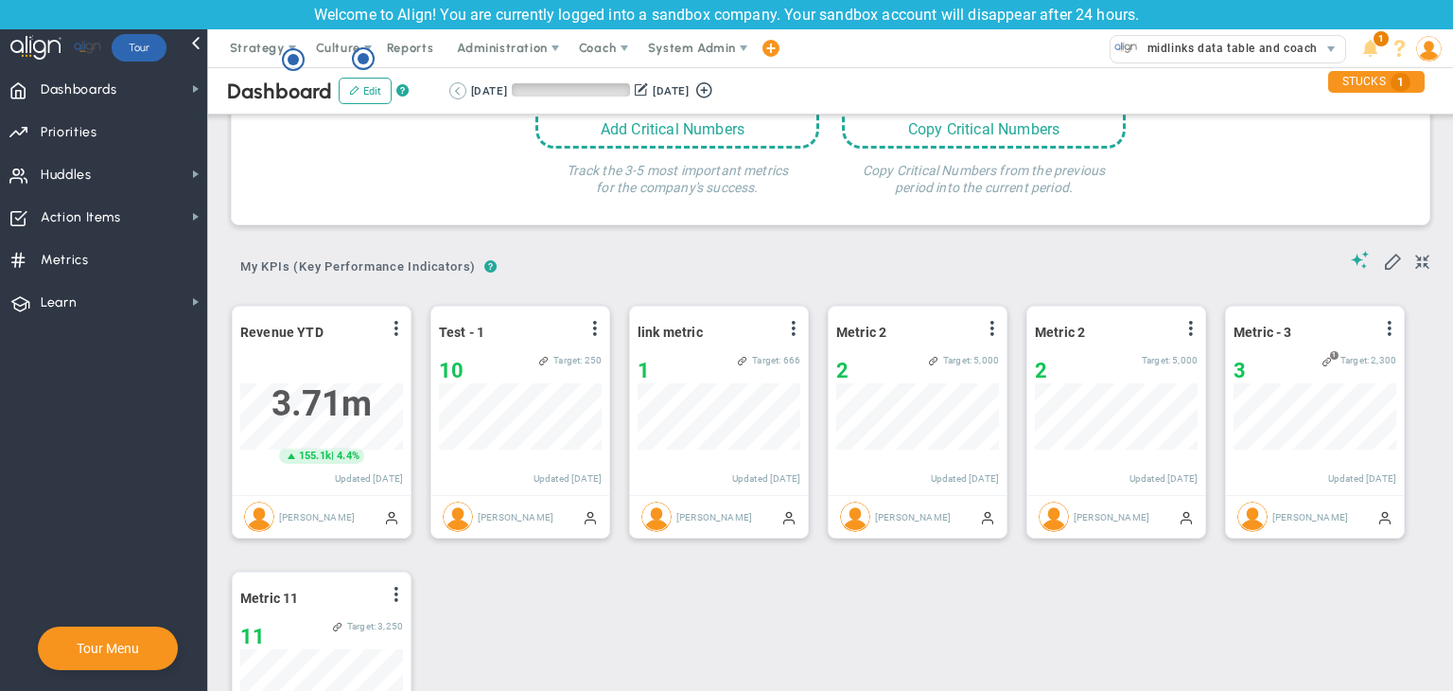
click at [462, 91] on button at bounding box center [457, 90] width 17 height 17
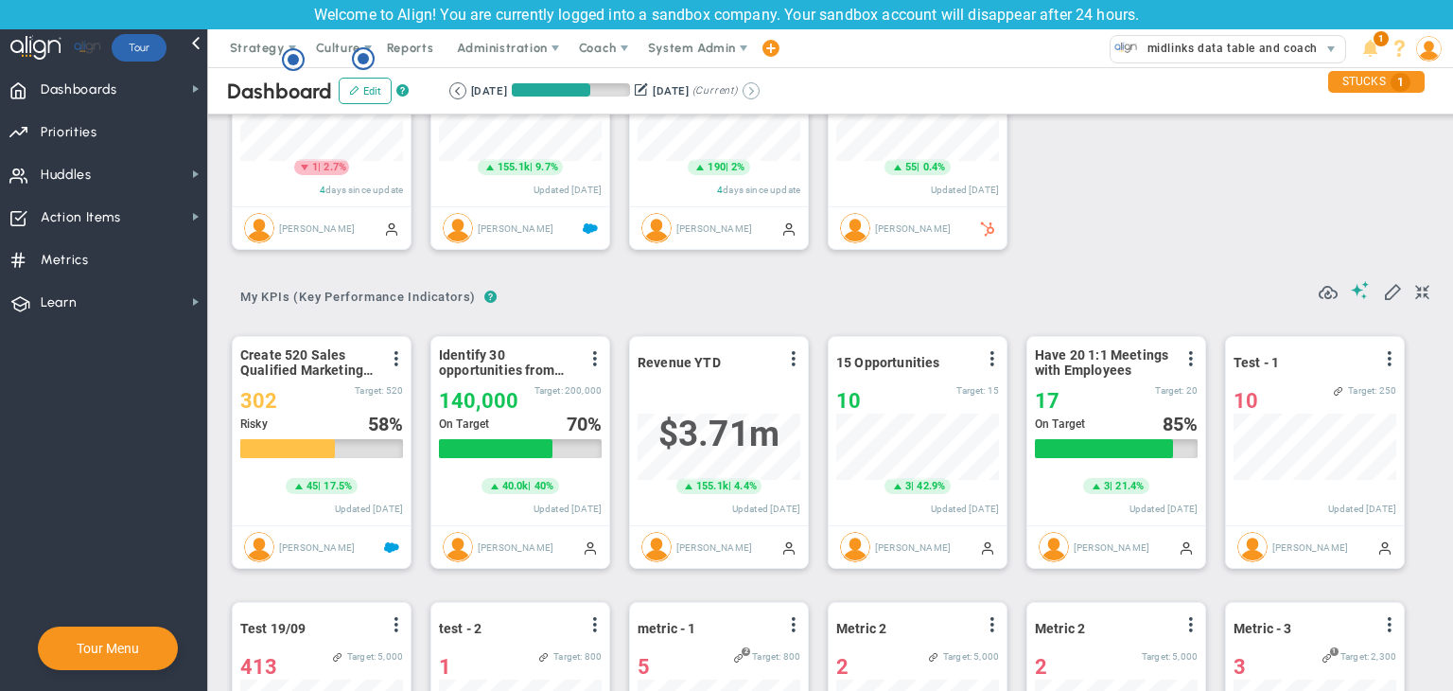
click at [760, 92] on button at bounding box center [751, 90] width 17 height 17
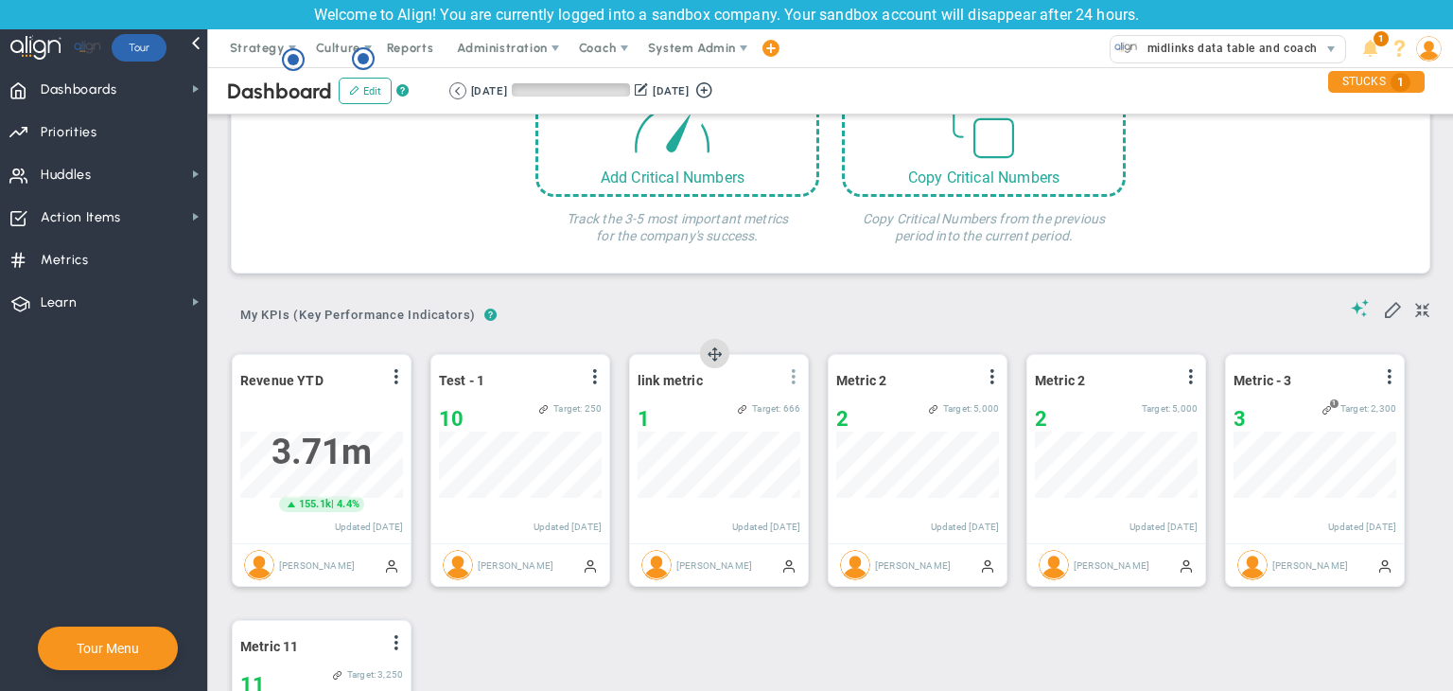
click at [798, 372] on span at bounding box center [793, 376] width 15 height 15
click at [727, 409] on li "Edit" at bounding box center [741, 415] width 134 height 24
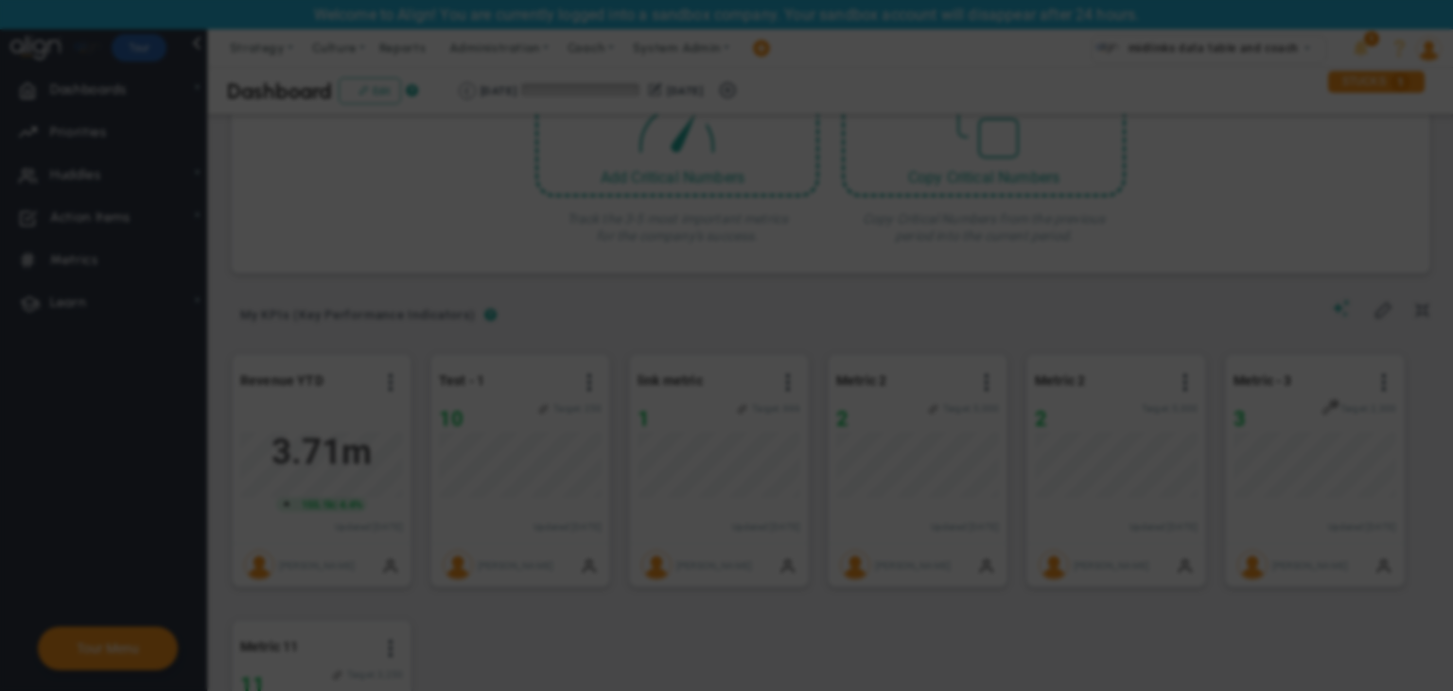
radio input "true"
checkbox input "false"
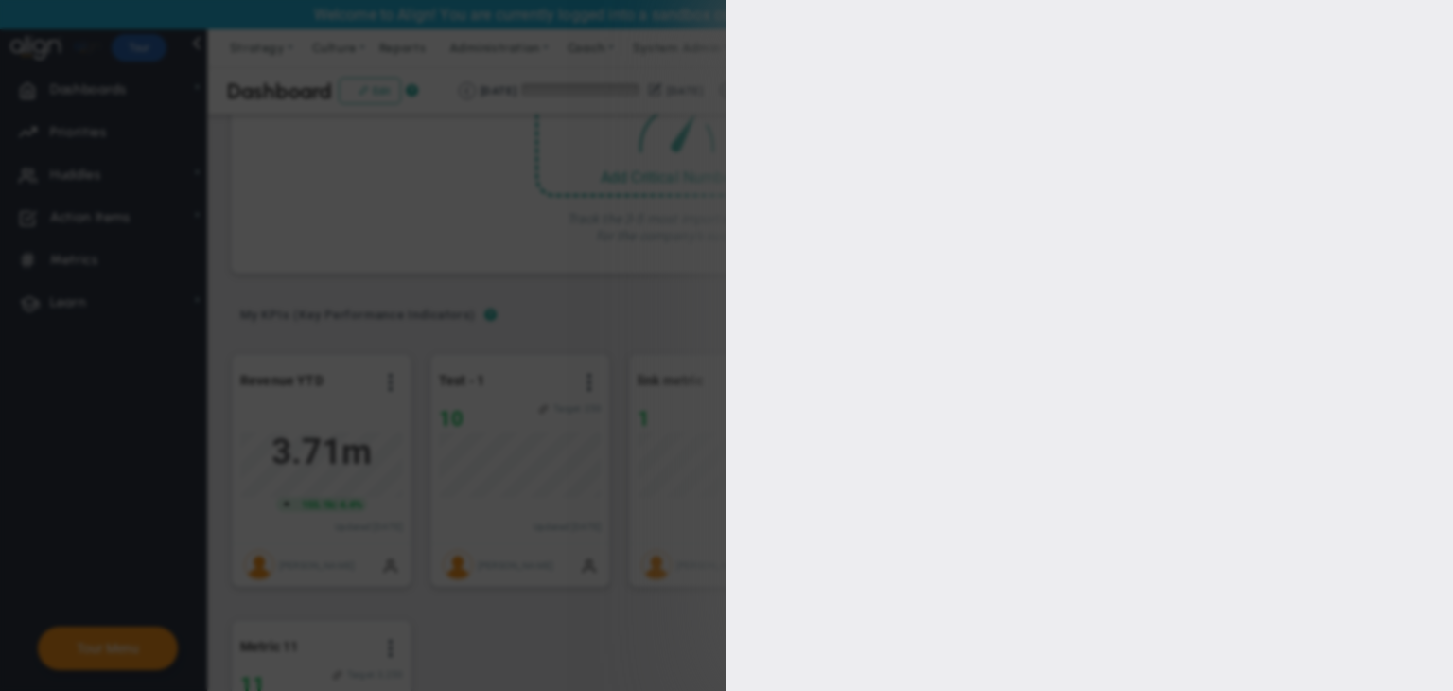
type input "1"
type input "666"
checkbox input "true"
type input "[PERSON_NAME]"
radio input "true"
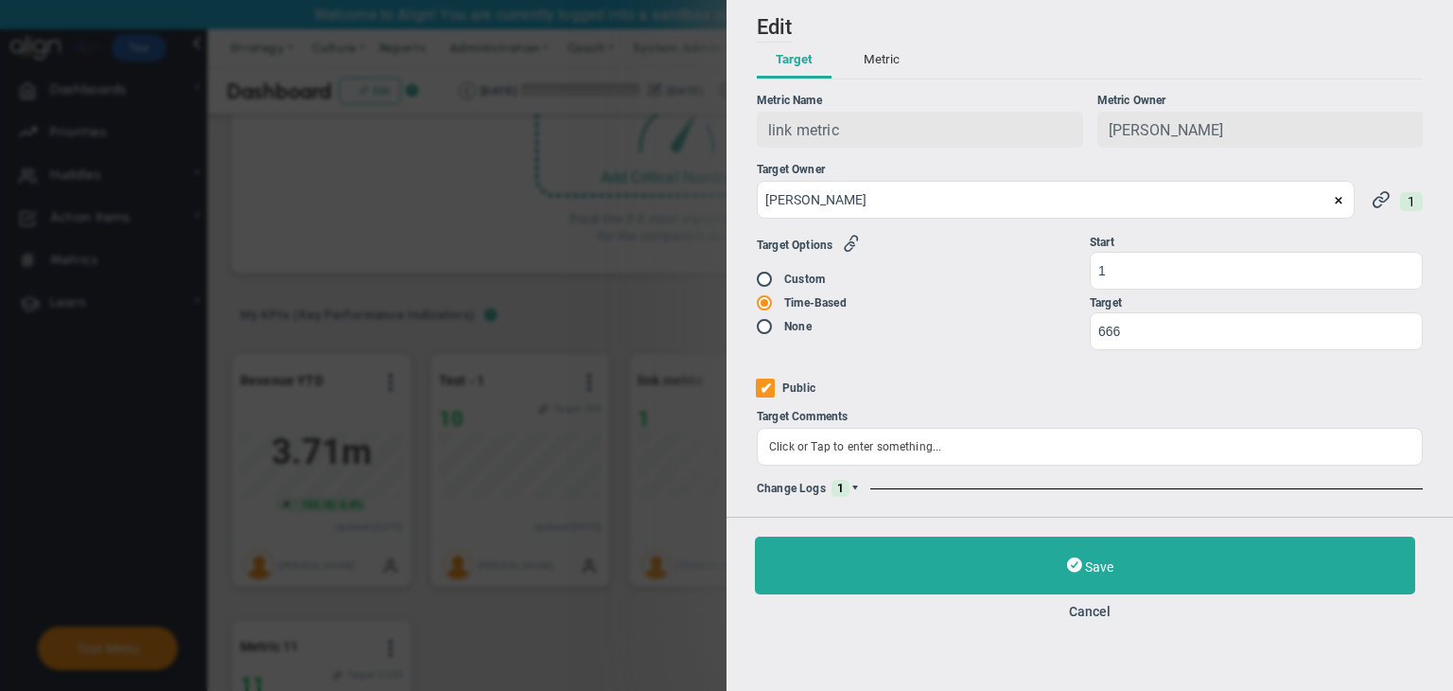
click at [855, 493] on span at bounding box center [855, 488] width 11 height 11
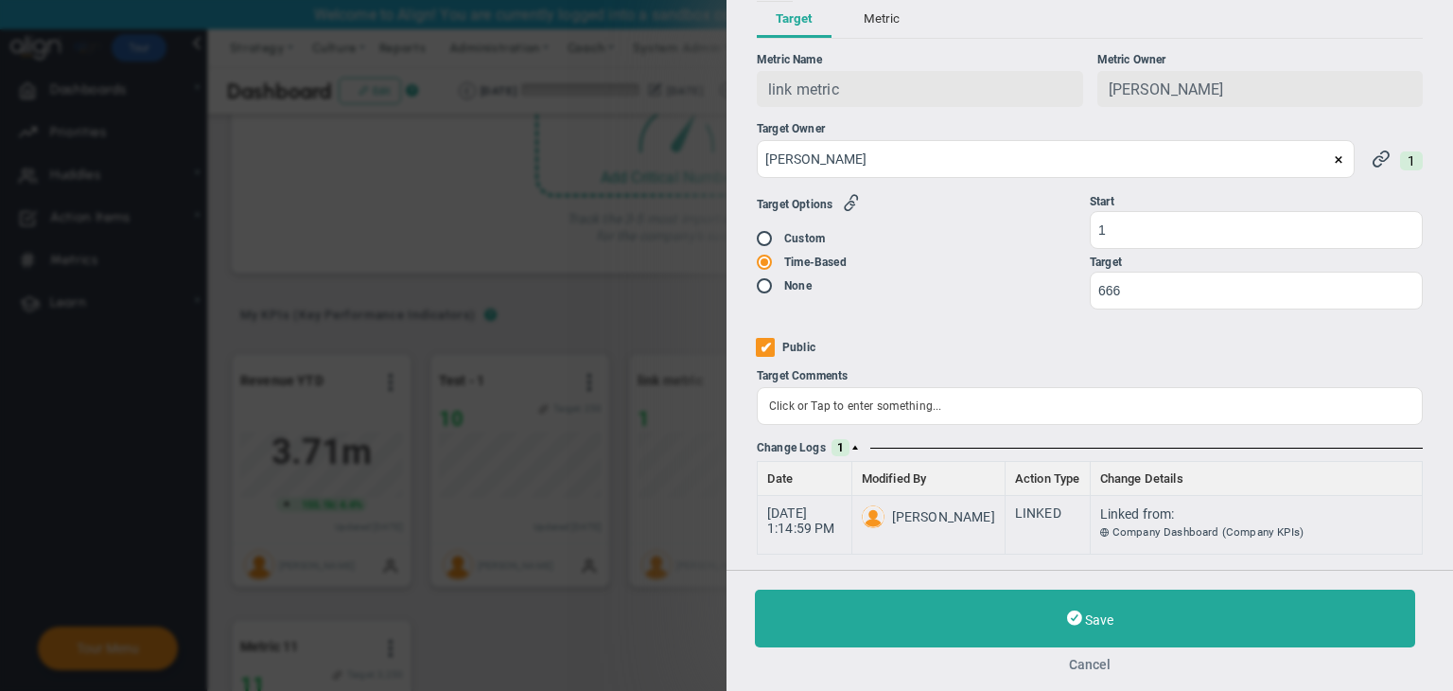
click at [1075, 657] on button "Cancel" at bounding box center [1090, 664] width 670 height 15
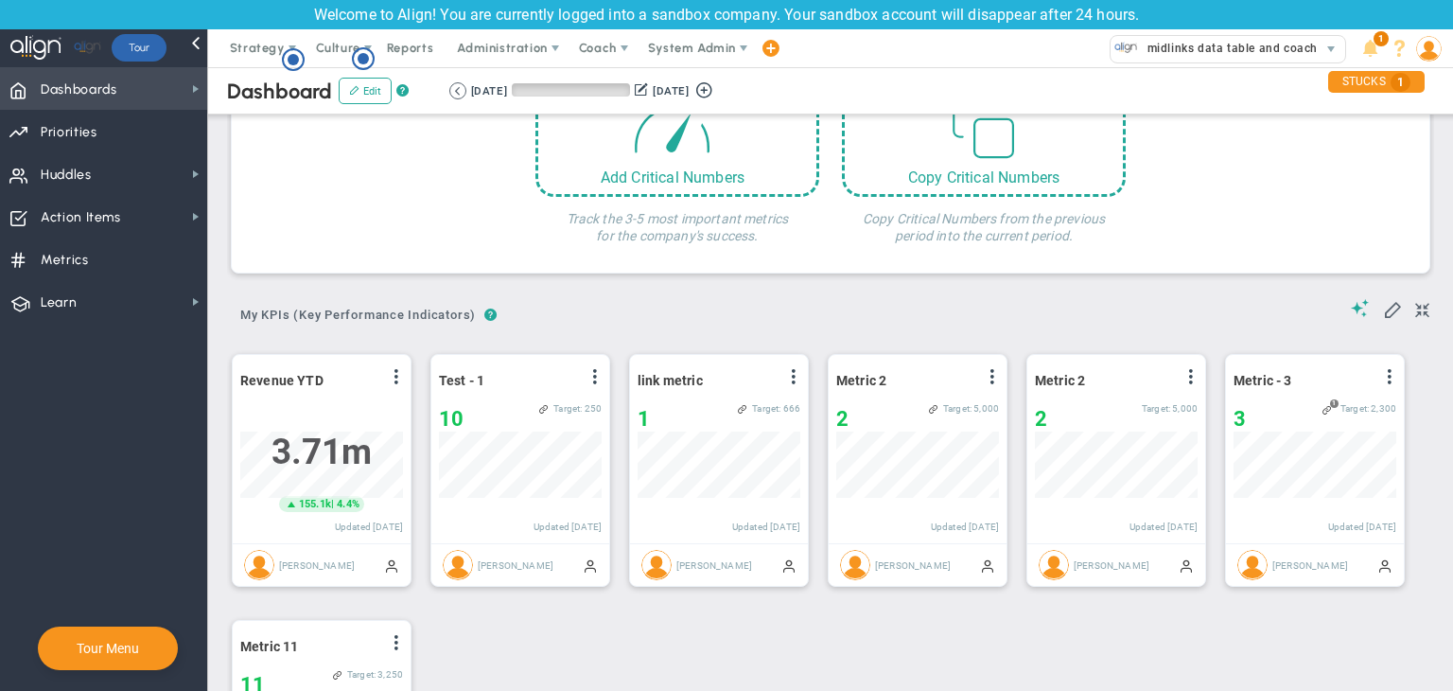
click at [125, 104] on span "Dashboards Dashboards" at bounding box center [103, 88] width 207 height 43
click at [451, 92] on button at bounding box center [457, 90] width 17 height 17
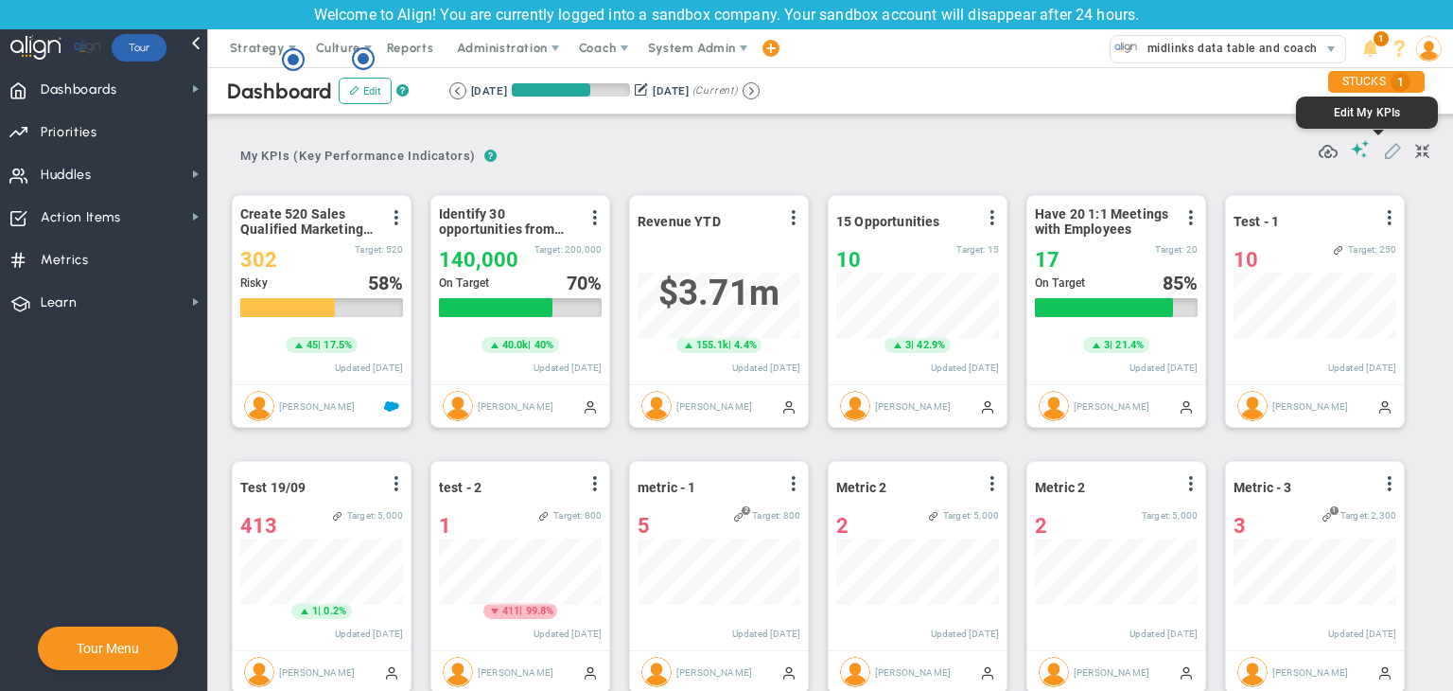
click at [1383, 149] on span at bounding box center [1392, 149] width 19 height 19
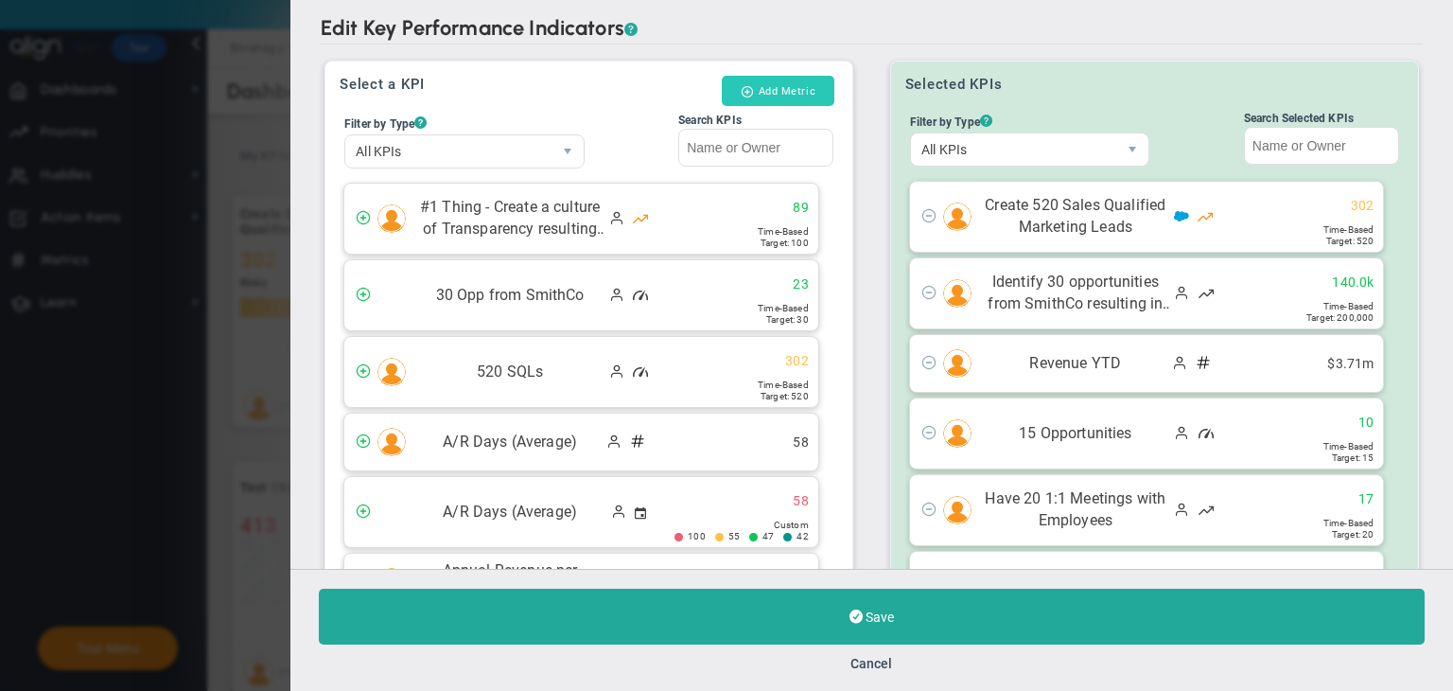
click at [741, 89] on span at bounding box center [747, 91] width 13 height 12
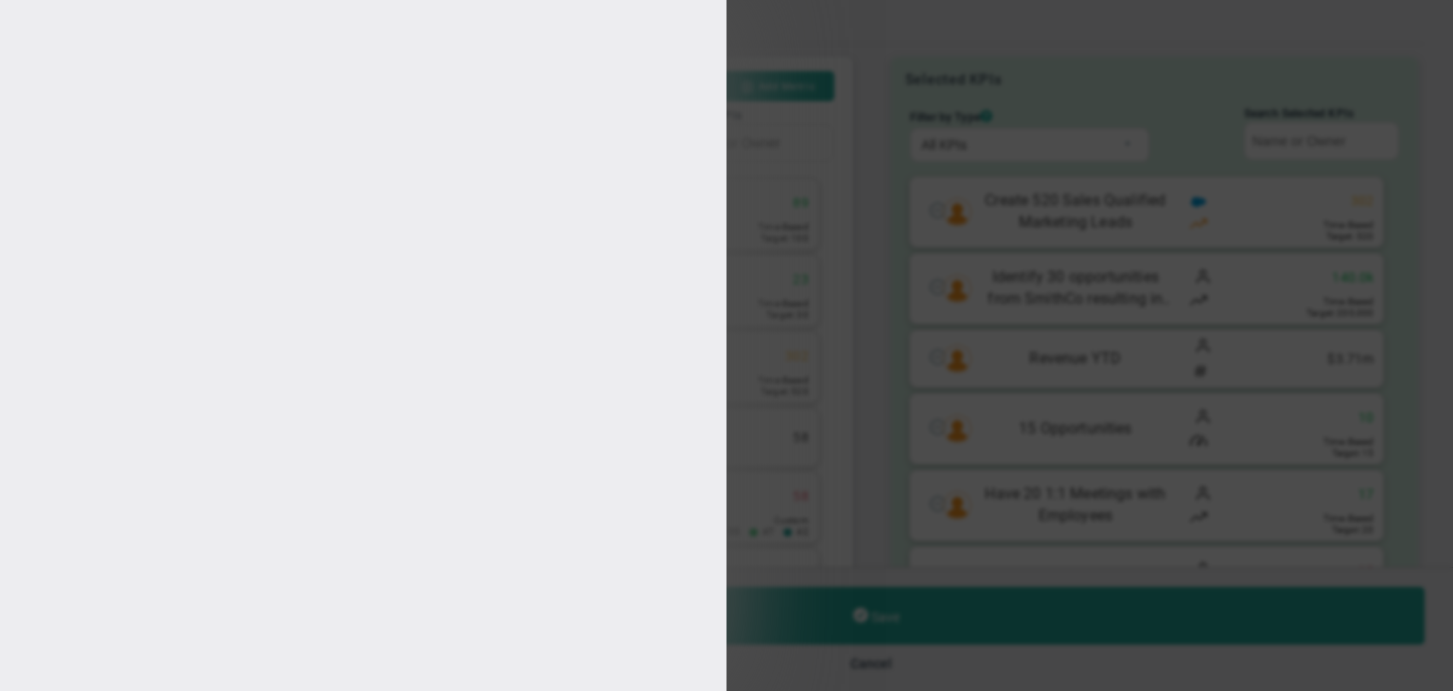
type input "[PERSON_NAME]"
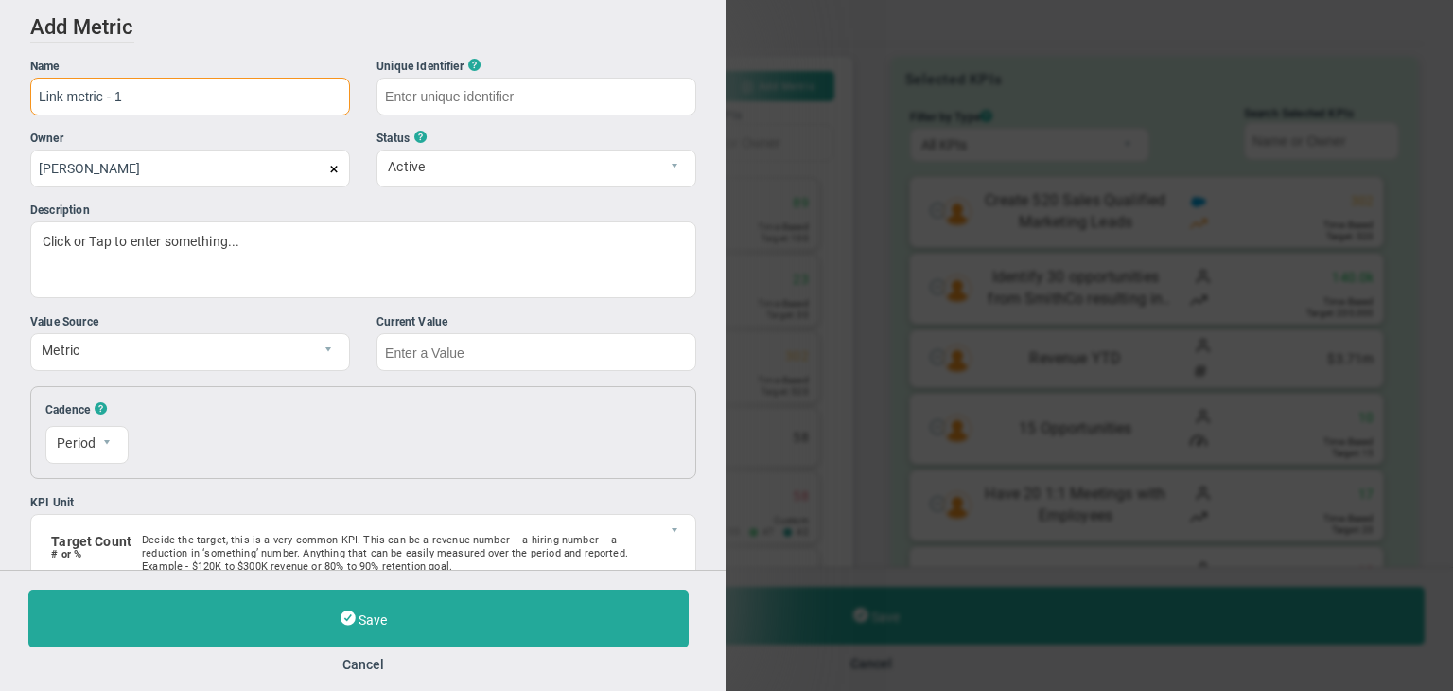
type input "Link metric - 1"
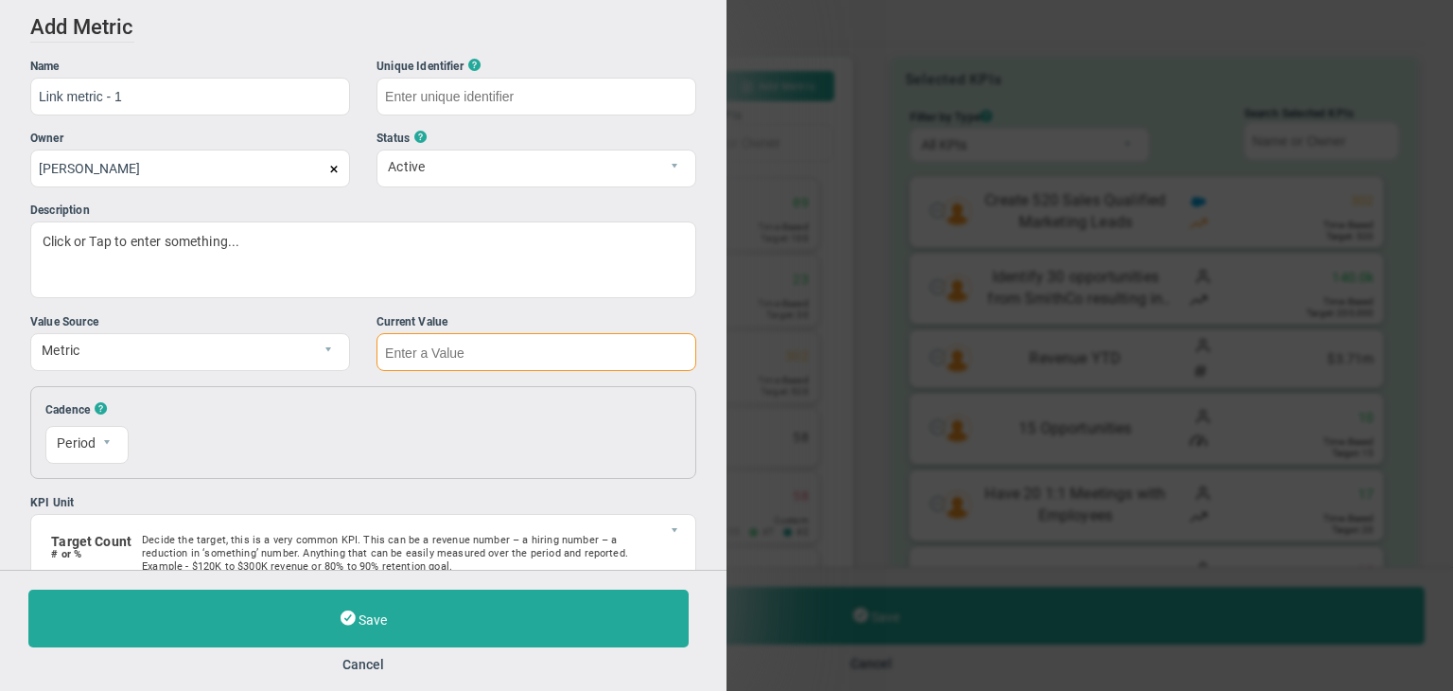
click at [496, 357] on input "text" at bounding box center [537, 352] width 320 height 38
type input "Link-metric---1"
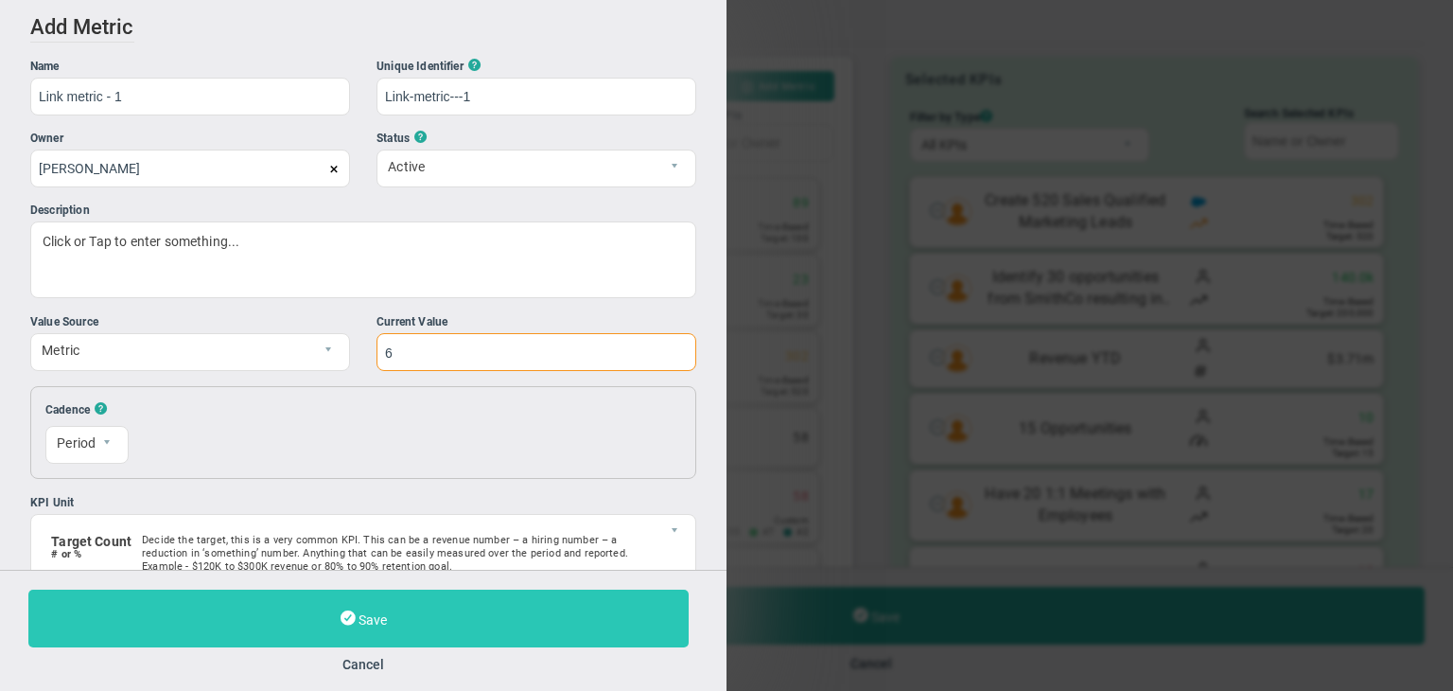
type input "6"
click at [500, 603] on button "Save" at bounding box center [358, 618] width 660 height 58
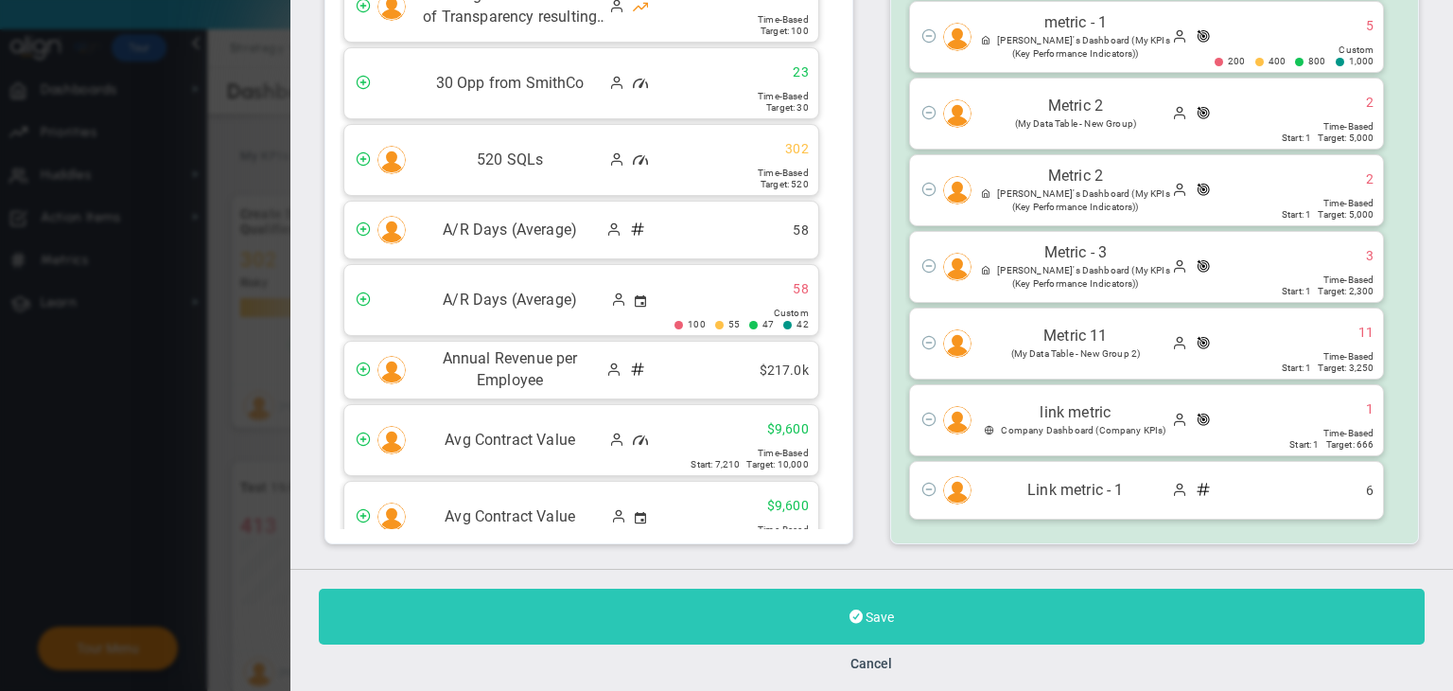
click at [939, 610] on button "Save" at bounding box center [872, 617] width 1106 height 56
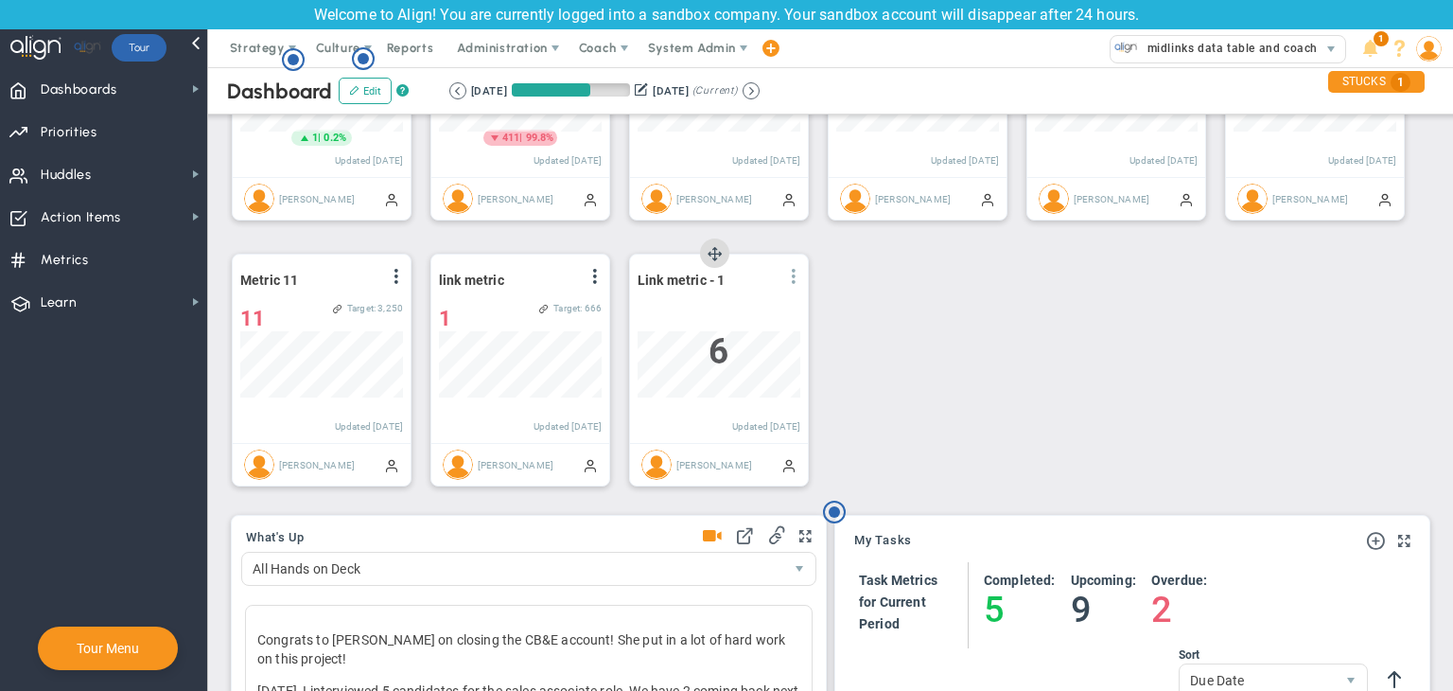
click at [783, 276] on div "Link metric - 1 View Historical Graph Edit Make "No Change" Update Add Past Upd…" at bounding box center [719, 280] width 163 height 25
click at [789, 276] on span at bounding box center [793, 276] width 15 height 15
click at [730, 314] on li "Edit" at bounding box center [741, 315] width 134 height 24
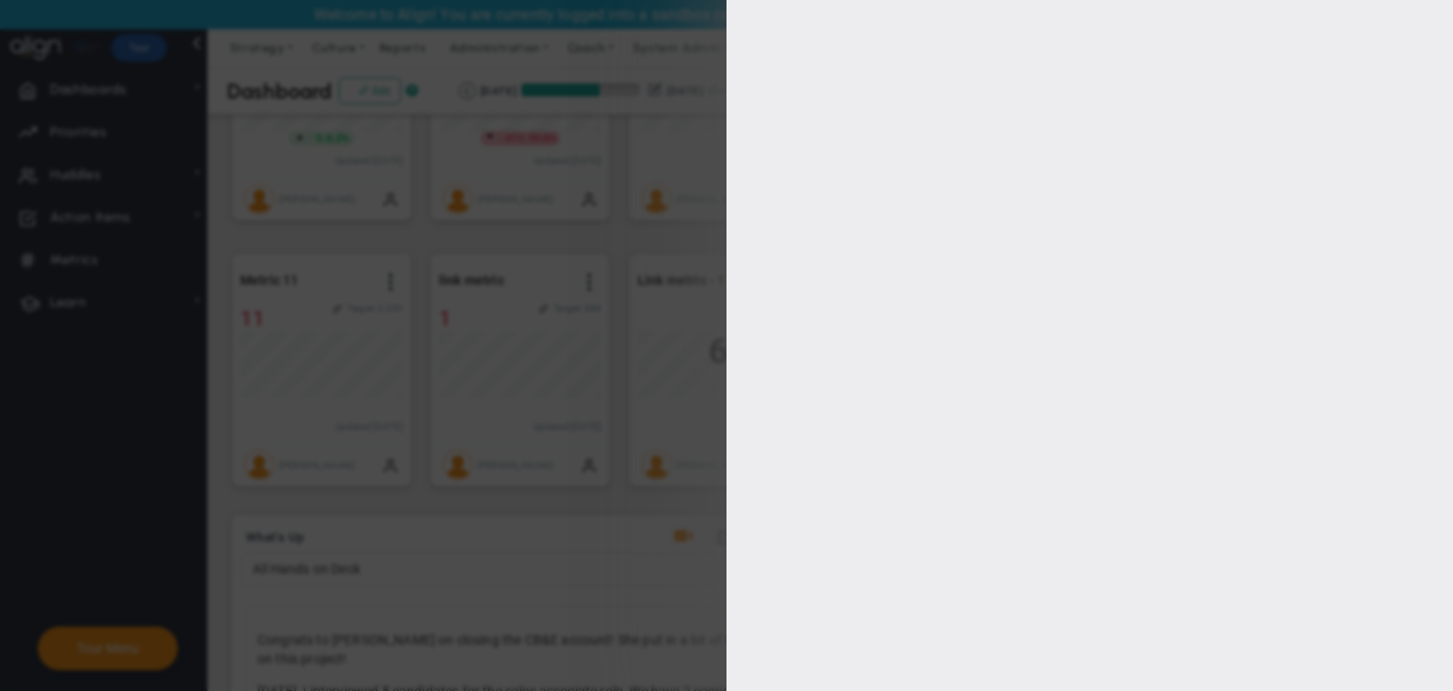
type input "[PERSON_NAME]"
checkbox input "true"
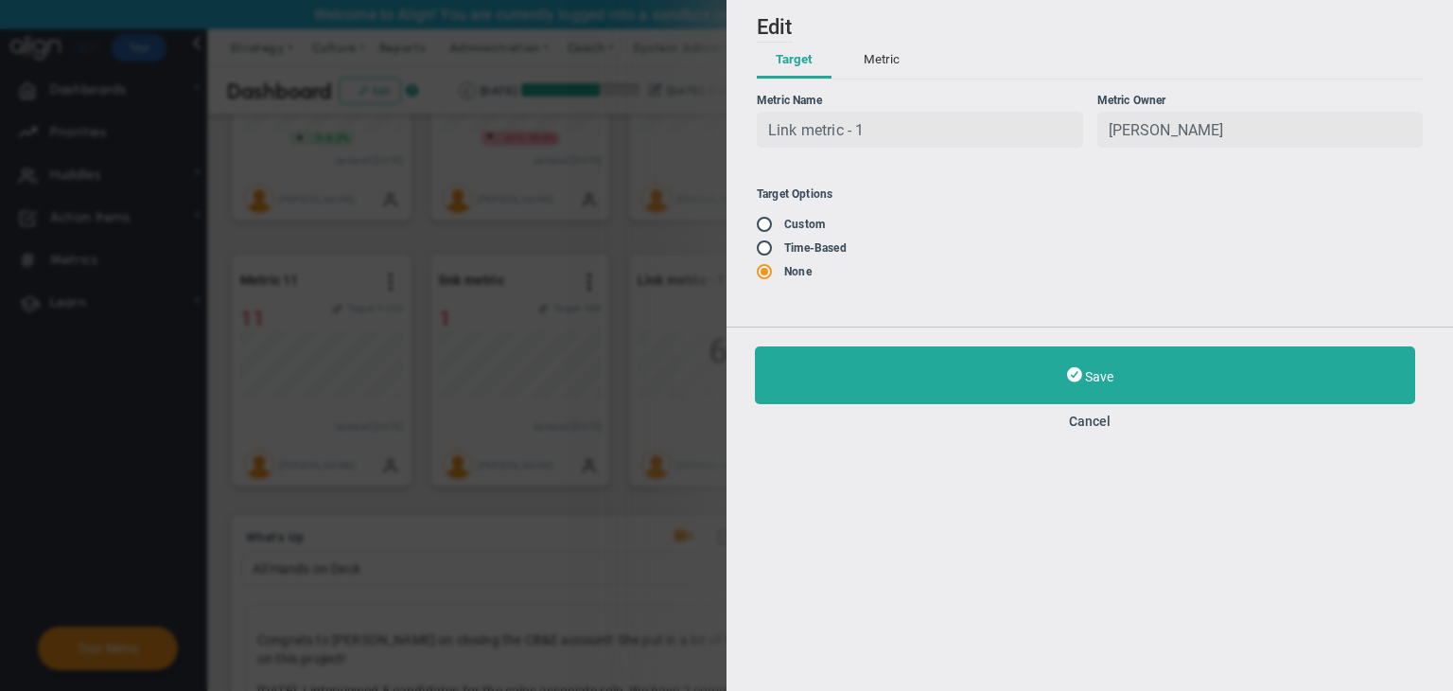
click at [768, 249] on input "radio" at bounding box center [771, 248] width 19 height 15
radio input "true"
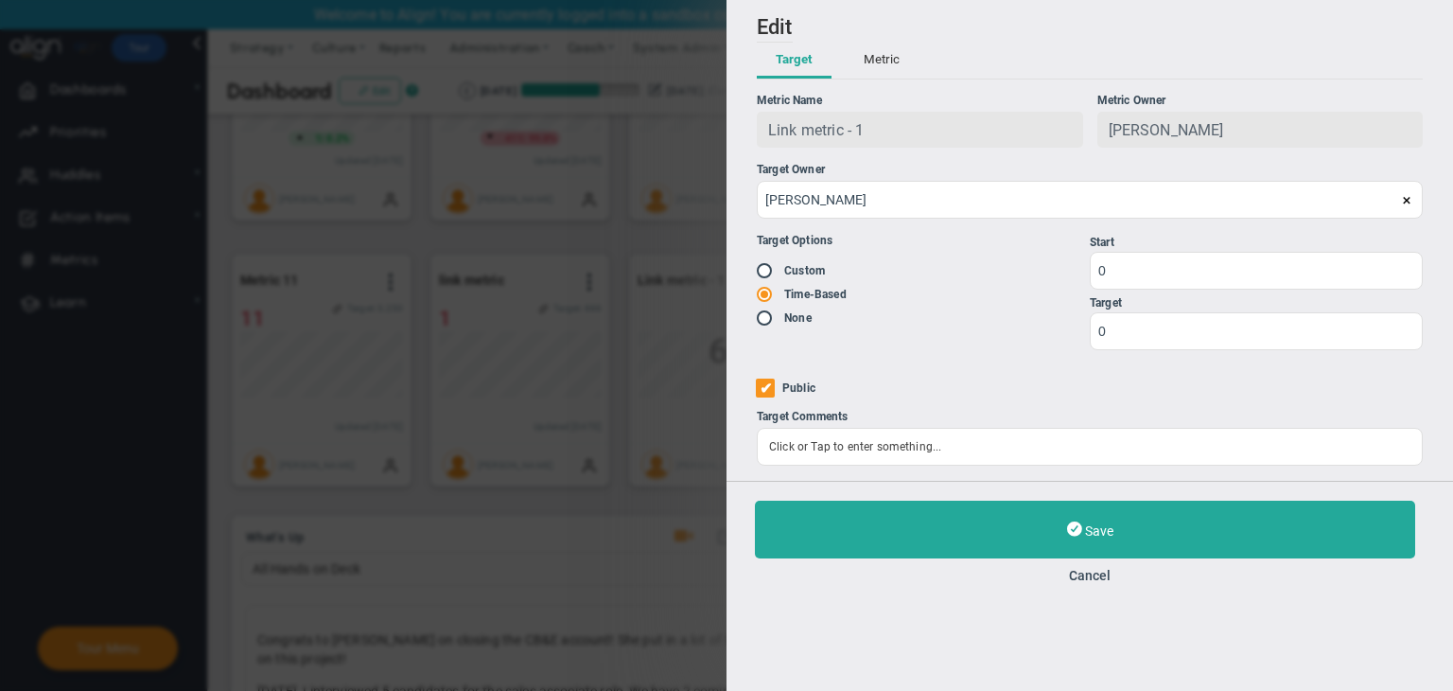
click at [771, 273] on input "radio" at bounding box center [771, 271] width 19 height 15
radio input "true"
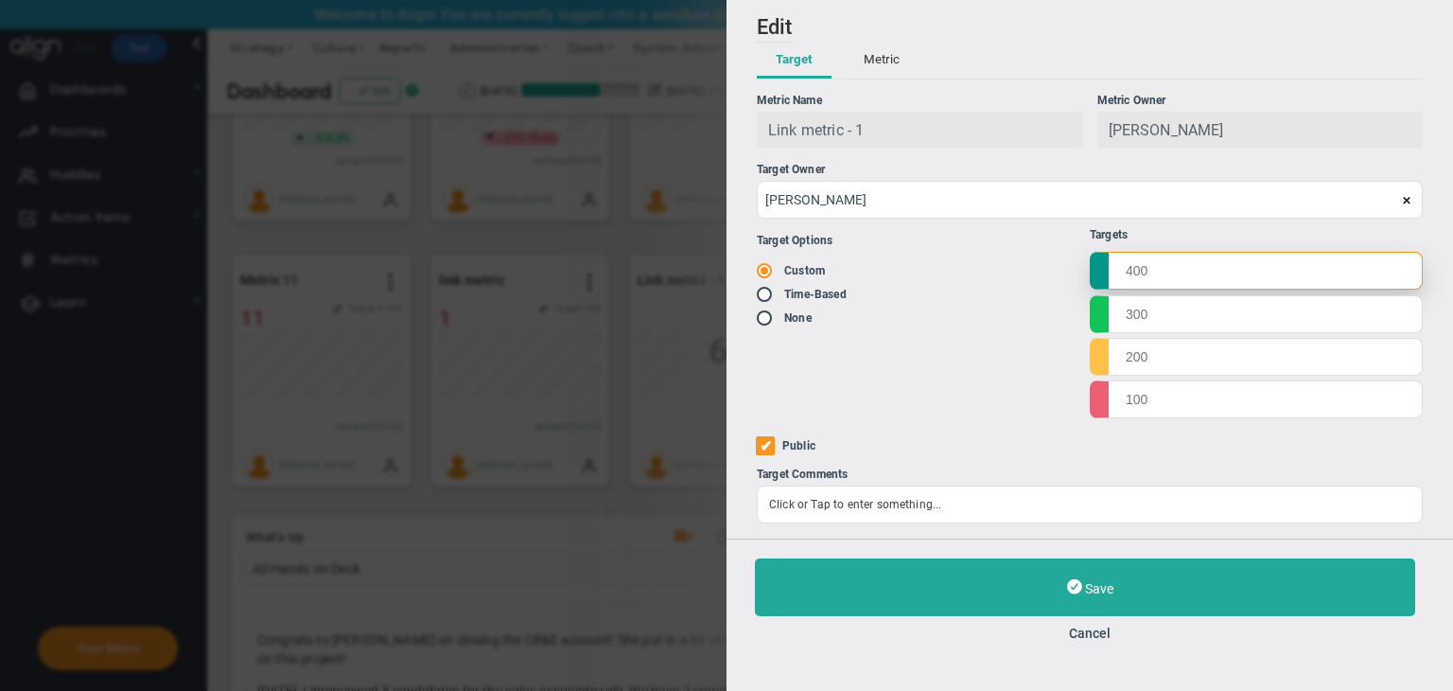
click at [1182, 274] on input "text" at bounding box center [1256, 271] width 333 height 38
type input "1000"
click at [1158, 315] on input "text" at bounding box center [1256, 313] width 333 height 38
type input "800"
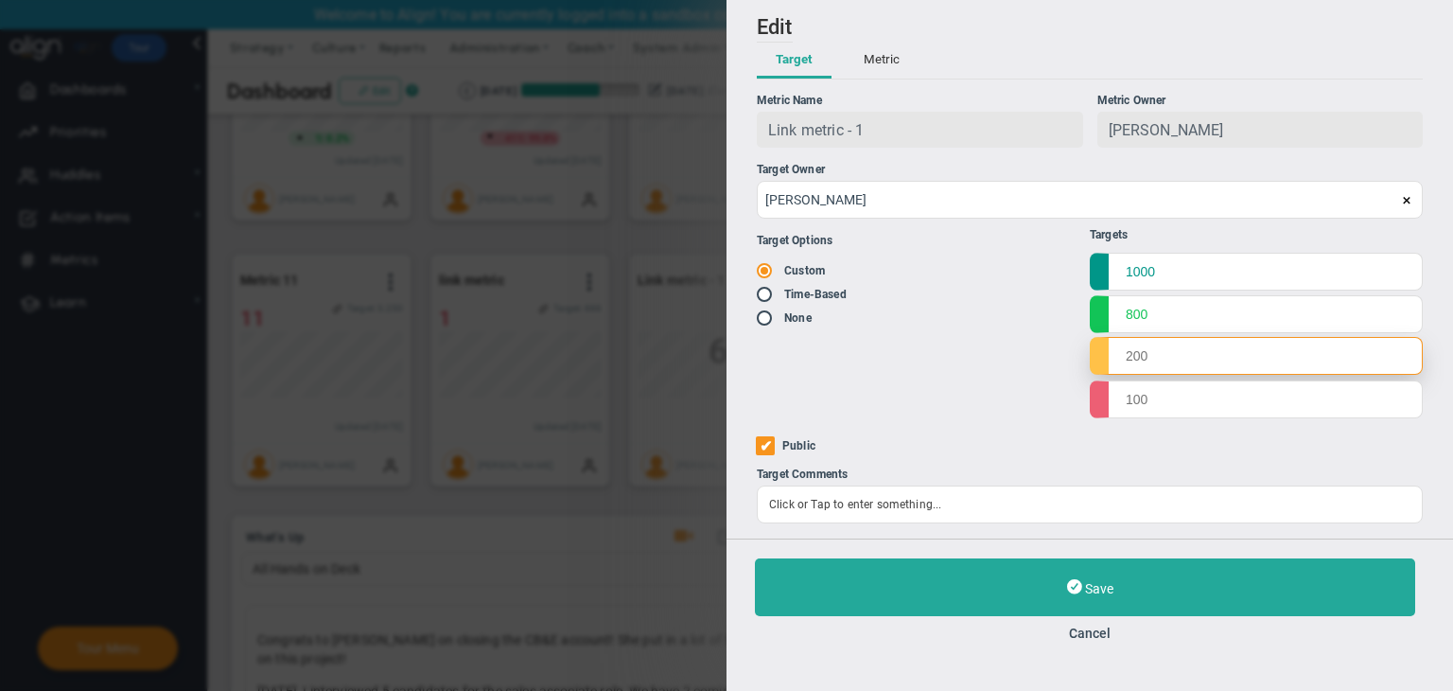
click at [1148, 348] on input "text" at bounding box center [1256, 356] width 333 height 38
type input "600"
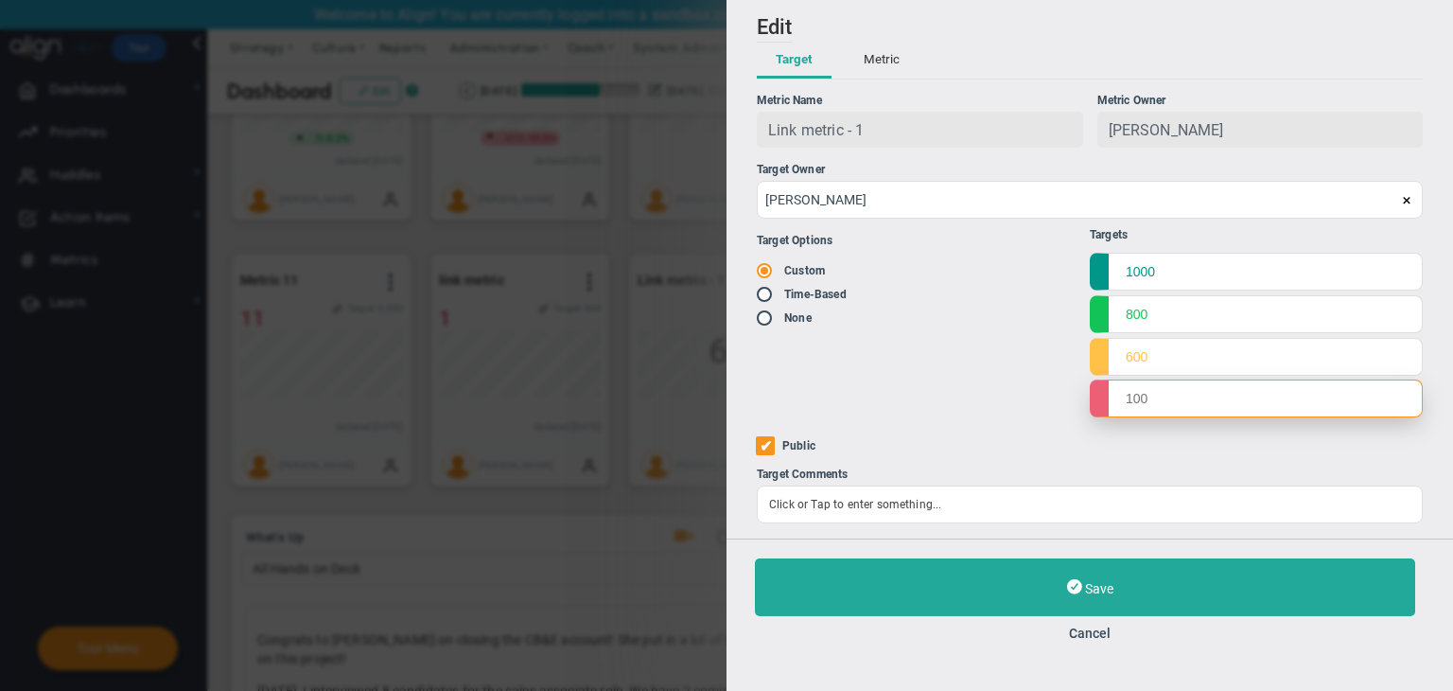
click at [1131, 395] on input "text" at bounding box center [1256, 398] width 333 height 38
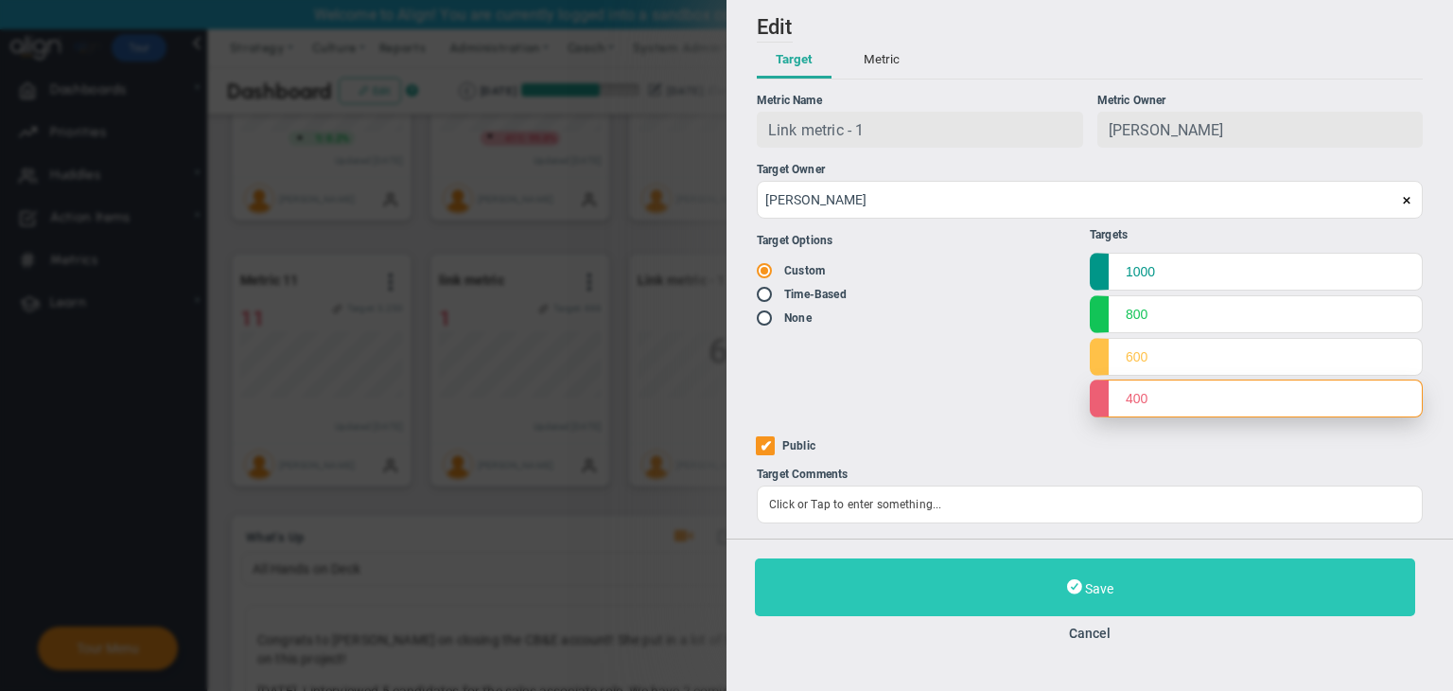
type input "400"
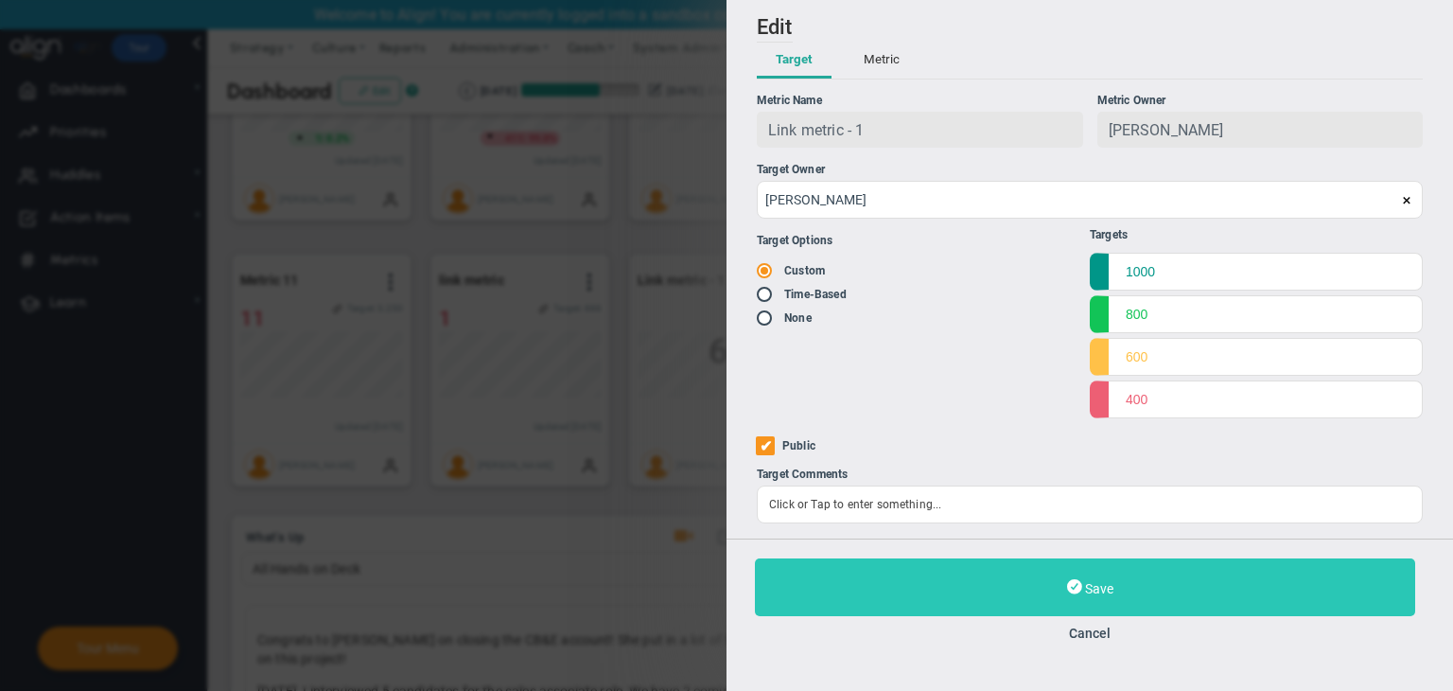
click at [1109, 596] on span "Save" at bounding box center [1099, 588] width 28 height 15
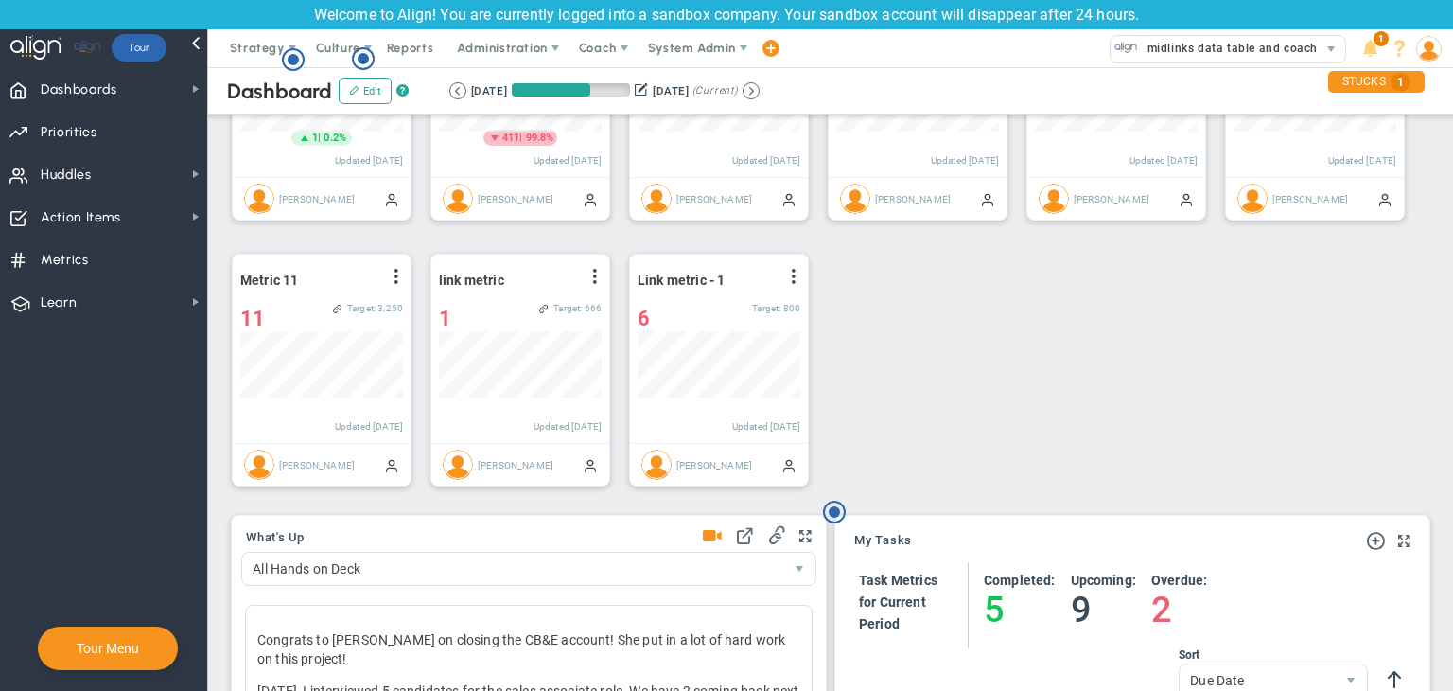
scroll to position [946093, 945996]
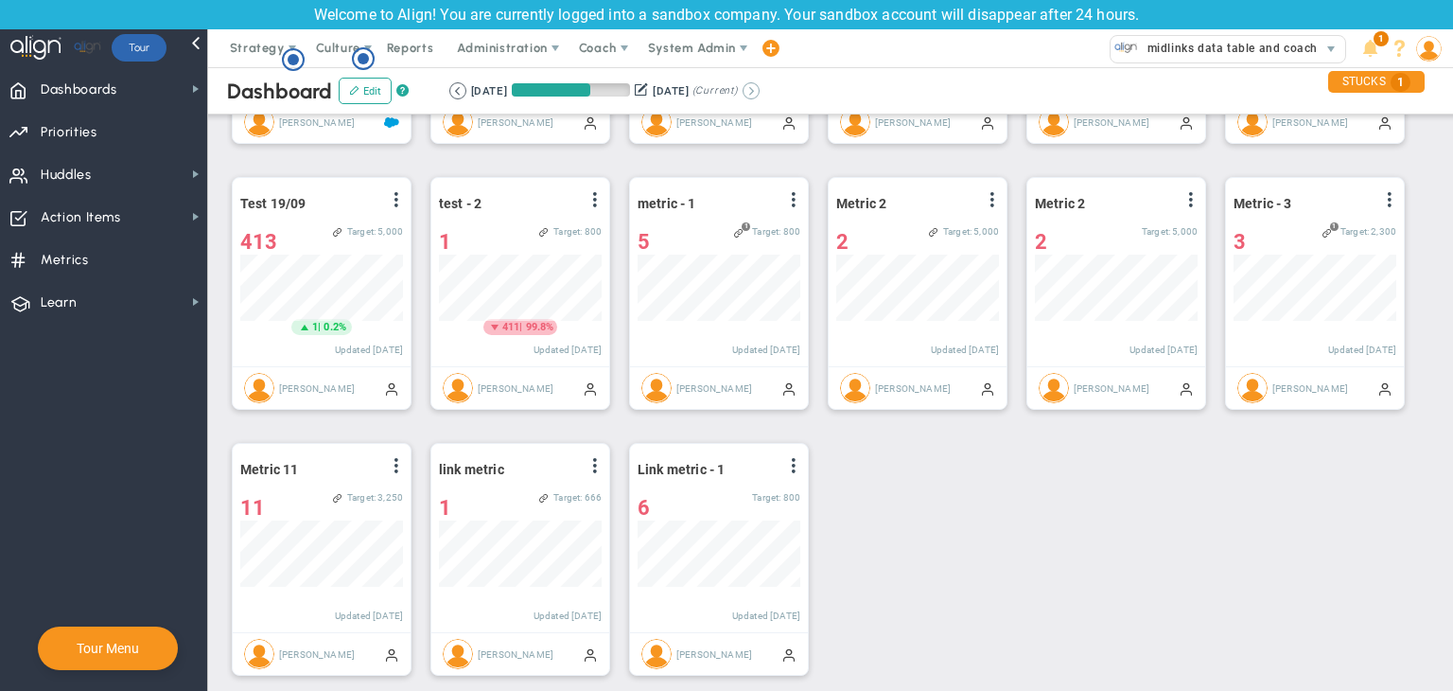
click at [760, 86] on button at bounding box center [751, 90] width 17 height 17
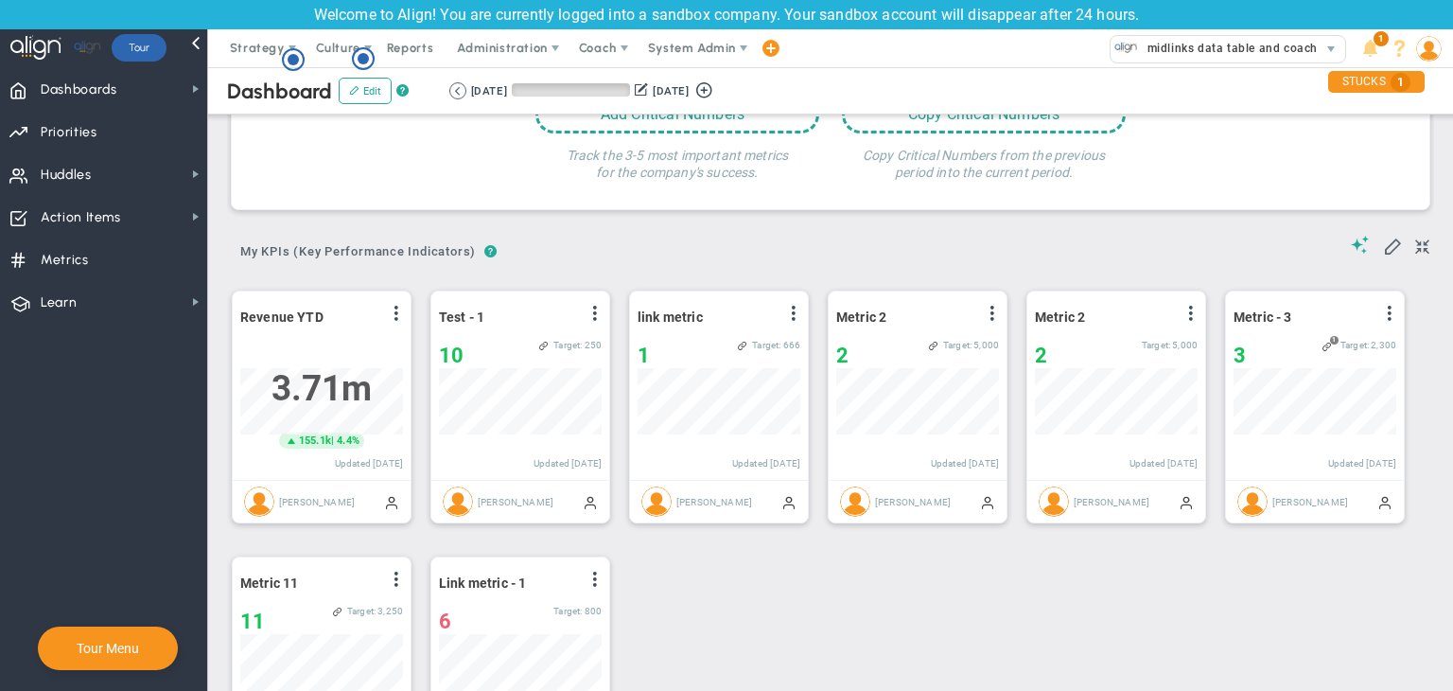
click at [449, 86] on div "[DATE] [DATE] (Current)" at bounding box center [583, 90] width 269 height 17
click at [463, 91] on button at bounding box center [457, 90] width 17 height 17
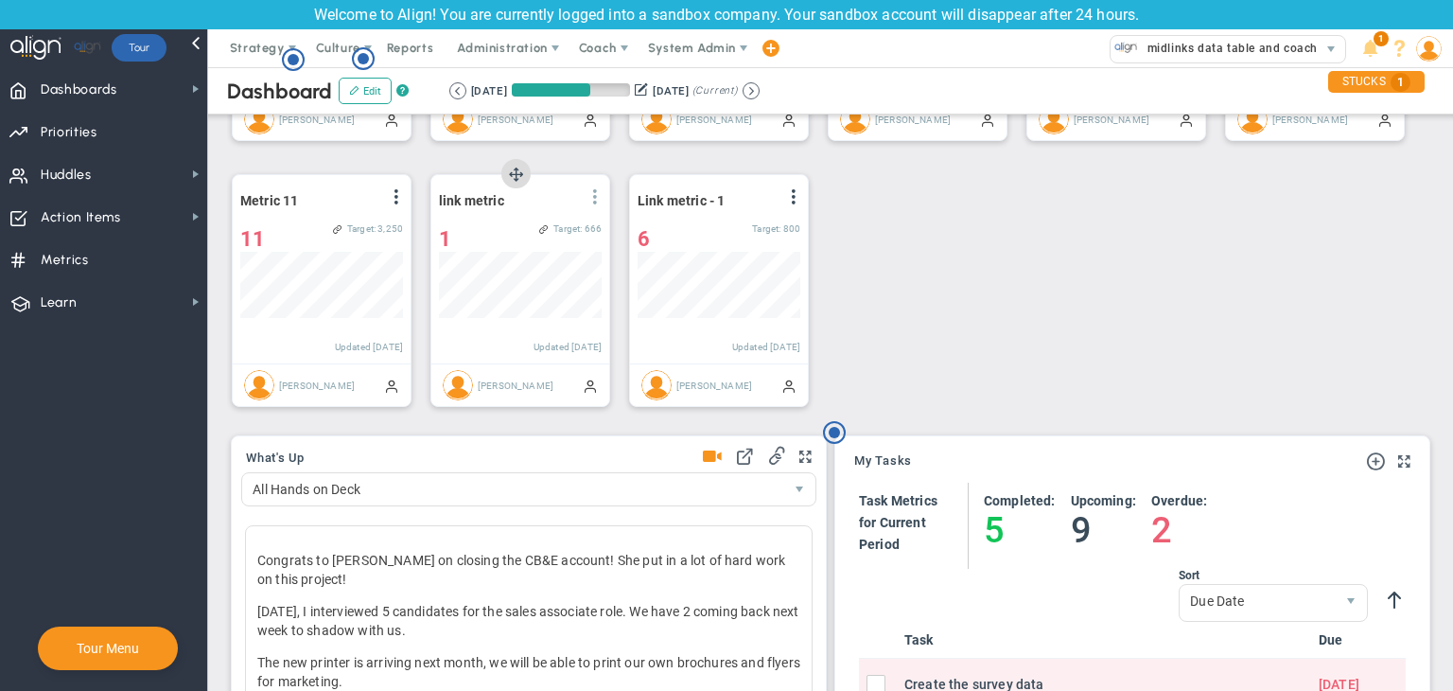
click at [588, 199] on span at bounding box center [595, 196] width 15 height 15
click at [548, 237] on li "Edit" at bounding box center [542, 235] width 134 height 24
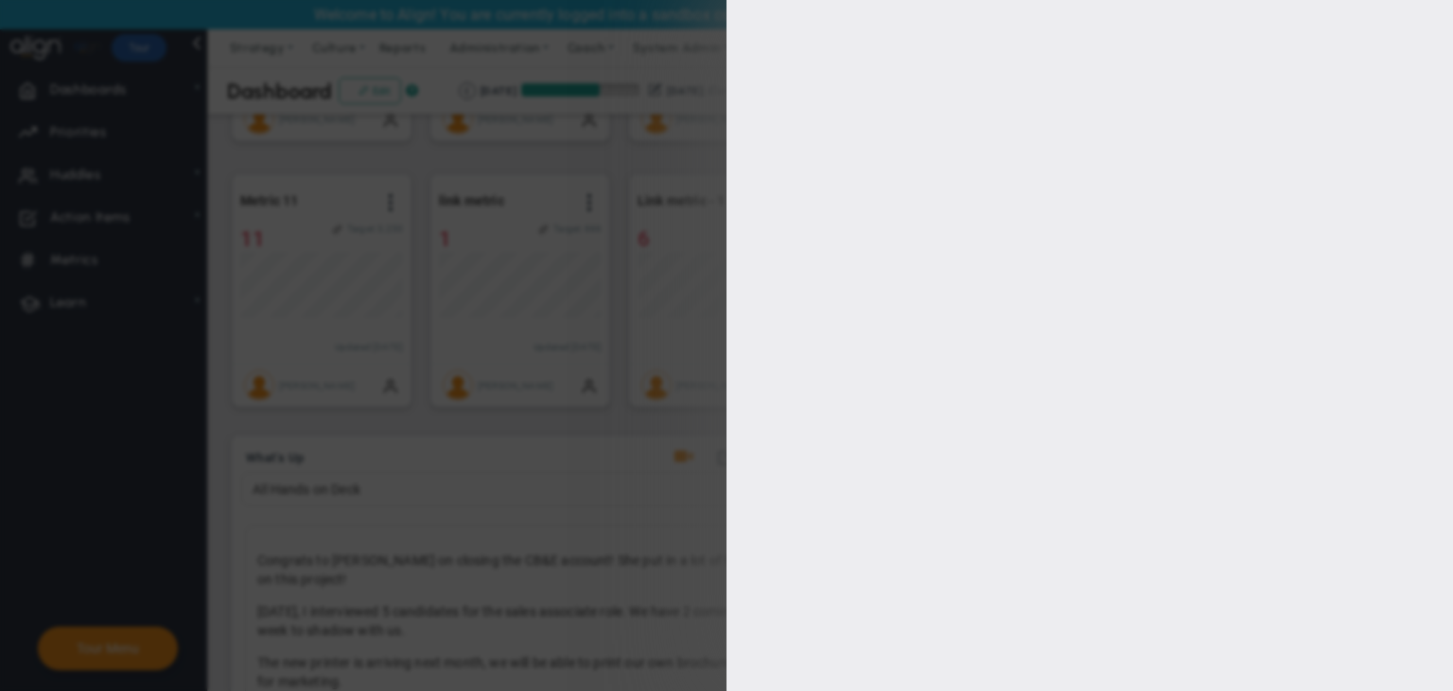
type input "[PERSON_NAME]"
radio input "true"
type input "1"
type input "666"
checkbox input "true"
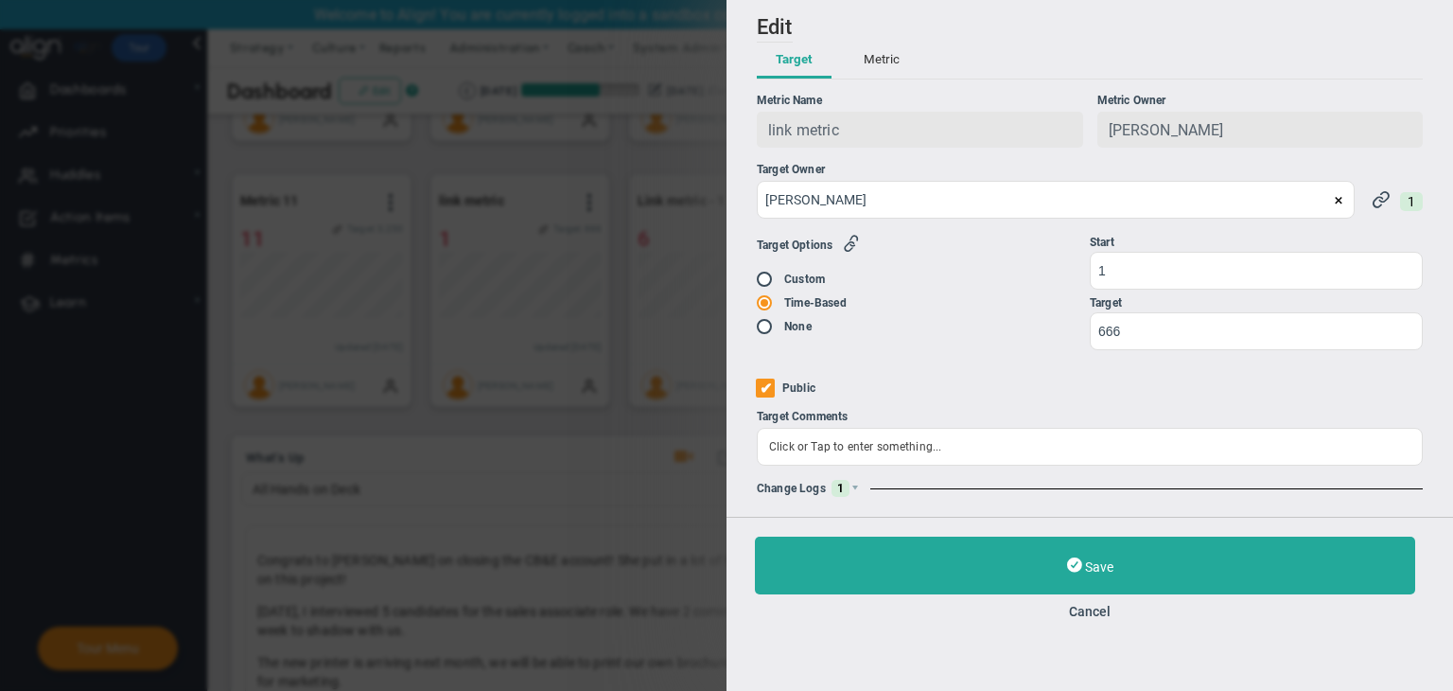
click at [856, 481] on div "Change Logs 1" at bounding box center [1090, 488] width 666 height 17
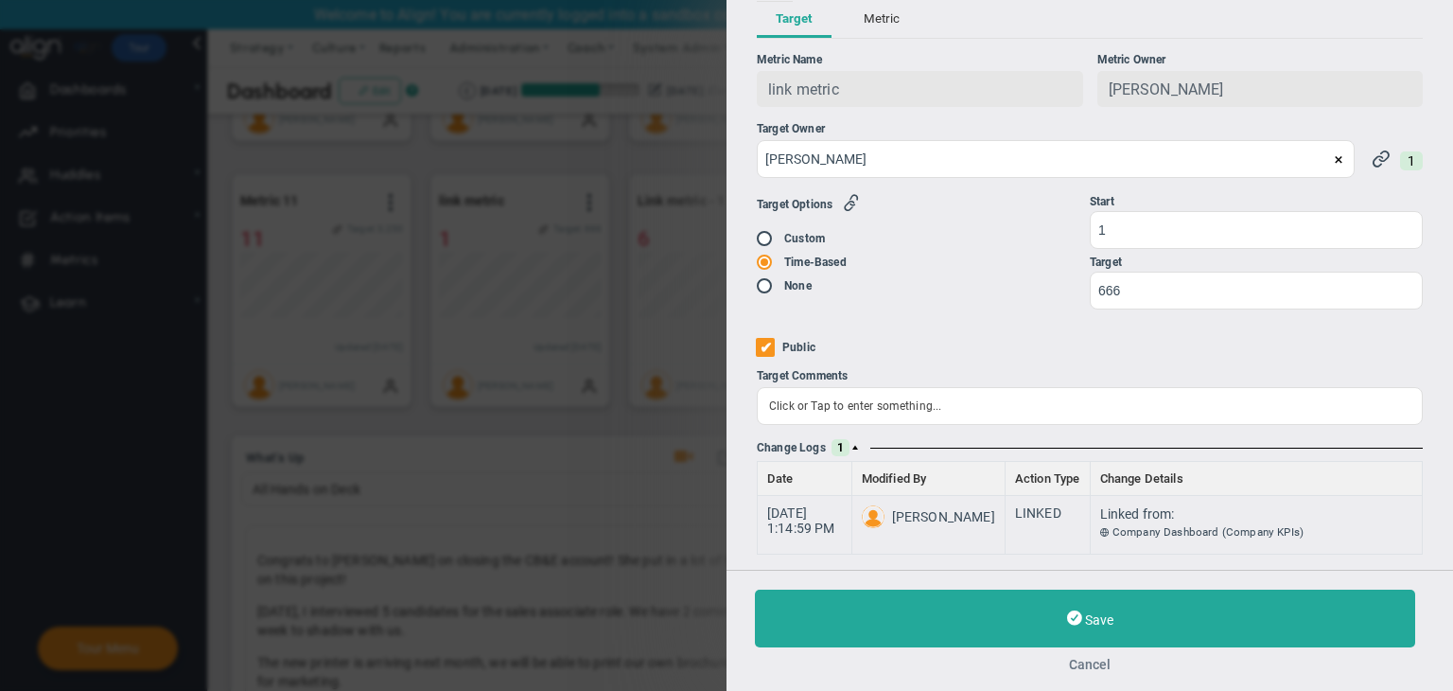
click at [1098, 657] on button "Cancel" at bounding box center [1090, 664] width 670 height 15
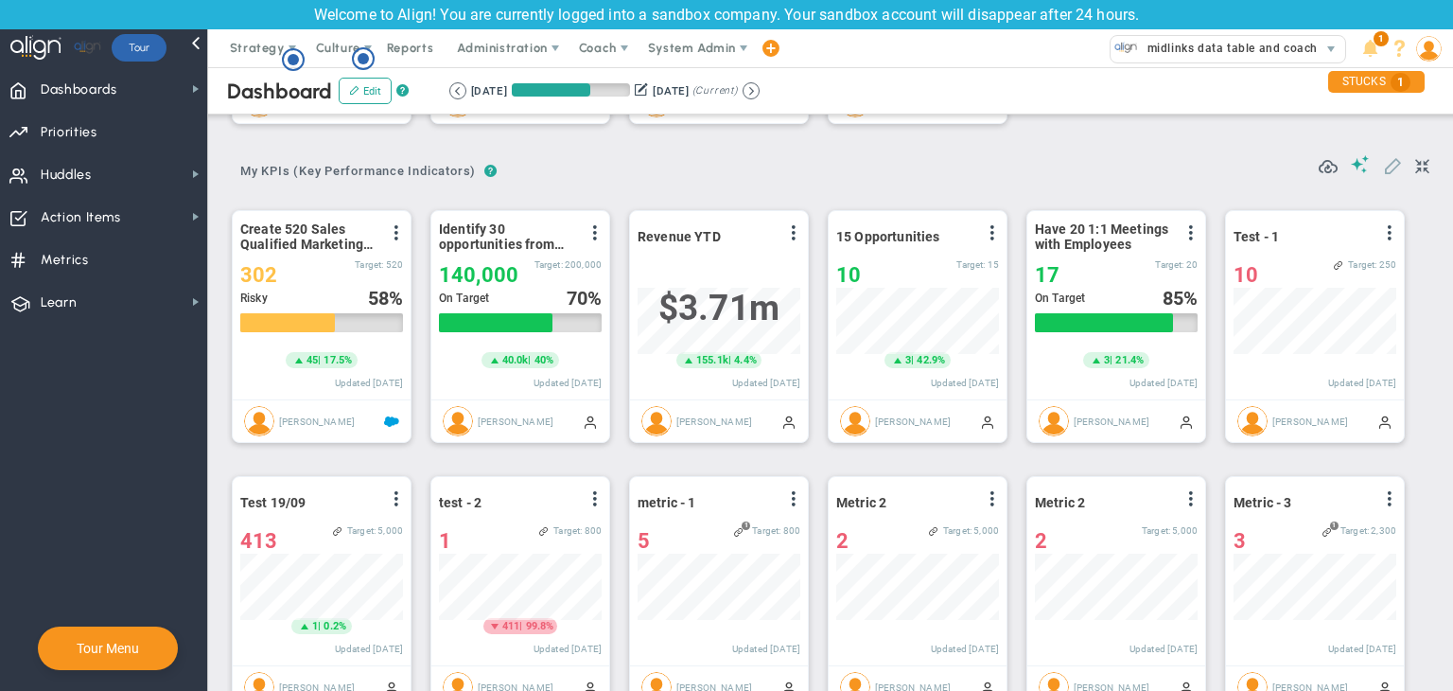
click at [1383, 167] on span at bounding box center [1392, 164] width 19 height 19
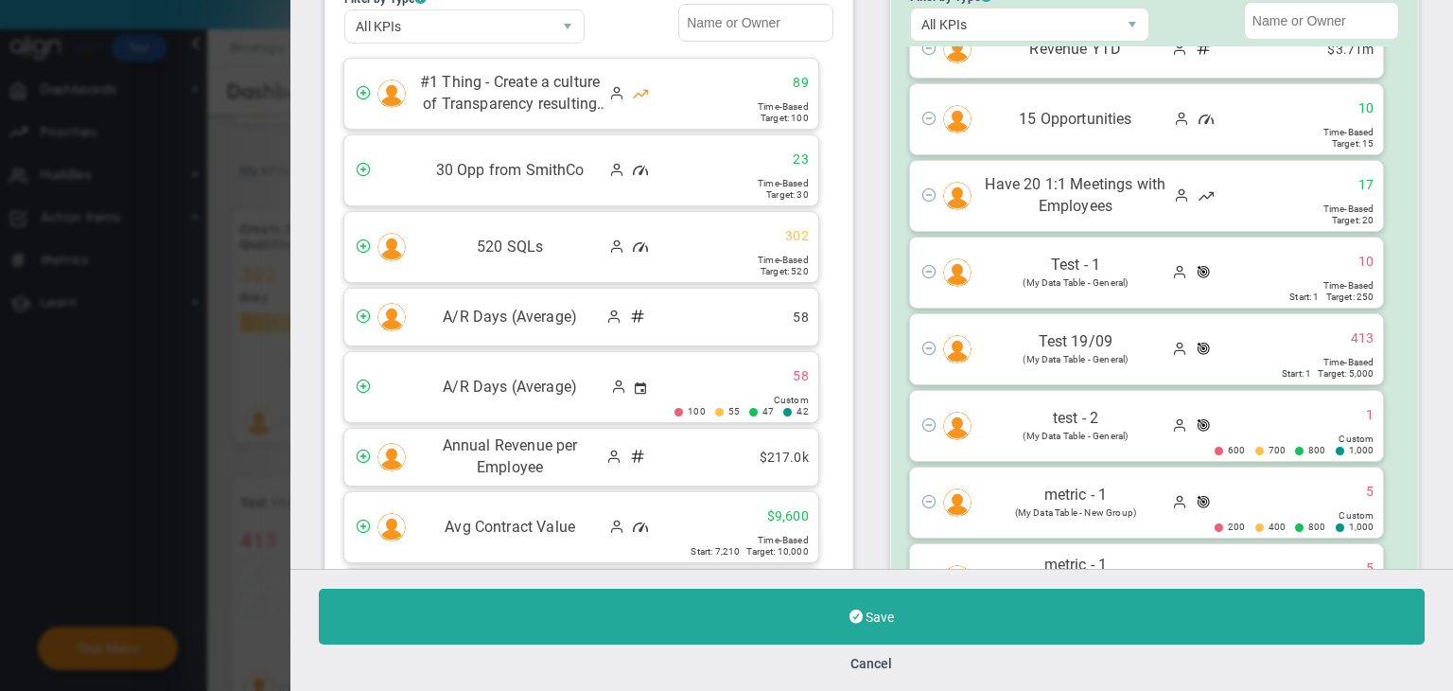
scroll to position [212, 0]
